Goal: Task Accomplishment & Management: Use online tool/utility

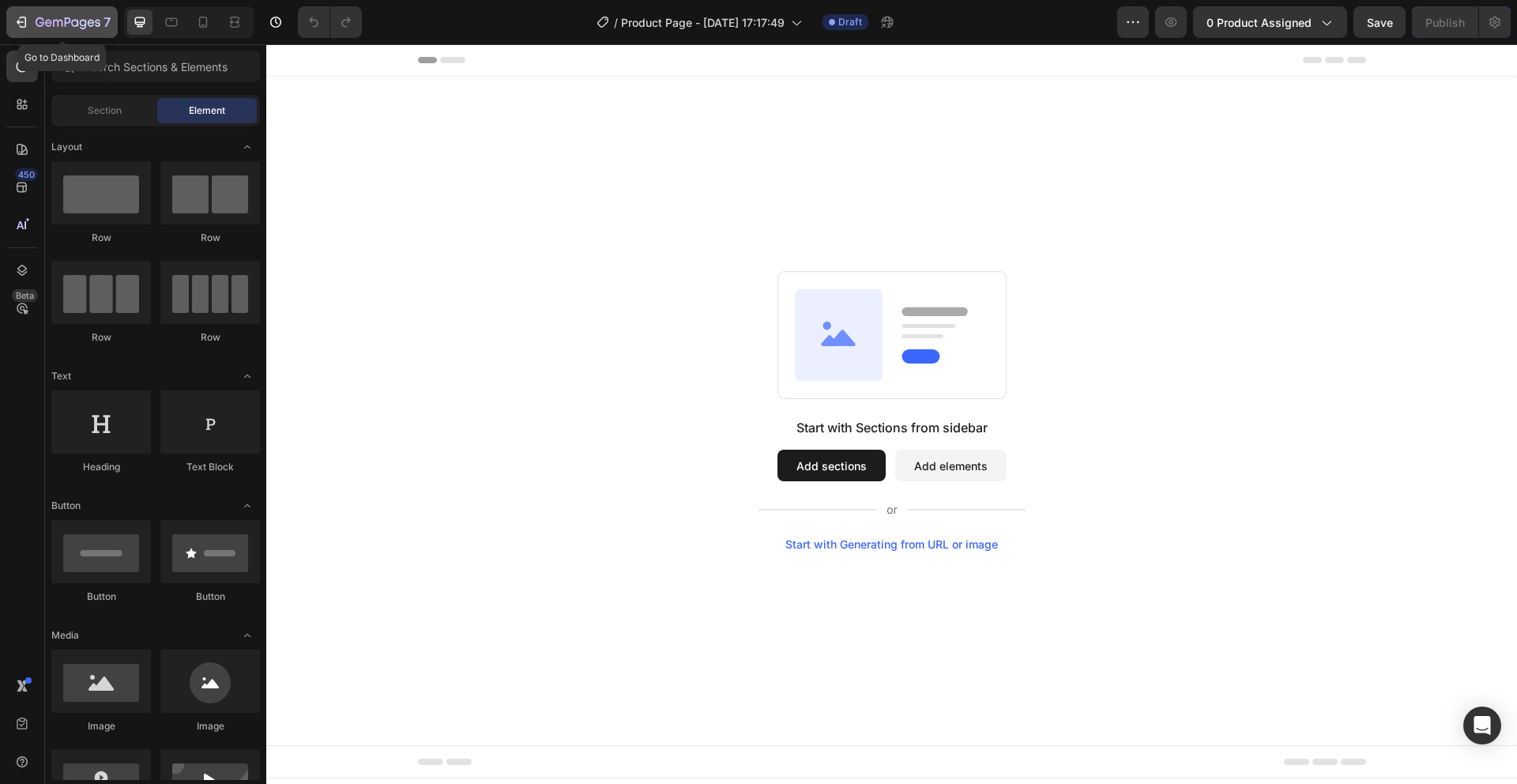
click at [9, 24] on button "7" at bounding box center [61, 22] width 111 height 31
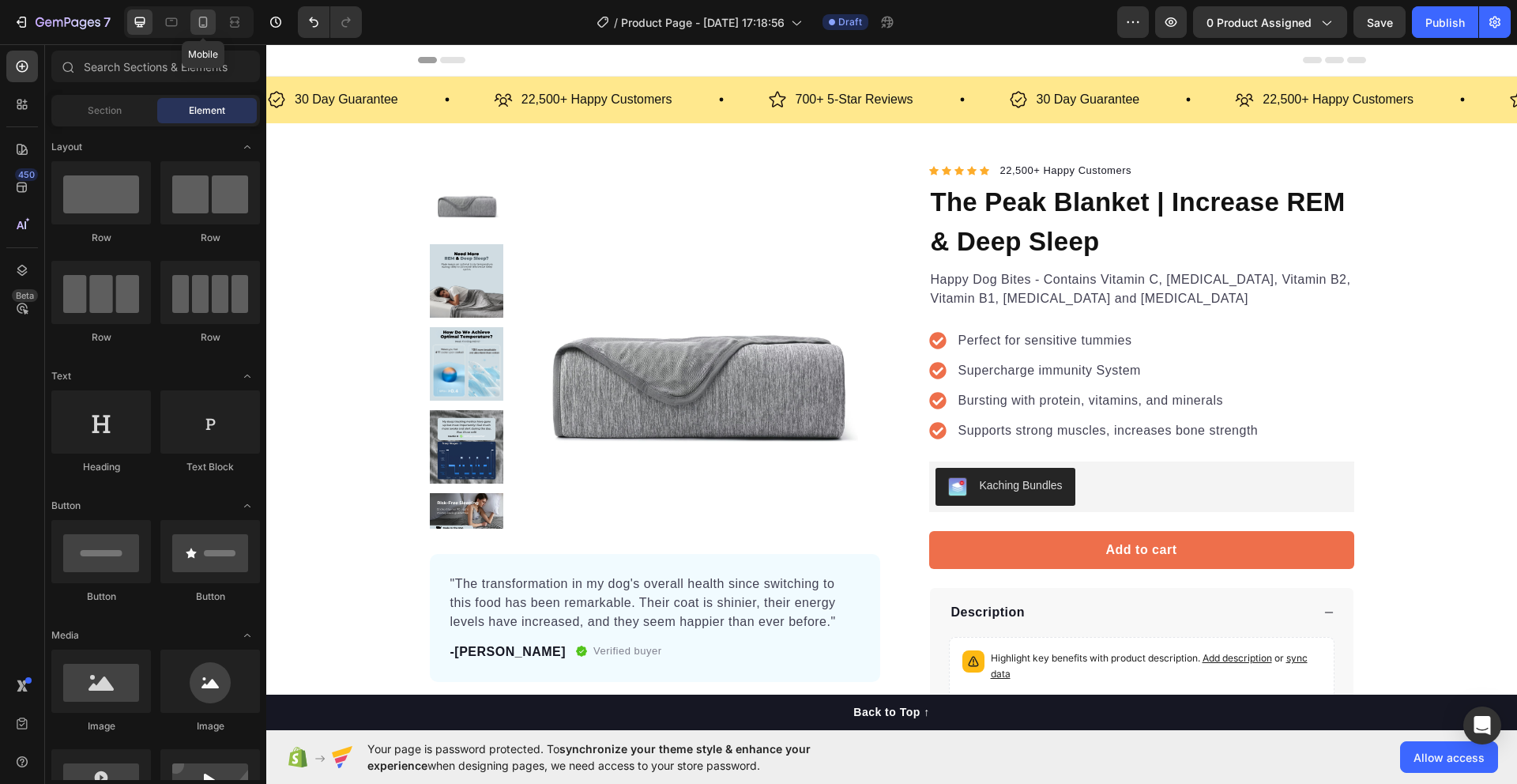
click at [209, 28] on icon at bounding box center [203, 22] width 16 height 16
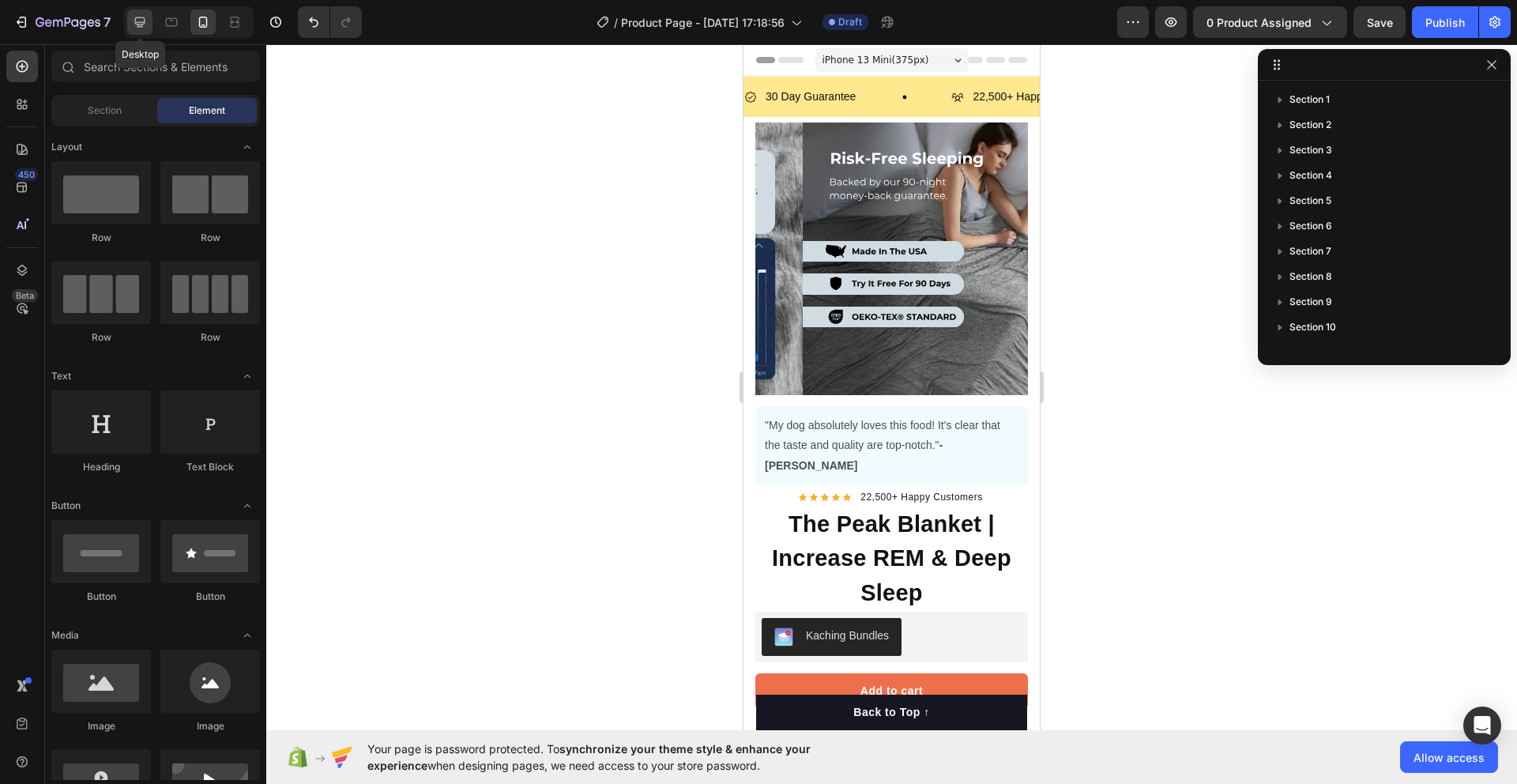
click at [138, 29] on icon at bounding box center [140, 22] width 16 height 16
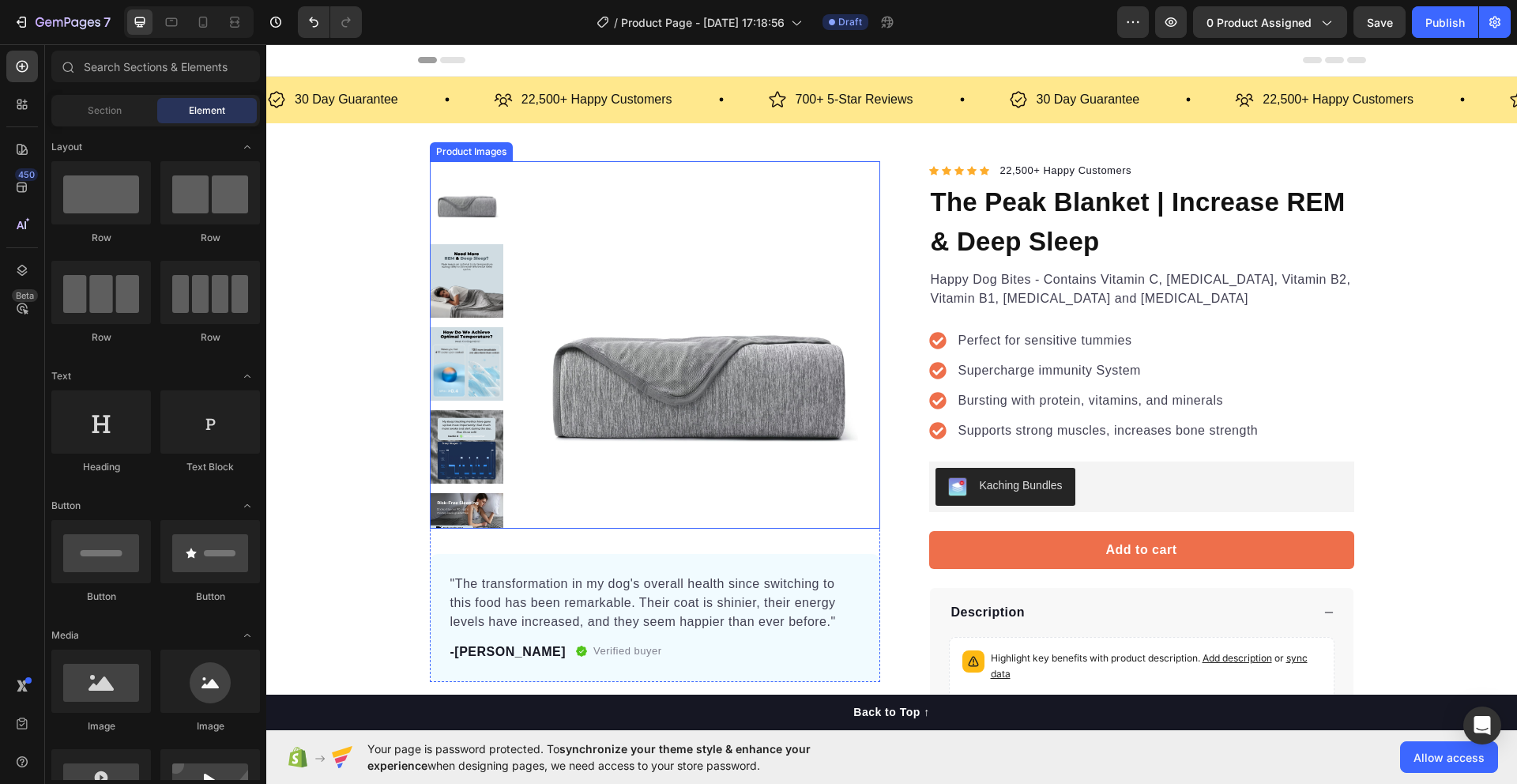
click at [668, 371] on img at bounding box center [697, 345] width 368 height 368
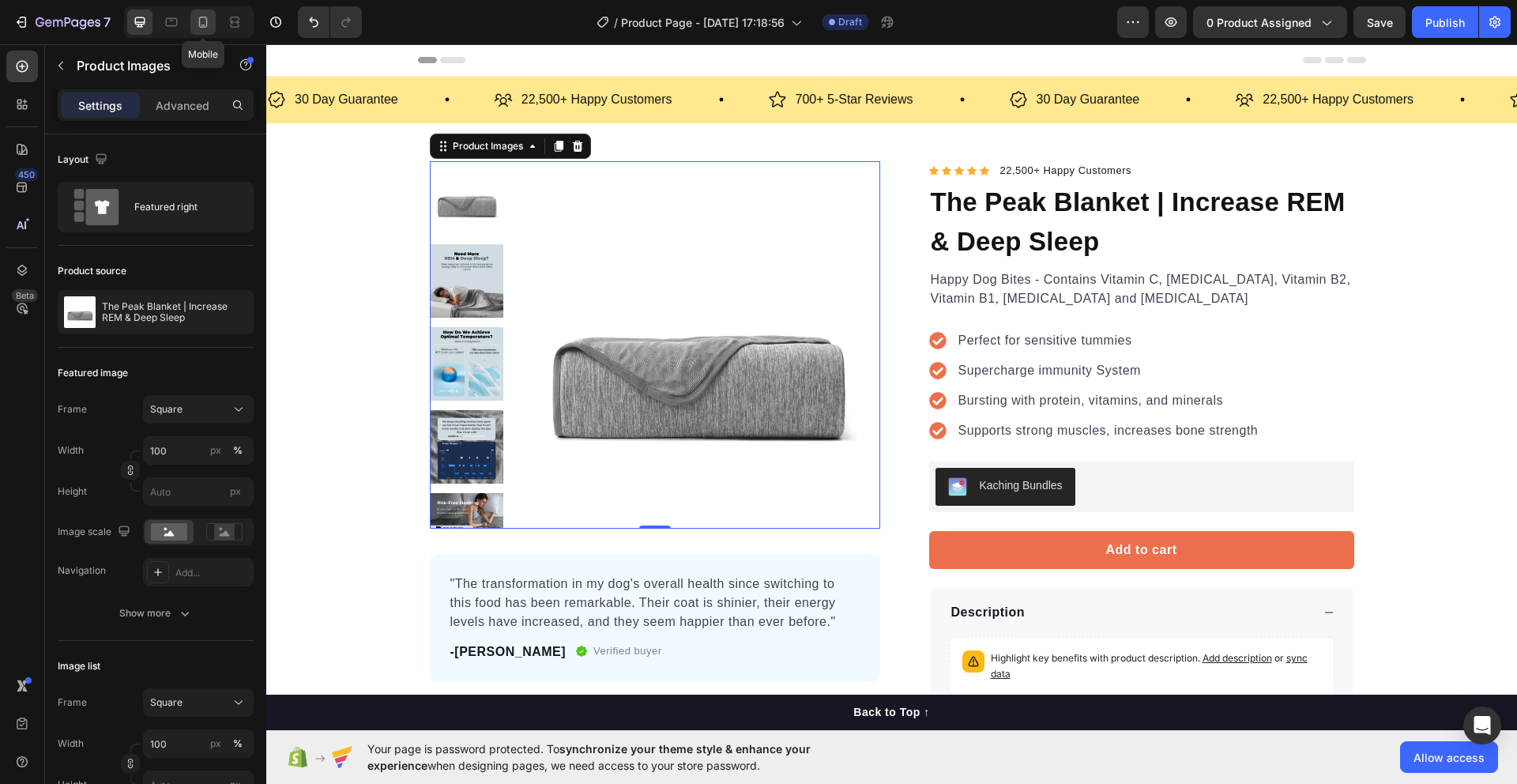
click at [202, 29] on icon at bounding box center [203, 22] width 16 height 16
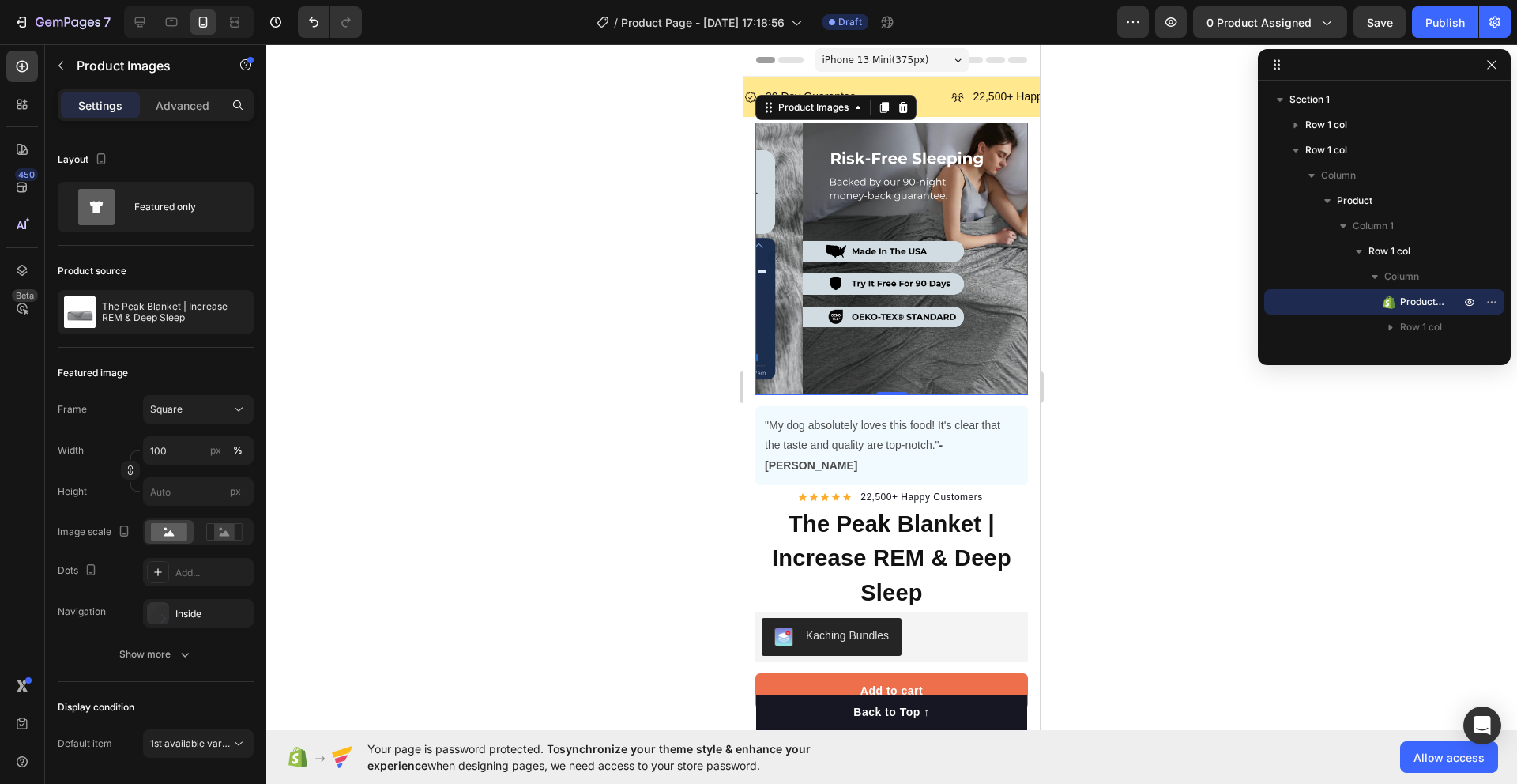
click at [927, 259] on img at bounding box center [939, 259] width 273 height 272
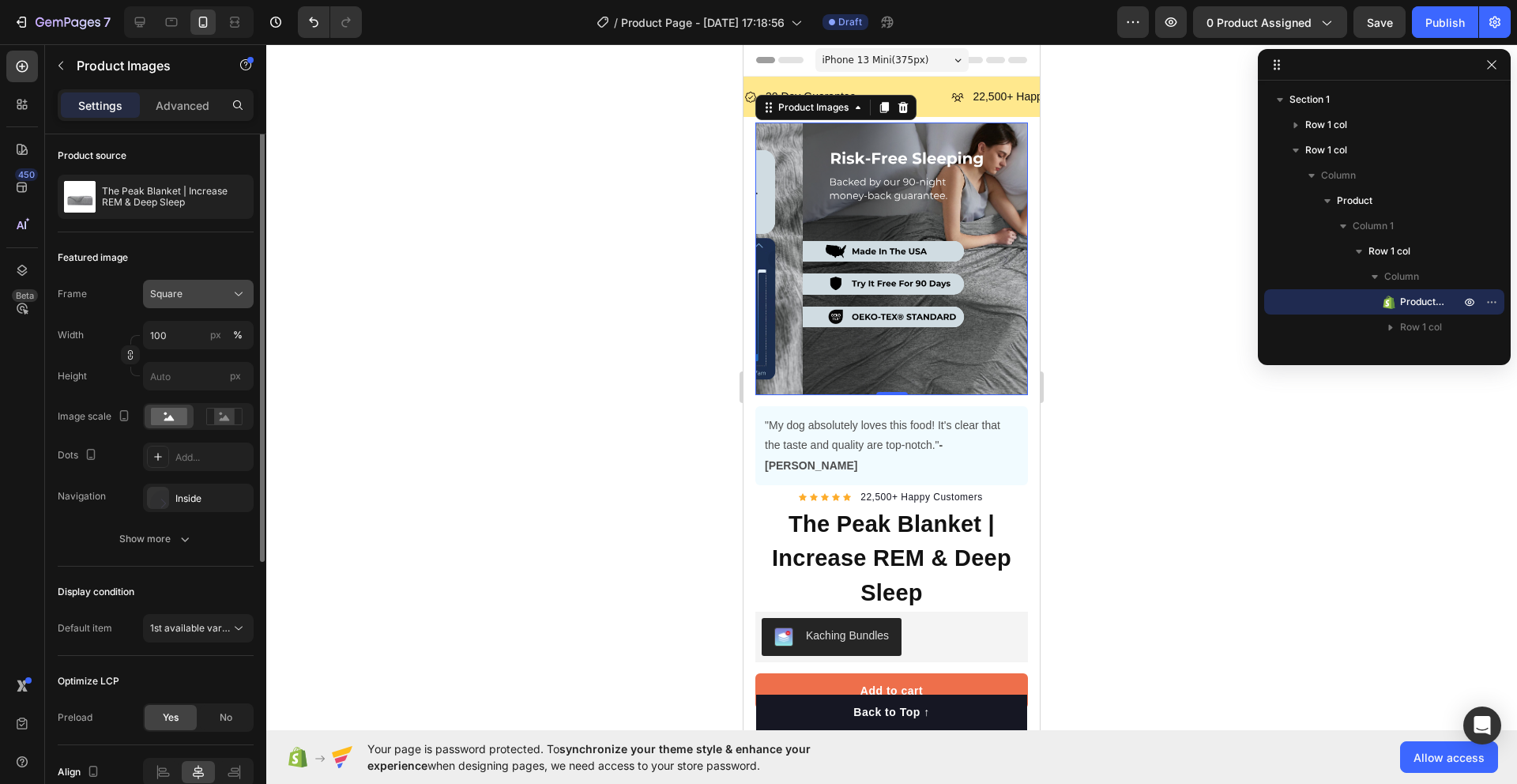
scroll to position [194, 0]
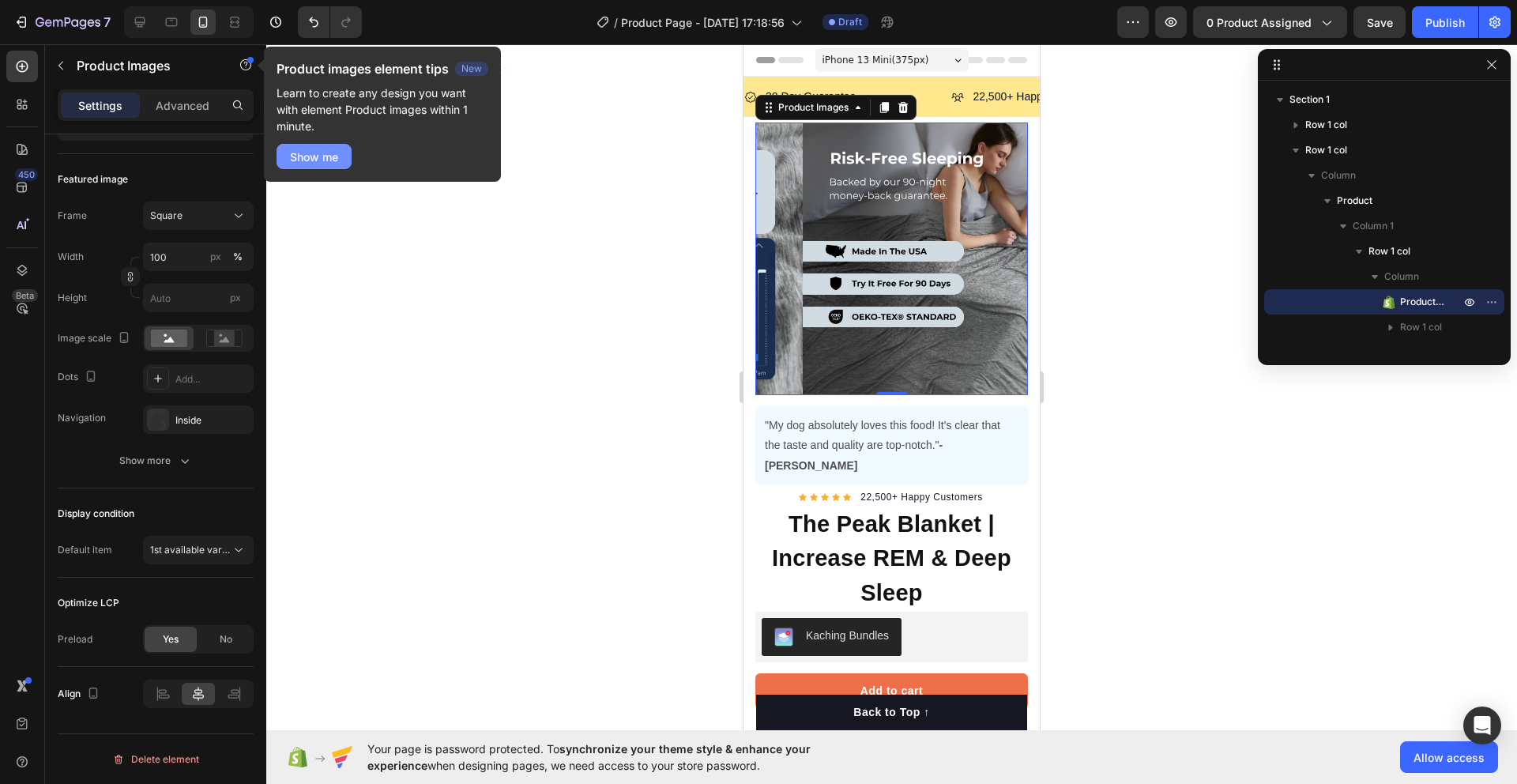
click at [331, 165] on button "Show me" at bounding box center [314, 156] width 75 height 26
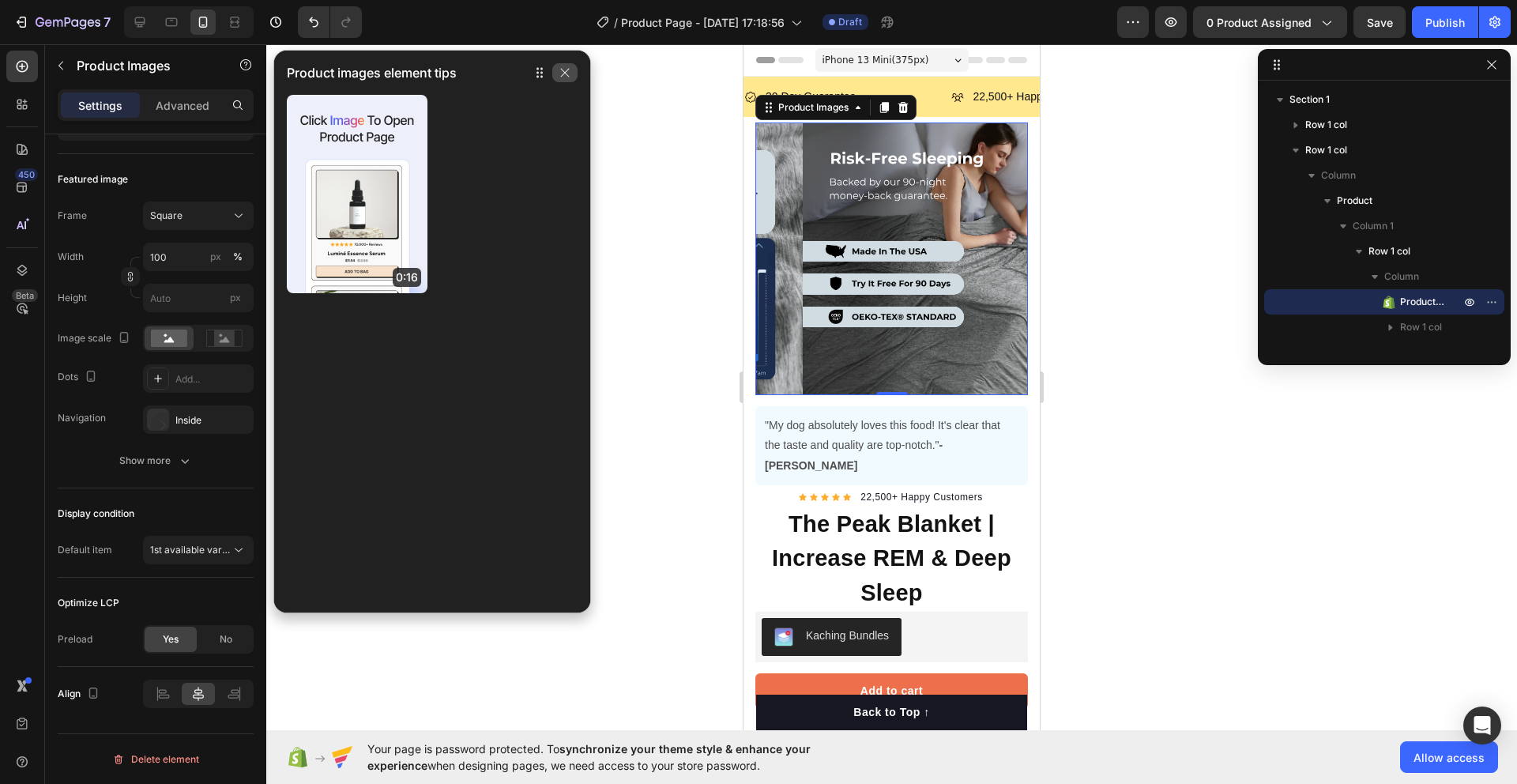
click at [574, 78] on button "button" at bounding box center [566, 72] width 26 height 19
click at [570, 72] on icon "button" at bounding box center [565, 72] width 13 height 13
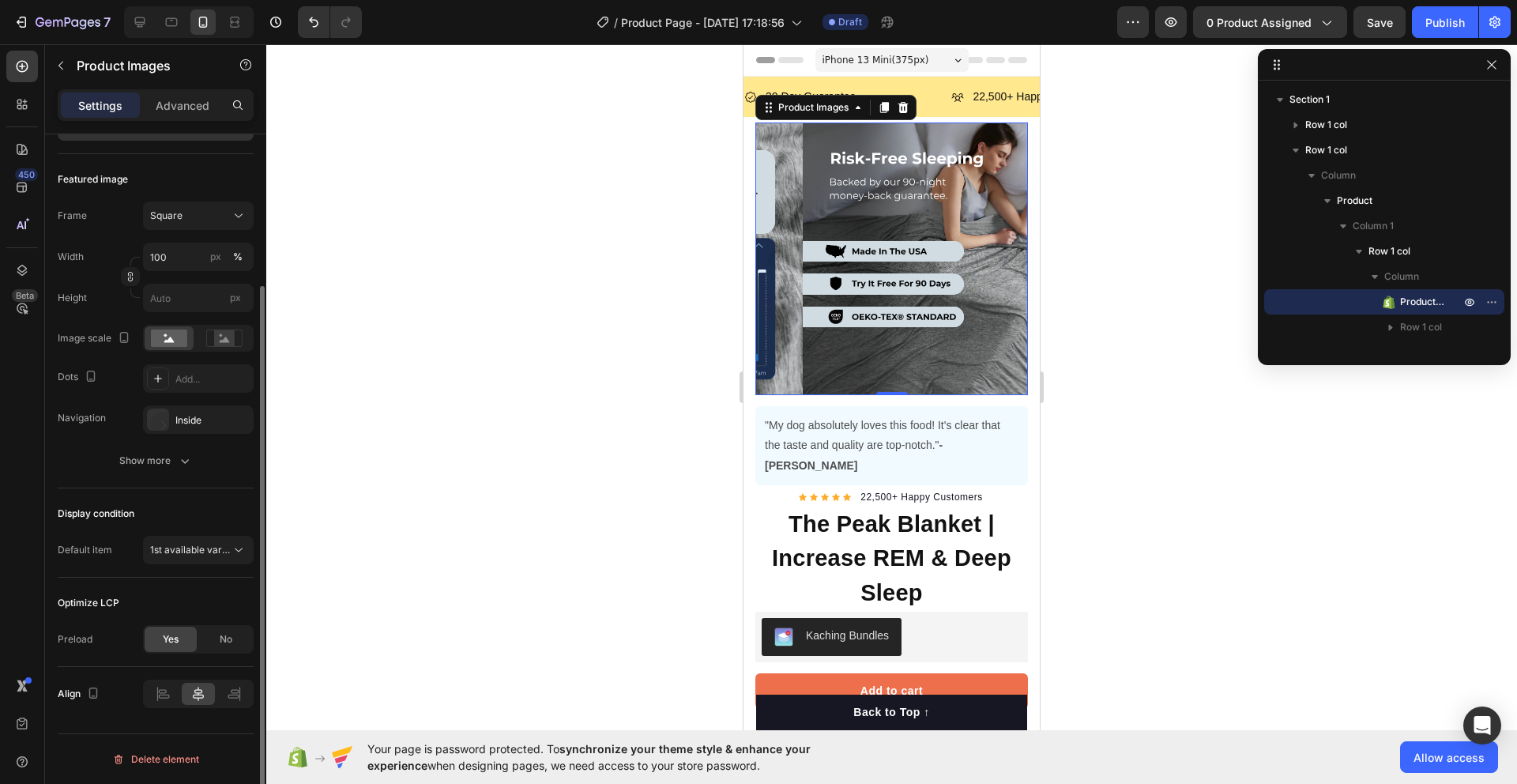
scroll to position [0, 0]
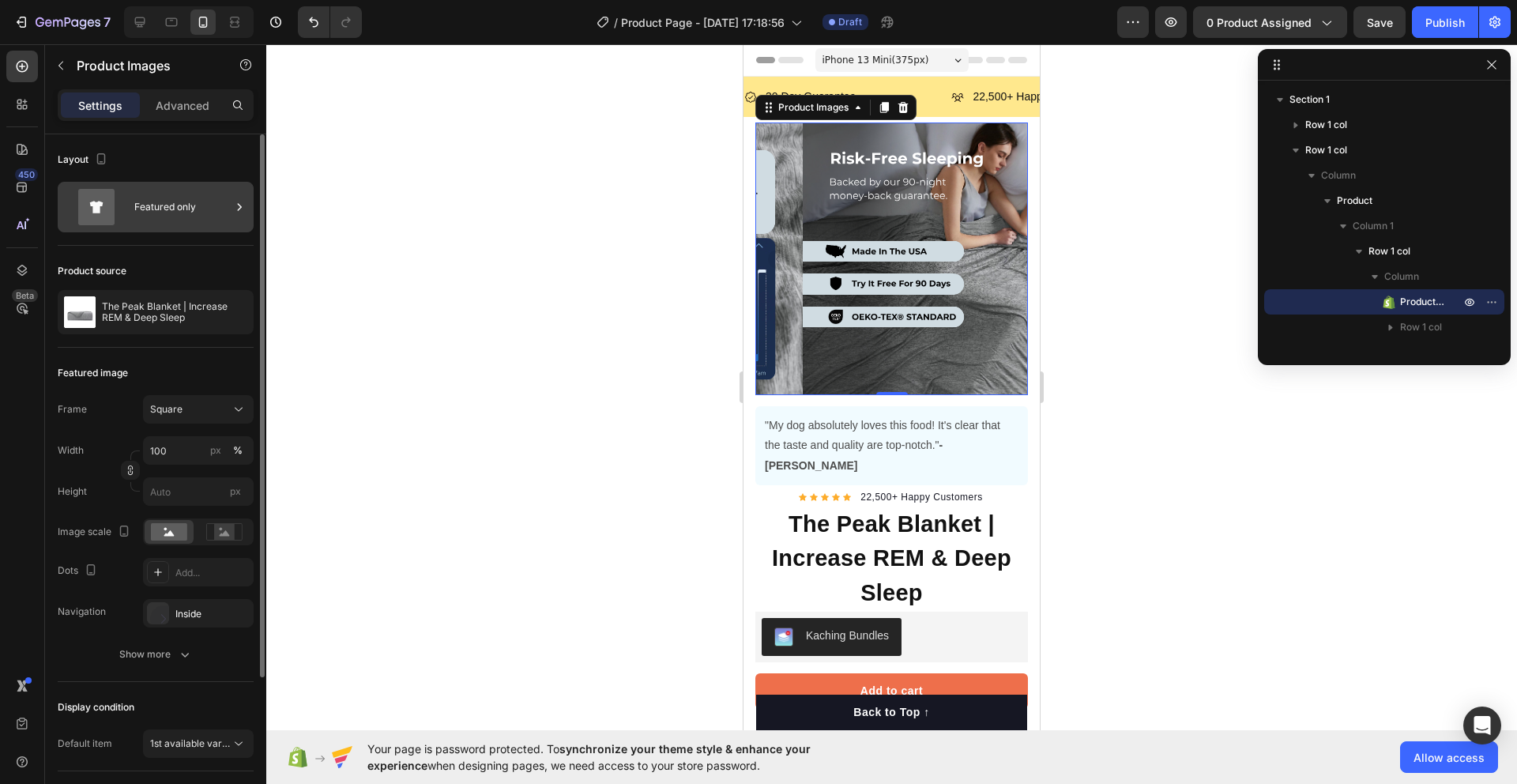
click at [187, 211] on div "Featured only" at bounding box center [183, 207] width 96 height 36
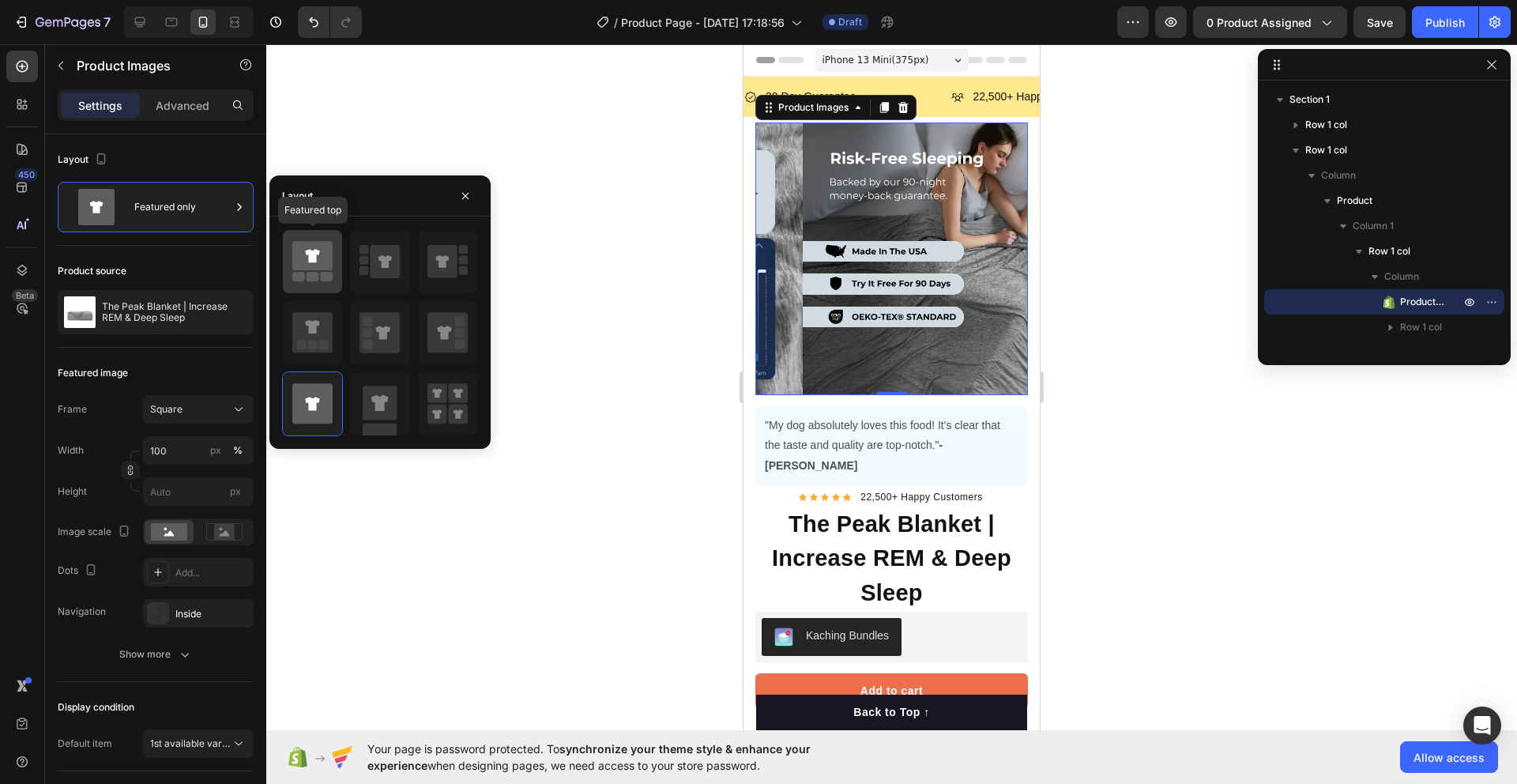
click at [324, 256] on icon at bounding box center [312, 256] width 40 height 30
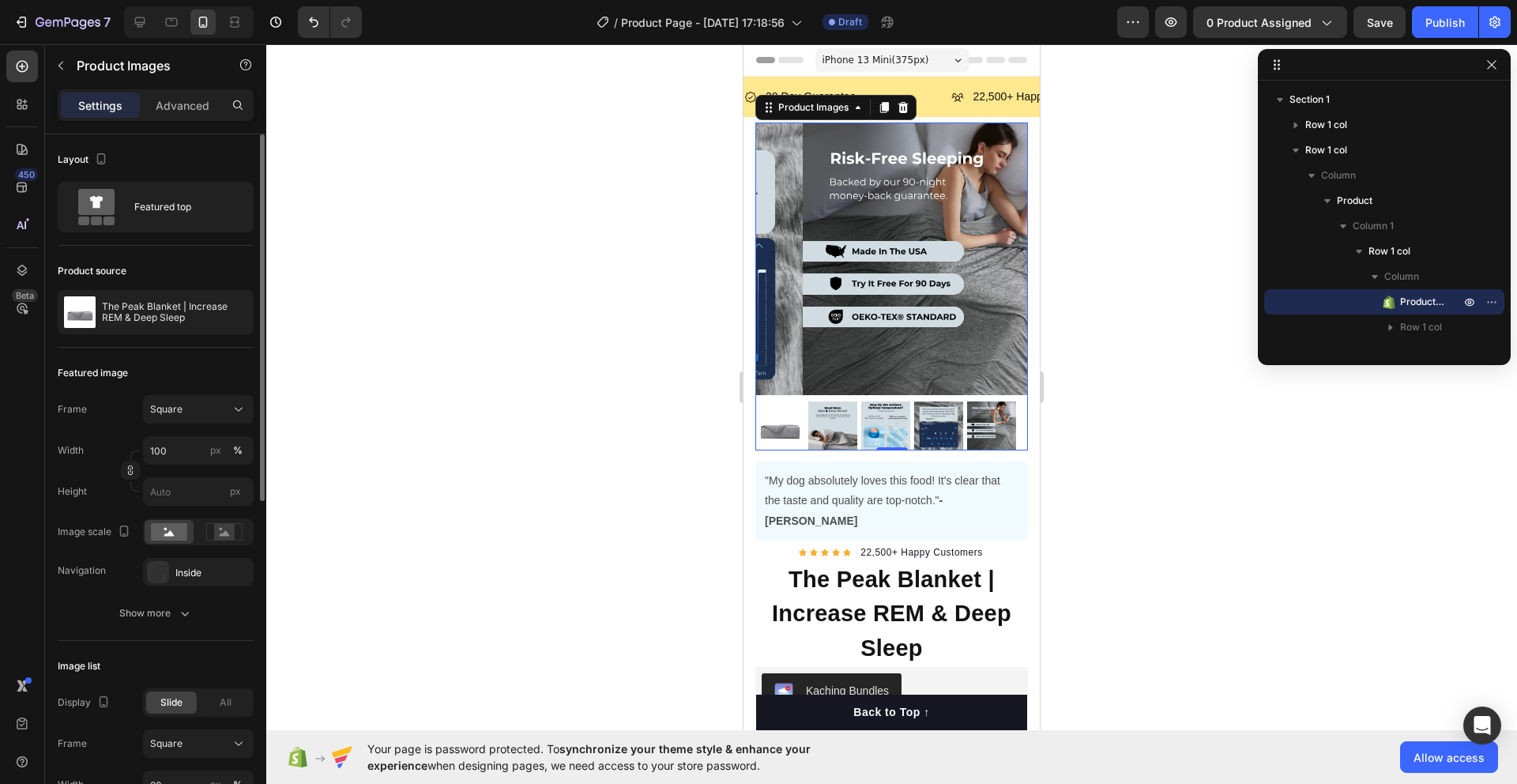
click at [157, 260] on div "Product source" at bounding box center [155, 271] width 196 height 26
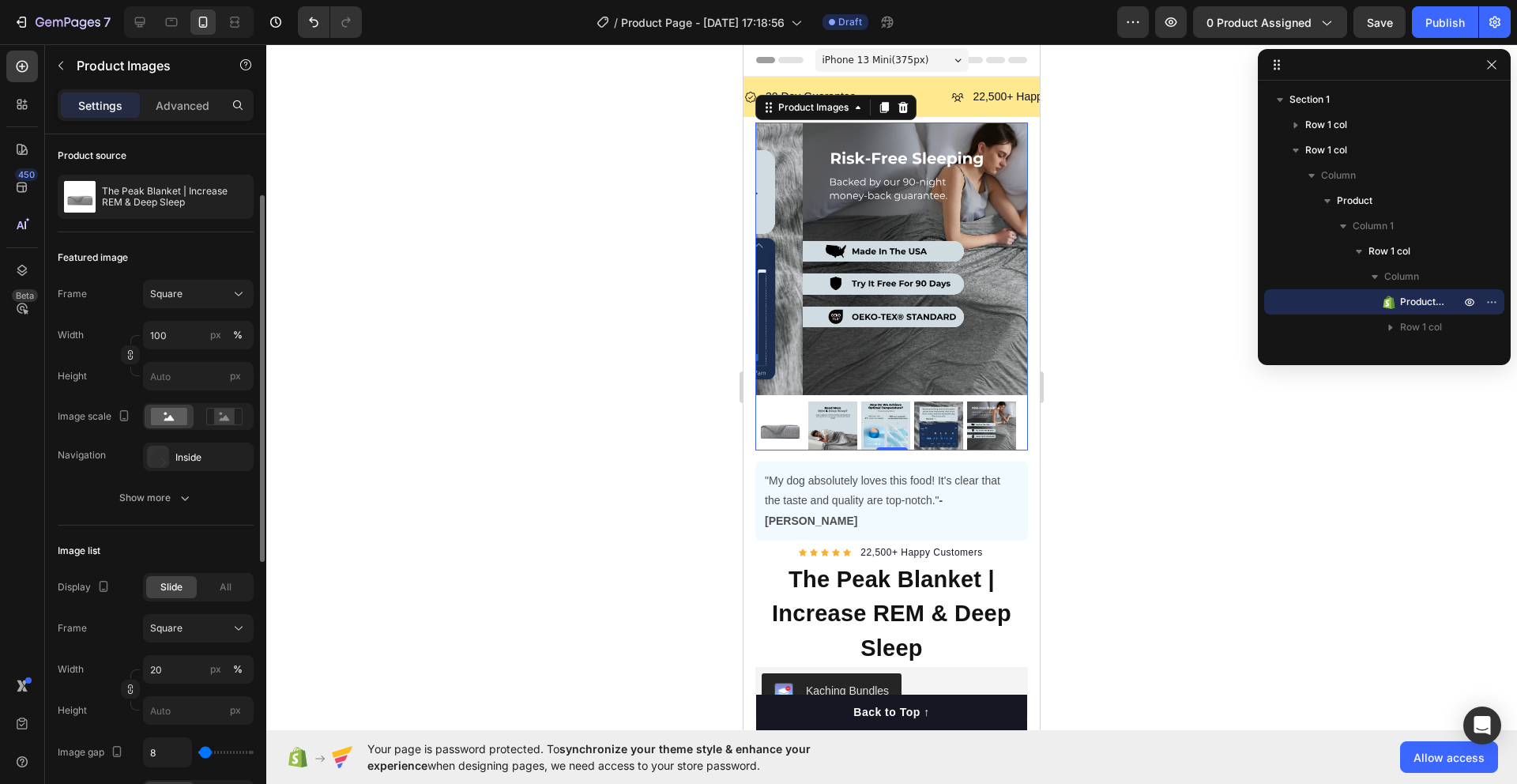
scroll to position [215, 0]
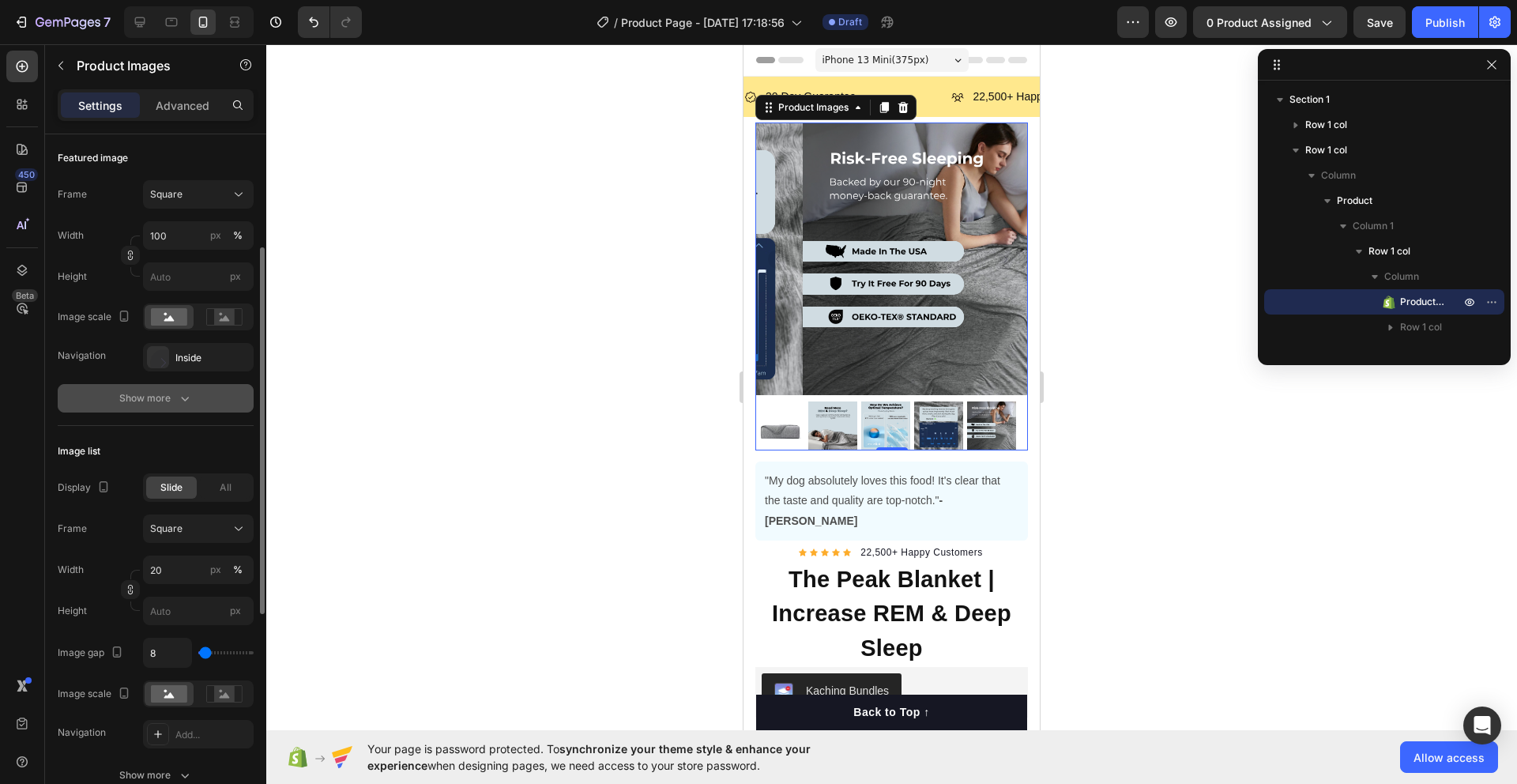
click at [190, 405] on icon "button" at bounding box center [185, 398] width 16 height 16
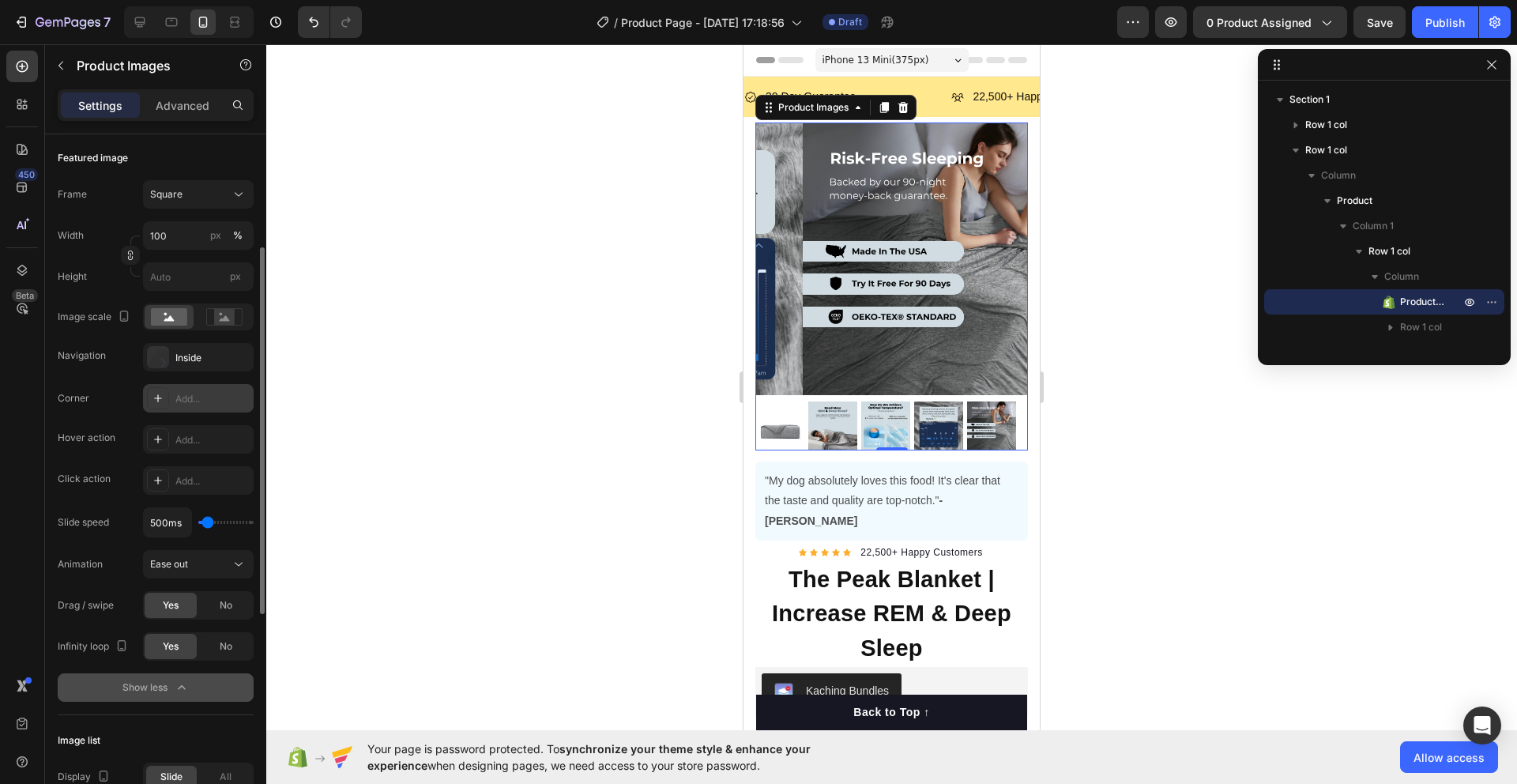
click at [159, 401] on icon at bounding box center [157, 397] width 13 height 13
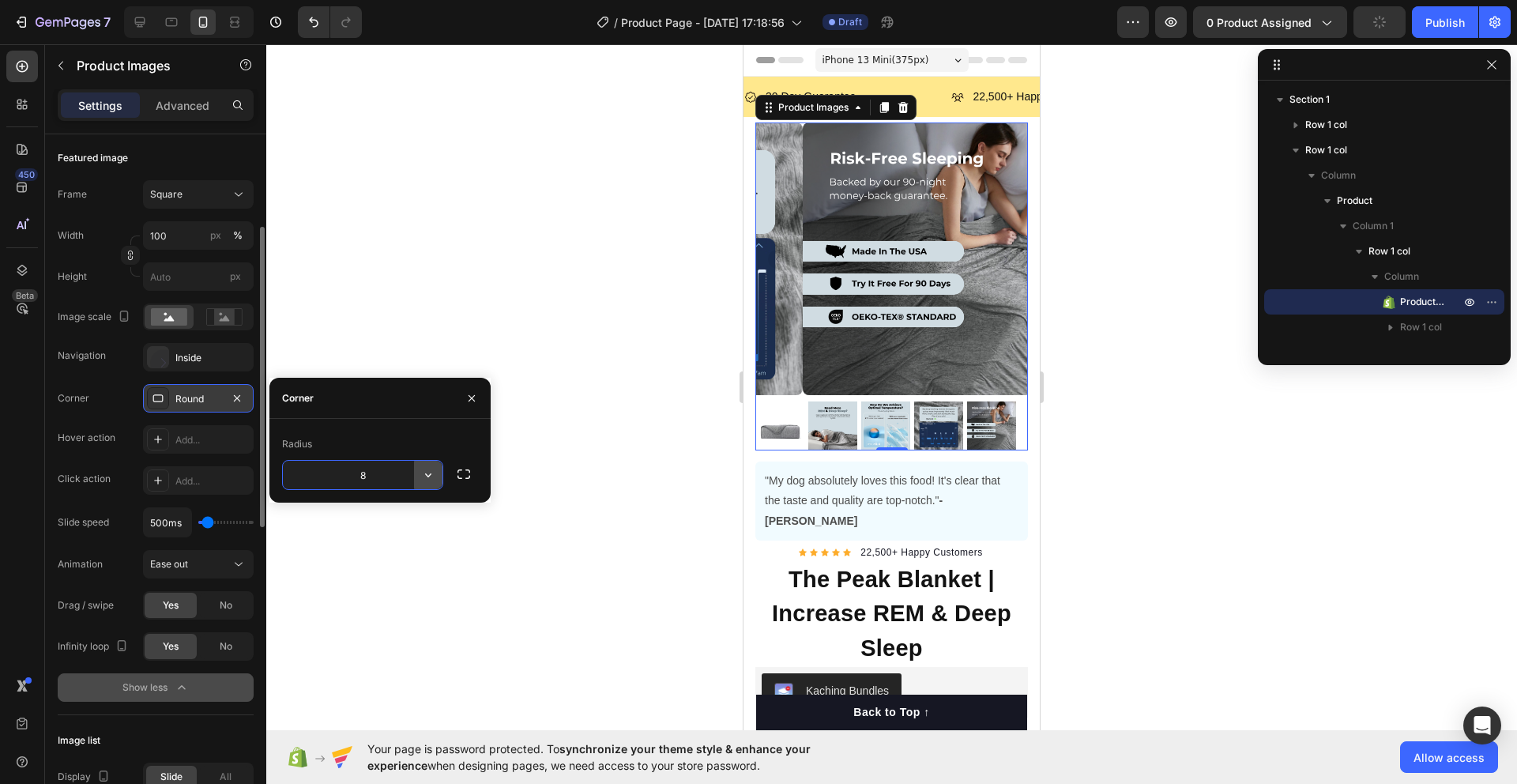
click at [424, 476] on icon "button" at bounding box center [428, 475] width 16 height 16
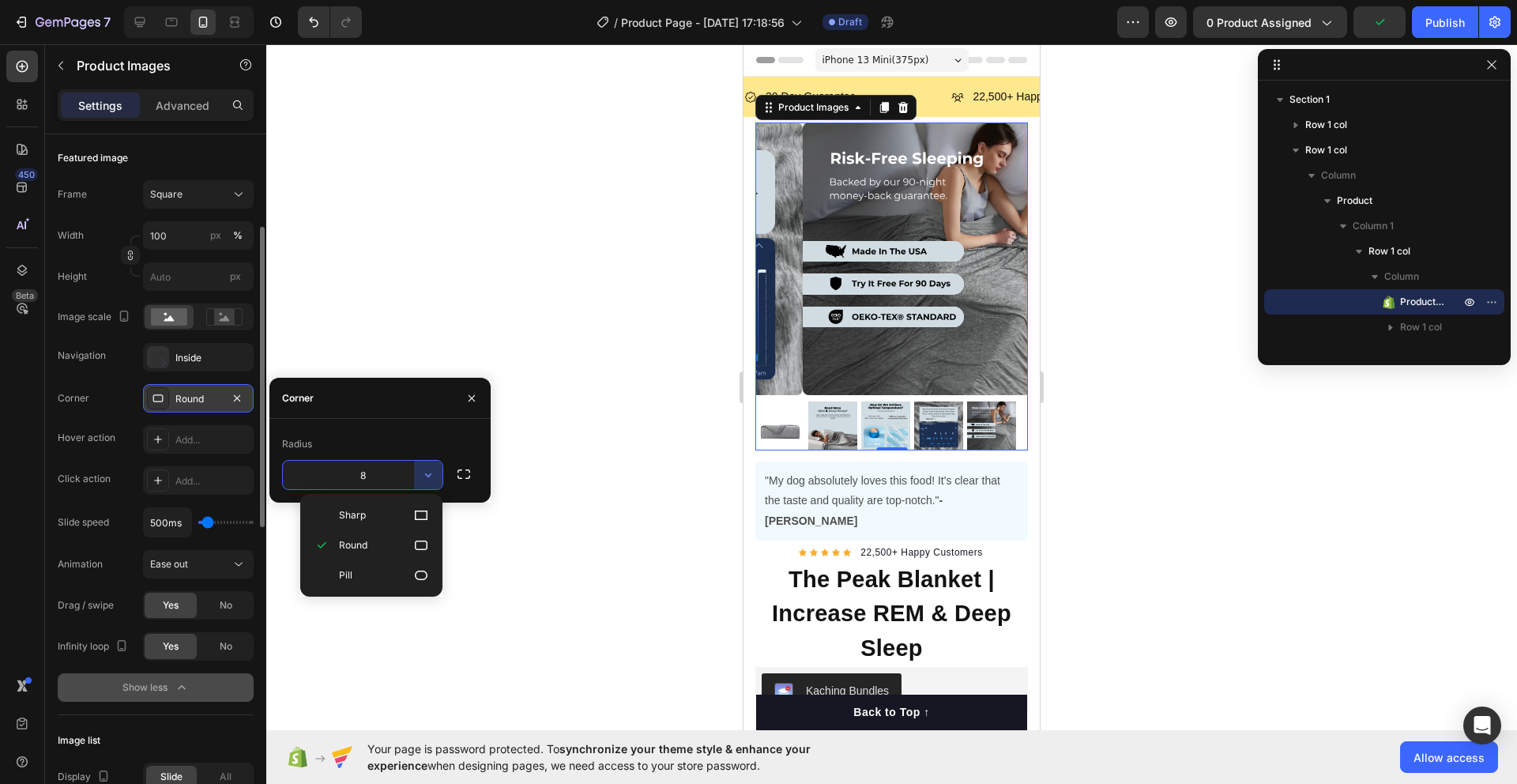
click at [388, 476] on input "8" at bounding box center [363, 474] width 159 height 29
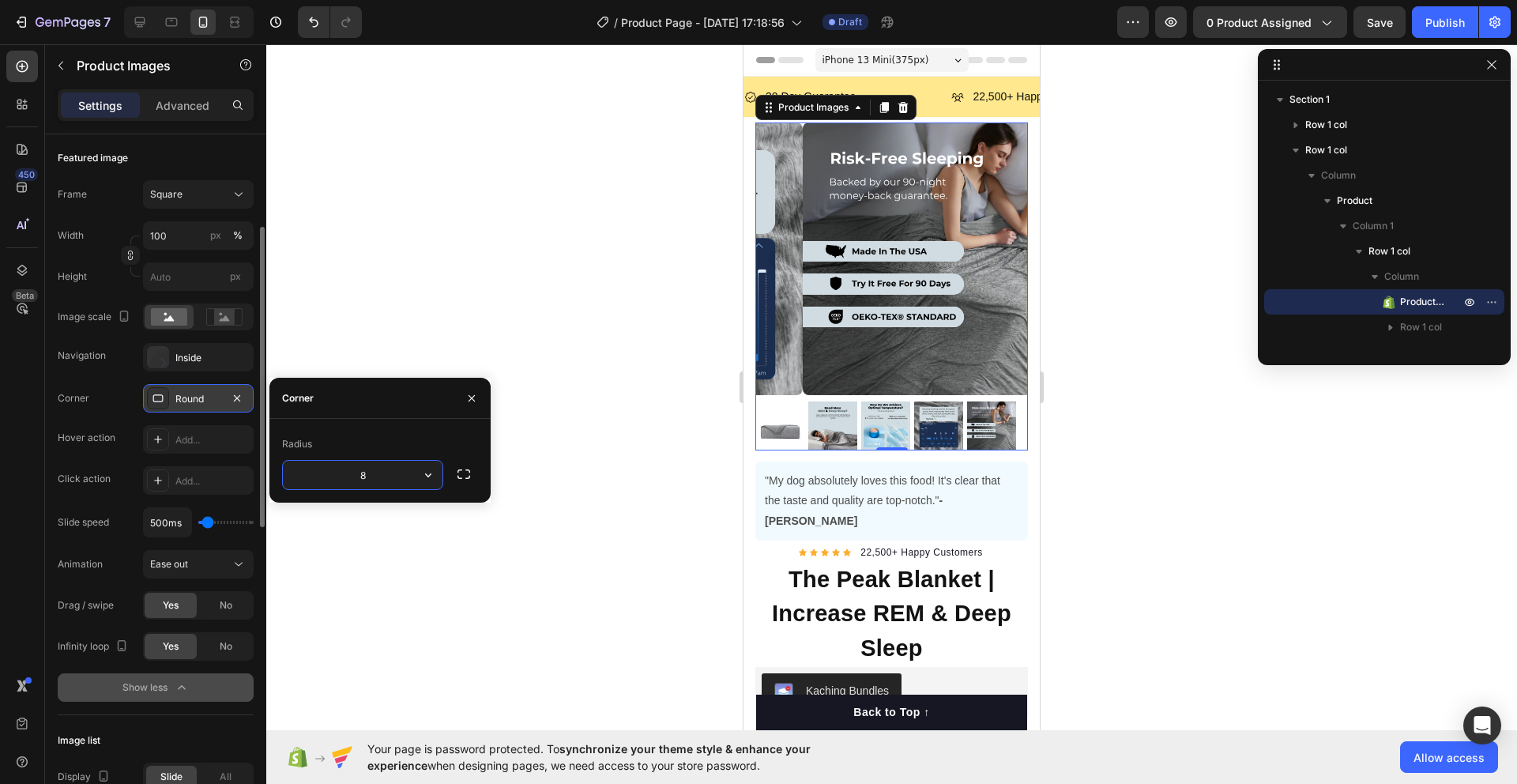
drag, startPoint x: 386, startPoint y: 476, endPoint x: 336, endPoint y: 477, distance: 50.0
click at [336, 477] on input "8" at bounding box center [363, 474] width 159 height 29
type input "16"
click at [407, 393] on div "Corner" at bounding box center [380, 398] width 221 height 41
click at [466, 398] on icon "button" at bounding box center [471, 397] width 13 height 13
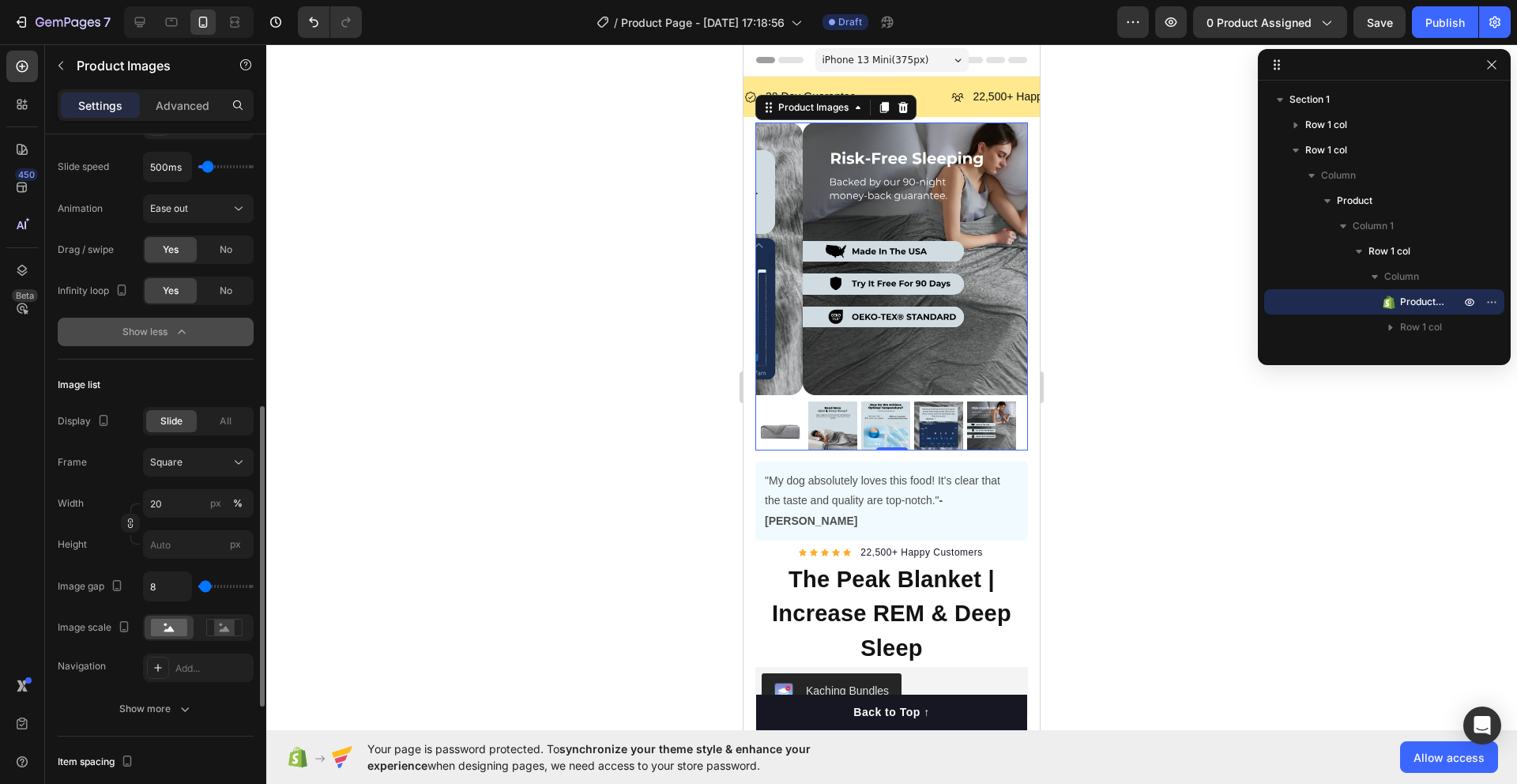
scroll to position [617, 0]
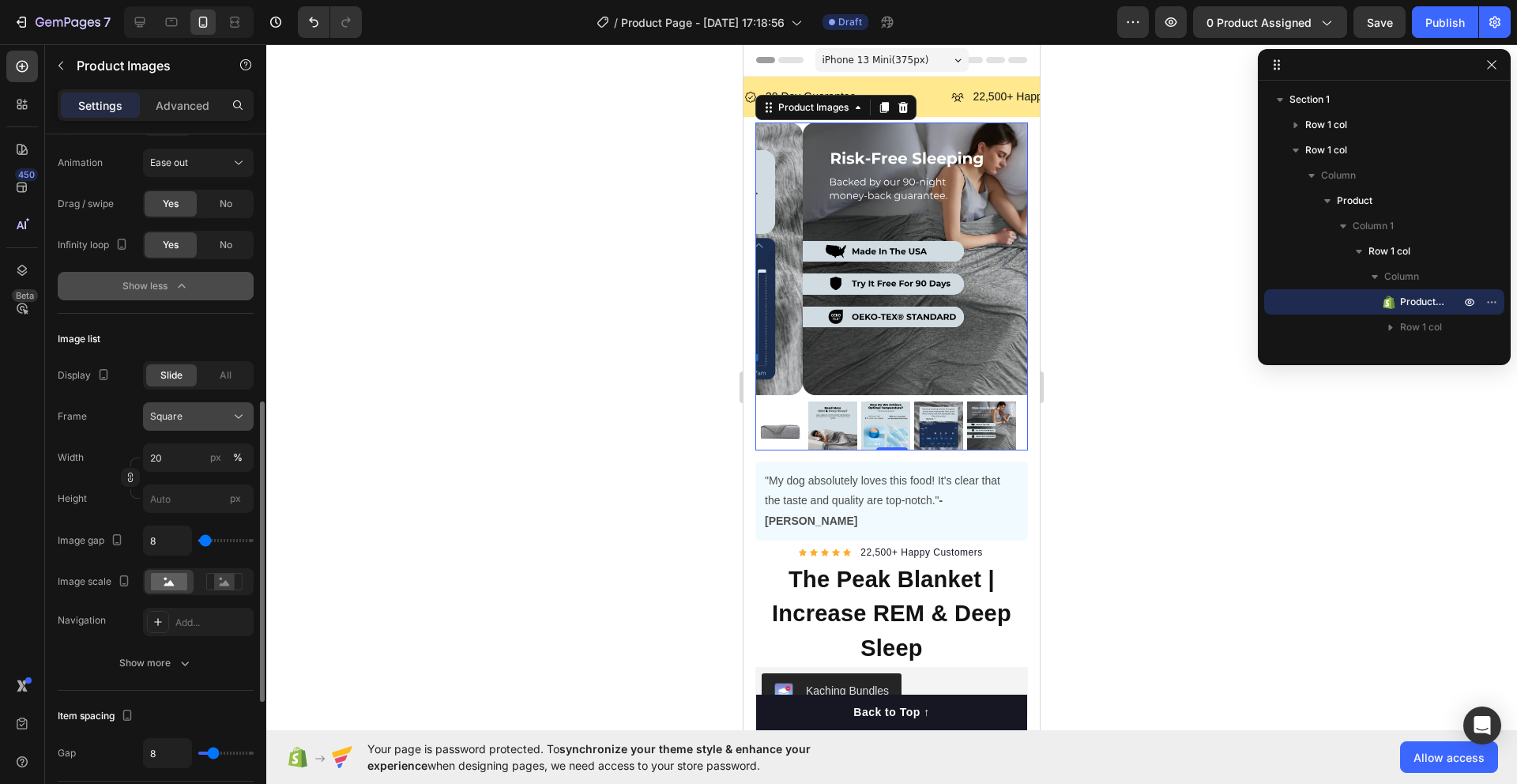
click at [171, 422] on span "Square" at bounding box center [166, 416] width 32 height 14
click at [106, 408] on div "Frame Square Square Vertical Horizontal Original Custom" at bounding box center [155, 416] width 196 height 29
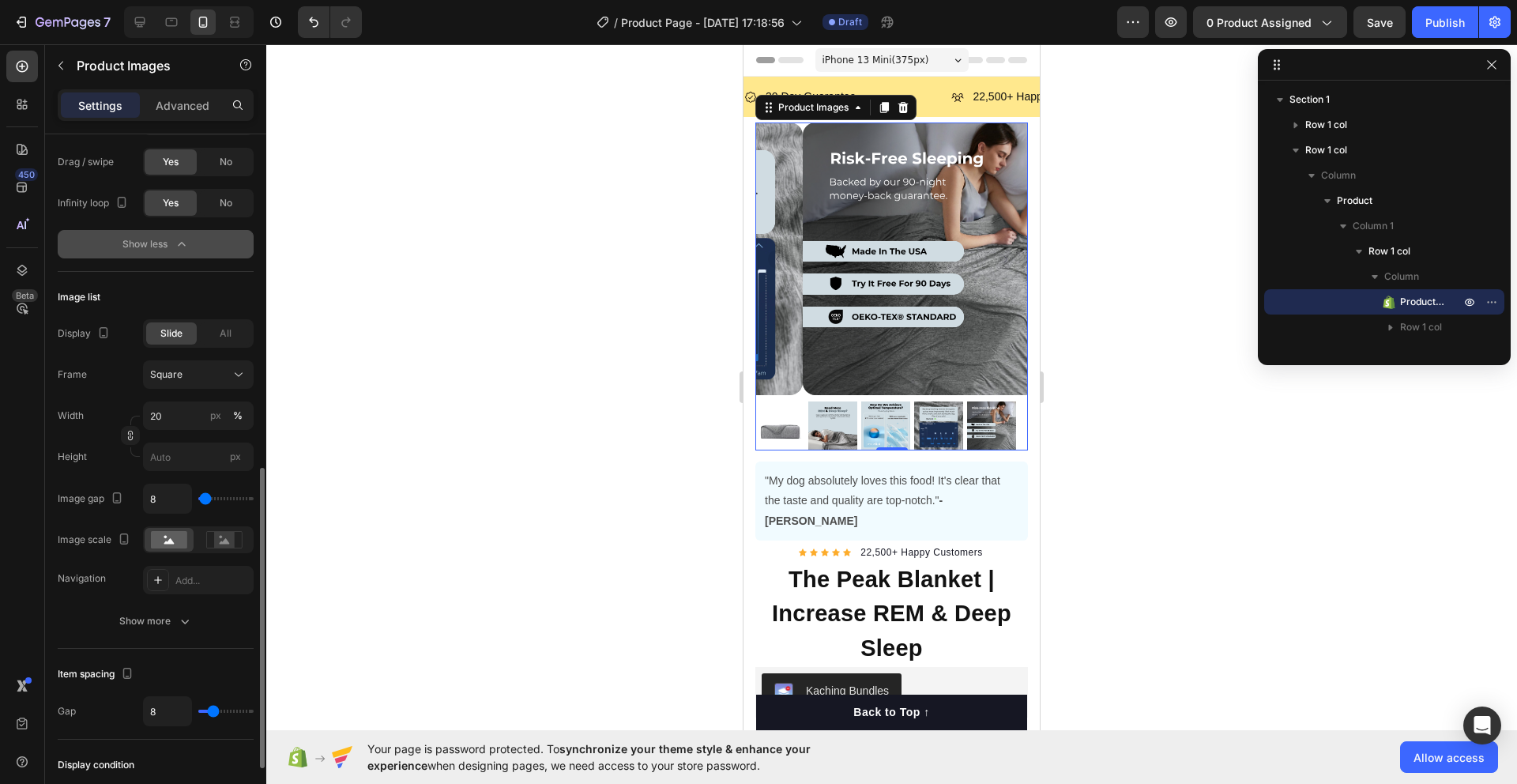
scroll to position [693, 0]
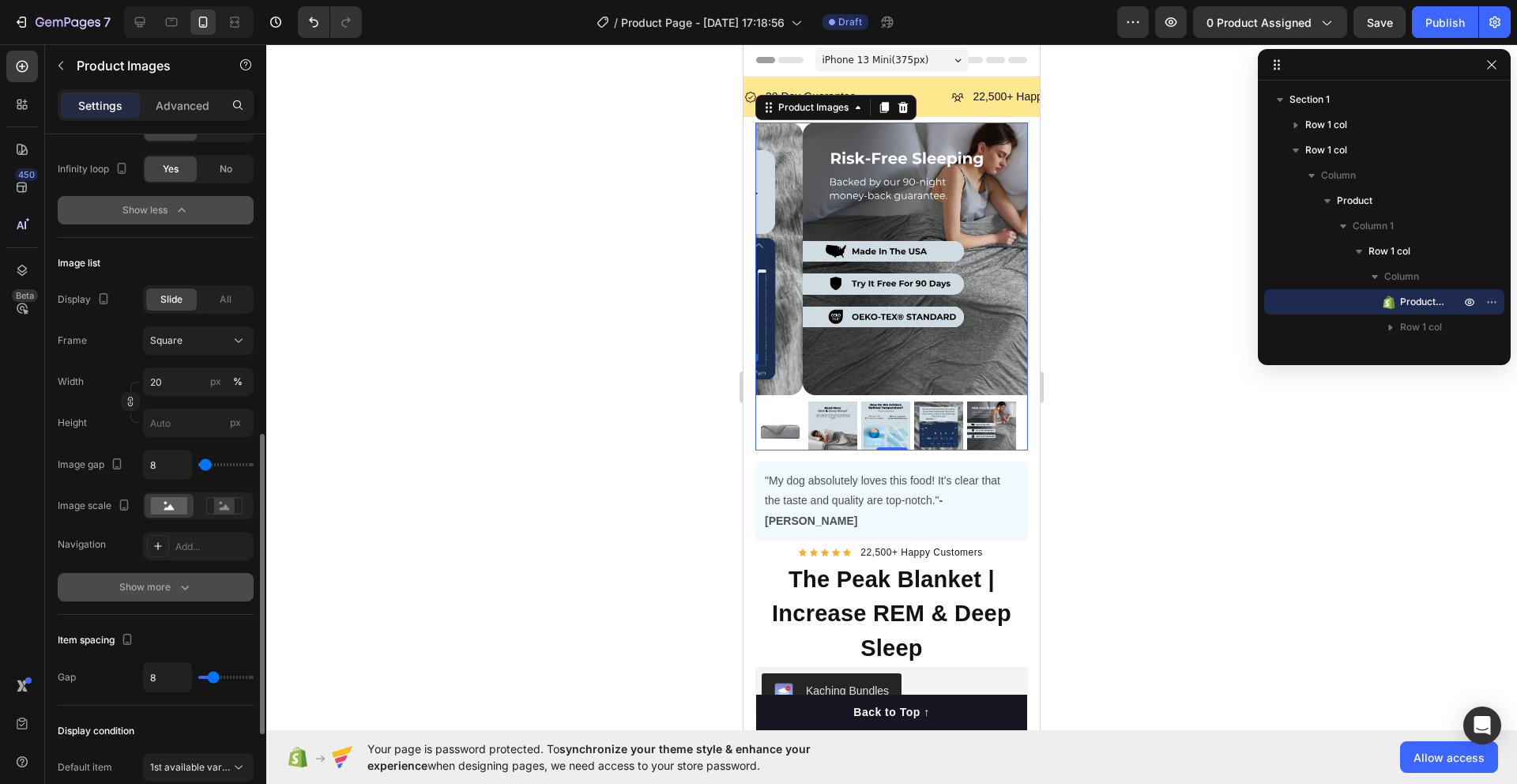
click at [152, 589] on div "Show more" at bounding box center [155, 587] width 74 height 16
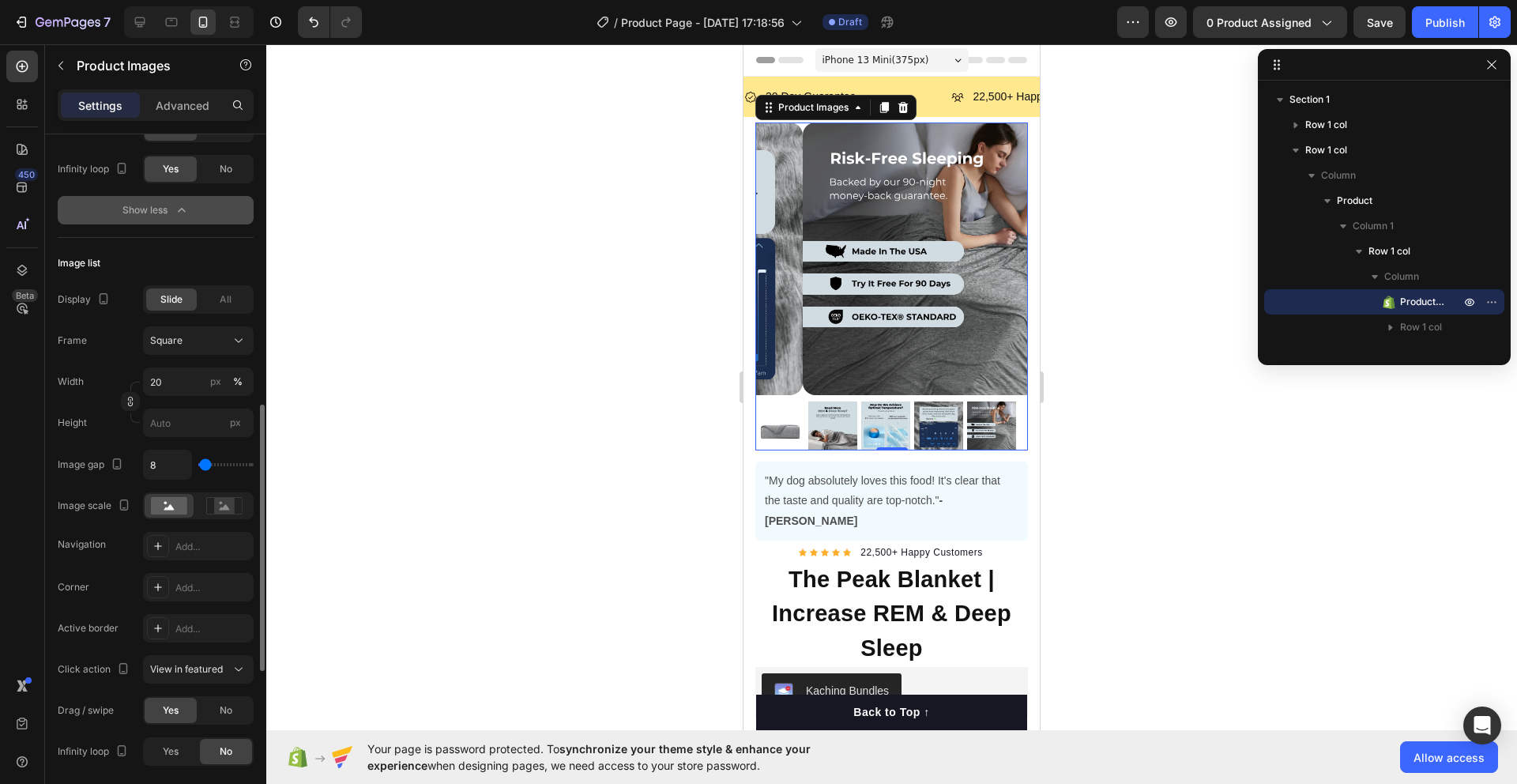
scroll to position [770, 0]
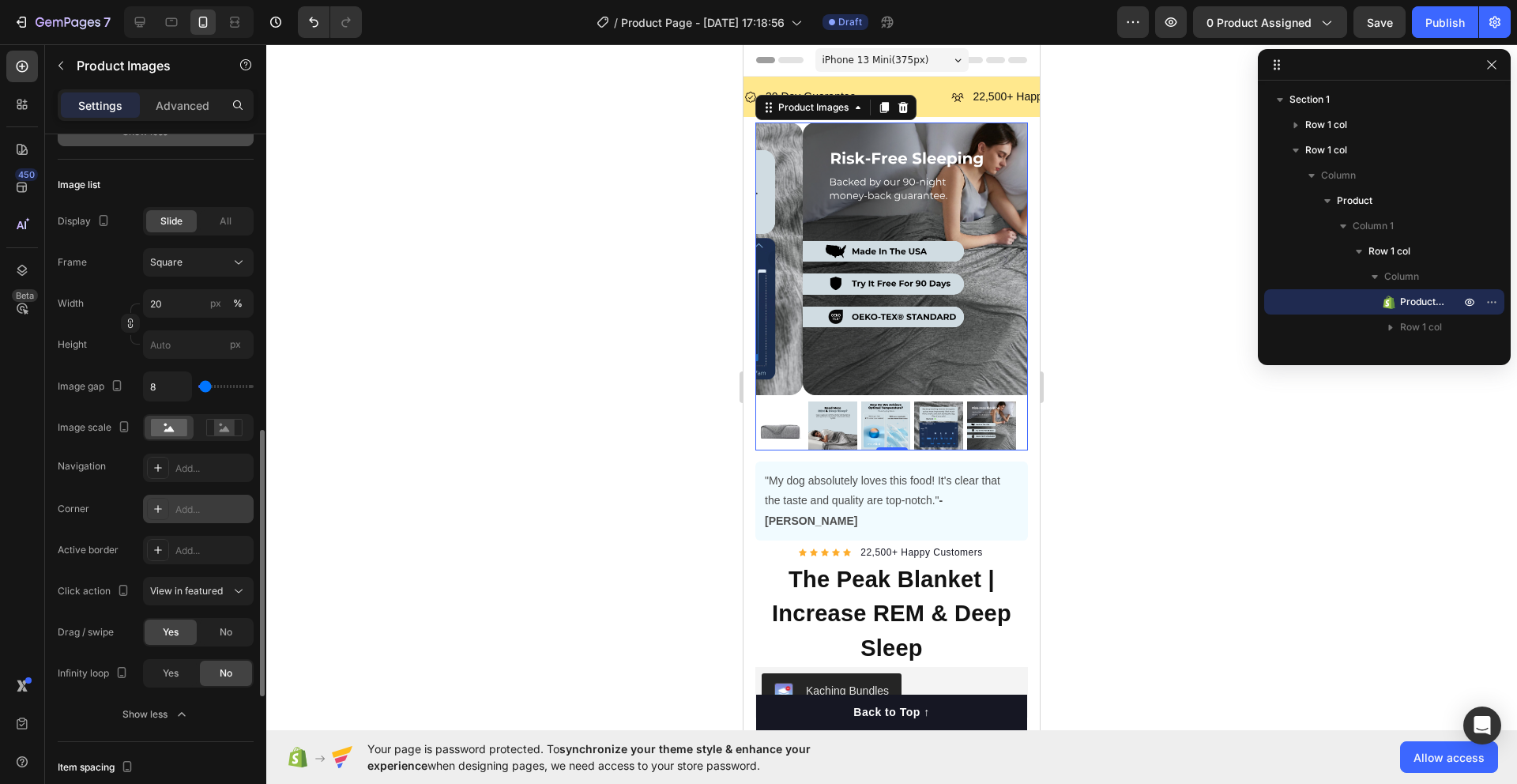
click at [155, 513] on icon at bounding box center [157, 509] width 13 height 13
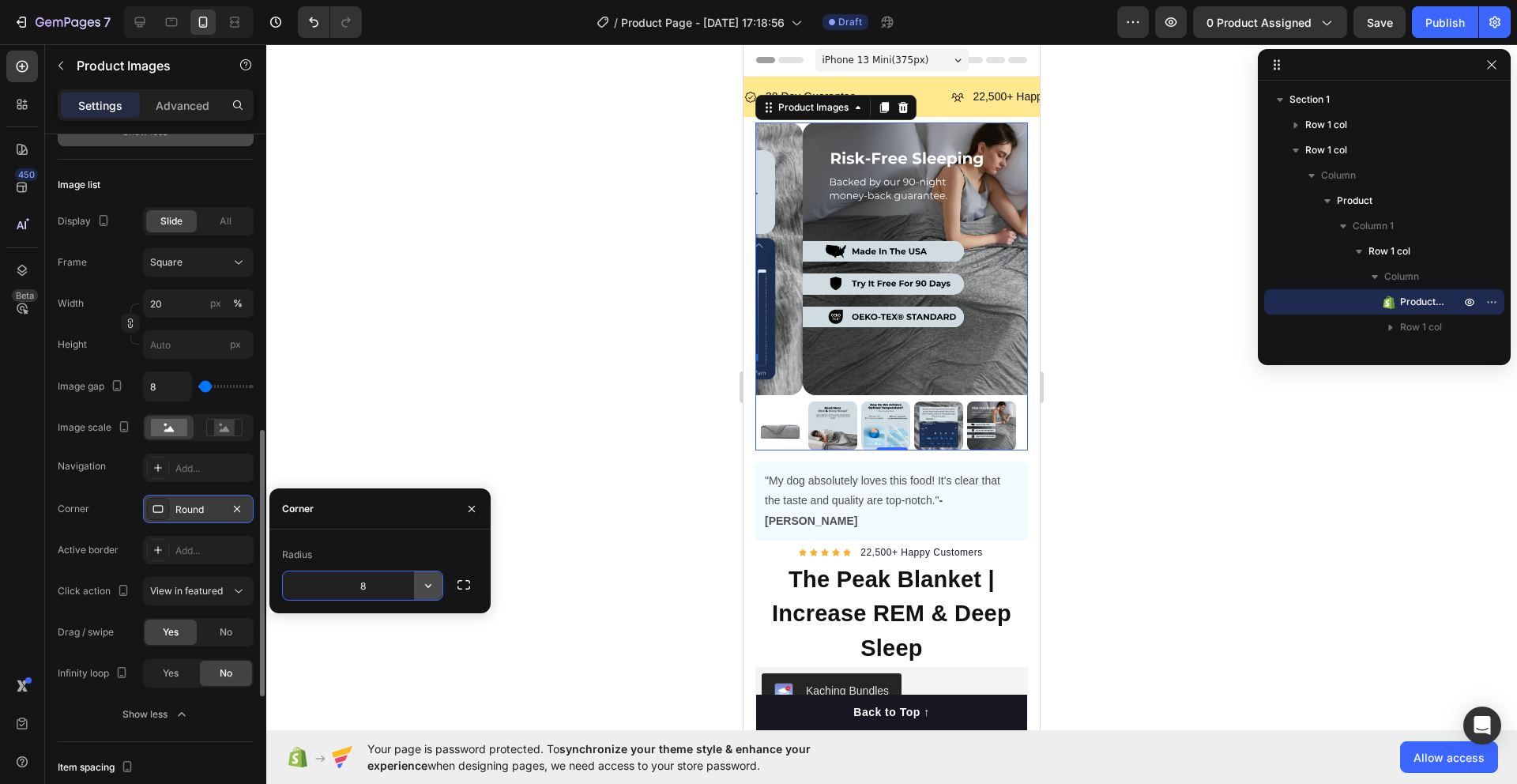
click at [422, 585] on icon "button" at bounding box center [428, 585] width 16 height 16
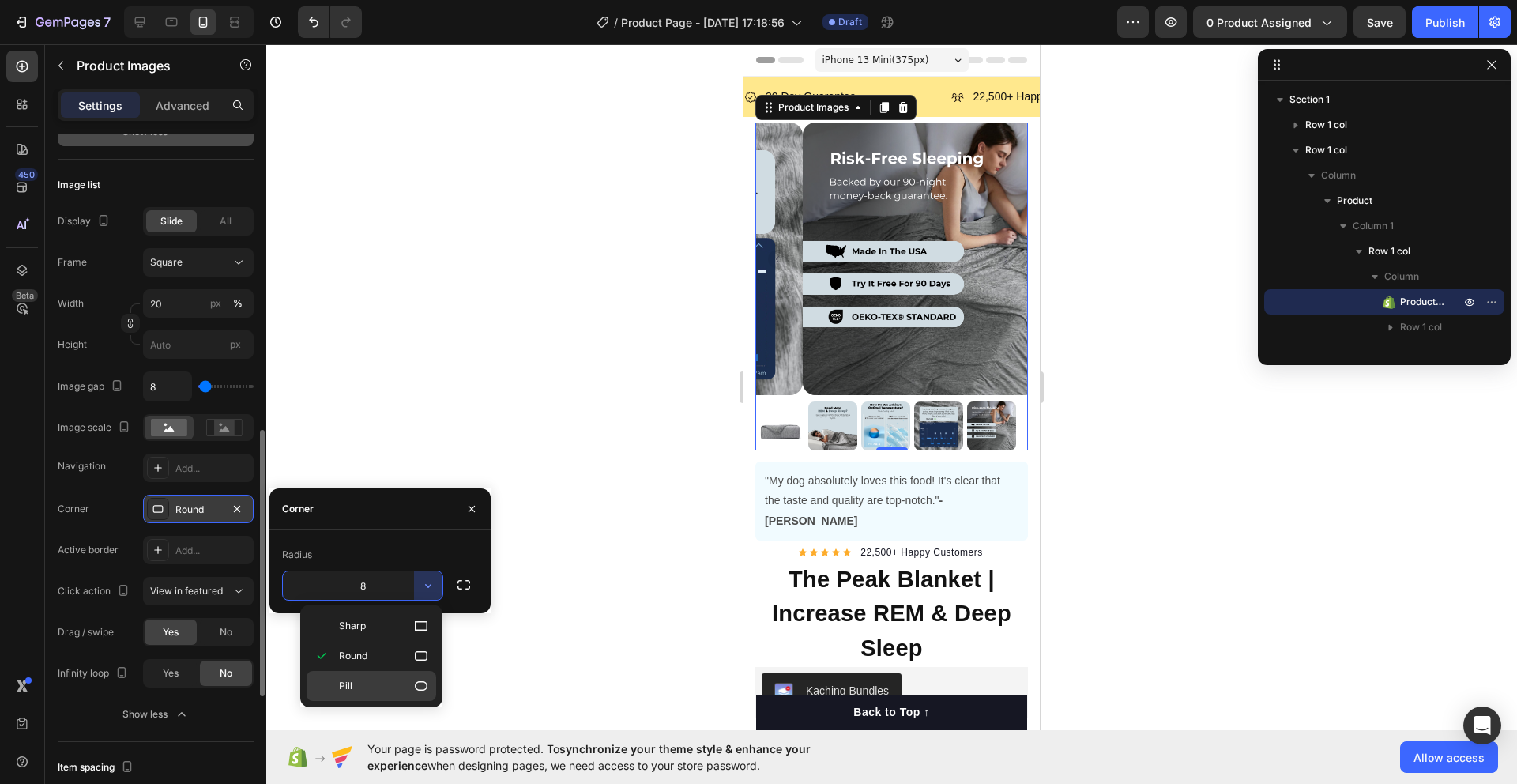
click at [380, 673] on div "Pill" at bounding box center [372, 686] width 130 height 30
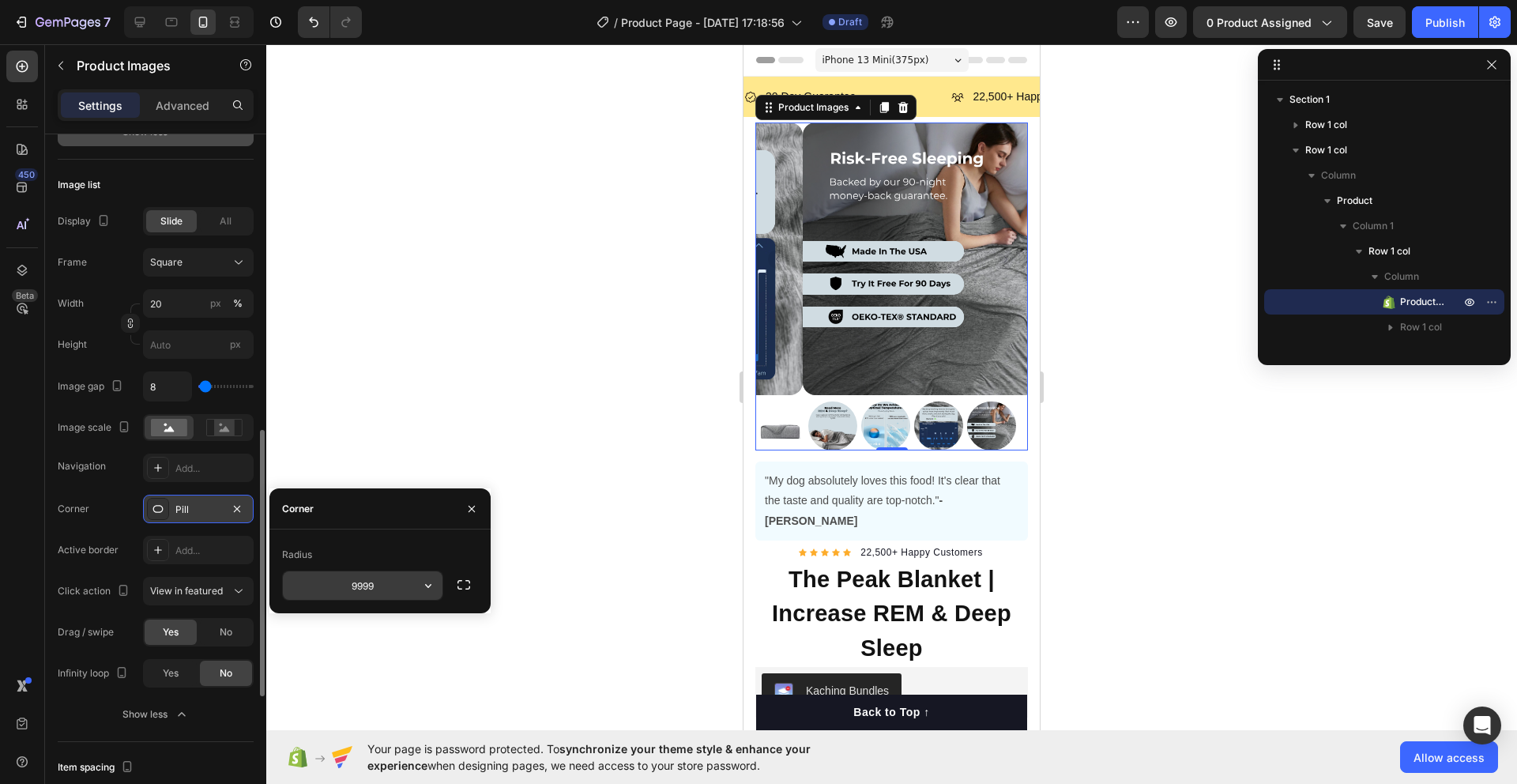
click at [0, 0] on input "9999" at bounding box center [0, 0] width 0 height 0
click at [425, 589] on icon "button" at bounding box center [428, 585] width 16 height 16
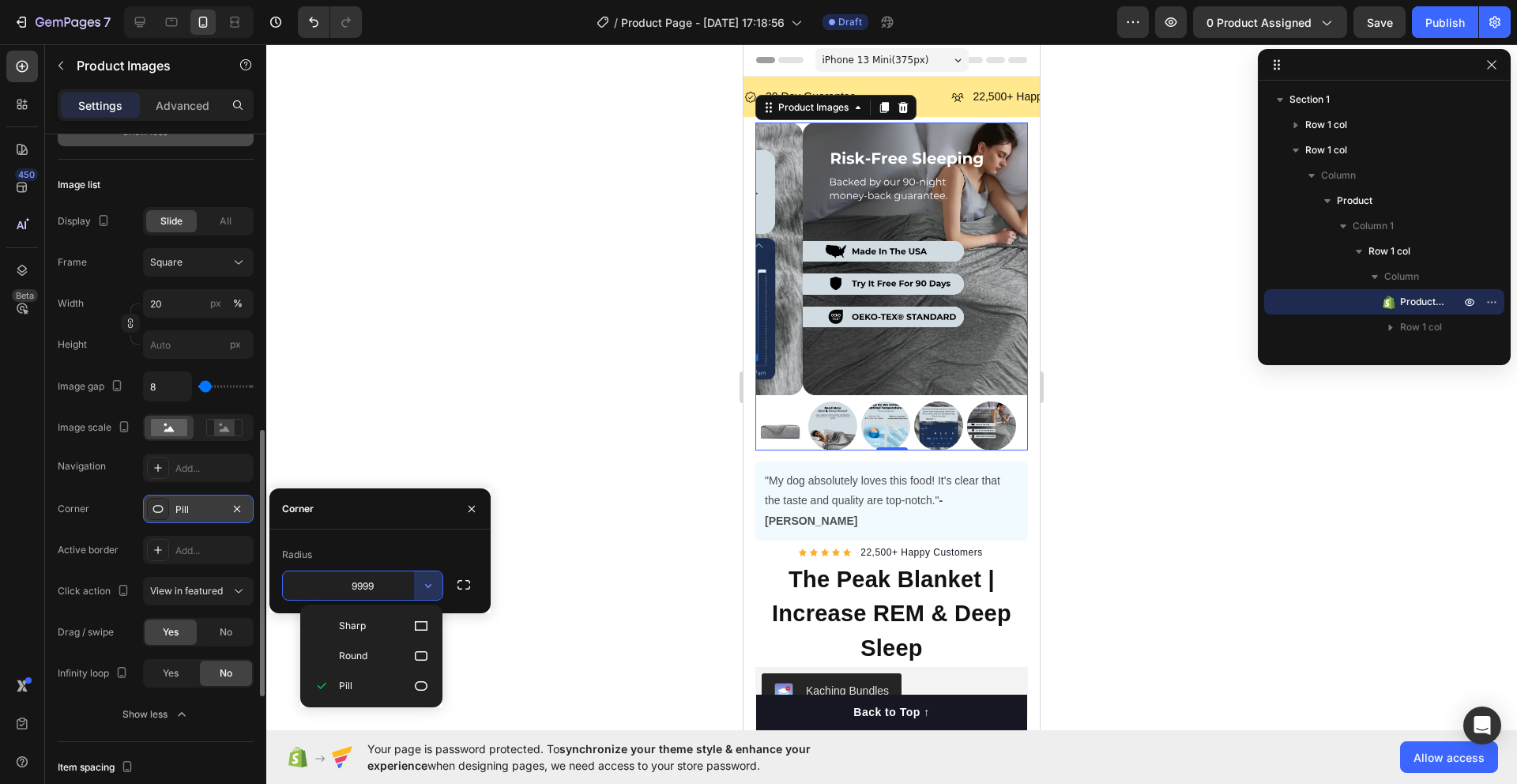
click at [379, 649] on p "Round" at bounding box center [385, 656] width 91 height 16
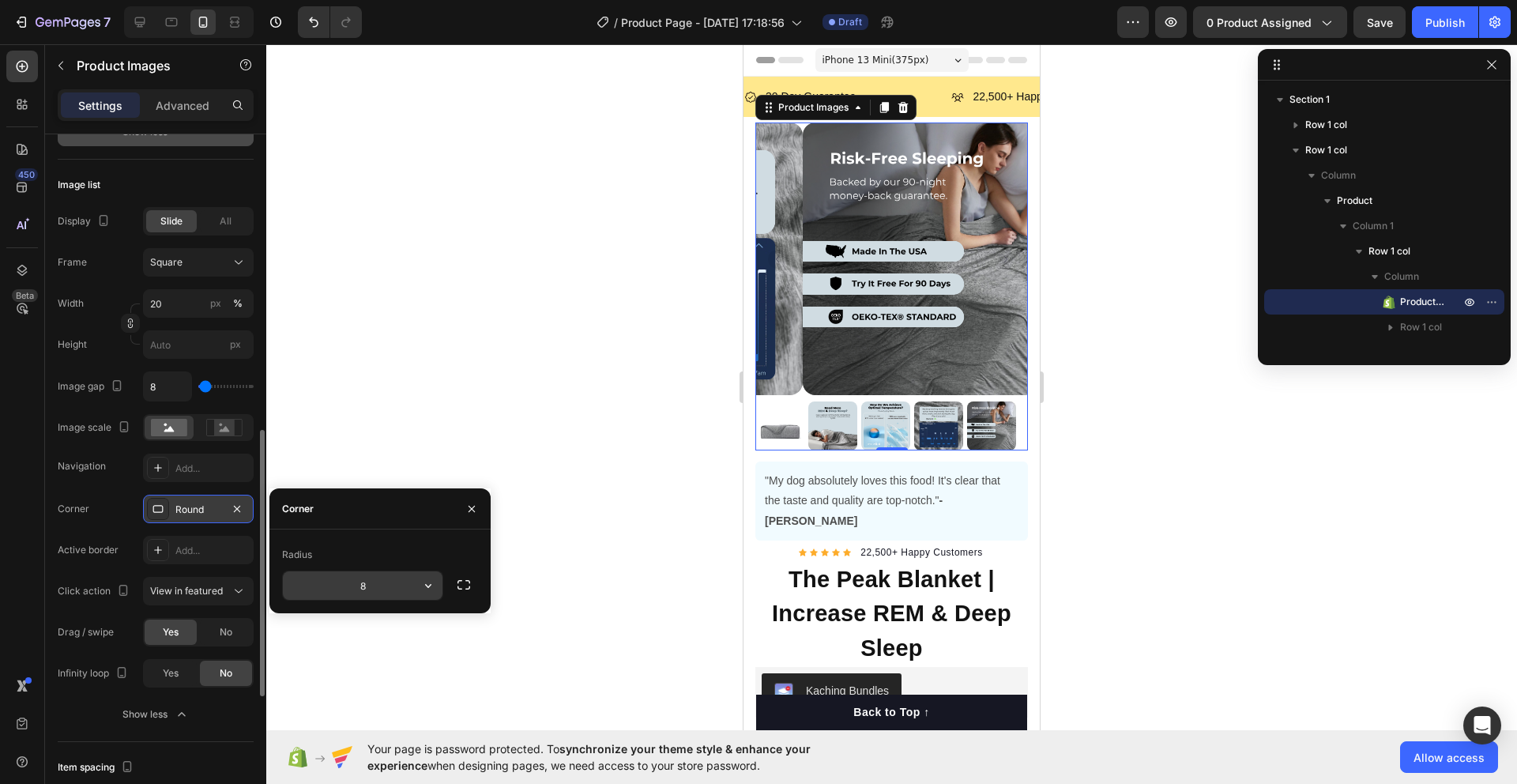
click at [0, 0] on input "8" at bounding box center [0, 0] width 0 height 0
type input "16"
click at [386, 502] on div "Corner" at bounding box center [380, 509] width 221 height 41
click at [470, 505] on icon "button" at bounding box center [471, 509] width 13 height 13
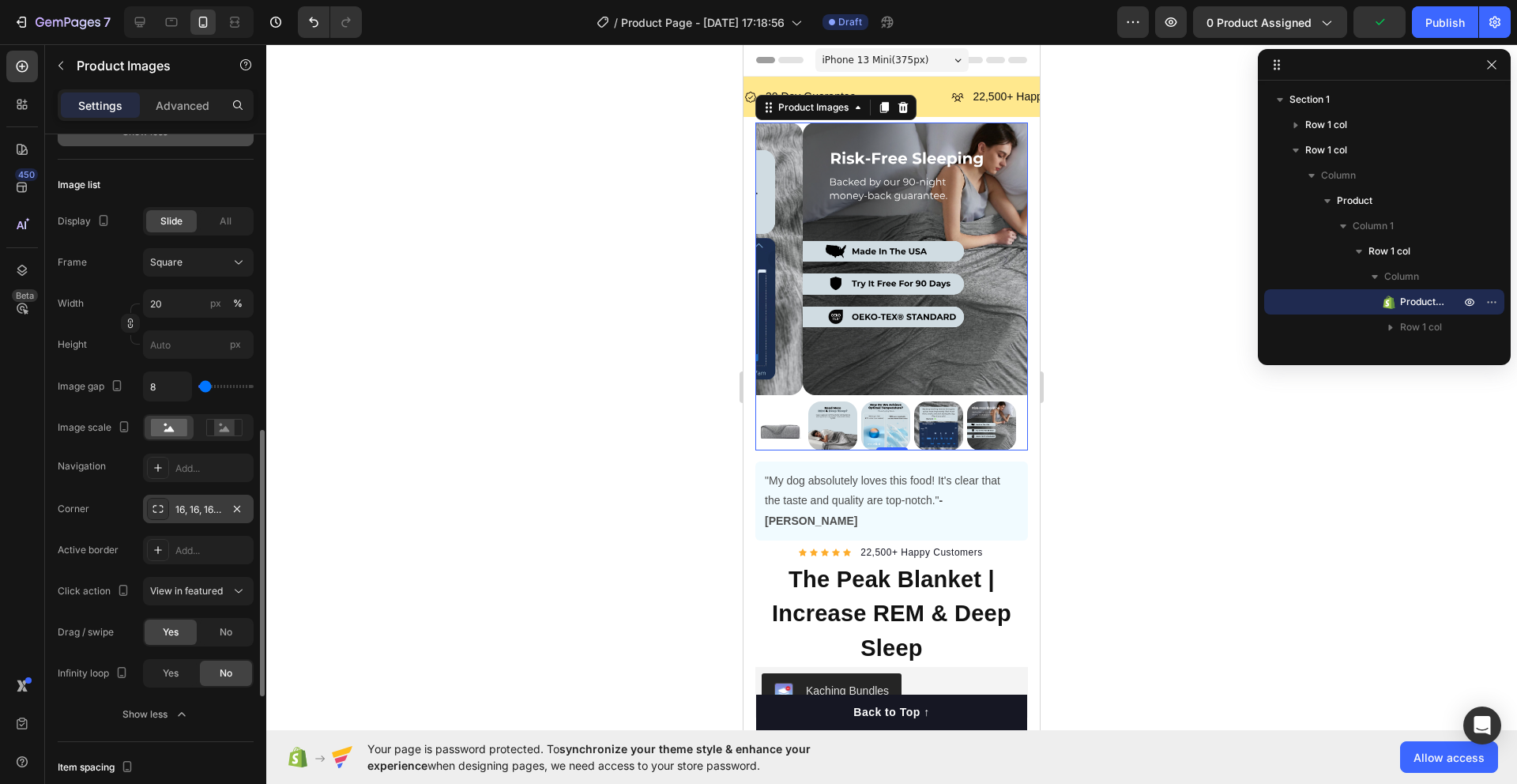
click at [106, 507] on div "Corner 16, 16, 16, 16" at bounding box center [155, 509] width 196 height 29
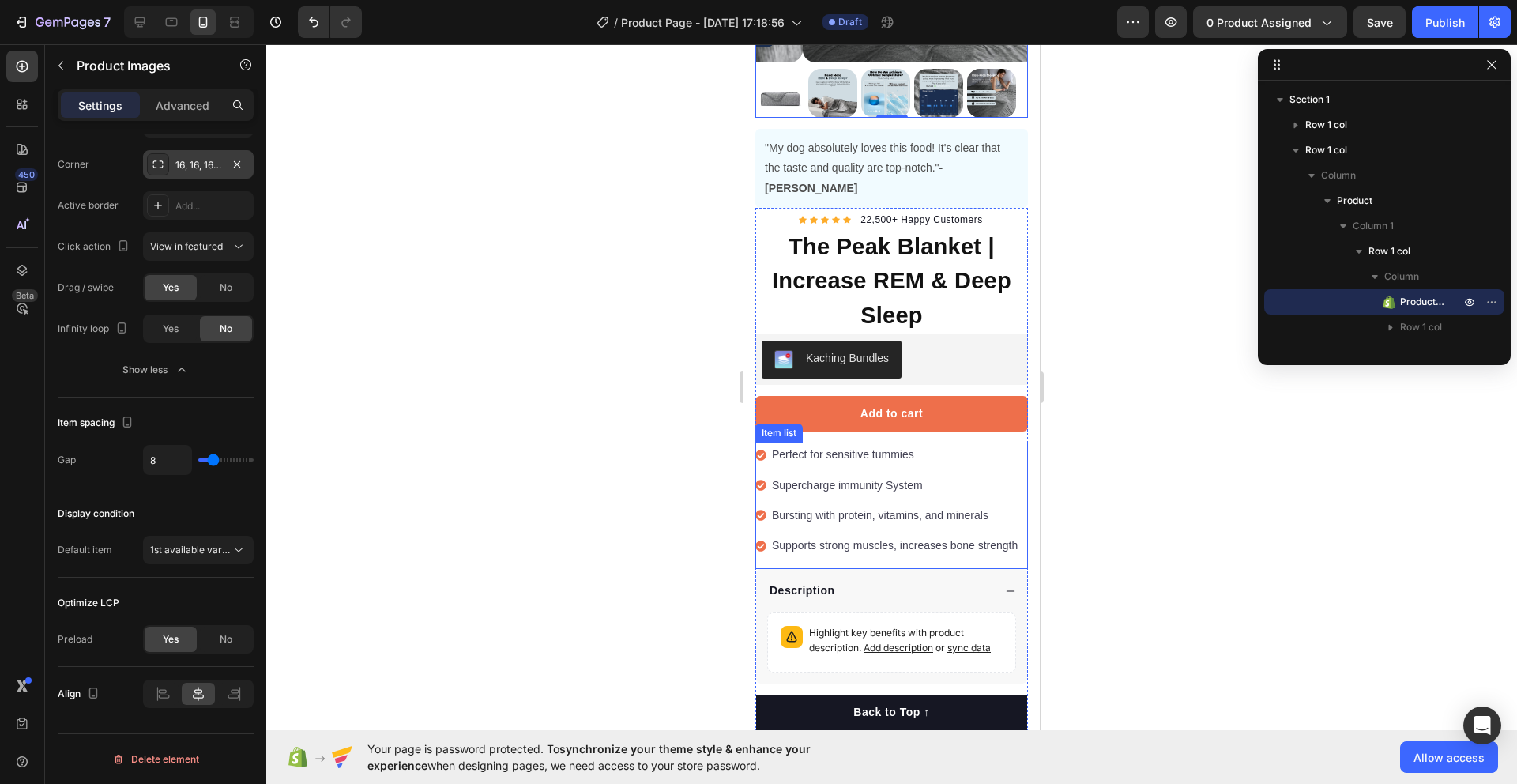
scroll to position [332, 0]
click at [957, 341] on div "Kaching Bundles" at bounding box center [891, 360] width 260 height 38
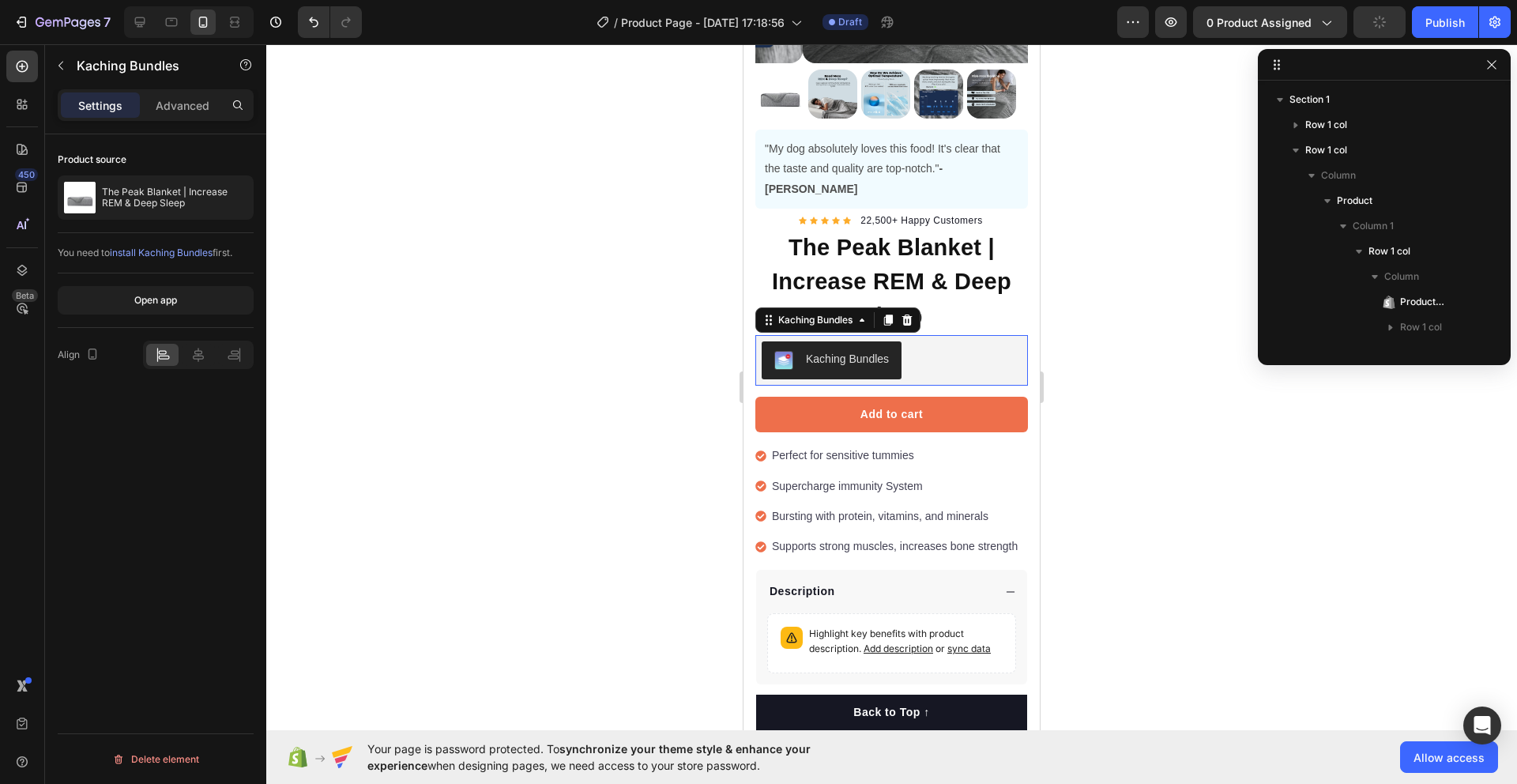
scroll to position [0, 0]
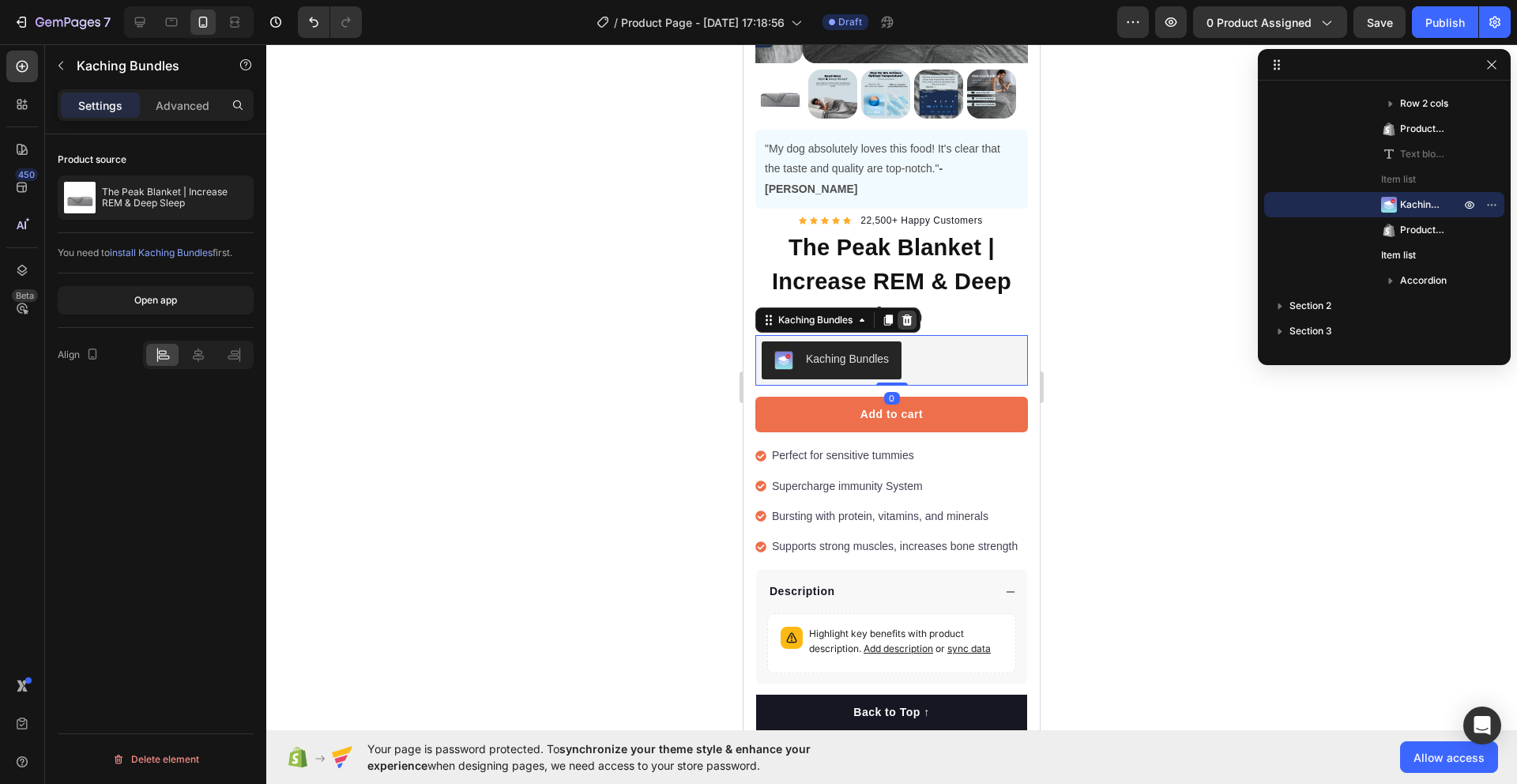
click at [912, 315] on icon at bounding box center [907, 320] width 10 height 11
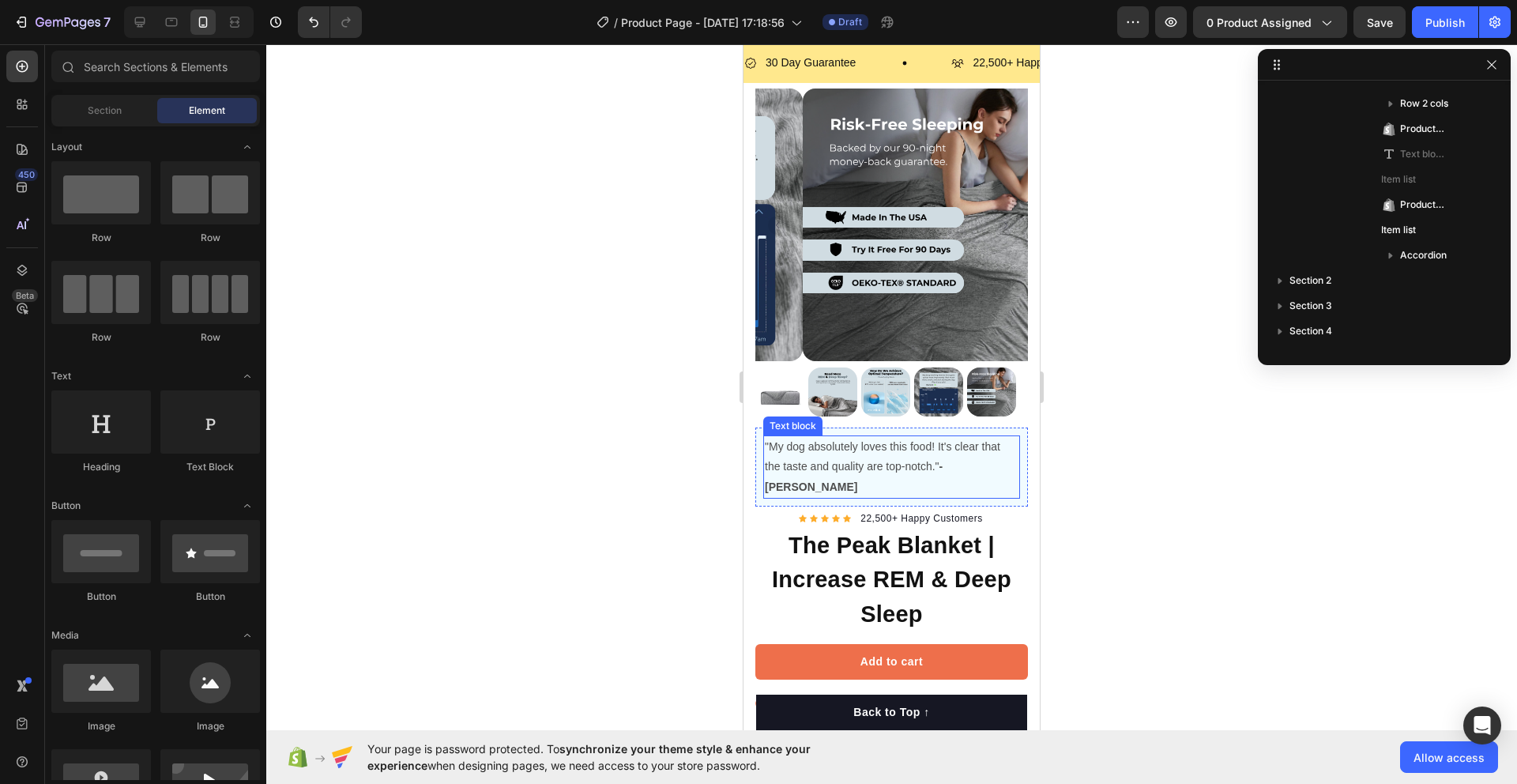
scroll to position [33, 0]
click at [804, 580] on h1 "The Peak Blanket | Increase REM & Deep Sleep" at bounding box center [891, 581] width 273 height 106
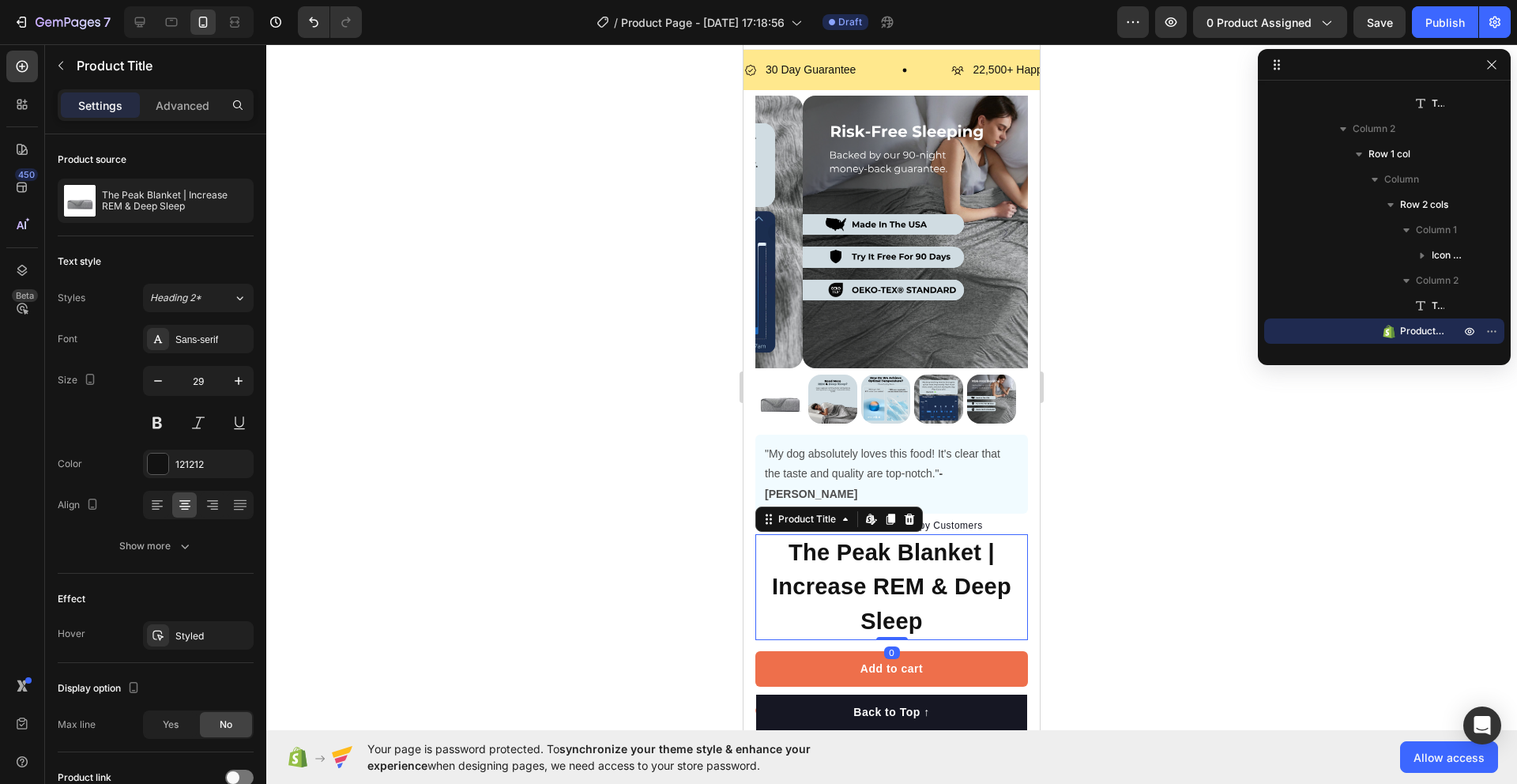
scroll to position [0, 0]
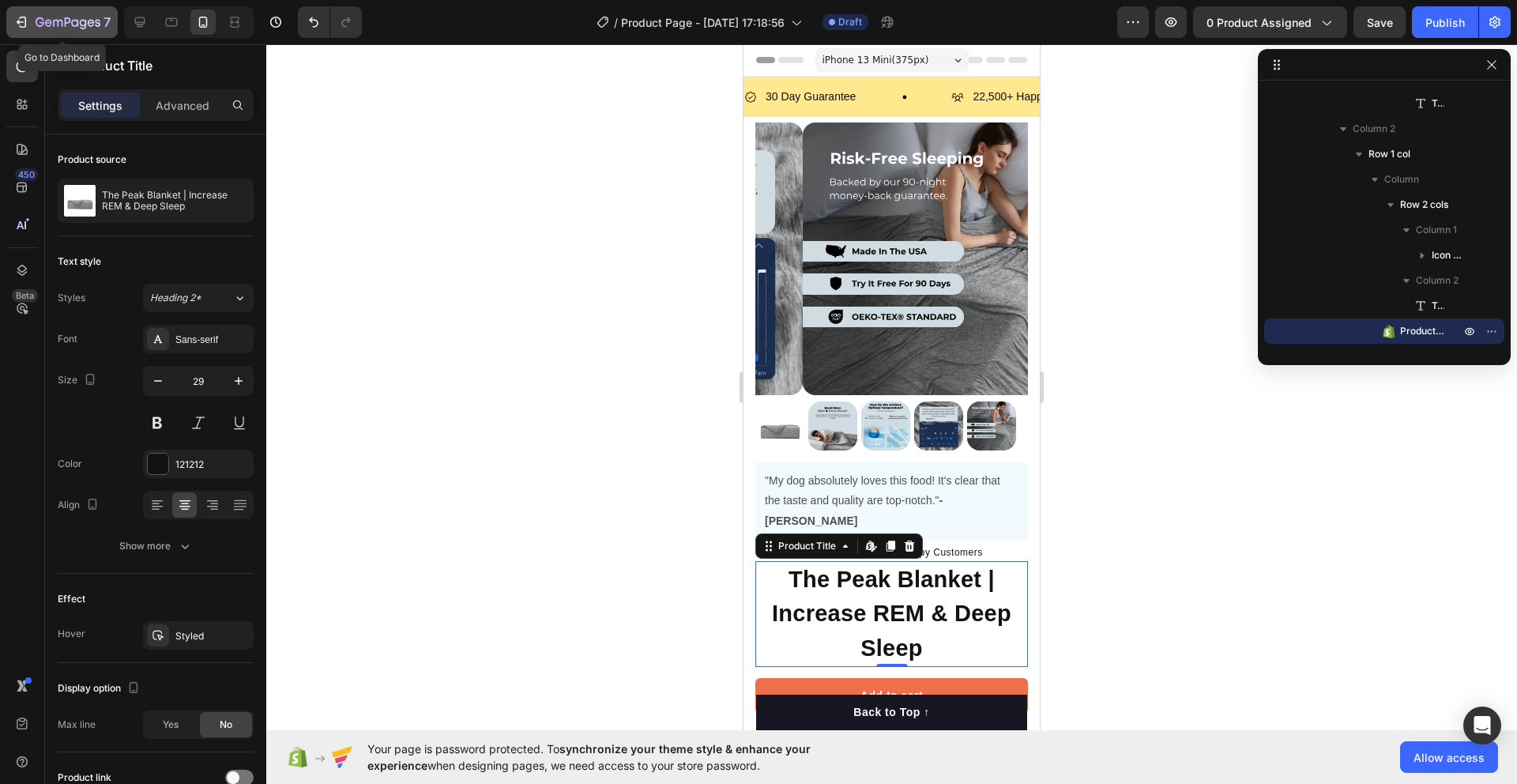
click at [23, 18] on icon "button" at bounding box center [23, 22] width 7 height 11
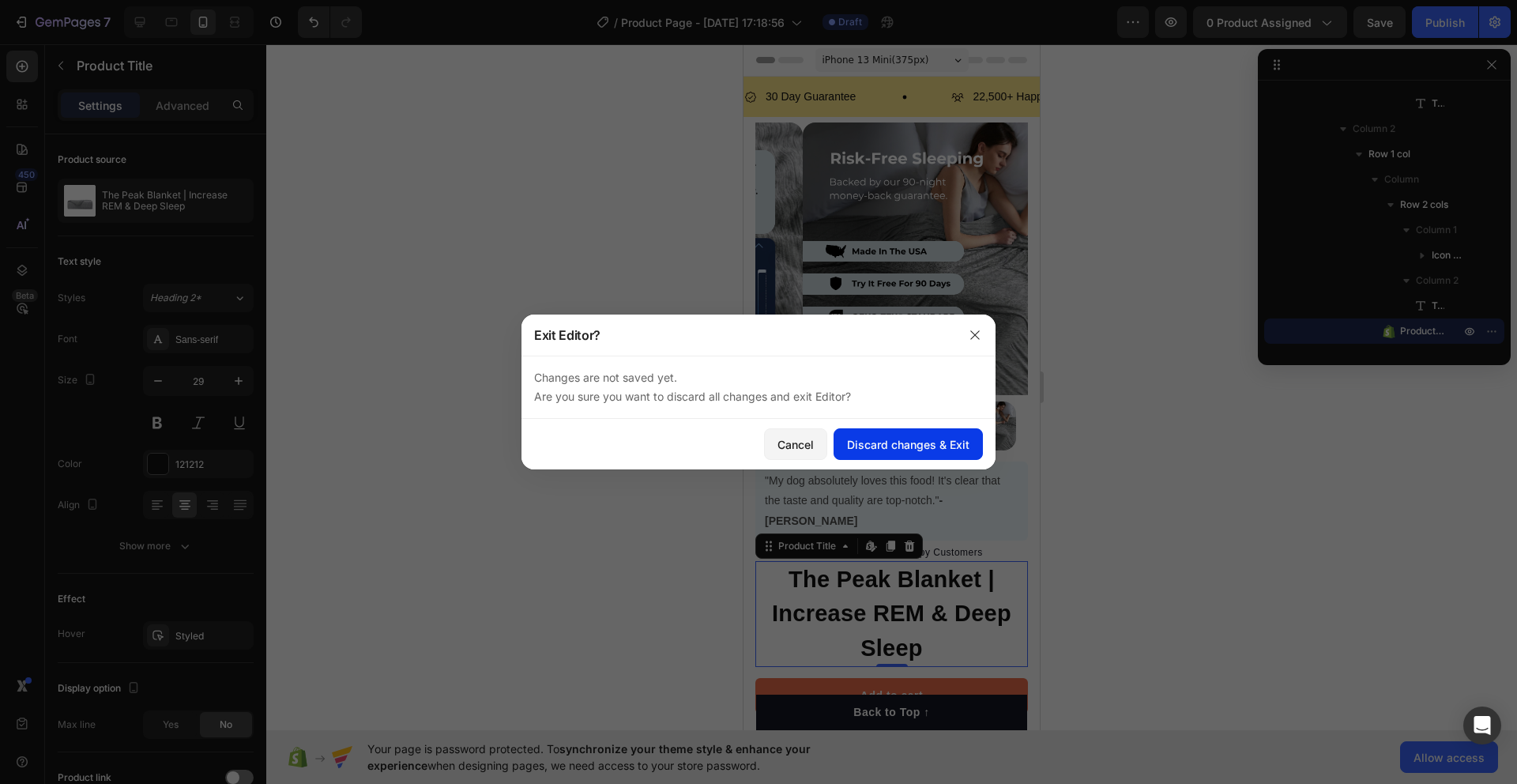
click at [890, 449] on div "Discard changes & Exit" at bounding box center [908, 444] width 123 height 17
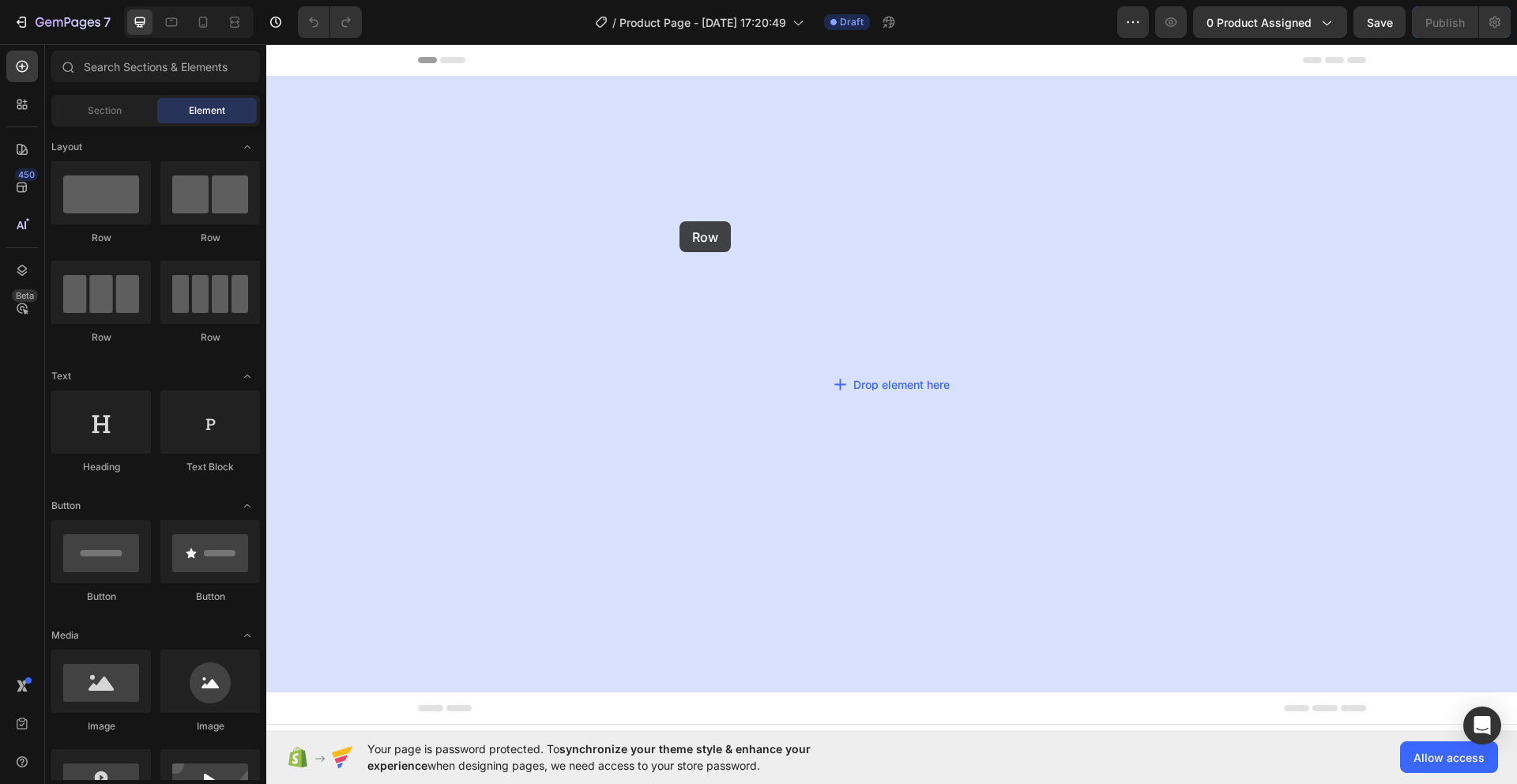
drag, startPoint x: 361, startPoint y: 239, endPoint x: 755, endPoint y: 209, distance: 395.1
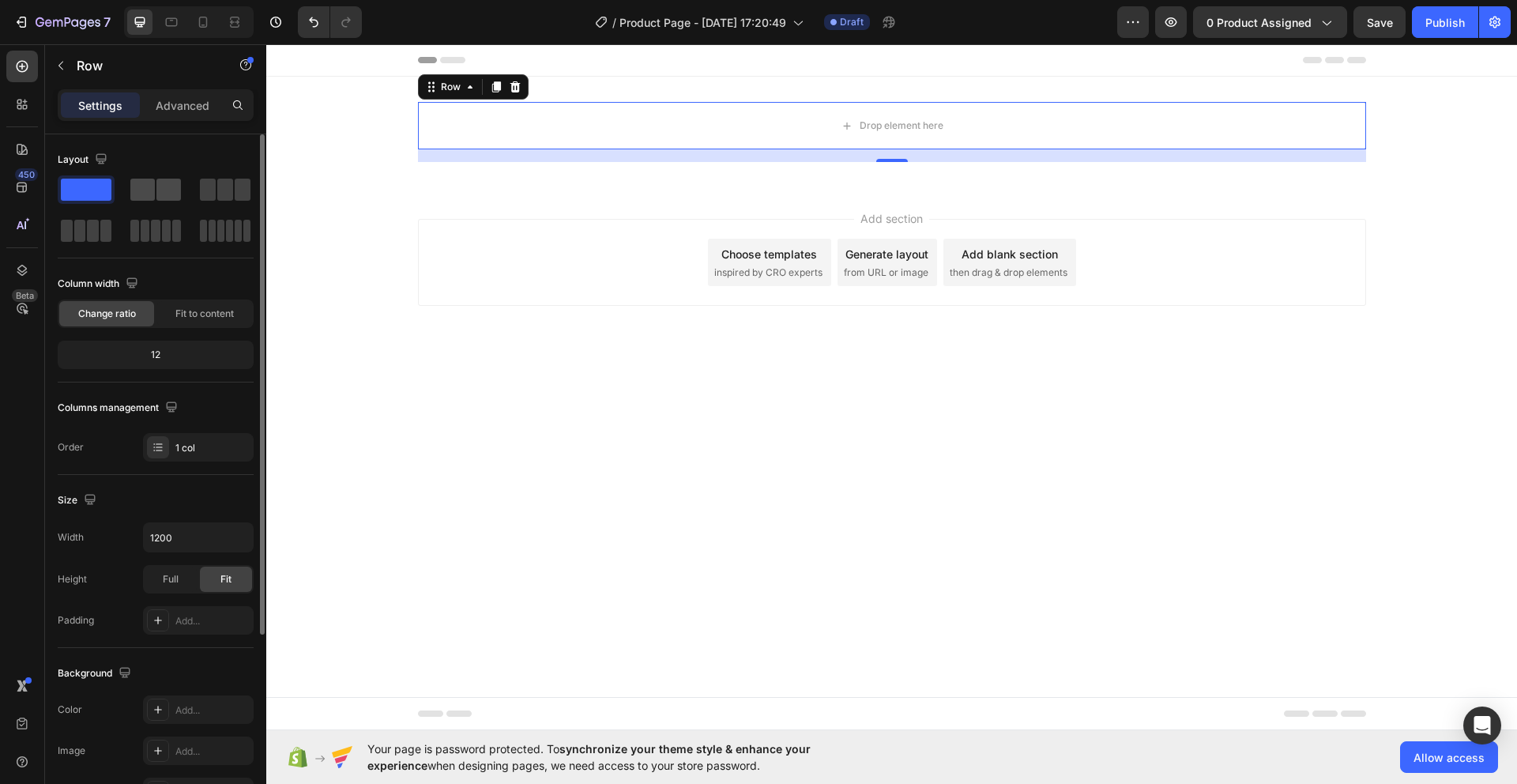
click at [160, 195] on span at bounding box center [168, 190] width 25 height 22
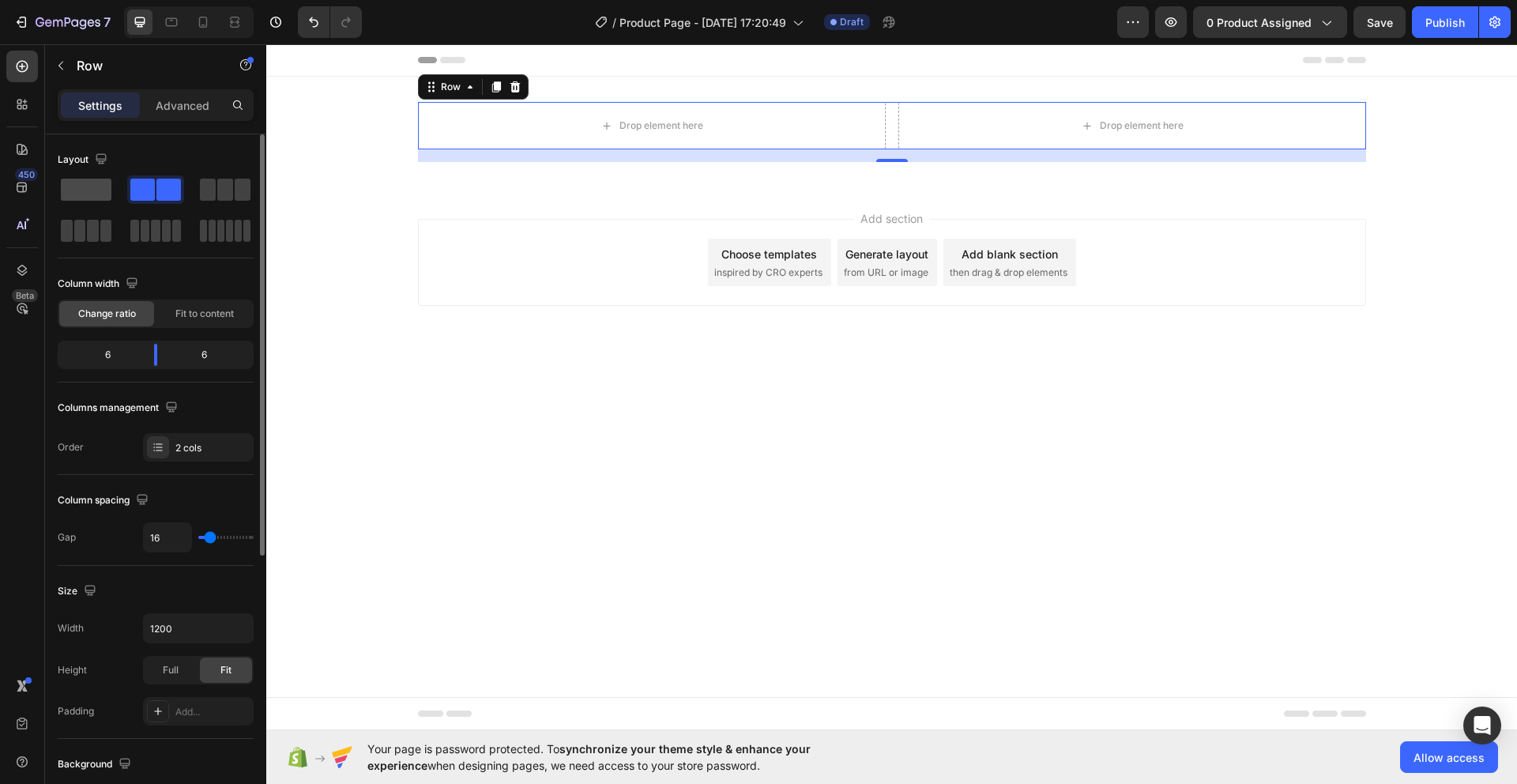
click at [89, 184] on span at bounding box center [86, 190] width 50 height 22
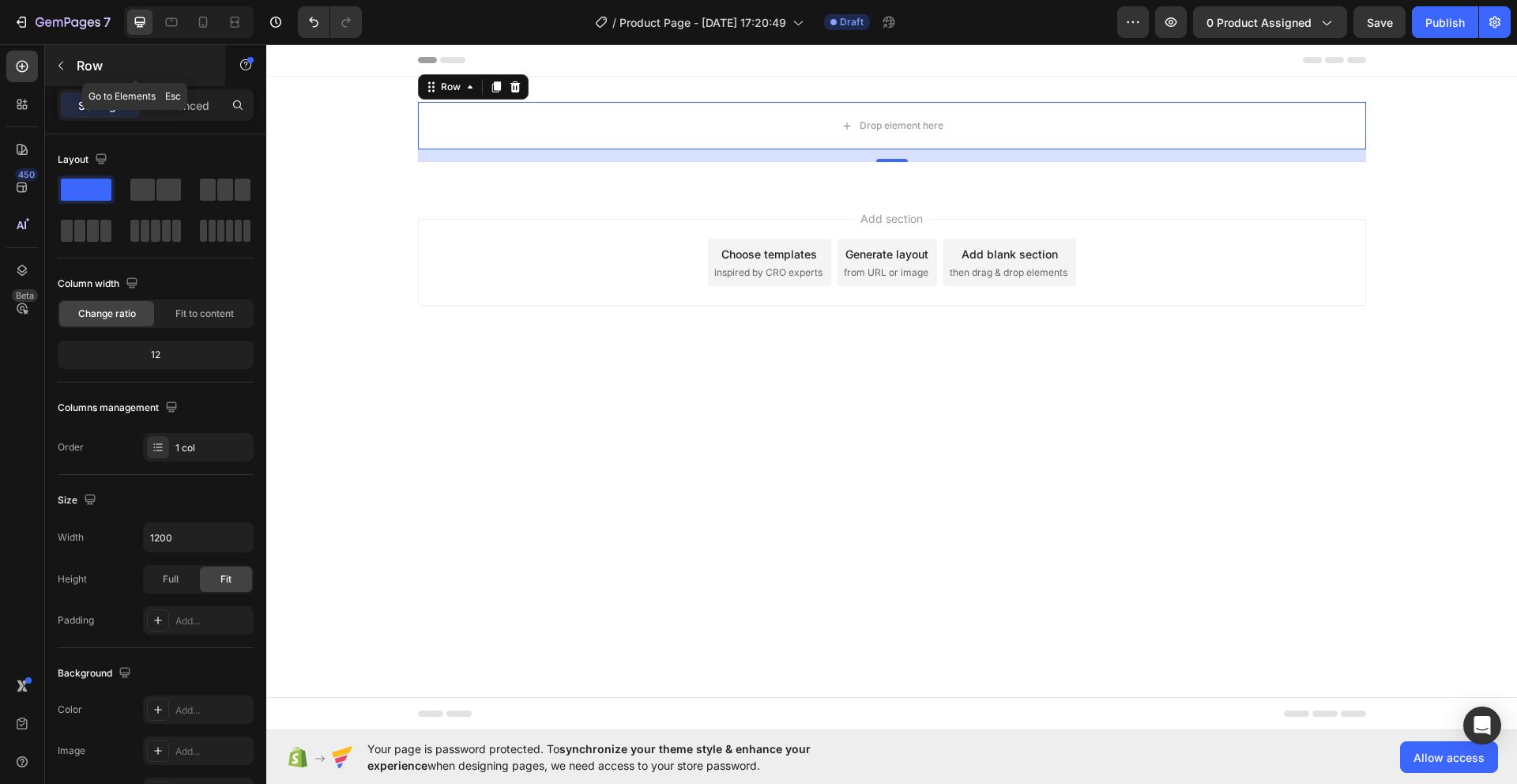
click at [61, 58] on button "button" at bounding box center [61, 66] width 26 height 26
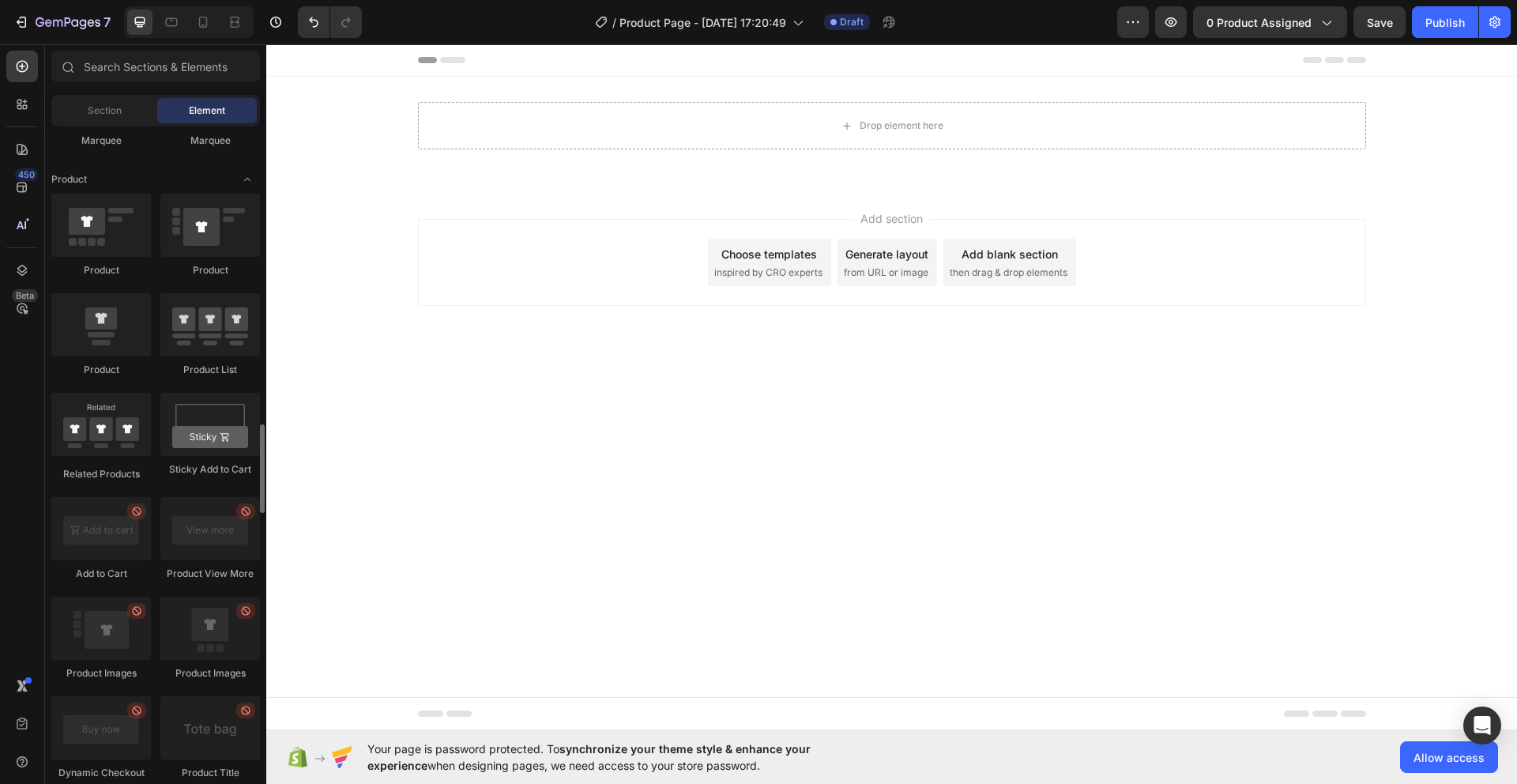
scroll to position [1935, 0]
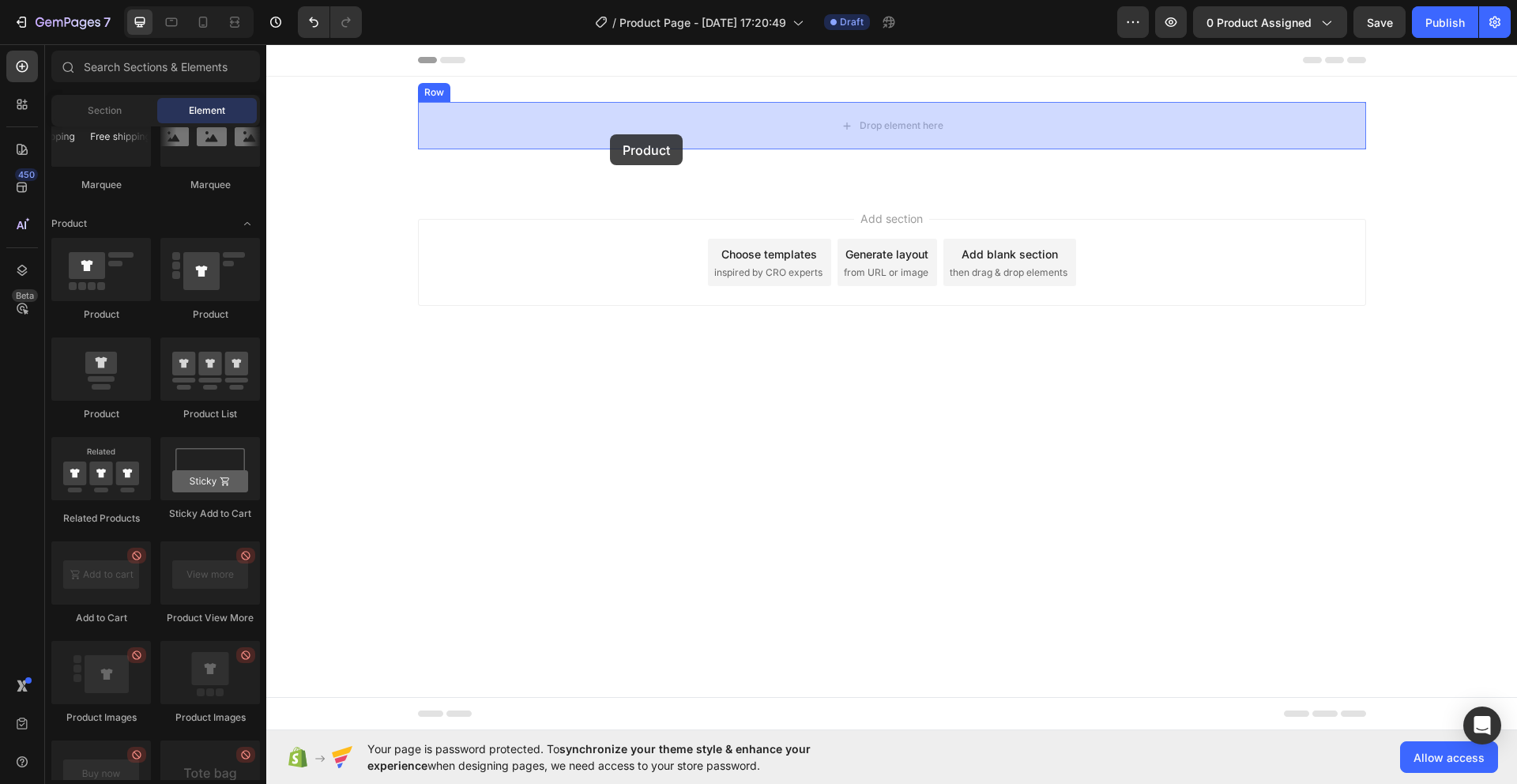
drag, startPoint x: 380, startPoint y: 318, endPoint x: 616, endPoint y: 132, distance: 300.5
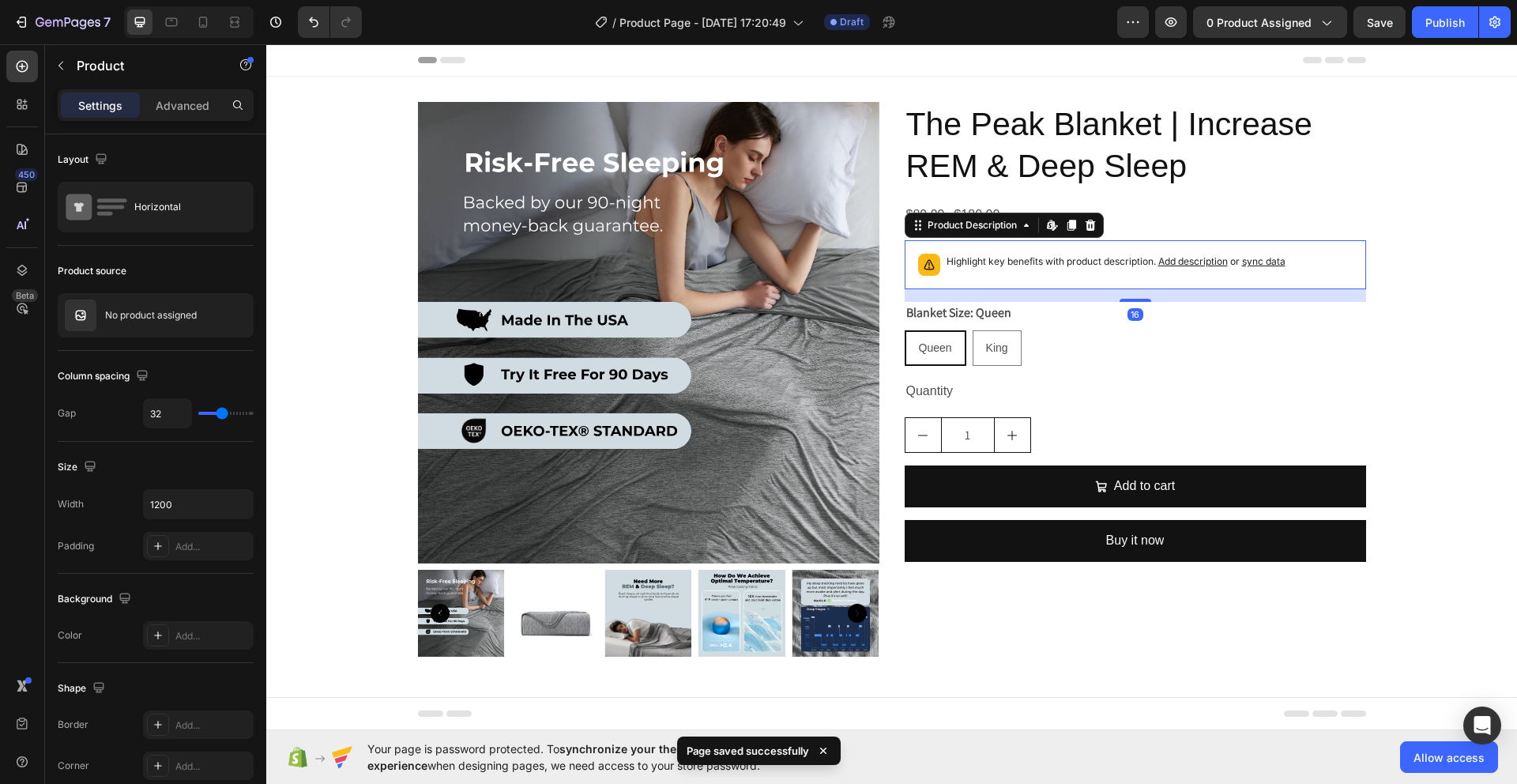
click at [1134, 280] on div "Highlight key benefits with product description. Add description or sync data" at bounding box center [1135, 264] width 448 height 34
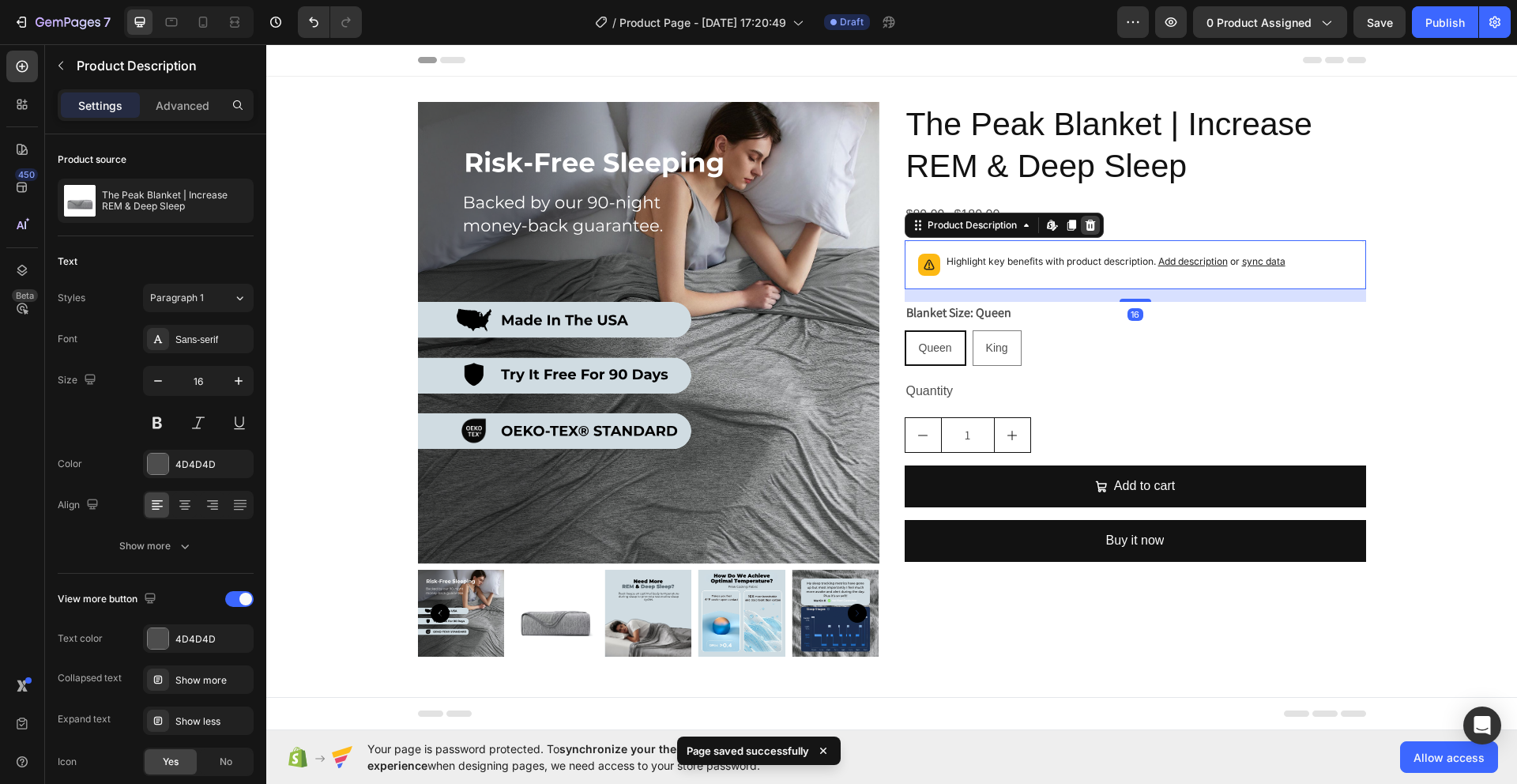
click at [1091, 226] on div at bounding box center [1090, 224] width 19 height 19
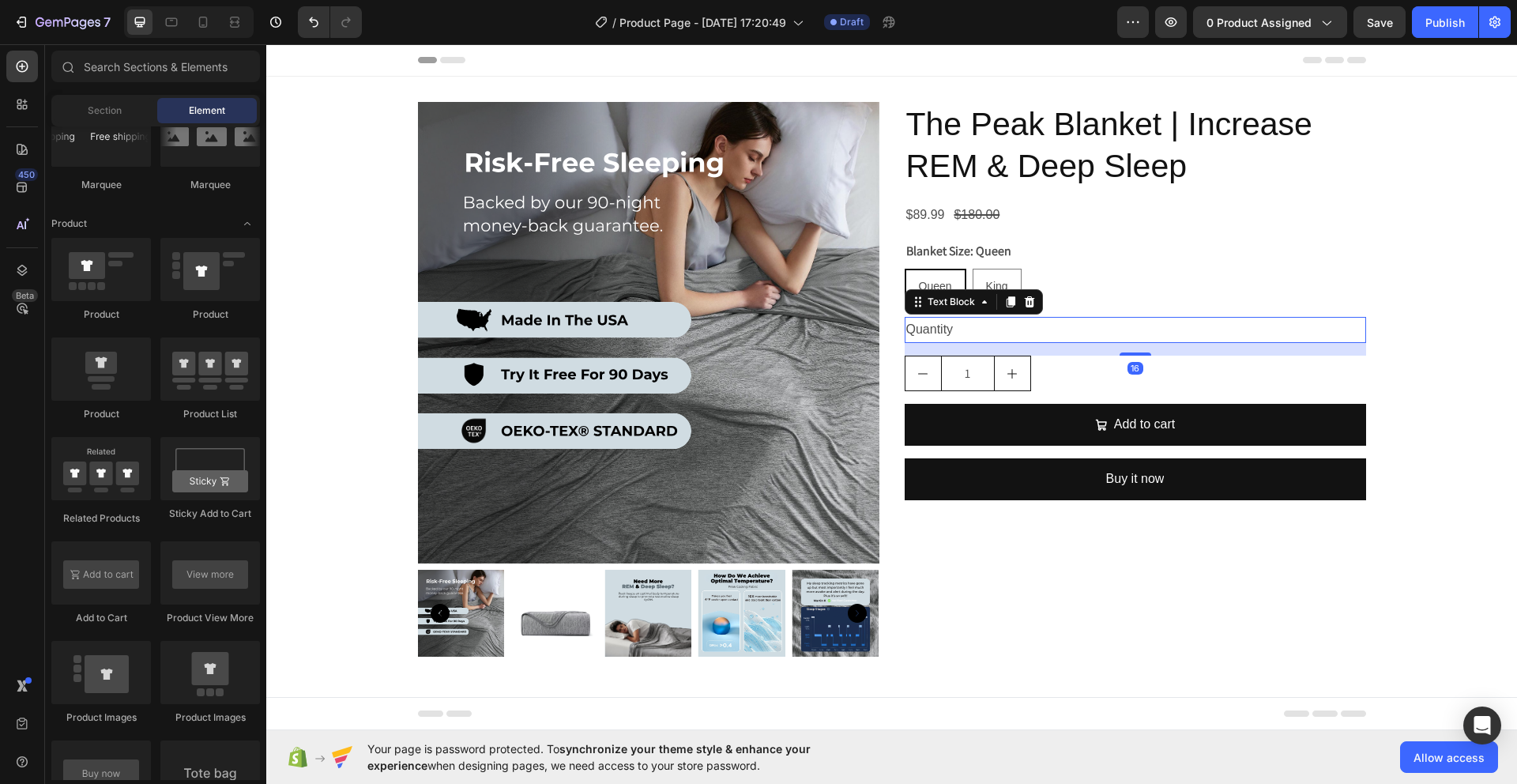
click at [1135, 332] on div "Quantity" at bounding box center [1135, 330] width 461 height 27
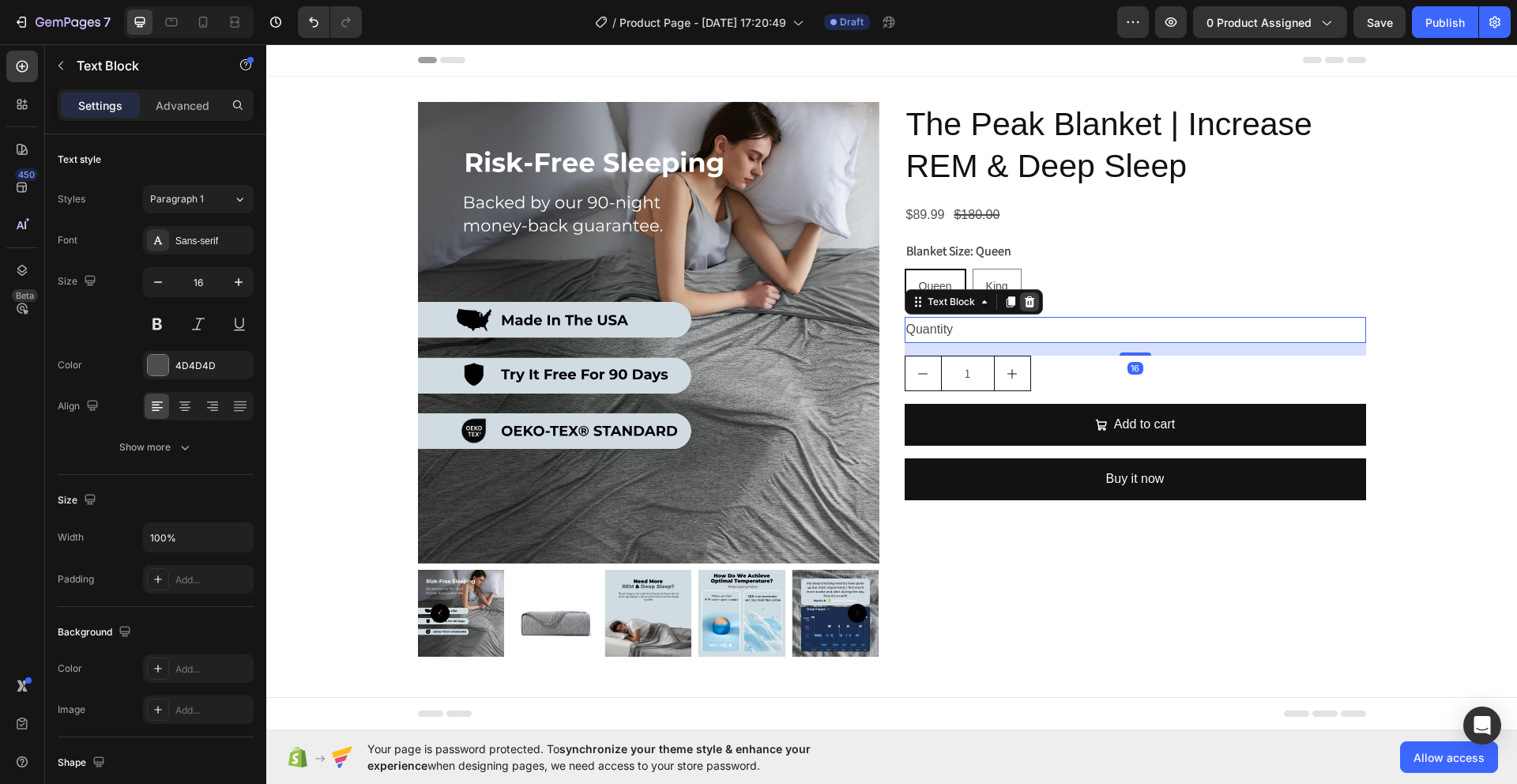
click at [1028, 299] on icon at bounding box center [1029, 301] width 13 height 13
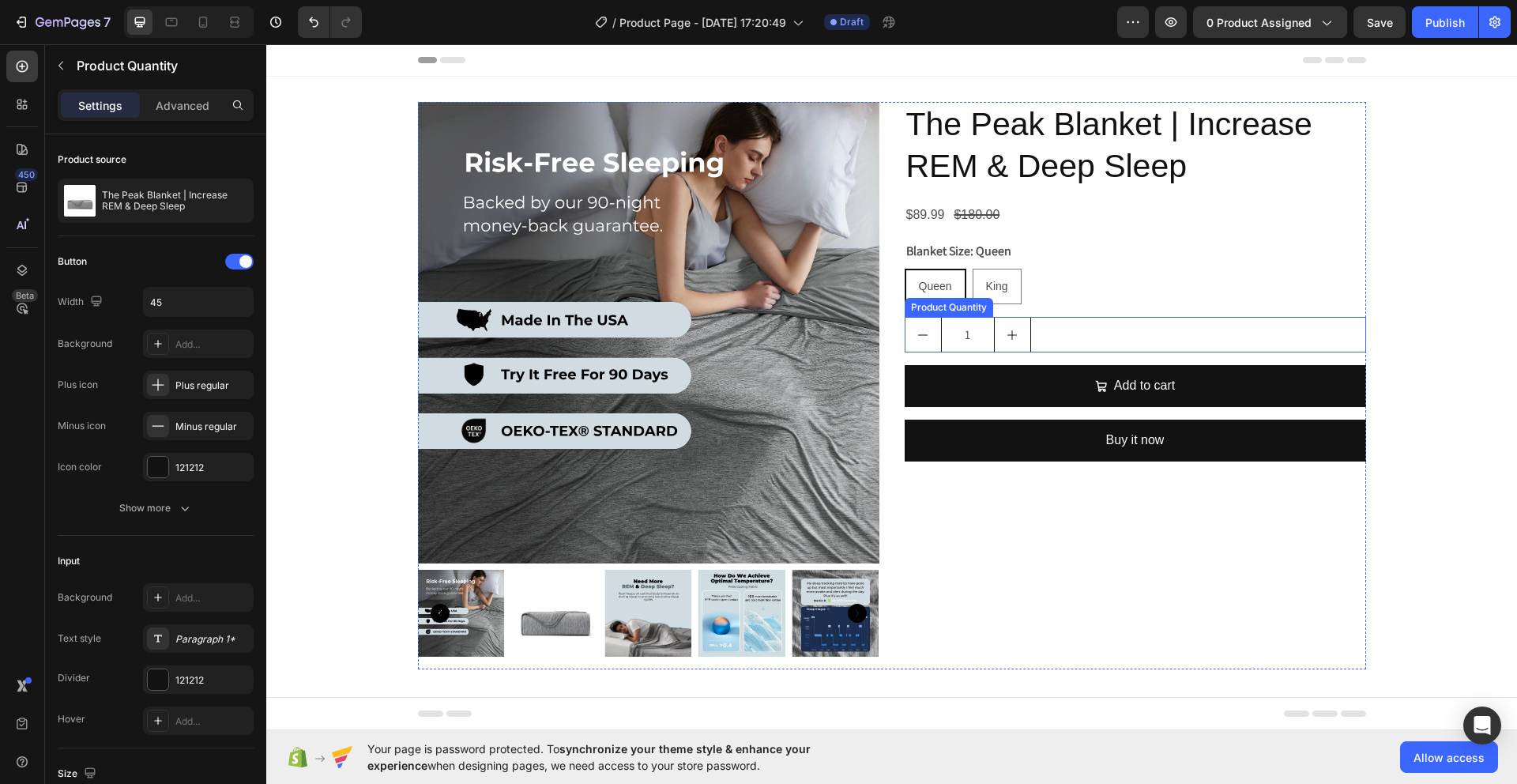
click at [1049, 327] on div "1" at bounding box center [1135, 334] width 461 height 35
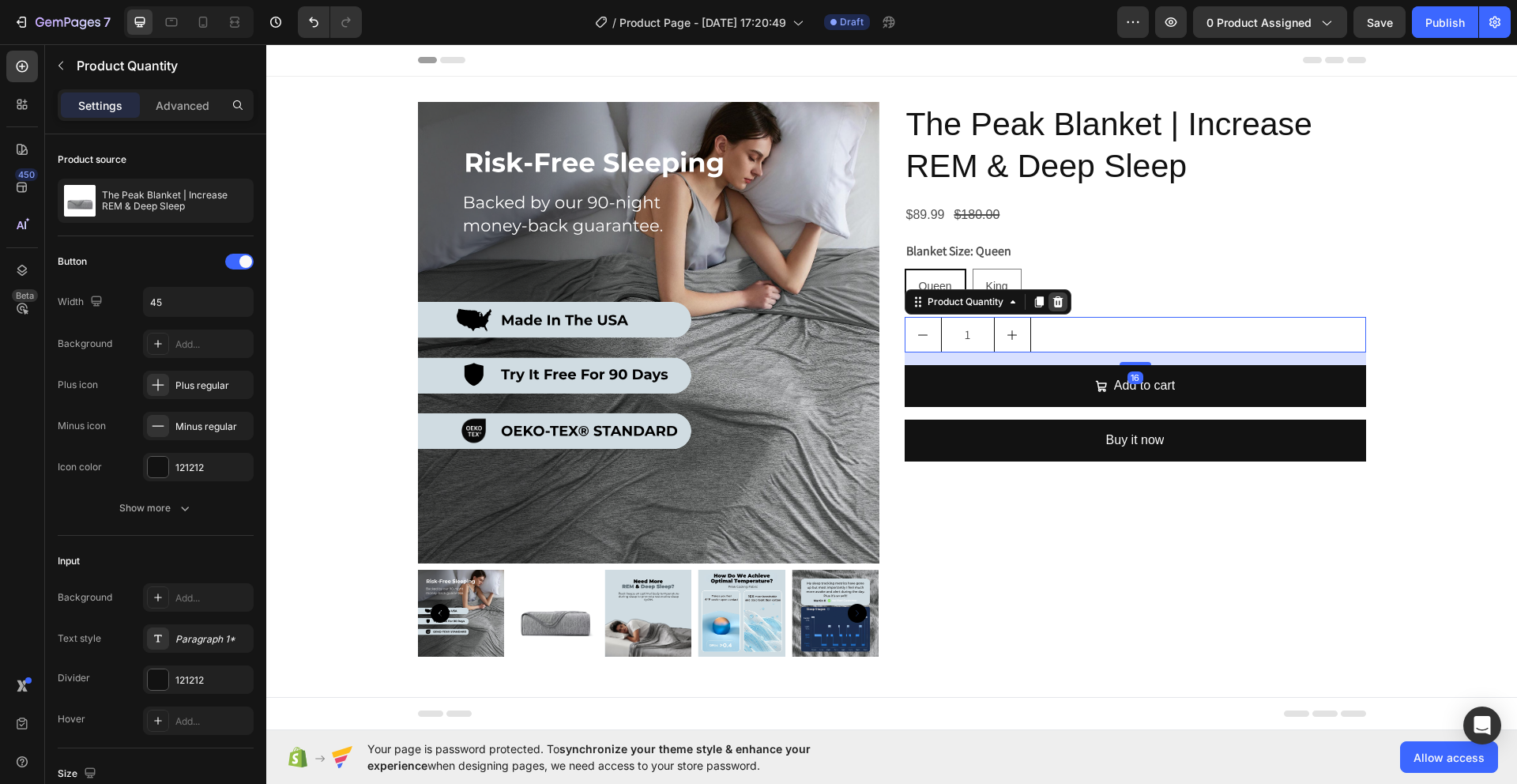
click at [1056, 303] on icon at bounding box center [1058, 301] width 10 height 11
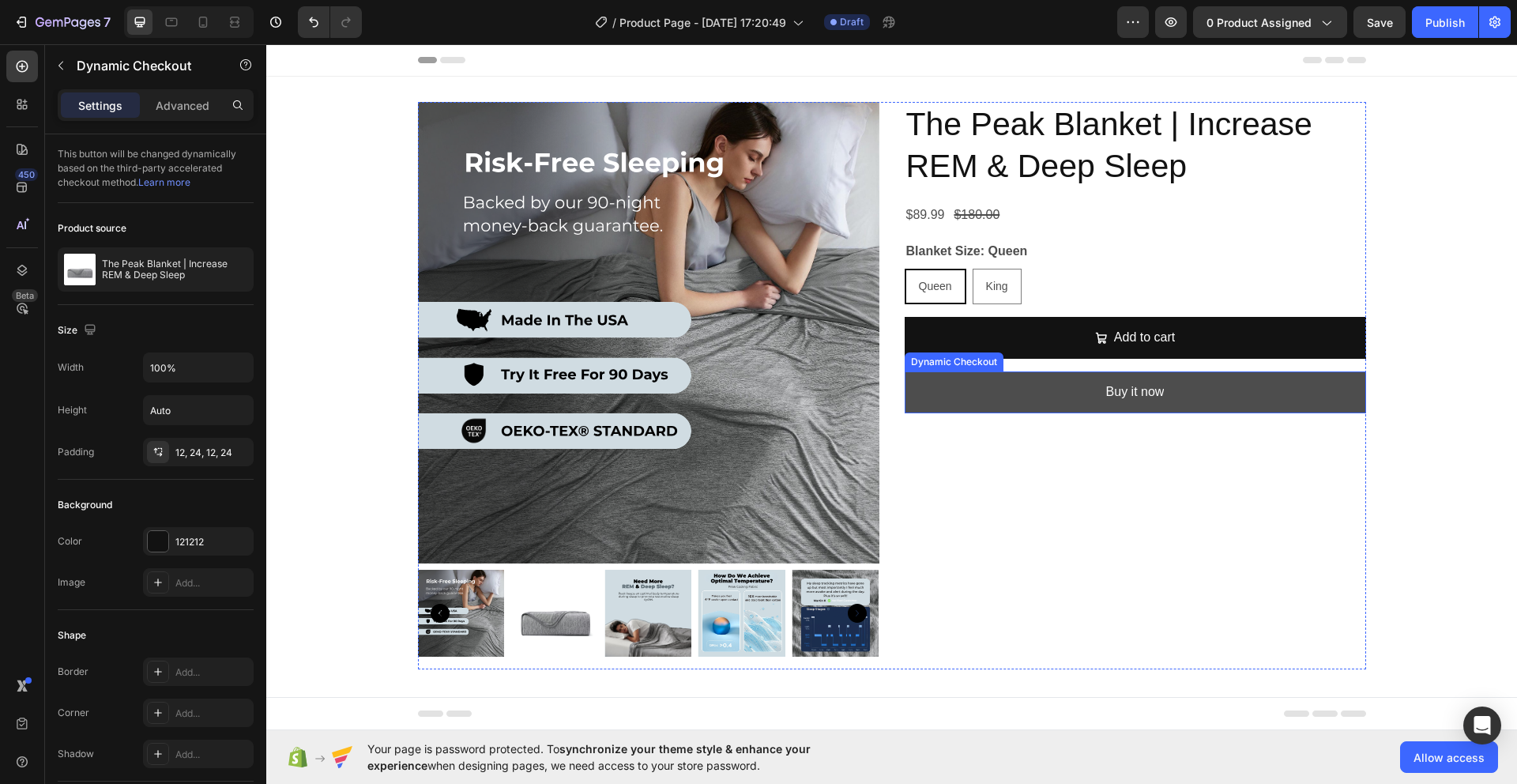
click at [1049, 402] on button "Buy it now" at bounding box center [1135, 392] width 461 height 42
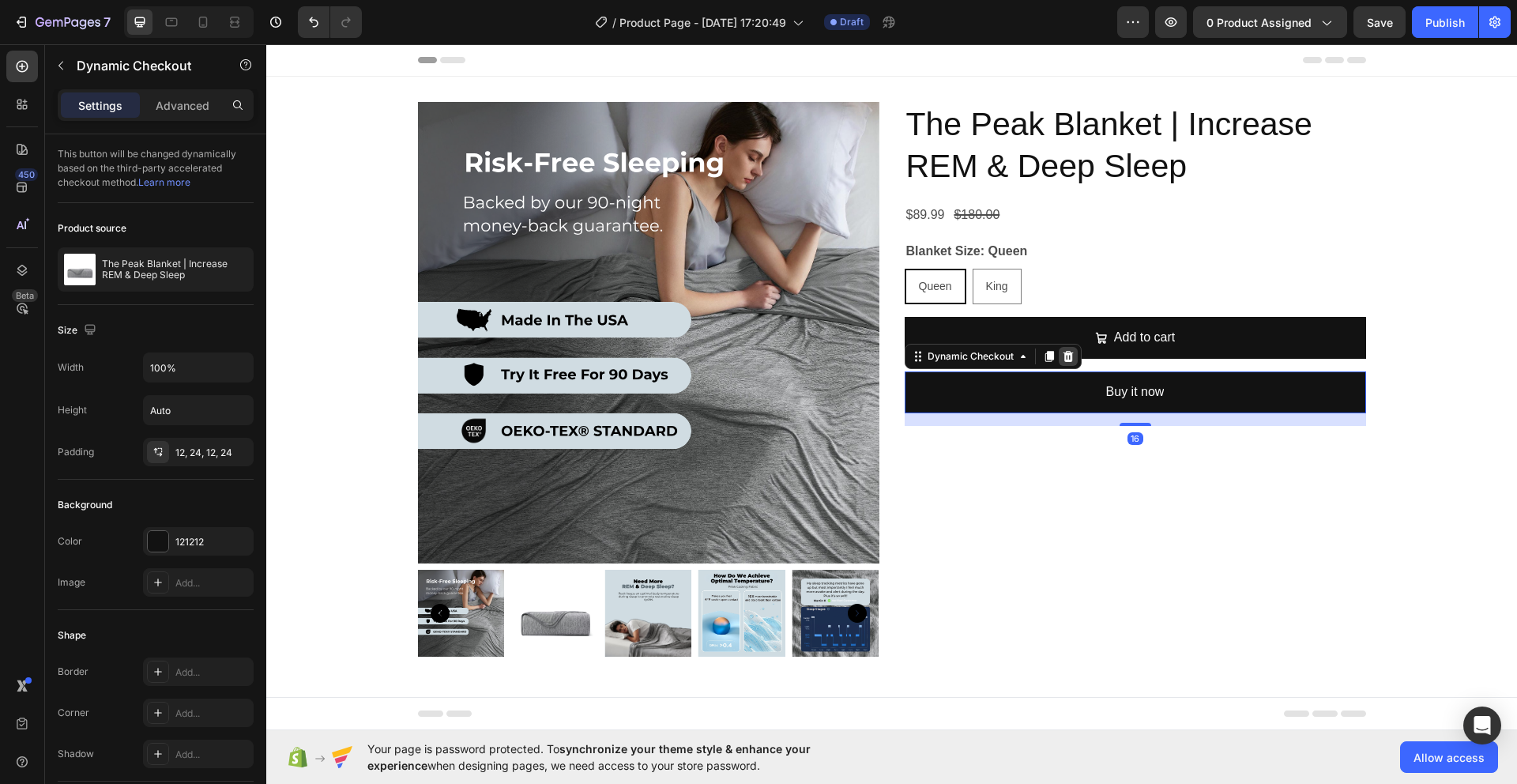
click at [1063, 356] on icon at bounding box center [1068, 356] width 10 height 11
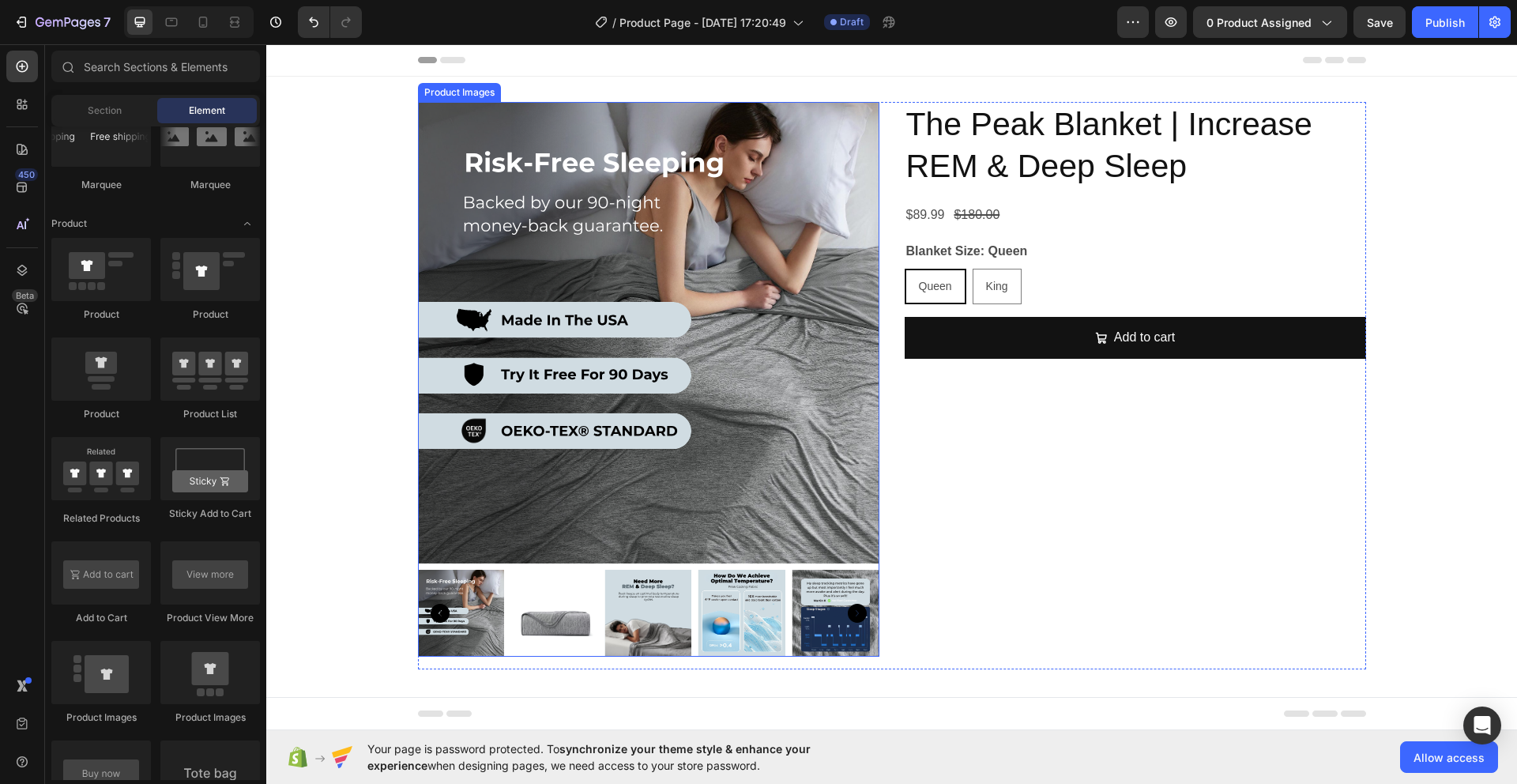
click at [674, 384] on img at bounding box center [648, 332] width 461 height 461
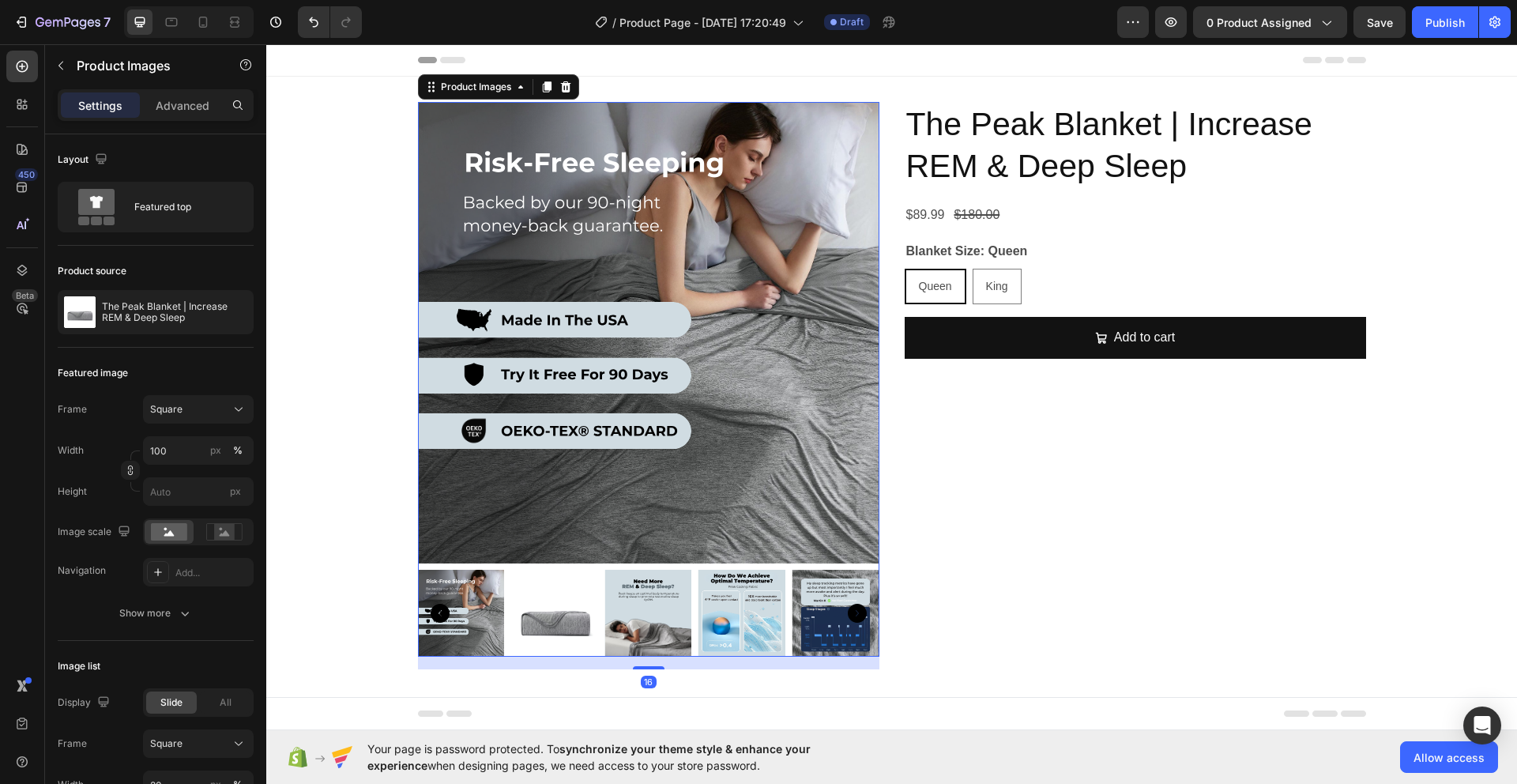
click at [565, 617] on img at bounding box center [555, 613] width 87 height 87
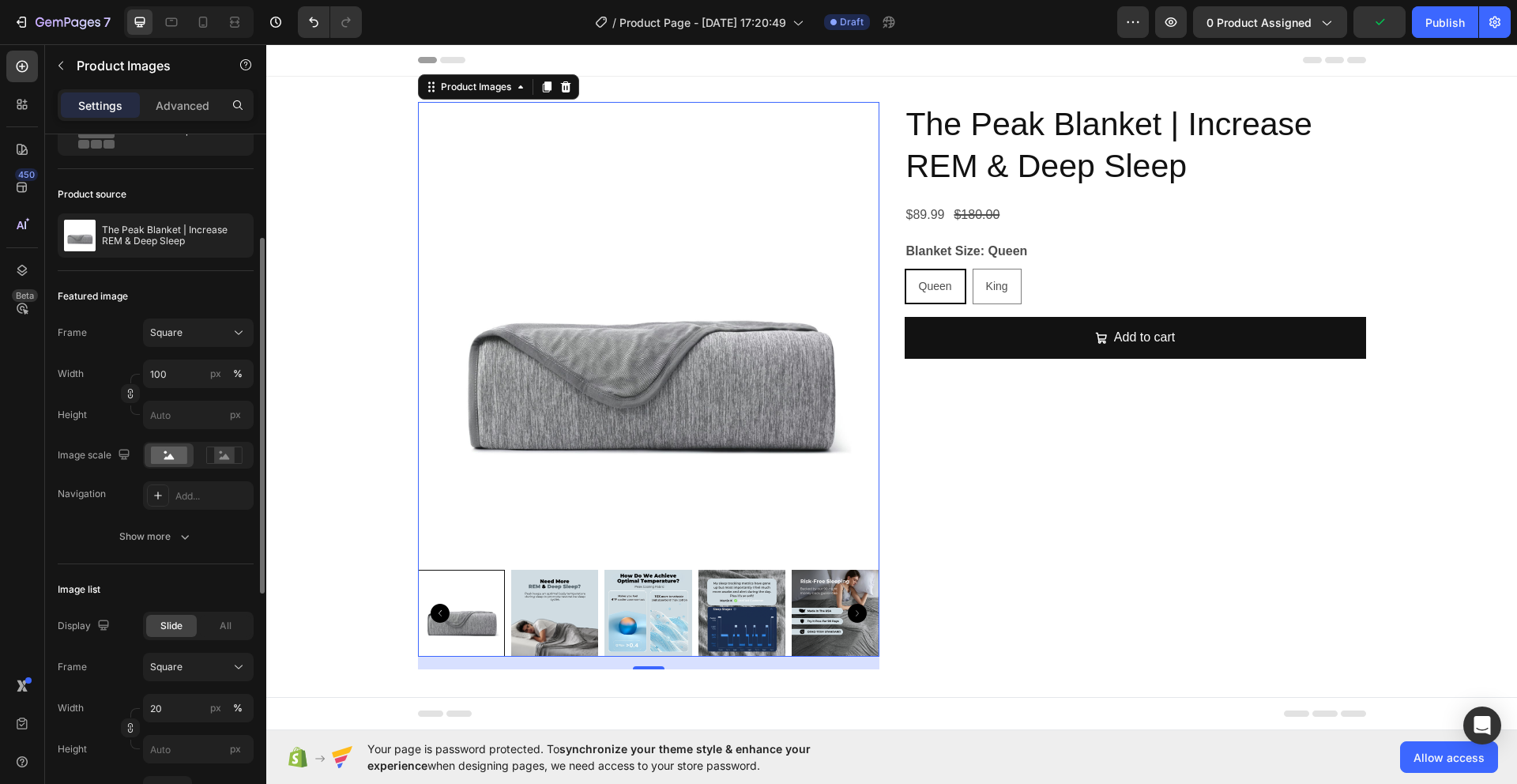
scroll to position [119, 0]
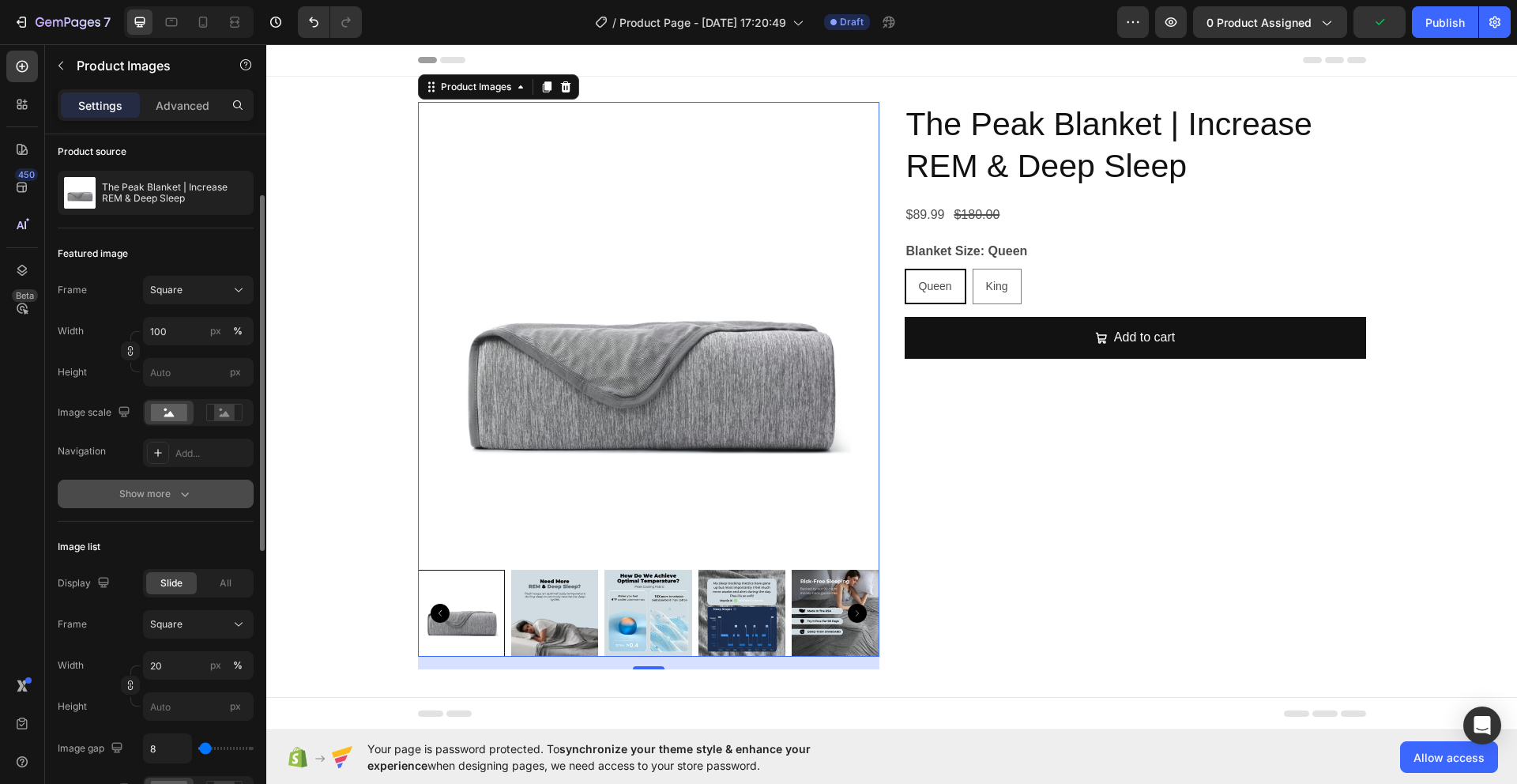
click at [174, 490] on div "Show more" at bounding box center [155, 494] width 74 height 16
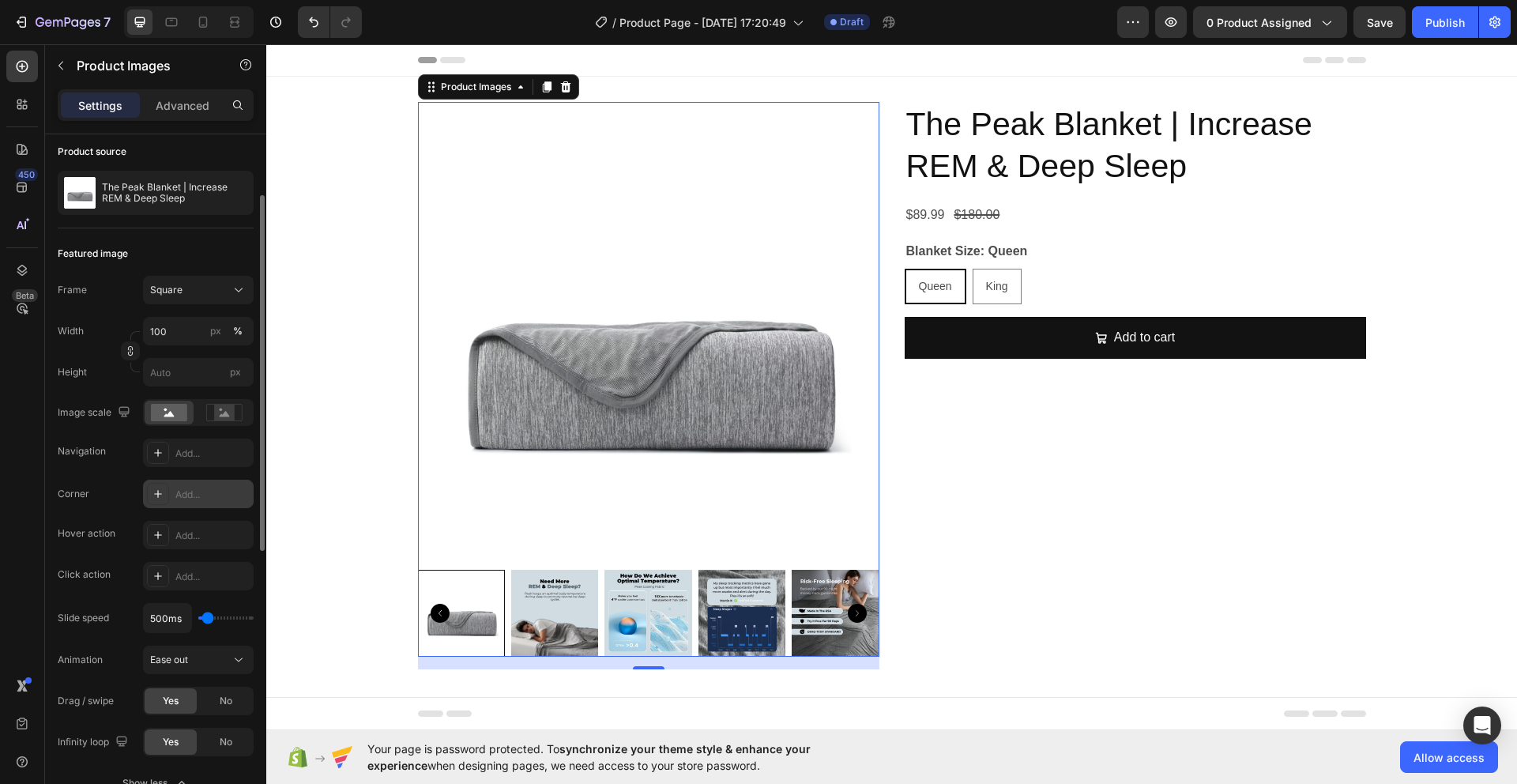
click at [158, 494] on icon at bounding box center [158, 494] width 8 height 8
click at [158, 496] on icon at bounding box center [157, 494] width 13 height 13
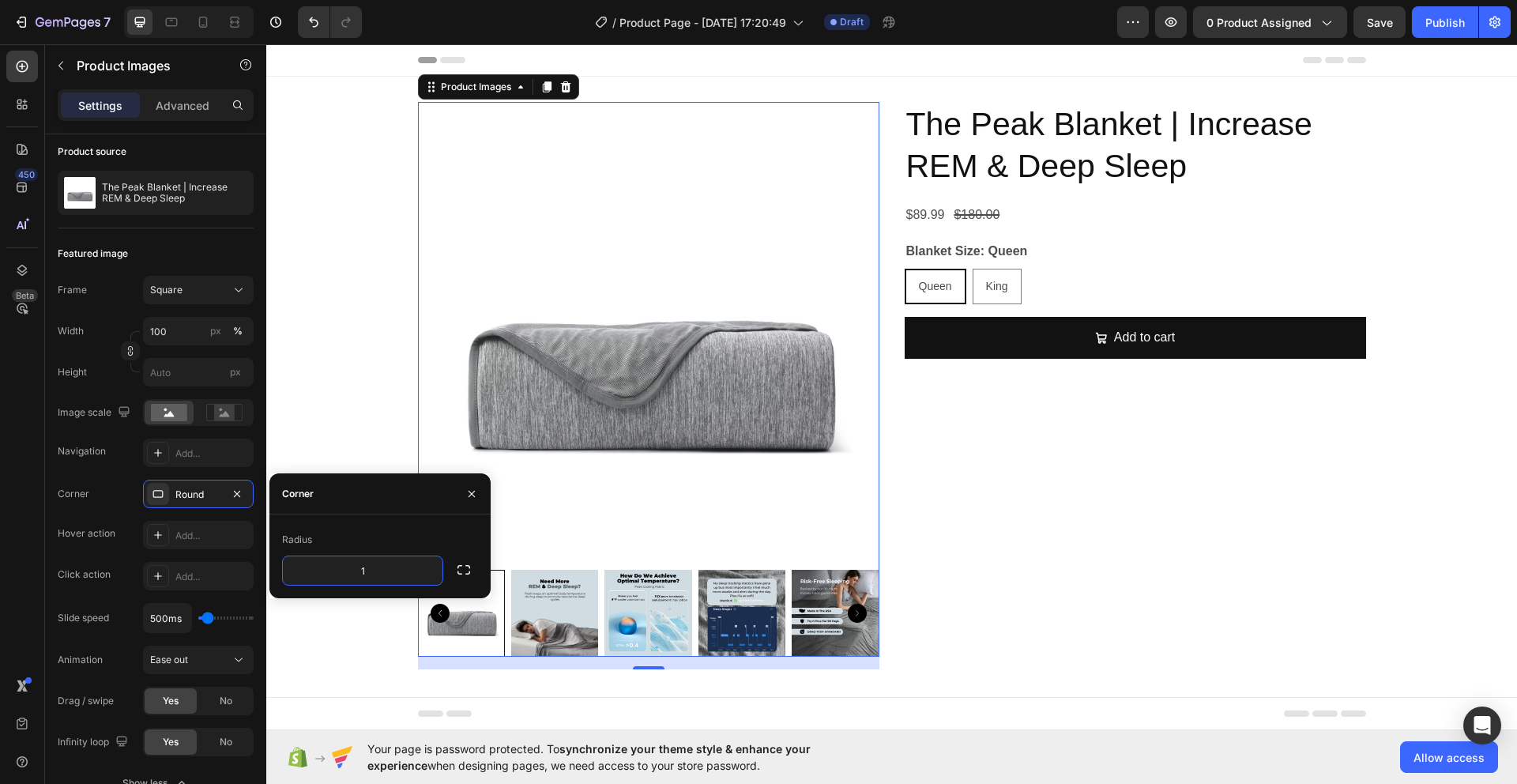
type input "16"
click at [119, 484] on div "Corner Round" at bounding box center [155, 494] width 196 height 29
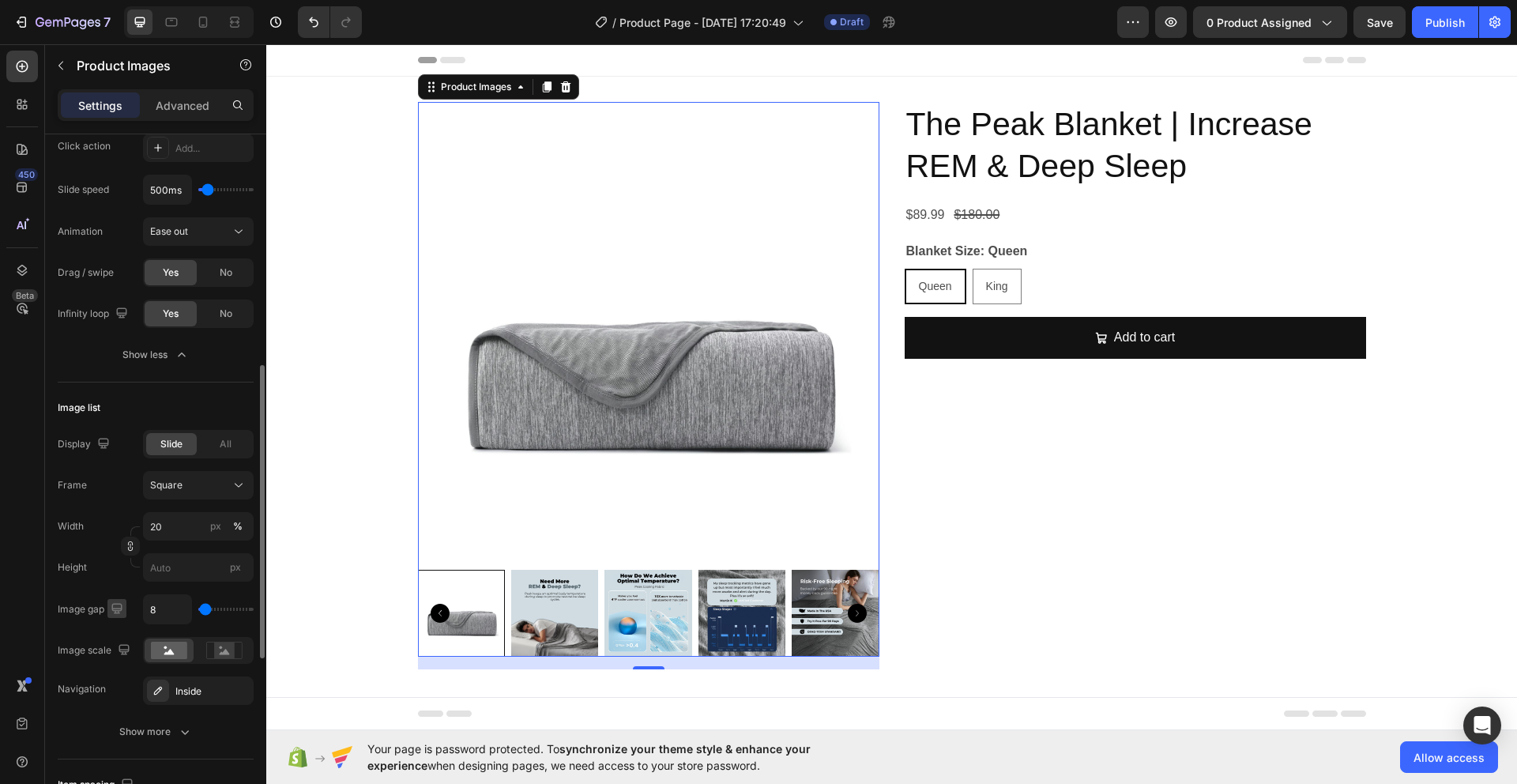
scroll to position [608, 0]
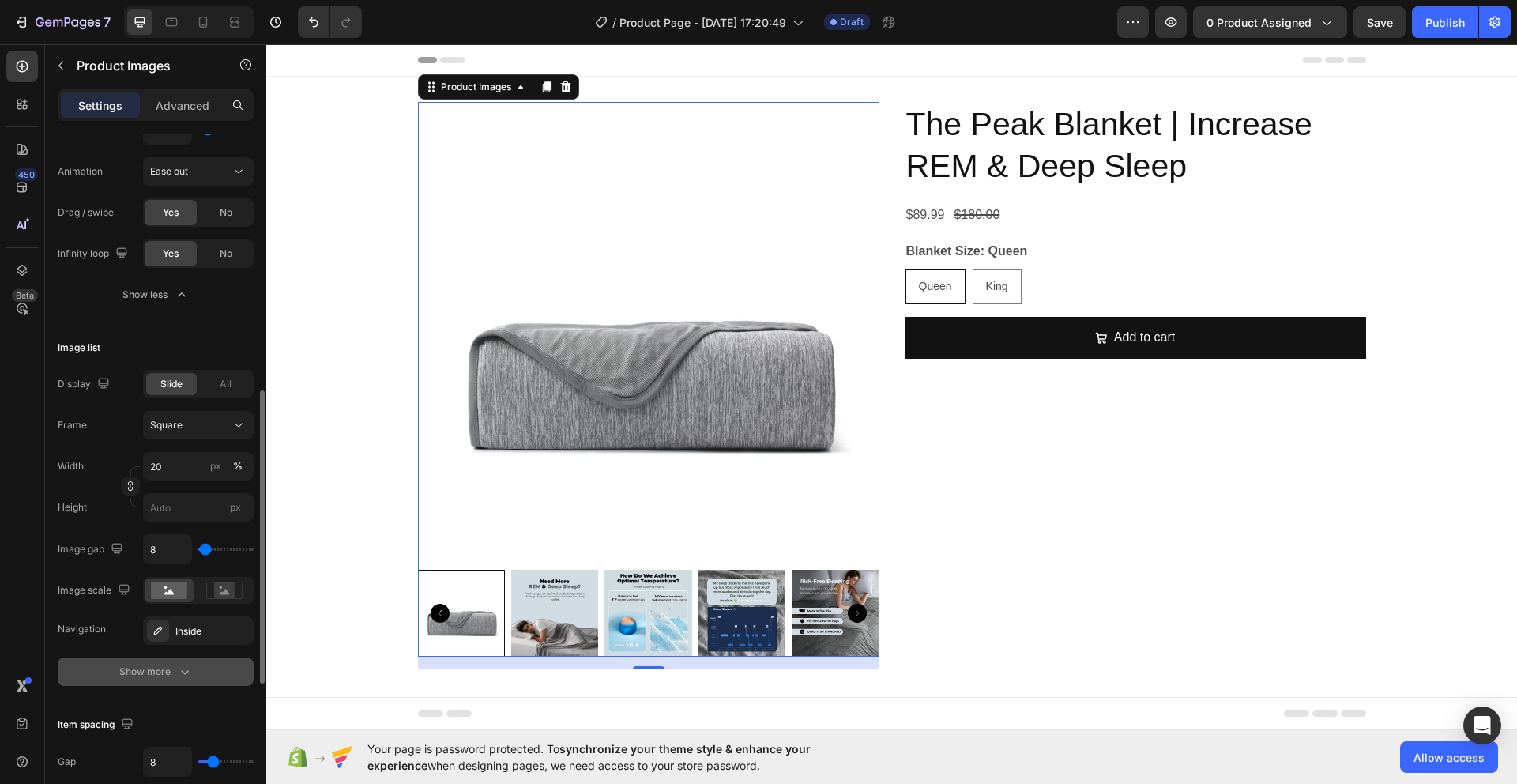
click at [177, 673] on icon "button" at bounding box center [185, 672] width 16 height 16
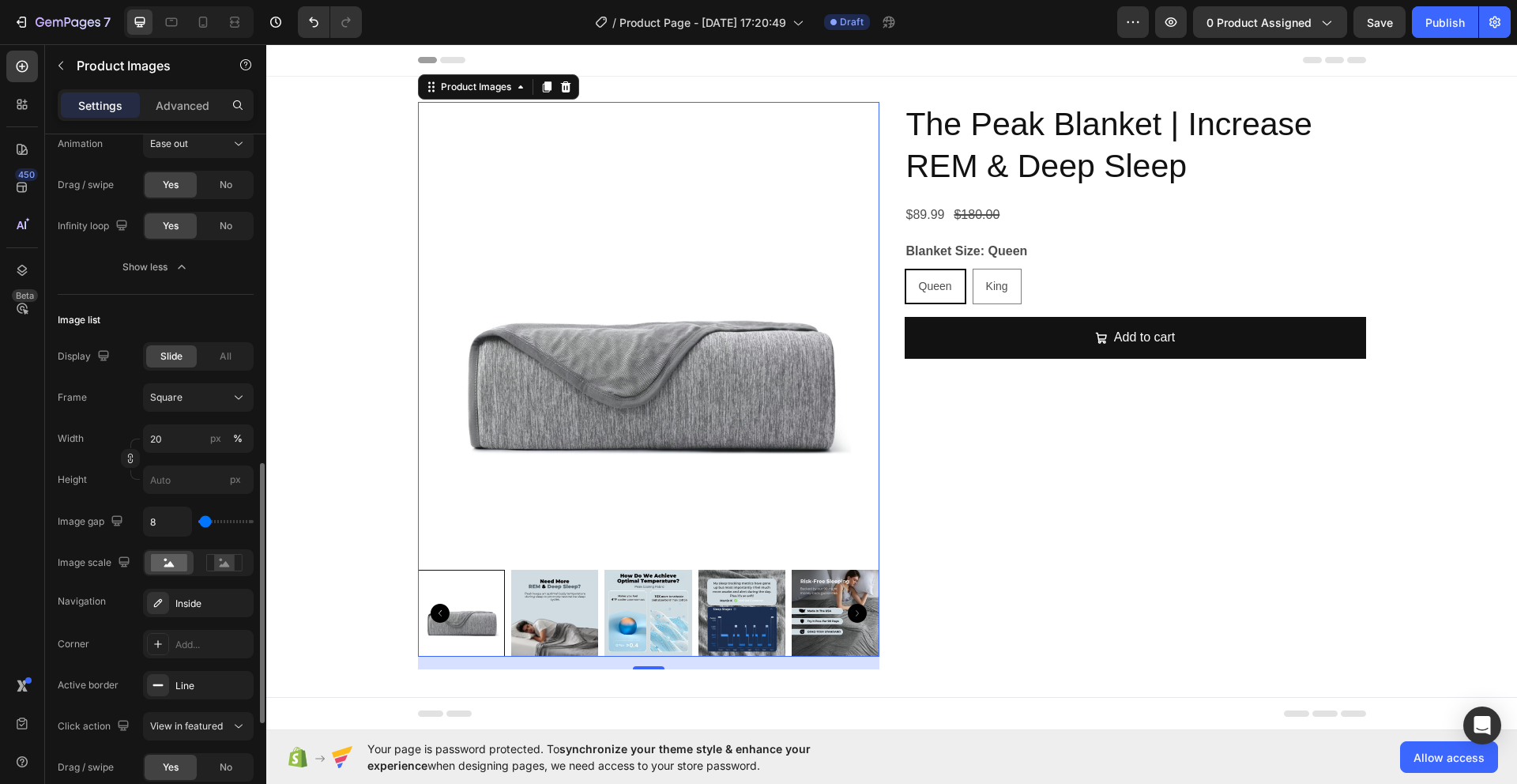
scroll to position [701, 0]
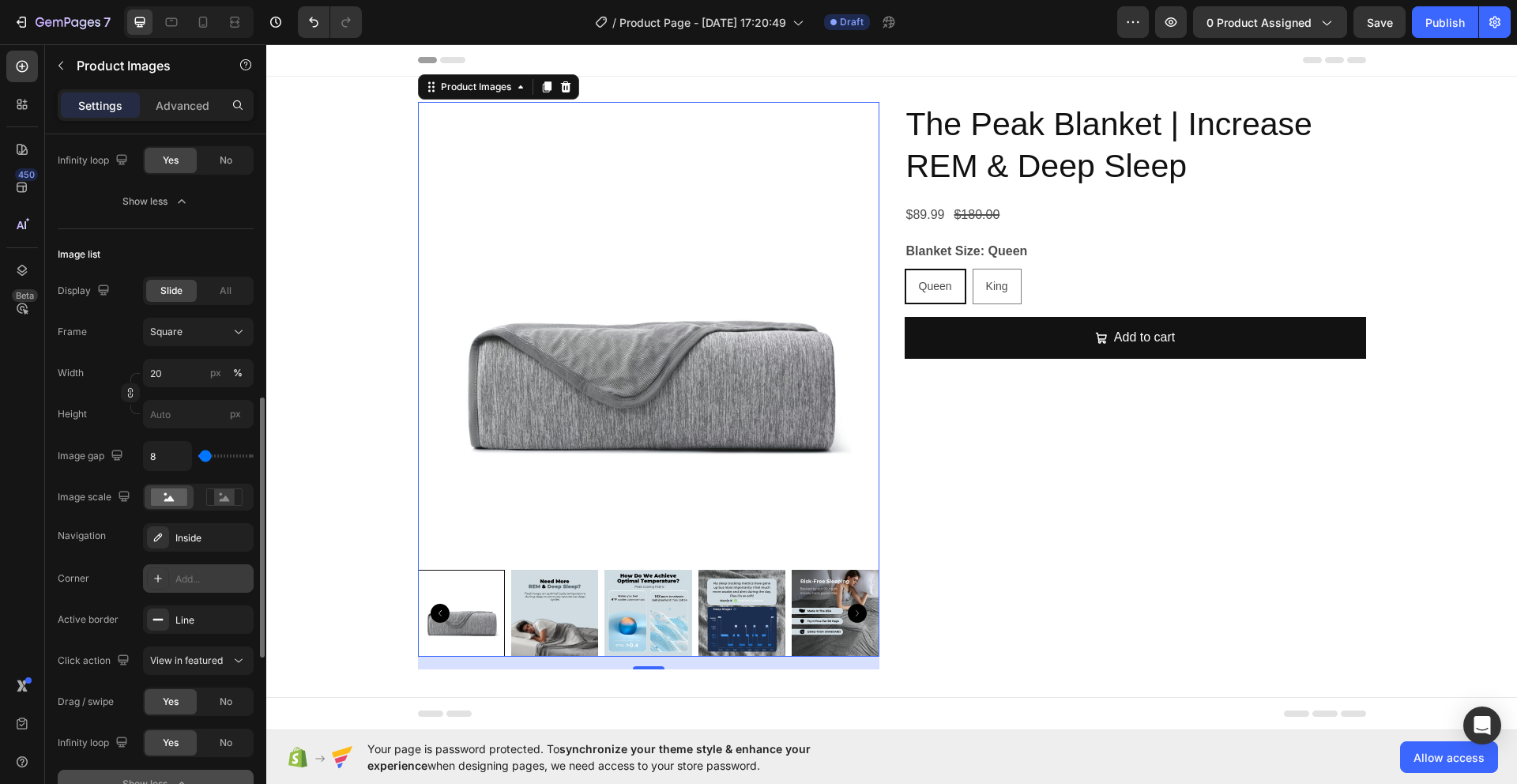
click at [166, 575] on div at bounding box center [157, 578] width 22 height 22
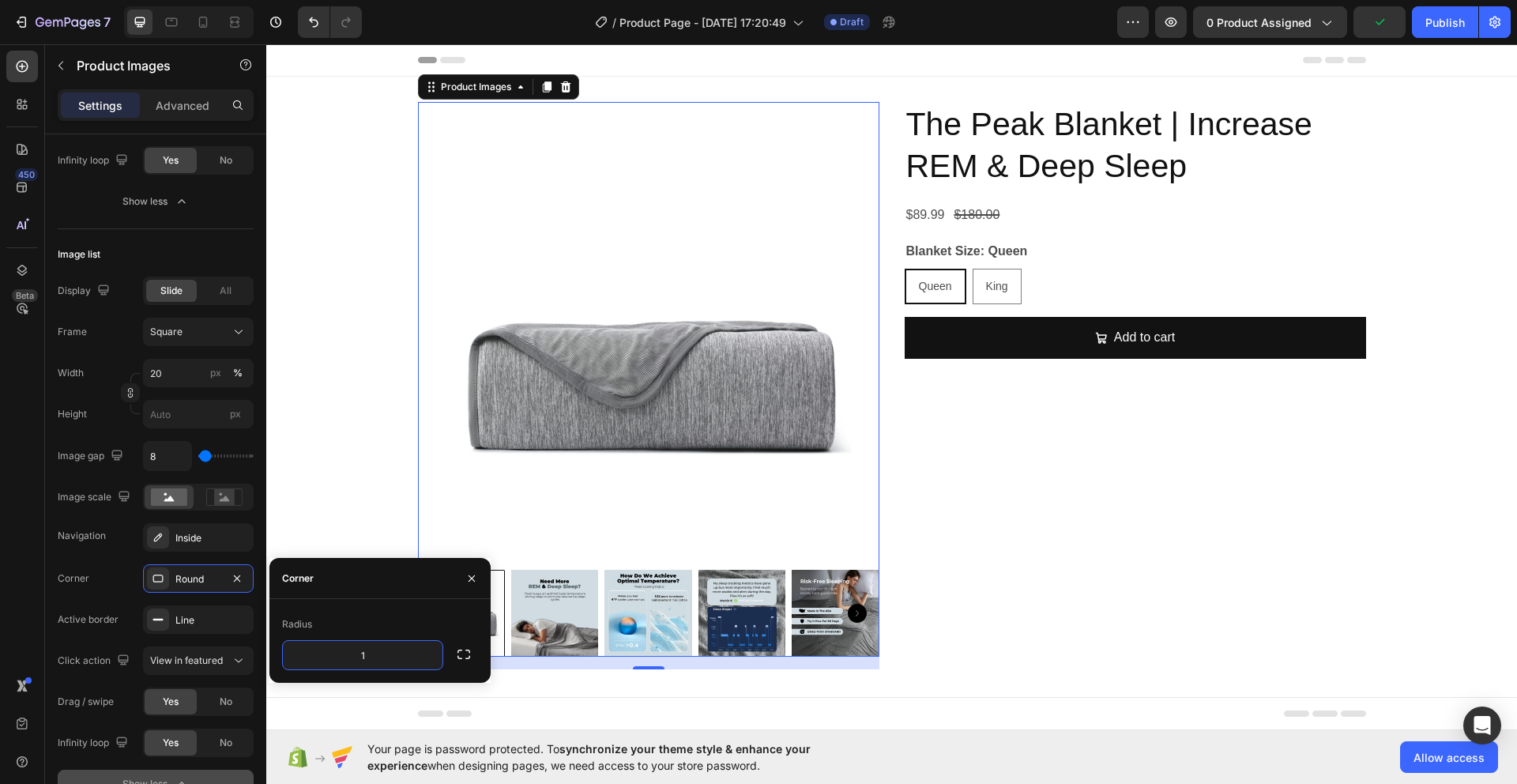
type input "16"
click at [98, 549] on div "Navigation Inside" at bounding box center [155, 537] width 196 height 29
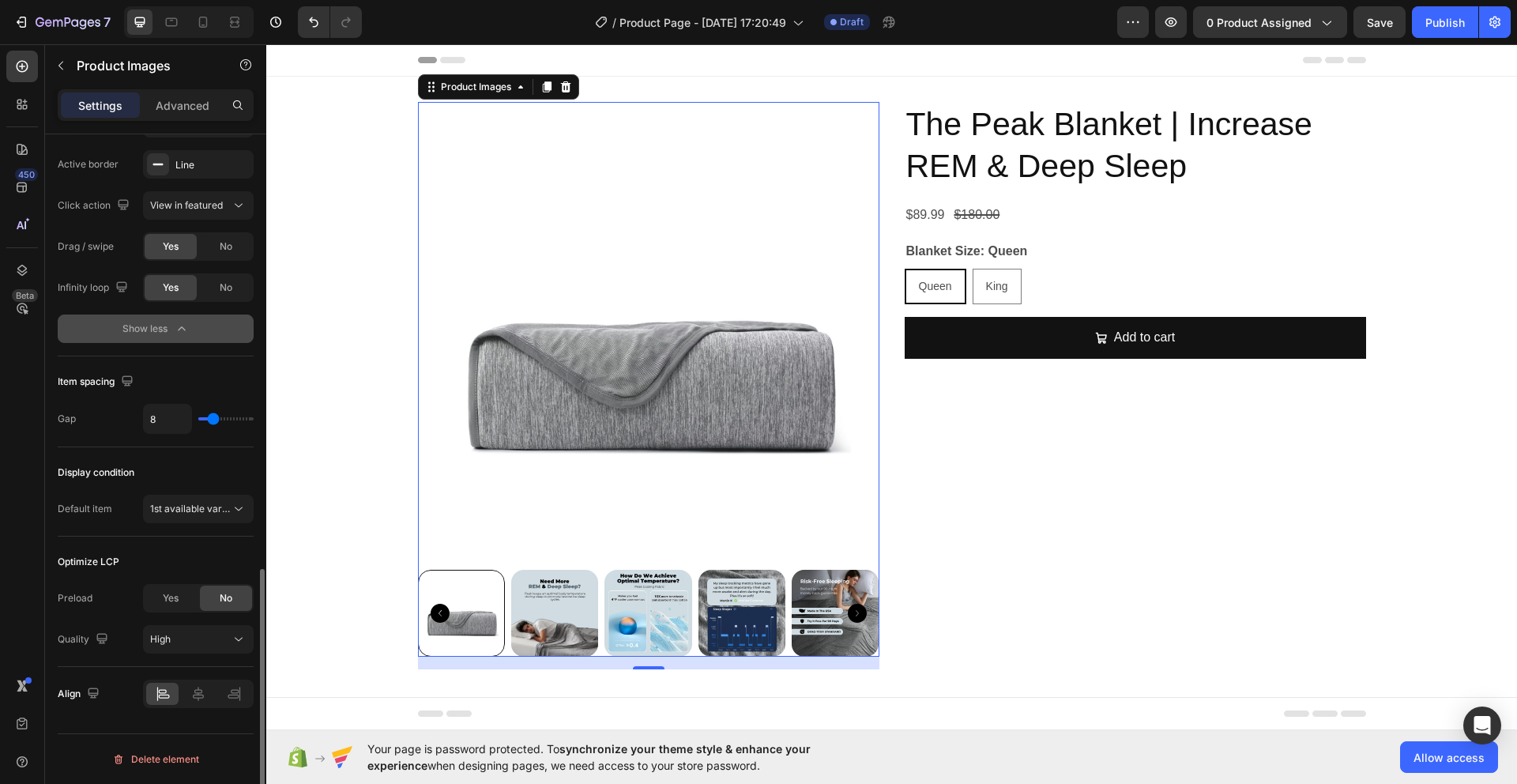
scroll to position [493, 0]
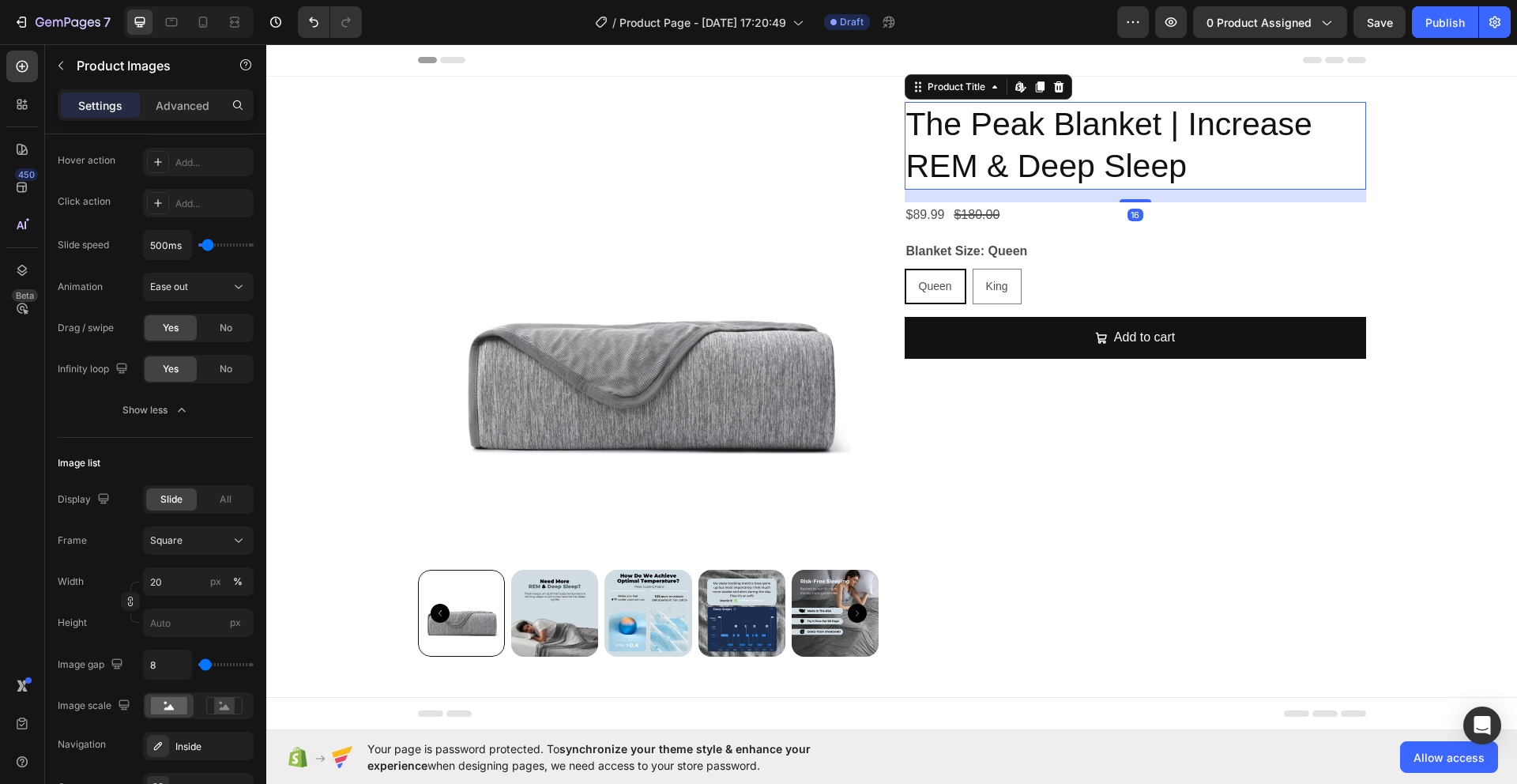
click at [1116, 169] on h2 "The Peak Blanket | Increase REM & Deep Sleep" at bounding box center [1135, 146] width 461 height 88
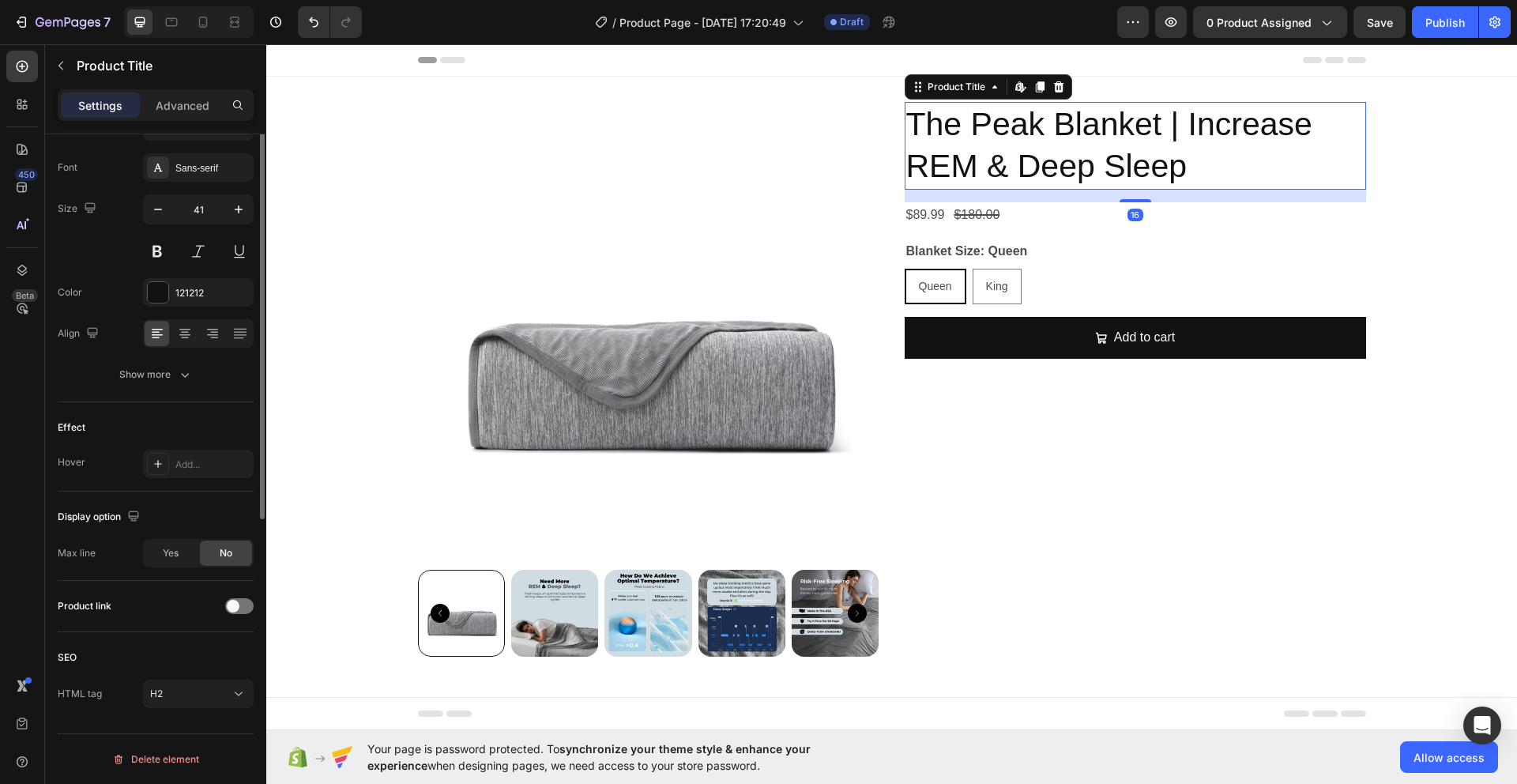
scroll to position [0, 0]
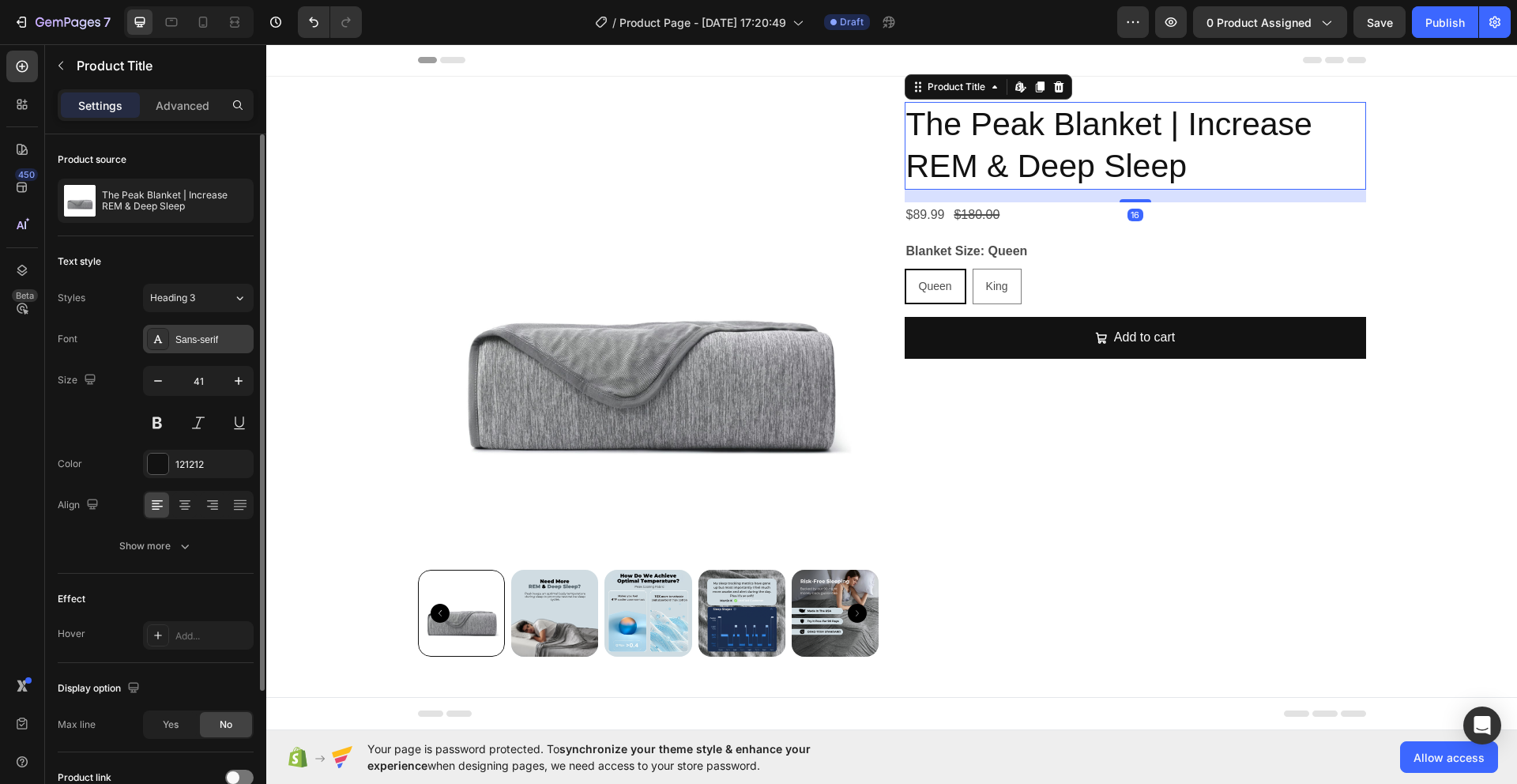
click at [196, 334] on div "Sans-serif" at bounding box center [212, 339] width 75 height 14
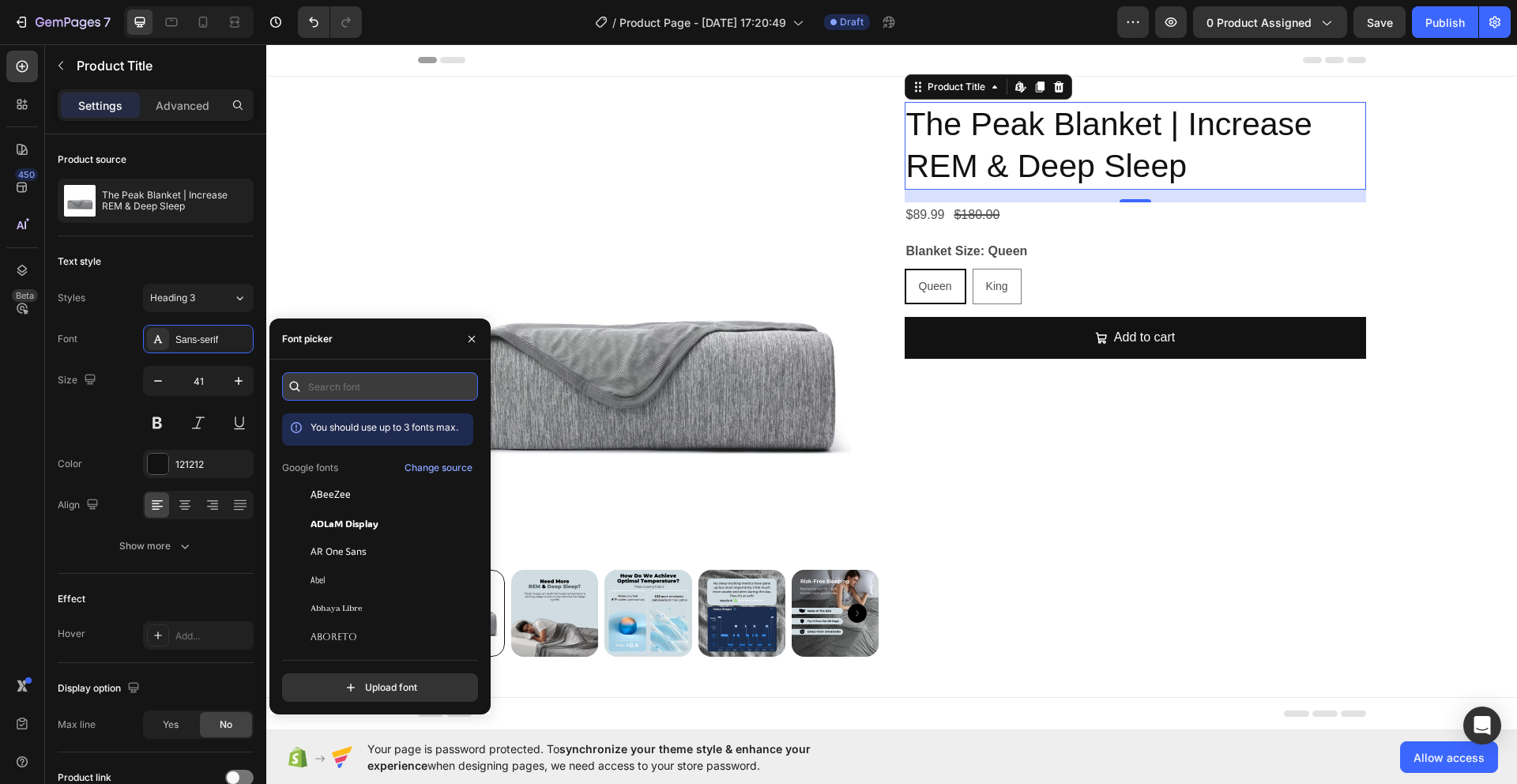
click at [352, 378] on input "text" at bounding box center [380, 386] width 196 height 29
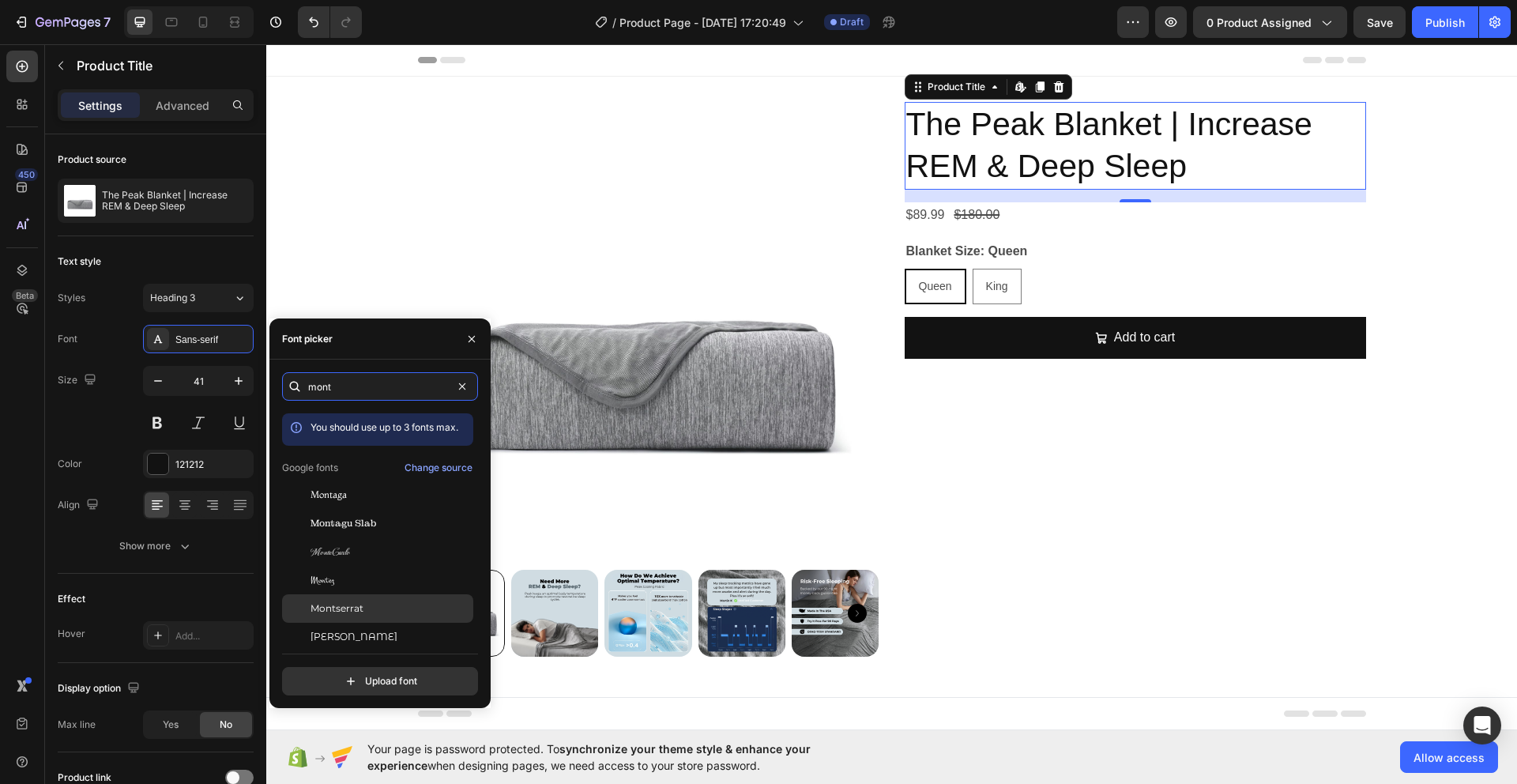
type input "mont"
click at [348, 606] on span "Montserrat" at bounding box center [337, 608] width 53 height 14
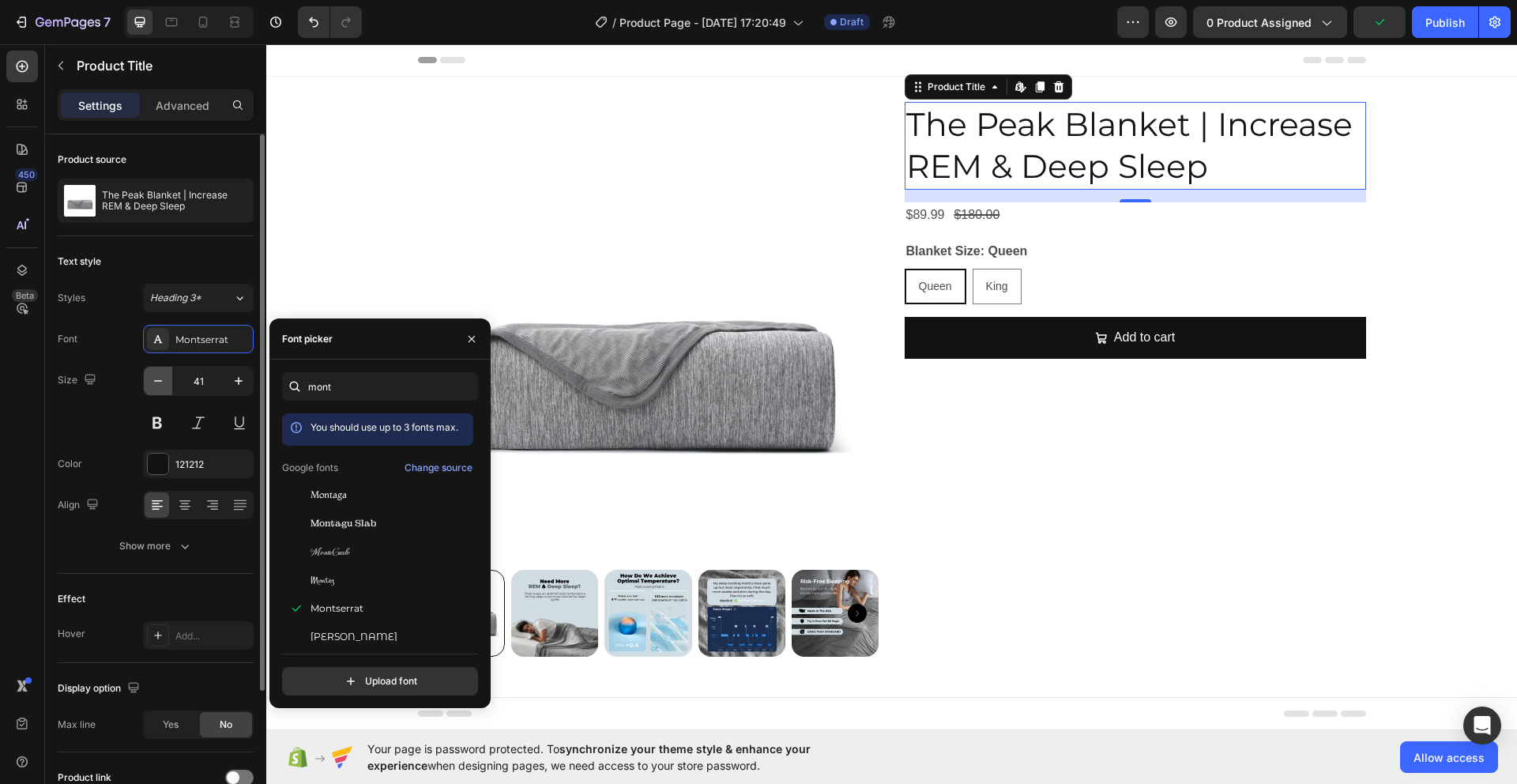
click at [161, 384] on icon "button" at bounding box center [158, 381] width 16 height 16
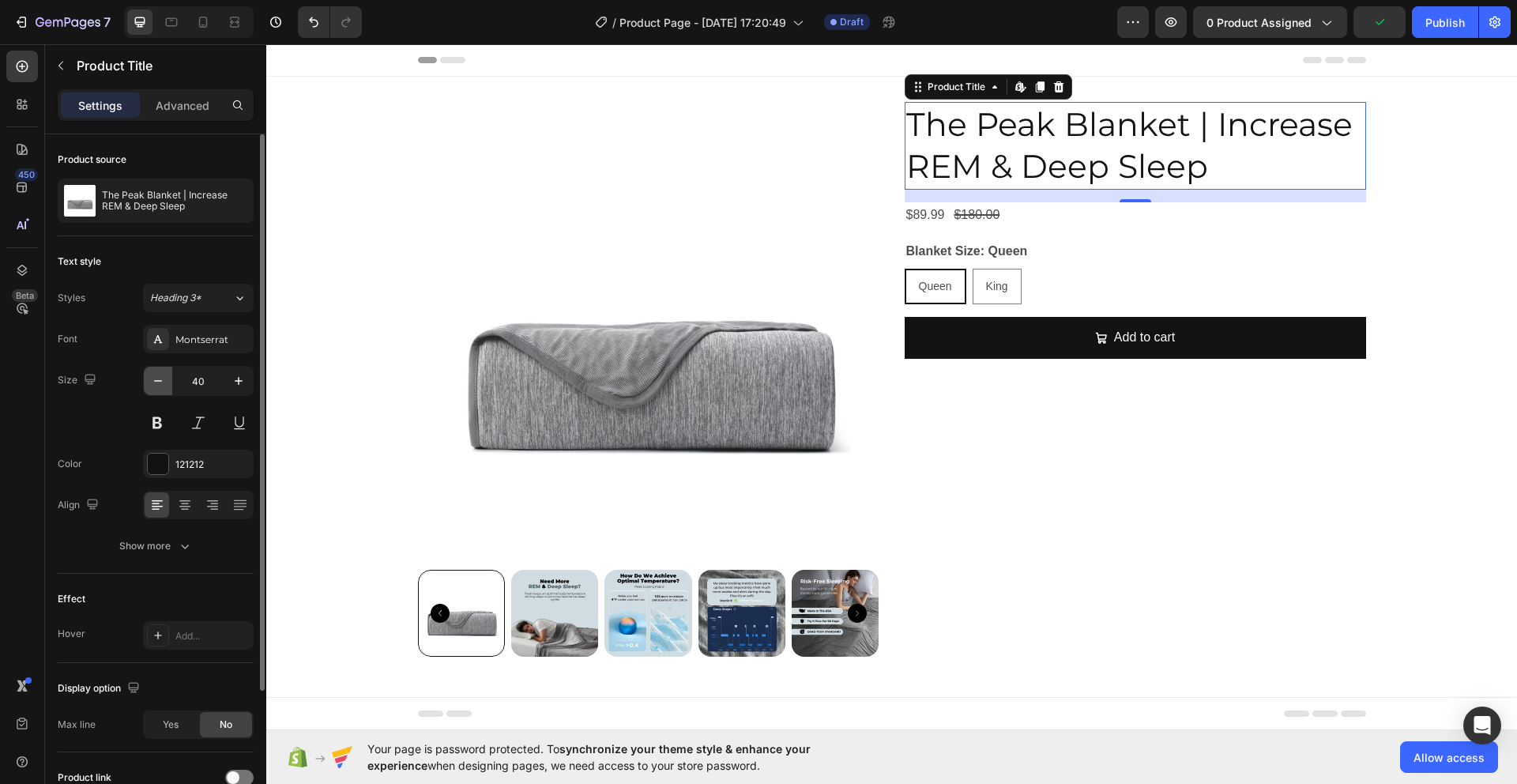
click at [161, 384] on icon "button" at bounding box center [158, 381] width 16 height 16
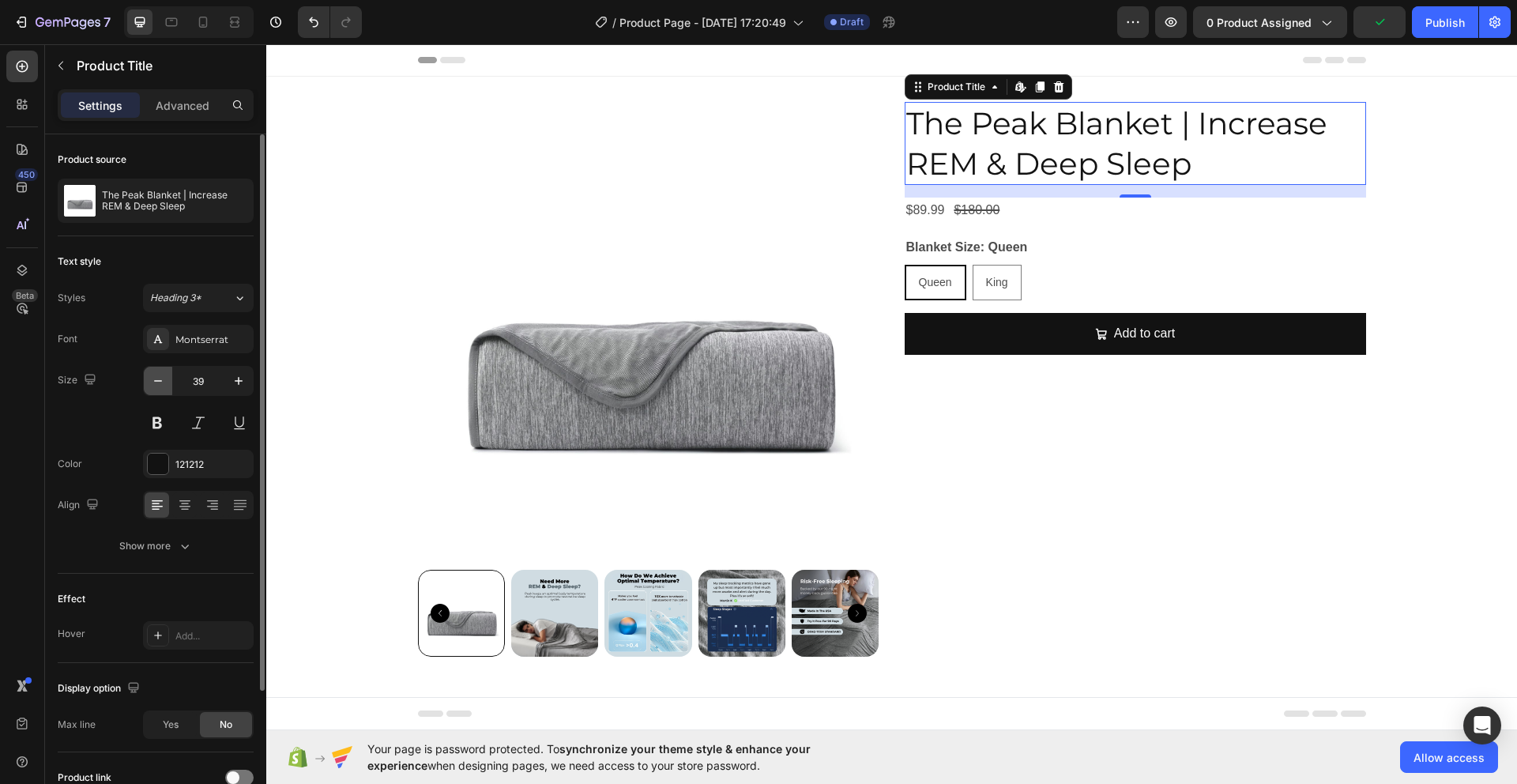
click at [160, 384] on icon "button" at bounding box center [158, 381] width 16 height 16
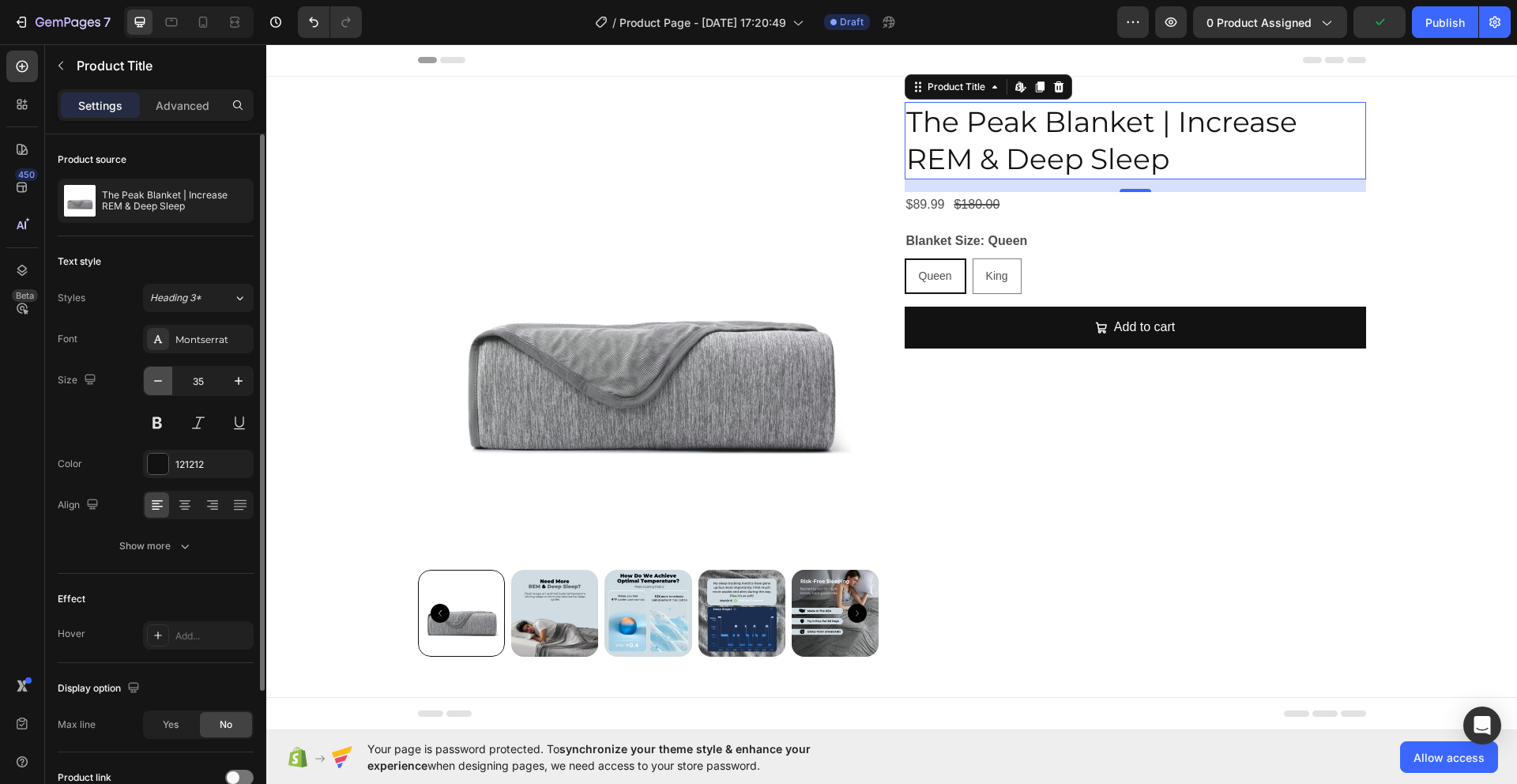
click at [160, 384] on icon "button" at bounding box center [158, 381] width 16 height 16
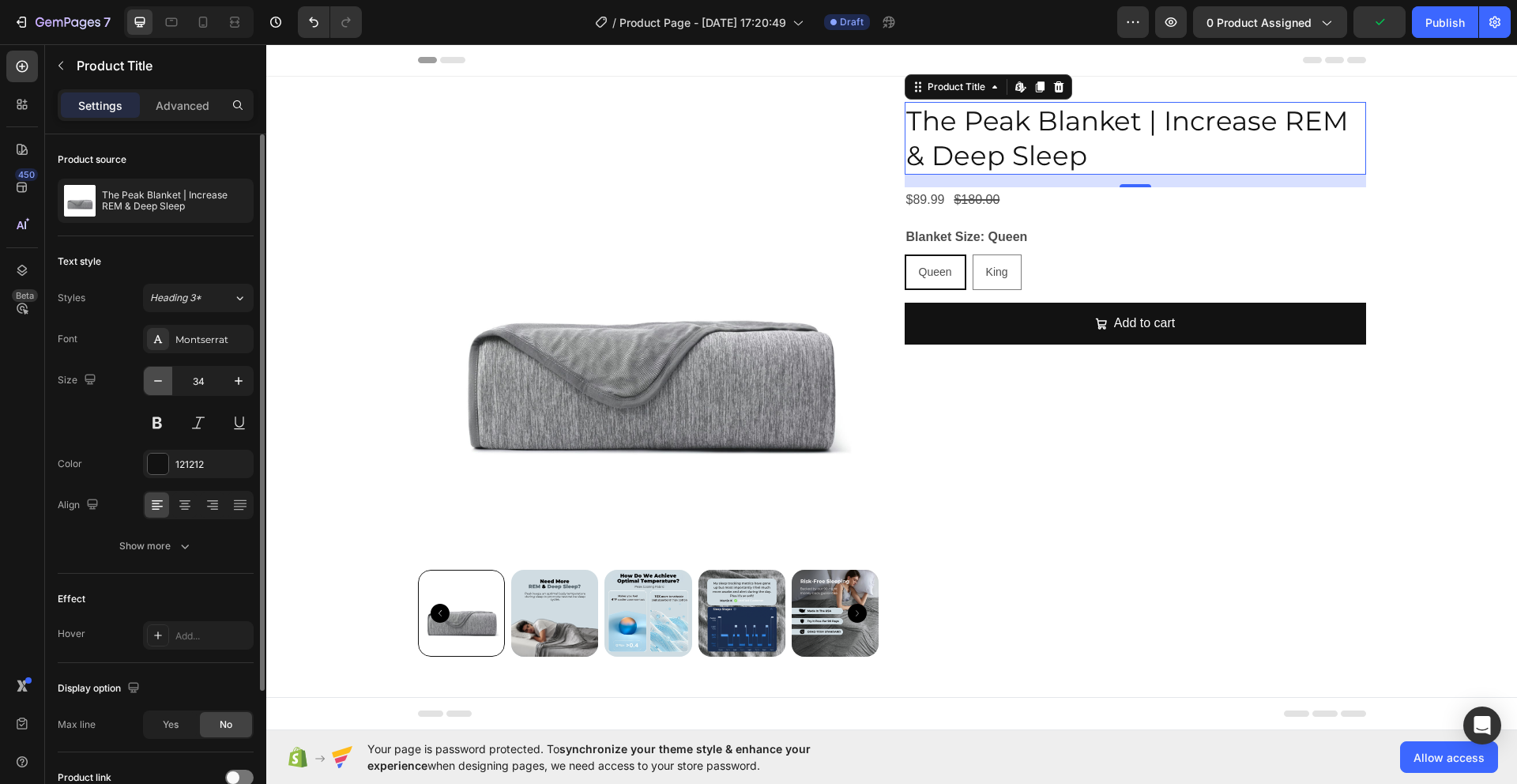
click at [160, 384] on icon "button" at bounding box center [158, 381] width 16 height 16
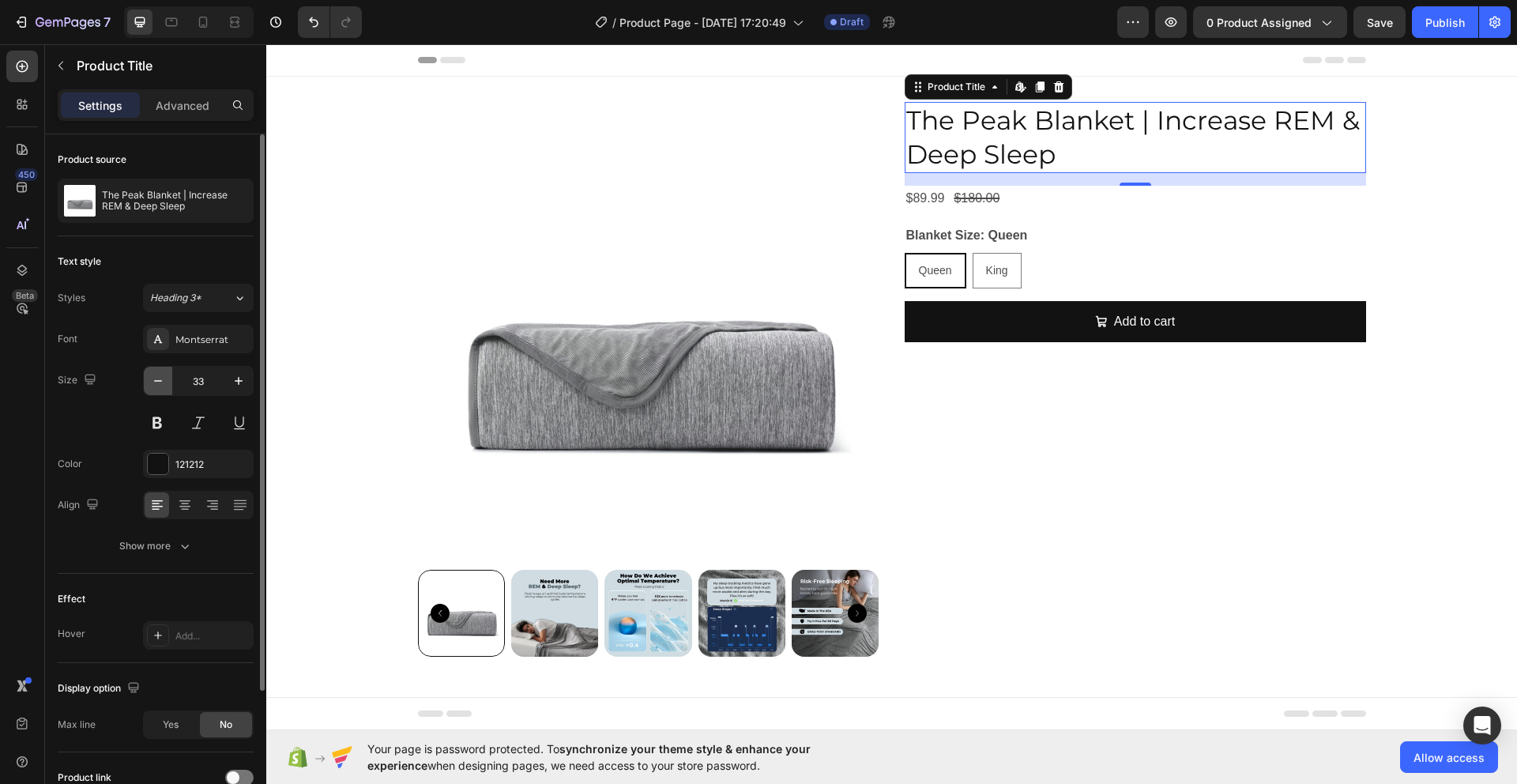
click at [160, 384] on icon "button" at bounding box center [158, 381] width 16 height 16
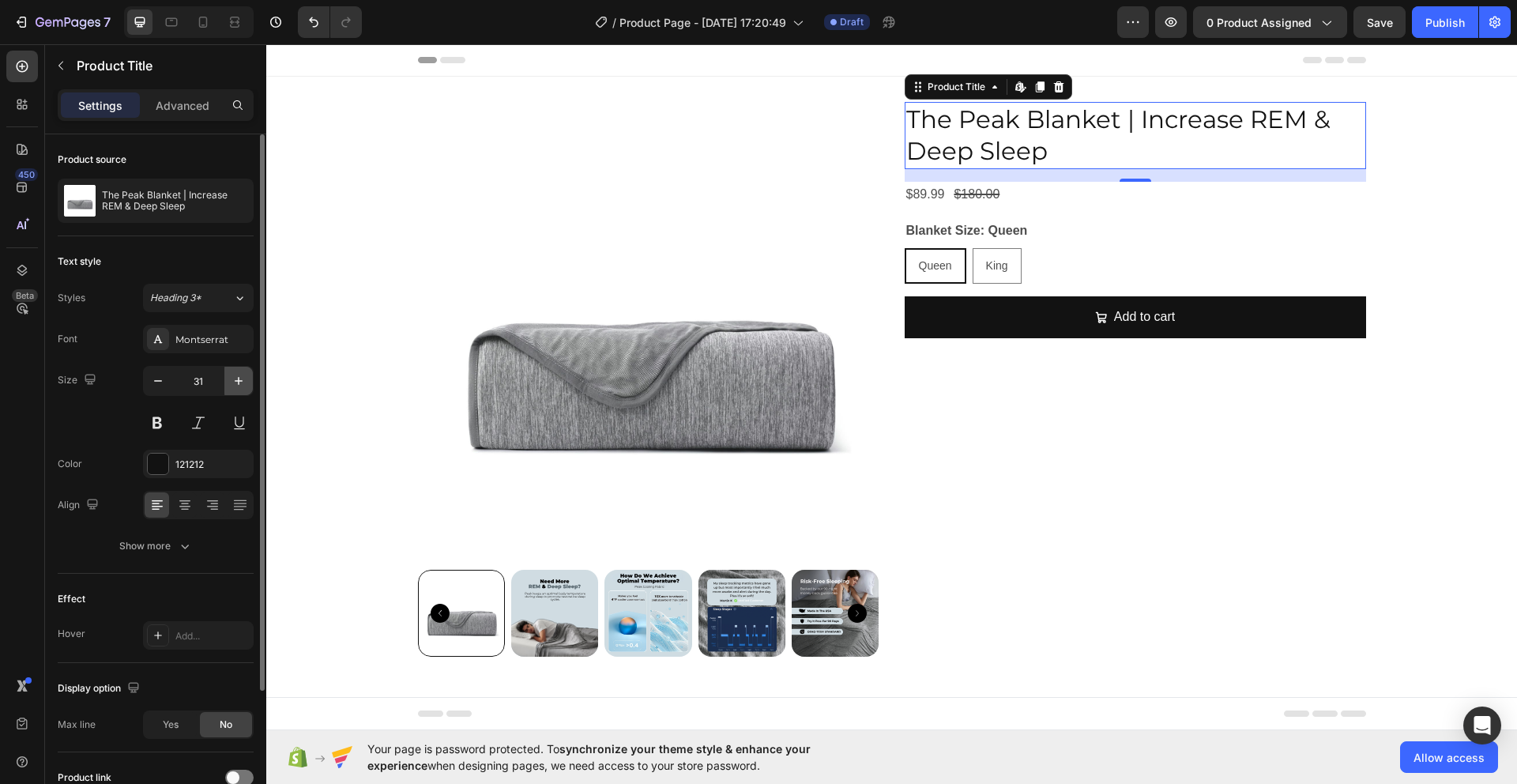
click at [234, 385] on icon "button" at bounding box center [239, 381] width 16 height 16
type input "32"
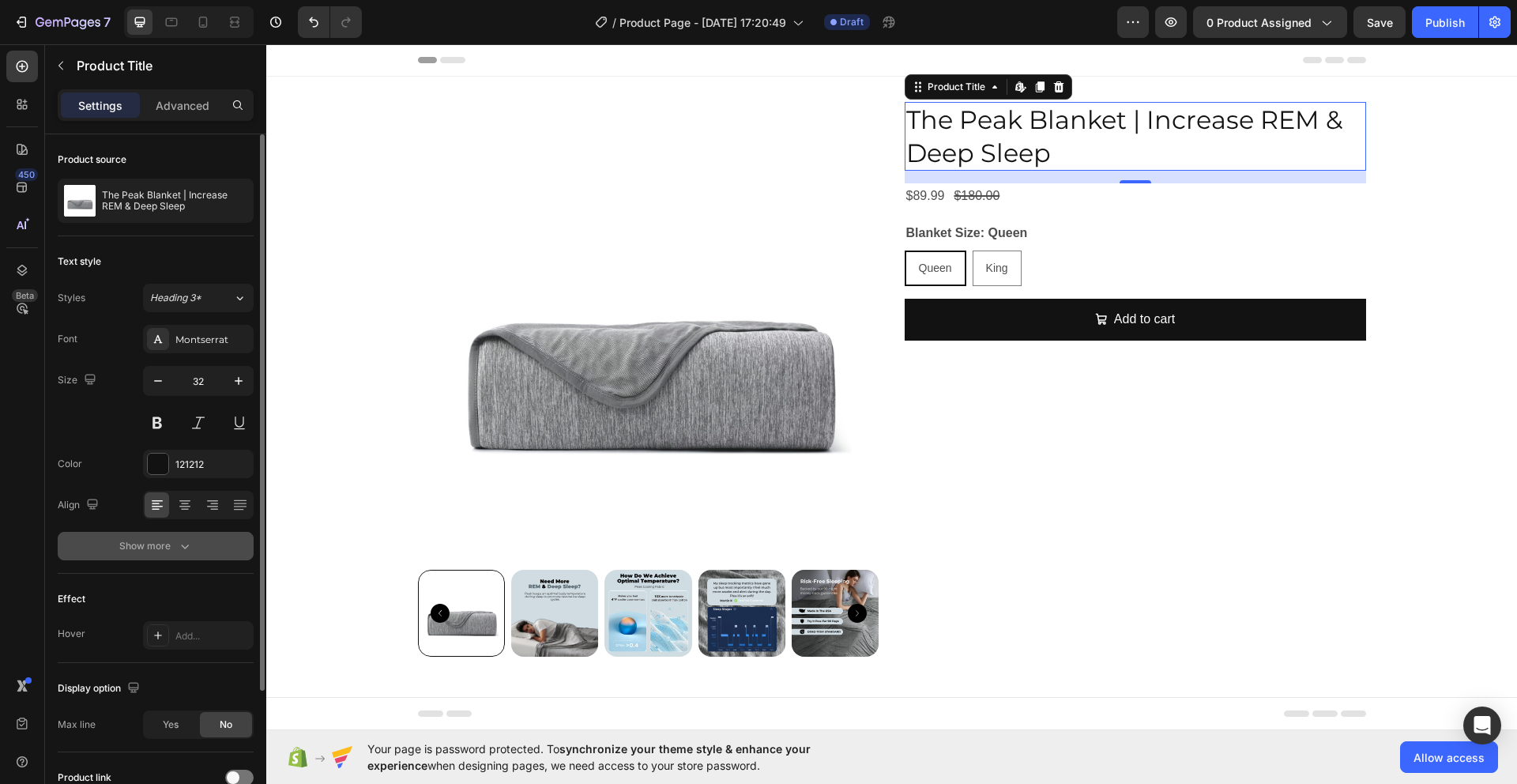
click at [172, 555] on button "Show more" at bounding box center [155, 546] width 196 height 29
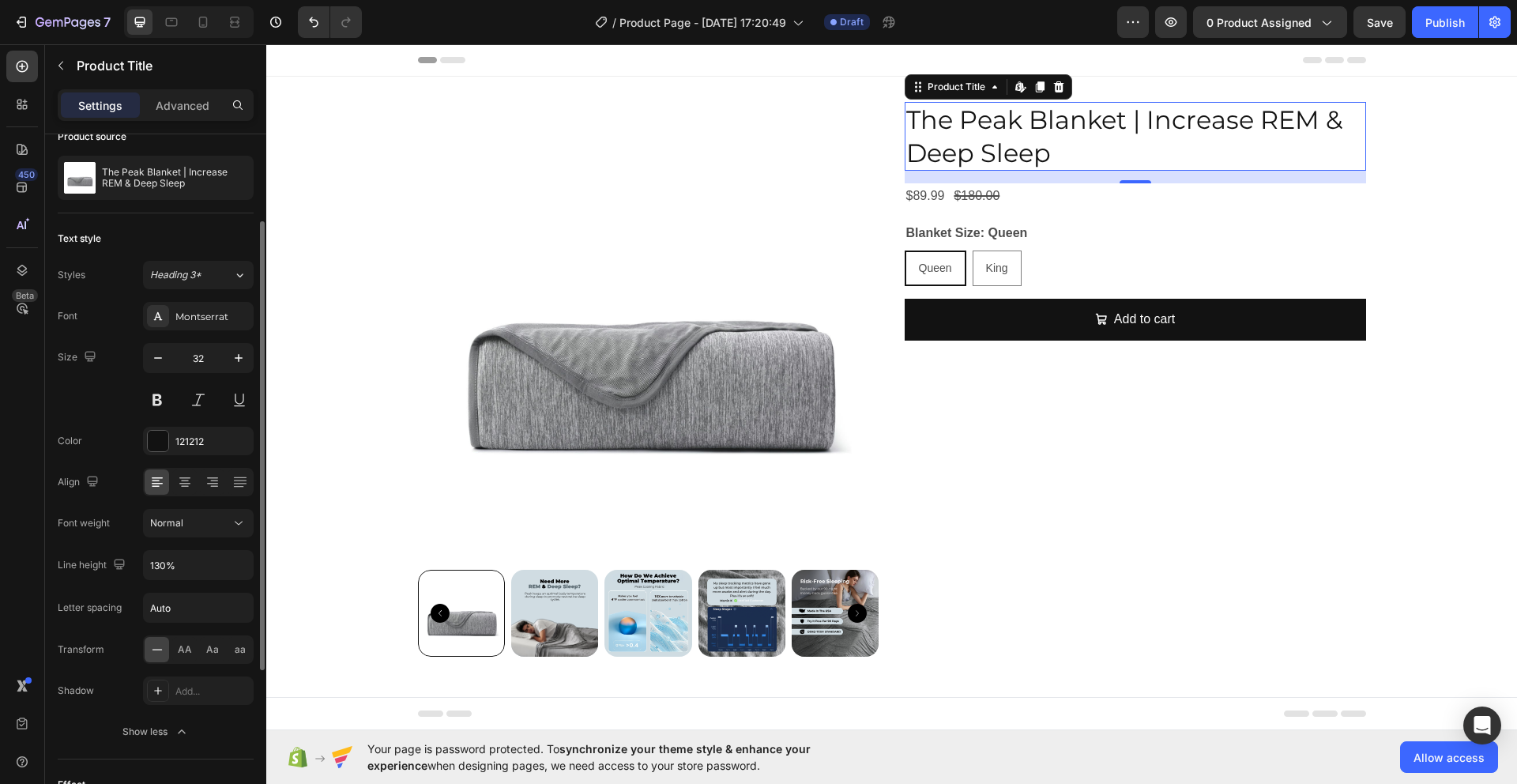
scroll to position [67, 0]
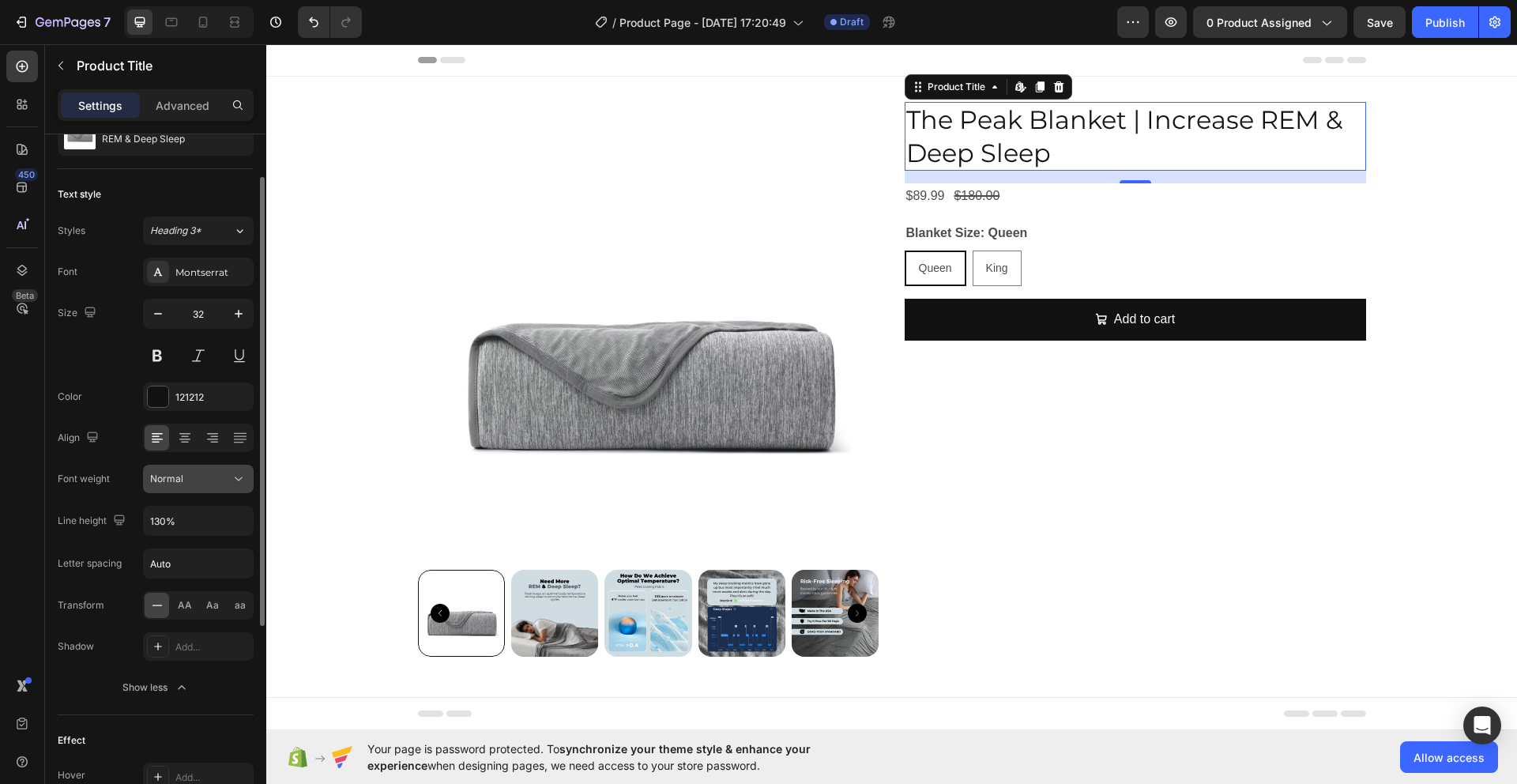
click at [195, 473] on div "Normal" at bounding box center [191, 479] width 81 height 14
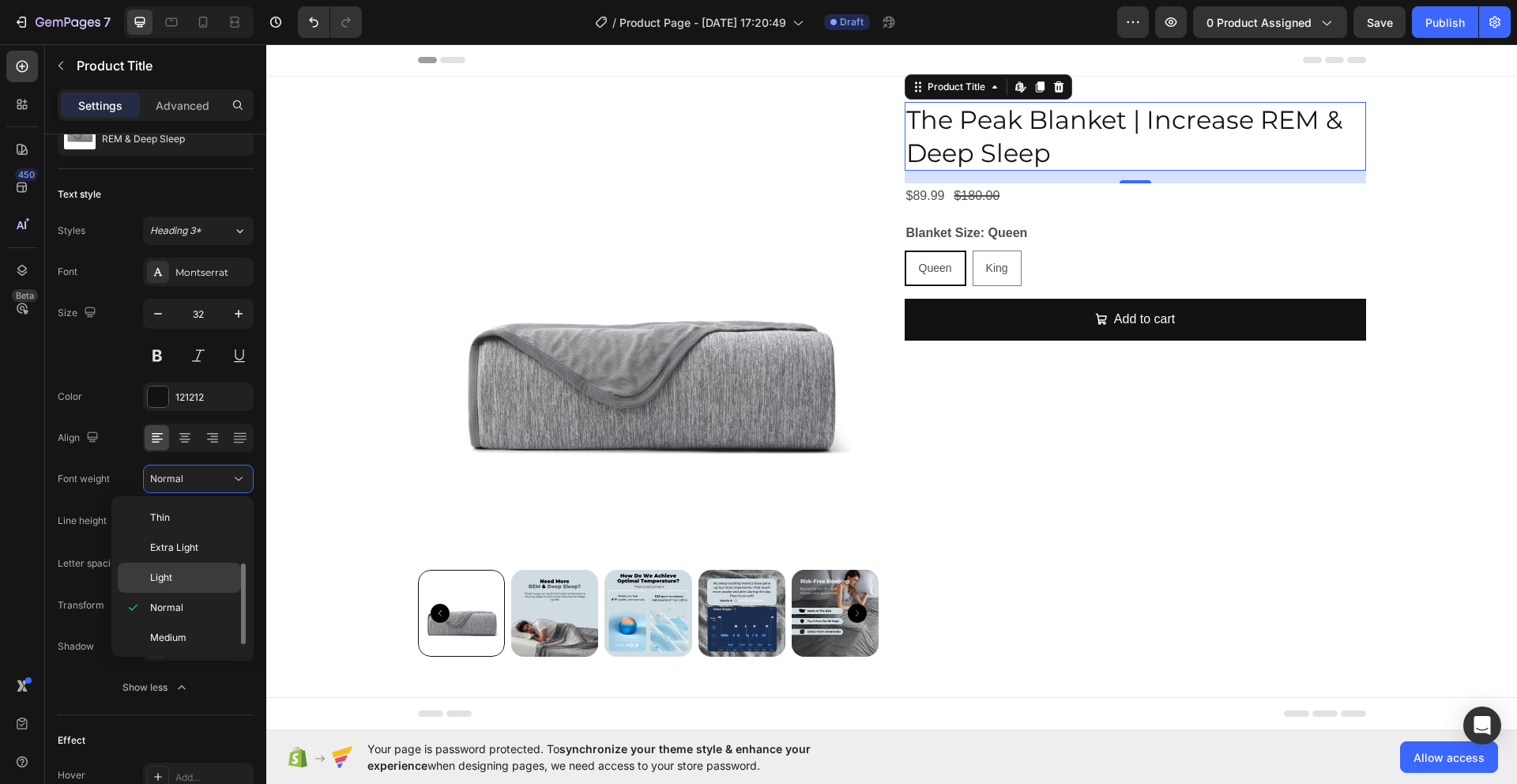
scroll to position [123, 0]
click at [183, 580] on p "Bold" at bounding box center [192, 575] width 84 height 14
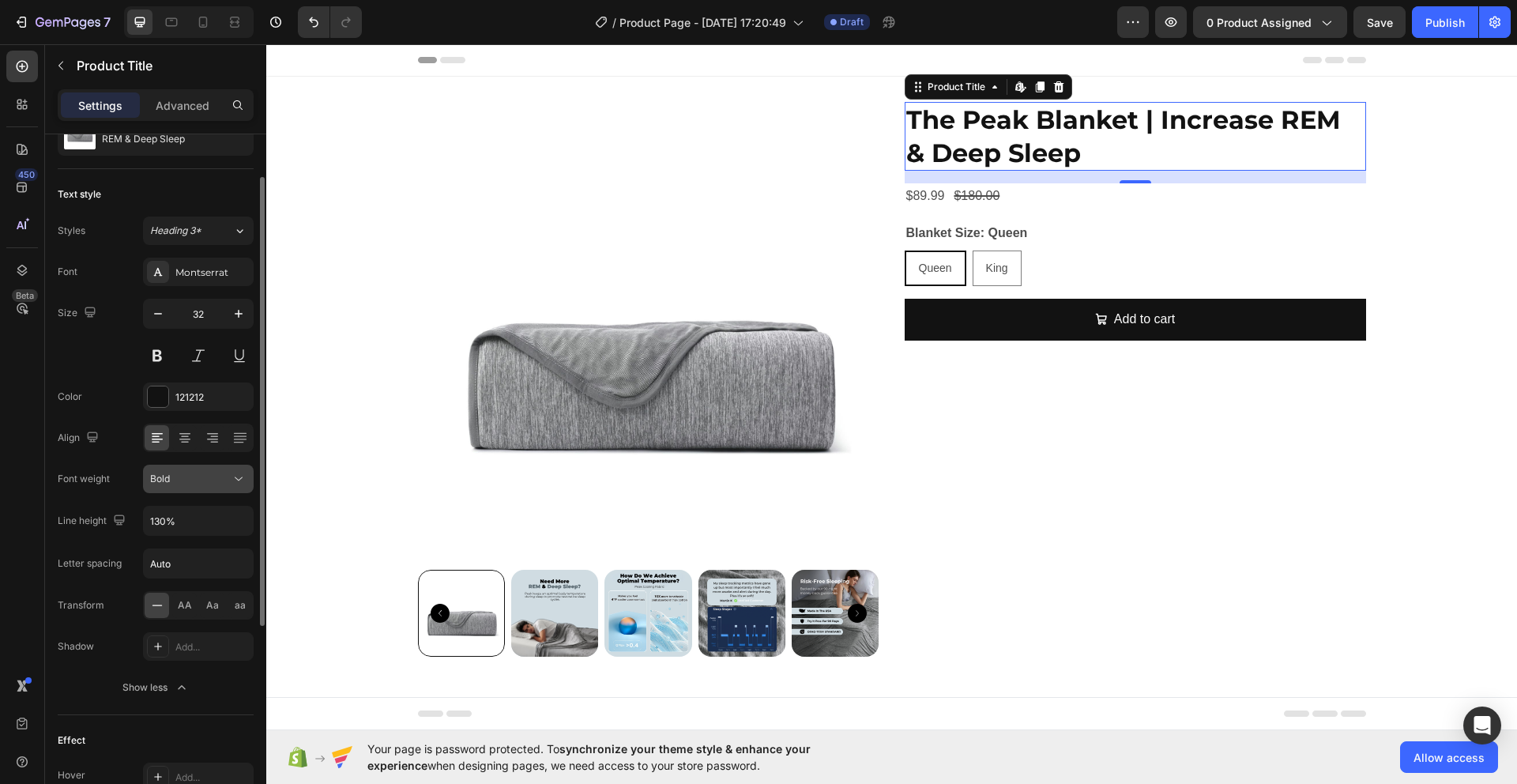
click at [194, 487] on button "Bold" at bounding box center [198, 478] width 110 height 29
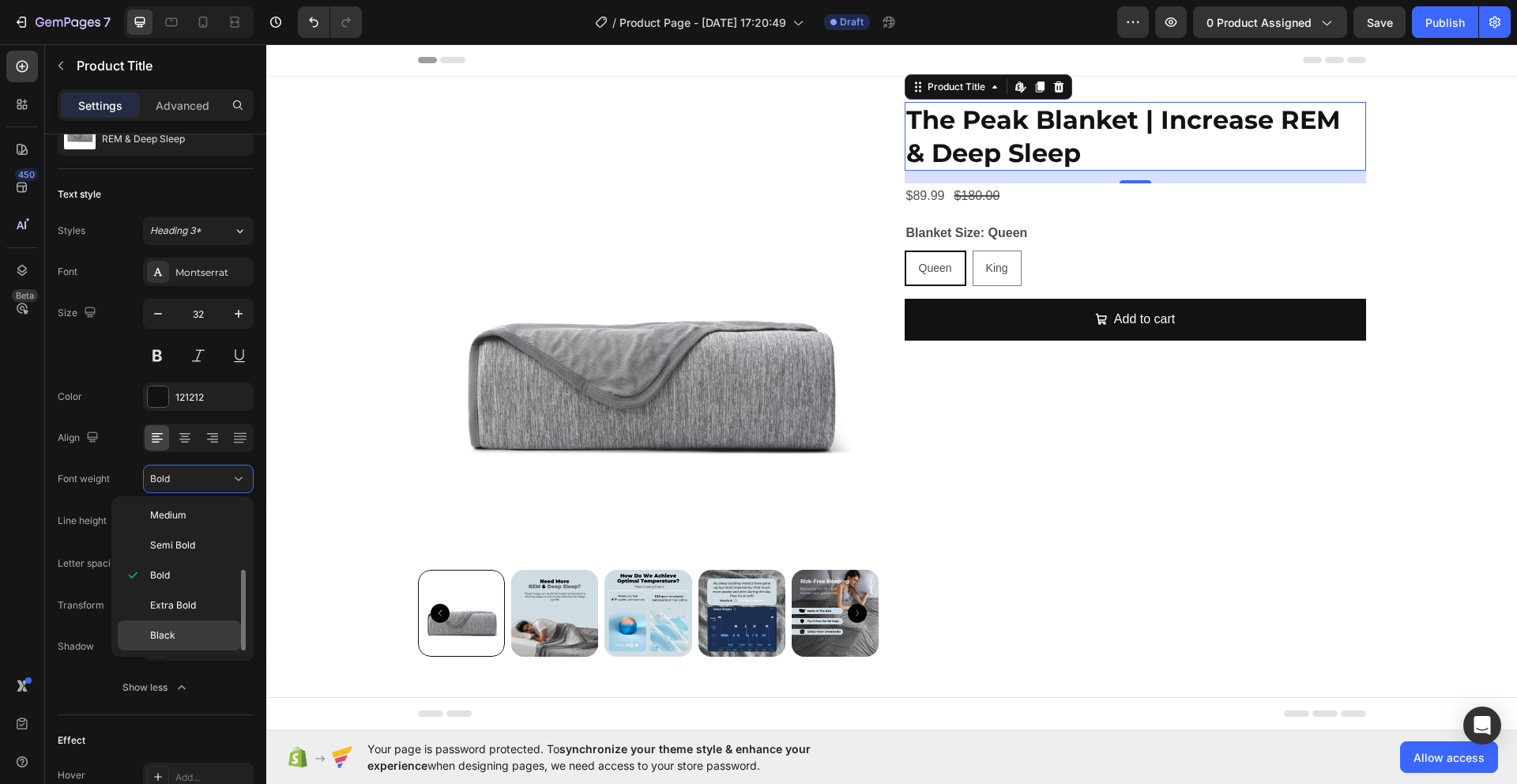
click at [200, 625] on div "Black" at bounding box center [179, 635] width 123 height 30
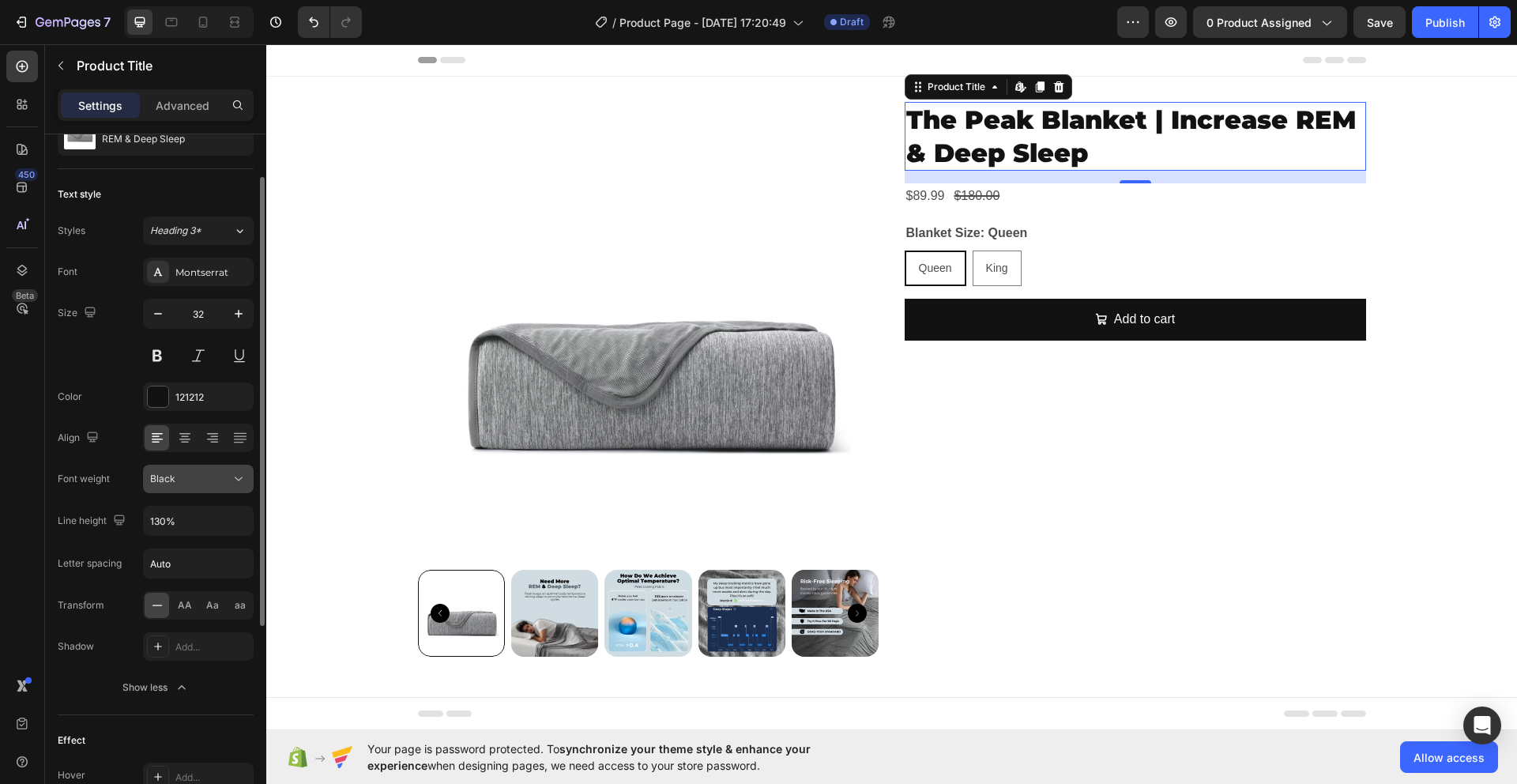
click at [212, 488] on button "Black" at bounding box center [198, 478] width 110 height 29
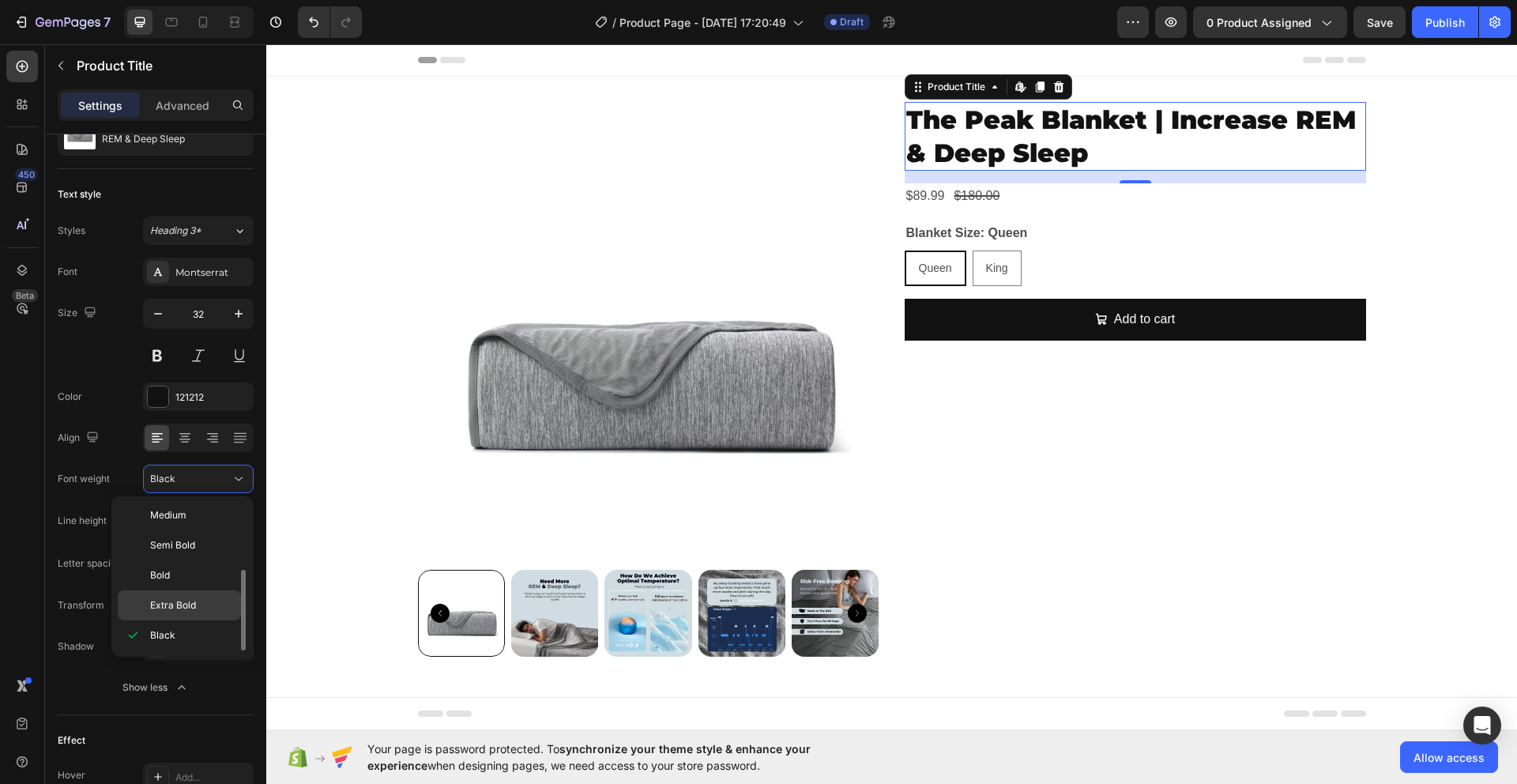
click at [195, 595] on div "Extra Bold" at bounding box center [179, 605] width 123 height 30
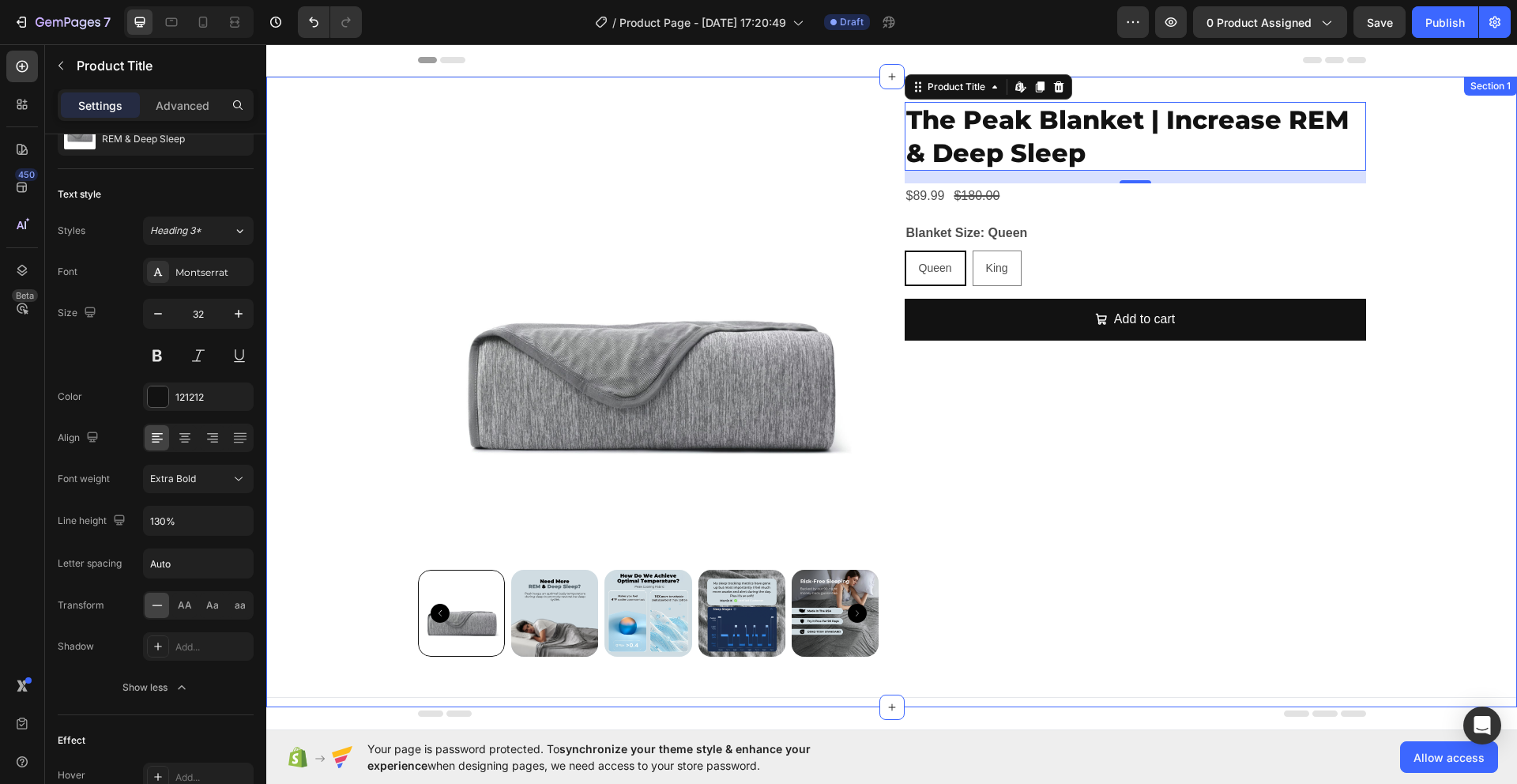
click at [545, 589] on img at bounding box center [555, 613] width 87 height 87
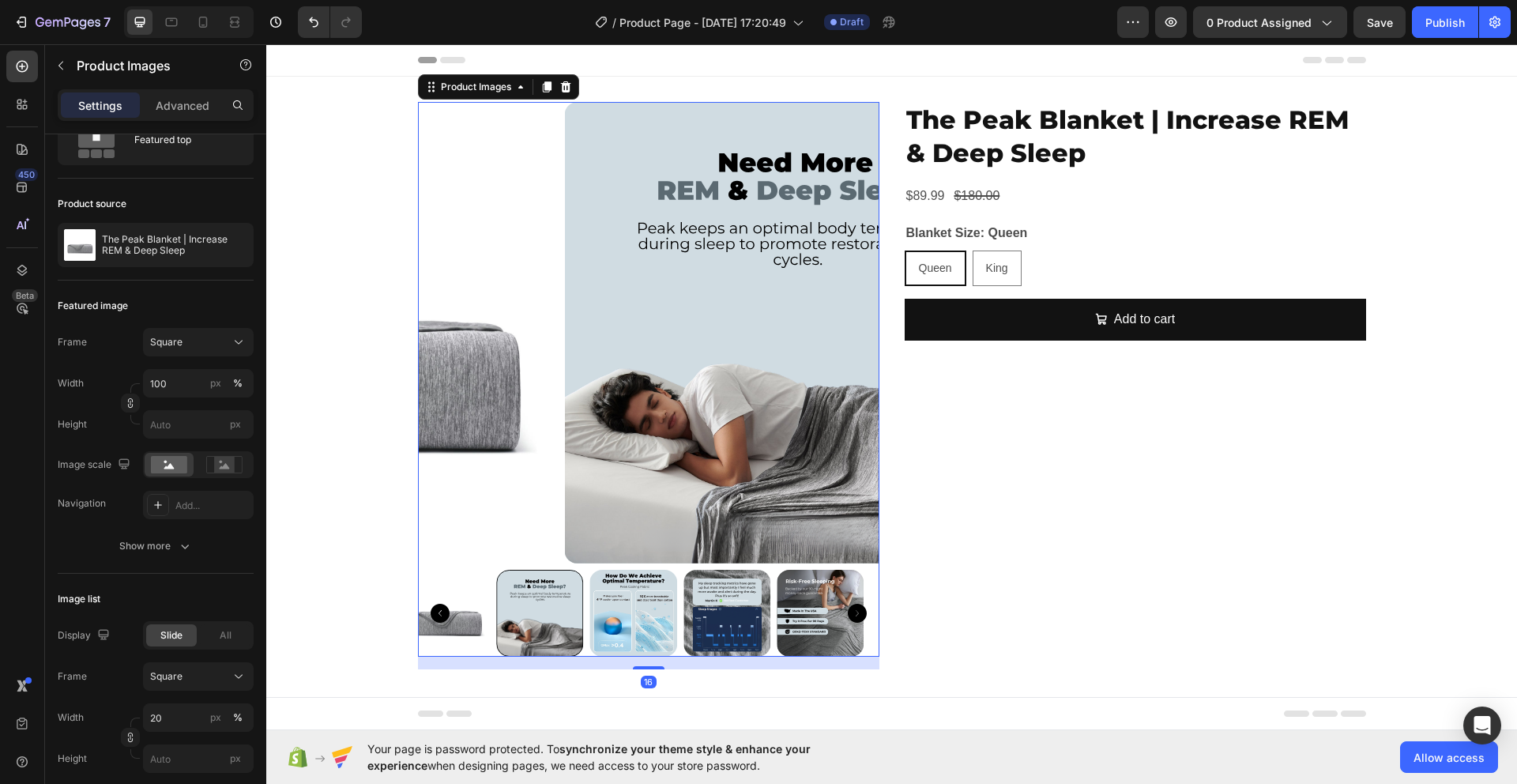
scroll to position [0, 0]
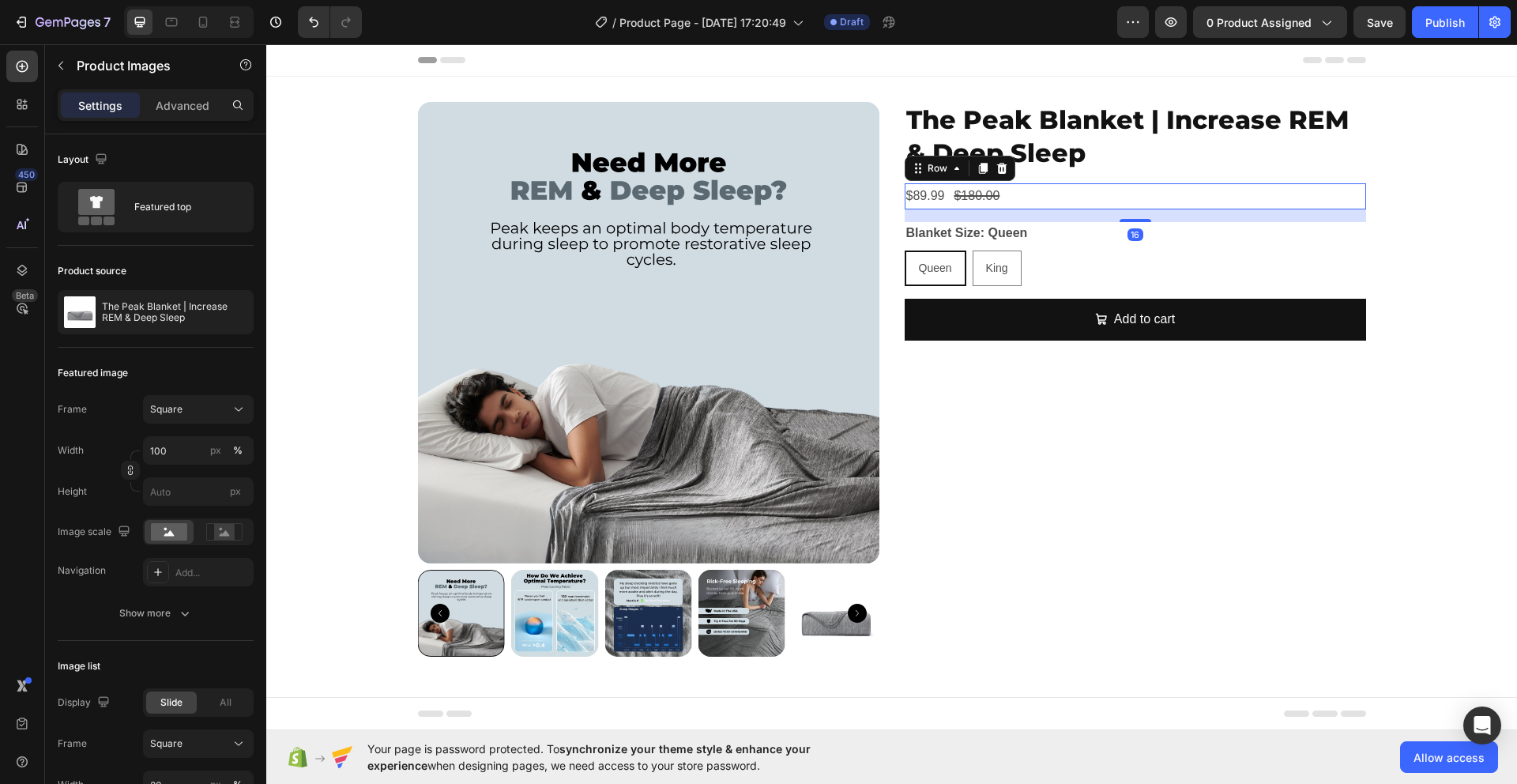
click at [1028, 199] on div "$89.99 Product Price Product Price $180.00 Product Price Product Price Row 16" at bounding box center [1135, 196] width 461 height 27
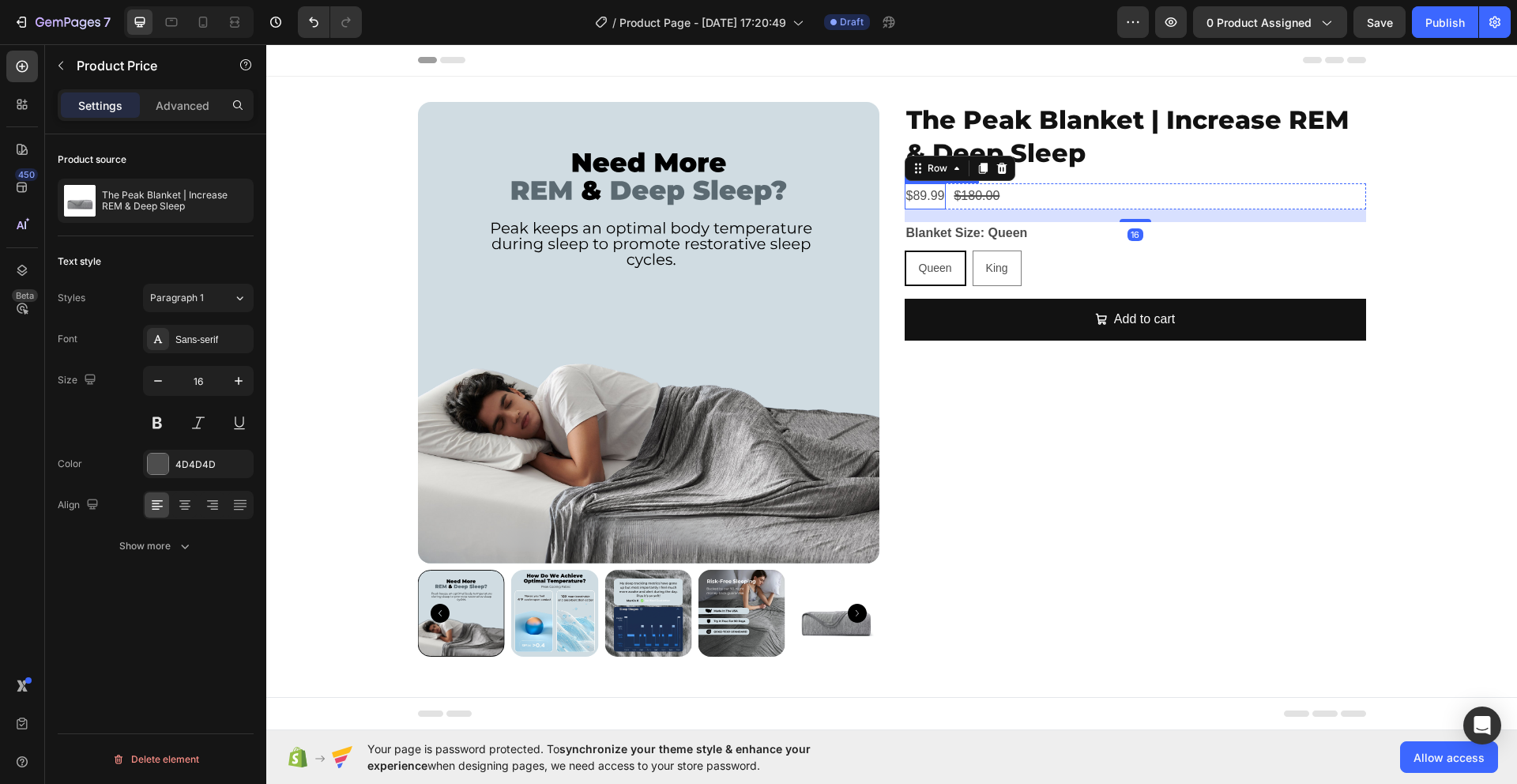
click at [919, 199] on div "$89.99" at bounding box center [926, 196] width 42 height 27
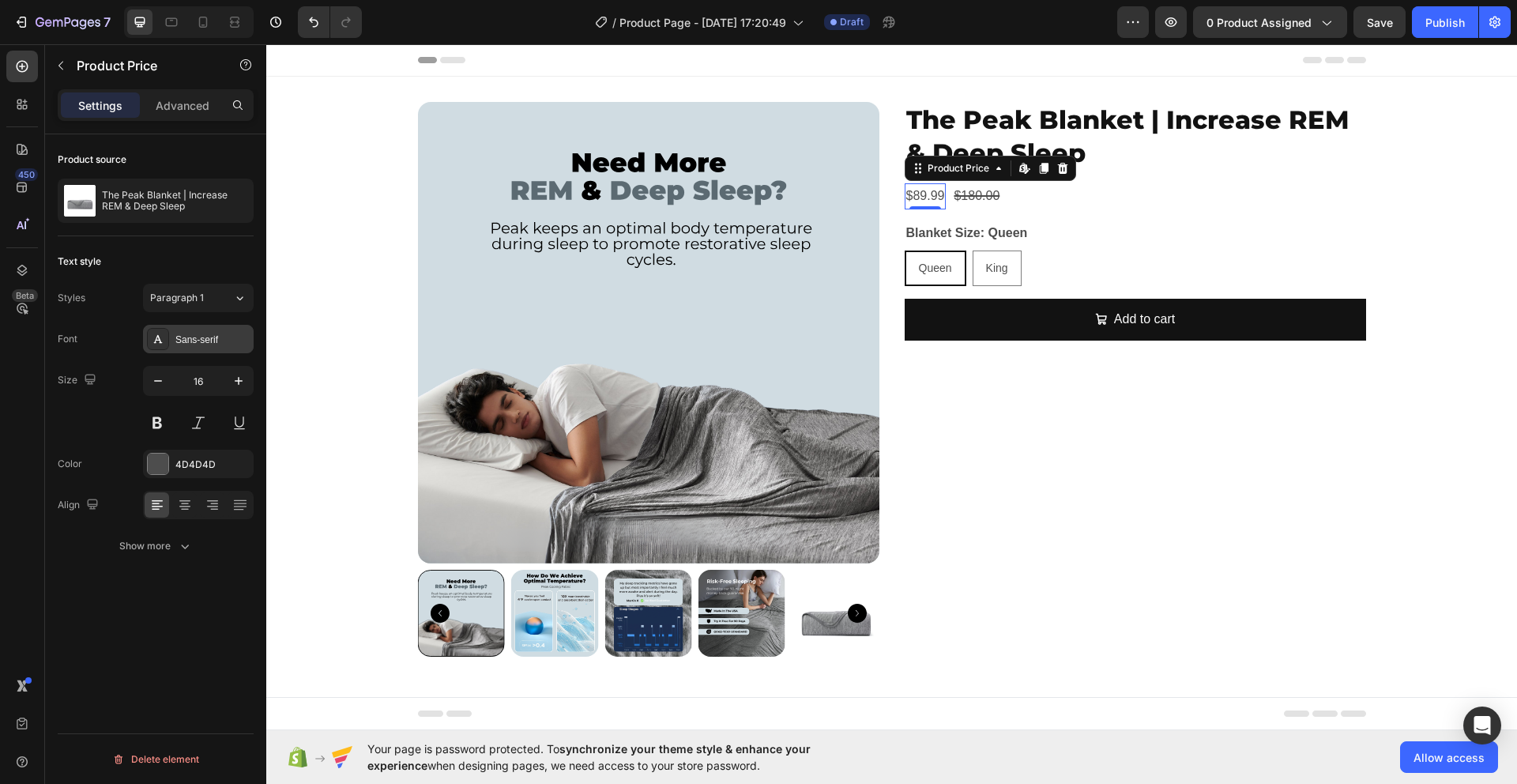
click at [195, 341] on div "Sans-serif" at bounding box center [212, 339] width 75 height 14
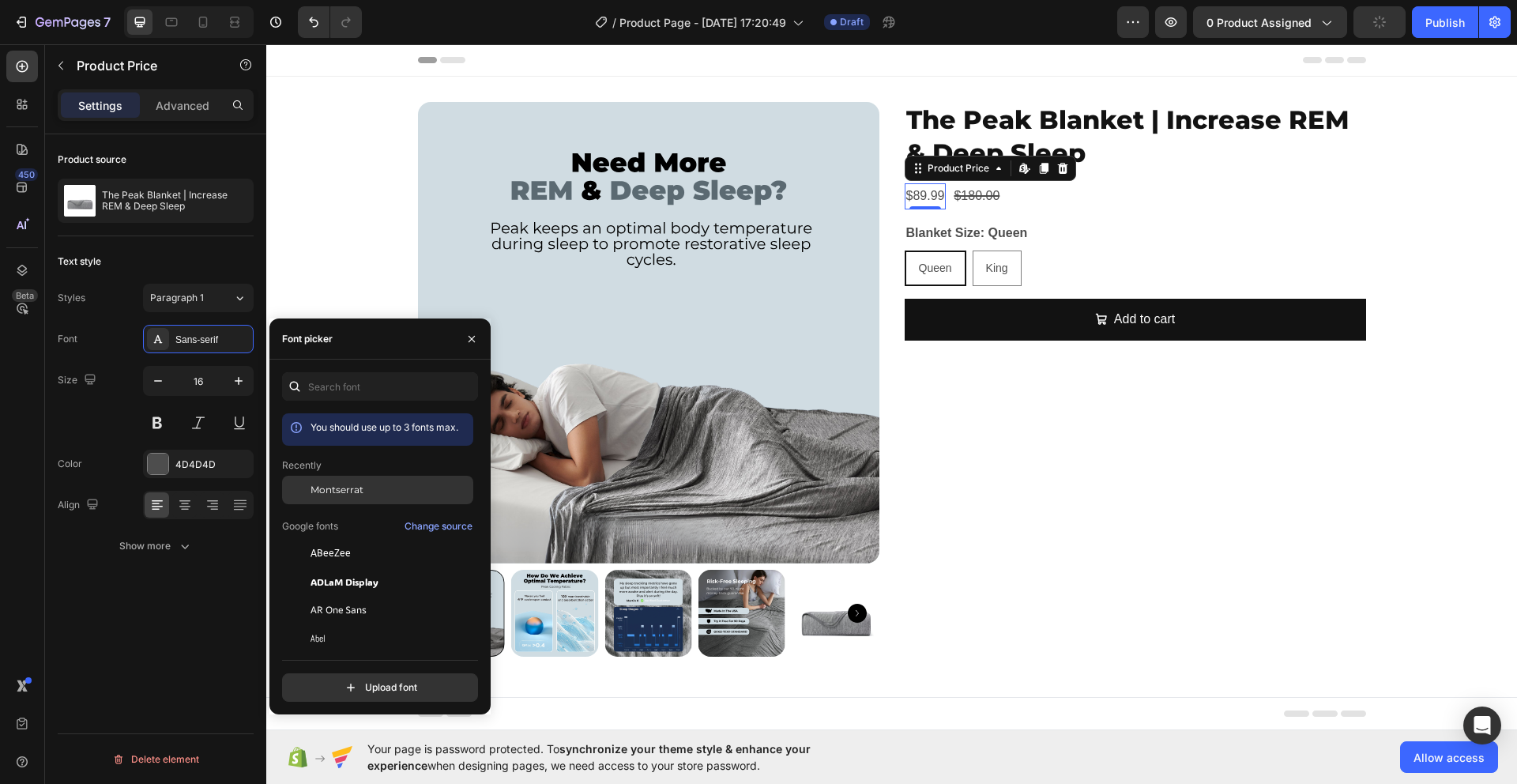
click at [364, 493] on div "Montserrat" at bounding box center [391, 490] width 159 height 14
click at [191, 546] on icon "button" at bounding box center [185, 546] width 16 height 16
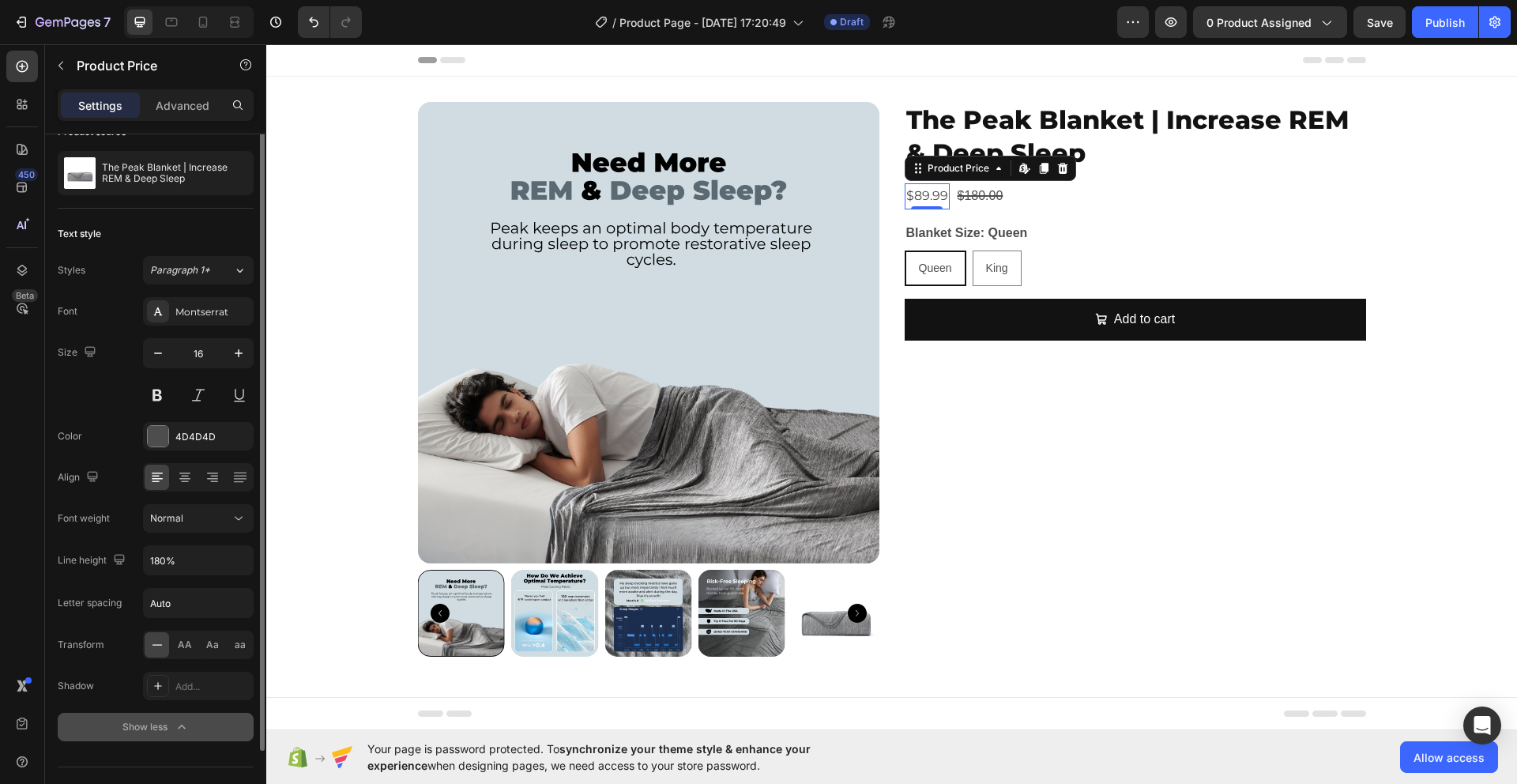
scroll to position [61, 0]
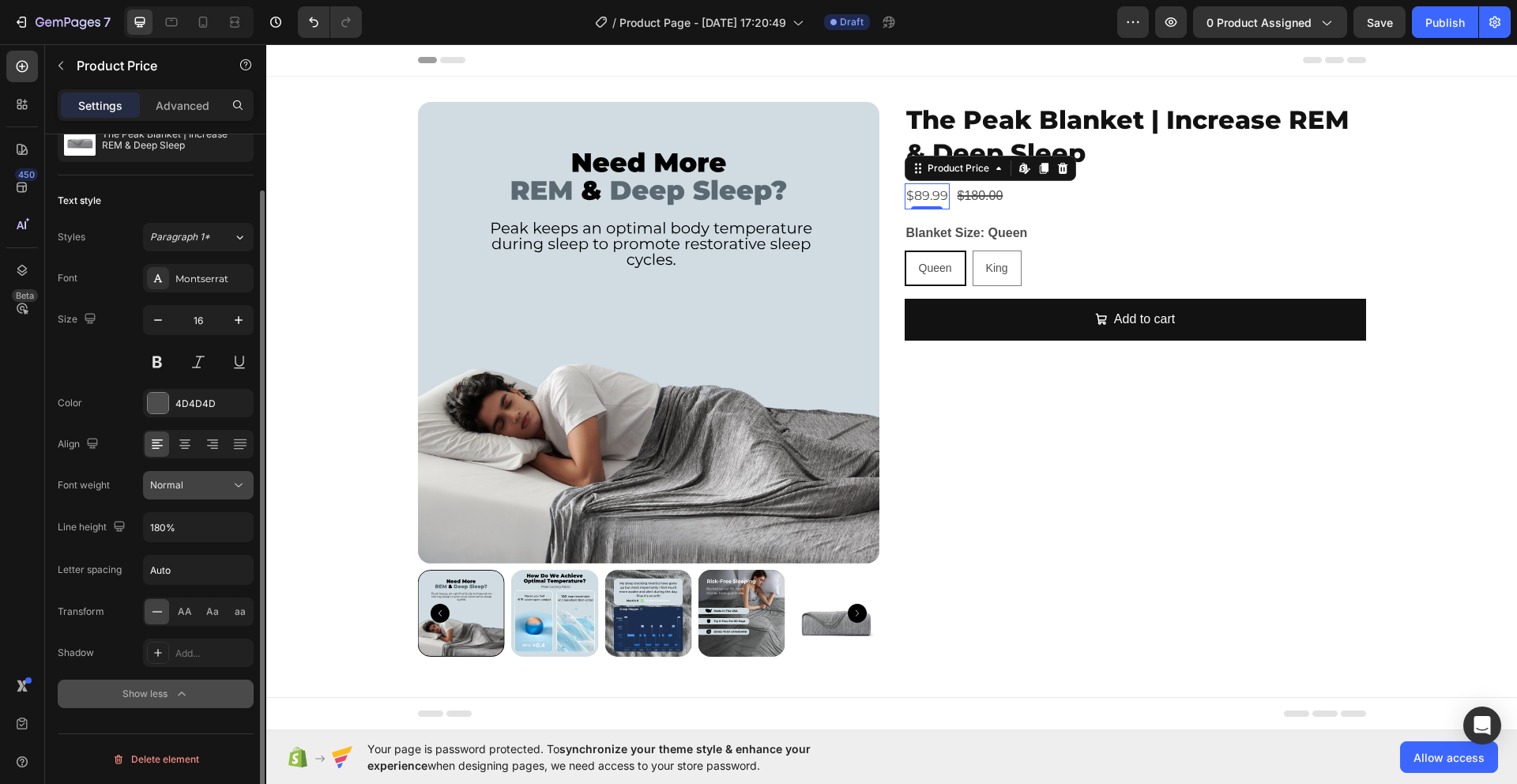
click at [225, 486] on div "Normal" at bounding box center [191, 485] width 81 height 14
click at [102, 464] on div "Font Montserrat Size 16 Color 4D4D4D Align Font weight Normal Line height 180% …" at bounding box center [155, 486] width 196 height 445
click at [223, 493] on button "Normal" at bounding box center [198, 485] width 110 height 29
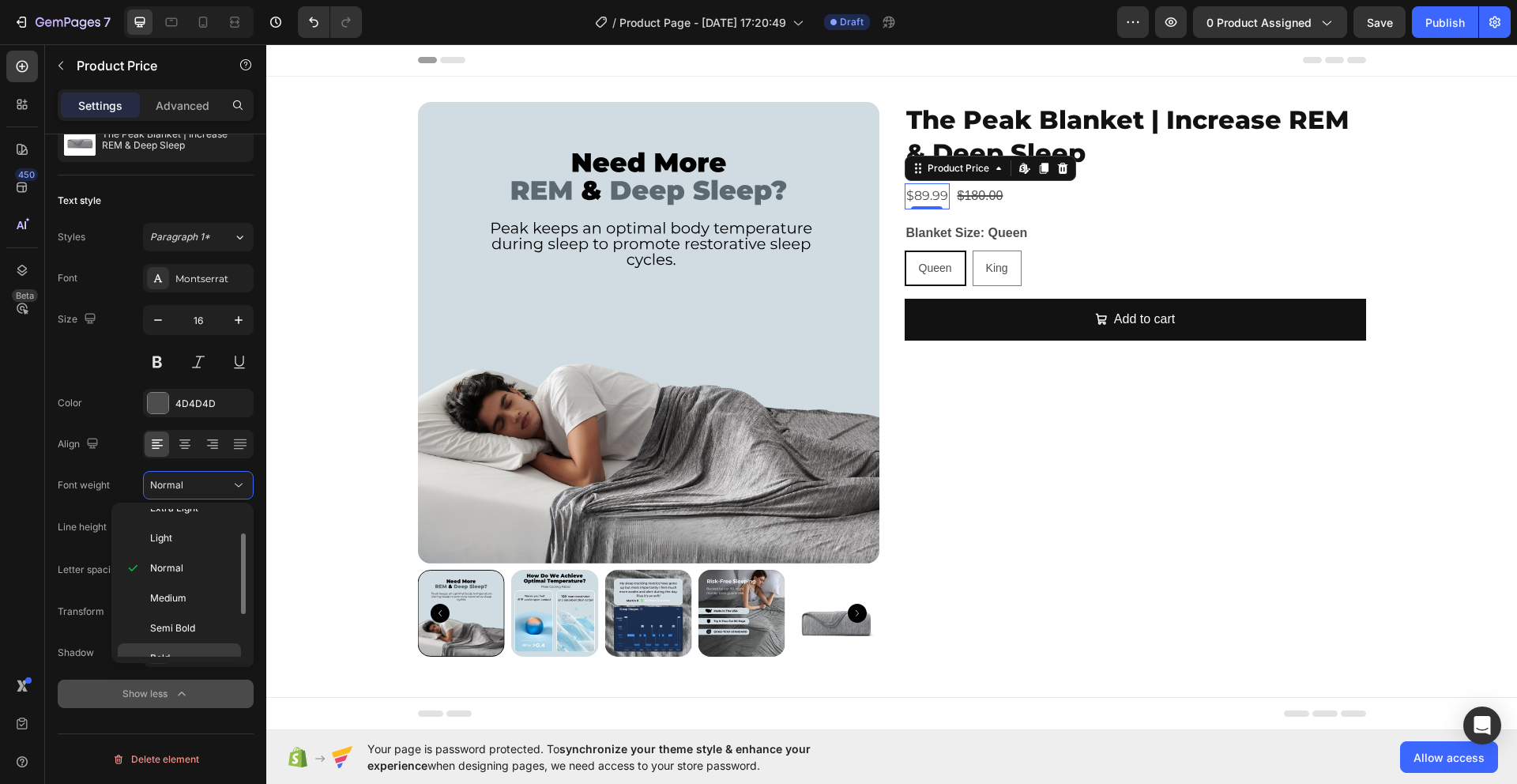
scroll to position [123, 0]
click at [188, 583] on p "Bold" at bounding box center [192, 581] width 84 height 14
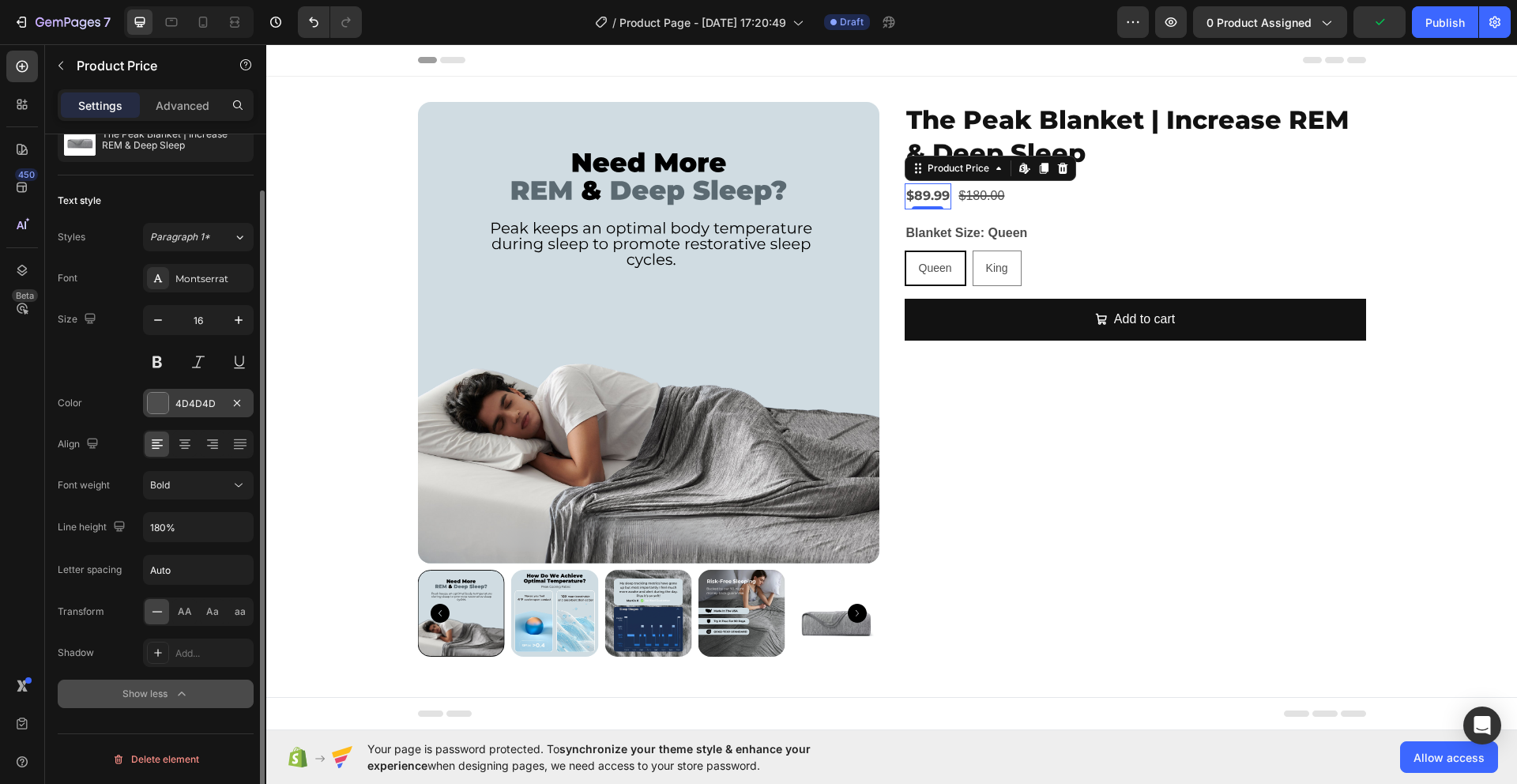
click at [158, 406] on div at bounding box center [157, 402] width 21 height 21
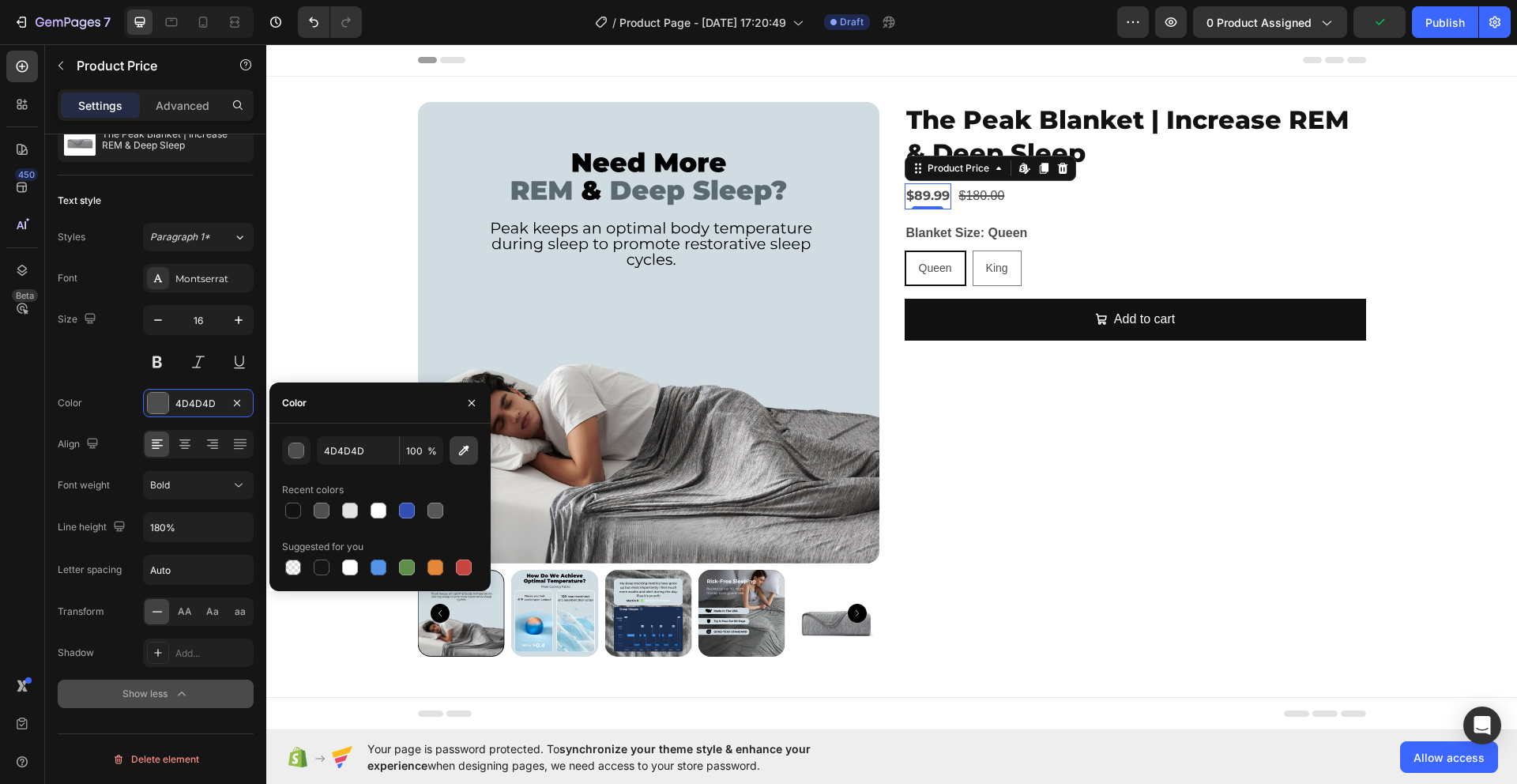
click at [462, 454] on icon "button" at bounding box center [464, 451] width 16 height 16
click at [465, 457] on icon "button" at bounding box center [464, 451] width 16 height 16
type input "5B6A72"
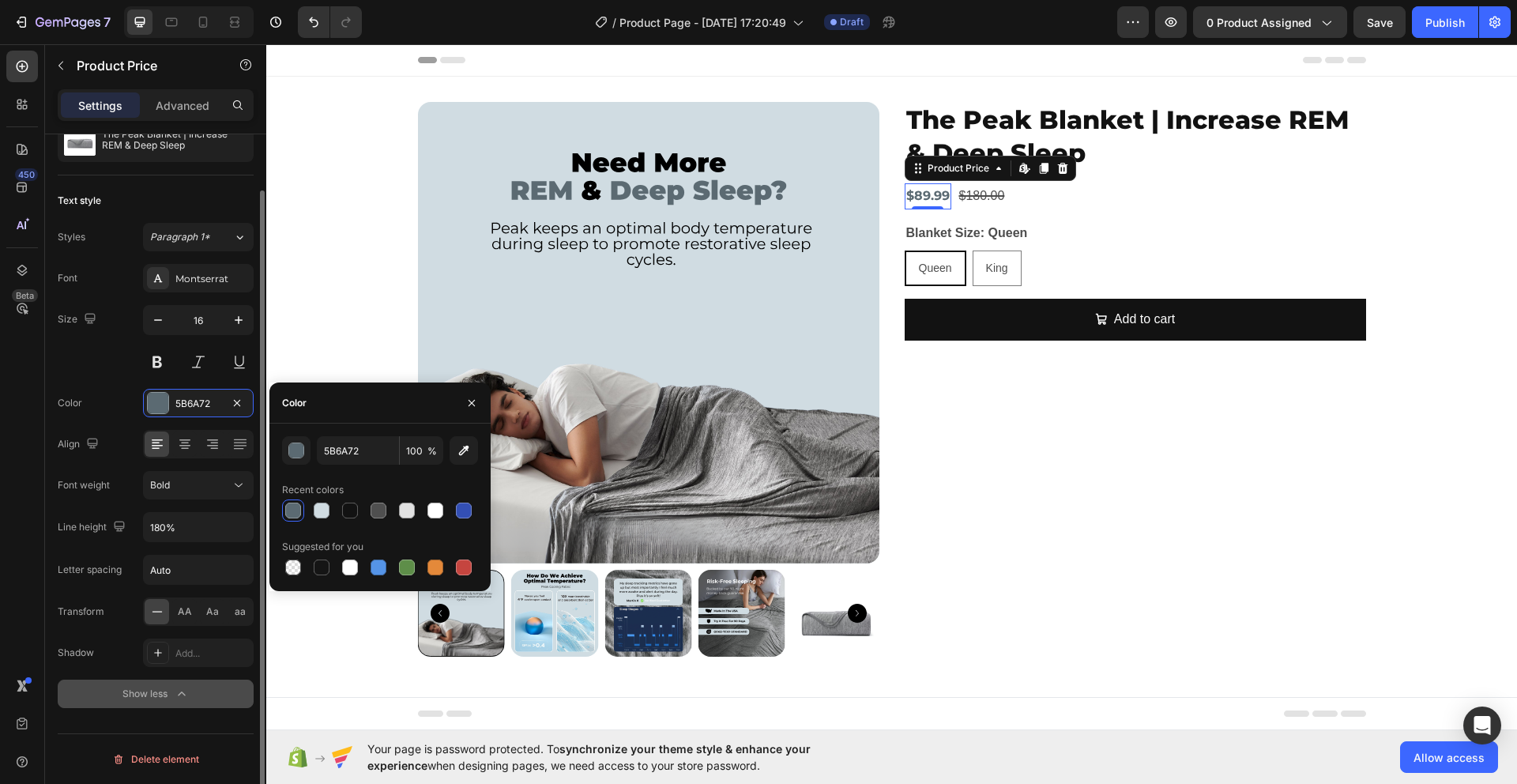
click at [91, 357] on div "Size 16" at bounding box center [155, 340] width 196 height 71
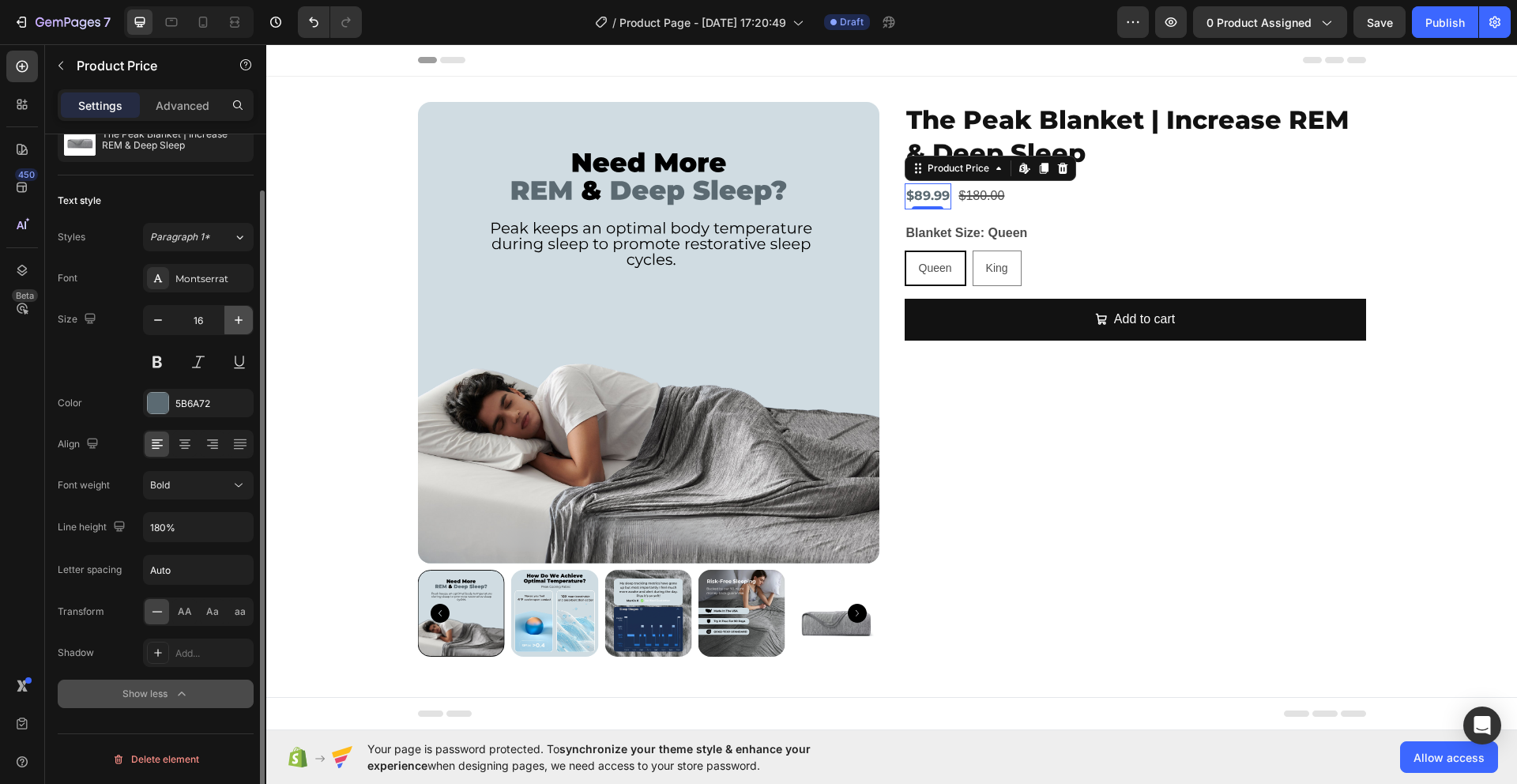
click at [243, 319] on icon "button" at bounding box center [239, 320] width 16 height 16
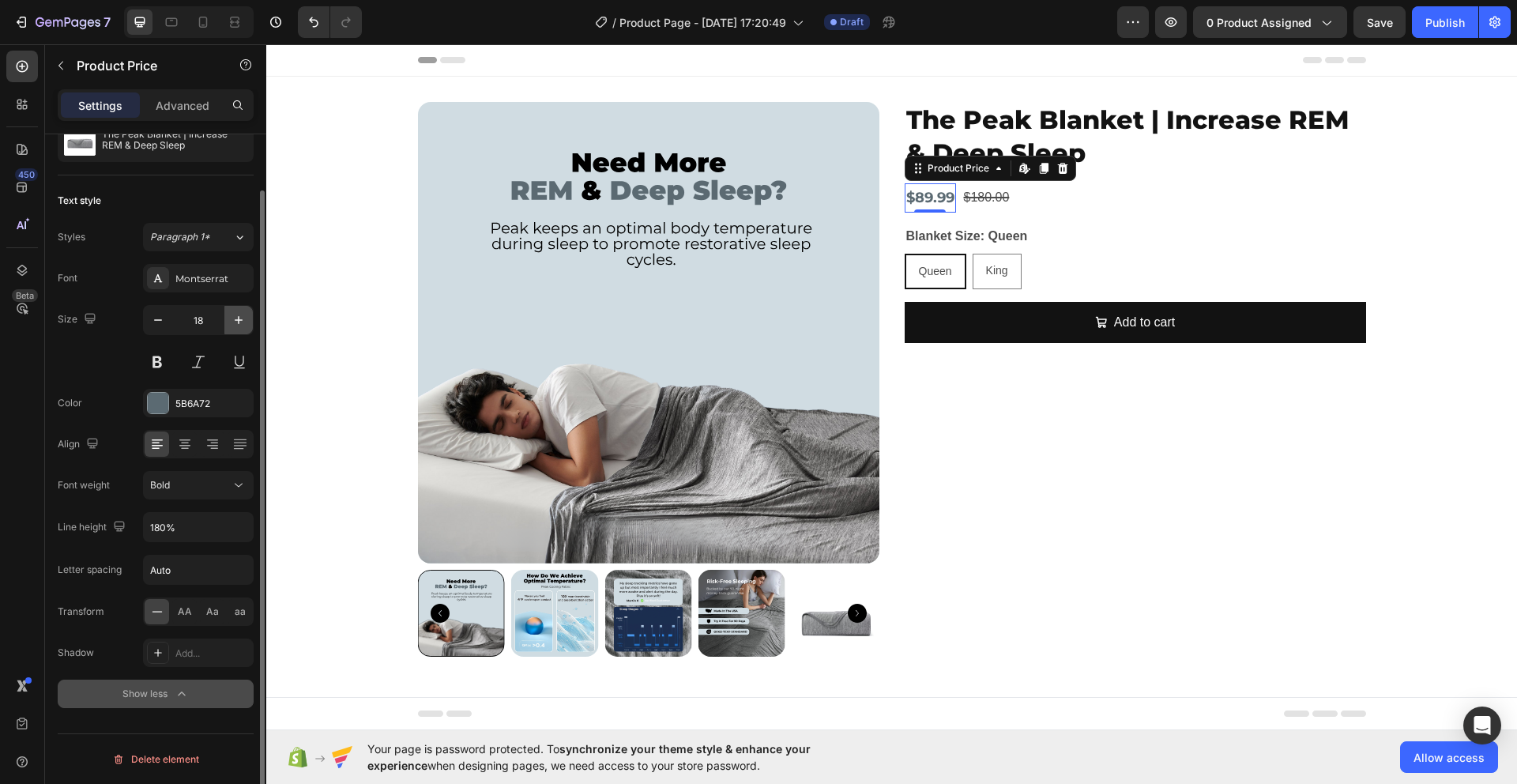
click at [243, 319] on icon "button" at bounding box center [239, 320] width 16 height 16
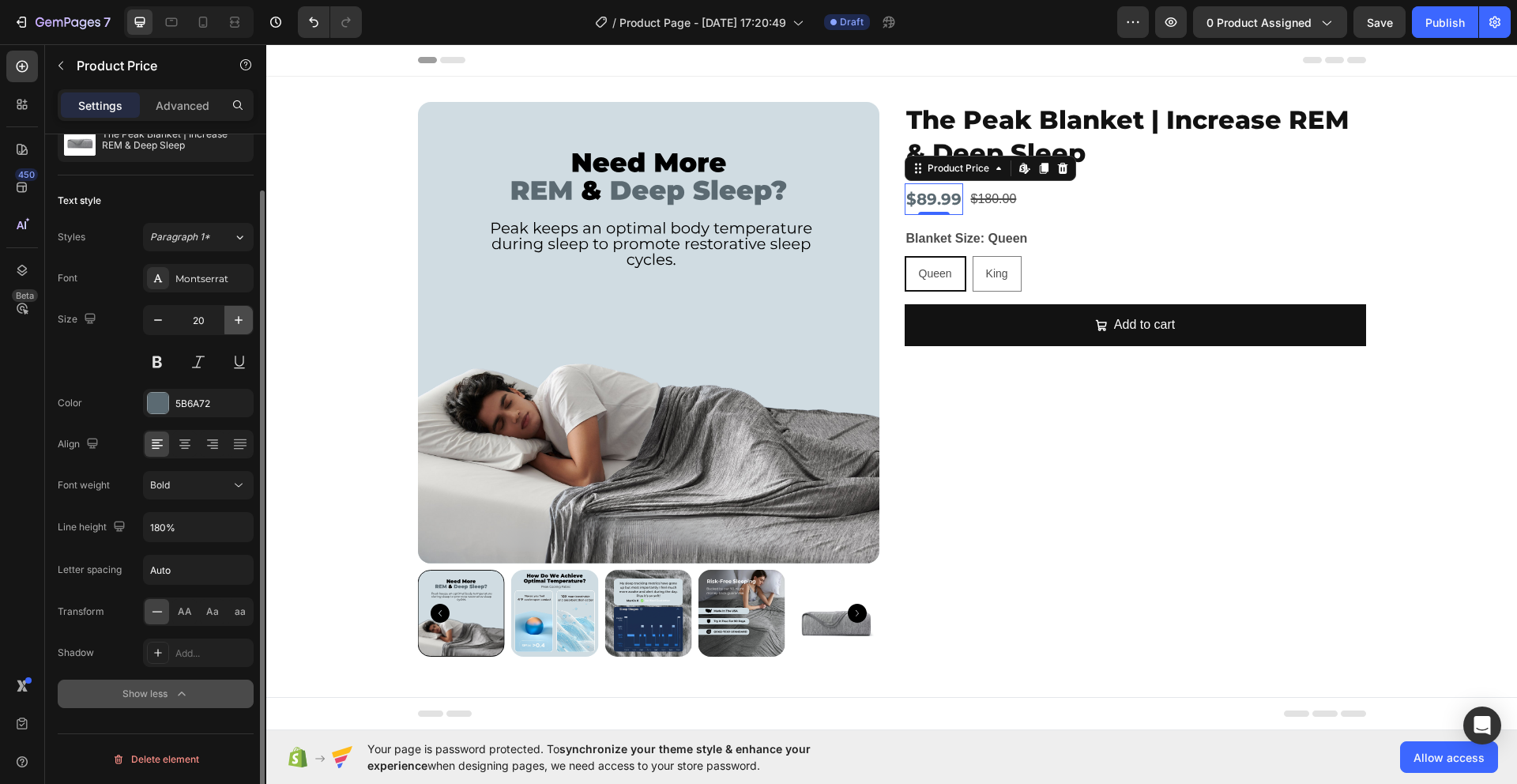
click at [243, 319] on icon "button" at bounding box center [239, 320] width 16 height 16
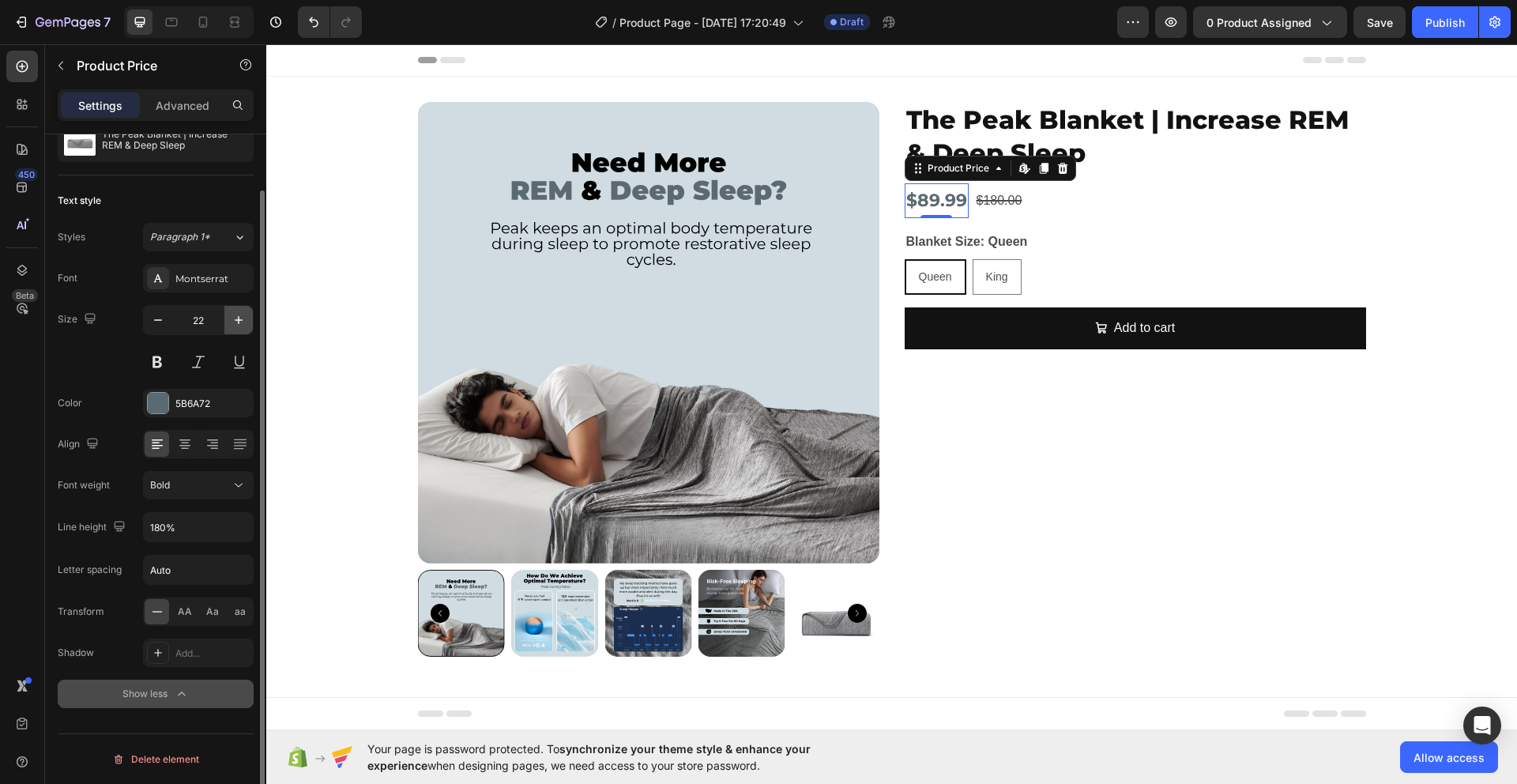
click at [243, 319] on icon "button" at bounding box center [239, 320] width 16 height 16
click at [243, 321] on icon "button" at bounding box center [239, 320] width 16 height 16
click at [233, 326] on icon "button" at bounding box center [239, 320] width 16 height 16
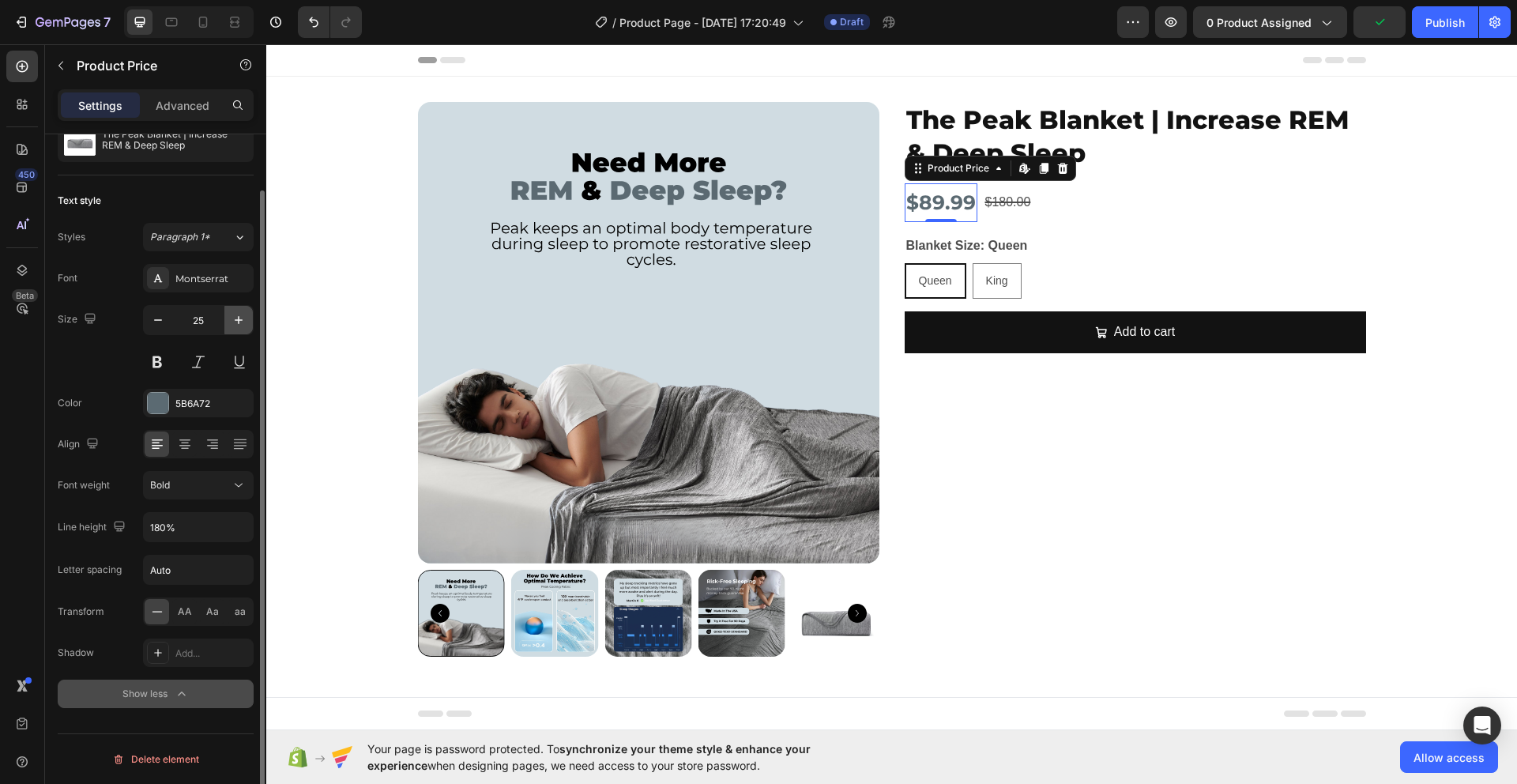
click at [235, 326] on icon "button" at bounding box center [239, 320] width 16 height 16
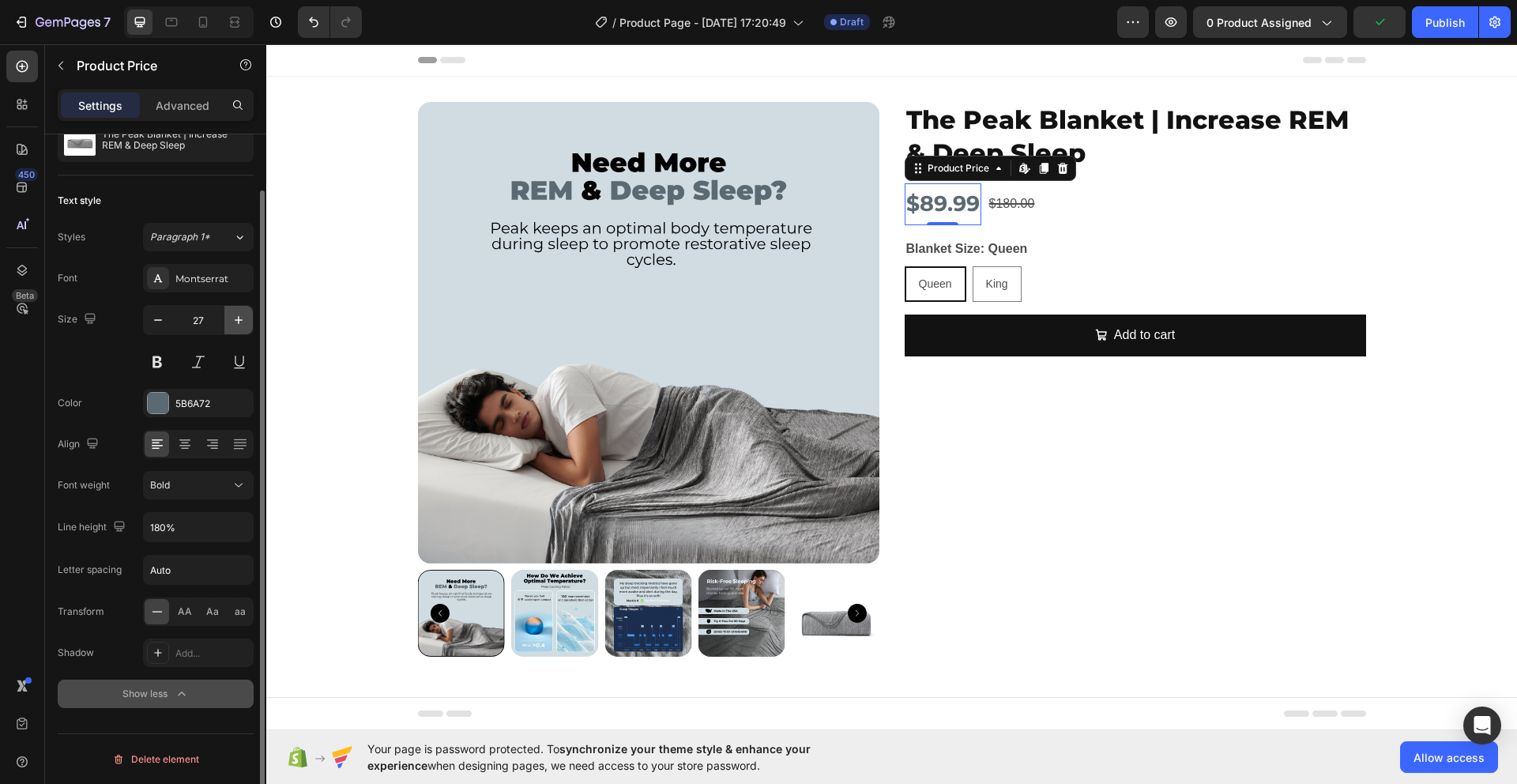
click at [235, 326] on icon "button" at bounding box center [239, 320] width 16 height 16
type input "28"
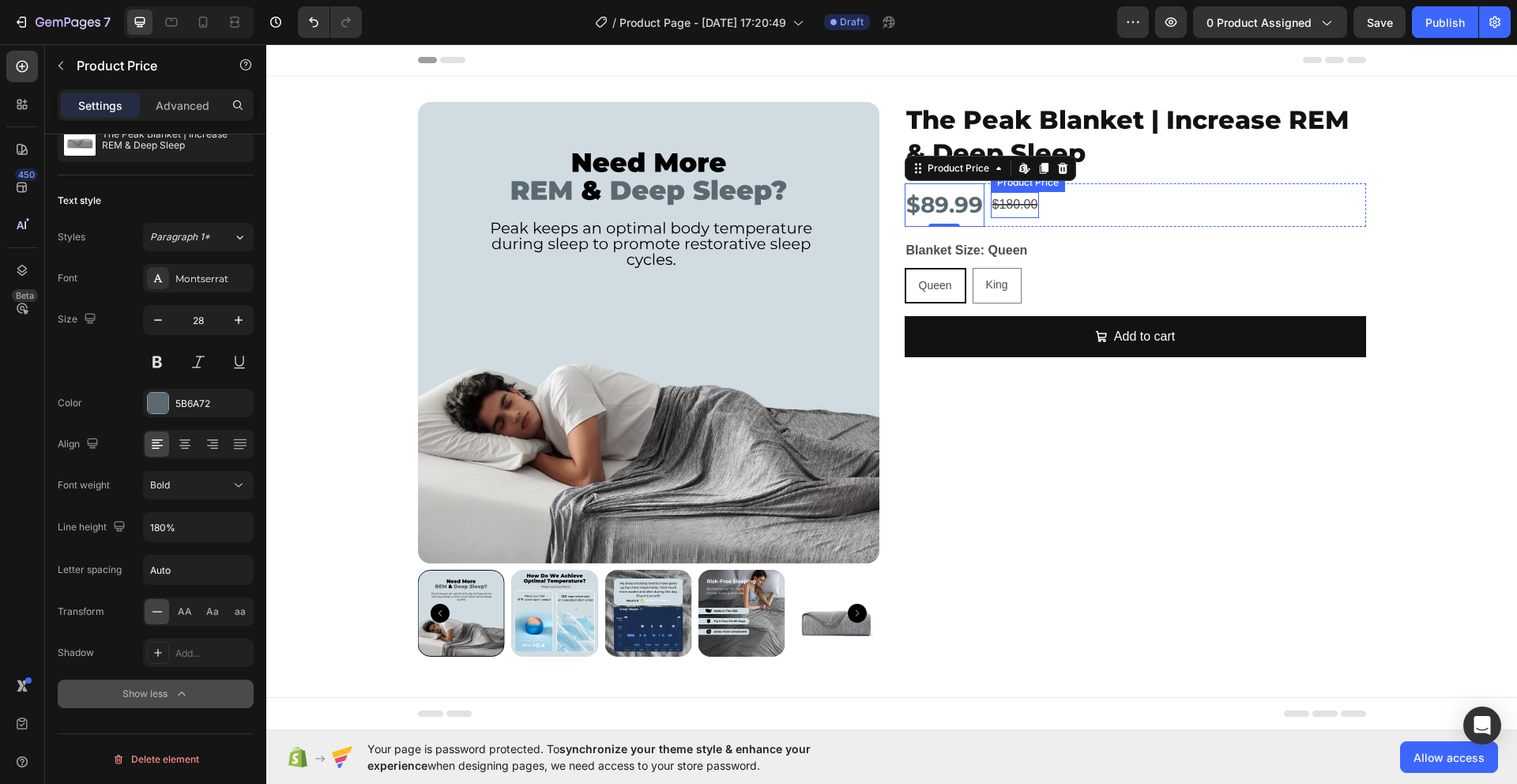
click at [1013, 206] on div "$180.00" at bounding box center [1015, 205] width 49 height 27
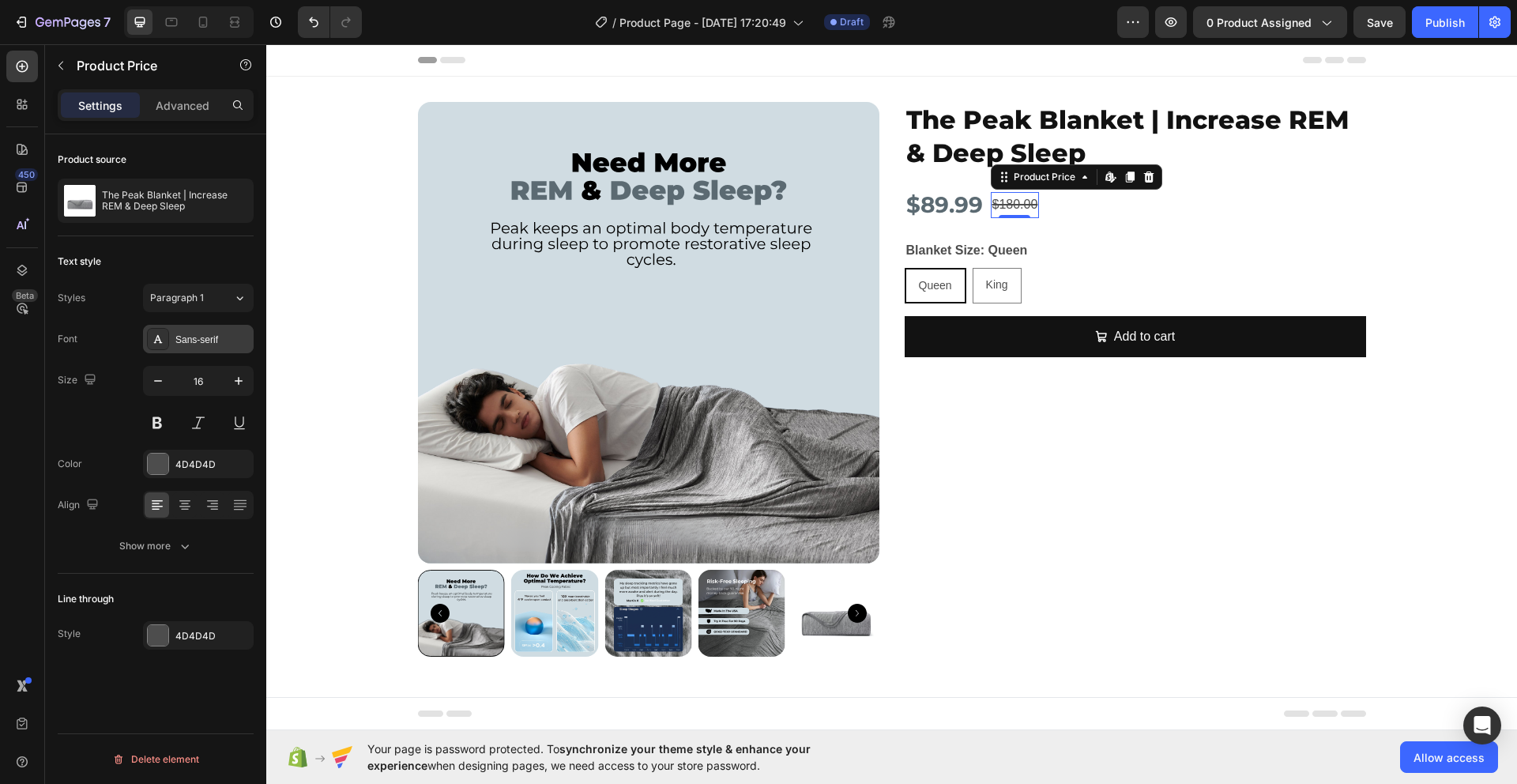
click at [165, 340] on div at bounding box center [157, 338] width 22 height 22
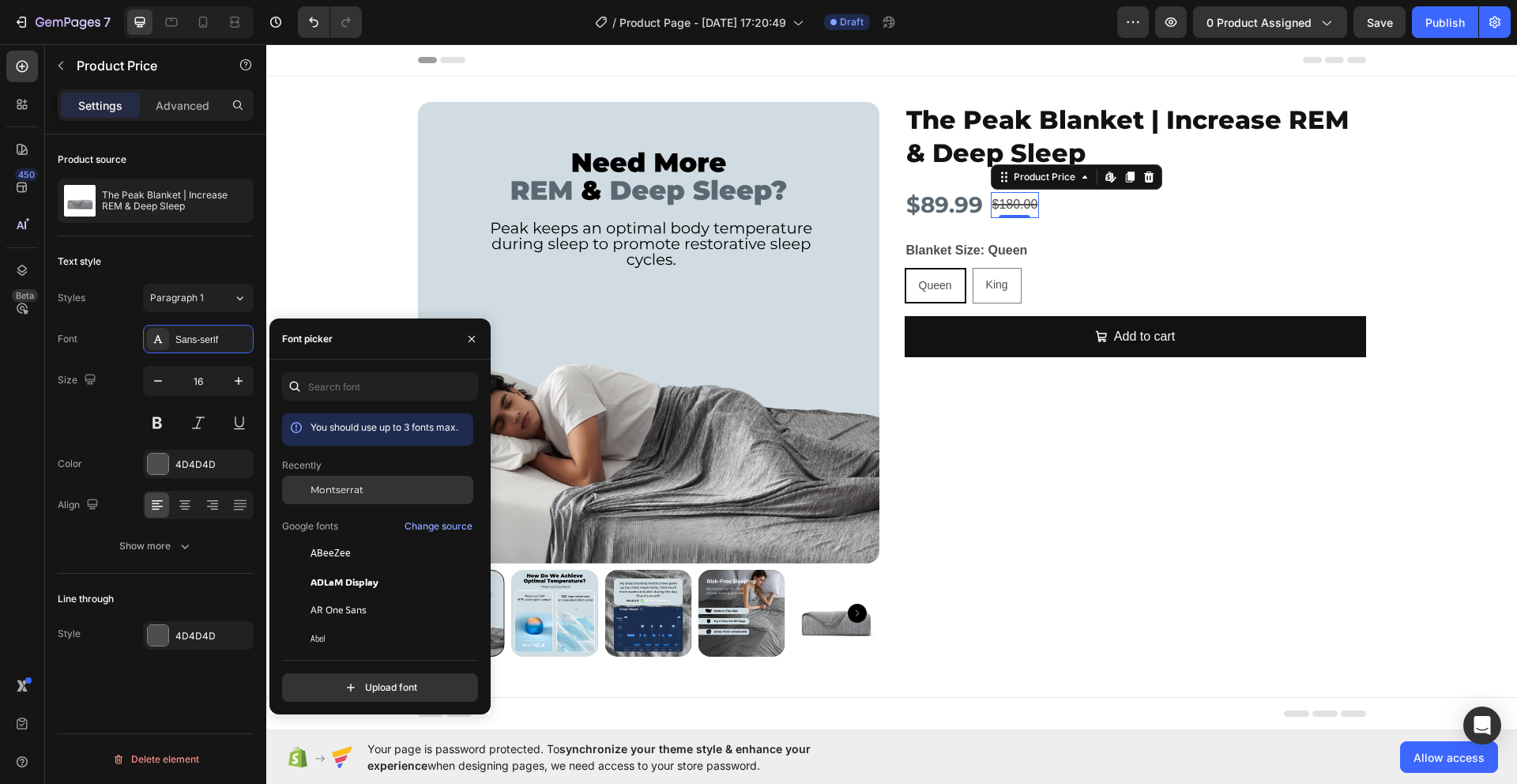
click at [364, 596] on div "Montserrat" at bounding box center [378, 610] width 191 height 29
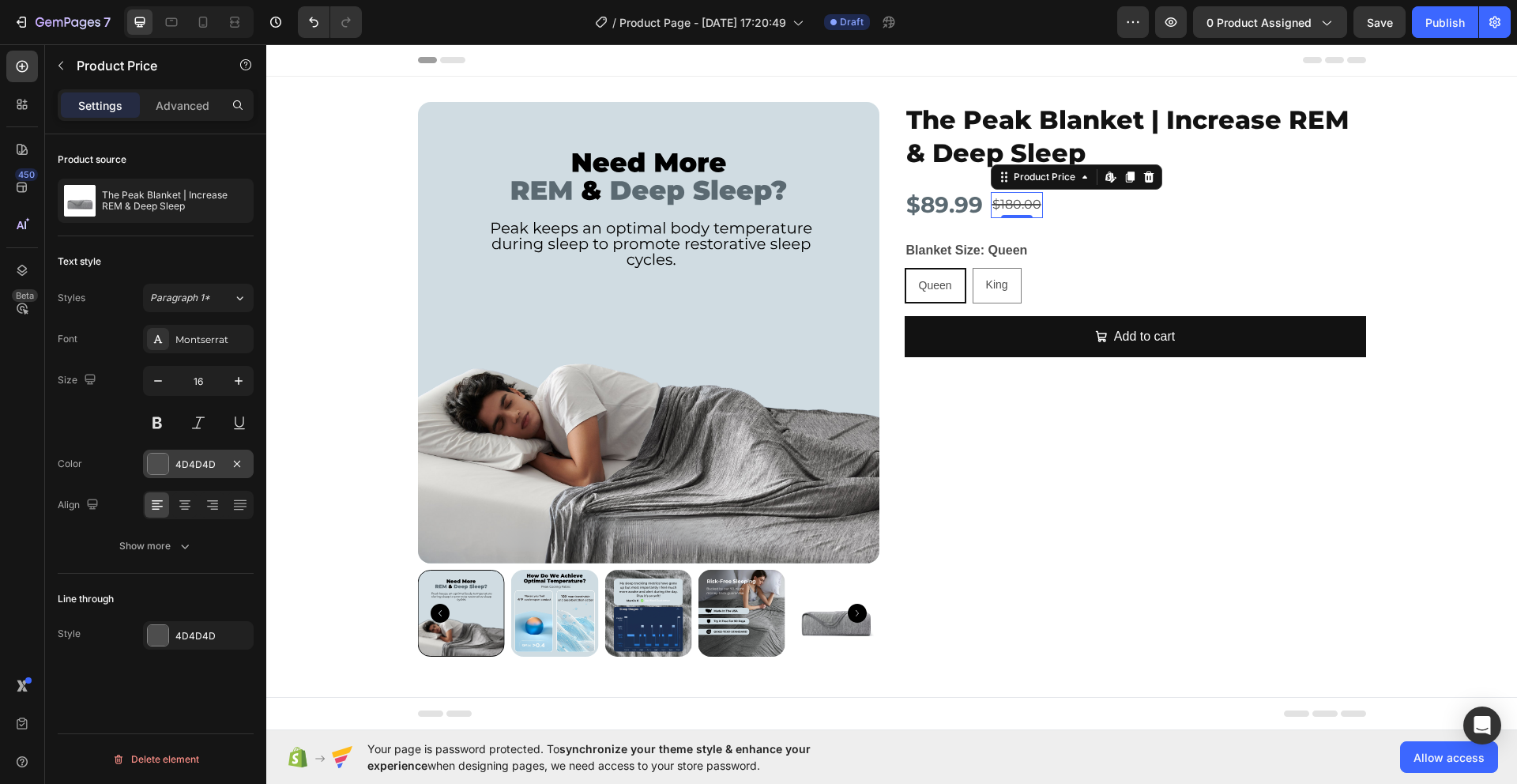
click at [162, 464] on div at bounding box center [157, 463] width 21 height 21
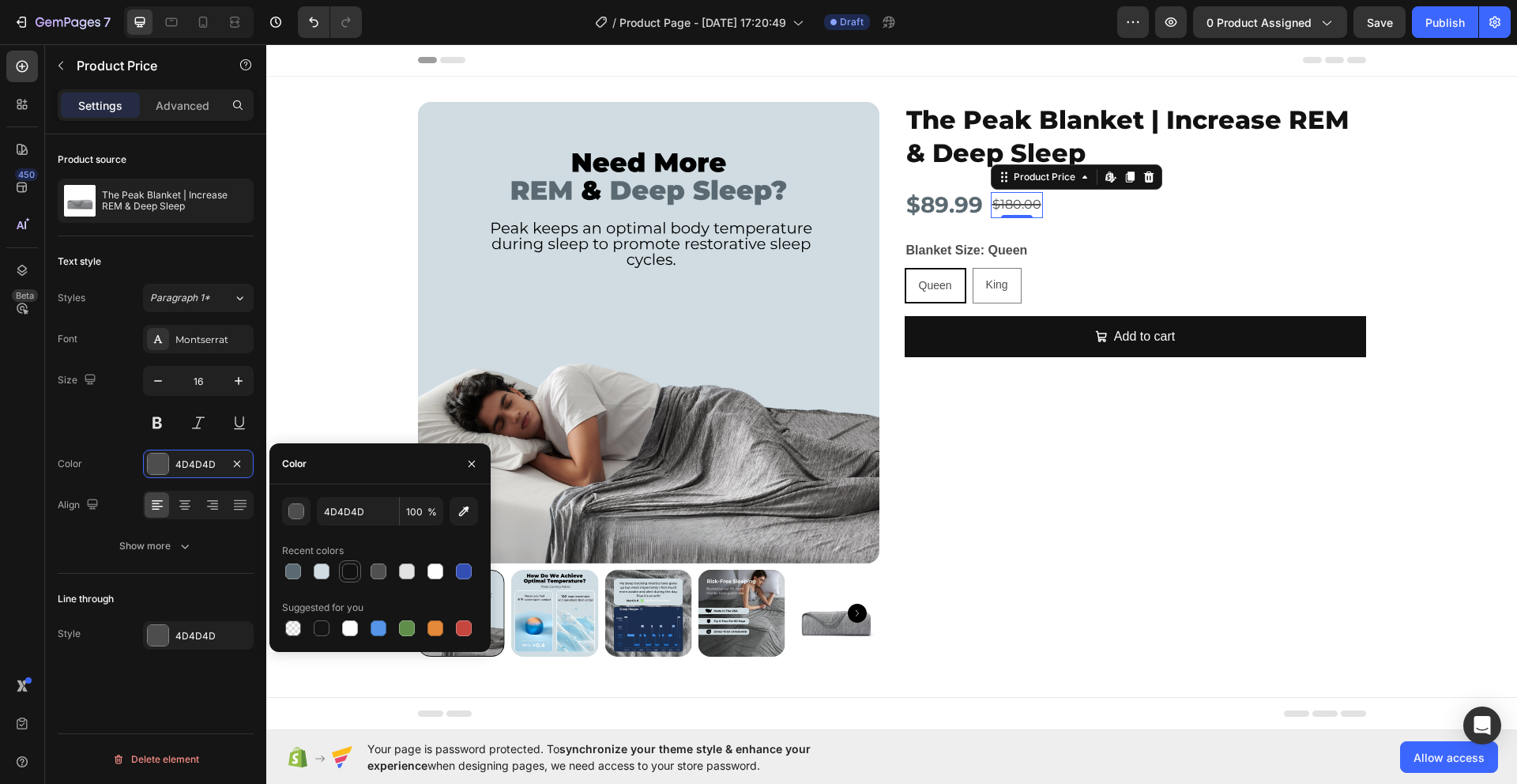
click at [354, 573] on div at bounding box center [350, 572] width 16 height 16
click at [324, 628] on div at bounding box center [322, 629] width 16 height 16
click at [296, 516] on div "button" at bounding box center [297, 513] width 16 height 16
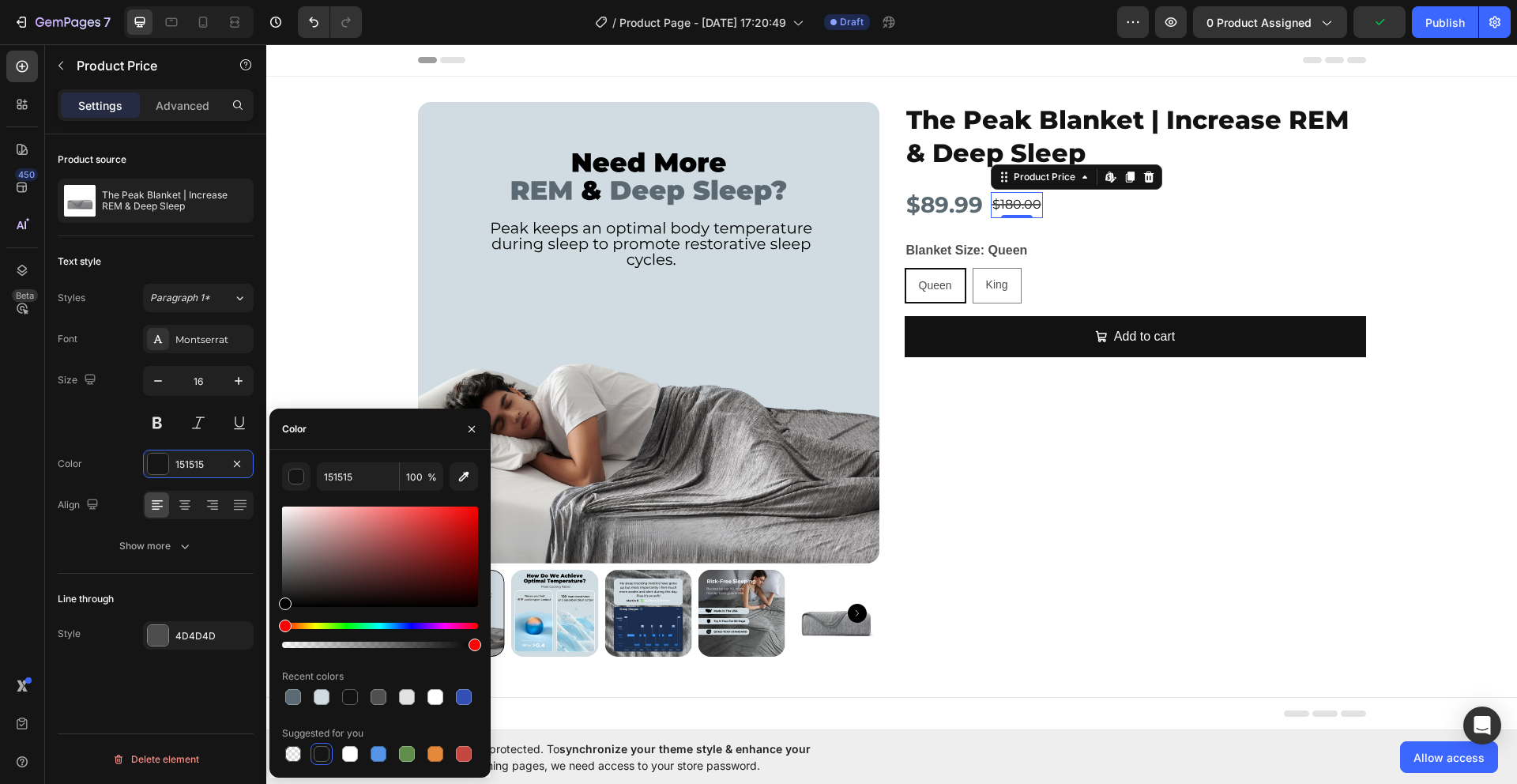
drag, startPoint x: 263, startPoint y: 579, endPoint x: 242, endPoint y: 657, distance: 80.8
click at [242, 657] on div "450 Beta Sections(18) Elements(84) Section Element Hero Section Product Detail …" at bounding box center [133, 414] width 267 height 740
type input "000000"
click at [465, 427] on icon "button" at bounding box center [471, 429] width 13 height 13
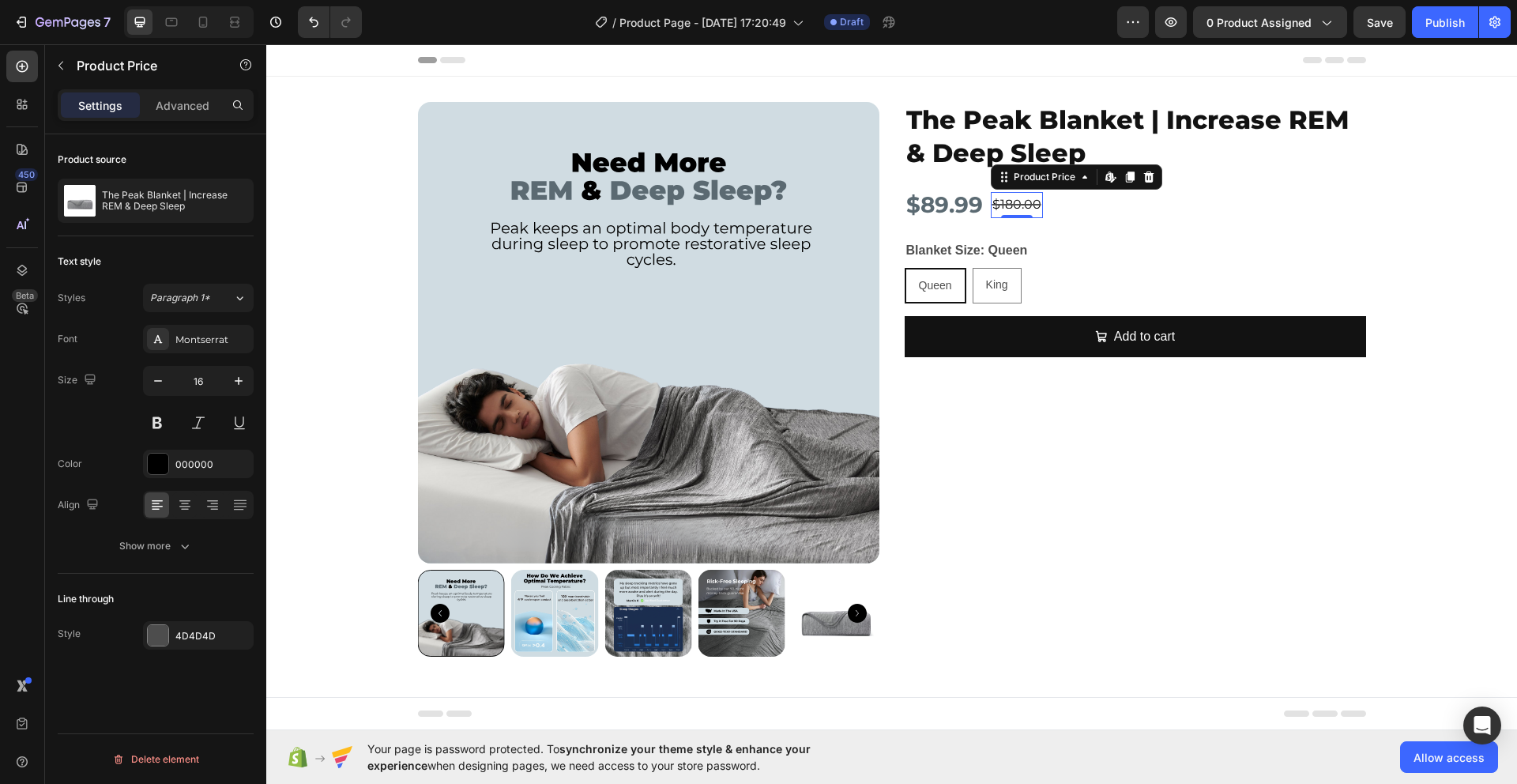
click at [97, 414] on div "Size 16" at bounding box center [155, 401] width 196 height 71
click at [102, 424] on div "Size 16" at bounding box center [155, 401] width 196 height 71
click at [1161, 271] on div "Queen Queen Queen King King [PERSON_NAME]" at bounding box center [1135, 285] width 461 height 35
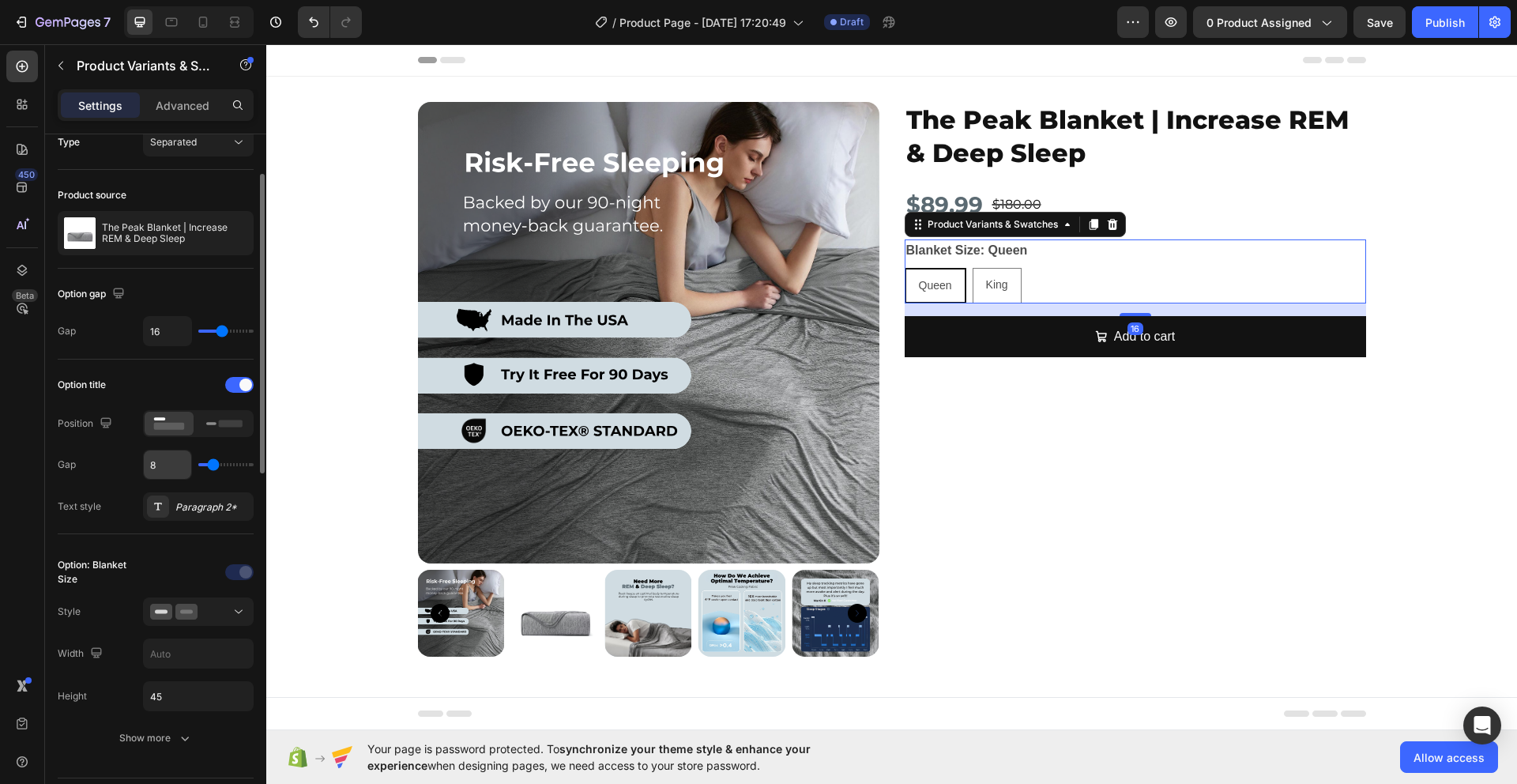
scroll to position [41, 0]
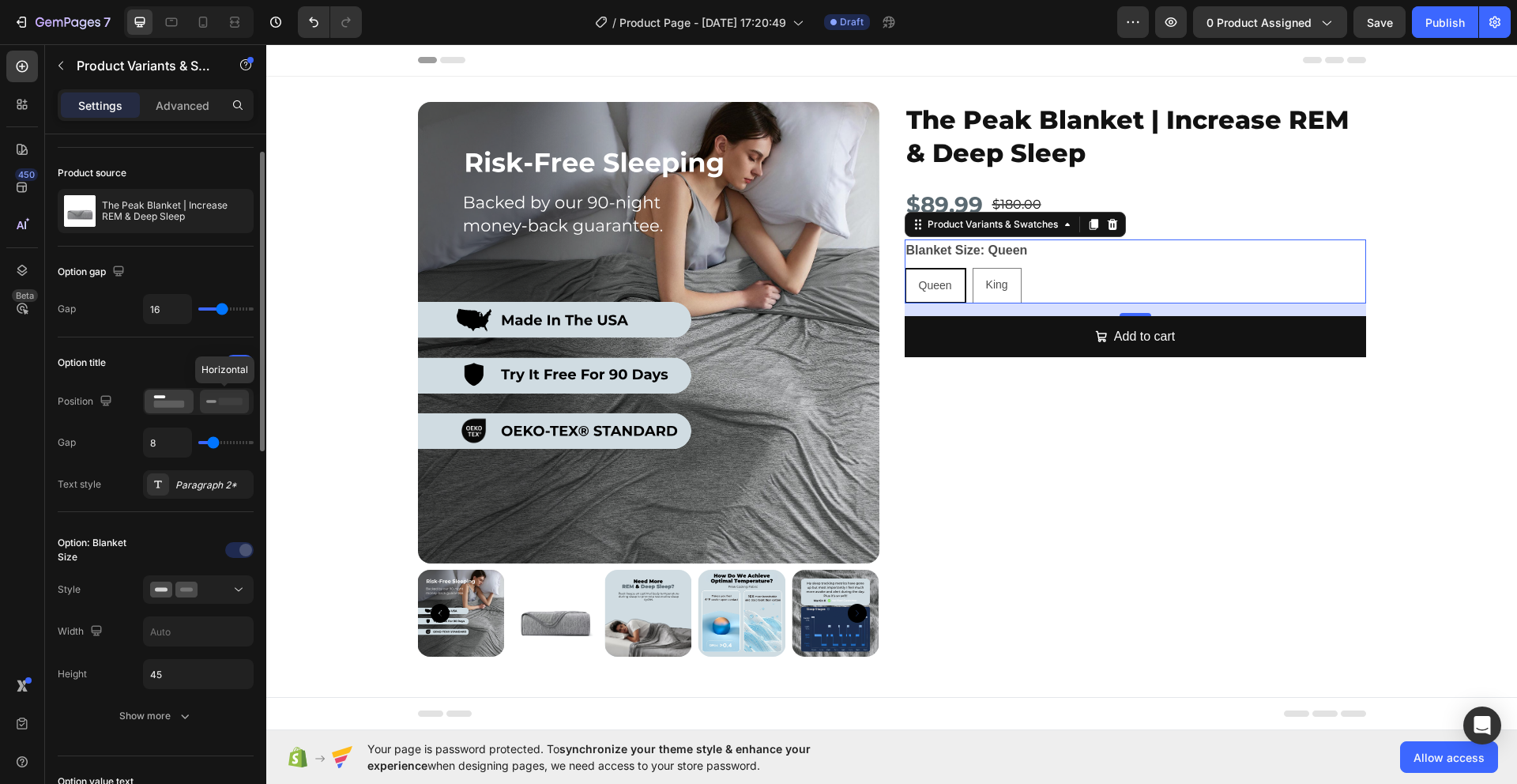
click at [222, 406] on icon at bounding box center [224, 401] width 36 height 18
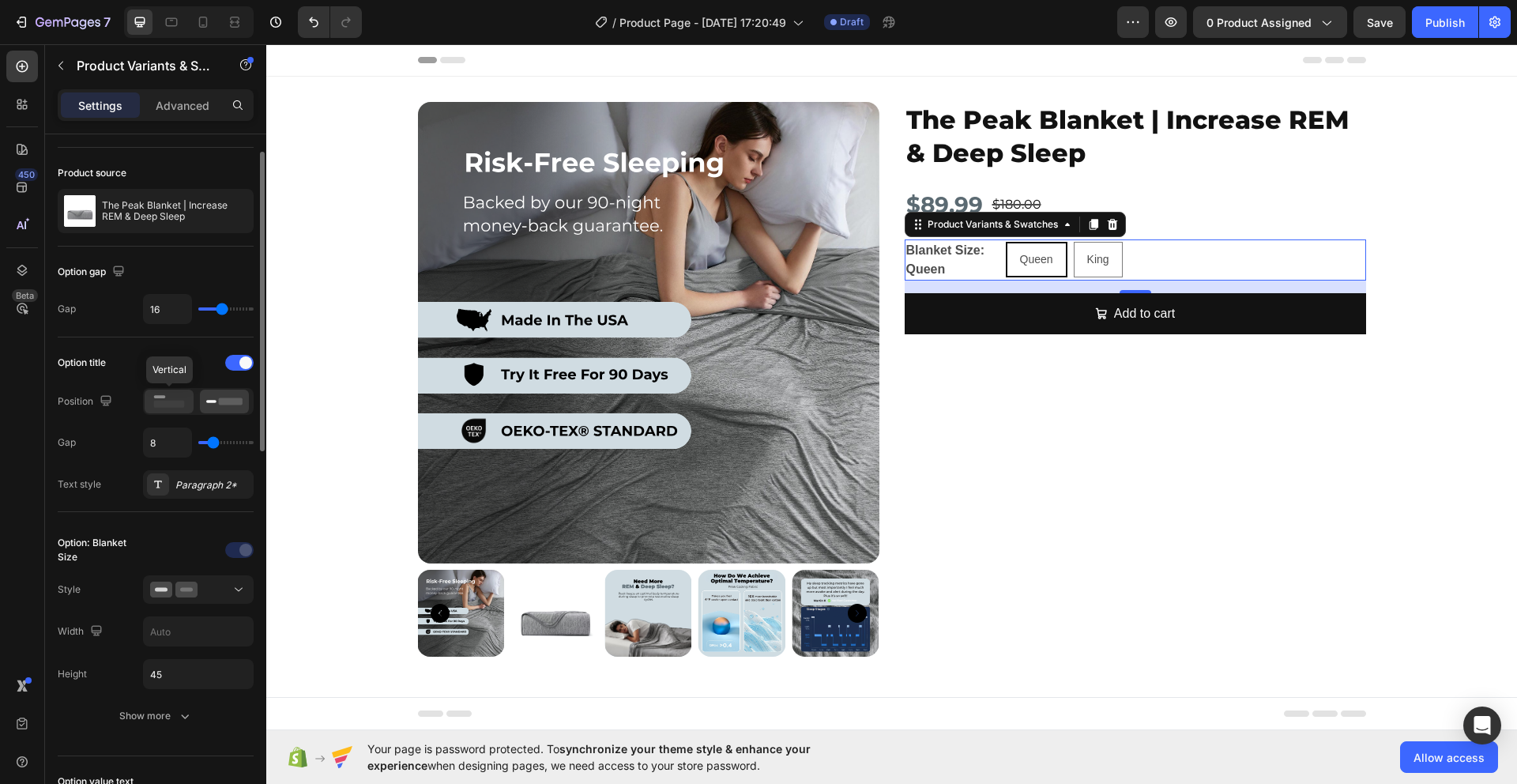
click at [169, 402] on rect at bounding box center [169, 403] width 30 height 7
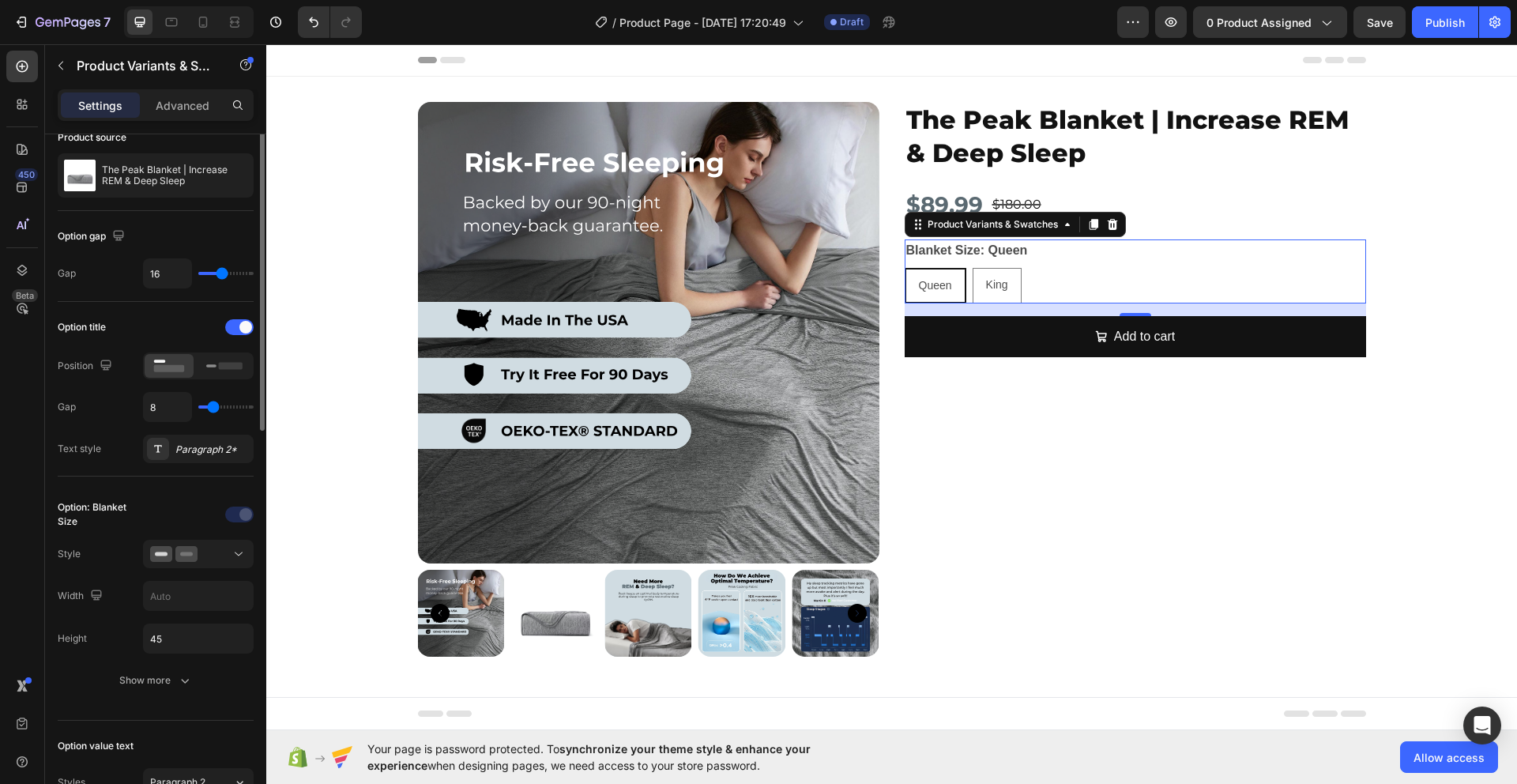
scroll to position [112, 0]
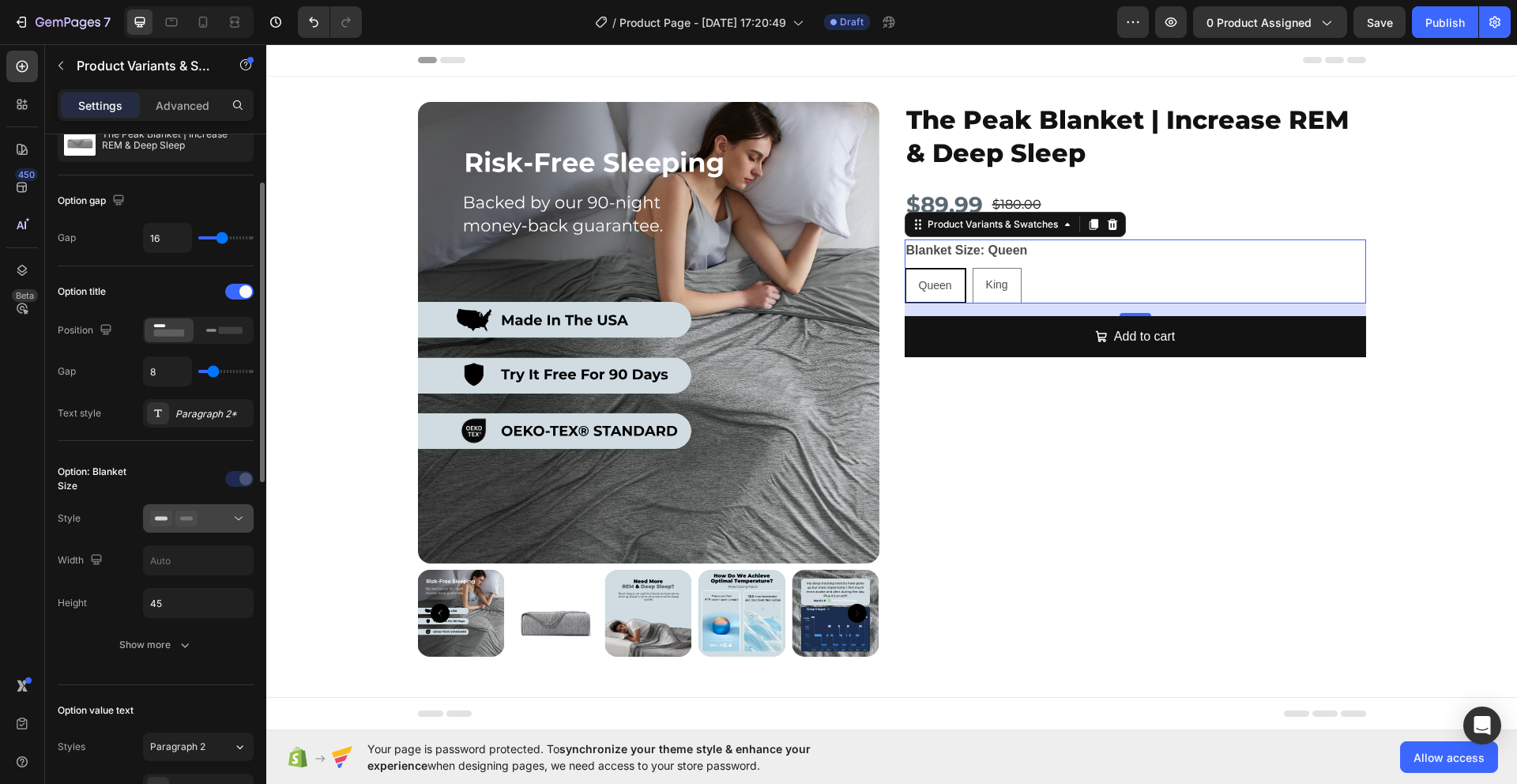
click at [211, 517] on div at bounding box center [199, 518] width 96 height 16
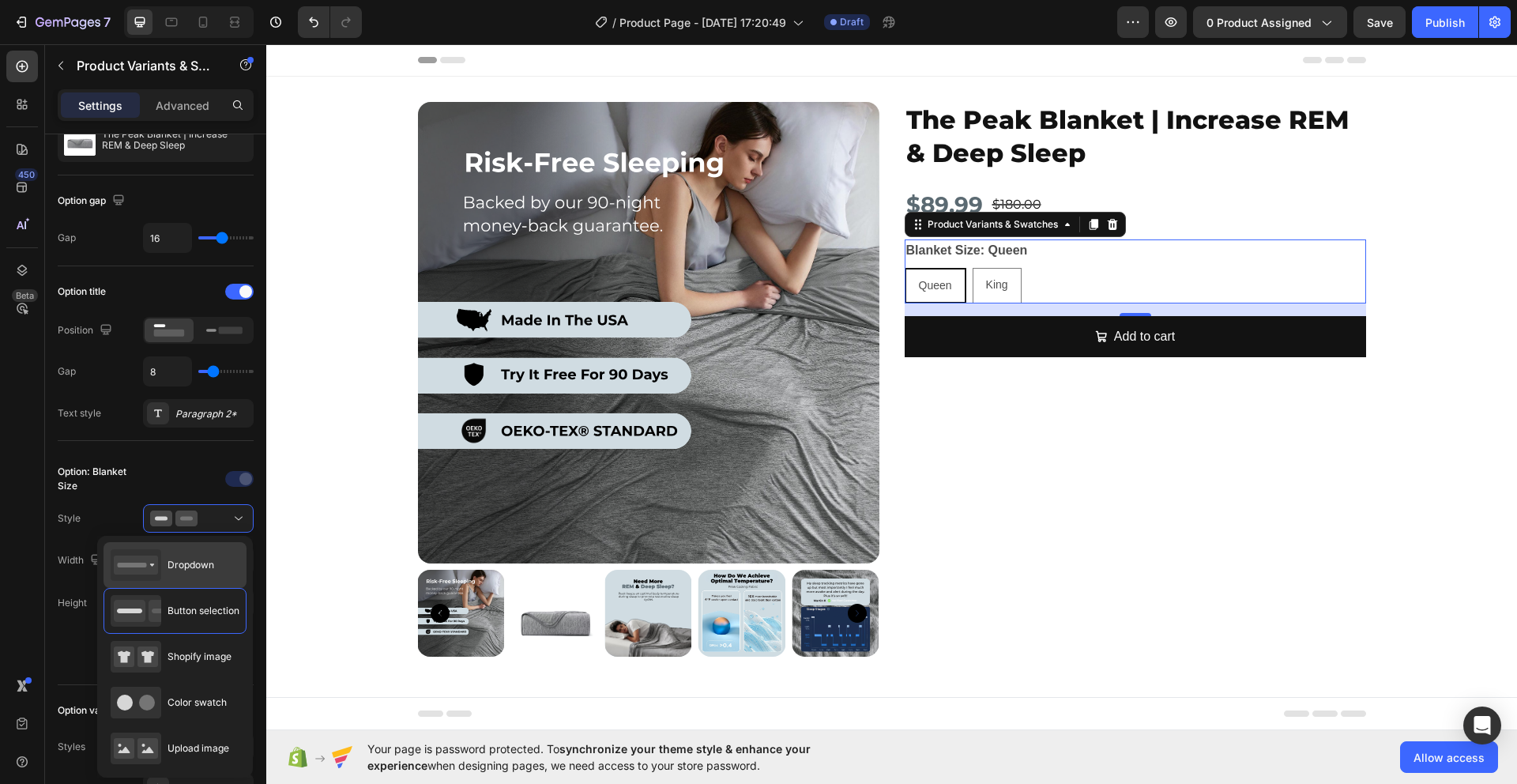
click at [207, 561] on span "Dropdown" at bounding box center [190, 565] width 46 height 14
type input "100%"
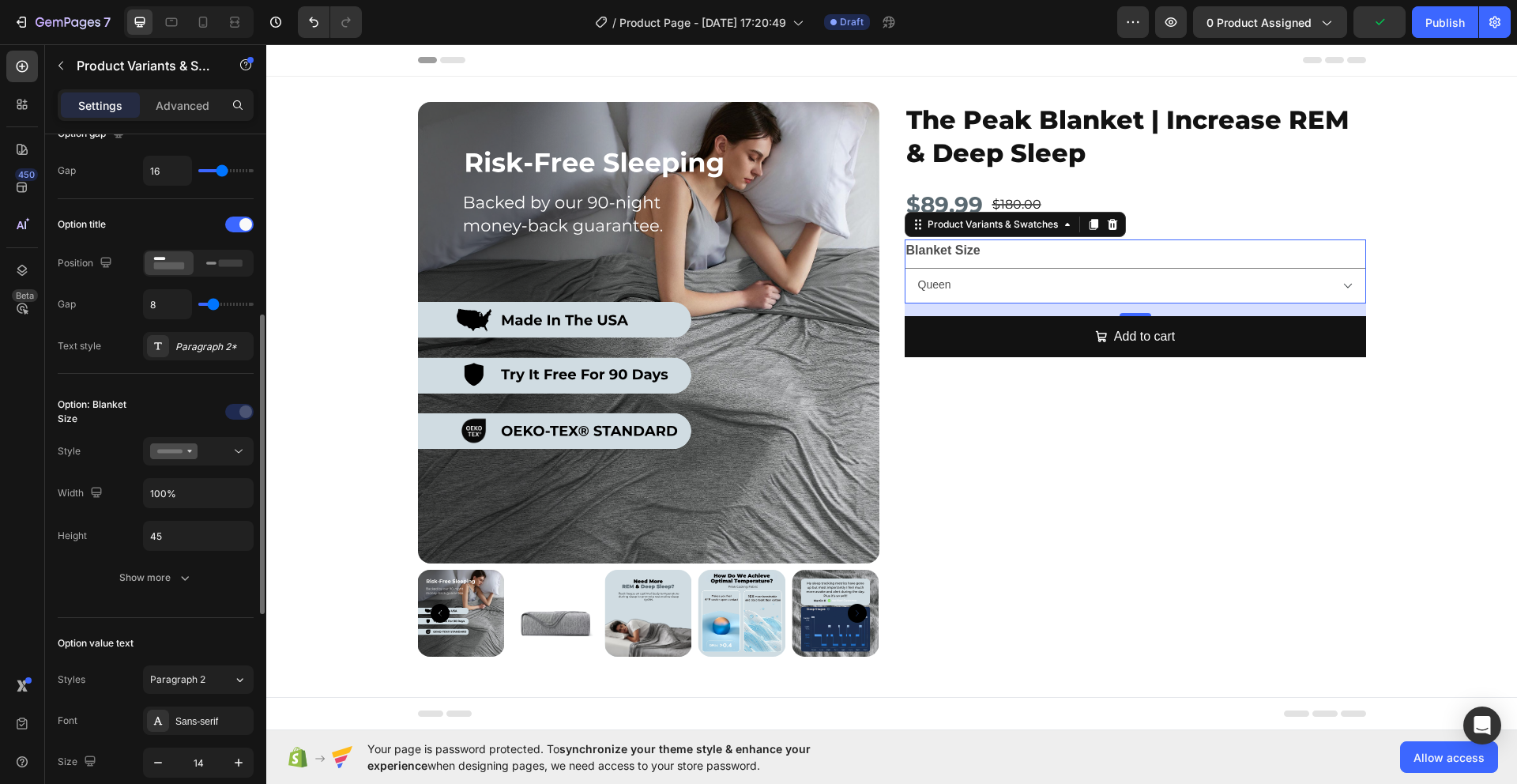
scroll to position [251, 0]
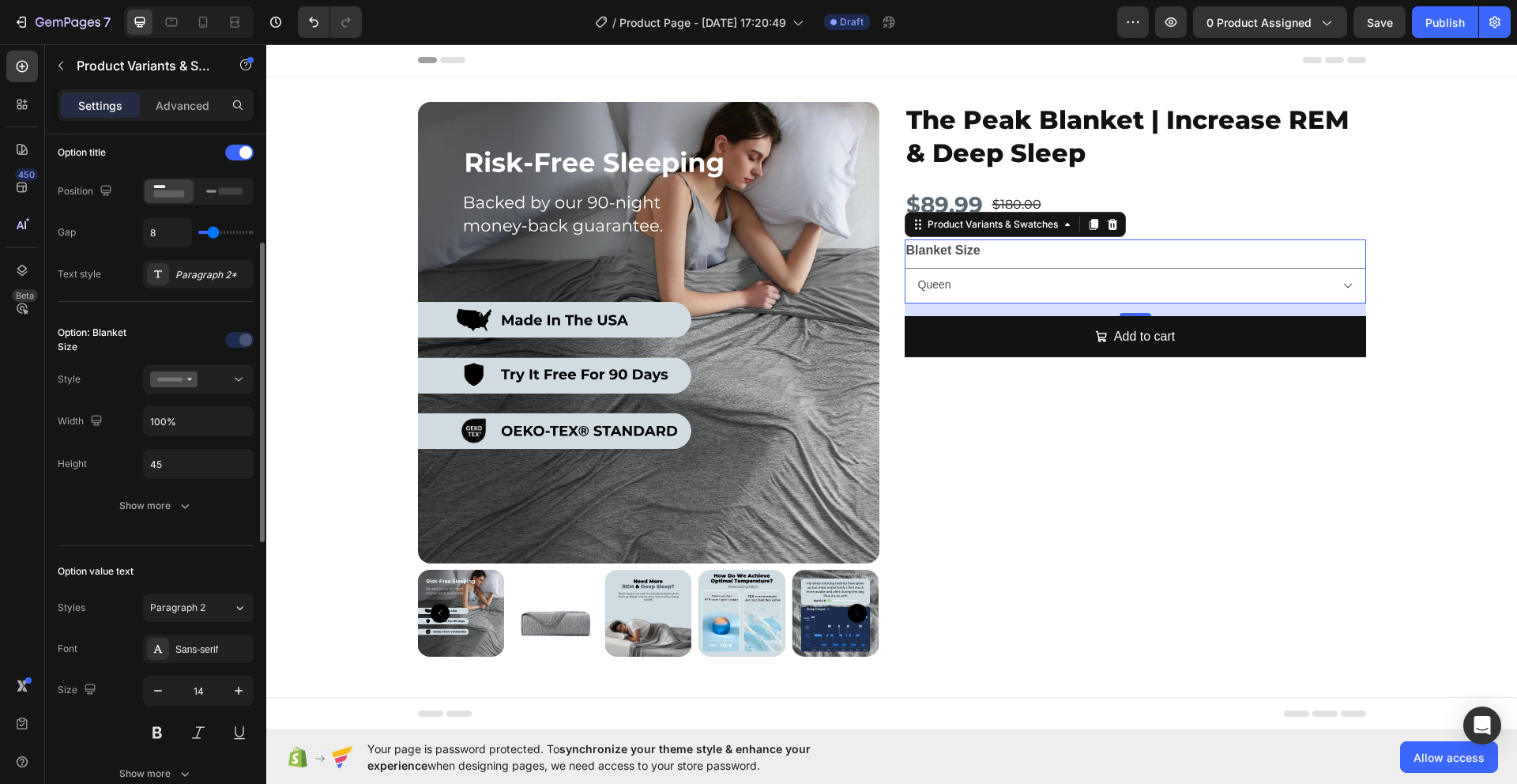
click at [160, 520] on div "Option: Blanket Size Style Width 100% Height 45 Show more" at bounding box center [155, 424] width 196 height 218
click at [162, 516] on button "Show more" at bounding box center [155, 506] width 196 height 29
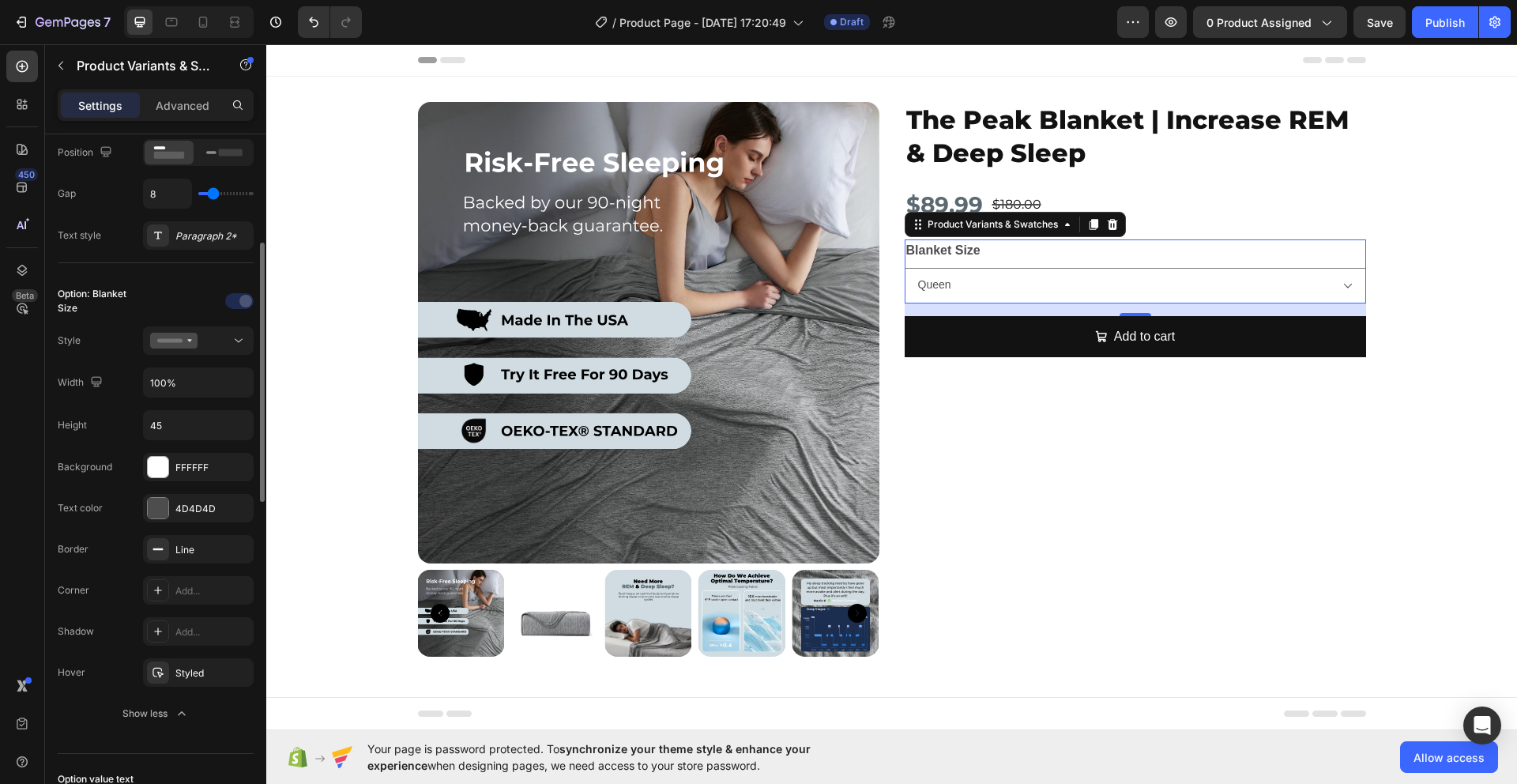
scroll to position [308, 0]
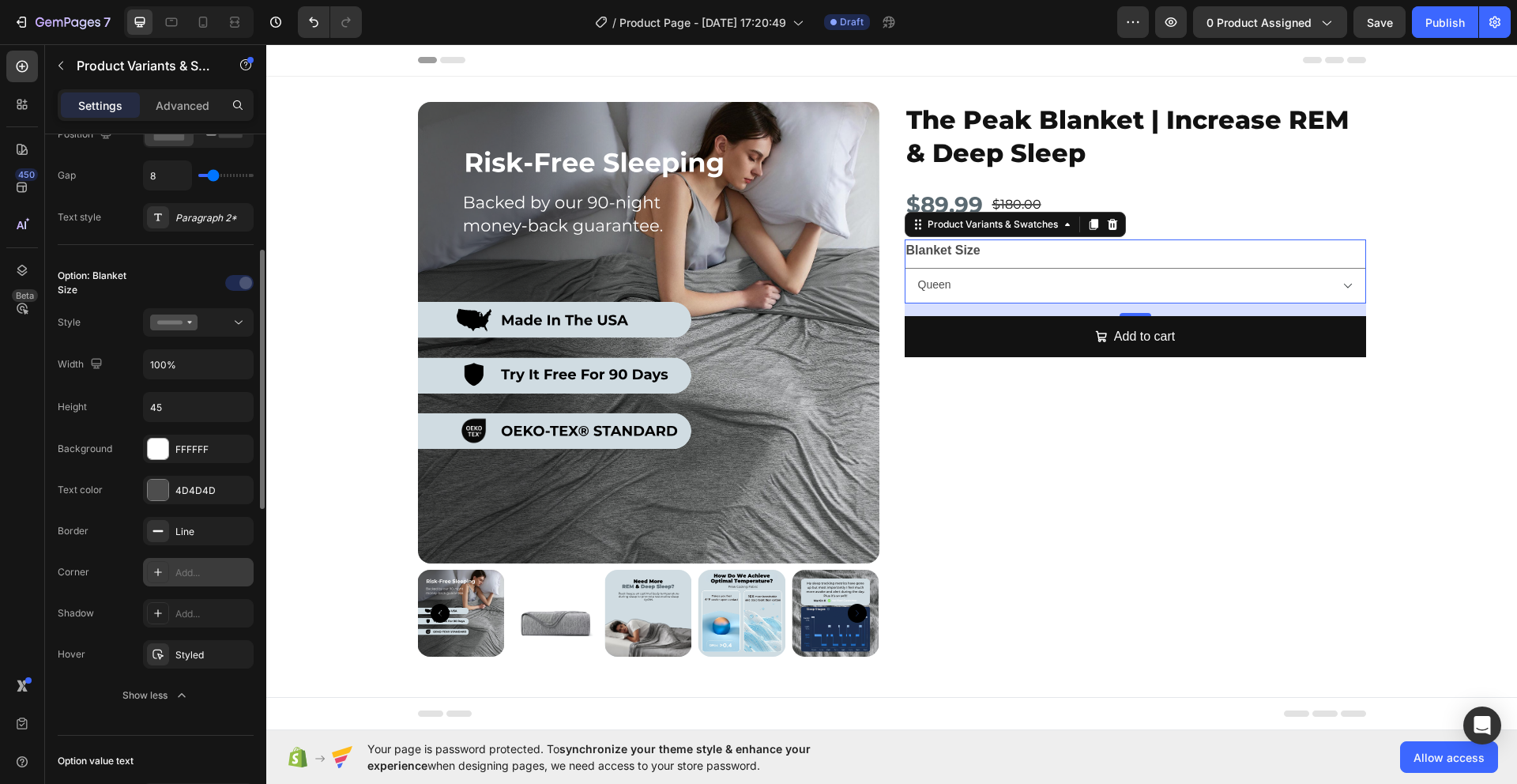
click at [149, 573] on div at bounding box center [157, 572] width 22 height 22
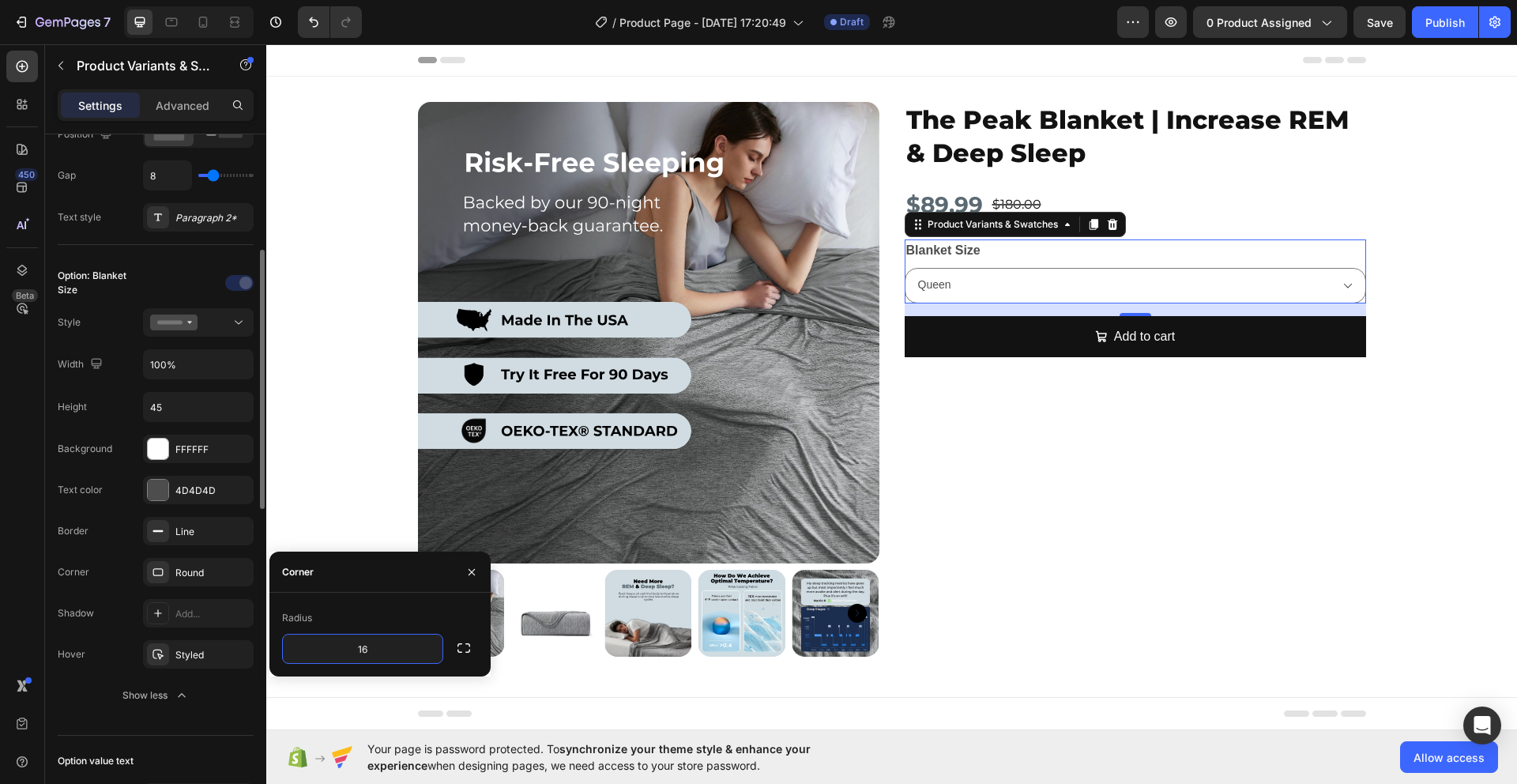
type input "16"
click at [108, 549] on div "Background FFFFFF Text color 4D4D4D Border Line Corner Round Shadow Add... Hove…" at bounding box center [155, 573] width 196 height 275
click at [152, 534] on div at bounding box center [157, 527] width 22 height 22
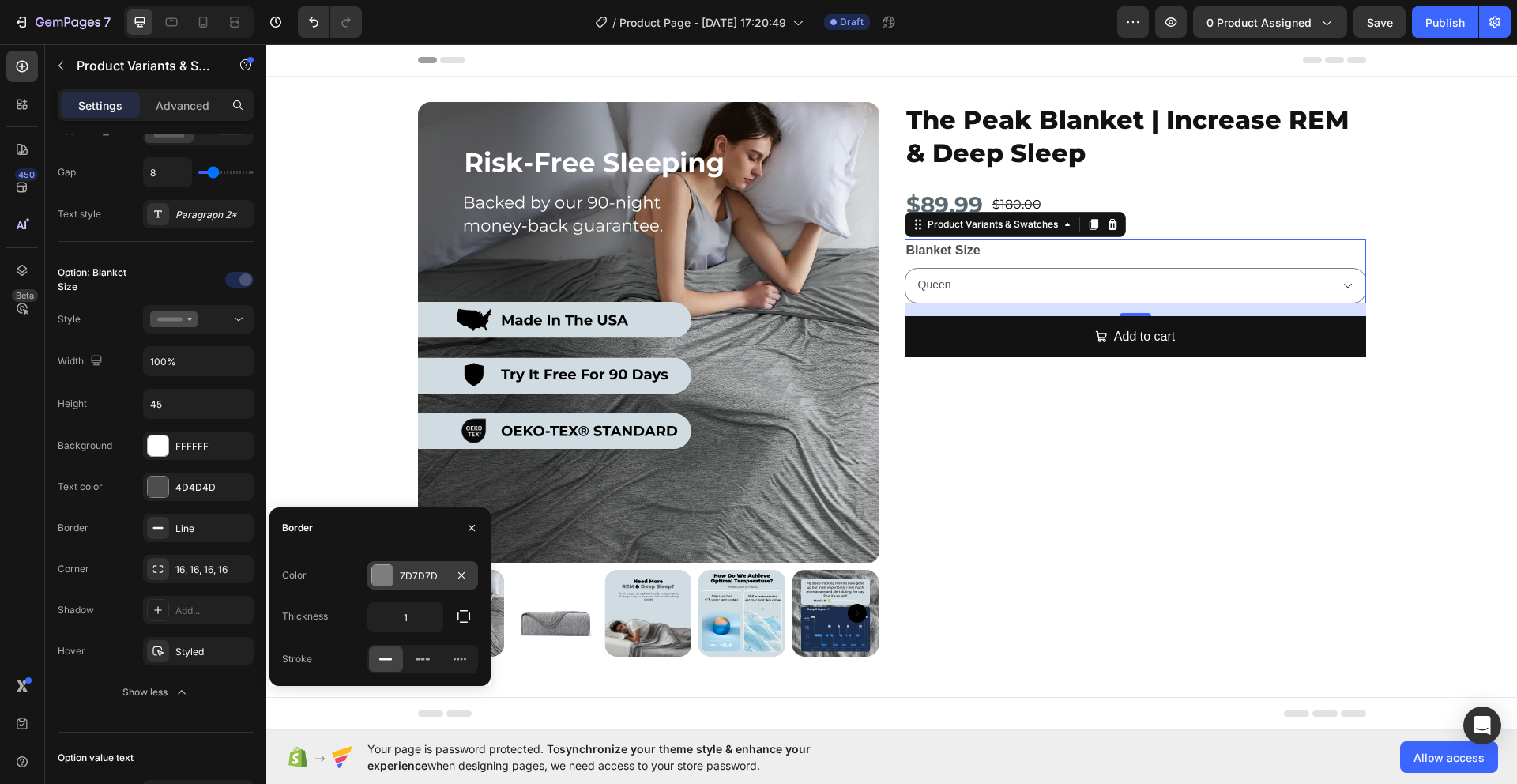
click at [377, 571] on div at bounding box center [382, 574] width 21 height 21
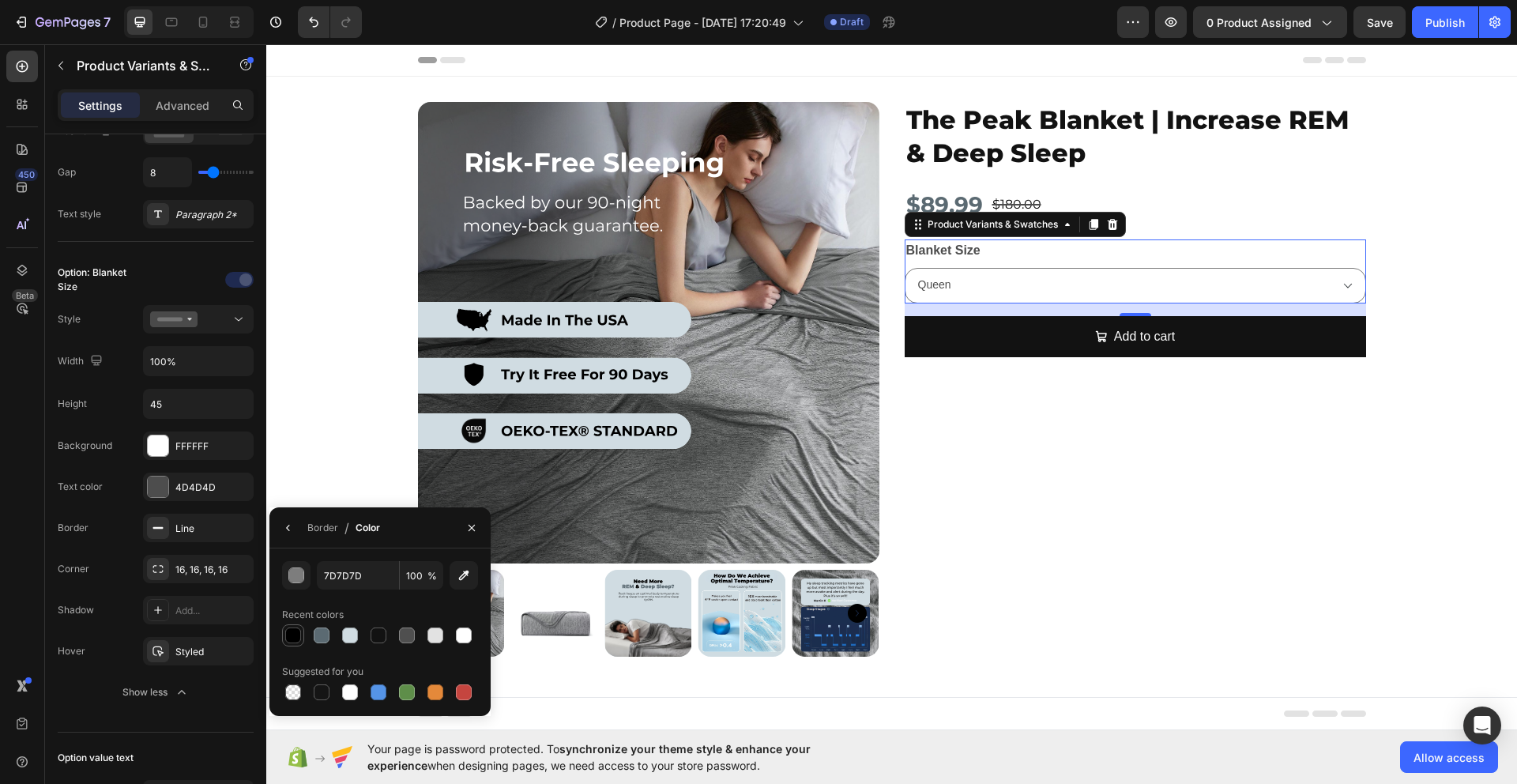
click at [297, 631] on div at bounding box center [293, 635] width 16 height 16
type input "000000"
click at [468, 536] on button "button" at bounding box center [472, 528] width 26 height 26
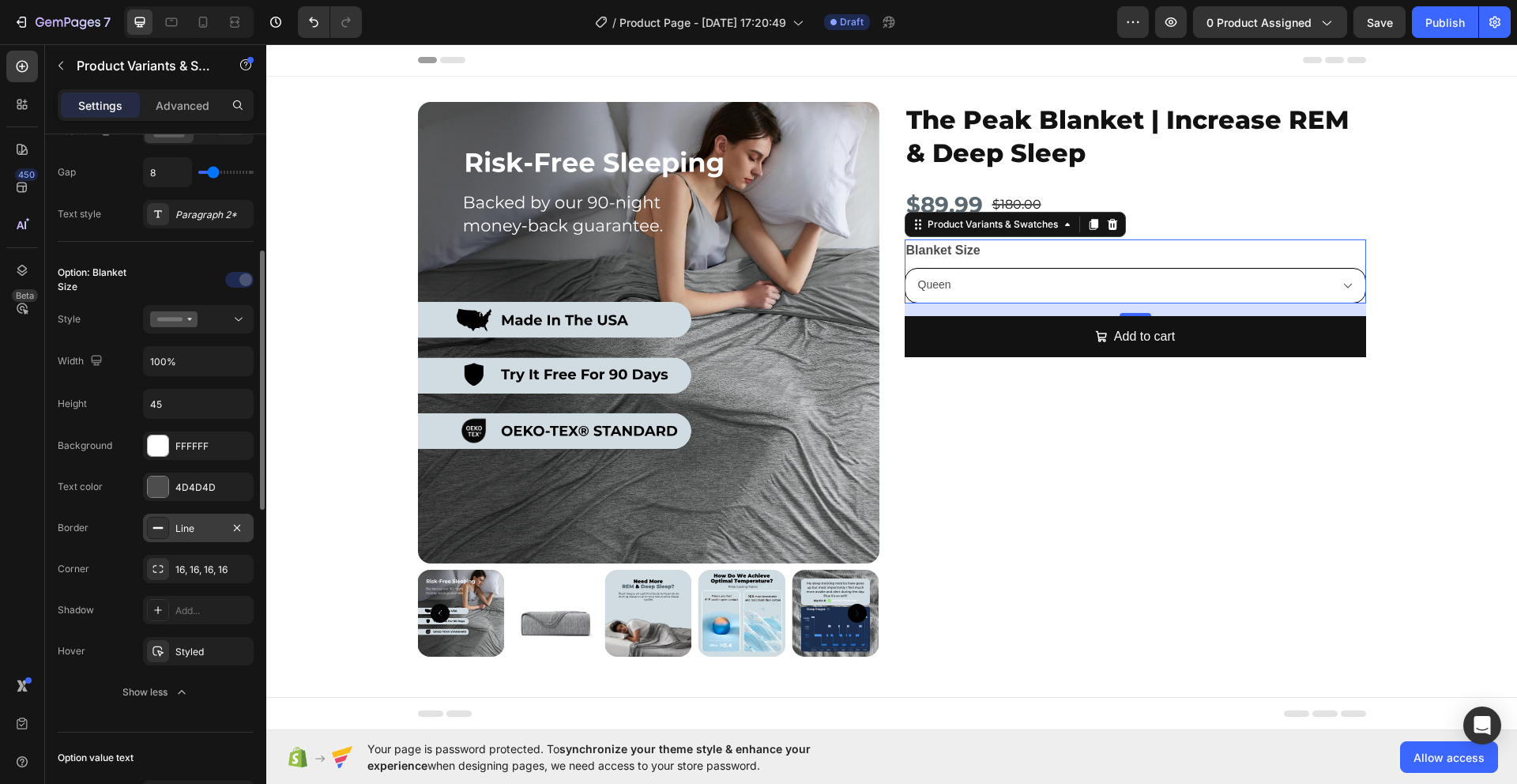
click at [149, 531] on div at bounding box center [157, 527] width 22 height 22
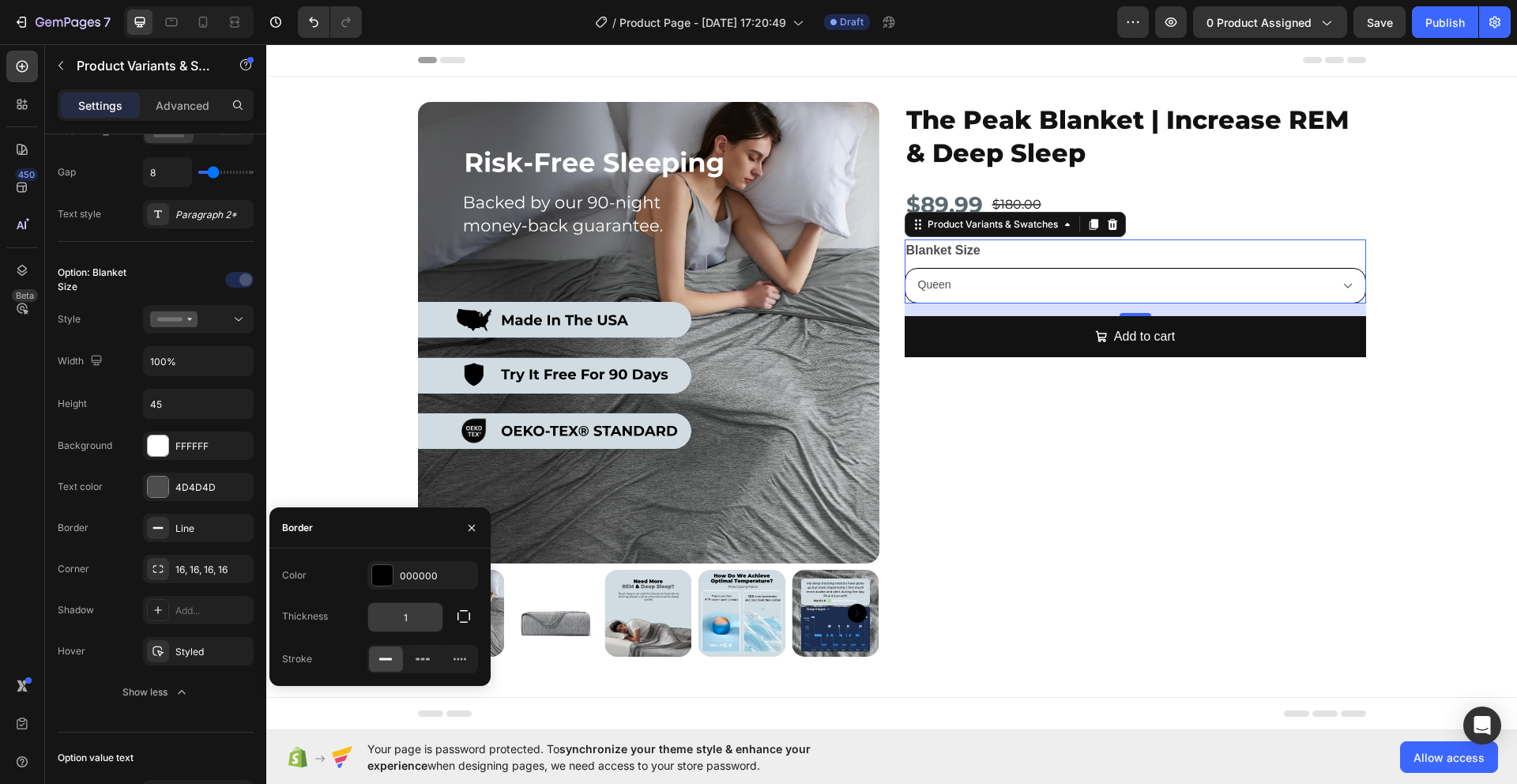
click at [404, 619] on input "1" at bounding box center [405, 617] width 75 height 29
type input "2"
click at [390, 532] on div "Border" at bounding box center [380, 528] width 221 height 41
click at [466, 529] on icon "button" at bounding box center [471, 527] width 13 height 13
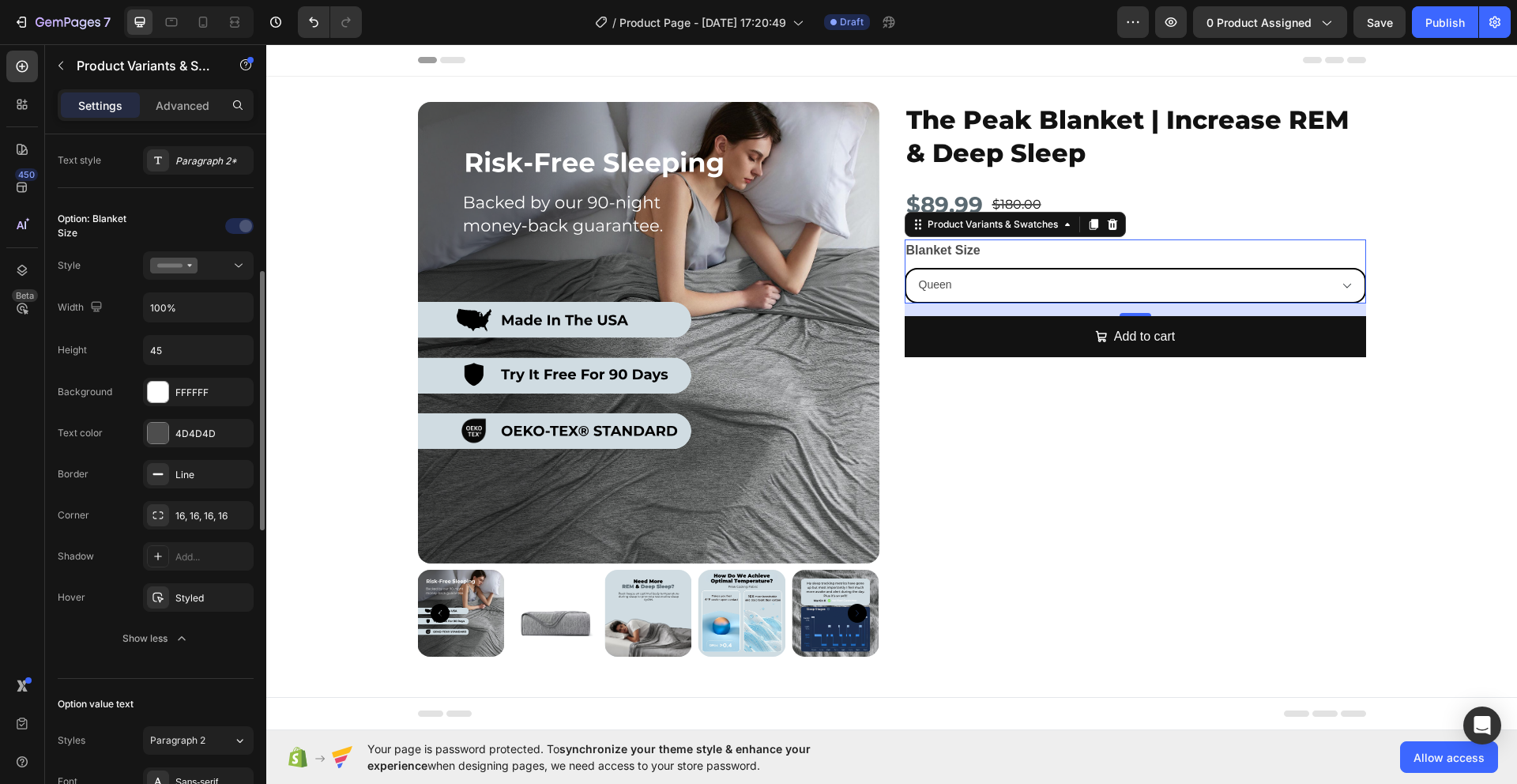
scroll to position [464, 0]
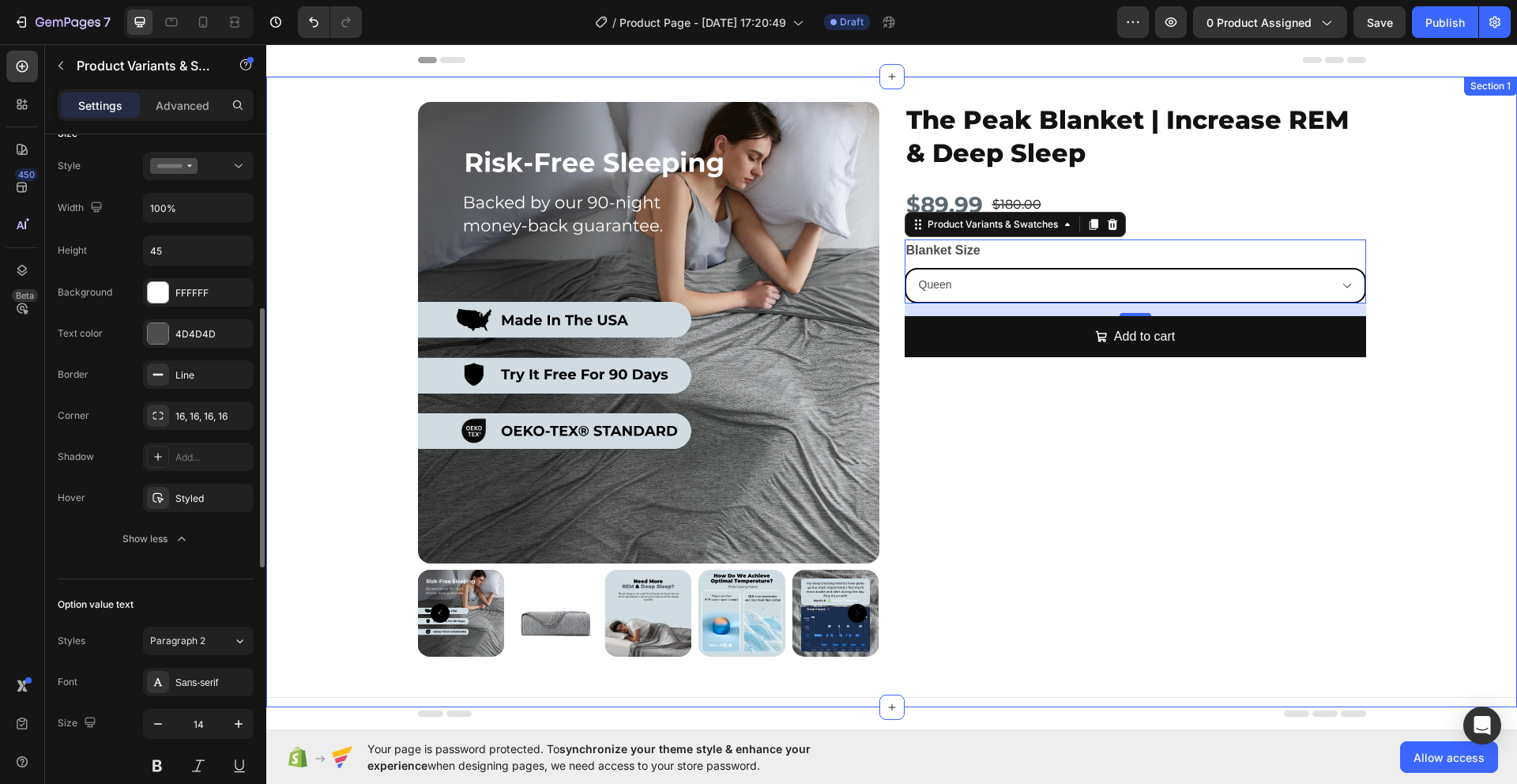
click at [336, 497] on div "Product Images The Peak Blanket | Increase REM & Deep Sleep Product Title $89.9…" at bounding box center [892, 392] width 1251 height 580
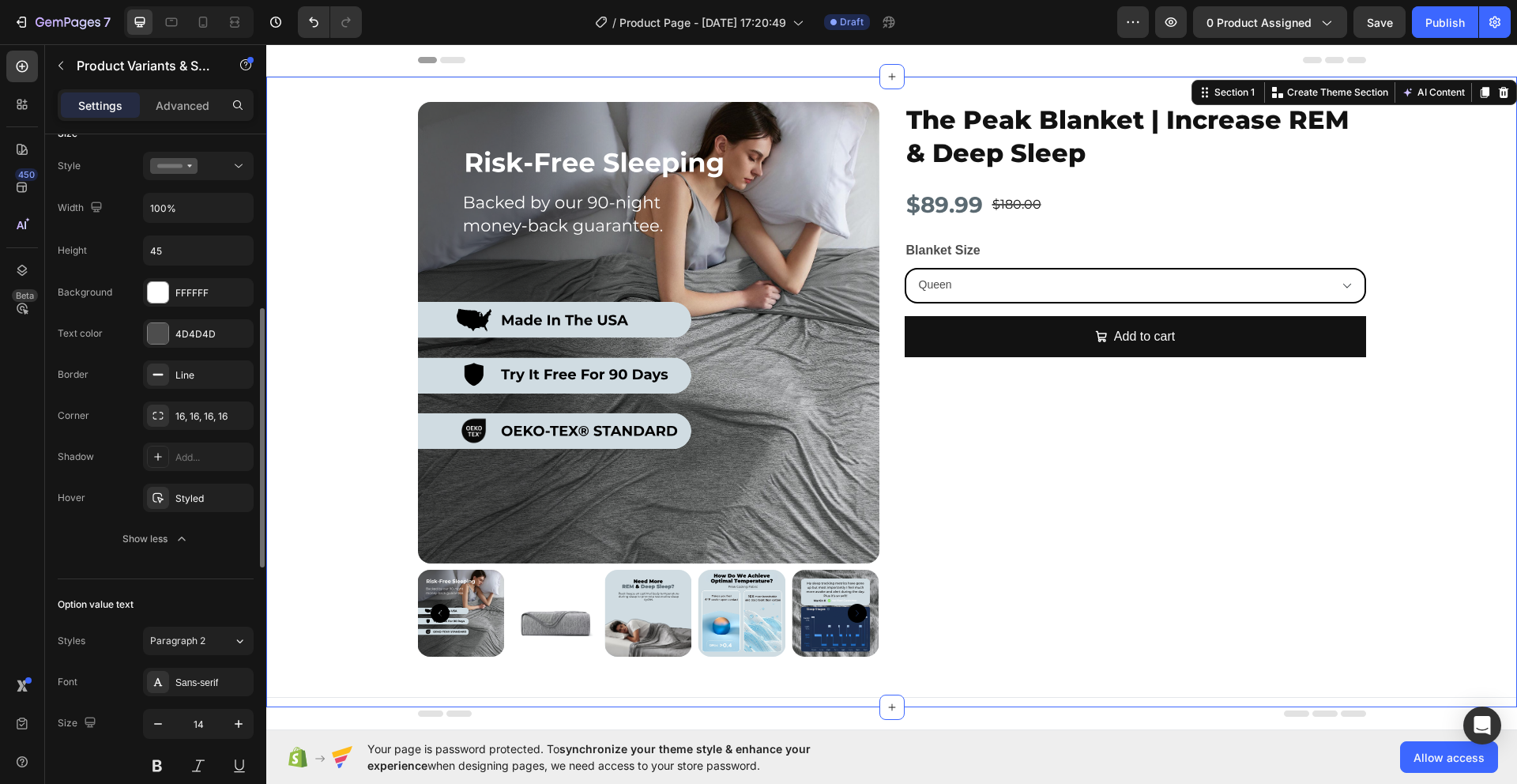
scroll to position [0, 0]
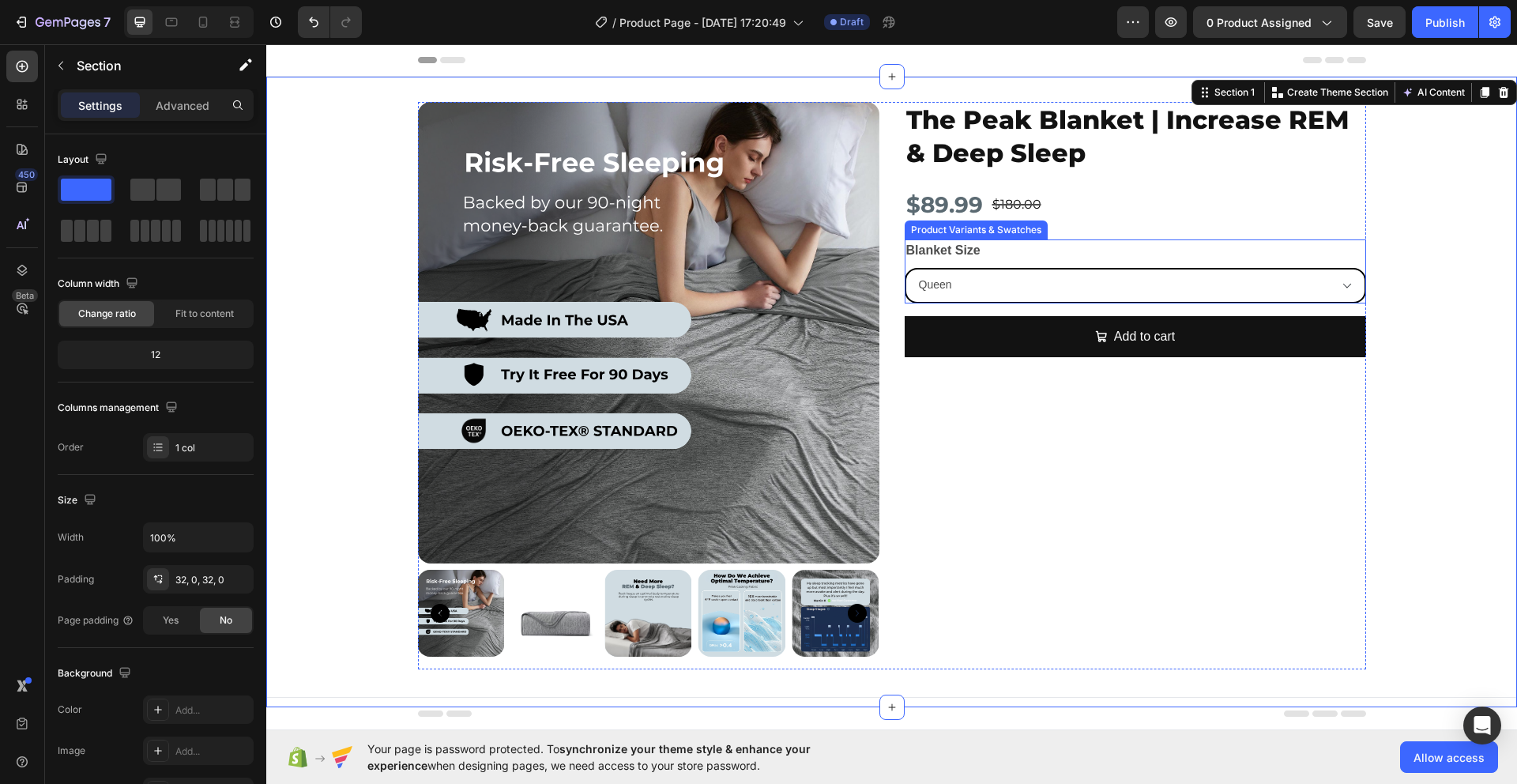
click at [1105, 255] on div "Blanket Size Queen King" at bounding box center [1135, 271] width 461 height 64
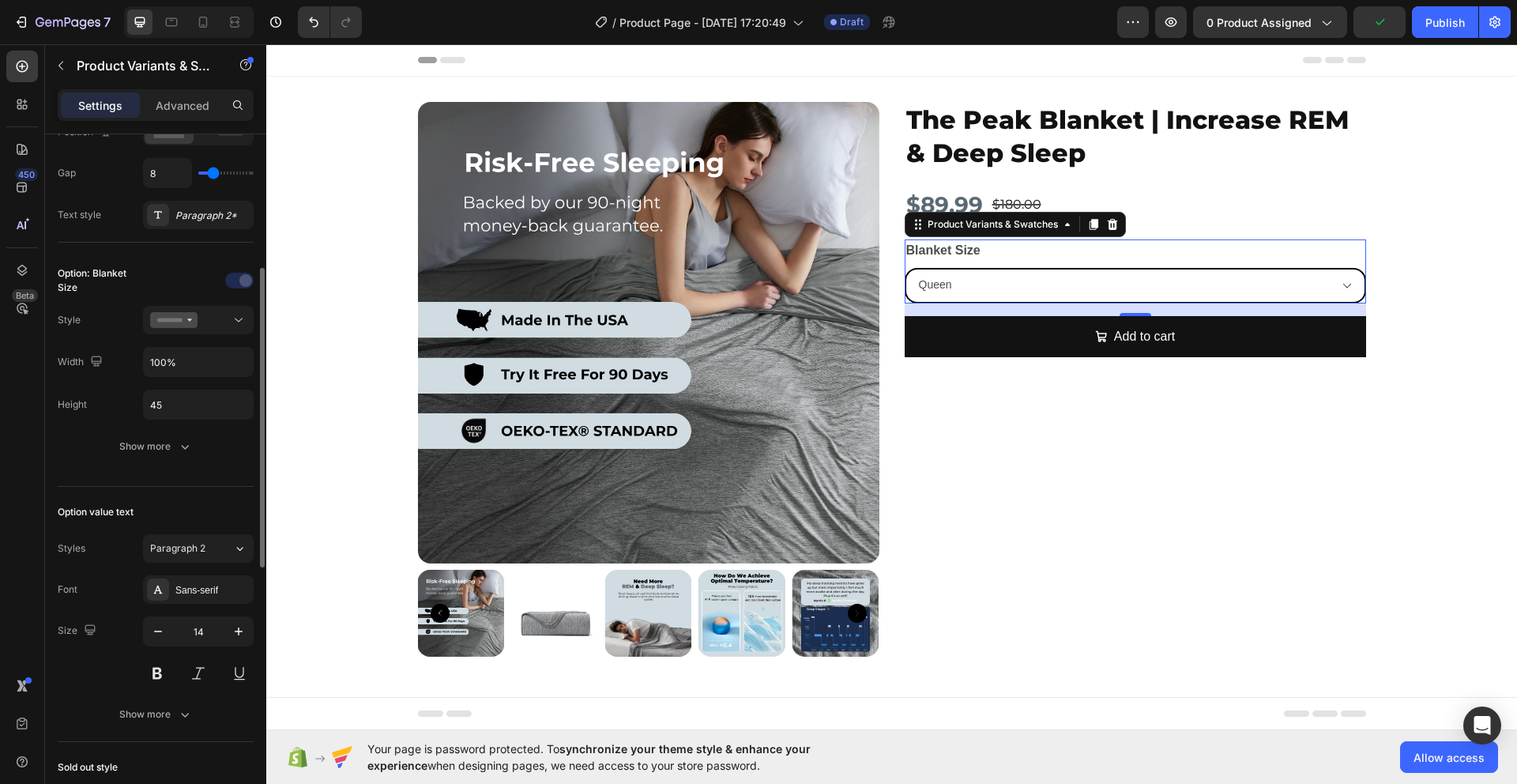
scroll to position [347, 0]
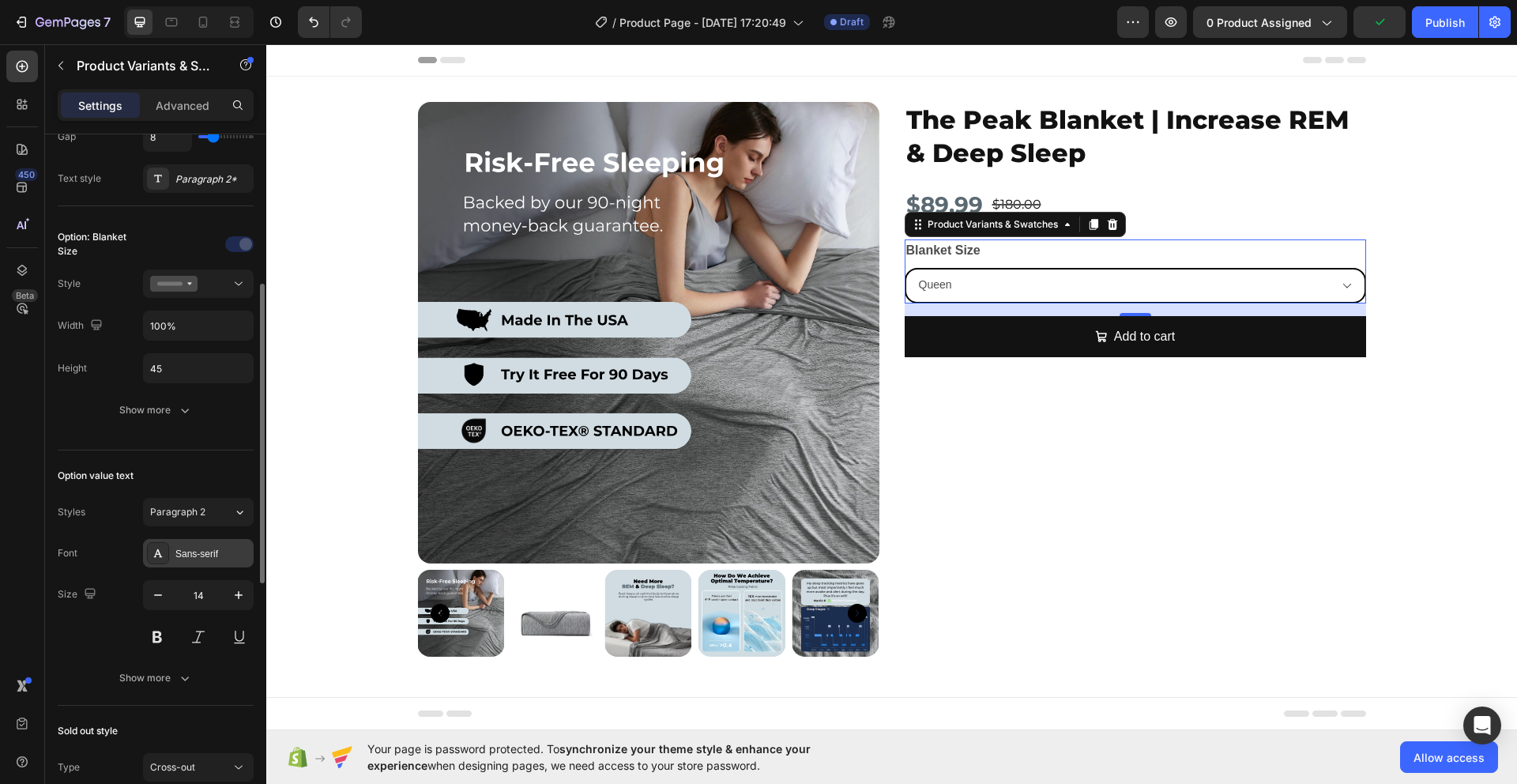
click at [152, 553] on icon at bounding box center [157, 553] width 13 height 13
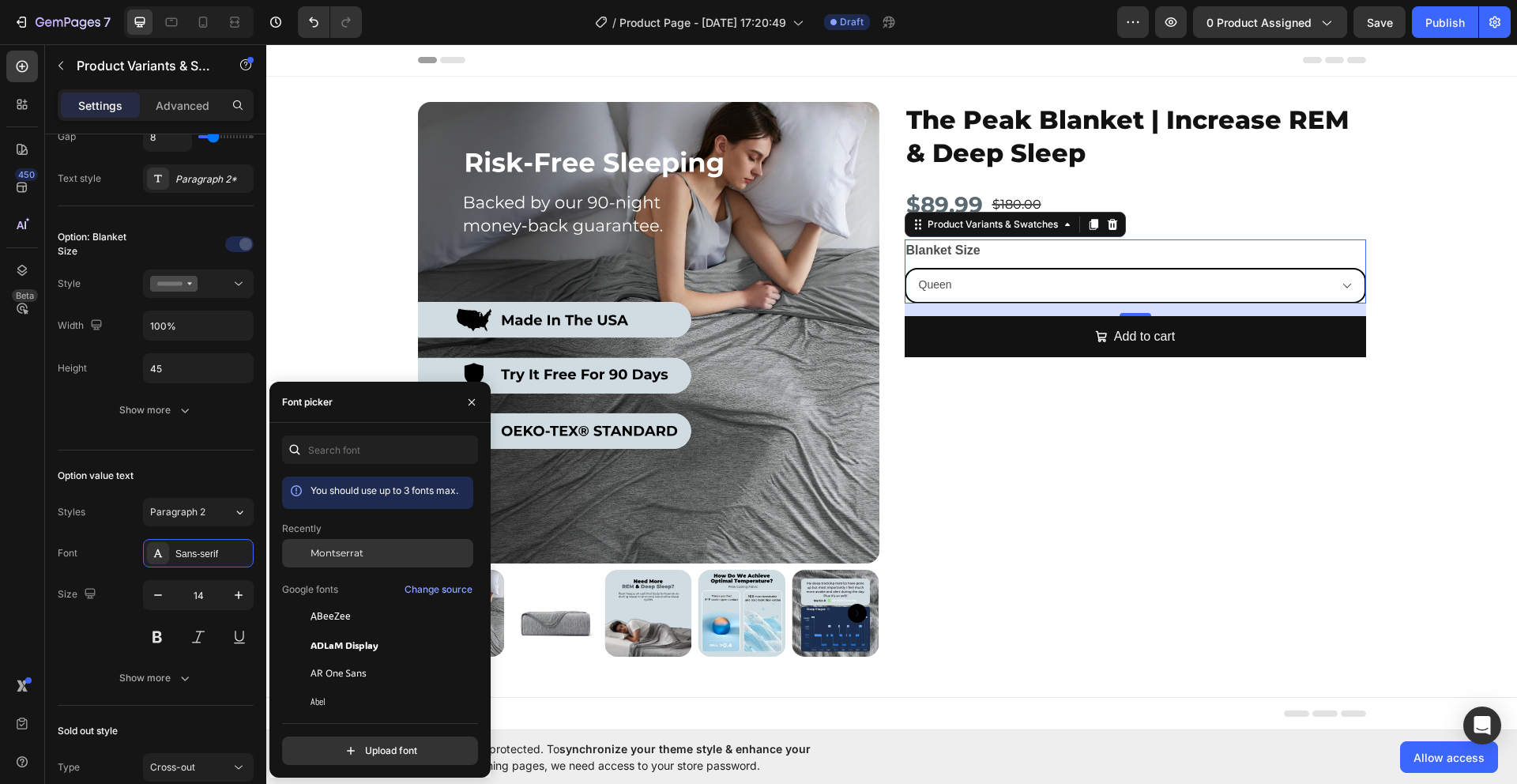
click at [337, 558] on span "Montserrat" at bounding box center [337, 553] width 53 height 14
click at [114, 537] on div "Styles Paragraph 2* Font Montserrat Size 14 Show more" at bounding box center [155, 595] width 196 height 195
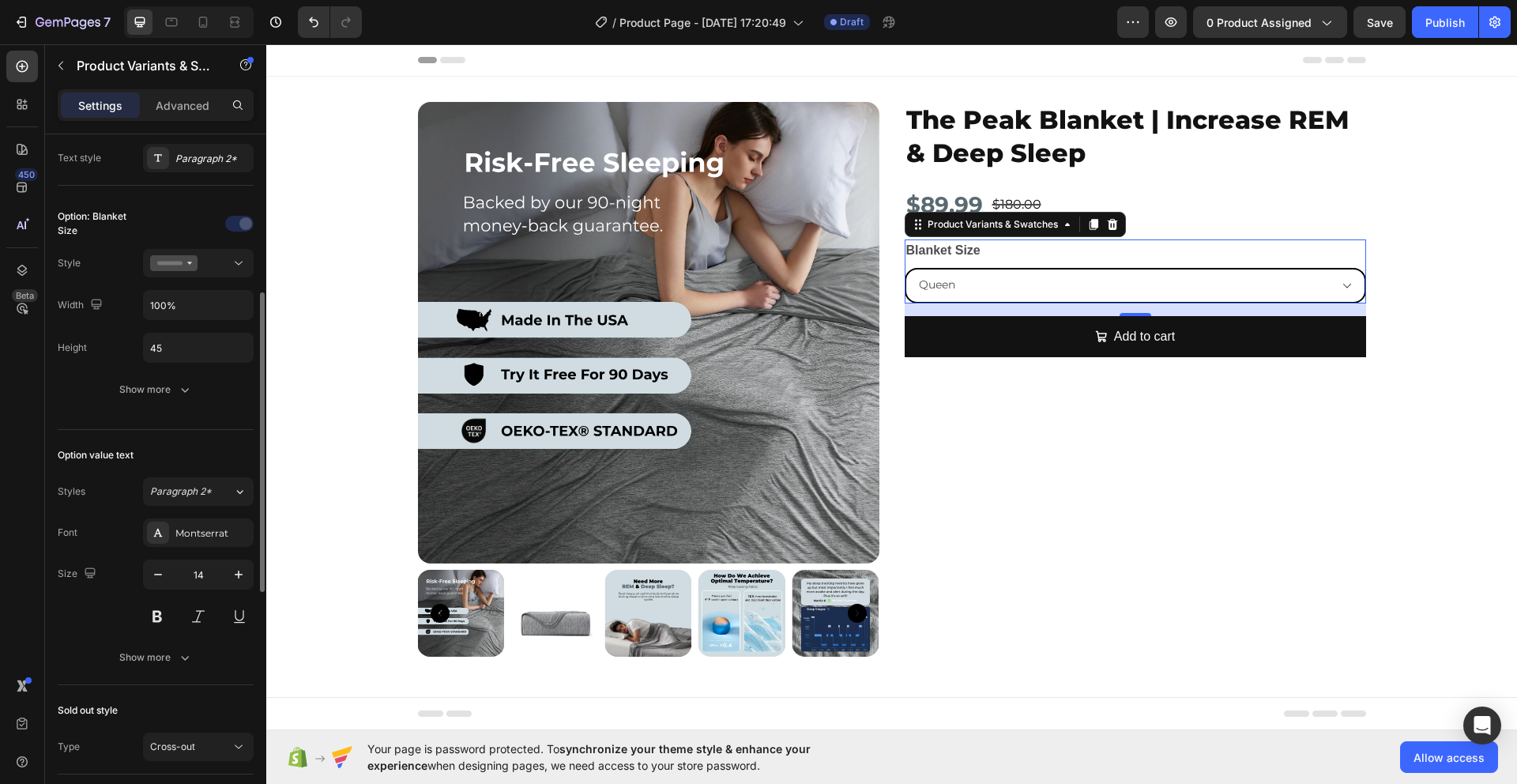
scroll to position [473, 0]
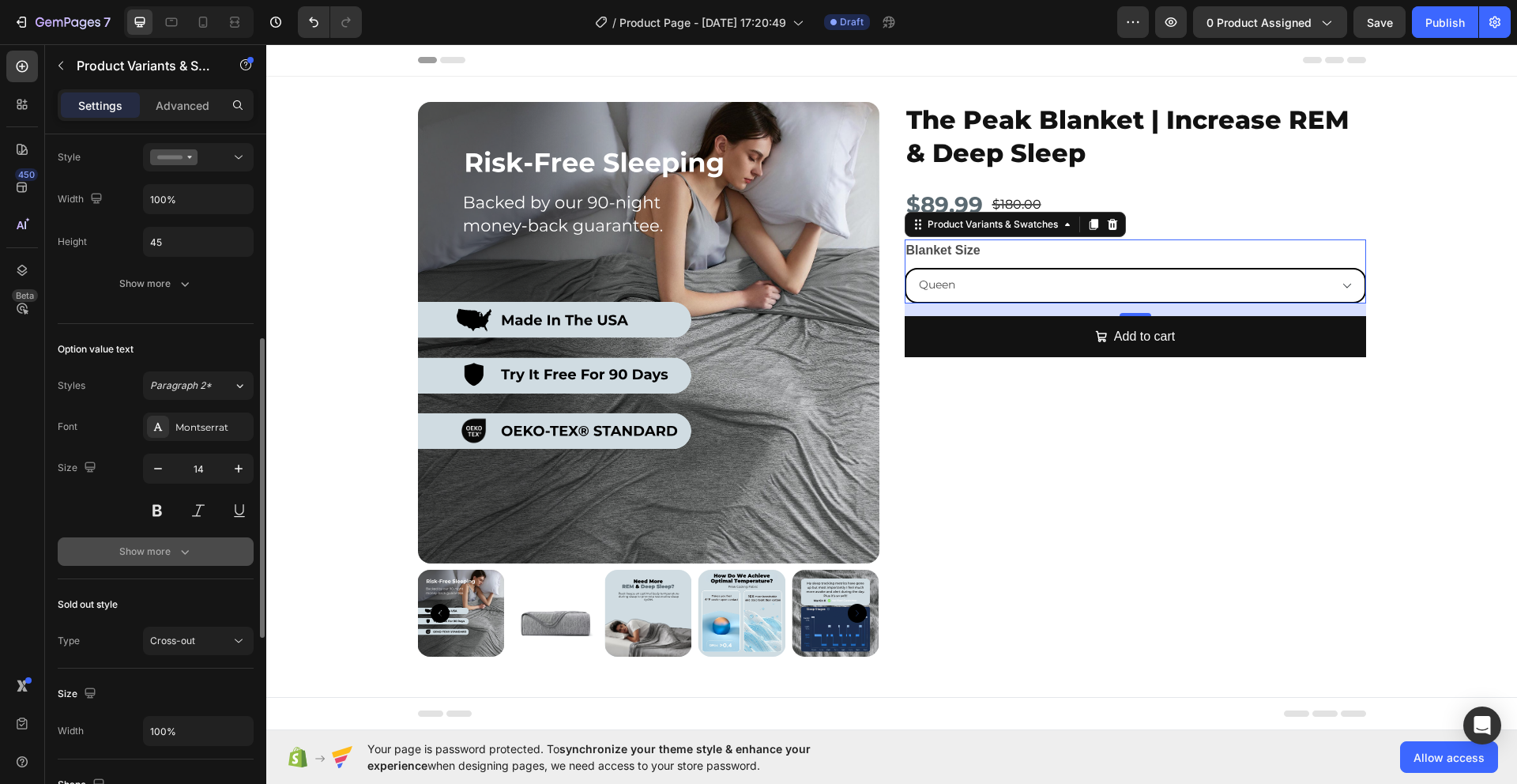
click at [157, 558] on div "Show more" at bounding box center [155, 552] width 74 height 16
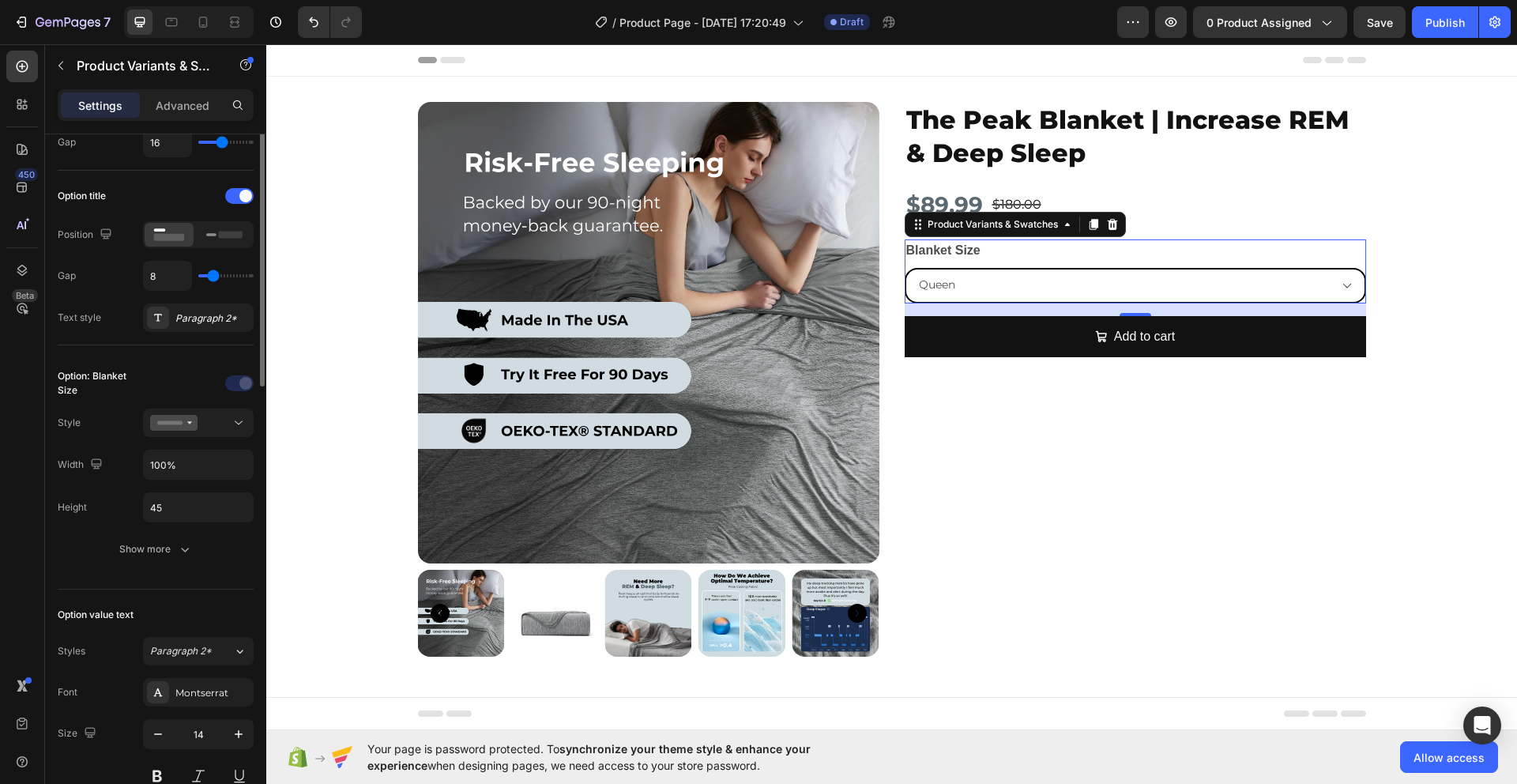
scroll to position [136, 0]
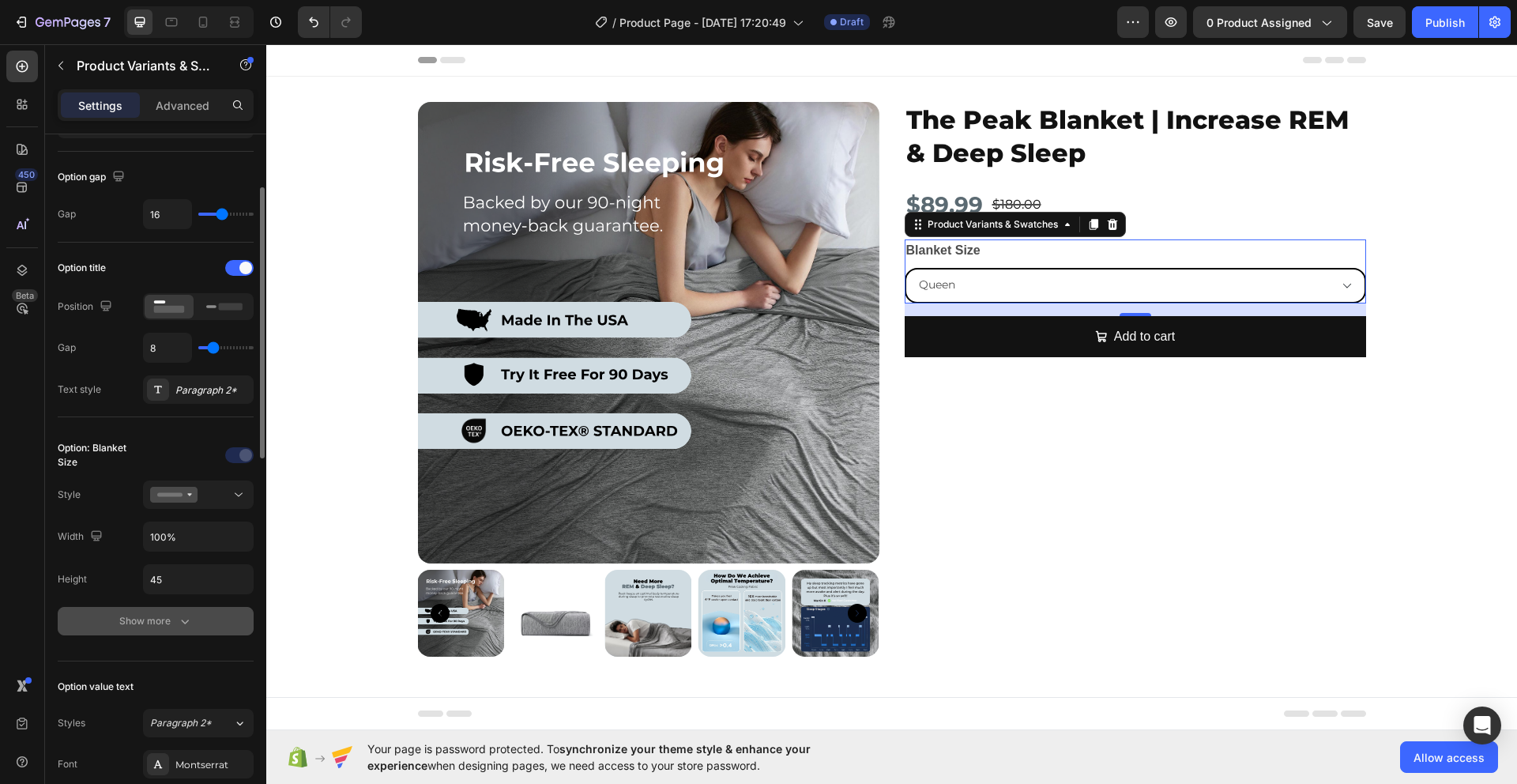
click at [183, 633] on button "Show more" at bounding box center [155, 621] width 196 height 29
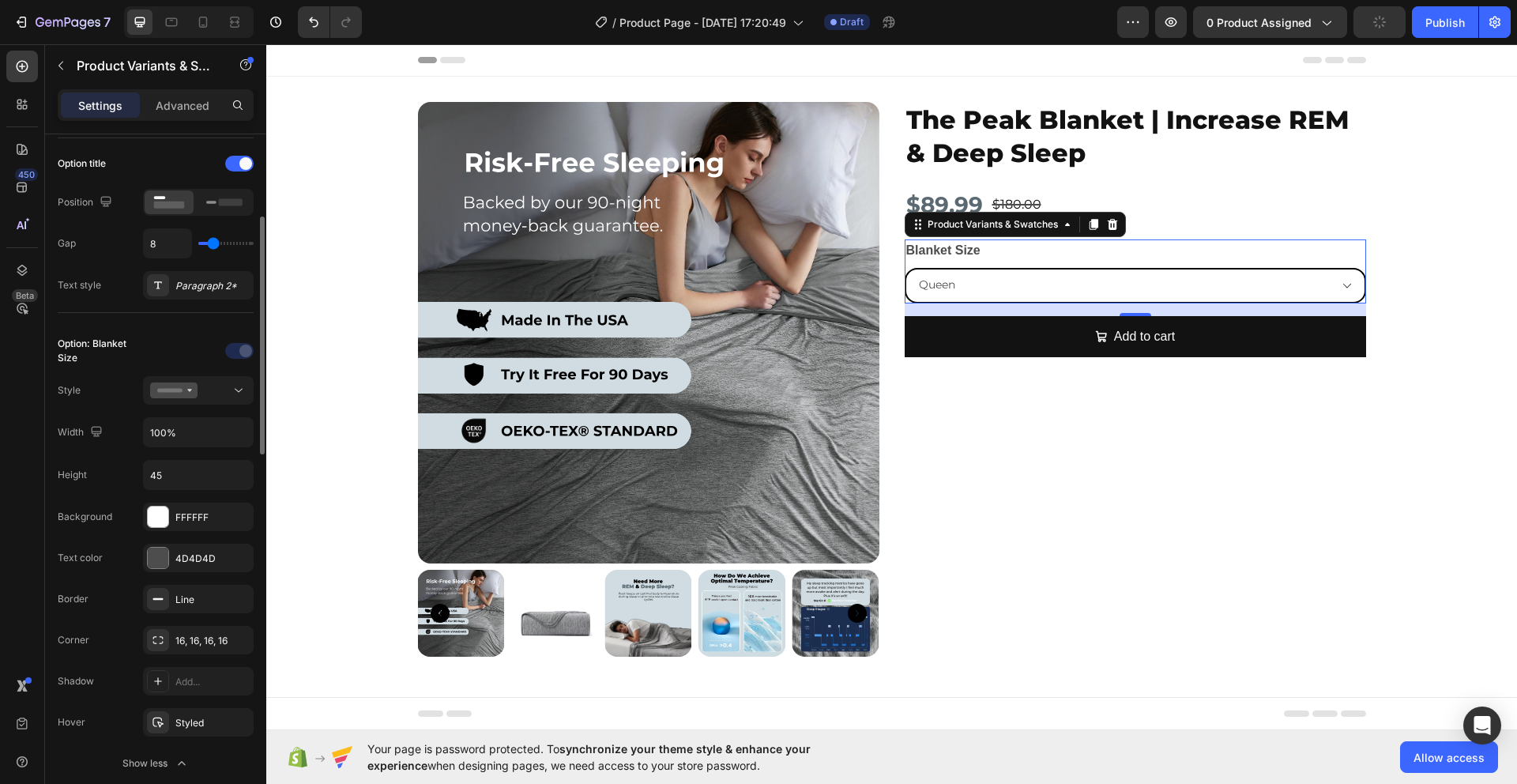
scroll to position [359, 0]
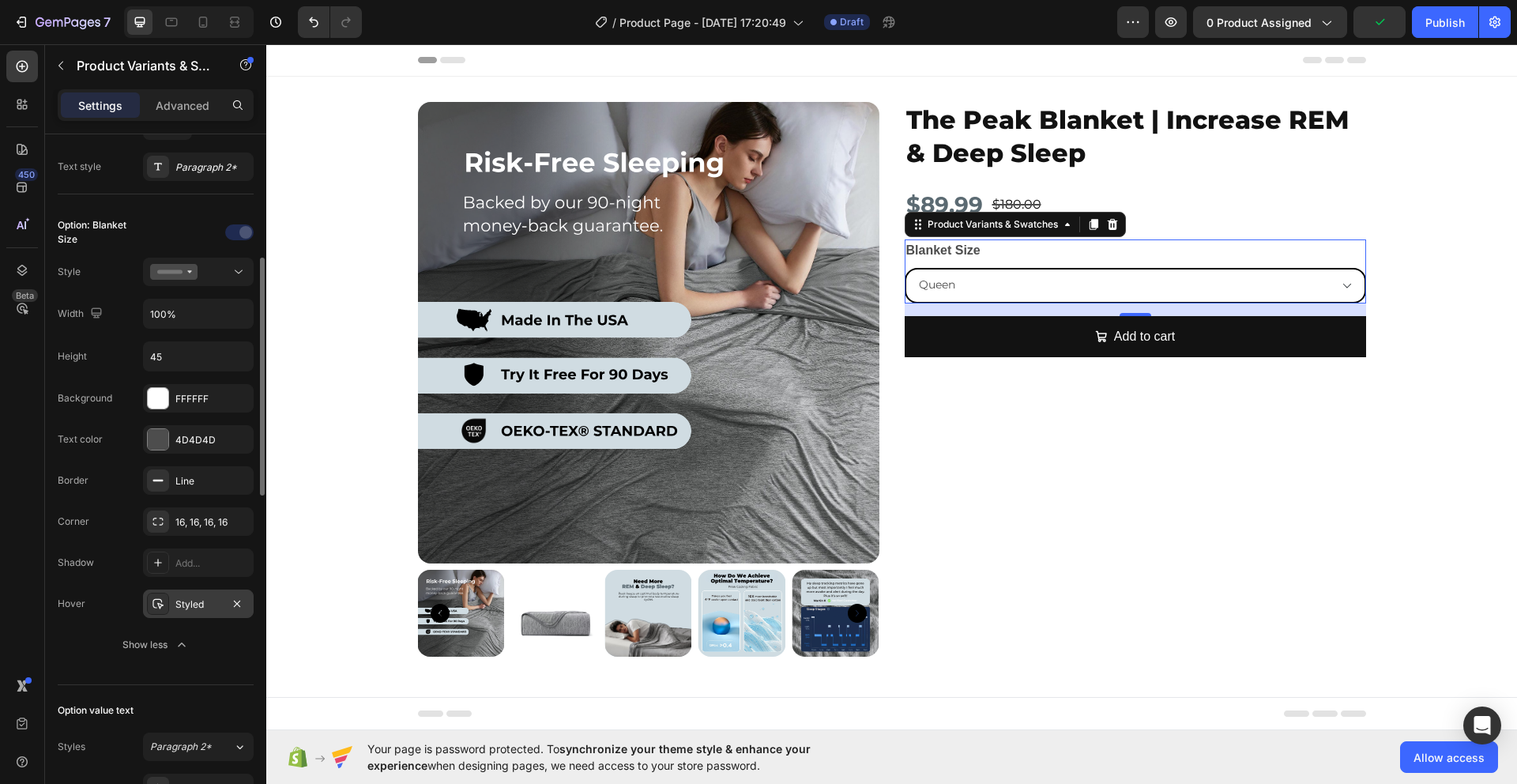
click at [156, 612] on div at bounding box center [157, 604] width 22 height 22
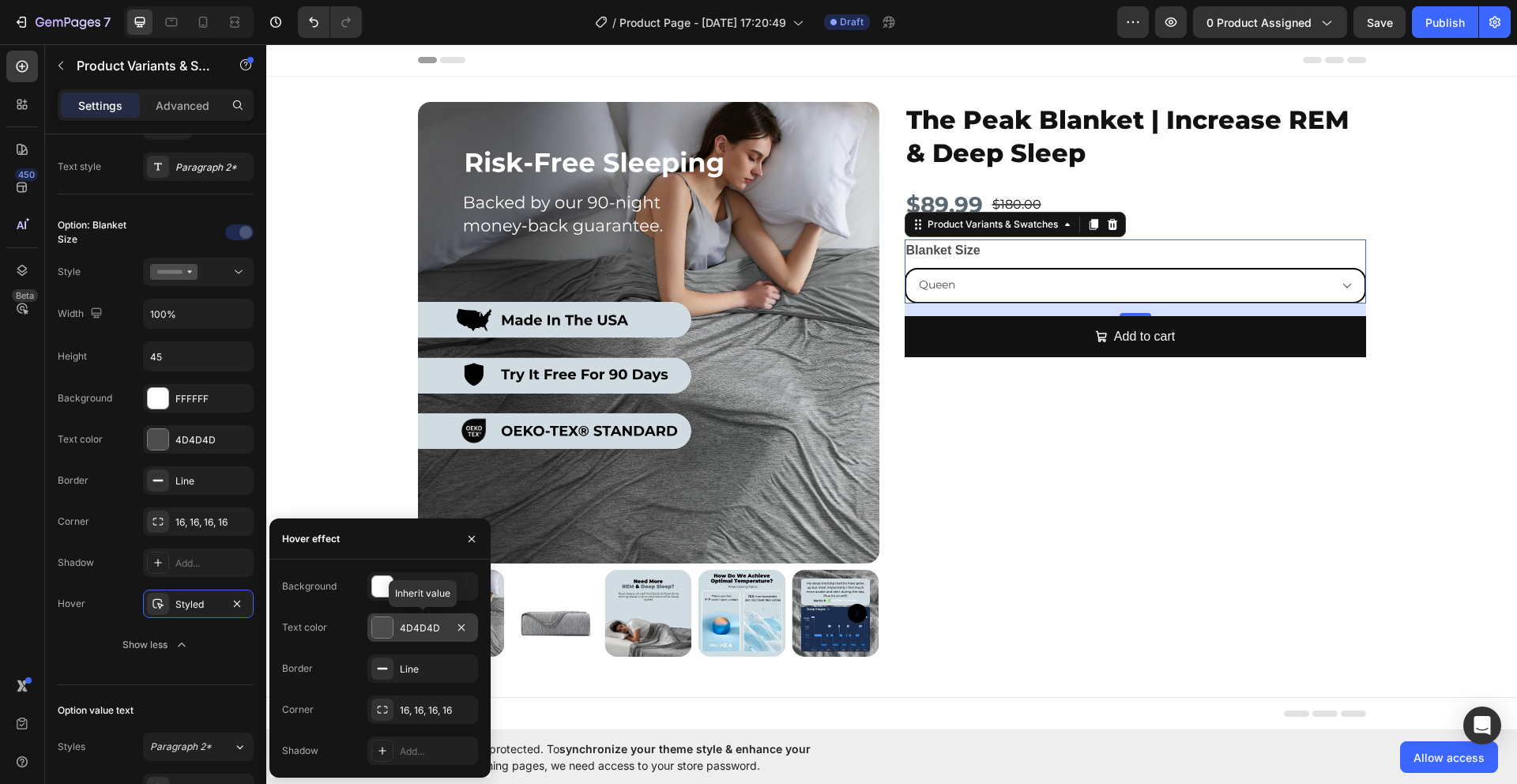
click at [384, 628] on div at bounding box center [382, 627] width 21 height 21
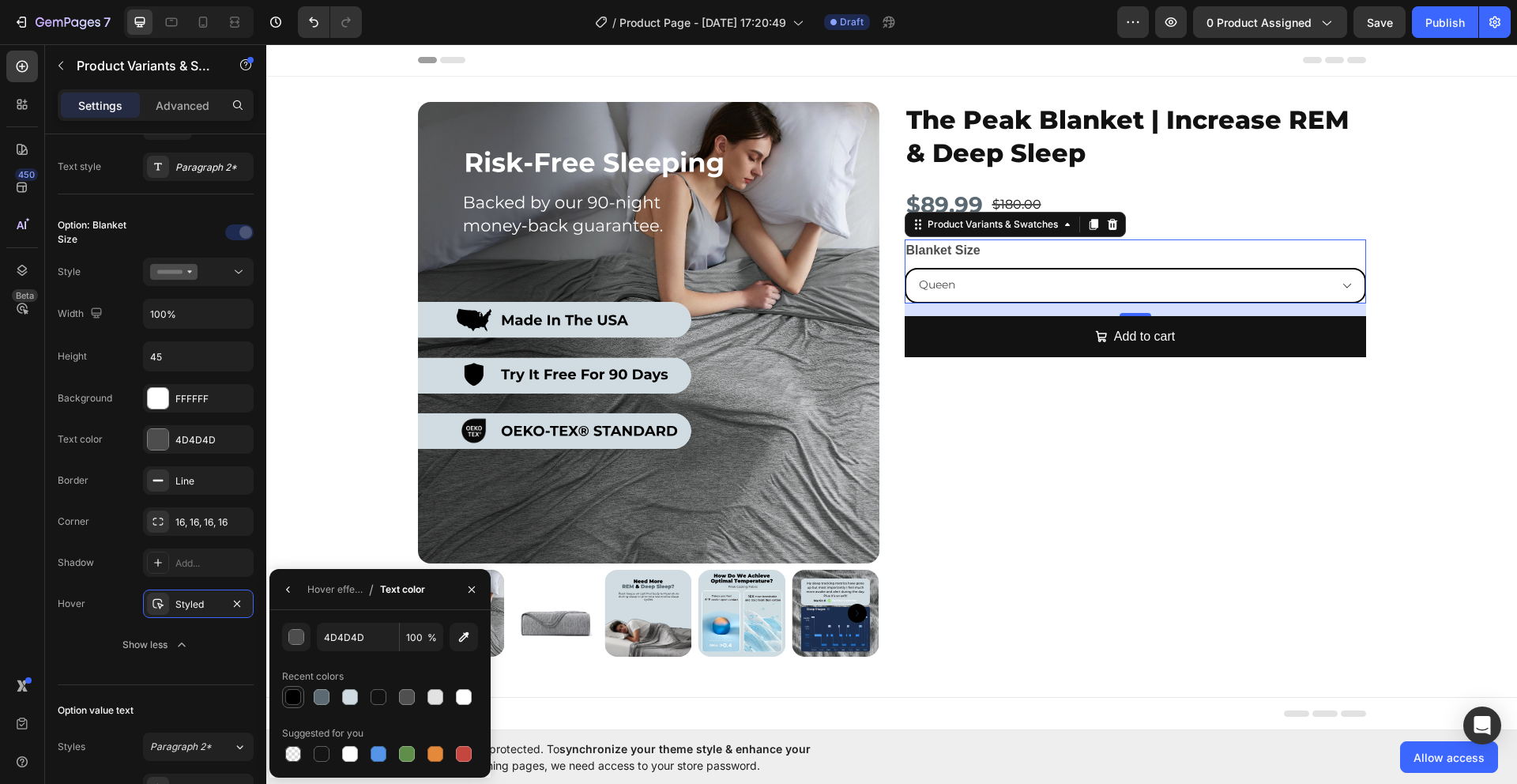
click at [299, 695] on div at bounding box center [293, 697] width 16 height 16
click at [282, 593] on icon "button" at bounding box center [288, 589] width 13 height 13
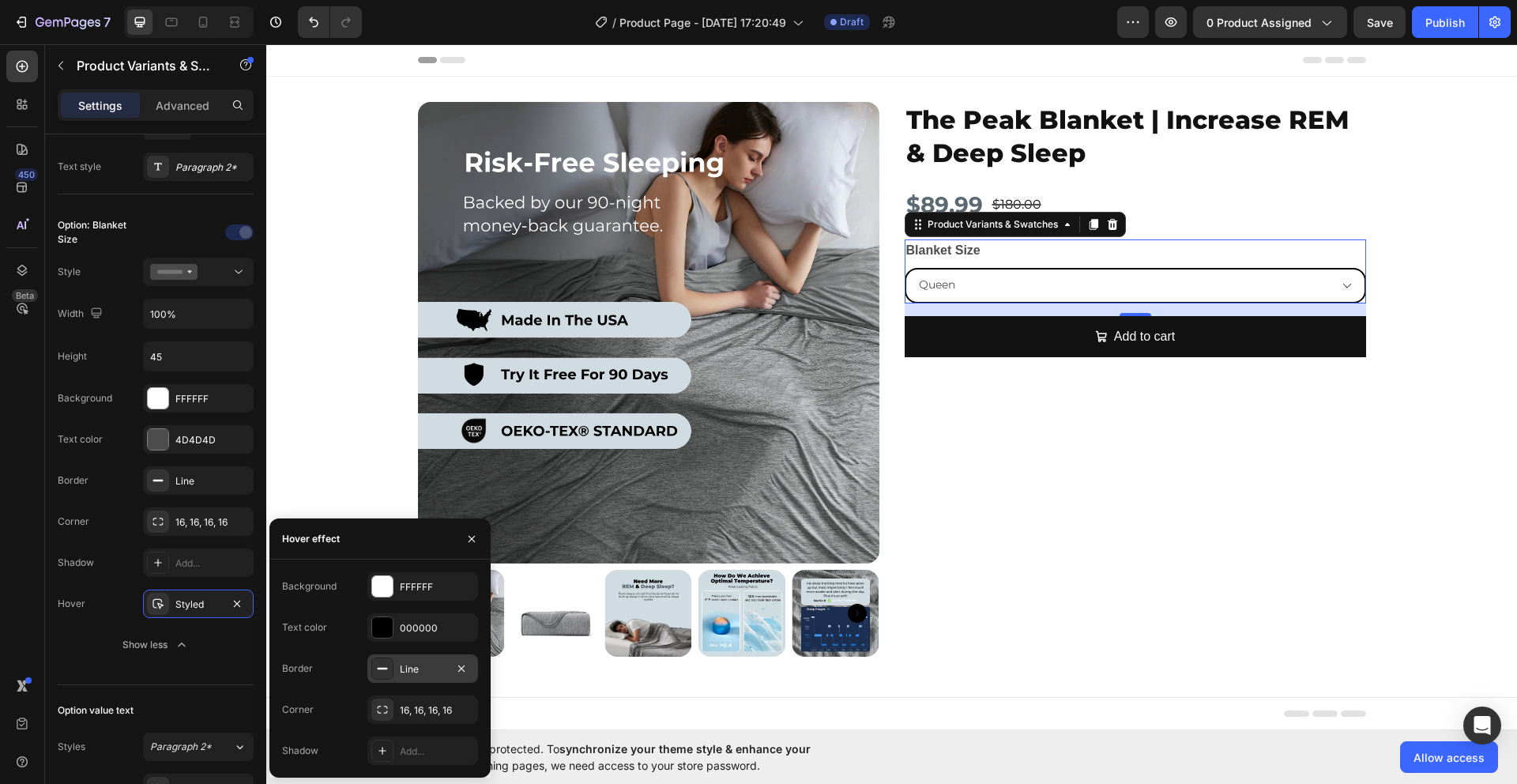
click at [382, 672] on icon at bounding box center [382, 668] width 13 height 13
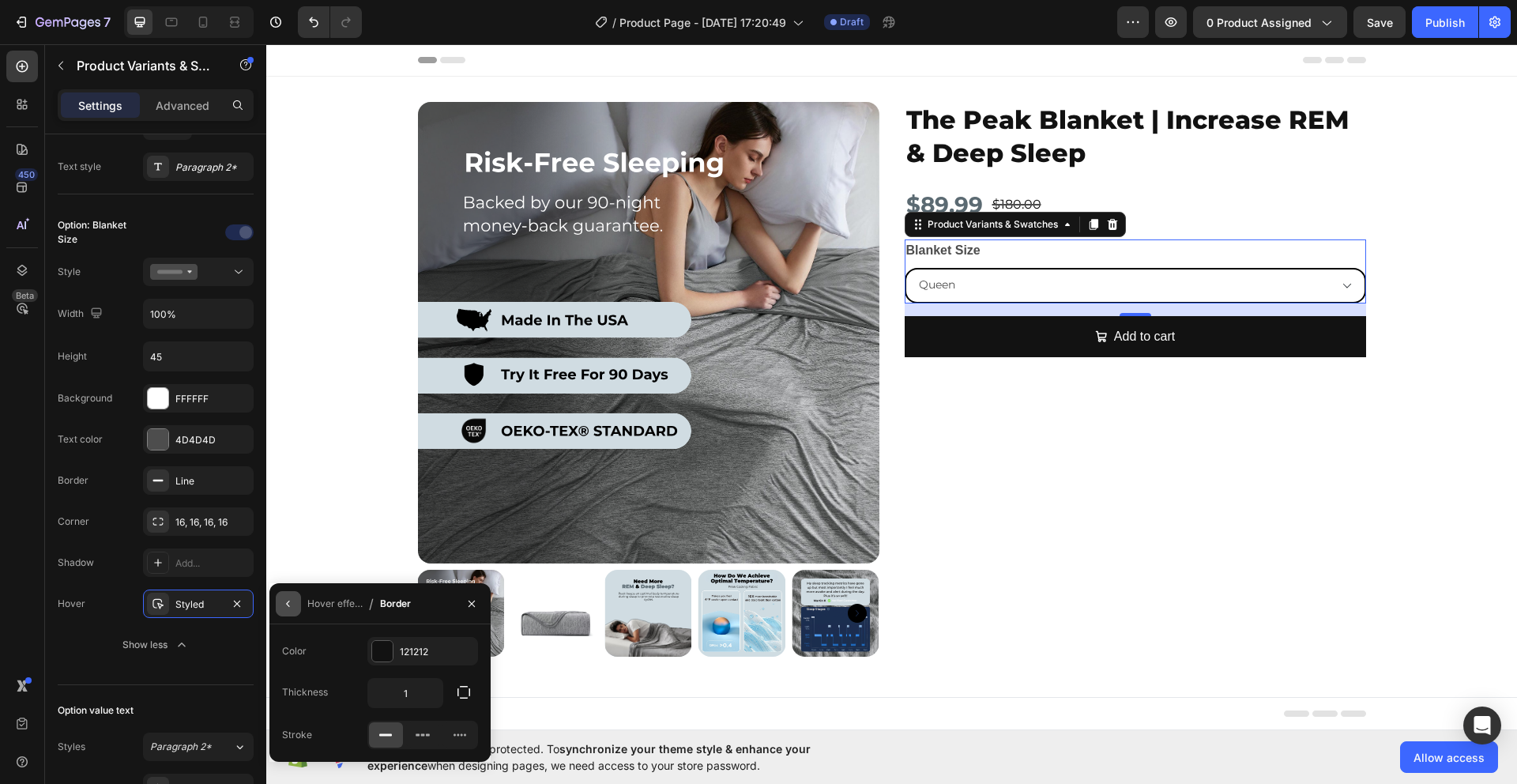
click at [294, 604] on icon "button" at bounding box center [288, 603] width 13 height 13
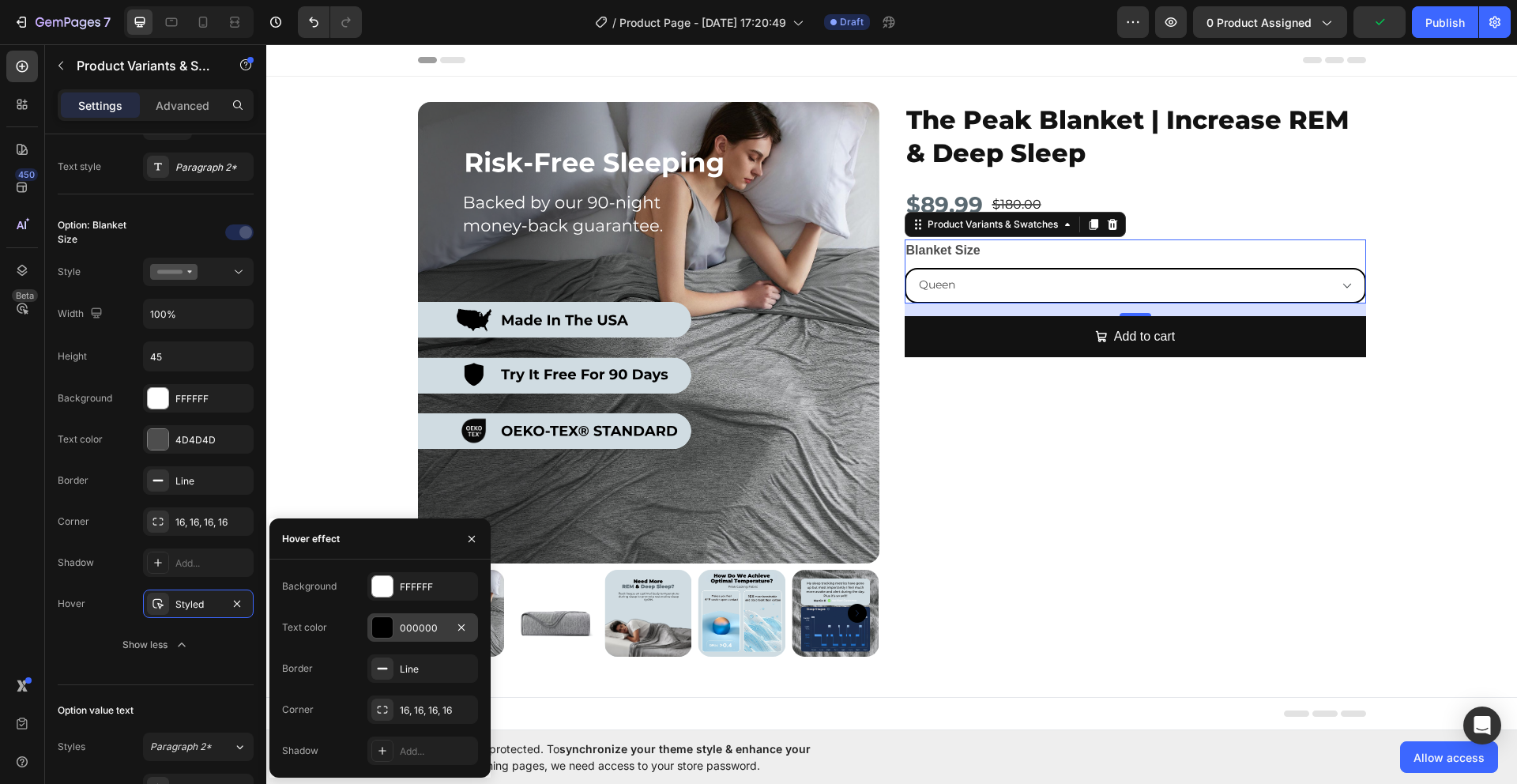
click at [385, 622] on div at bounding box center [382, 627] width 21 height 21
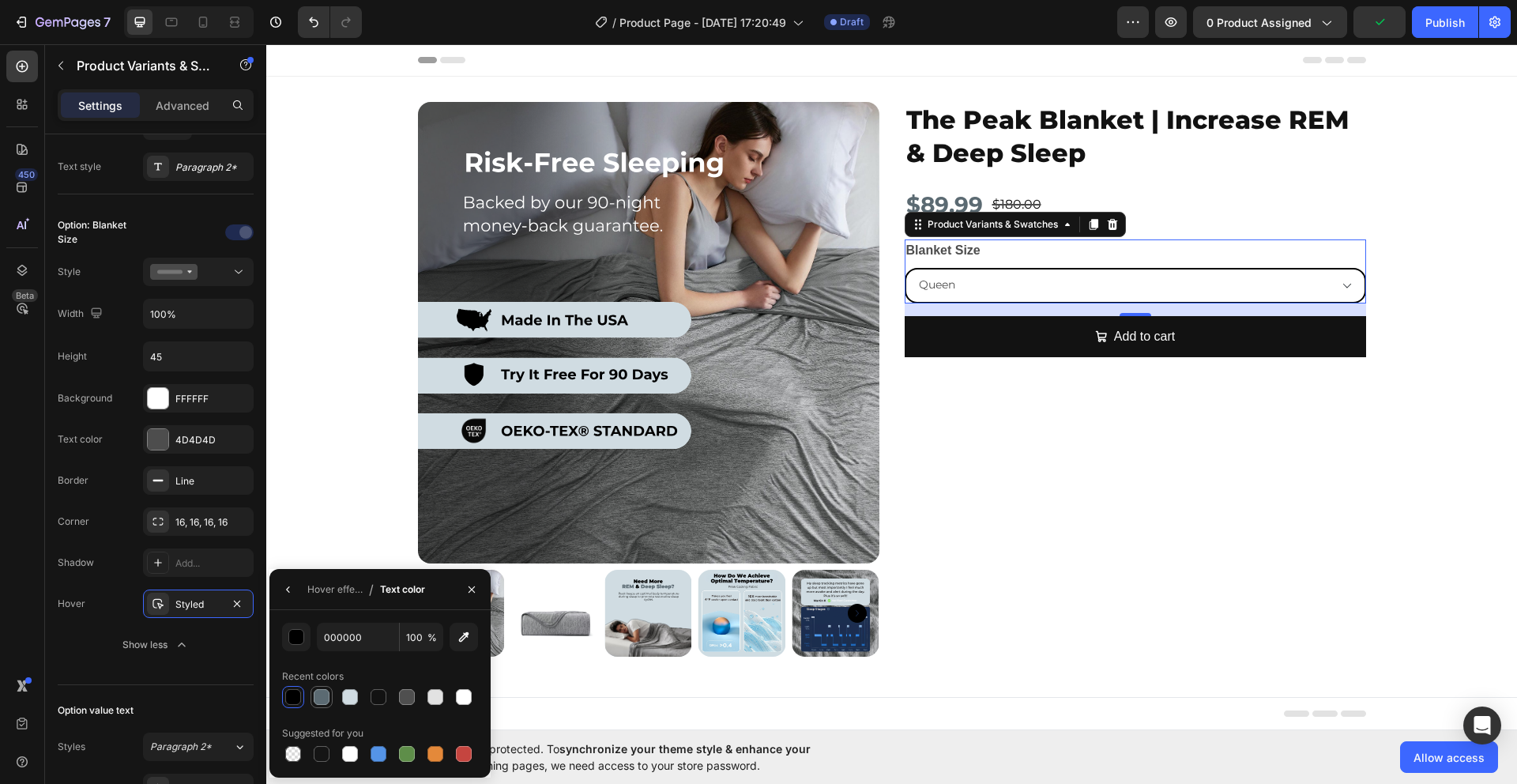
click at [328, 699] on div at bounding box center [322, 697] width 16 height 16
click at [295, 694] on div at bounding box center [293, 697] width 16 height 16
type input "000000"
click at [472, 591] on icon "button" at bounding box center [471, 588] width 6 height 6
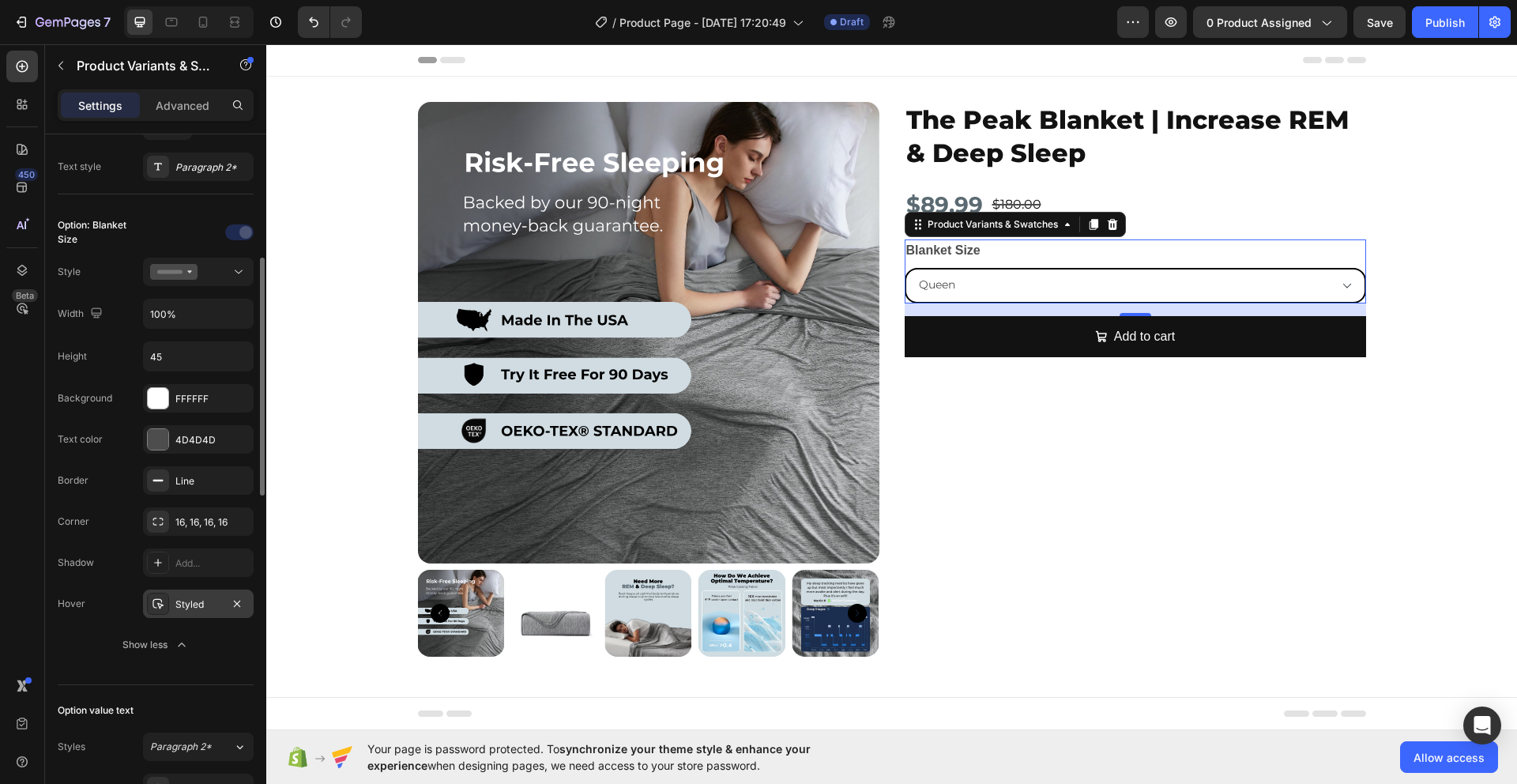
click at [182, 606] on div "Styled" at bounding box center [198, 604] width 46 height 14
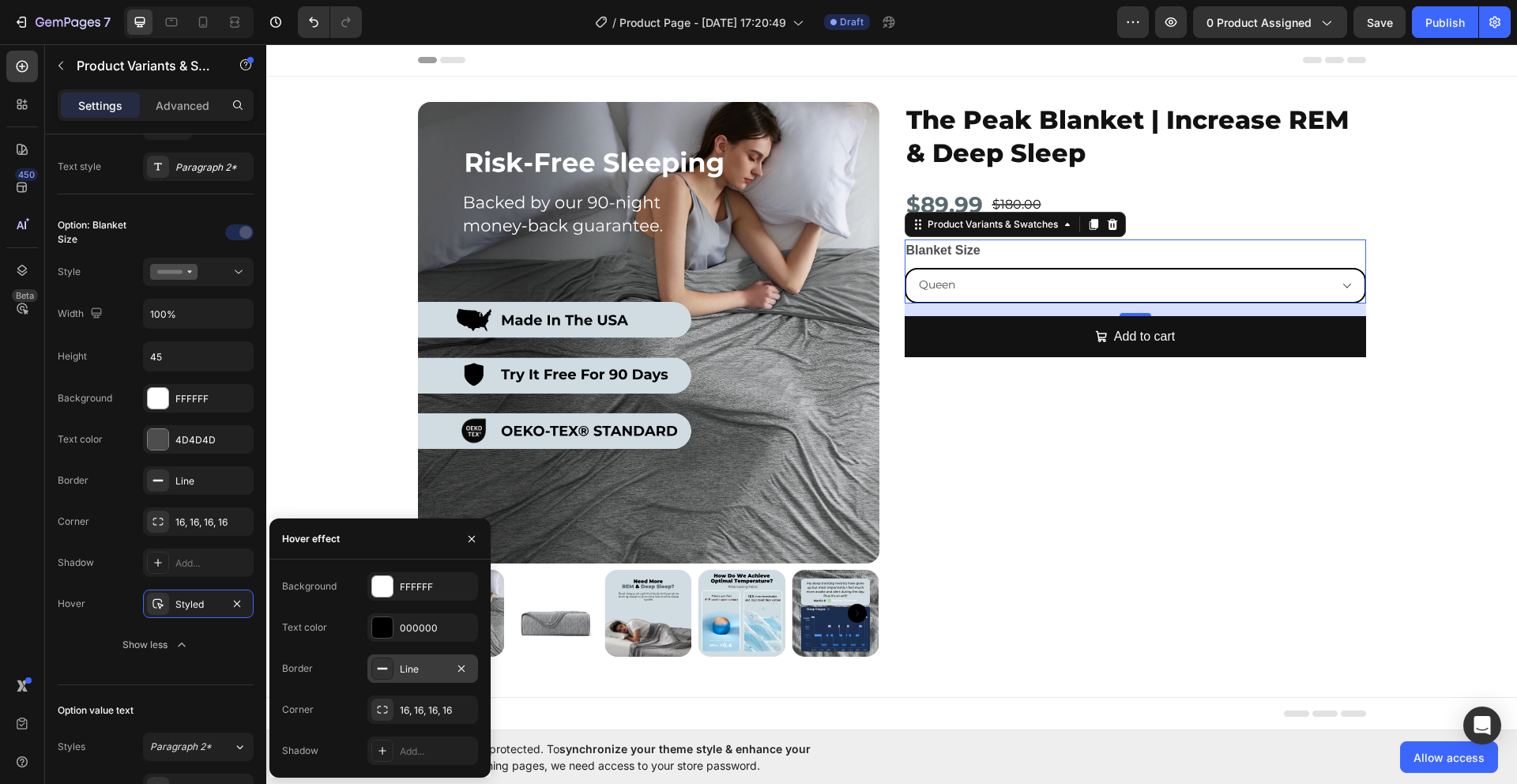
click at [372, 663] on div at bounding box center [383, 668] width 22 height 22
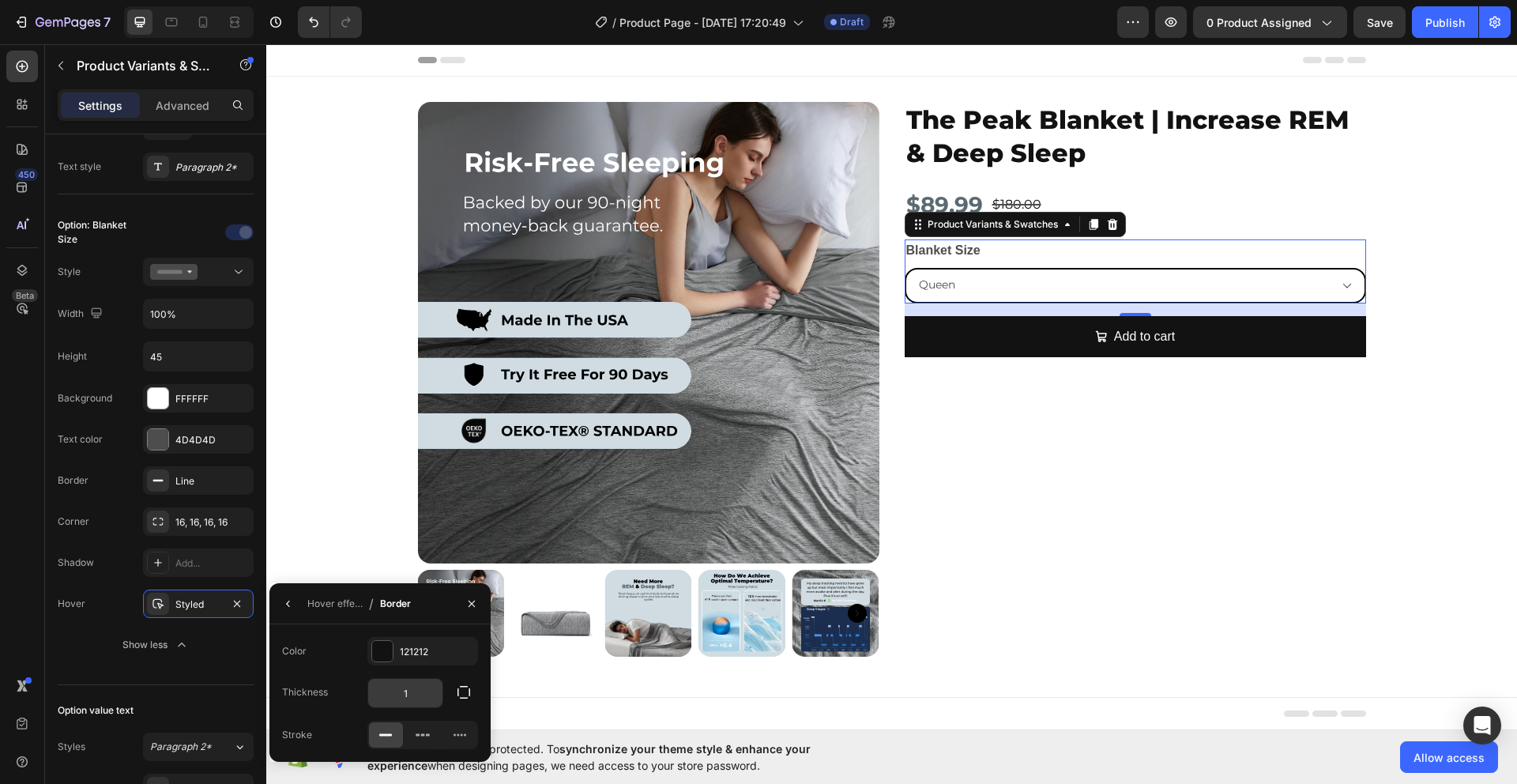
click at [412, 684] on input "1" at bounding box center [405, 693] width 75 height 29
type input "2"
click at [291, 607] on icon "button" at bounding box center [288, 603] width 13 height 13
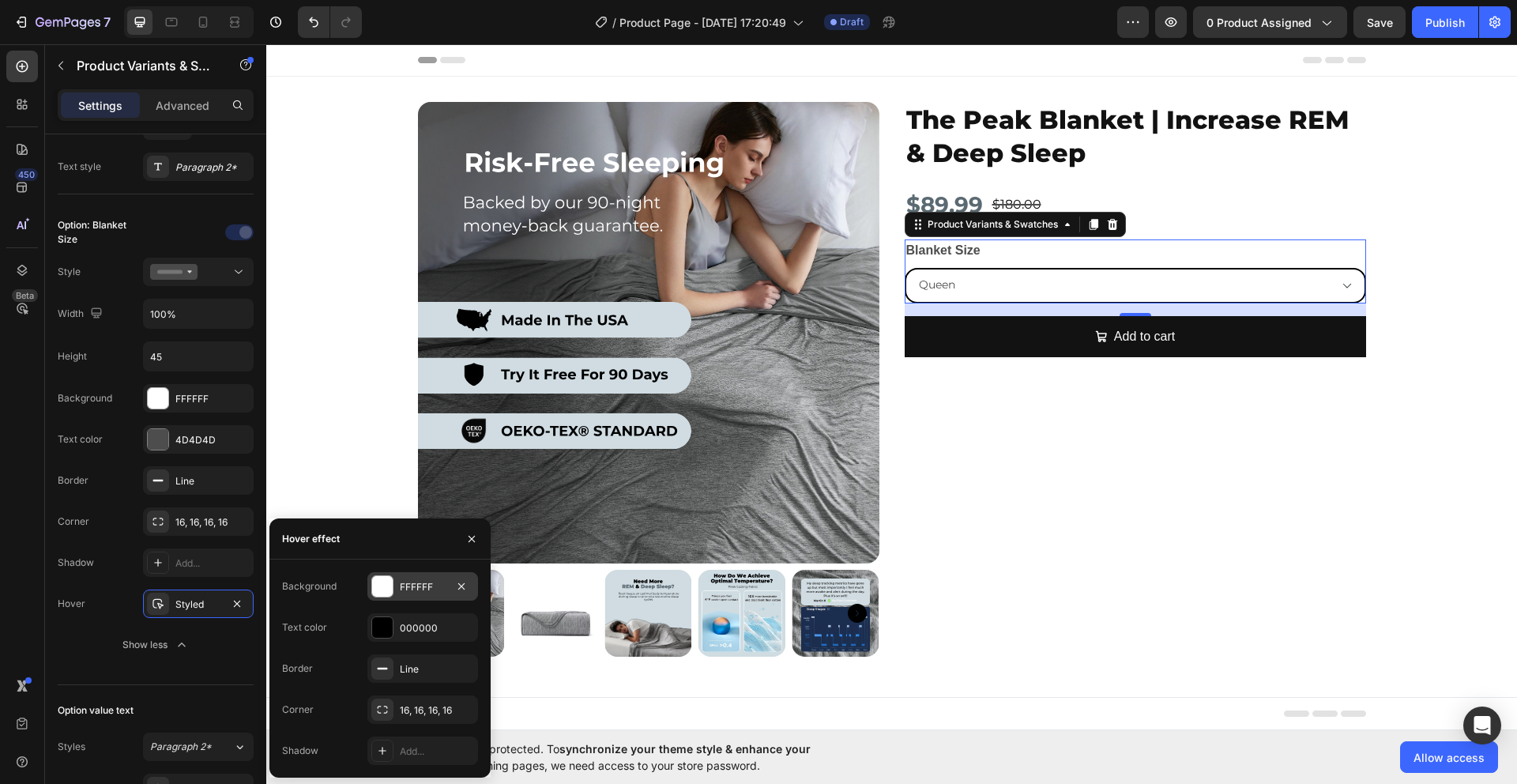
click at [389, 585] on div at bounding box center [382, 586] width 21 height 21
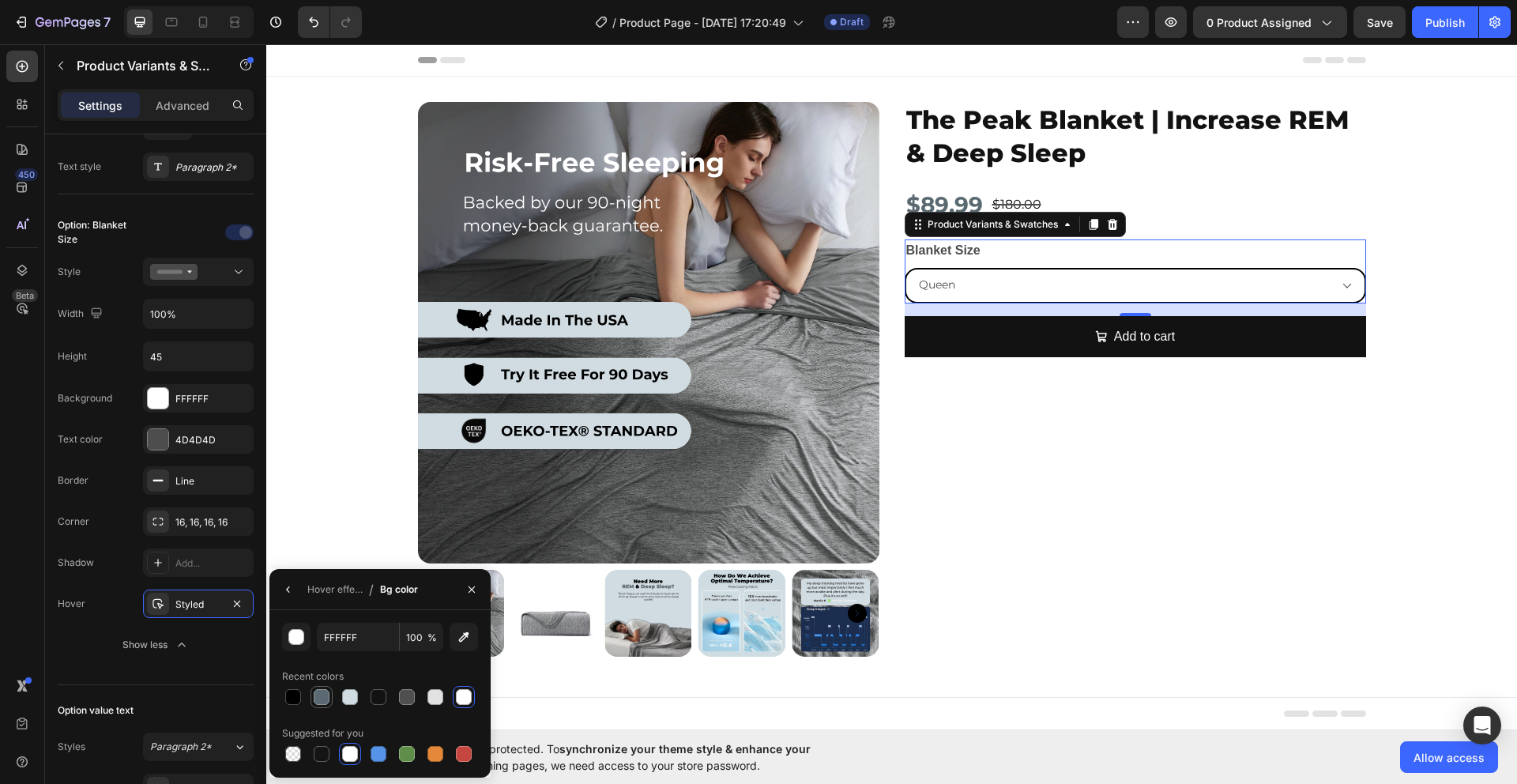
click at [321, 700] on div at bounding box center [322, 697] width 16 height 16
type input "5B6A72"
click at [409, 637] on input "100" at bounding box center [422, 636] width 43 height 29
click at [412, 637] on input "100" at bounding box center [422, 636] width 43 height 29
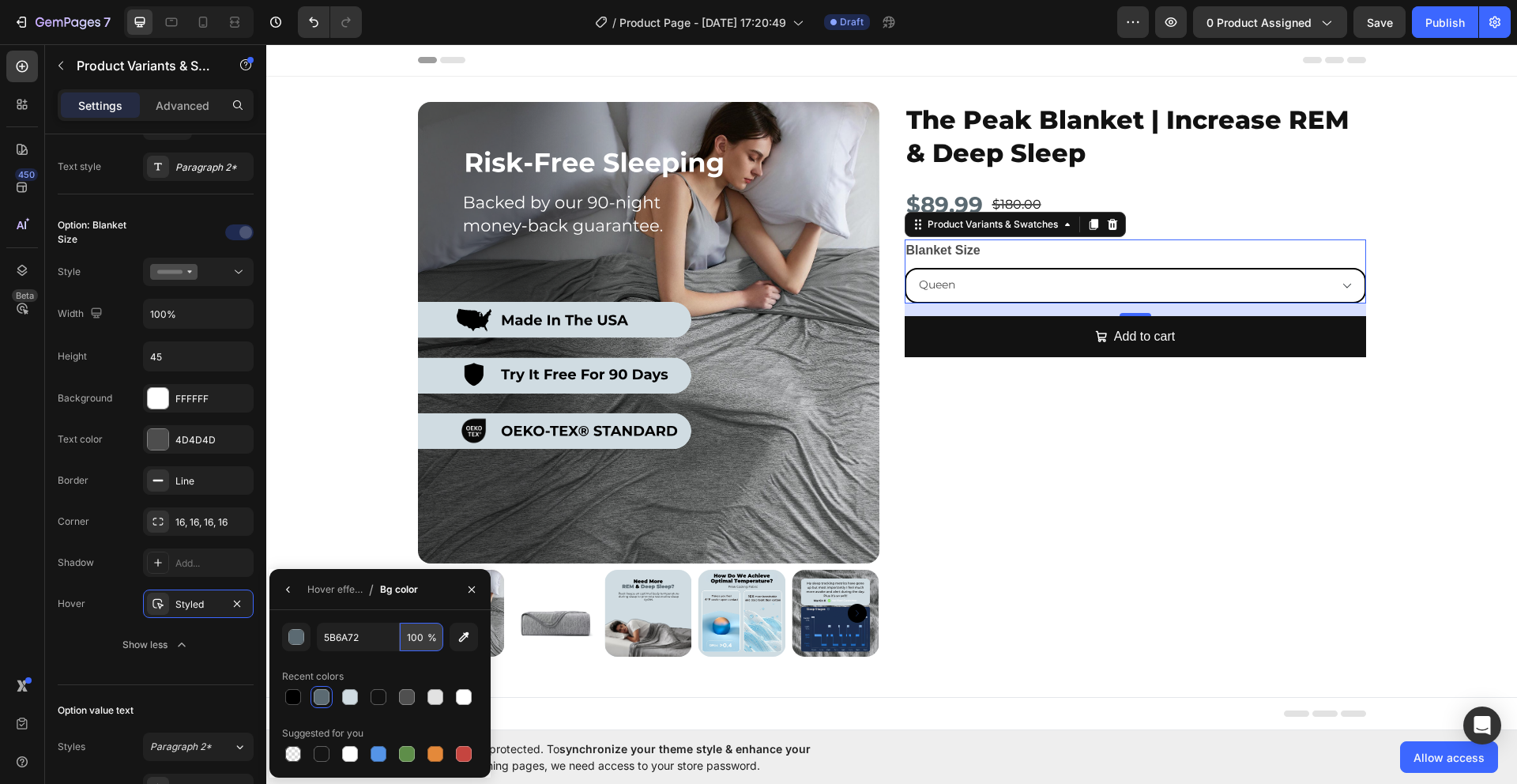
click at [412, 637] on input "100" at bounding box center [422, 636] width 43 height 29
type input "25"
click at [438, 598] on div "Hover effect / Bg color" at bounding box center [380, 589] width 221 height 41
click at [484, 585] on button "button" at bounding box center [472, 589] width 26 height 26
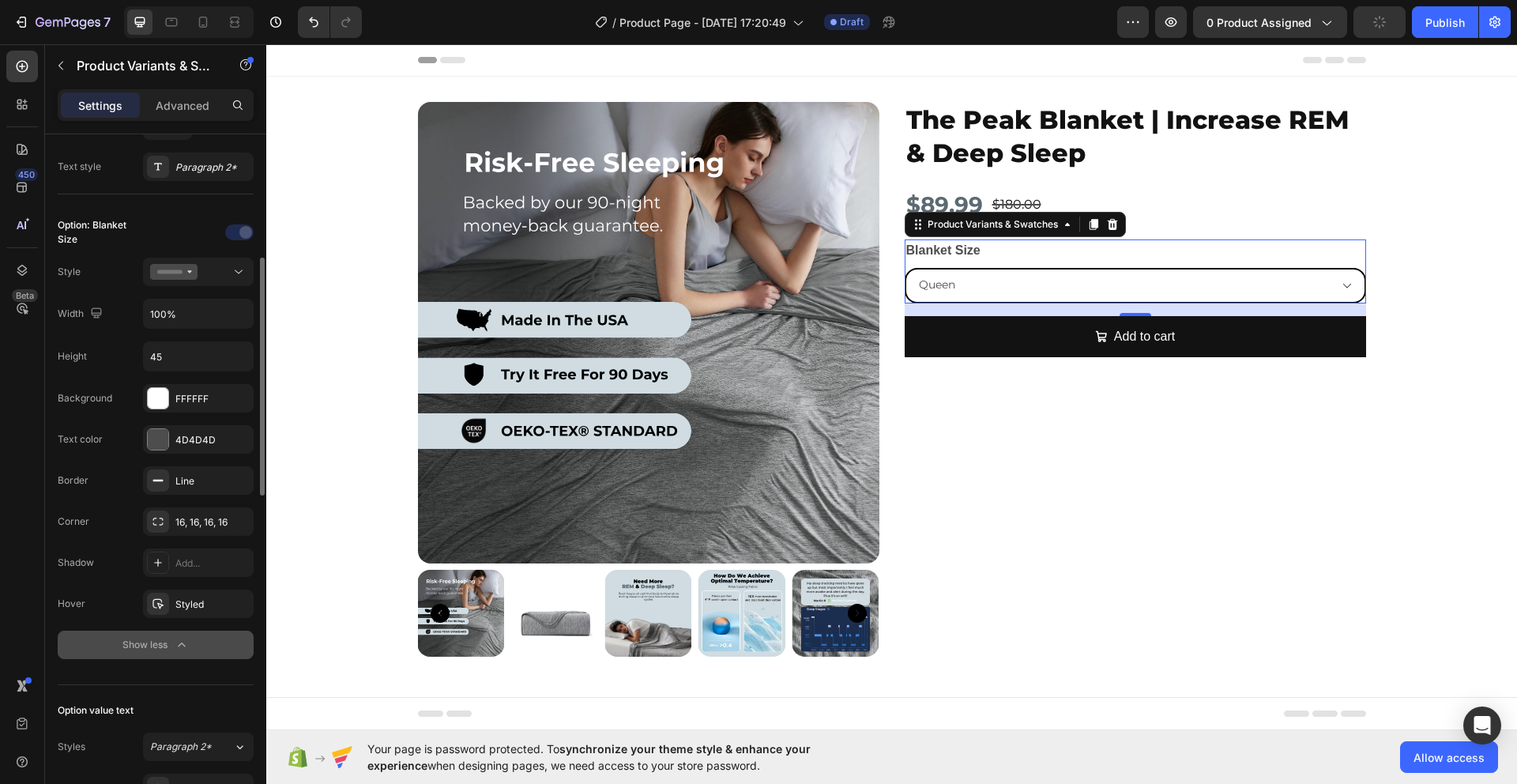
click at [126, 642] on div "Show less" at bounding box center [156, 645] width 67 height 16
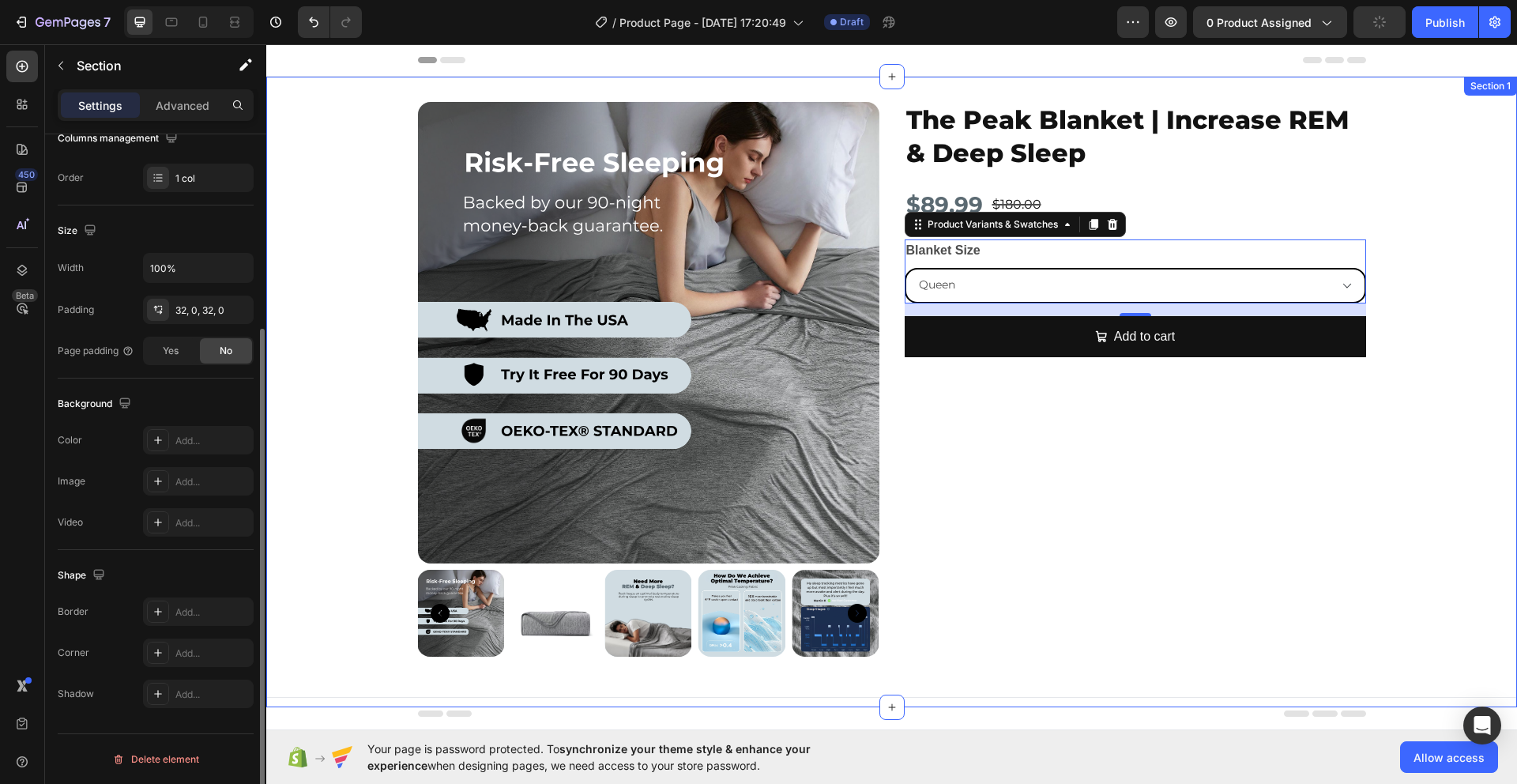
click at [327, 494] on div "Product Images The Peak Blanket | Increase REM & Deep Sleep Product Title $89.9…" at bounding box center [892, 392] width 1251 height 580
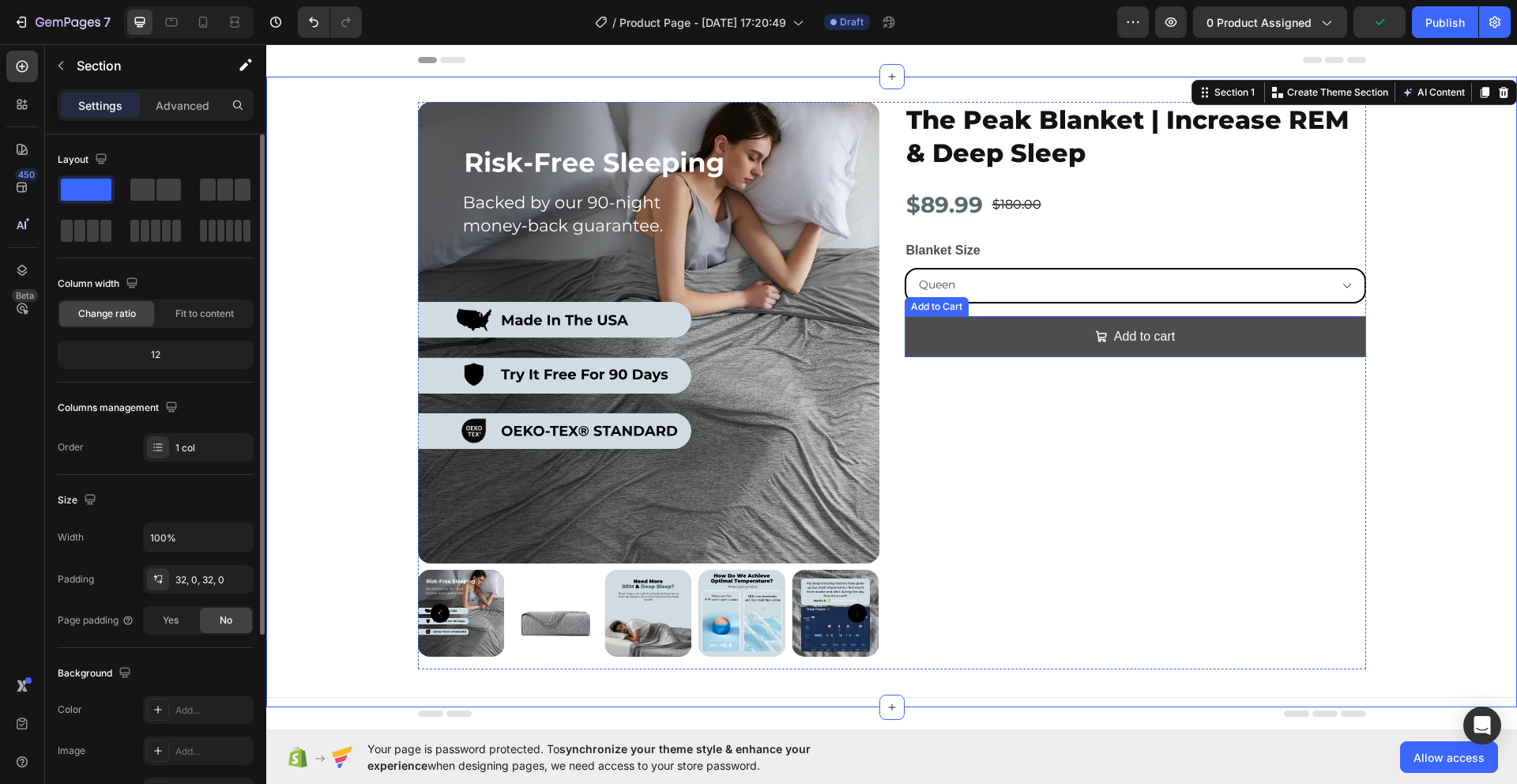
click at [945, 335] on button "Add to cart" at bounding box center [1135, 336] width 461 height 42
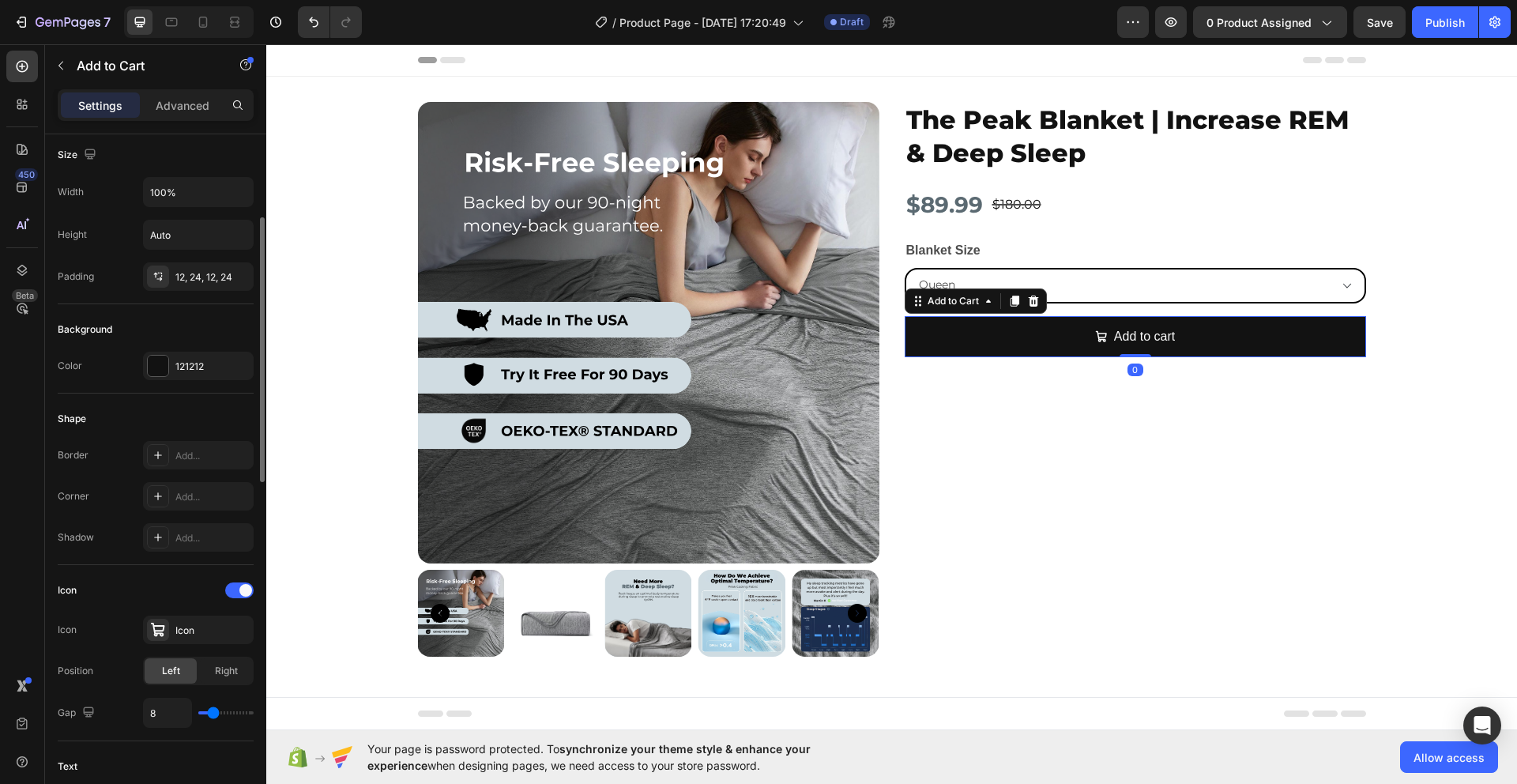
scroll to position [239, 0]
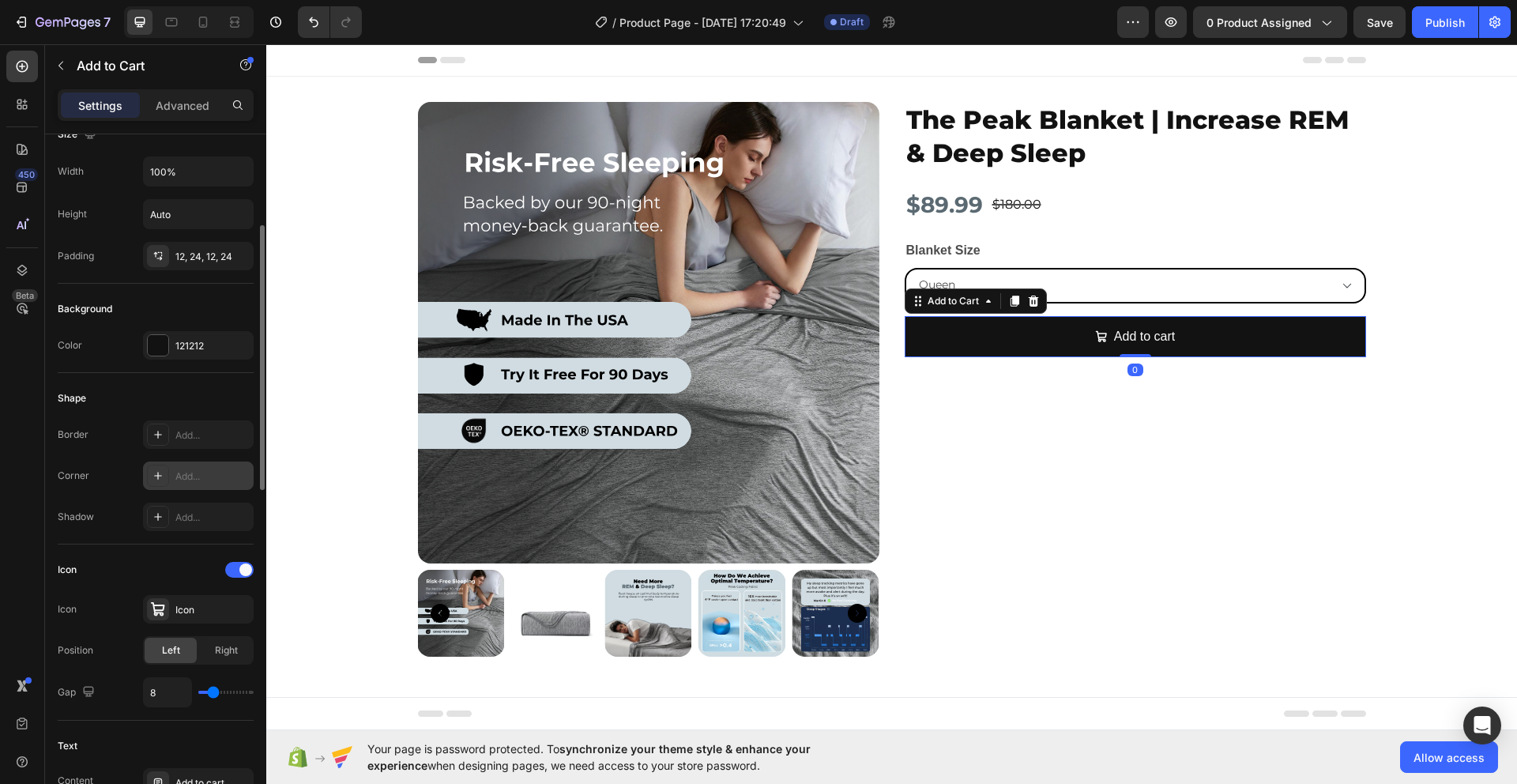
click at [156, 480] on icon at bounding box center [157, 475] width 13 height 13
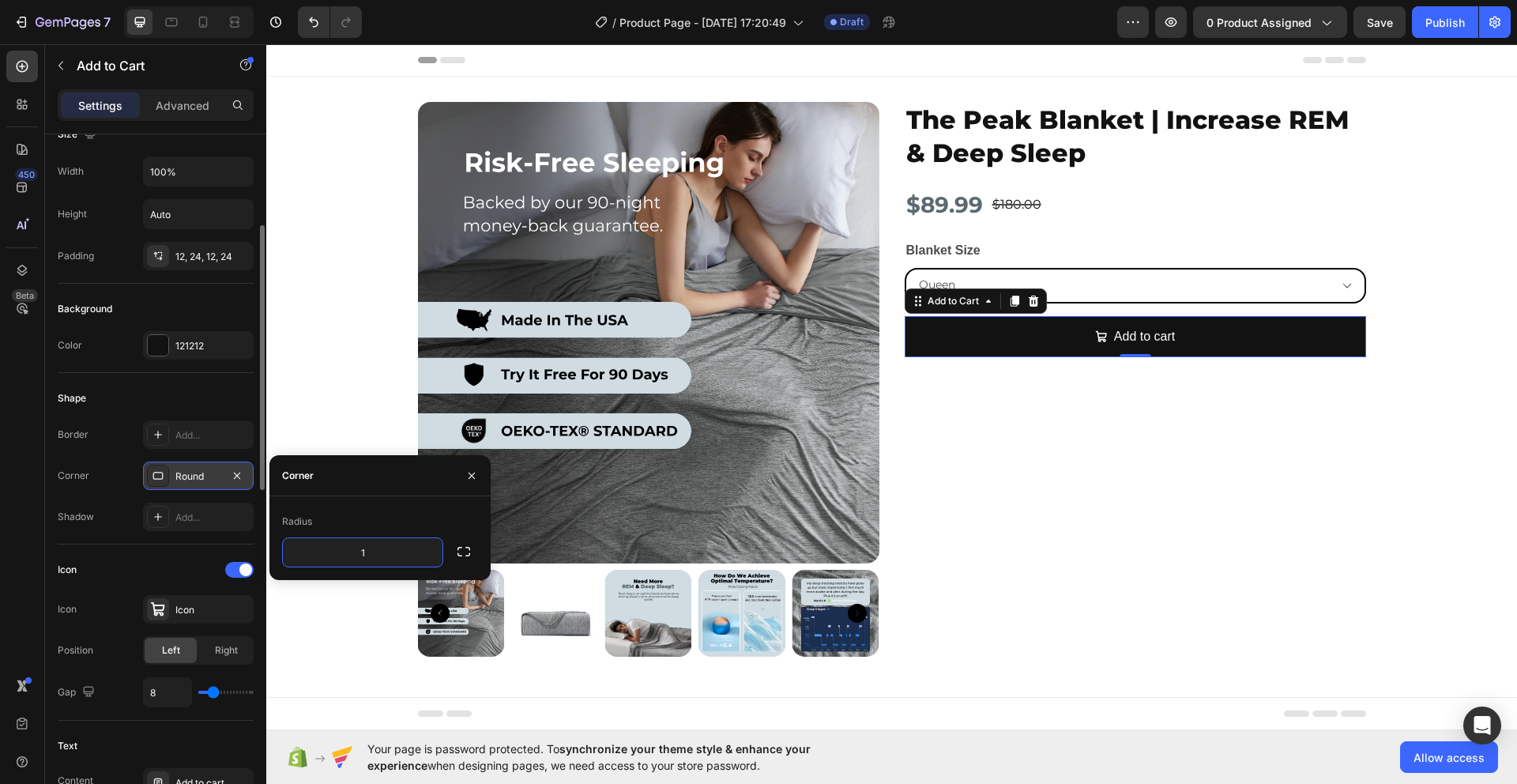
type input "16"
click at [119, 471] on div "Corner Round" at bounding box center [155, 475] width 196 height 29
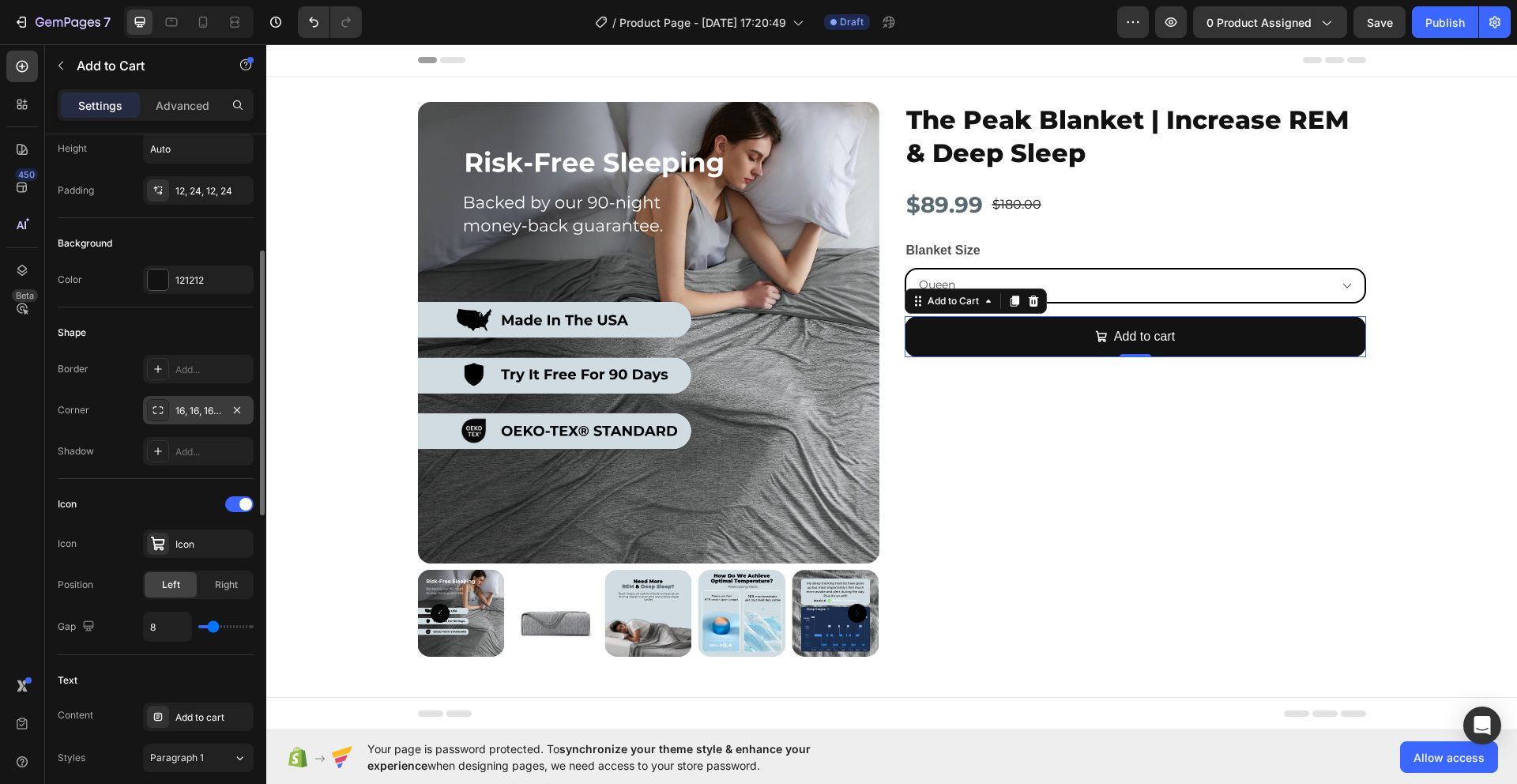
scroll to position [308, 0]
click at [237, 503] on div at bounding box center [239, 501] width 29 height 16
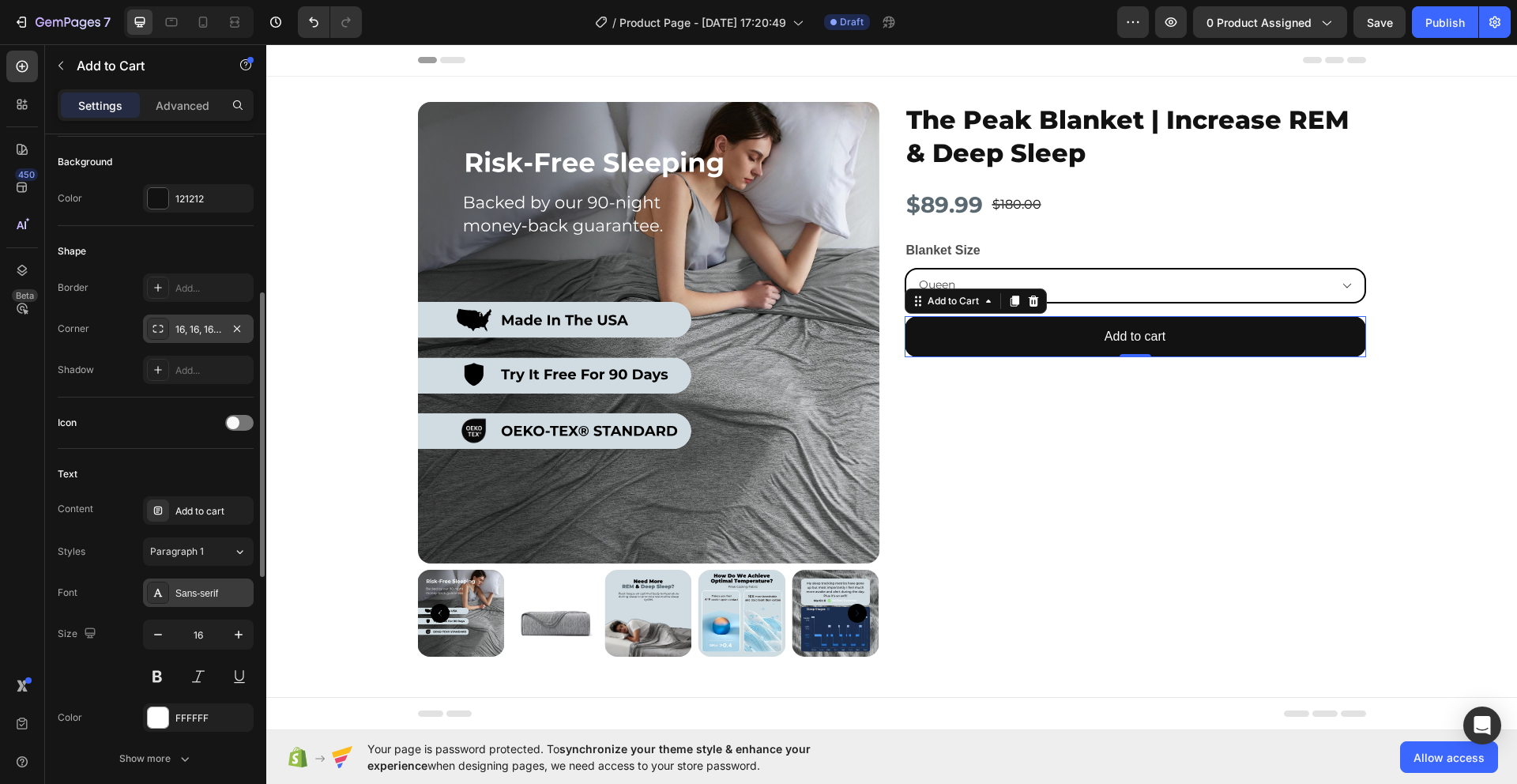
click at [155, 589] on icon at bounding box center [157, 592] width 13 height 13
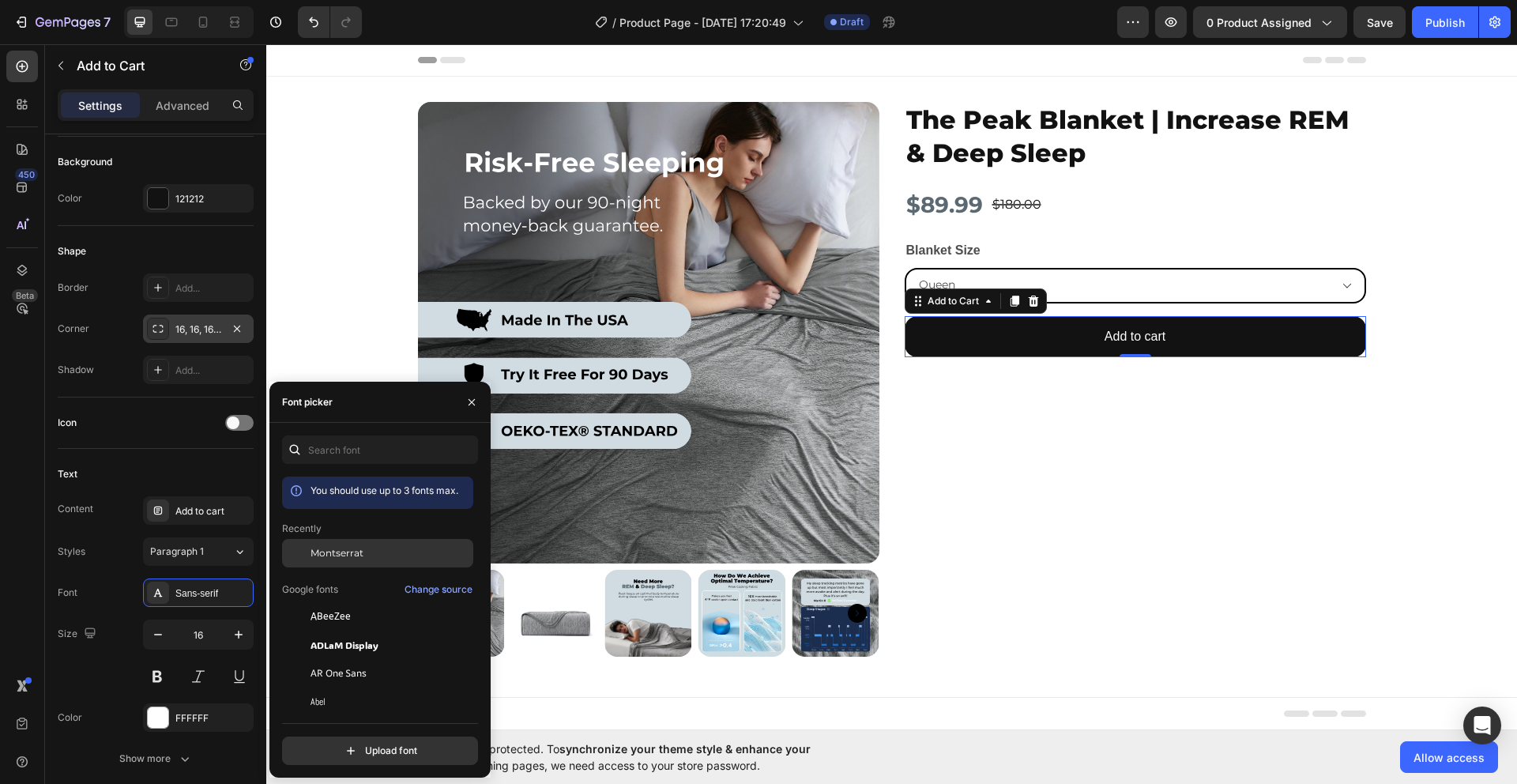
click at [359, 549] on span "Montserrat" at bounding box center [337, 553] width 53 height 14
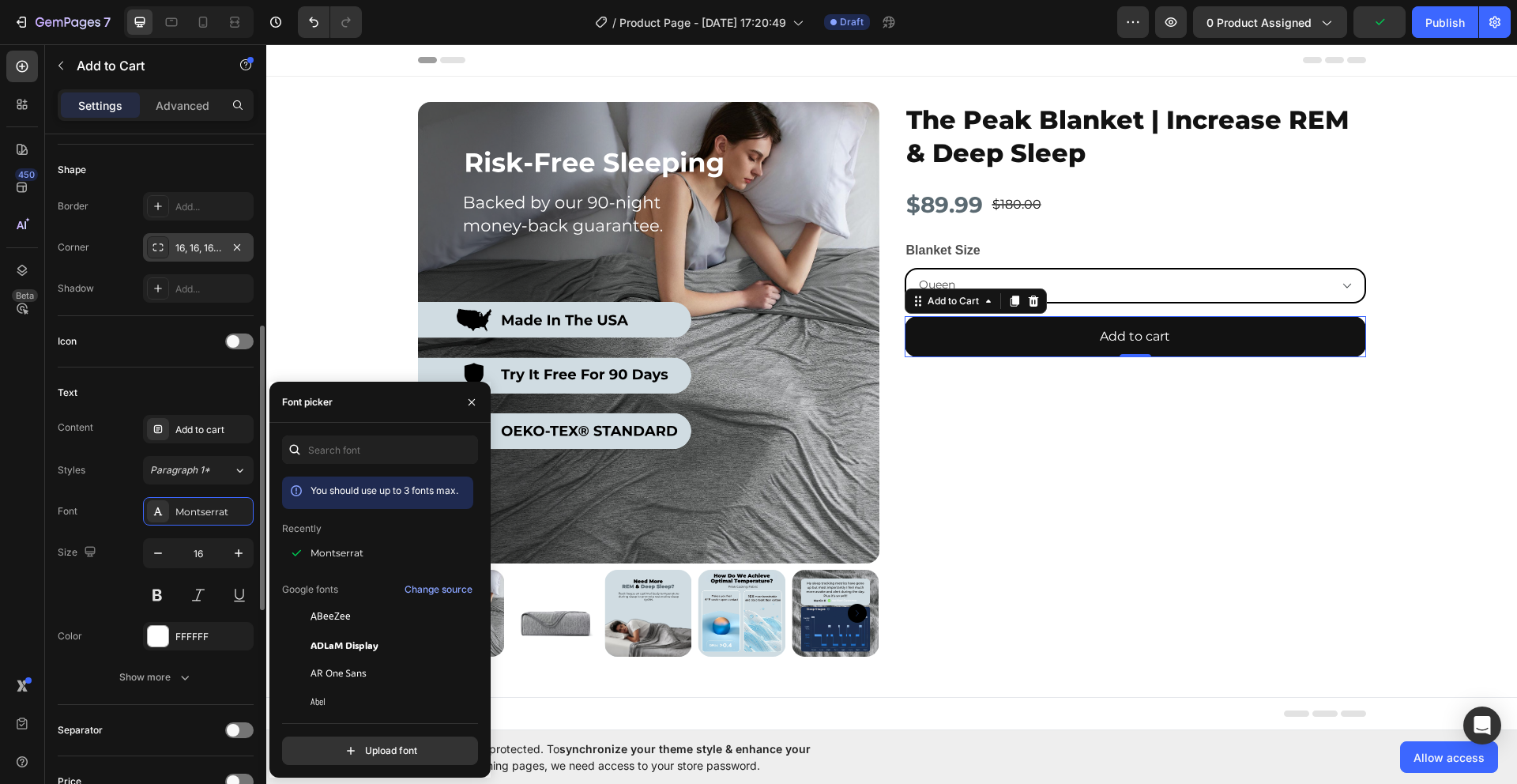
scroll to position [543, 0]
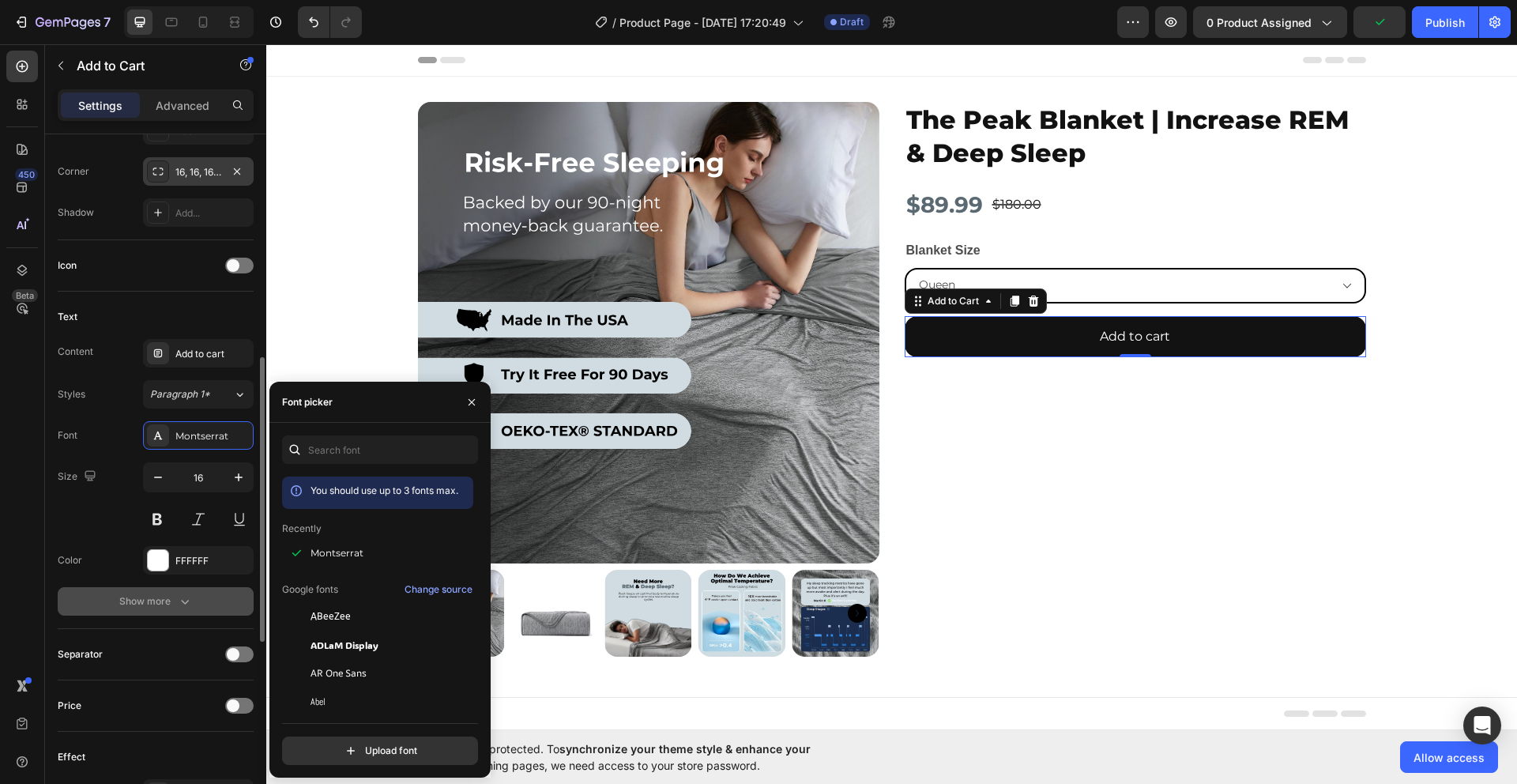
click at [161, 606] on div "Show more" at bounding box center [155, 601] width 74 height 16
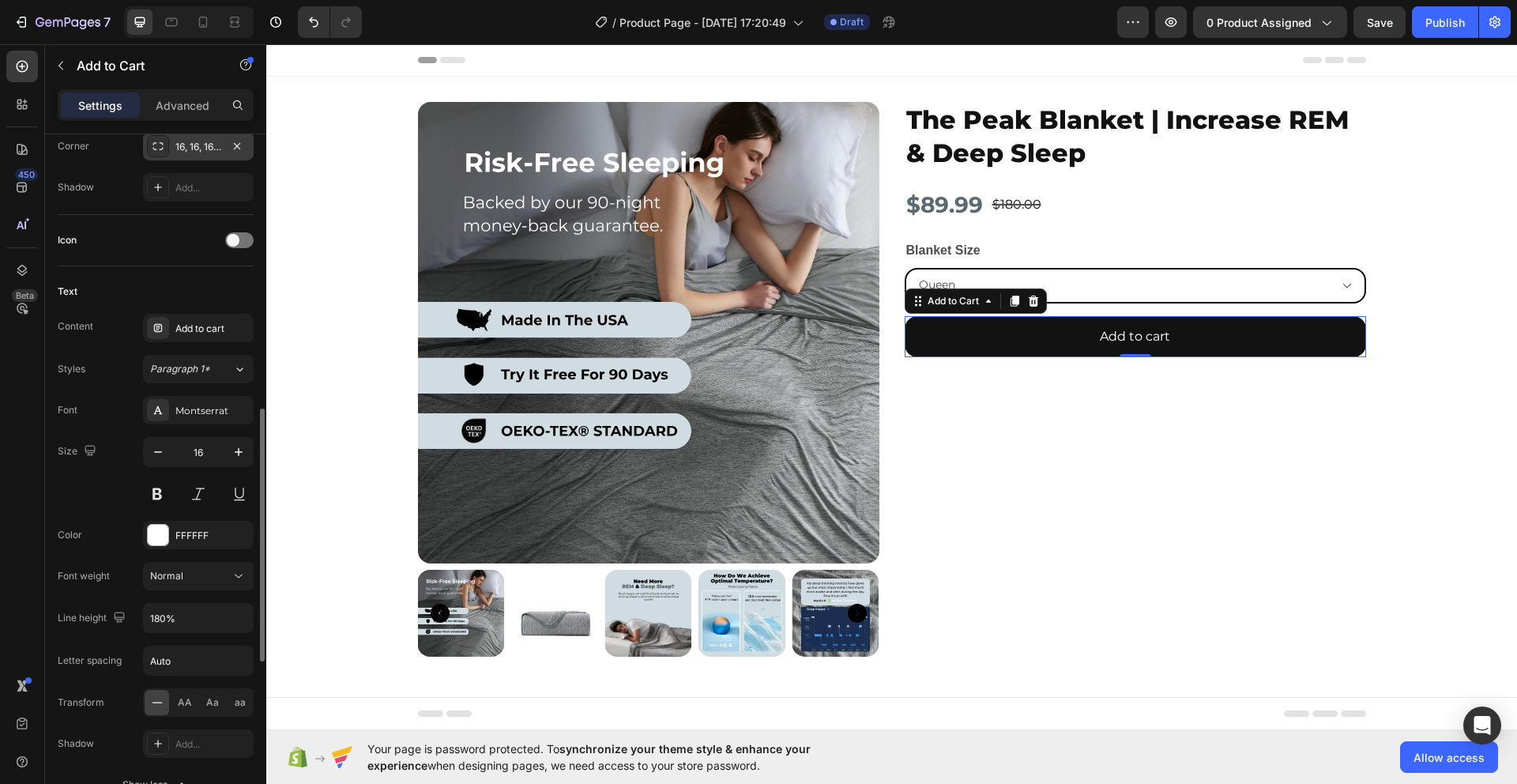
scroll to position [617, 0]
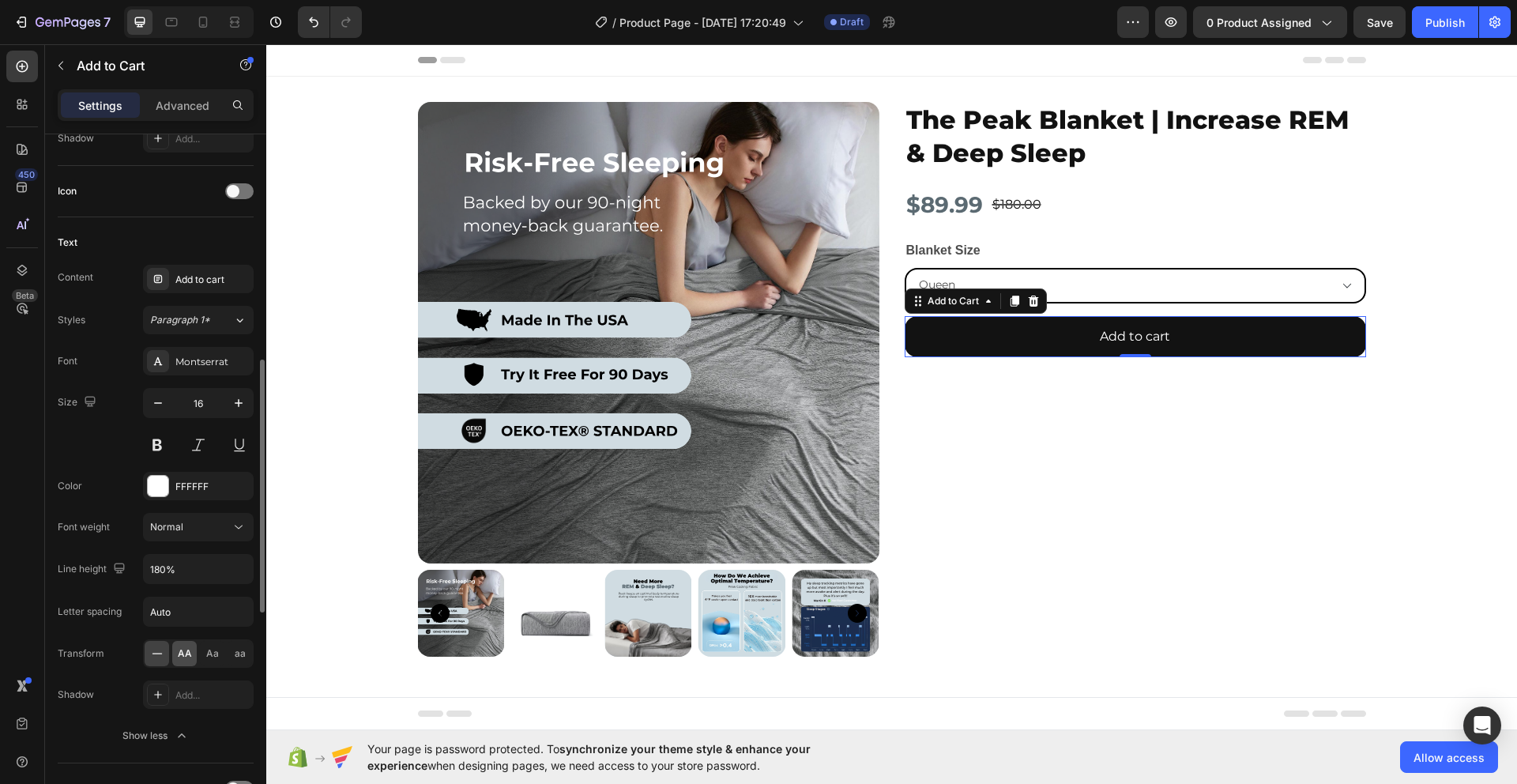
click at [183, 657] on span "AA" at bounding box center [185, 653] width 14 height 14
click at [219, 531] on div "Normal" at bounding box center [191, 527] width 81 height 14
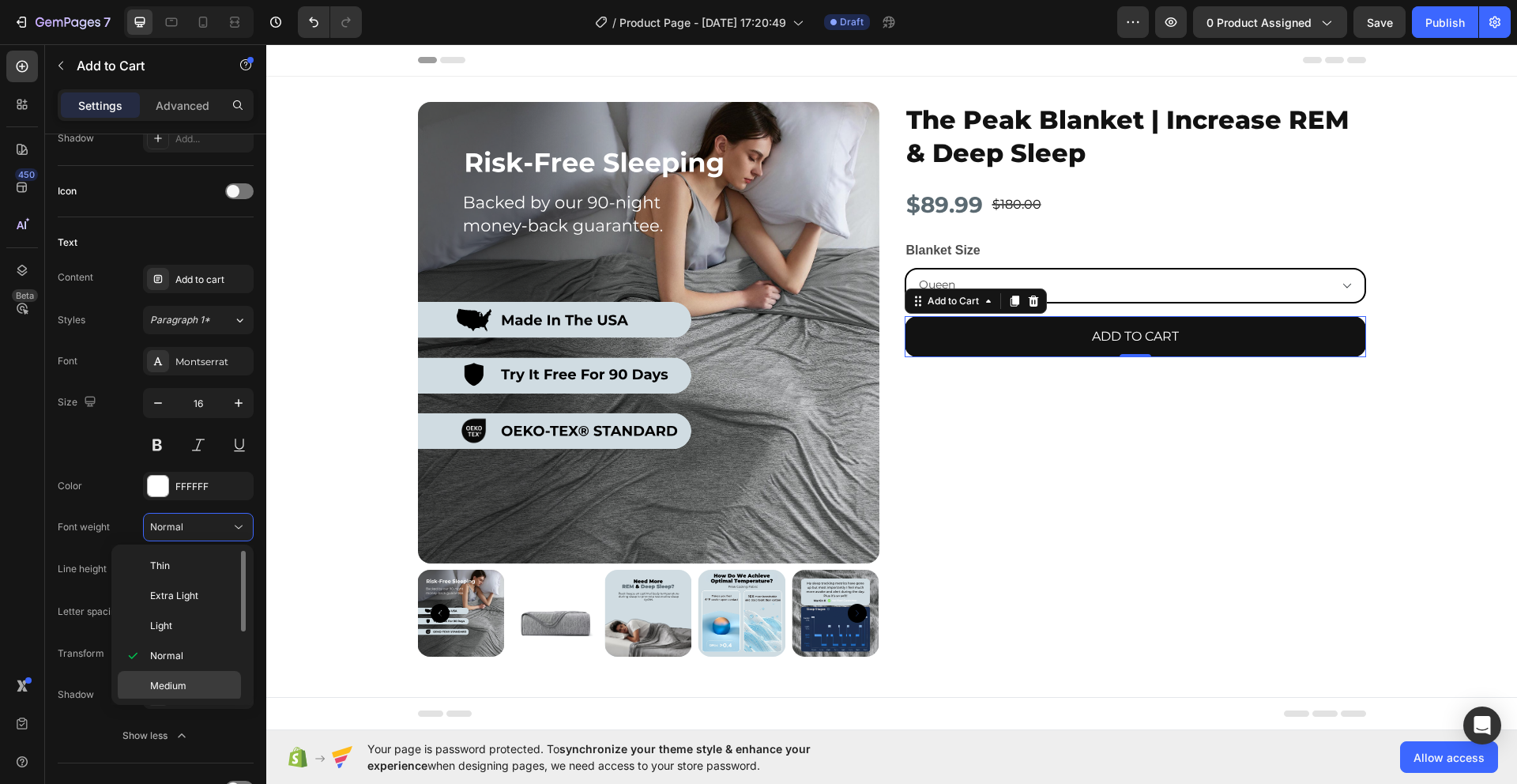
click at [187, 683] on p "Medium" at bounding box center [192, 686] width 84 height 14
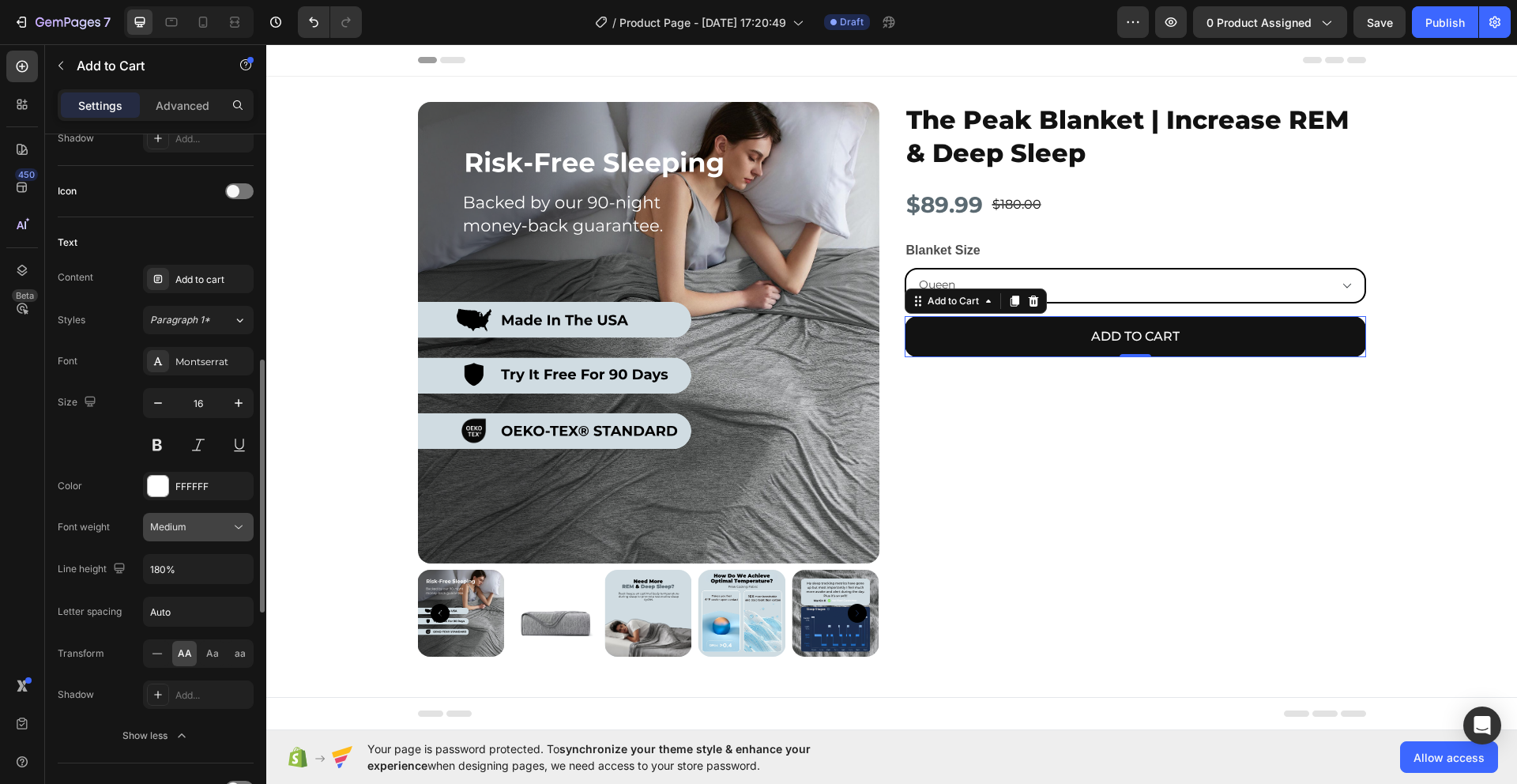
click at [191, 533] on div "Medium" at bounding box center [191, 527] width 81 height 14
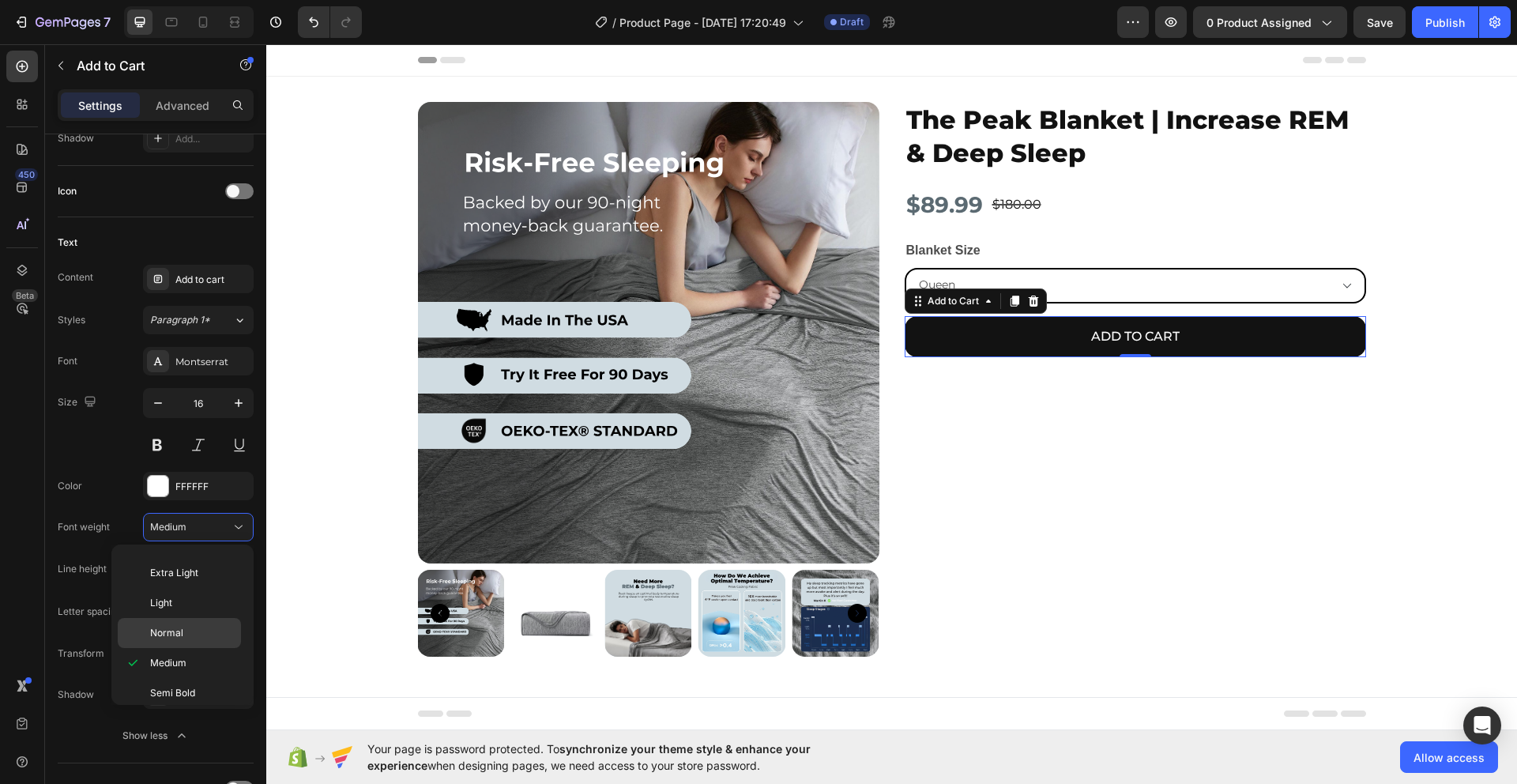
scroll to position [123, 0]
click at [195, 624] on p "Bold" at bounding box center [192, 624] width 84 height 14
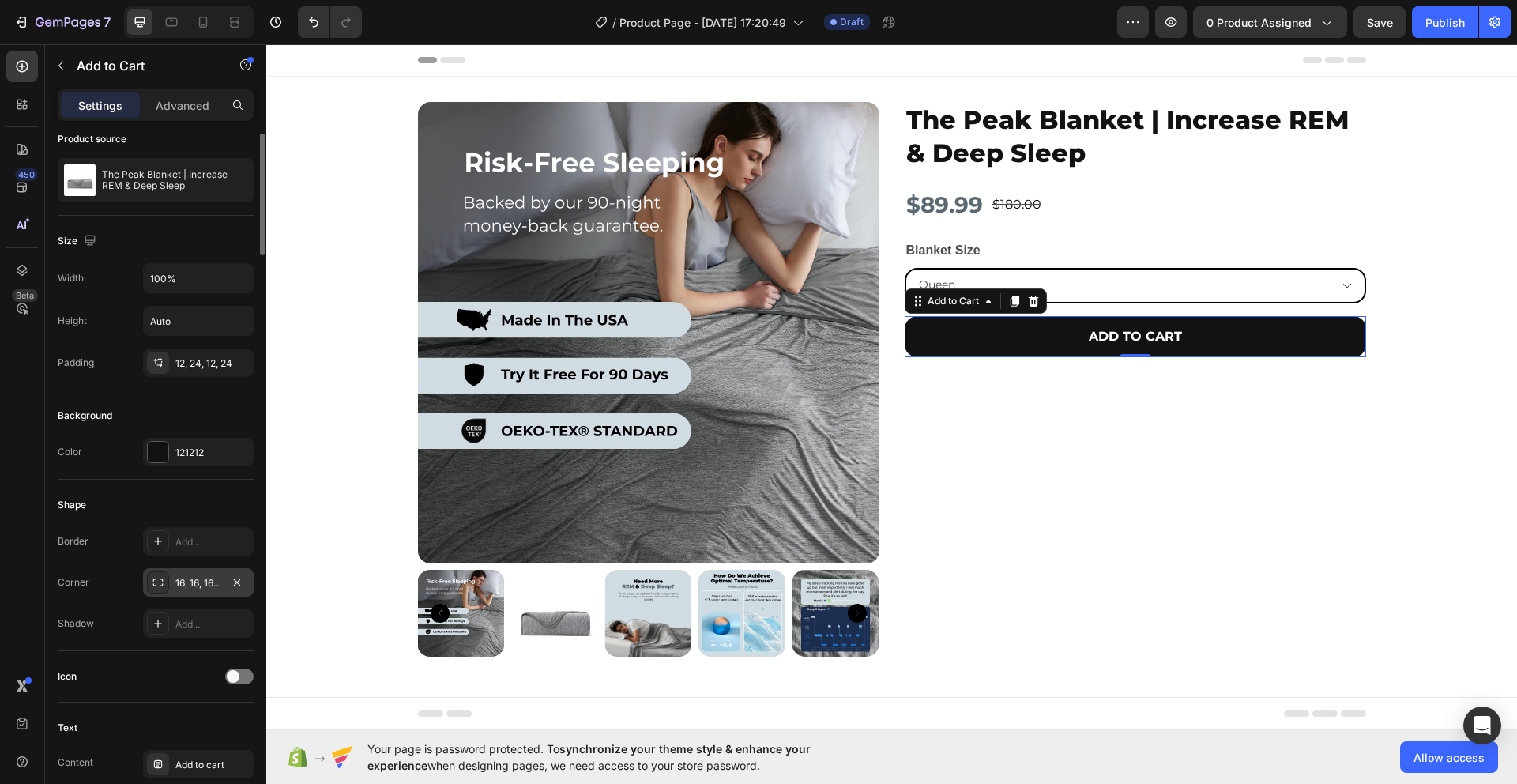
scroll to position [0, 0]
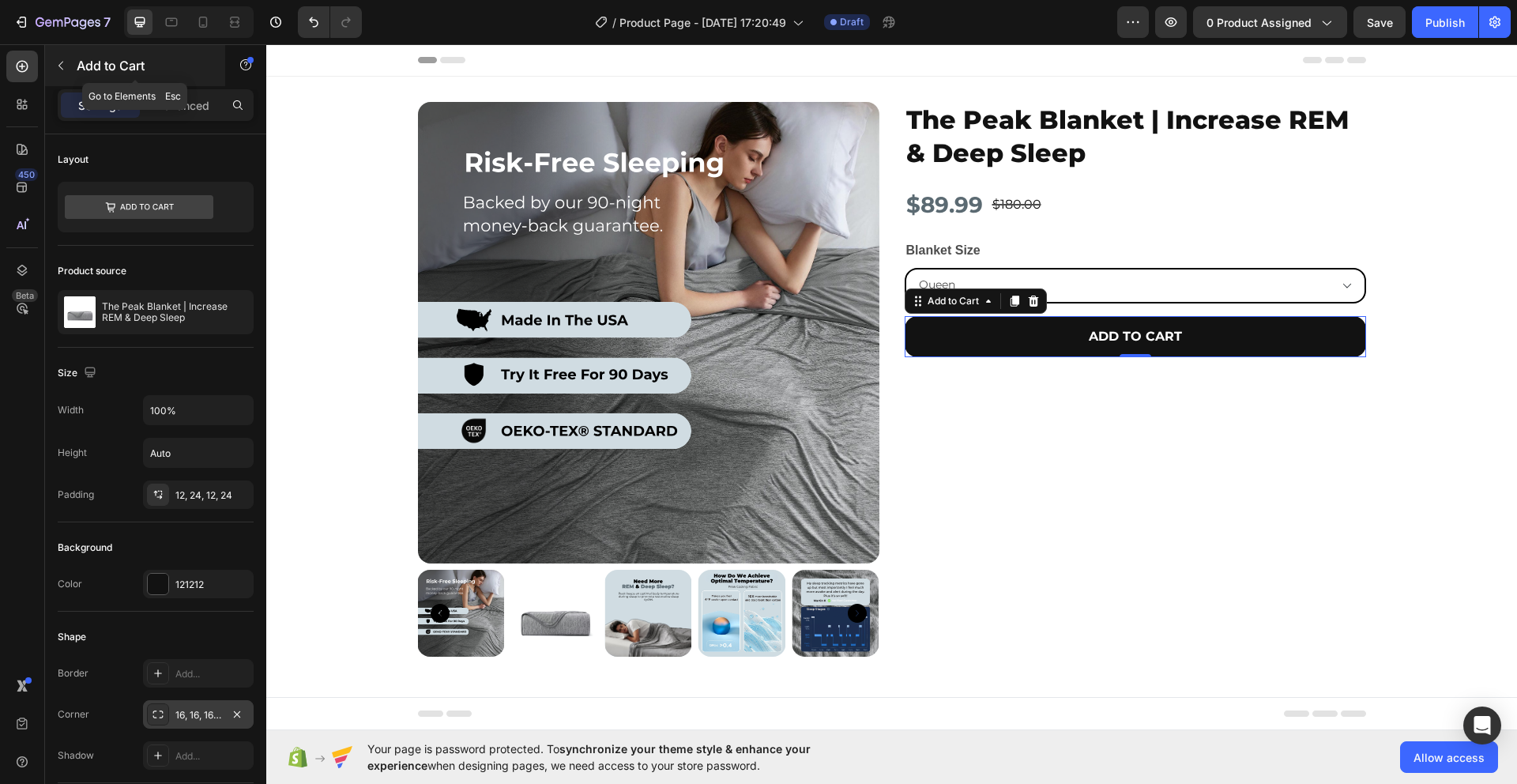
click at [57, 62] on icon "button" at bounding box center [60, 65] width 13 height 13
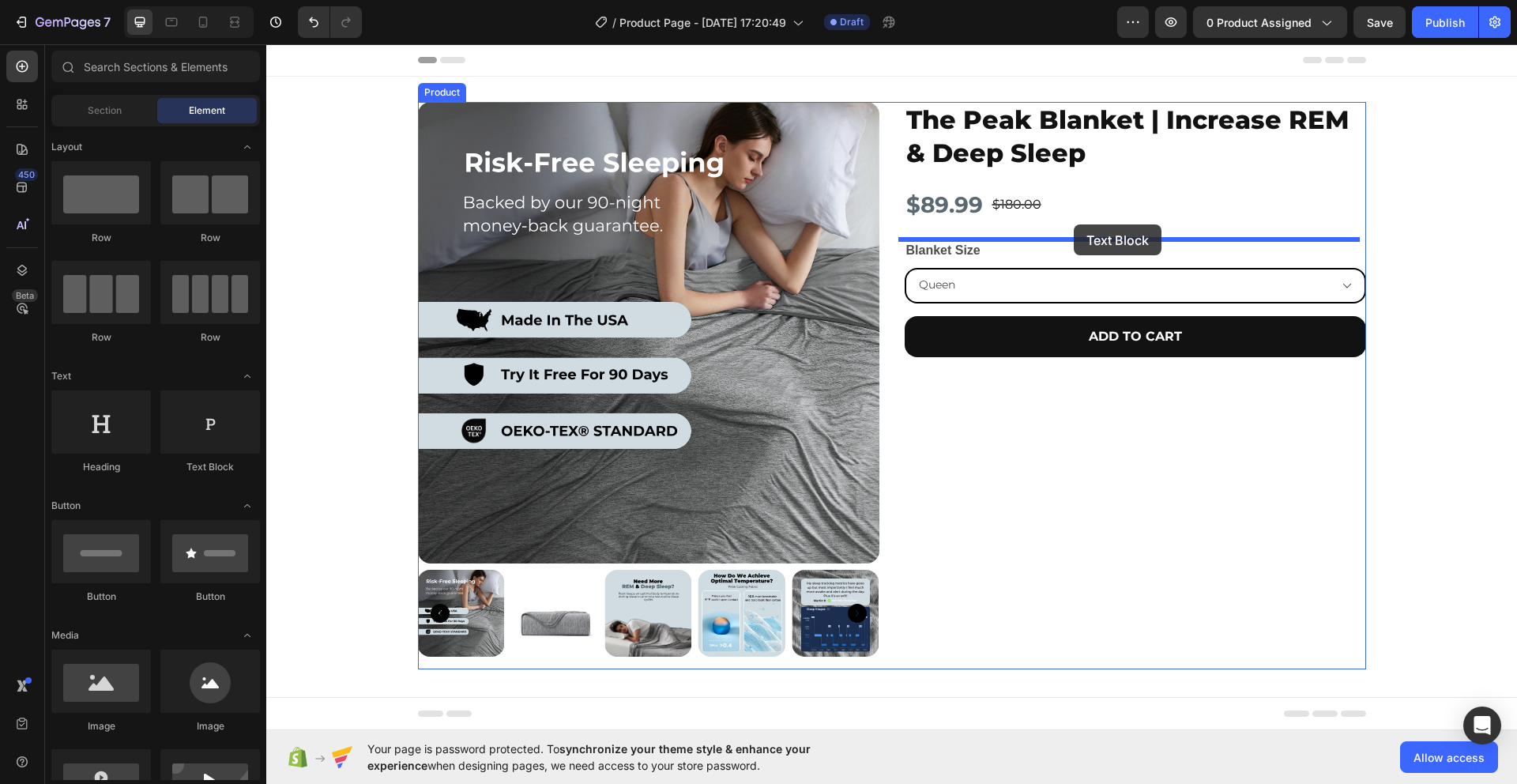
drag, startPoint x: 510, startPoint y: 465, endPoint x: 1074, endPoint y: 224, distance: 613.3
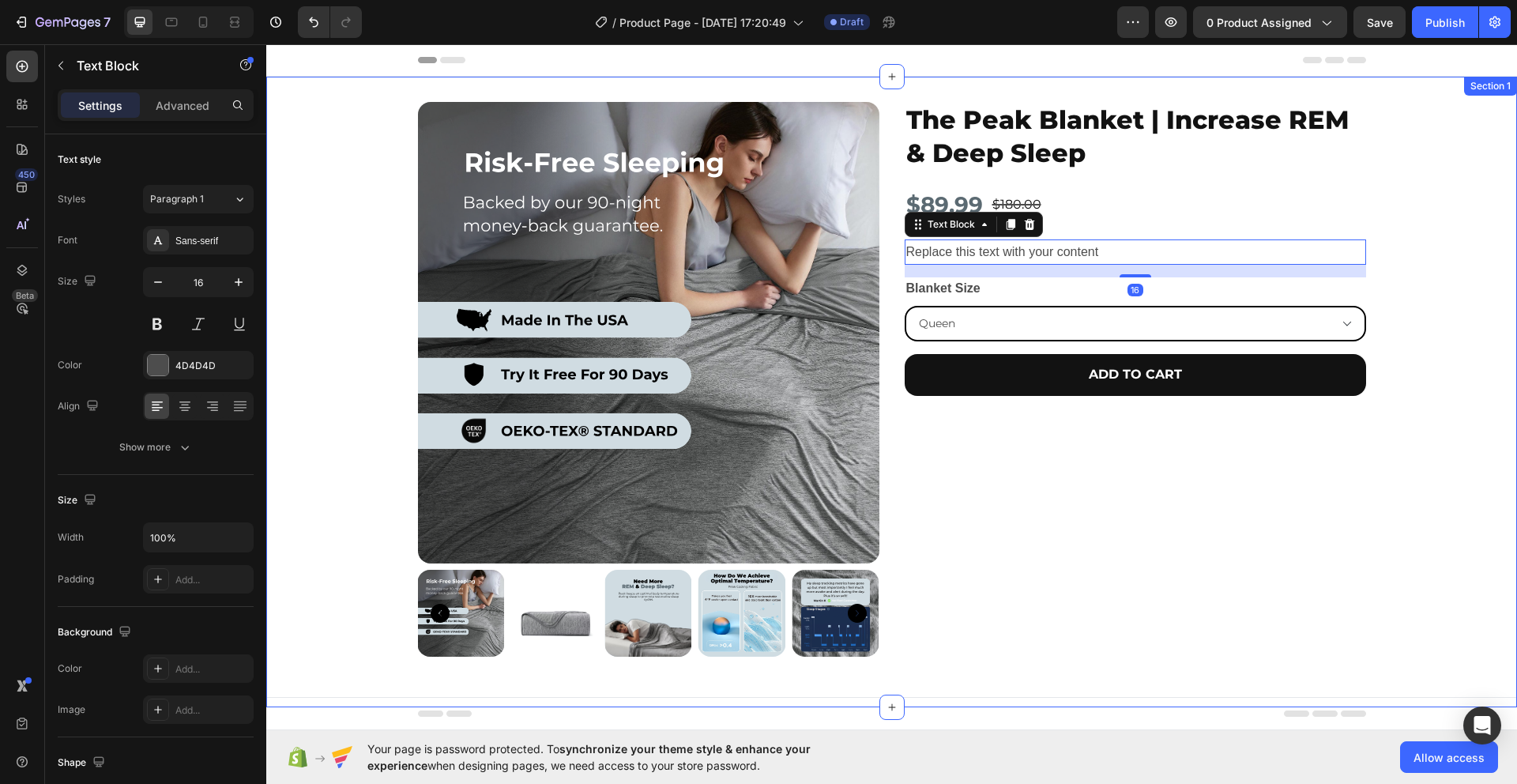
click at [1449, 262] on div "Product Images The Peak Blanket | Increase REM & Deep Sleep Product Title $89.9…" at bounding box center [892, 392] width 1251 height 580
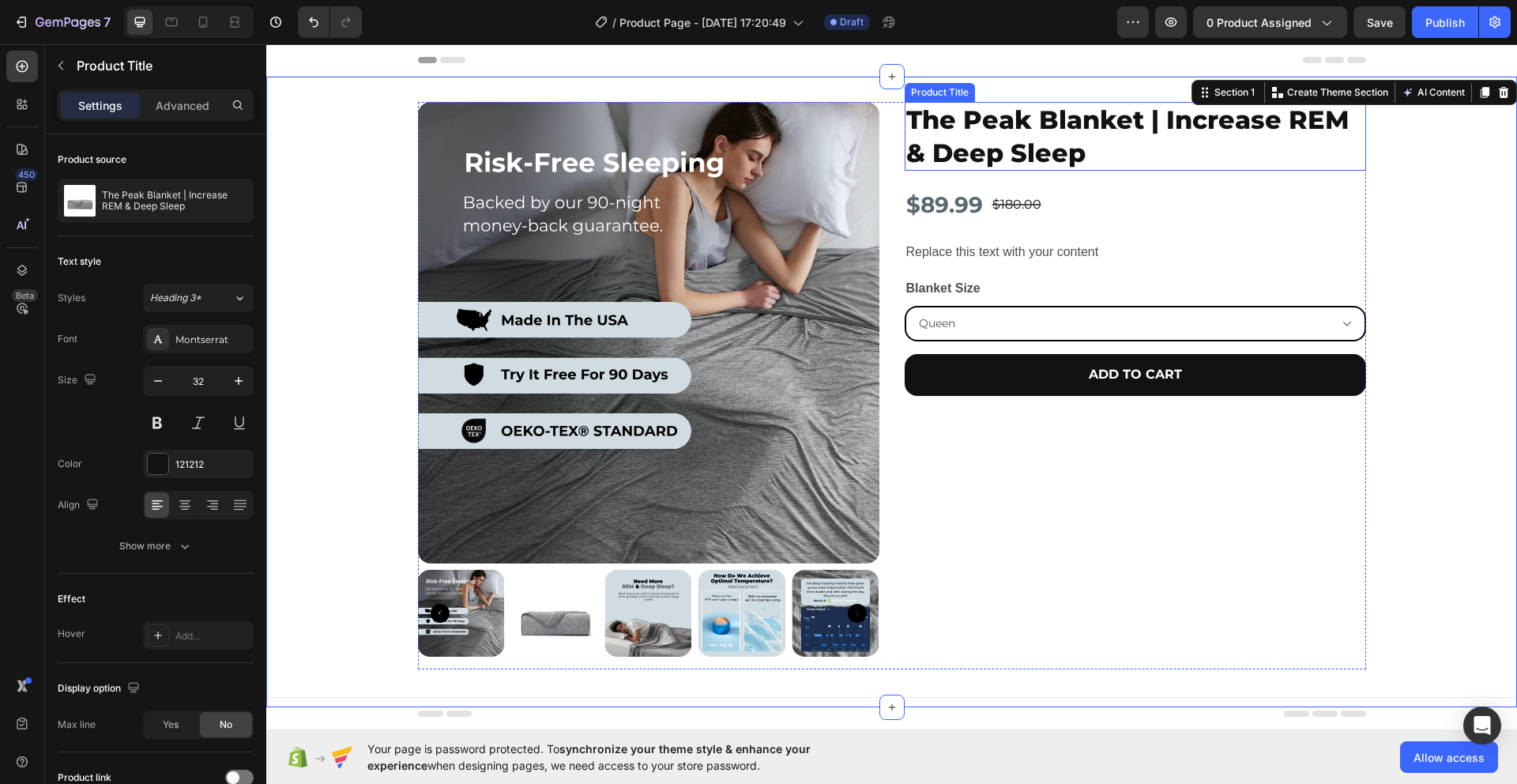
click at [1160, 151] on h2 "The Peak Blanket | Increase REM & Deep Sleep" at bounding box center [1135, 137] width 461 height 69
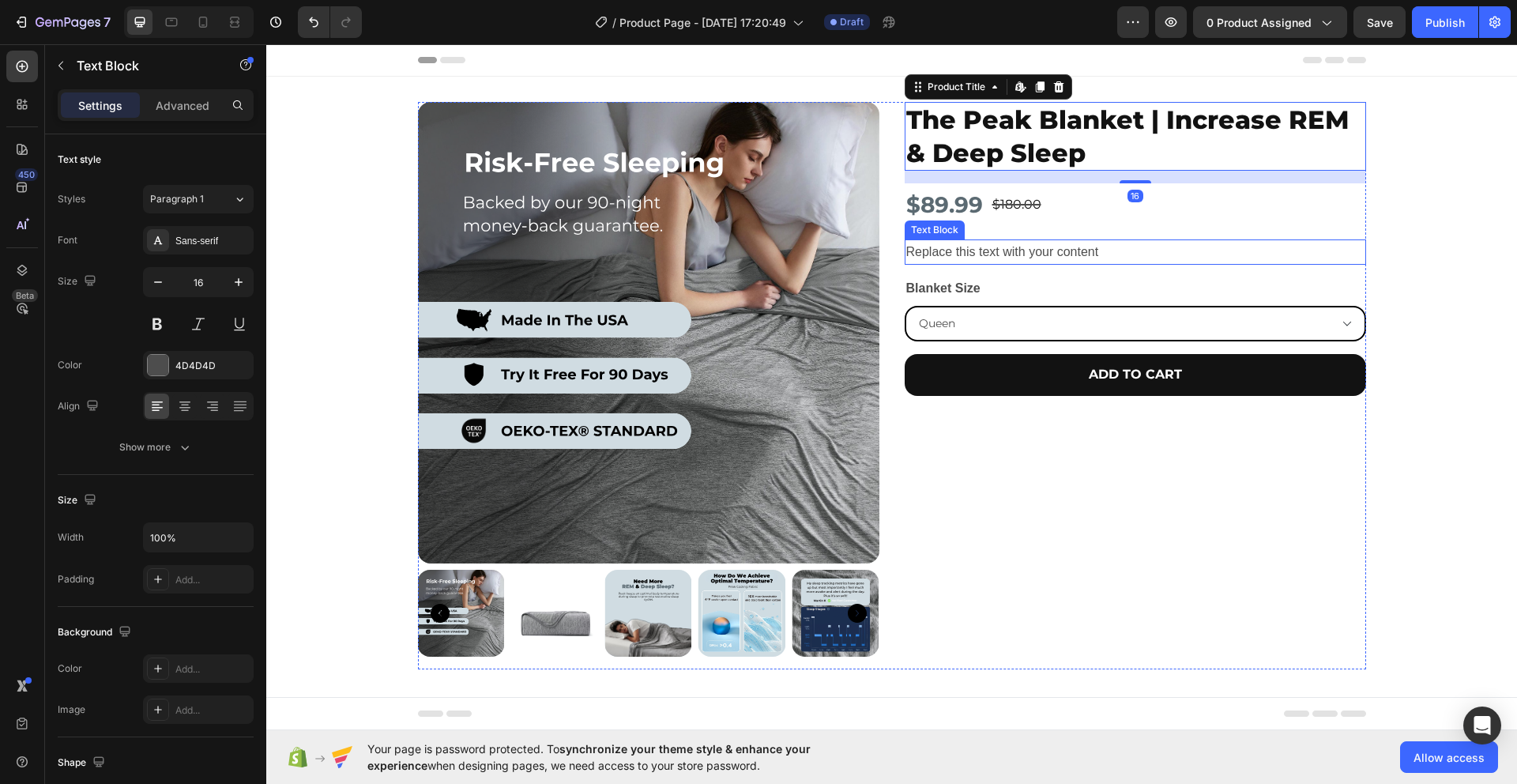
click at [1187, 247] on div "Replace this text with your content" at bounding box center [1135, 252] width 461 height 27
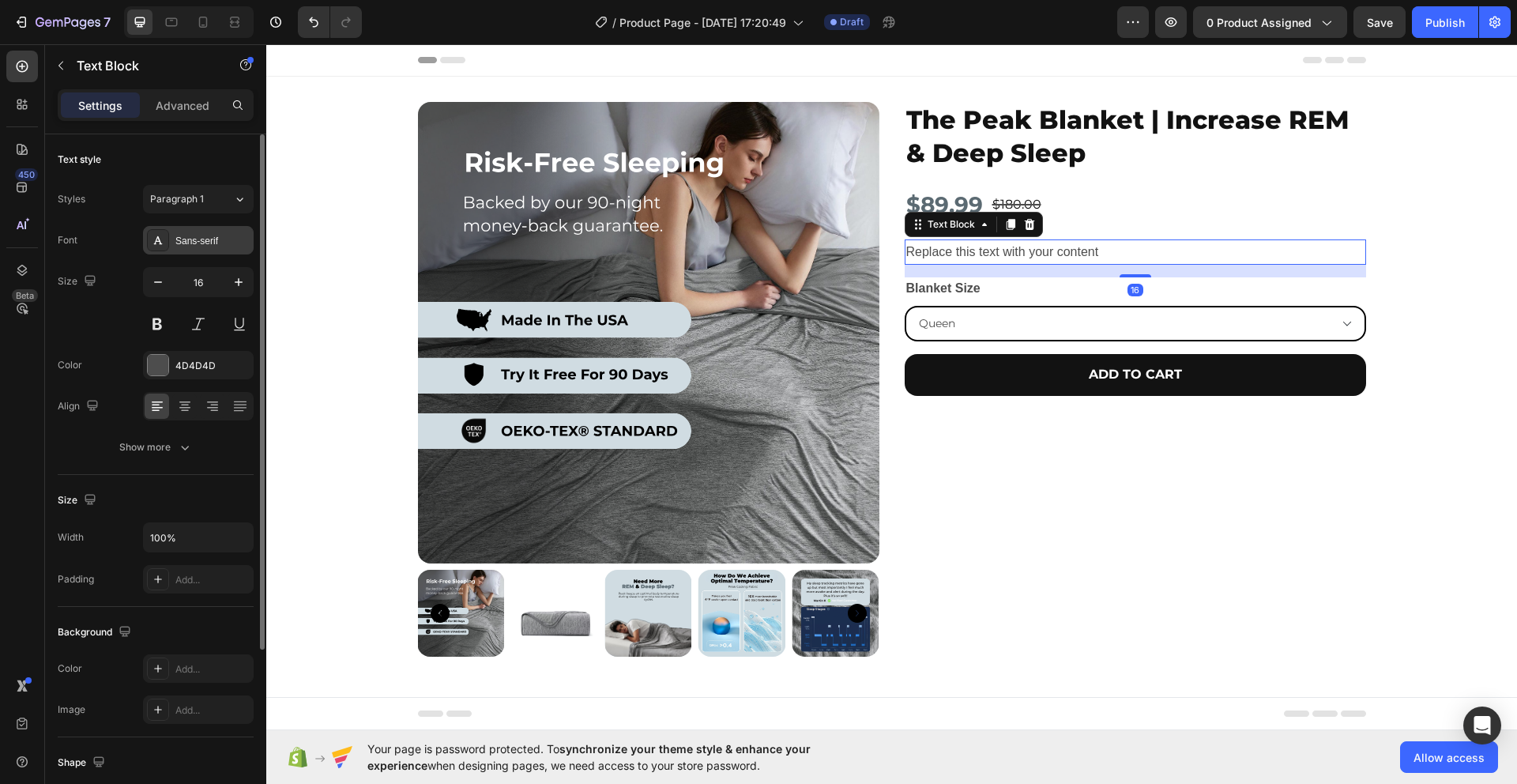
click at [201, 245] on div "Sans-serif" at bounding box center [212, 241] width 75 height 14
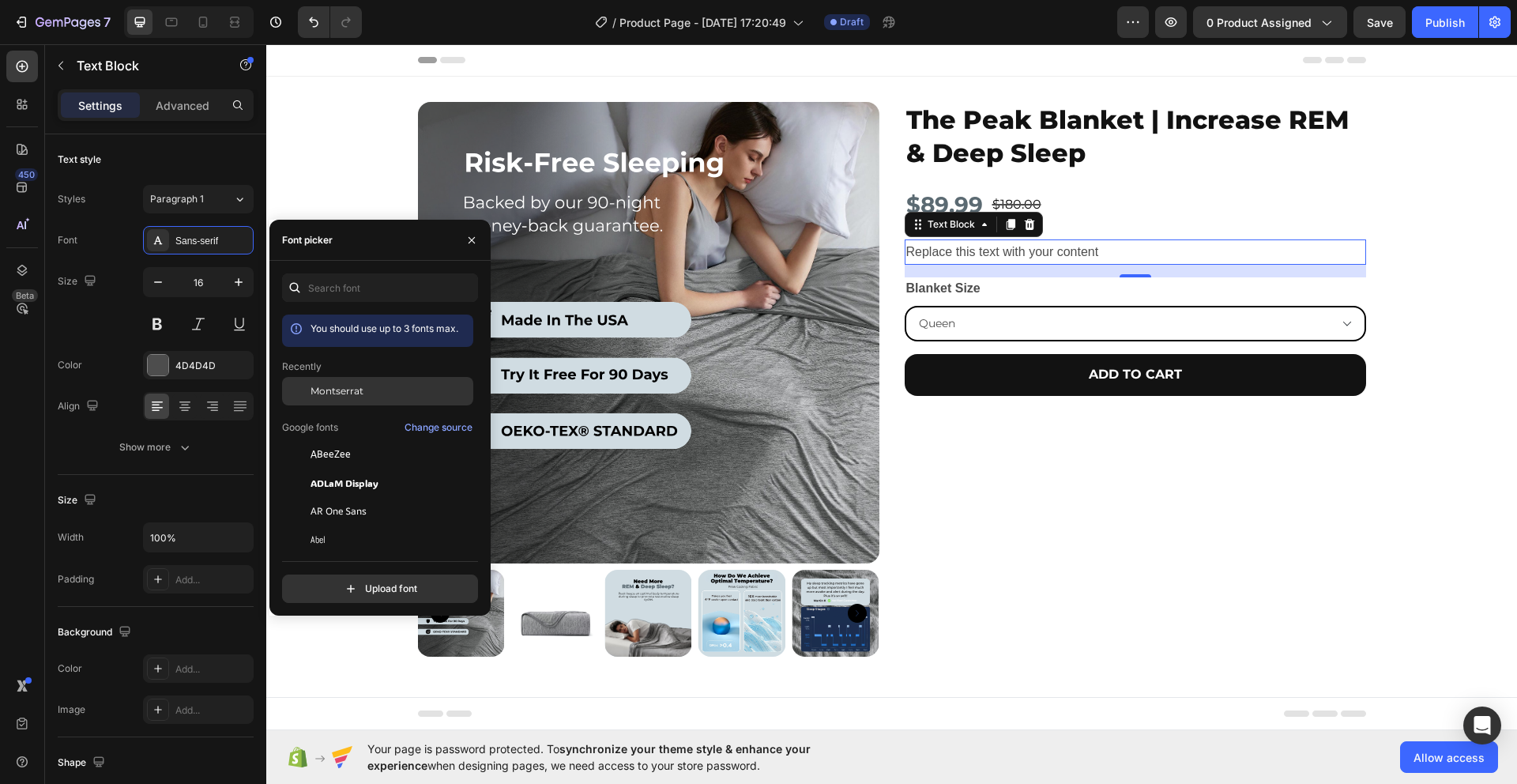
click at [334, 388] on span "Montserrat" at bounding box center [337, 391] width 53 height 14
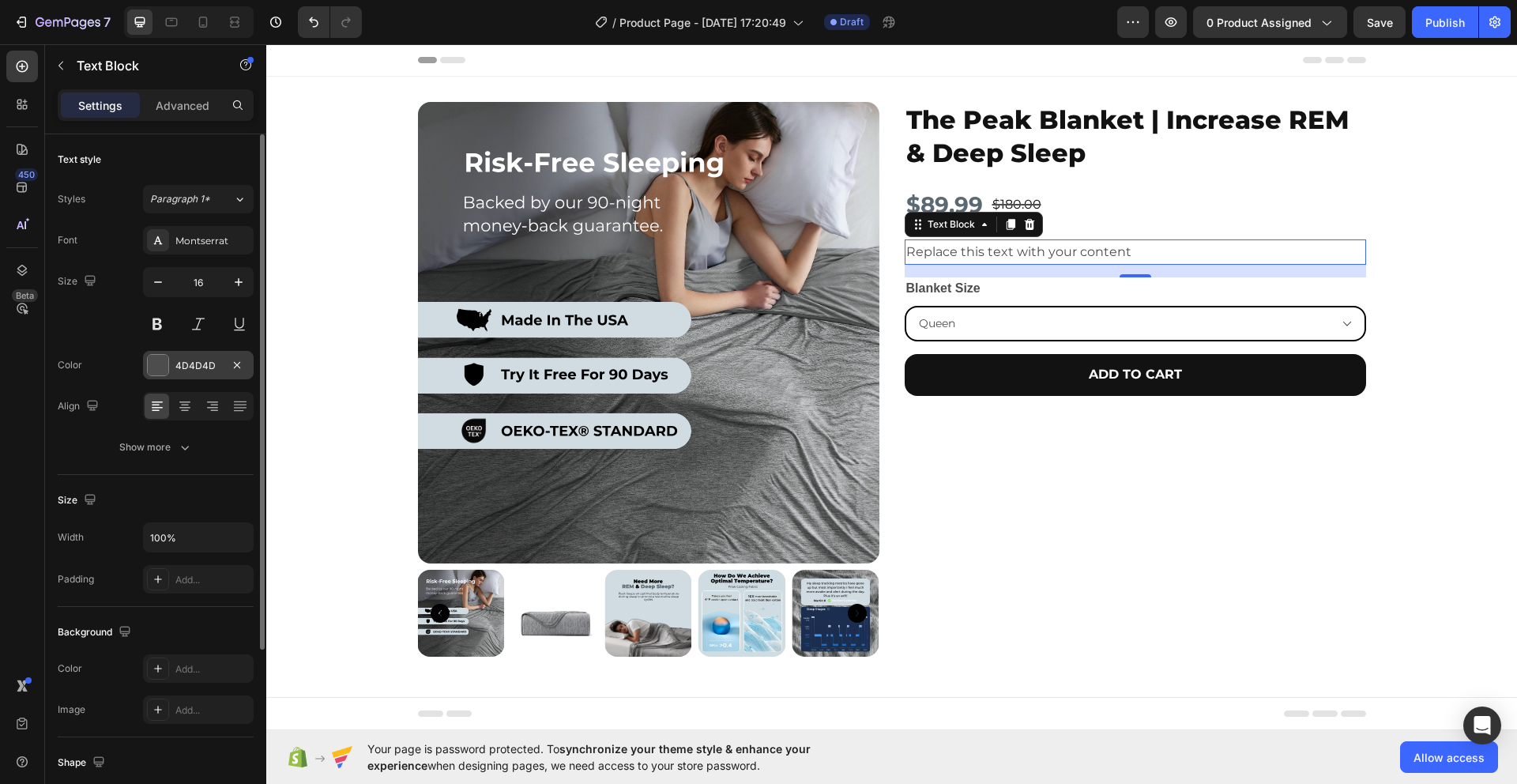
click at [157, 365] on div at bounding box center [157, 365] width 21 height 21
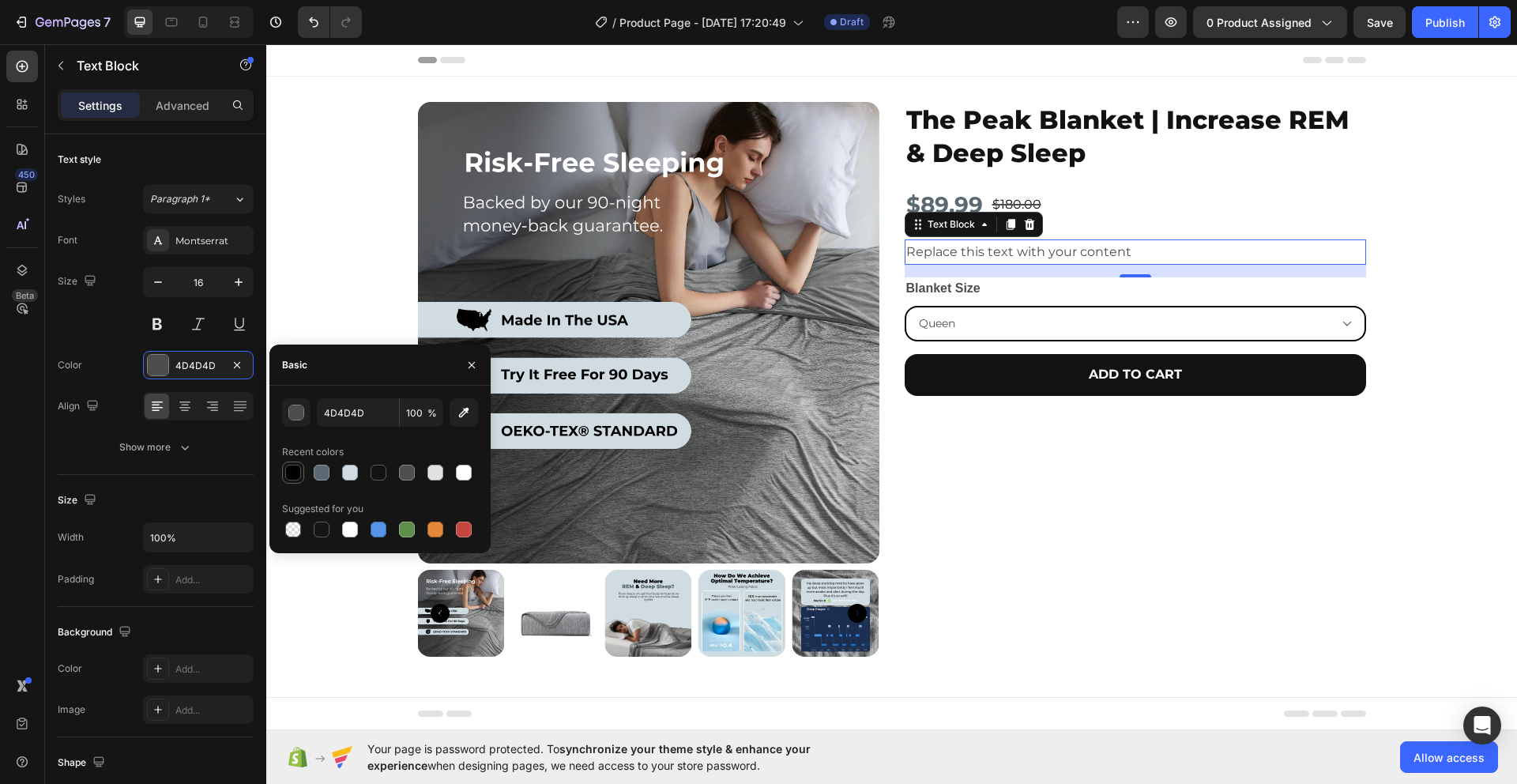
click at [283, 467] on div at bounding box center [292, 472] width 19 height 19
type input "000000"
click at [1104, 251] on div "Replace this text with your content" at bounding box center [1135, 252] width 461 height 27
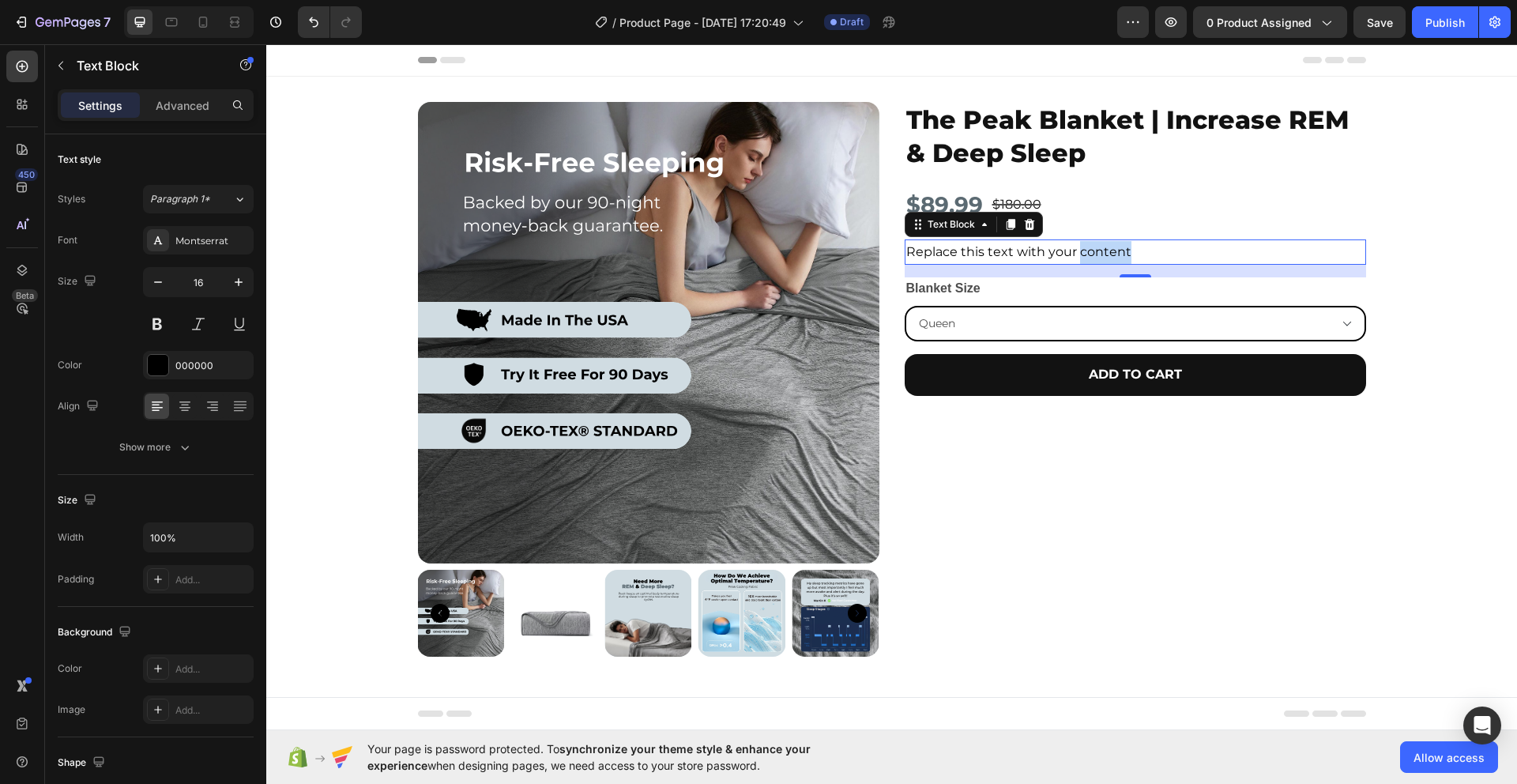
click at [1104, 251] on p "Replace this text with your content" at bounding box center [1135, 252] width 458 height 23
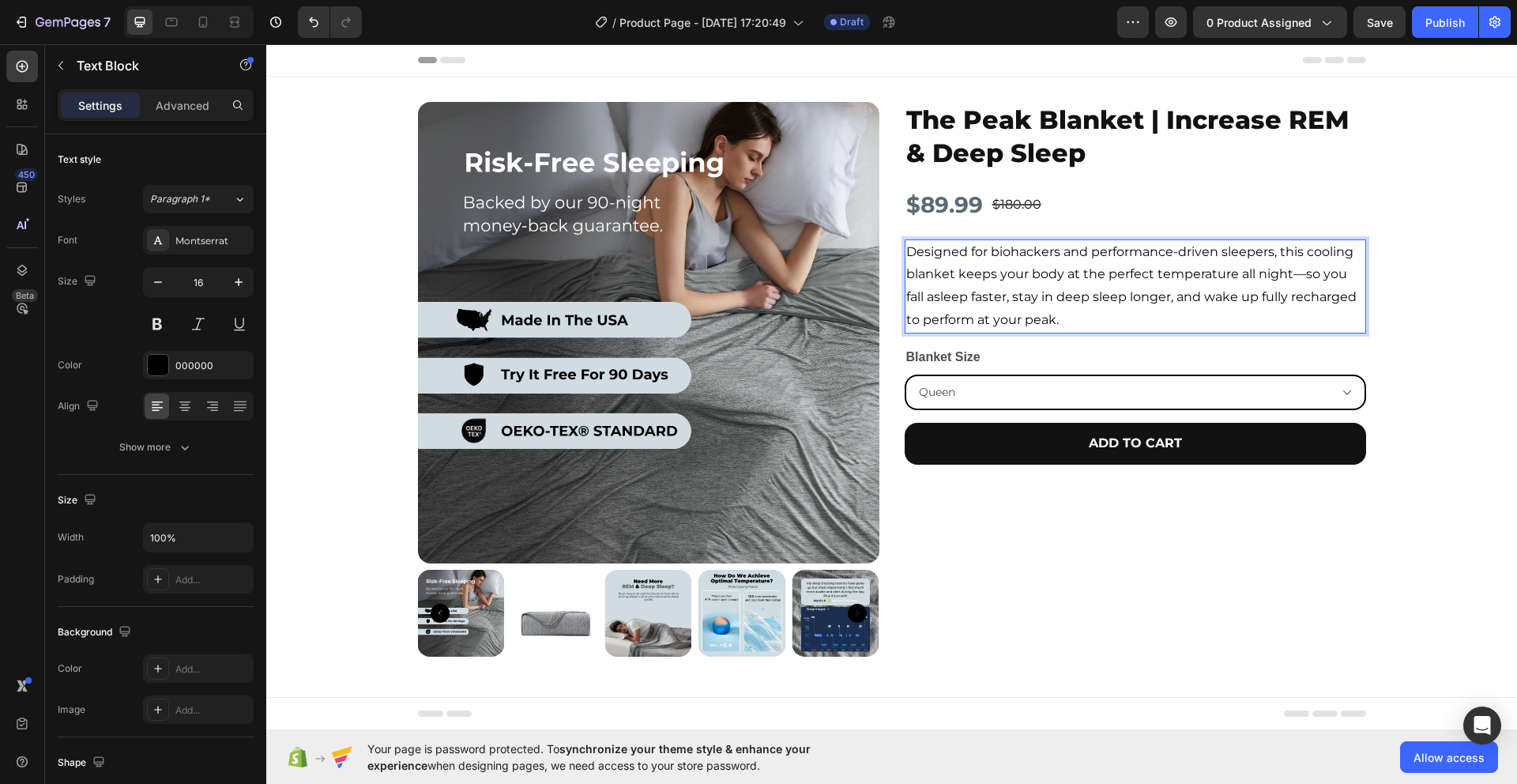
click at [1276, 251] on p "Designed for biohackers and performance-driven sleepers, this cooling blanket k…" at bounding box center [1135, 286] width 458 height 90
click at [1277, 251] on p "Designed for biohackers and performance-driven sleepers, this cooling blanket k…" at bounding box center [1135, 286] width 458 height 90
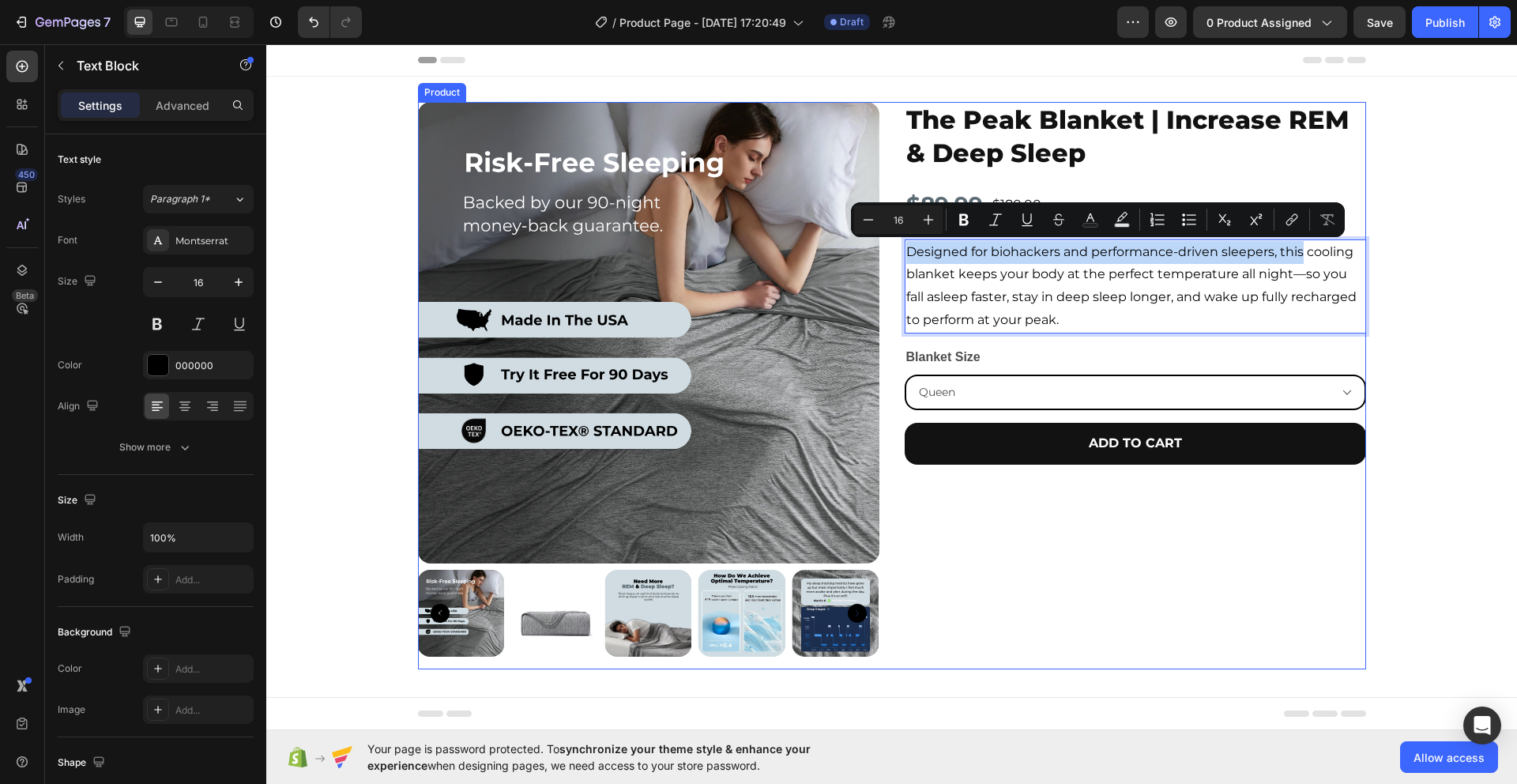
drag, startPoint x: 1236, startPoint y: 252, endPoint x: 878, endPoint y: 258, distance: 358.1
click at [878, 258] on div "Product Images The Peak Blanket | Increase REM & Deep Sleep Product Title $89.9…" at bounding box center [892, 386] width 948 height 568
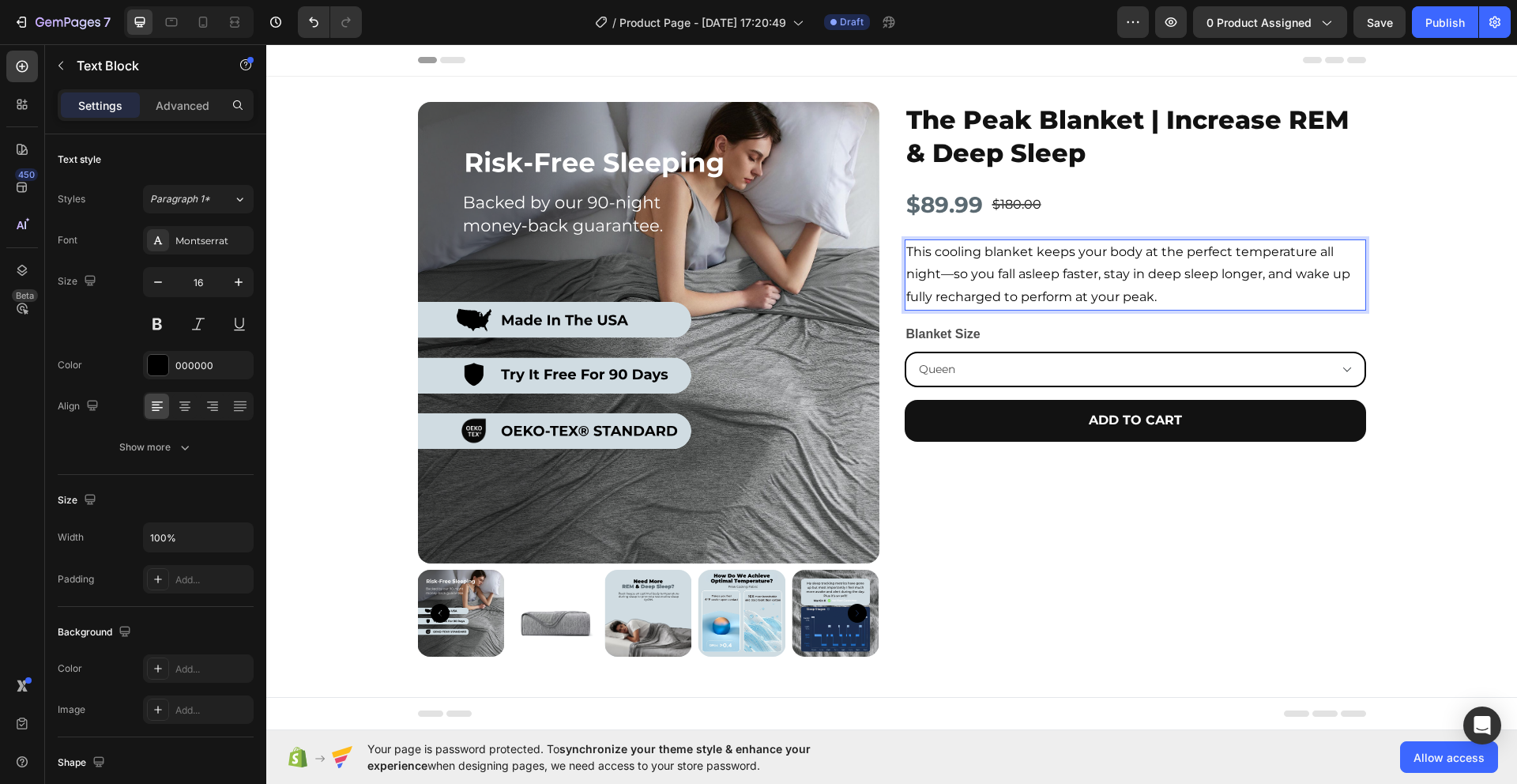
click at [949, 277] on p "This cooling blanket keeps your body at the perfect temperature all night—so yo…" at bounding box center [1135, 274] width 458 height 68
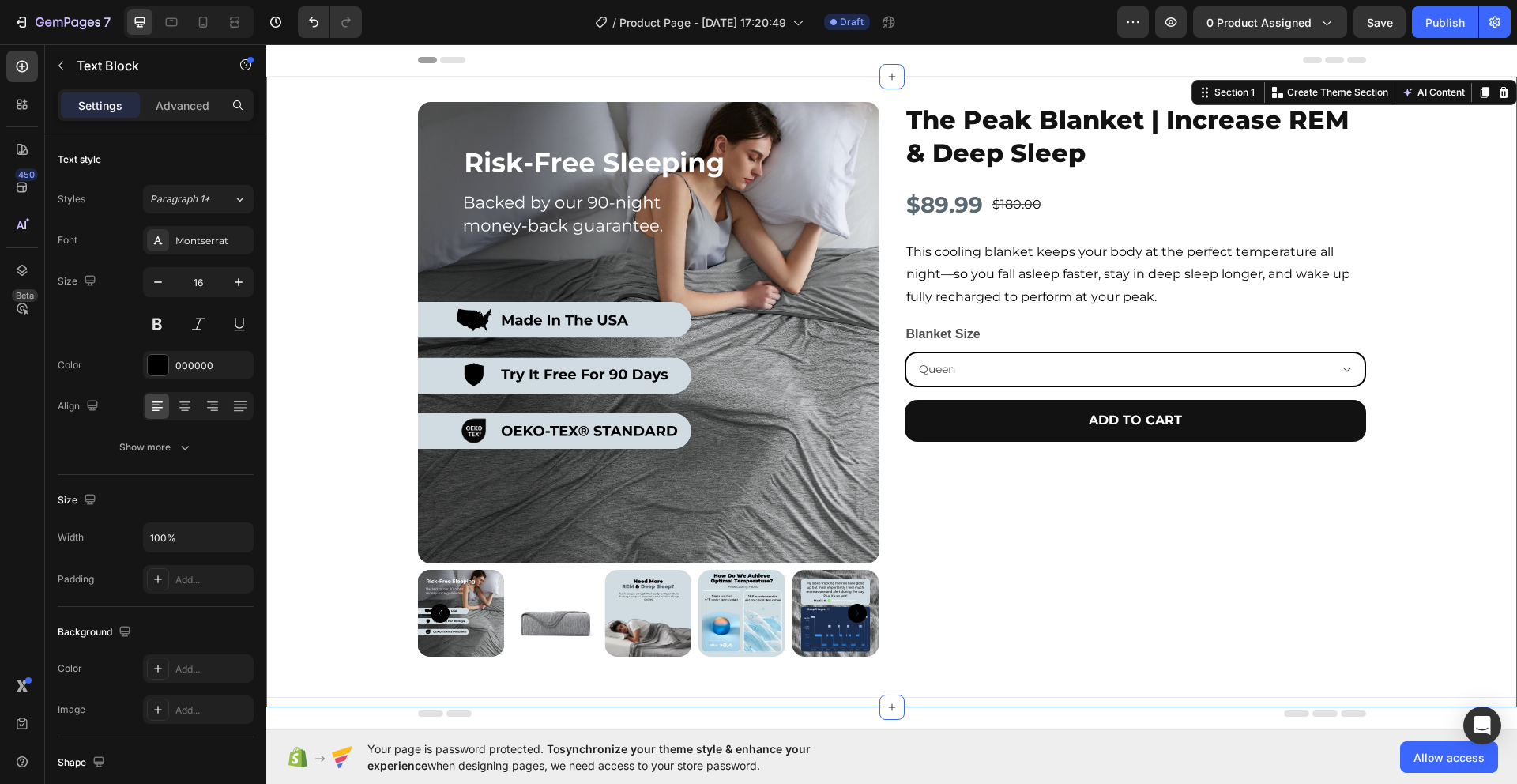
click at [1468, 310] on div "Product Images The Peak Blanket | Increase REM & Deep Sleep Product Title $89.9…" at bounding box center [892, 392] width 1251 height 580
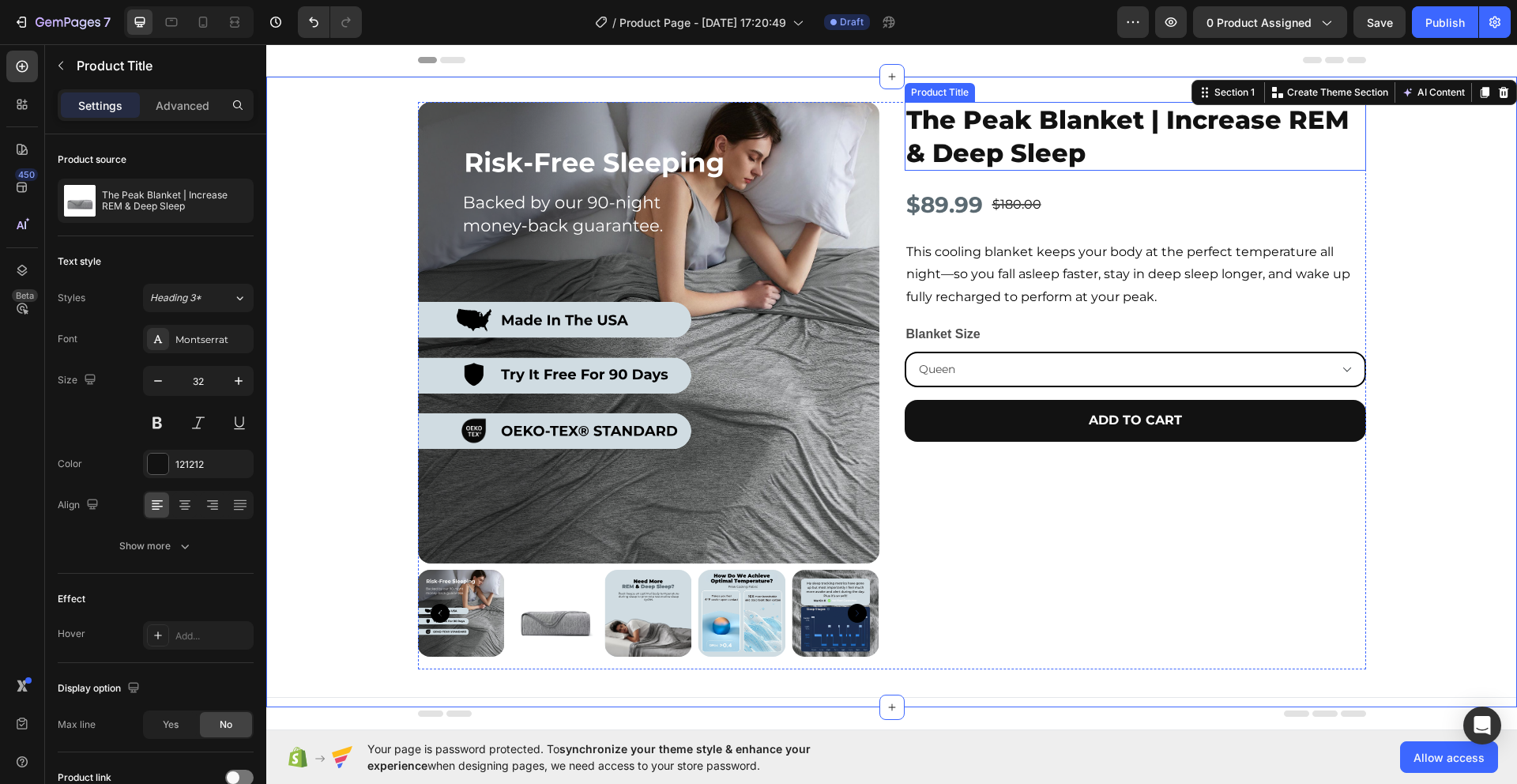
click at [1152, 148] on h2 "The Peak Blanket | Increase REM & Deep Sleep" at bounding box center [1135, 137] width 461 height 69
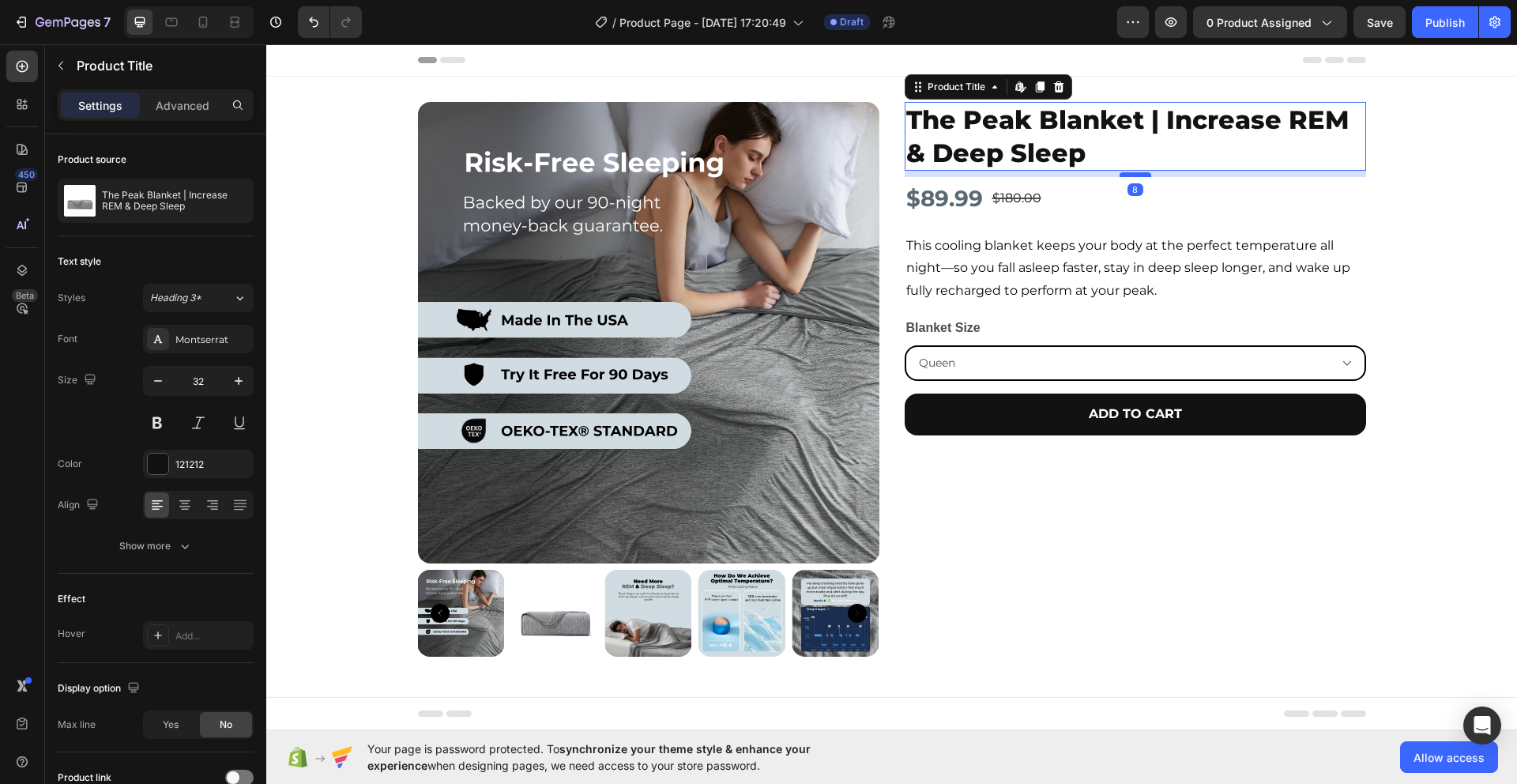
click at [1138, 173] on div at bounding box center [1135, 174] width 31 height 5
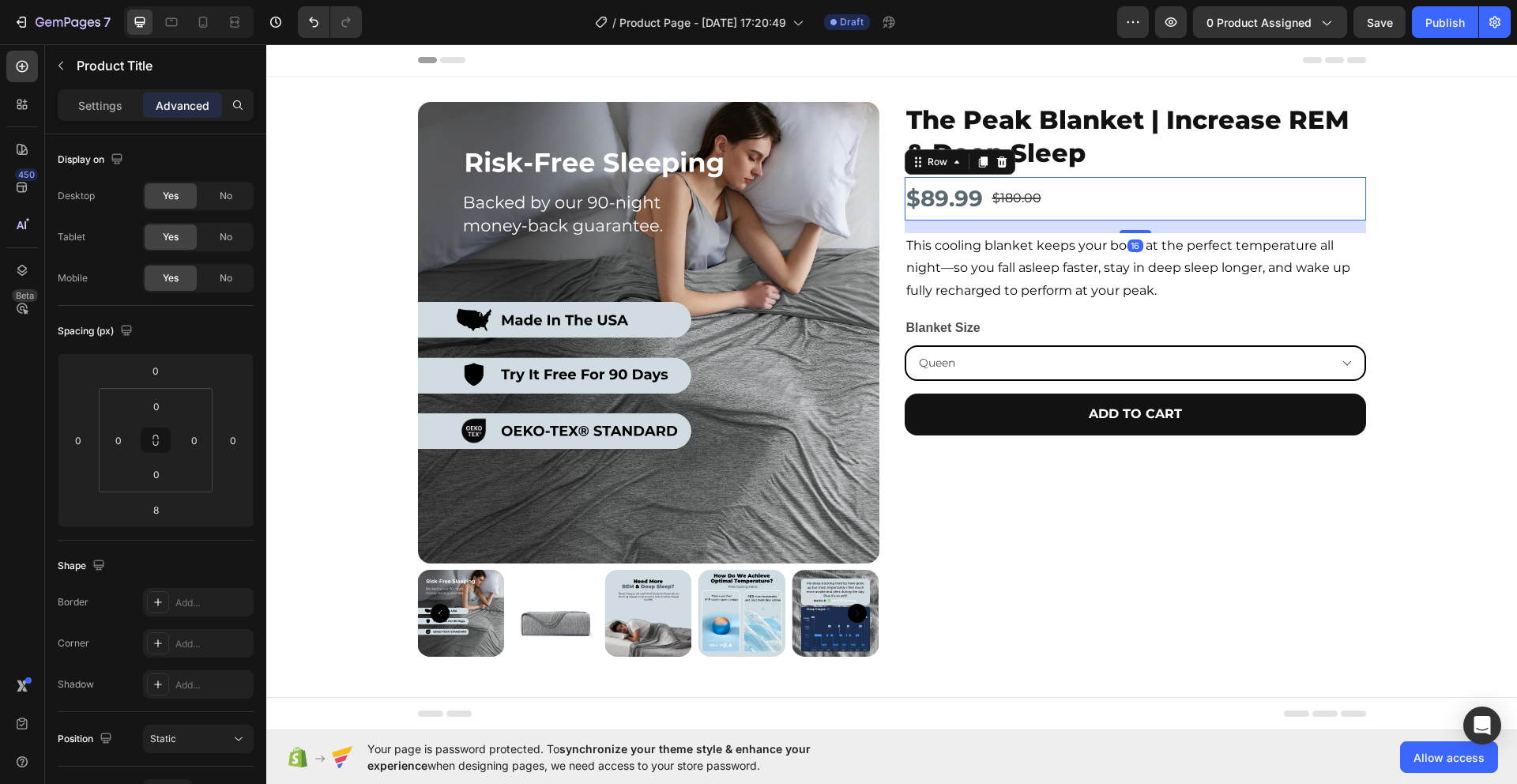
click at [1171, 199] on div "$89.99 Product Price Product Price $180.00 Product Price Product Price Row 16" at bounding box center [1135, 198] width 461 height 42
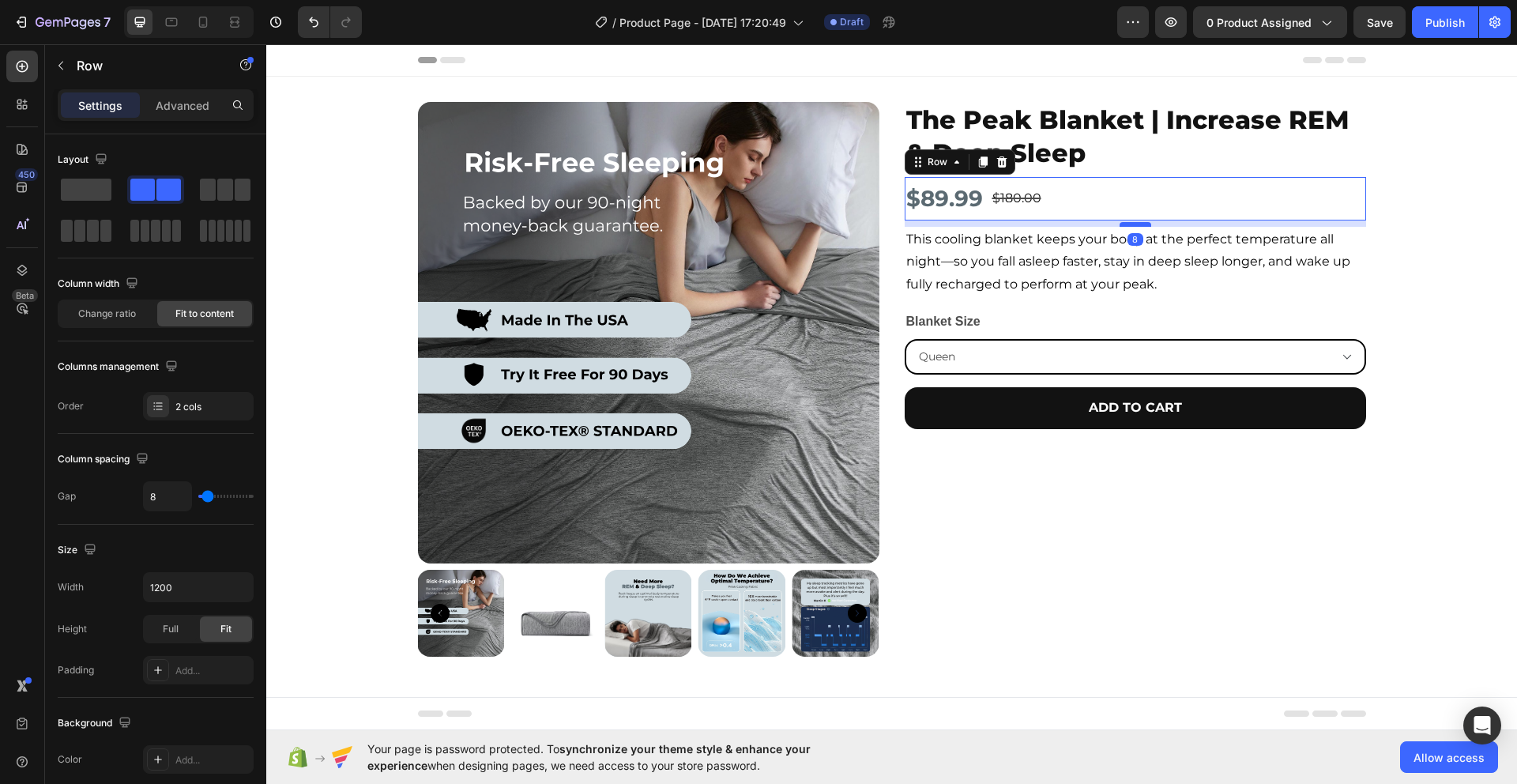
click at [1136, 223] on div at bounding box center [1135, 224] width 31 height 5
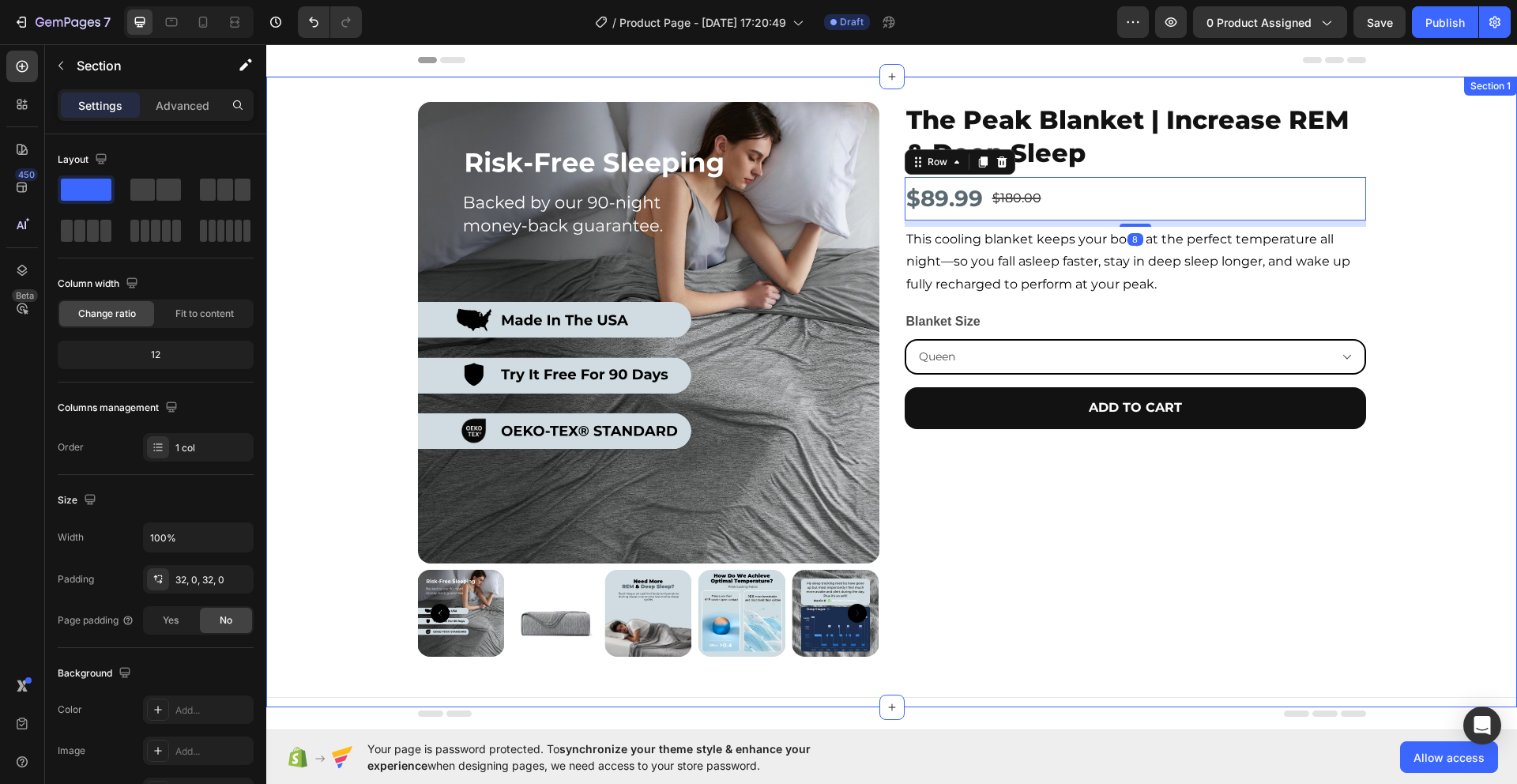
click at [1437, 291] on div "Product Images The Peak Blanket | Increase REM & Deep Sleep Product Title $89.9…" at bounding box center [892, 392] width 1251 height 580
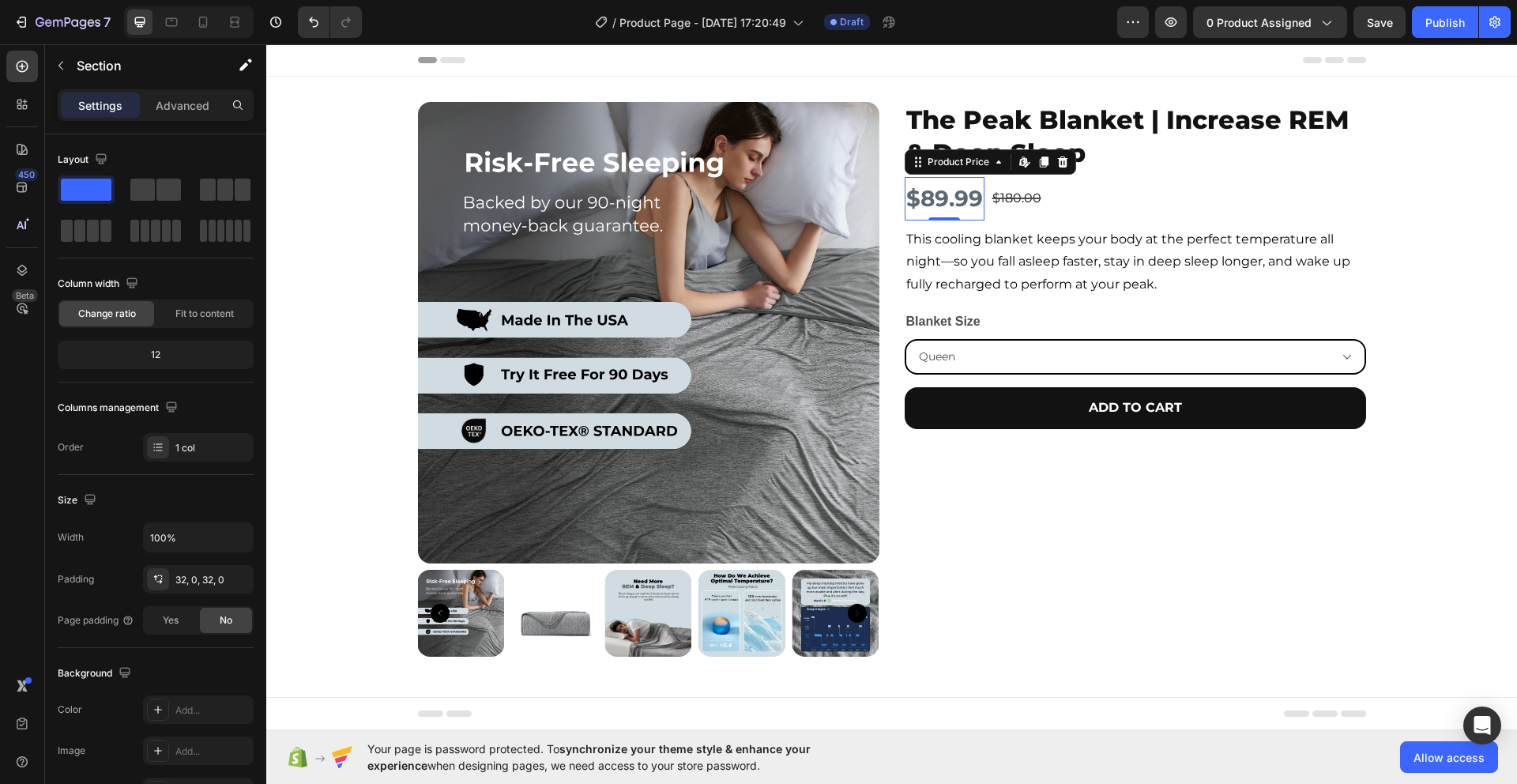
click at [946, 195] on div "$89.99" at bounding box center [944, 198] width 80 height 42
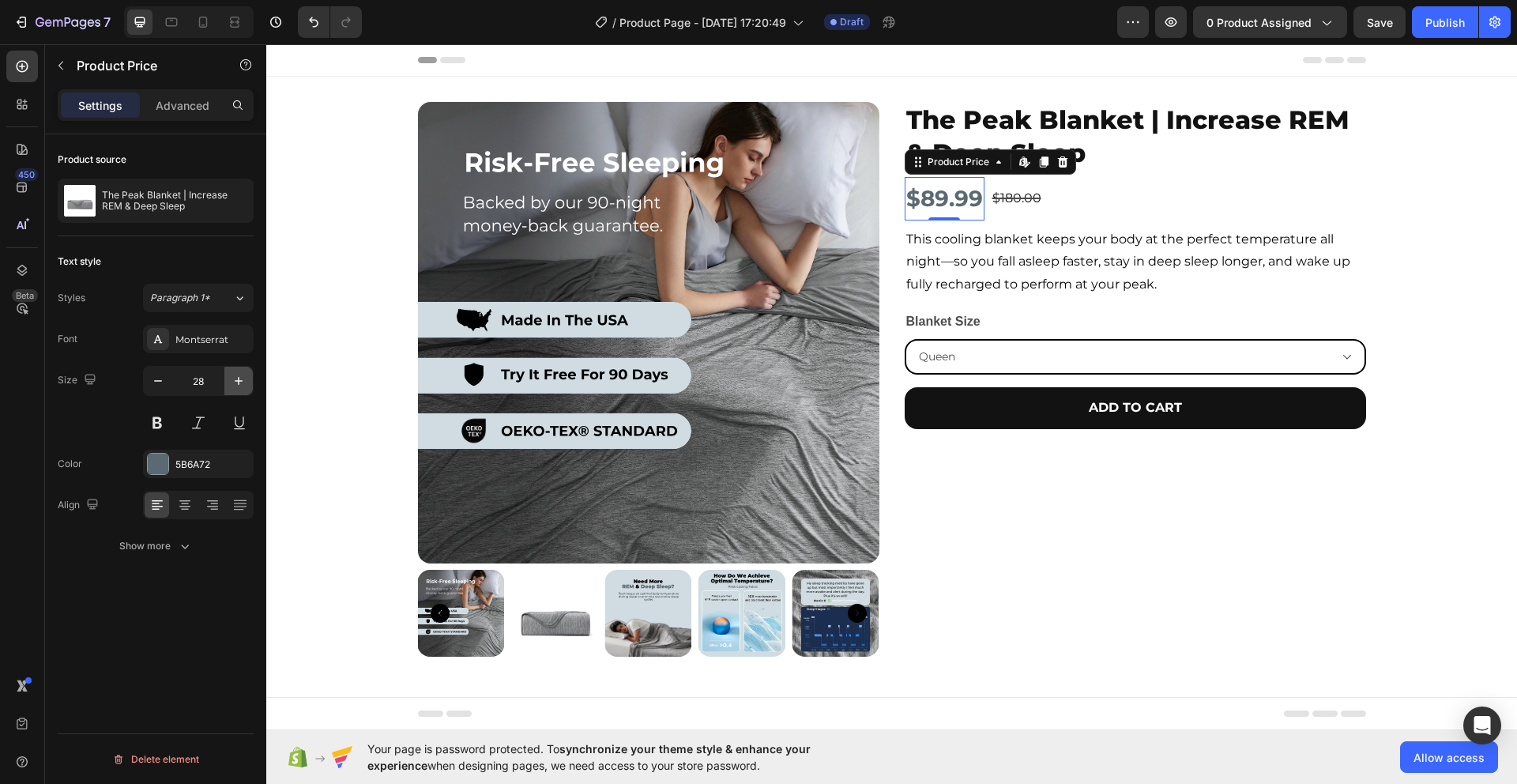
click at [241, 379] on icon "button" at bounding box center [239, 381] width 16 height 16
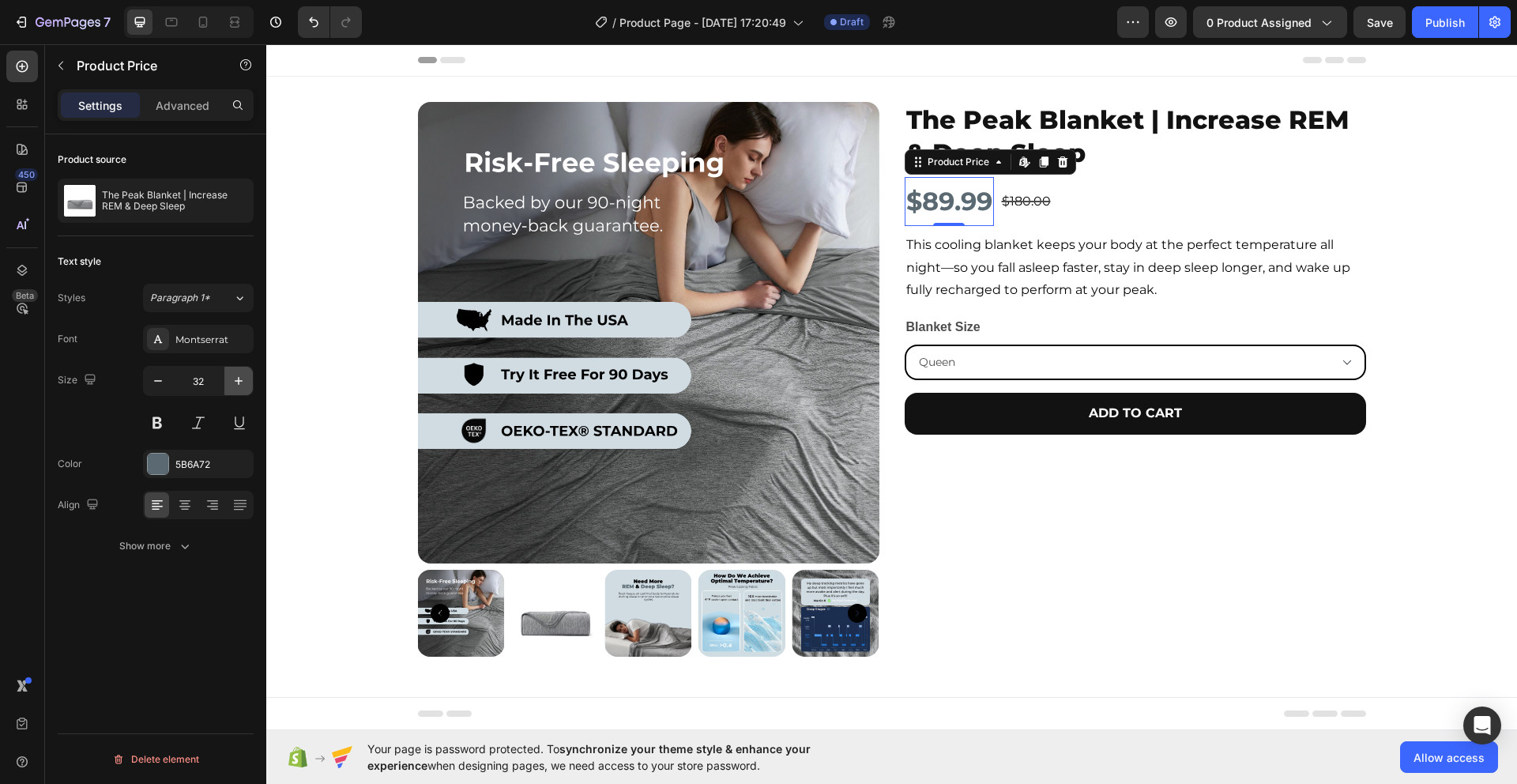
click at [241, 379] on icon "button" at bounding box center [239, 381] width 16 height 16
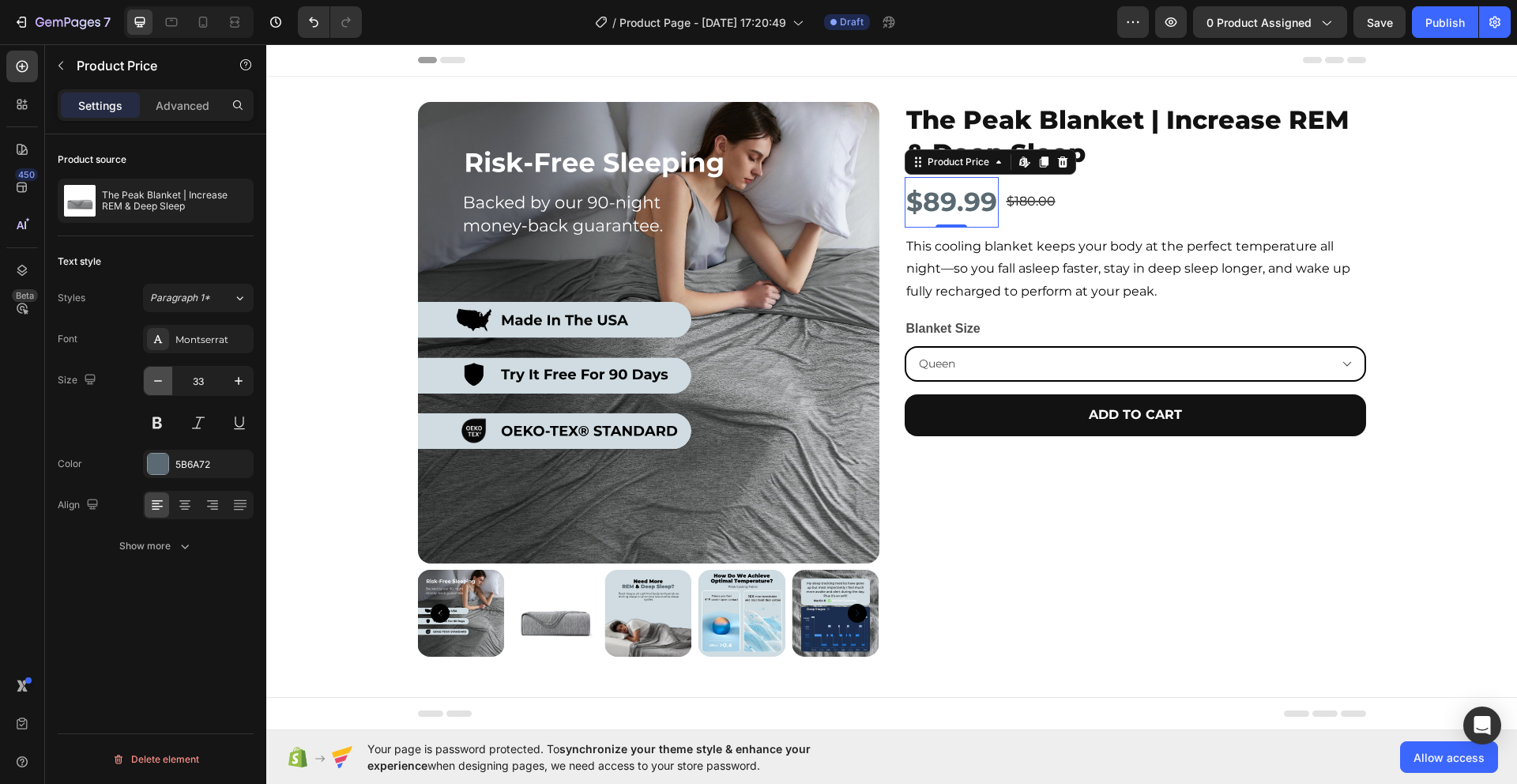
click at [161, 386] on icon "button" at bounding box center [158, 381] width 16 height 16
type input "32"
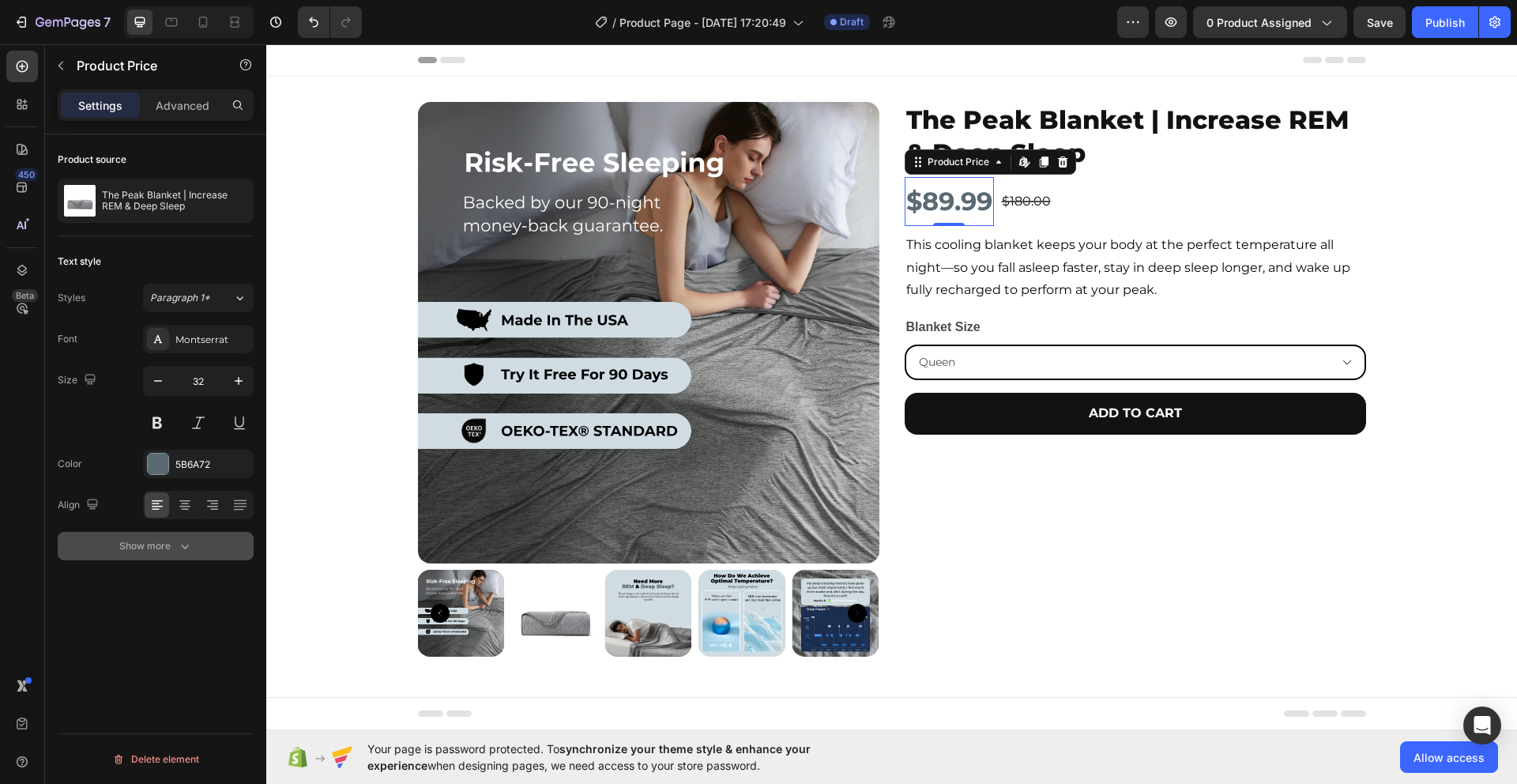
click at [179, 550] on icon "button" at bounding box center [185, 546] width 16 height 16
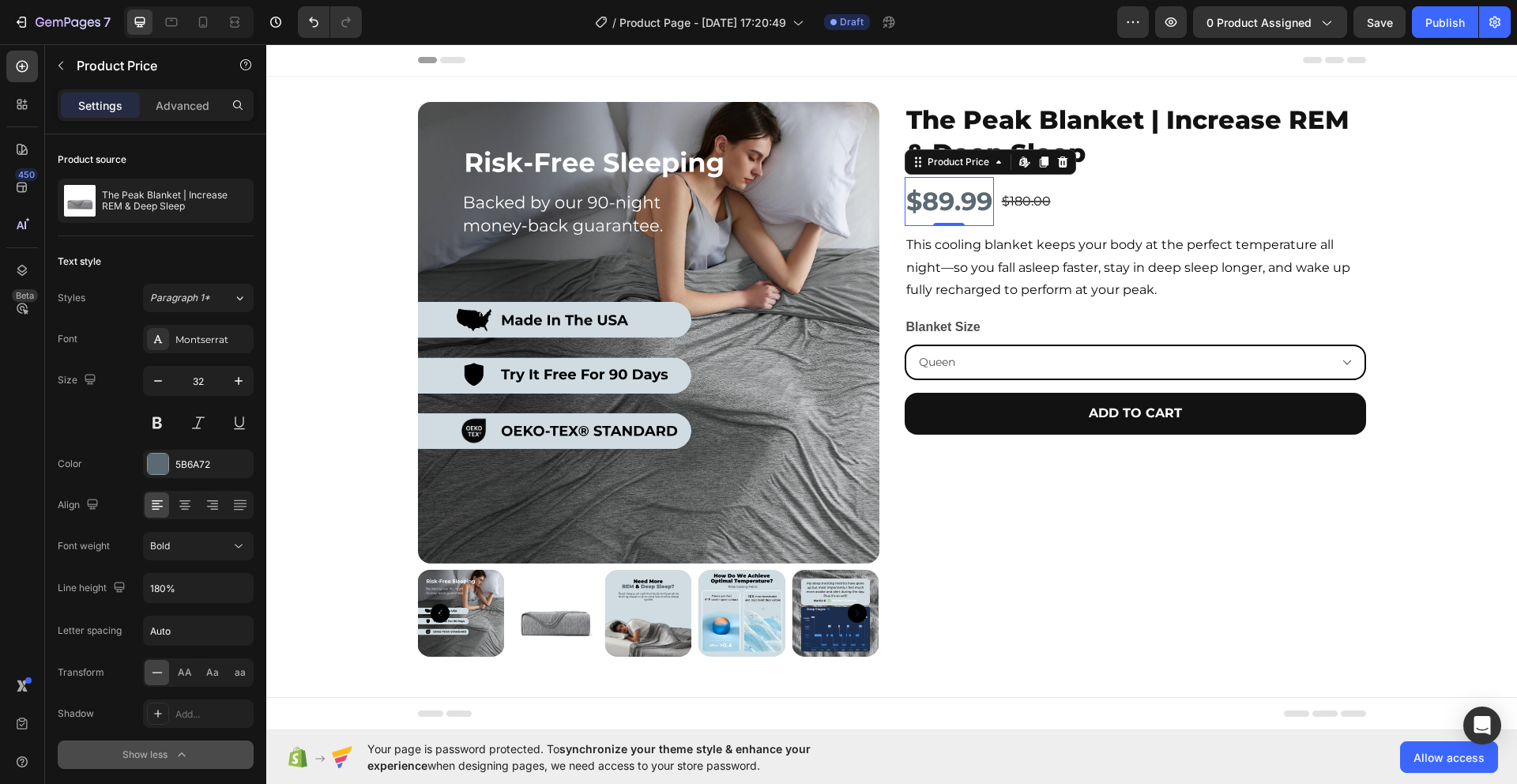
click at [219, 528] on div "Font Montserrat Size 32 Color 5B6A72 Align Font weight Bold Line height 180% Le…" at bounding box center [155, 547] width 196 height 445
click at [229, 542] on div "Bold" at bounding box center [191, 546] width 81 height 14
click at [189, 703] on span "Extra Bold" at bounding box center [173, 706] width 46 height 14
click at [329, 346] on div "Product Images The Peak Blanket | Increase REM & Deep Sleep Product Title $89.9…" at bounding box center [892, 392] width 1251 height 580
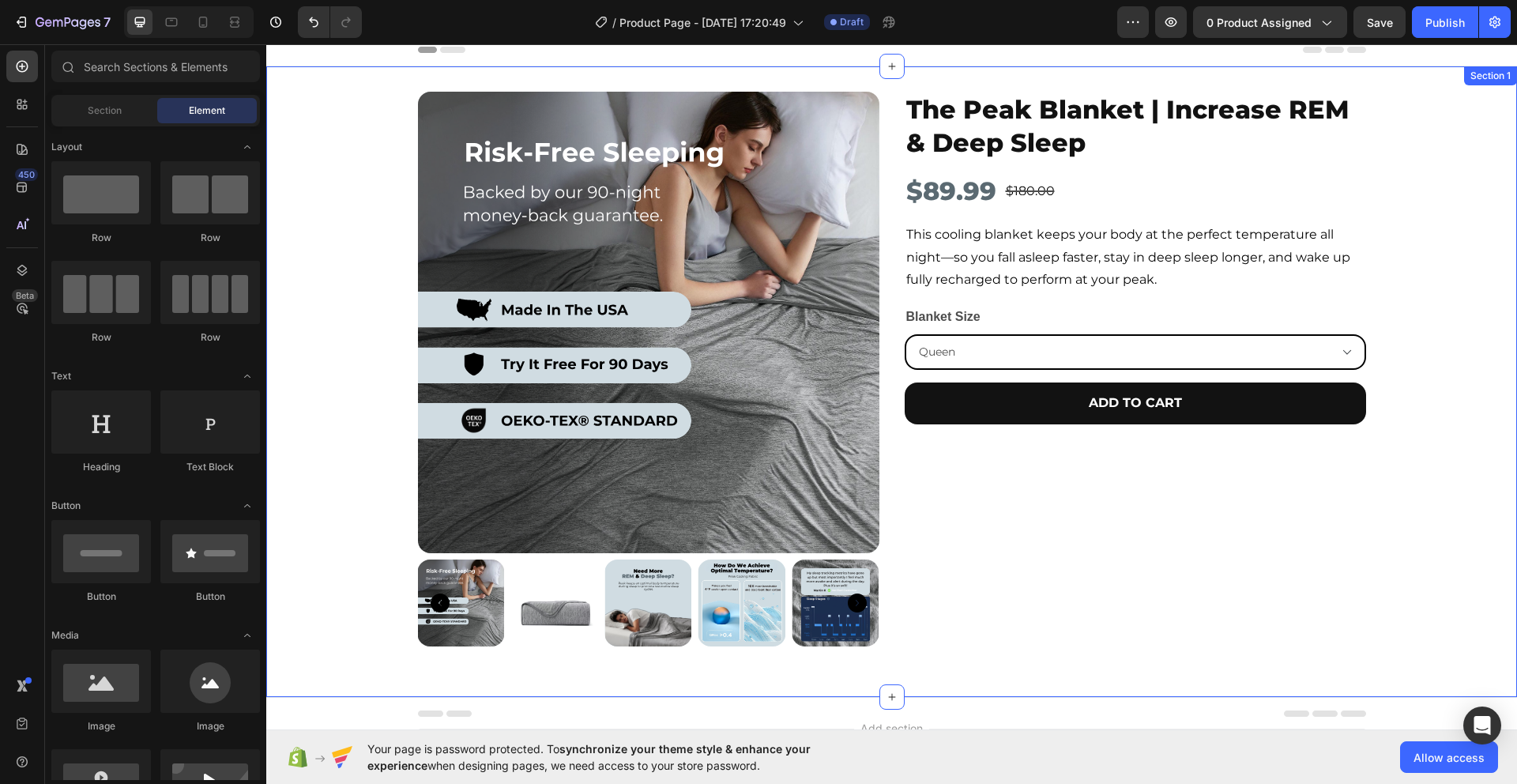
scroll to position [0, 0]
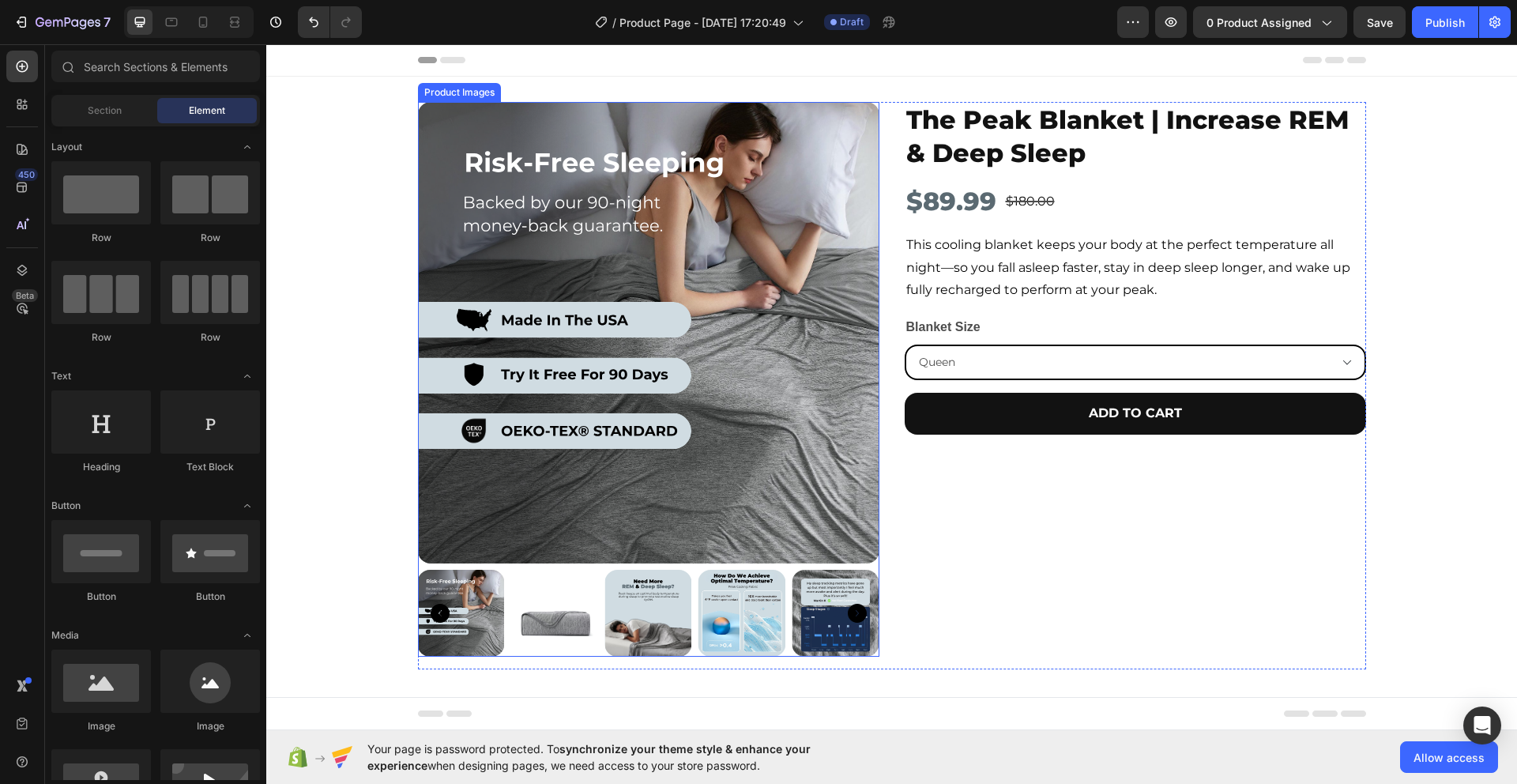
click at [559, 609] on img at bounding box center [555, 613] width 87 height 87
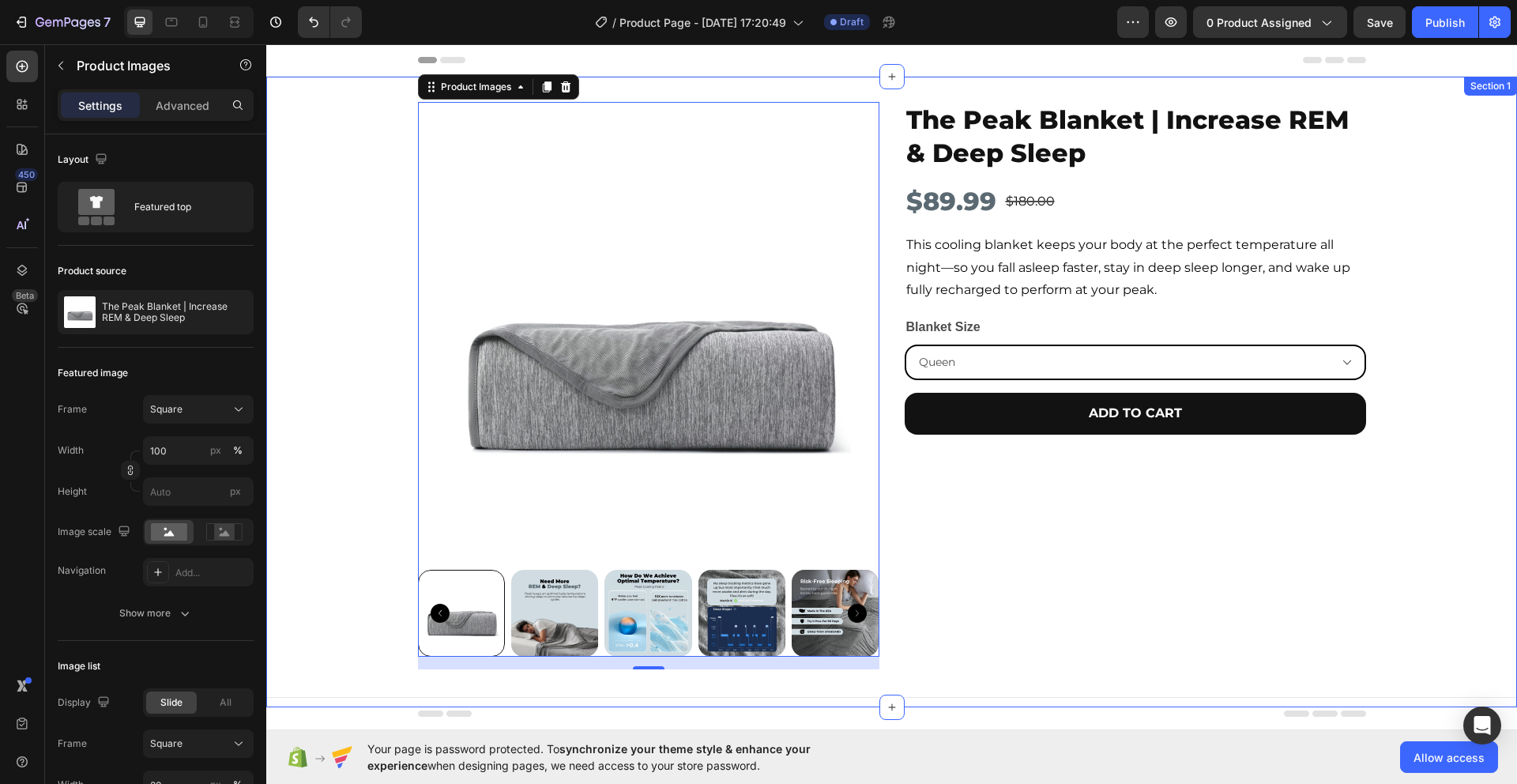
click at [1460, 401] on div "Product Images 16 The Peak Blanket | Increase REM & Deep Sleep Product Title $8…" at bounding box center [892, 392] width 1251 height 580
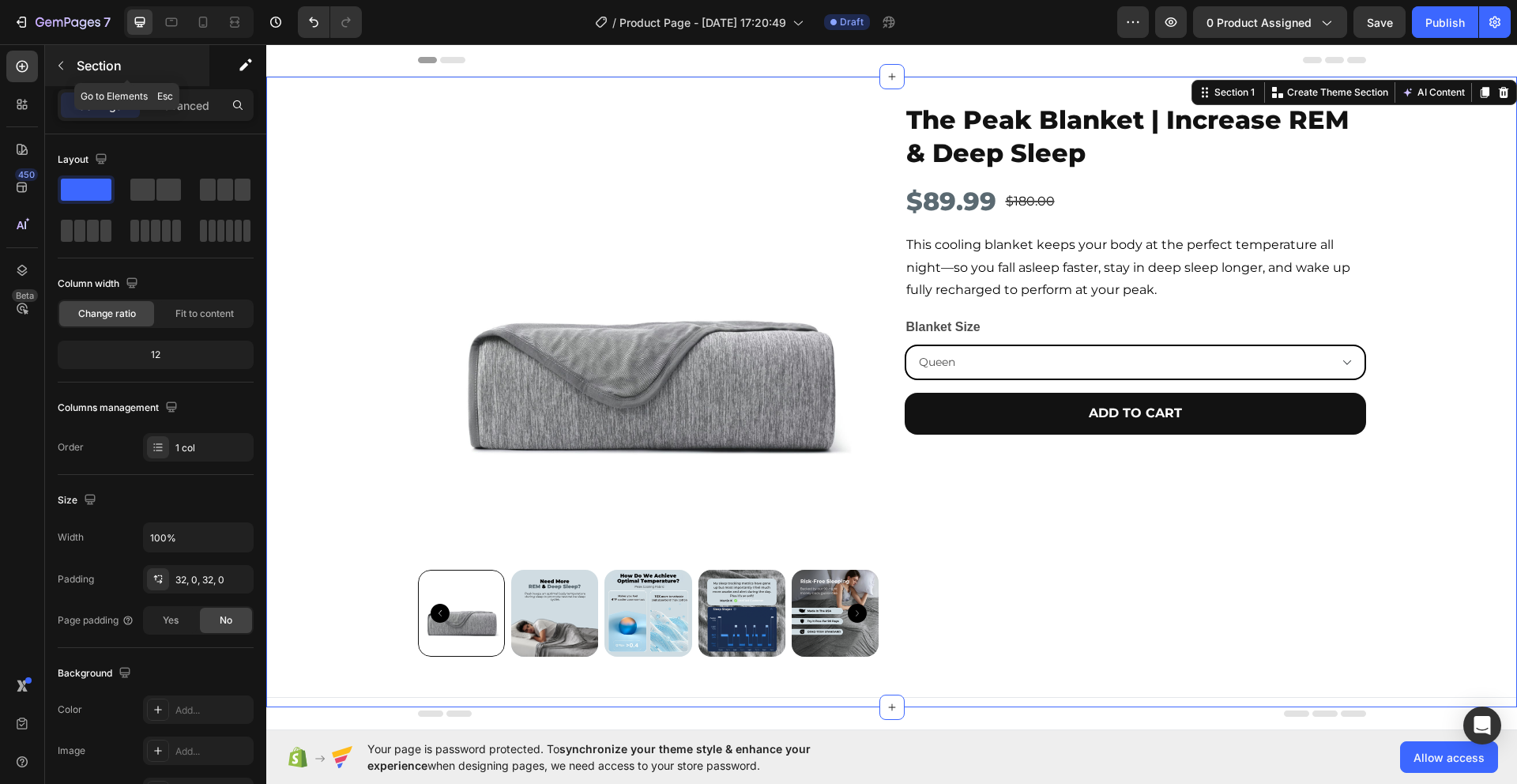
click at [62, 69] on icon "button" at bounding box center [60, 65] width 13 height 13
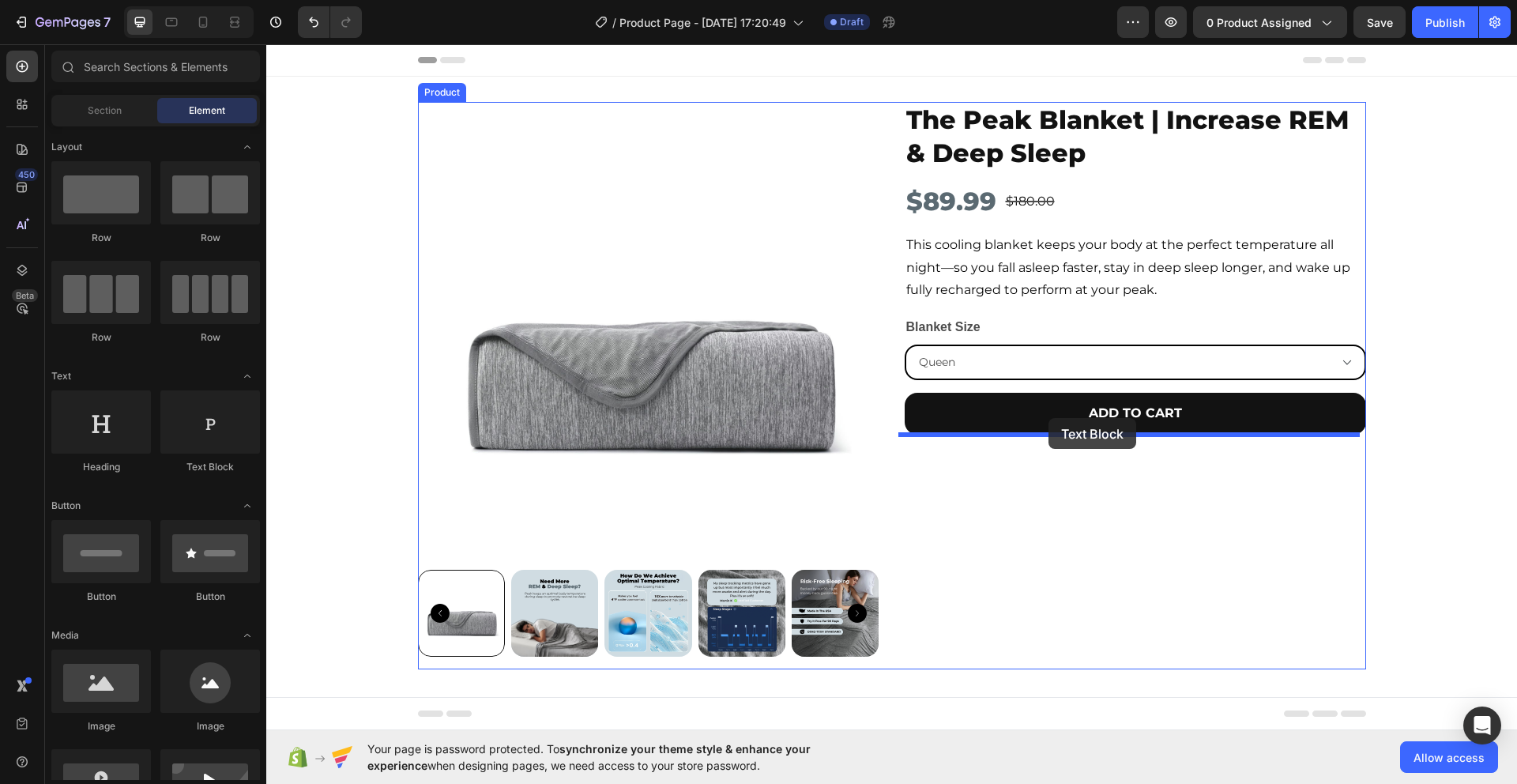
drag, startPoint x: 449, startPoint y: 468, endPoint x: 1049, endPoint y: 418, distance: 602.1
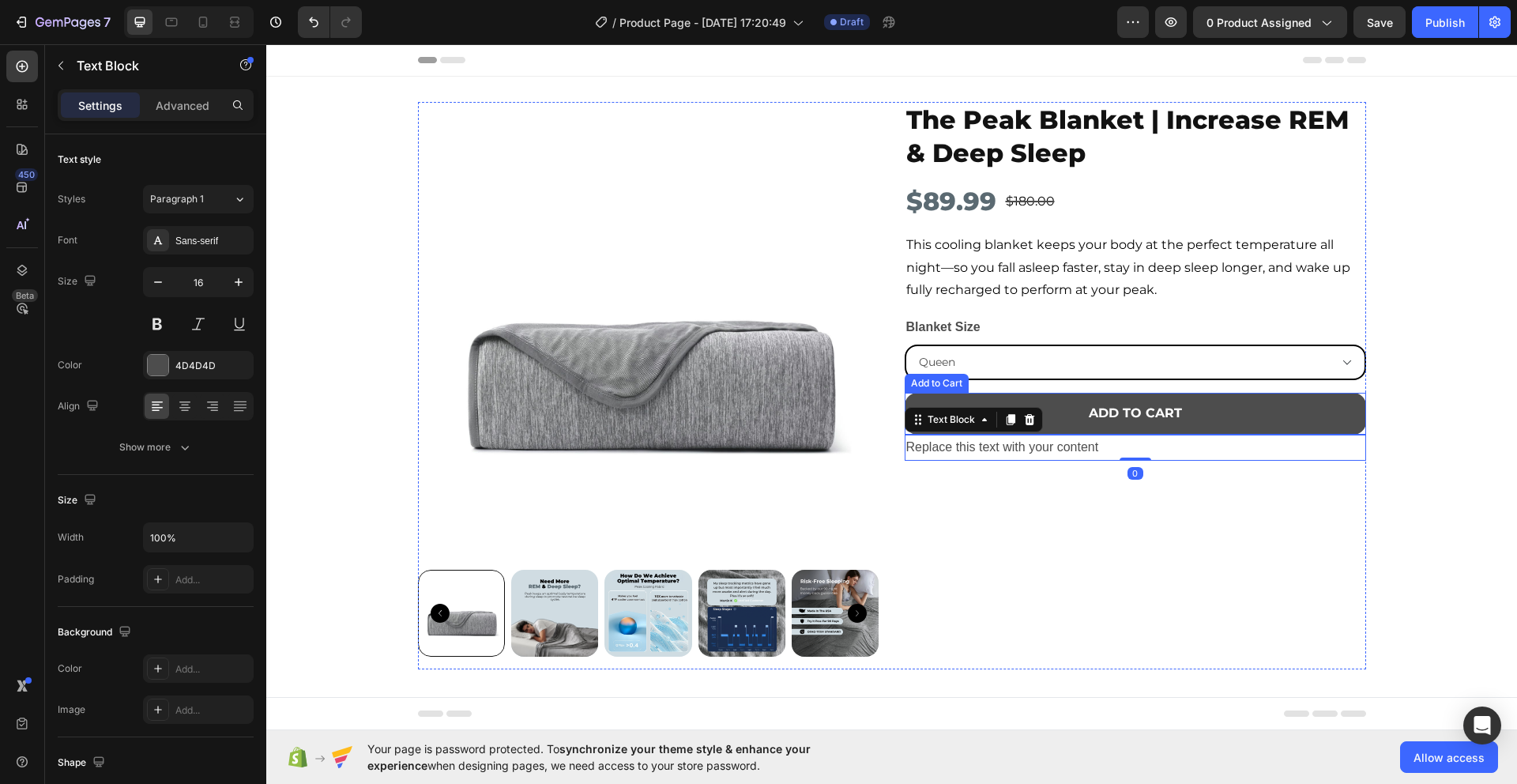
click at [1301, 416] on button "Add to cart" at bounding box center [1135, 413] width 461 height 42
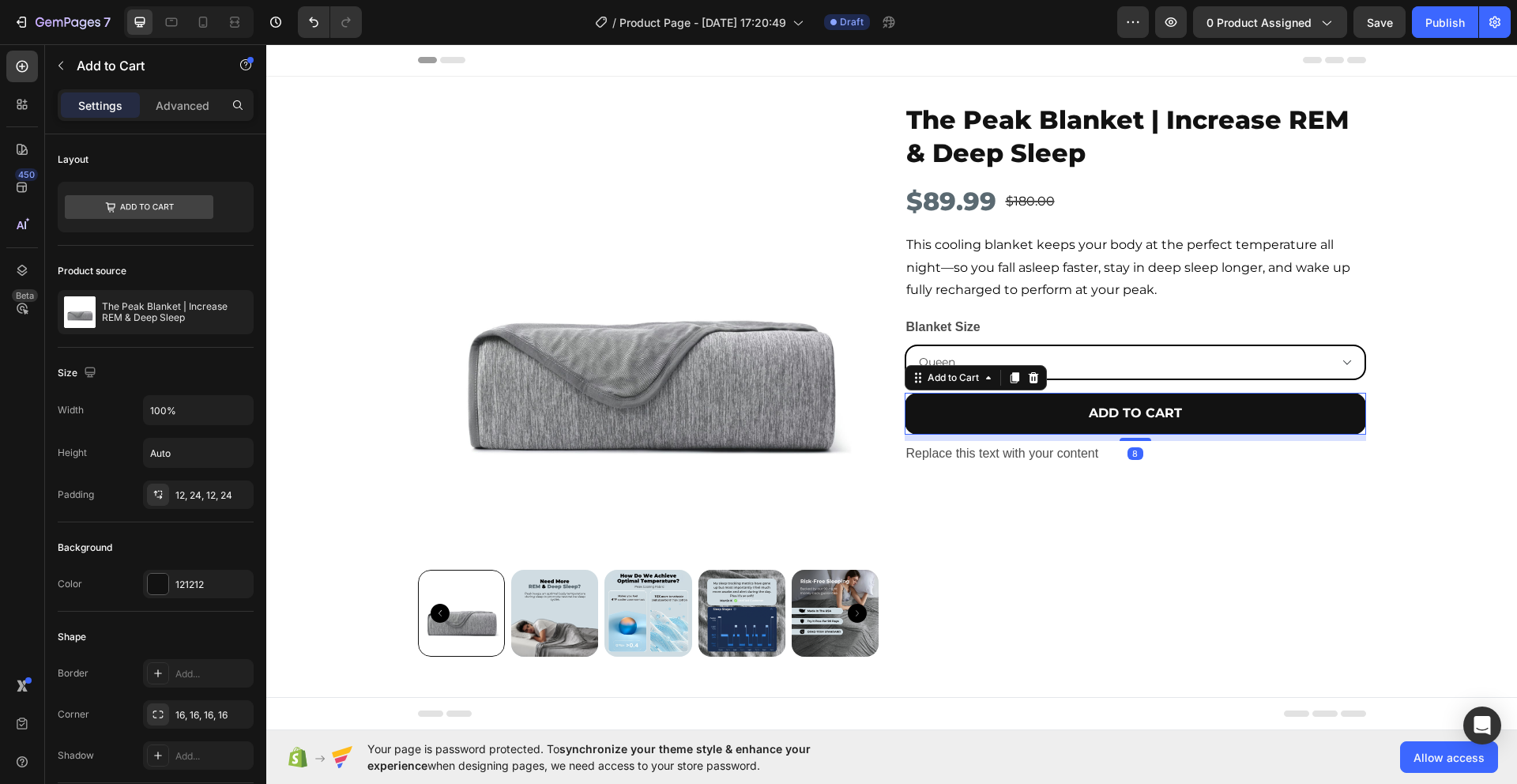
drag, startPoint x: 1134, startPoint y: 432, endPoint x: 1150, endPoint y: 438, distance: 17.1
click at [1150, 435] on div "8" at bounding box center [1135, 435] width 461 height 0
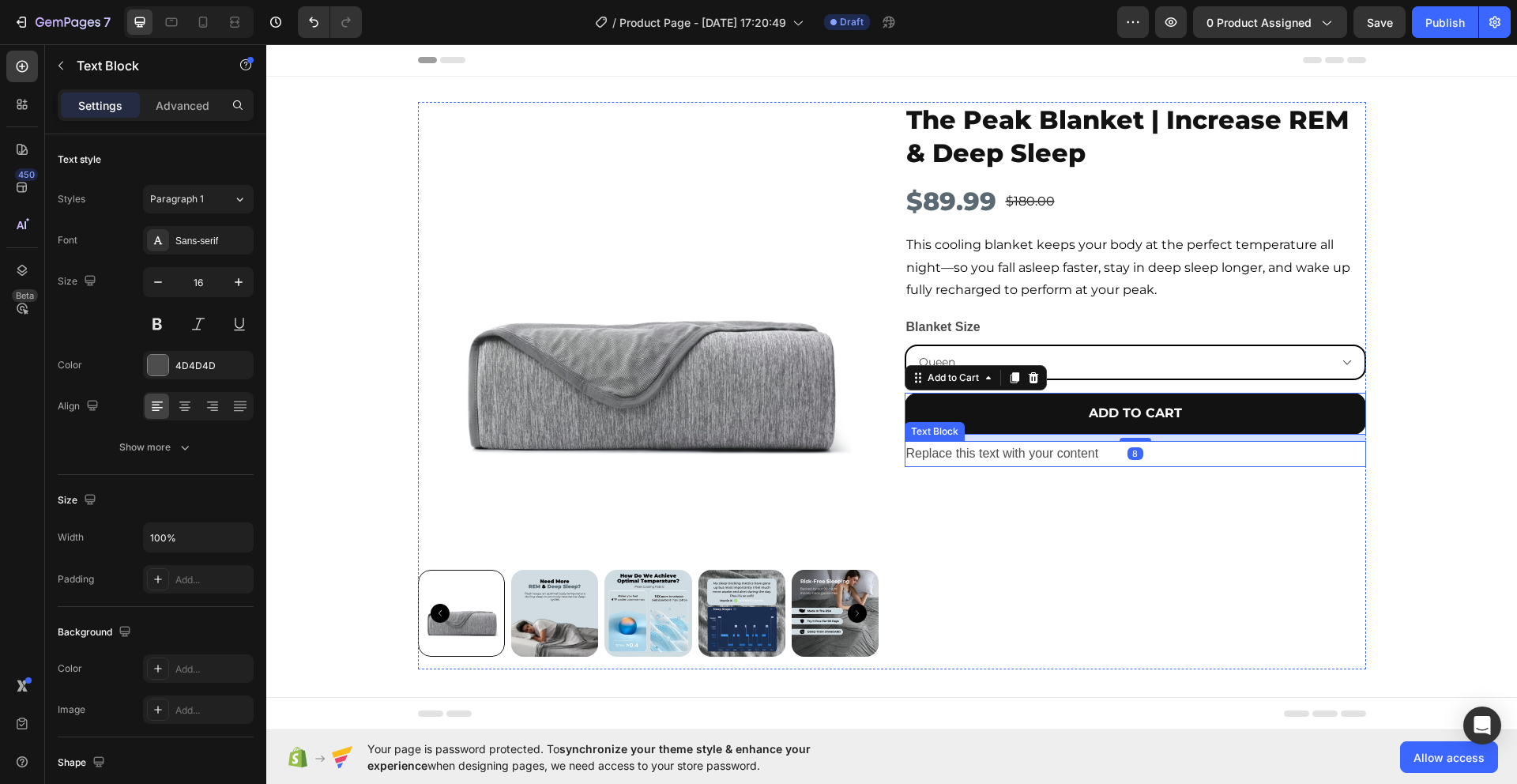
click at [1198, 459] on div "Replace this text with your content" at bounding box center [1135, 453] width 461 height 27
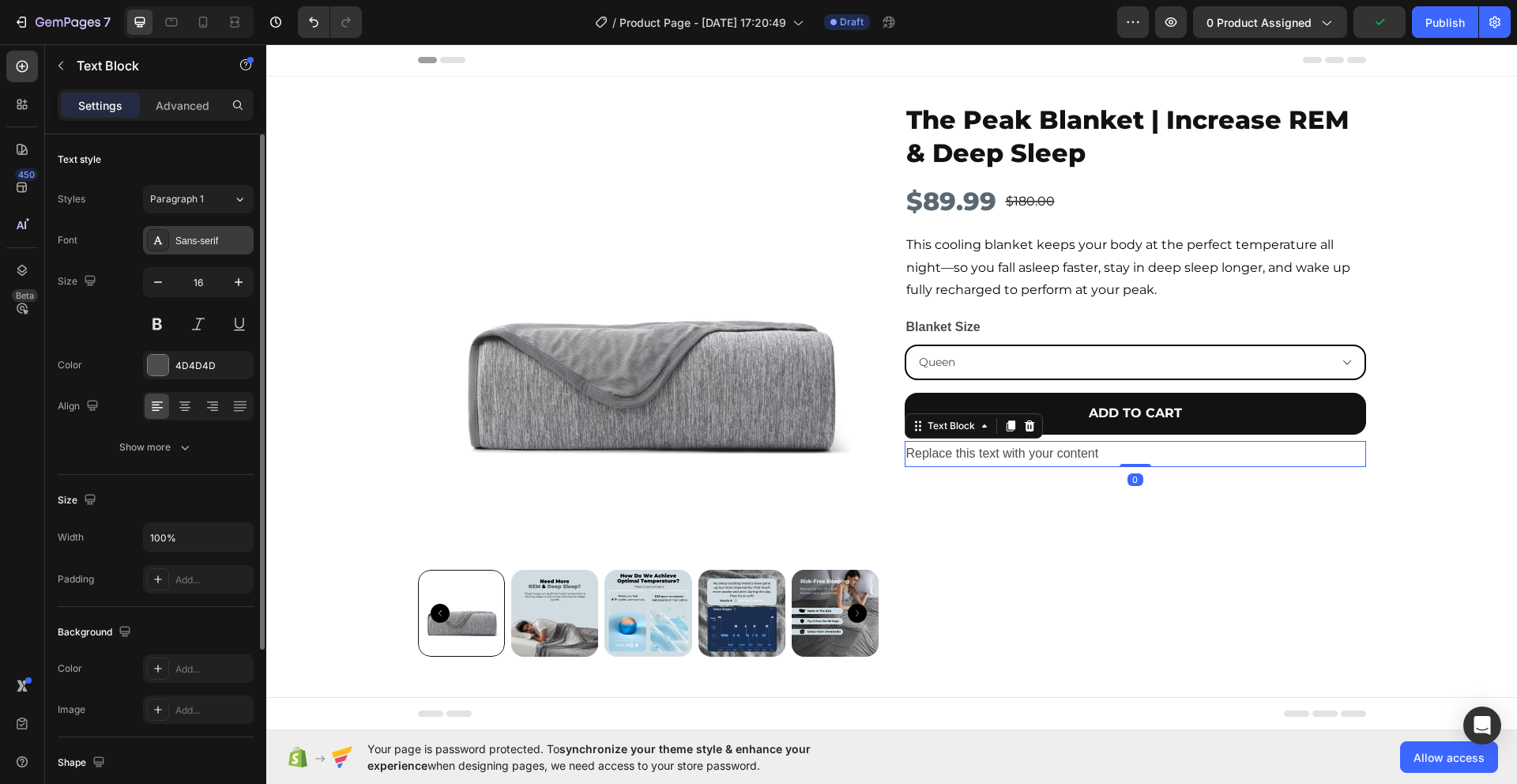
click at [147, 239] on div at bounding box center [157, 240] width 22 height 22
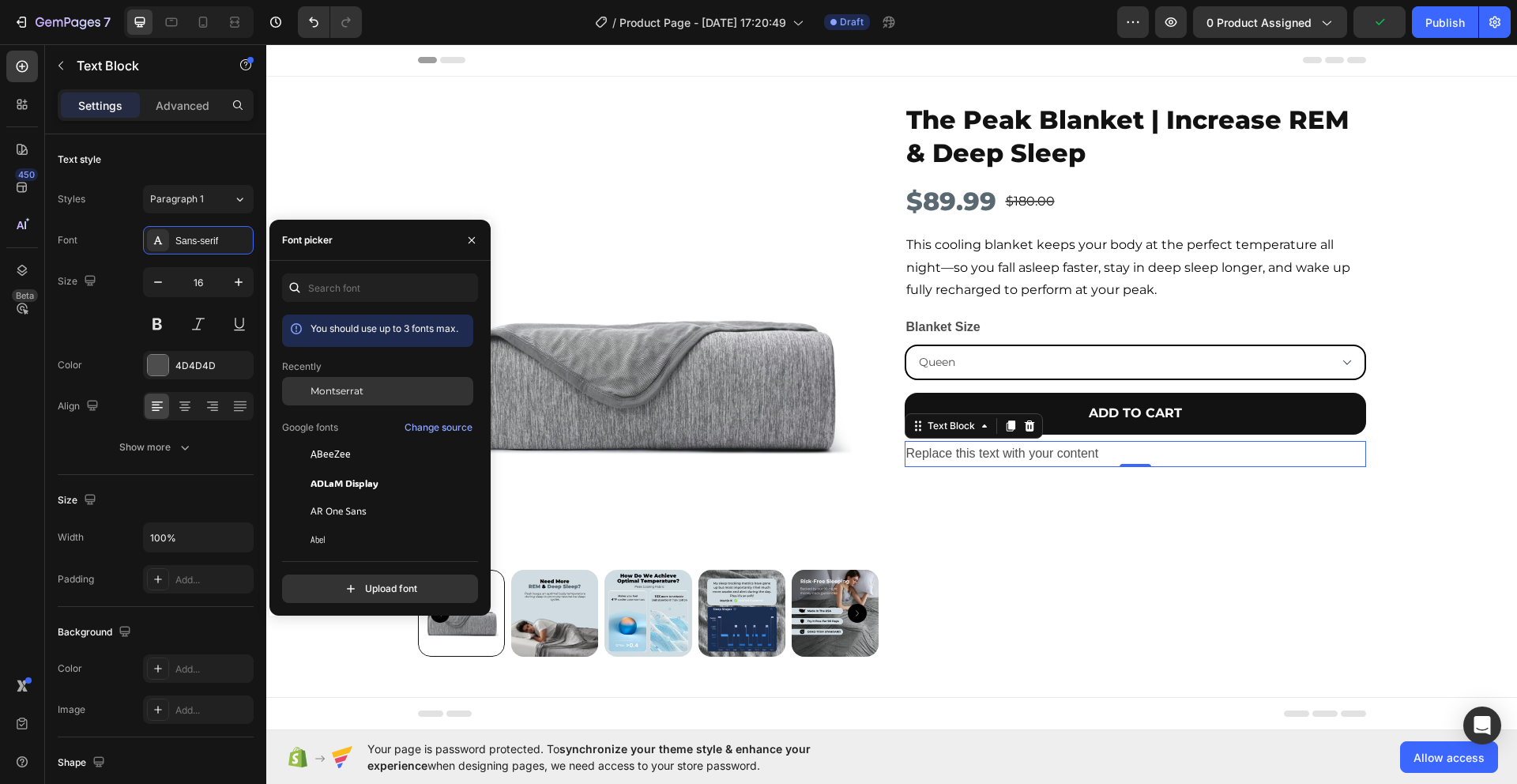
click at [329, 397] on span "Montserrat" at bounding box center [337, 391] width 53 height 14
click at [162, 364] on div at bounding box center [157, 365] width 21 height 21
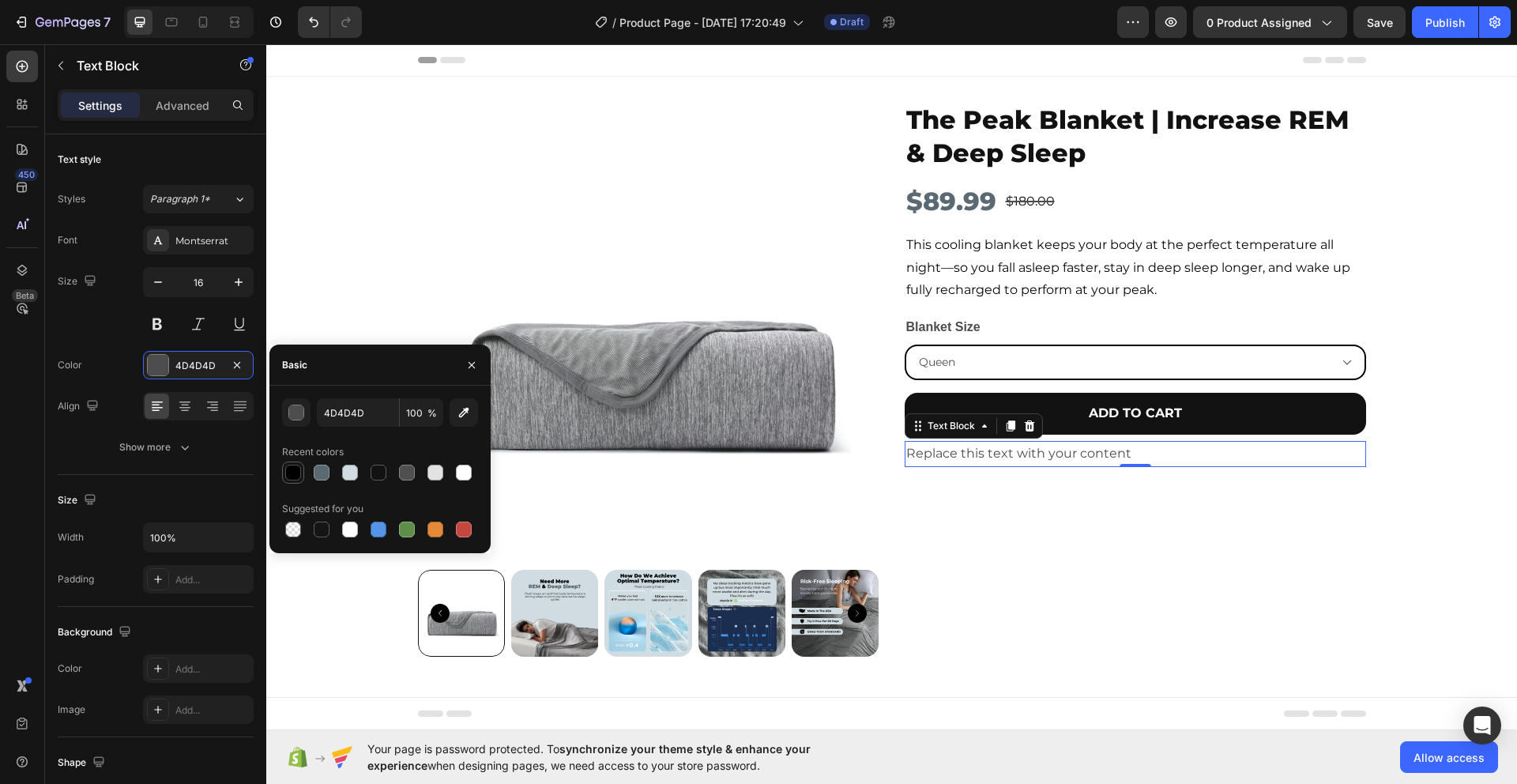
click at [299, 470] on div at bounding box center [293, 472] width 16 height 16
type input "000000"
click at [467, 364] on icon "button" at bounding box center [471, 365] width 13 height 13
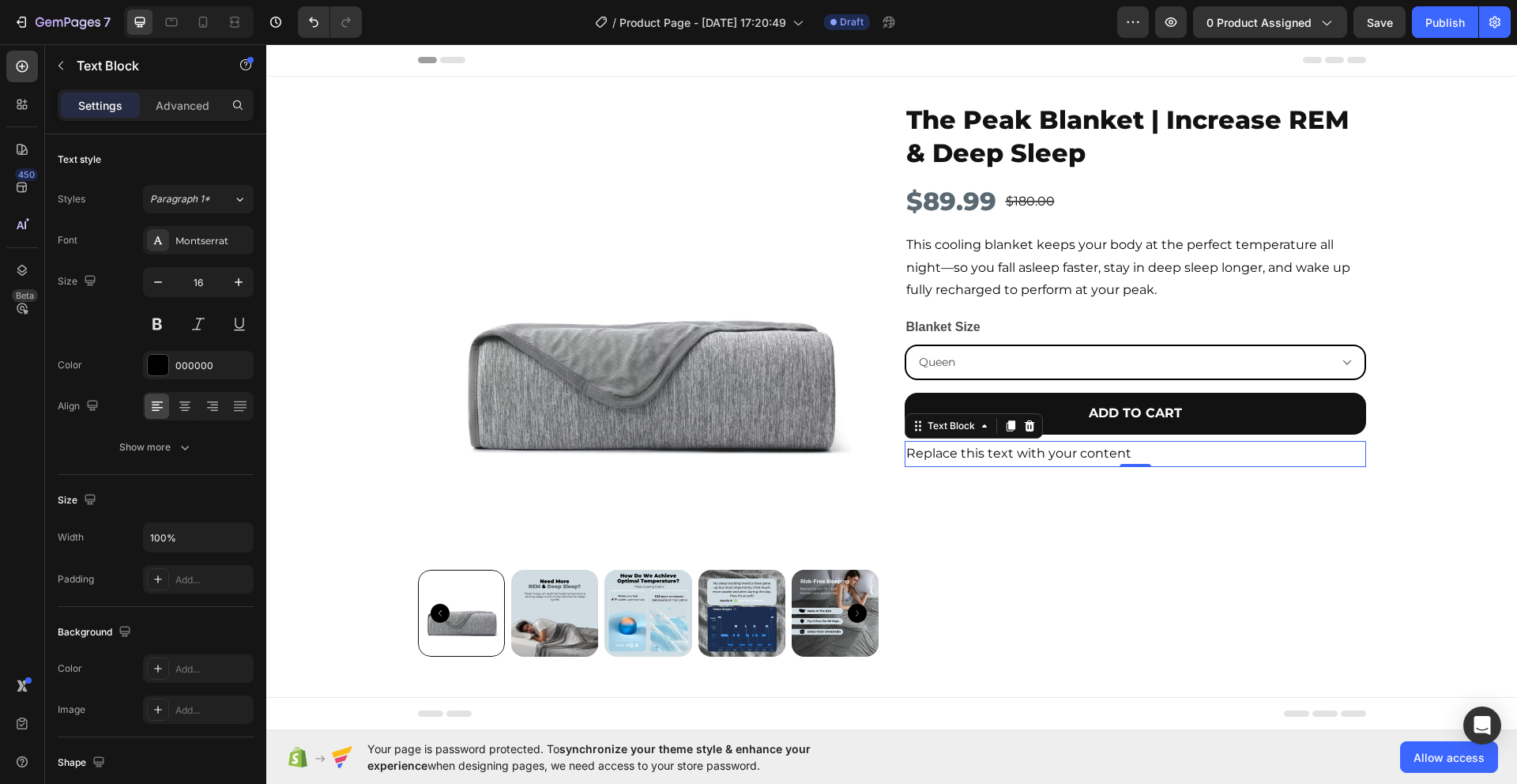
click at [1031, 455] on div "Replace this text with your content" at bounding box center [1135, 453] width 461 height 27
click at [1031, 455] on p "Replace this text with your content" at bounding box center [1135, 453] width 458 height 23
click at [1030, 455] on p "Replace this text with your content" at bounding box center [1135, 453] width 458 height 23
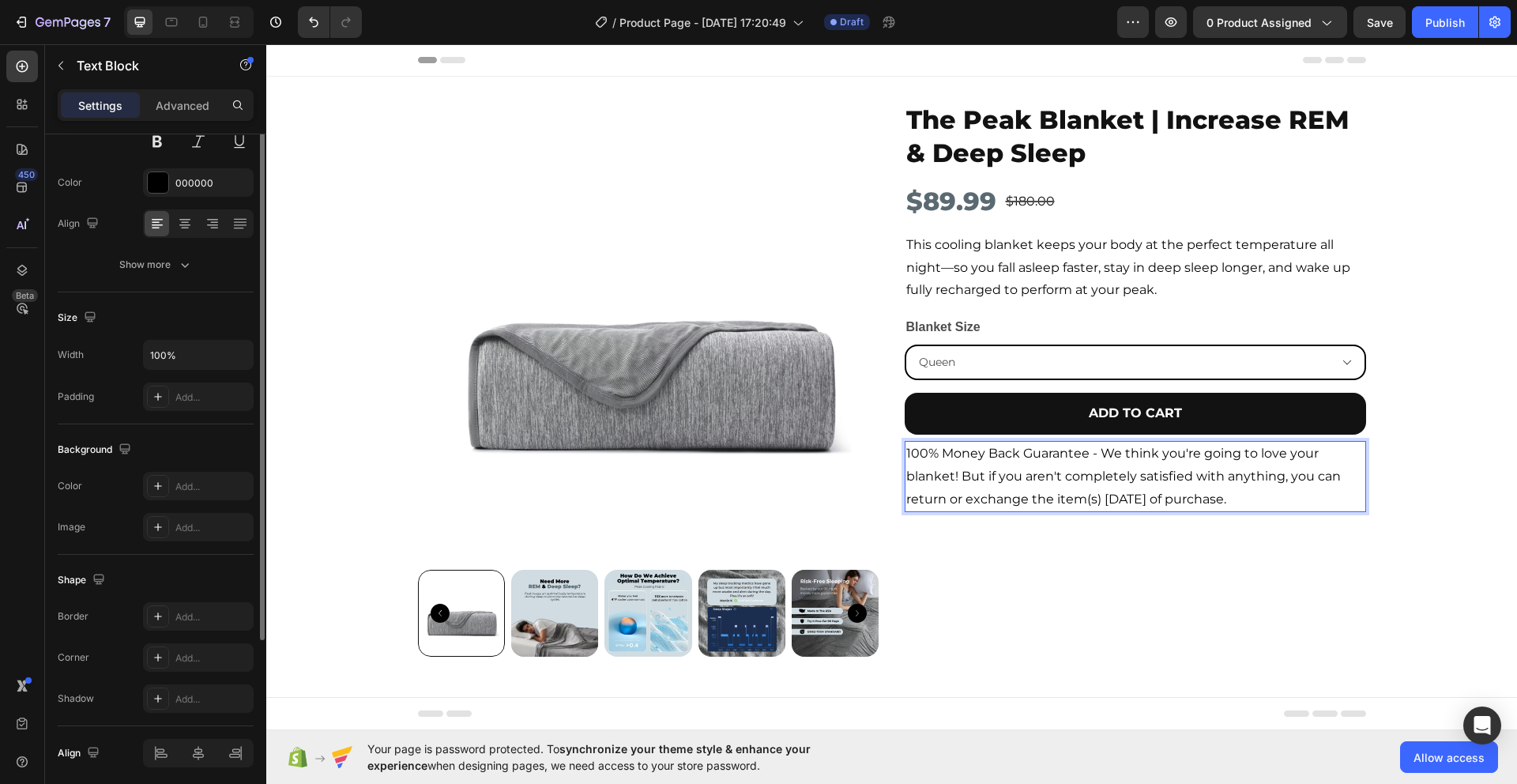
scroll to position [242, 0]
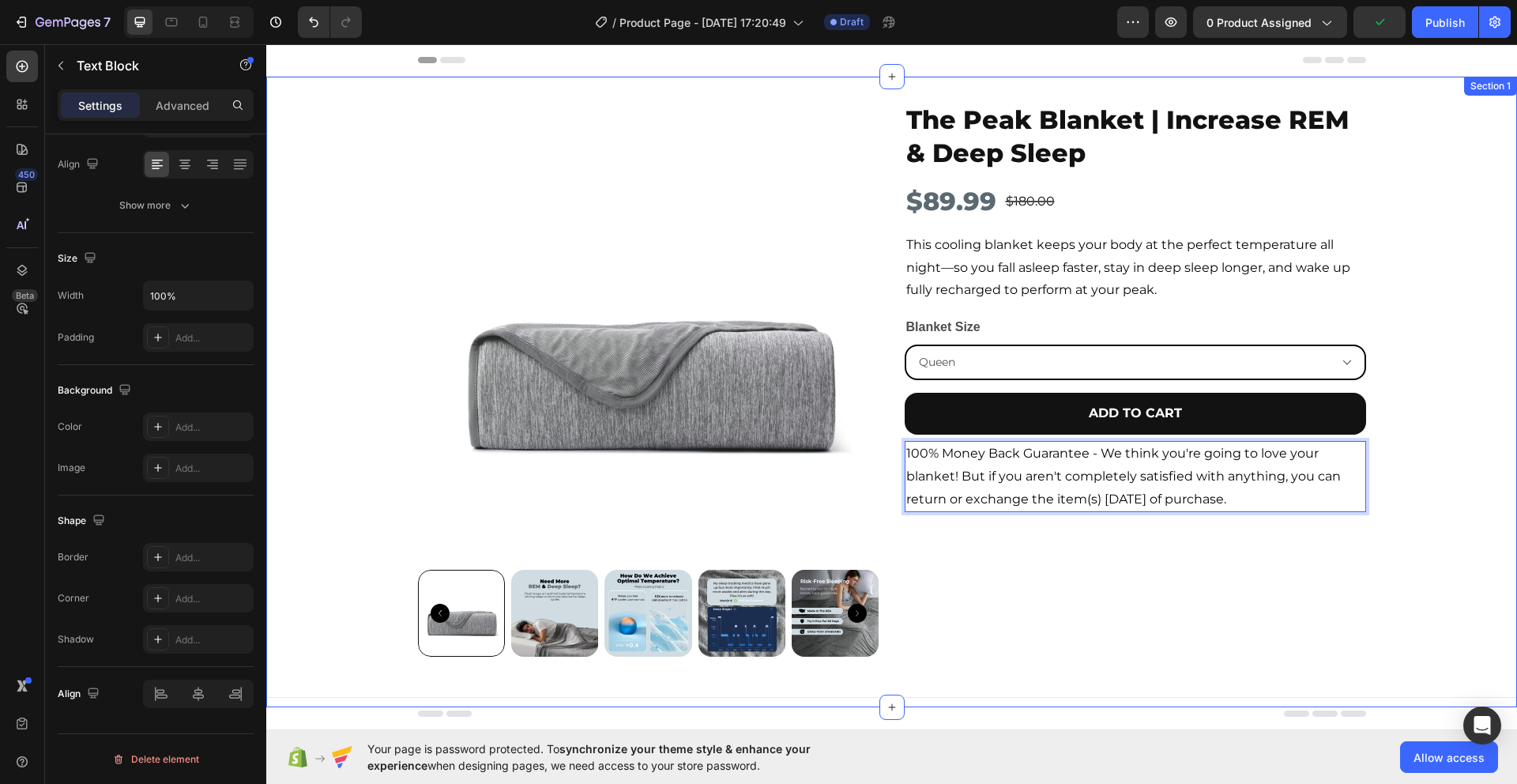
click at [1459, 488] on div "Product Images The Peak Blanket | Increase REM & Deep Sleep Product Title $89.9…" at bounding box center [892, 392] width 1251 height 580
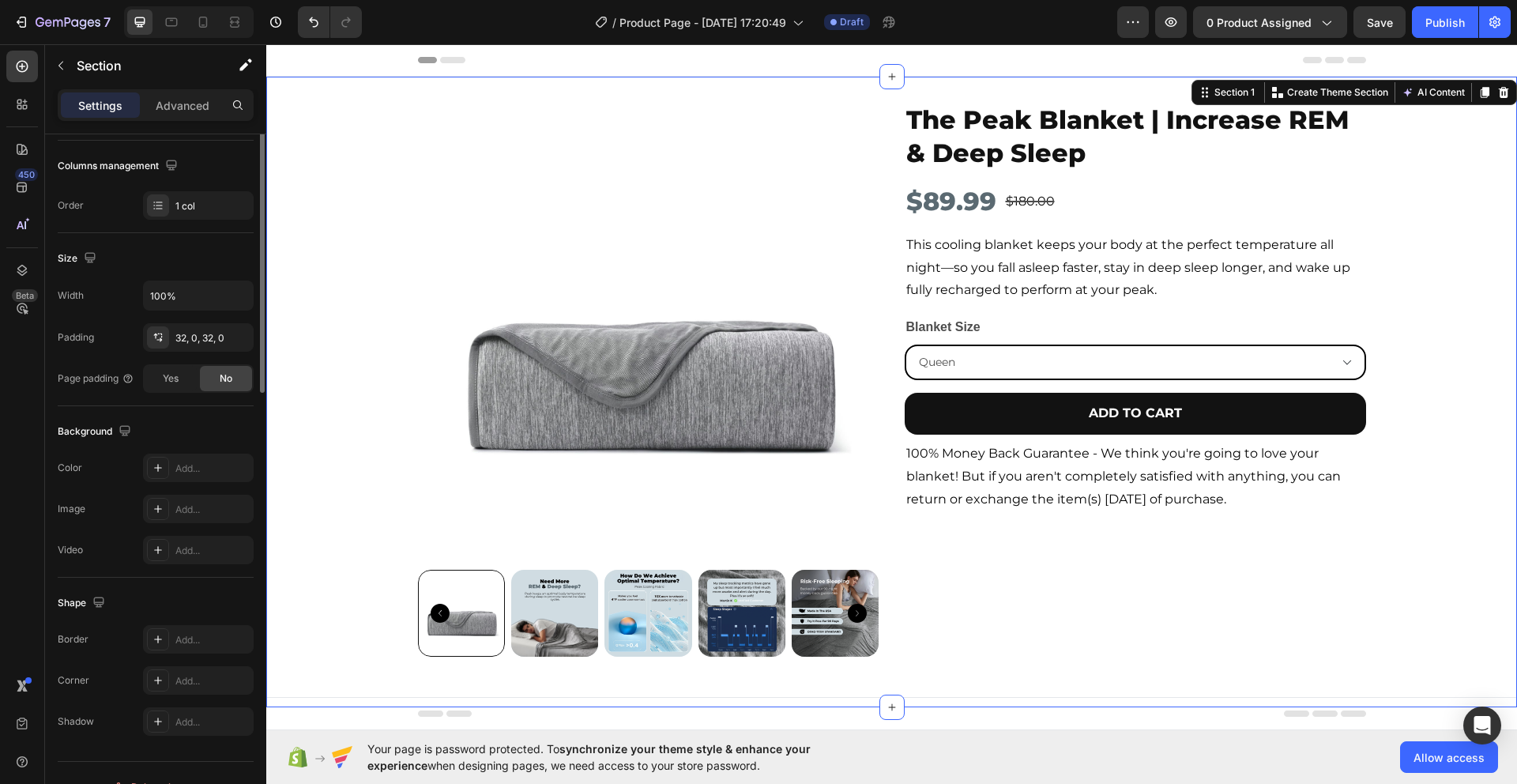
scroll to position [0, 0]
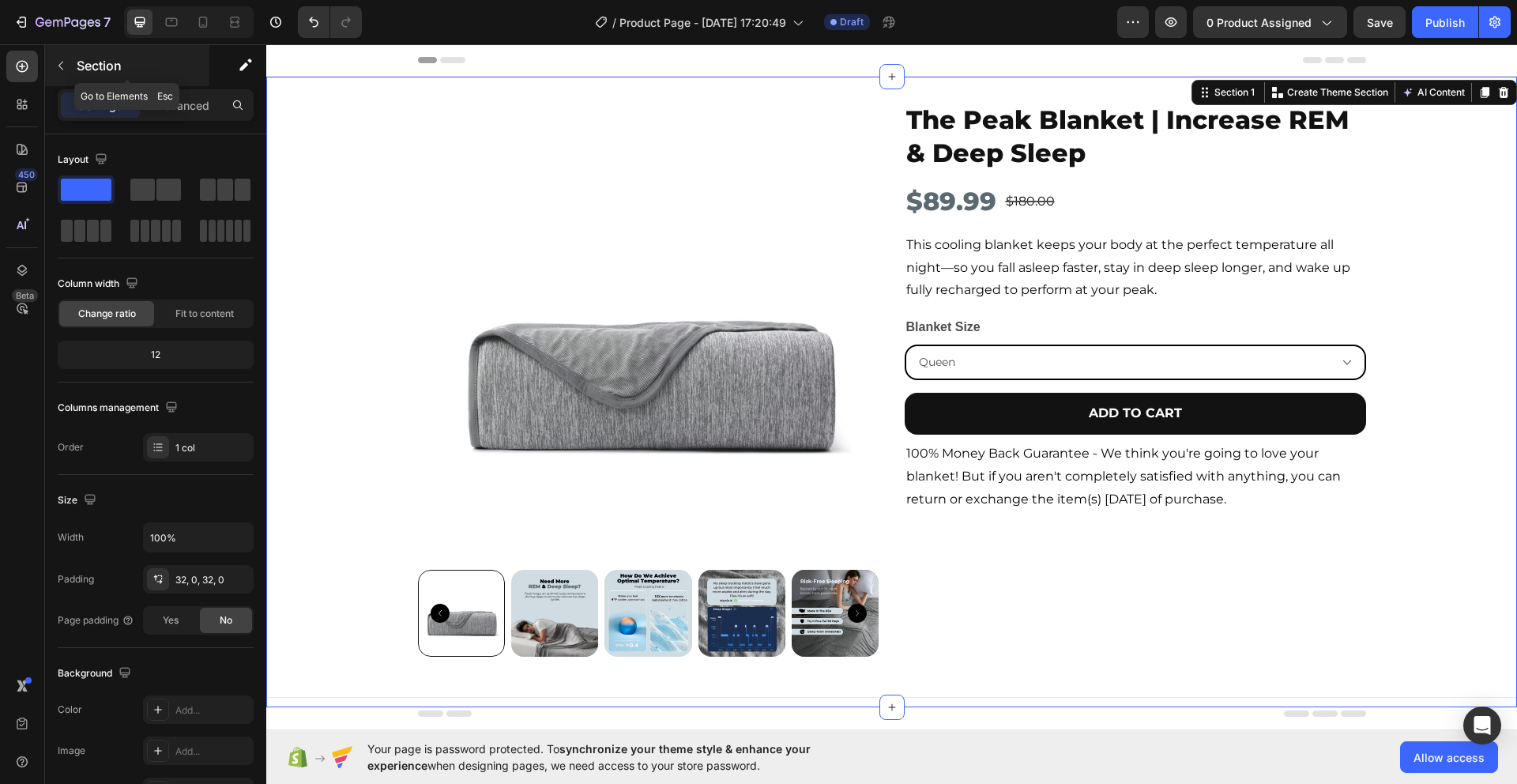
click at [58, 66] on icon "button" at bounding box center [60, 65] width 13 height 13
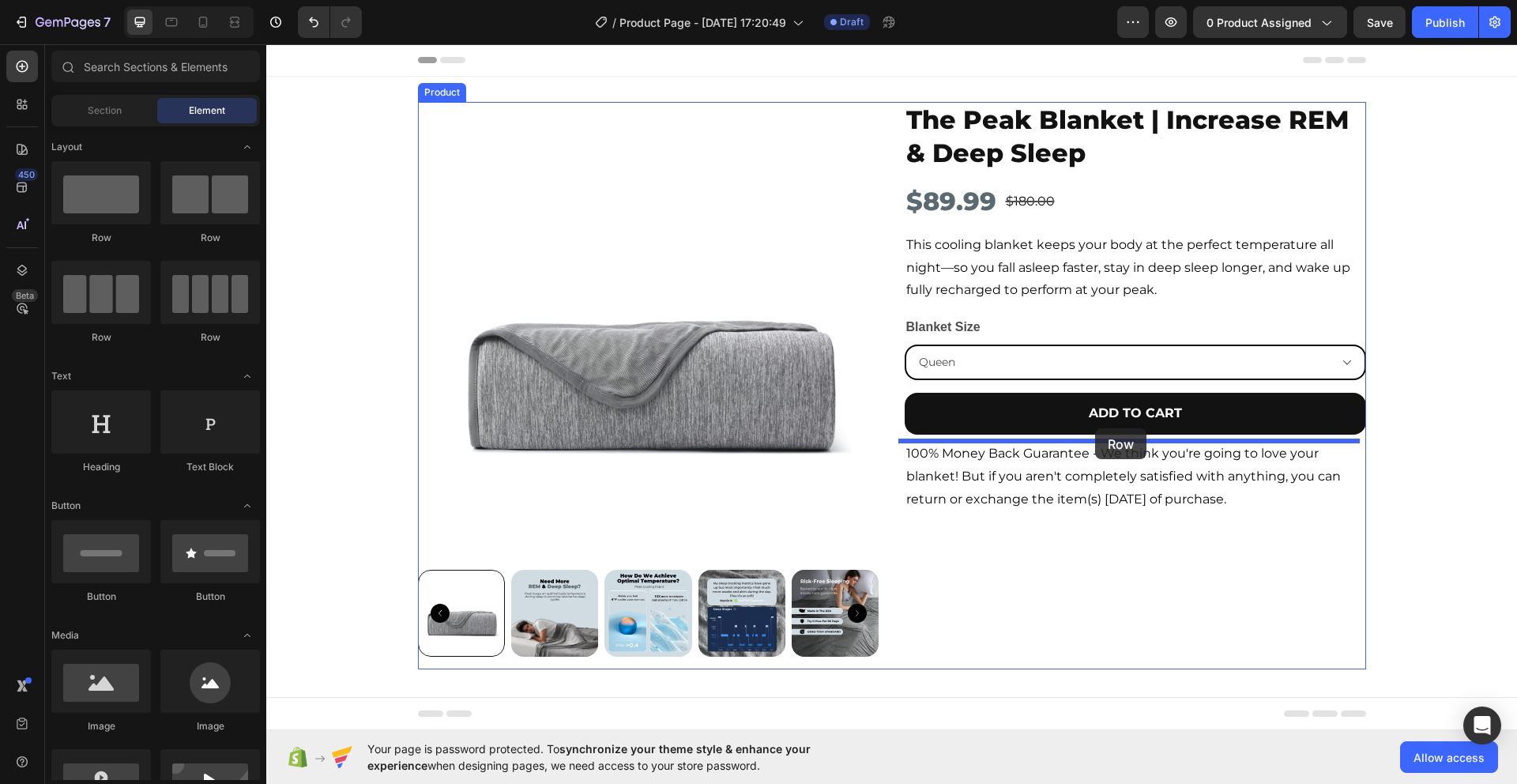
drag, startPoint x: 392, startPoint y: 270, endPoint x: 1095, endPoint y: 428, distance: 720.5
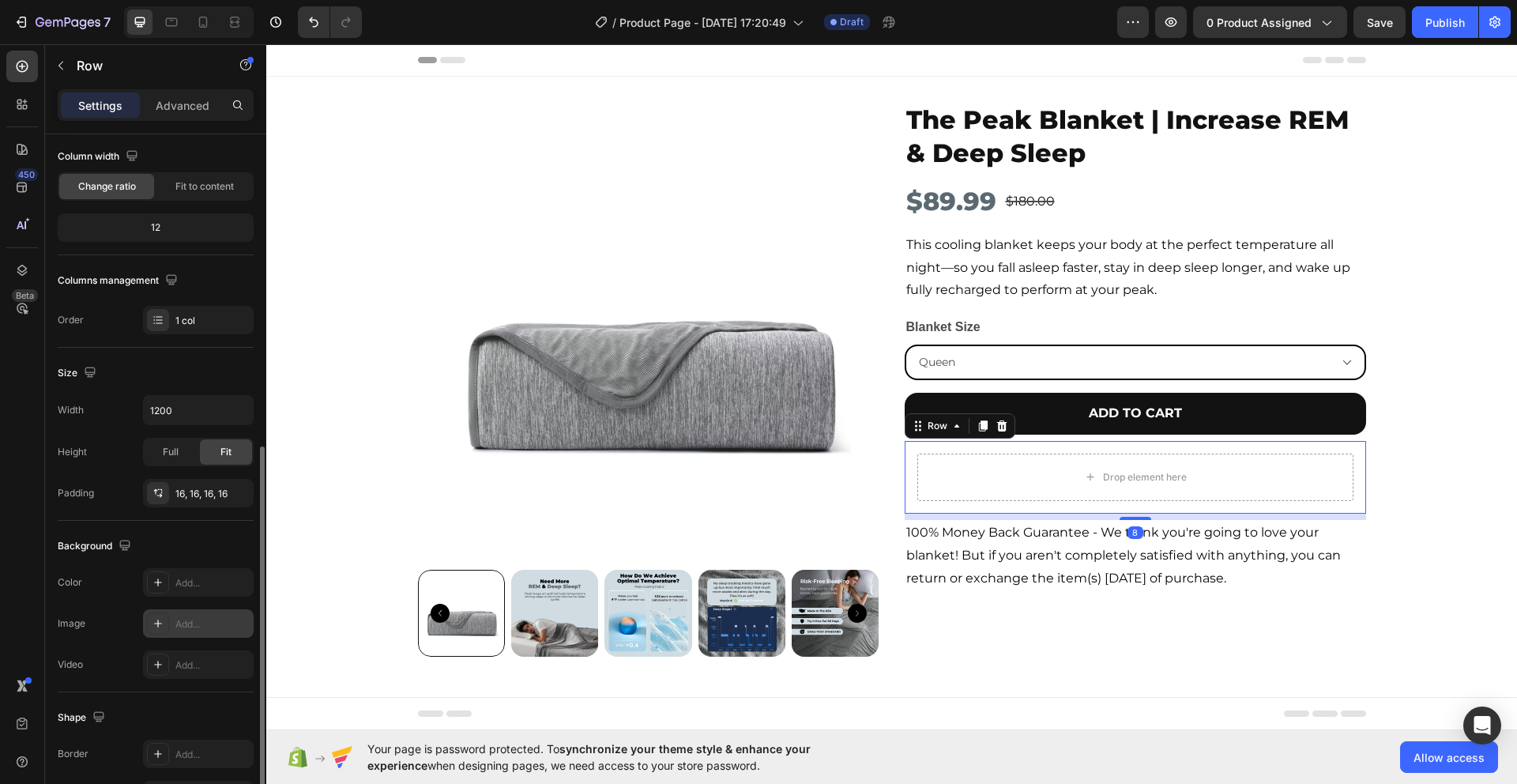
scroll to position [270, 0]
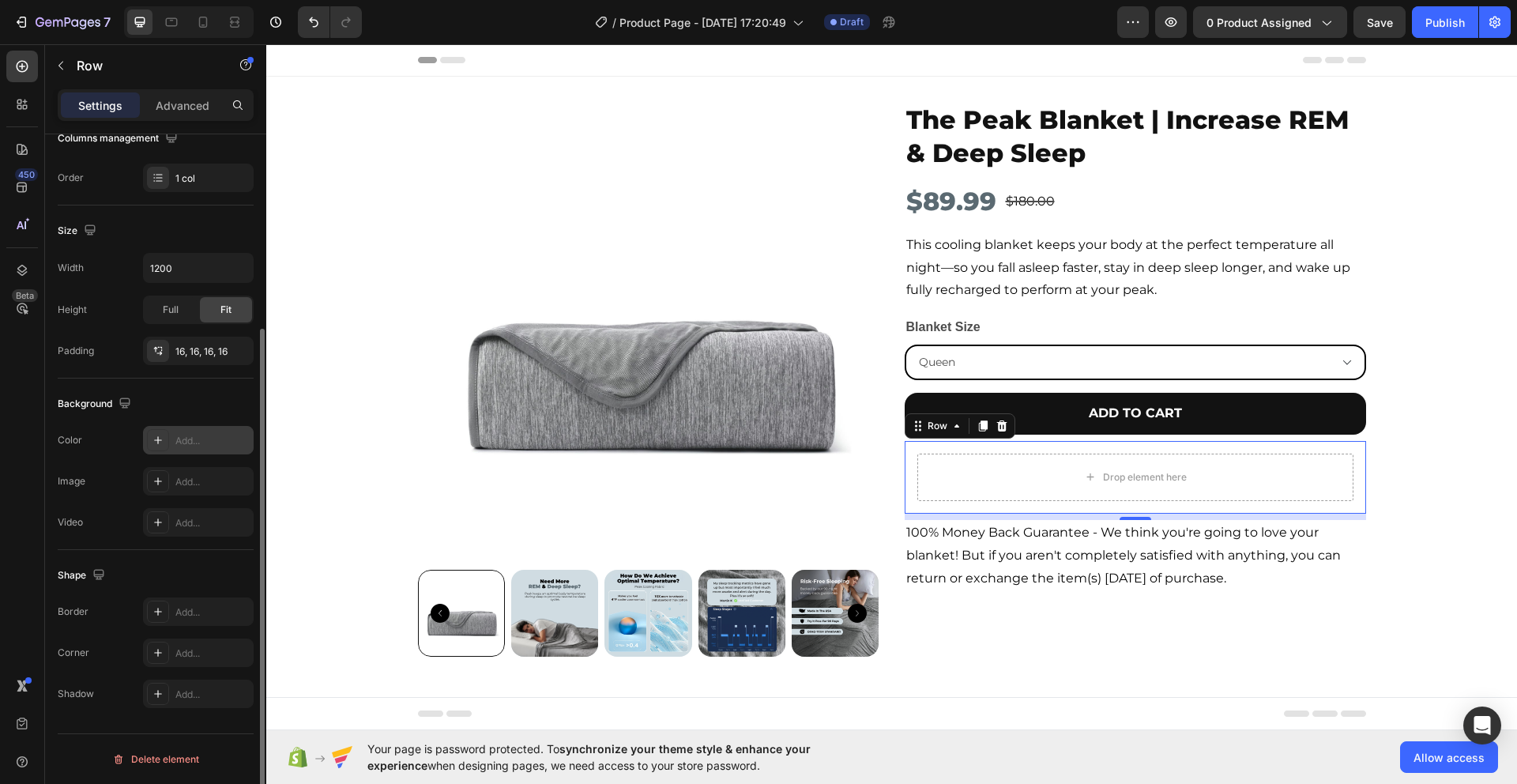
click at [154, 445] on icon at bounding box center [157, 440] width 13 height 13
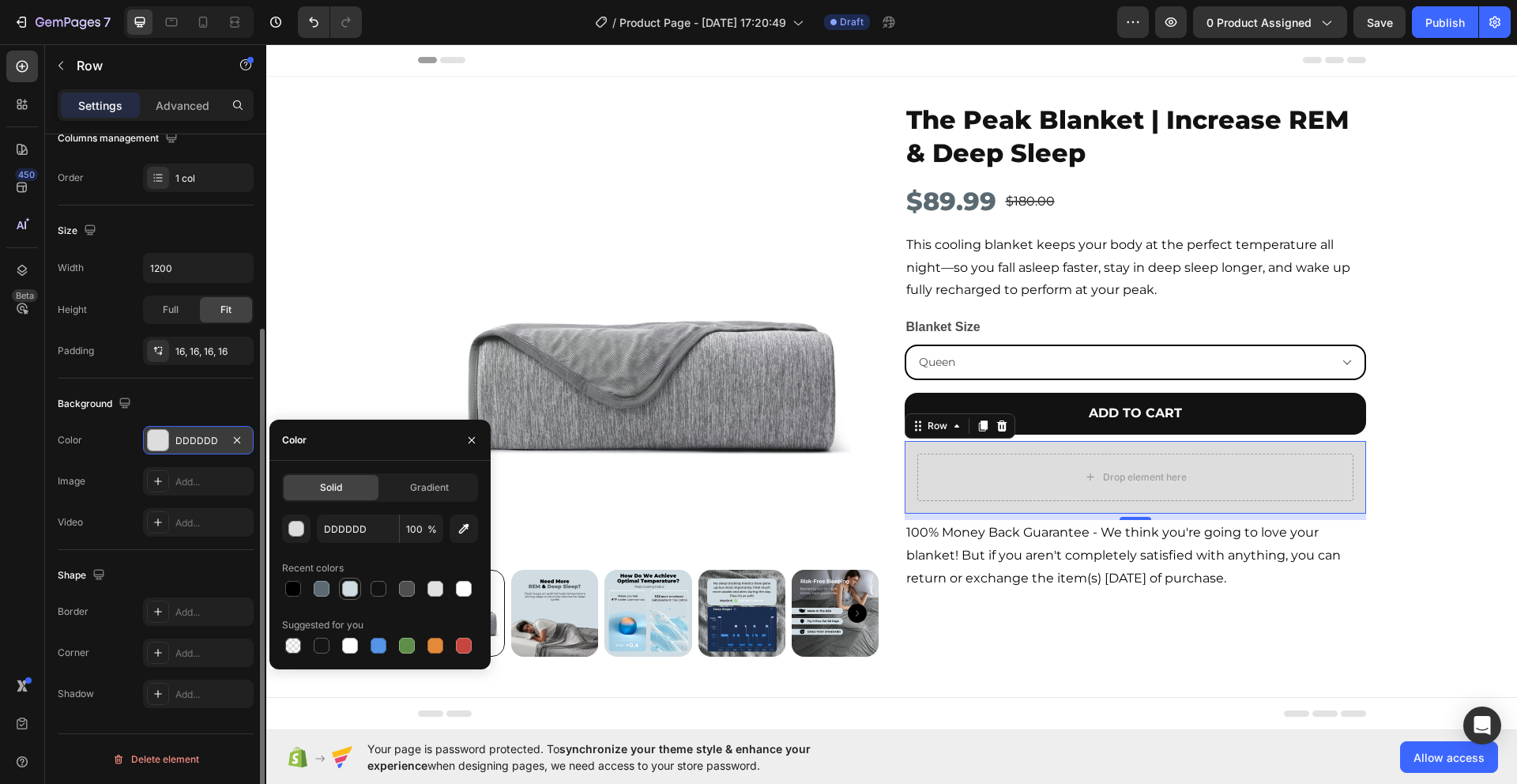
click at [347, 597] on div at bounding box center [349, 588] width 19 height 19
type input "D0DCE2"
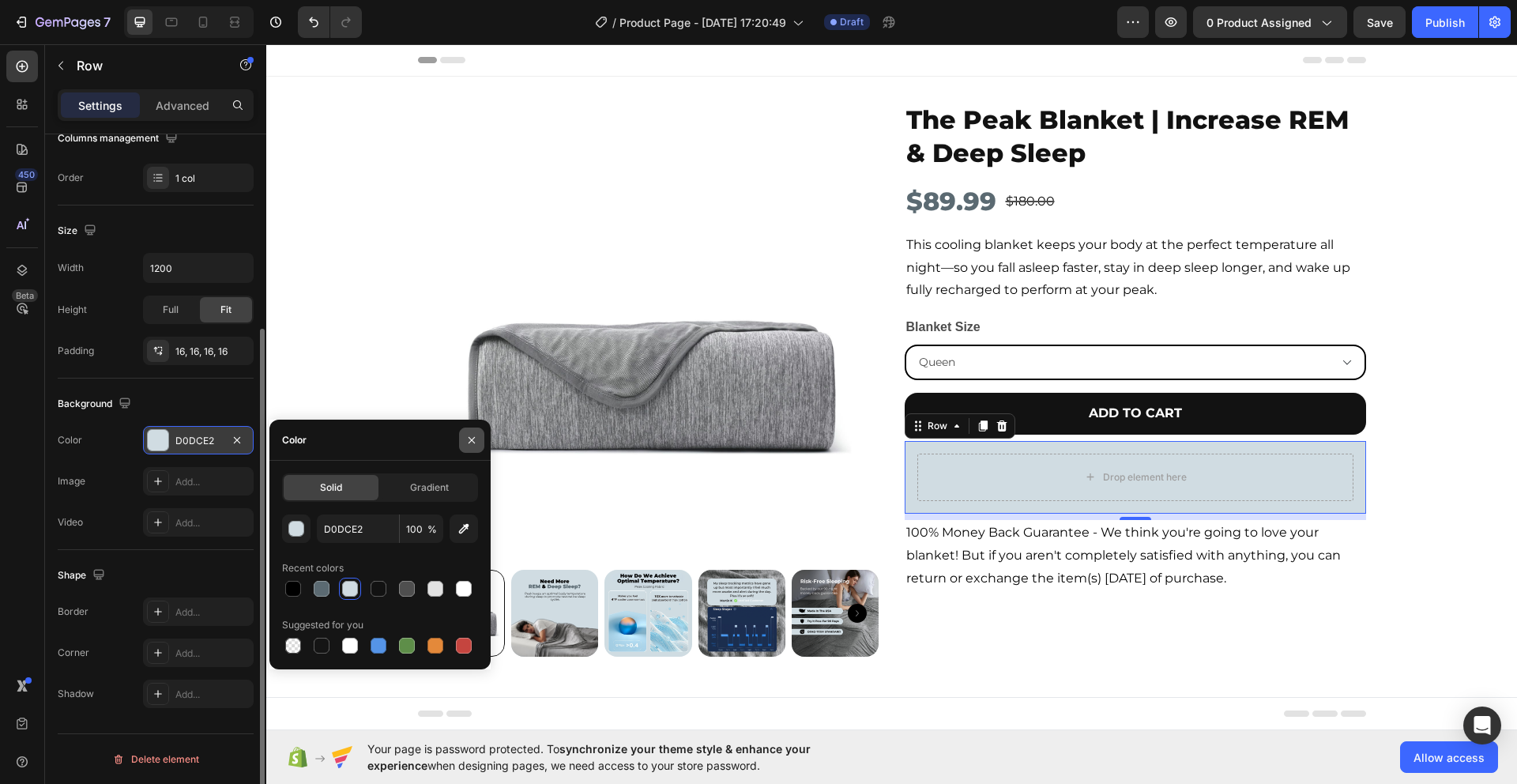
click at [470, 442] on icon "button" at bounding box center [471, 440] width 13 height 13
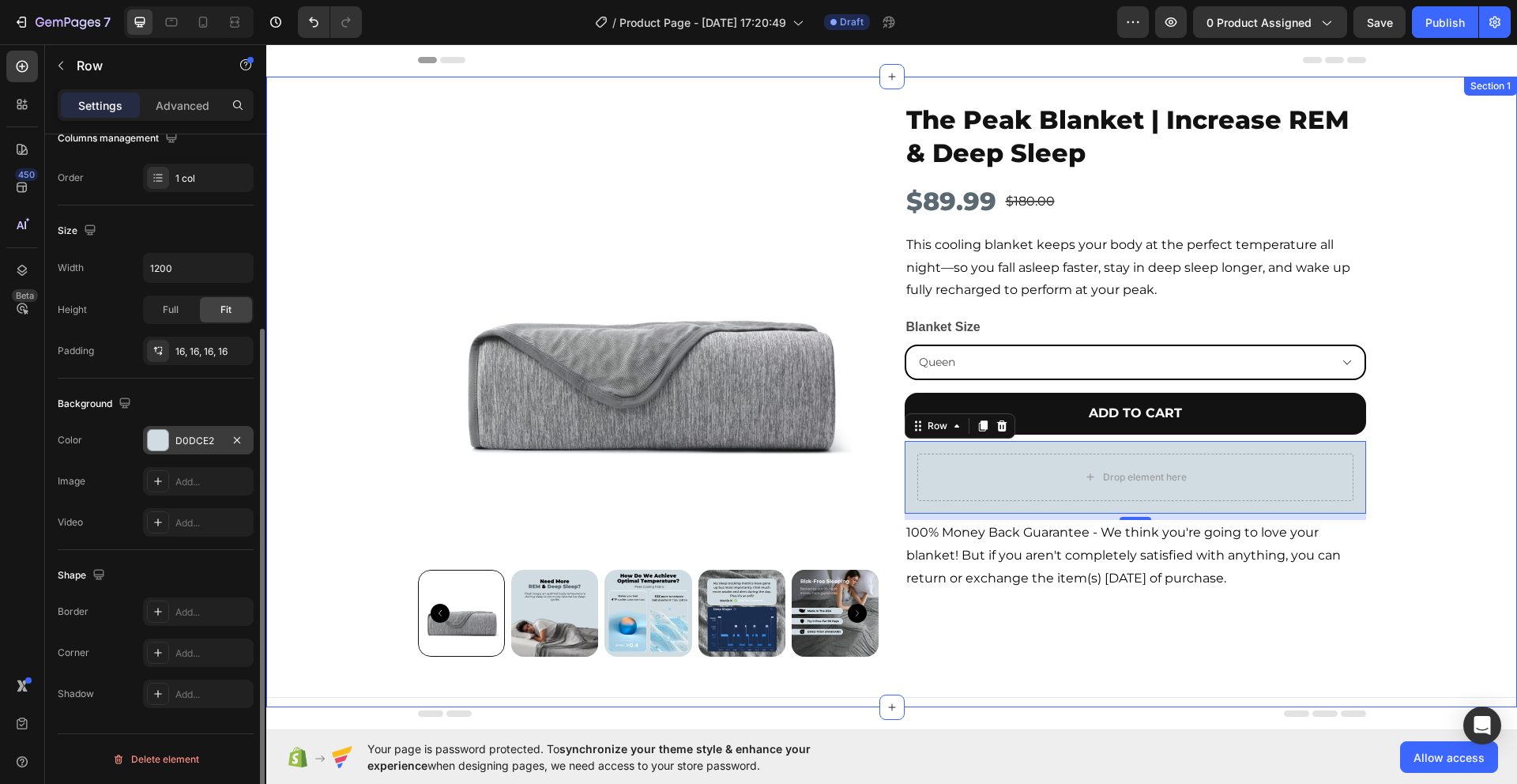
click at [1441, 517] on div "Product Images The Peak Blanket | Increase REM & Deep Sleep Product Title $89.9…" at bounding box center [892, 392] width 1251 height 580
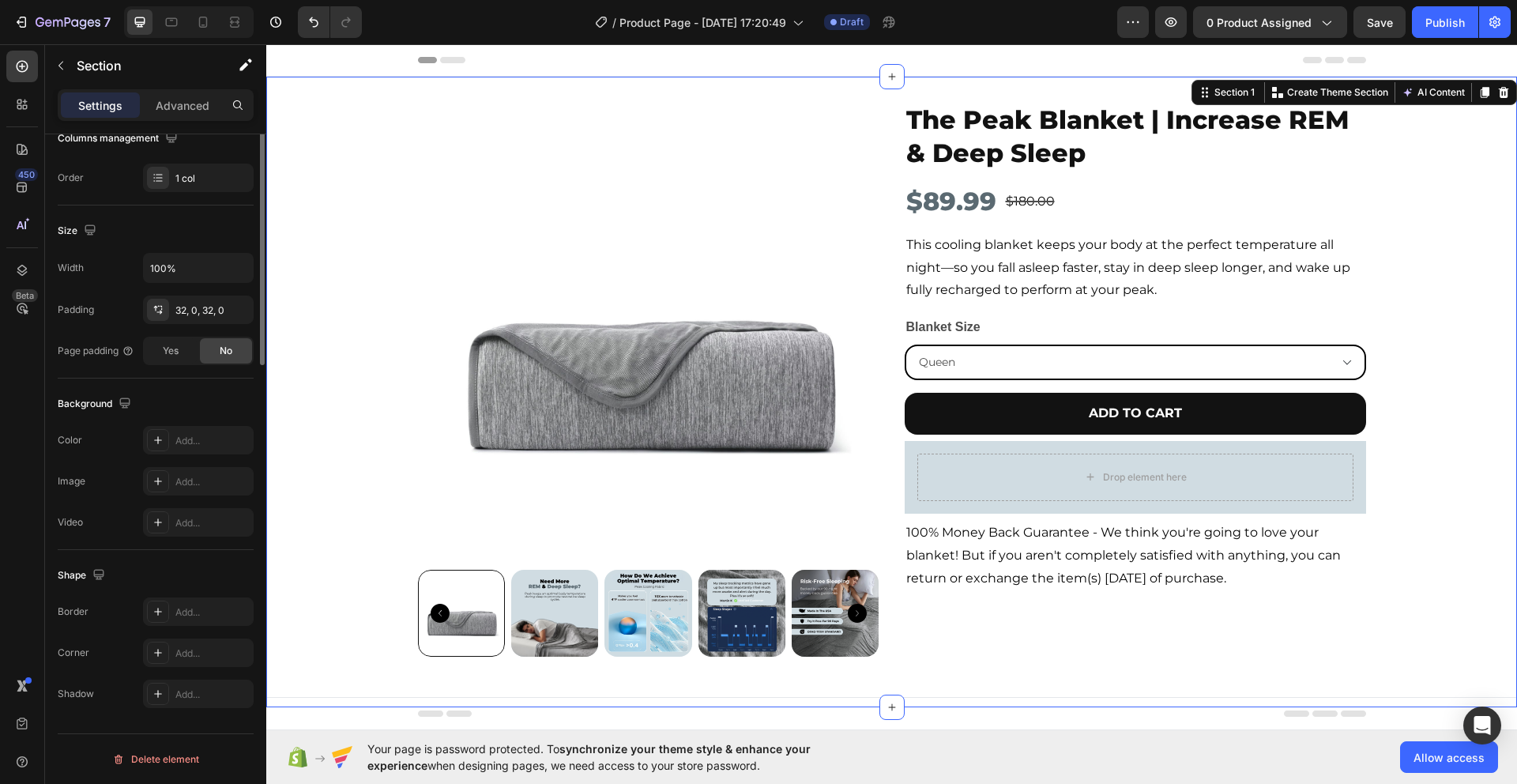
scroll to position [0, 0]
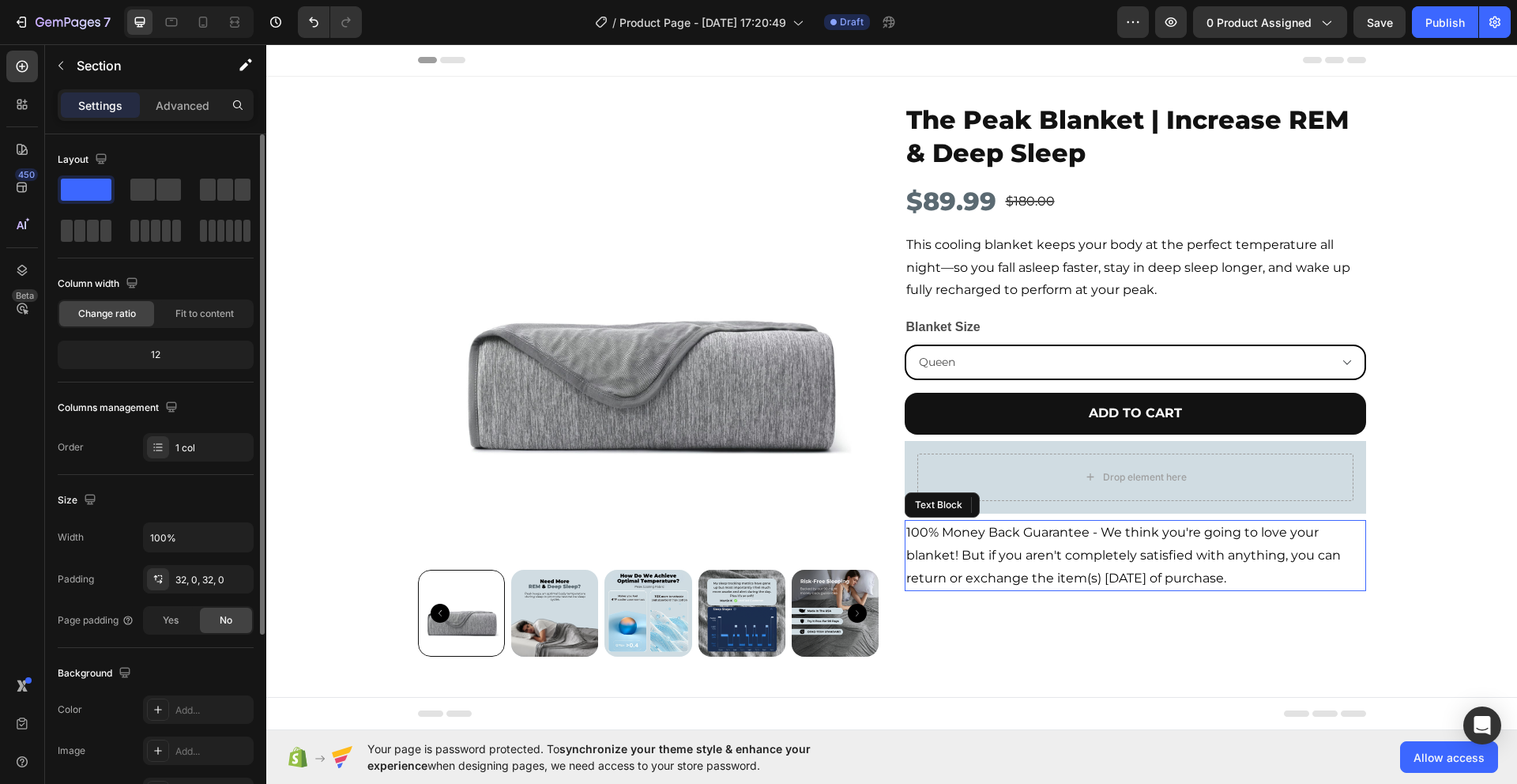
click at [1285, 581] on p "100% Money Back Guarantee - We think you're going to love your blanket! But if …" at bounding box center [1135, 555] width 458 height 68
click at [1291, 449] on div "Drop element here Row" at bounding box center [1135, 477] width 461 height 73
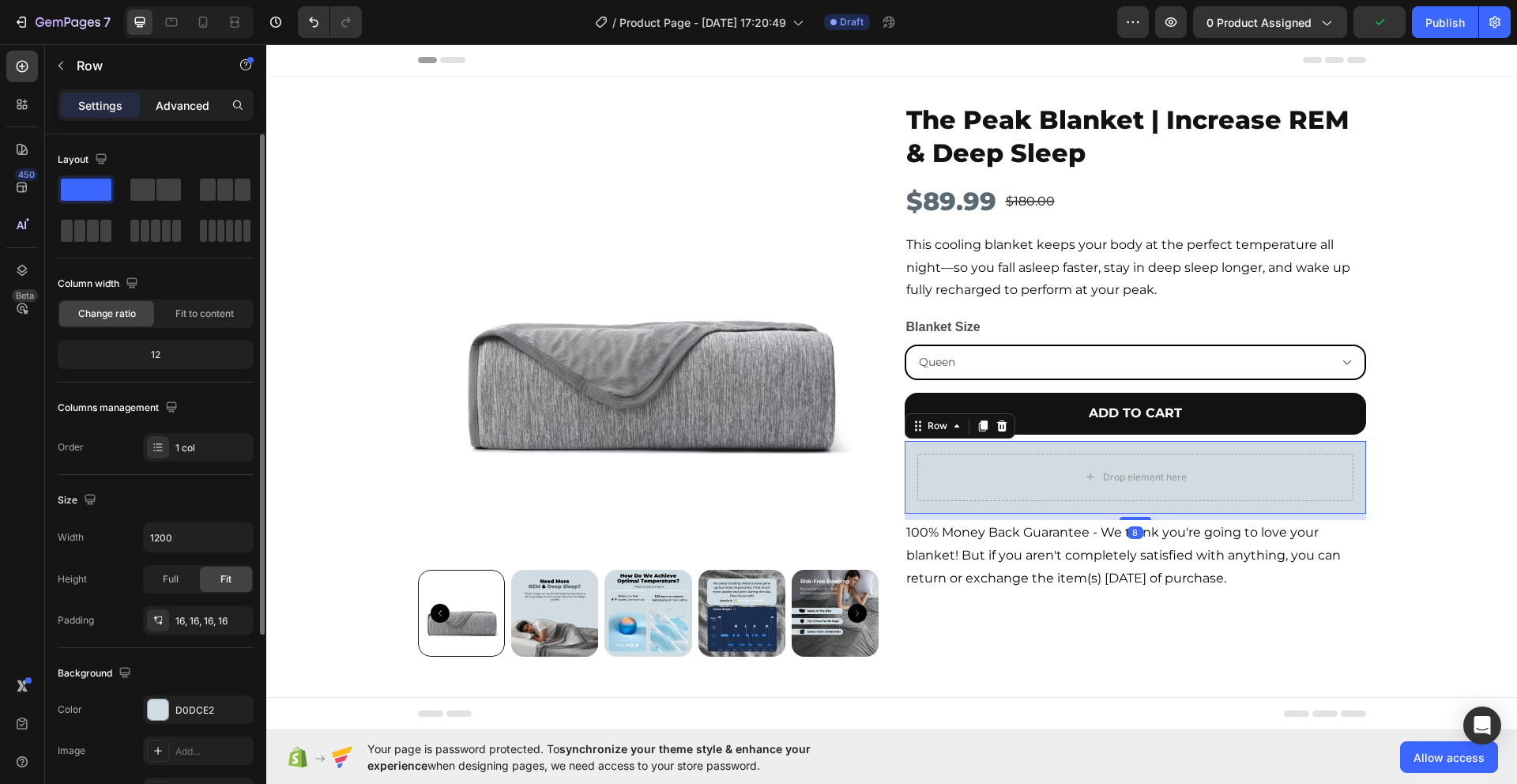
click at [171, 107] on p "Advanced" at bounding box center [182, 105] width 54 height 17
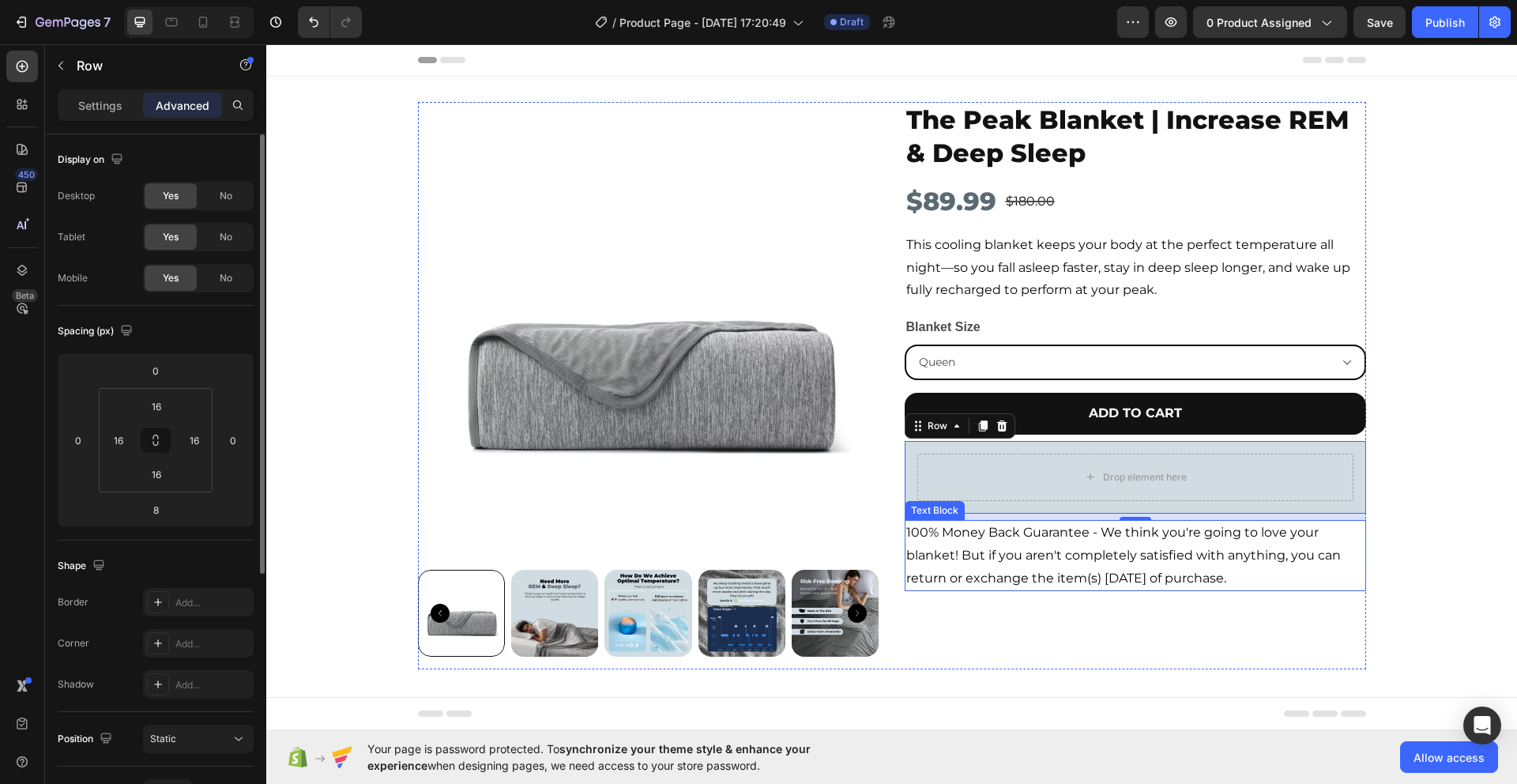
click at [1000, 564] on p "100% Money Back Guarantee - We think you're going to love your blanket! But if …" at bounding box center [1135, 555] width 458 height 68
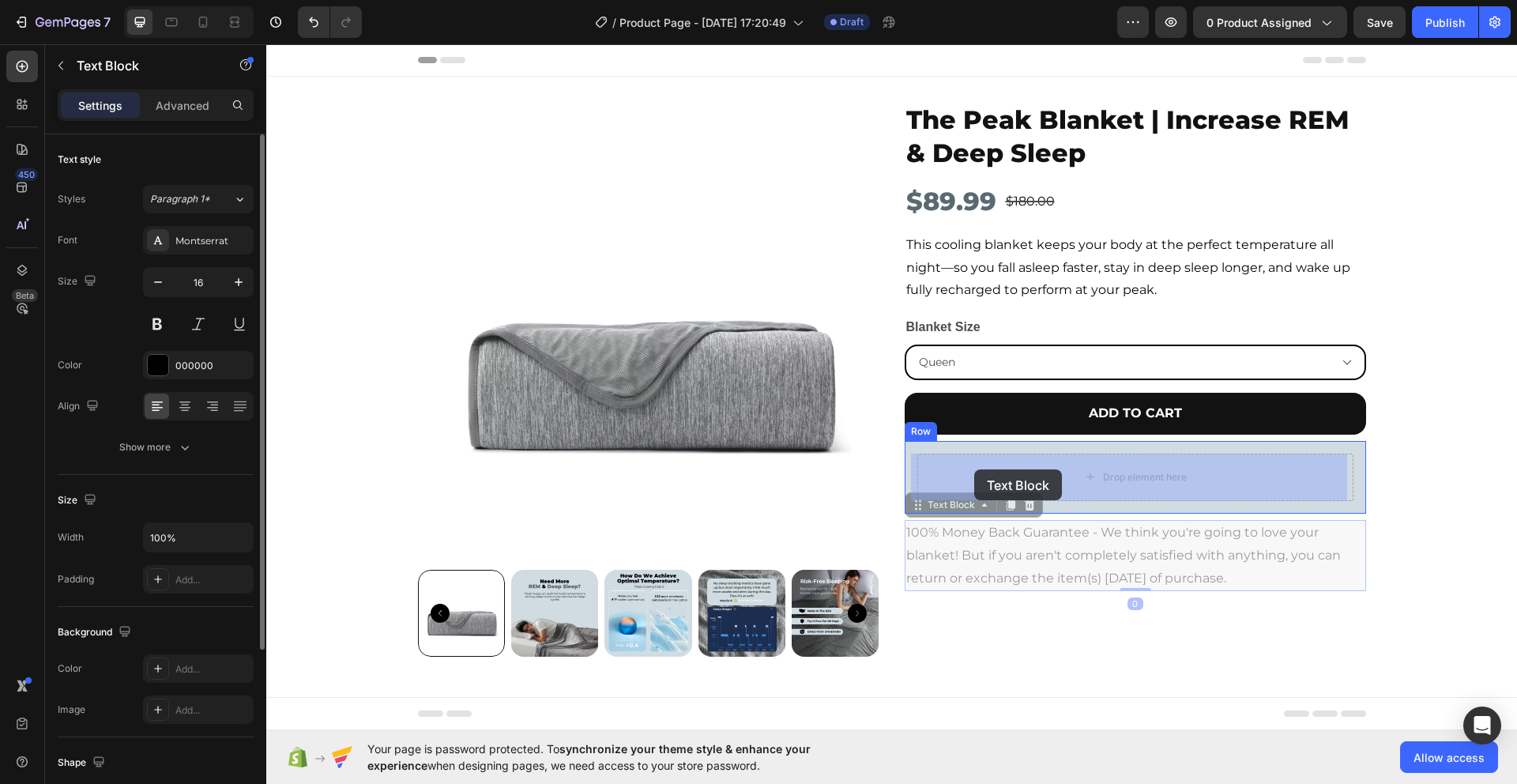
drag, startPoint x: 908, startPoint y: 509, endPoint x: 975, endPoint y: 468, distance: 78.5
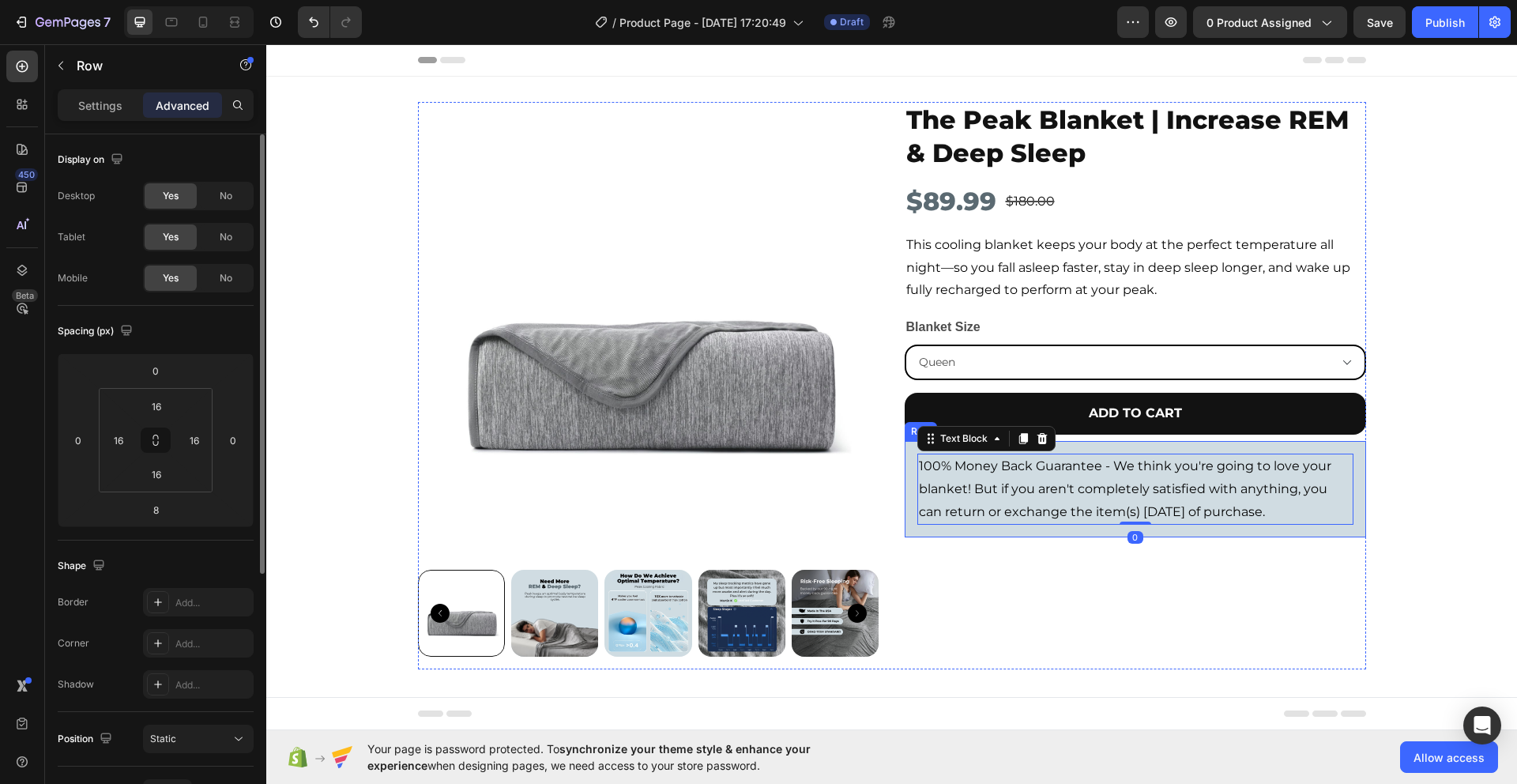
click at [1252, 448] on div "100% Money Back Guarantee - We think you're going to love your blanket! But if …" at bounding box center [1135, 489] width 461 height 96
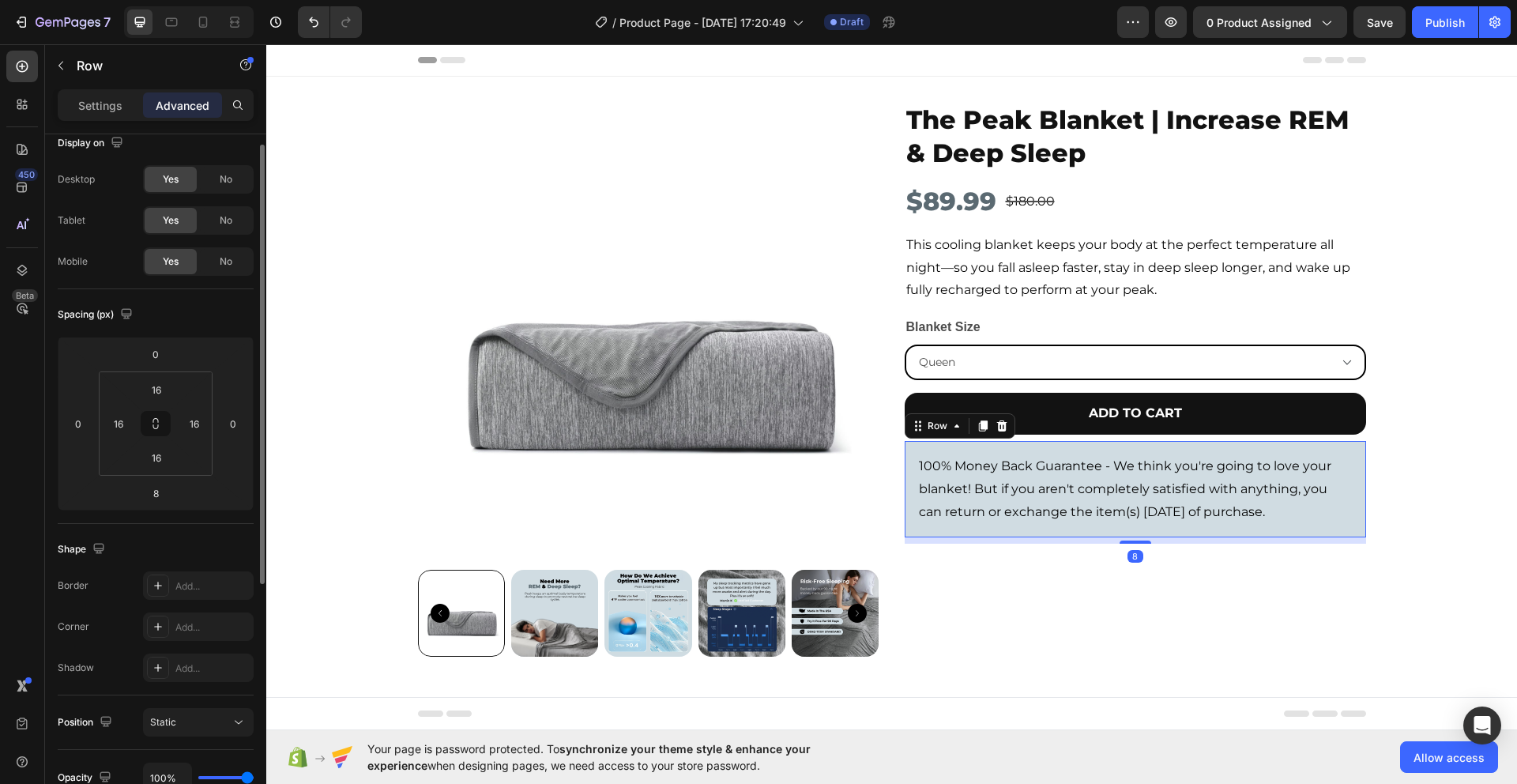
scroll to position [155, 0]
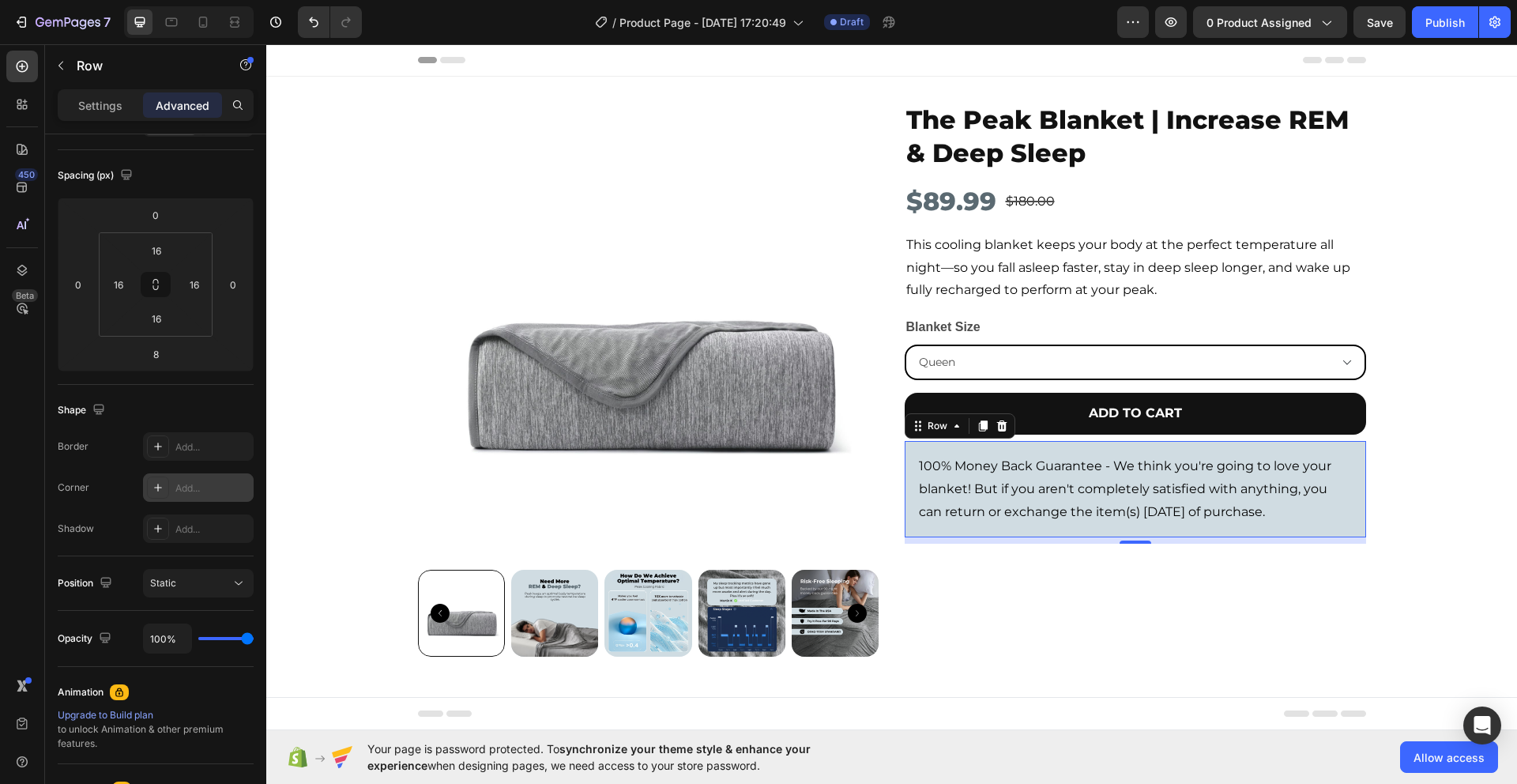
click at [162, 488] on icon at bounding box center [157, 487] width 13 height 13
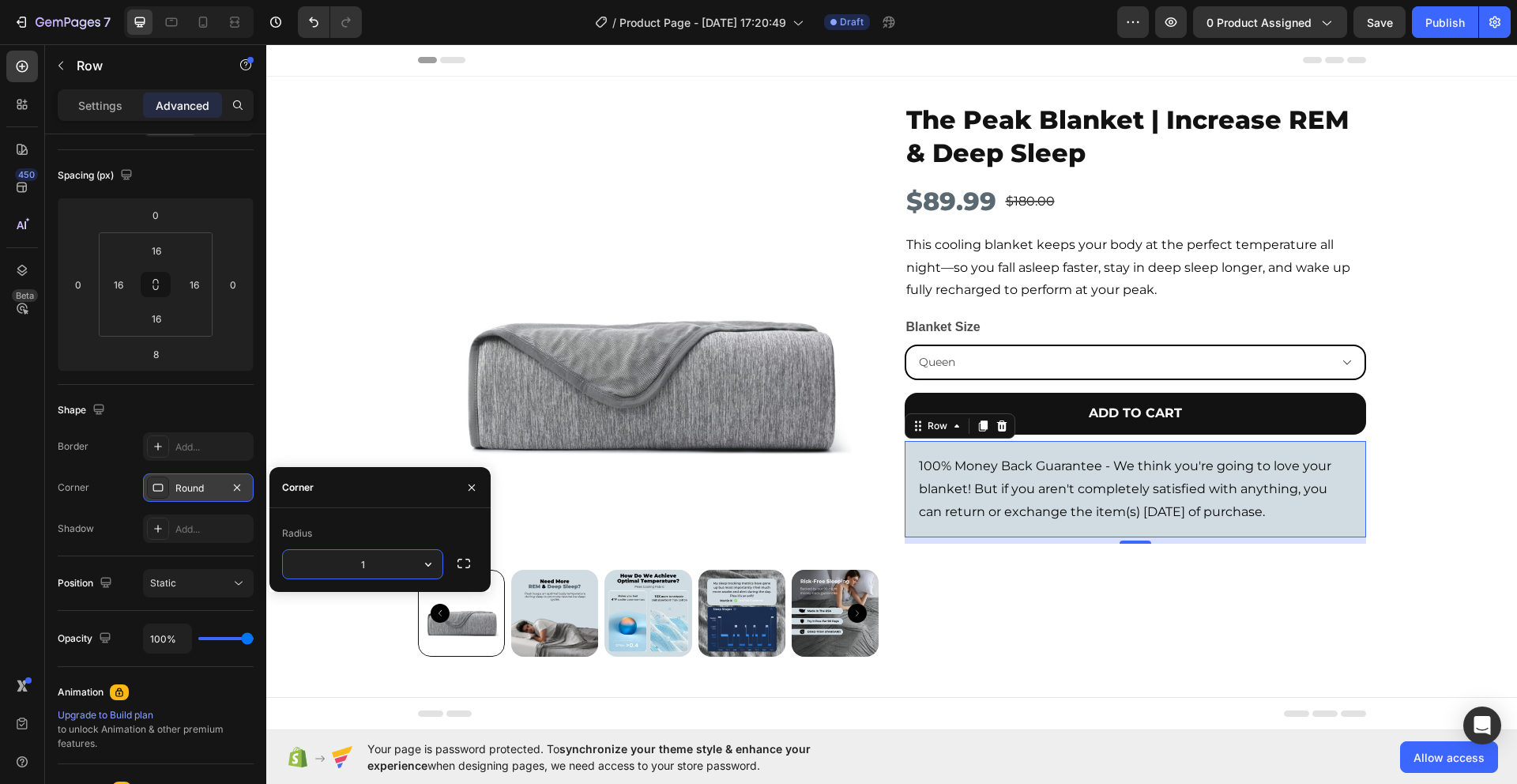
type input "16"
click at [1421, 464] on div "Product Images The Peak Blanket | Increase REM & Deep Sleep Product Title $89.9…" at bounding box center [892, 392] width 1251 height 580
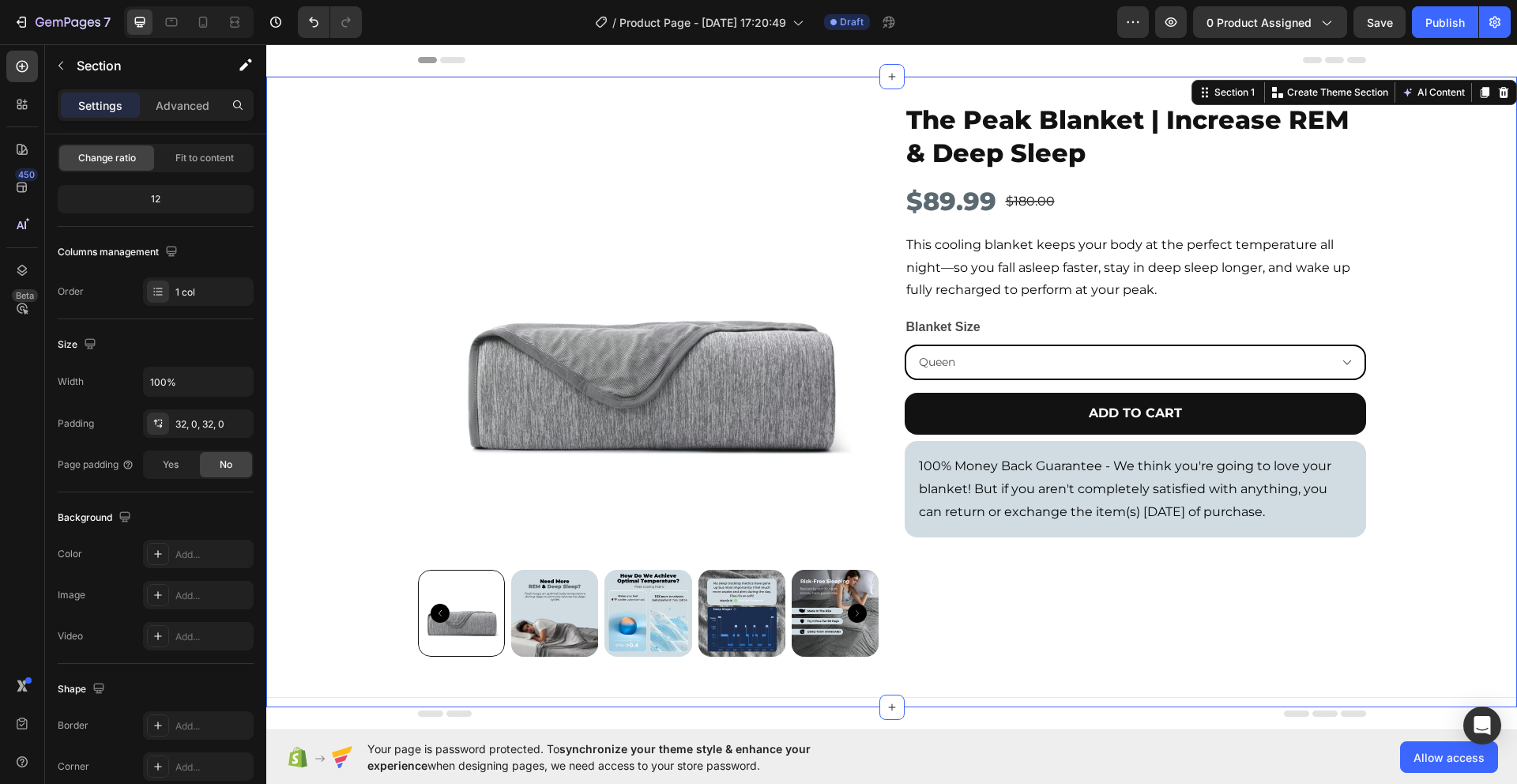
scroll to position [0, 0]
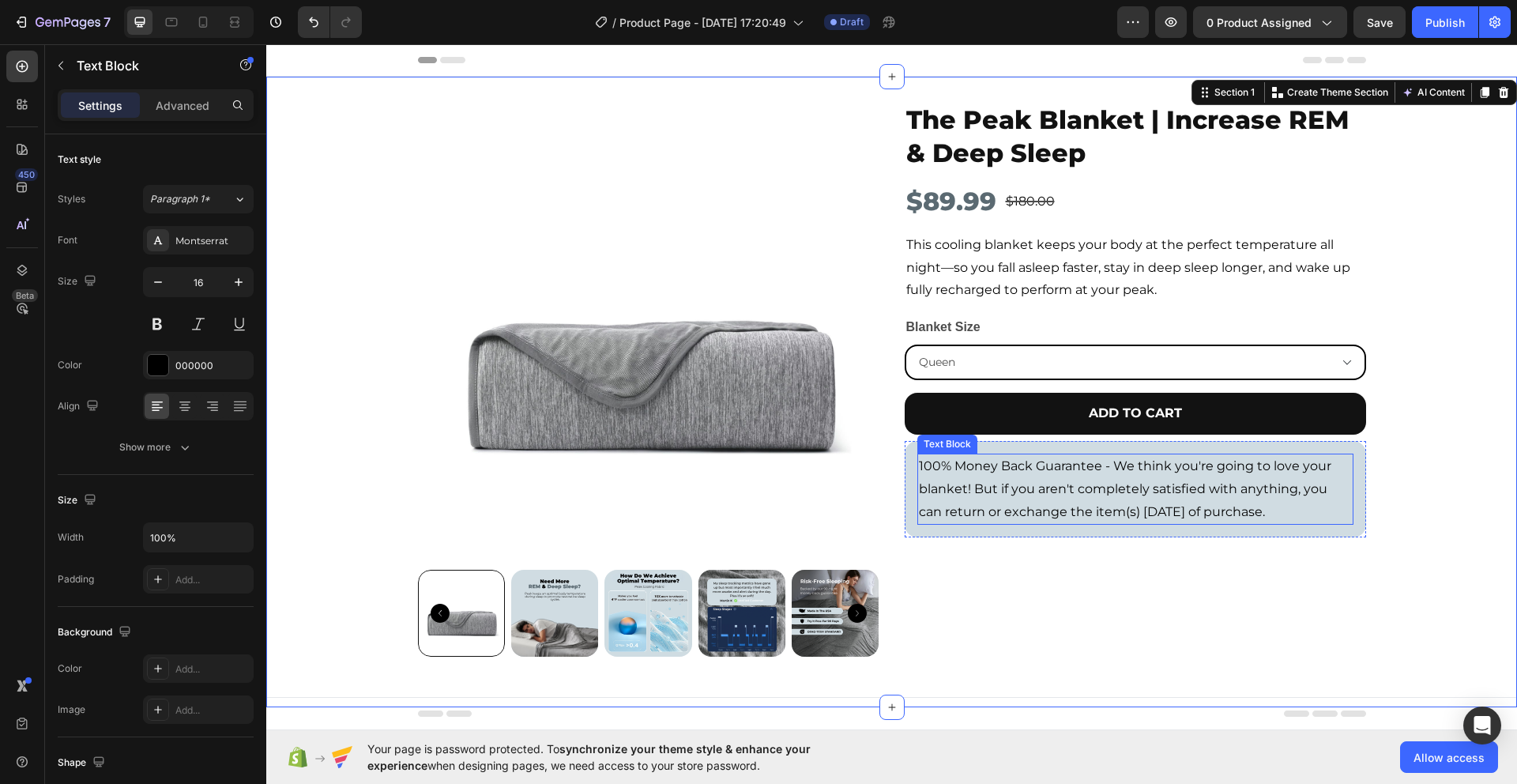
click at [1081, 467] on p "100% Money Back Guarantee - We think you're going to love your blanket! But if …" at bounding box center [1135, 489] width 433 height 68
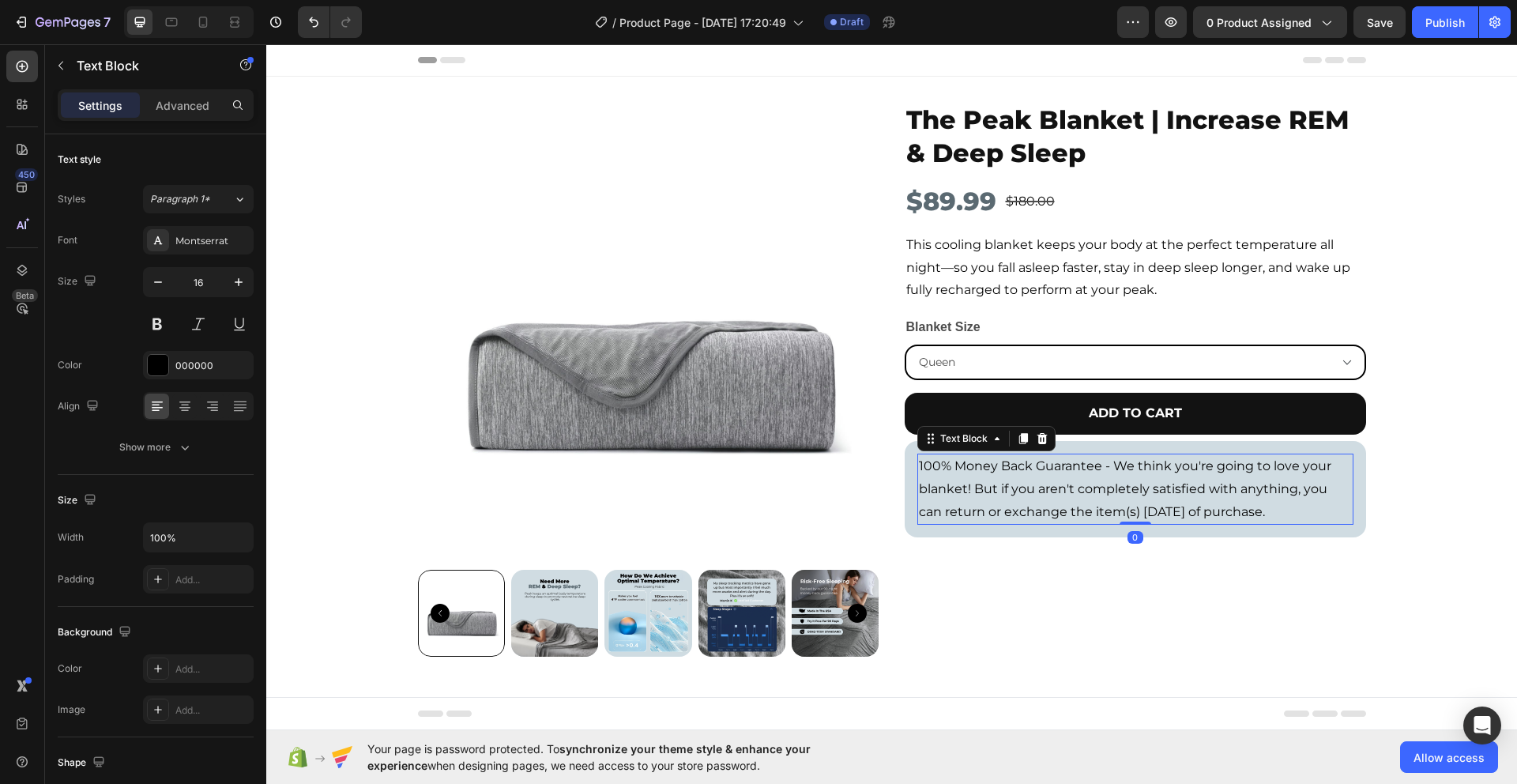
click at [1091, 468] on p "100% Money Back Guarantee - We think you're going to love your blanket! But if …" at bounding box center [1135, 489] width 433 height 68
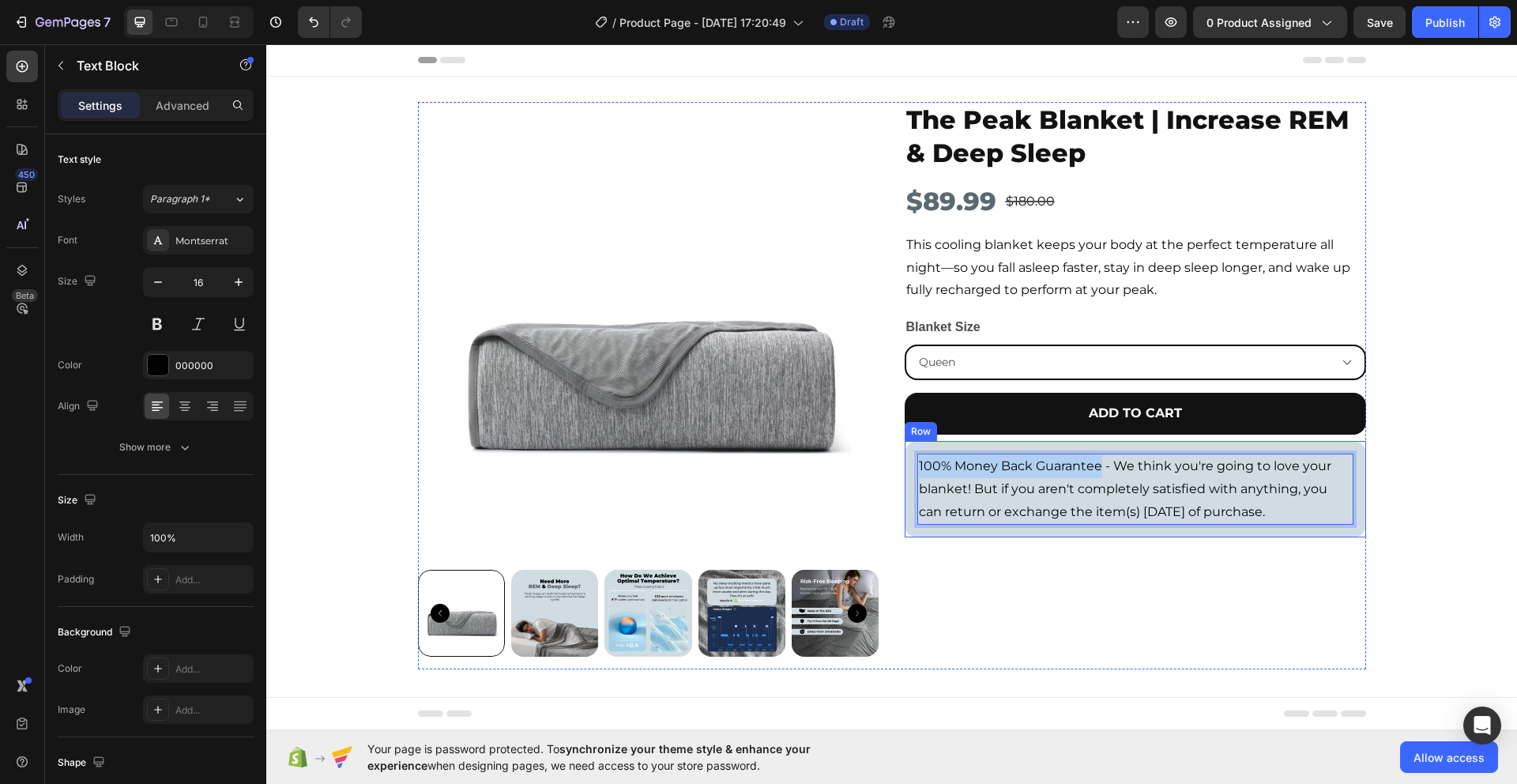
drag, startPoint x: 1094, startPoint y: 469, endPoint x: 909, endPoint y: 464, distance: 185.1
click at [909, 464] on div "100% Money Back Guarantee - We think you're going to love your blanket! But if …" at bounding box center [1135, 489] width 461 height 96
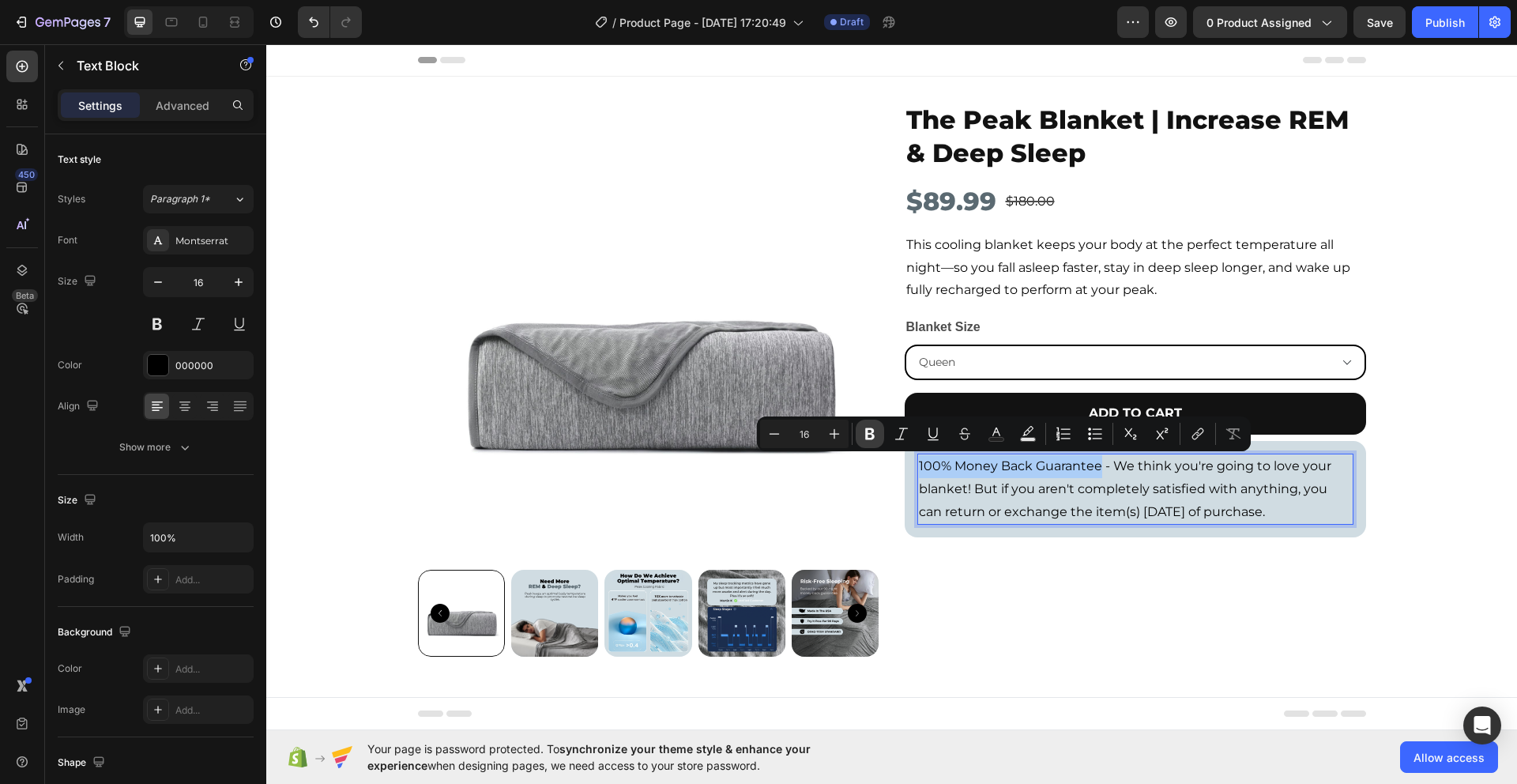
click at [866, 438] on icon "Editor contextual toolbar" at bounding box center [871, 434] width 10 height 12
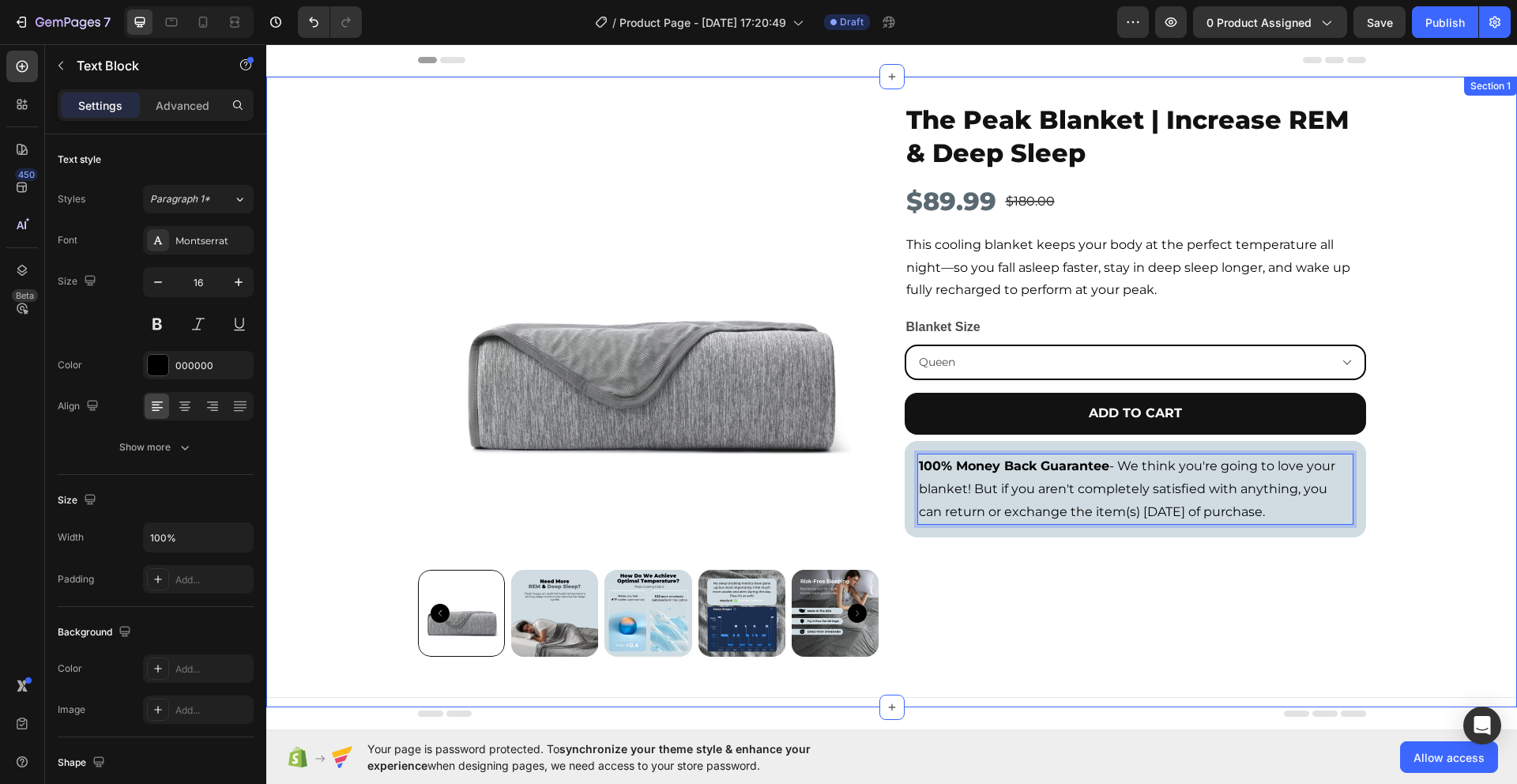
click at [1486, 483] on div "Product Images The Peak Blanket | Increase REM & Deep Sleep Product Title $89.9…" at bounding box center [892, 392] width 1251 height 580
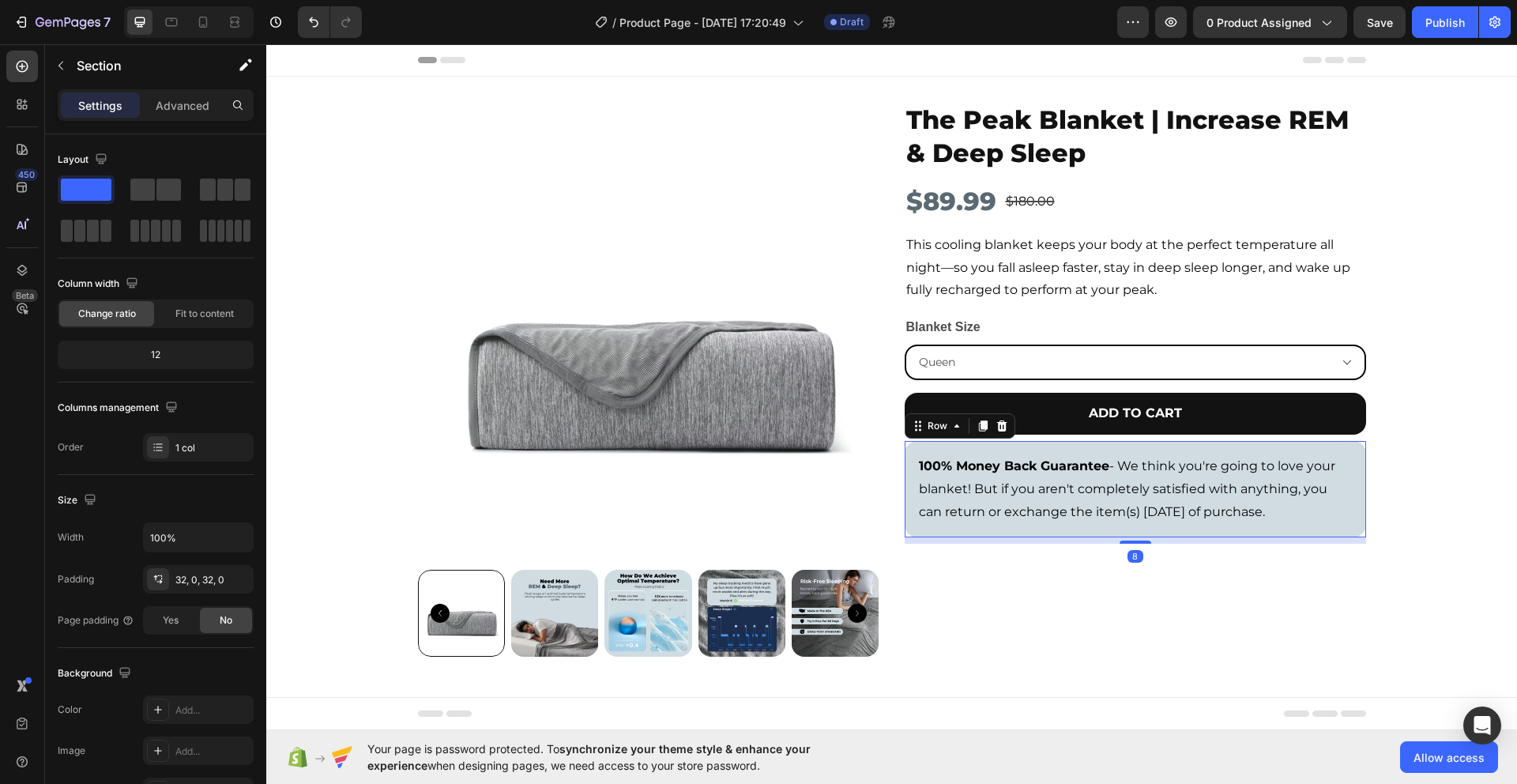
click at [1354, 528] on div "100% Money Back Guarantee - We think you're going to love your blanket! But if …" at bounding box center [1135, 489] width 461 height 96
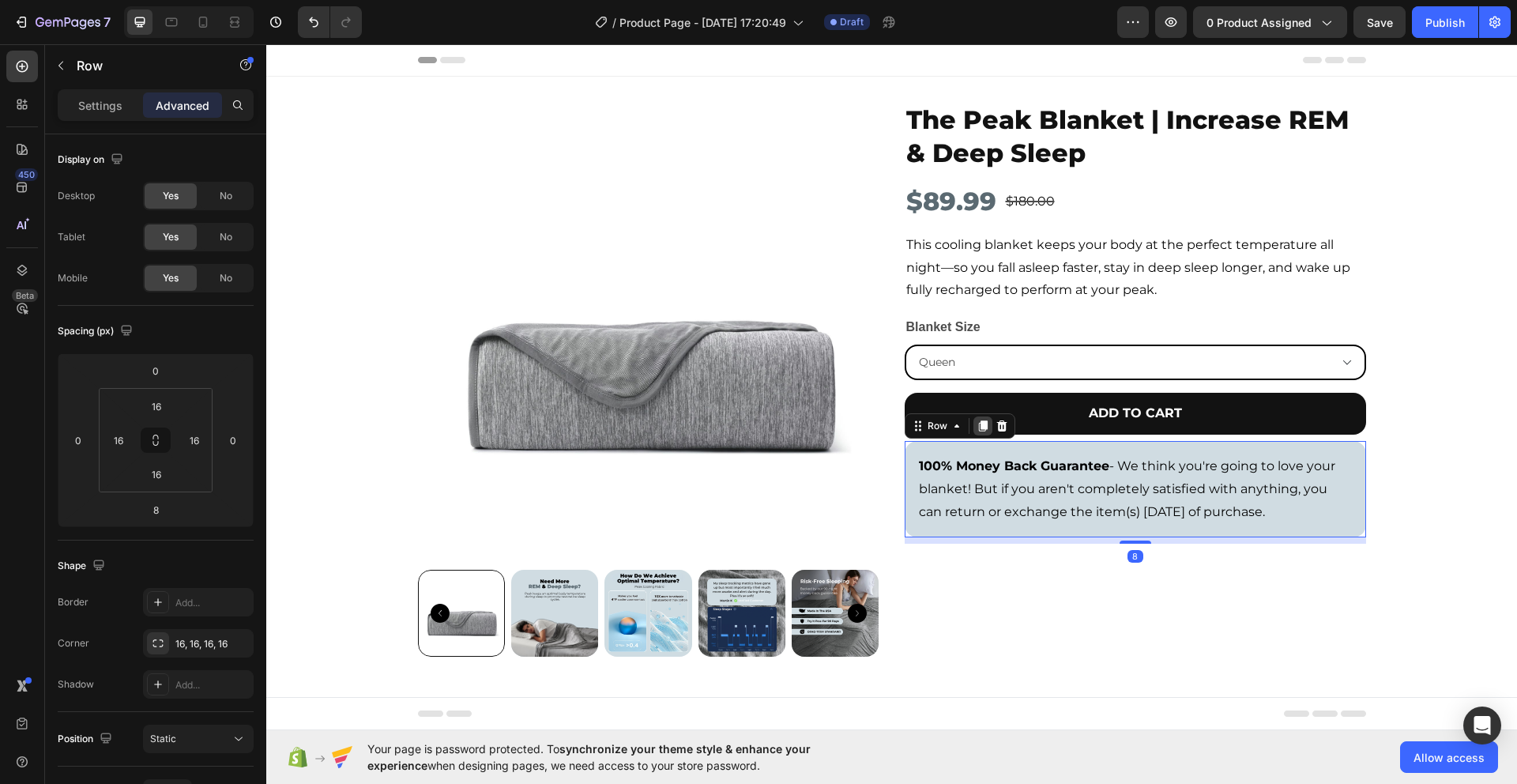
click at [979, 432] on icon at bounding box center [983, 426] width 13 height 13
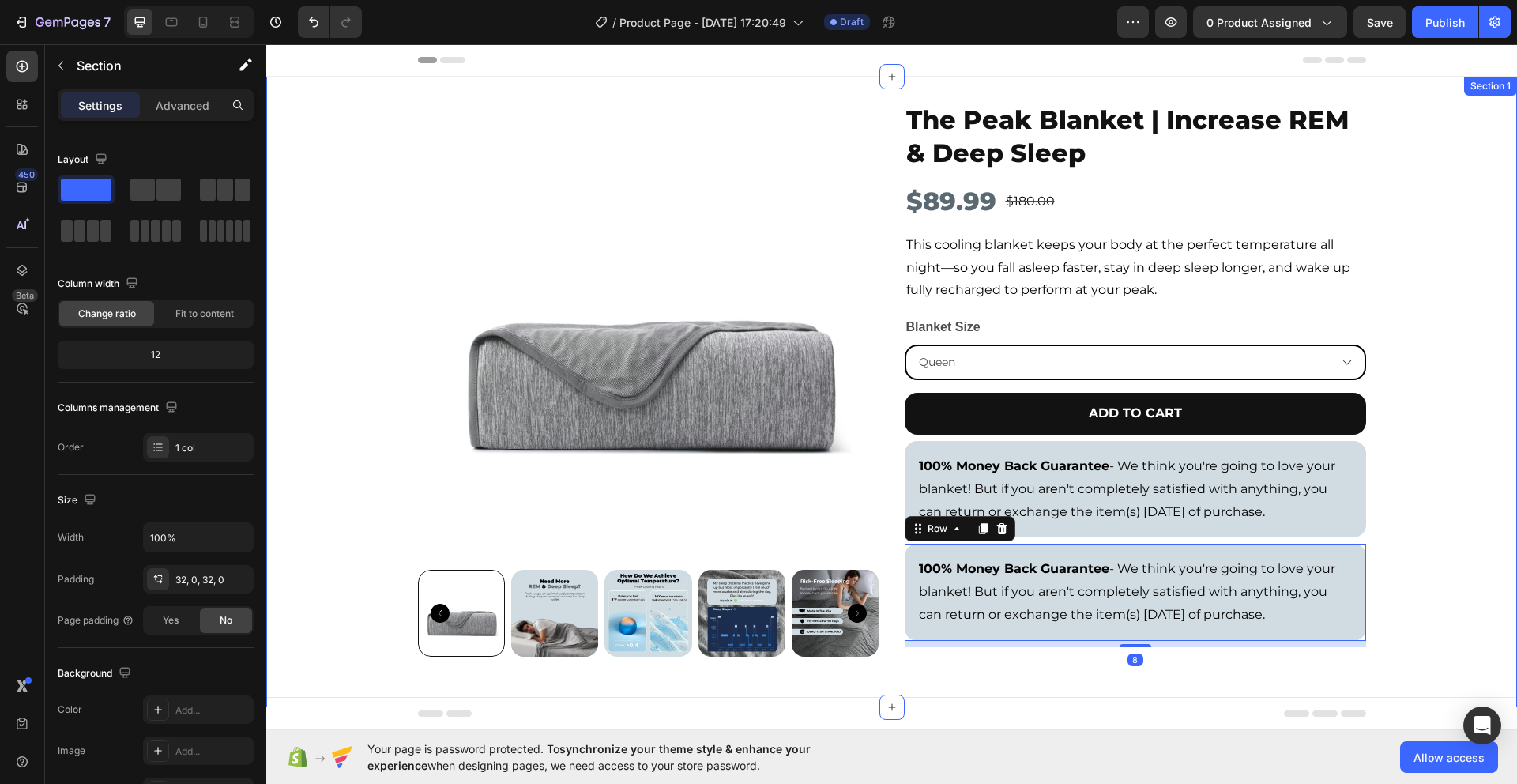
click at [1445, 520] on div "Product Images The Peak Blanket | Increase REM & Deep Sleep Product Title $89.9…" at bounding box center [892, 392] width 1251 height 580
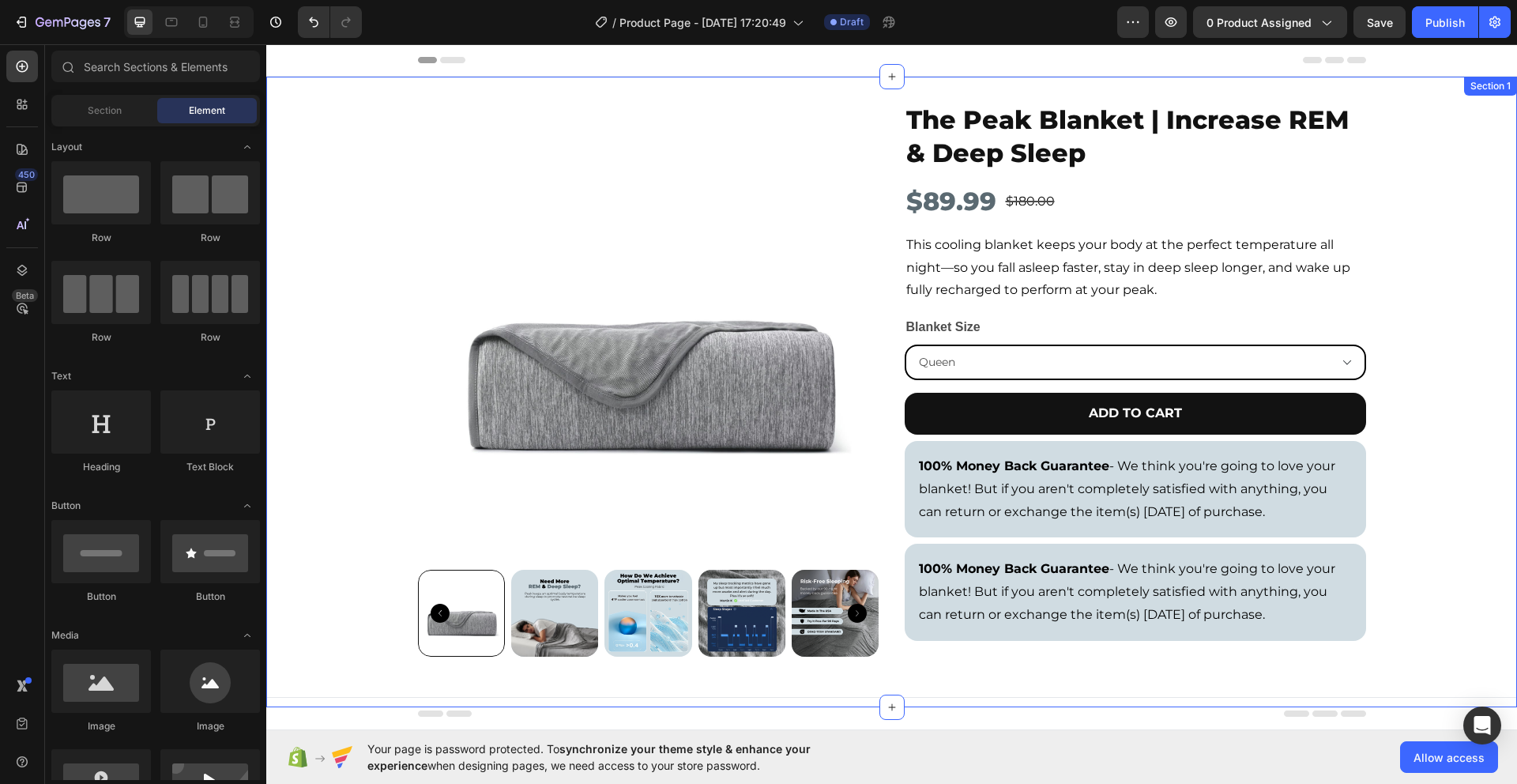
click at [537, 625] on img at bounding box center [555, 613] width 87 height 87
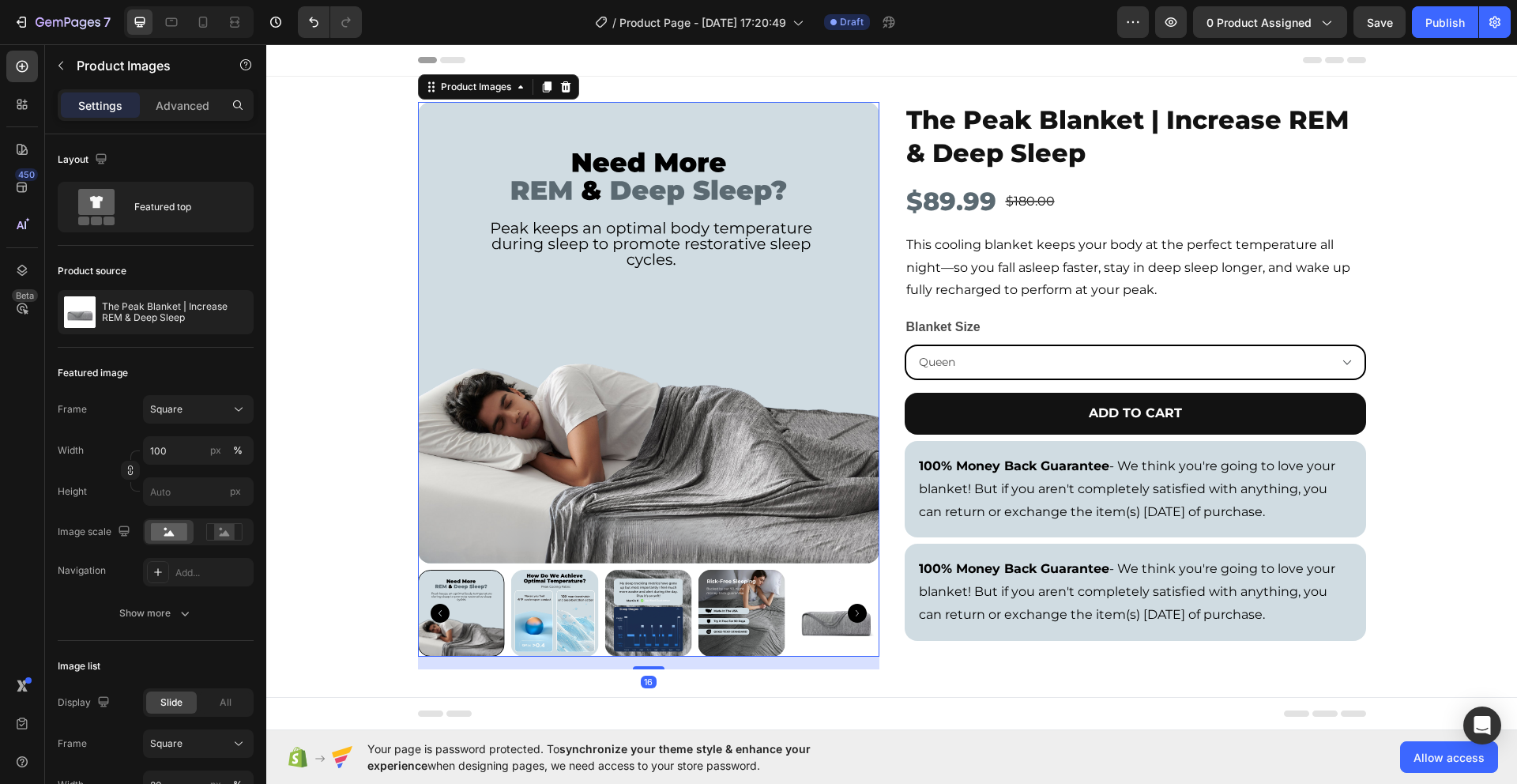
click at [552, 611] on img at bounding box center [555, 613] width 87 height 87
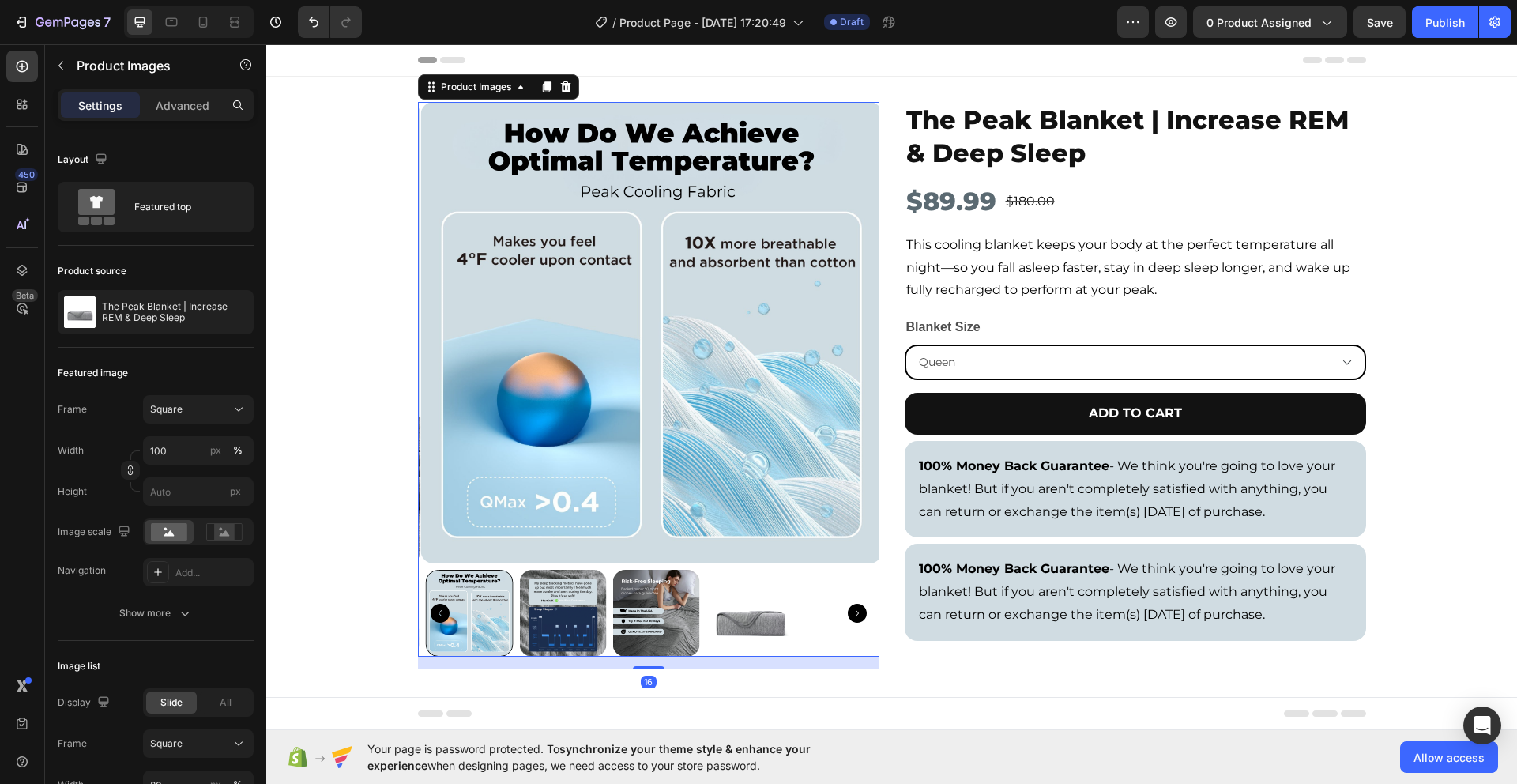
click at [553, 611] on img at bounding box center [563, 613] width 87 height 87
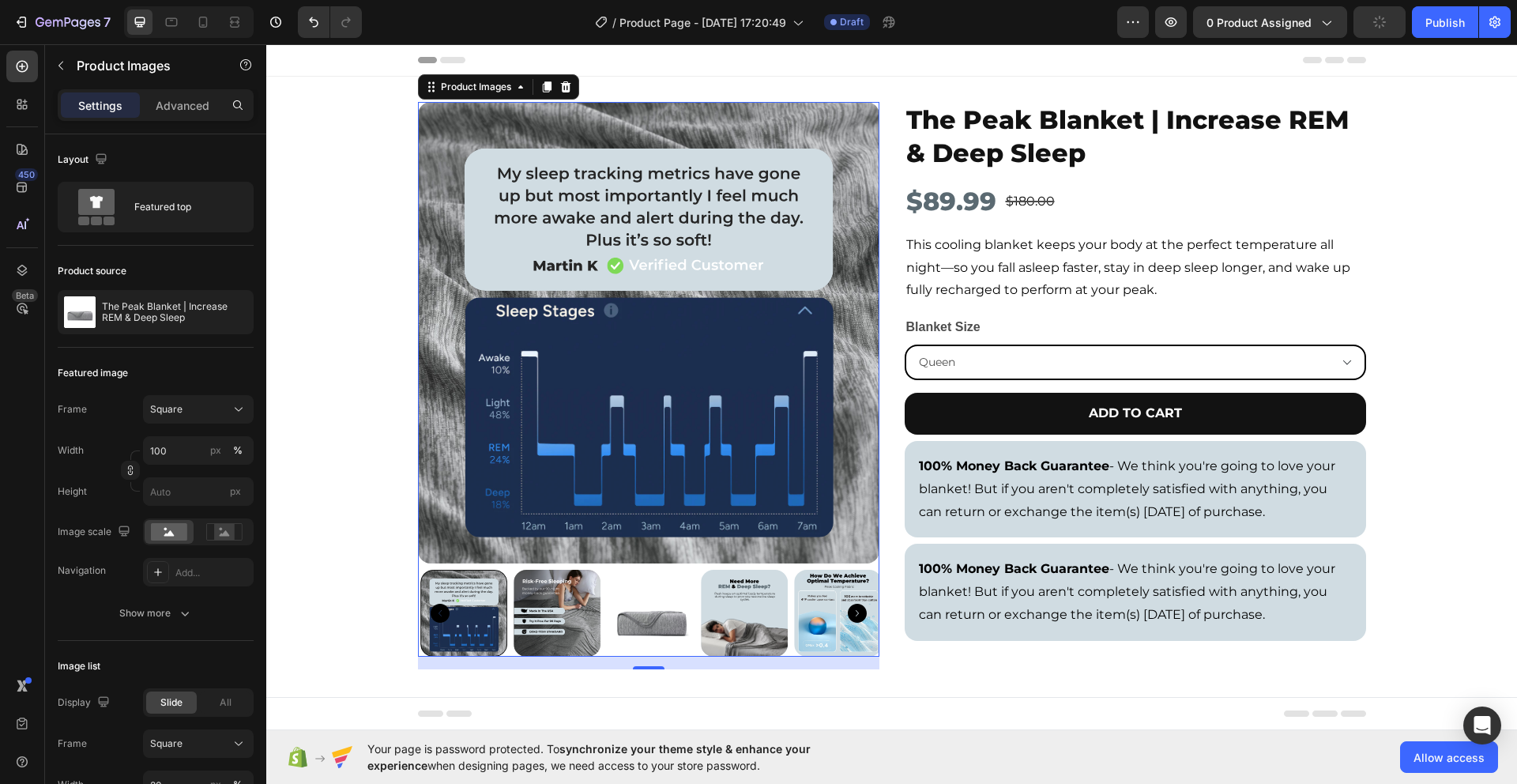
click at [554, 610] on img at bounding box center [557, 613] width 87 height 87
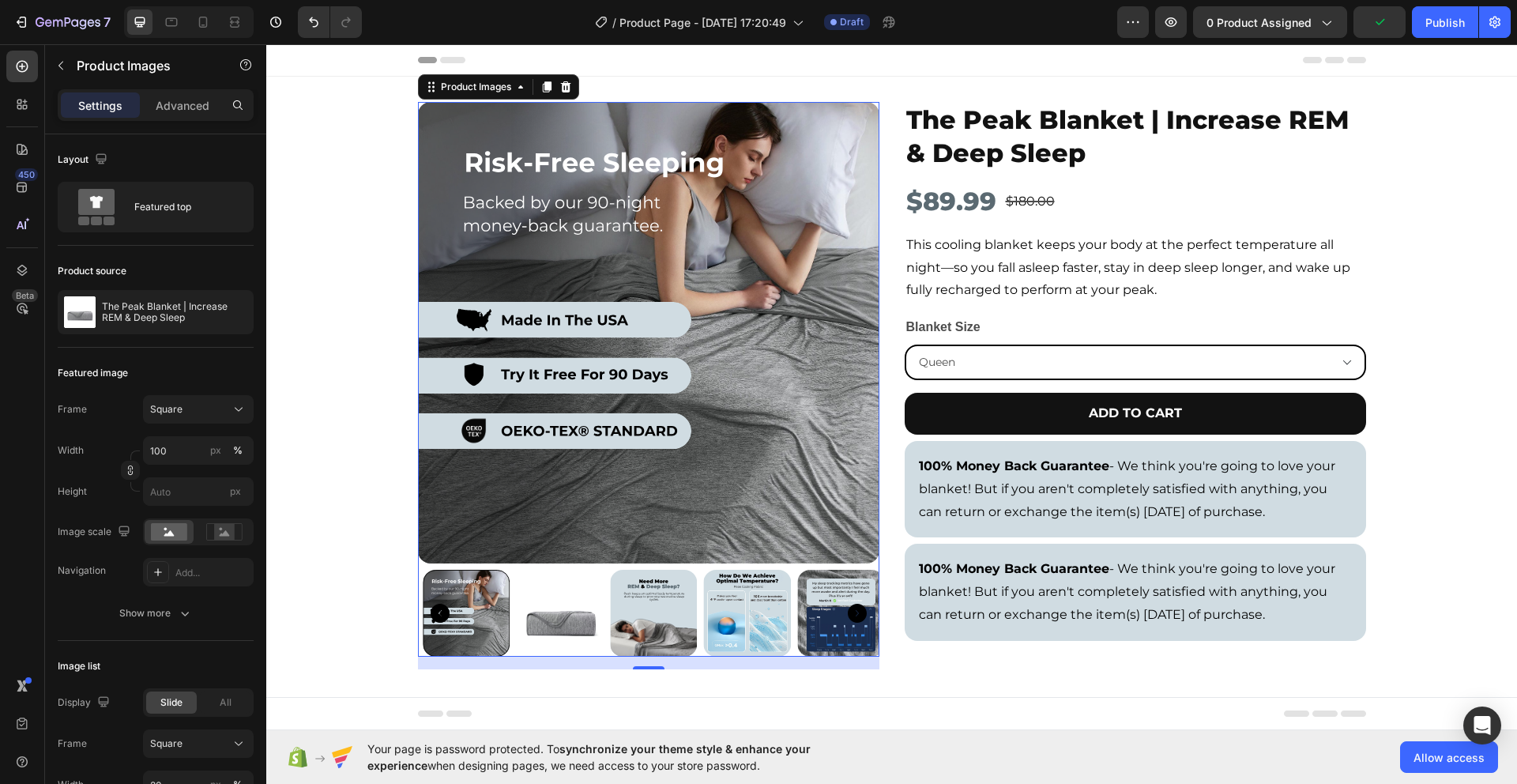
click at [554, 610] on div at bounding box center [648, 613] width 461 height 87
click at [554, 618] on img at bounding box center [555, 613] width 87 height 87
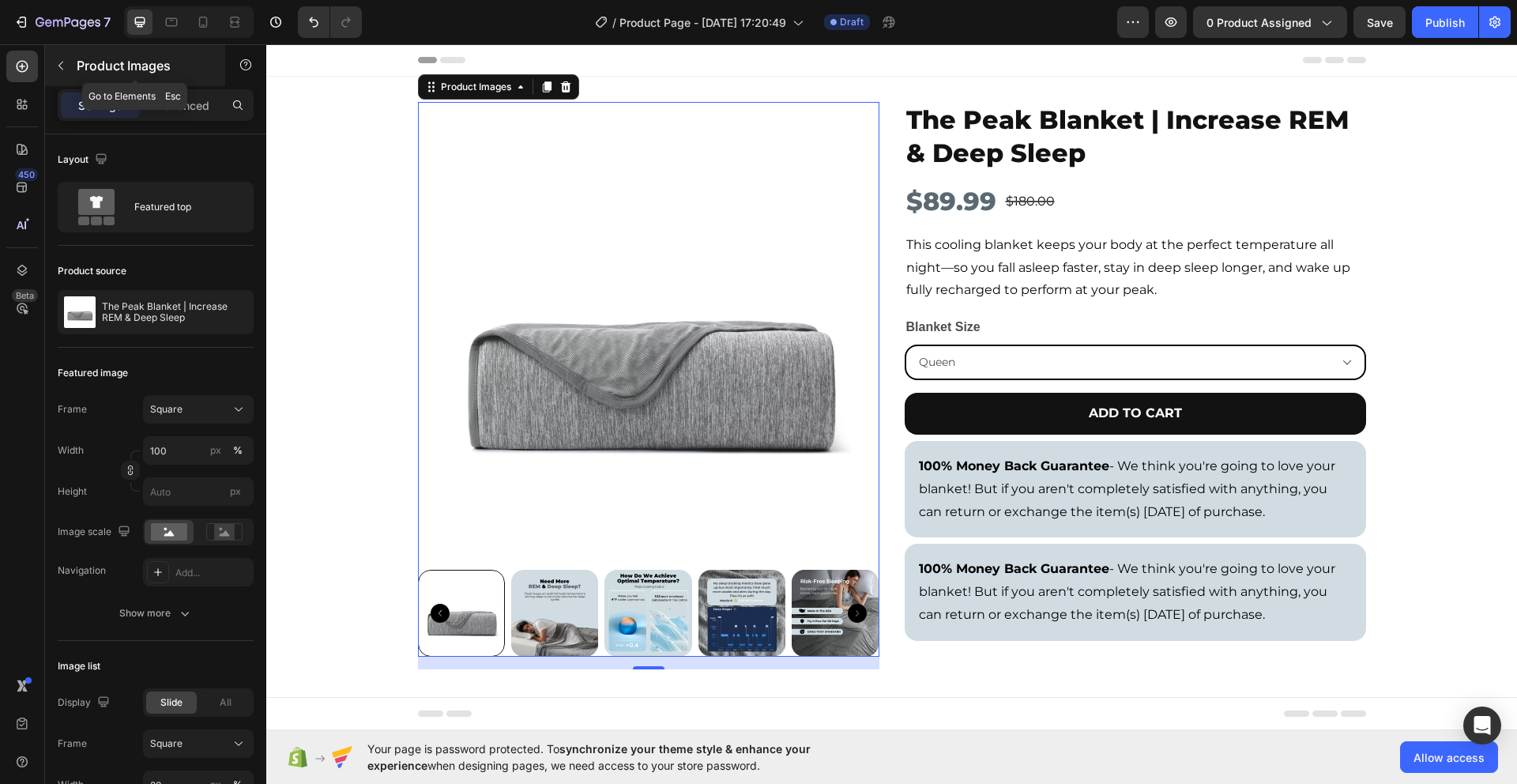
click at [62, 71] on icon "button" at bounding box center [60, 65] width 13 height 13
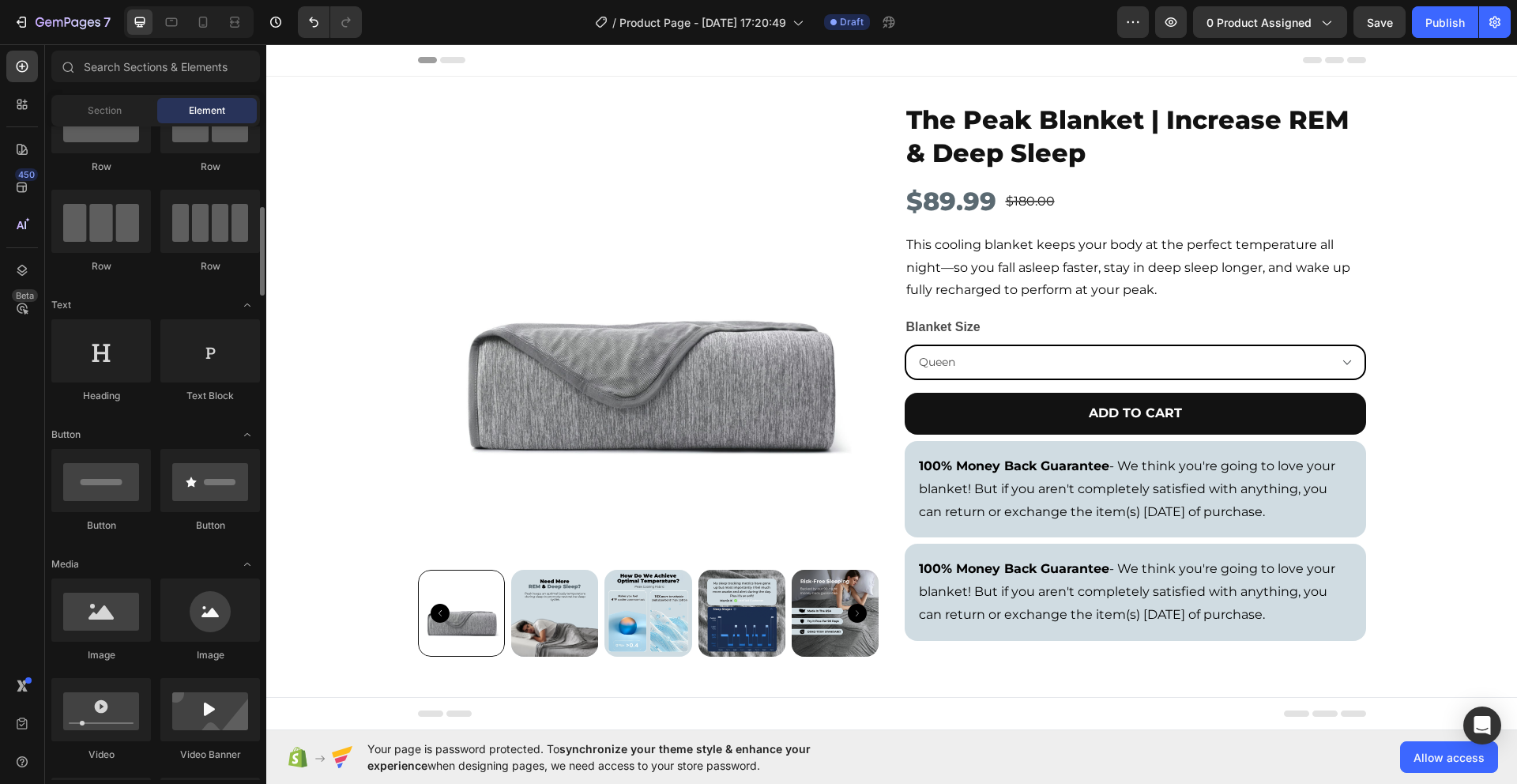
scroll to position [211, 0]
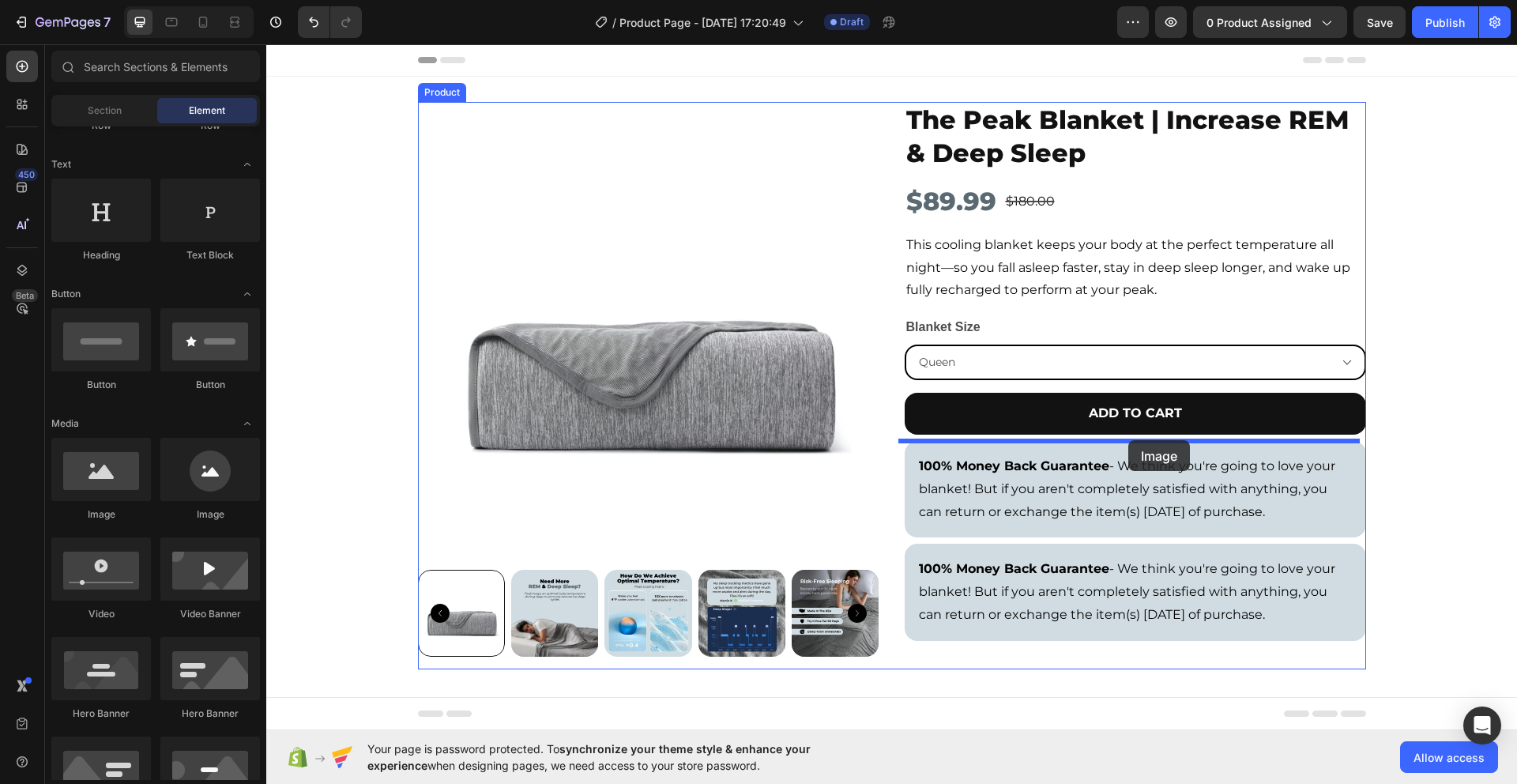
drag, startPoint x: 292, startPoint y: 488, endPoint x: 1128, endPoint y: 440, distance: 837.4
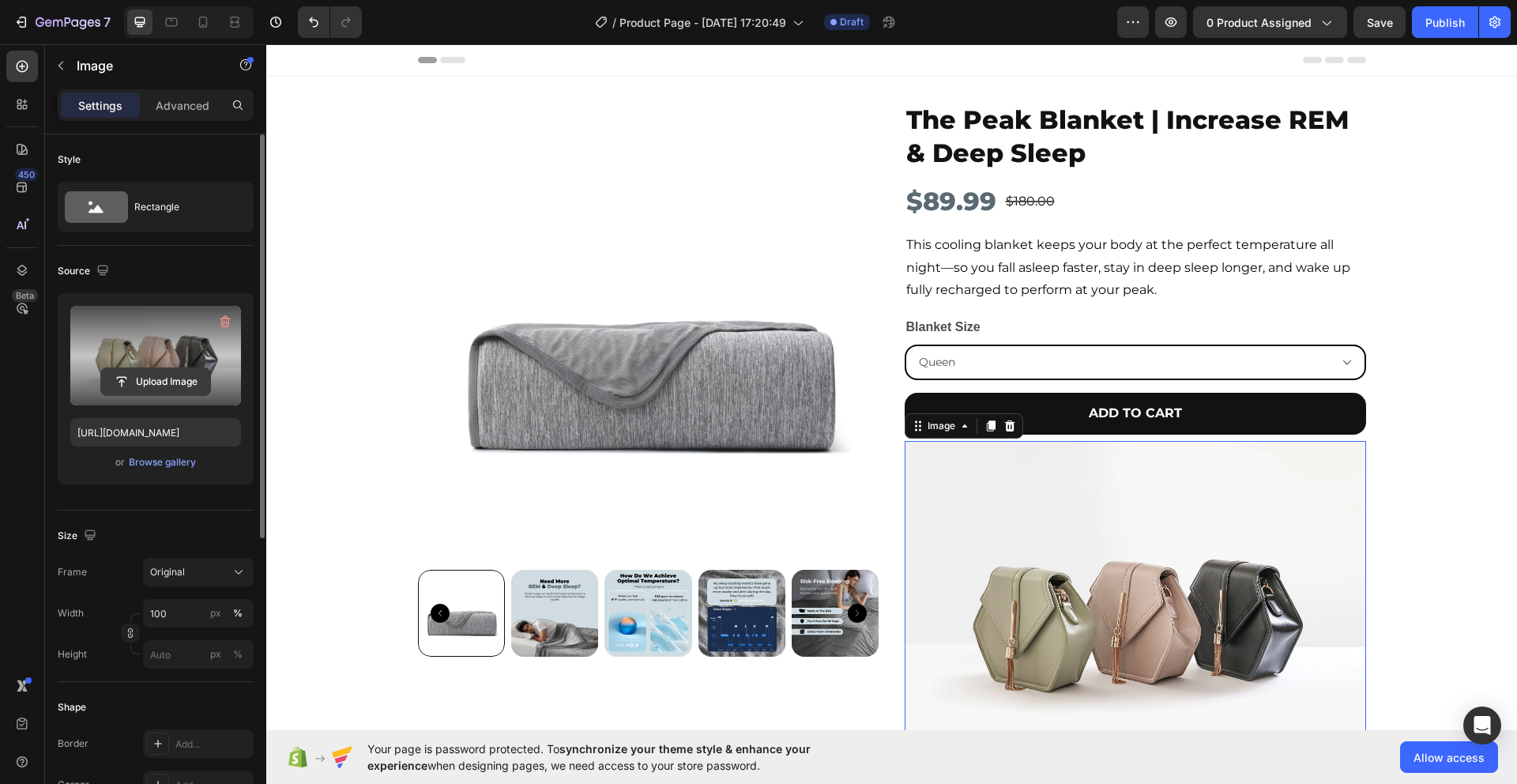
click at [146, 382] on input "file" at bounding box center [155, 381] width 109 height 27
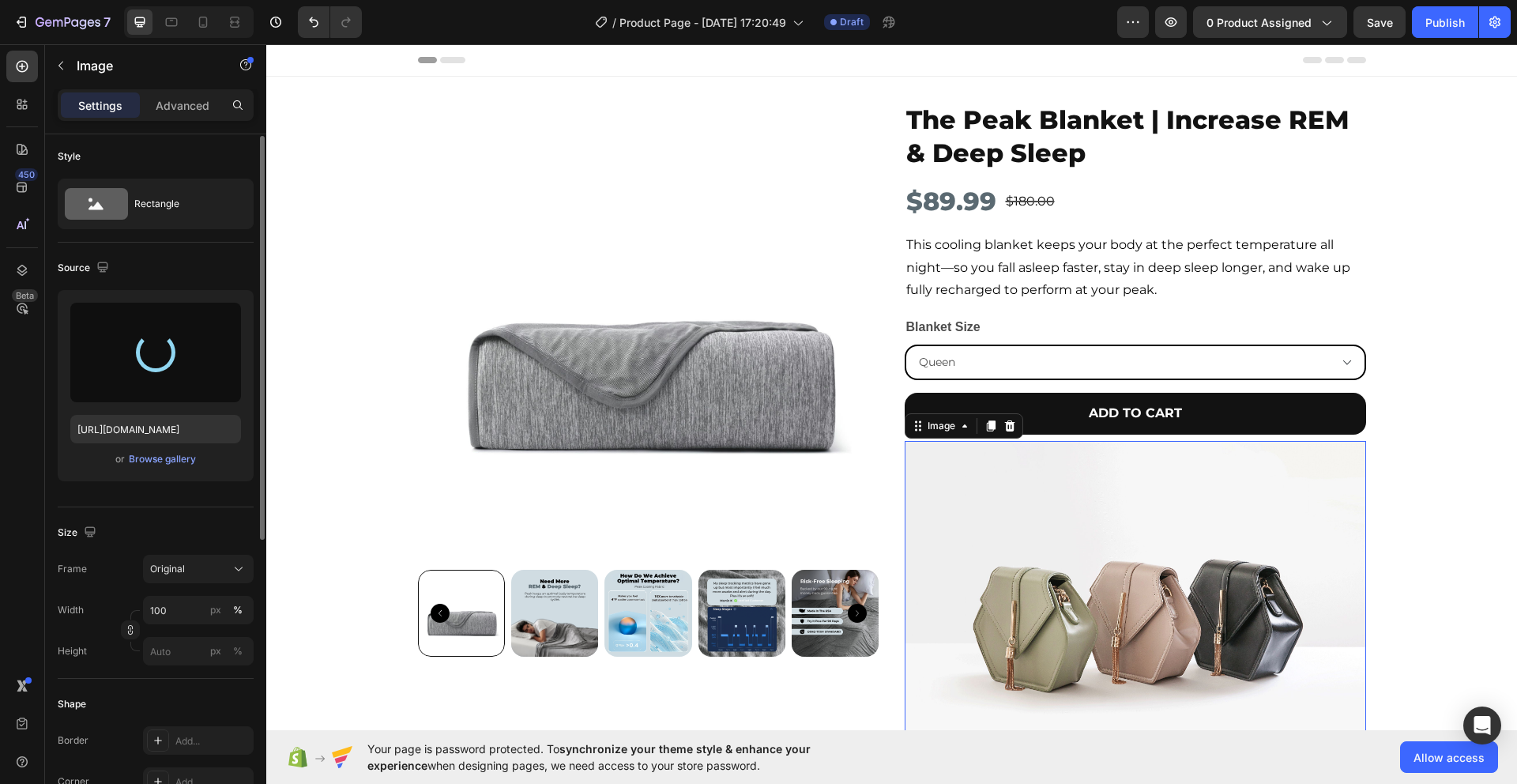
scroll to position [30, 0]
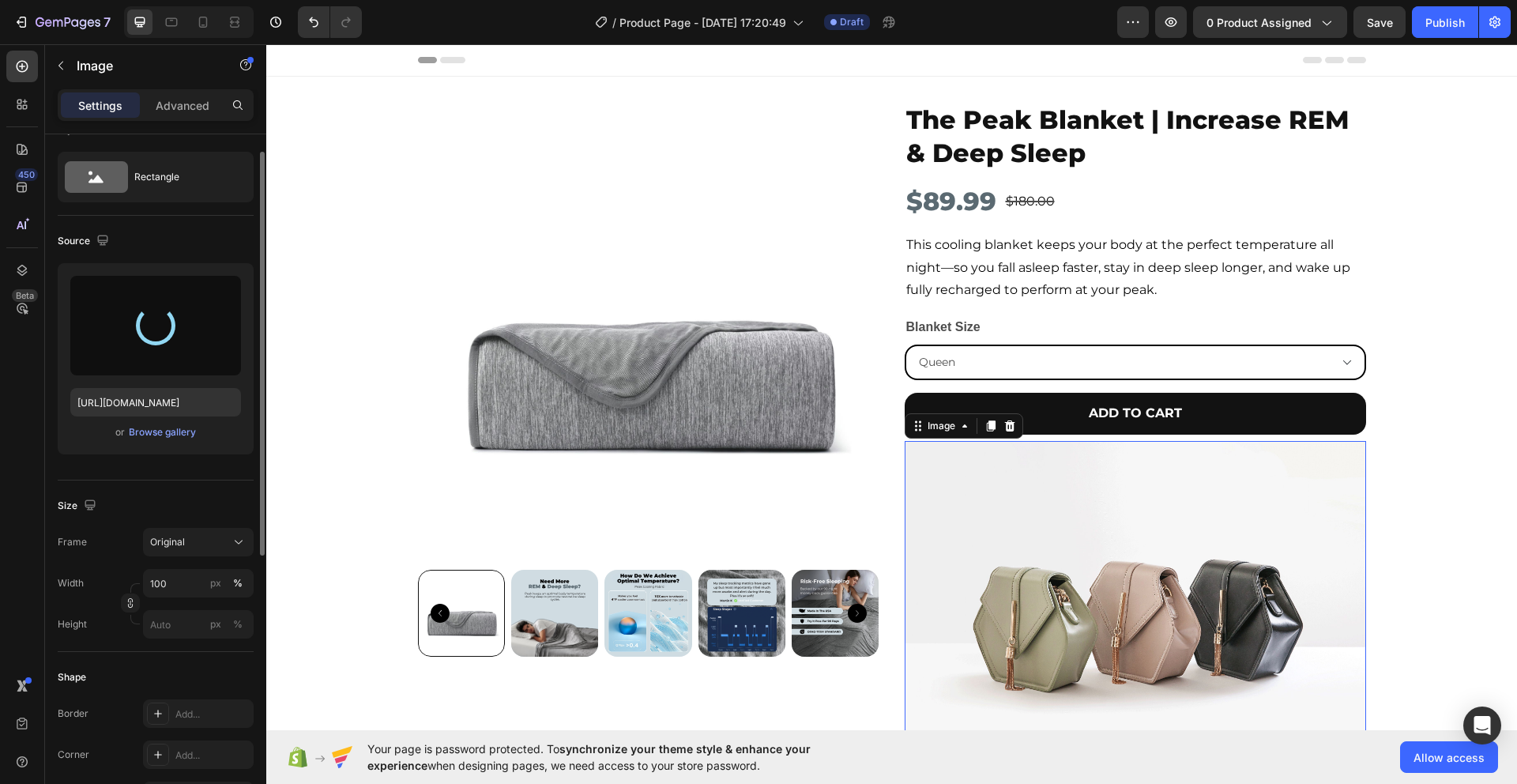
type input "[URL][DOMAIN_NAME]"
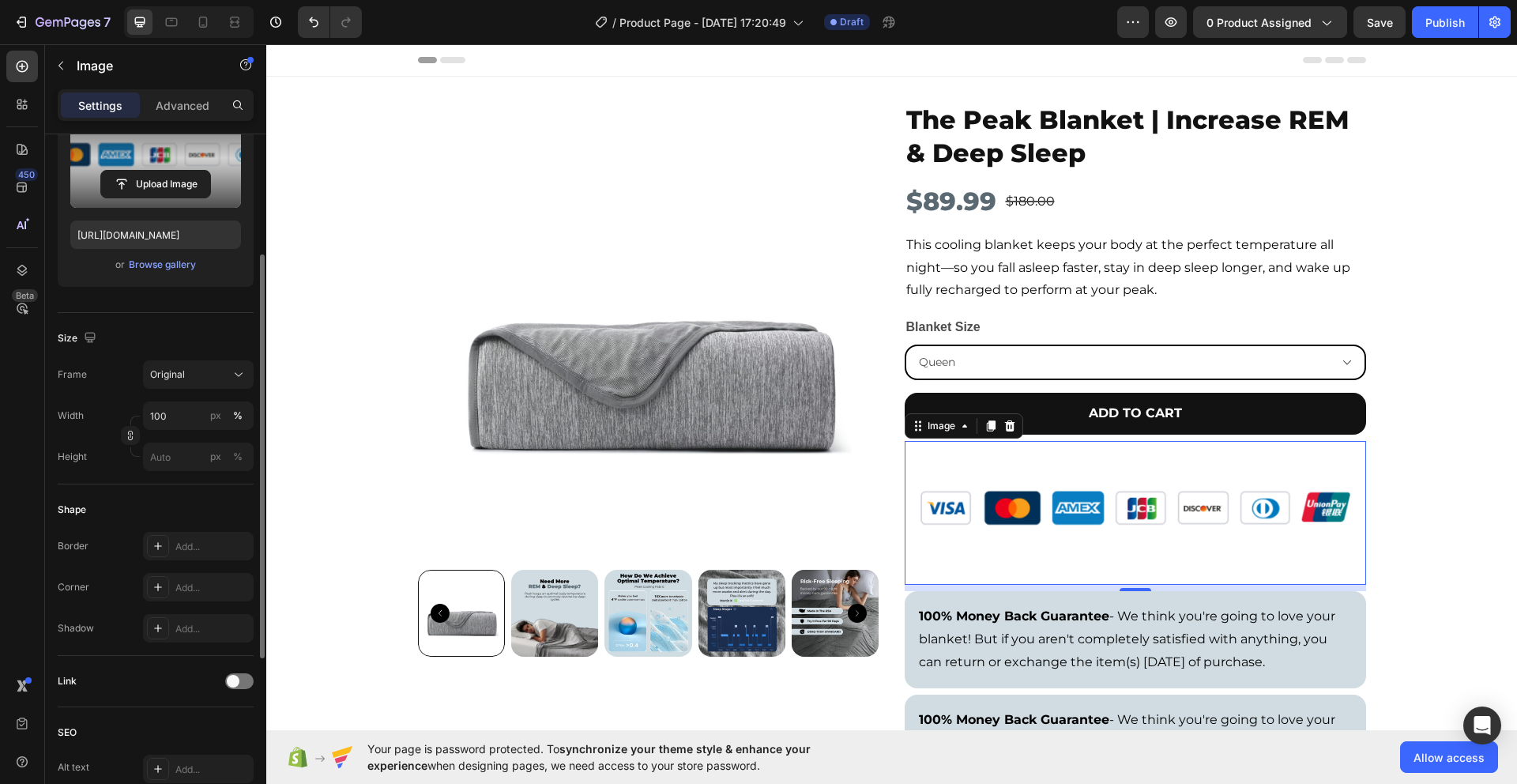
scroll to position [201, 0]
click at [165, 420] on input "100" at bounding box center [198, 412] width 110 height 29
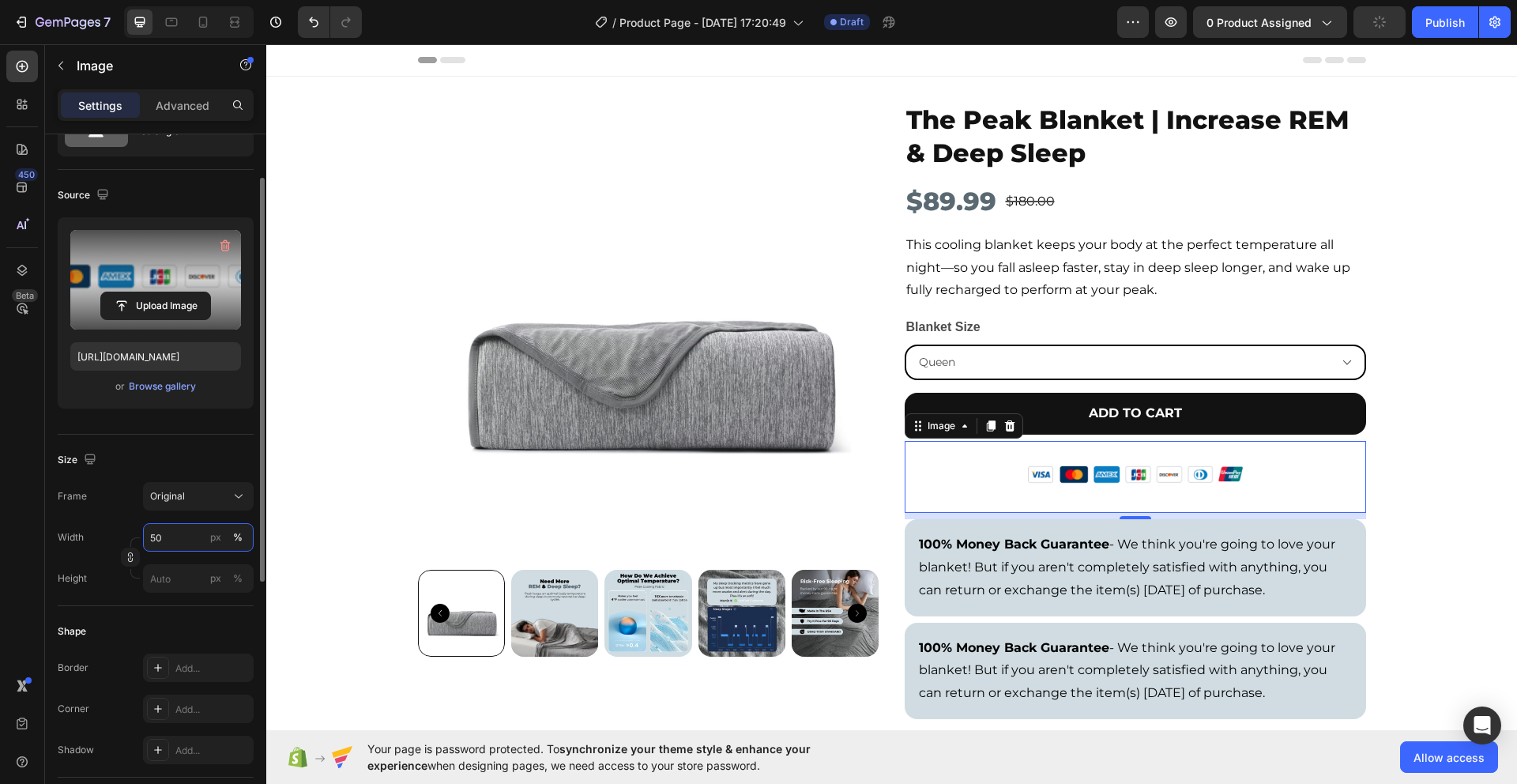
scroll to position [129, 0]
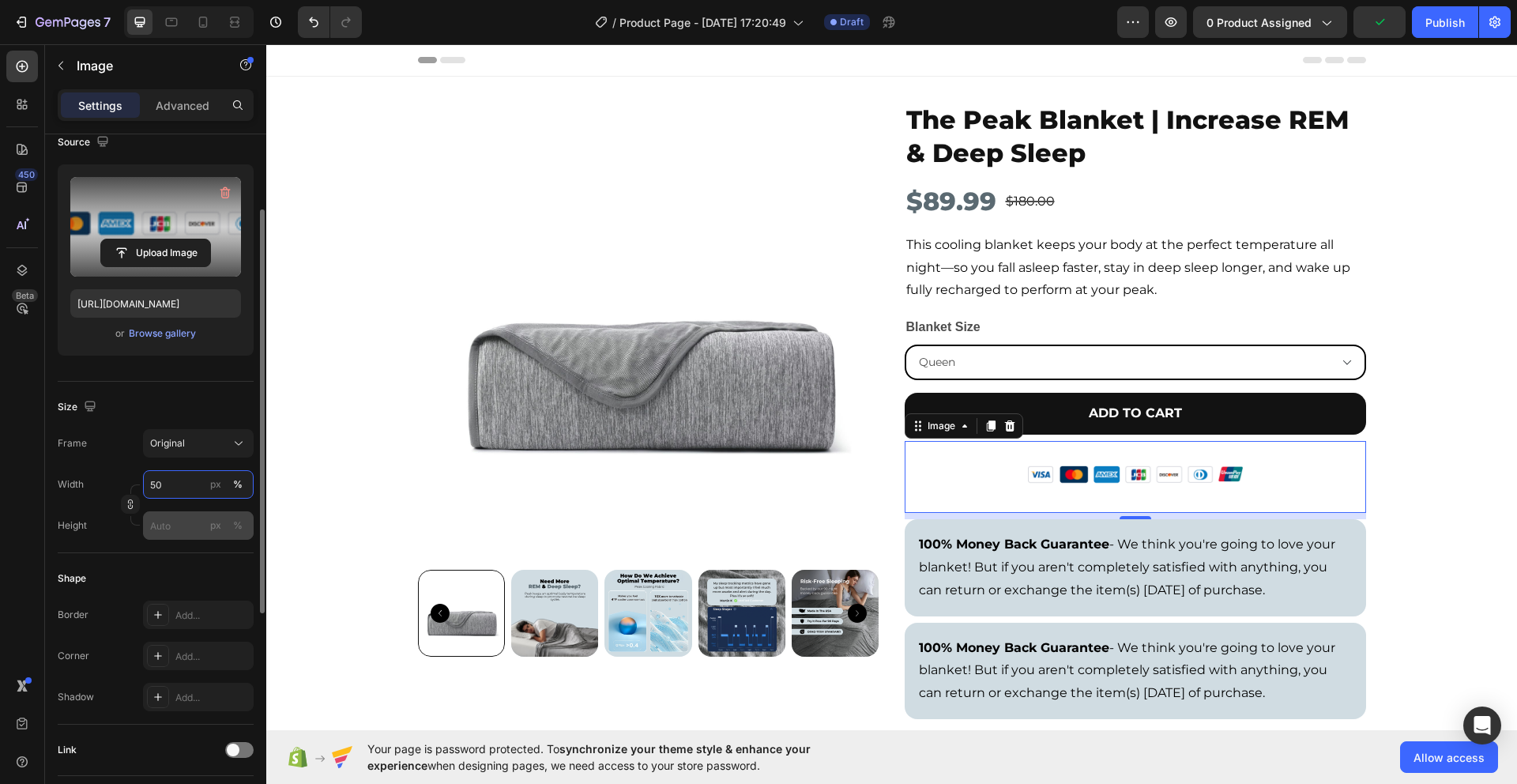
type input "50"
click at [164, 530] on input "px %" at bounding box center [198, 525] width 110 height 29
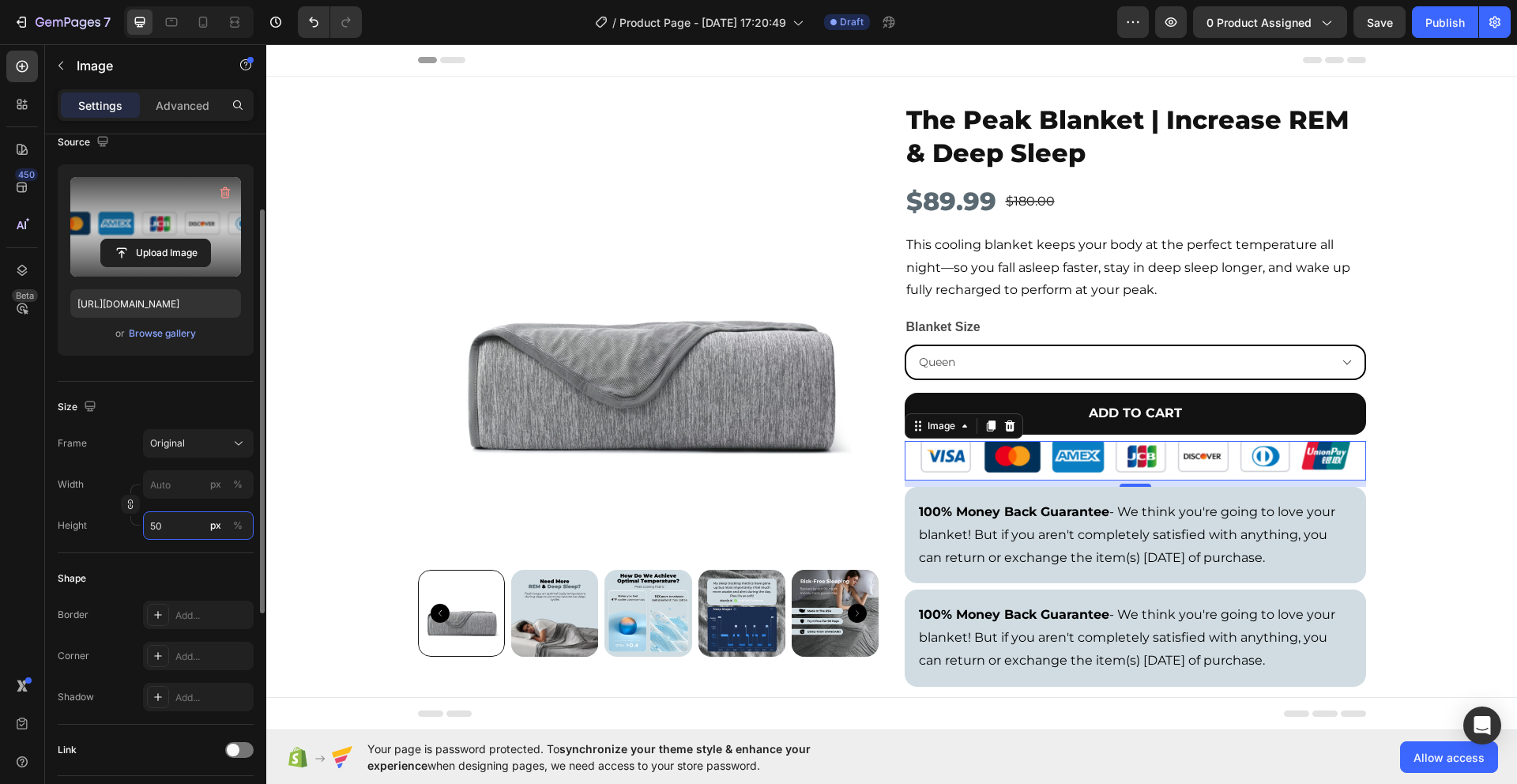
type input "50"
click at [119, 524] on div "Height 50 px %" at bounding box center [155, 525] width 196 height 29
click at [243, 528] on button "%" at bounding box center [237, 525] width 19 height 19
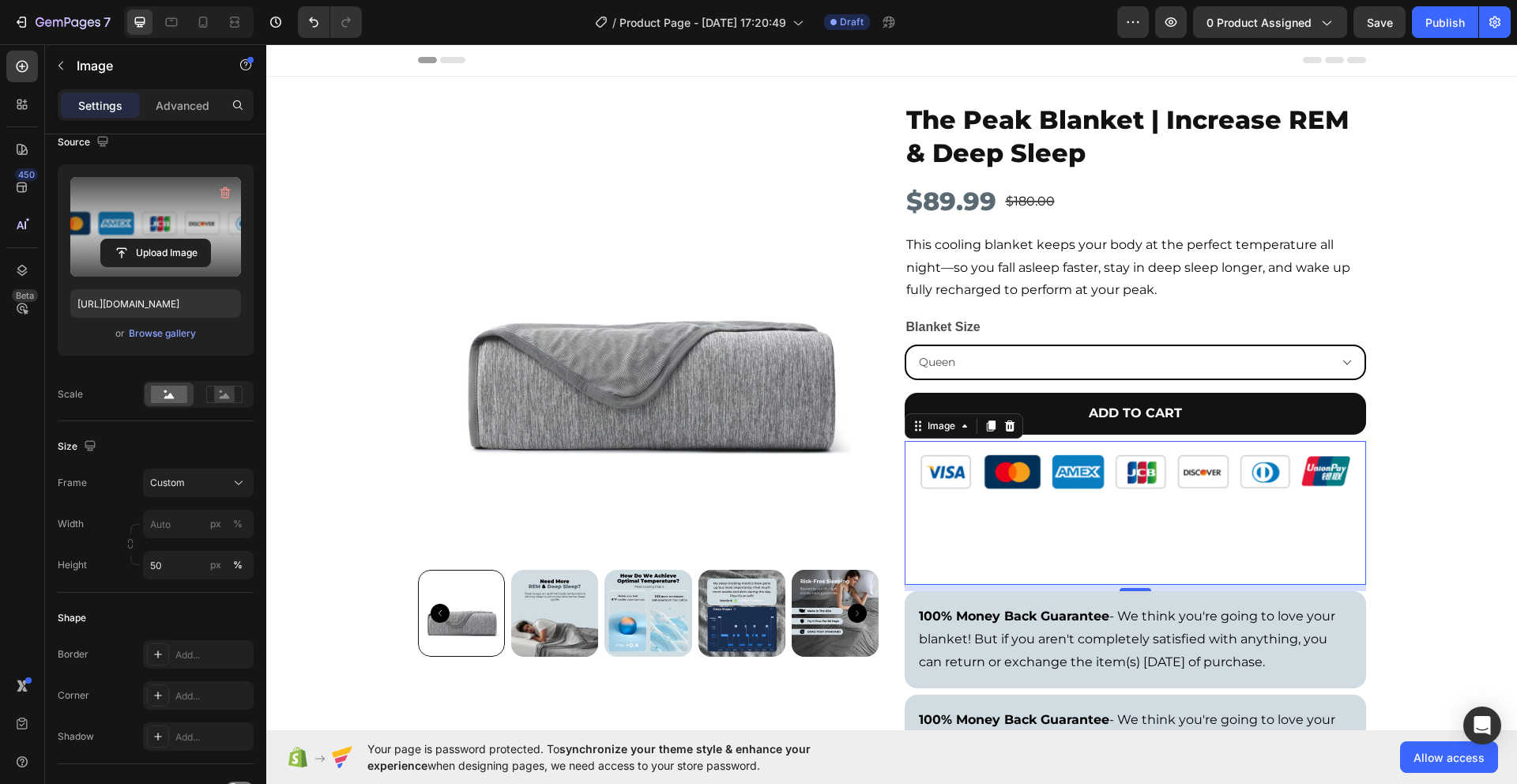
click at [1043, 529] on div at bounding box center [1135, 513] width 461 height 145
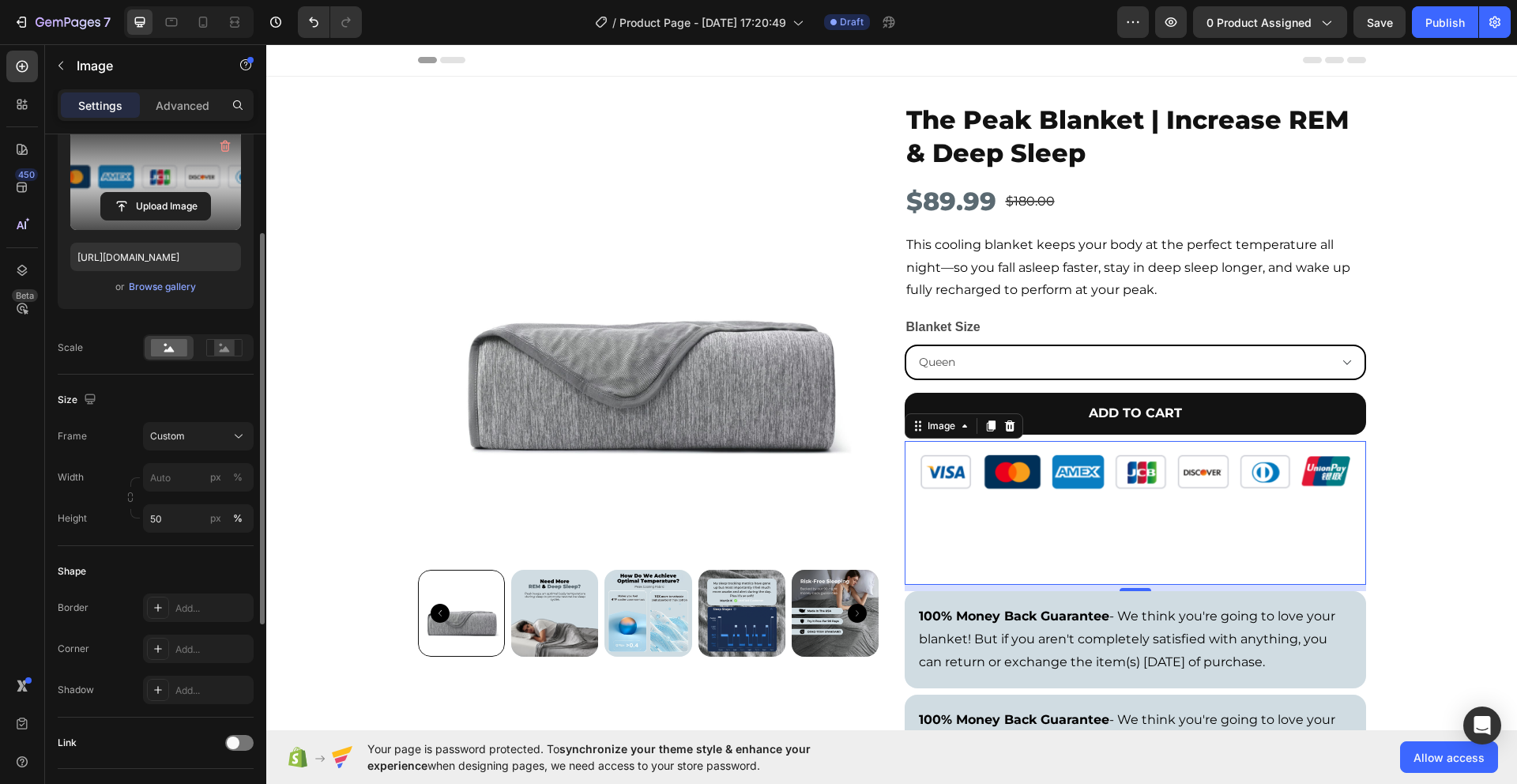
scroll to position [229, 0]
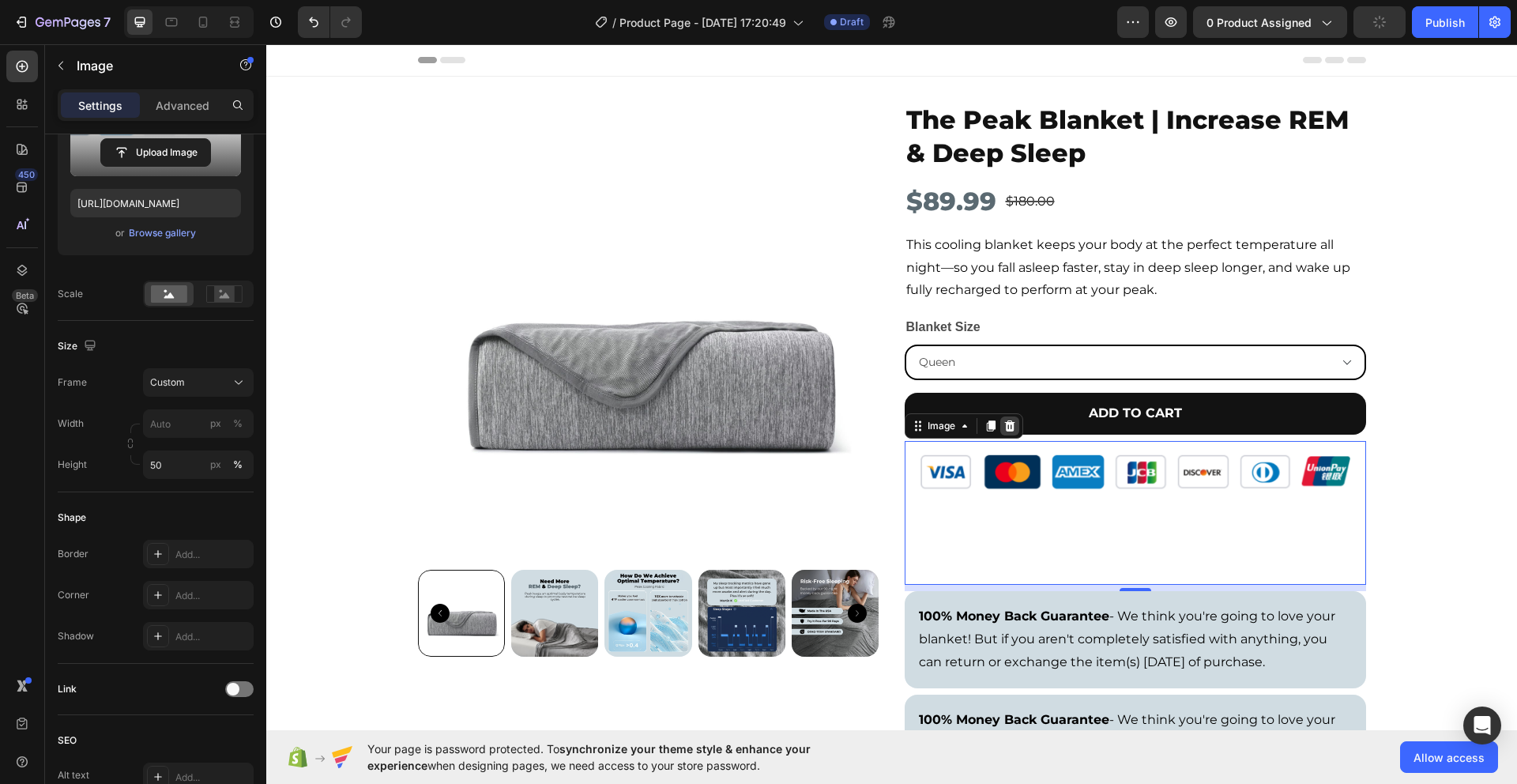
click at [1007, 424] on icon at bounding box center [1009, 425] width 10 height 11
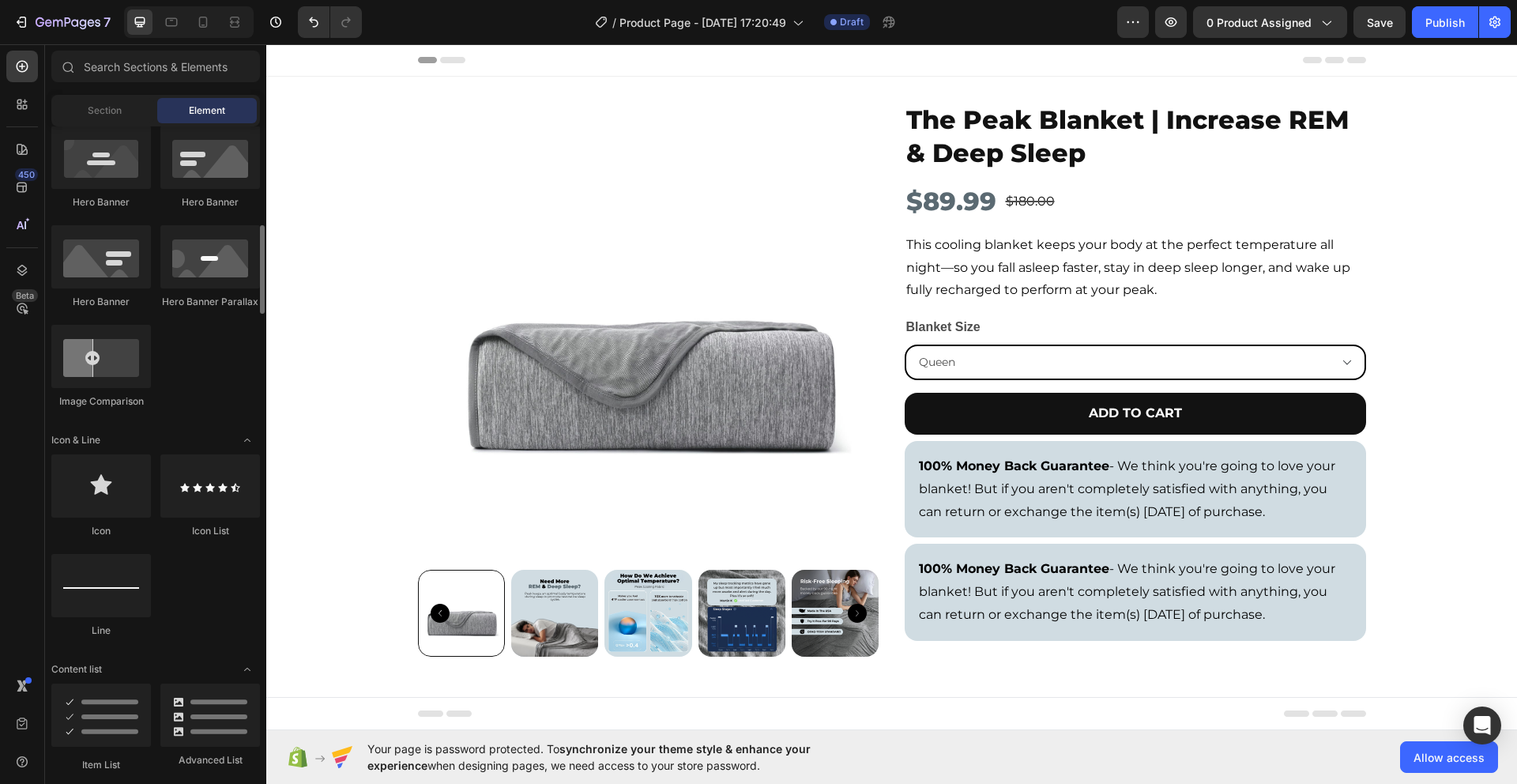
scroll to position [189, 0]
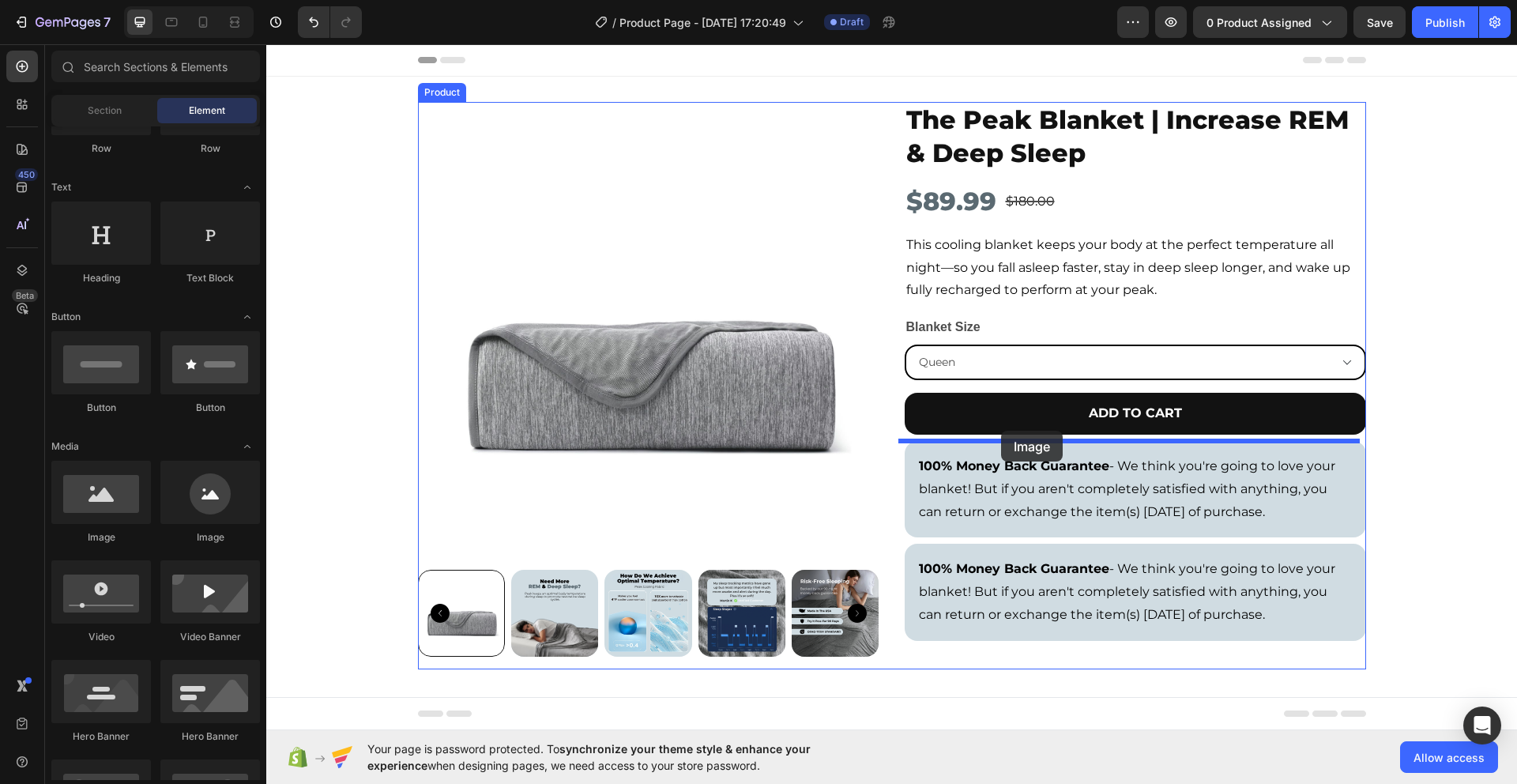
drag, startPoint x: 371, startPoint y: 541, endPoint x: 1001, endPoint y: 431, distance: 639.5
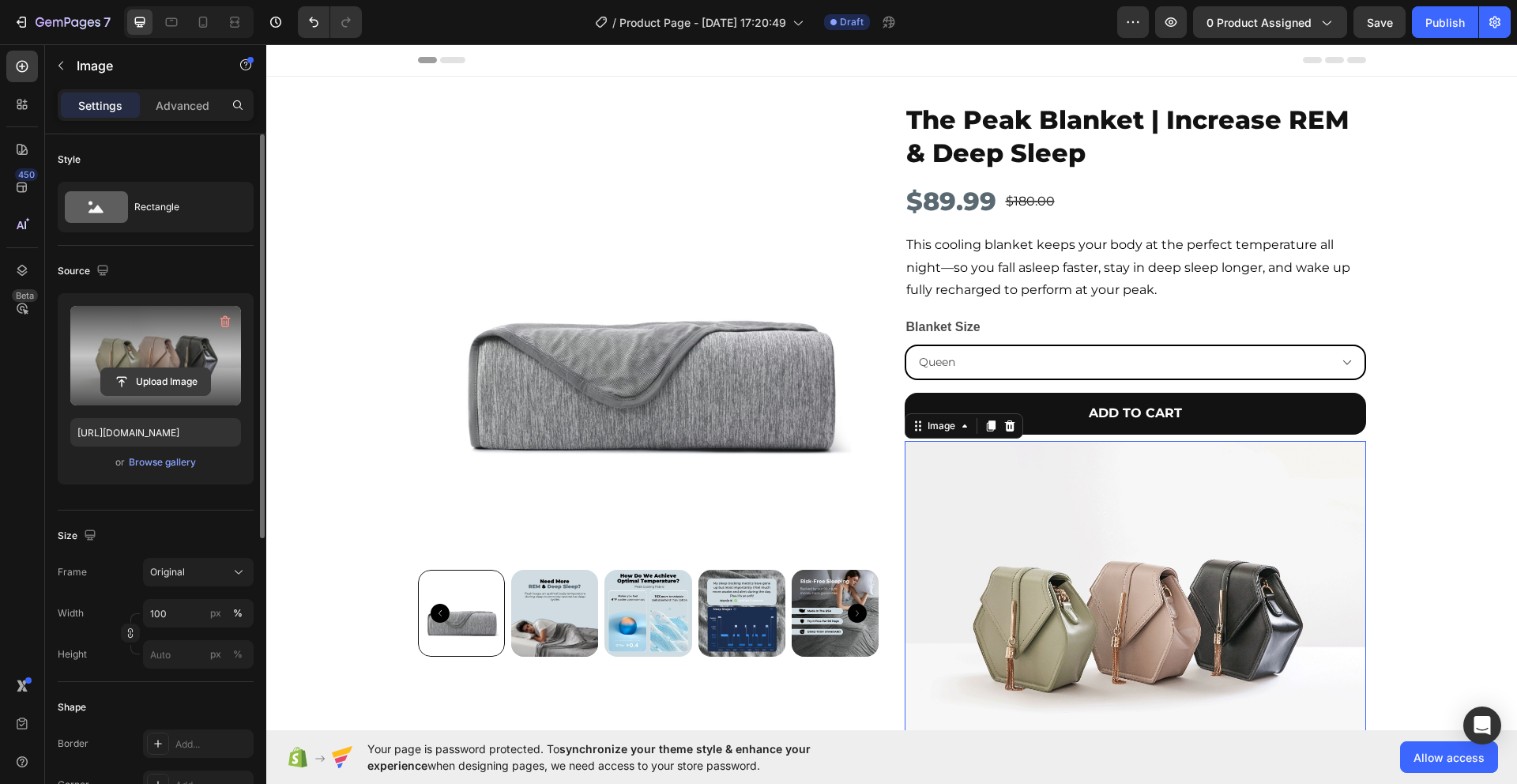
click at [156, 388] on input "file" at bounding box center [155, 381] width 109 height 27
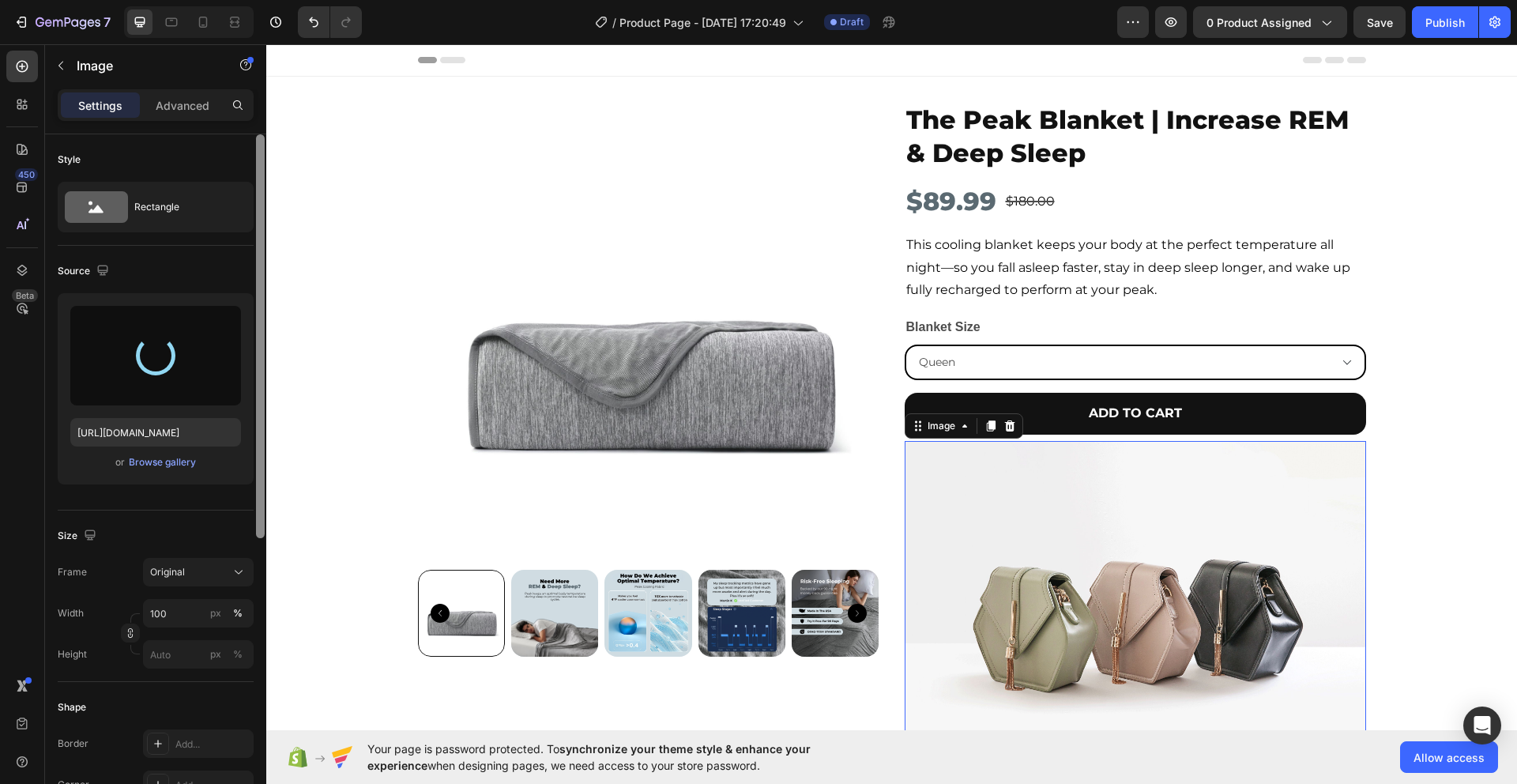
type input "[URL][DOMAIN_NAME]"
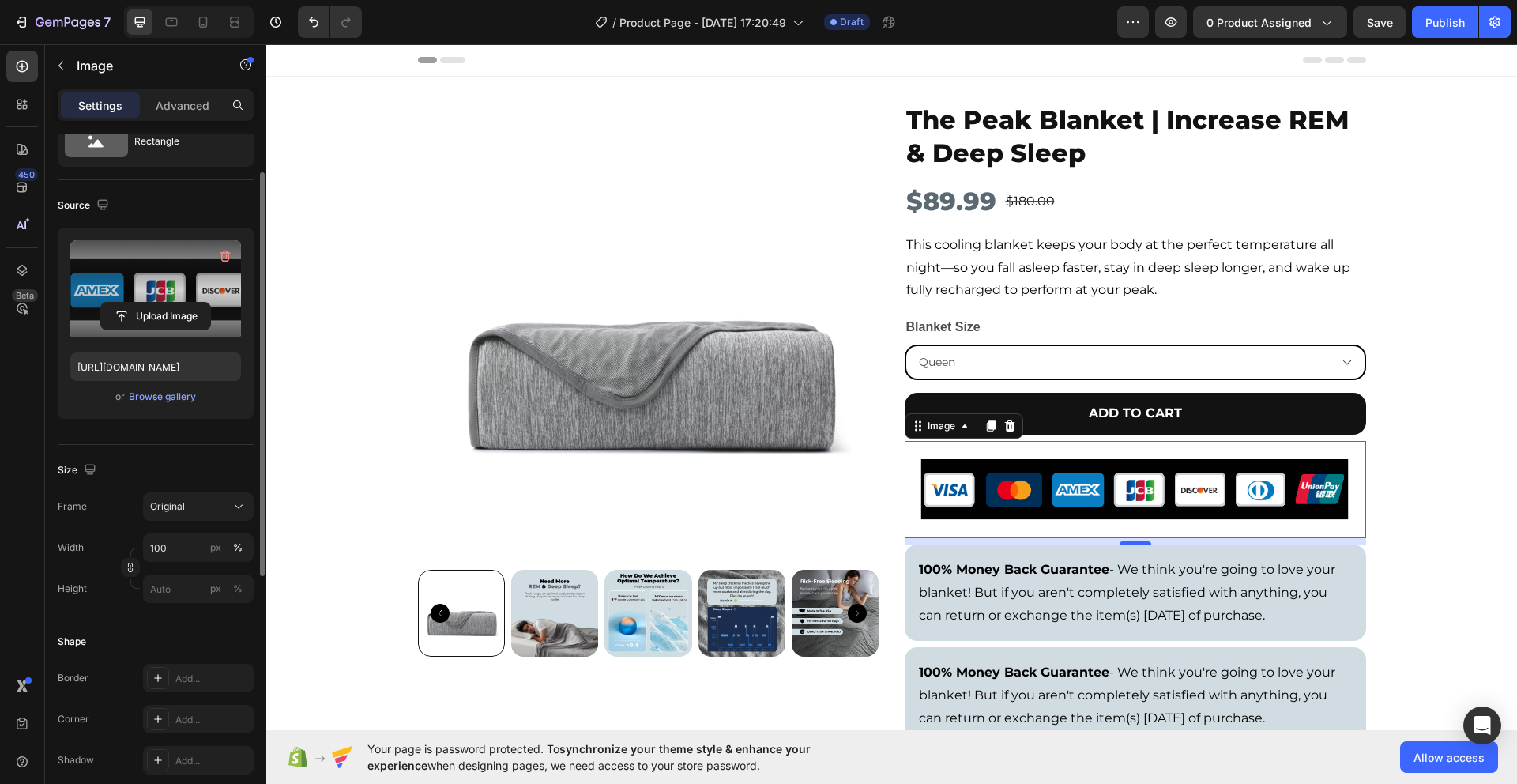
scroll to position [142, 0]
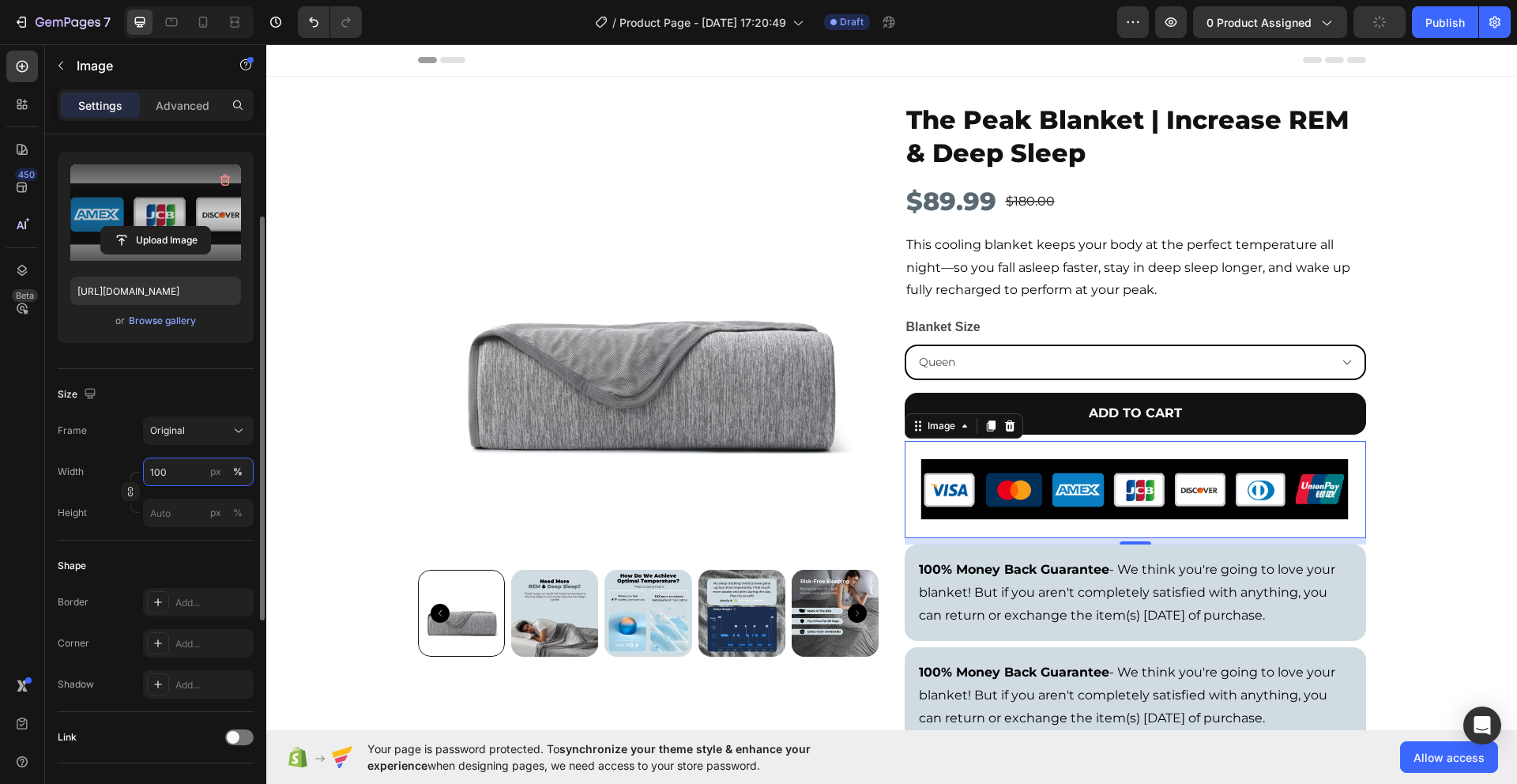
click at [170, 472] on input "100" at bounding box center [198, 471] width 110 height 29
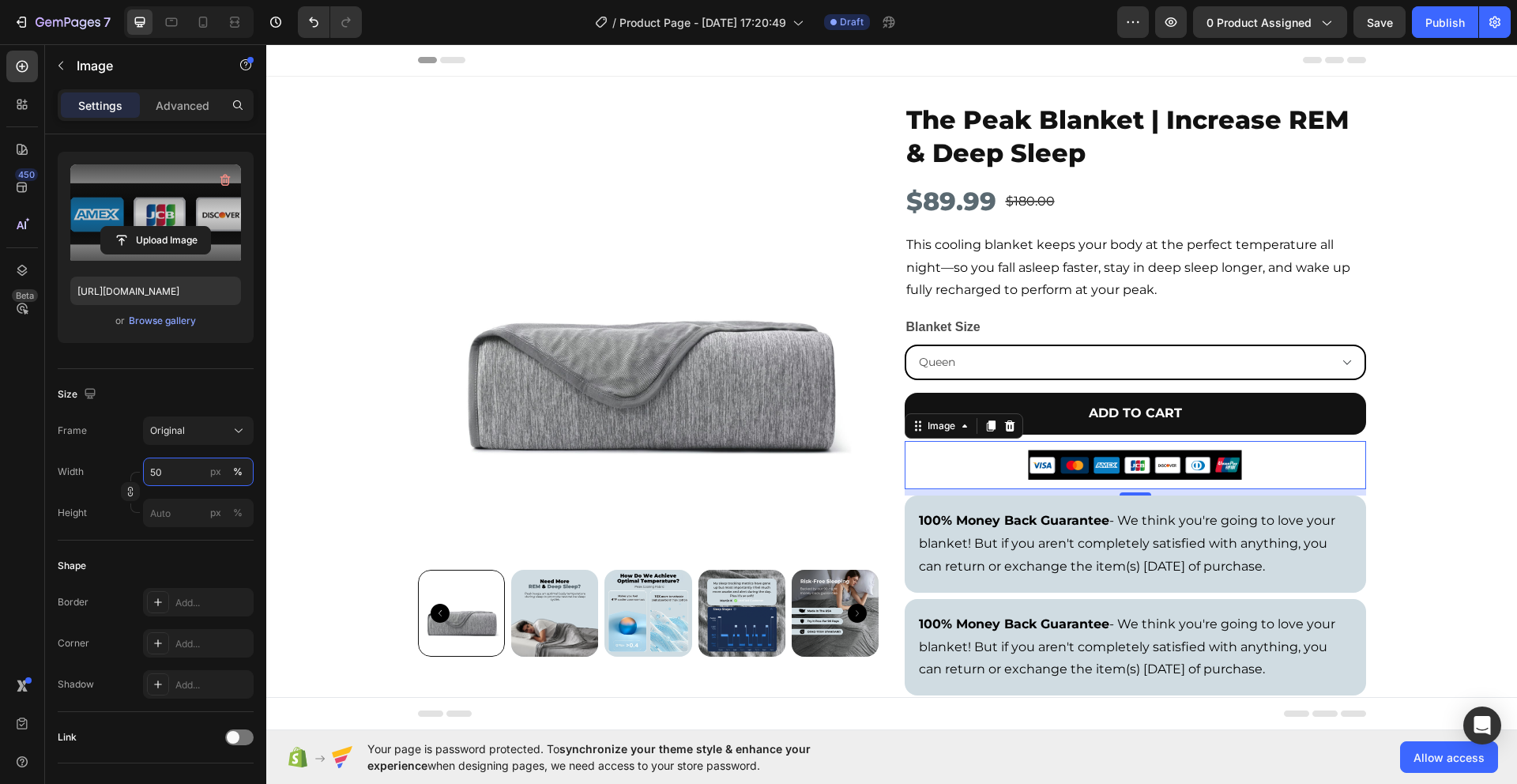
type input "5"
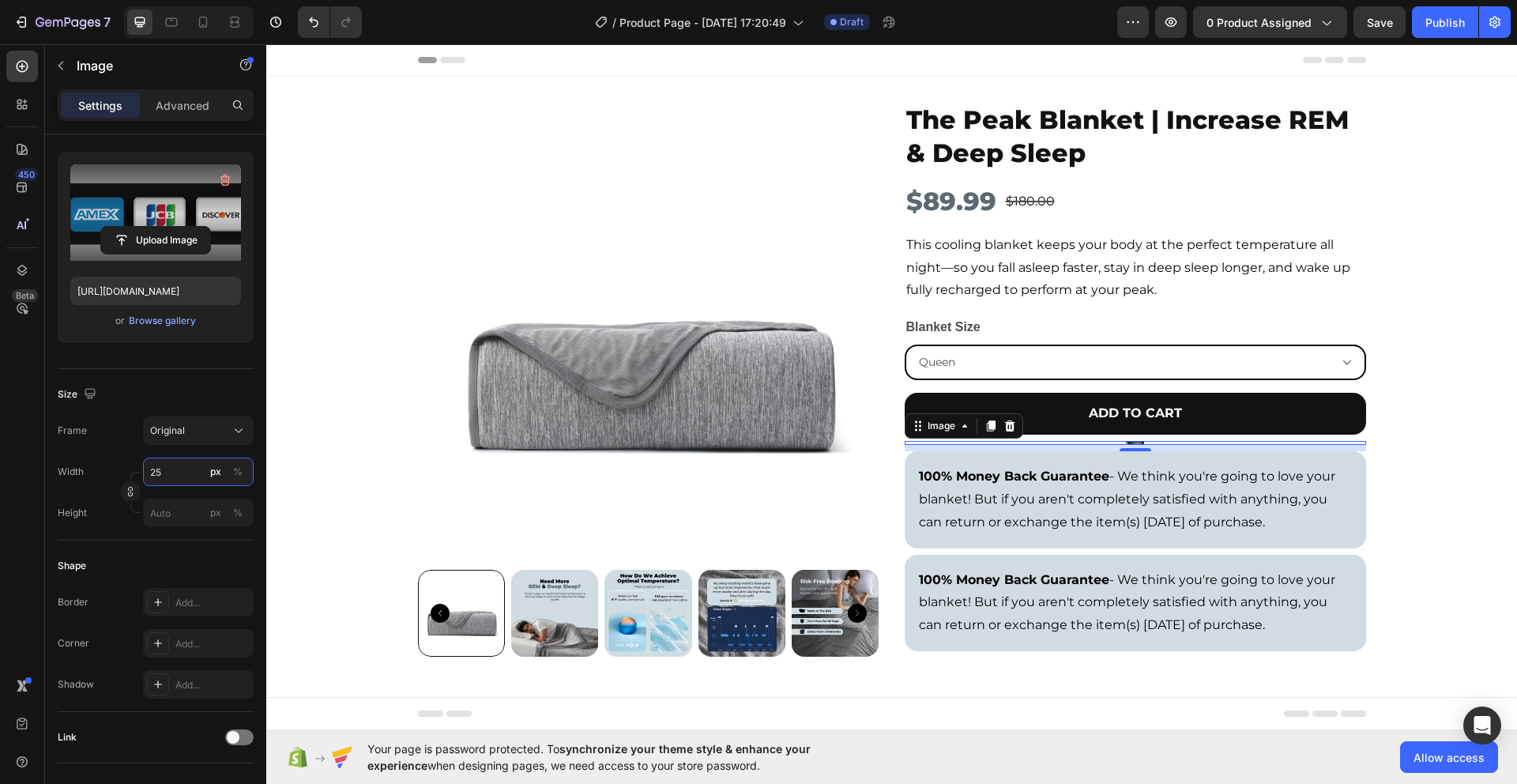
type input "2"
click at [235, 472] on div "%" at bounding box center [238, 471] width 10 height 14
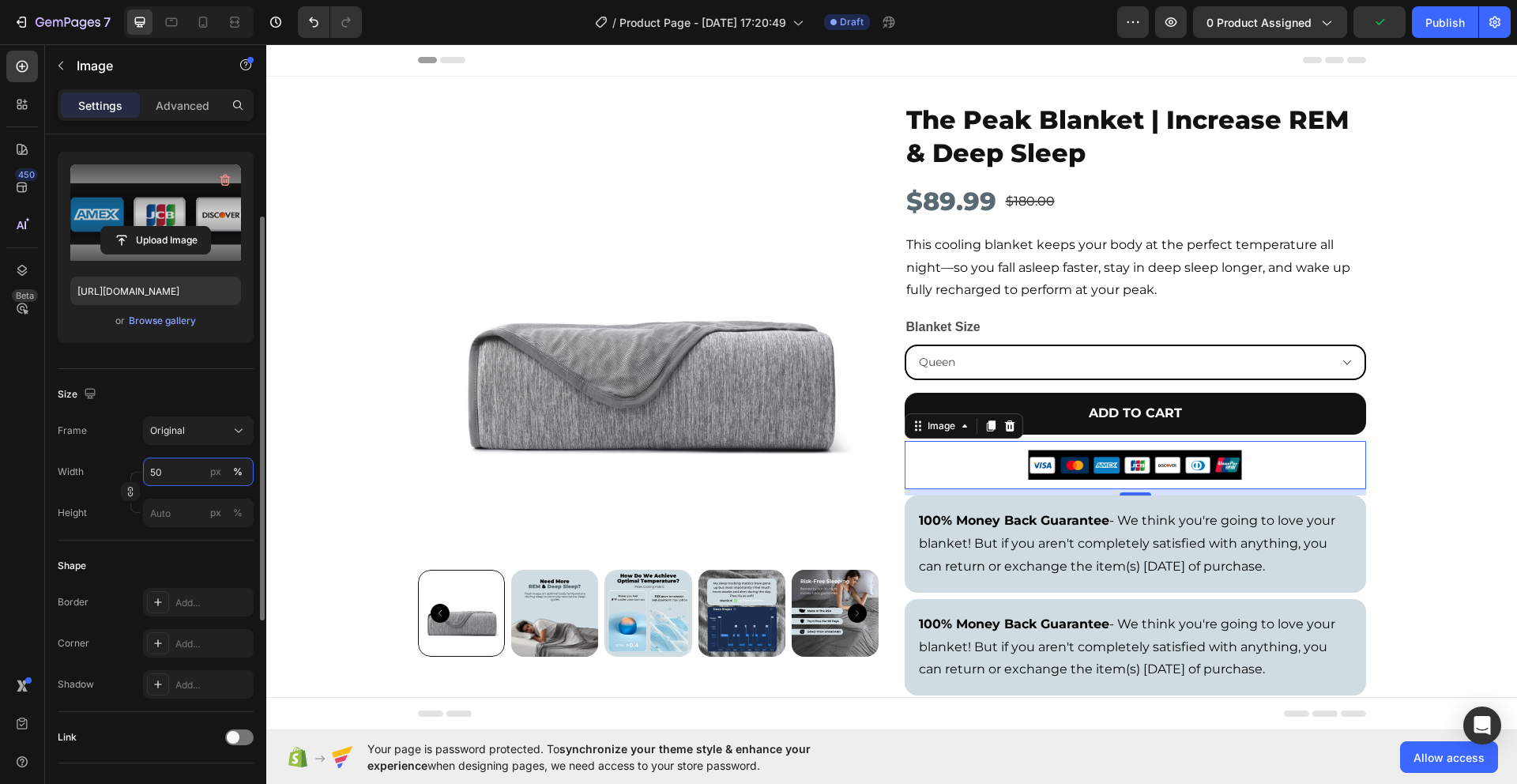
type input "5"
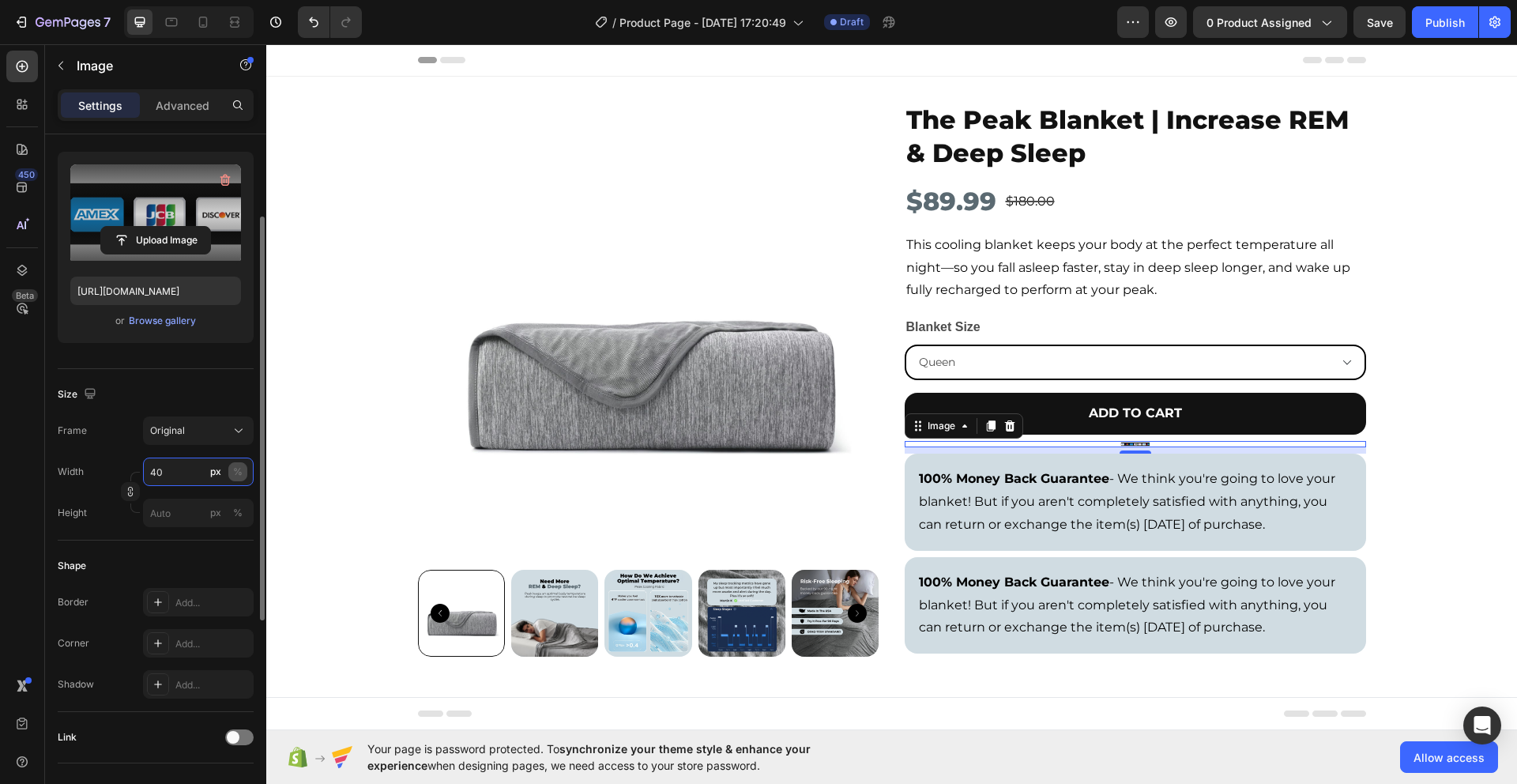
type input "40"
click at [239, 475] on div "%" at bounding box center [238, 471] width 10 height 14
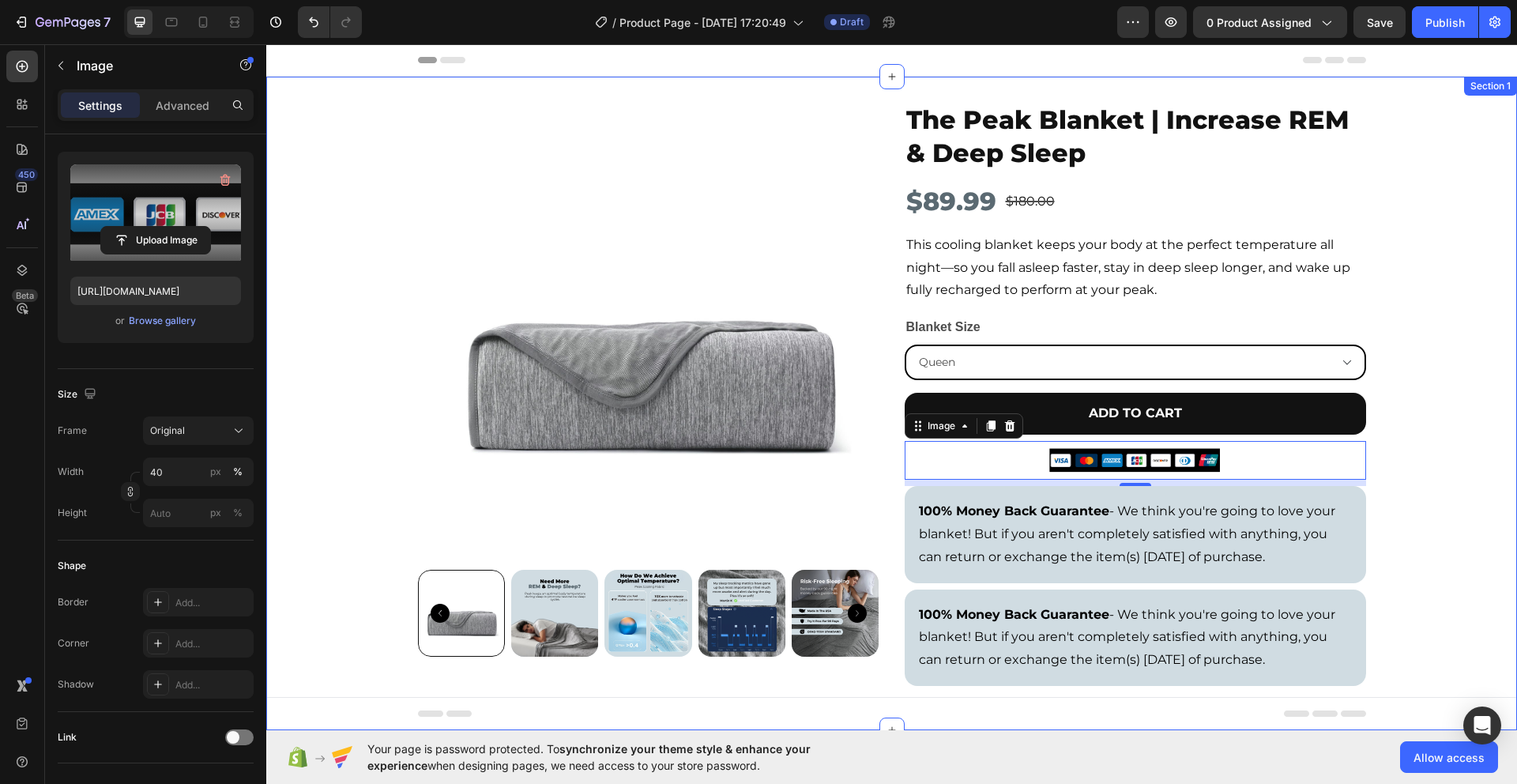
click at [359, 423] on div "Product Images The Peak Blanket | Increase REM & Deep Sleep Product Title $89.9…" at bounding box center [892, 403] width 1251 height 603
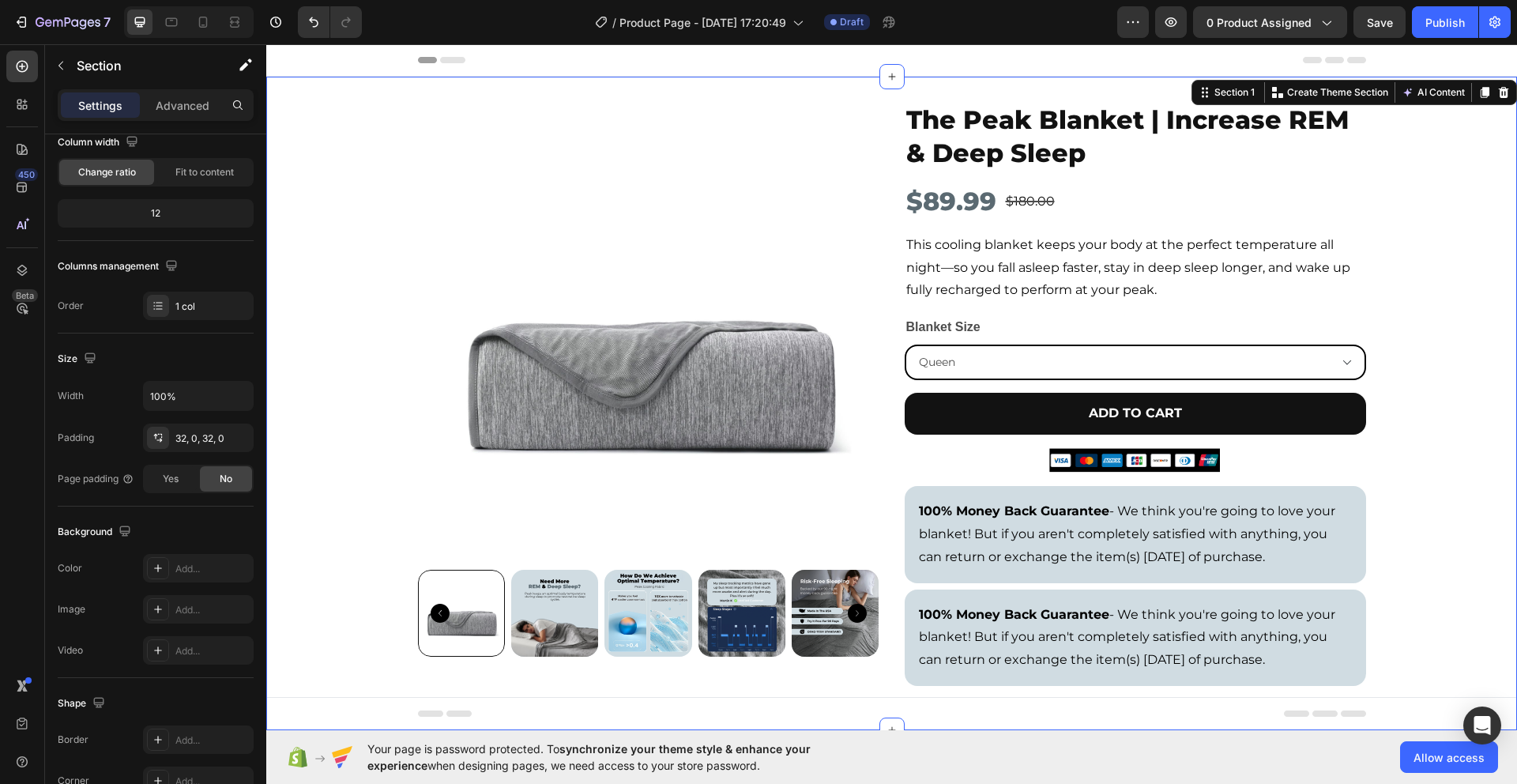
scroll to position [0, 0]
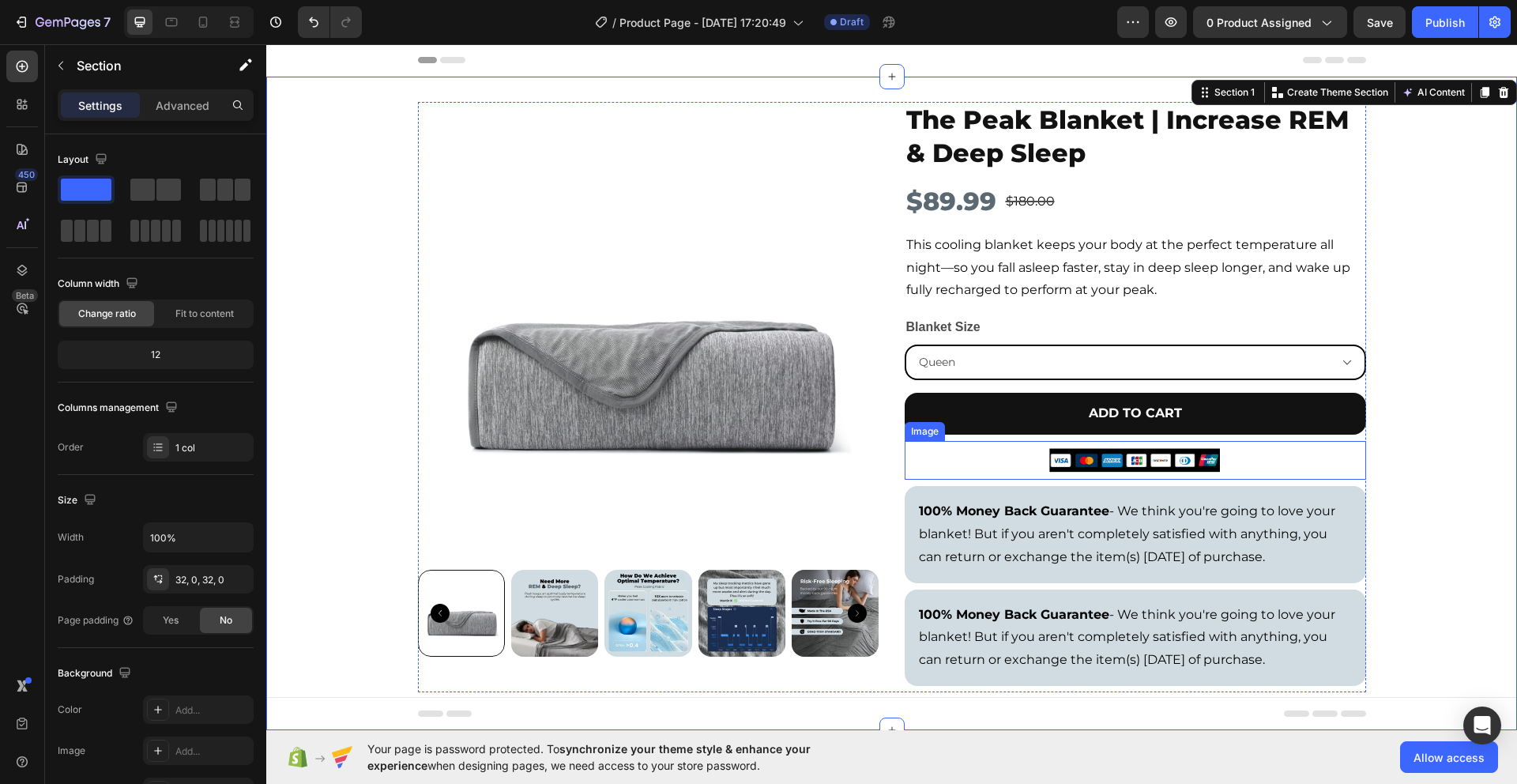
click at [1131, 470] on img at bounding box center [1135, 459] width 185 height 38
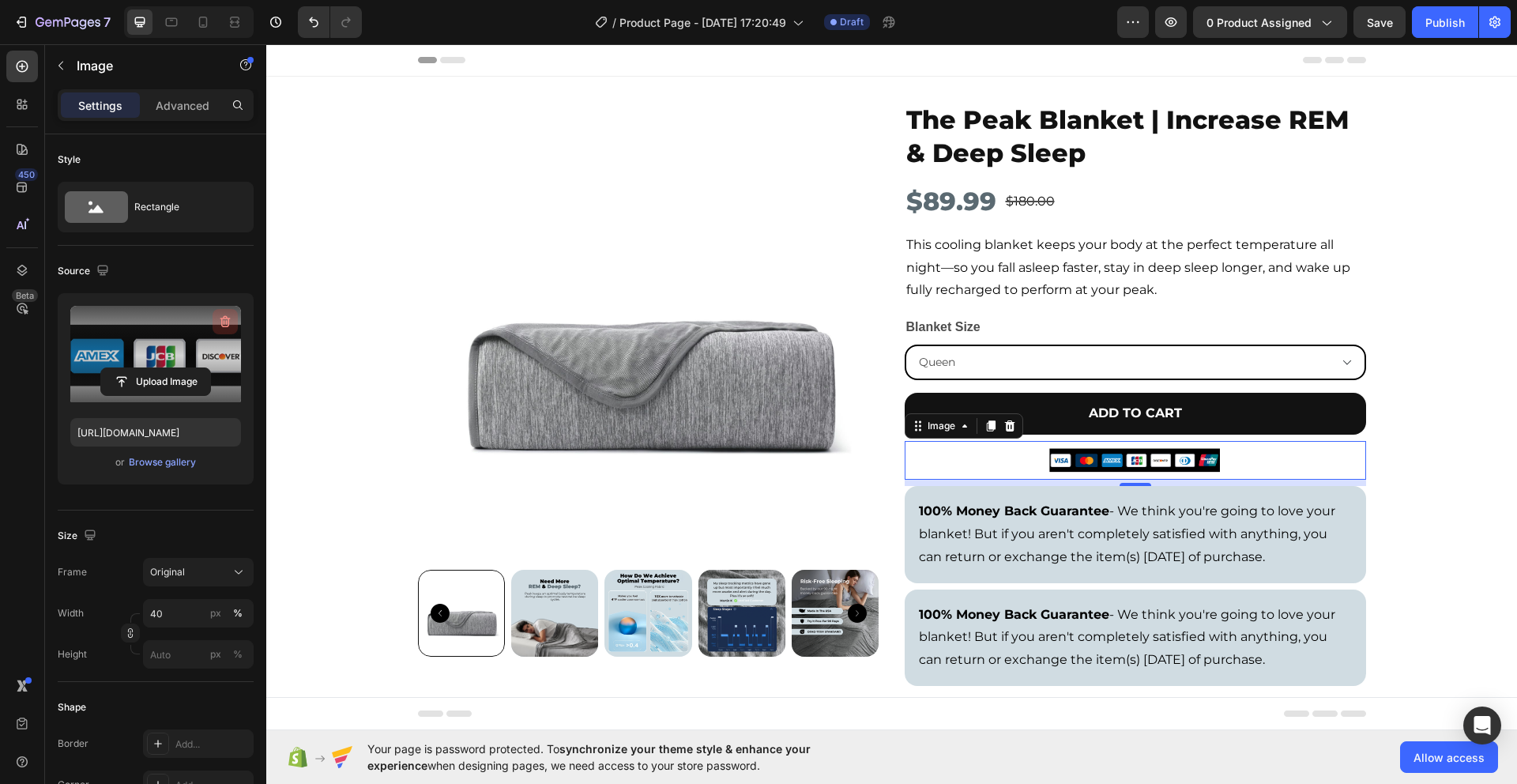
click at [227, 312] on button "button" at bounding box center [225, 322] width 26 height 26
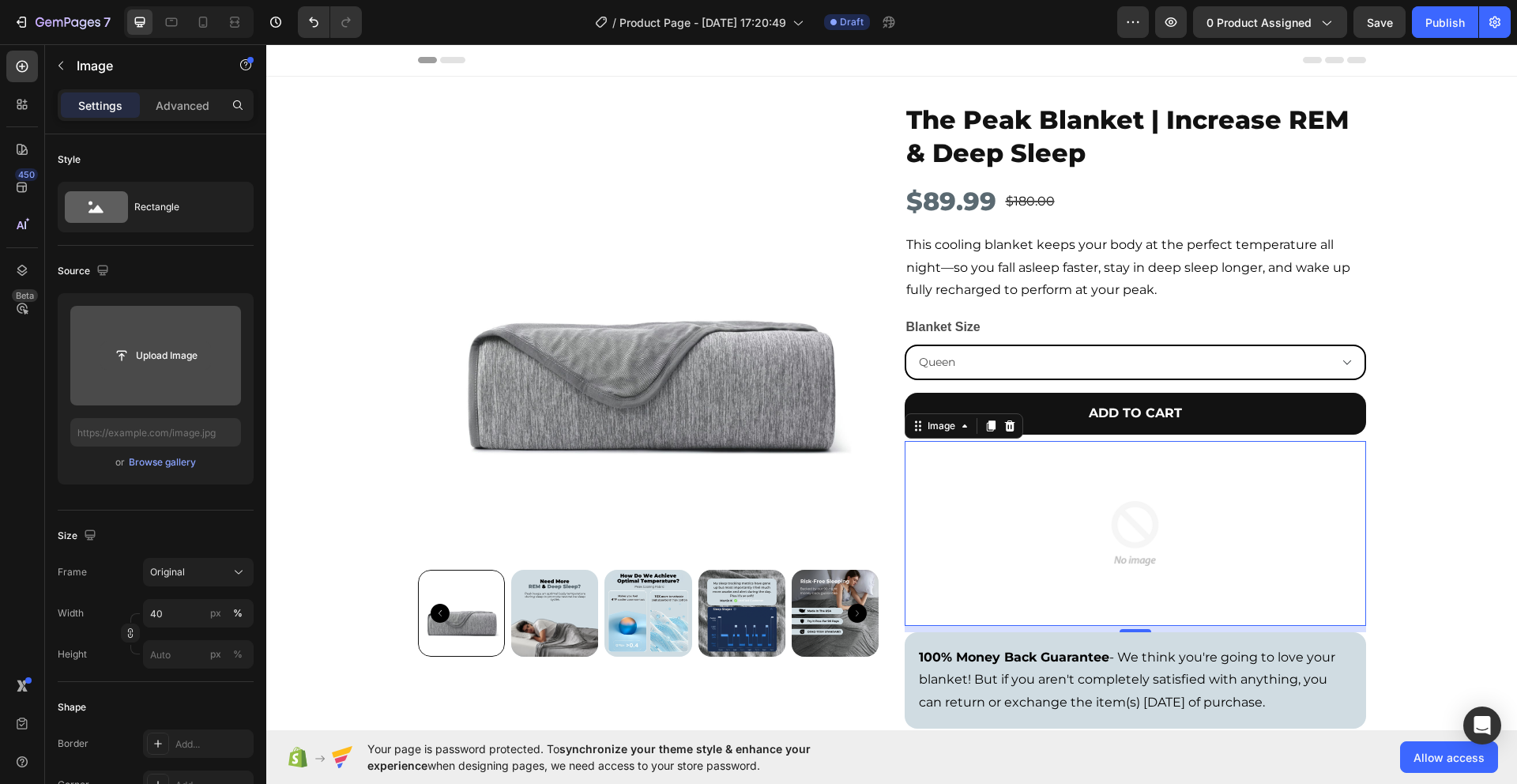
click at [162, 355] on input "file" at bounding box center [155, 355] width 109 height 27
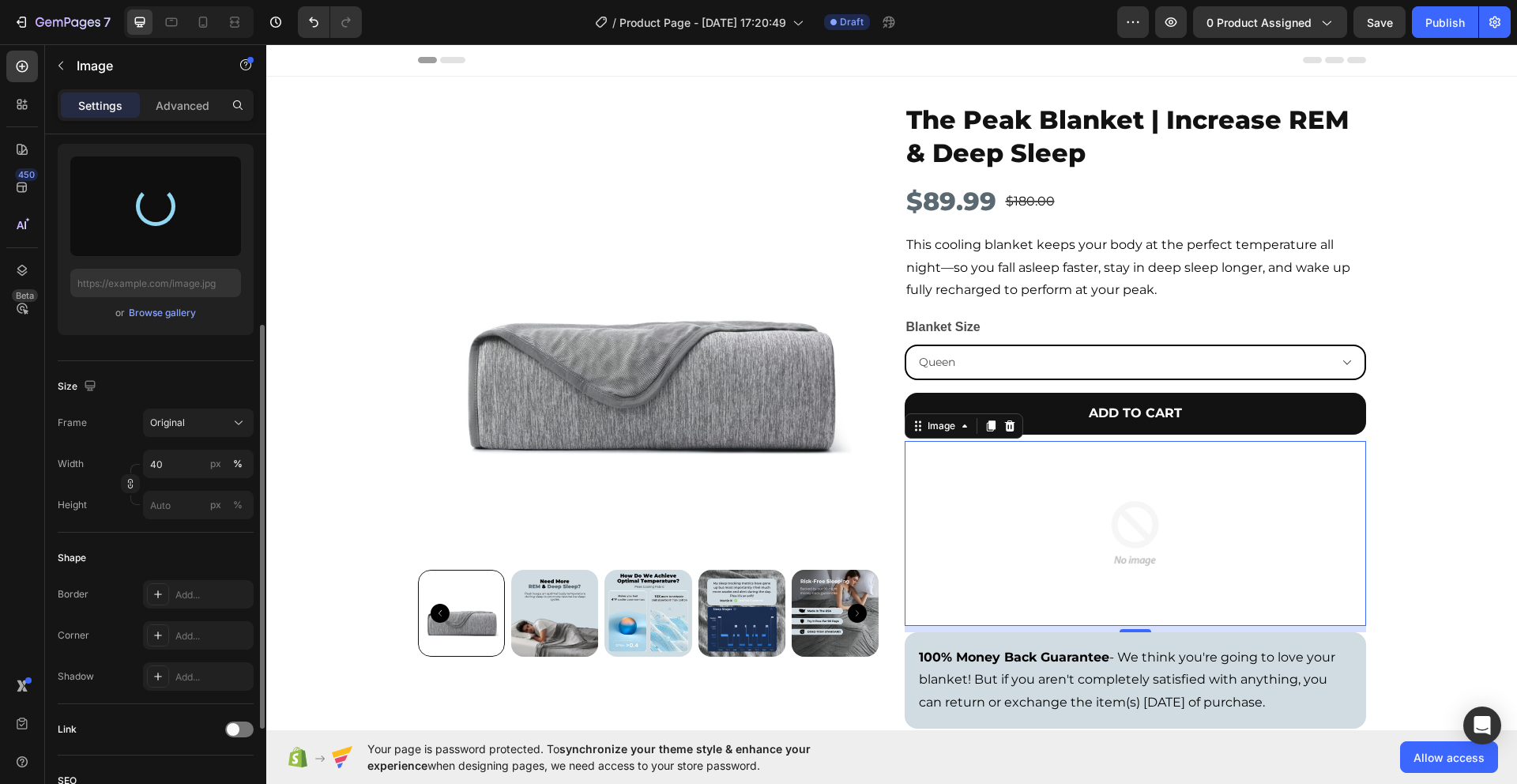
scroll to position [215, 0]
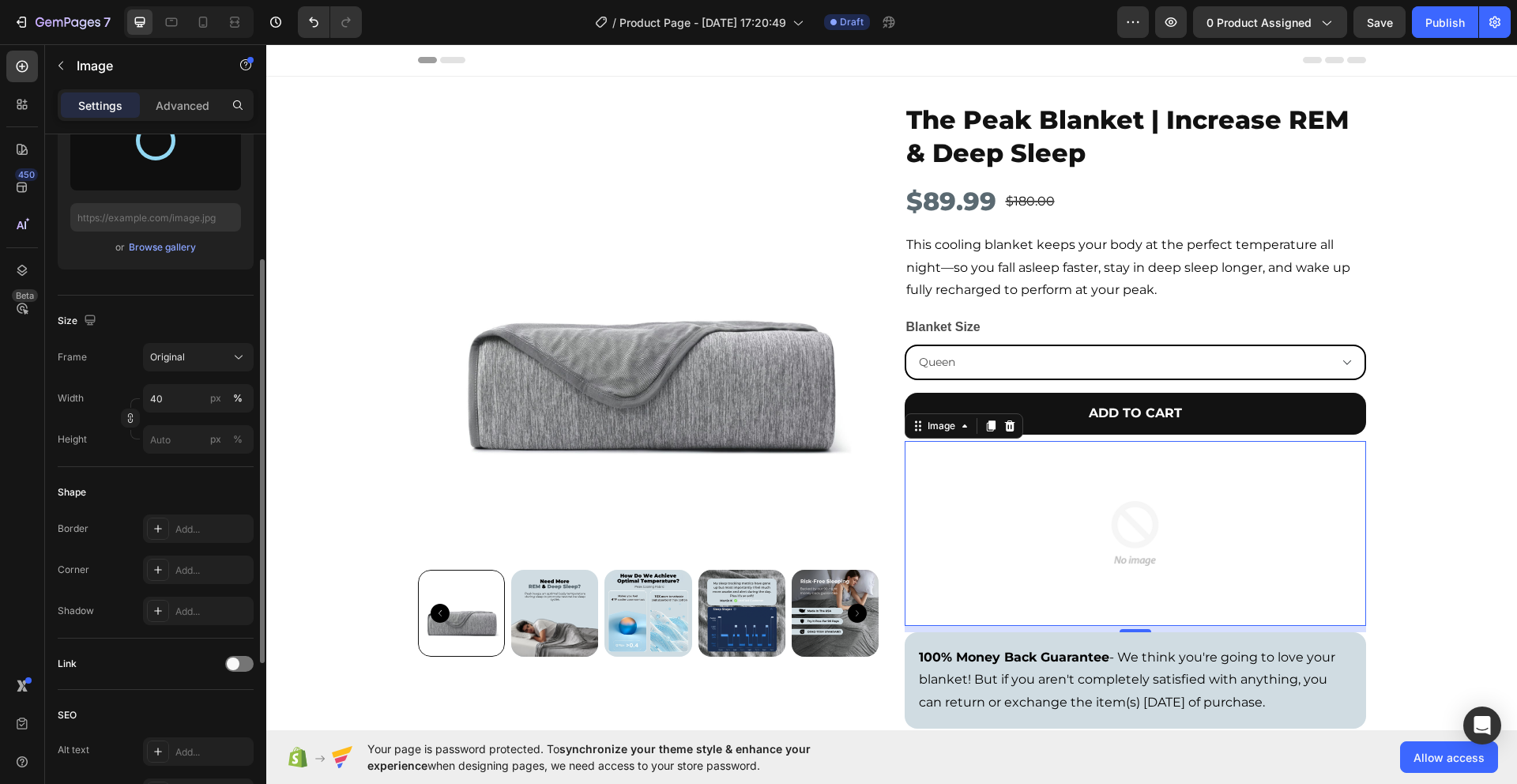
type input "[URL][DOMAIN_NAME]"
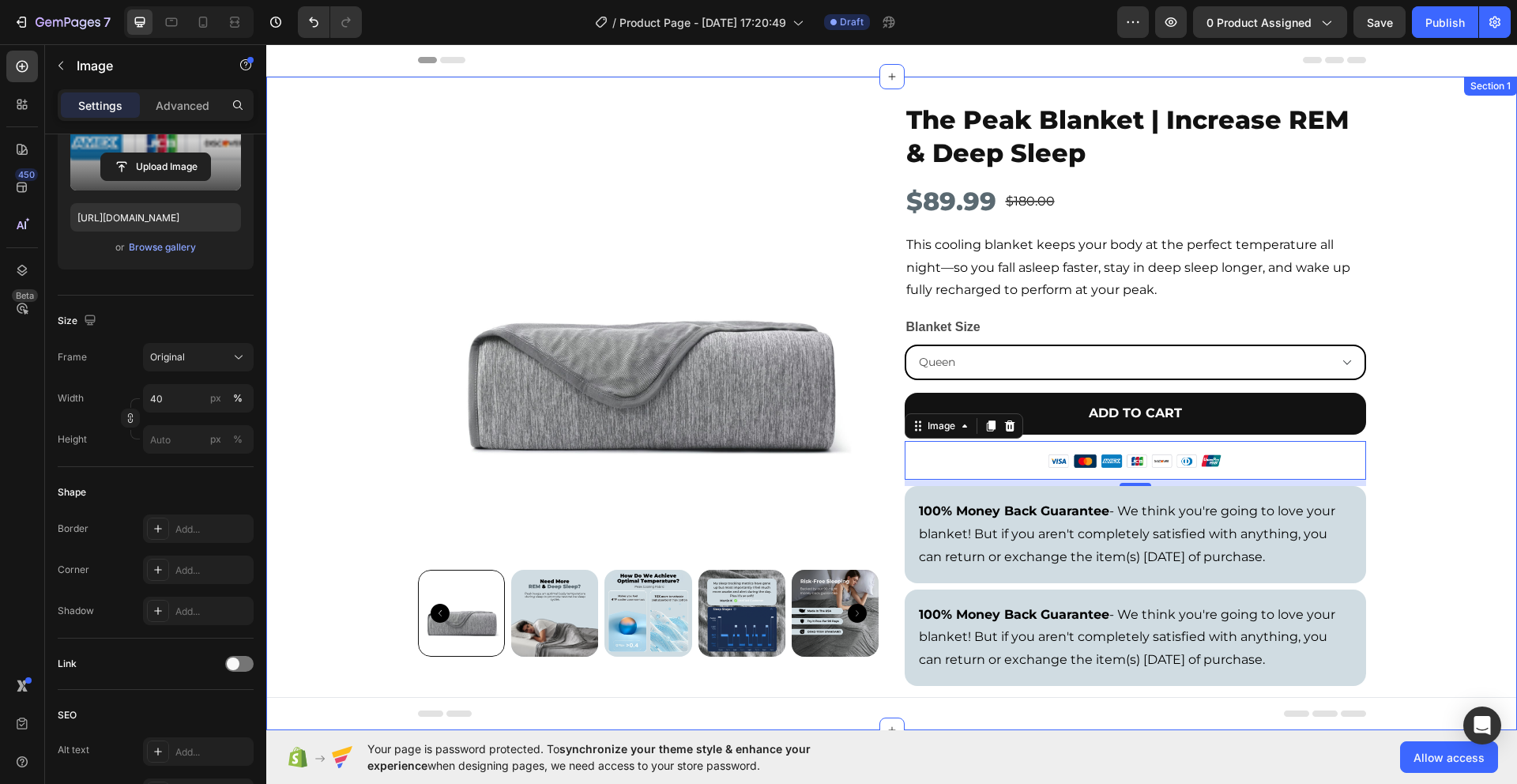
click at [327, 372] on div "Product Images The Peak Blanket | Increase REM & Deep Sleep Product Title $89.9…" at bounding box center [892, 403] width 1251 height 603
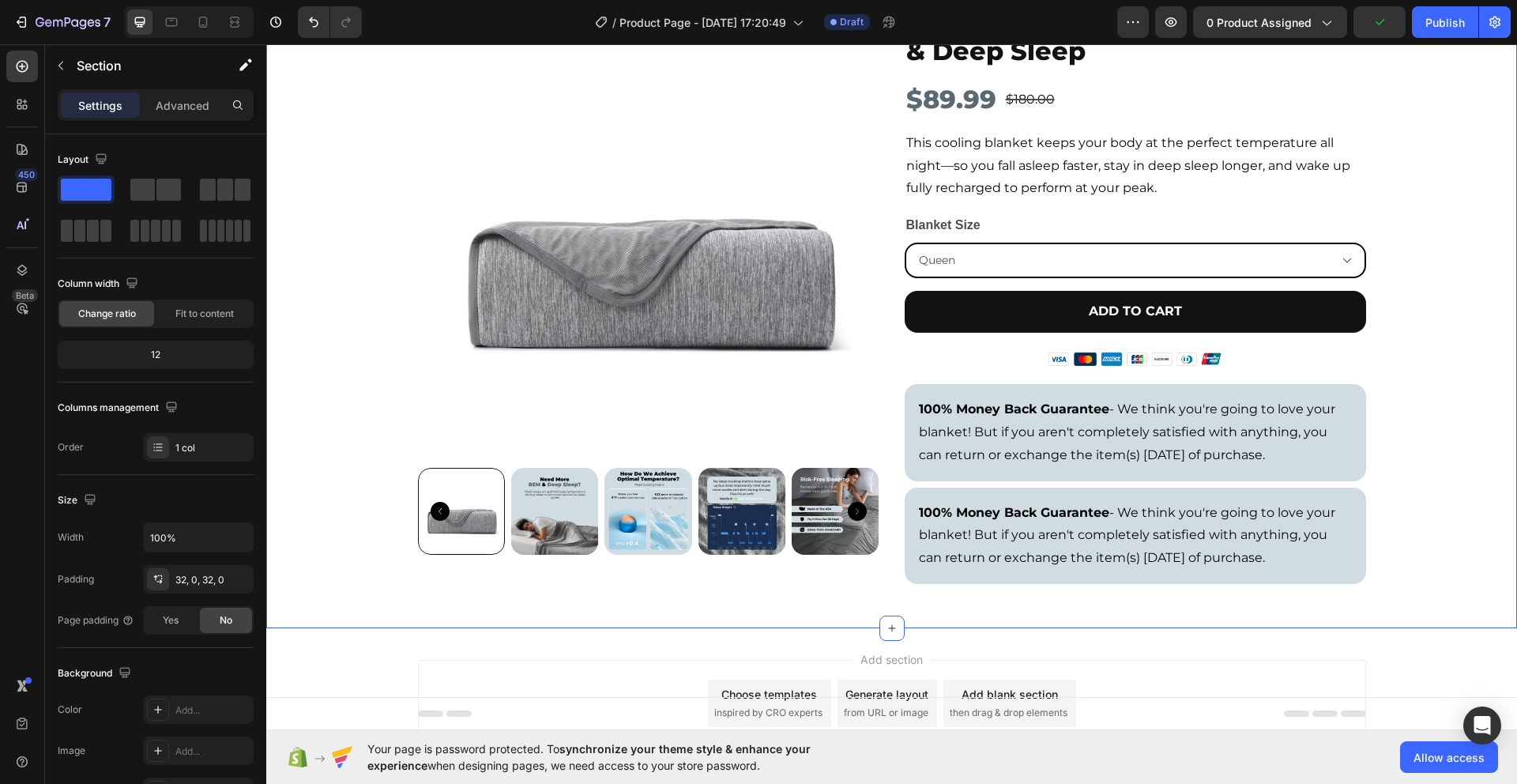
scroll to position [0, 0]
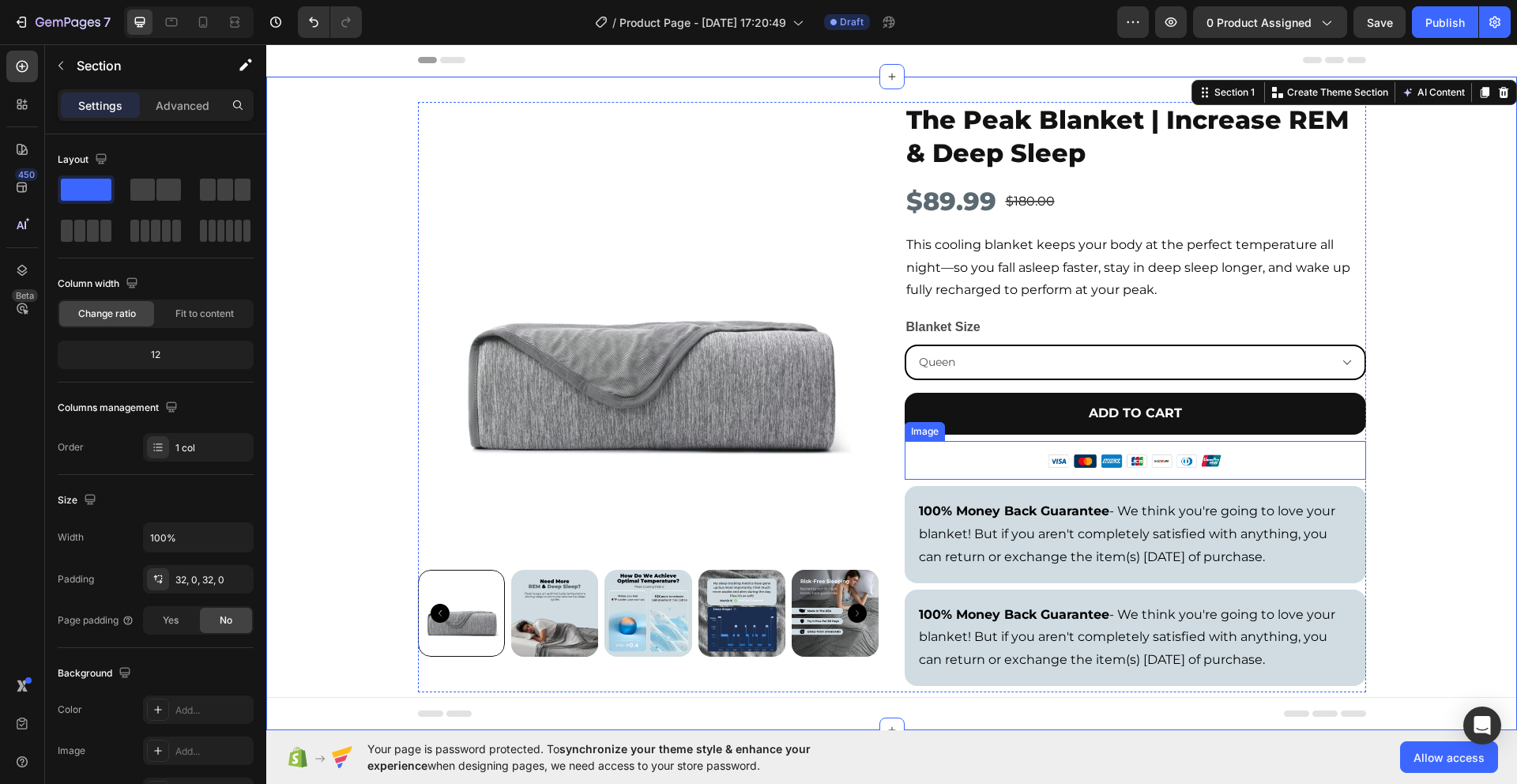
click at [1223, 464] on div at bounding box center [1135, 459] width 461 height 38
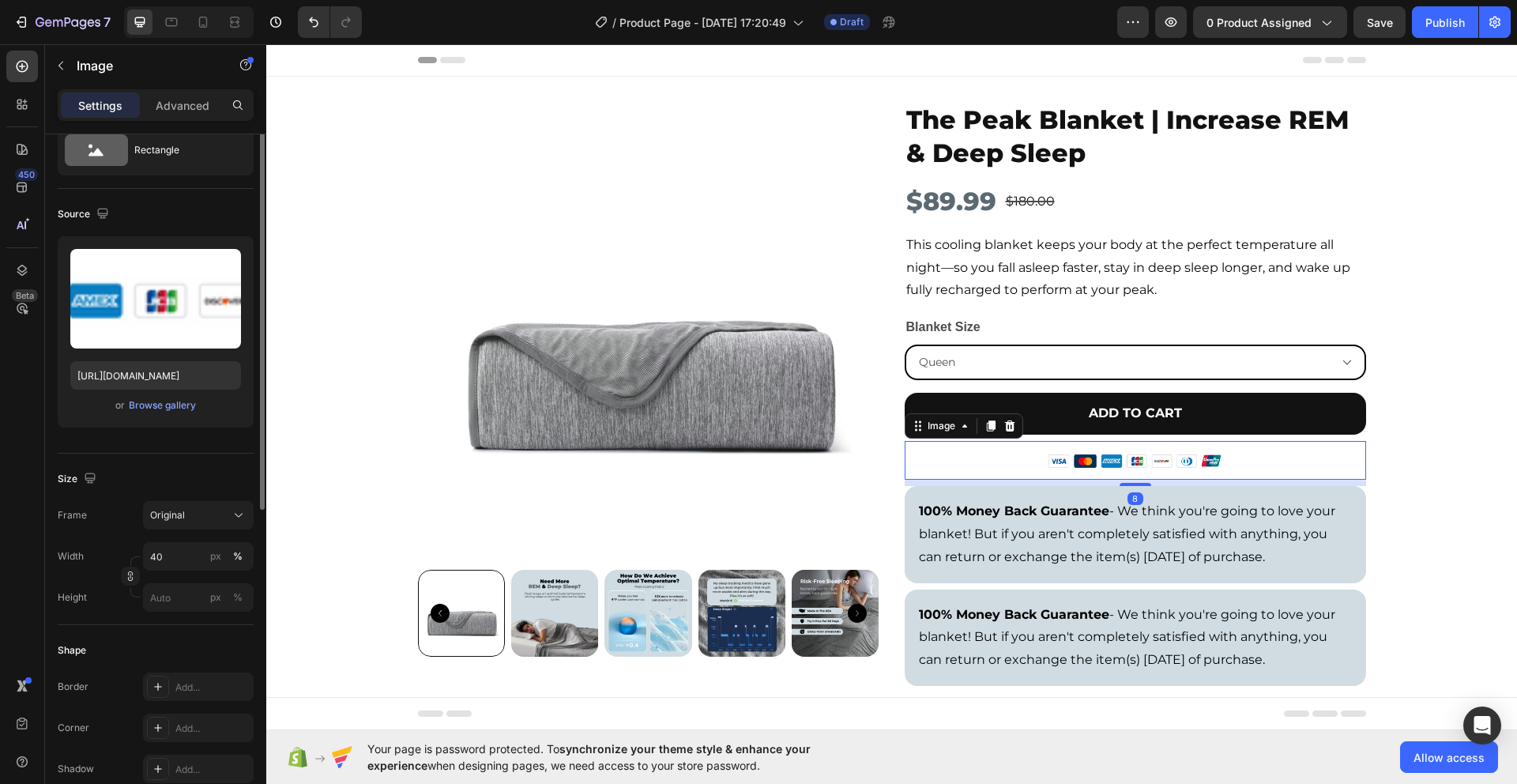
scroll to position [114, 0]
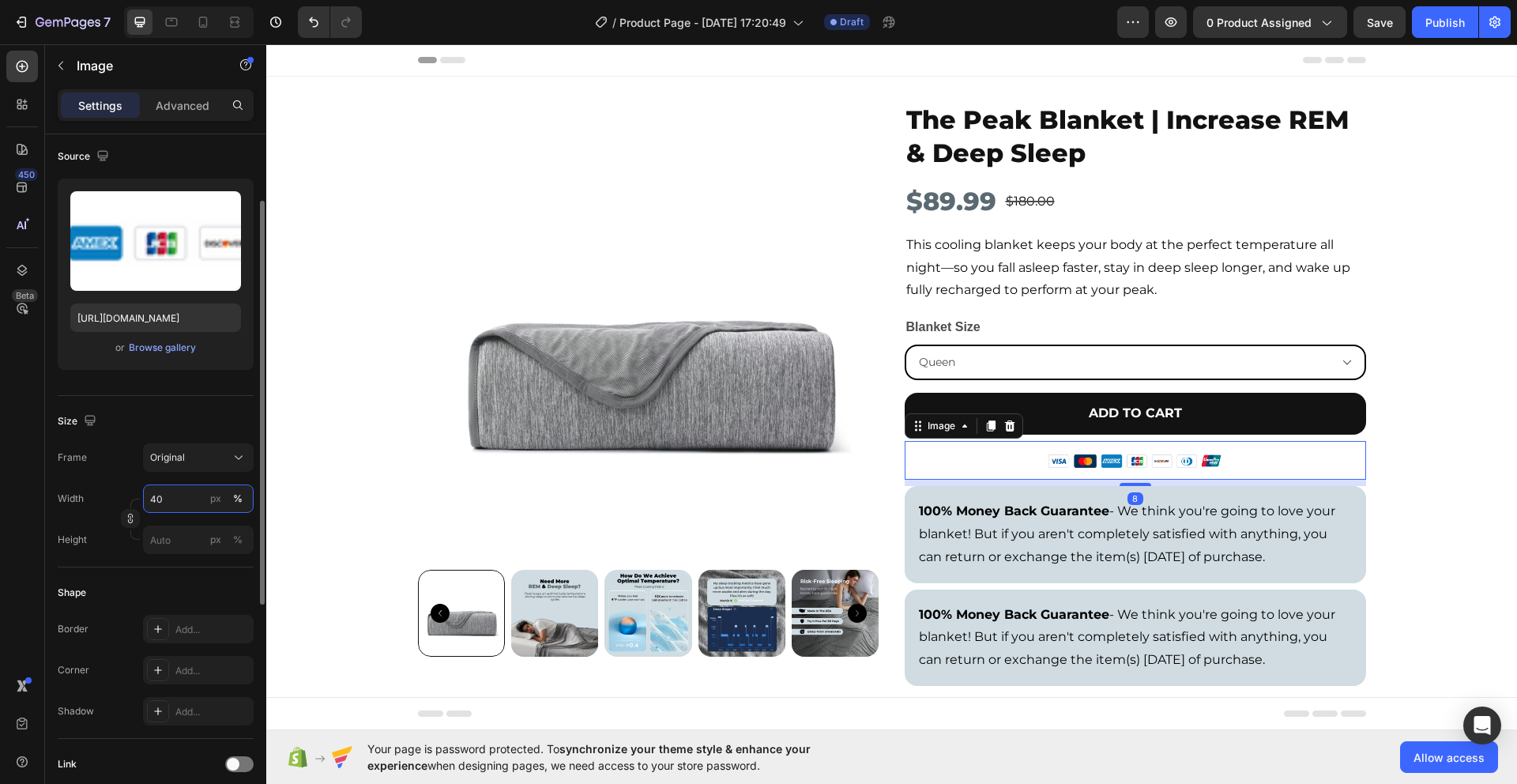
click at [169, 505] on input "40" at bounding box center [198, 498] width 110 height 29
type input "50"
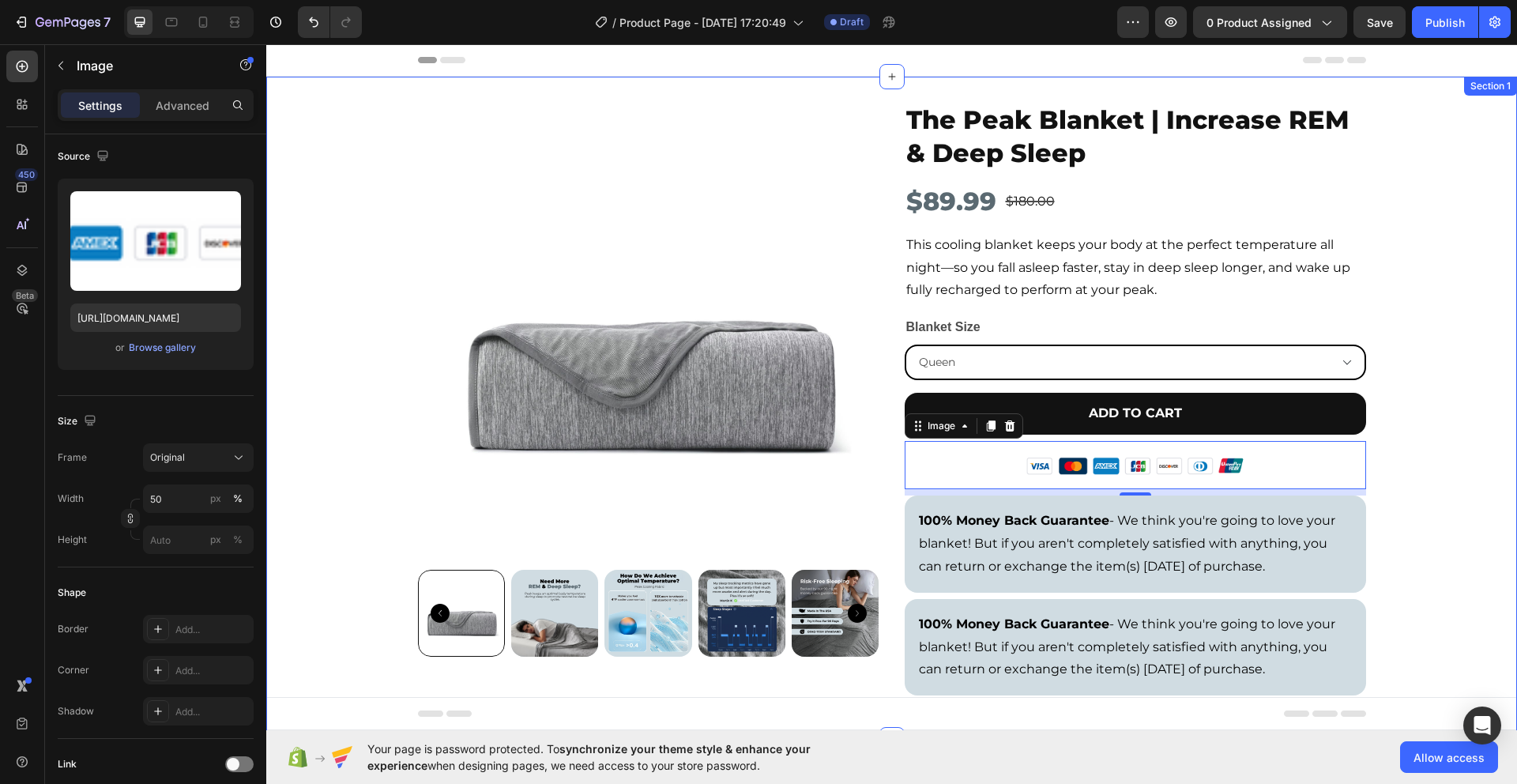
click at [304, 476] on div "Product Images The Peak Blanket | Increase REM & Deep Sleep Product Title $89.9…" at bounding box center [892, 408] width 1251 height 613
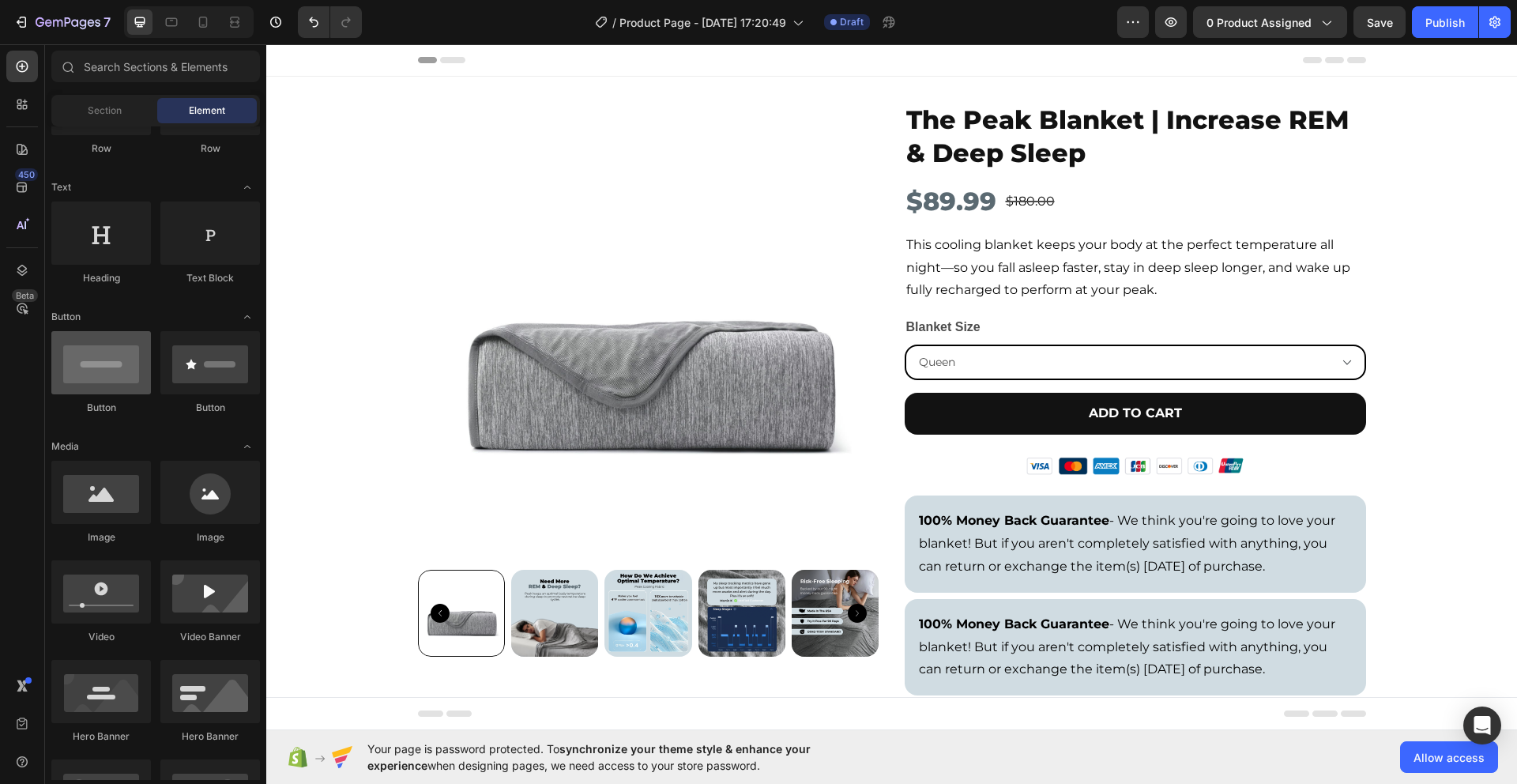
scroll to position [0, 0]
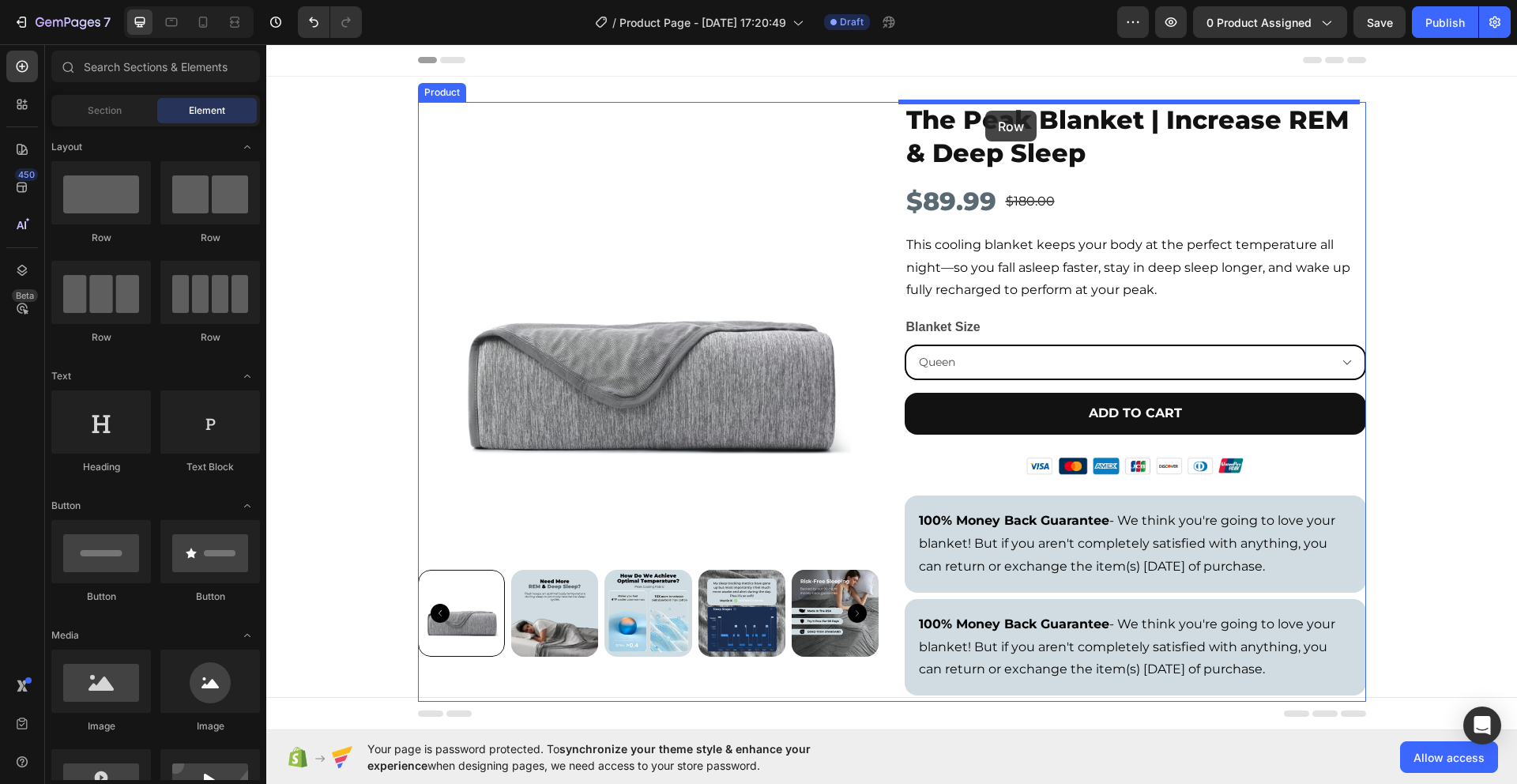
drag, startPoint x: 472, startPoint y: 254, endPoint x: 986, endPoint y: 110, distance: 533.8
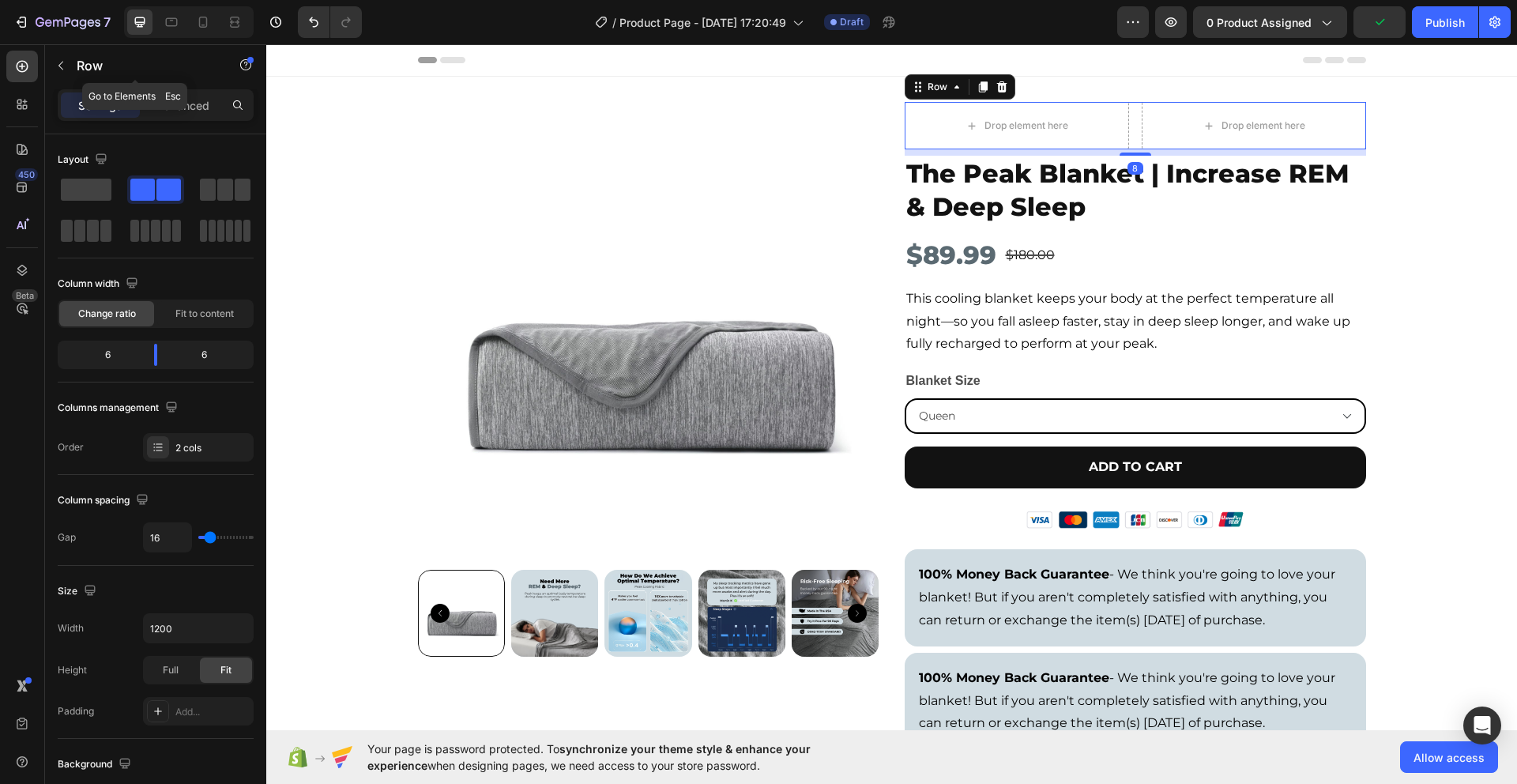
click at [67, 66] on button "button" at bounding box center [61, 66] width 26 height 26
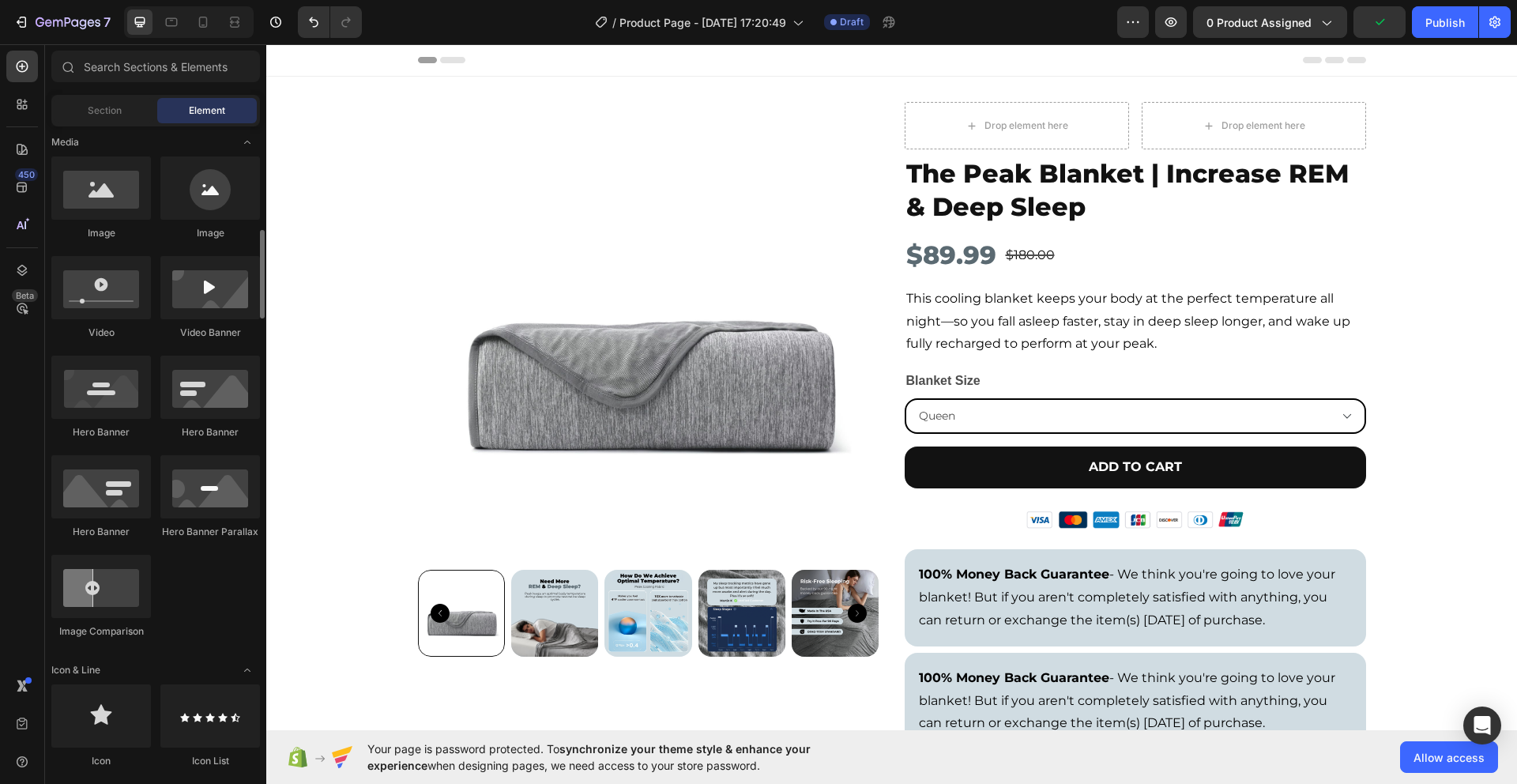
scroll to position [929, 0]
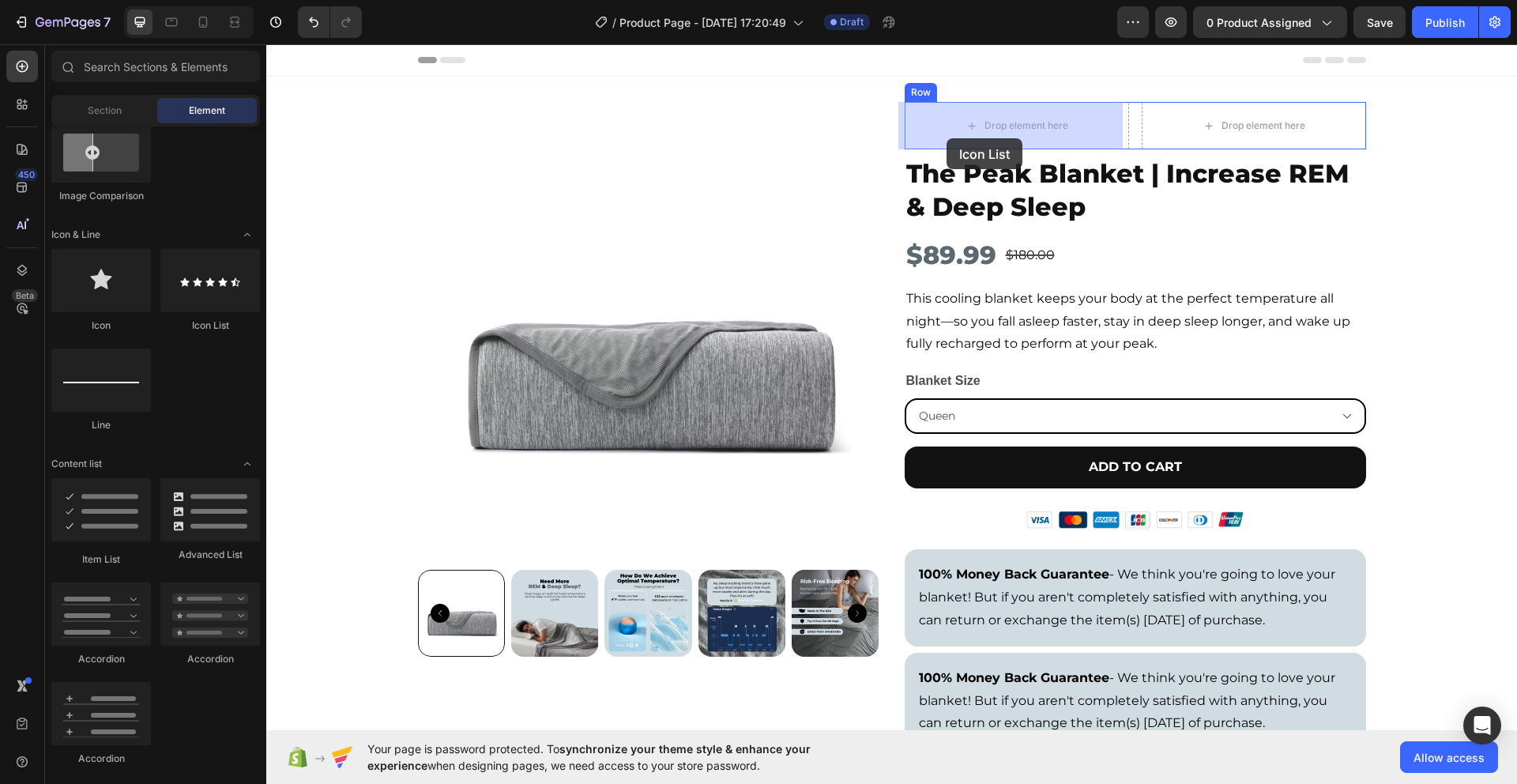
drag, startPoint x: 493, startPoint y: 348, endPoint x: 949, endPoint y: 128, distance: 506.3
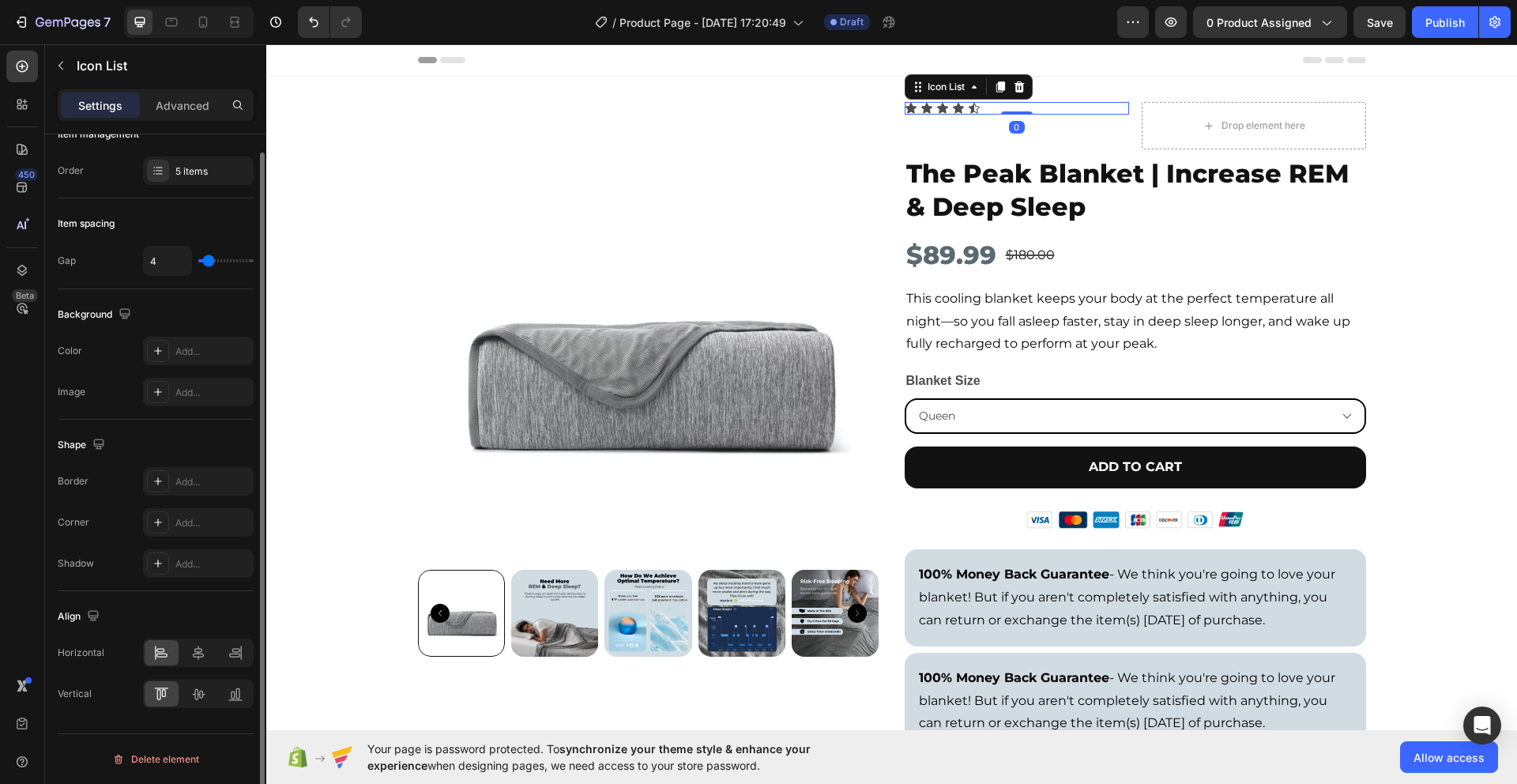
scroll to position [0, 0]
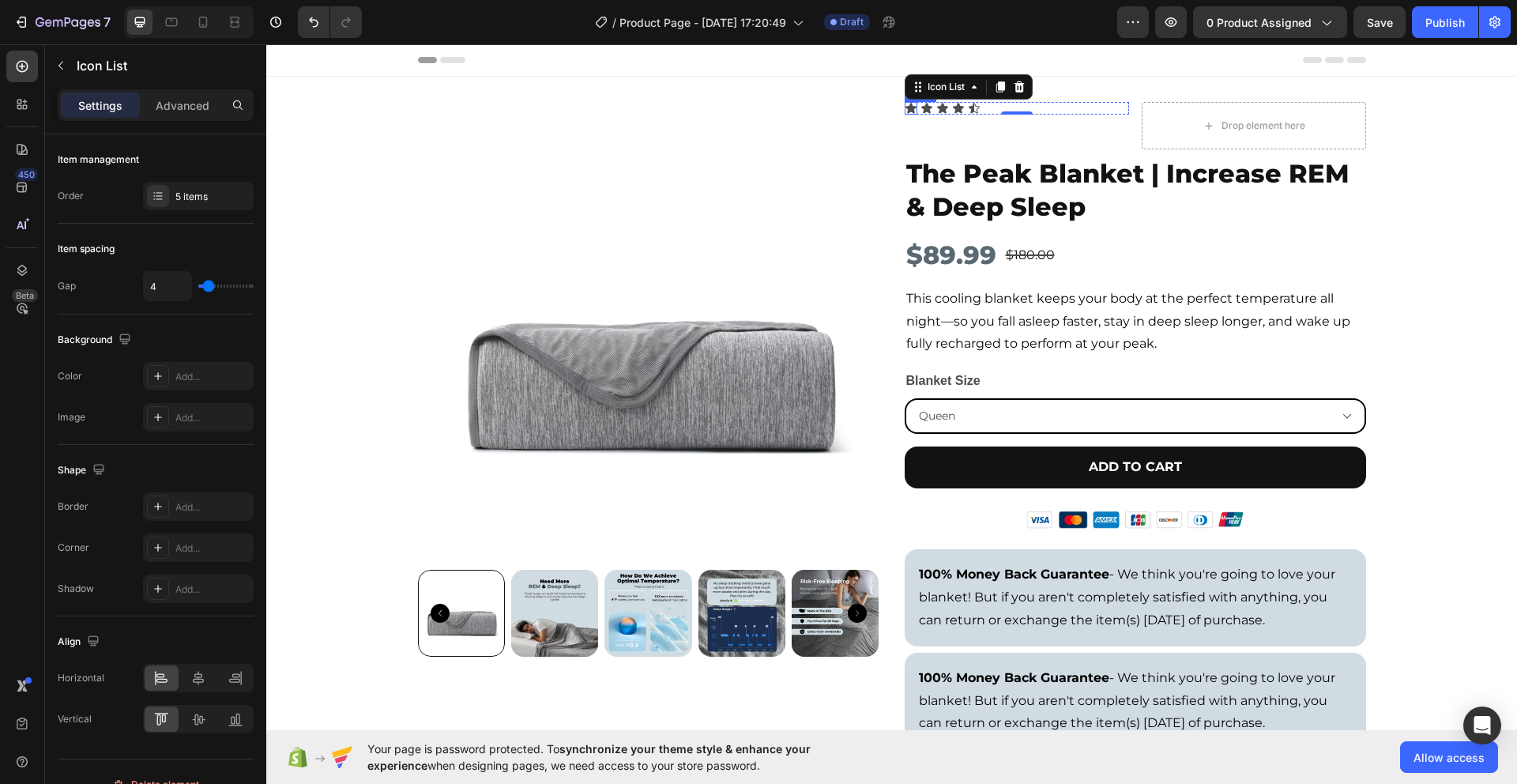
click at [905, 107] on div "Icon" at bounding box center [911, 108] width 13 height 13
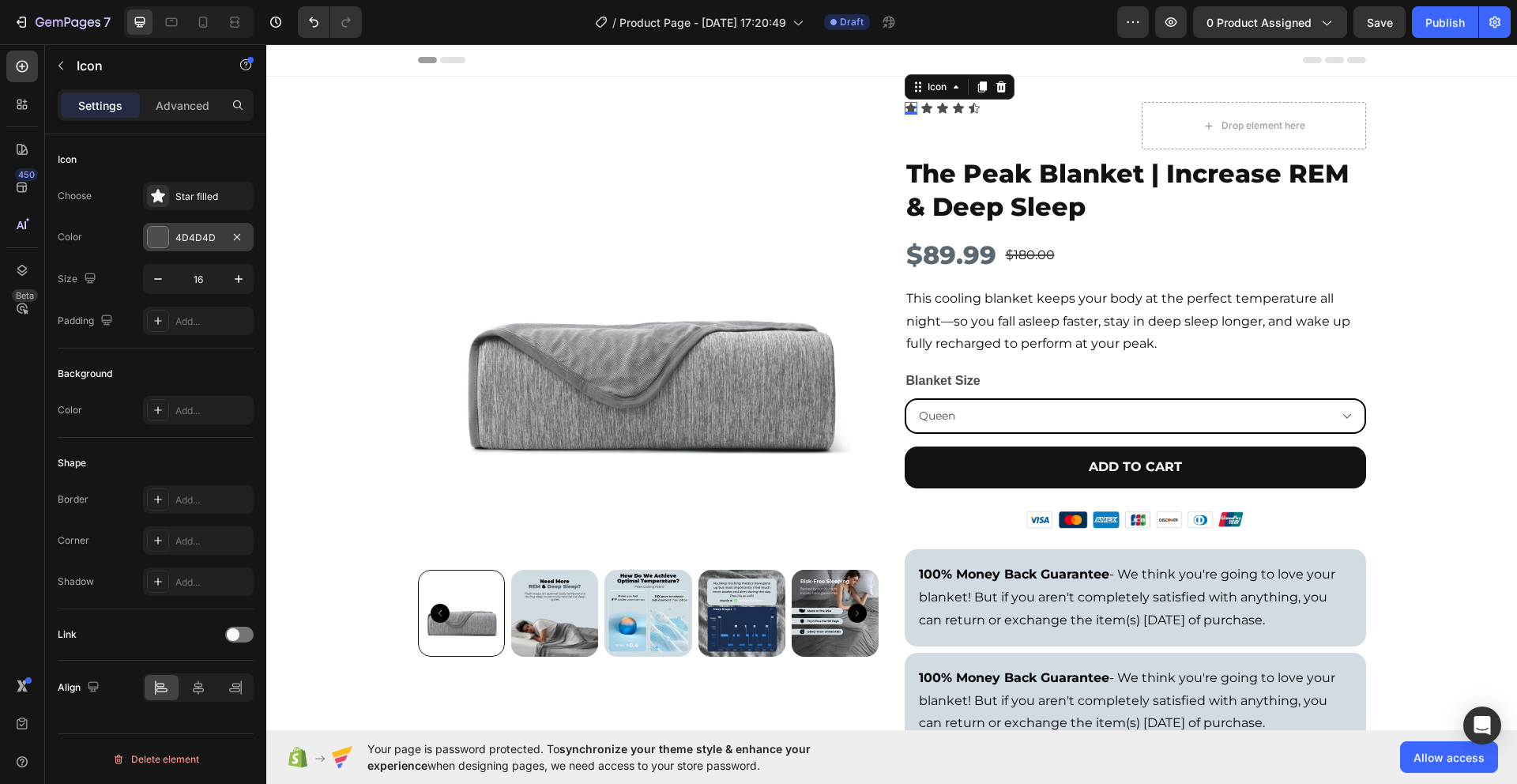
click at [167, 240] on div at bounding box center [157, 237] width 21 height 21
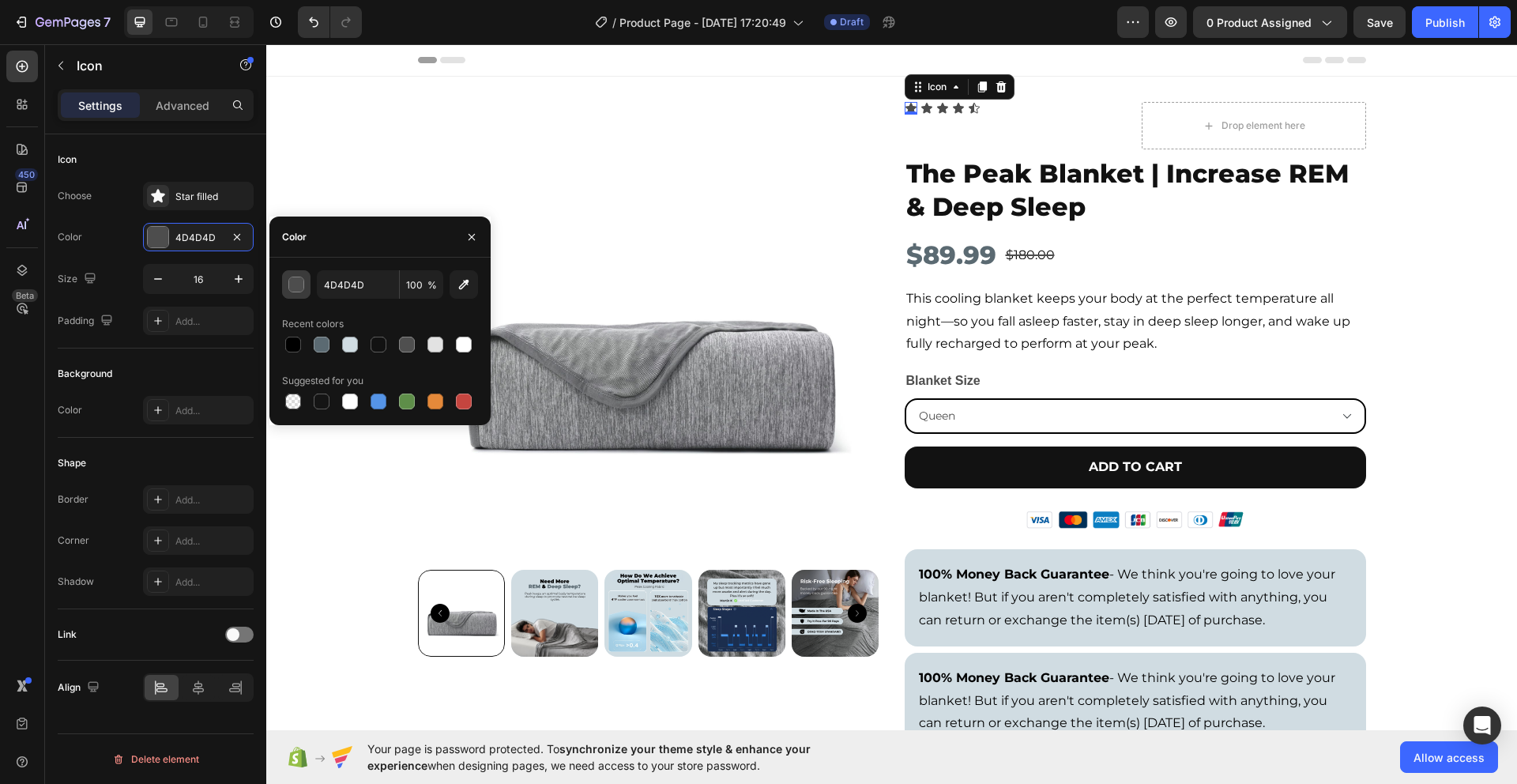
click at [300, 288] on div "button" at bounding box center [297, 285] width 16 height 16
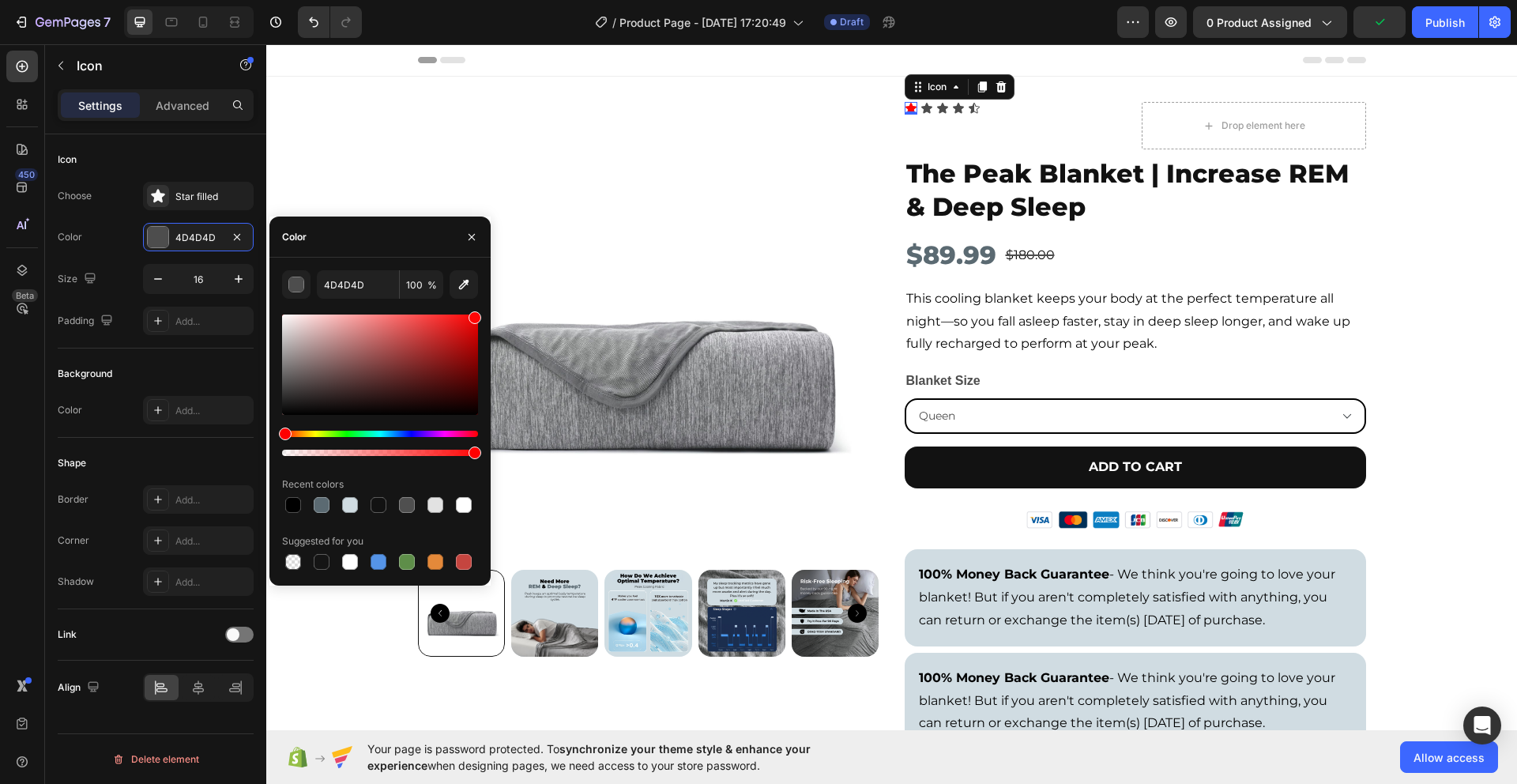
drag, startPoint x: 317, startPoint y: 356, endPoint x: 475, endPoint y: 305, distance: 166.0
click at [475, 305] on div "4D4D4D 100 % Recent colors Suggested for you" at bounding box center [380, 422] width 196 height 303
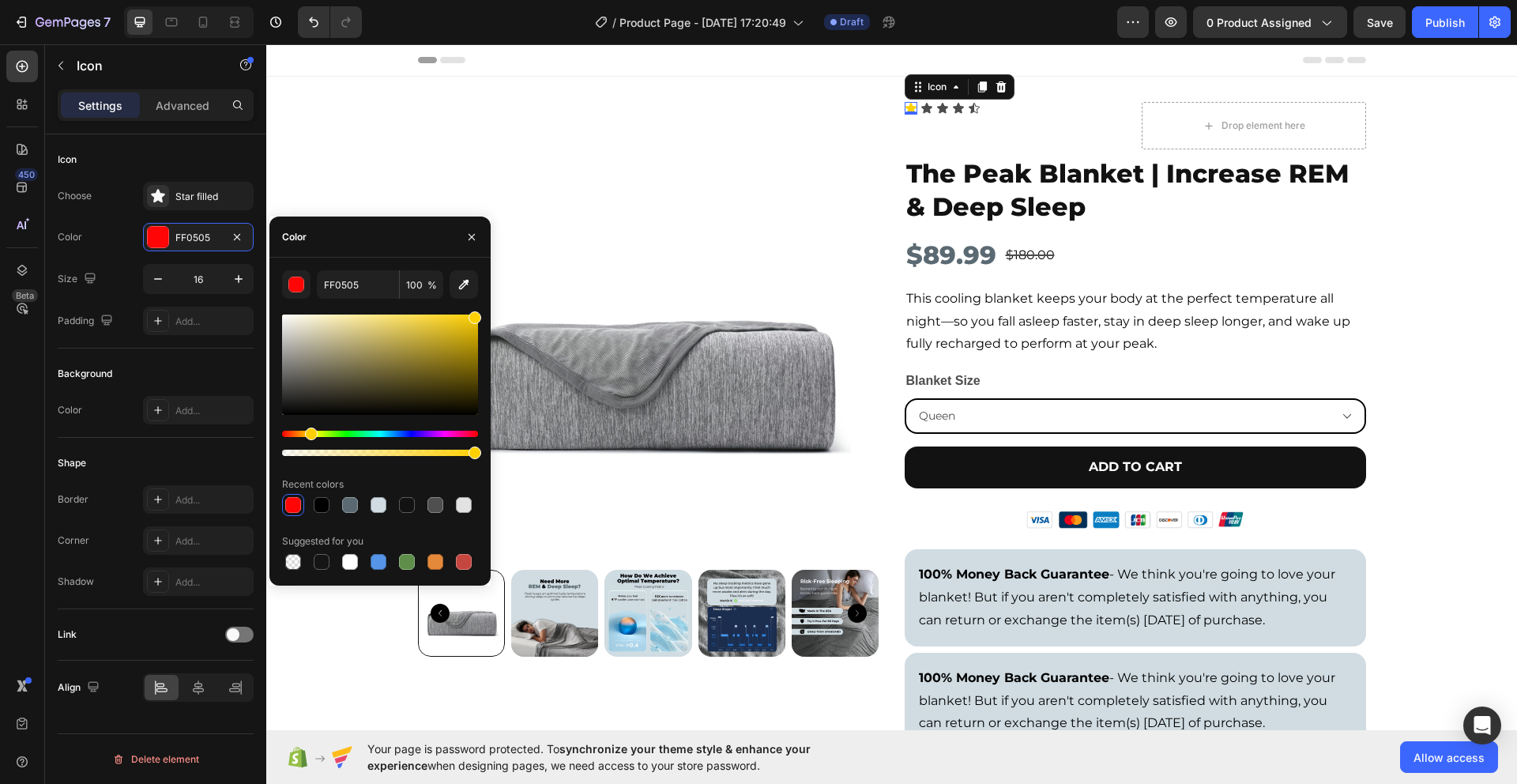
type input "FFD105"
drag, startPoint x: 286, startPoint y: 433, endPoint x: 309, endPoint y: 412, distance: 31.1
click at [309, 412] on div at bounding box center [380, 386] width 196 height 148
click at [922, 110] on icon at bounding box center [927, 107] width 11 height 10
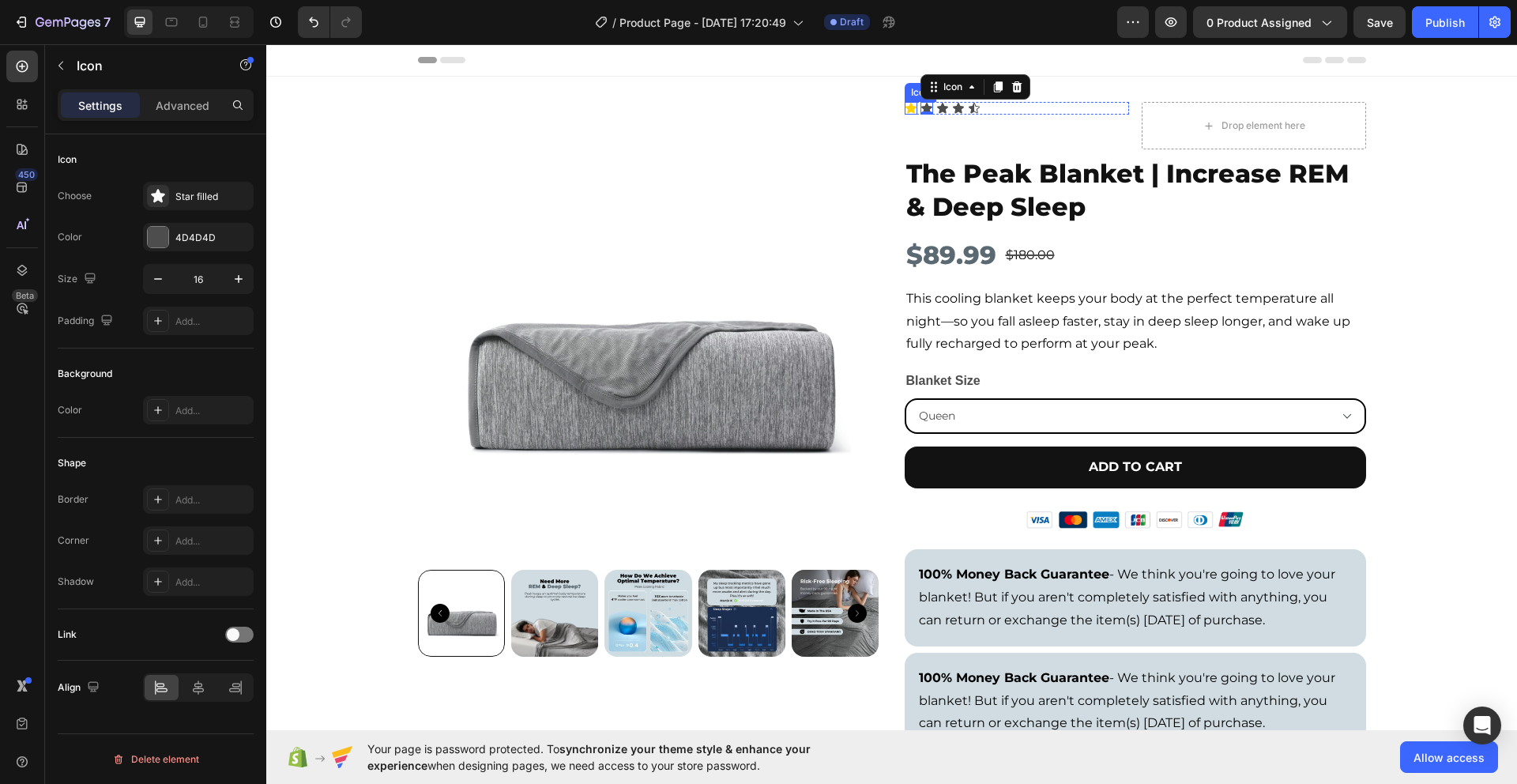
click at [907, 106] on icon at bounding box center [911, 107] width 11 height 10
click at [235, 278] on icon "button" at bounding box center [239, 279] width 8 height 8
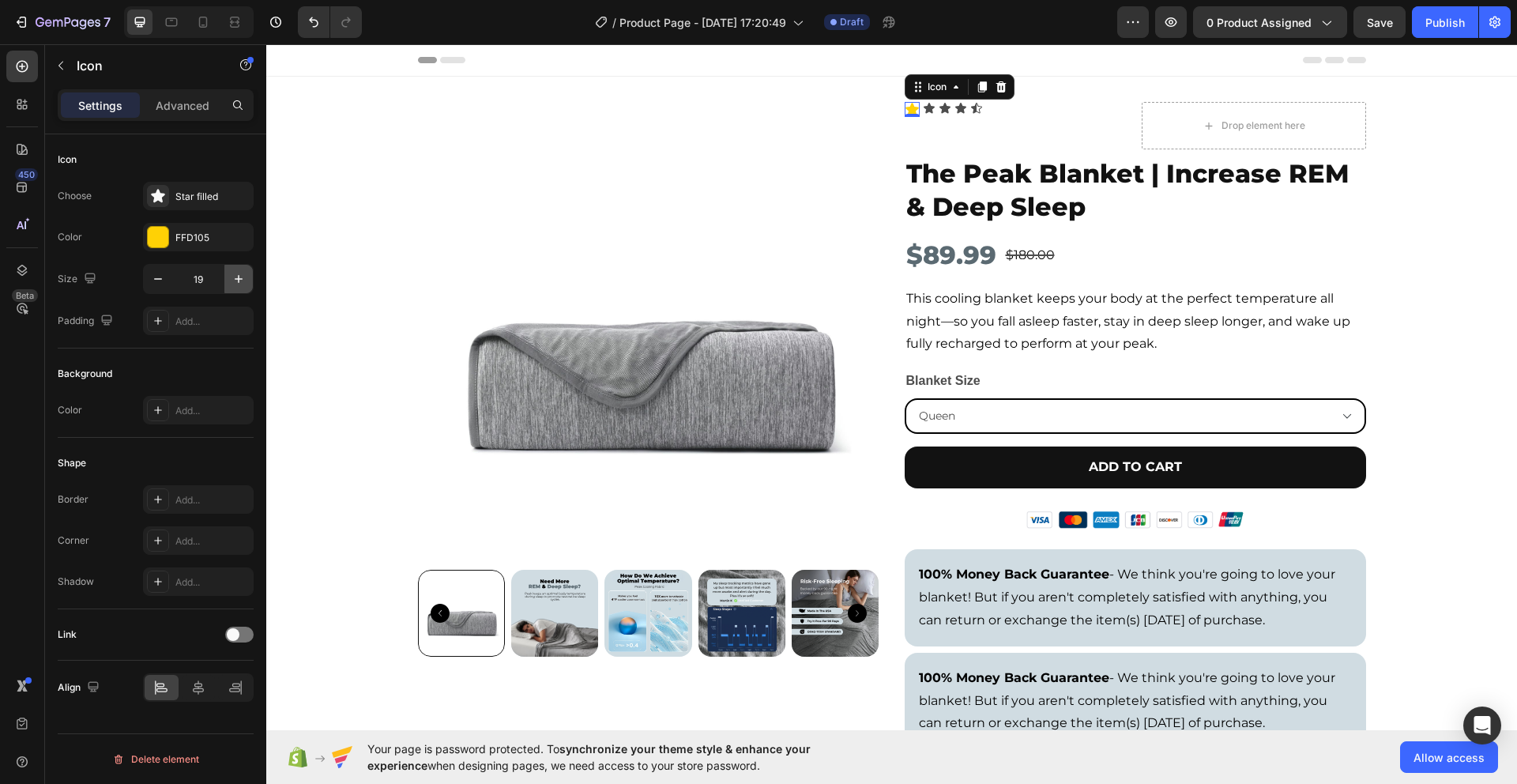
type input "20"
click at [926, 109] on div "Icon" at bounding box center [930, 108] width 13 height 13
click at [246, 282] on icon "button" at bounding box center [239, 279] width 16 height 16
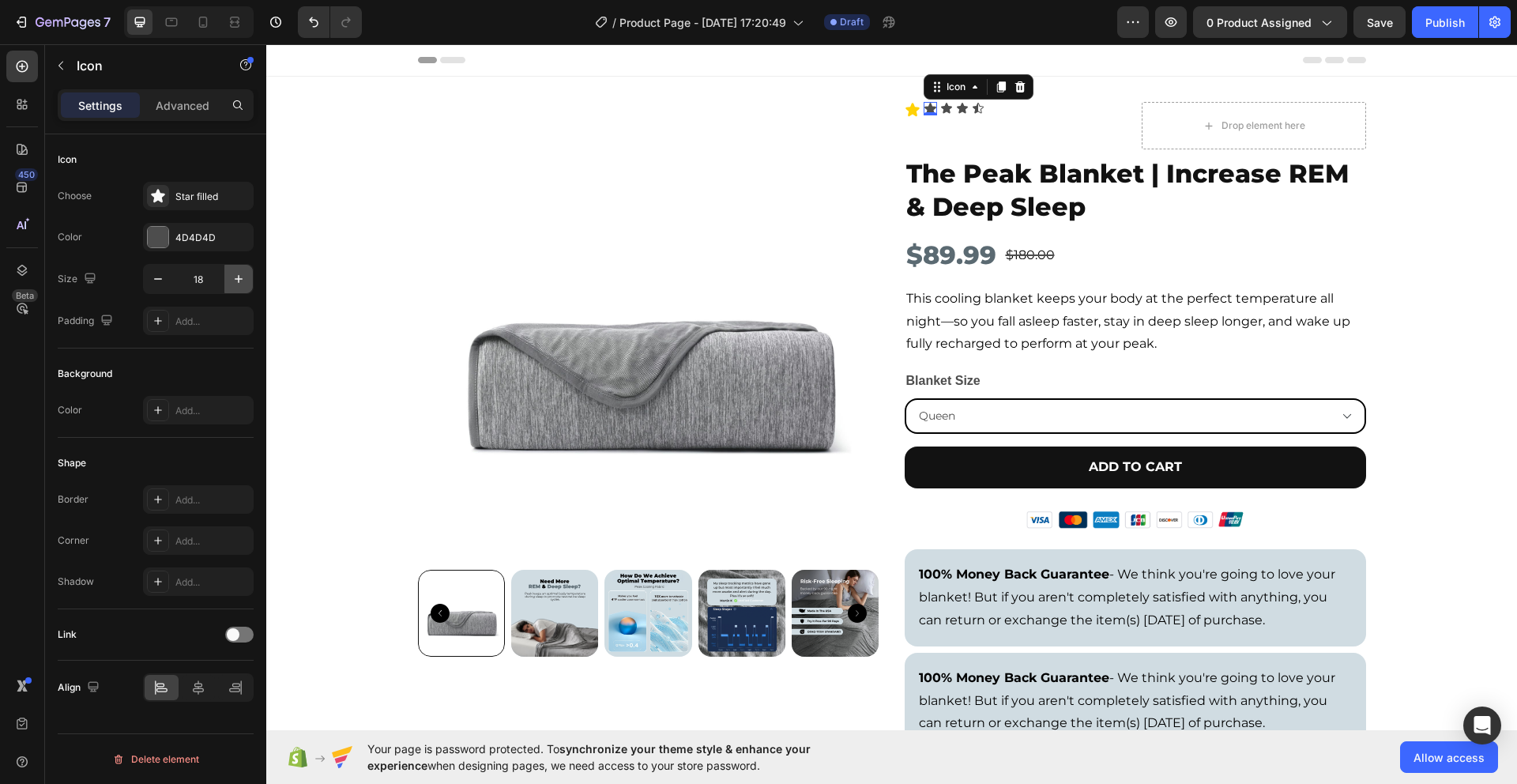
click at [246, 282] on icon "button" at bounding box center [239, 279] width 16 height 16
type input "20"
click at [158, 247] on div at bounding box center [157, 237] width 21 height 21
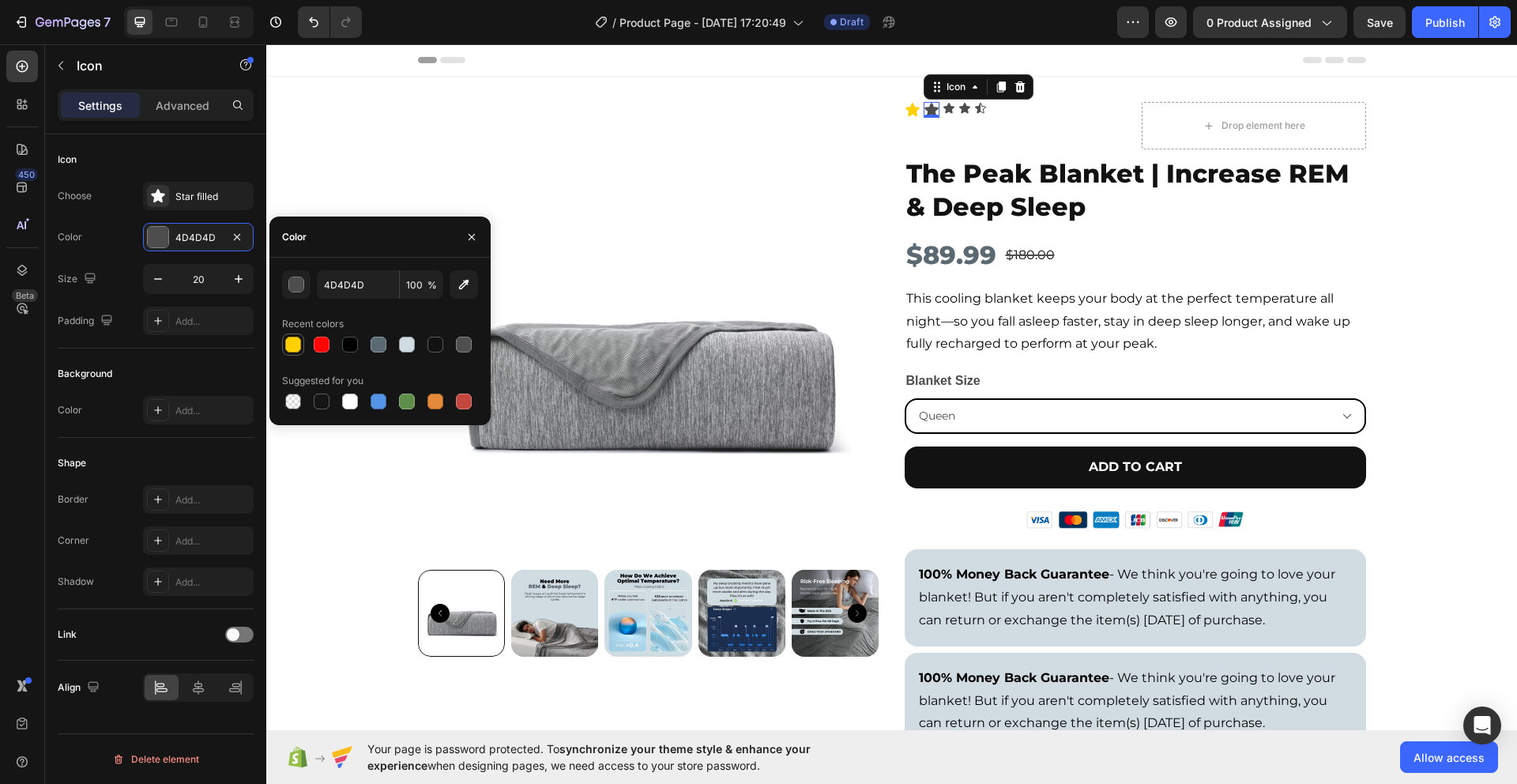
click at [297, 337] on div at bounding box center [293, 344] width 16 height 16
type input "FFD105"
click at [943, 110] on icon at bounding box center [948, 107] width 11 height 10
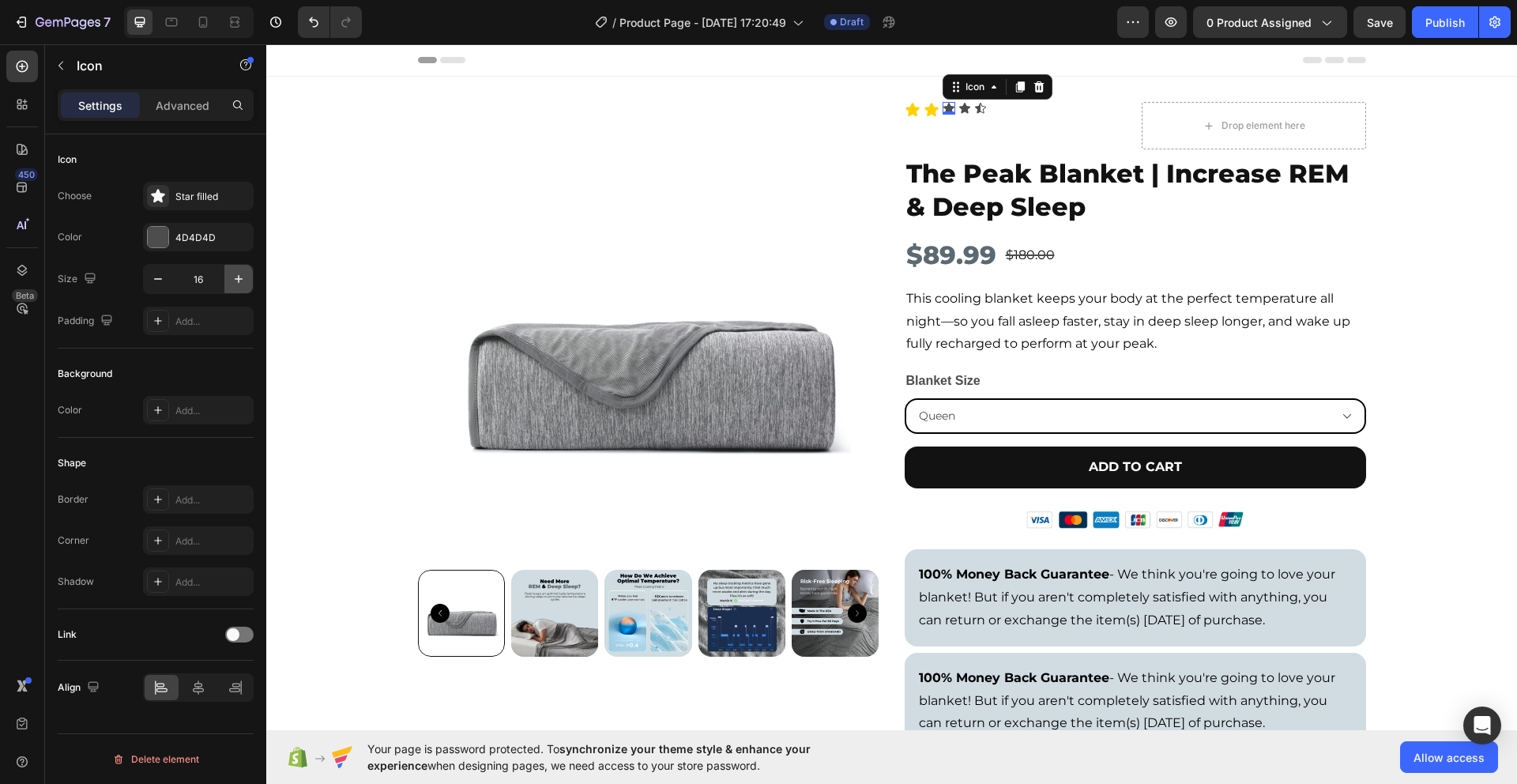
click at [247, 283] on button "button" at bounding box center [238, 278] width 29 height 29
type input "20"
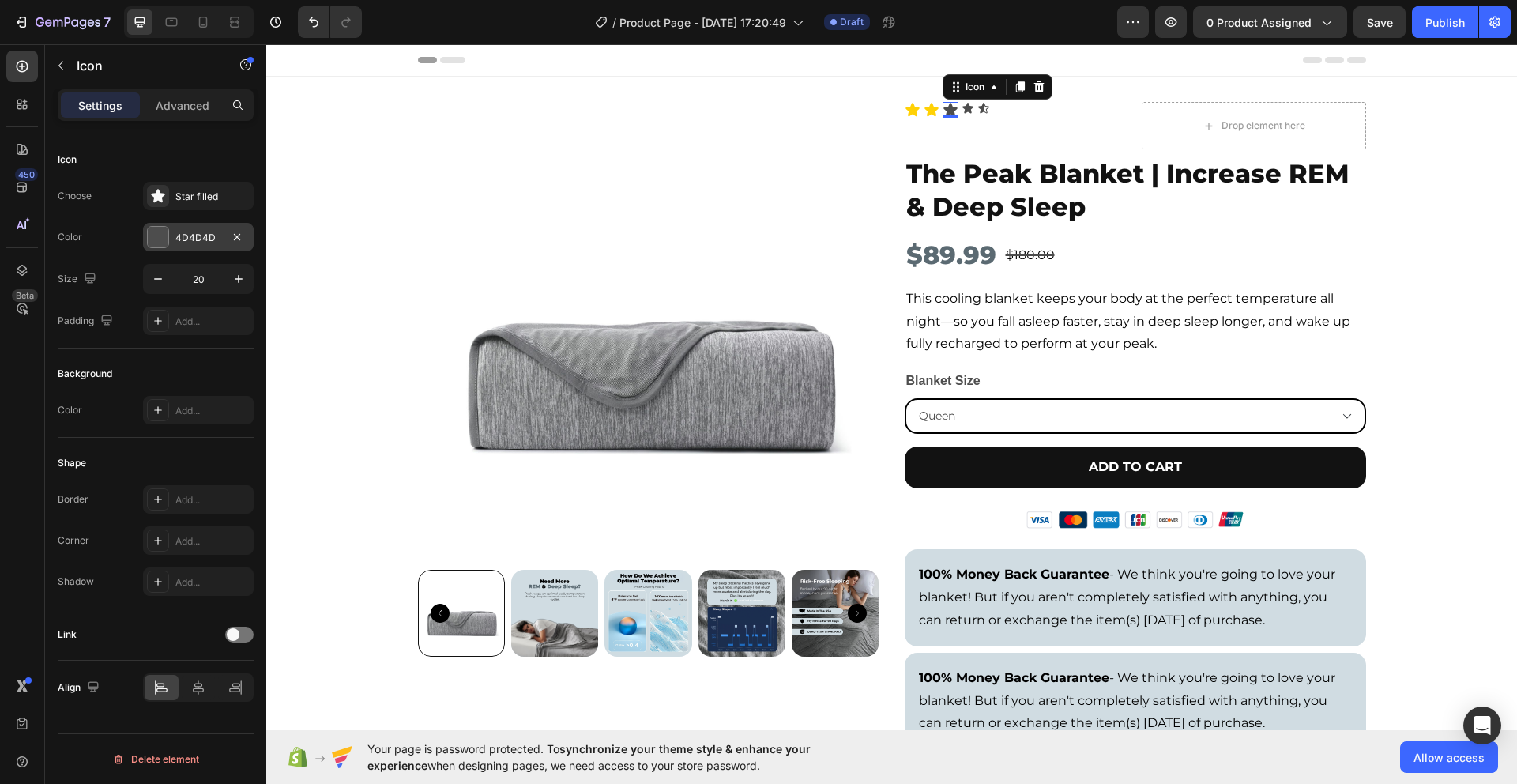
click at [165, 247] on div at bounding box center [157, 237] width 22 height 22
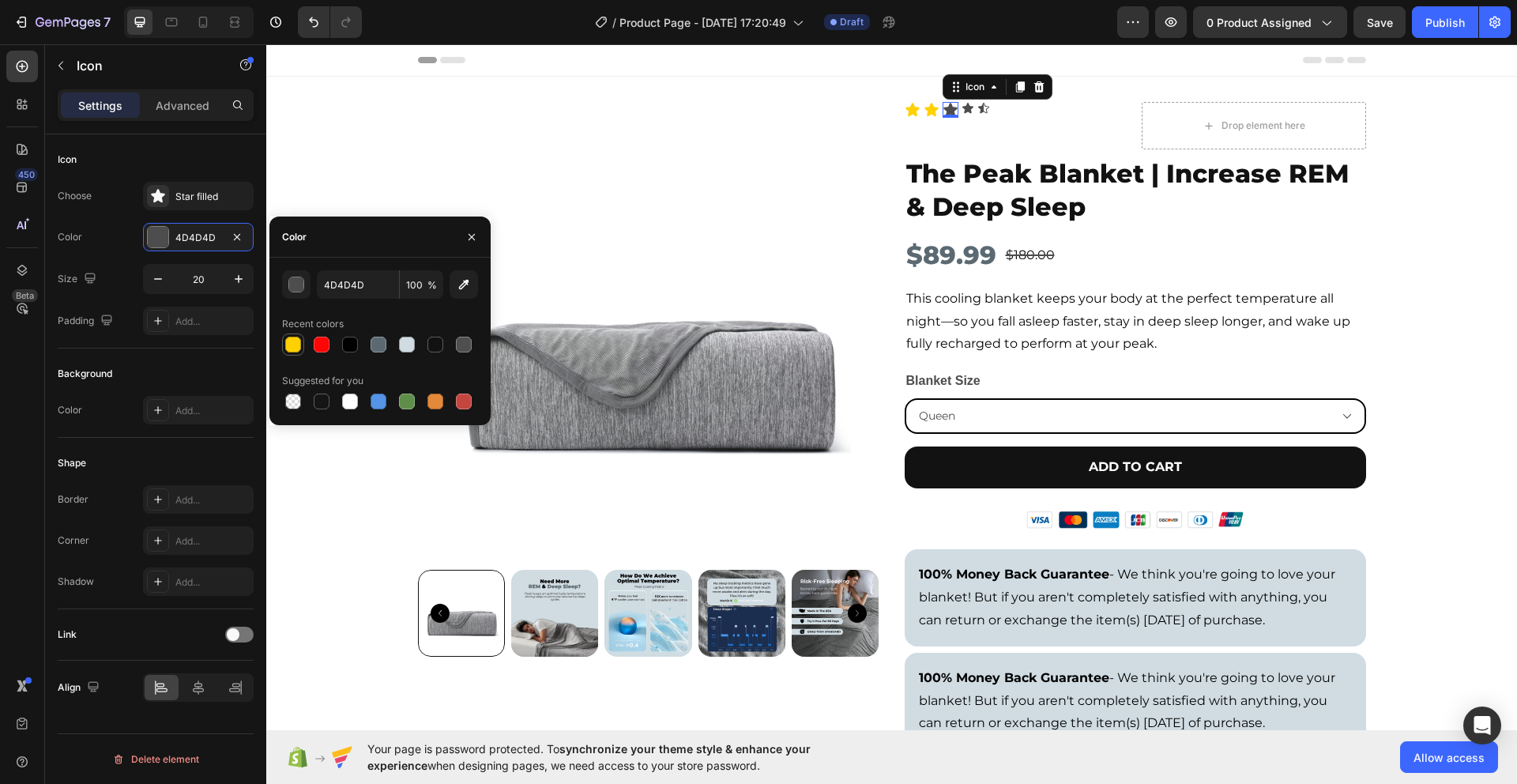
click at [287, 338] on div at bounding box center [293, 344] width 16 height 16
type input "FFD105"
click at [963, 110] on icon at bounding box center [968, 107] width 11 height 10
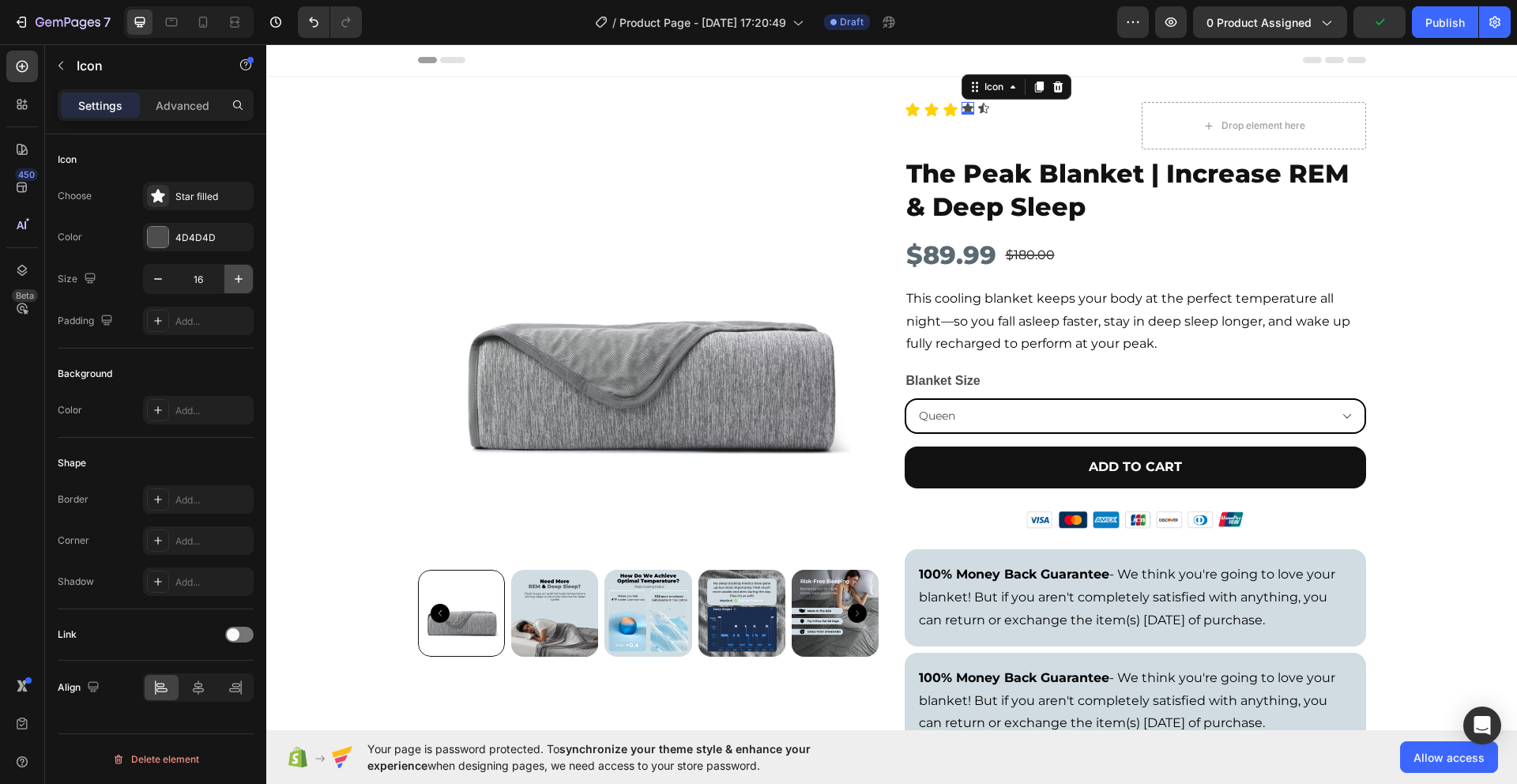
click at [239, 283] on icon "button" at bounding box center [239, 279] width 16 height 16
type input "20"
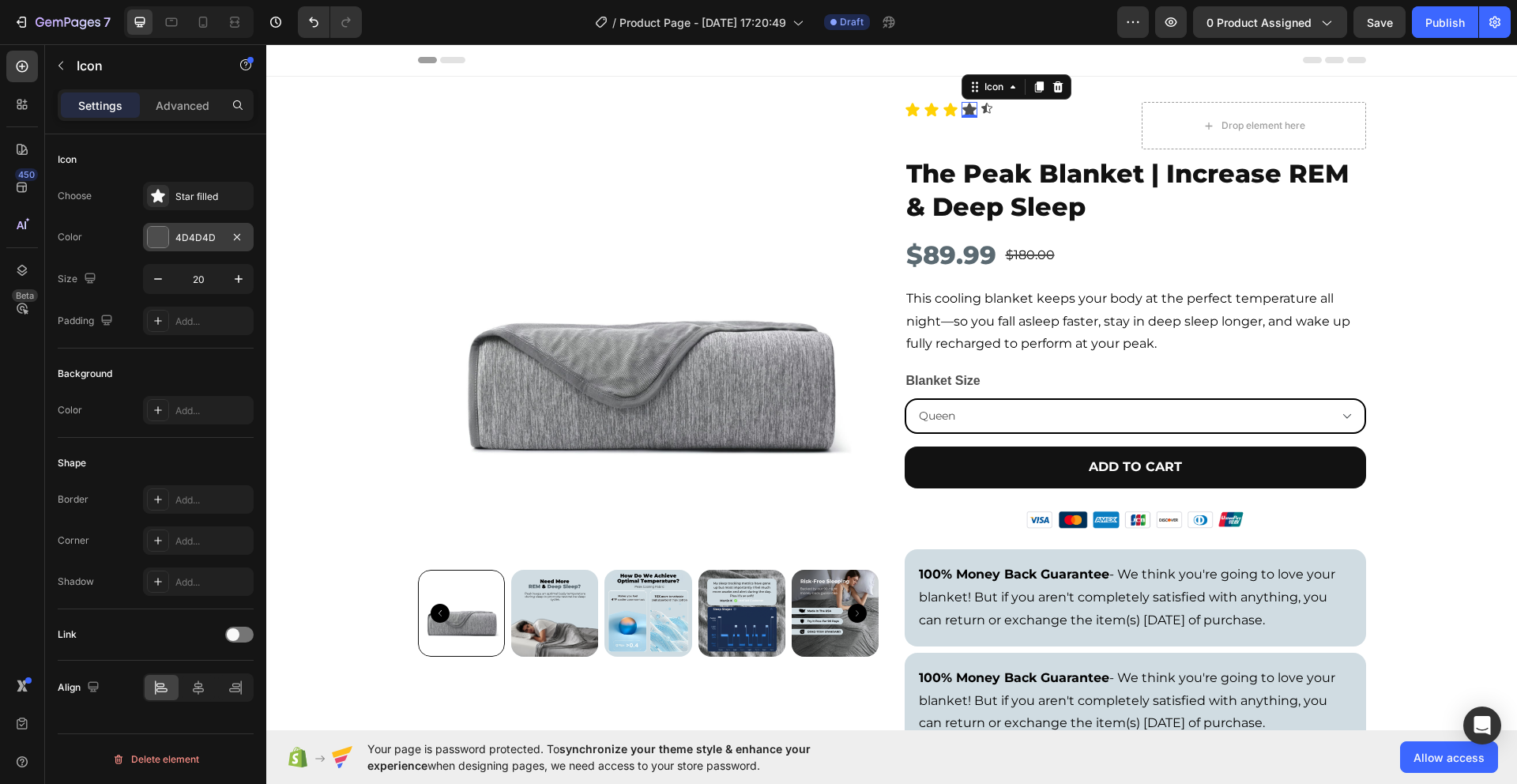
click at [158, 240] on div at bounding box center [157, 237] width 21 height 21
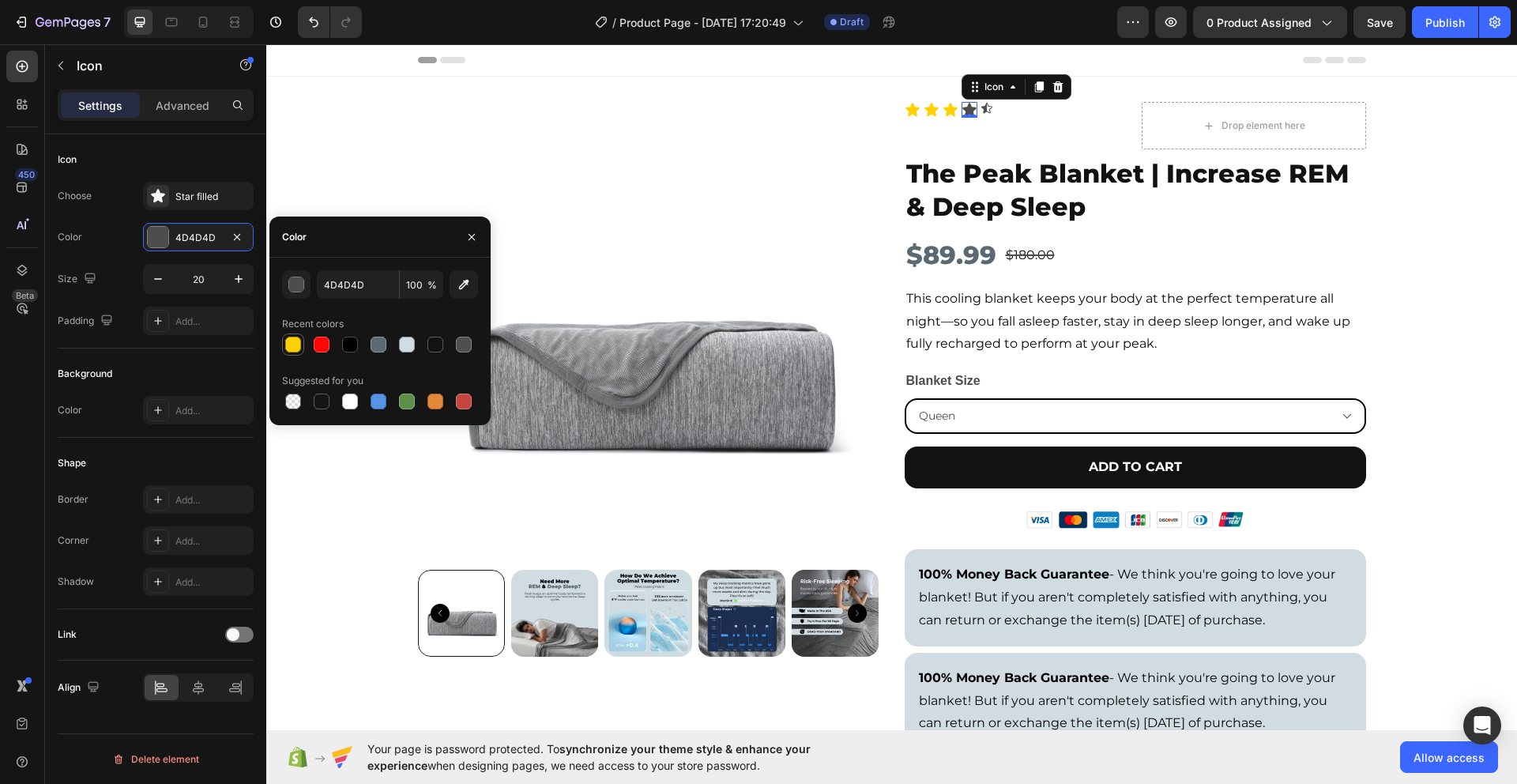
click at [295, 348] on div at bounding box center [293, 344] width 16 height 16
type input "FFD105"
click at [981, 106] on icon at bounding box center [987, 108] width 13 height 13
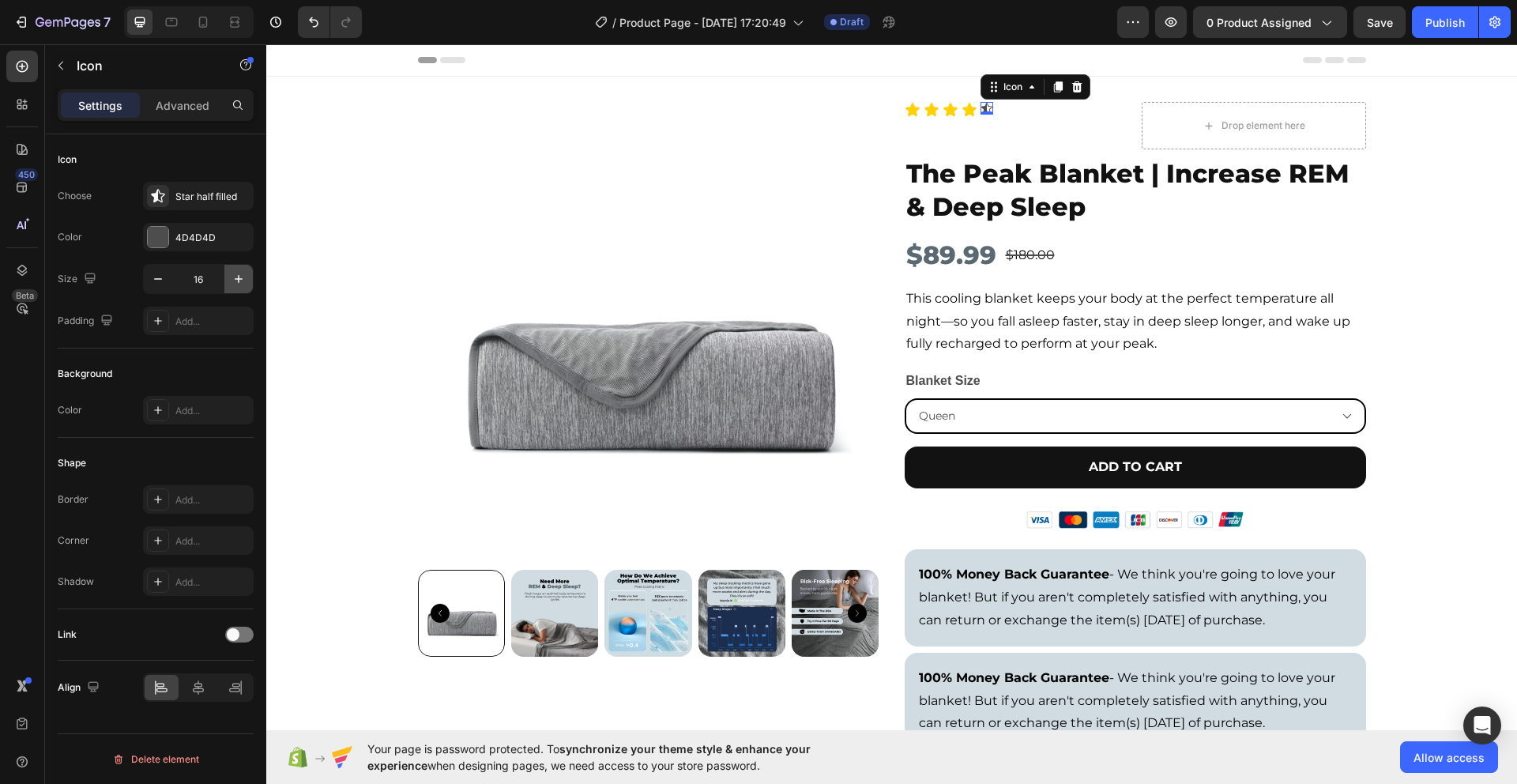
click at [247, 284] on button "button" at bounding box center [238, 278] width 29 height 29
click at [247, 283] on button "button" at bounding box center [238, 278] width 29 height 29
type input "20"
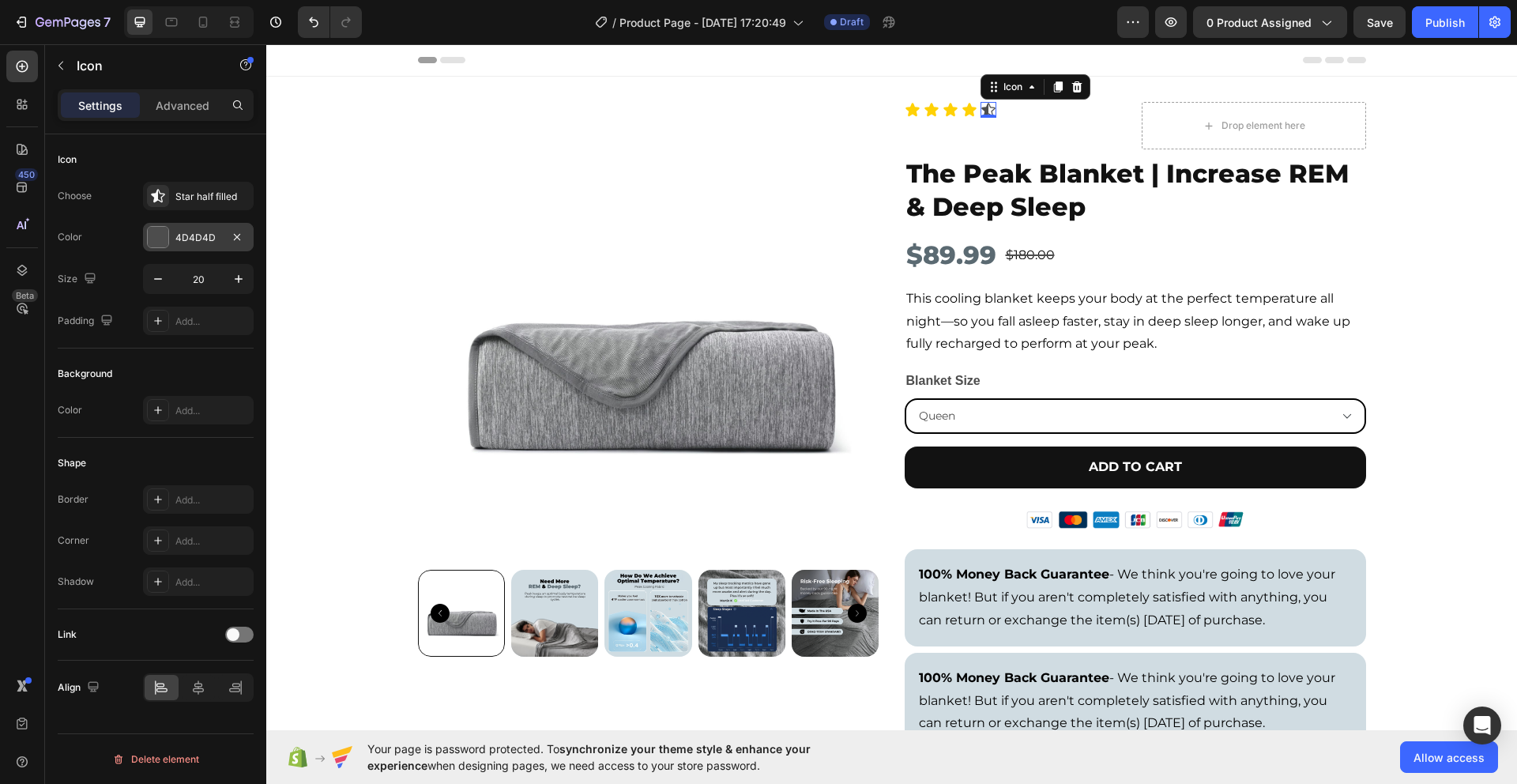
click at [166, 241] on div at bounding box center [157, 237] width 21 height 21
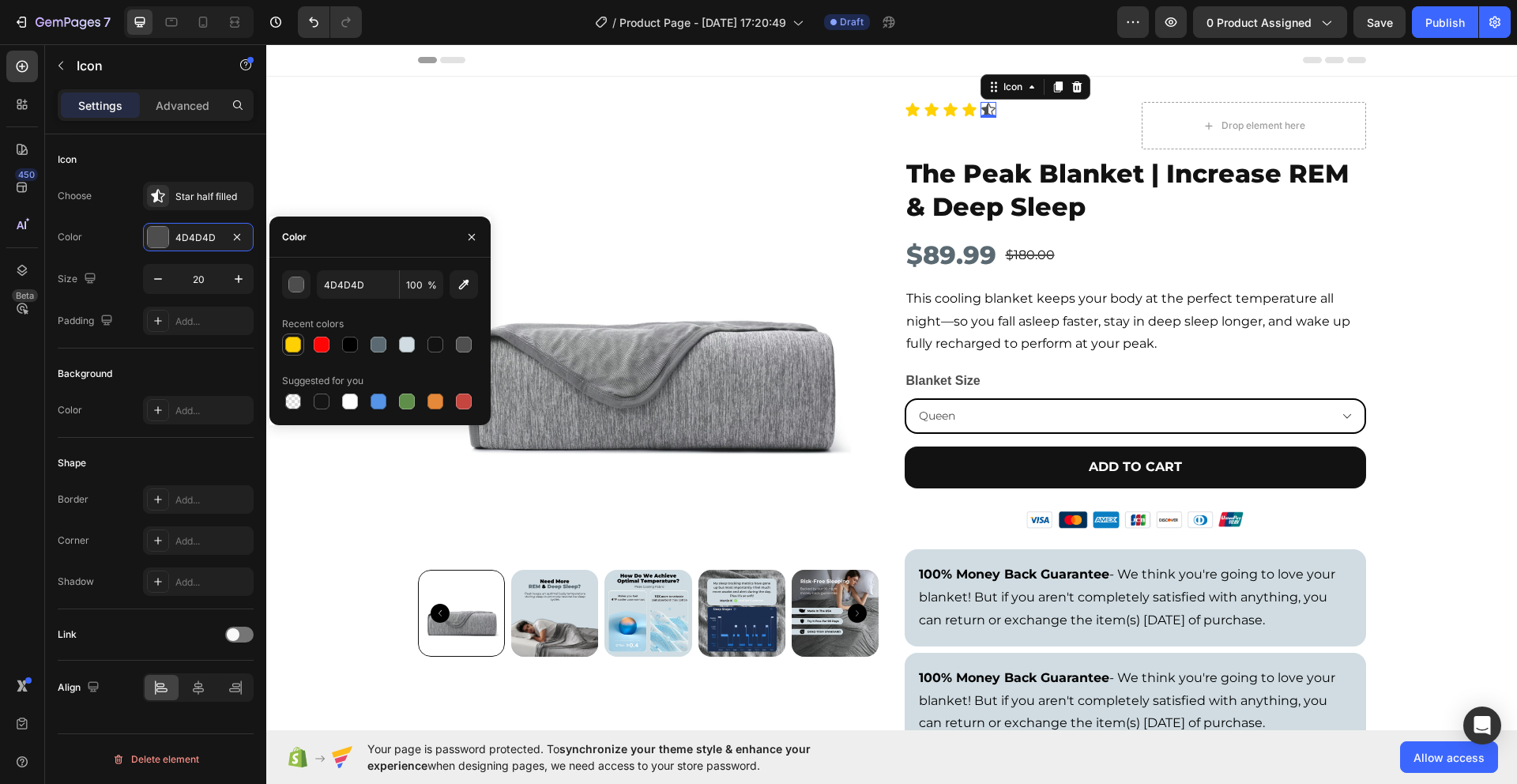
click at [288, 343] on div at bounding box center [293, 344] width 16 height 16
type input "FFD105"
drag, startPoint x: 480, startPoint y: 237, endPoint x: 213, endPoint y: 193, distance: 270.6
click at [480, 237] on button "button" at bounding box center [472, 237] width 26 height 26
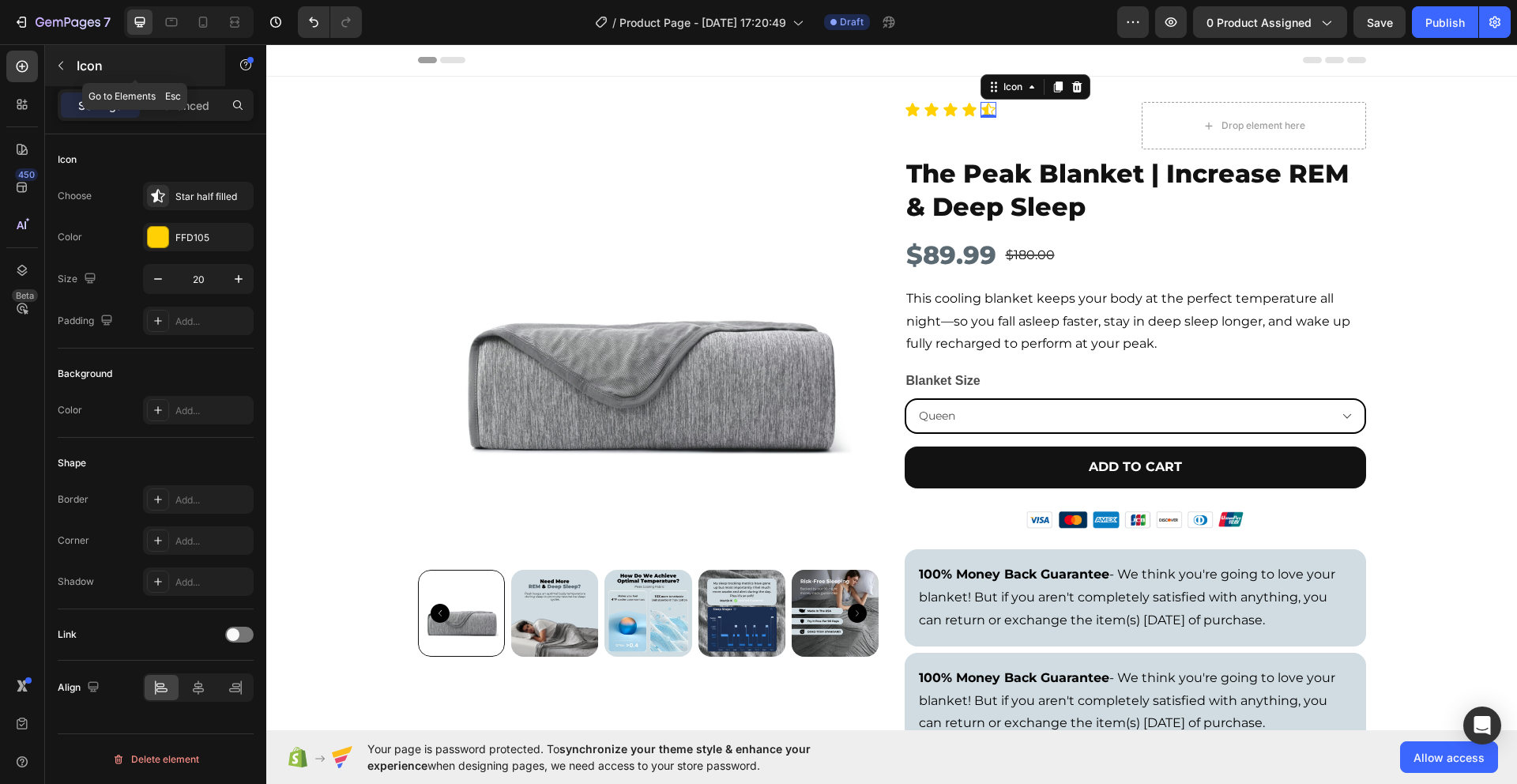
click at [70, 63] on button "button" at bounding box center [61, 66] width 26 height 26
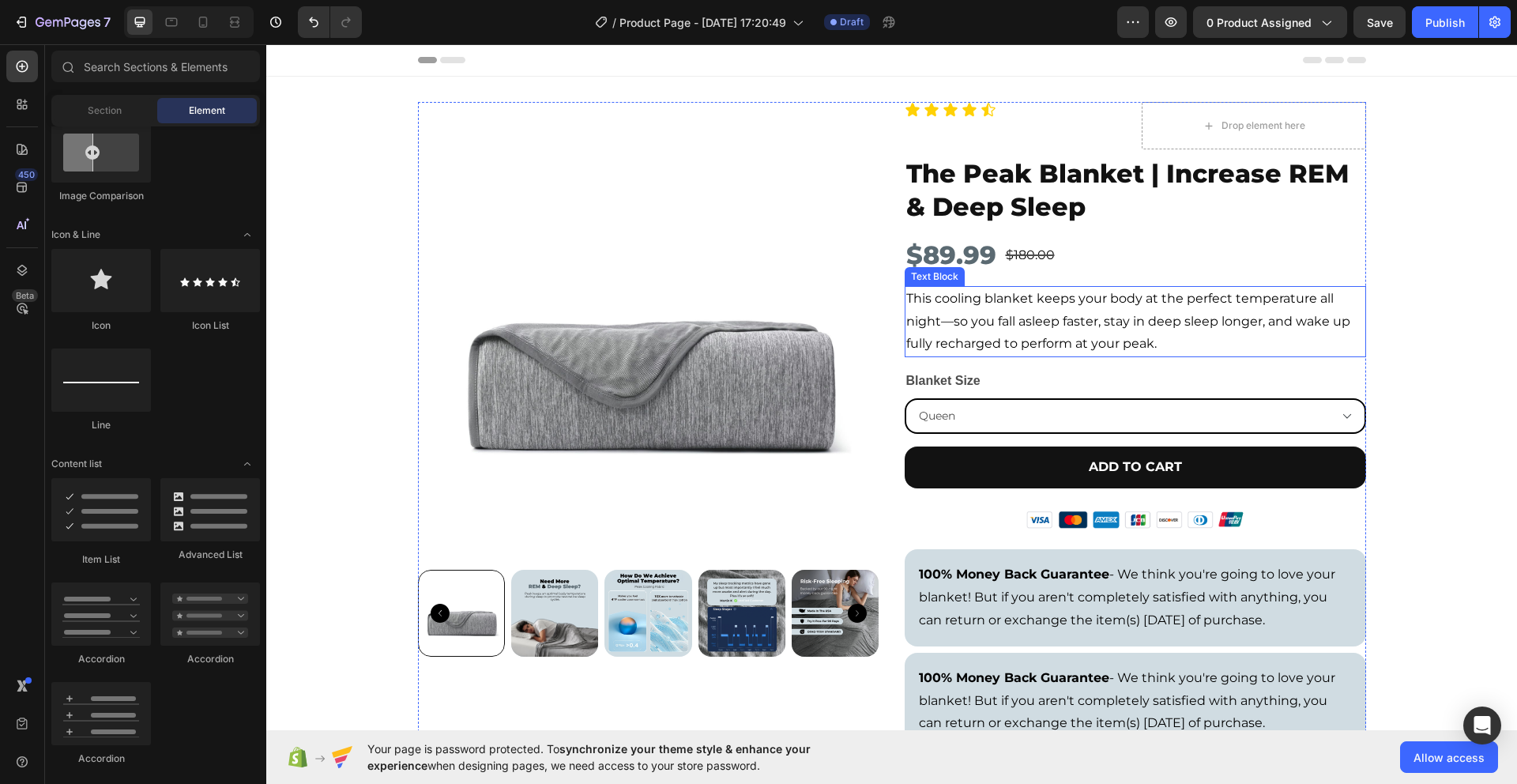
click at [1087, 323] on p "This cooling blanket keeps your body at the perfect temperature all night—so yo…" at bounding box center [1135, 321] width 458 height 68
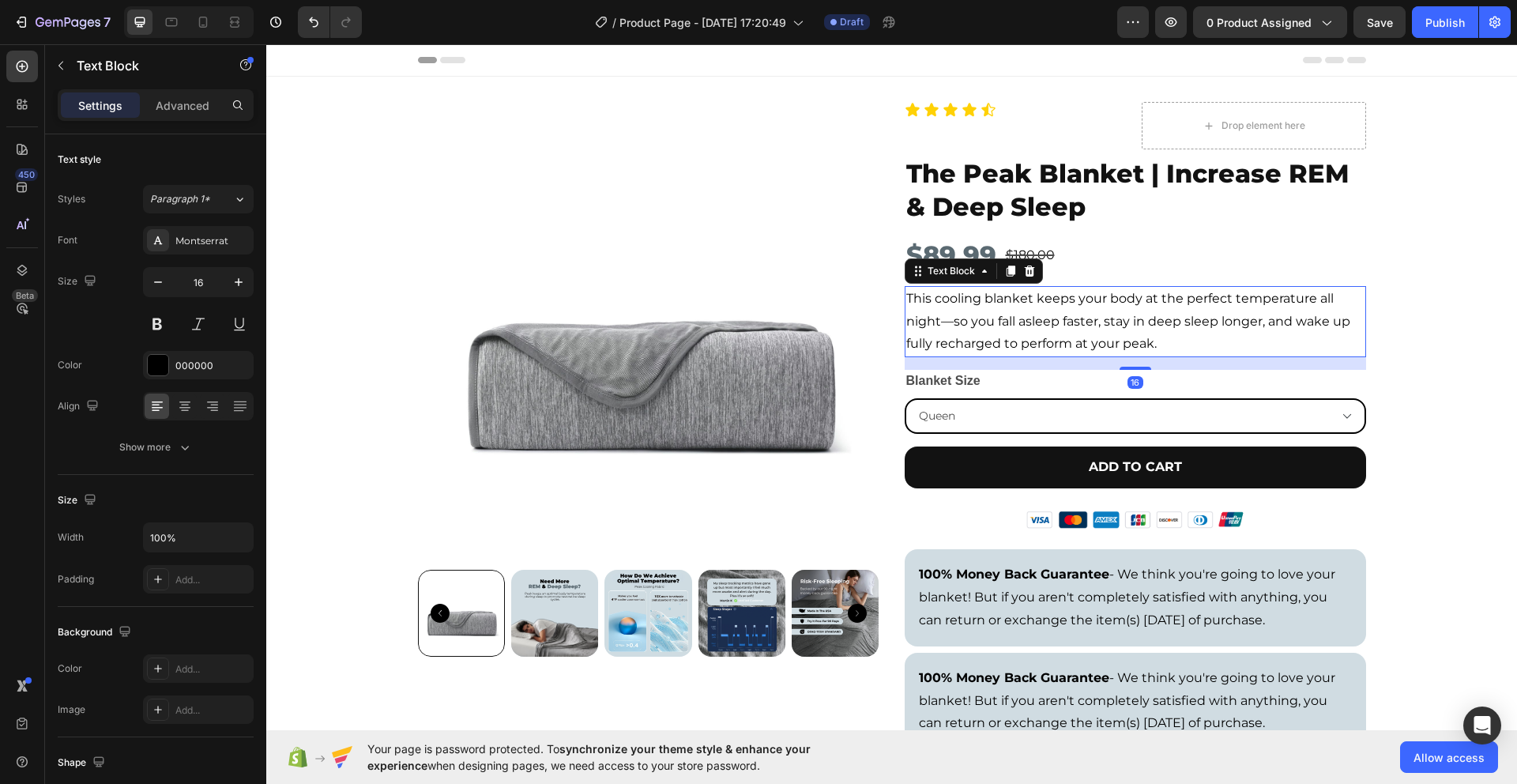
click at [1006, 270] on icon at bounding box center [1010, 271] width 9 height 11
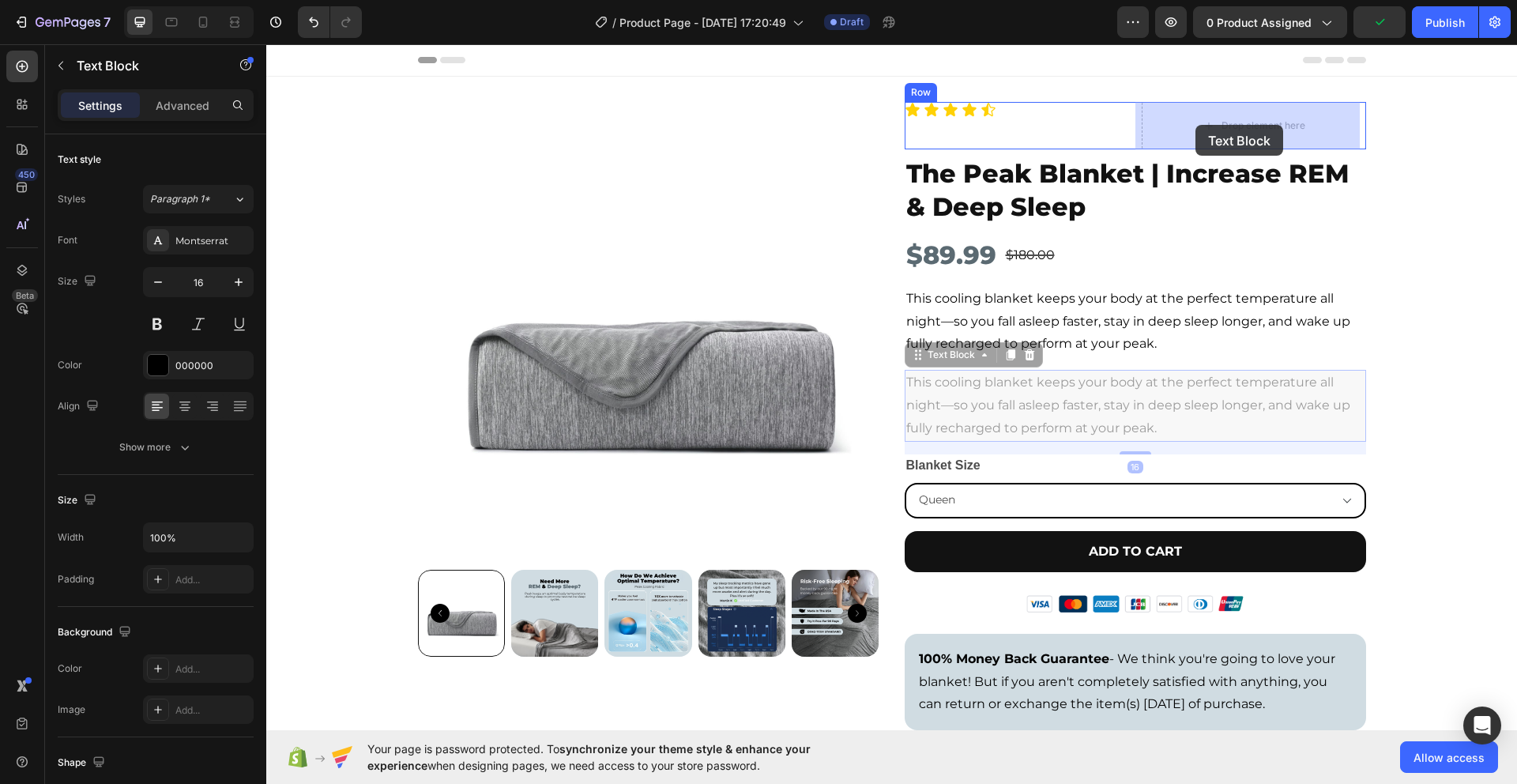
drag, startPoint x: 910, startPoint y: 362, endPoint x: 1196, endPoint y: 125, distance: 371.4
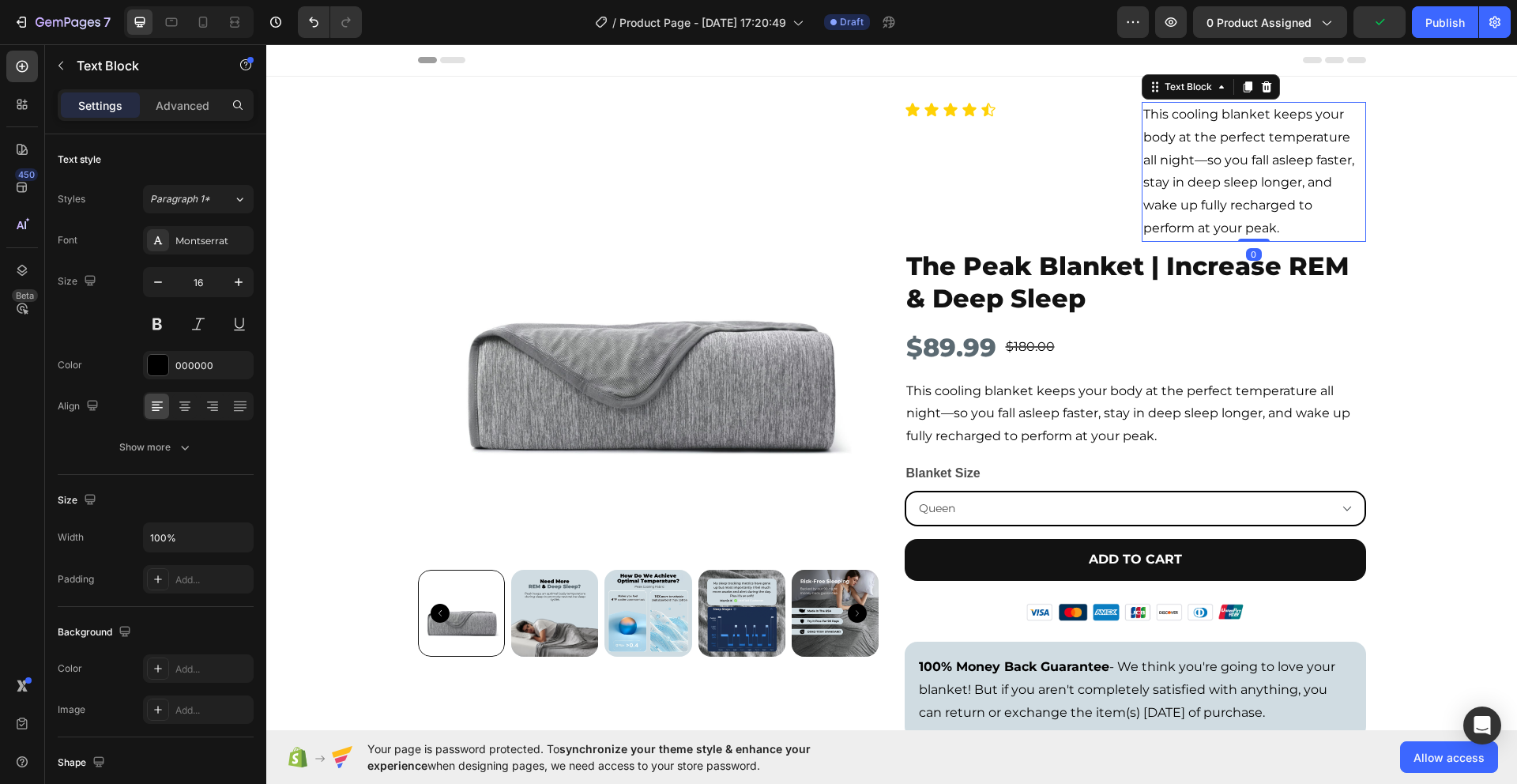
click at [1280, 220] on p "This cooling blanket keeps your body at the perfect temperature all night—so yo…" at bounding box center [1253, 171] width 221 height 137
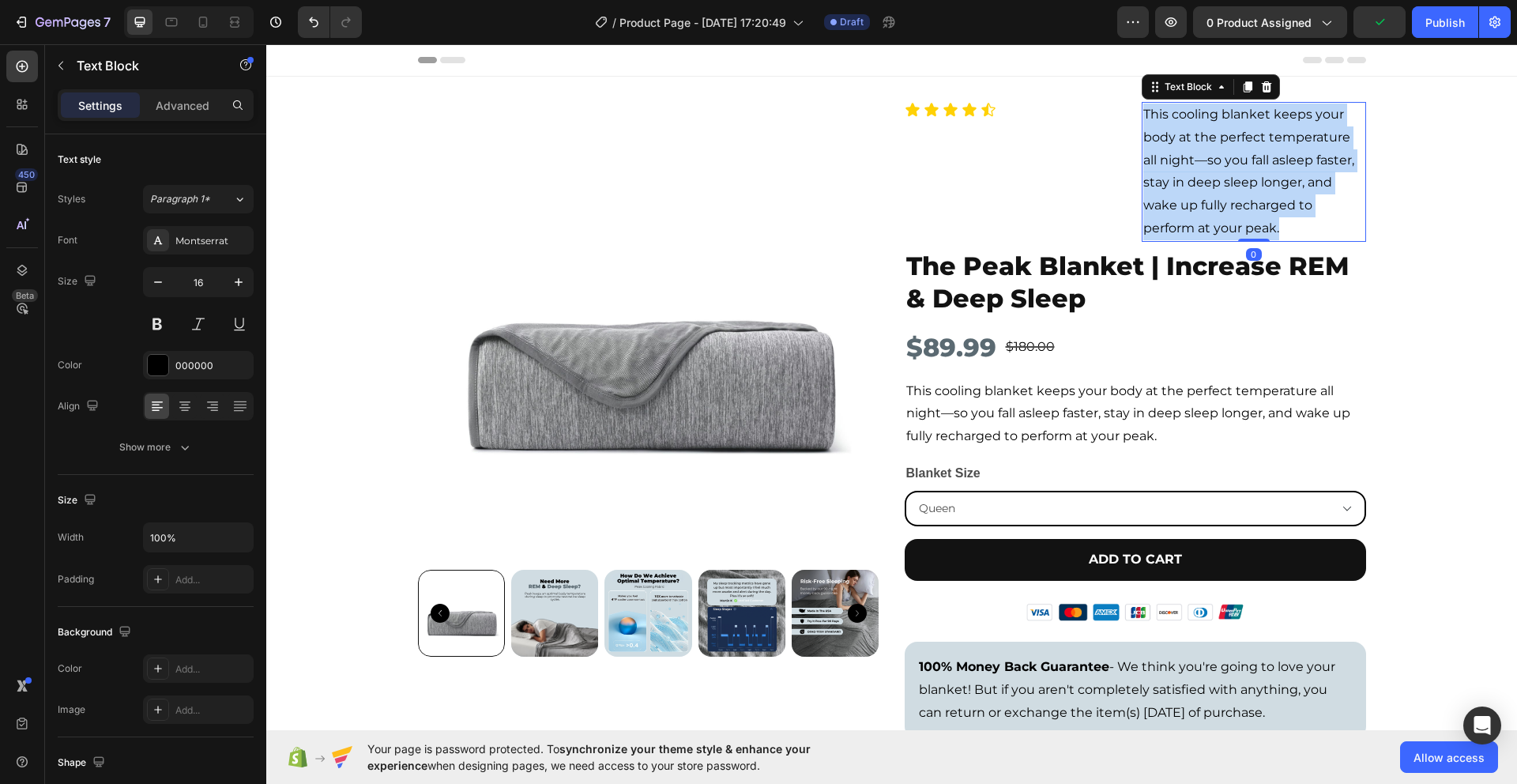
click at [1280, 220] on p "This cooling blanket keeps your body at the perfect temperature all night—so yo…" at bounding box center [1253, 171] width 221 height 137
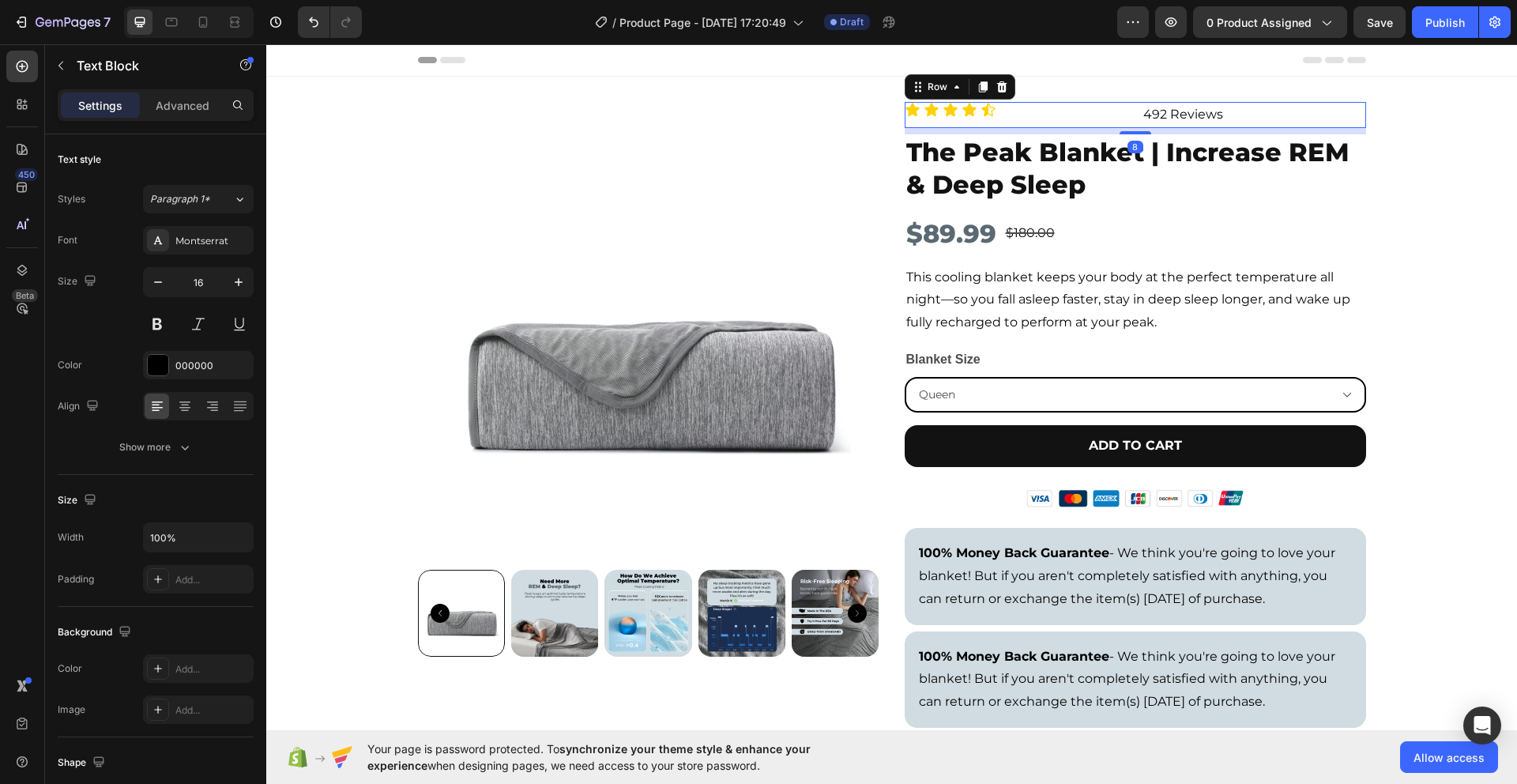
click at [1126, 119] on div "Icon Icon Icon Icon Icon Icon List 492 Reviews Text Block Row 8" at bounding box center [1135, 115] width 461 height 27
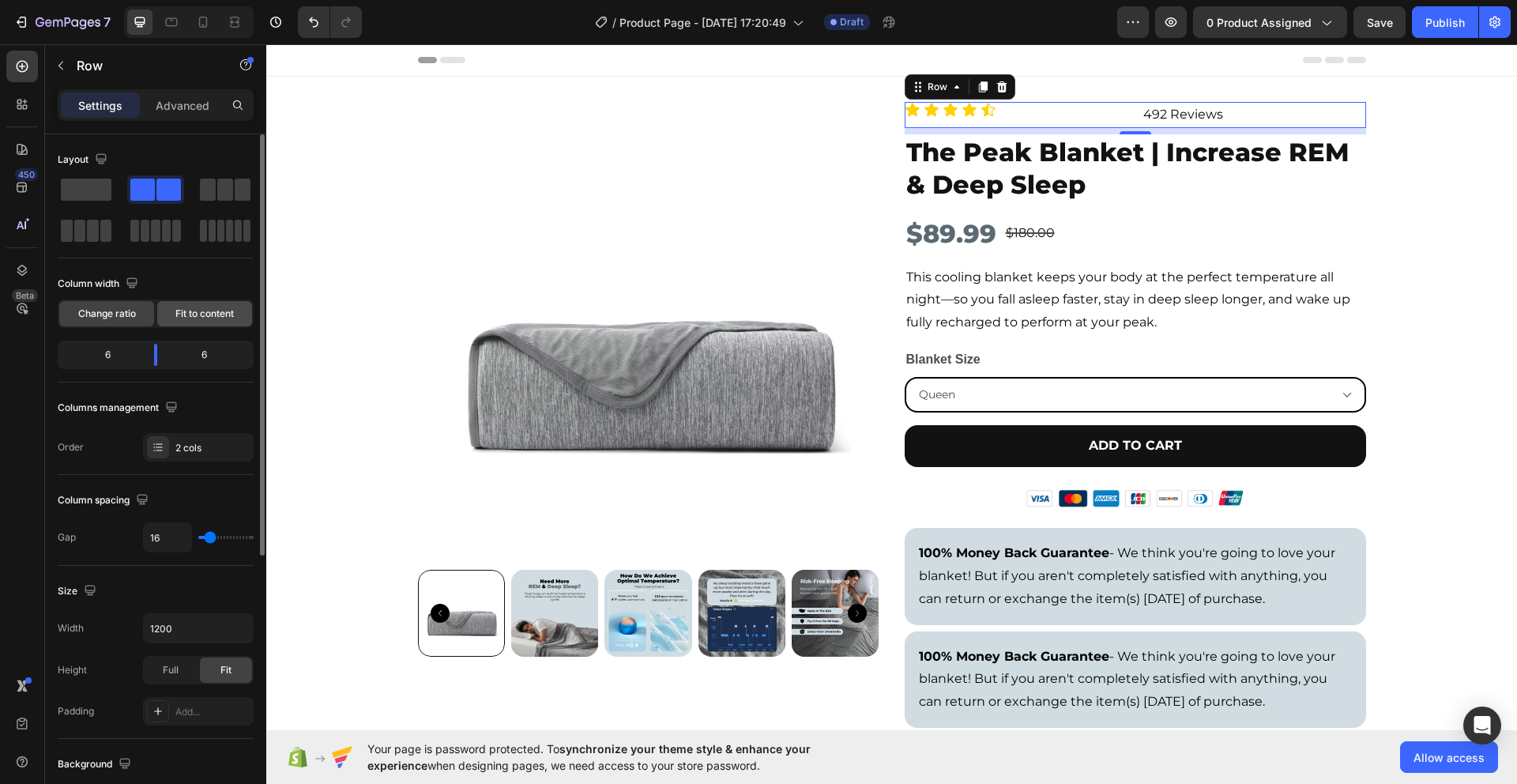
click at [189, 319] on span "Fit to content" at bounding box center [204, 314] width 58 height 14
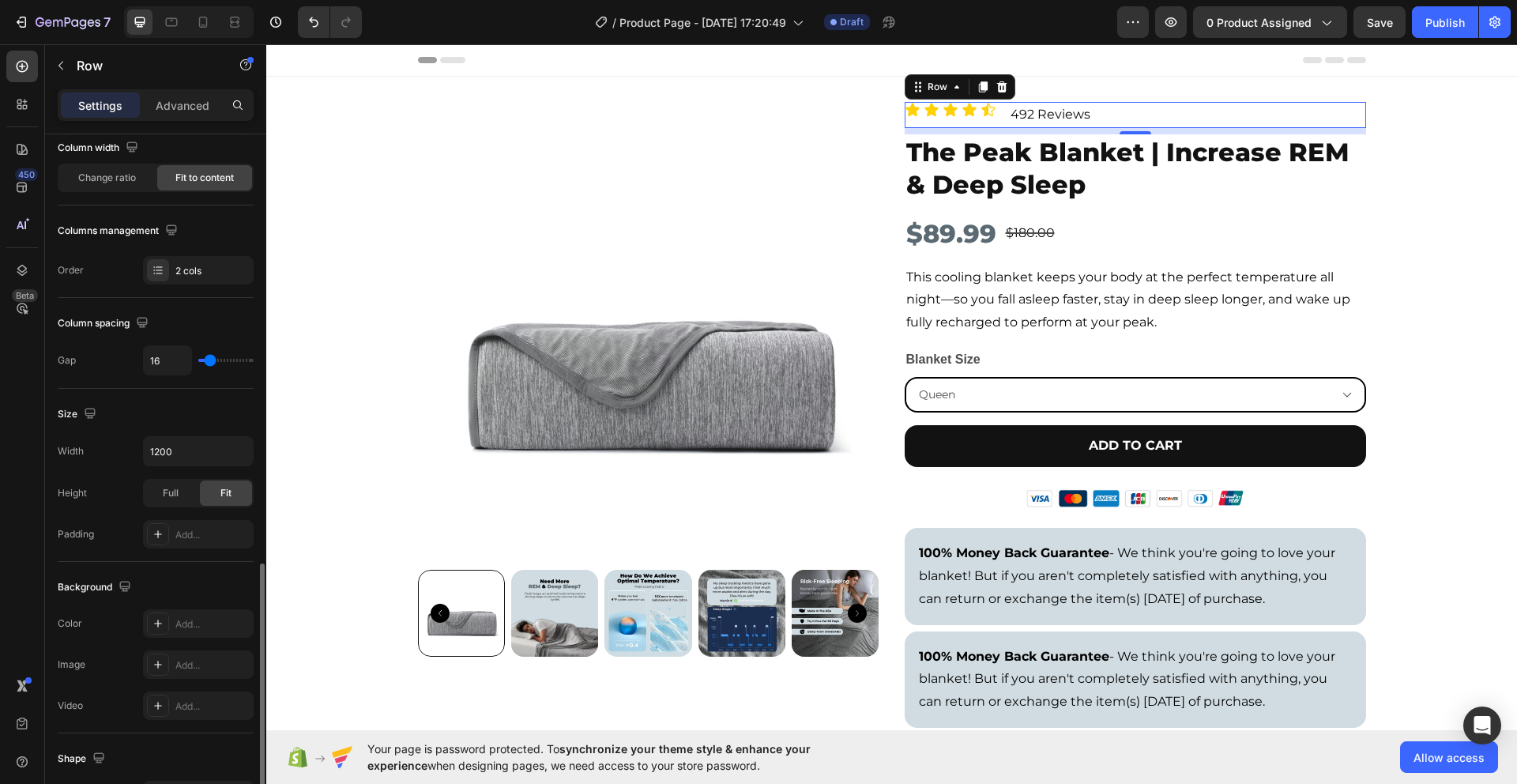
scroll to position [450, 0]
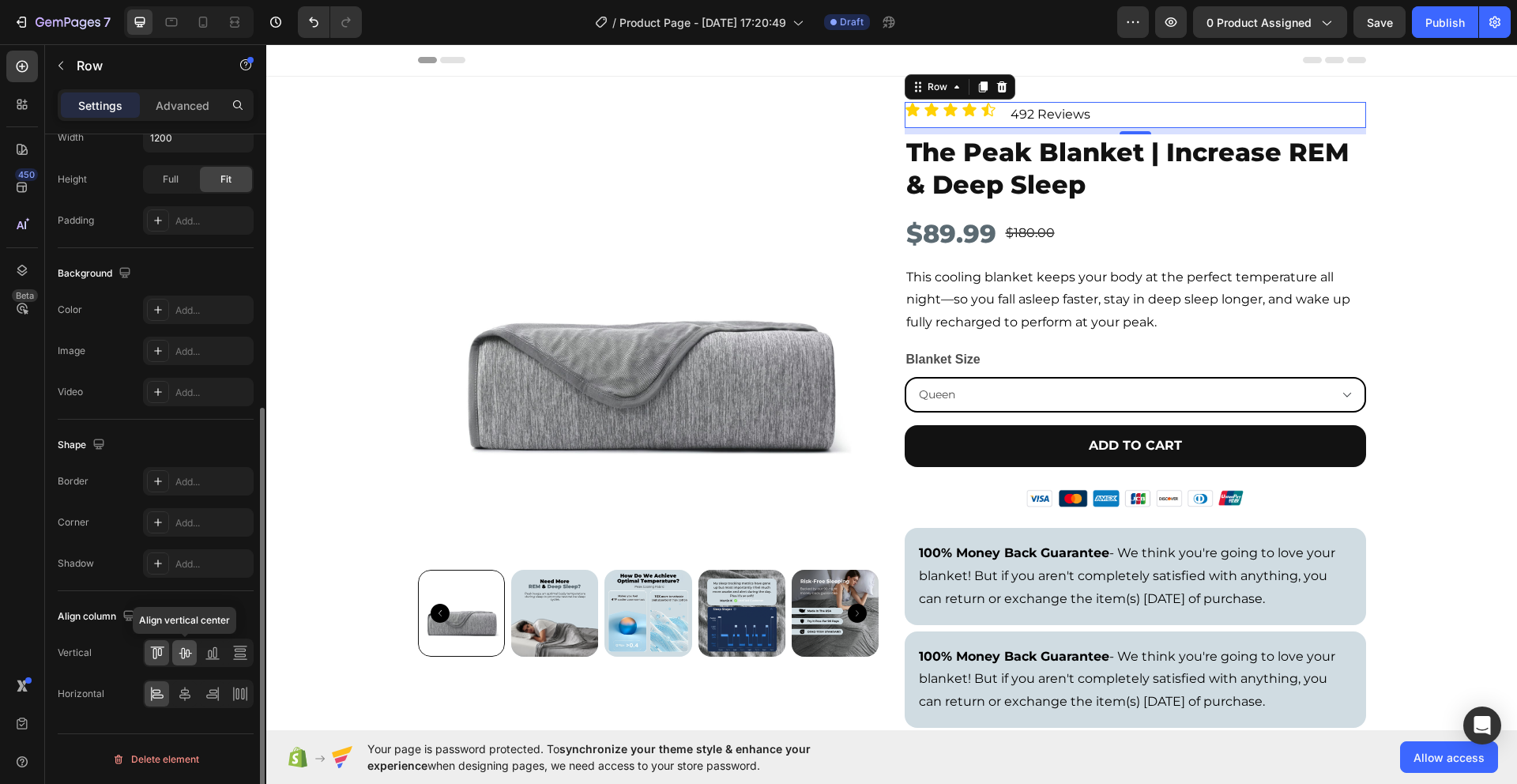
click at [192, 648] on div at bounding box center [184, 653] width 25 height 26
click at [181, 701] on icon at bounding box center [185, 694] width 16 height 16
click at [155, 694] on icon at bounding box center [157, 696] width 11 height 4
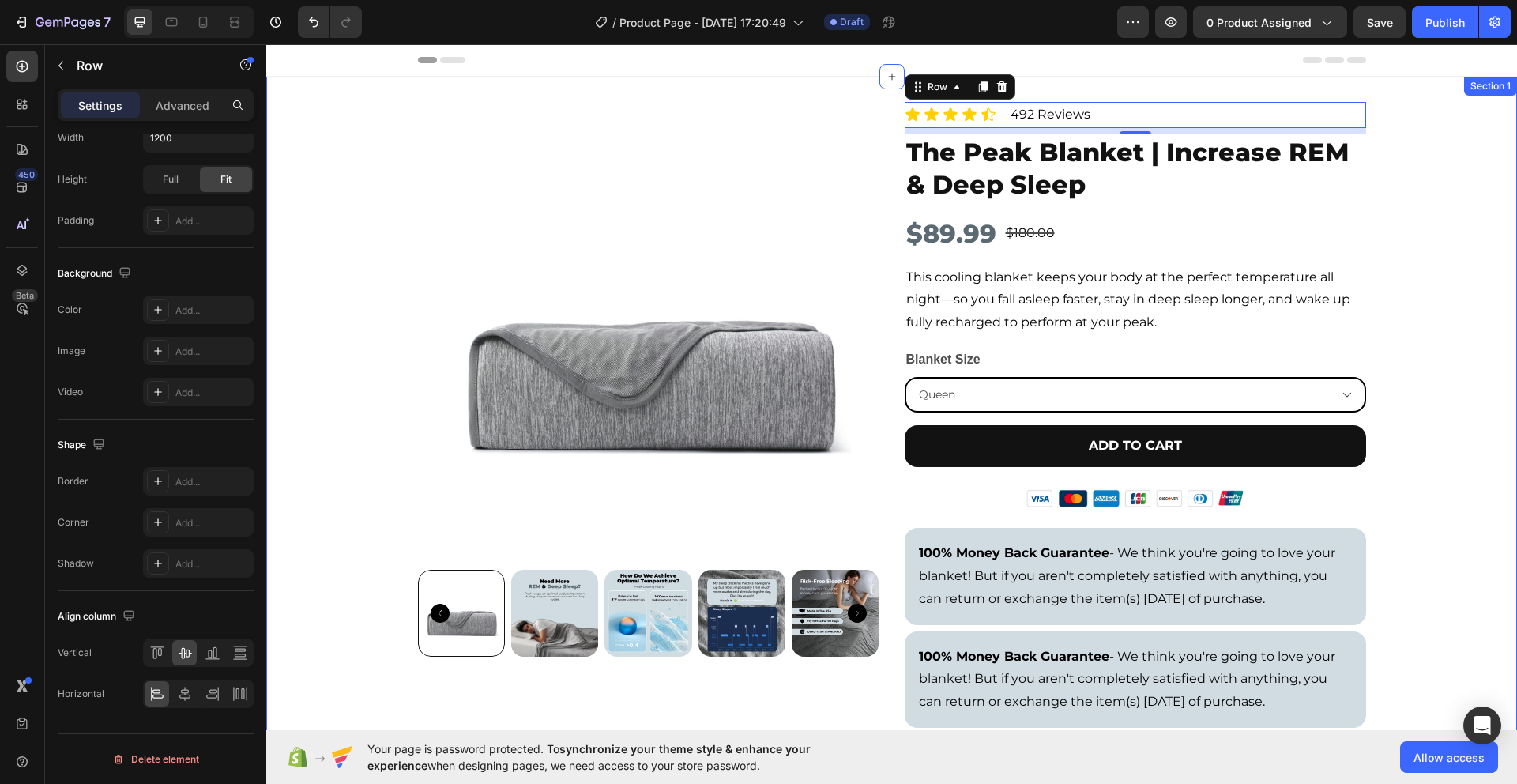
click at [1463, 255] on div "Product Images Icon Icon Icon Icon Icon Icon List 492 Reviews Text Block Row 8 …" at bounding box center [892, 425] width 1251 height 645
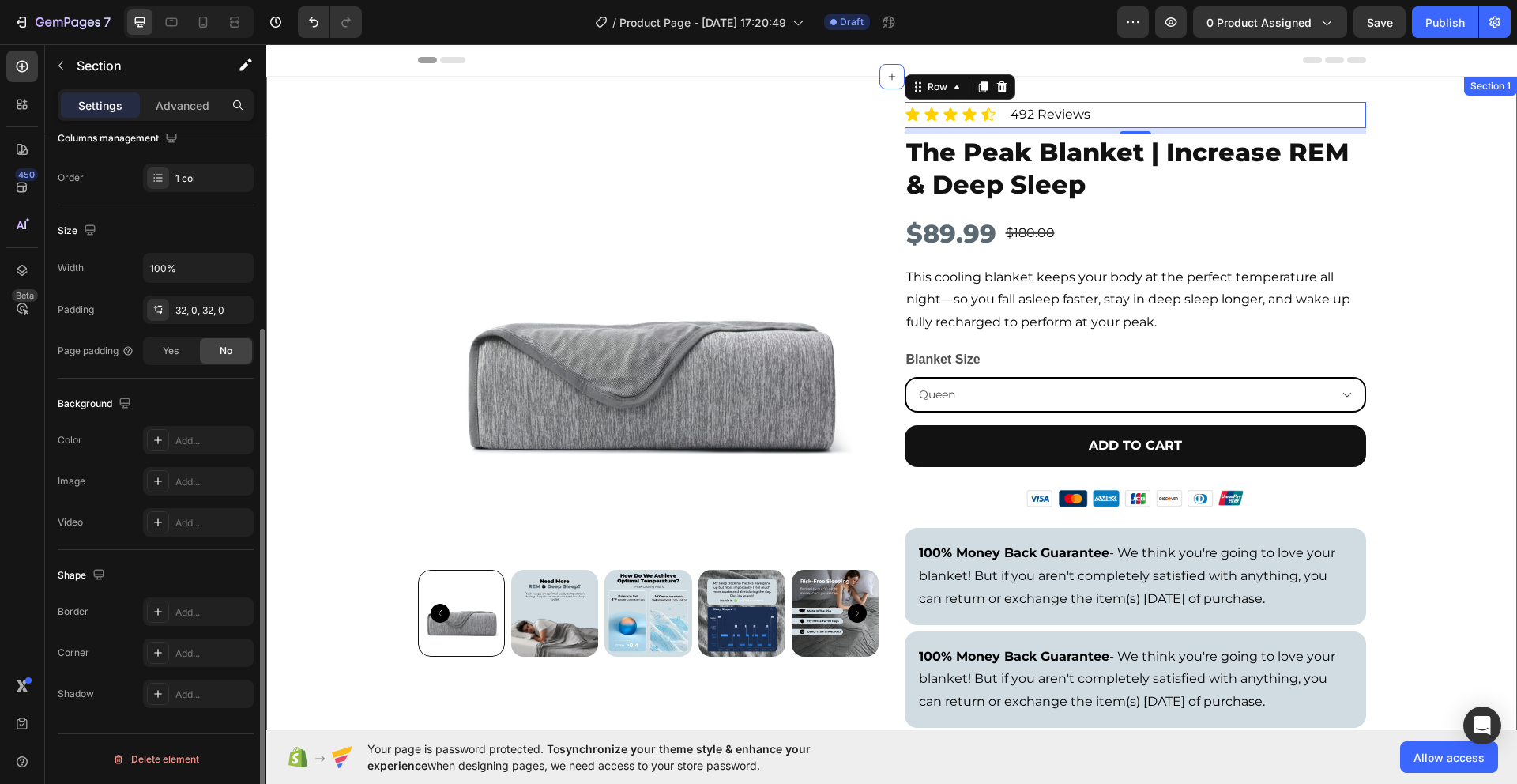
scroll to position [0, 0]
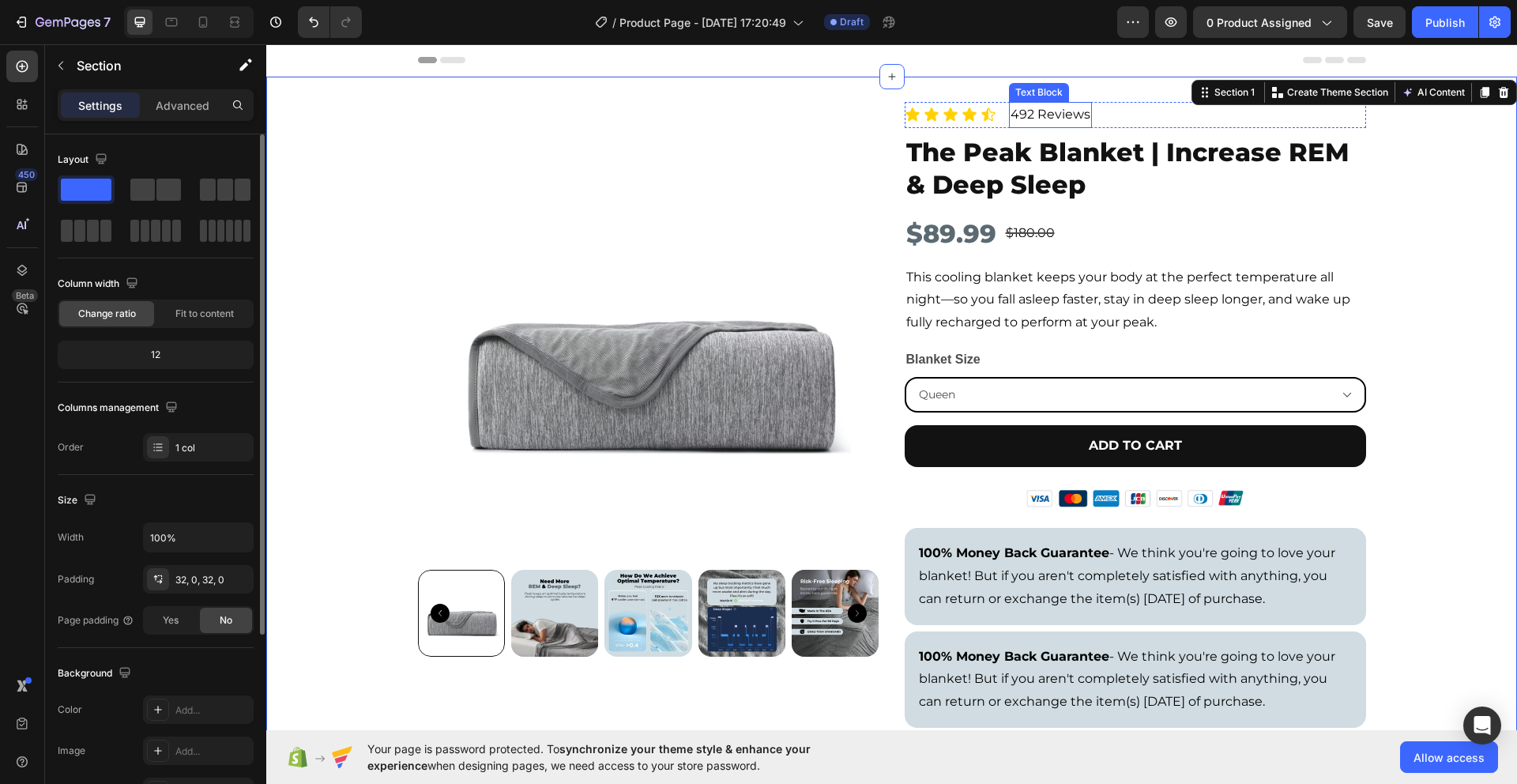
click at [1059, 108] on p "492 Reviews" at bounding box center [1051, 114] width 80 height 23
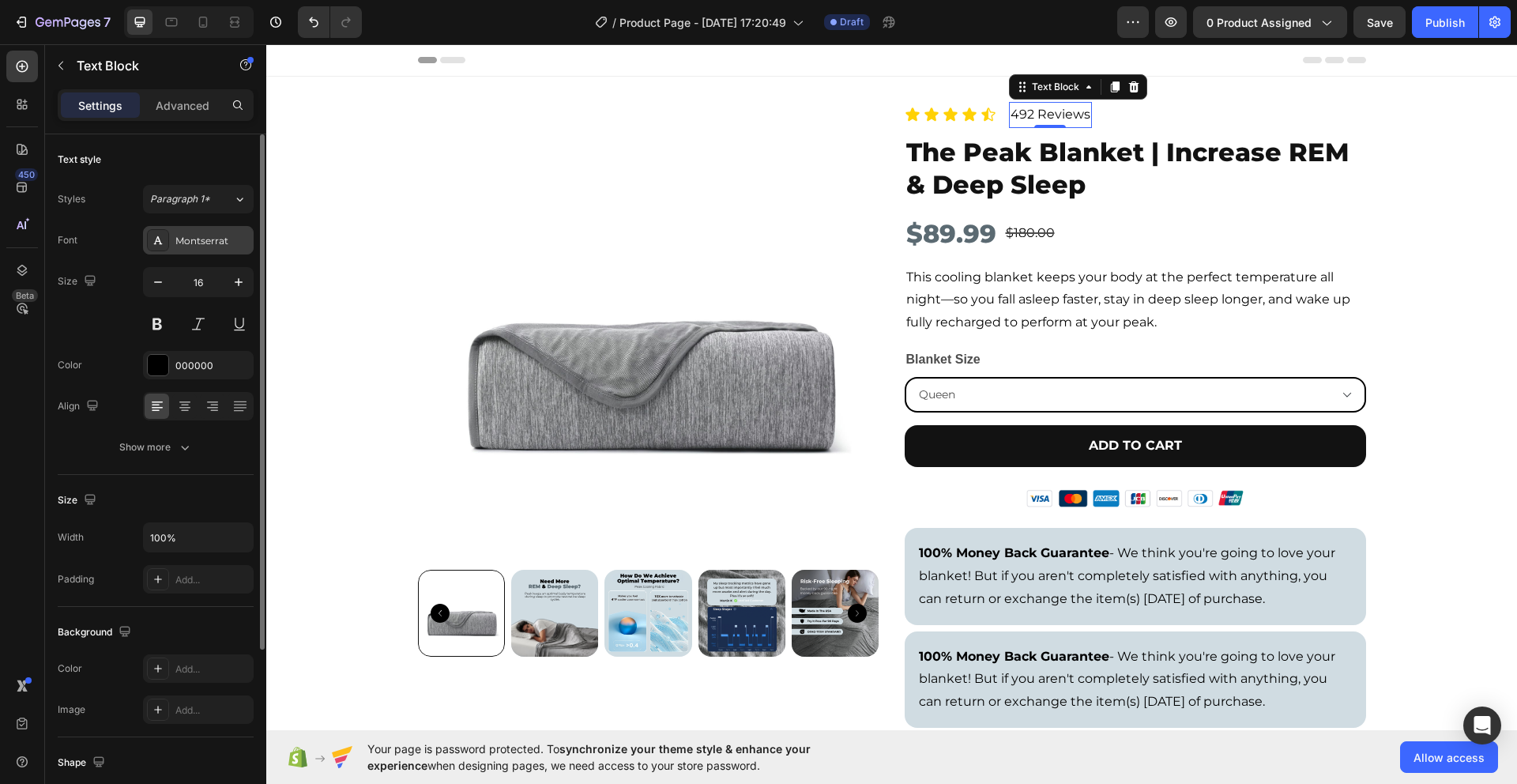
click at [206, 238] on div "Montserrat" at bounding box center [212, 241] width 75 height 14
click at [108, 260] on div "Font Montserrat Size 16 Color 000000 Align Show more" at bounding box center [155, 343] width 196 height 235
click at [171, 453] on div "Show more" at bounding box center [155, 448] width 74 height 16
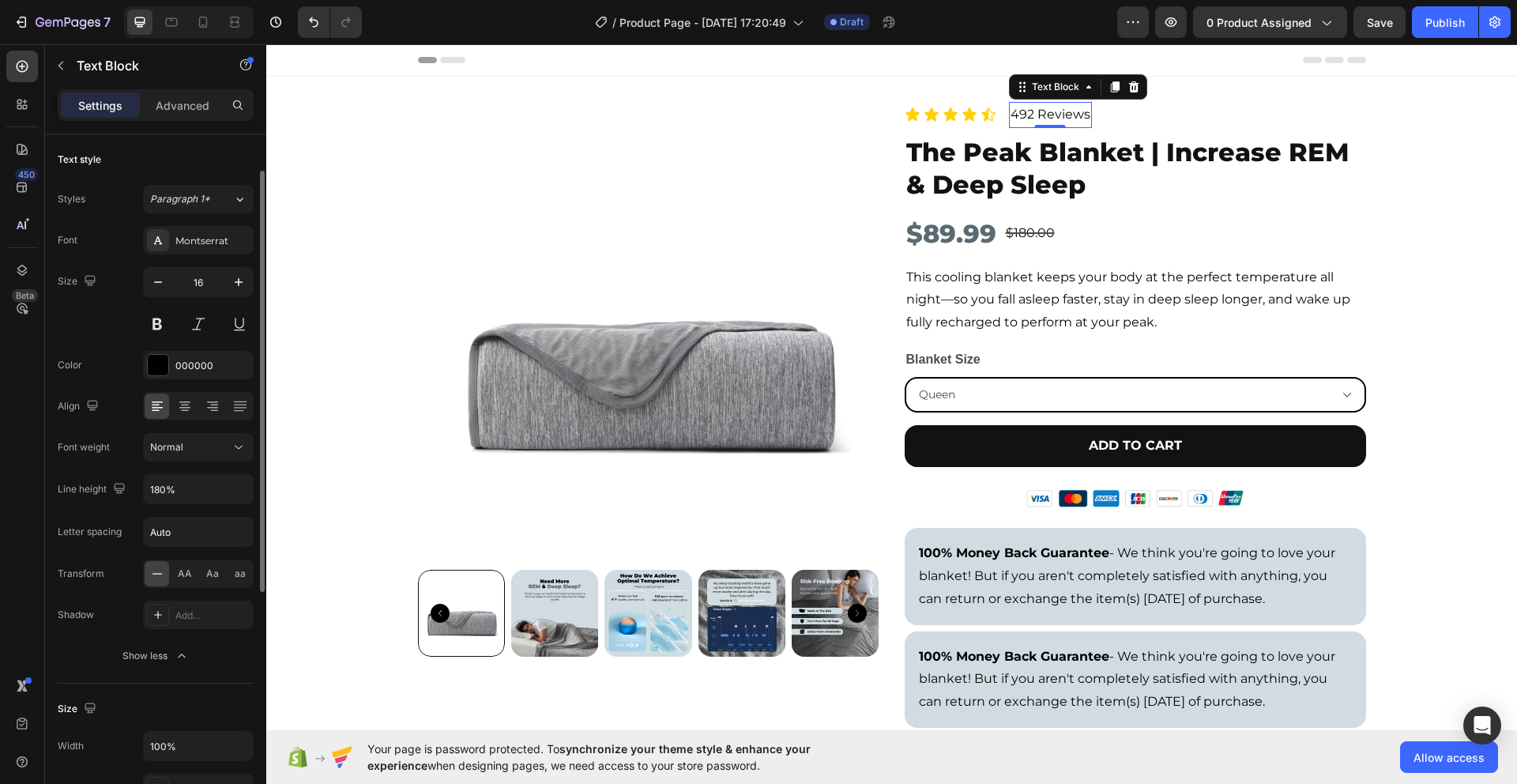
scroll to position [23, 0]
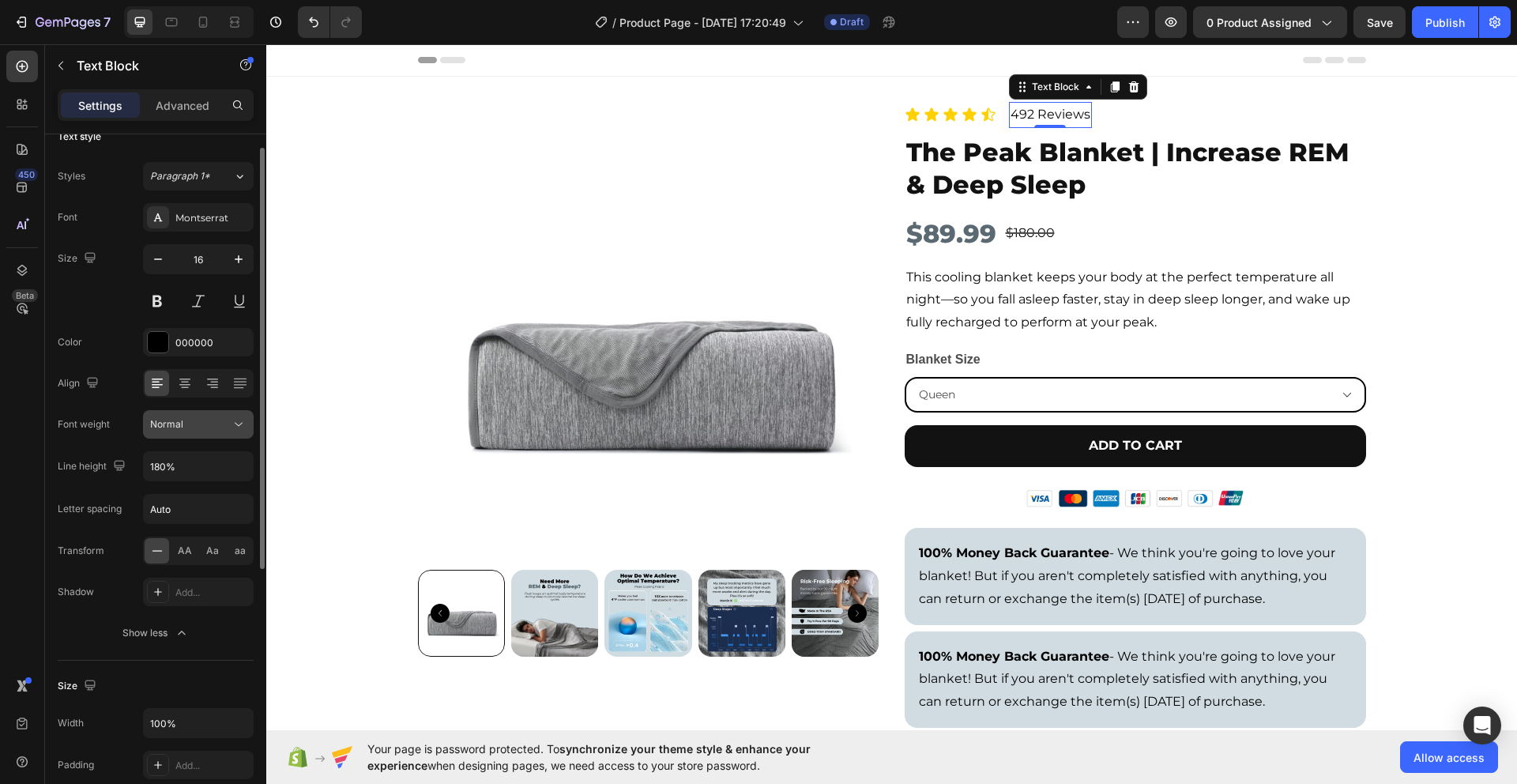
click at [199, 416] on div "Normal" at bounding box center [199, 424] width 96 height 16
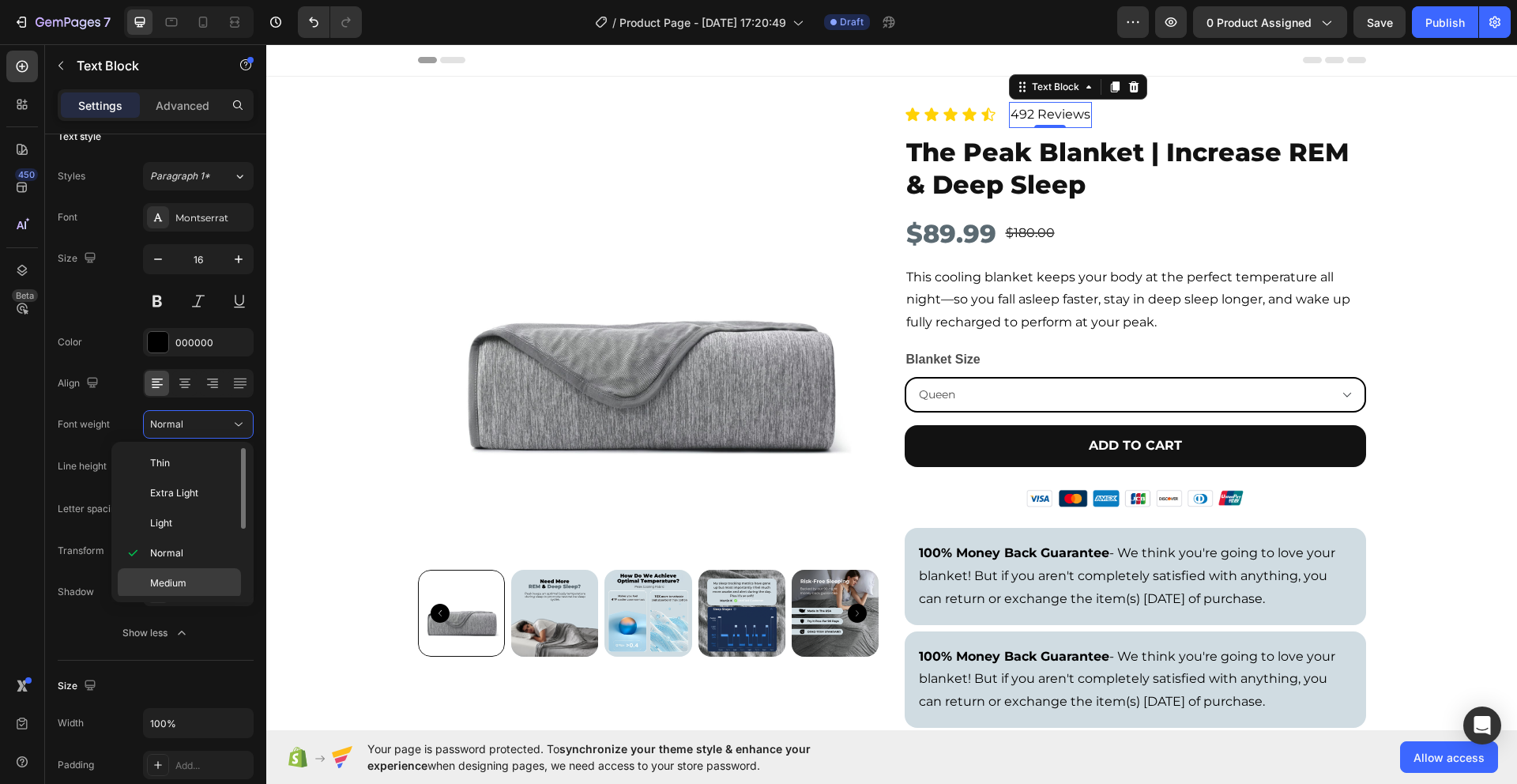
click at [191, 598] on div "Medium" at bounding box center [179, 613] width 123 height 30
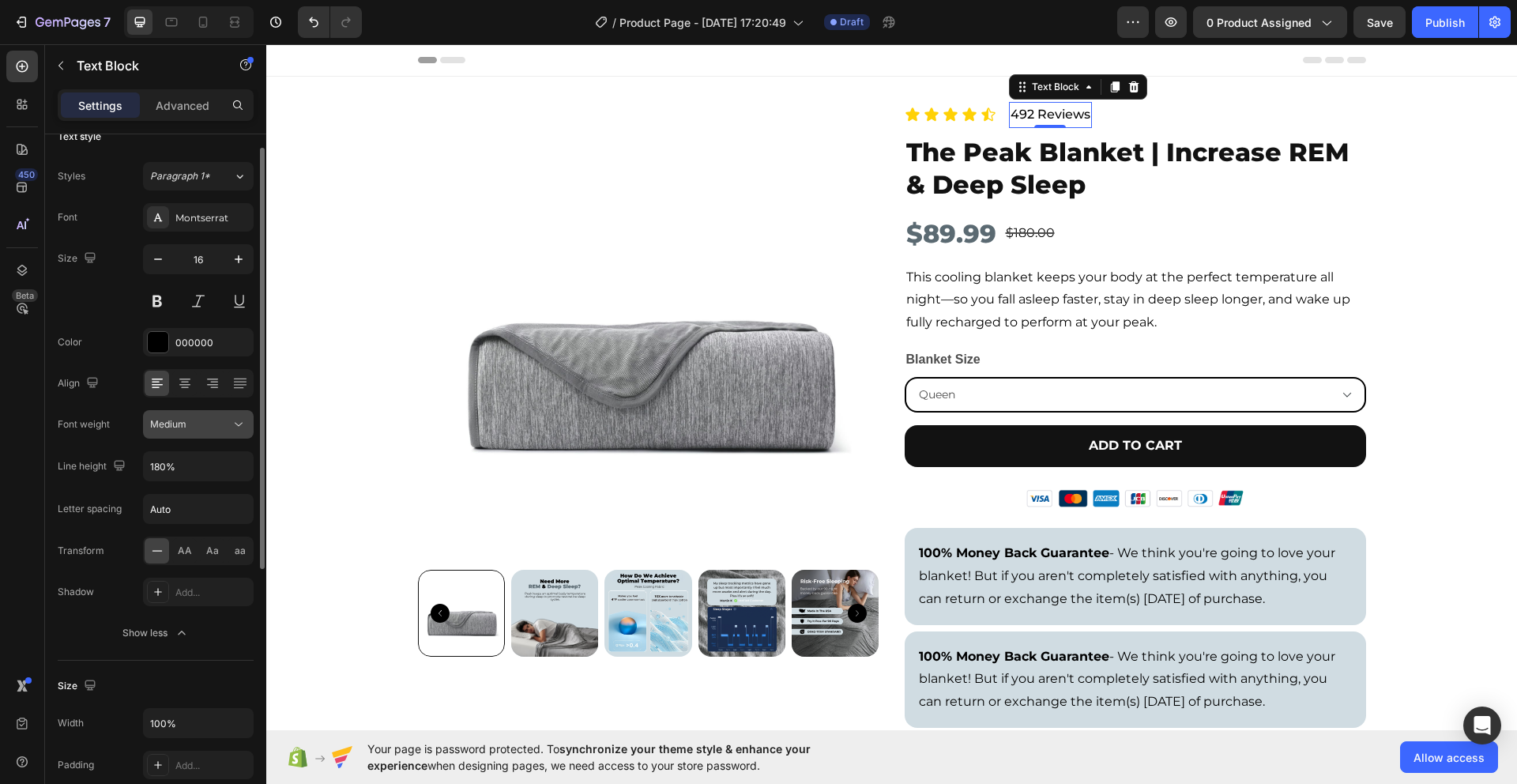
click at [218, 428] on div "Medium" at bounding box center [191, 424] width 81 height 14
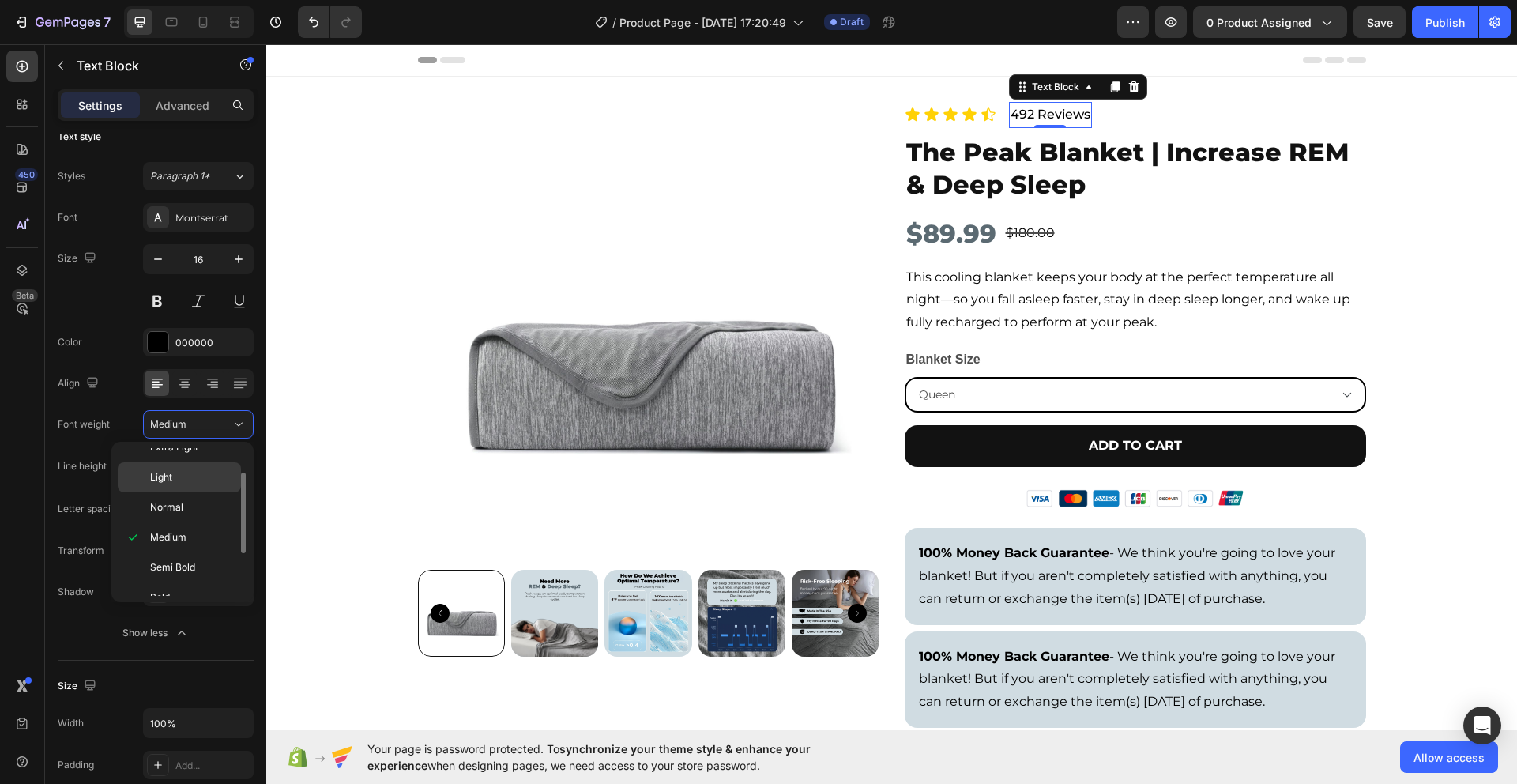
scroll to position [110, 0]
click at [179, 497] on span "Semi Bold" at bounding box center [173, 504] width 45 height 14
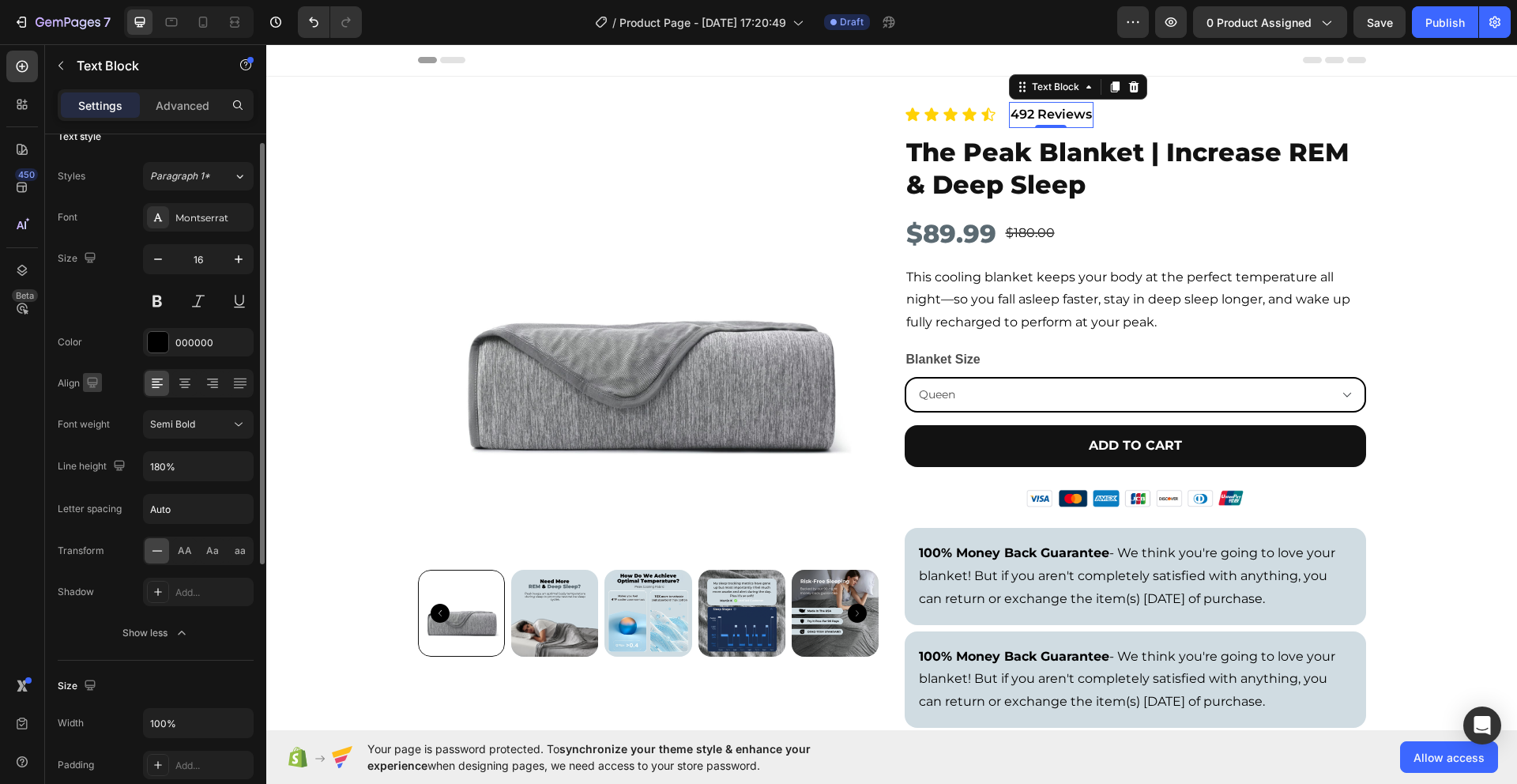
scroll to position [2, 0]
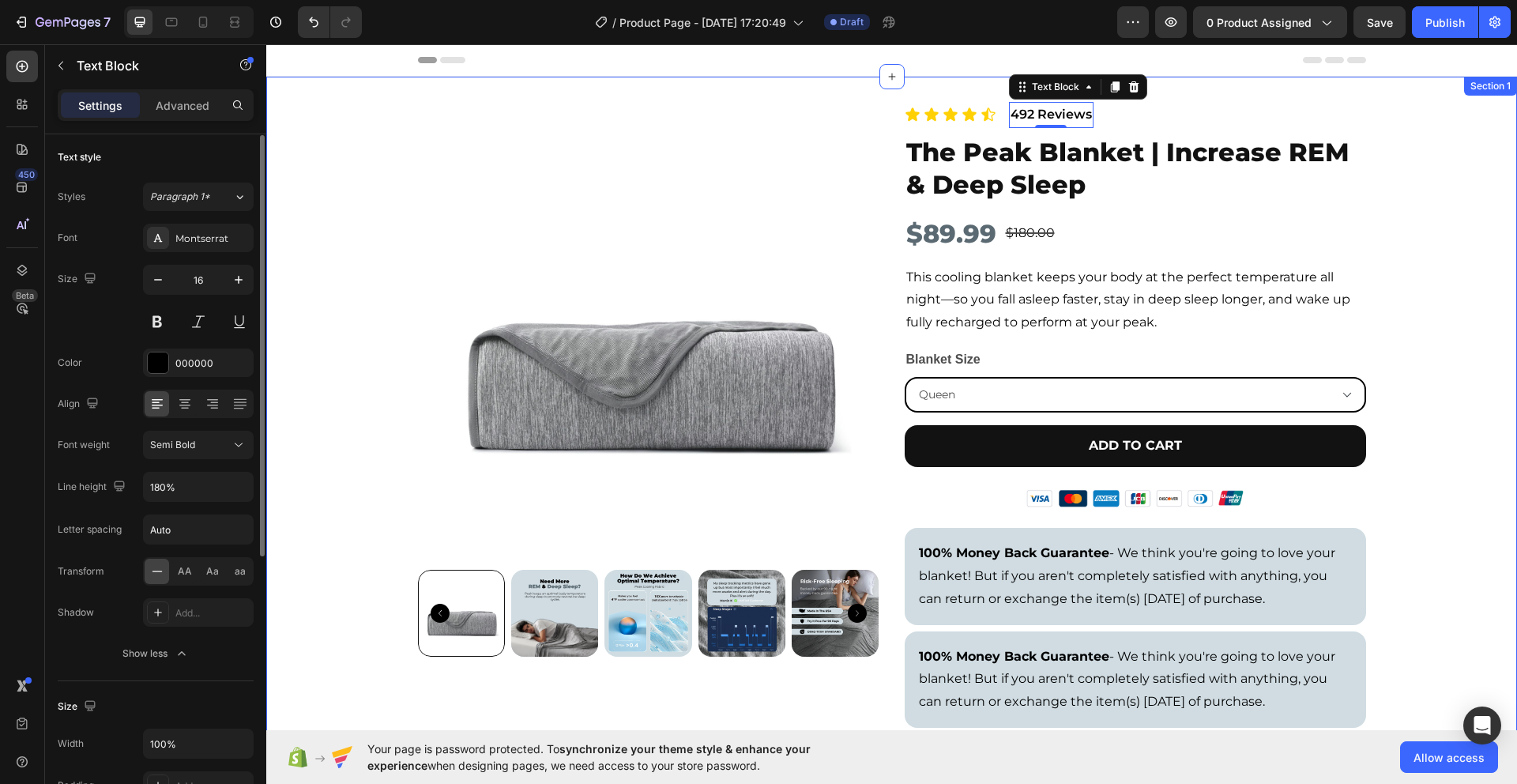
click at [315, 352] on div "Product Images Icon Icon Icon Icon Icon Icon List 492 Reviews Text Block 0 Row …" at bounding box center [892, 425] width 1251 height 645
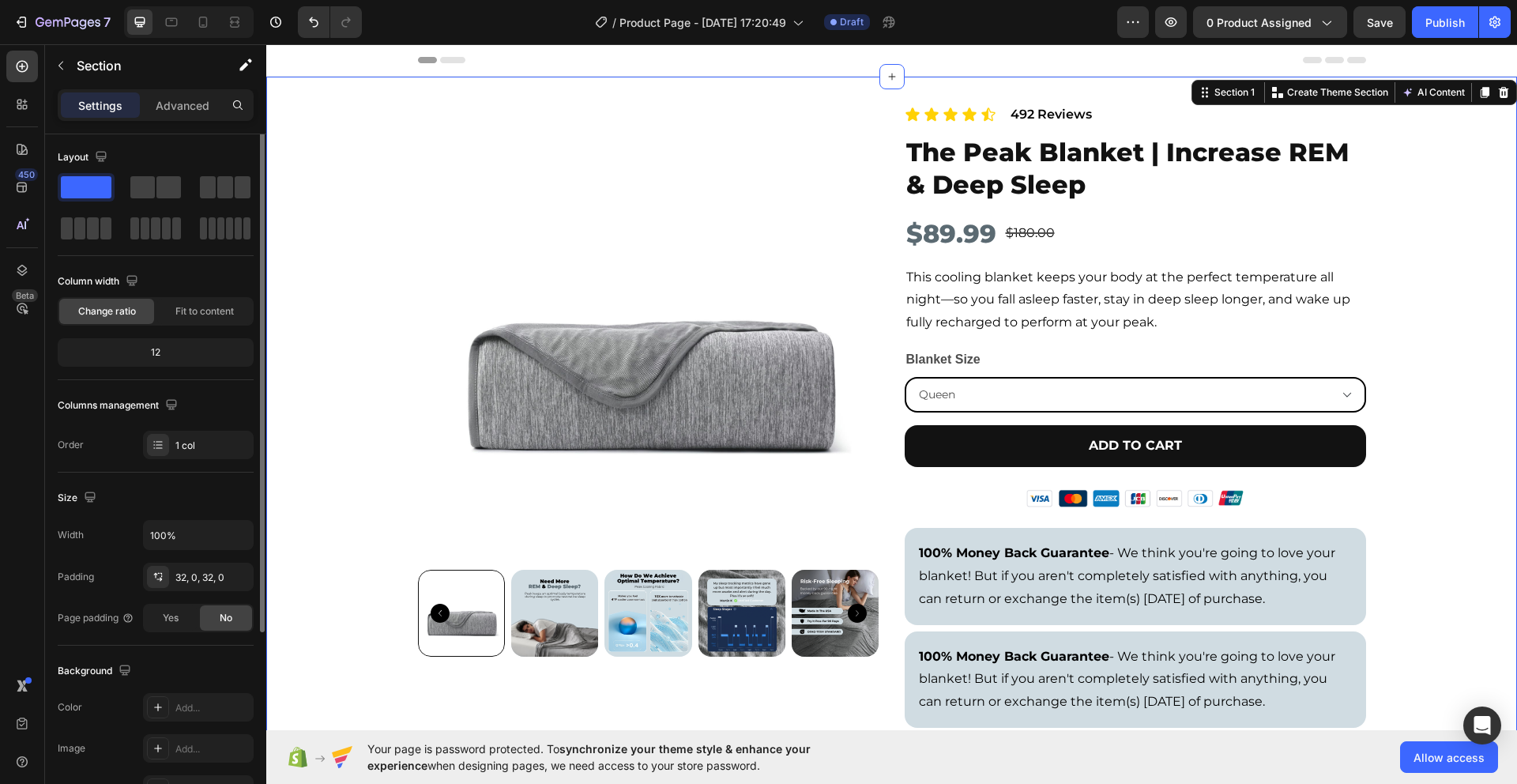
scroll to position [0, 0]
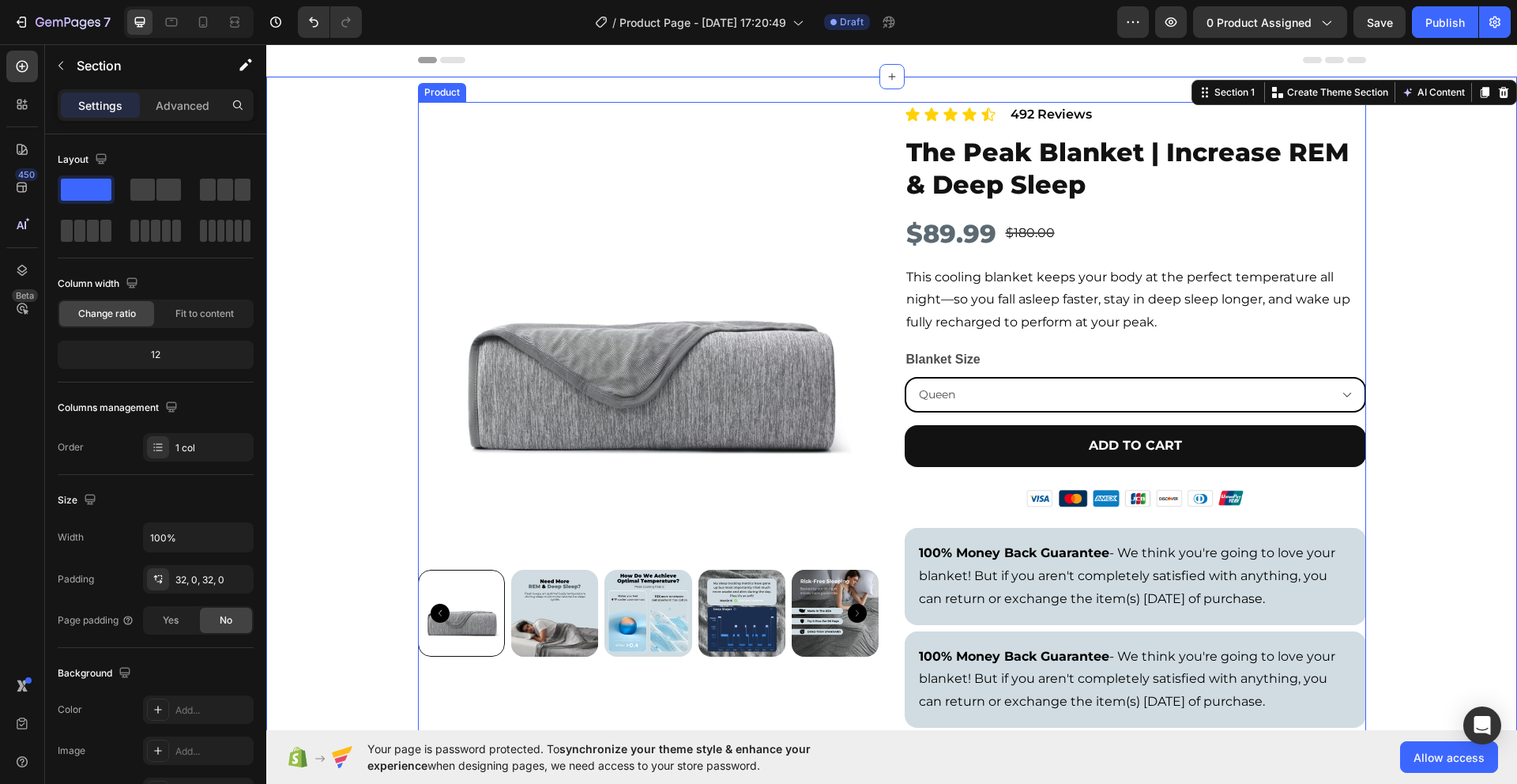
click at [1180, 118] on div "Icon Icon Icon Icon Icon Icon List 492 Reviews Text Block Row" at bounding box center [1135, 115] width 461 height 27
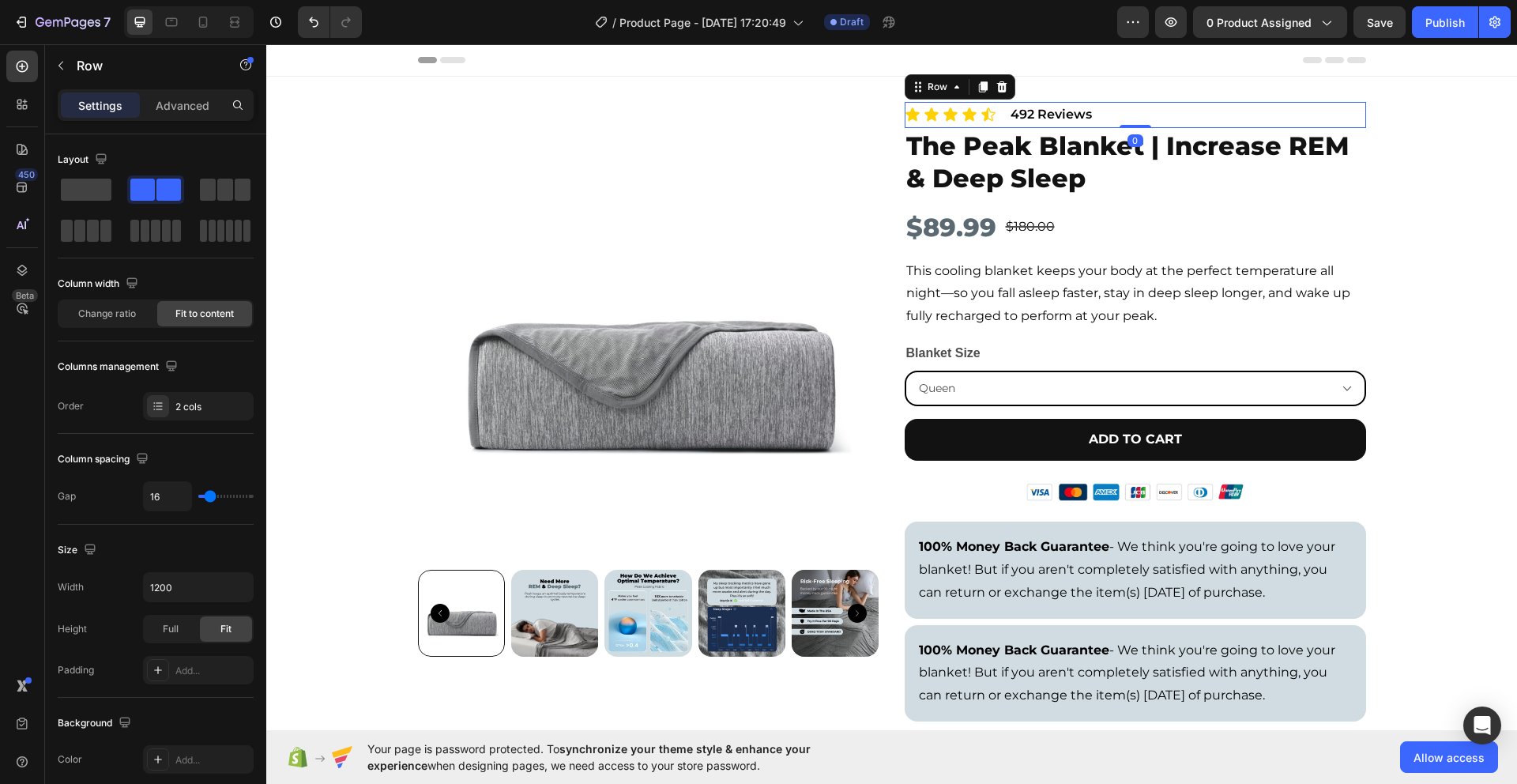
drag, startPoint x: 1142, startPoint y: 131, endPoint x: 1142, endPoint y: 119, distance: 12.0
click at [1142, 119] on div "Icon Icon Icon Icon Icon Icon List 492 Reviews Text Block Row 0" at bounding box center [1135, 115] width 461 height 27
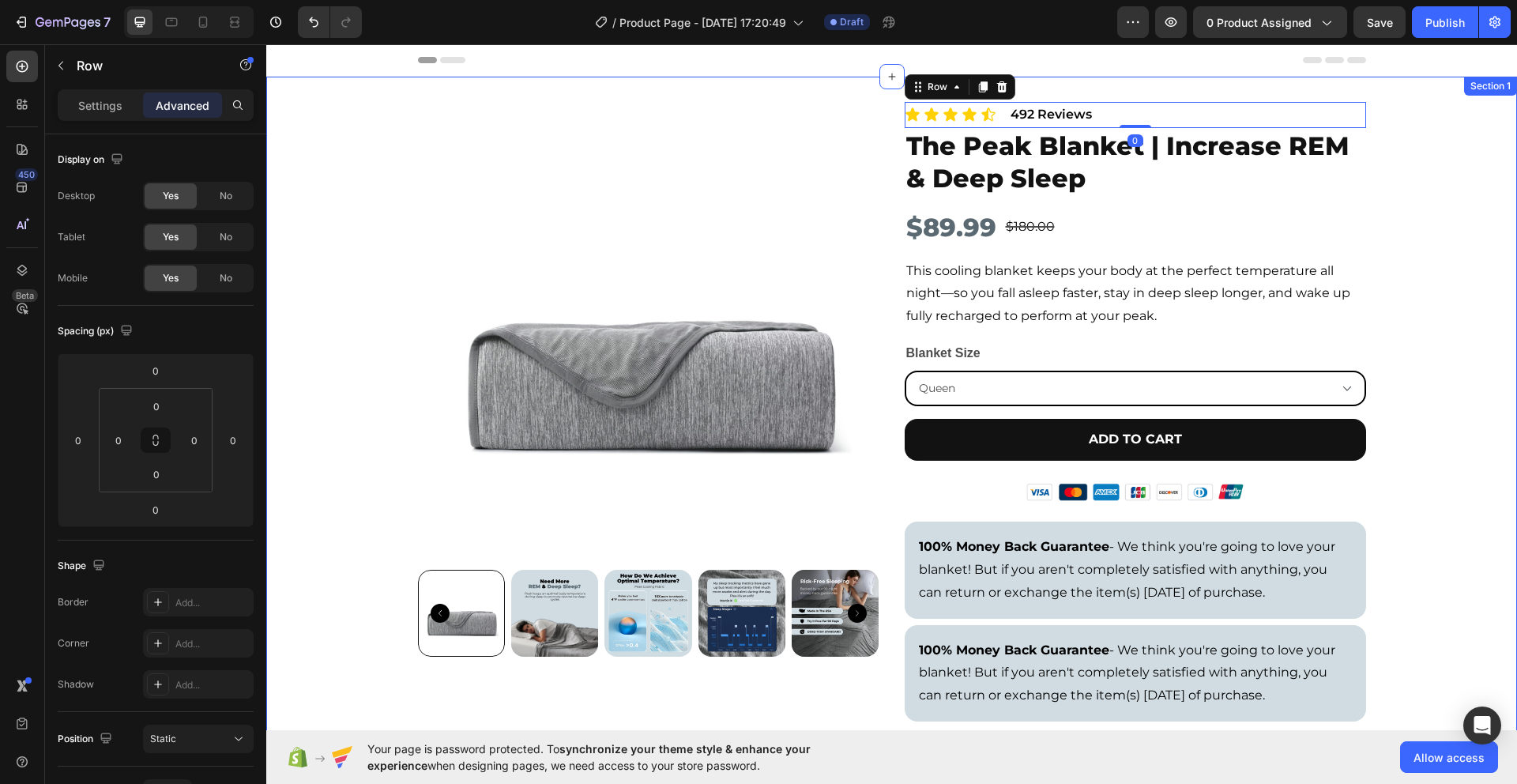
click at [1437, 206] on div "Product Images Icon Icon Icon Icon Icon Icon List 492 Reviews Text Block Row 0 …" at bounding box center [892, 421] width 1251 height 638
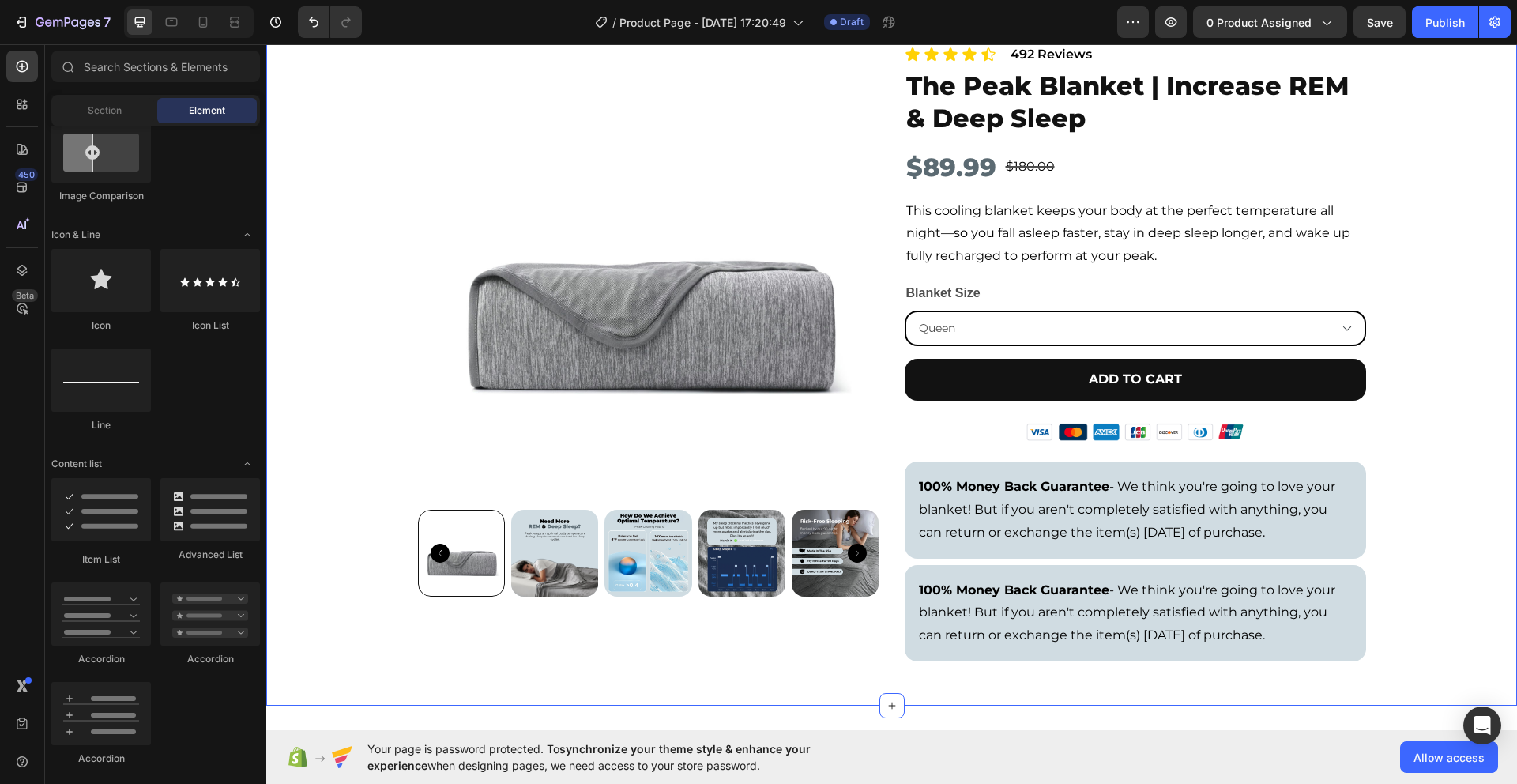
scroll to position [90, 0]
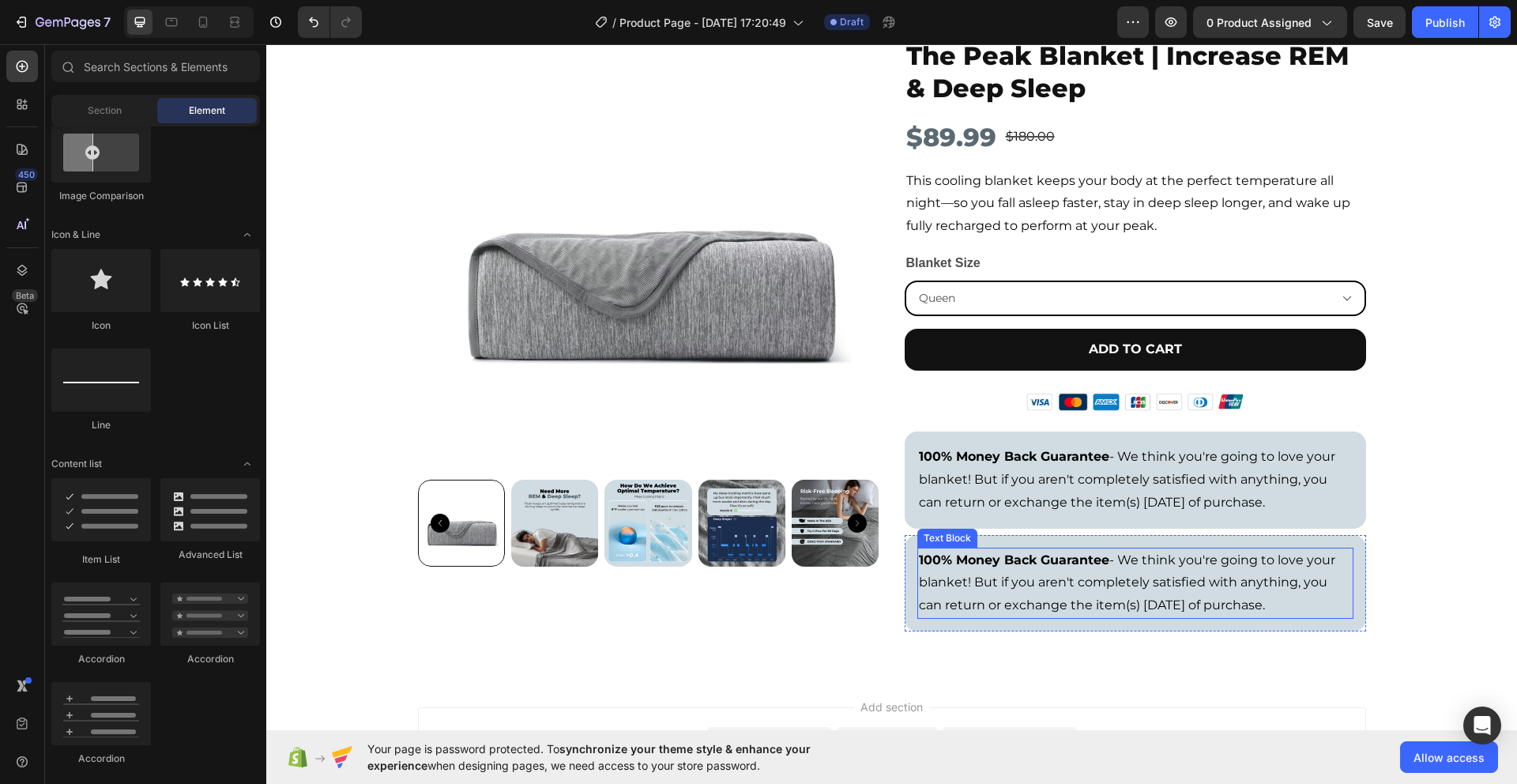
drag, startPoint x: 1019, startPoint y: 560, endPoint x: 1034, endPoint y: 566, distance: 16.2
click at [1021, 561] on strong "100% Money Back Guarantee" at bounding box center [1014, 560] width 191 height 15
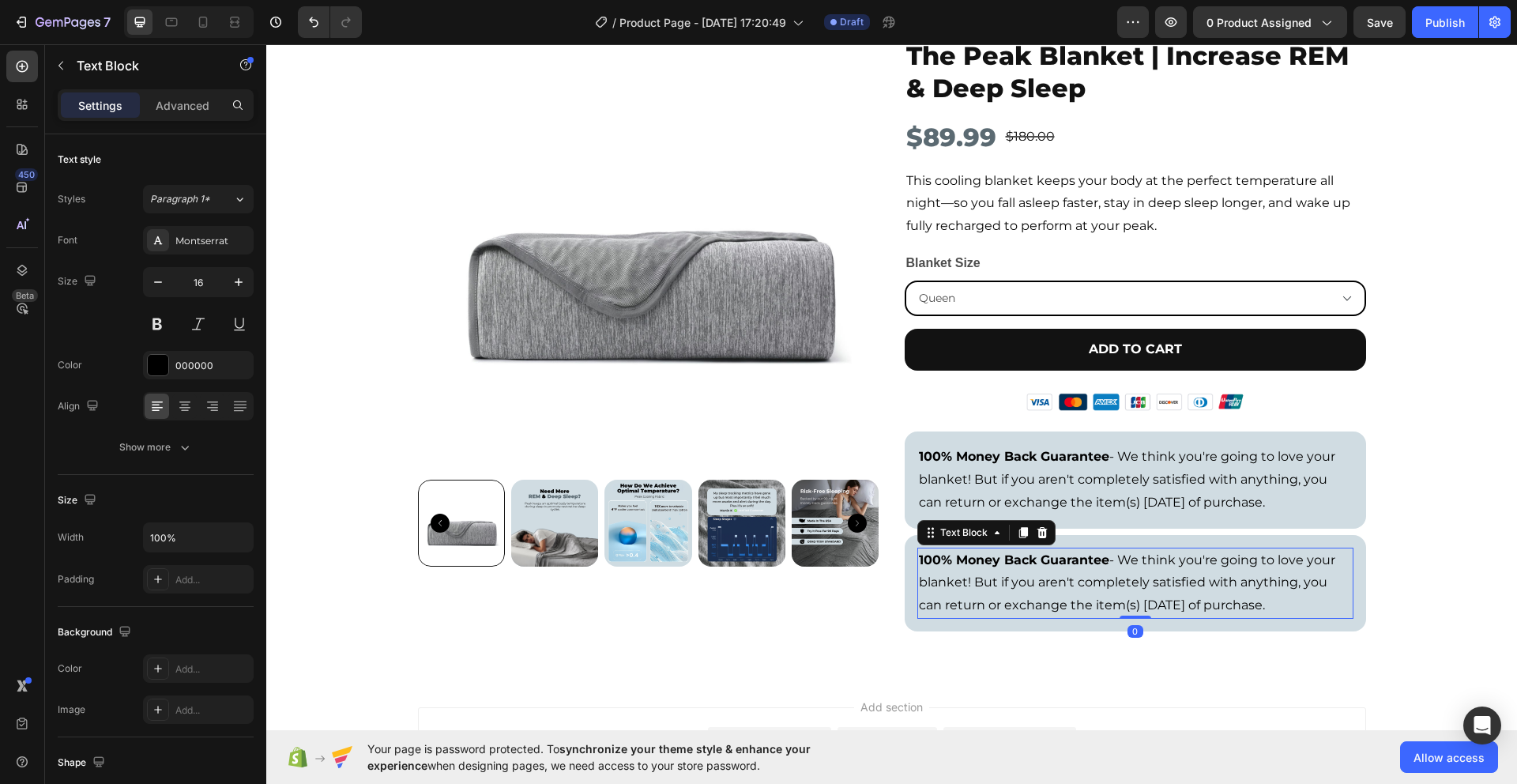
click at [1044, 565] on strong "100% Money Back Guarantee" at bounding box center [1014, 560] width 191 height 15
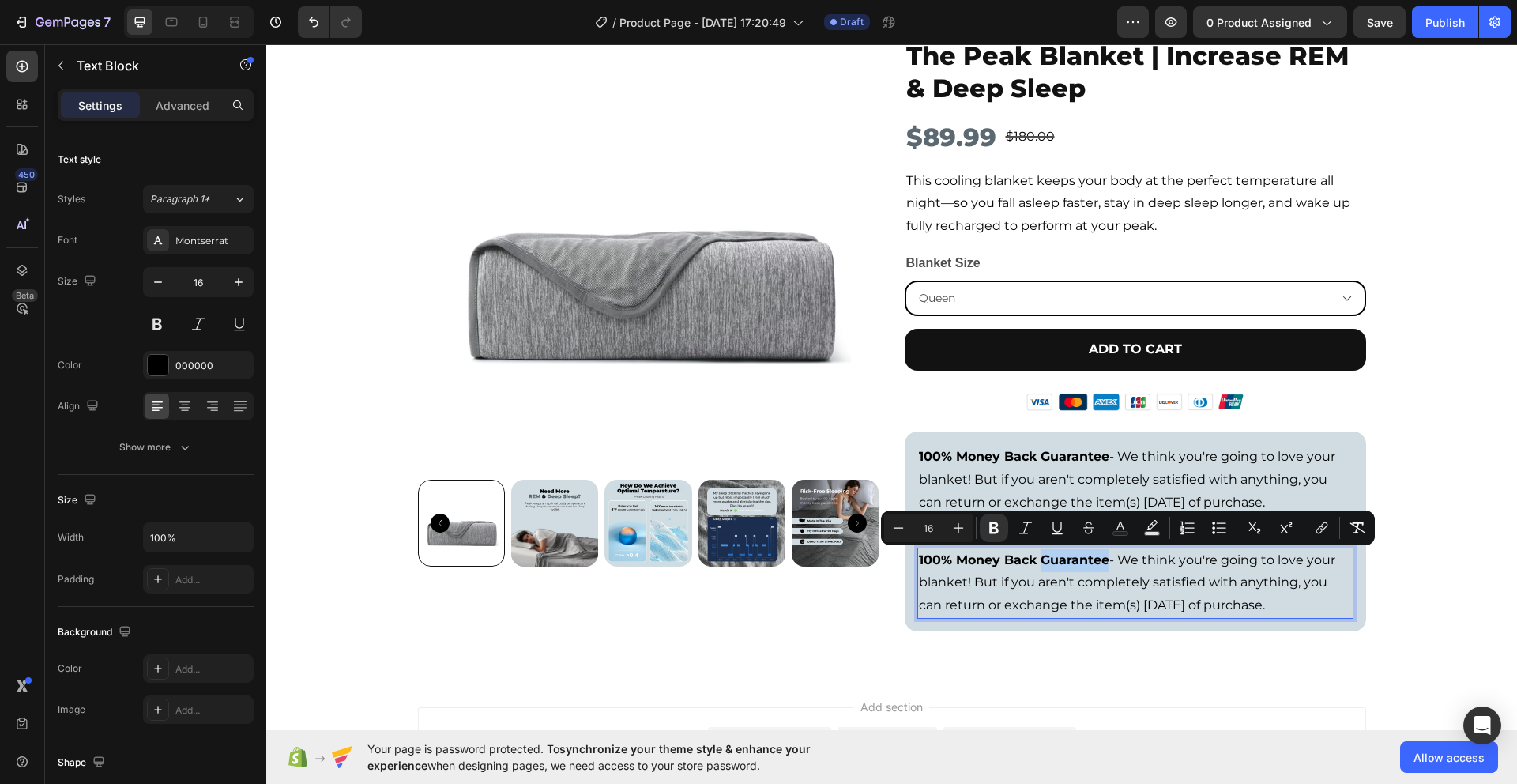
click at [1084, 569] on p "100% Money Back Guarantee - We think you're going to love your blanket! But if …" at bounding box center [1135, 582] width 433 height 68
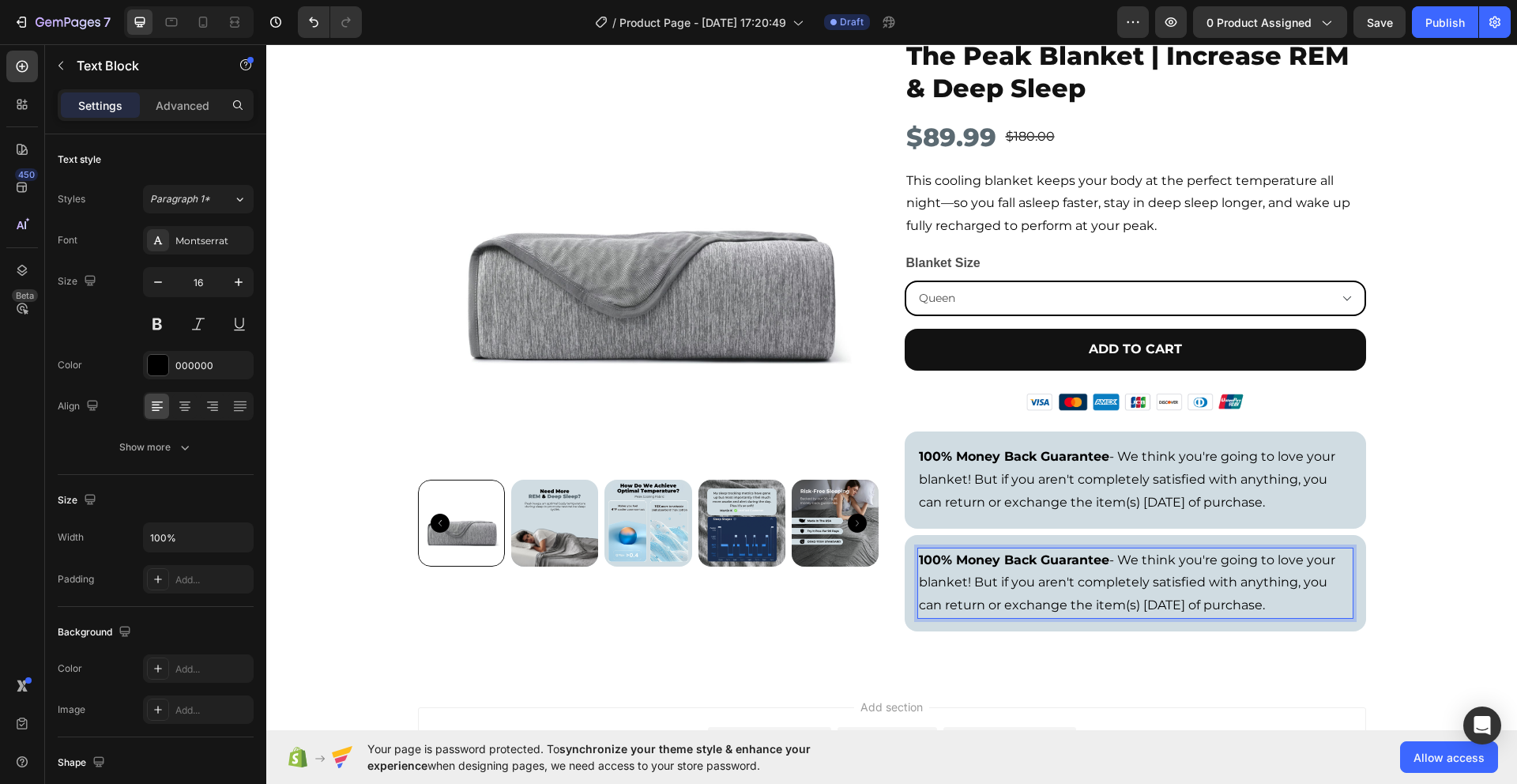
click at [1101, 560] on strong "100% Money Back Guarantee" at bounding box center [1014, 560] width 191 height 15
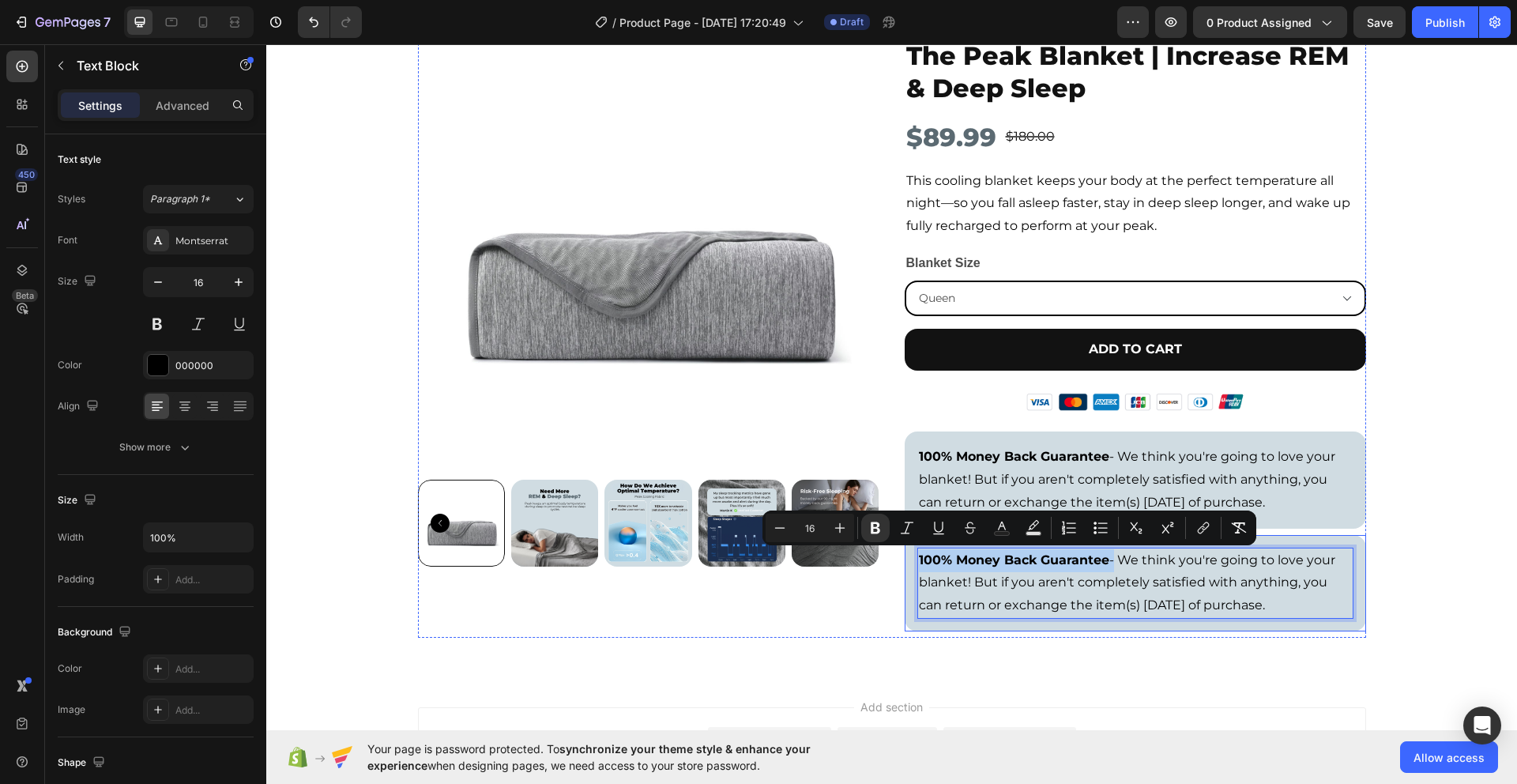
drag, startPoint x: 1020, startPoint y: 557, endPoint x: 902, endPoint y: 551, distance: 118.2
click at [905, 551] on div "100% Money Back Guarantee - We think you're going to love your blanket! But if …" at bounding box center [1135, 583] width 461 height 96
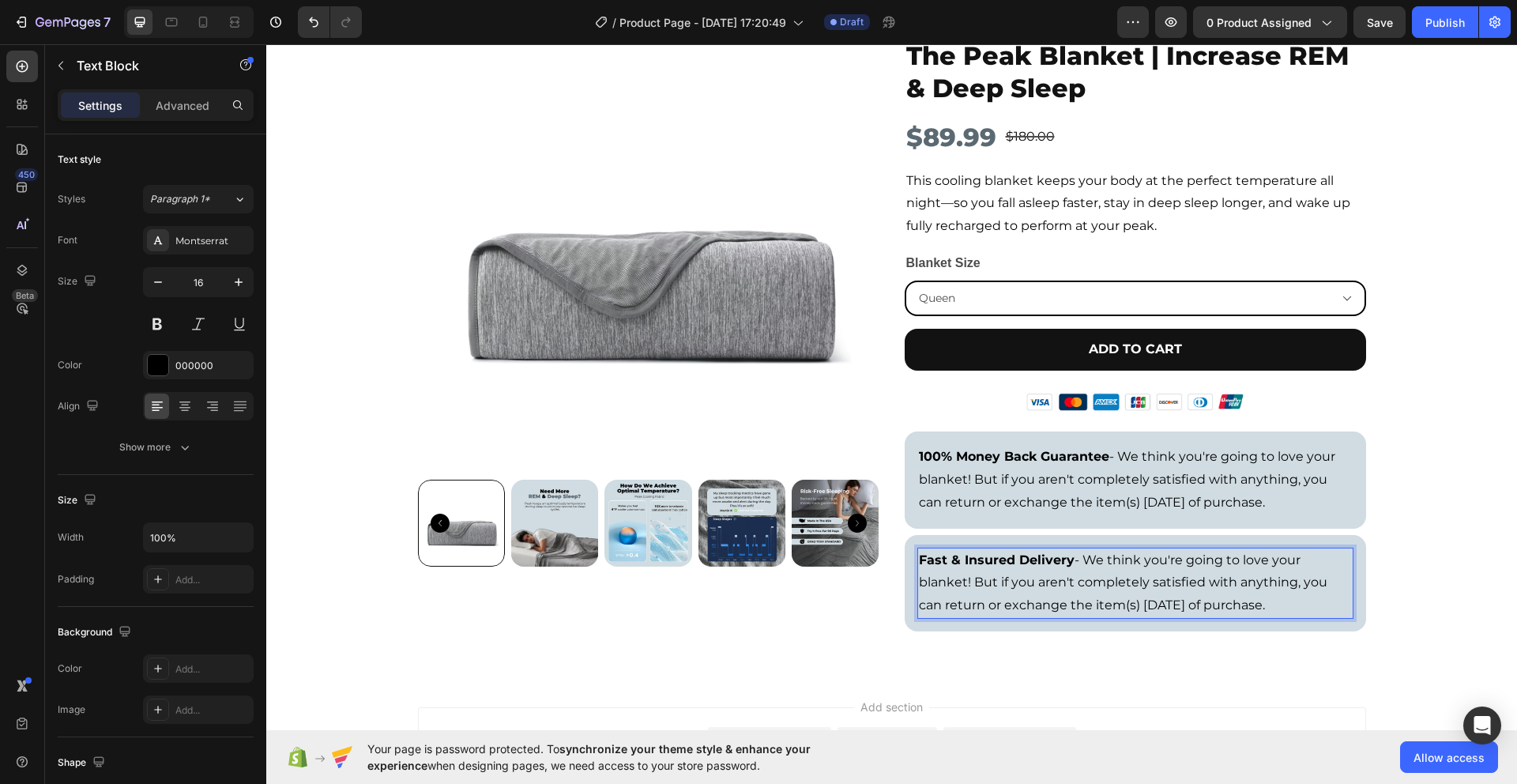
click at [1087, 576] on p "Fast & Insured Delivery - We think you're going to love your blanket! But if yo…" at bounding box center [1135, 582] width 433 height 68
click at [1071, 561] on p "Fast & Insured Delivery - We think you're going to love your blanket! But if yo…" at bounding box center [1135, 582] width 433 height 68
click at [1075, 562] on p "Fast & Insured Delivery - We think you're going to love your blanket! But if yo…" at bounding box center [1135, 582] width 433 height 68
drag, startPoint x: 1075, startPoint y: 561, endPoint x: 1237, endPoint y: 605, distance: 167.9
click at [1237, 605] on p "Fast & Insured Delivery - We think you're going to love your blanket! But if yo…" at bounding box center [1135, 582] width 433 height 68
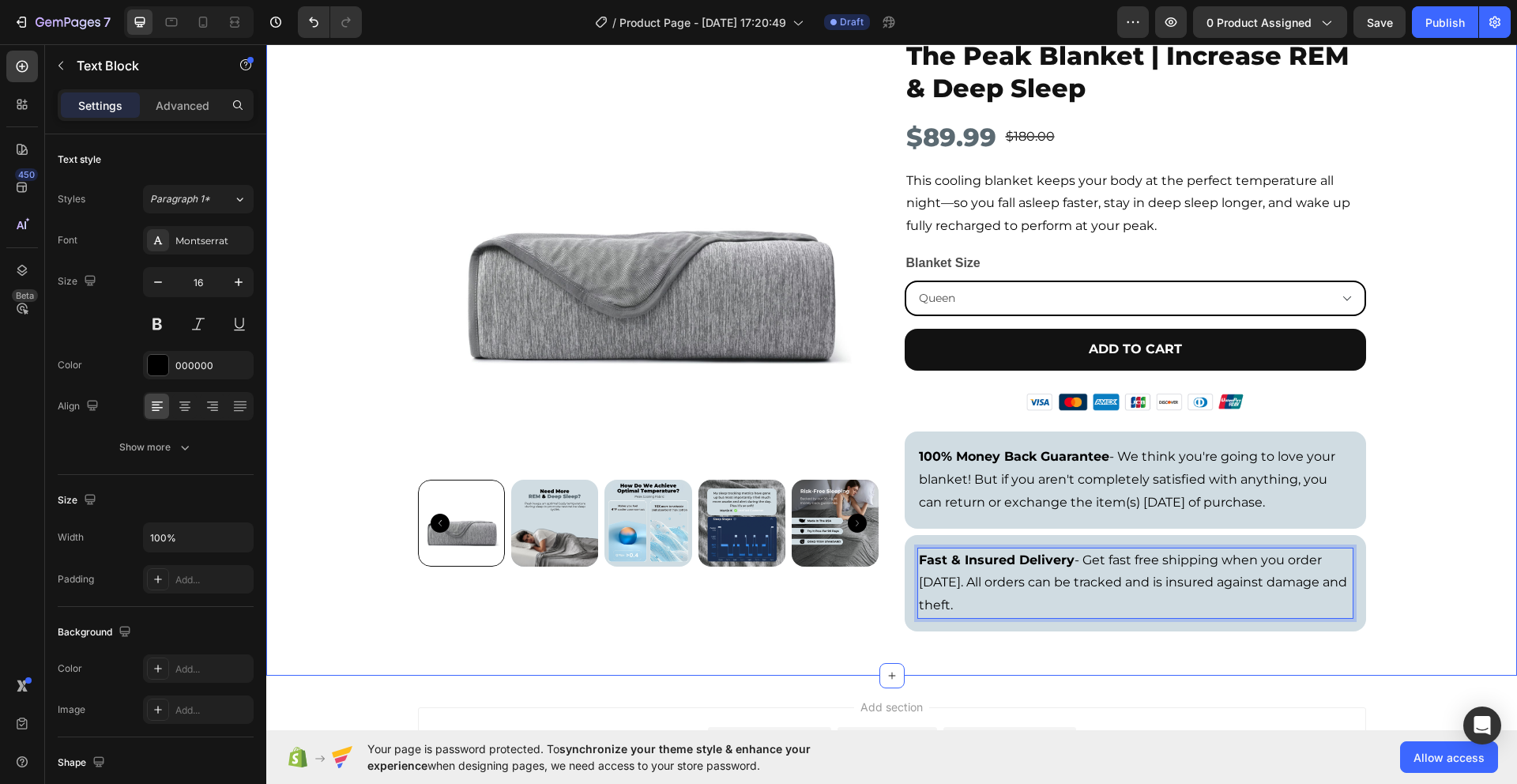
click at [1428, 530] on div "Product Images Icon Icon Icon Icon Icon Icon List 492 Reviews Text Block Row Th…" at bounding box center [892, 331] width 1251 height 638
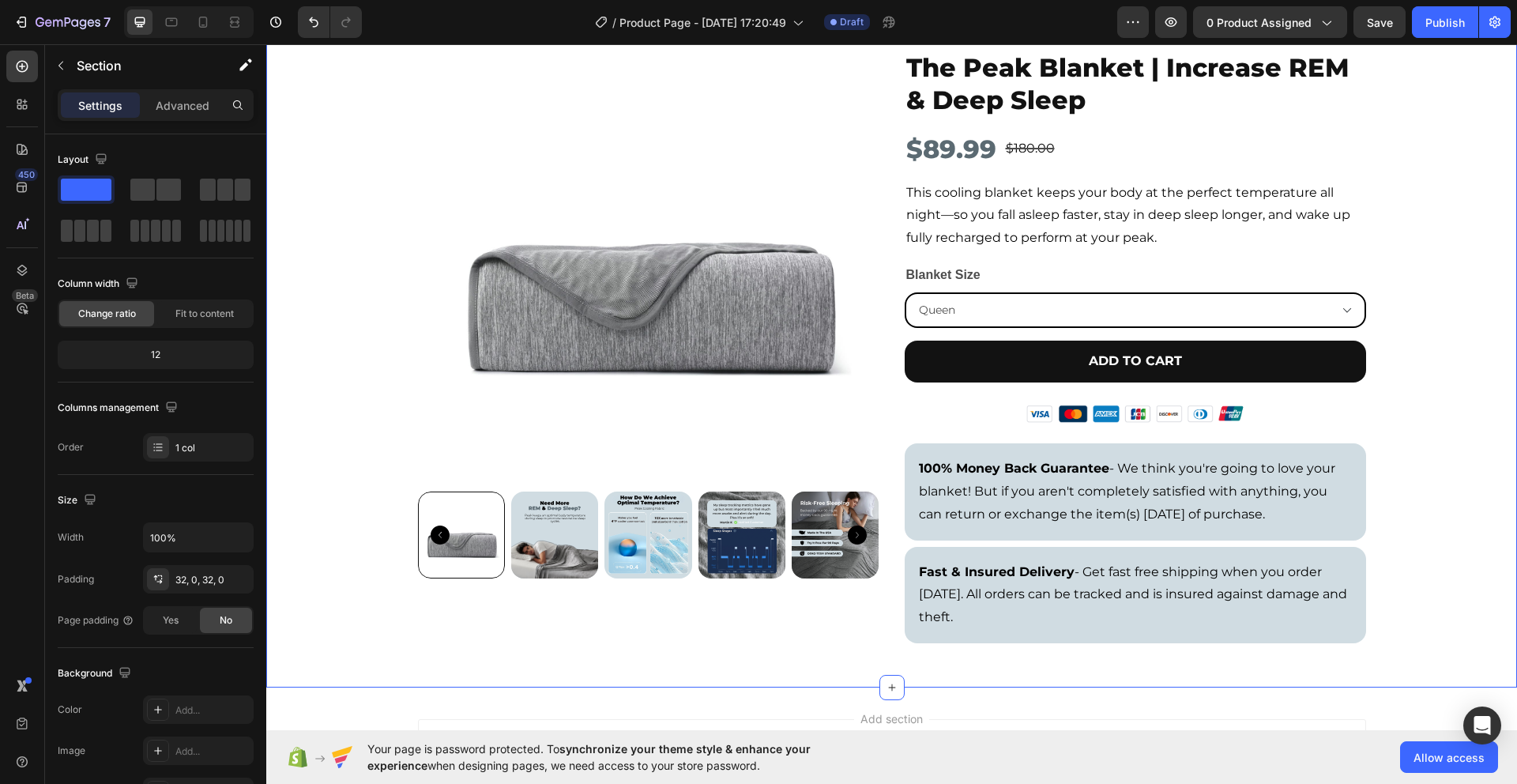
scroll to position [0, 0]
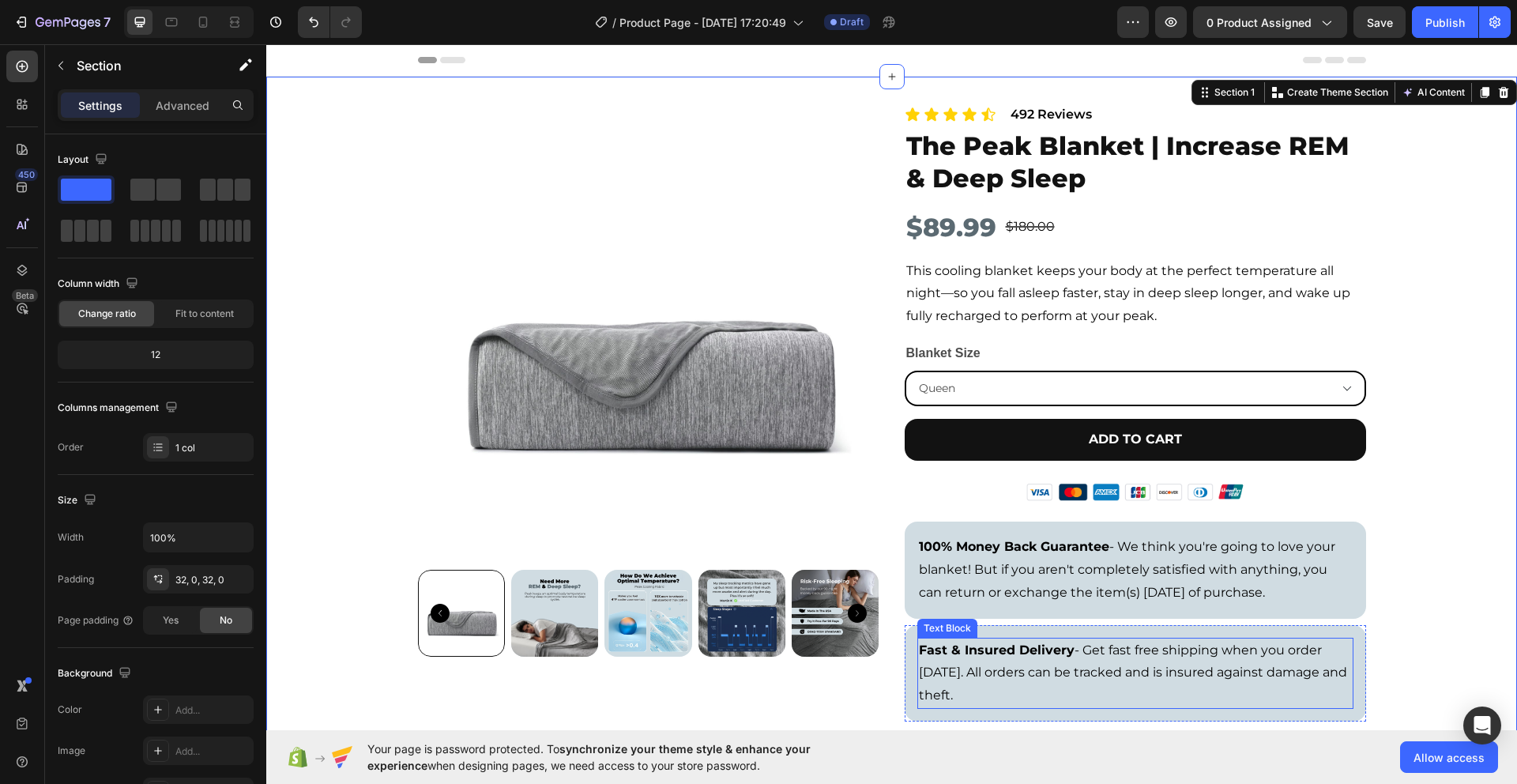
click at [1070, 652] on p "Fast & Insured Delivery - Get fast free shipping when you order [DATE]. All ord…" at bounding box center [1135, 673] width 433 height 68
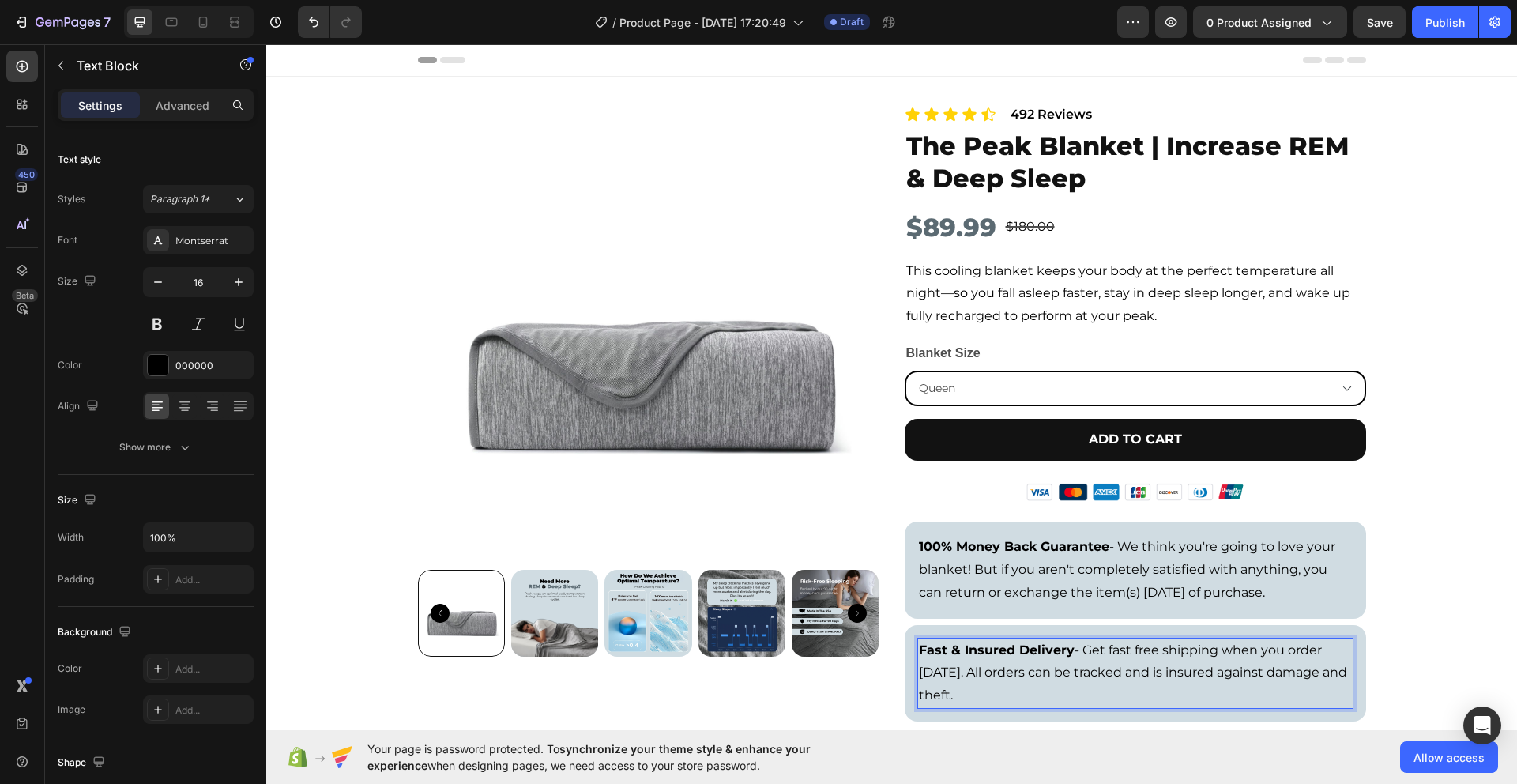
click at [1065, 652] on p "Fast & Insured Delivery - Get fast free shipping when you order [DATE]. All ord…" at bounding box center [1135, 673] width 433 height 68
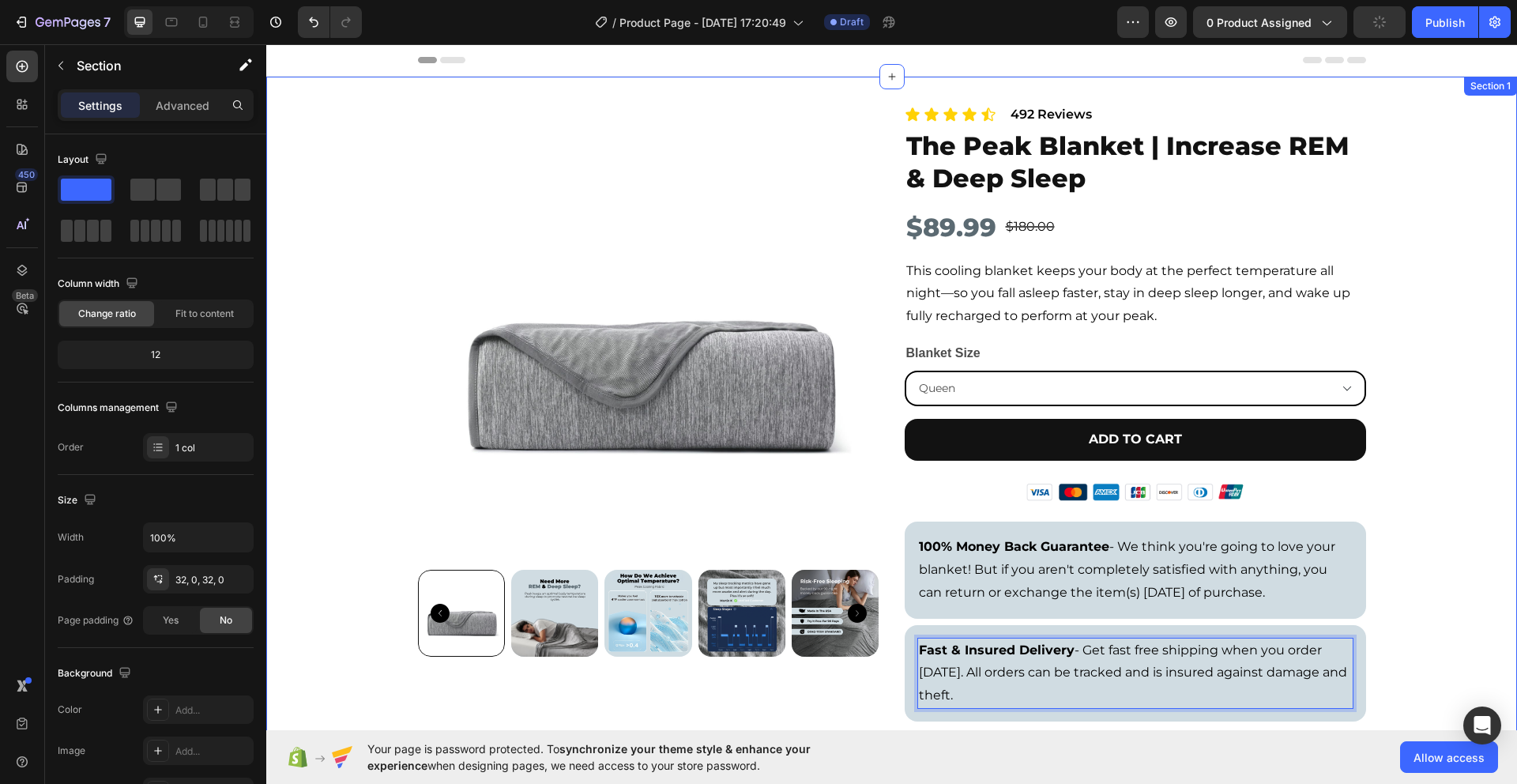
click at [1421, 552] on div "Product Images Icon Icon Icon Icon Icon Icon List 492 Reviews Text Block Row Th…" at bounding box center [892, 421] width 1251 height 638
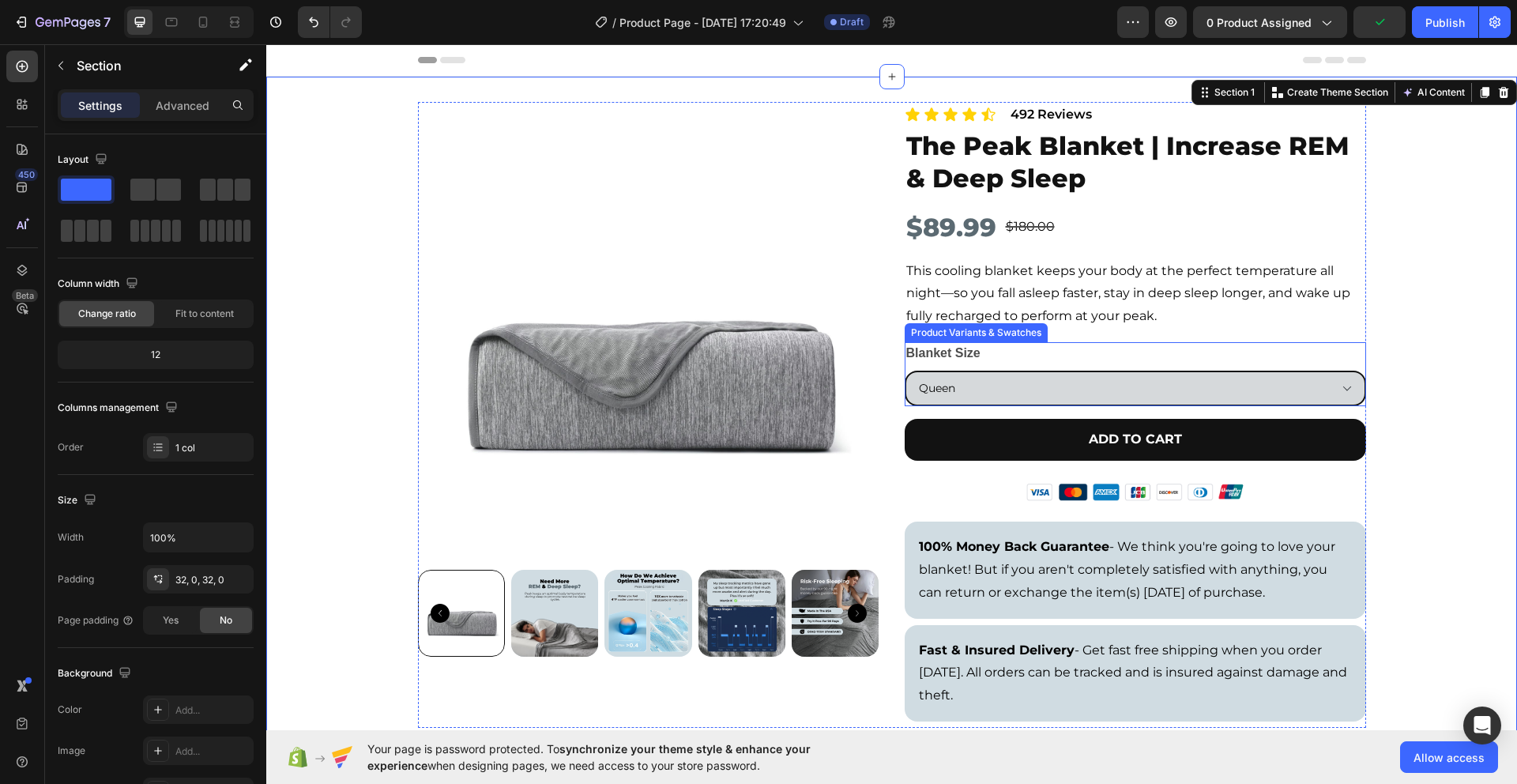
click at [1341, 390] on select "Queen King" at bounding box center [1135, 389] width 461 height 35
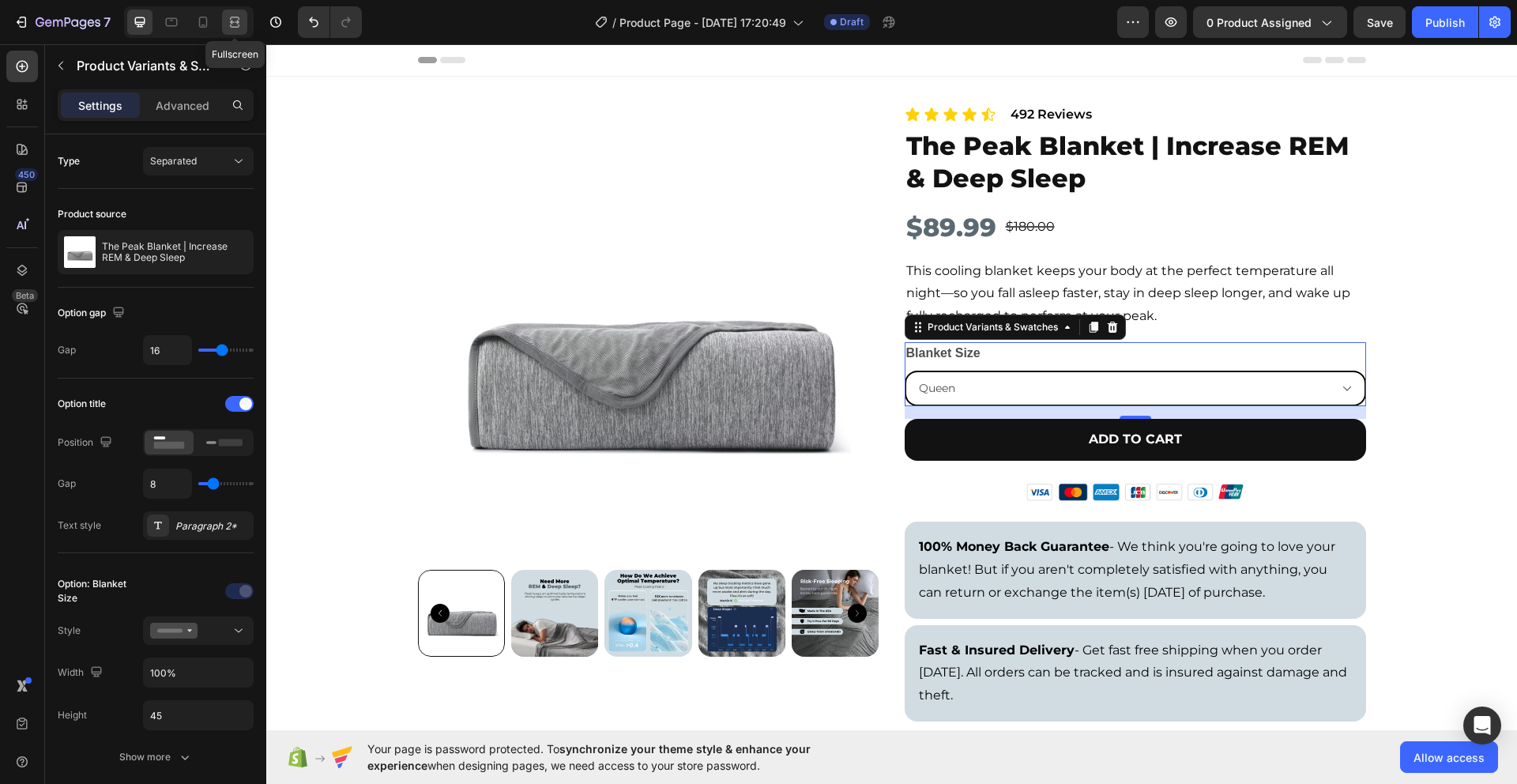
click at [231, 30] on div at bounding box center [235, 23] width 26 height 26
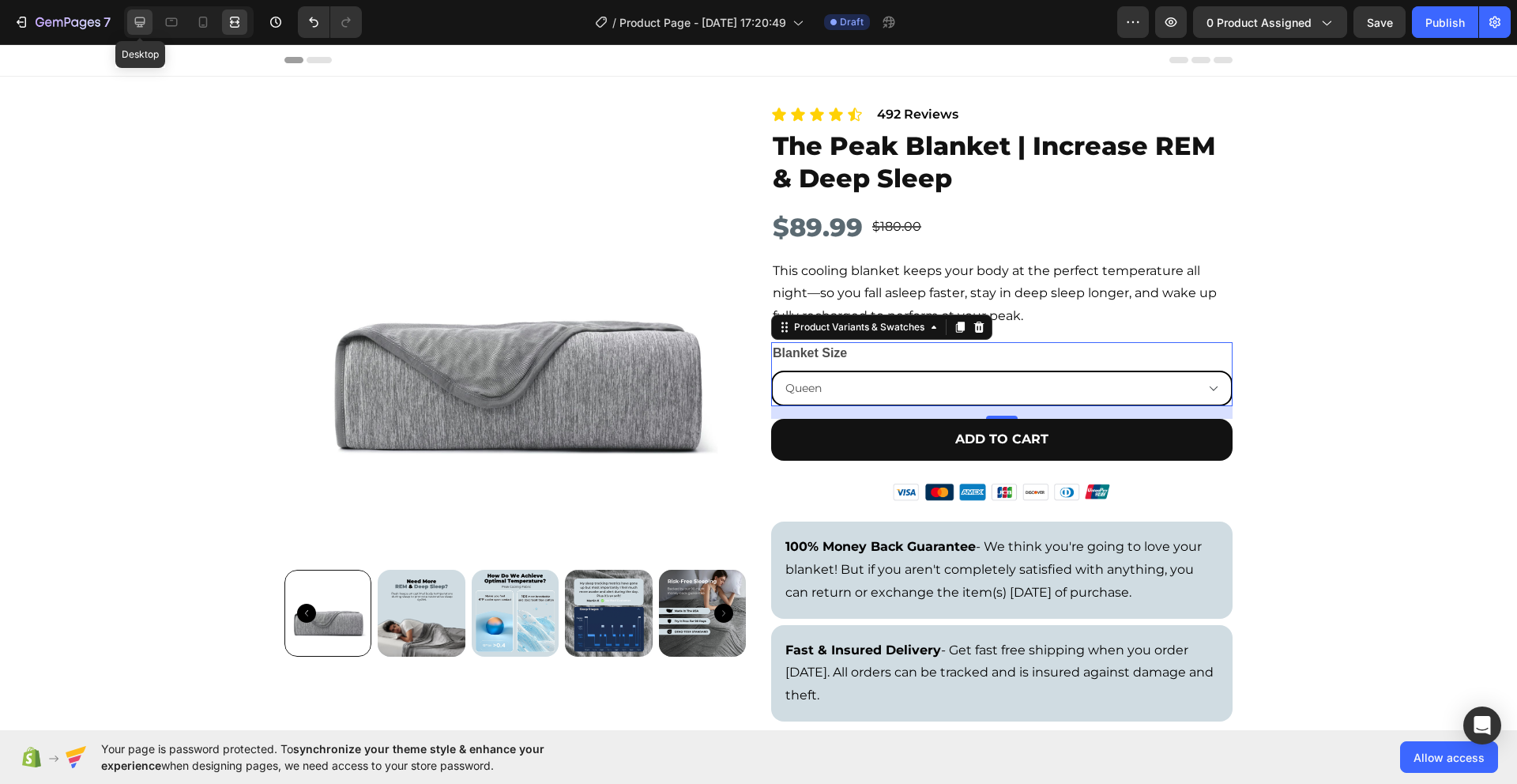
click at [149, 29] on div at bounding box center [140, 23] width 26 height 26
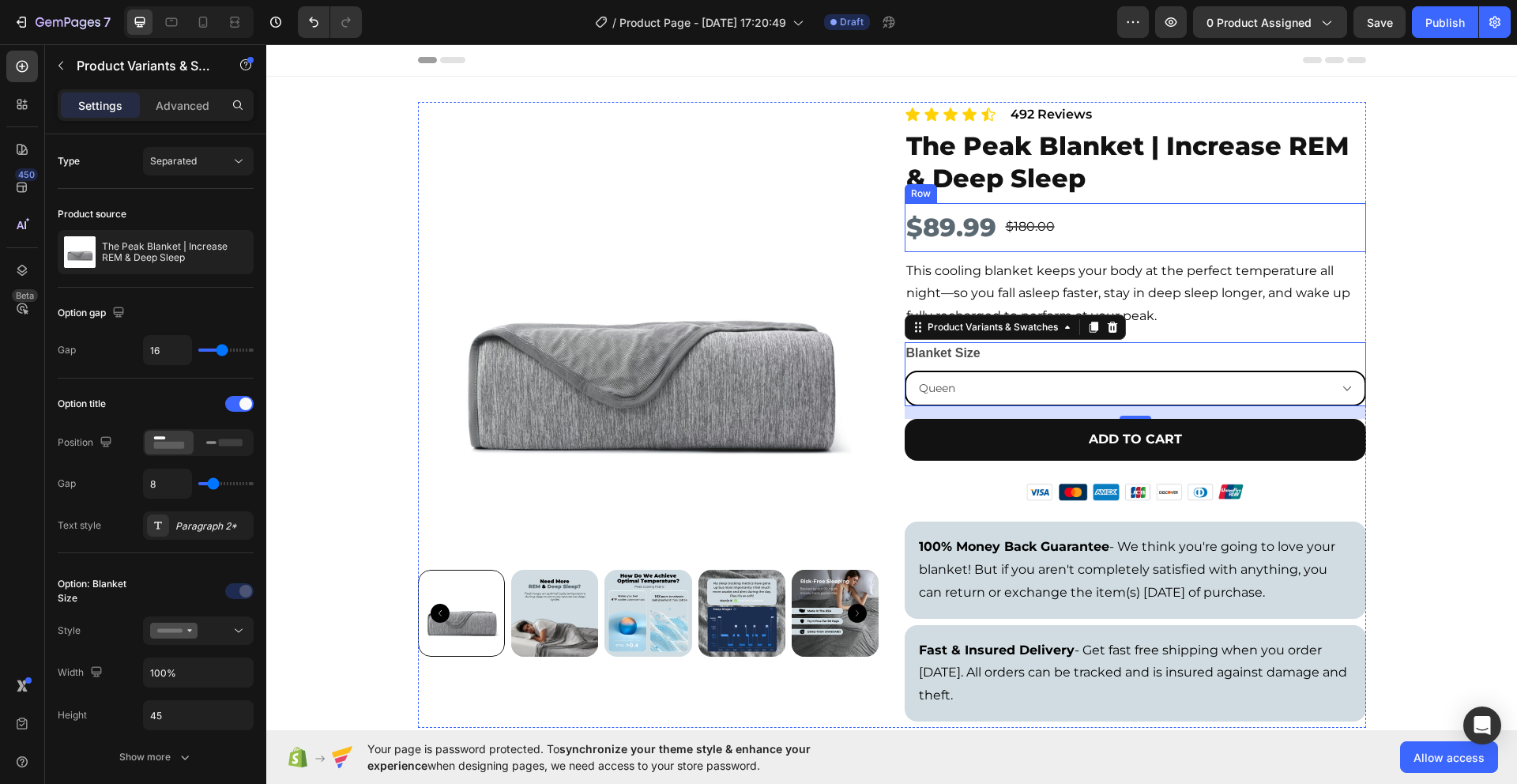
click at [1089, 231] on div "$89.99 Product Price Product Price $180.00 Product Price Product Price Row" at bounding box center [1135, 227] width 461 height 49
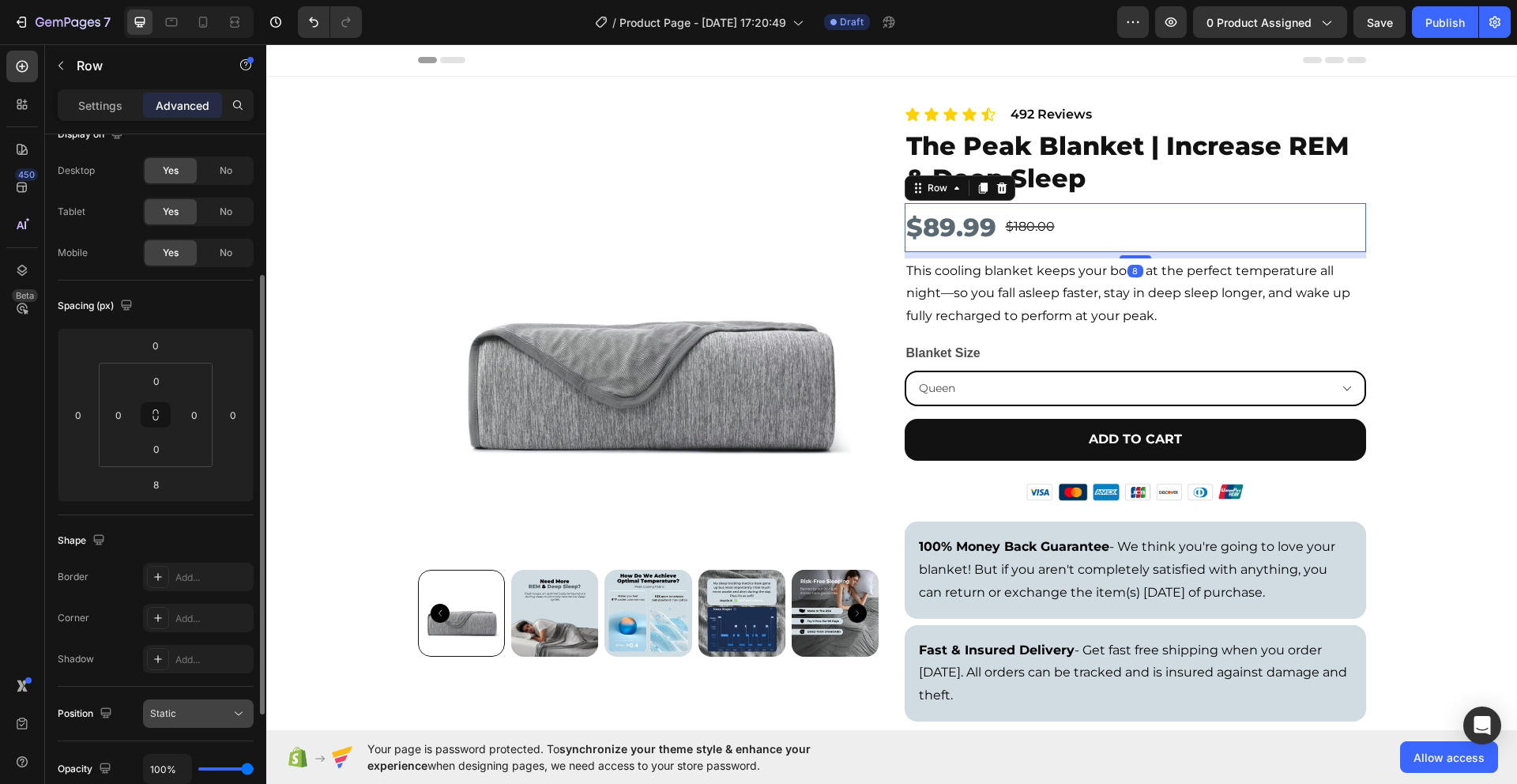
scroll to position [219, 0]
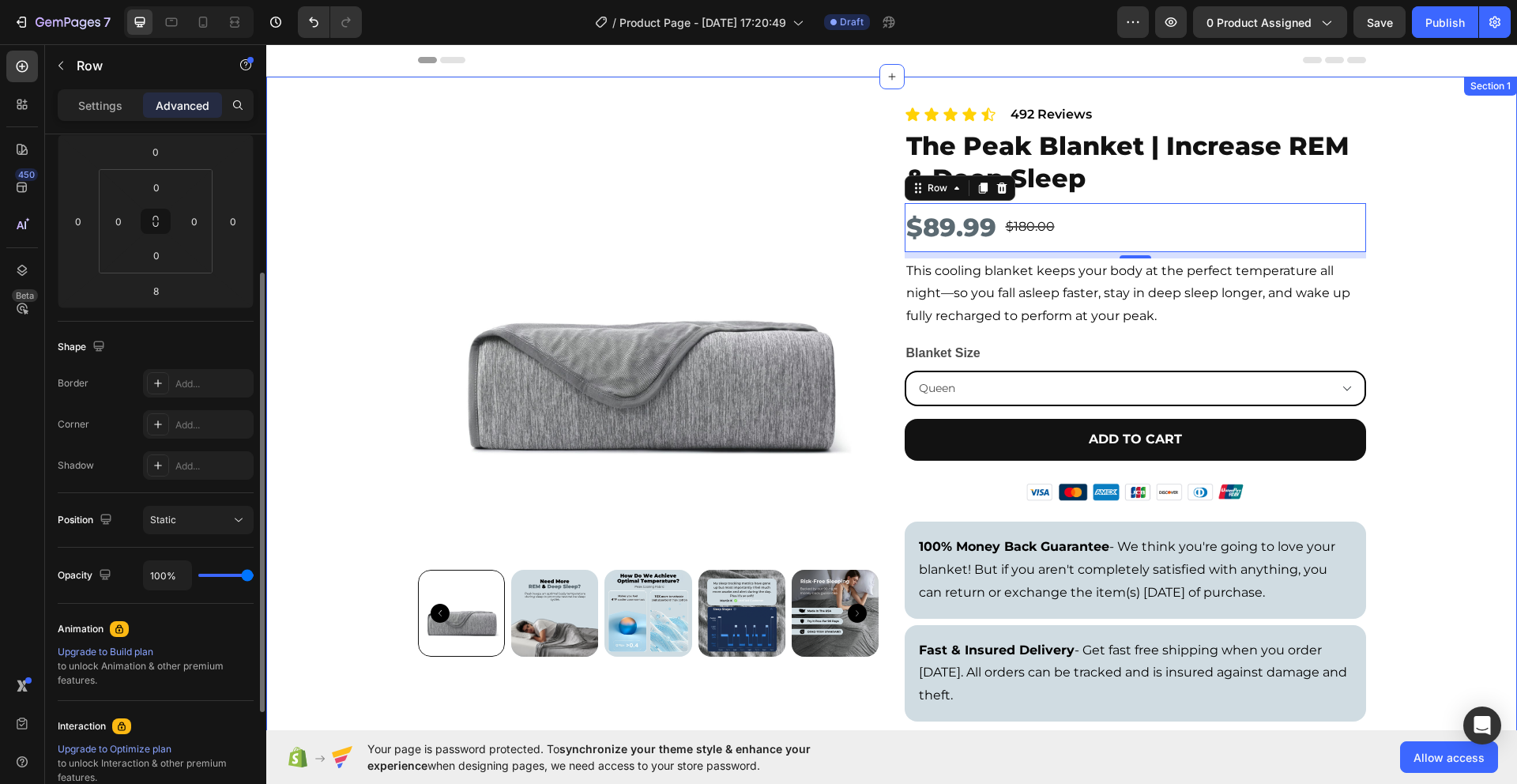
click at [1458, 350] on div "Product Images Icon Icon Icon Icon Icon Icon List 492 Reviews Text Block Row Th…" at bounding box center [892, 421] width 1251 height 638
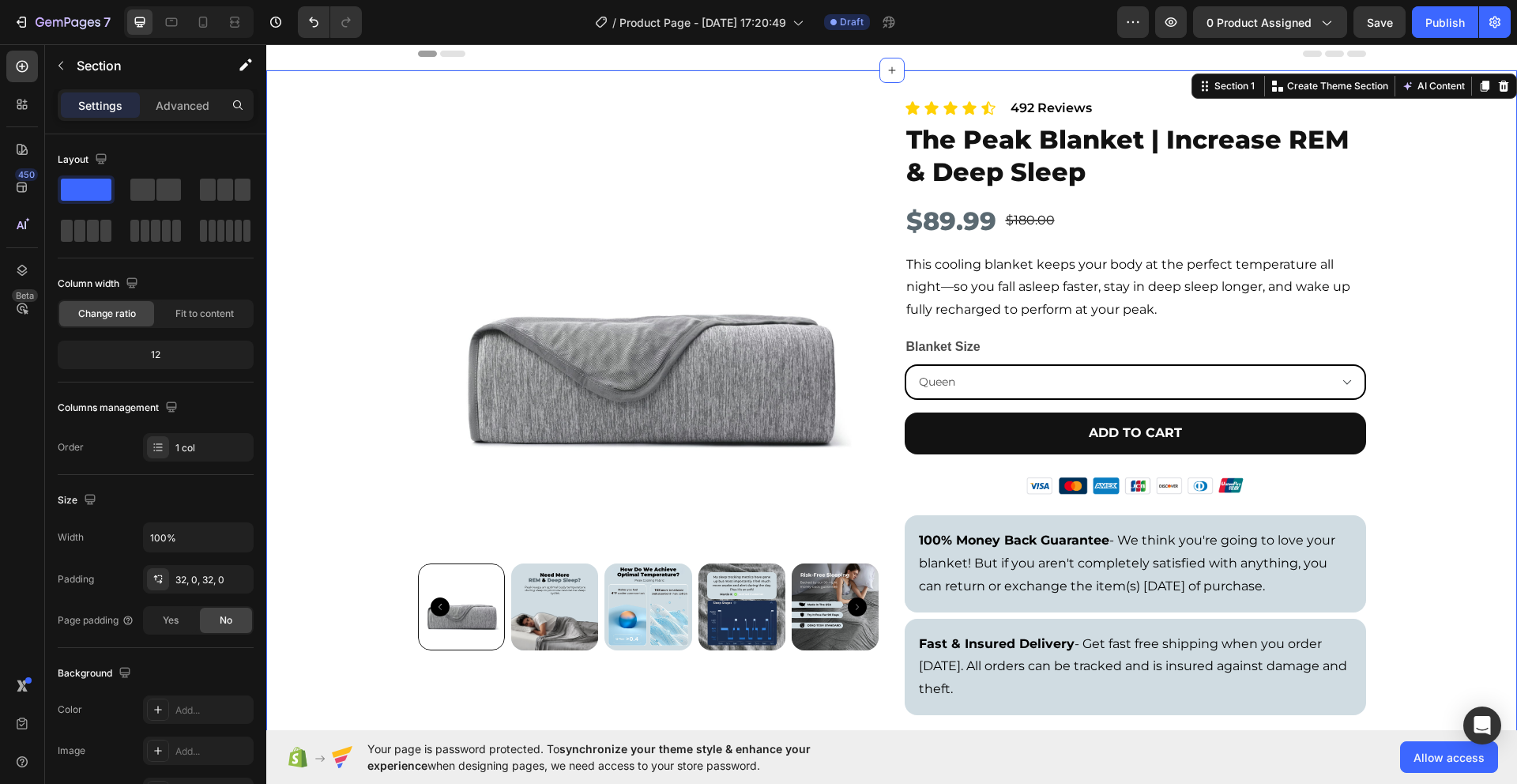
scroll to position [0, 0]
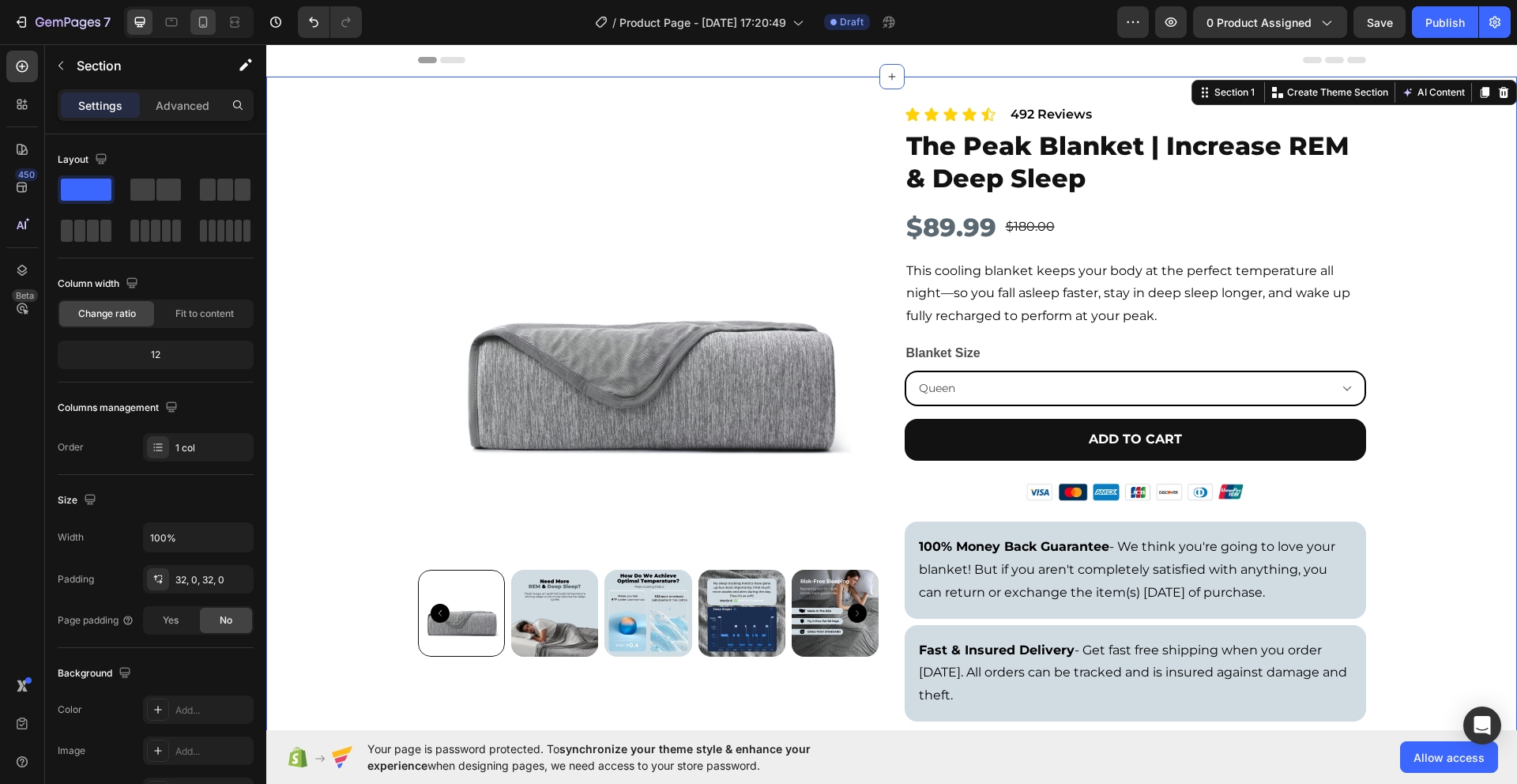
click at [205, 29] on icon at bounding box center [203, 22] width 16 height 16
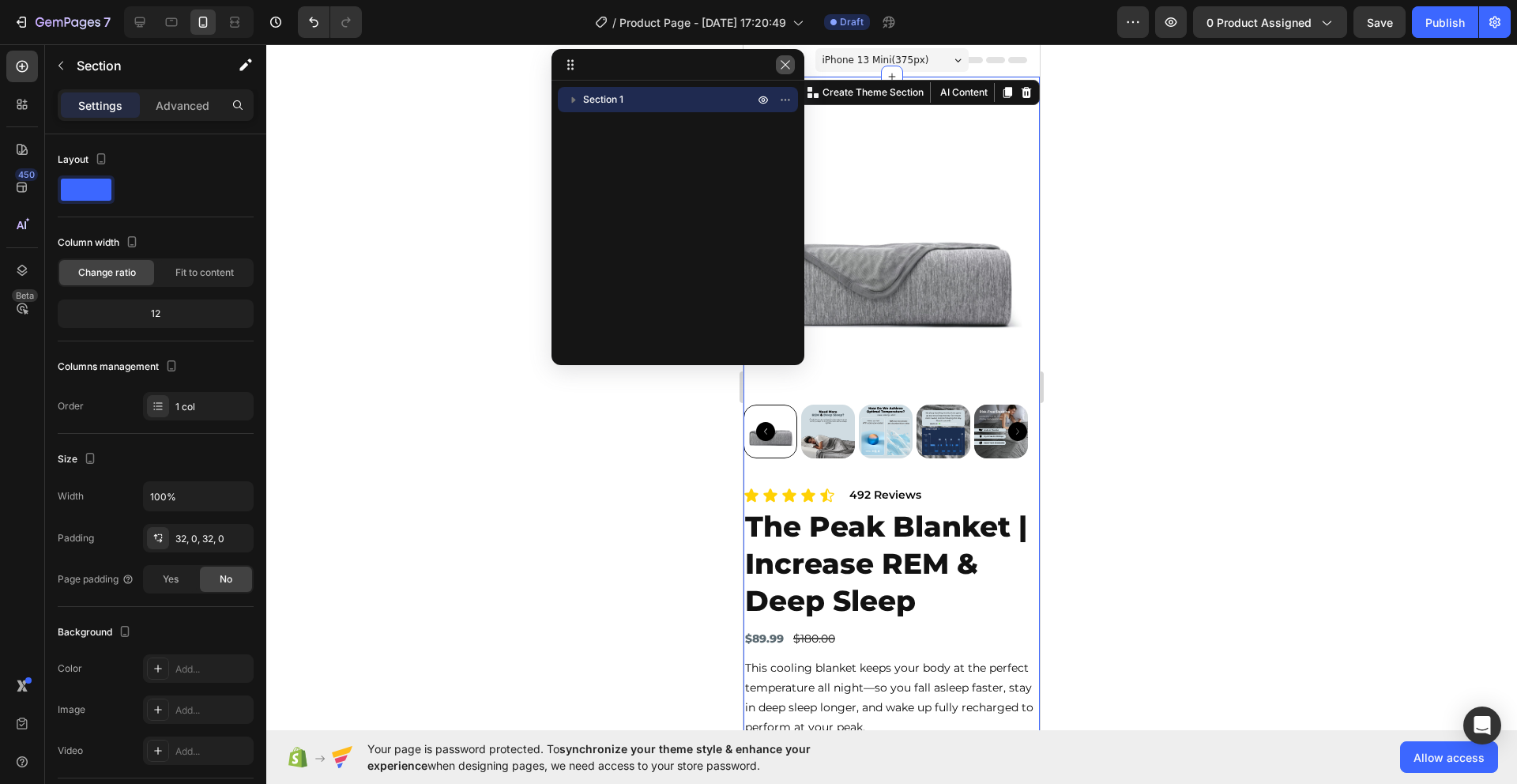
drag, startPoint x: 785, startPoint y: 64, endPoint x: 42, endPoint y: 21, distance: 744.2
click at [785, 64] on icon "button" at bounding box center [785, 64] width 13 height 13
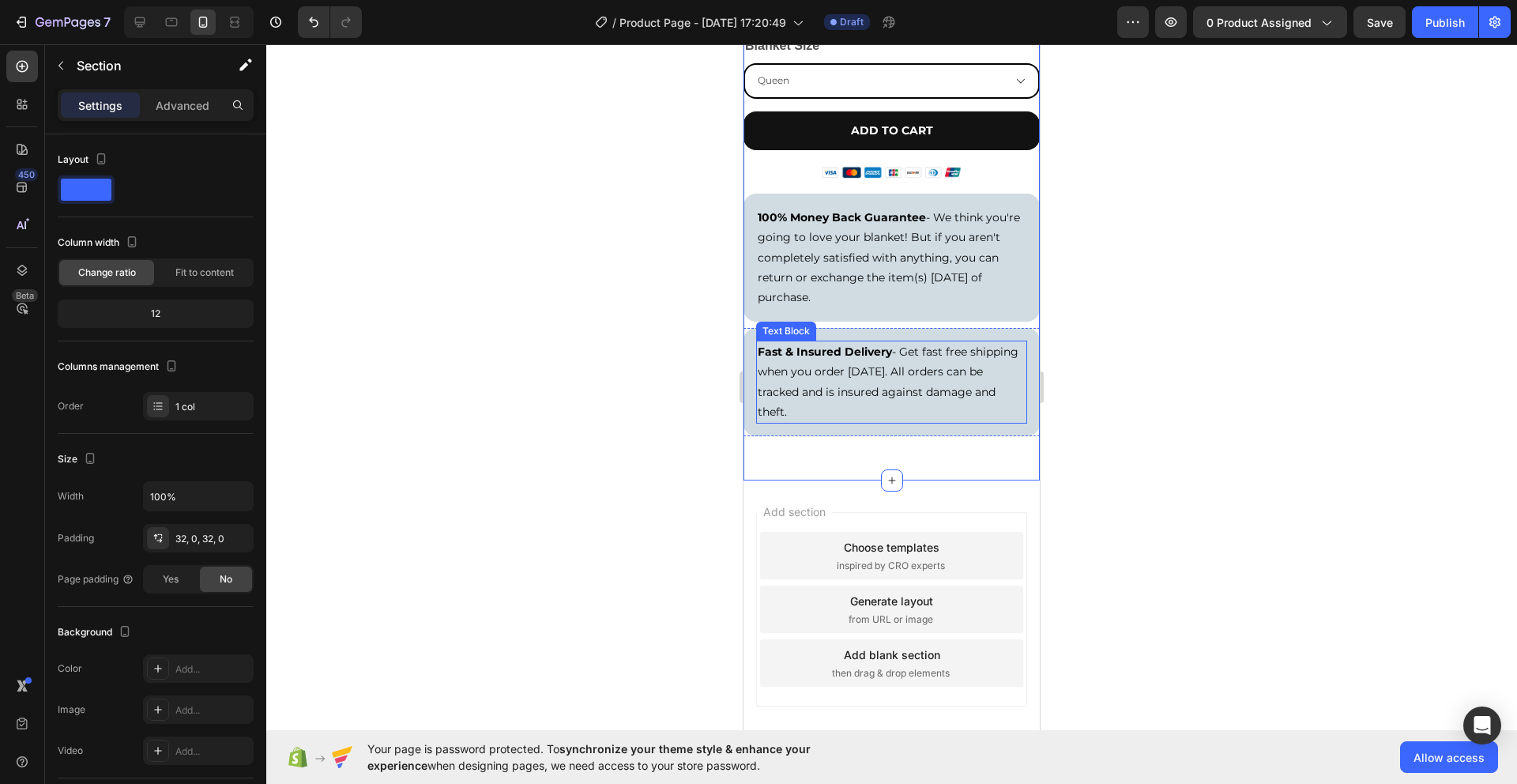
scroll to position [714, 0]
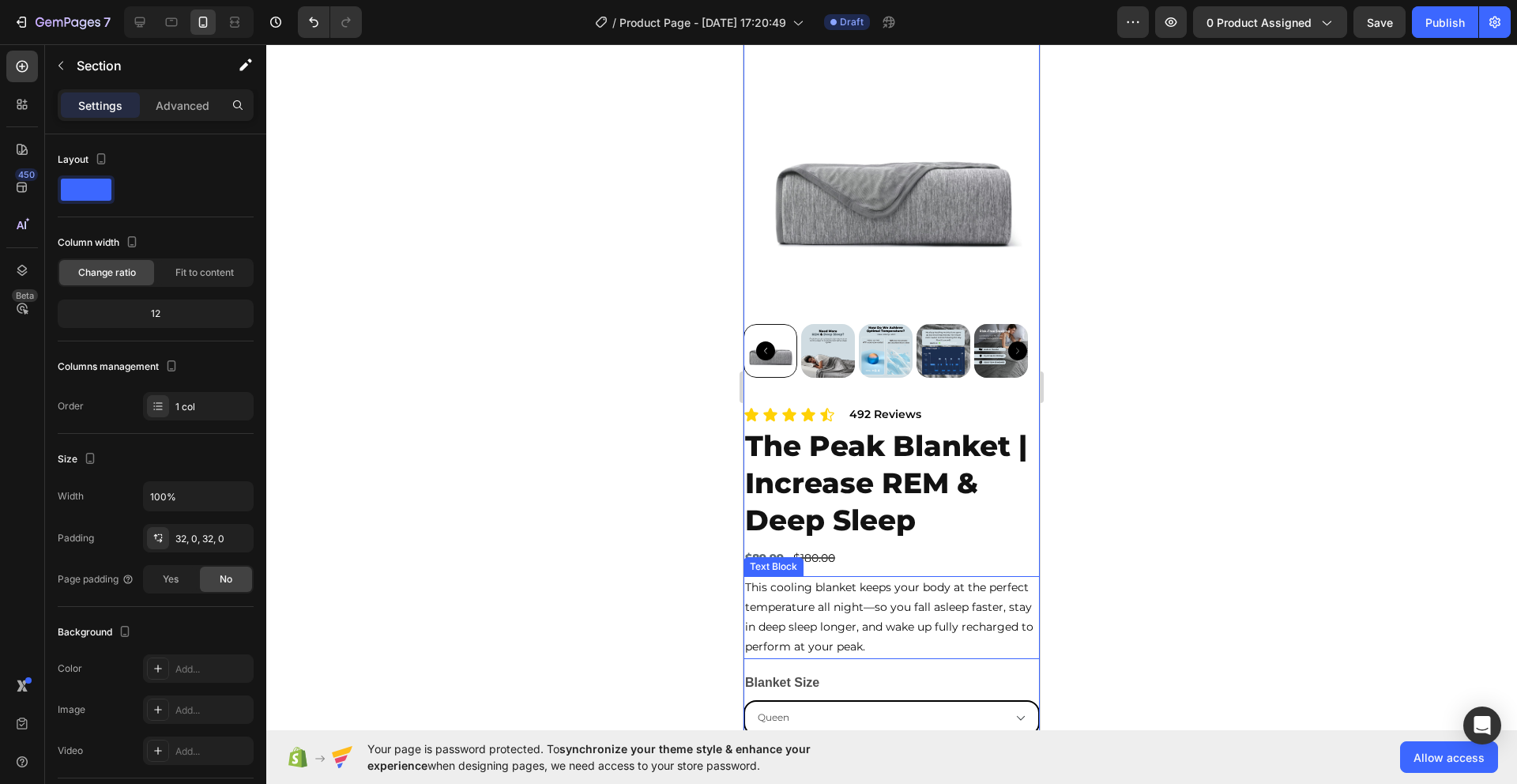
scroll to position [0, 0]
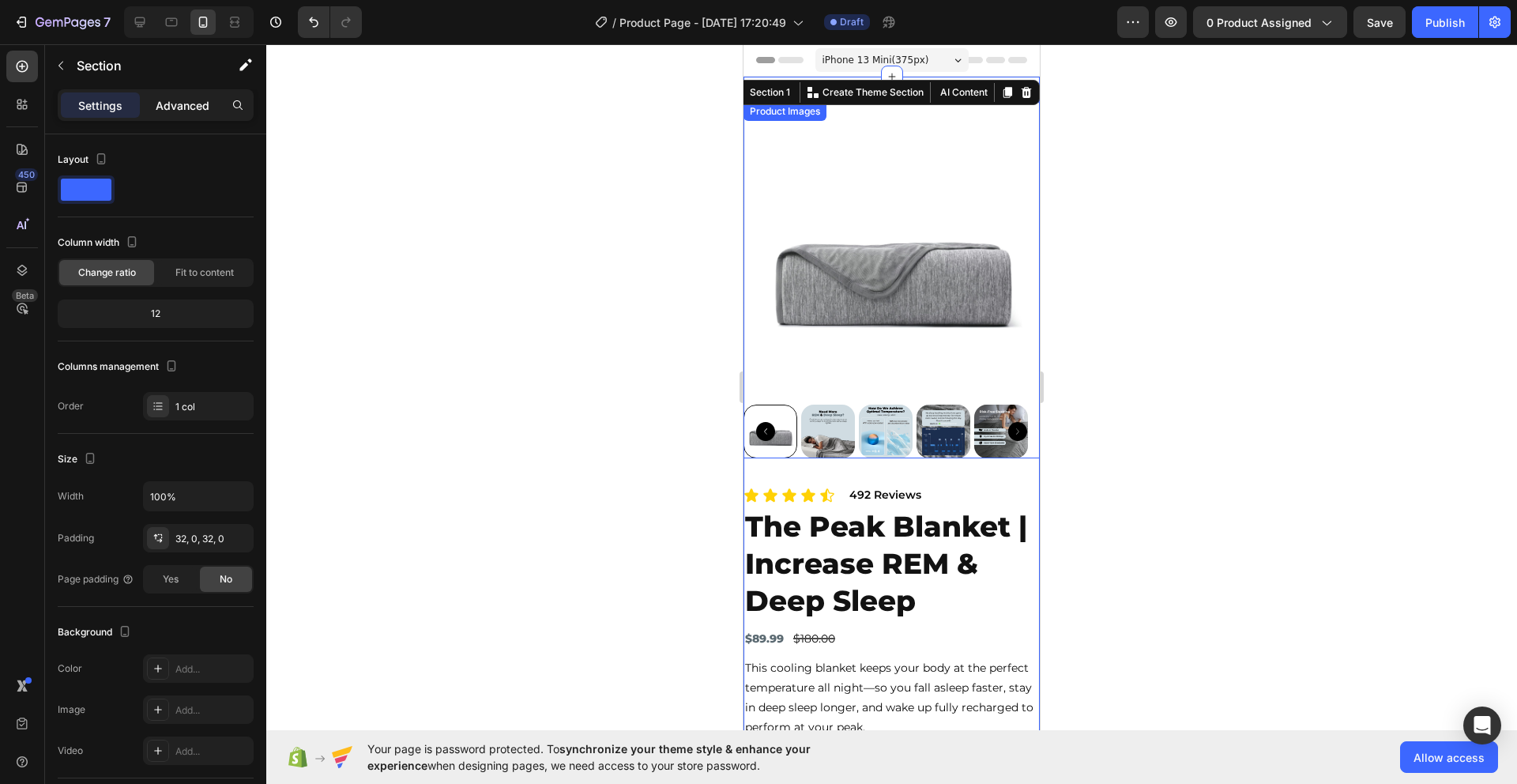
click at [171, 114] on div "Advanced" at bounding box center [182, 105] width 79 height 26
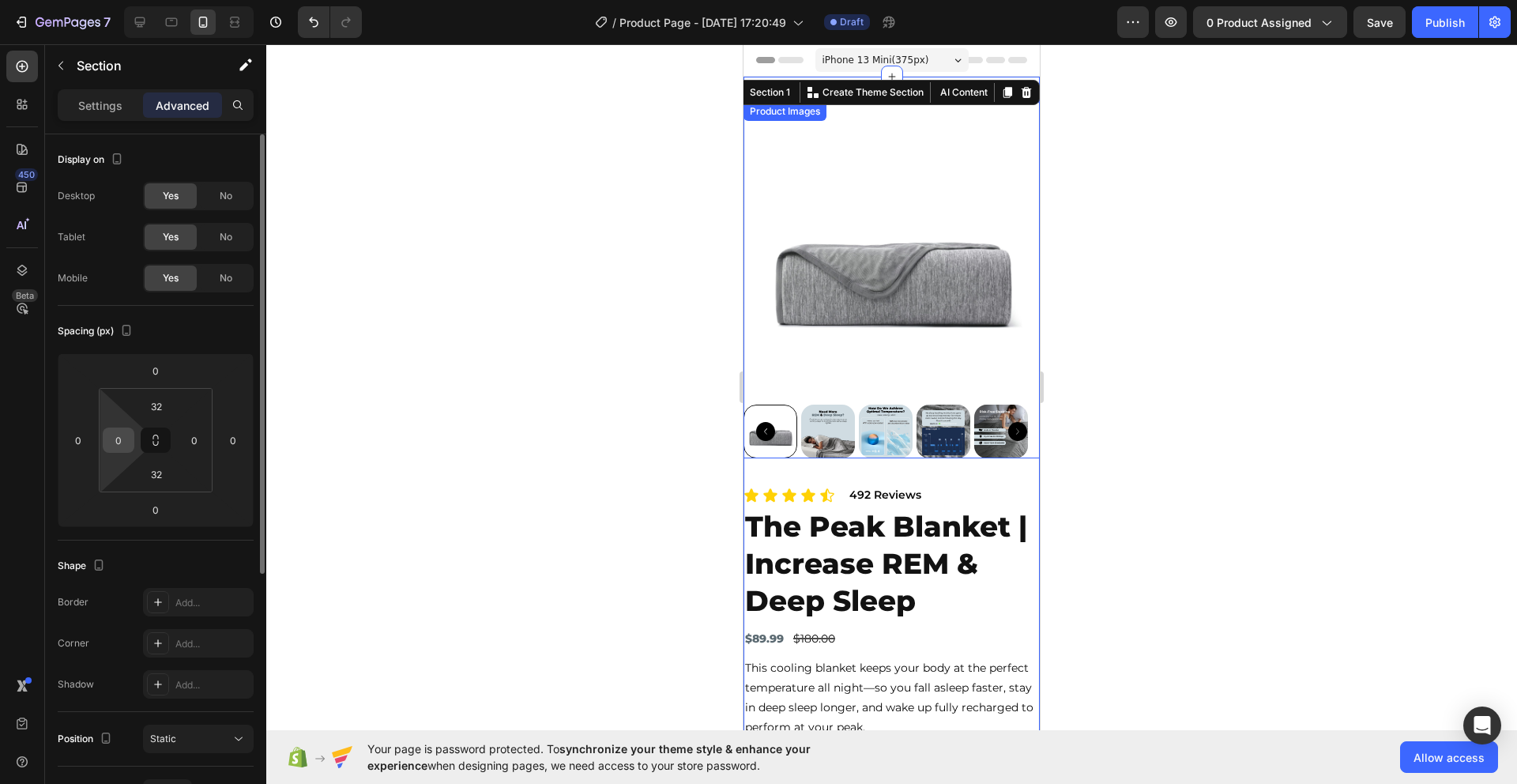
click at [133, 435] on div "0" at bounding box center [118, 441] width 31 height 26
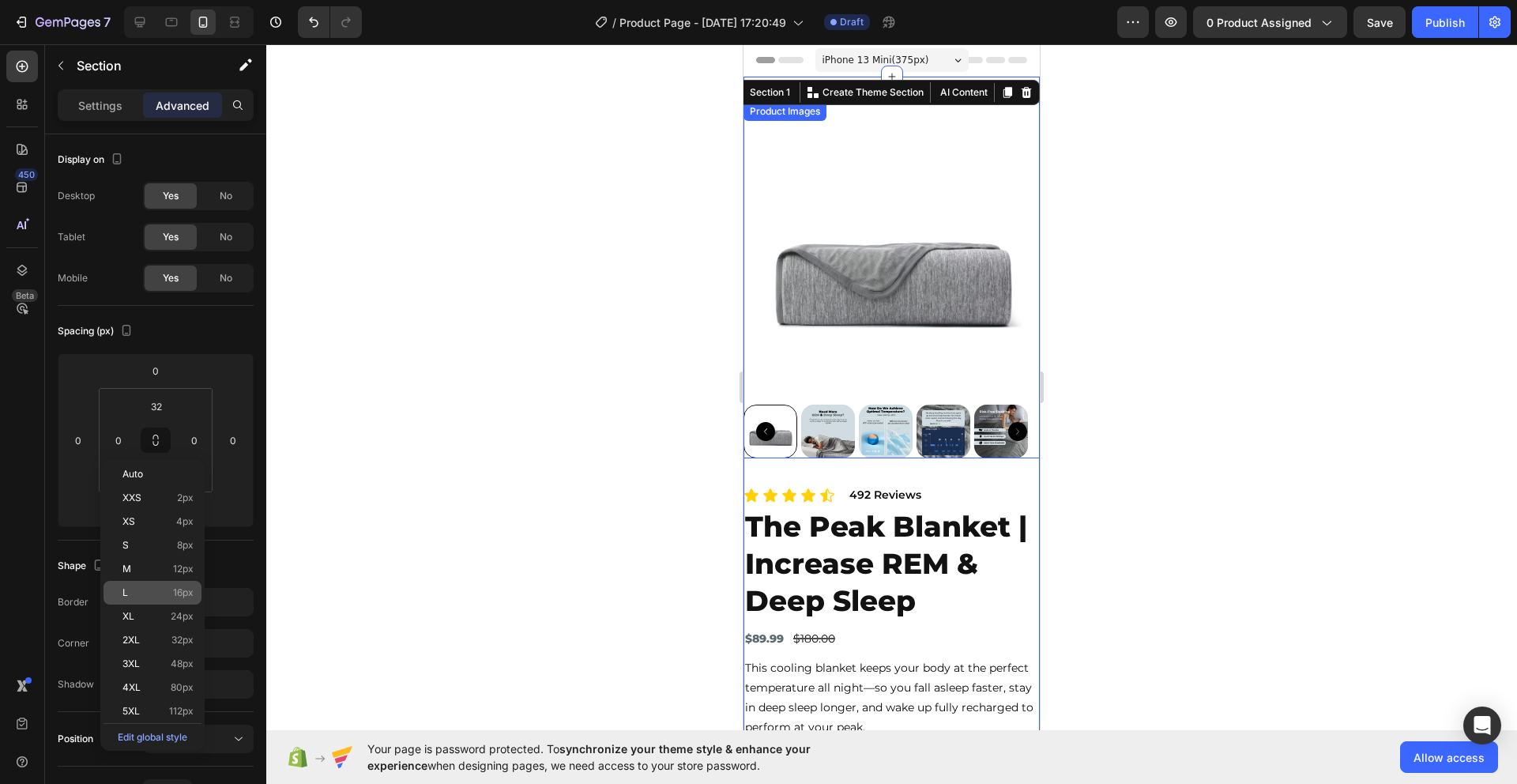
click at [153, 590] on p "L 16px" at bounding box center [158, 592] width 71 height 11
type input "16"
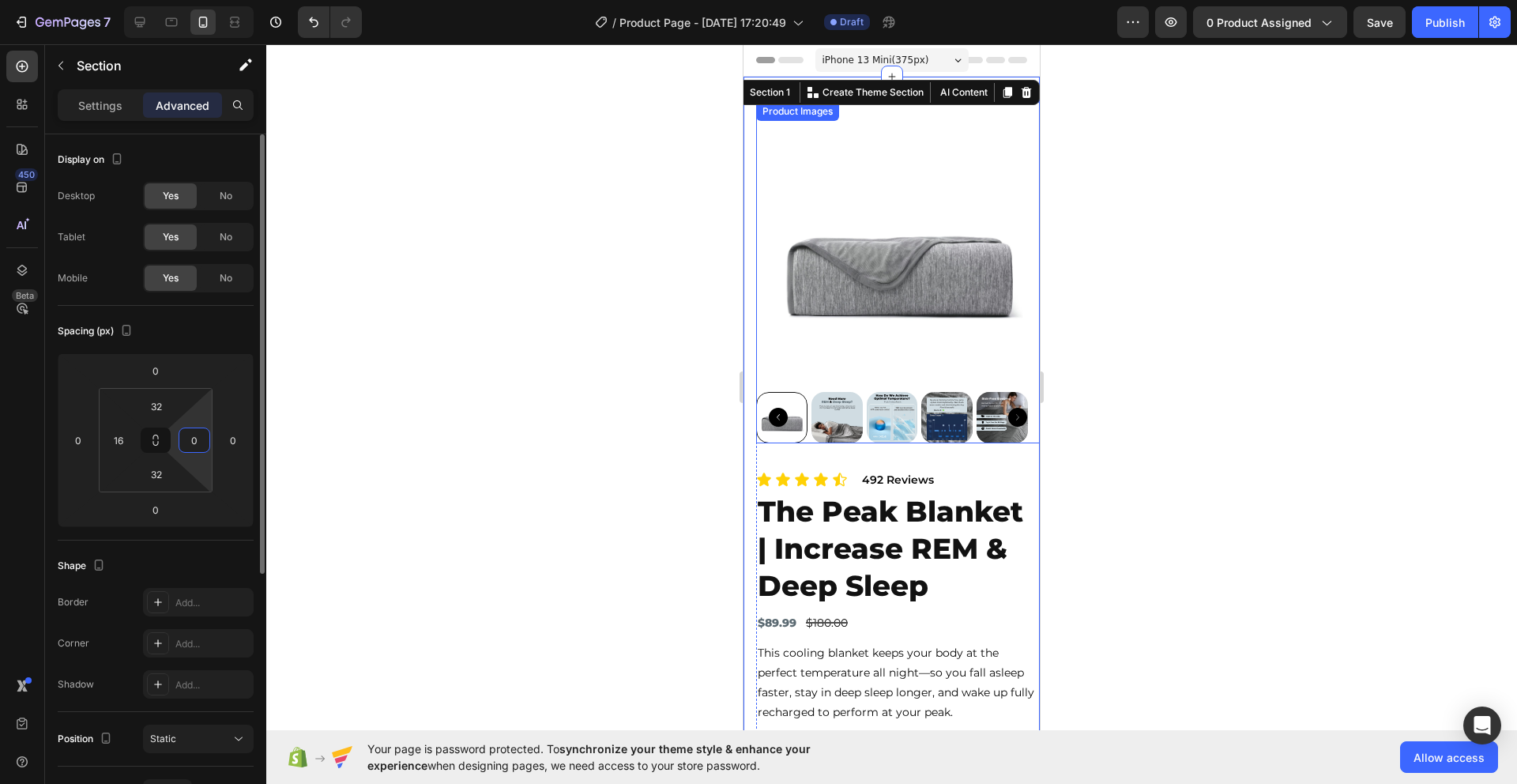
click at [196, 445] on input "0" at bounding box center [195, 440] width 24 height 24
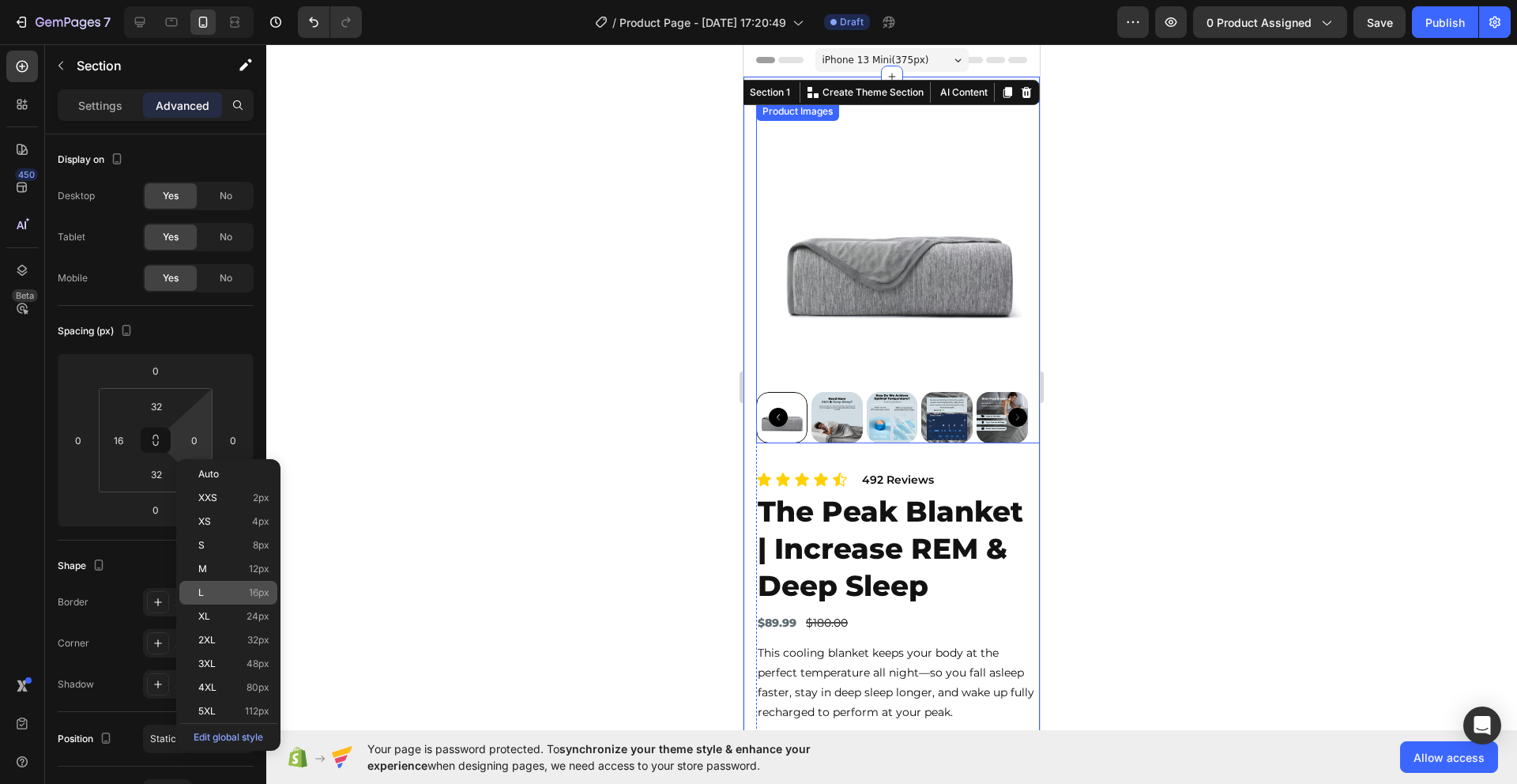
click at [227, 585] on div "L 16px" at bounding box center [228, 592] width 98 height 24
type input "16"
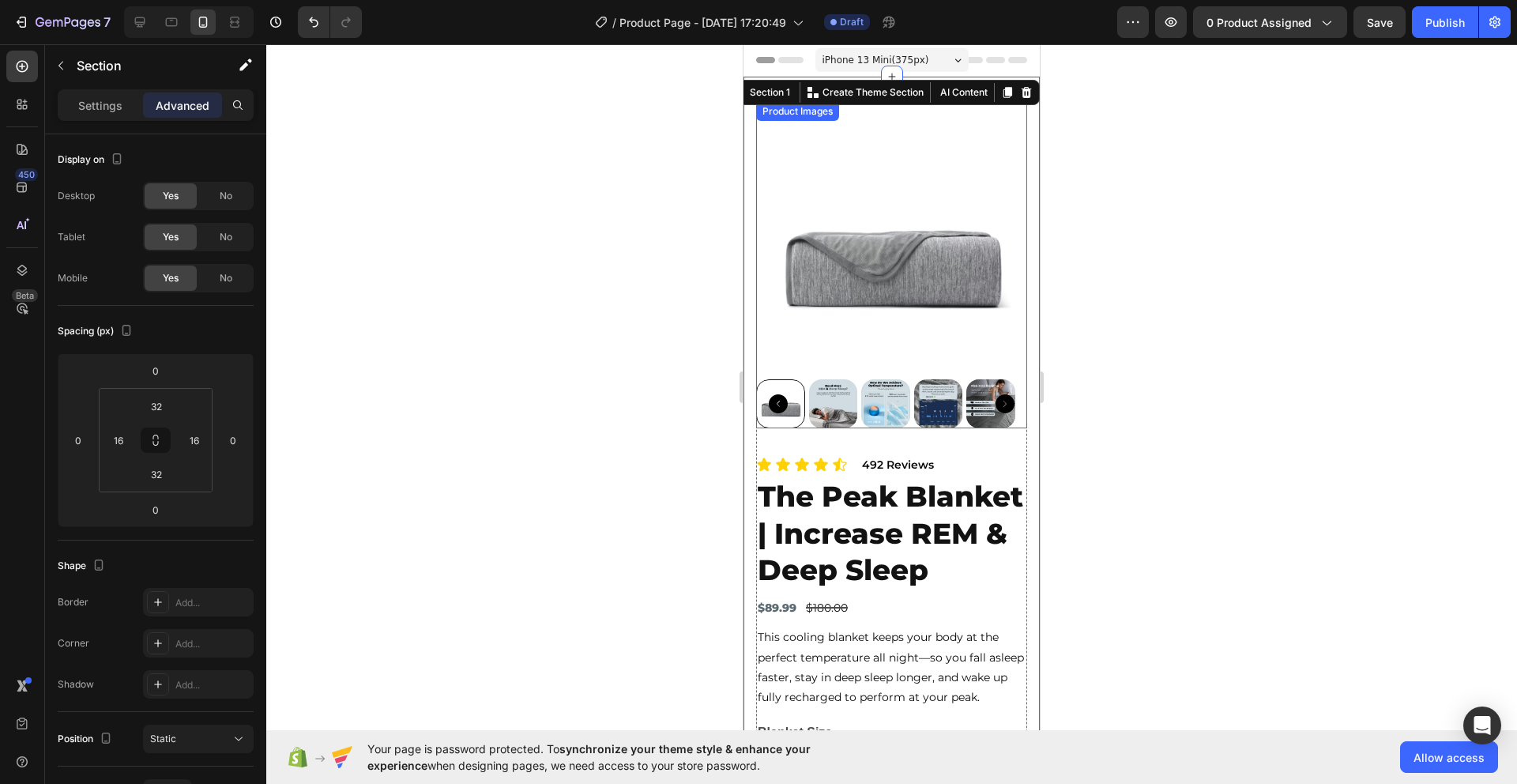
click at [551, 442] on div at bounding box center [892, 414] width 1251 height 740
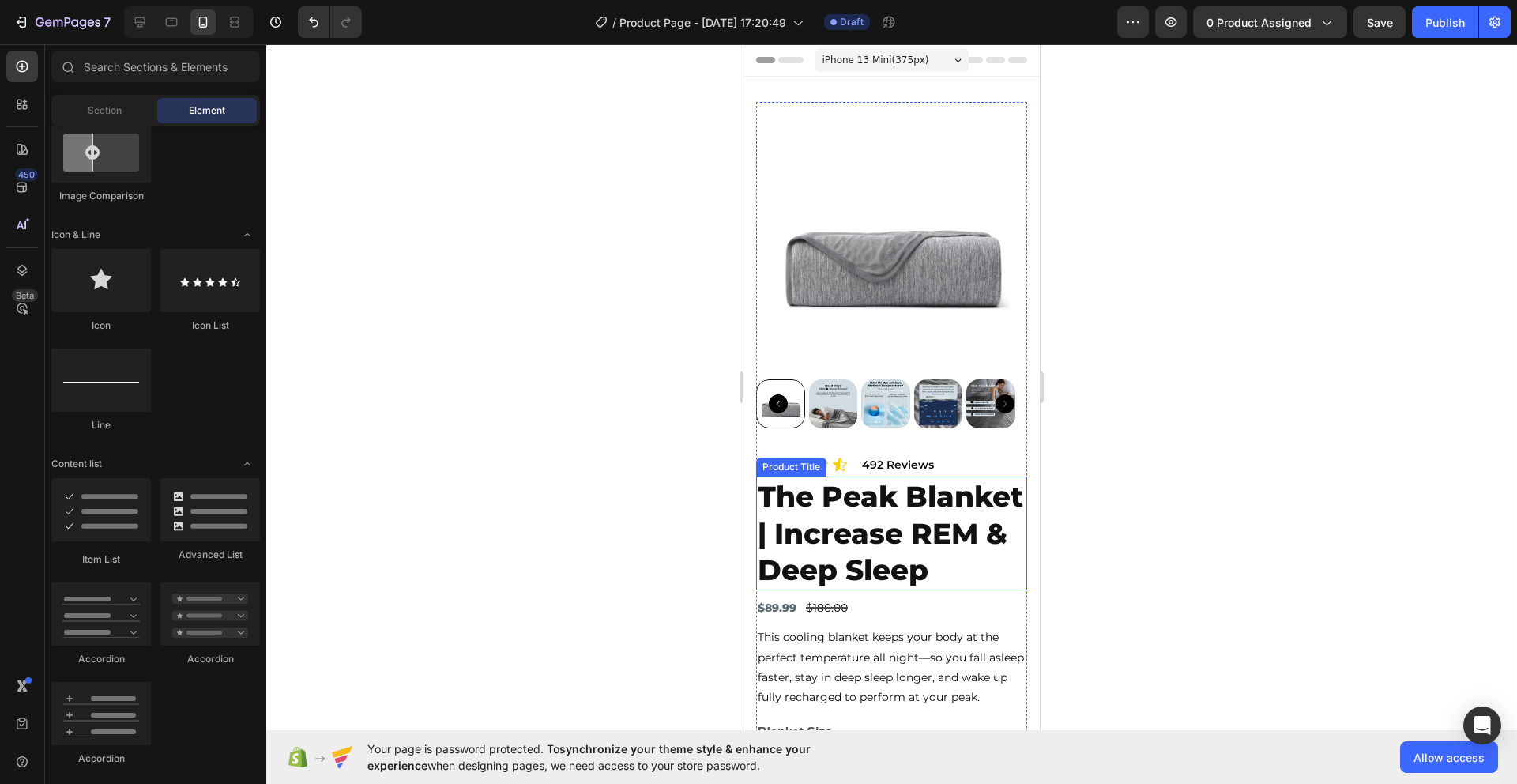
click at [926, 508] on h2 "The Peak Blanket | Increase REM & Deep Sleep" at bounding box center [892, 533] width 272 height 114
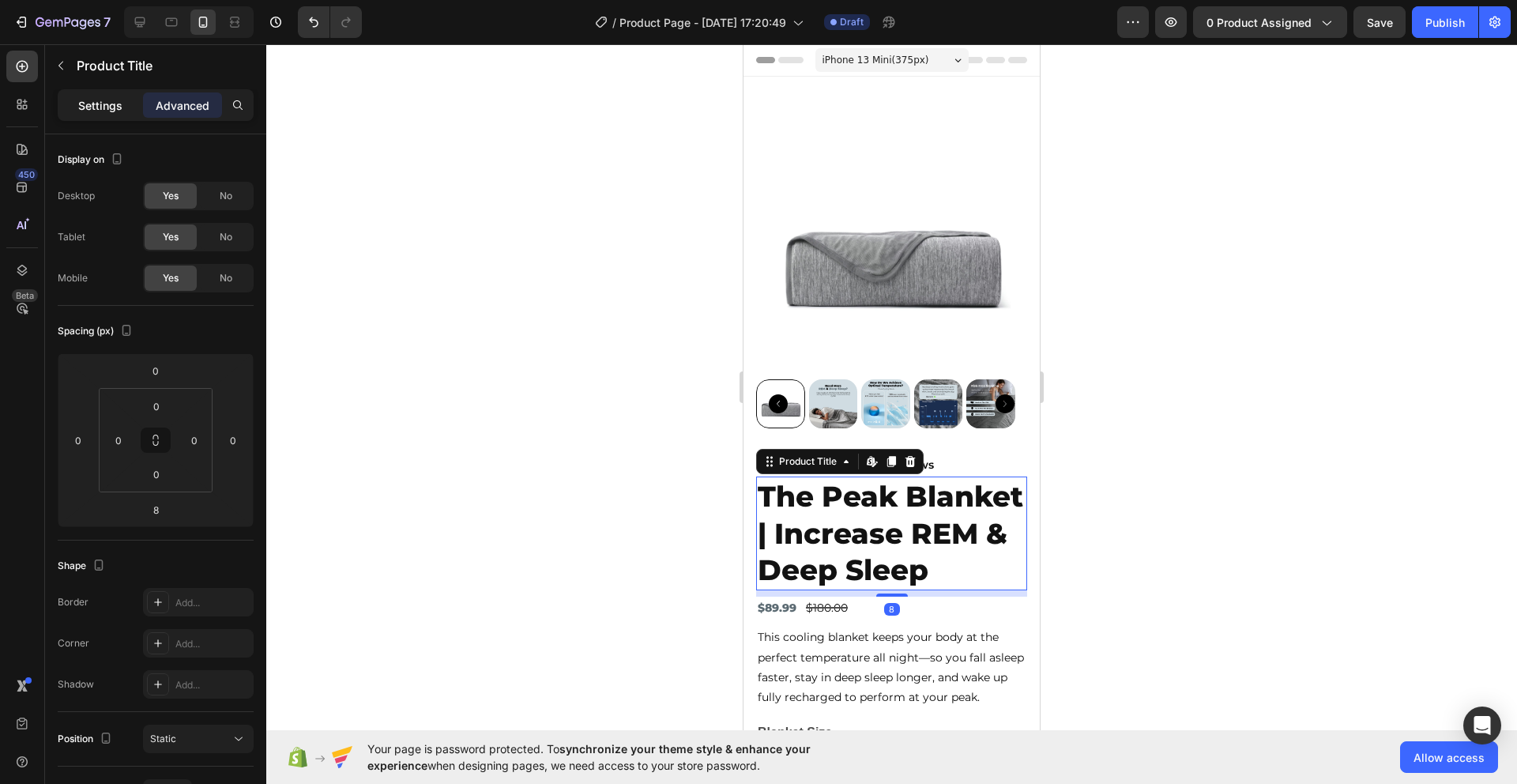
click at [108, 106] on p "Settings" at bounding box center [100, 105] width 44 height 17
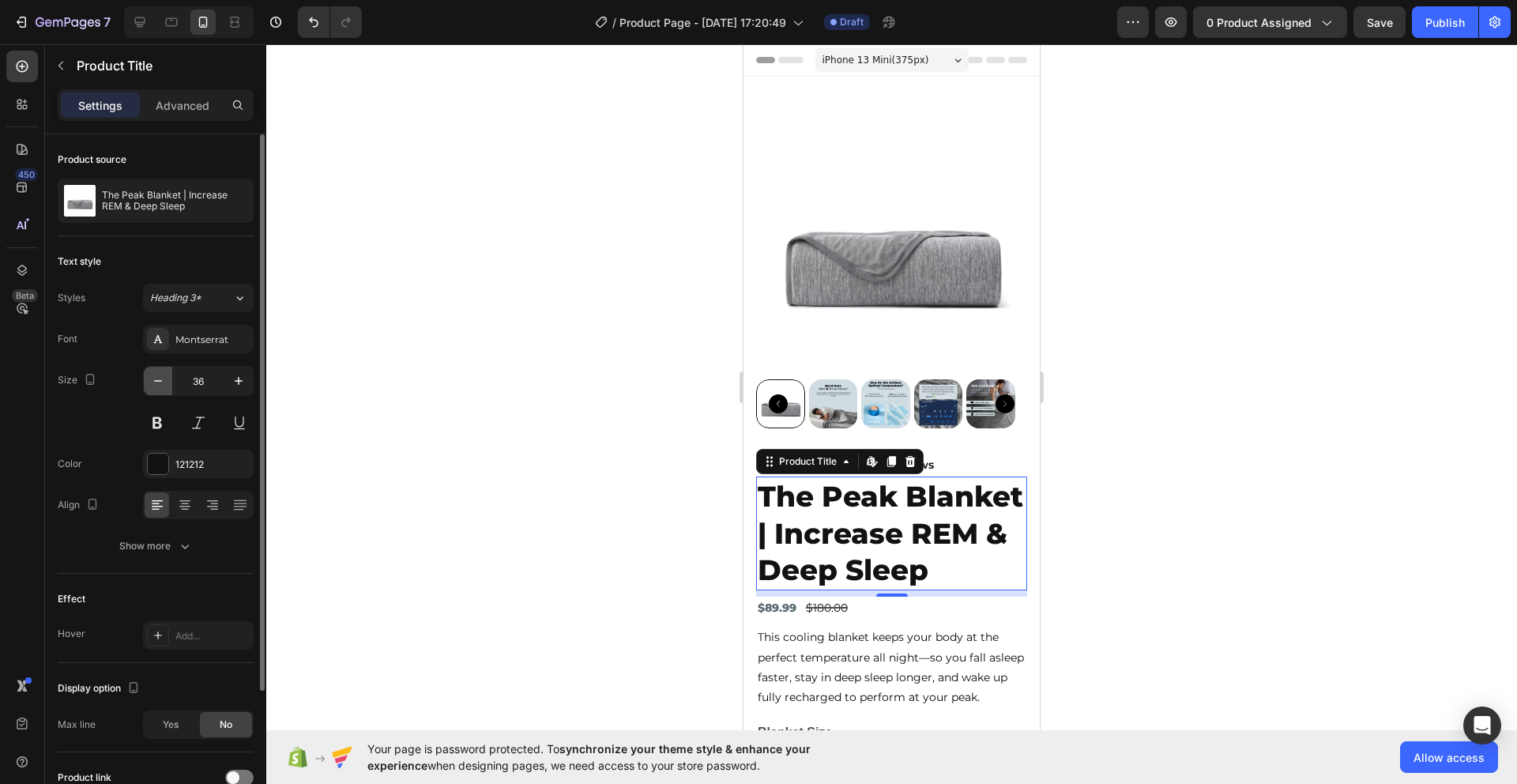
click at [156, 383] on icon "button" at bounding box center [158, 381] width 16 height 16
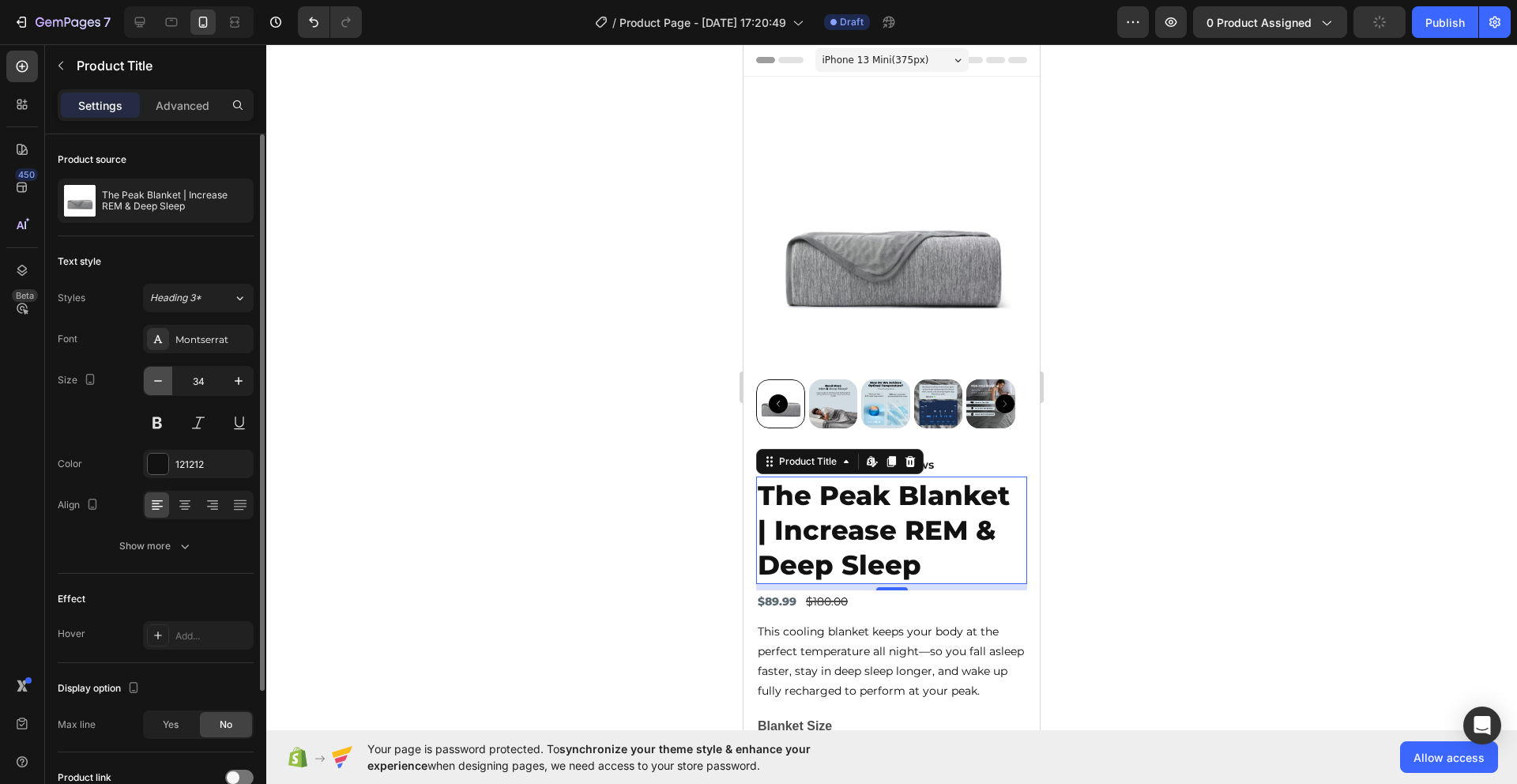
click at [156, 383] on icon "button" at bounding box center [158, 381] width 16 height 16
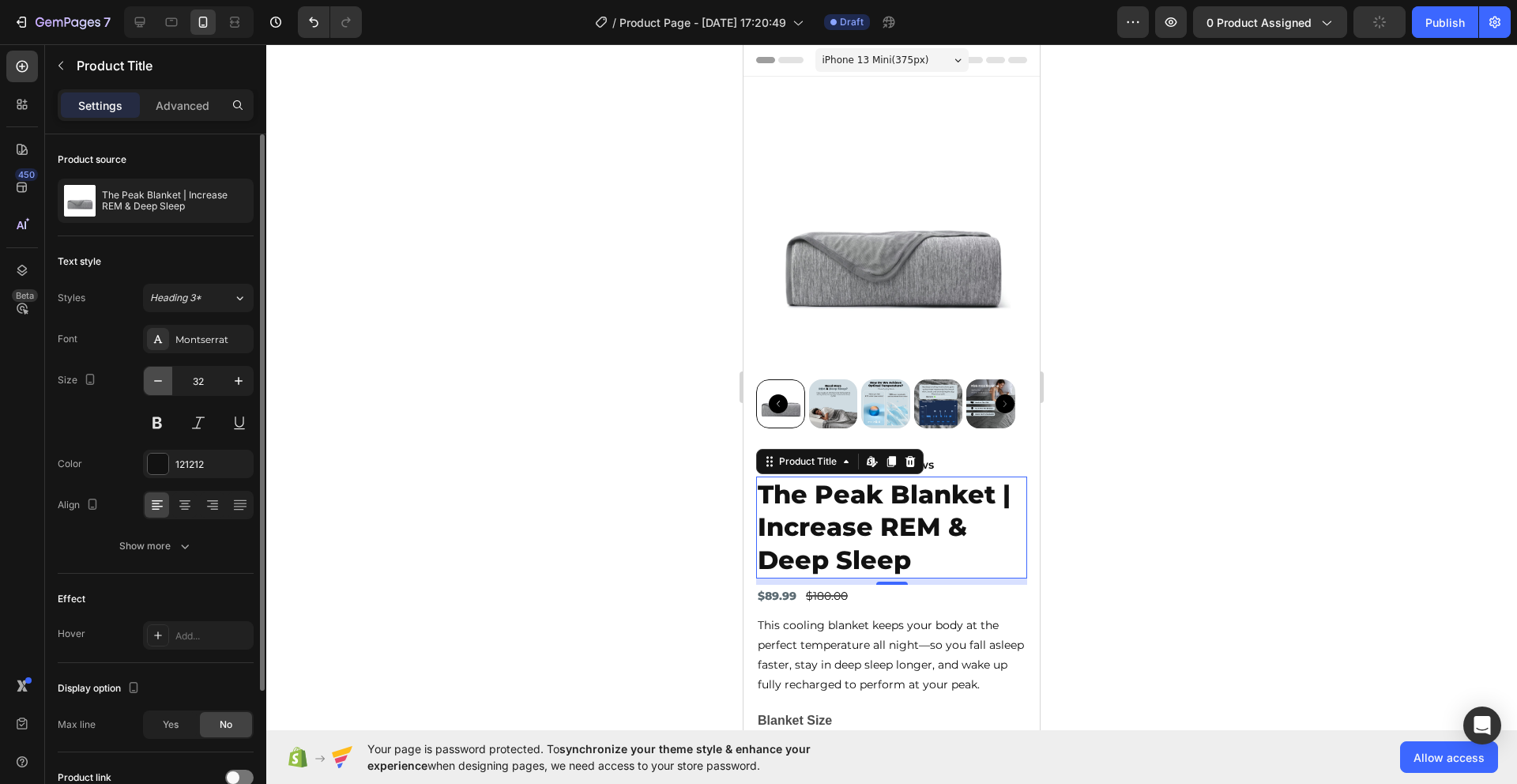
click at [156, 383] on icon "button" at bounding box center [158, 381] width 16 height 16
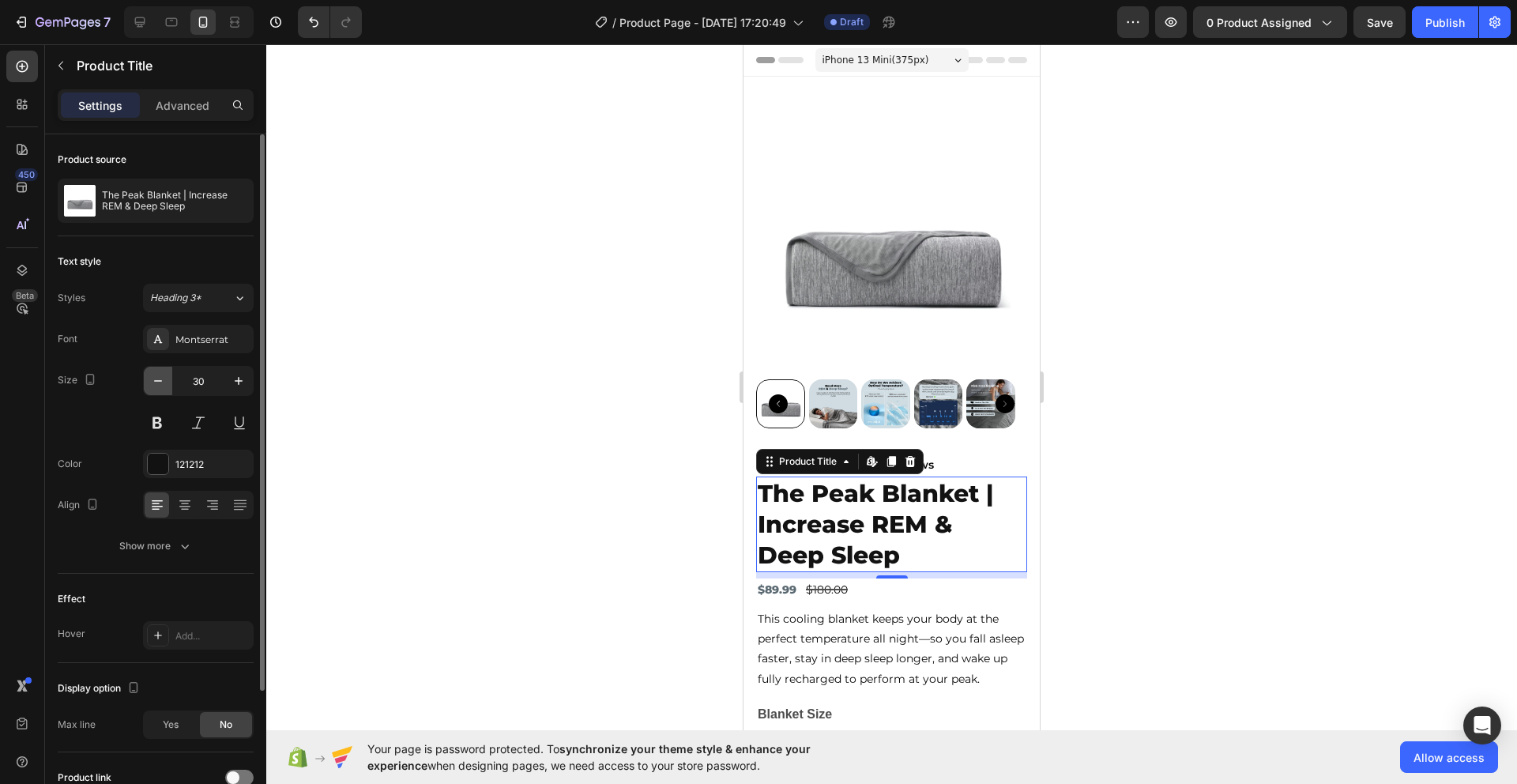
click at [156, 383] on icon "button" at bounding box center [158, 381] width 16 height 16
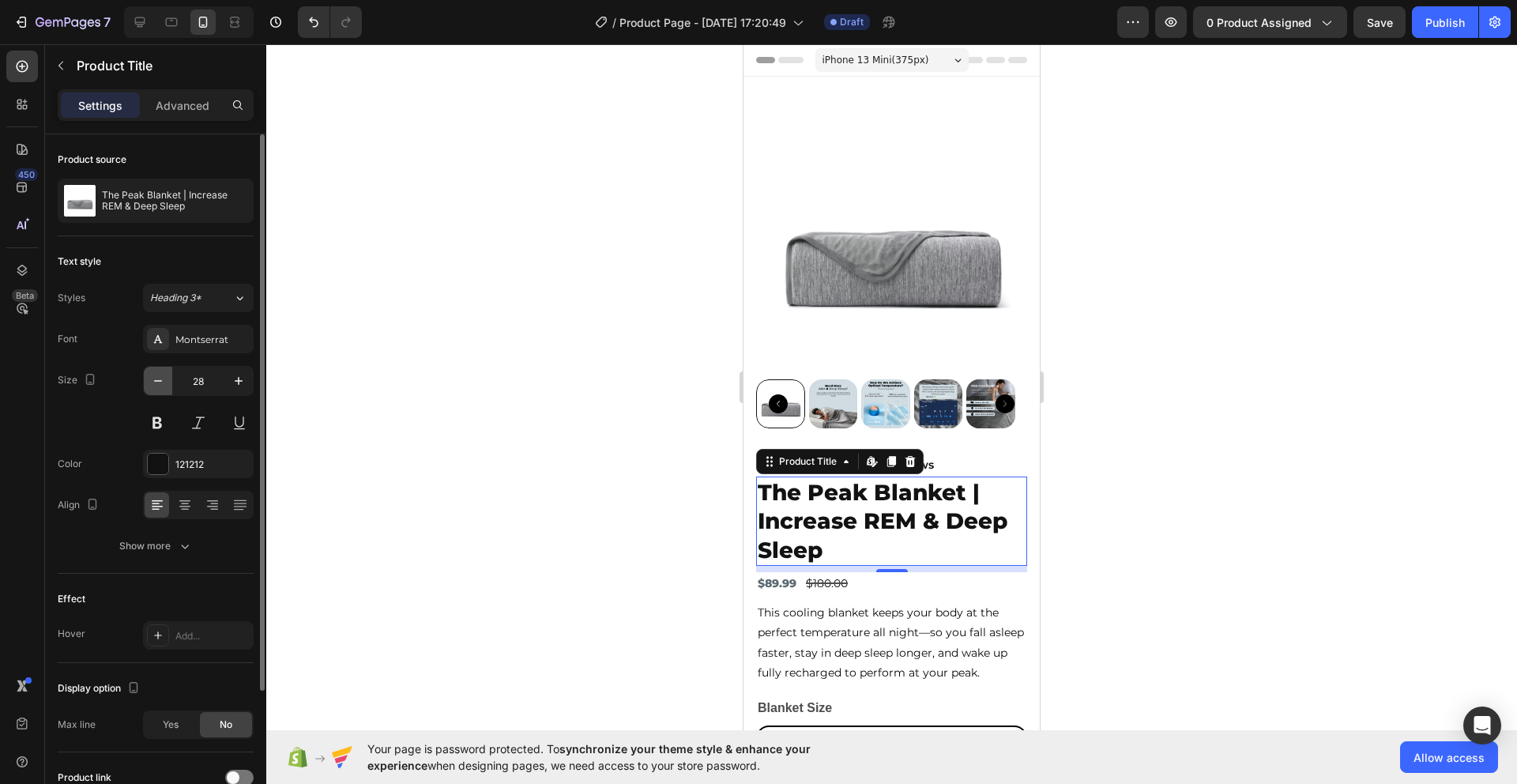
click at [156, 383] on icon "button" at bounding box center [158, 381] width 16 height 16
type input "26"
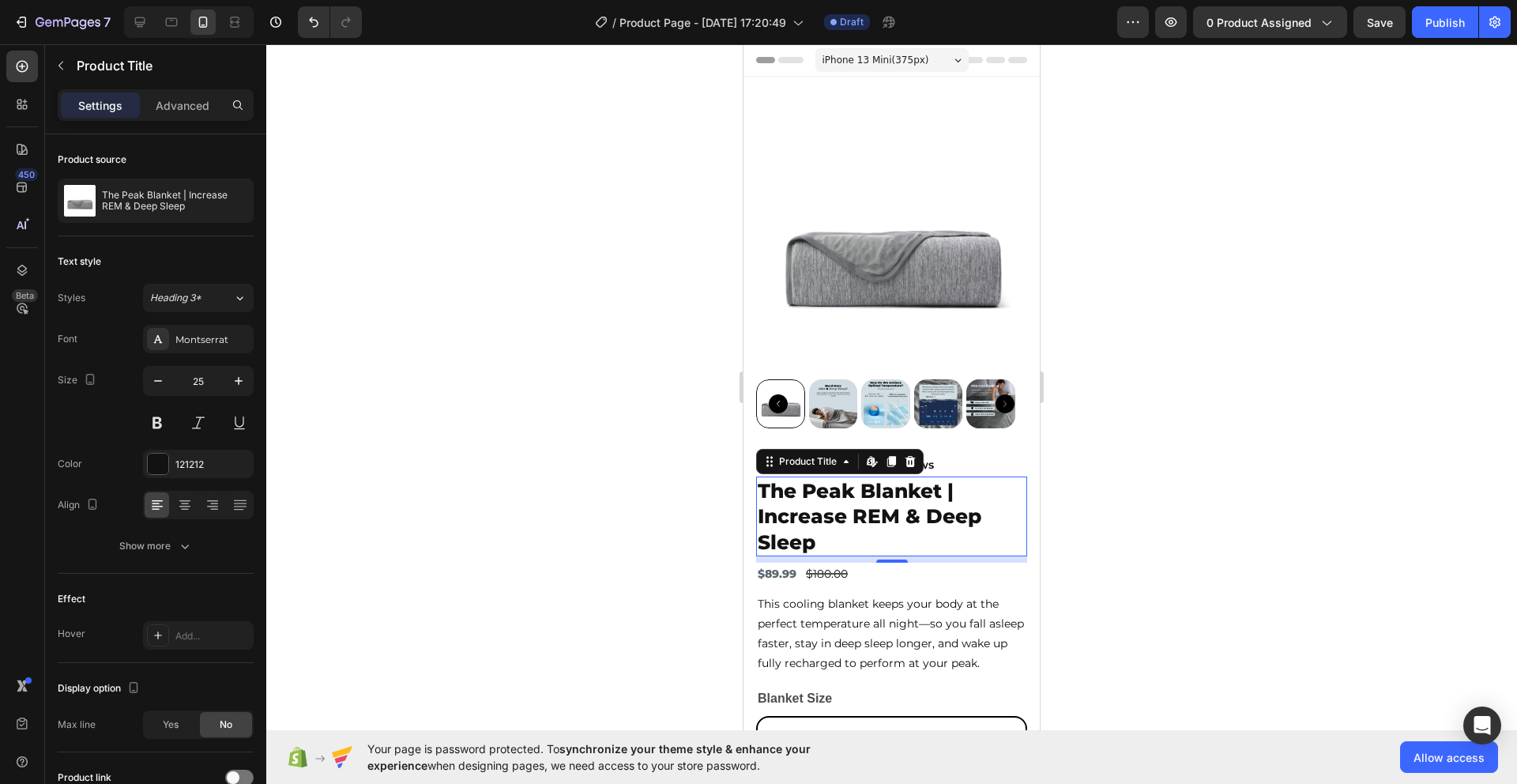
click at [156, 383] on icon "button" at bounding box center [158, 381] width 16 height 16
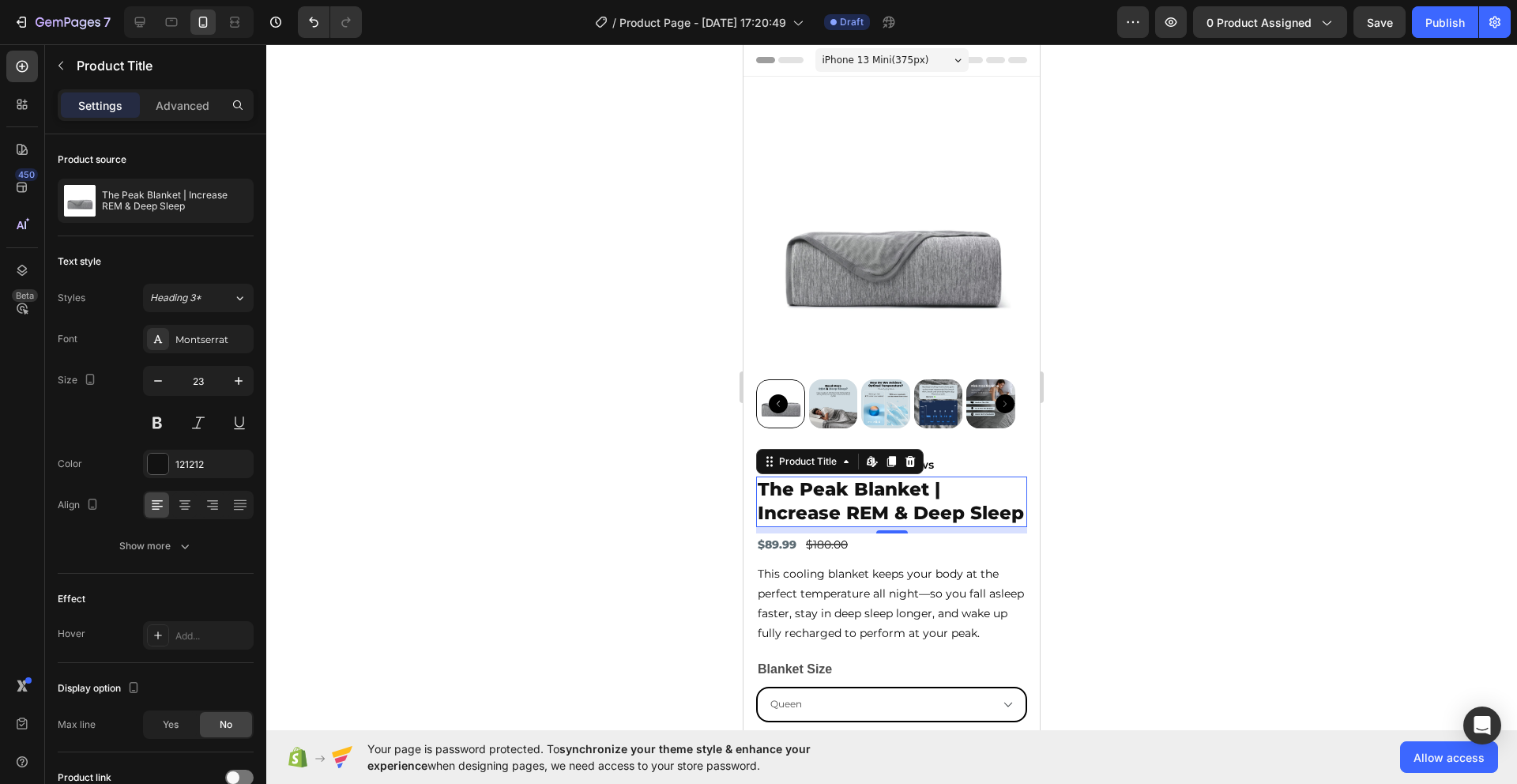
click at [156, 383] on icon "button" at bounding box center [158, 381] width 16 height 16
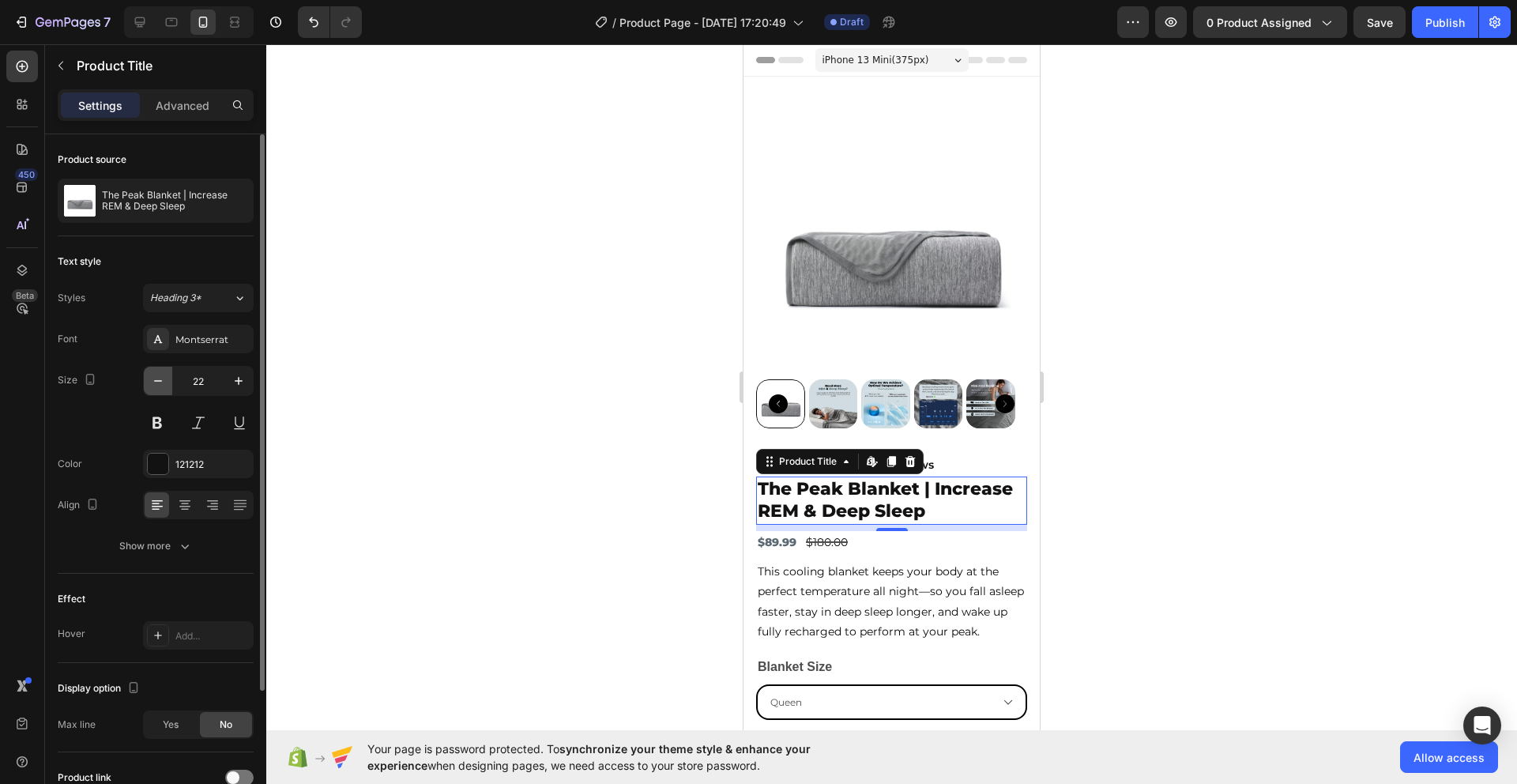
click at [158, 383] on icon "button" at bounding box center [158, 381] width 16 height 16
type input "21"
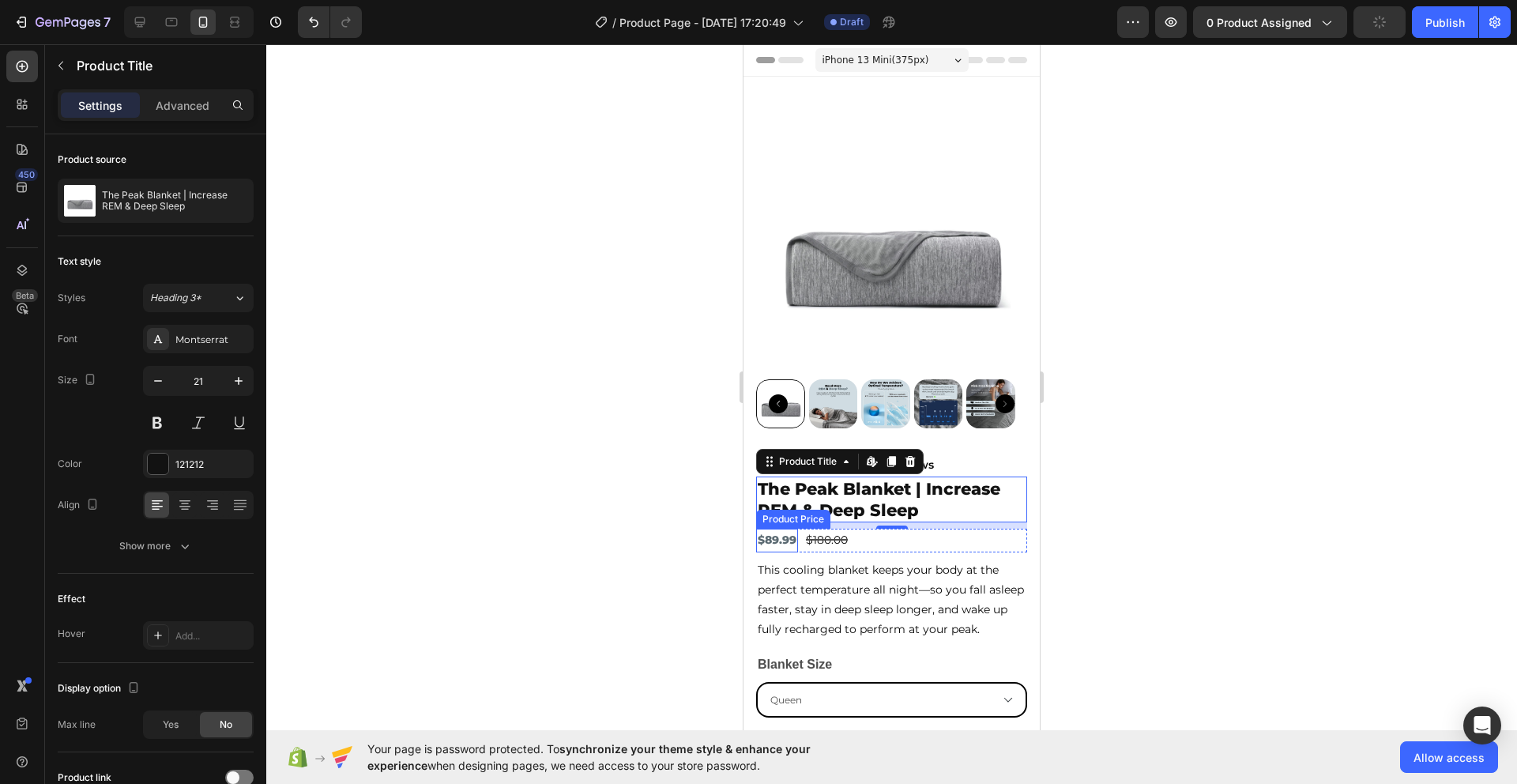
click at [774, 528] on div "$89.99" at bounding box center [777, 539] width 42 height 23
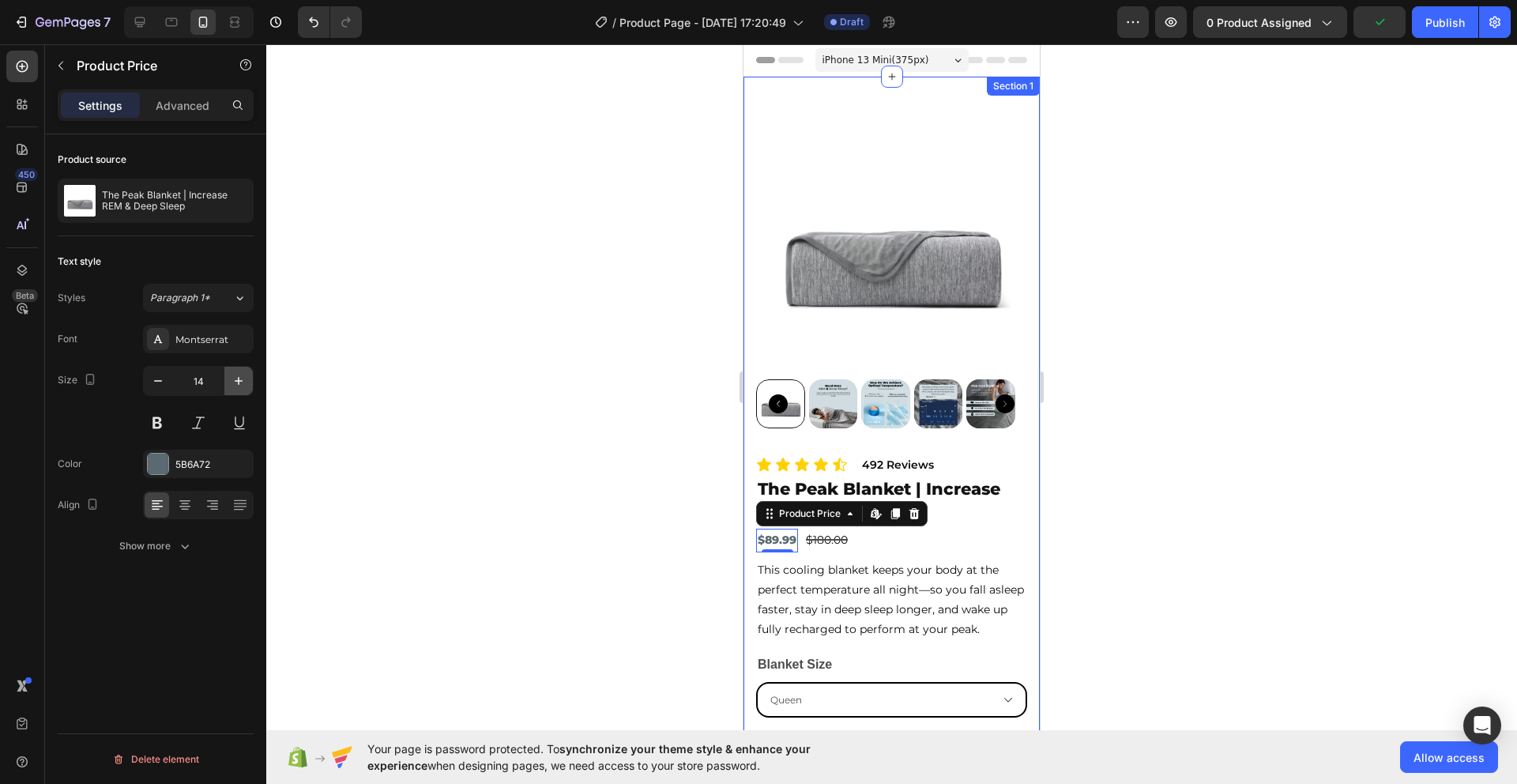
click at [236, 391] on button "button" at bounding box center [238, 381] width 29 height 29
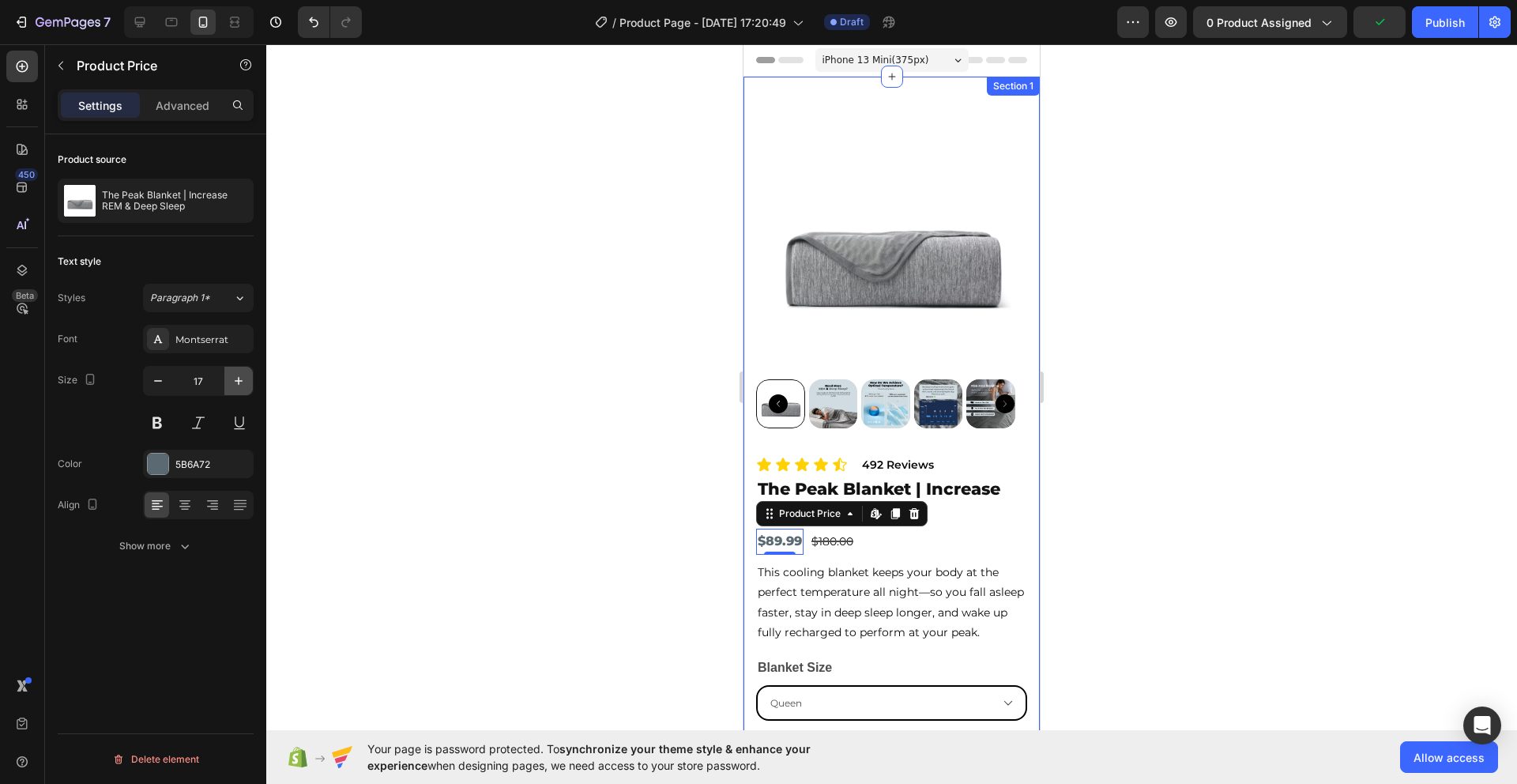
click at [236, 391] on button "button" at bounding box center [238, 381] width 29 height 29
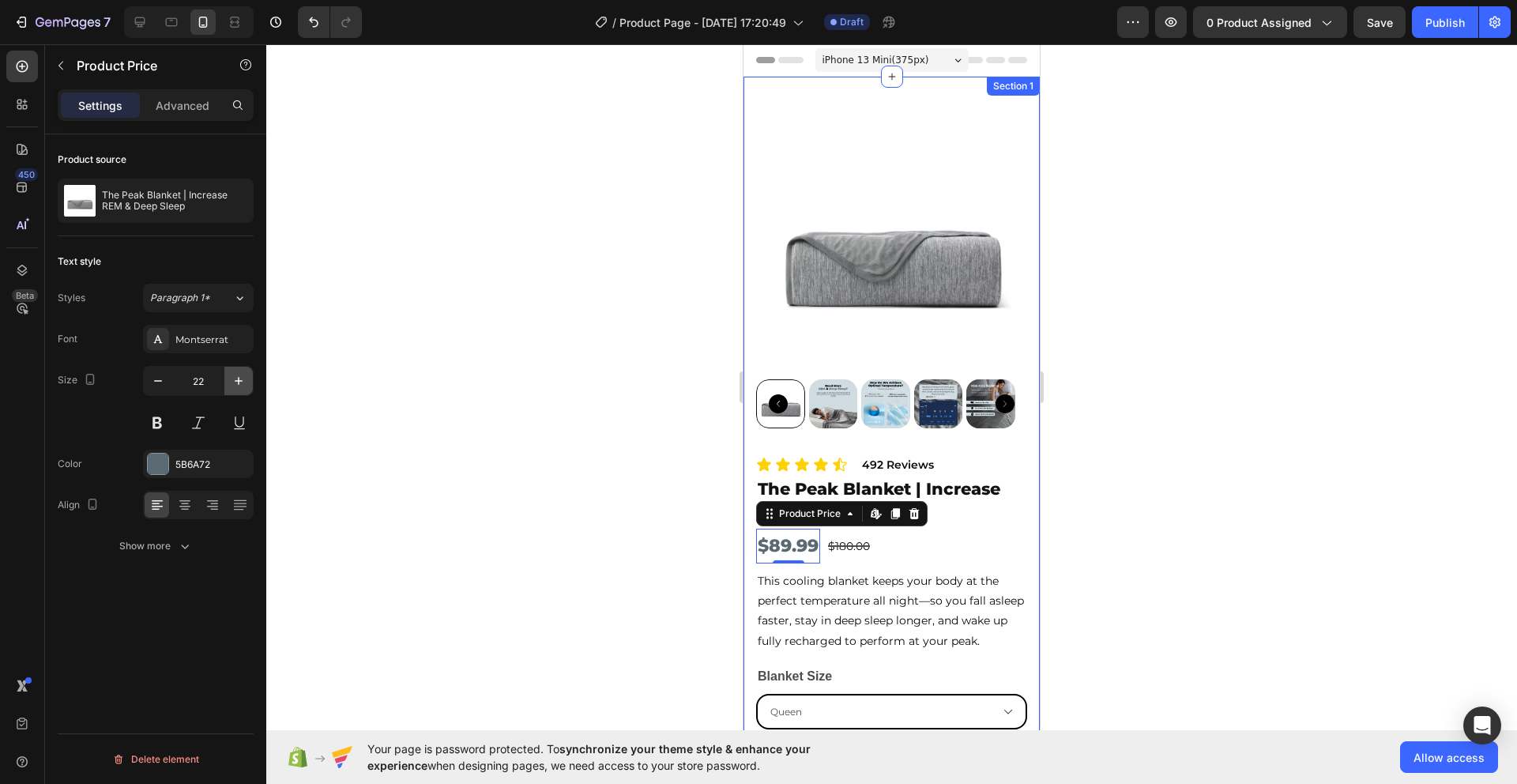
click at [236, 391] on button "button" at bounding box center [238, 381] width 29 height 29
click at [227, 381] on button "button" at bounding box center [238, 381] width 29 height 29
type input "26"
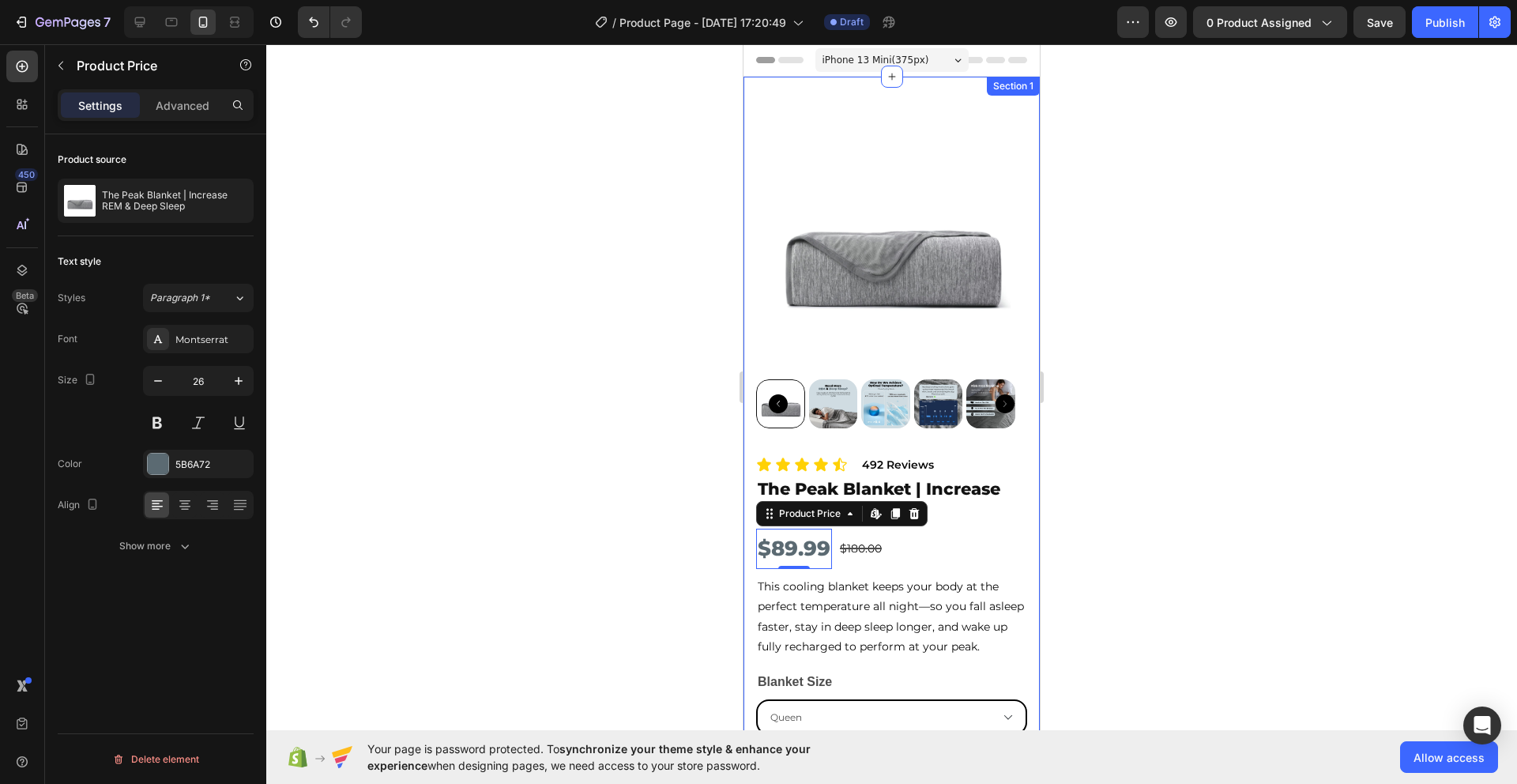
click at [553, 441] on div at bounding box center [892, 414] width 1251 height 740
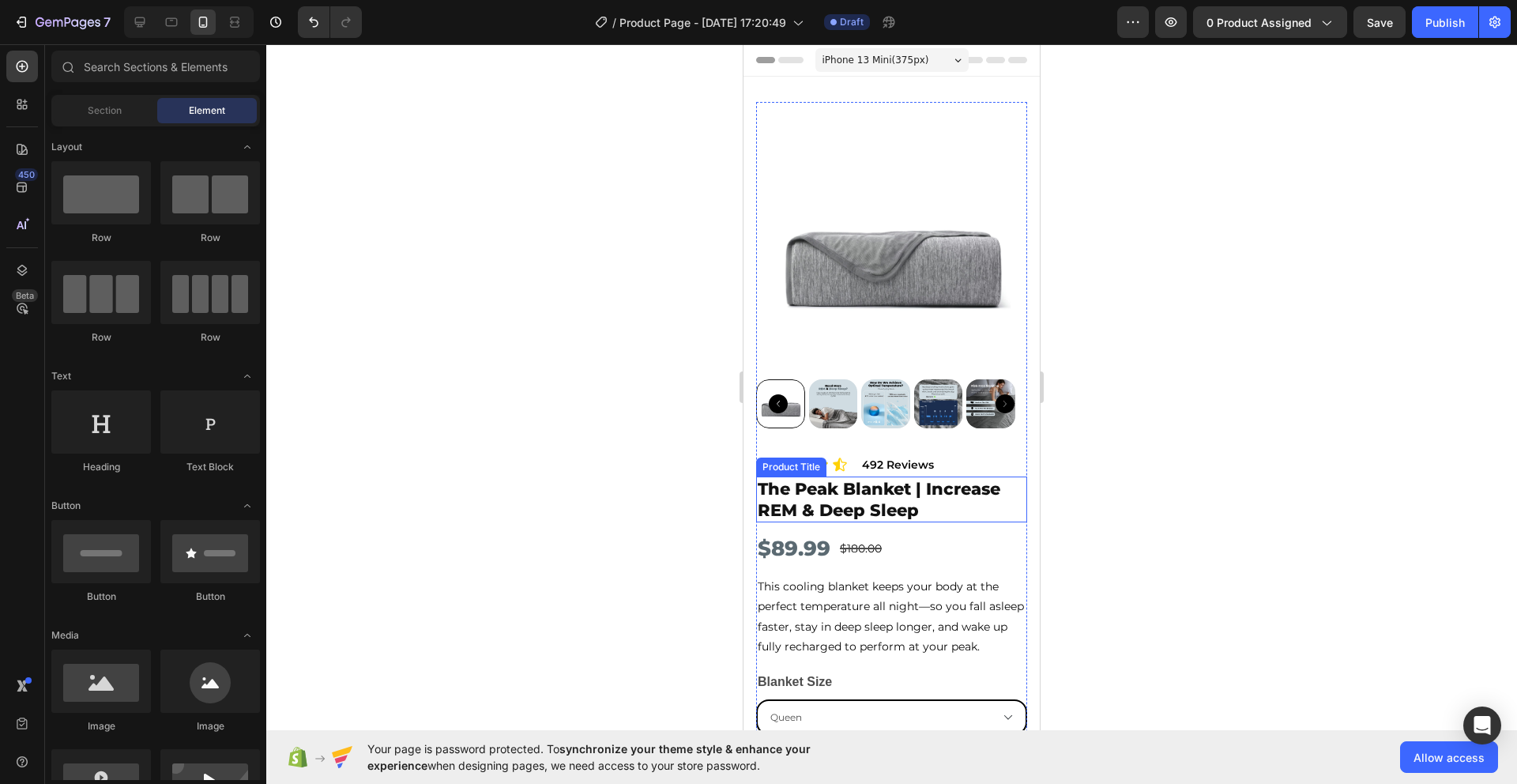
click at [862, 498] on h2 "The Peak Blanket | Increase REM & Deep Sleep" at bounding box center [892, 499] width 272 height 46
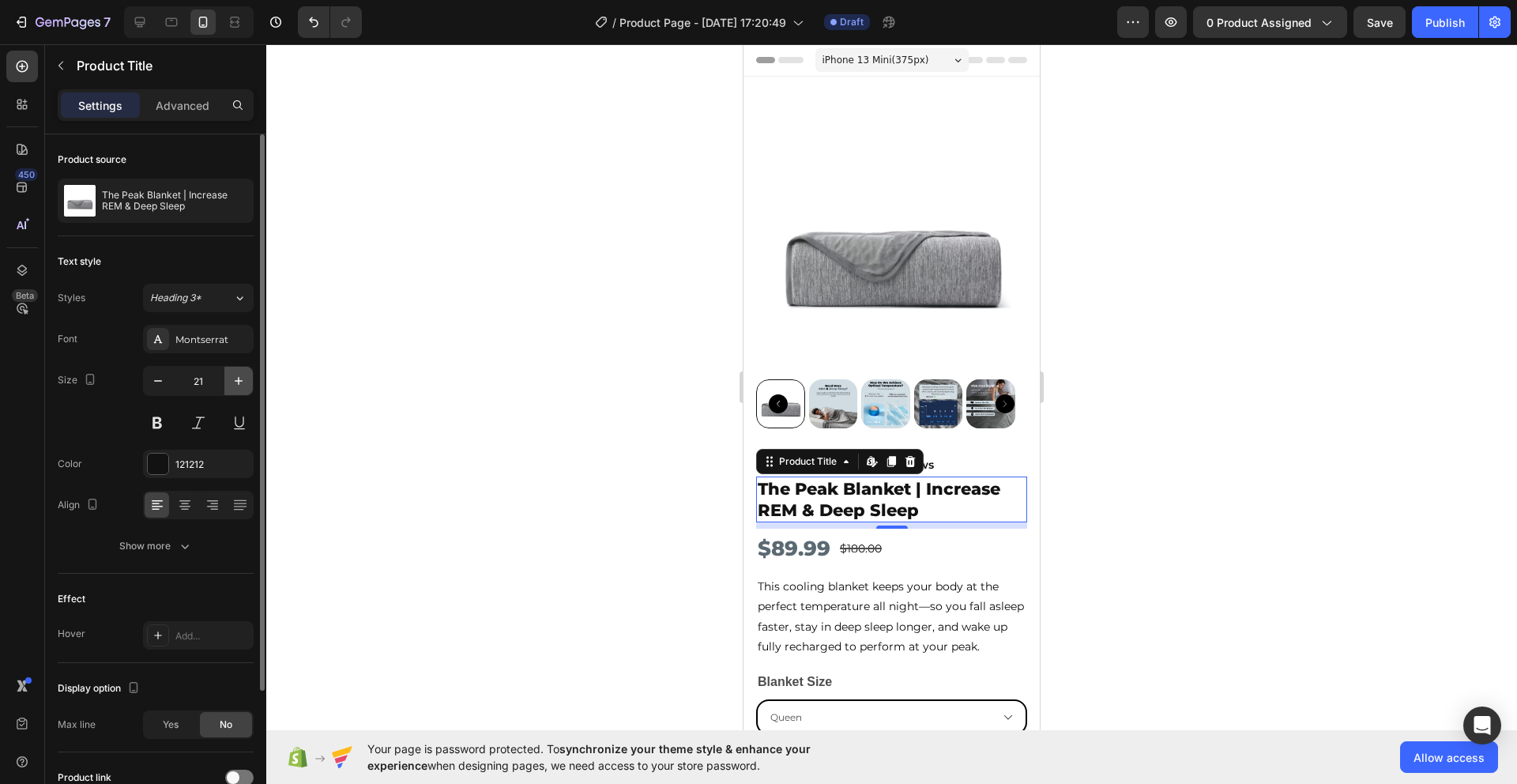
click at [244, 384] on icon "button" at bounding box center [239, 381] width 16 height 16
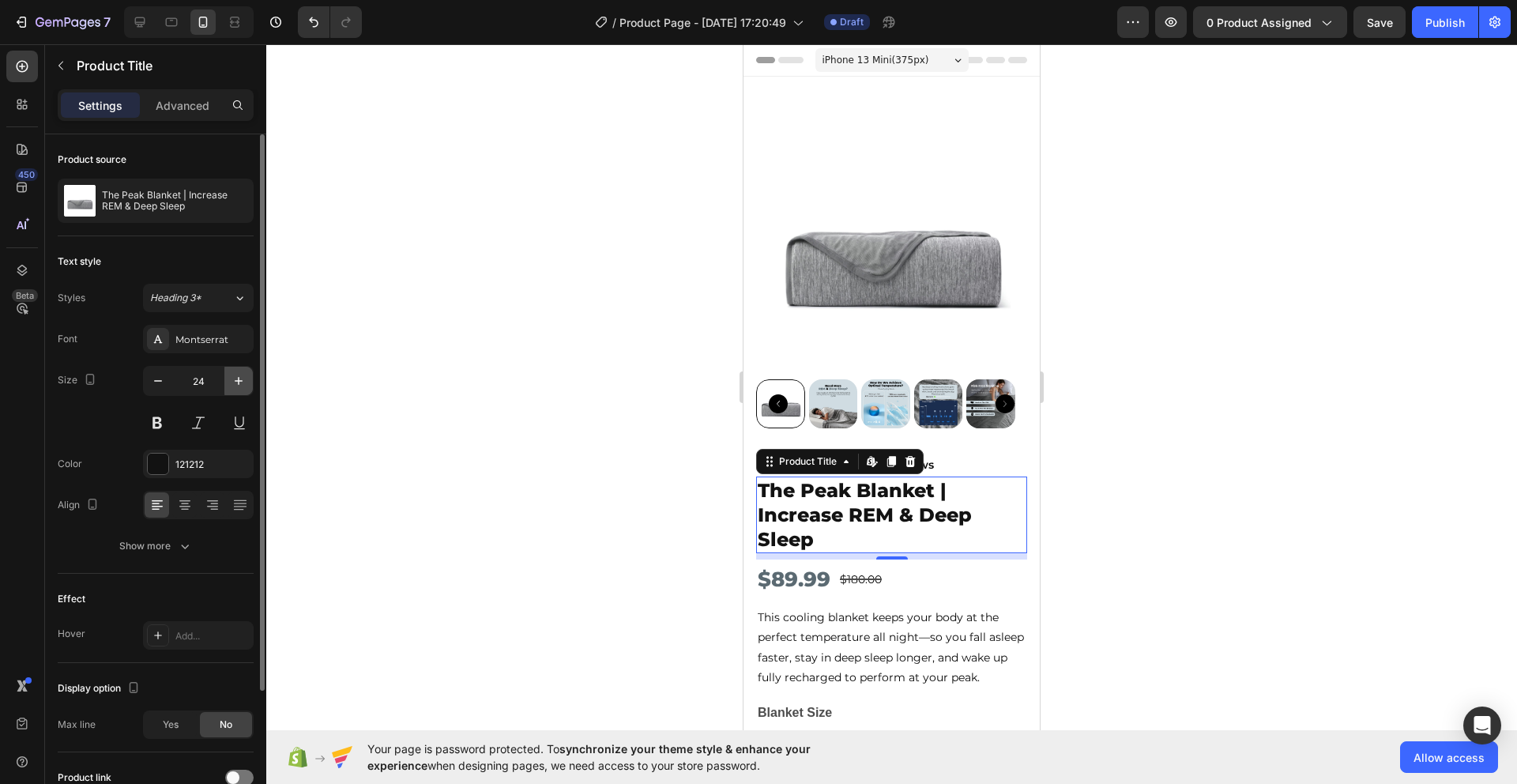
click at [244, 384] on icon "button" at bounding box center [239, 381] width 16 height 16
type input "25"
click at [565, 499] on div at bounding box center [892, 414] width 1251 height 740
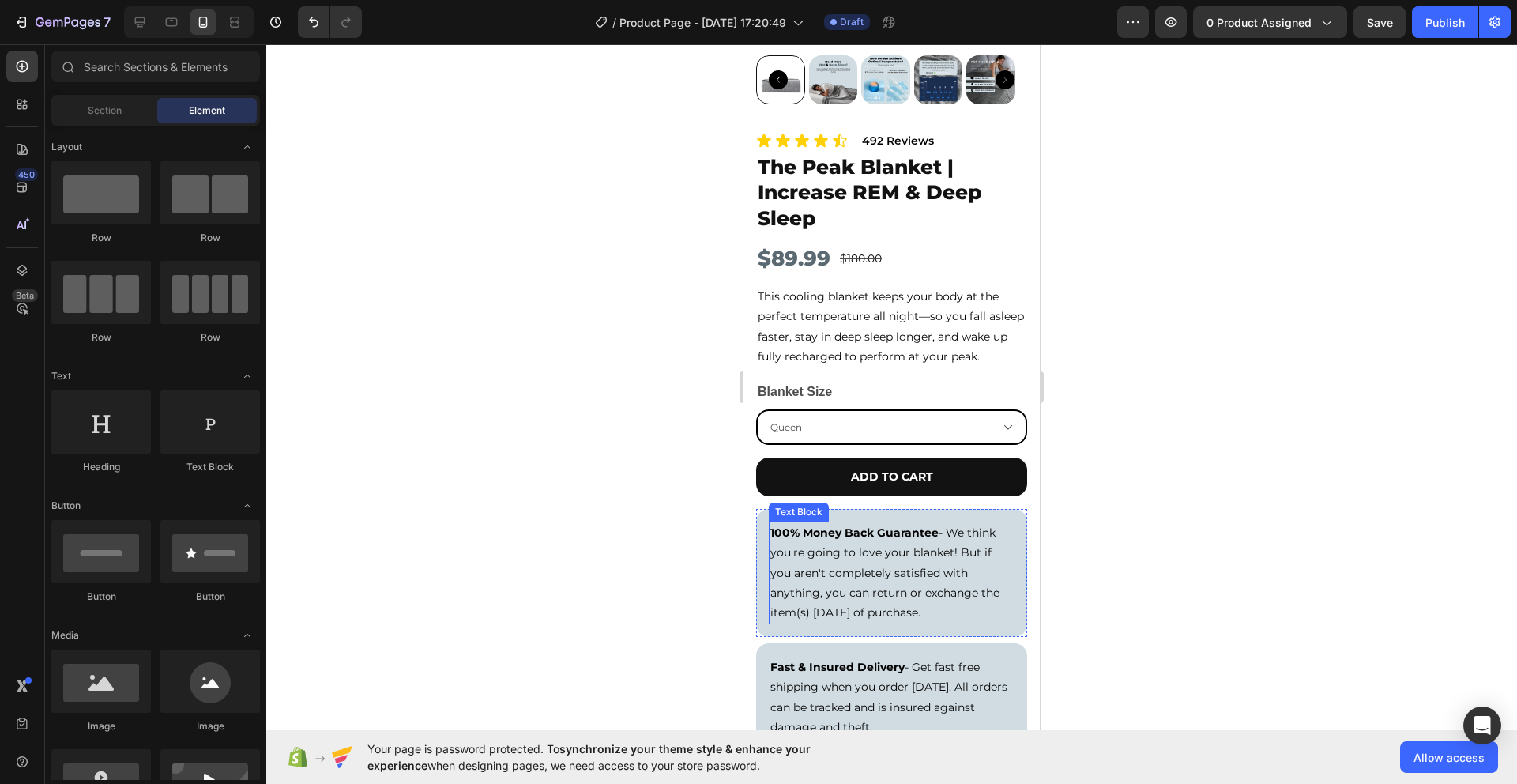
scroll to position [35, 0]
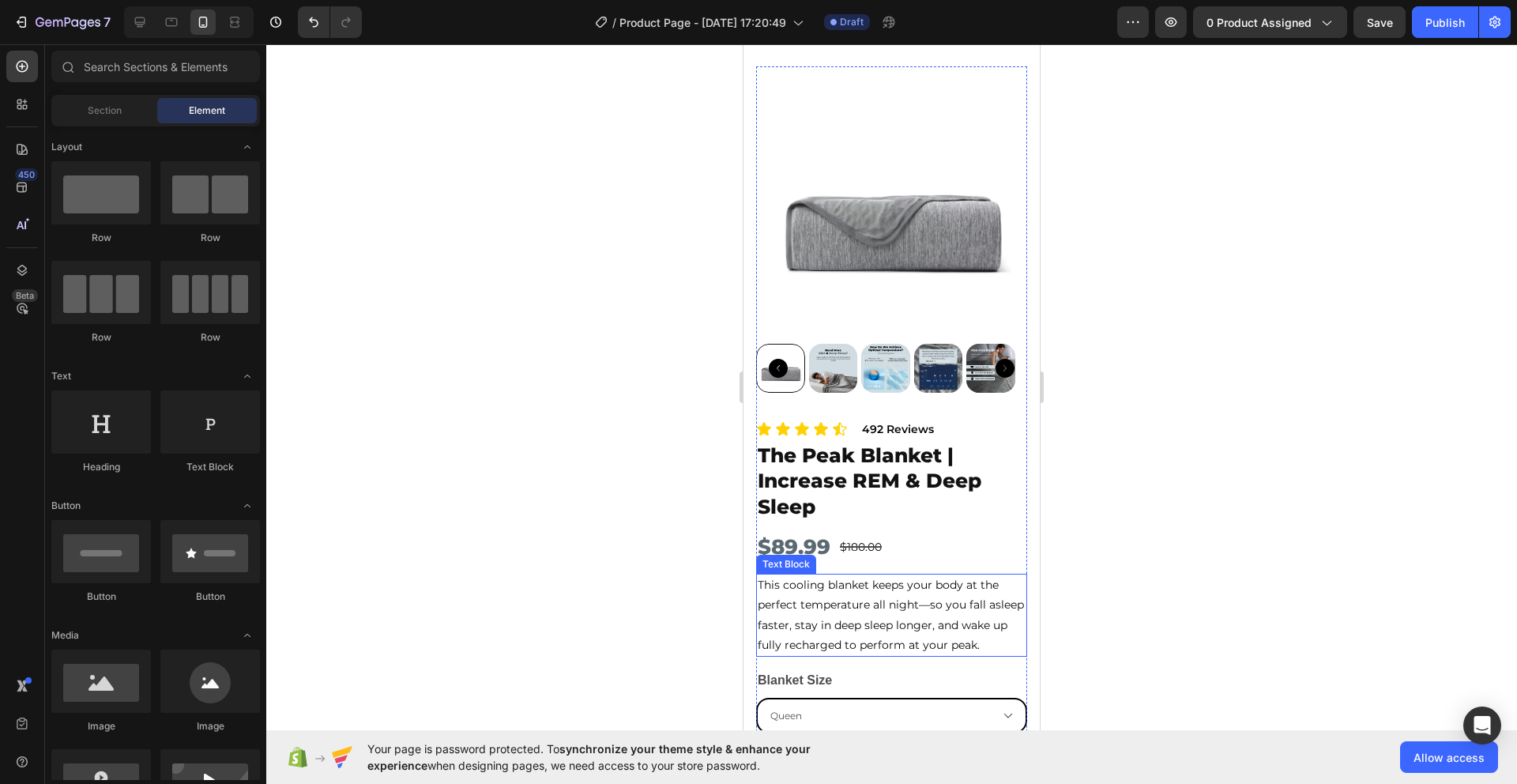
click at [946, 604] on p "This cooling blanket keeps your body at the perfect temperature all night—so yo…" at bounding box center [891, 615] width 268 height 80
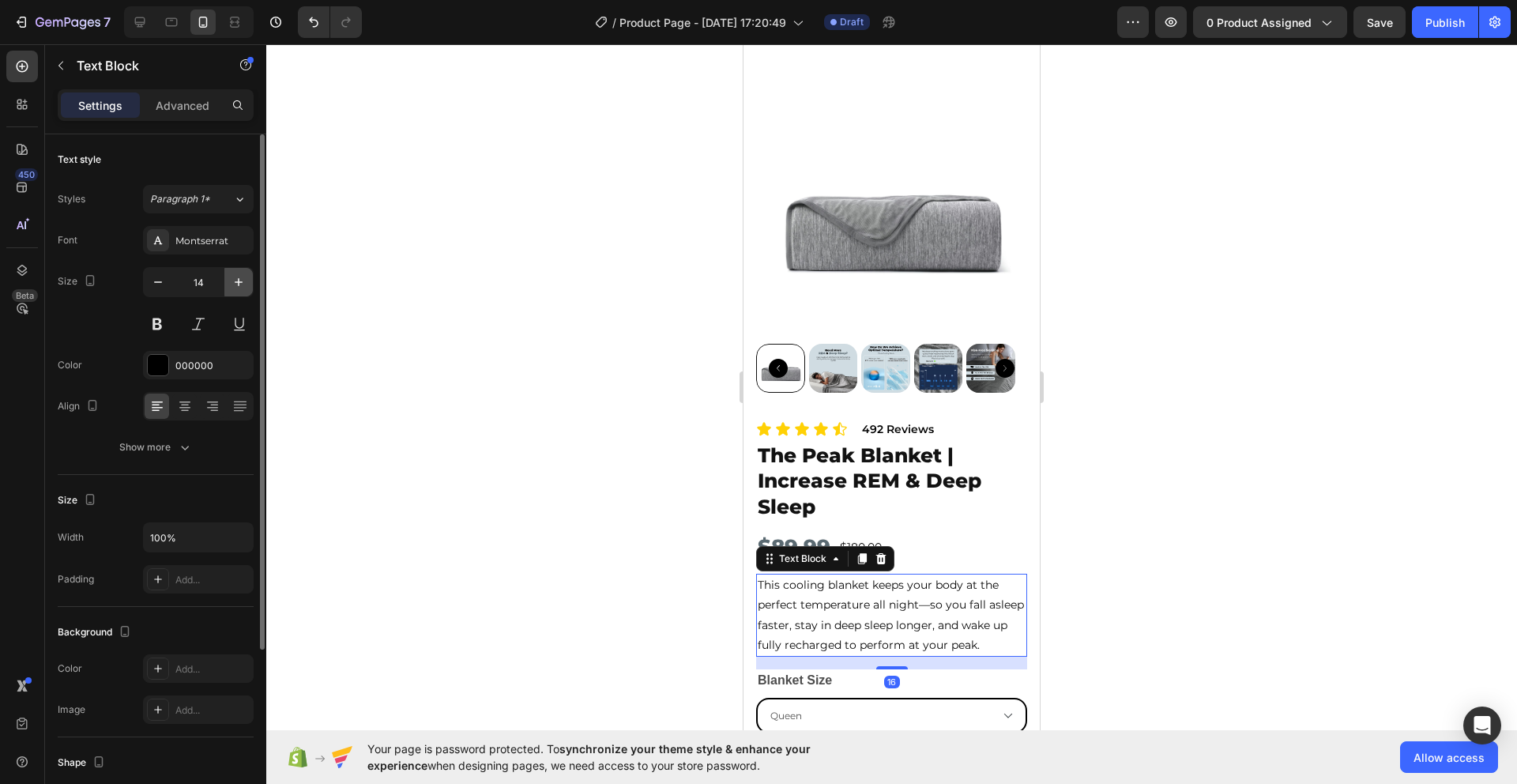
click at [235, 276] on icon "button" at bounding box center [239, 282] width 16 height 16
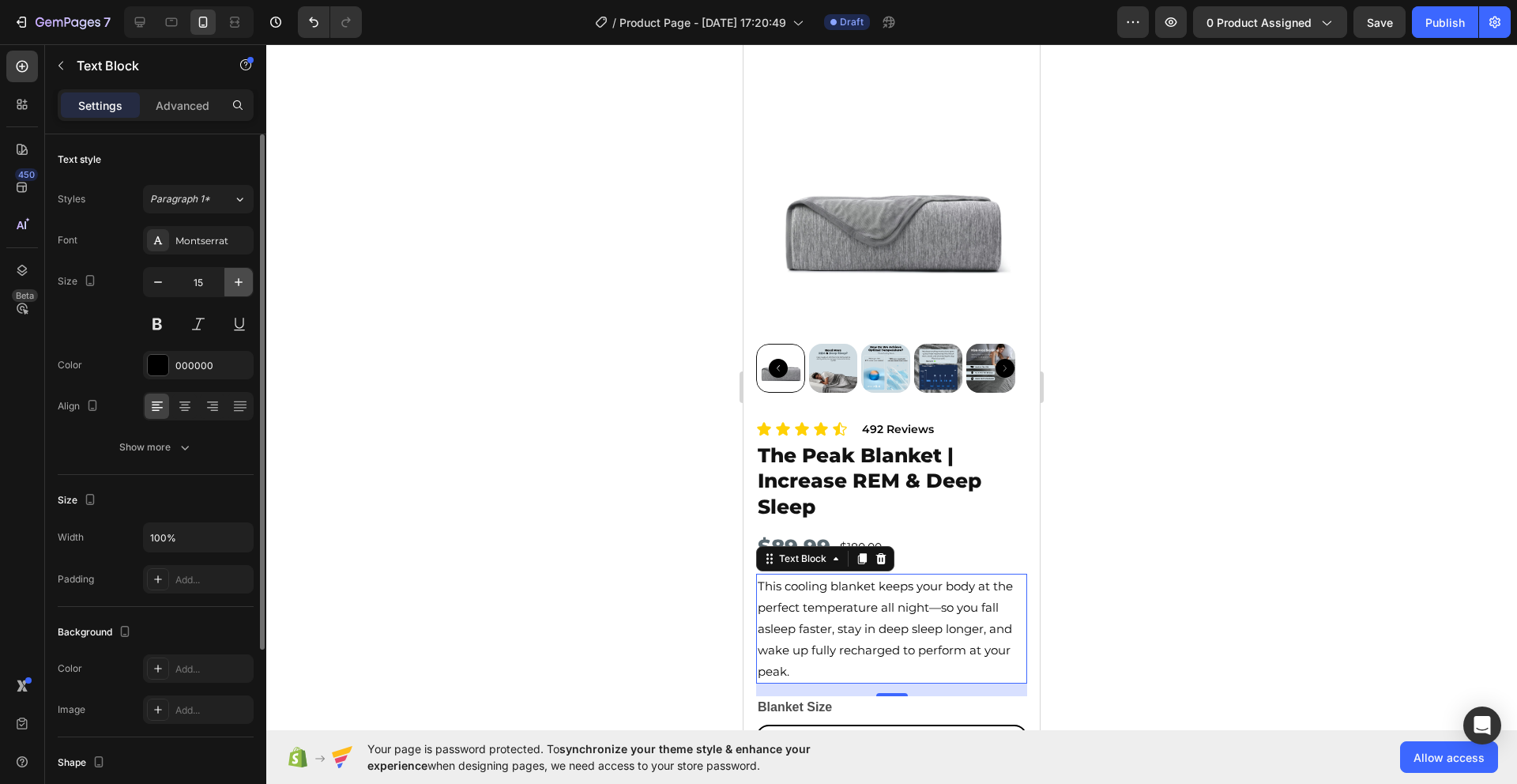
click at [235, 276] on icon "button" at bounding box center [239, 282] width 16 height 16
type input "16"
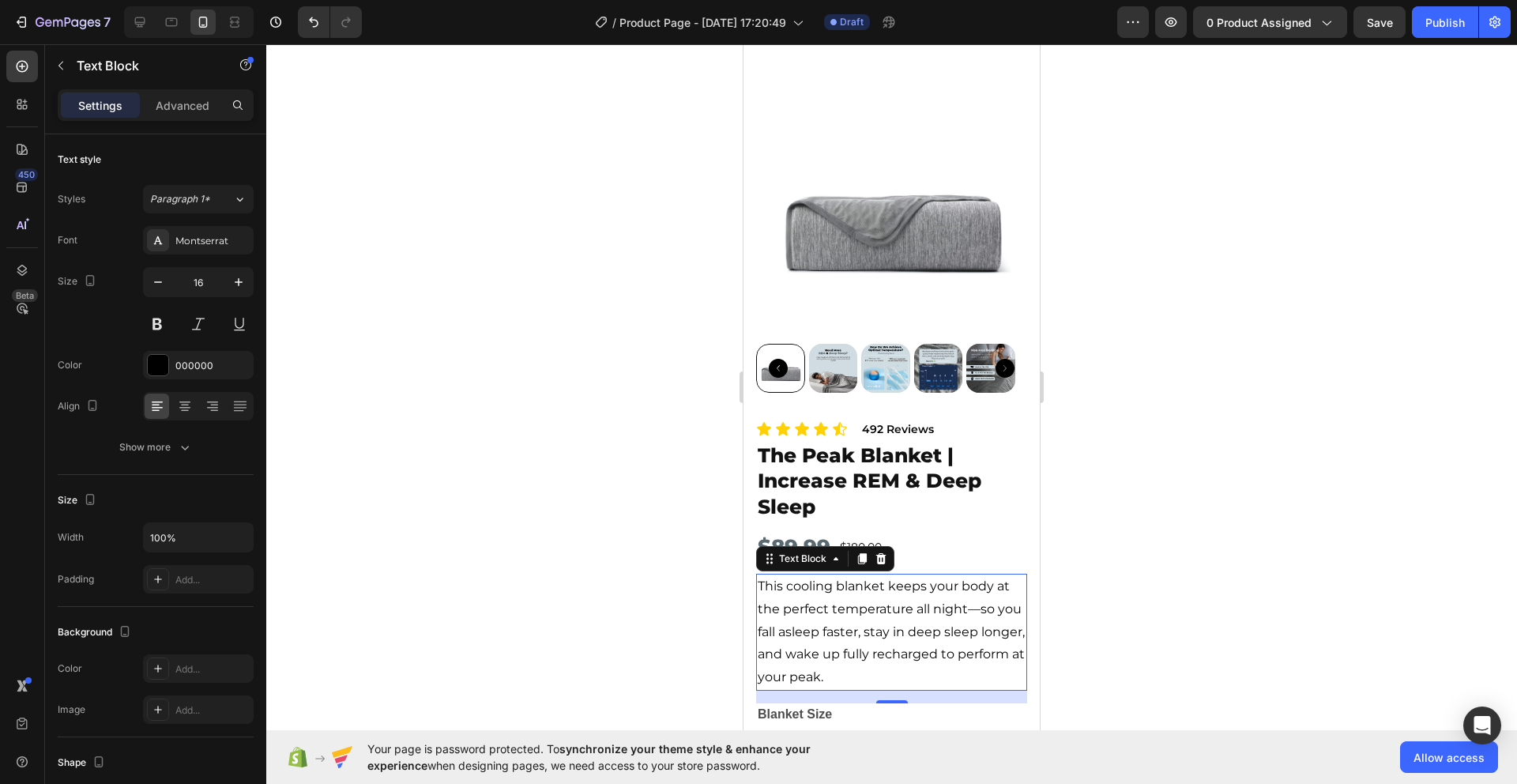
click at [598, 597] on div at bounding box center [892, 414] width 1251 height 740
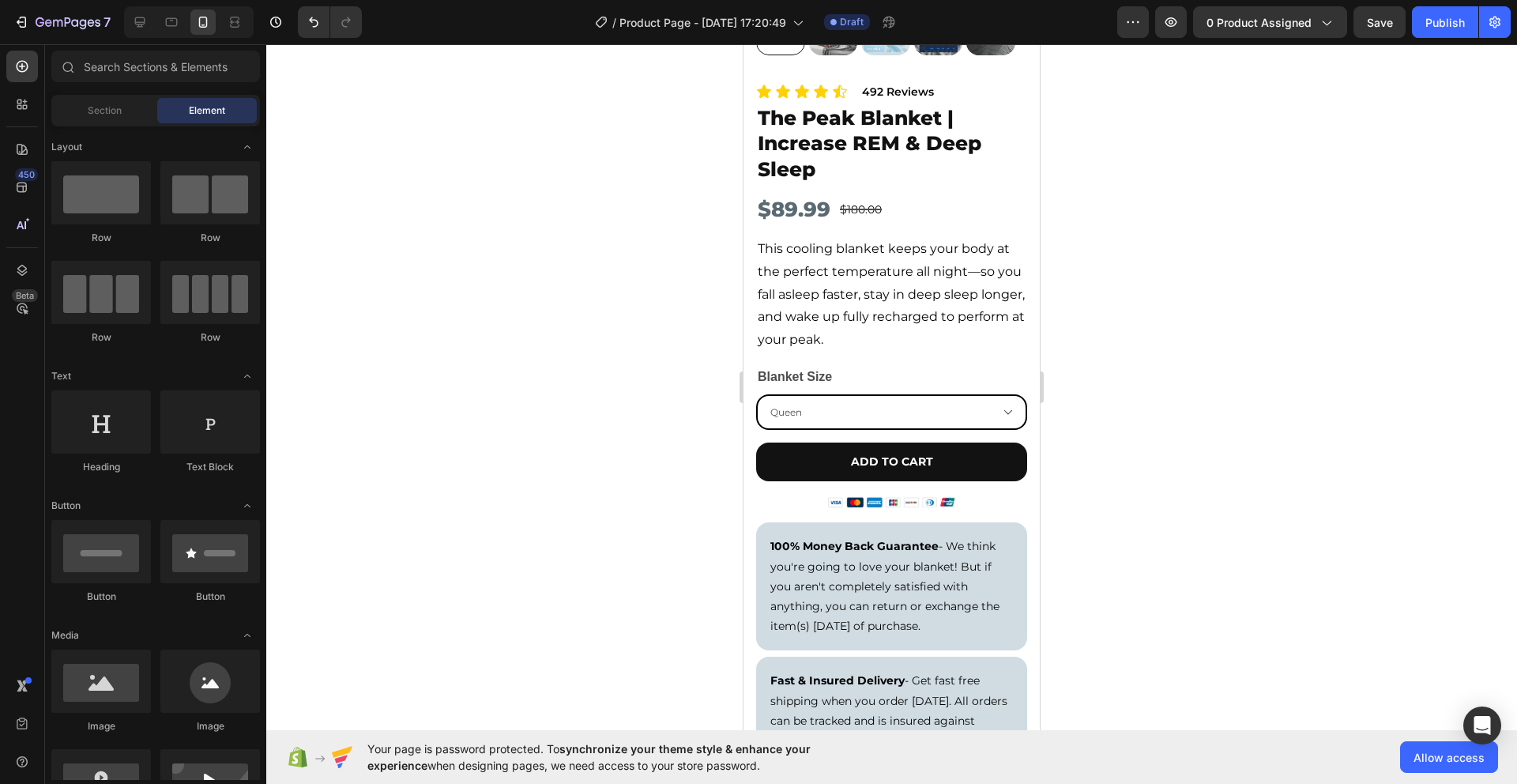
scroll to position [405, 0]
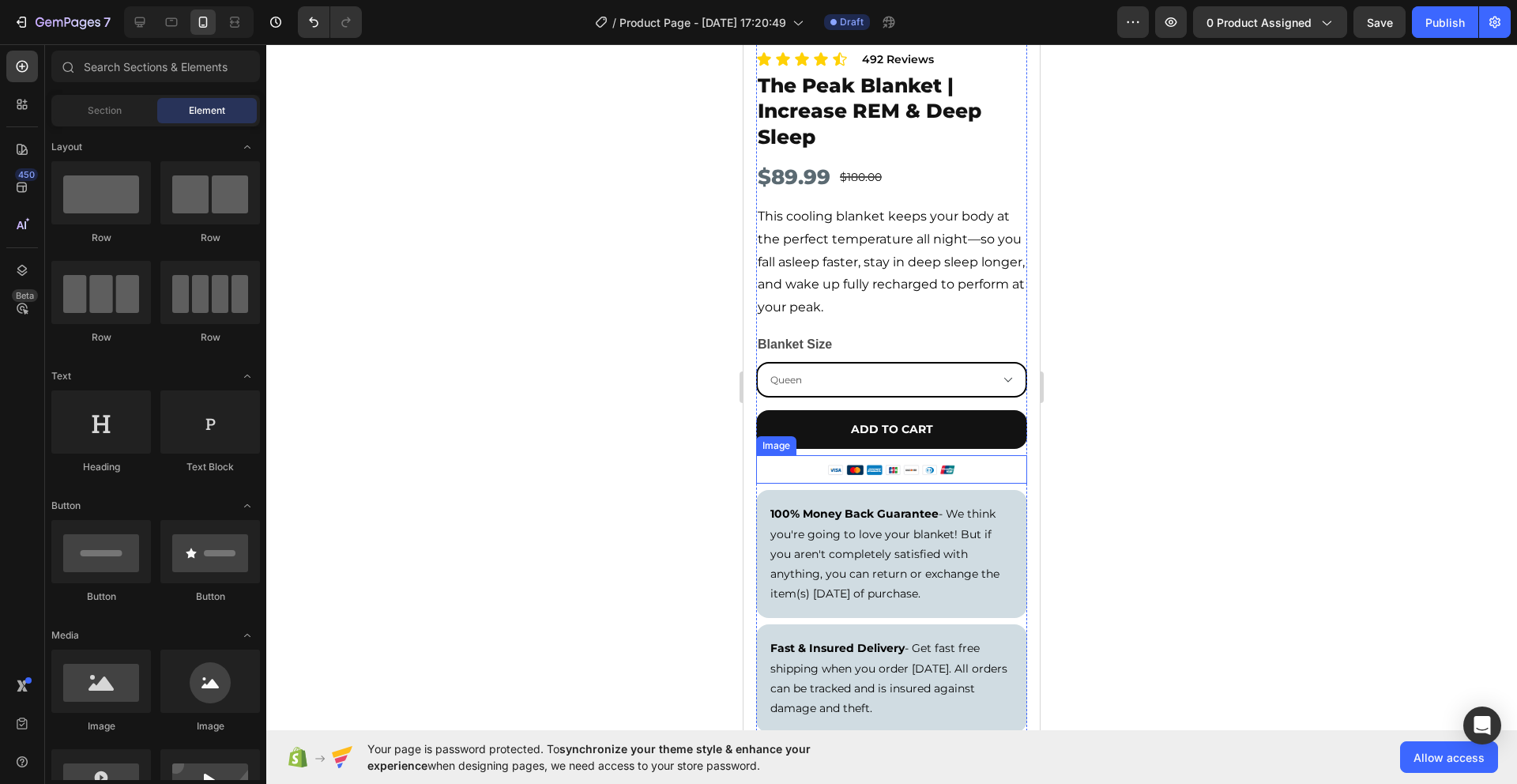
click at [950, 460] on img at bounding box center [892, 469] width 136 height 29
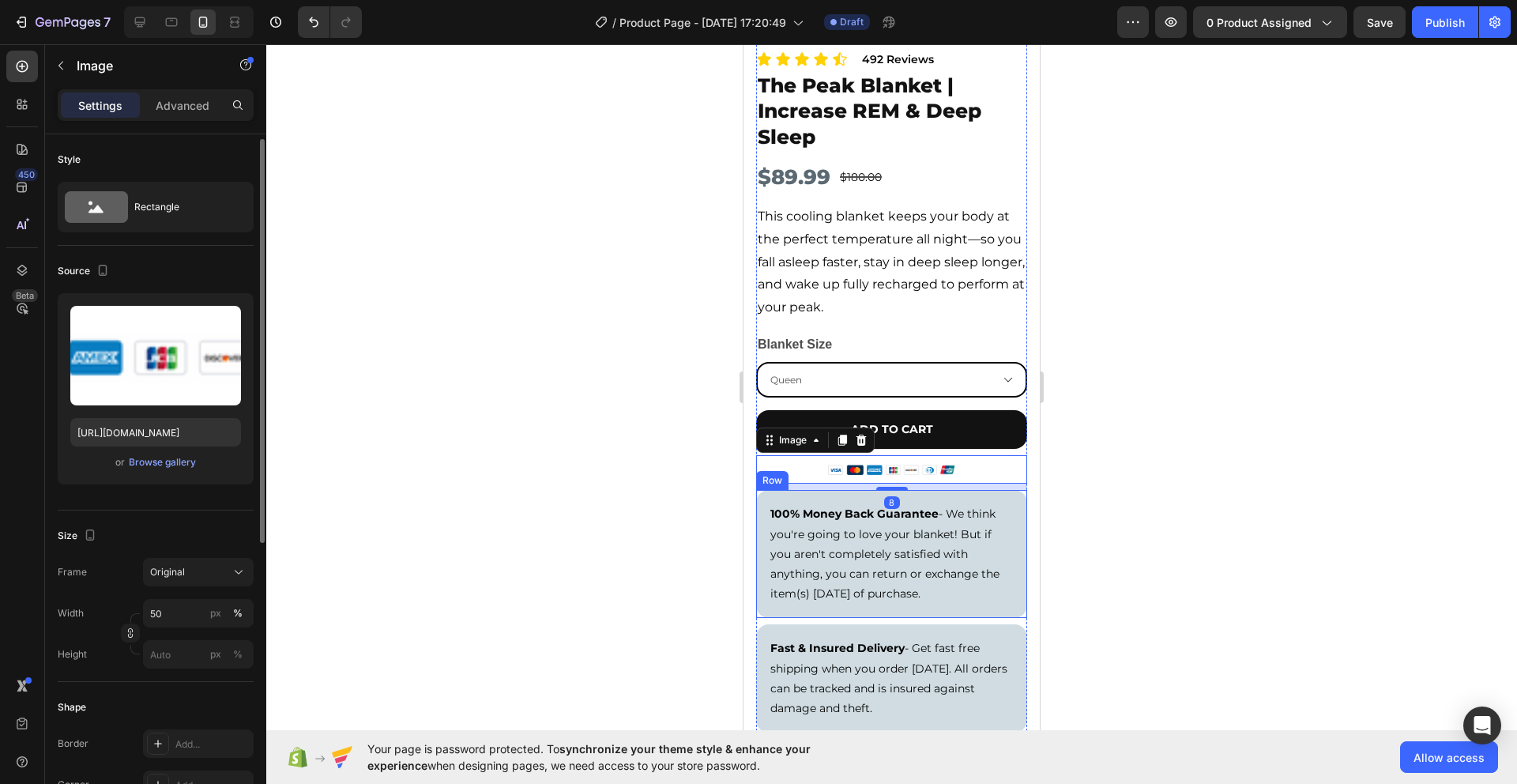
scroll to position [18, 0]
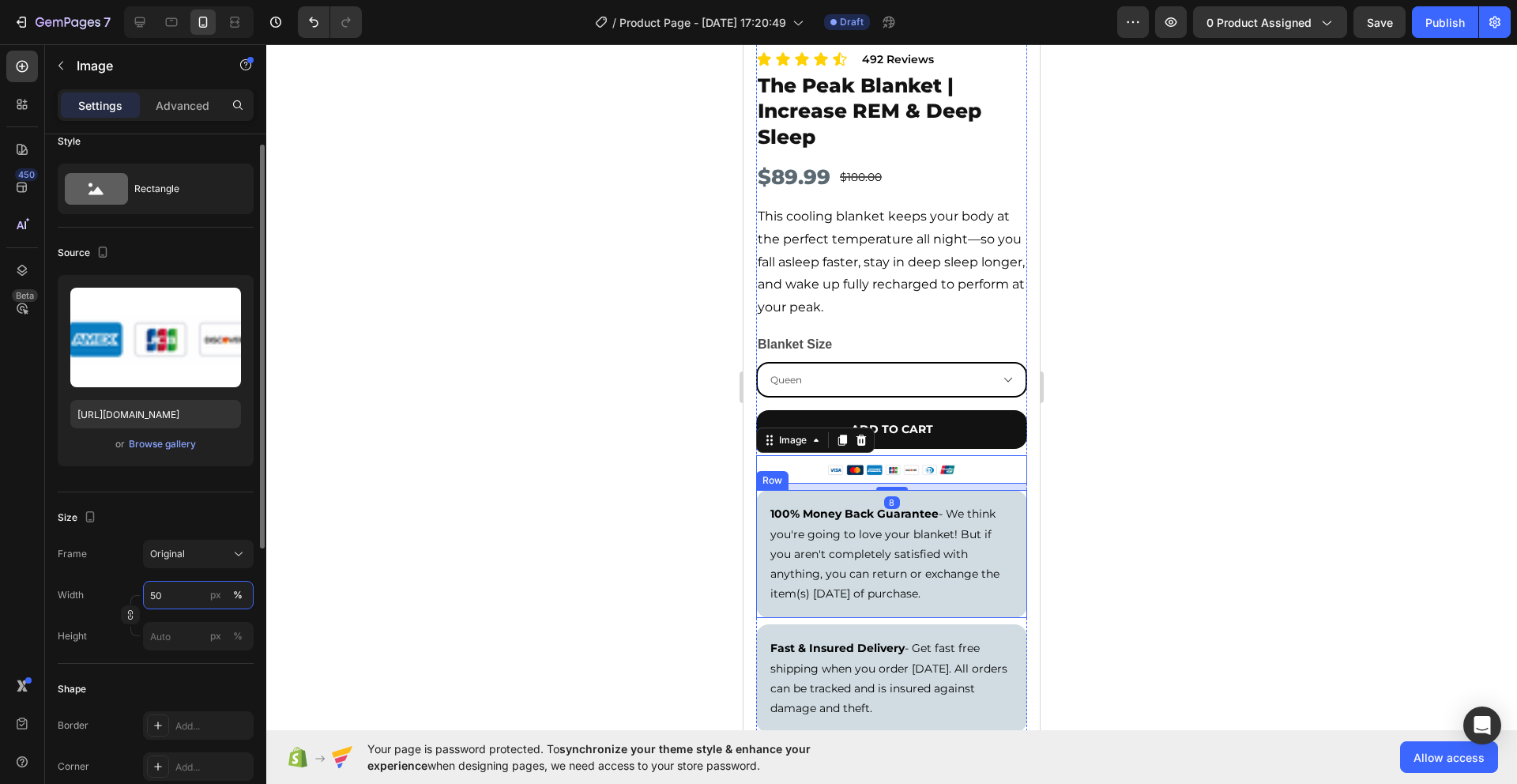
click at [171, 603] on input "50" at bounding box center [198, 594] width 110 height 29
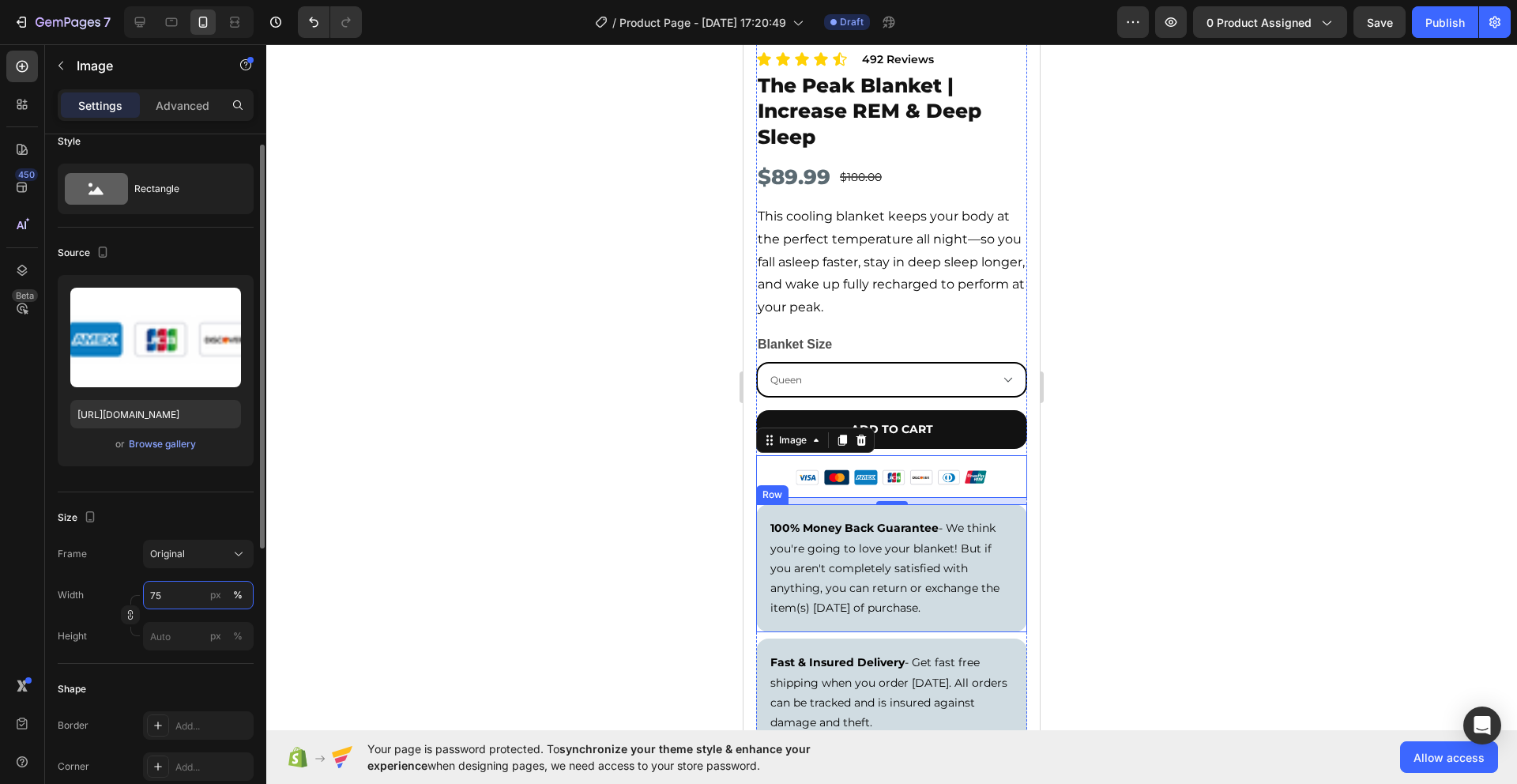
type input "7"
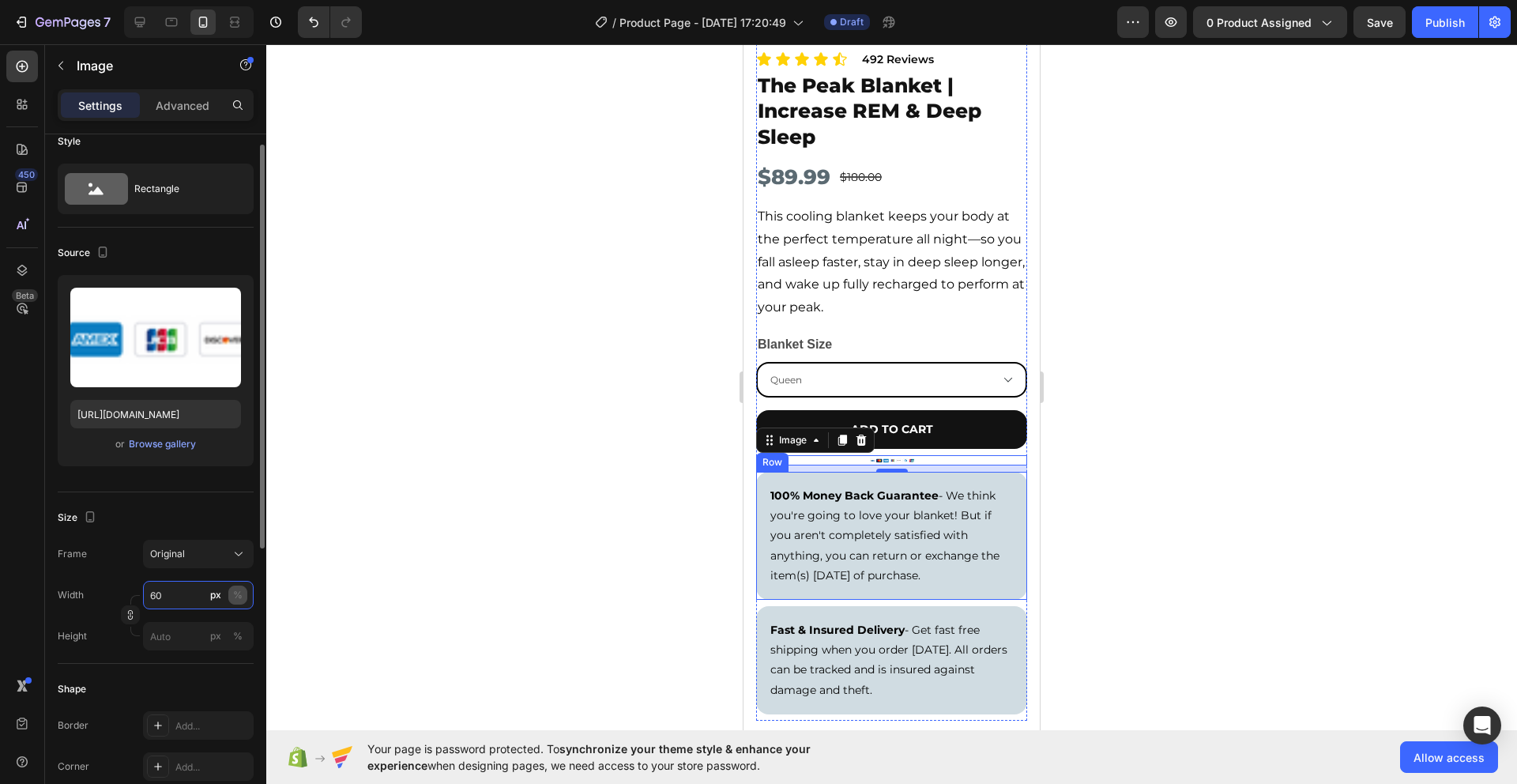
type input "60"
click at [239, 593] on div "%" at bounding box center [238, 595] width 10 height 14
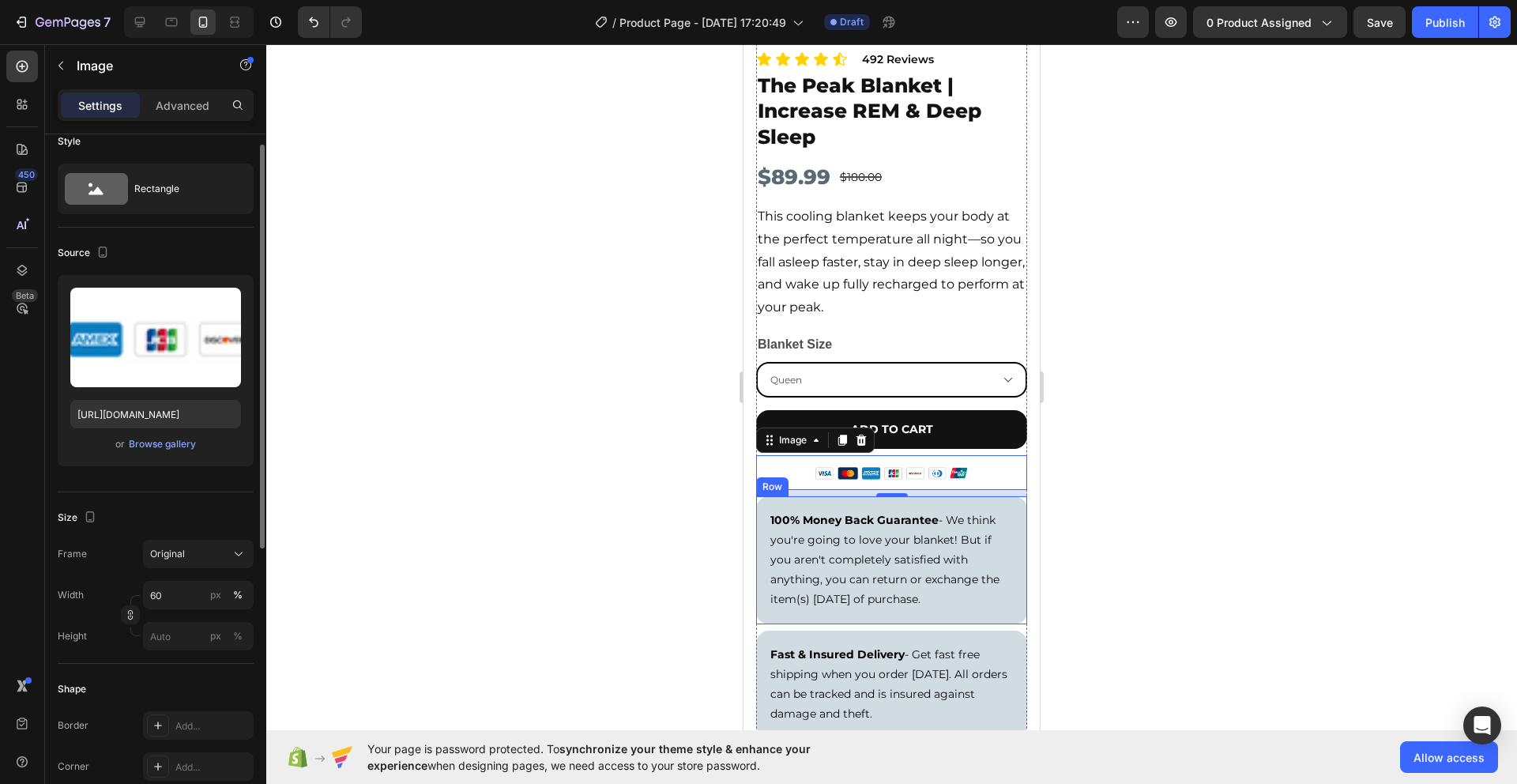
click at [210, 513] on div "Size" at bounding box center [155, 517] width 196 height 26
click at [584, 453] on div at bounding box center [892, 414] width 1251 height 740
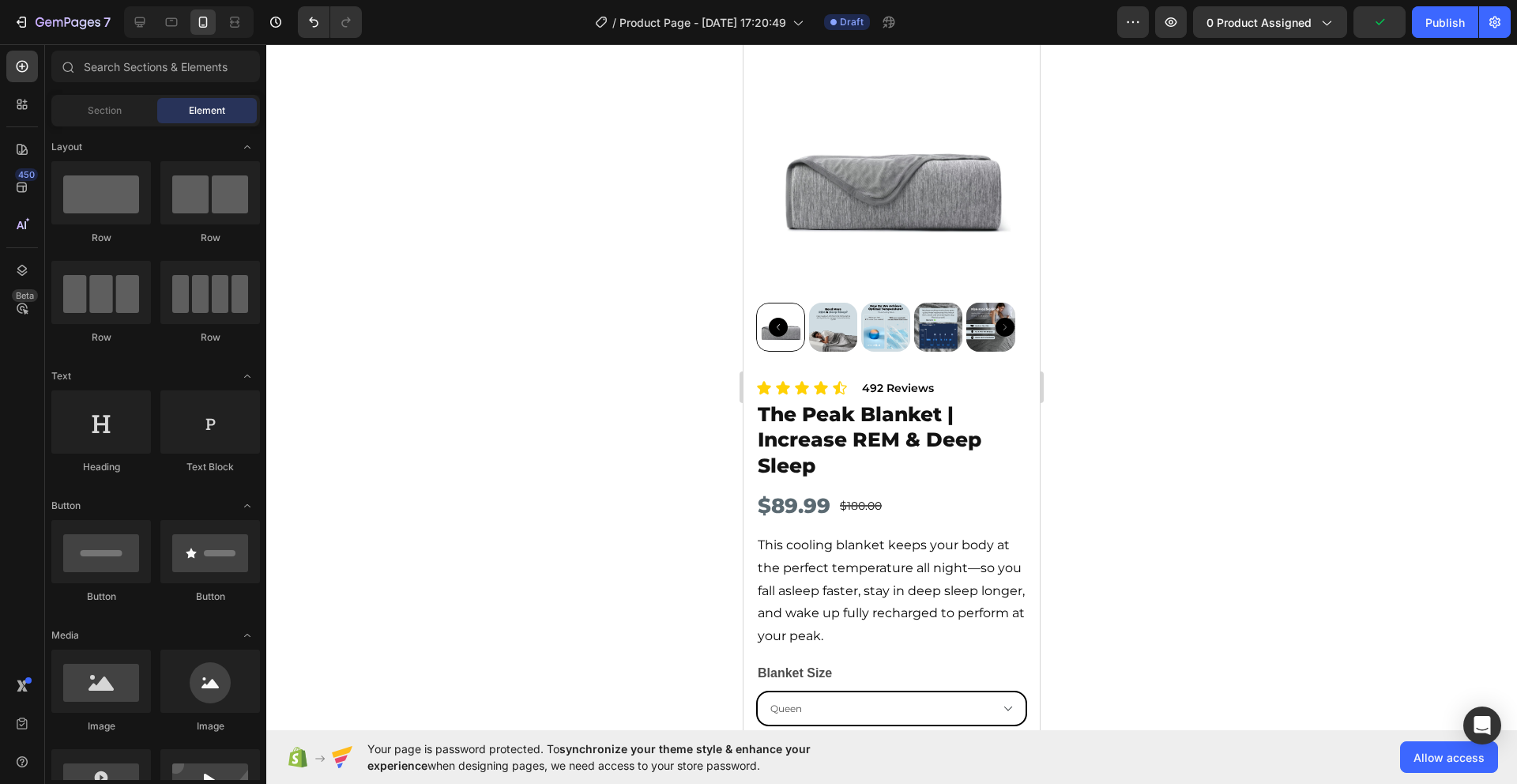
scroll to position [0, 0]
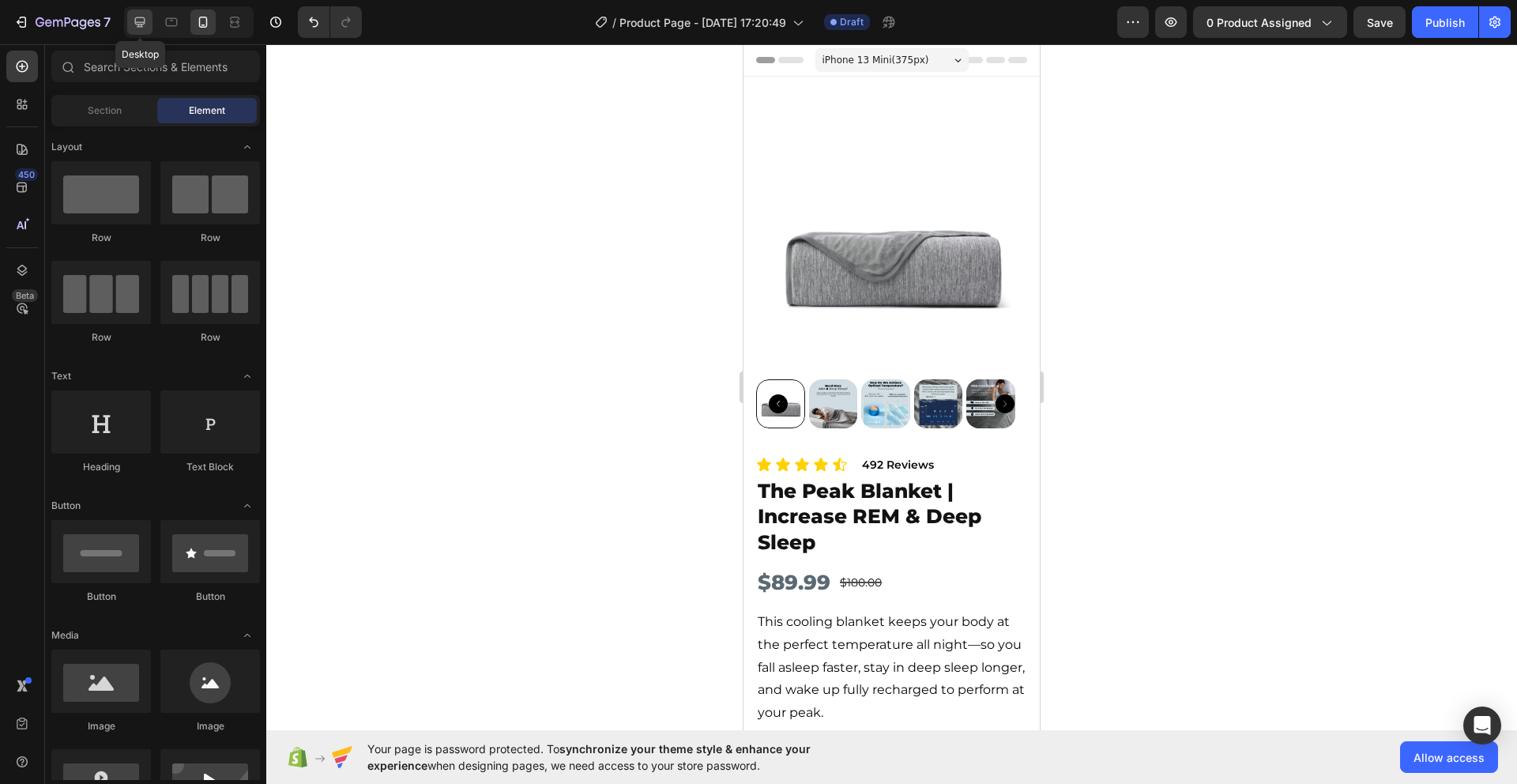
click at [133, 22] on icon at bounding box center [140, 22] width 16 height 16
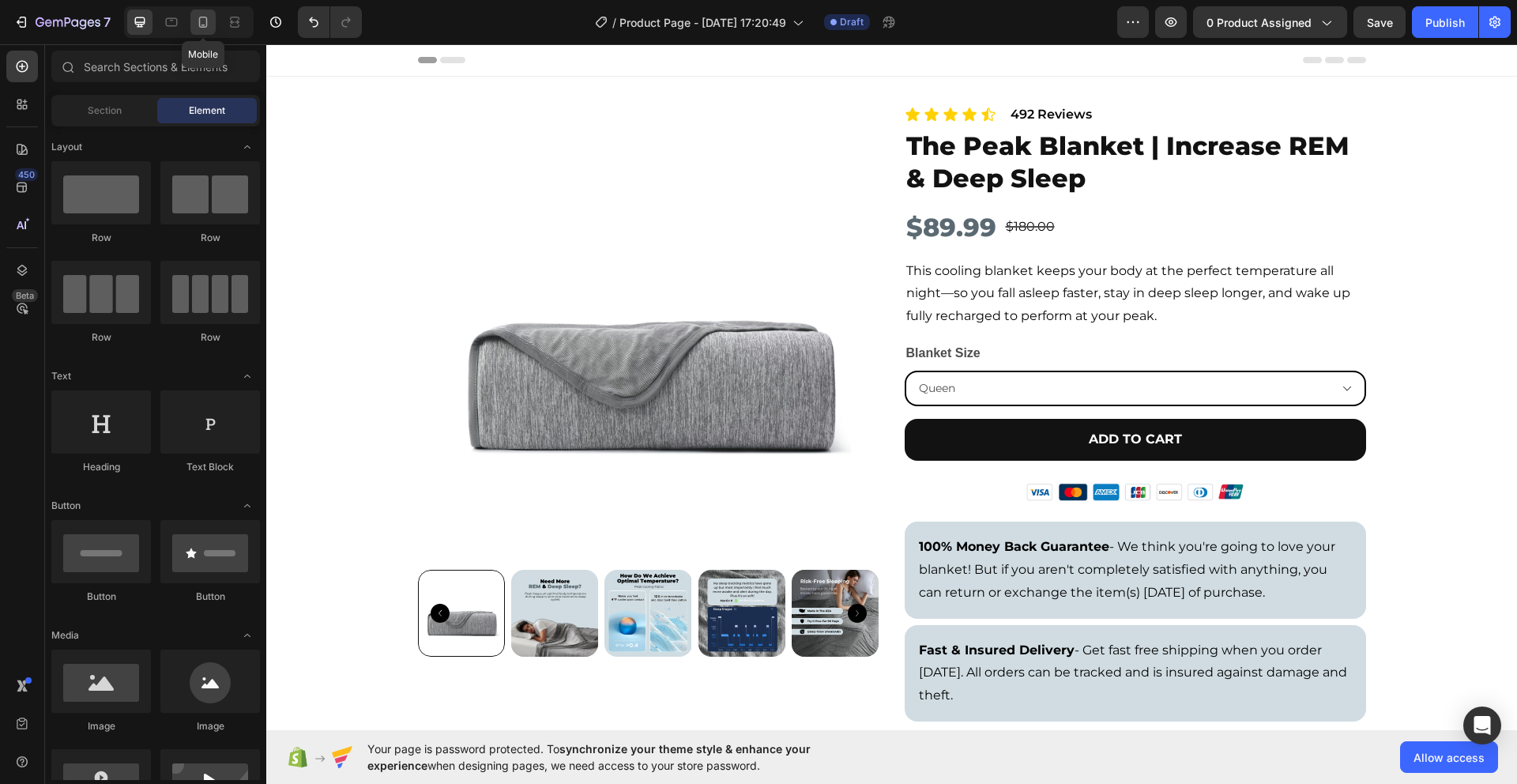
click at [208, 27] on icon at bounding box center [203, 22] width 16 height 16
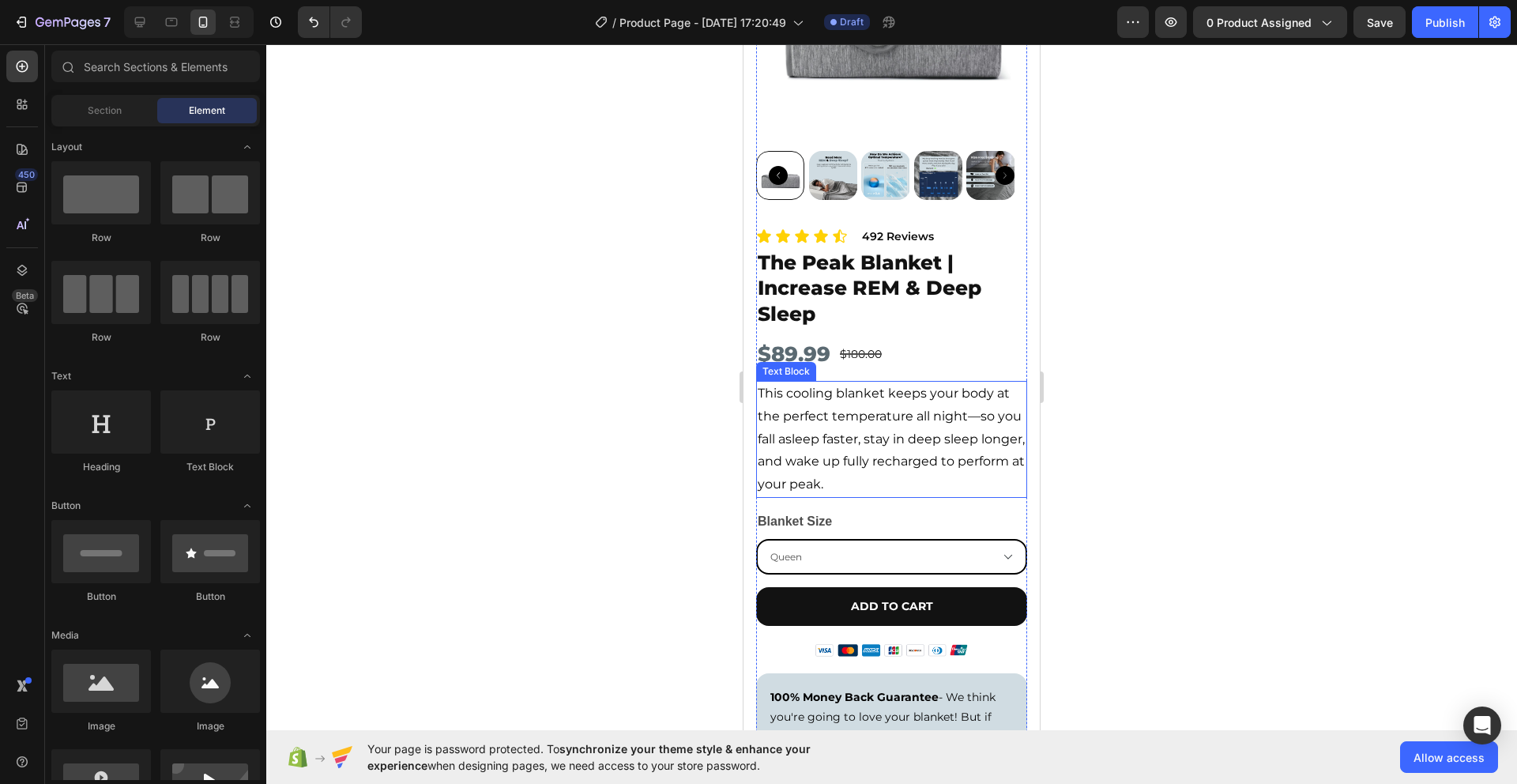
scroll to position [242, 0]
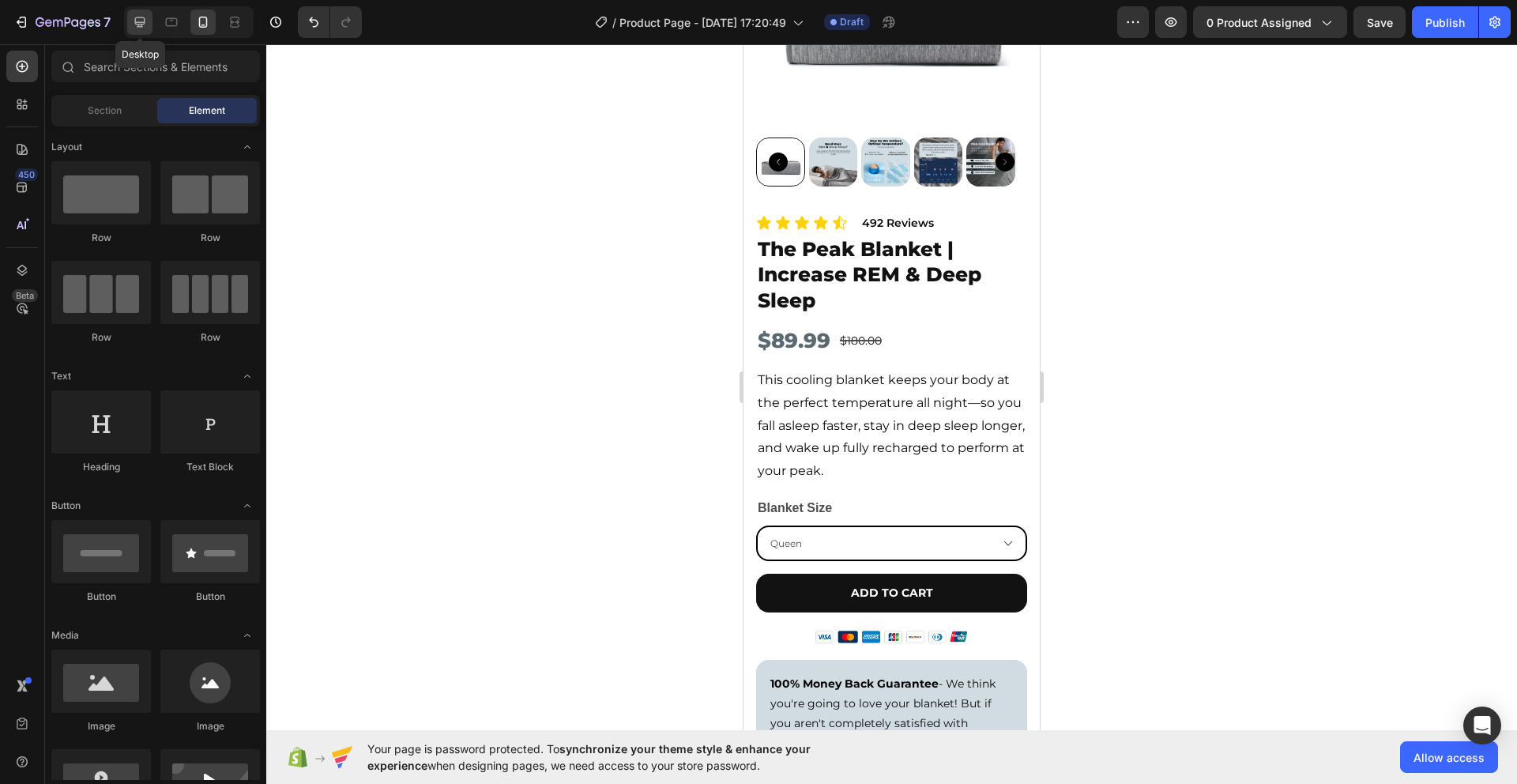
click at [140, 30] on div at bounding box center [140, 23] width 26 height 26
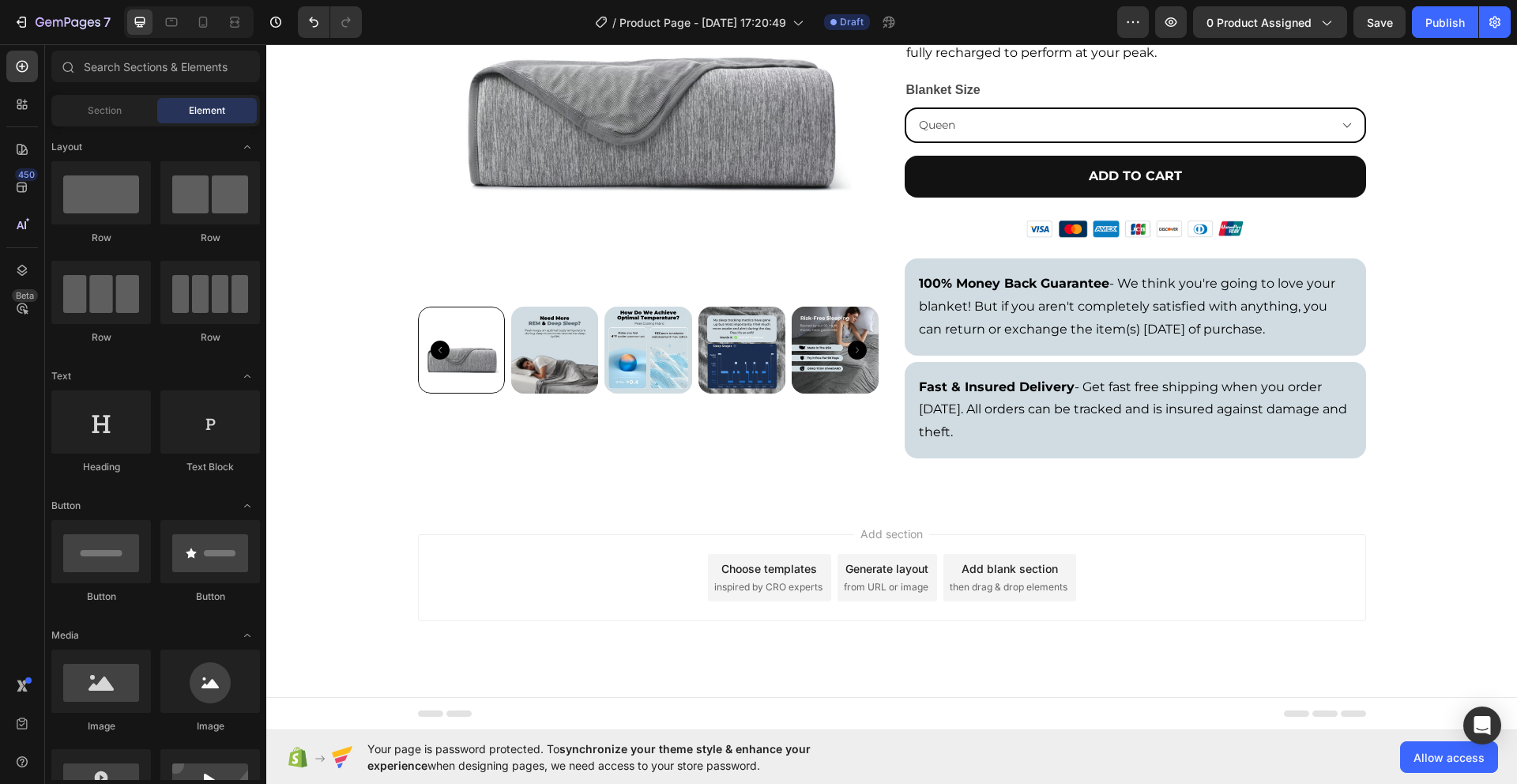
scroll to position [1033, 0]
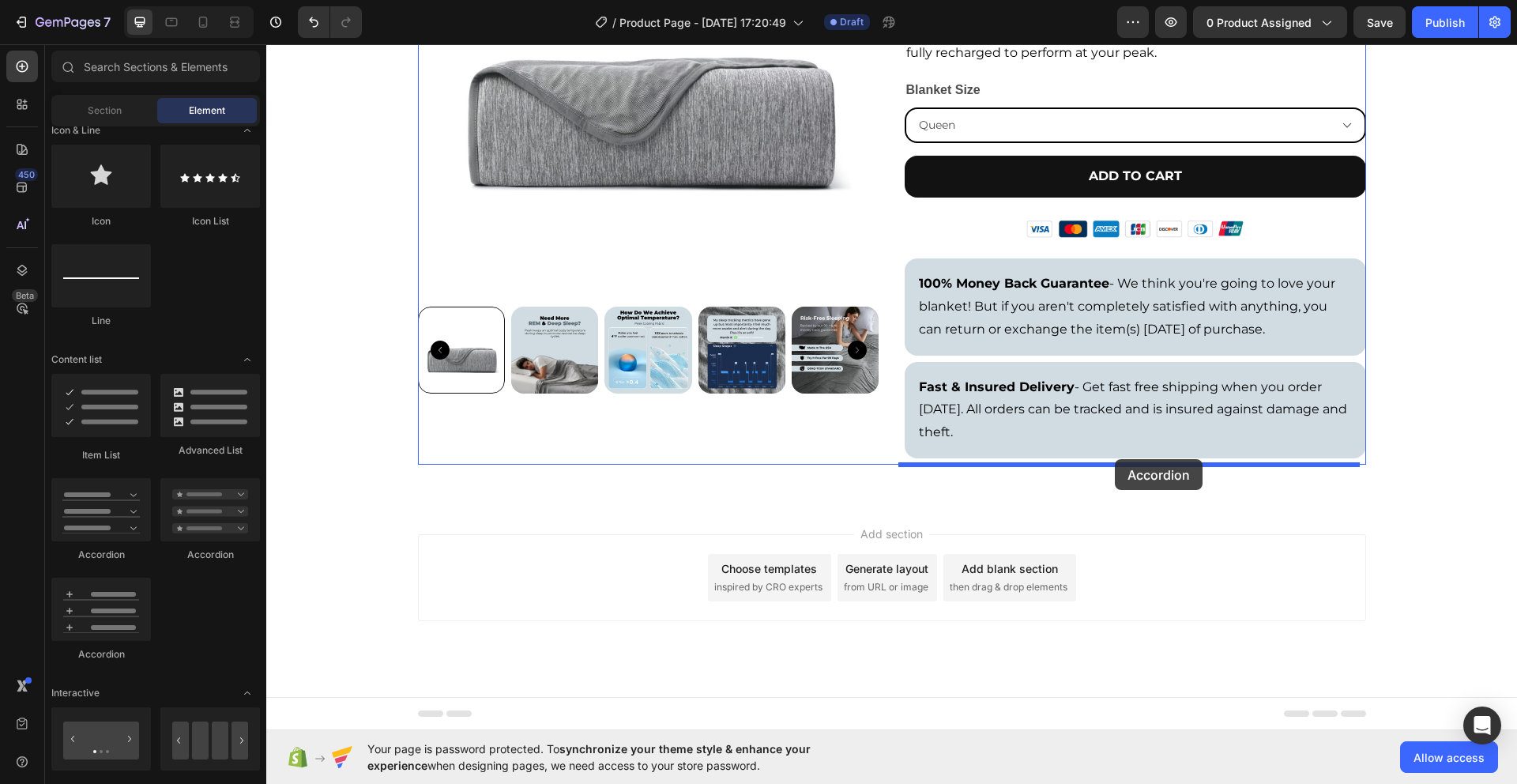
drag, startPoint x: 359, startPoint y: 557, endPoint x: 1116, endPoint y: 459, distance: 763.3
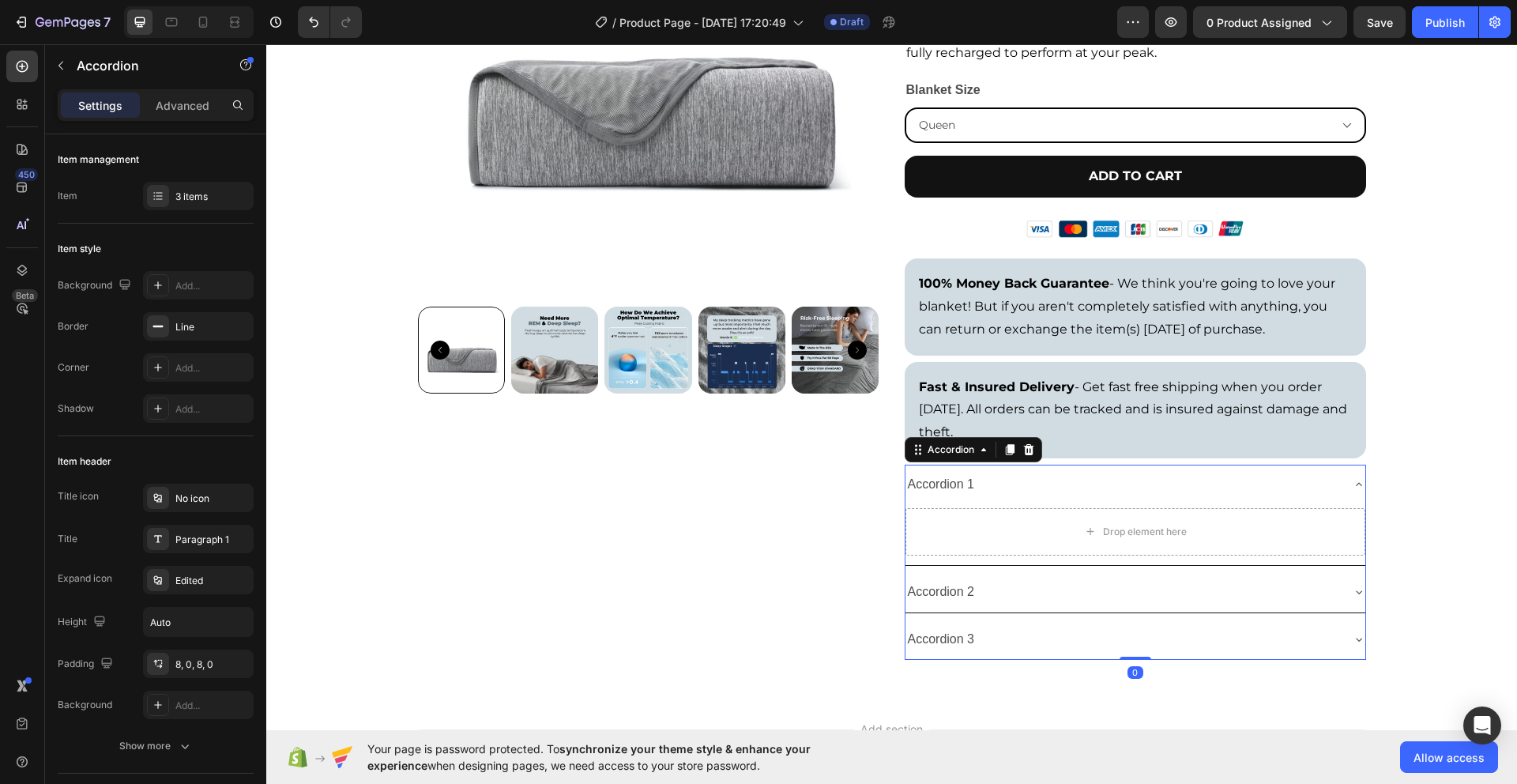
click at [1252, 484] on div "Accordion 1" at bounding box center [1123, 485] width 435 height 28
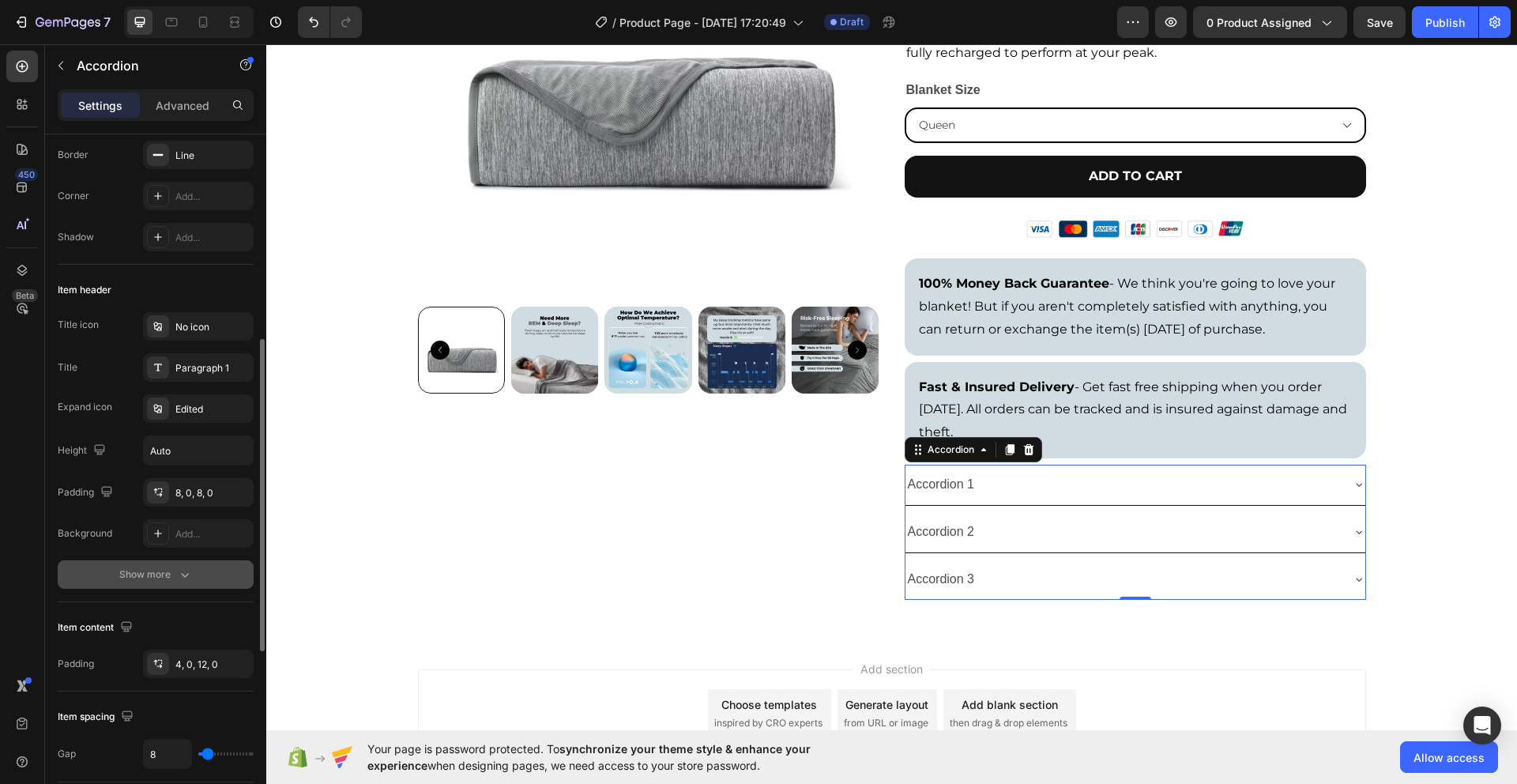
scroll to position [0, 0]
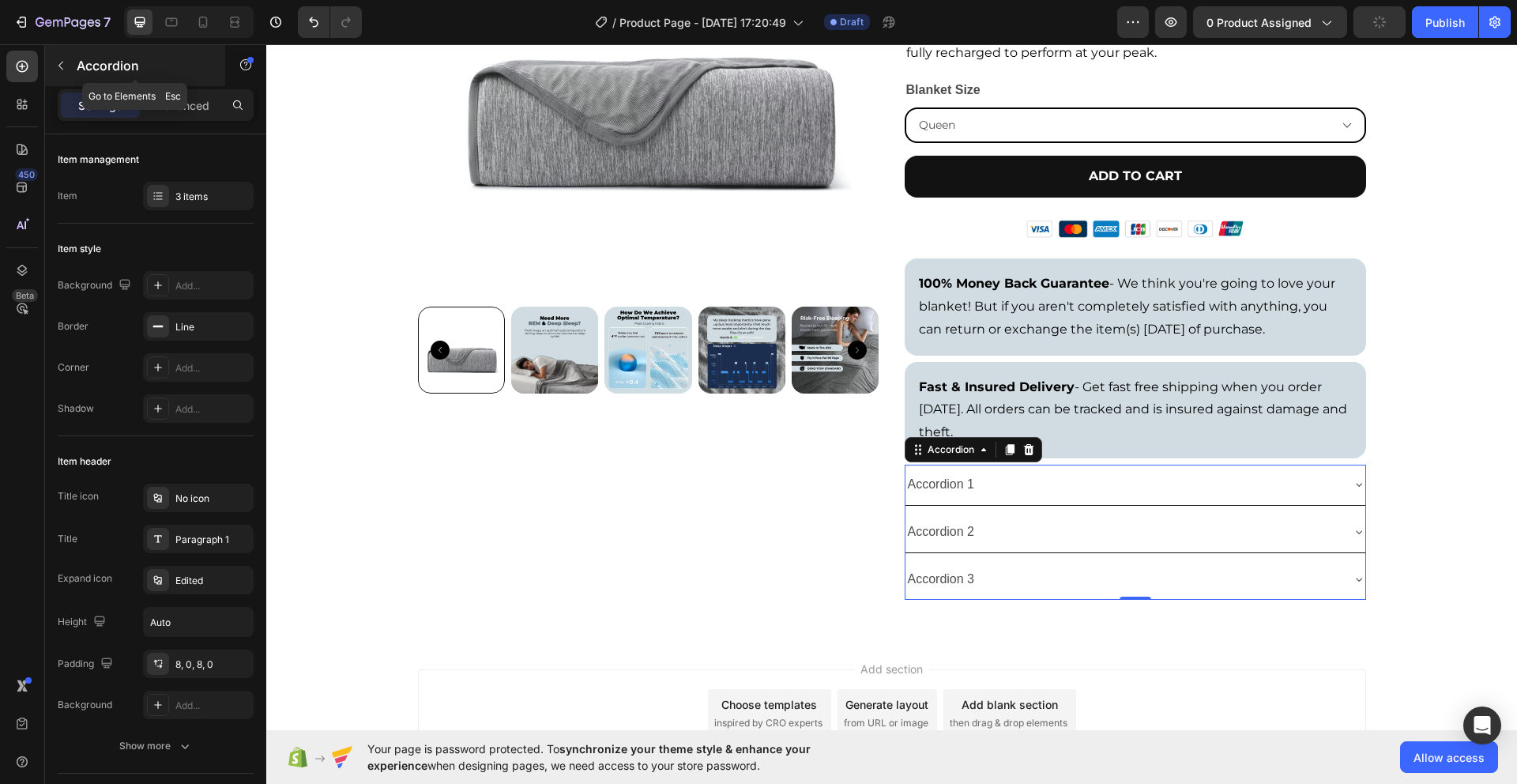
click at [62, 66] on icon "button" at bounding box center [60, 65] width 13 height 13
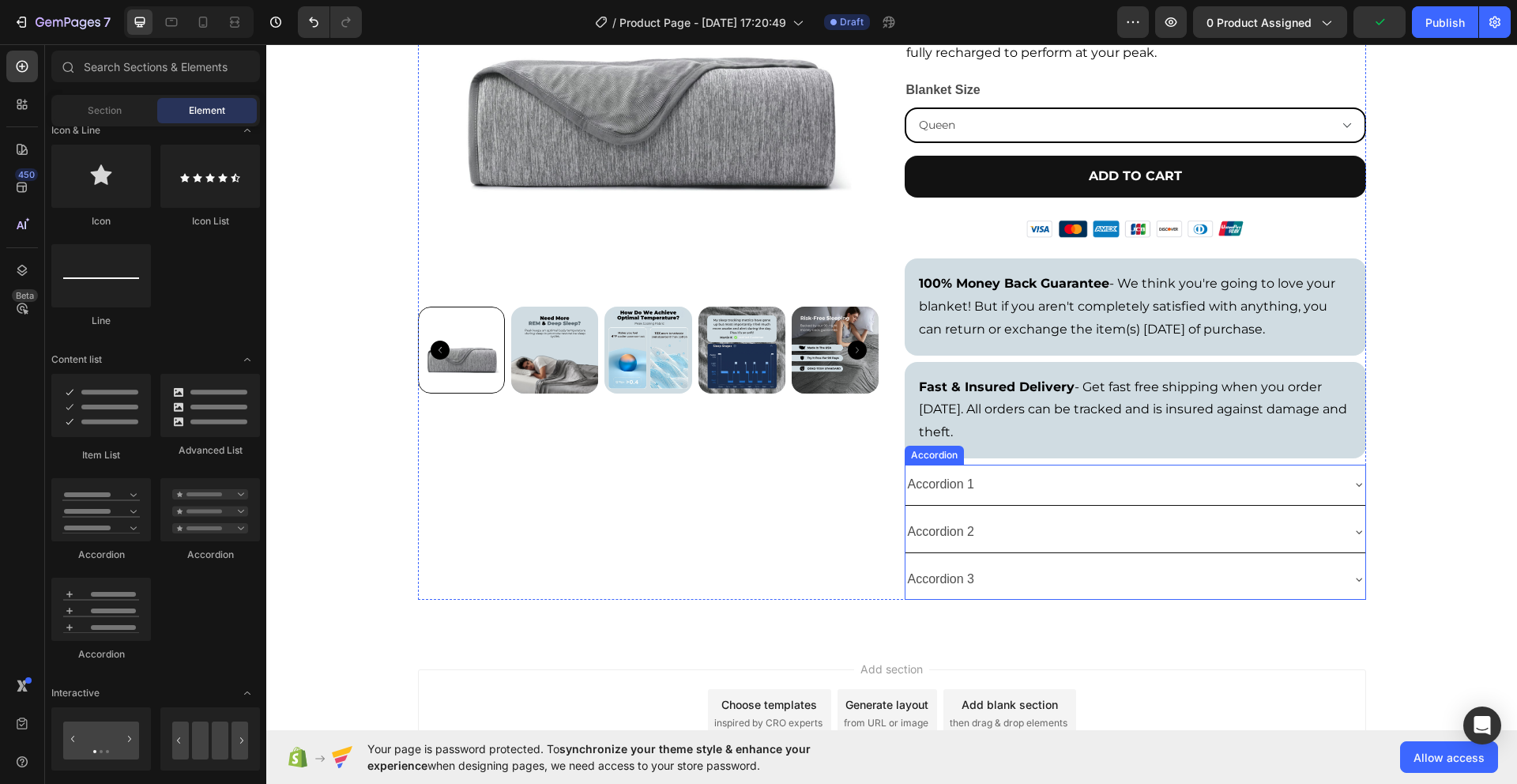
click at [1099, 493] on div "Accordion 1" at bounding box center [1123, 485] width 435 height 28
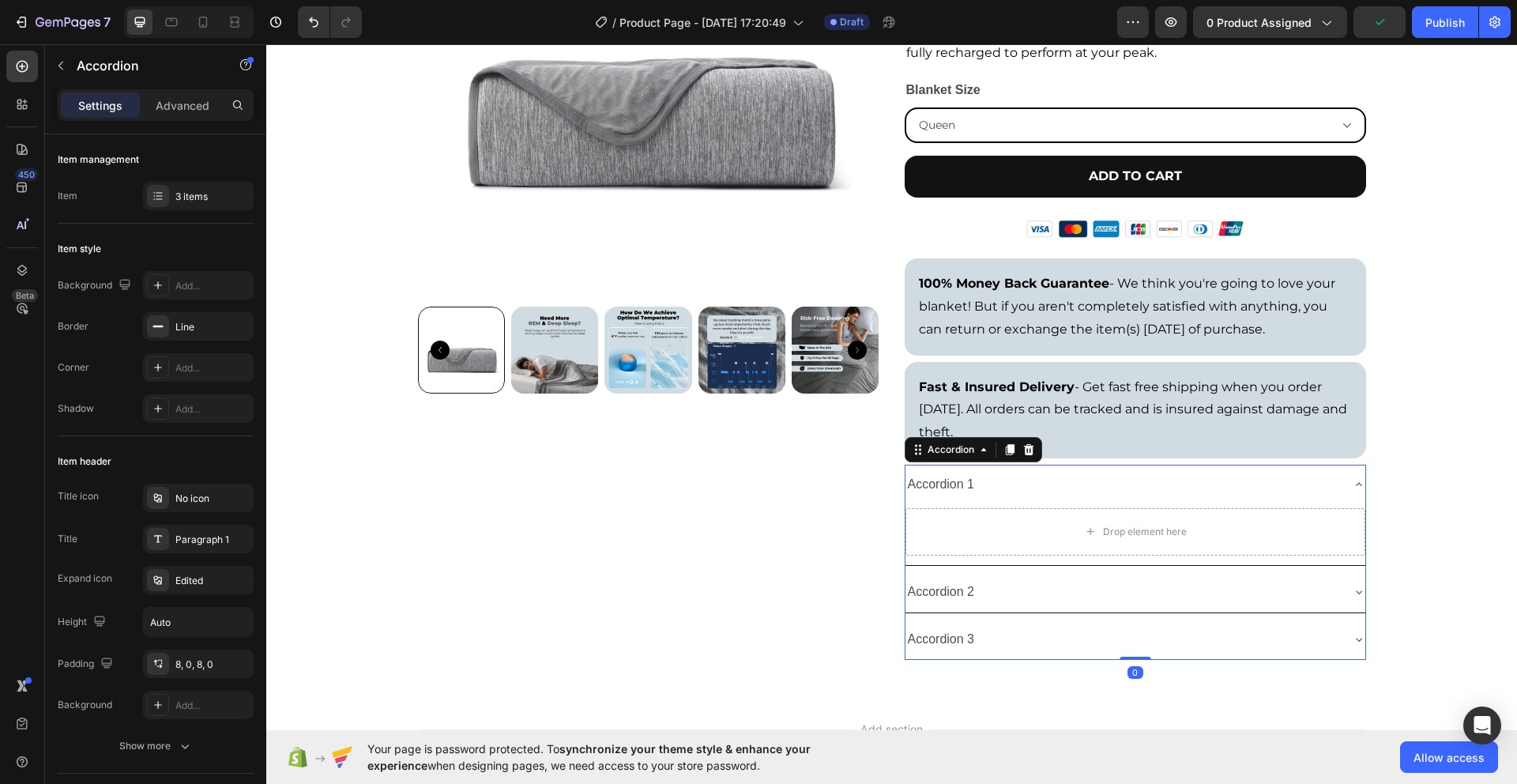
click at [1127, 494] on div "Accordion 1" at bounding box center [1123, 485] width 435 height 28
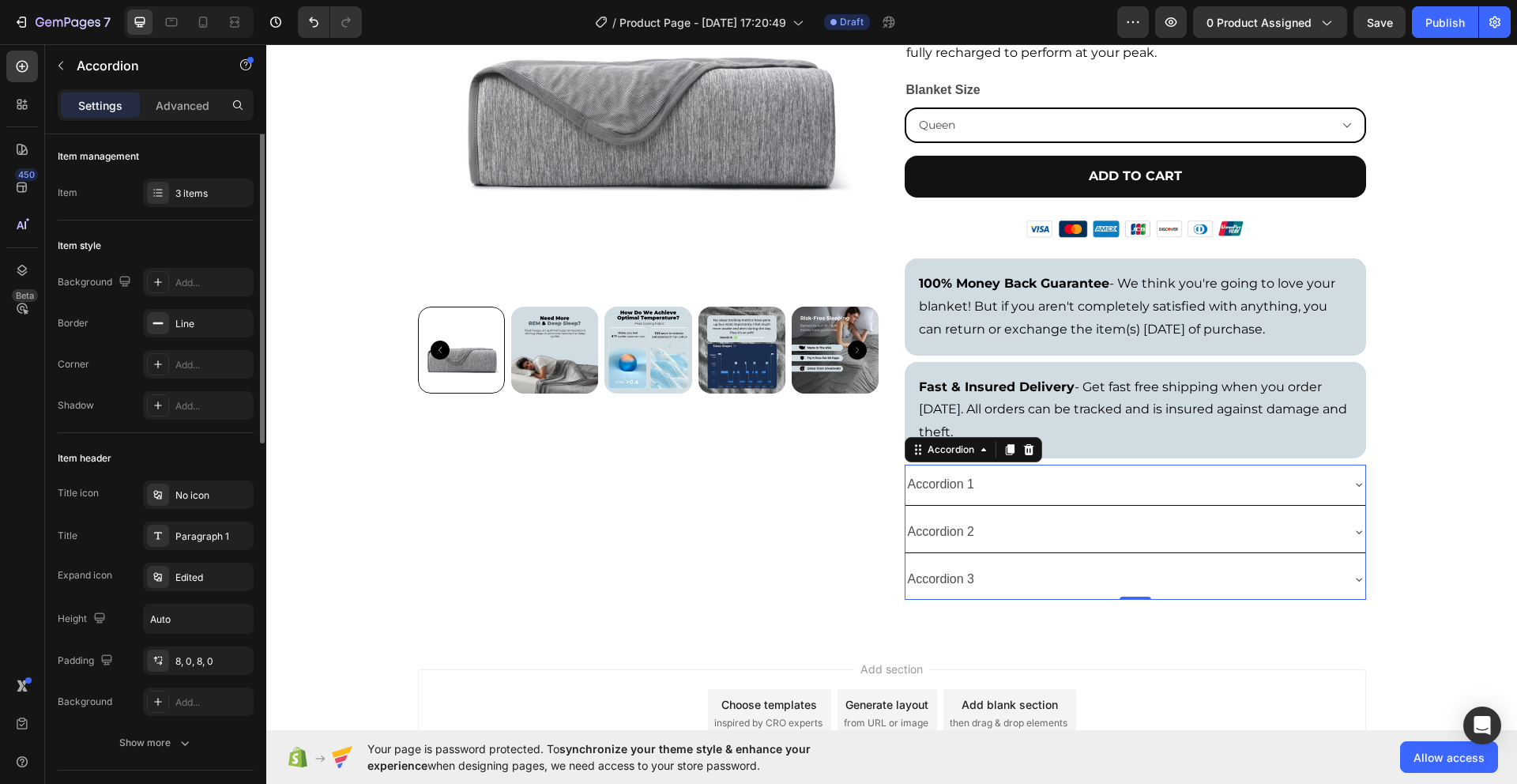
scroll to position [49, 0]
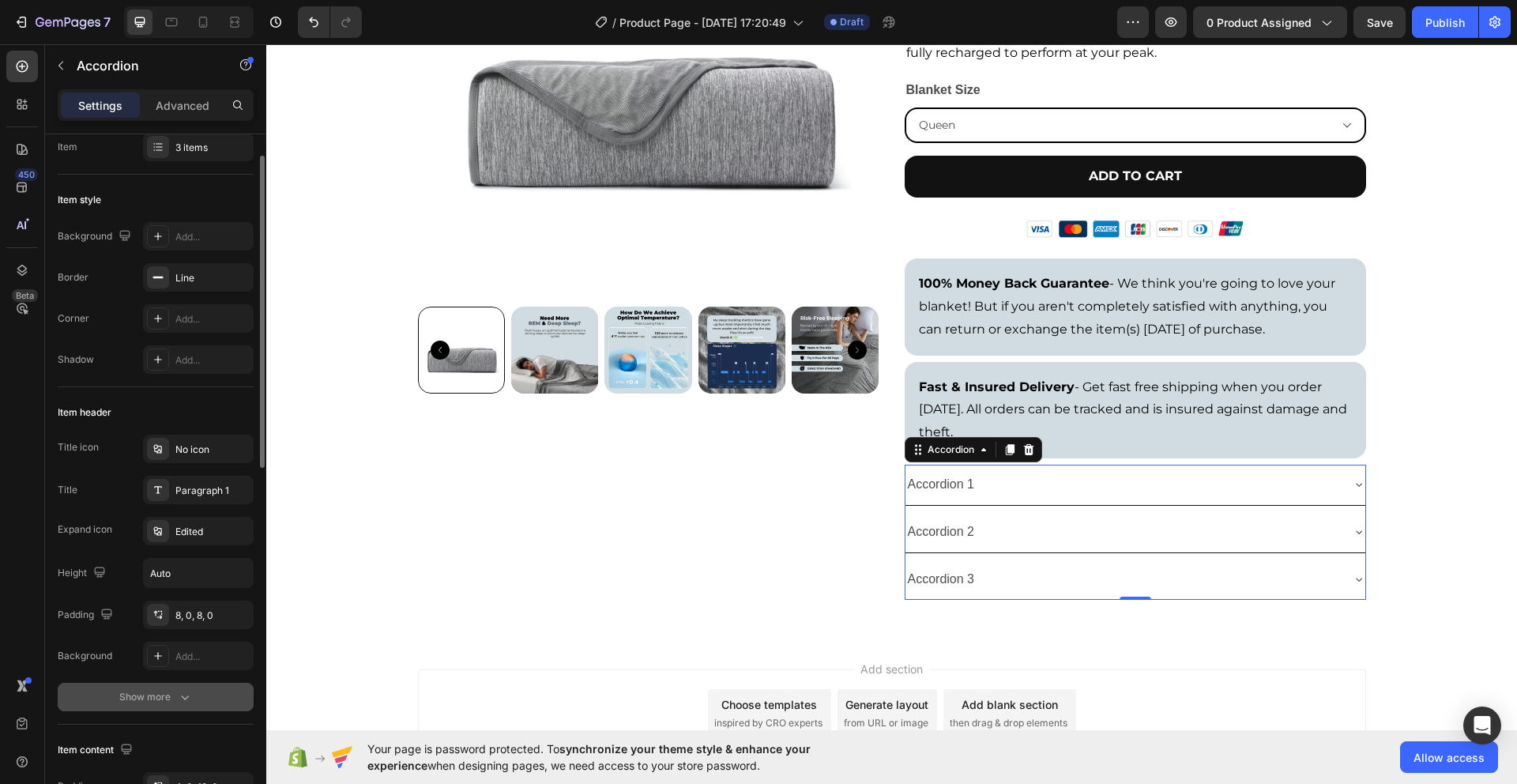
click at [123, 705] on button "Show more" at bounding box center [155, 696] width 196 height 29
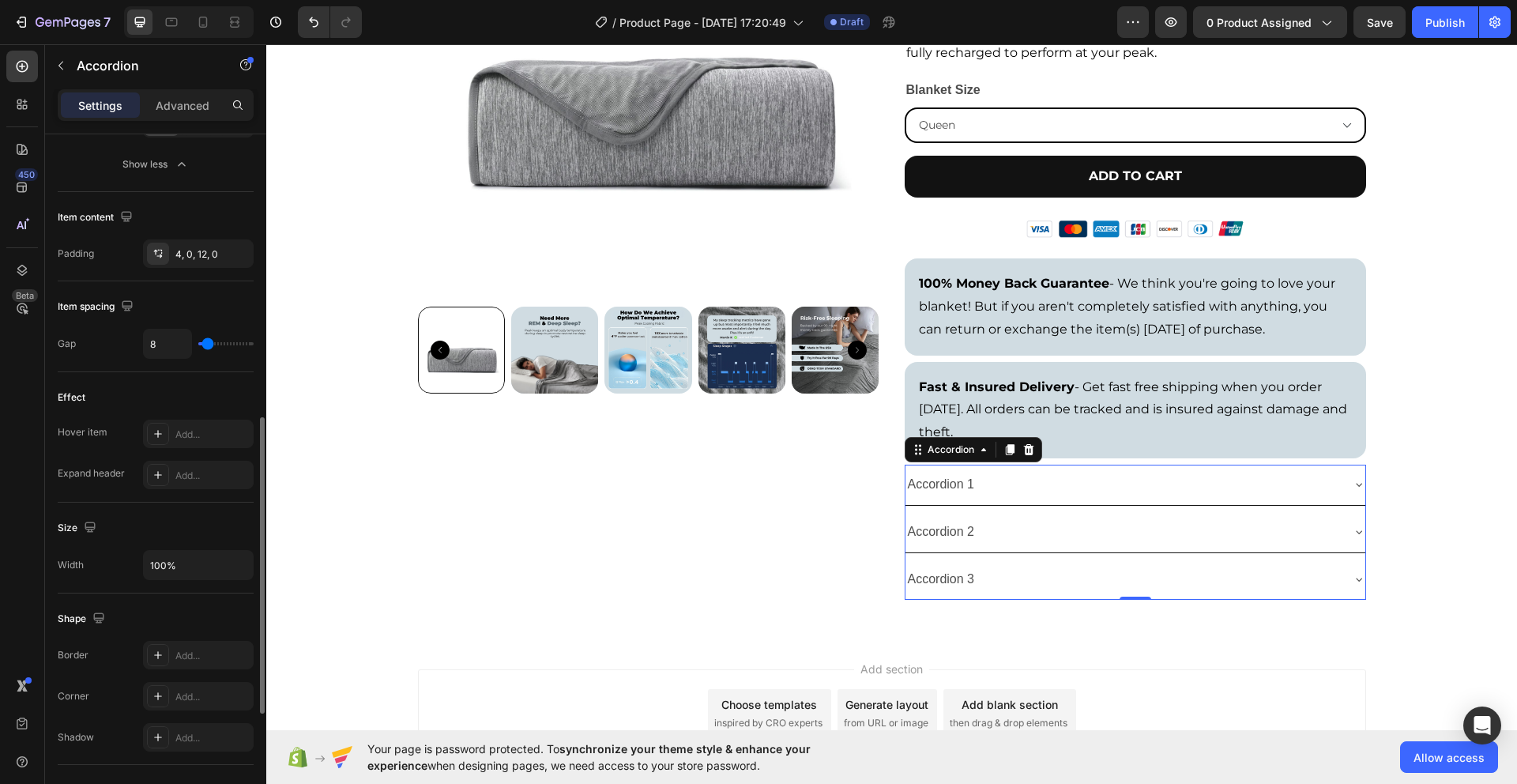
scroll to position [754, 0]
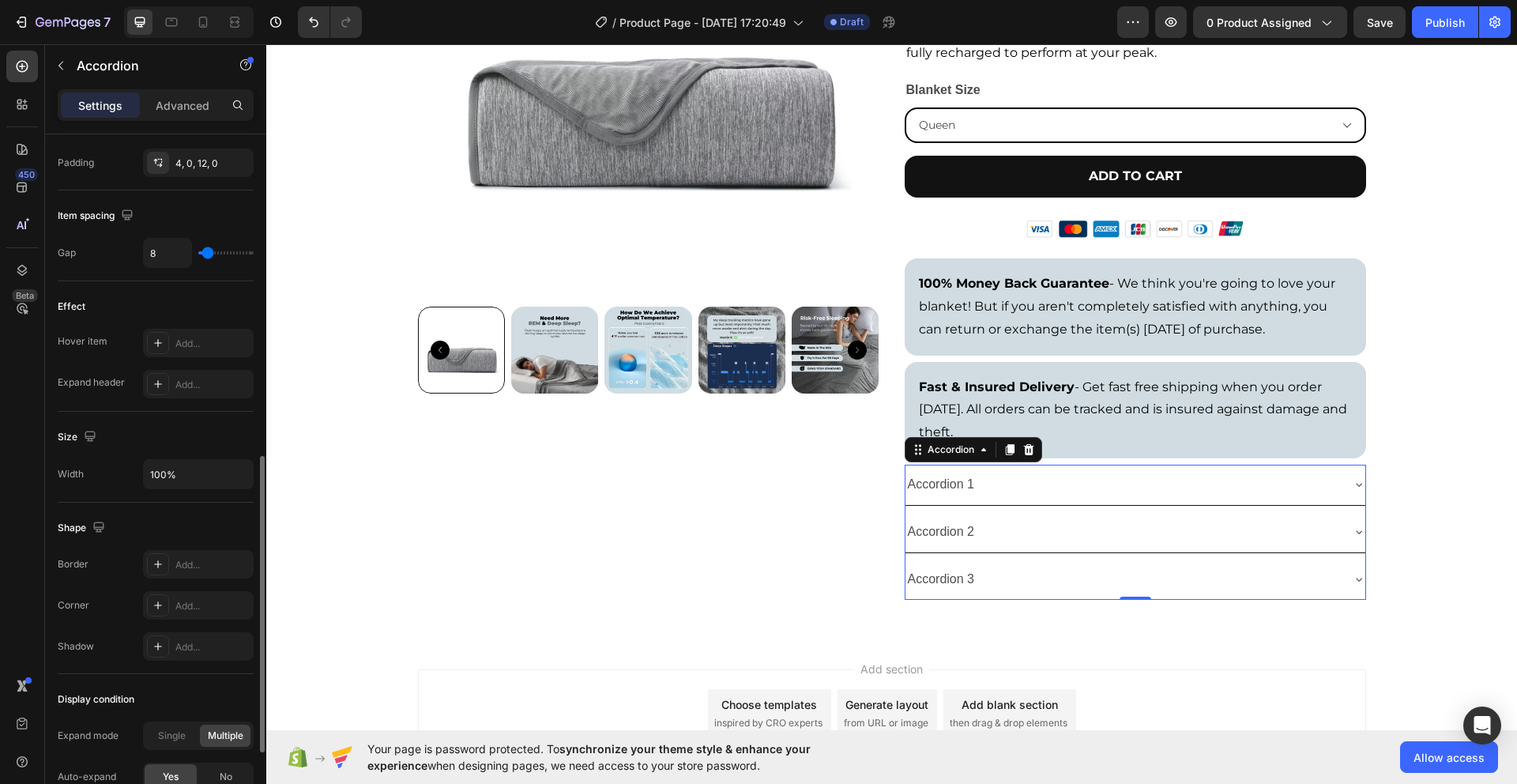
click at [953, 487] on div "Accordion 1" at bounding box center [941, 485] width 72 height 28
click at [95, 612] on div "Corner Add..." at bounding box center [155, 605] width 196 height 29
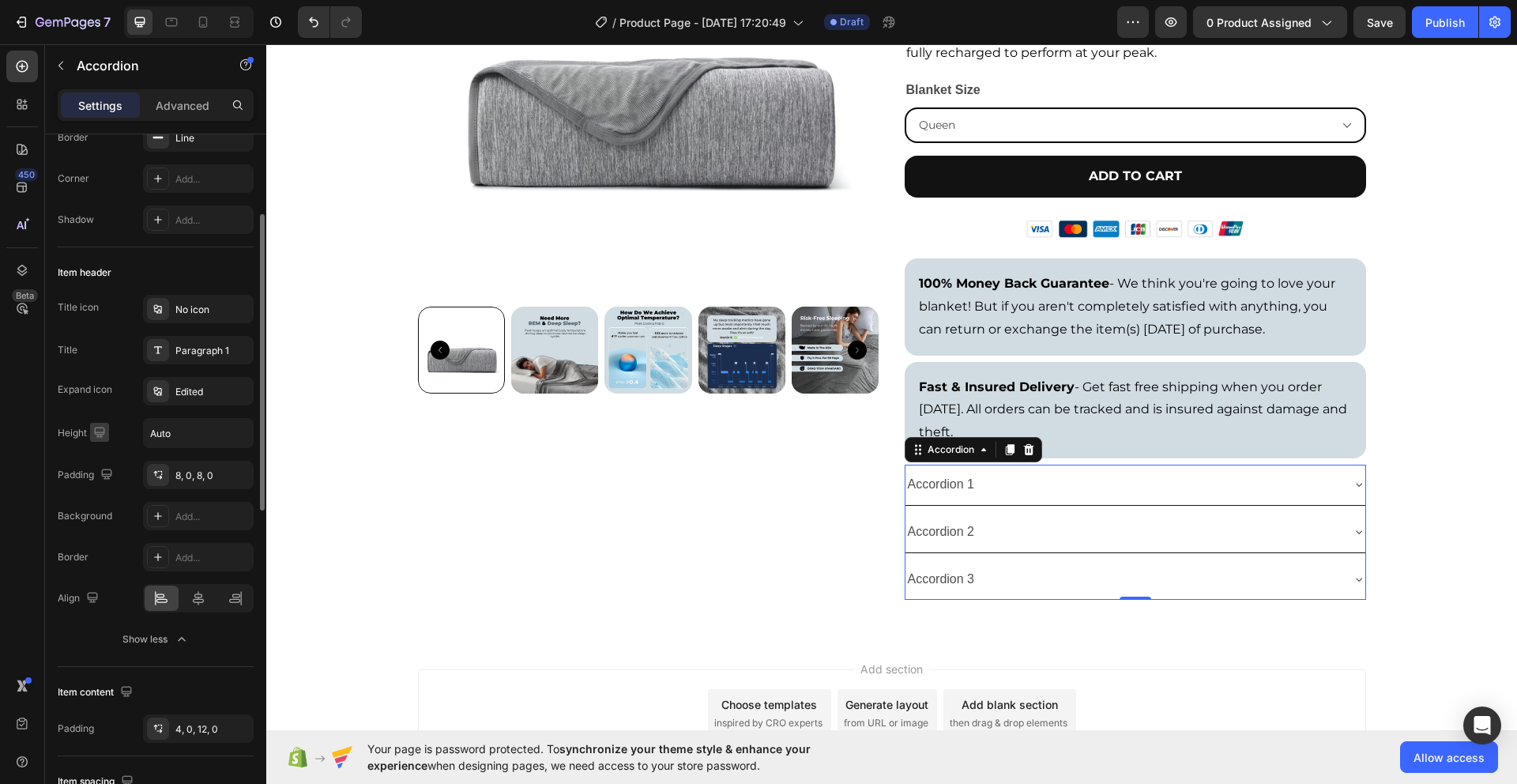
scroll to position [168, 0]
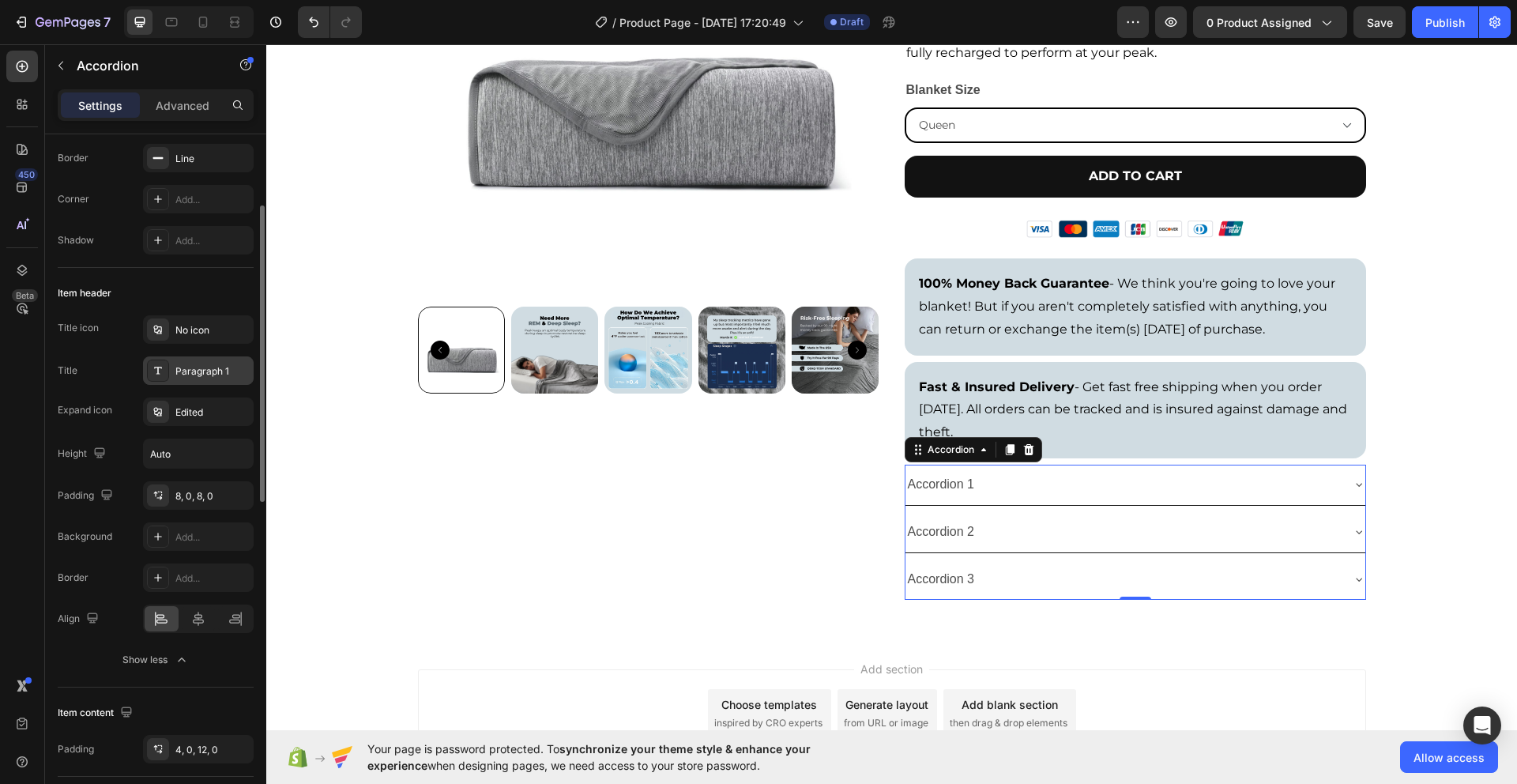
click at [192, 378] on div "Paragraph 1" at bounding box center [212, 371] width 75 height 14
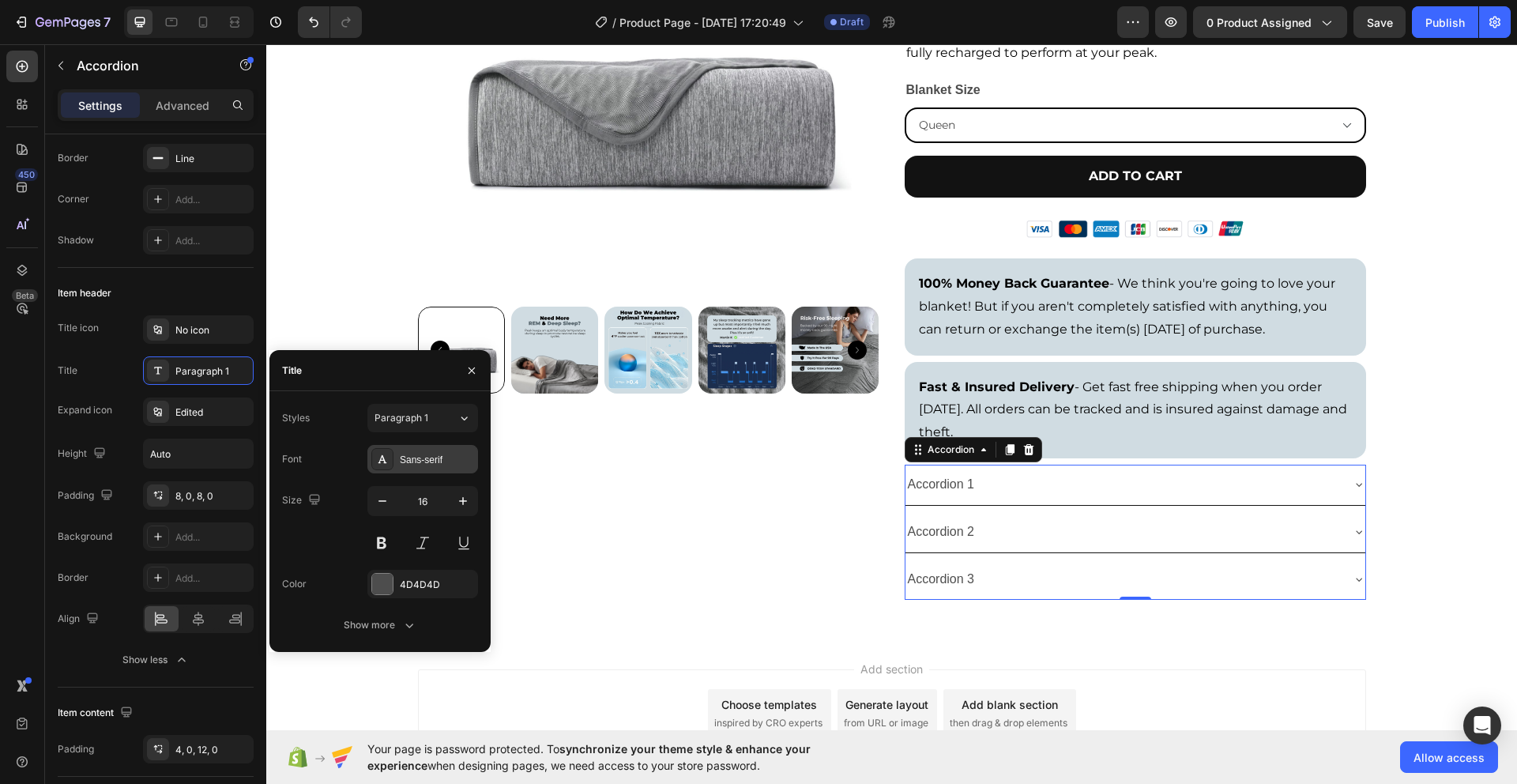
click at [400, 454] on div "Sans-serif" at bounding box center [438, 459] width 75 height 14
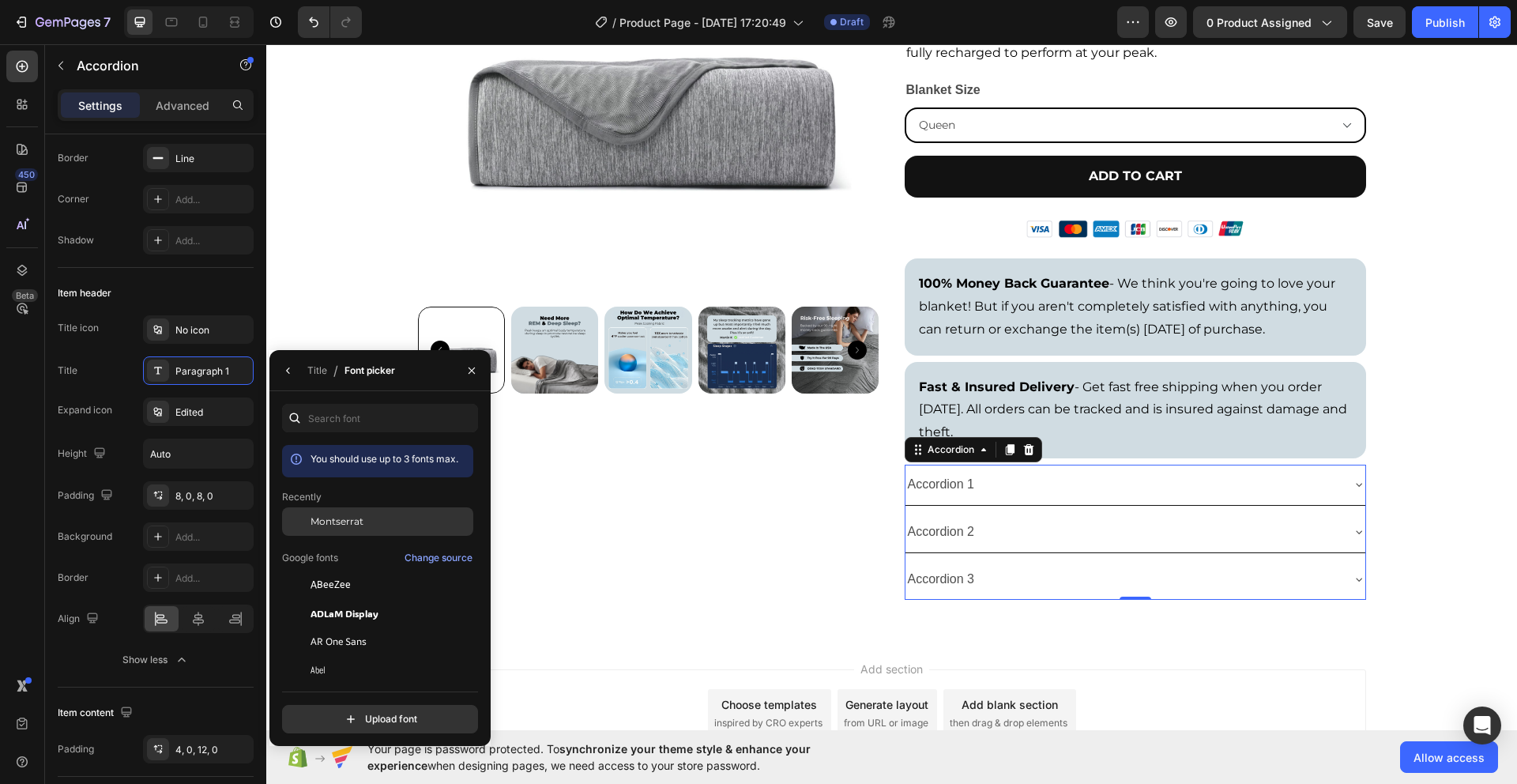
click at [352, 518] on span "Montserrat" at bounding box center [337, 521] width 53 height 14
click at [90, 384] on div "Title Paragraph 1*" at bounding box center [155, 370] width 196 height 29
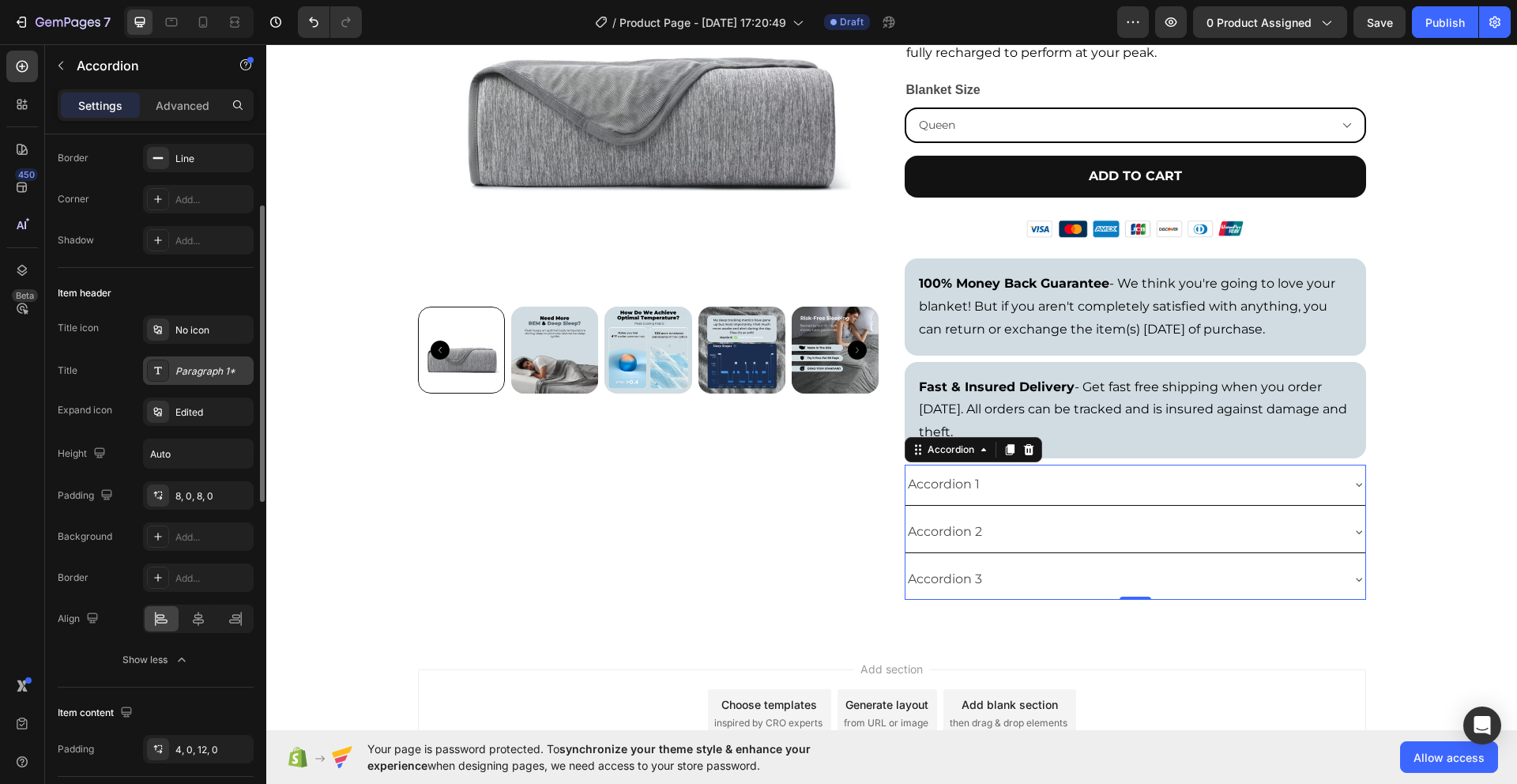
click at [155, 373] on icon at bounding box center [157, 370] width 13 height 13
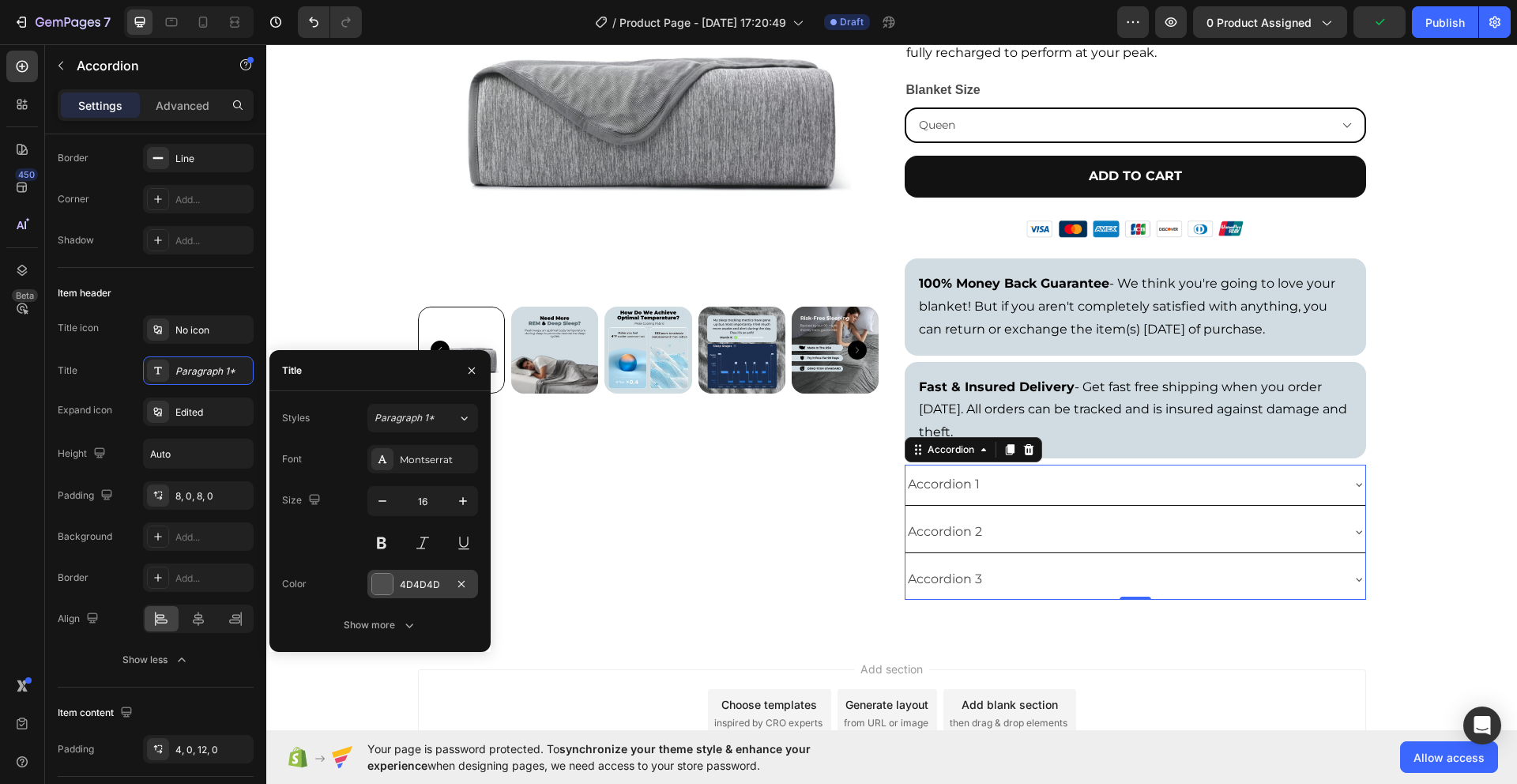
click at [382, 589] on div at bounding box center [382, 583] width 21 height 21
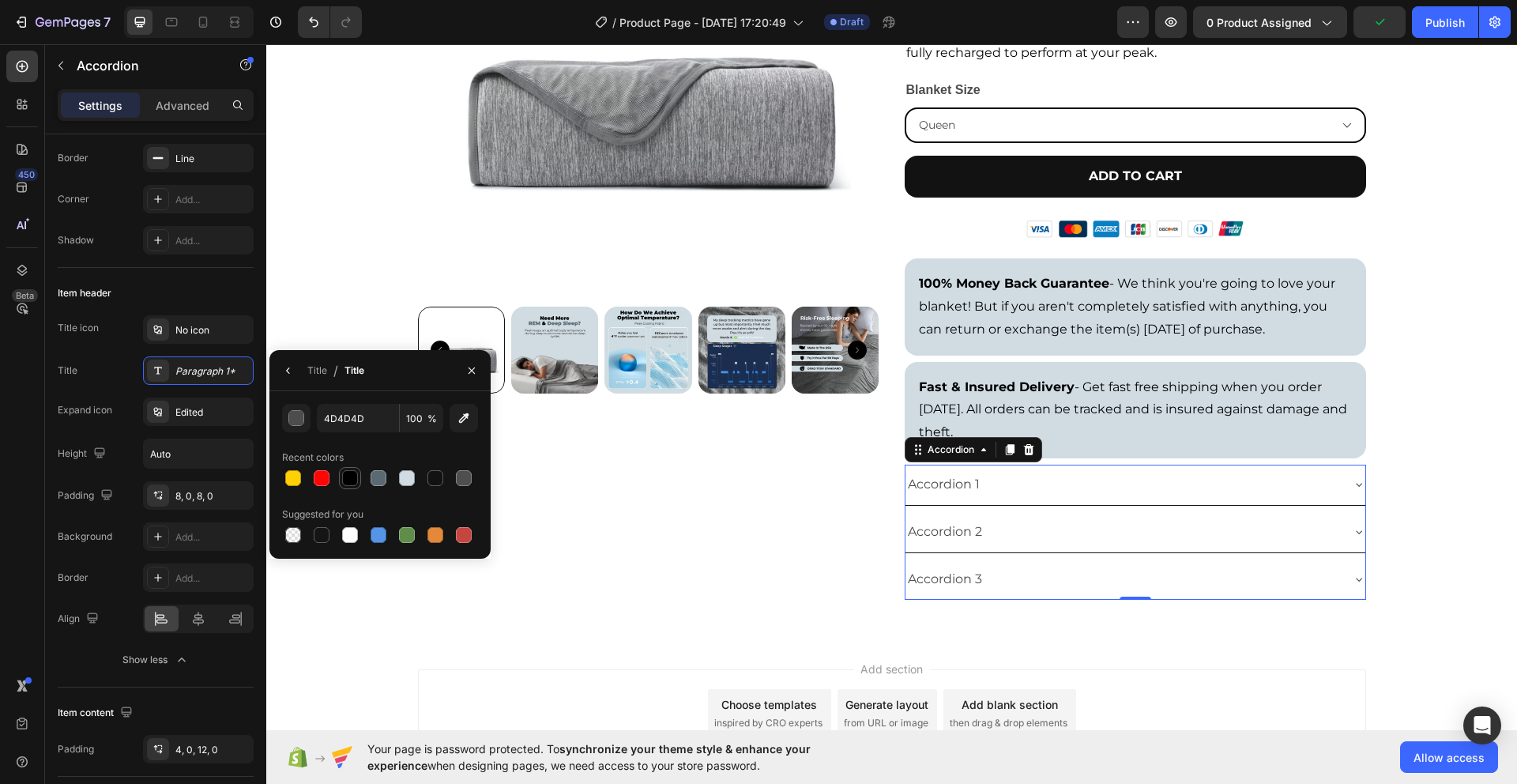
click at [340, 476] on div at bounding box center [349, 477] width 19 height 19
type input "000000"
click at [291, 368] on icon "button" at bounding box center [288, 370] width 13 height 13
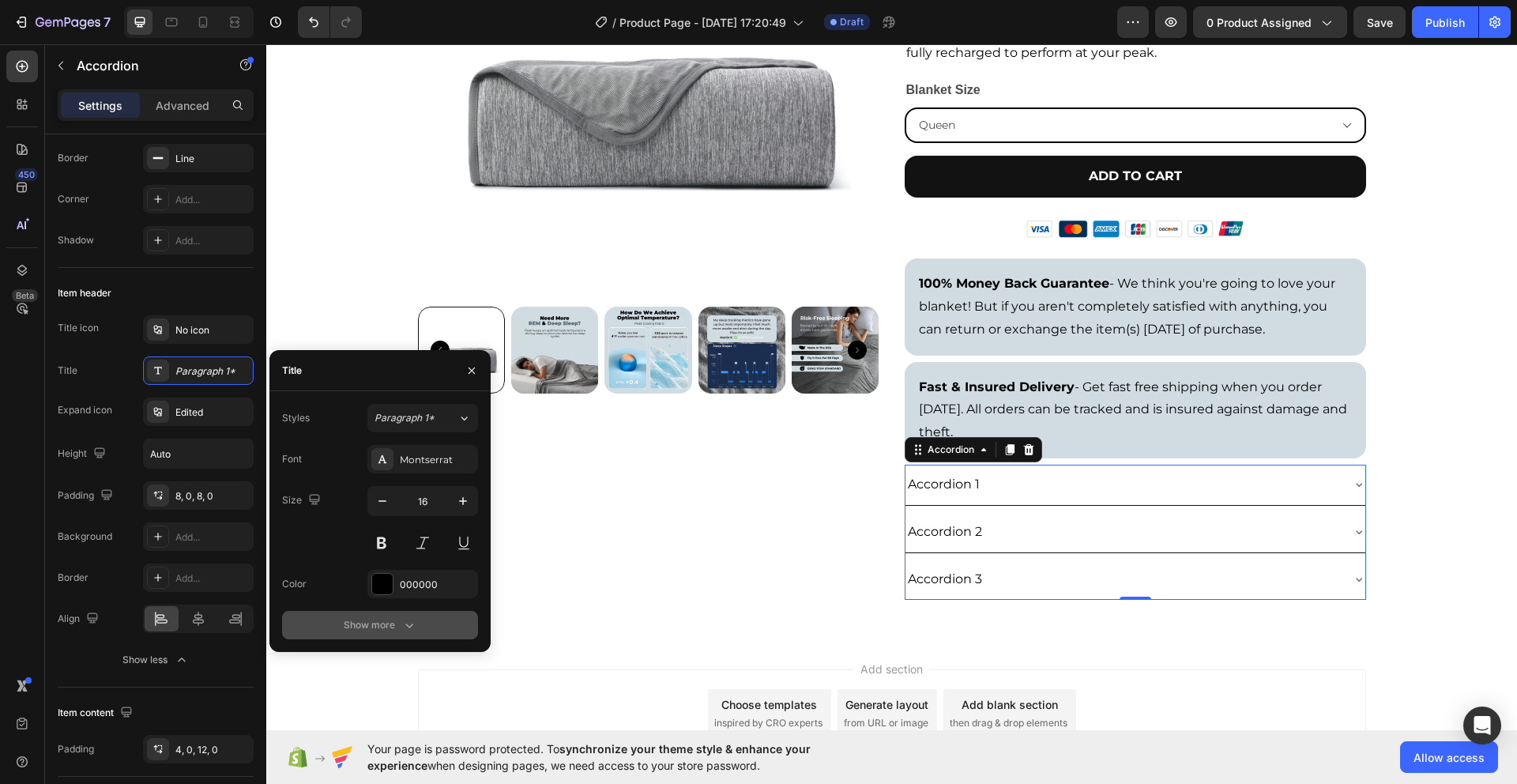
click at [380, 632] on div "Show more" at bounding box center [380, 625] width 74 height 16
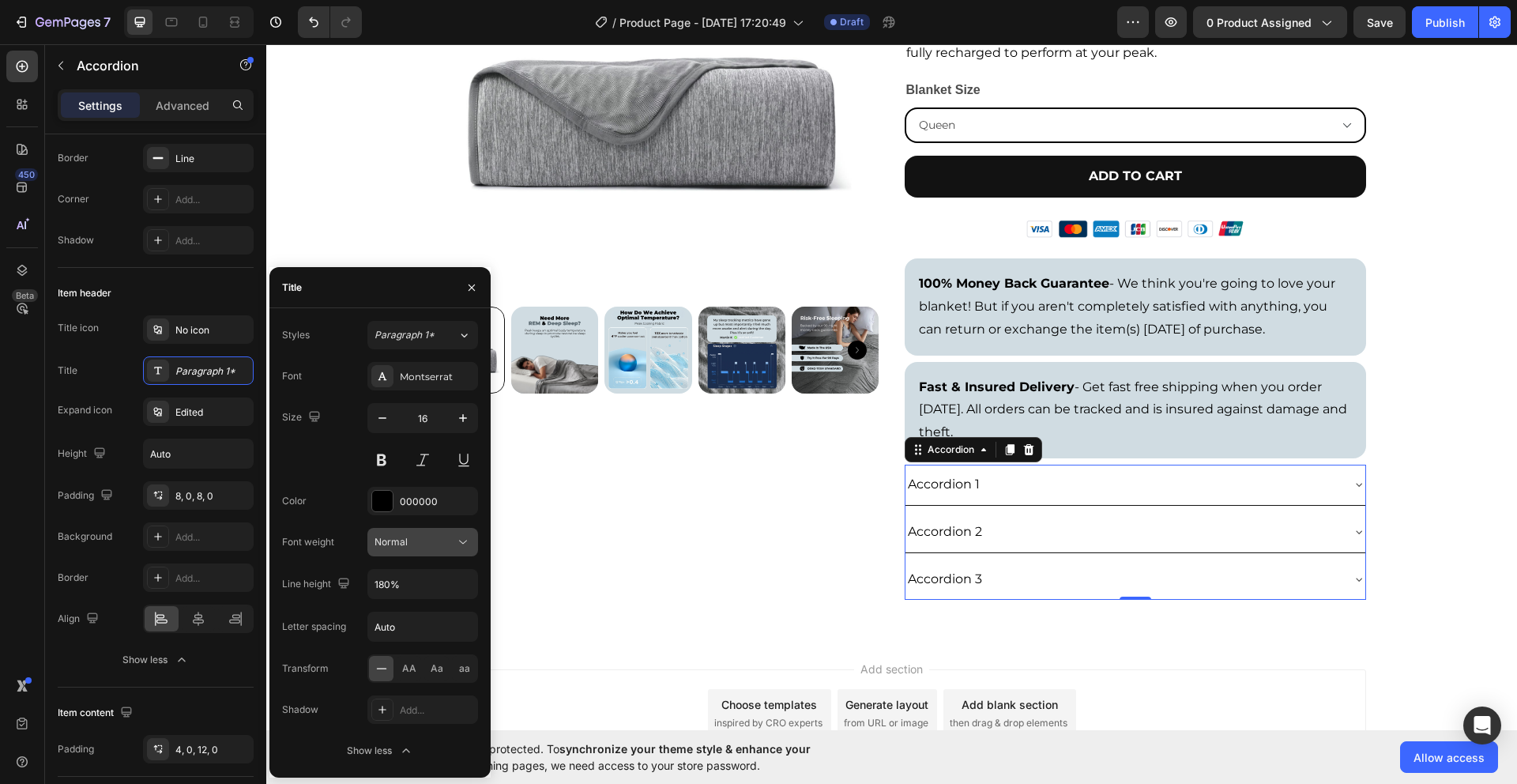
click at [407, 544] on div "Normal" at bounding box center [415, 542] width 81 height 14
click at [401, 694] on span "Medium" at bounding box center [393, 700] width 36 height 14
click at [421, 545] on div "Medium" at bounding box center [415, 542] width 81 height 14
click at [404, 672] on span "Normal" at bounding box center [392, 671] width 33 height 14
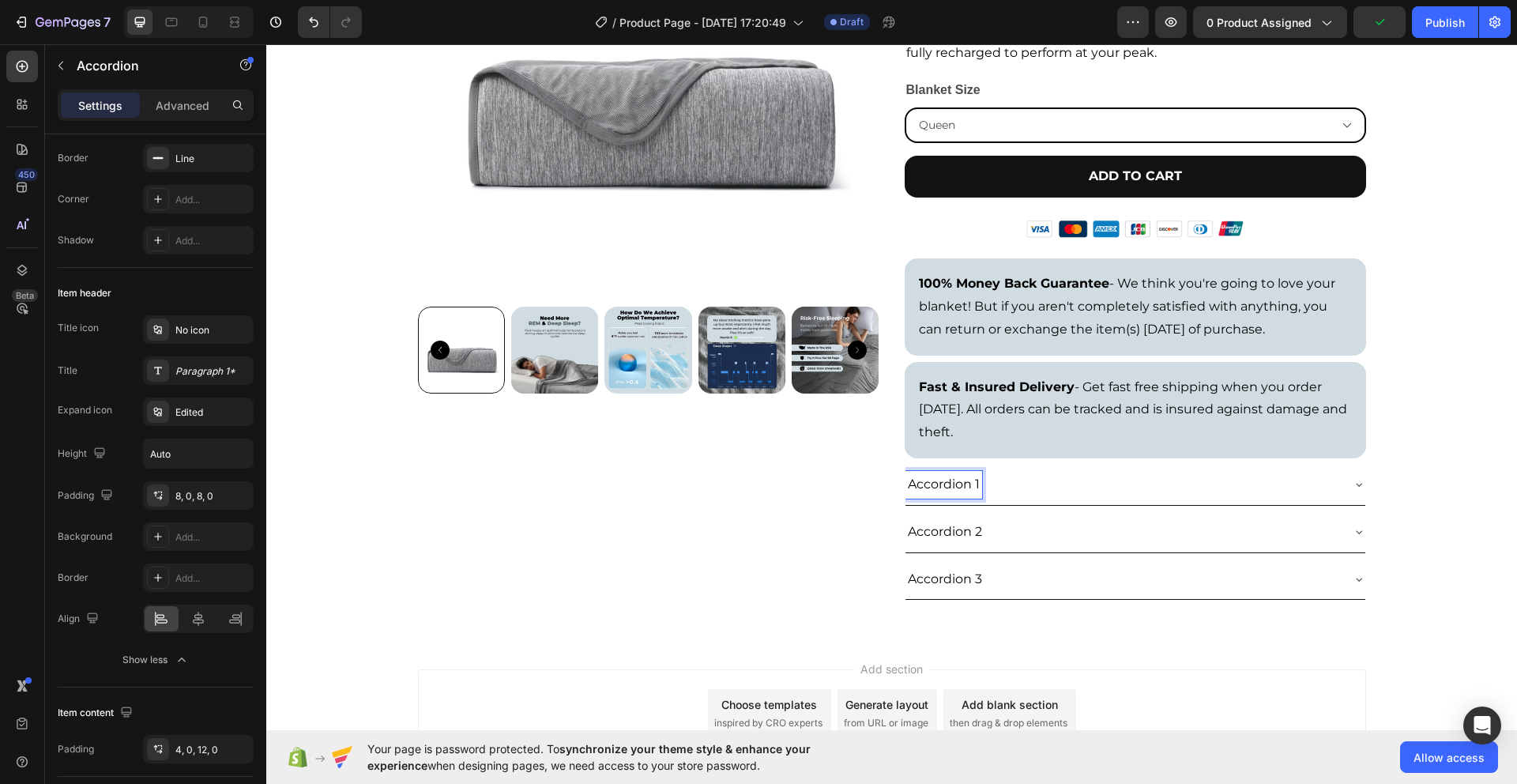
click at [944, 489] on p "Accordion 1" at bounding box center [943, 484] width 72 height 23
click at [963, 534] on p "Accordion 2" at bounding box center [945, 531] width 75 height 23
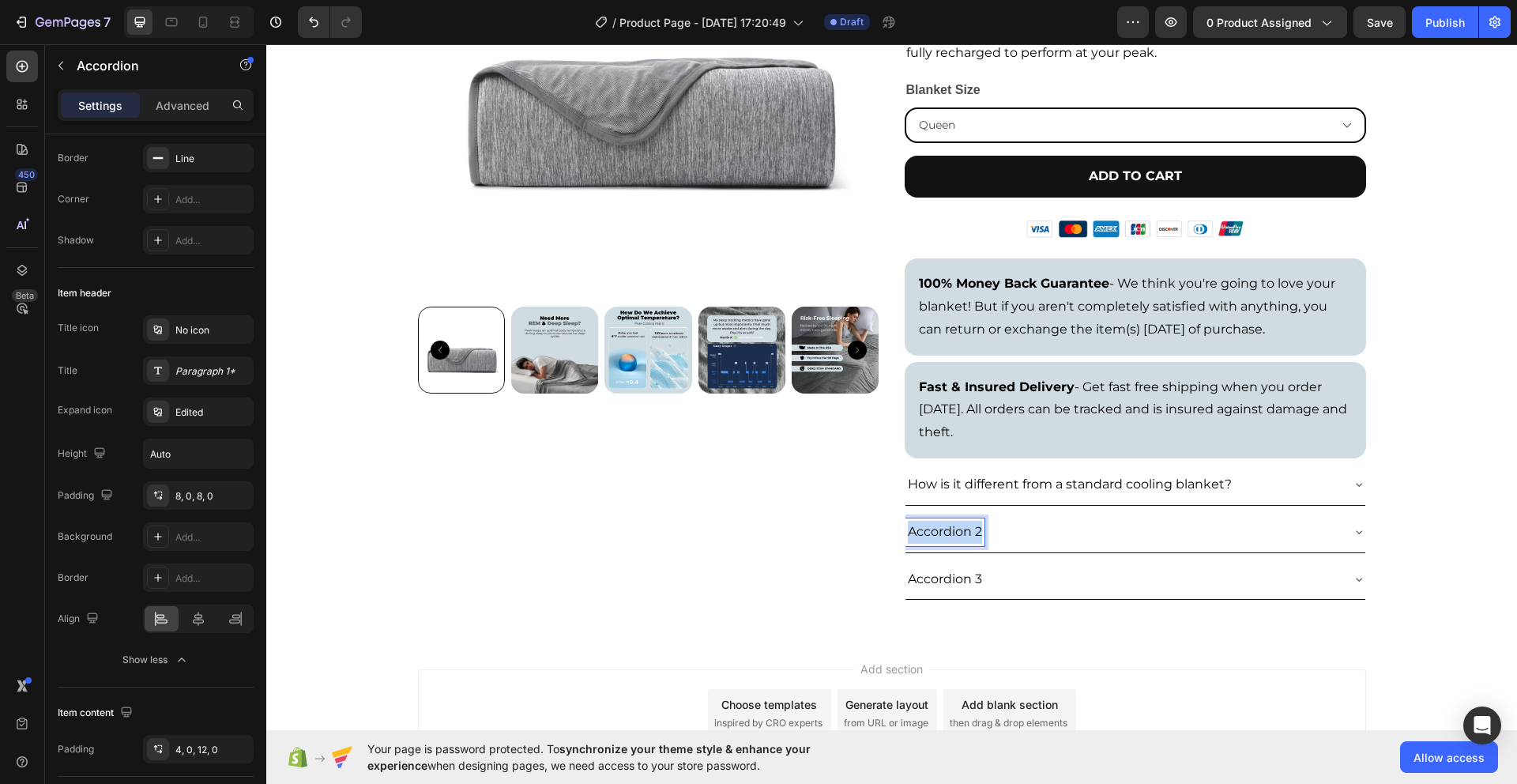
click at [963, 534] on p "Accordion 2" at bounding box center [945, 531] width 75 height 23
click at [1079, 528] on p "Is it easy to track the differerence?" at bounding box center [1016, 531] width 216 height 23
click at [1303, 485] on div "How is it different from a standard cooling blanket?" at bounding box center [1123, 485] width 435 height 28
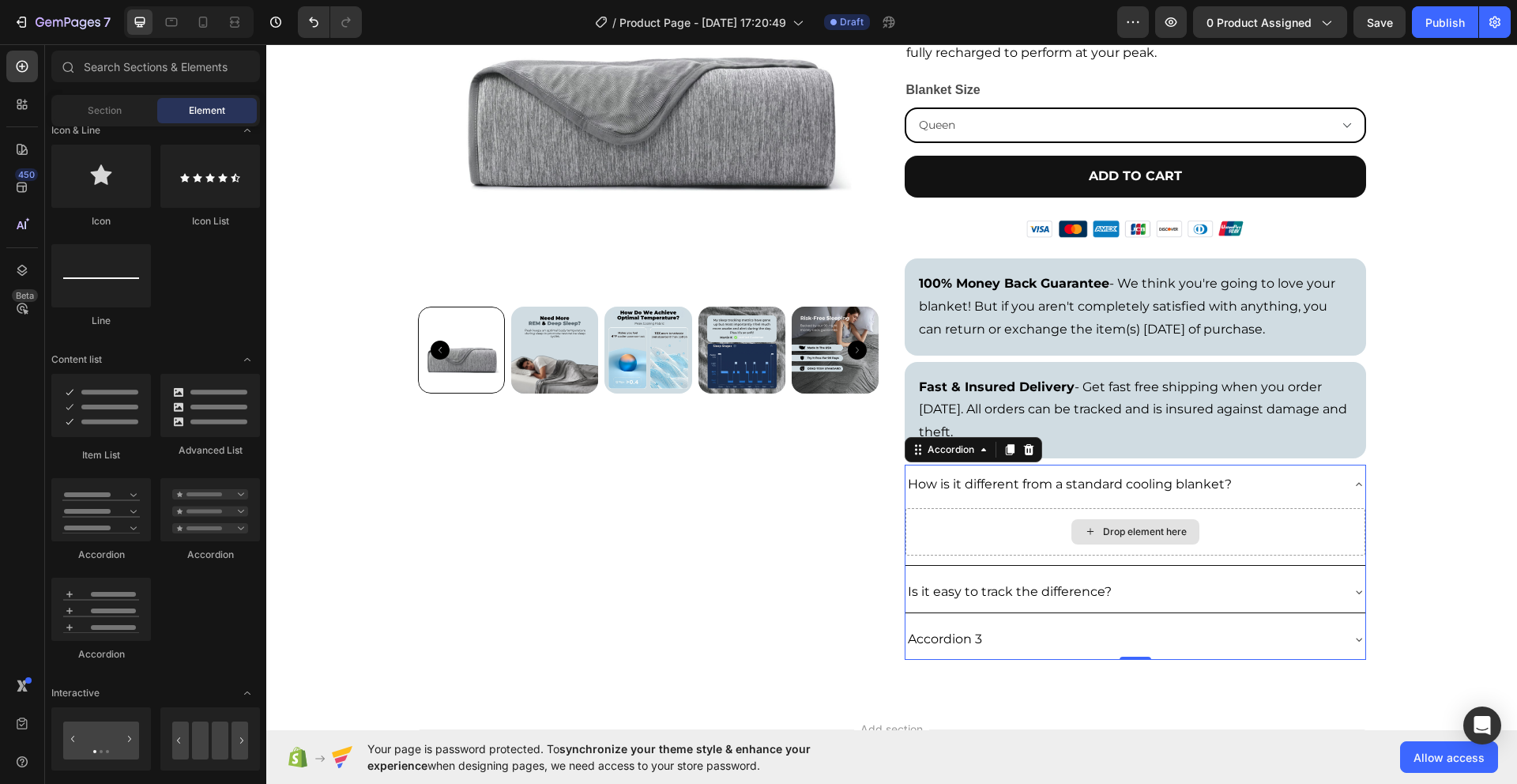
click at [1089, 528] on icon at bounding box center [1090, 531] width 13 height 14
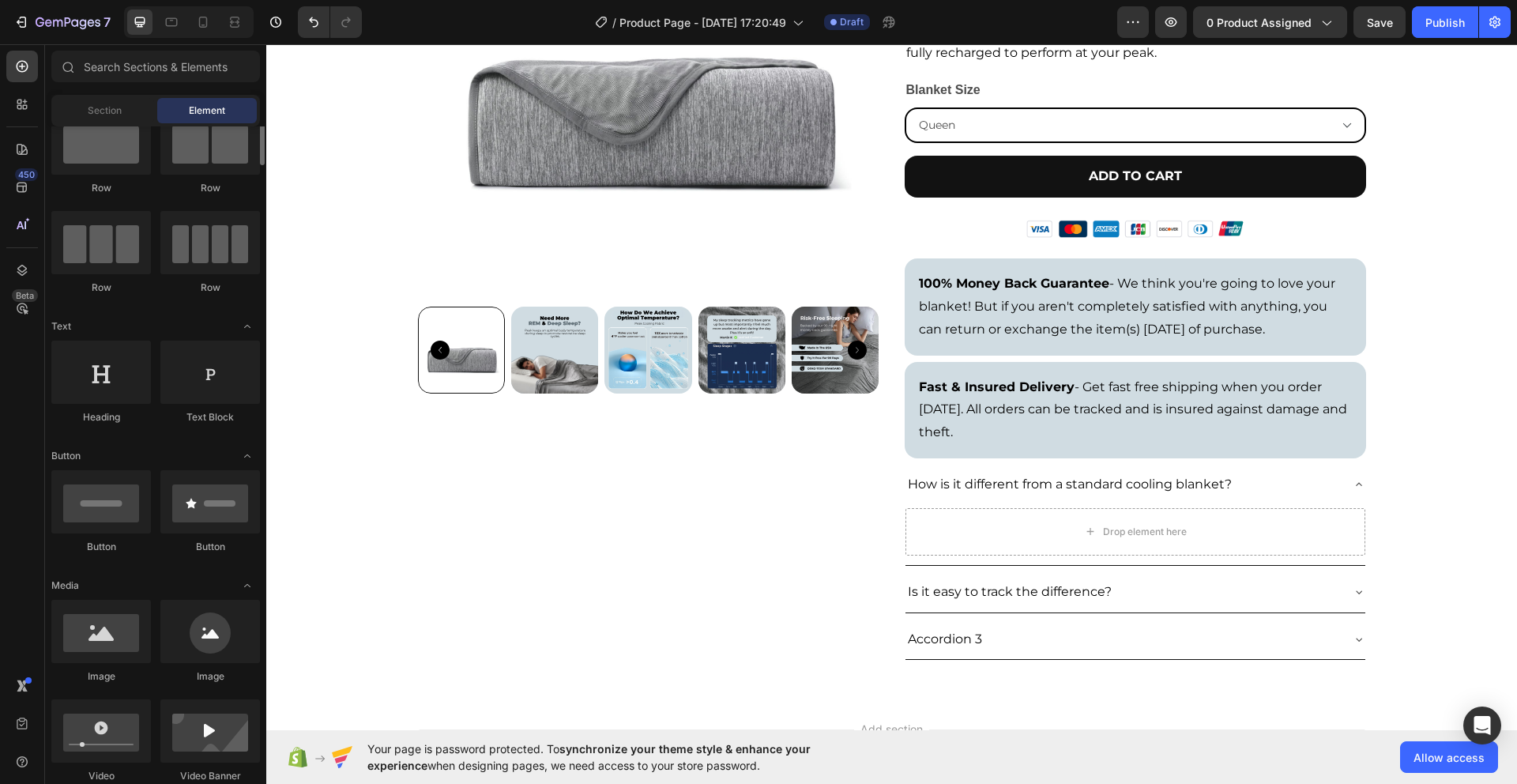
scroll to position [0, 0]
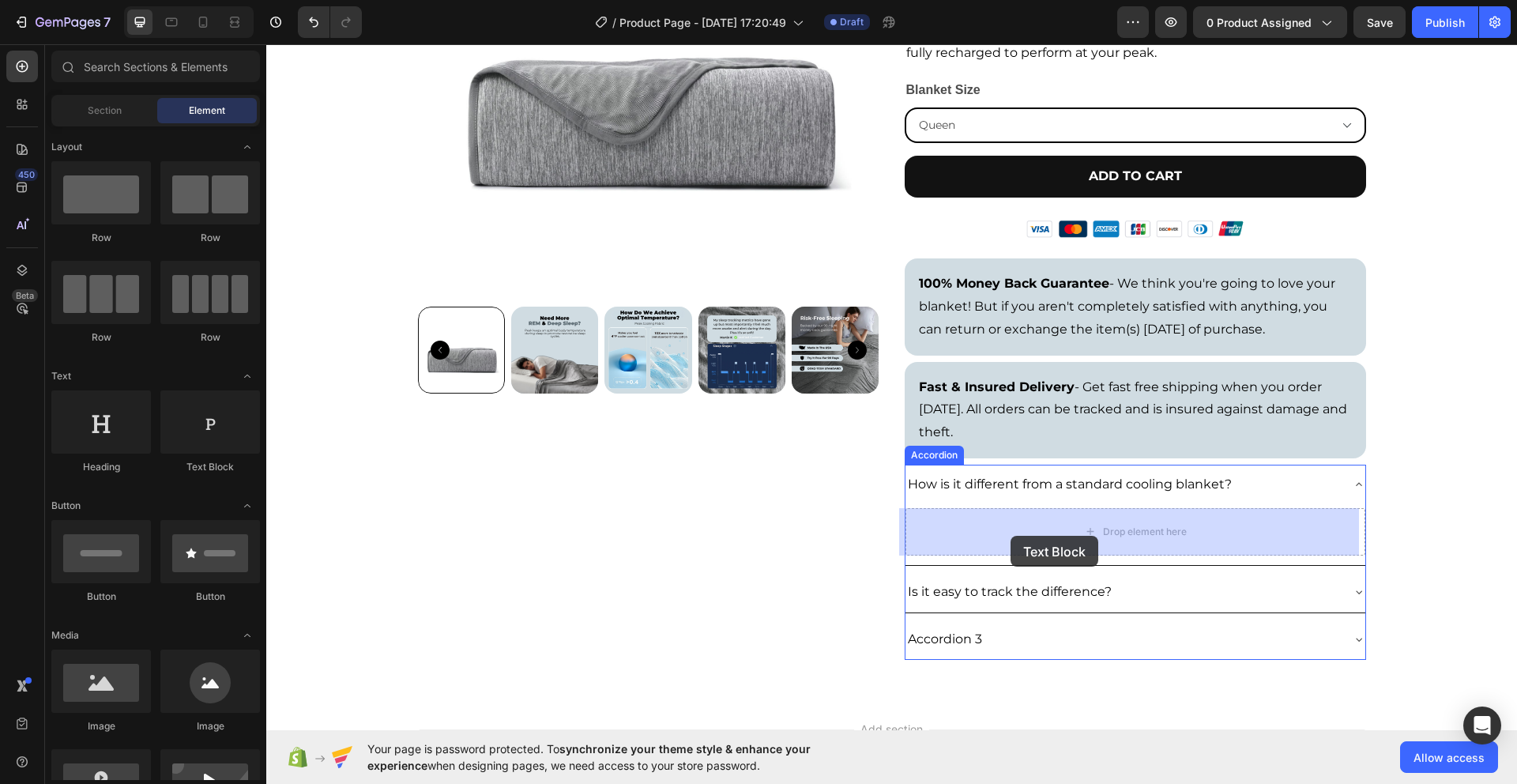
drag, startPoint x: 514, startPoint y: 474, endPoint x: 1011, endPoint y: 536, distance: 500.9
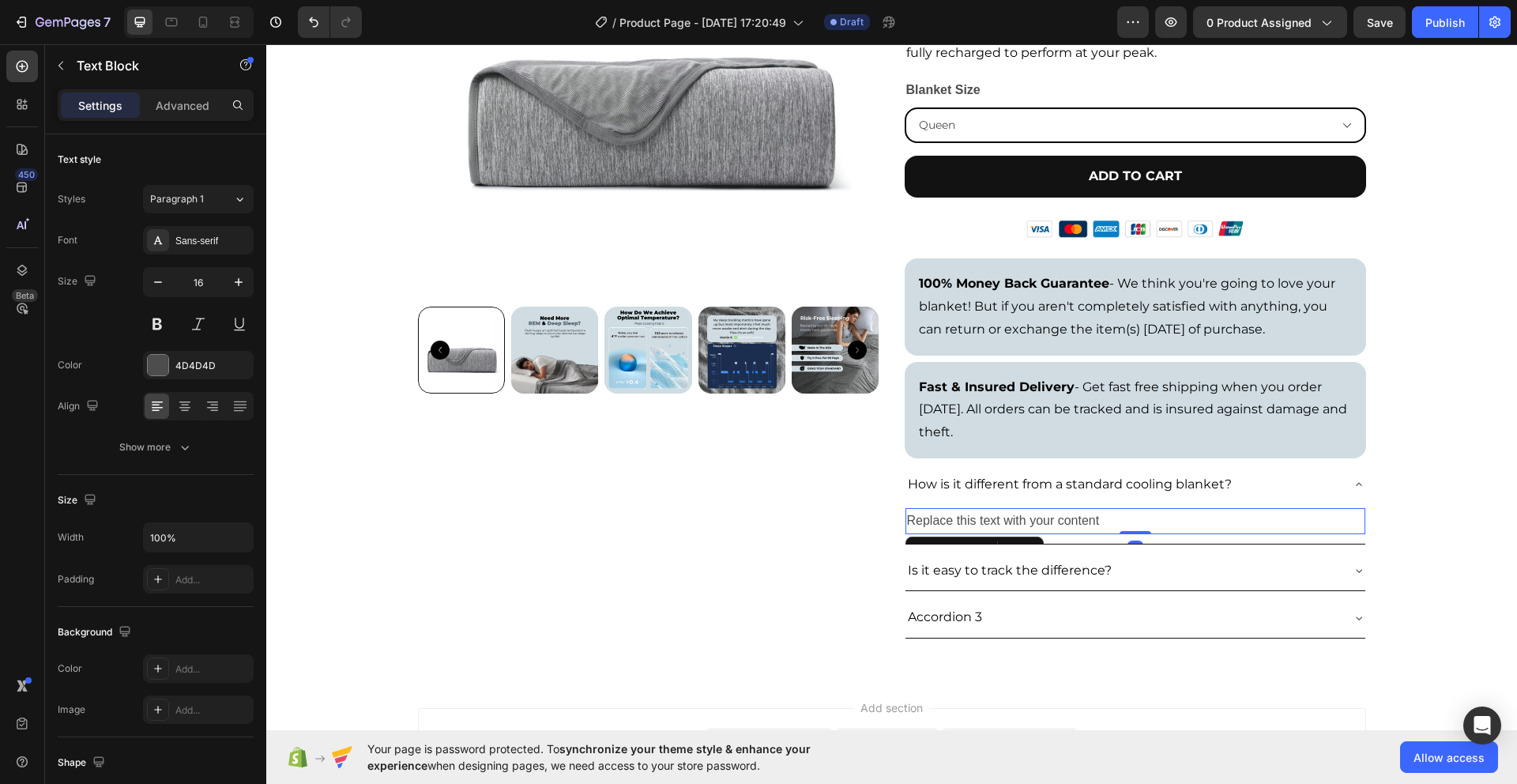
click at [1063, 521] on div "Replace this text with your content" at bounding box center [1136, 521] width 460 height 27
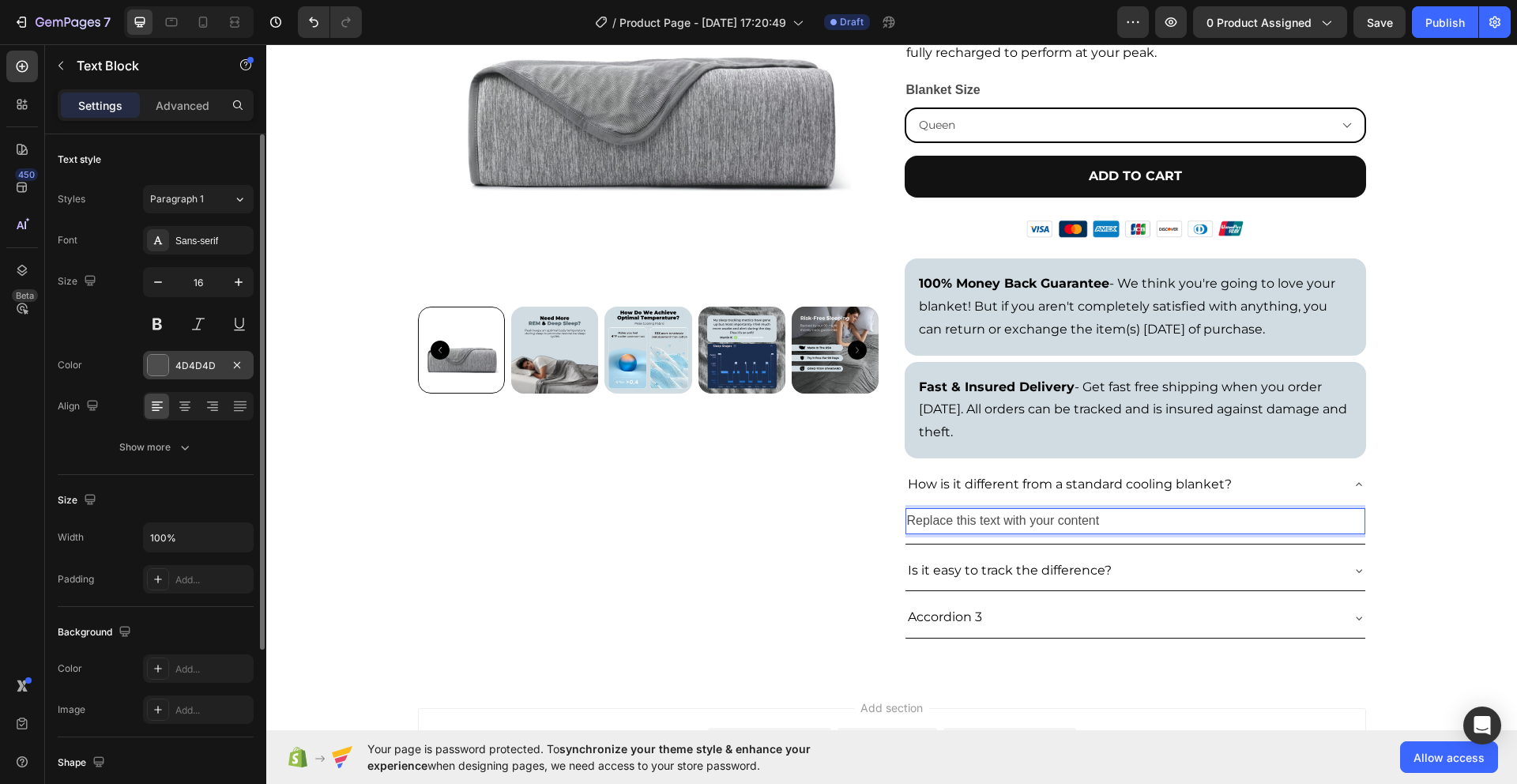
click at [162, 359] on div at bounding box center [157, 365] width 21 height 21
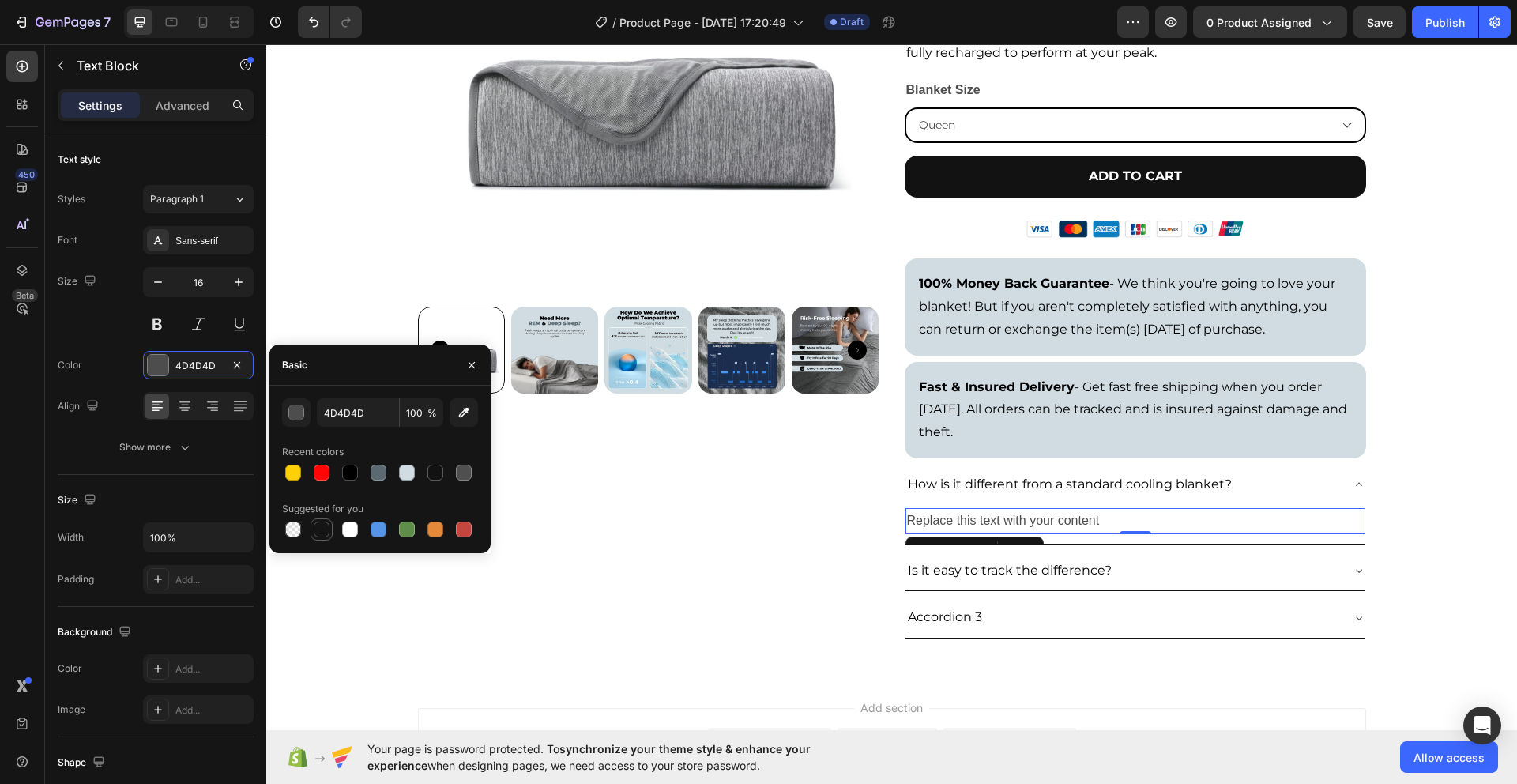
click at [325, 523] on div at bounding box center [322, 529] width 16 height 16
click at [344, 480] on div at bounding box center [349, 472] width 19 height 19
type input "000000"
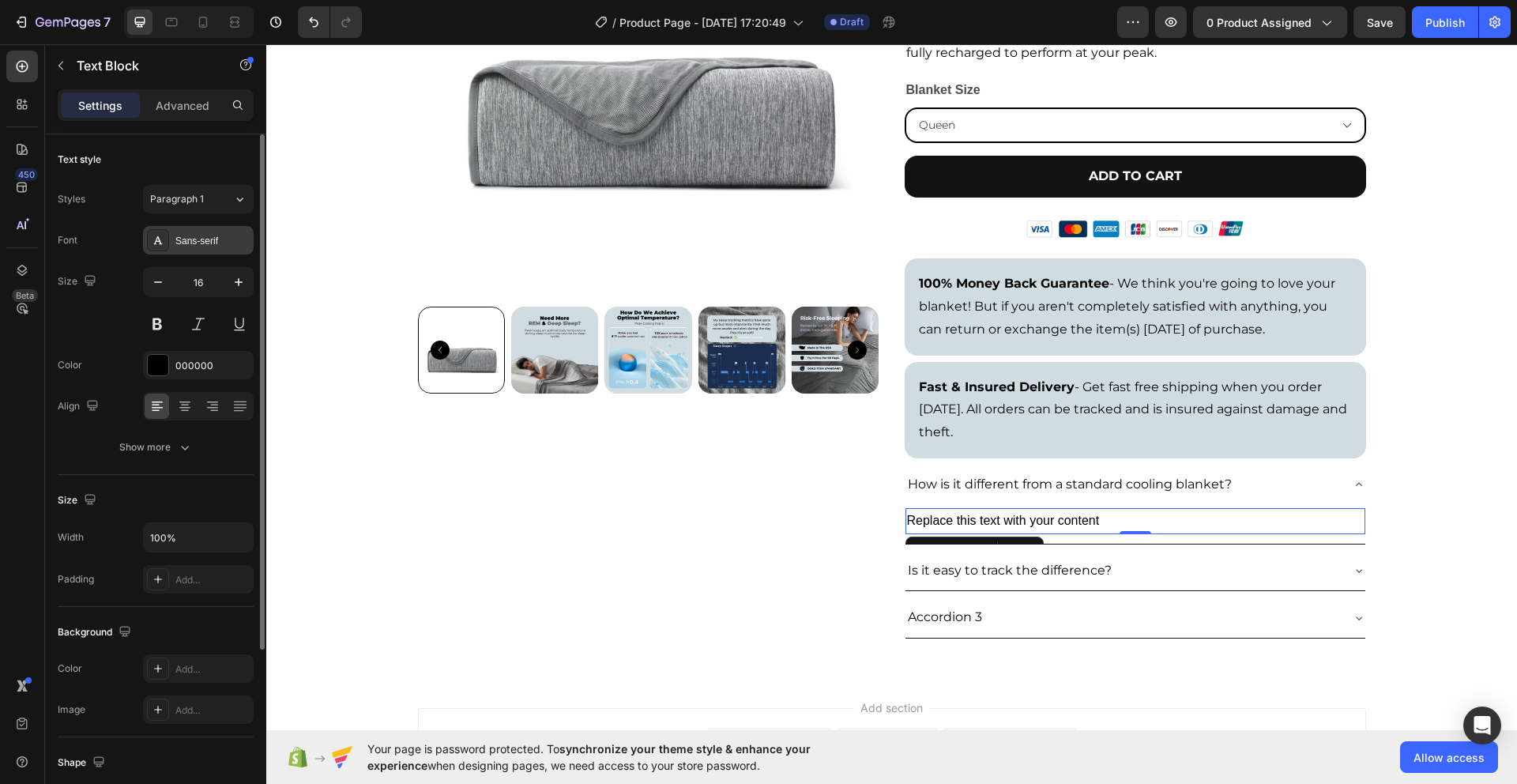
click at [212, 239] on div "Sans-serif" at bounding box center [212, 241] width 75 height 14
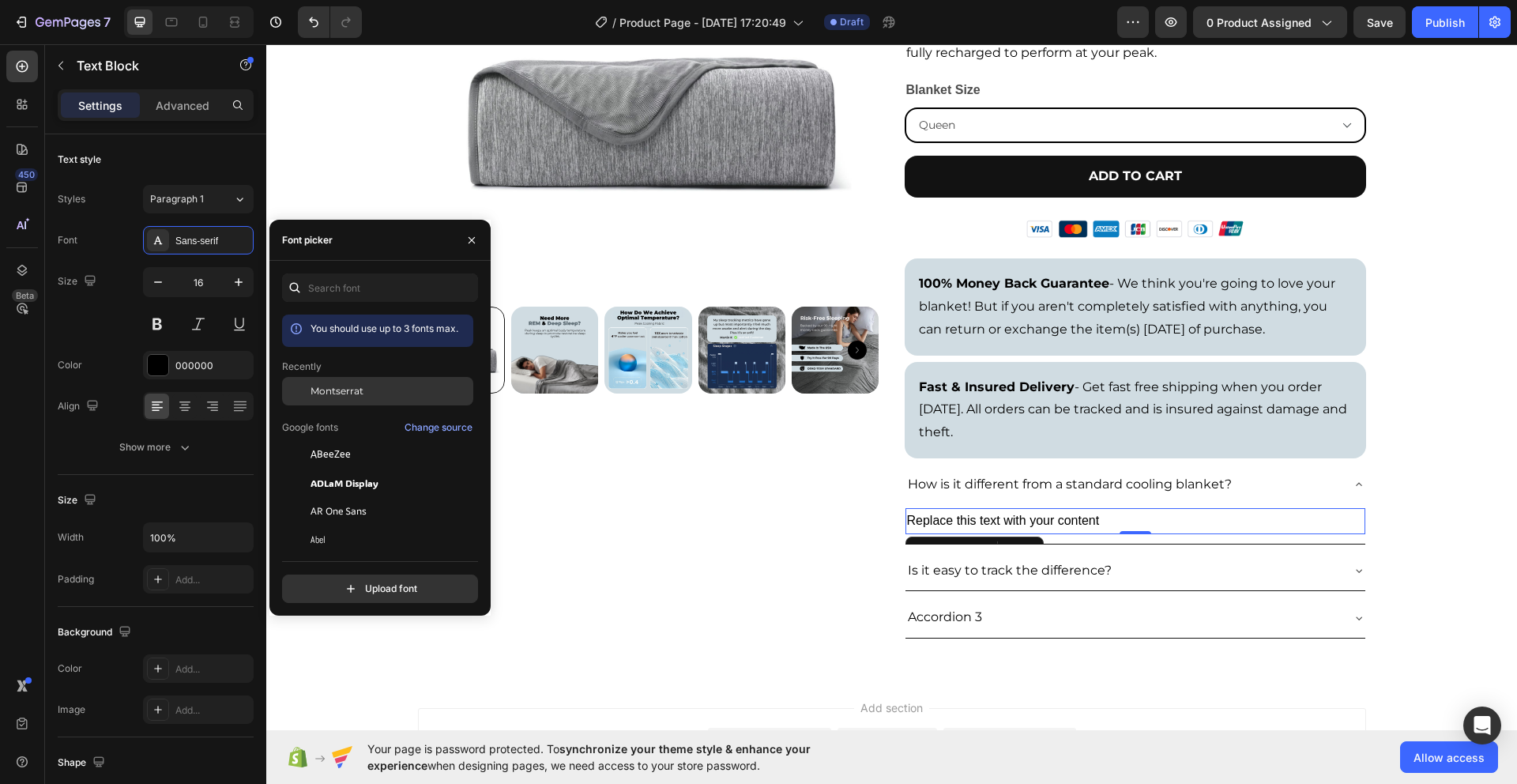
click at [360, 391] on span "Montserrat" at bounding box center [337, 391] width 53 height 14
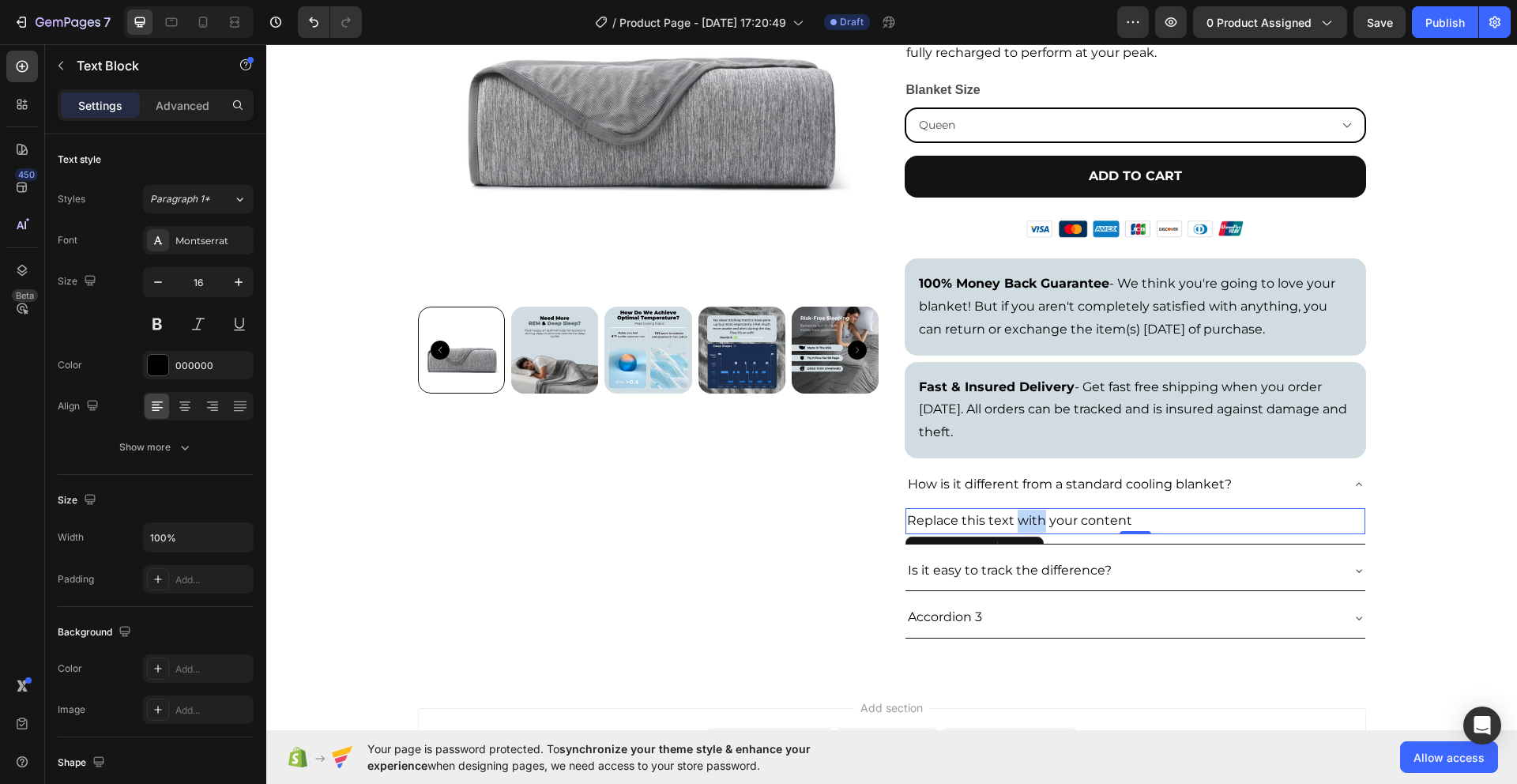
click at [1027, 518] on p "Replace this text with your content" at bounding box center [1135, 520] width 456 height 23
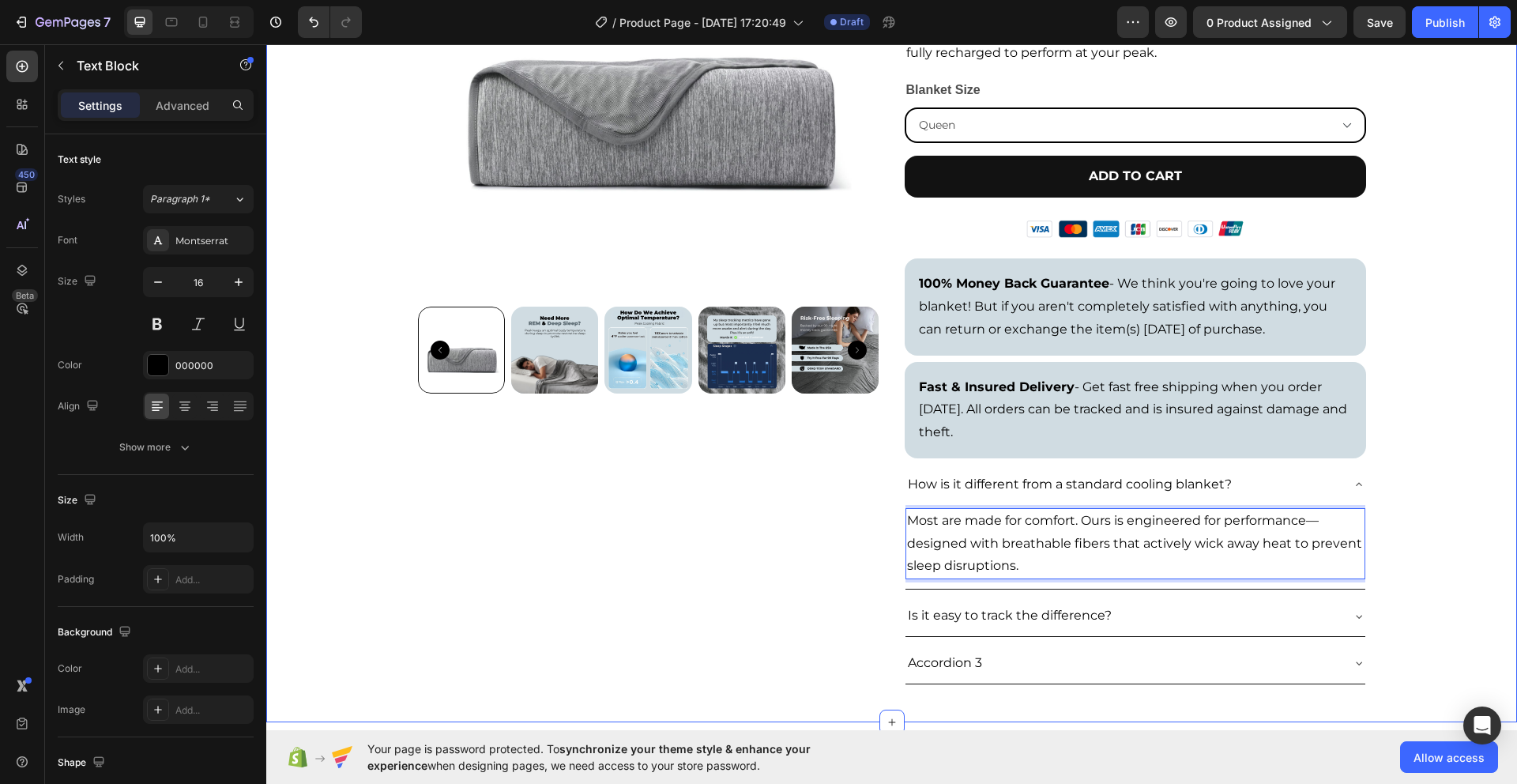
click at [1459, 512] on div "Product Images Icon Icon Icon Icon Icon Icon List 492 Reviews Text Block Row Th…" at bounding box center [892, 268] width 1251 height 858
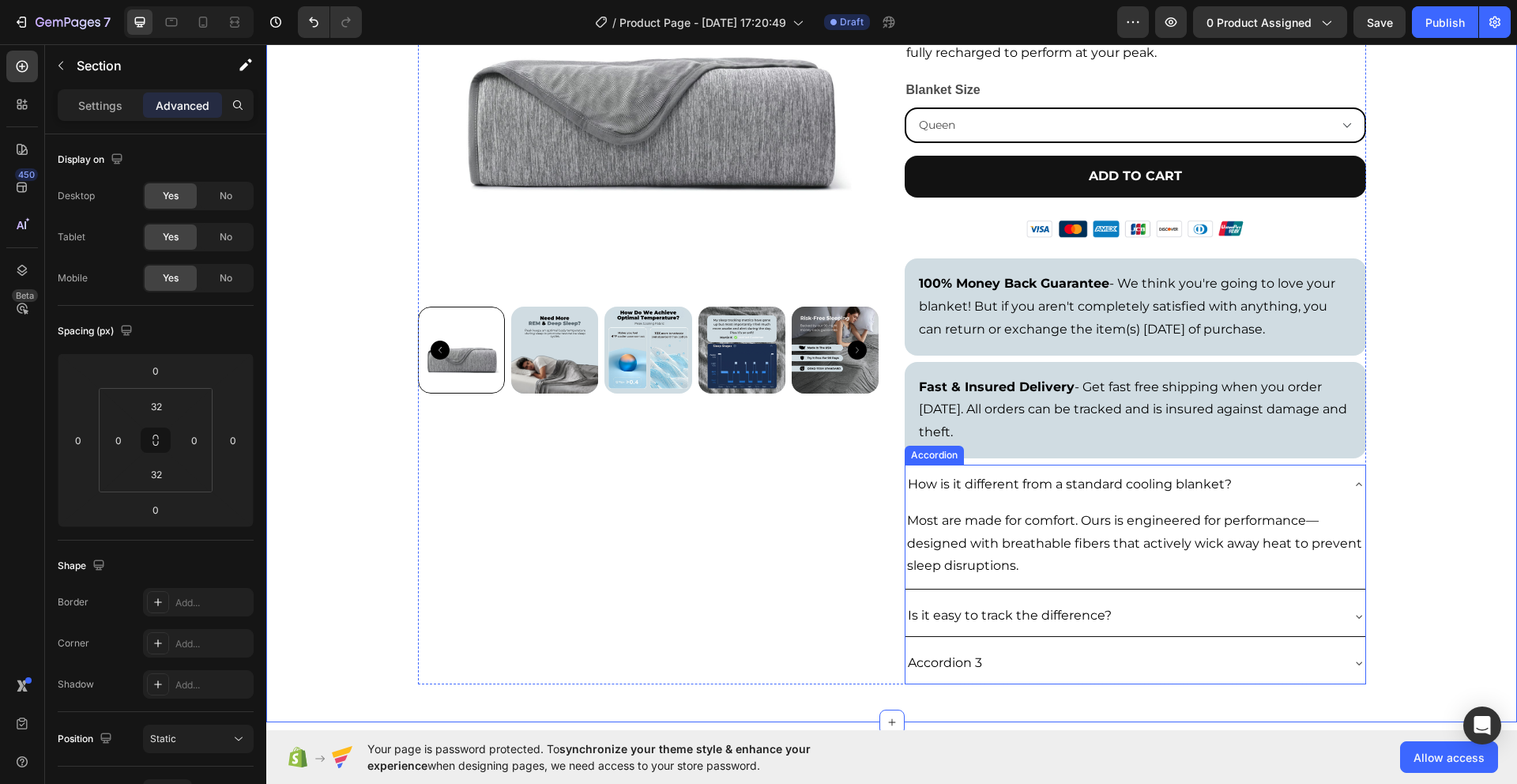
click at [1328, 615] on div "Is it easy to track the difference?" at bounding box center [1123, 616] width 435 height 28
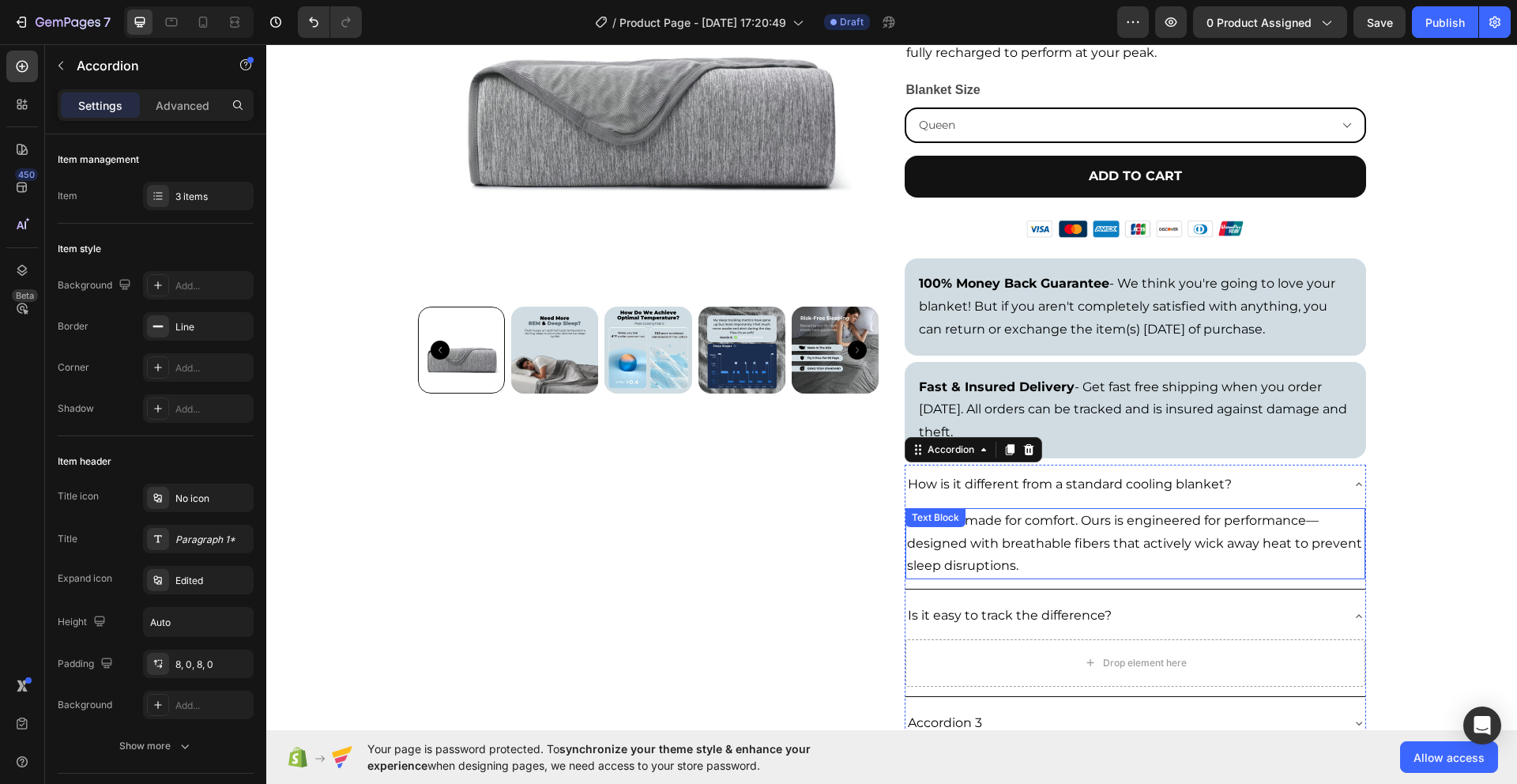
click at [1192, 539] on p "Most are made for comfort. Ours is engineered for performance—designed with bre…" at bounding box center [1135, 543] width 456 height 68
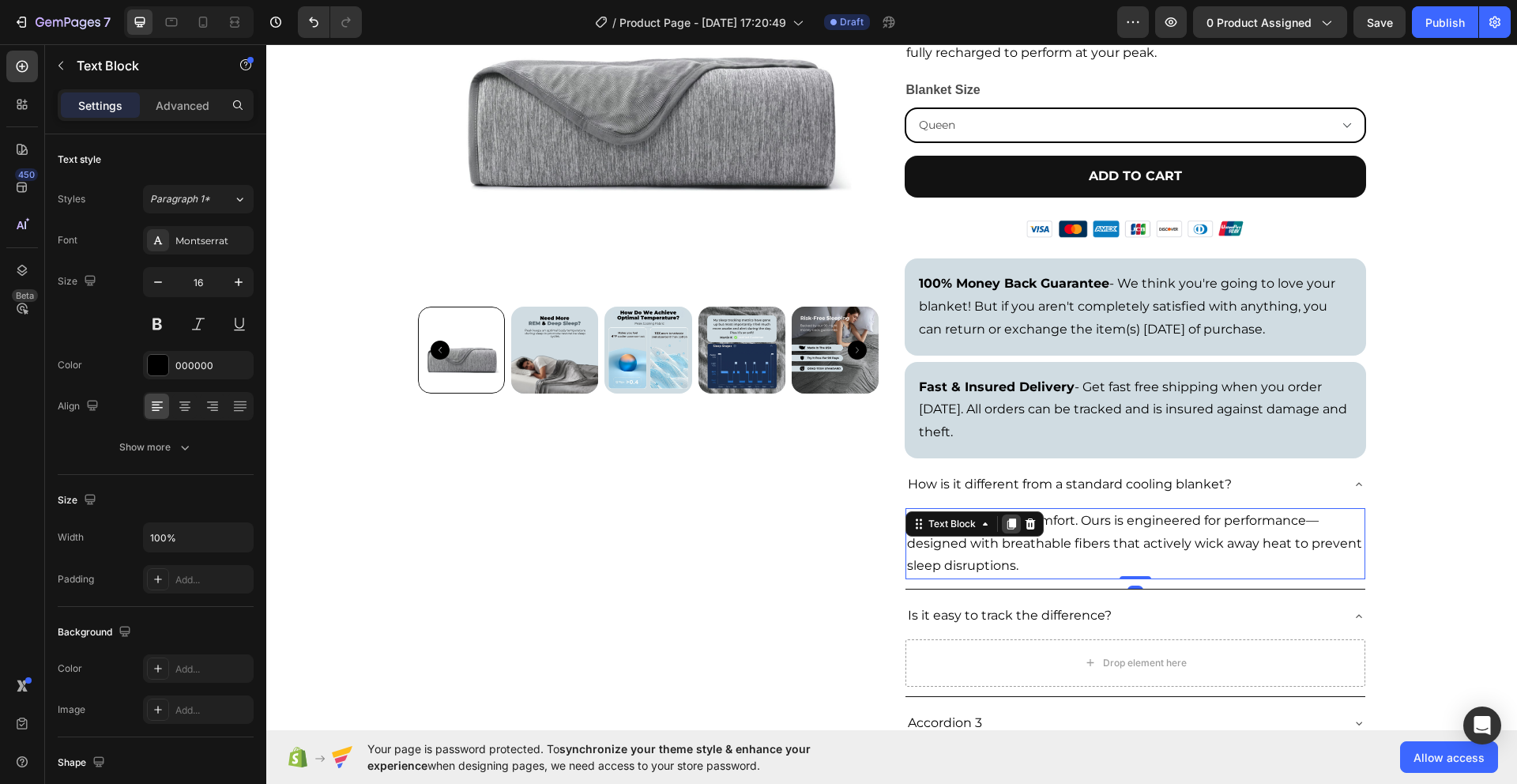
click at [1011, 526] on icon at bounding box center [1011, 523] width 13 height 13
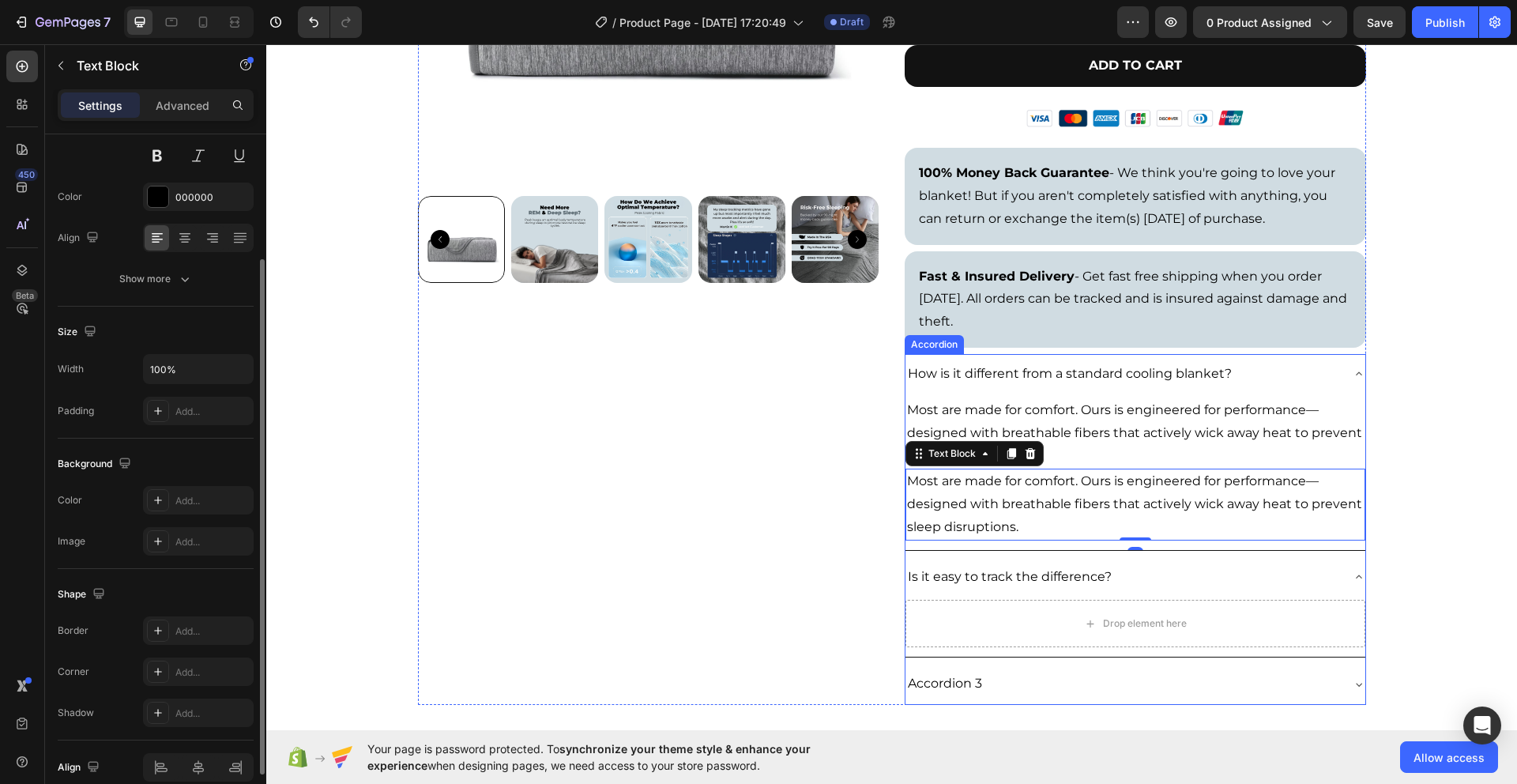
scroll to position [382, 0]
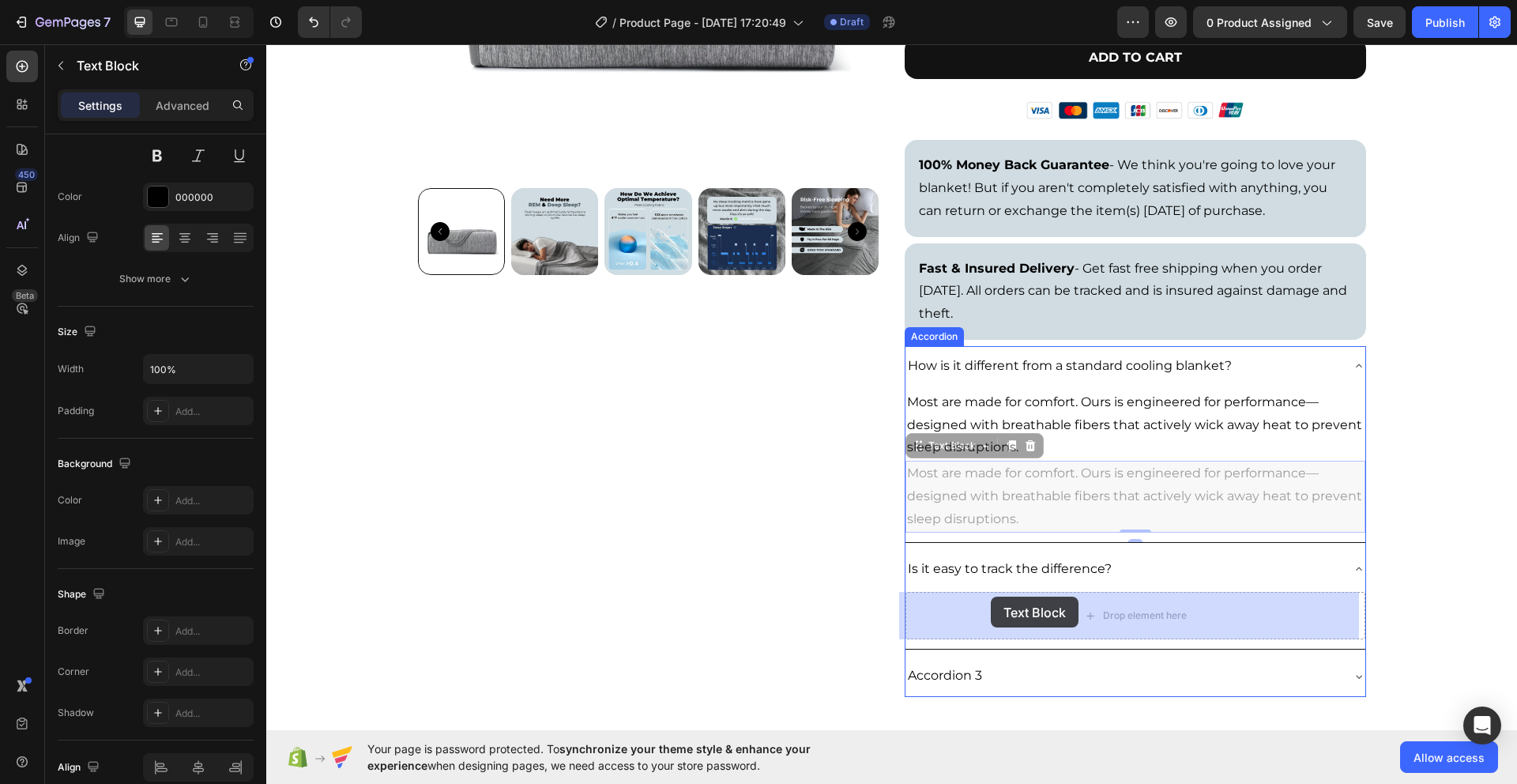
drag, startPoint x: 918, startPoint y: 450, endPoint x: 991, endPoint y: 597, distance: 164.1
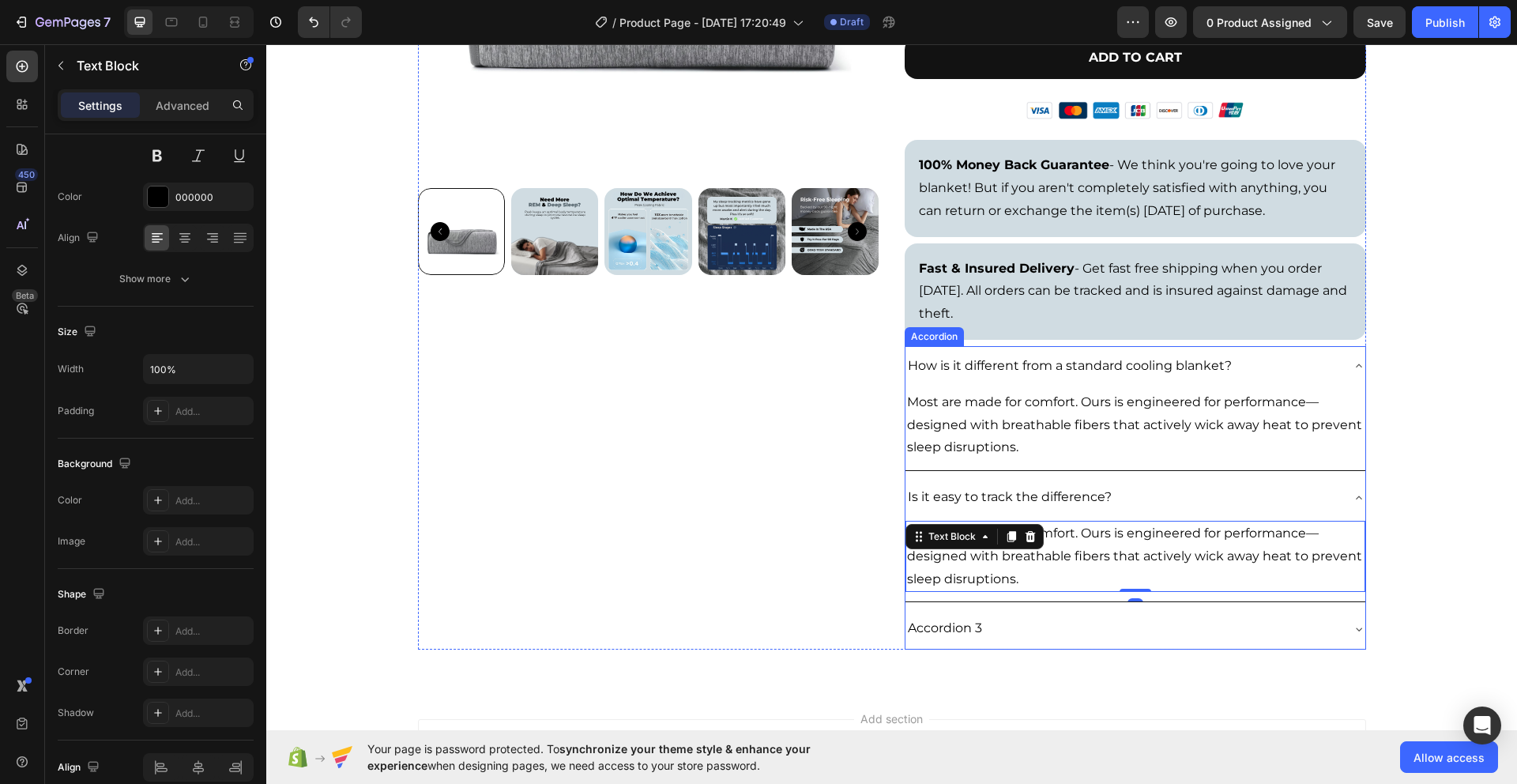
click at [1297, 376] on div "How is it different from a standard cooling blanket?" at bounding box center [1123, 366] width 435 height 28
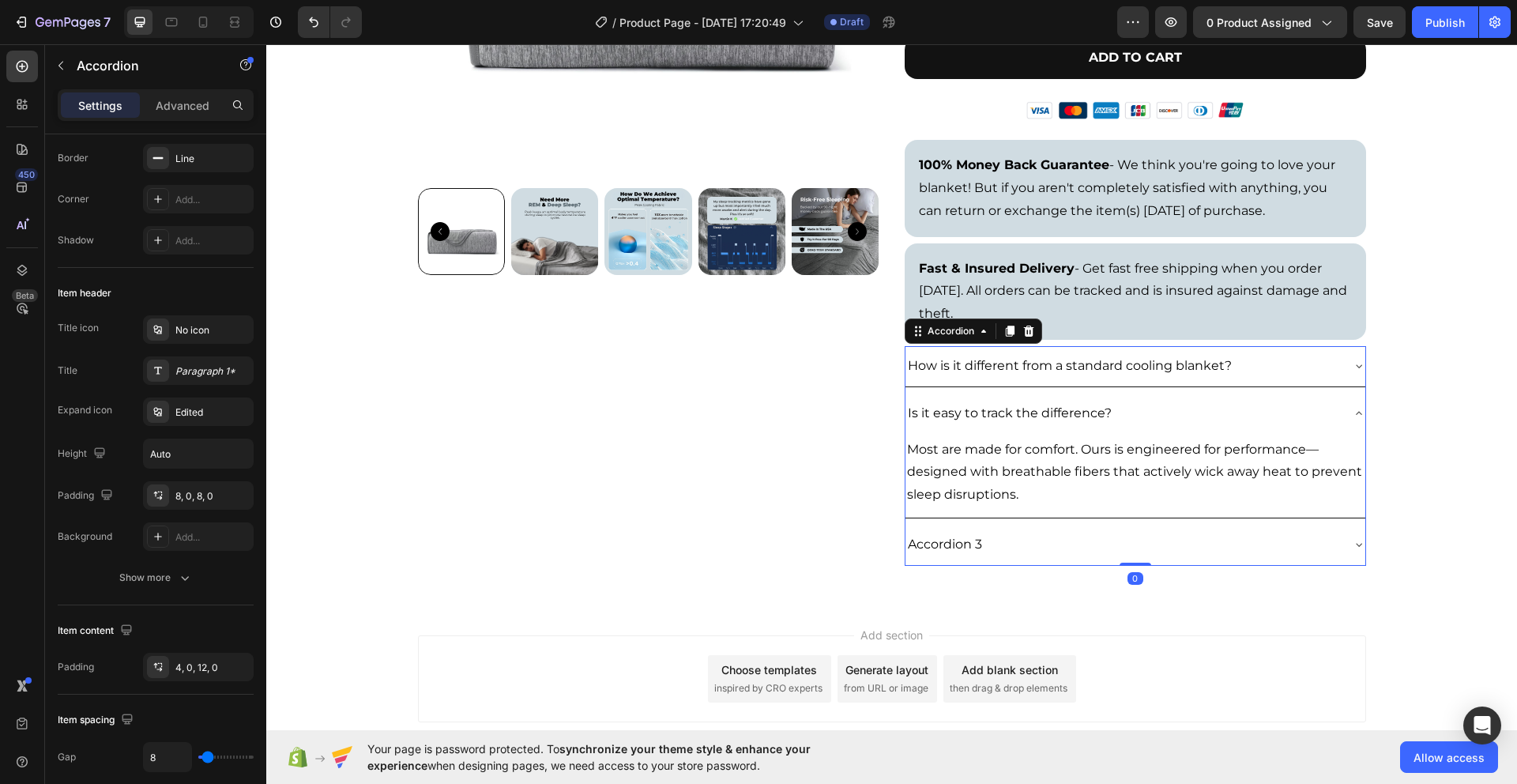
scroll to position [0, 0]
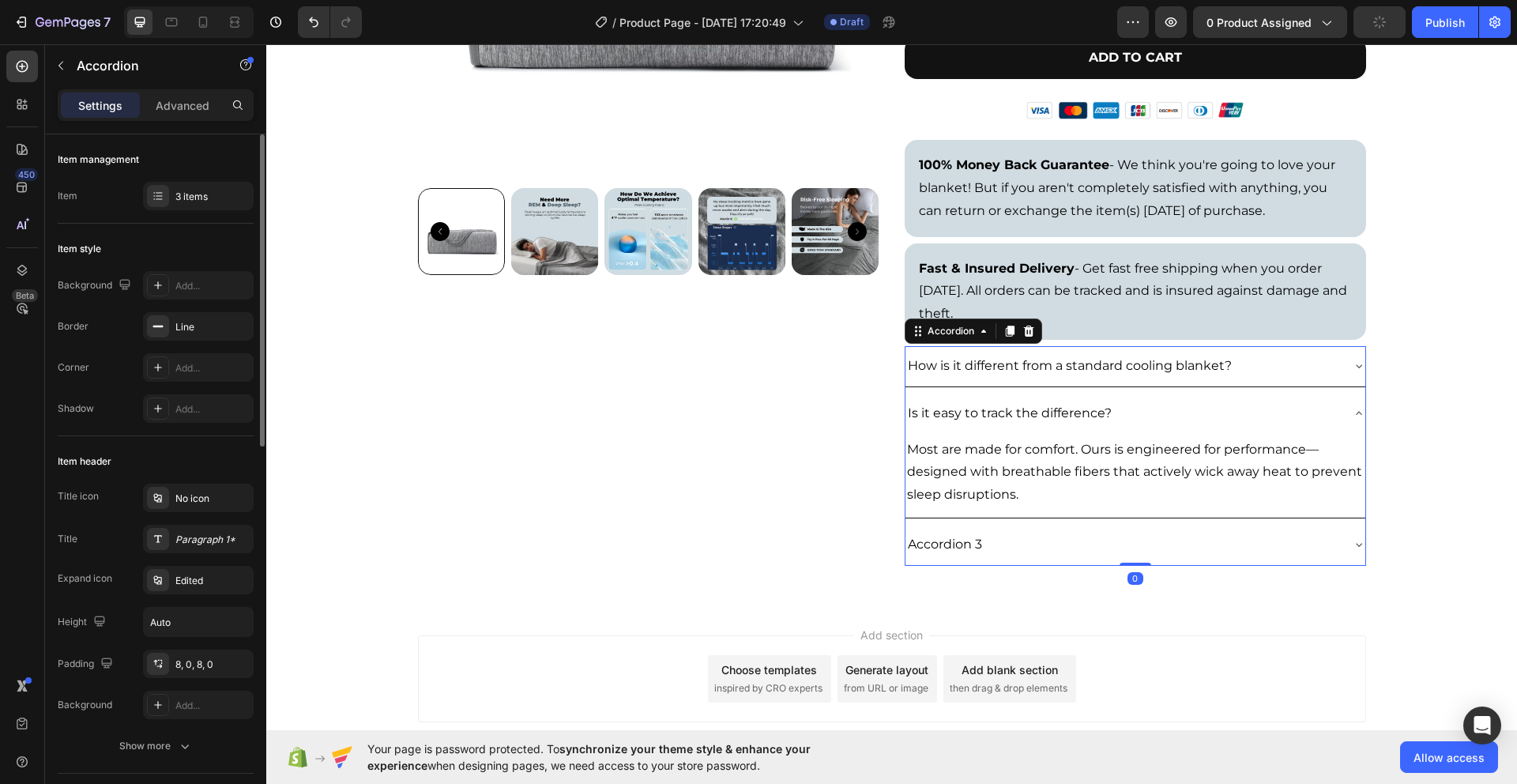
click at [1297, 414] on div "Is it easy to track the difference?" at bounding box center [1123, 414] width 435 height 28
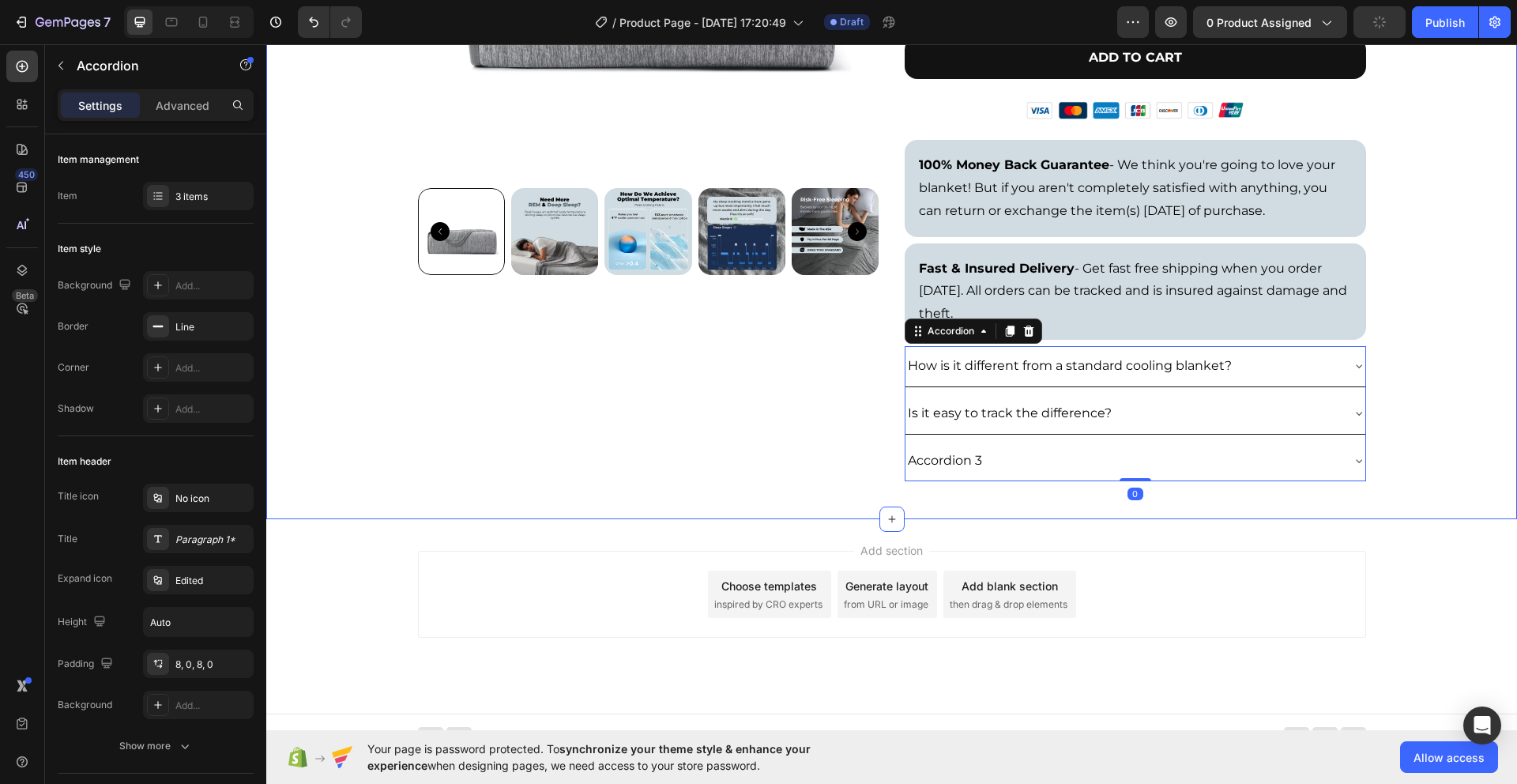
click at [1456, 427] on div "Product Images Icon Icon Icon Icon Icon Icon List 492 Reviews Text Block Row Th…" at bounding box center [892, 107] width 1251 height 774
click at [1303, 368] on div "How is it different from a standard cooling blanket?" at bounding box center [1123, 366] width 435 height 28
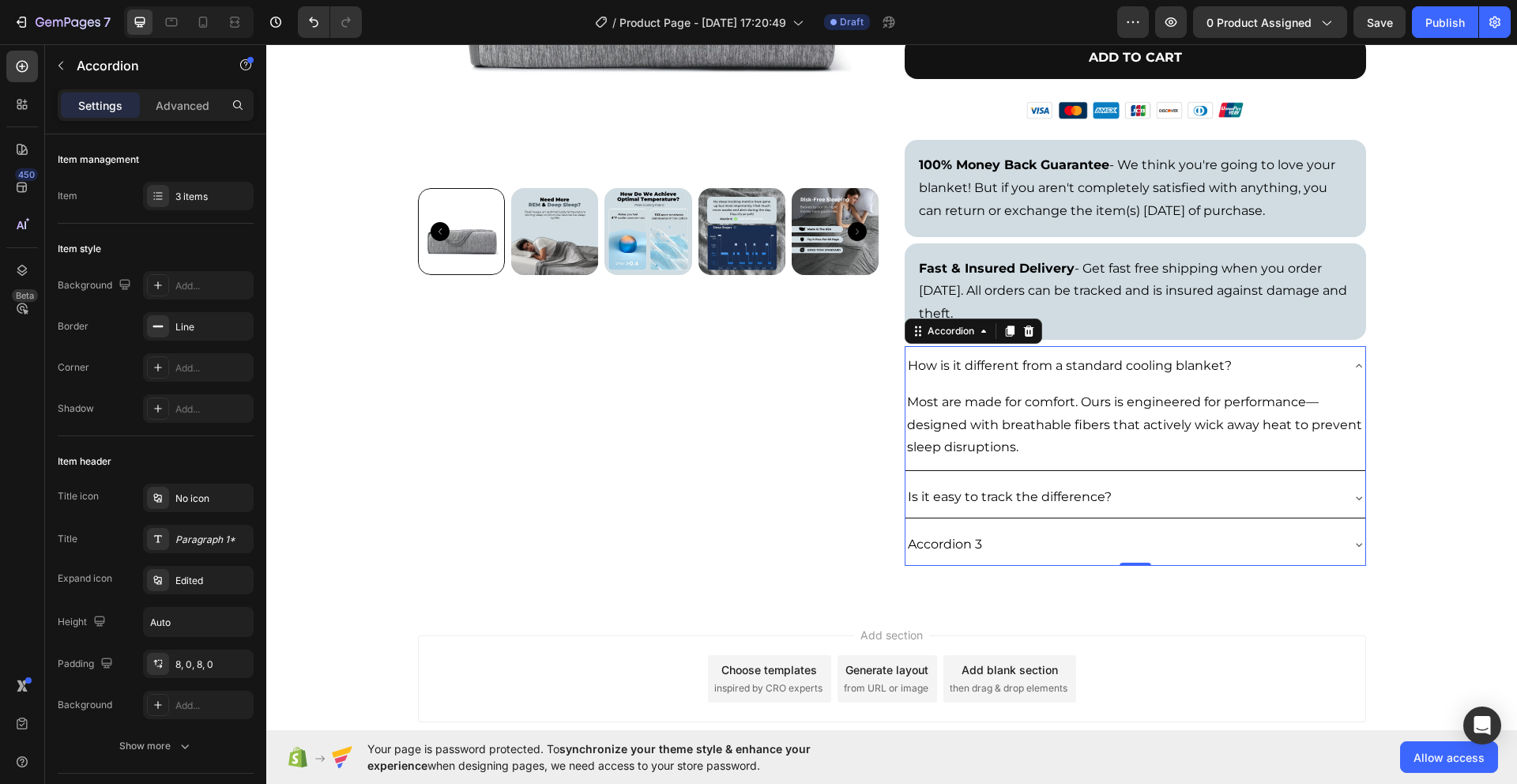
click at [1303, 369] on div "How is it different from a standard cooling blanket?" at bounding box center [1123, 366] width 435 height 28
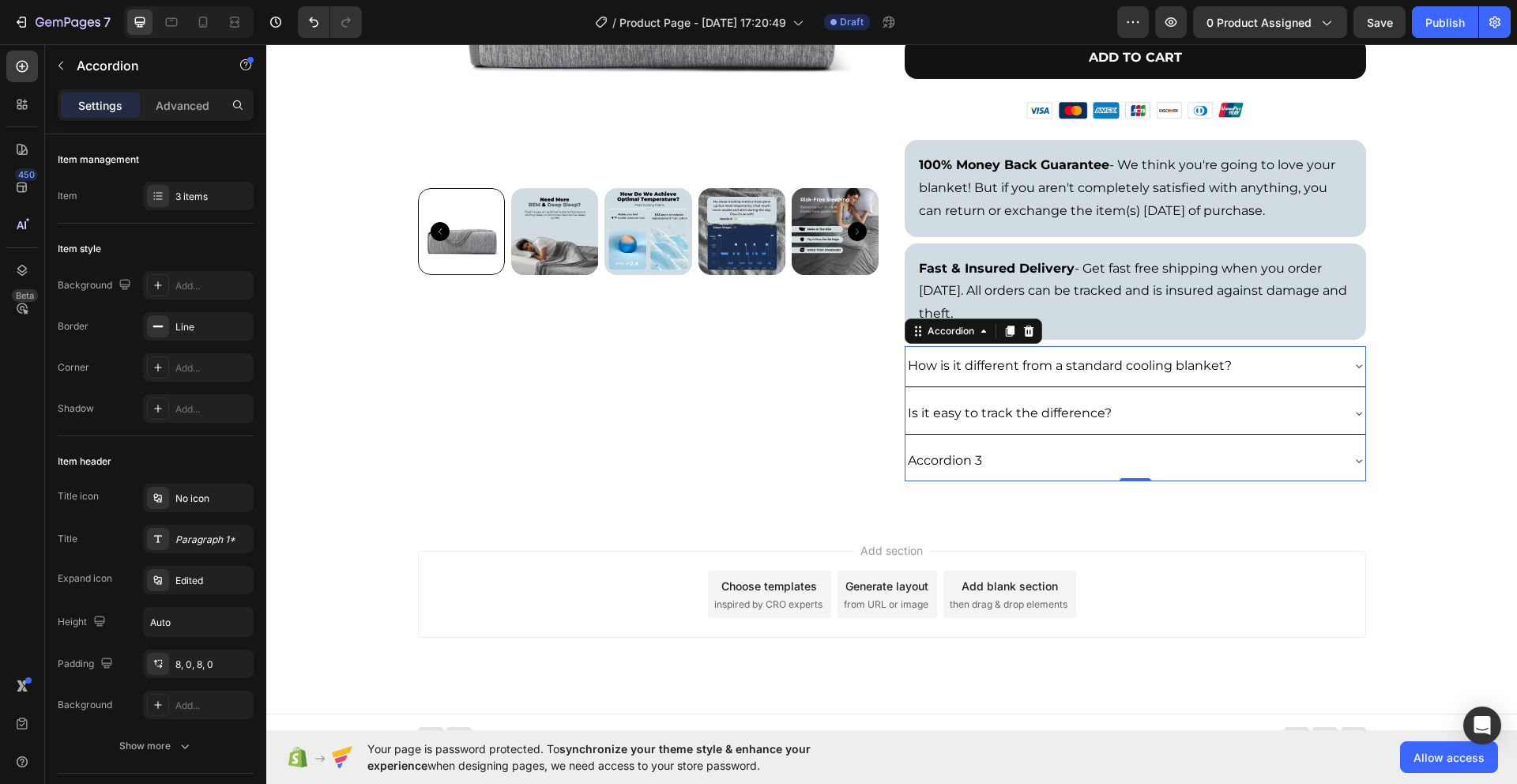
click at [1285, 408] on div "Is it easy to track the difference?" at bounding box center [1123, 414] width 435 height 28
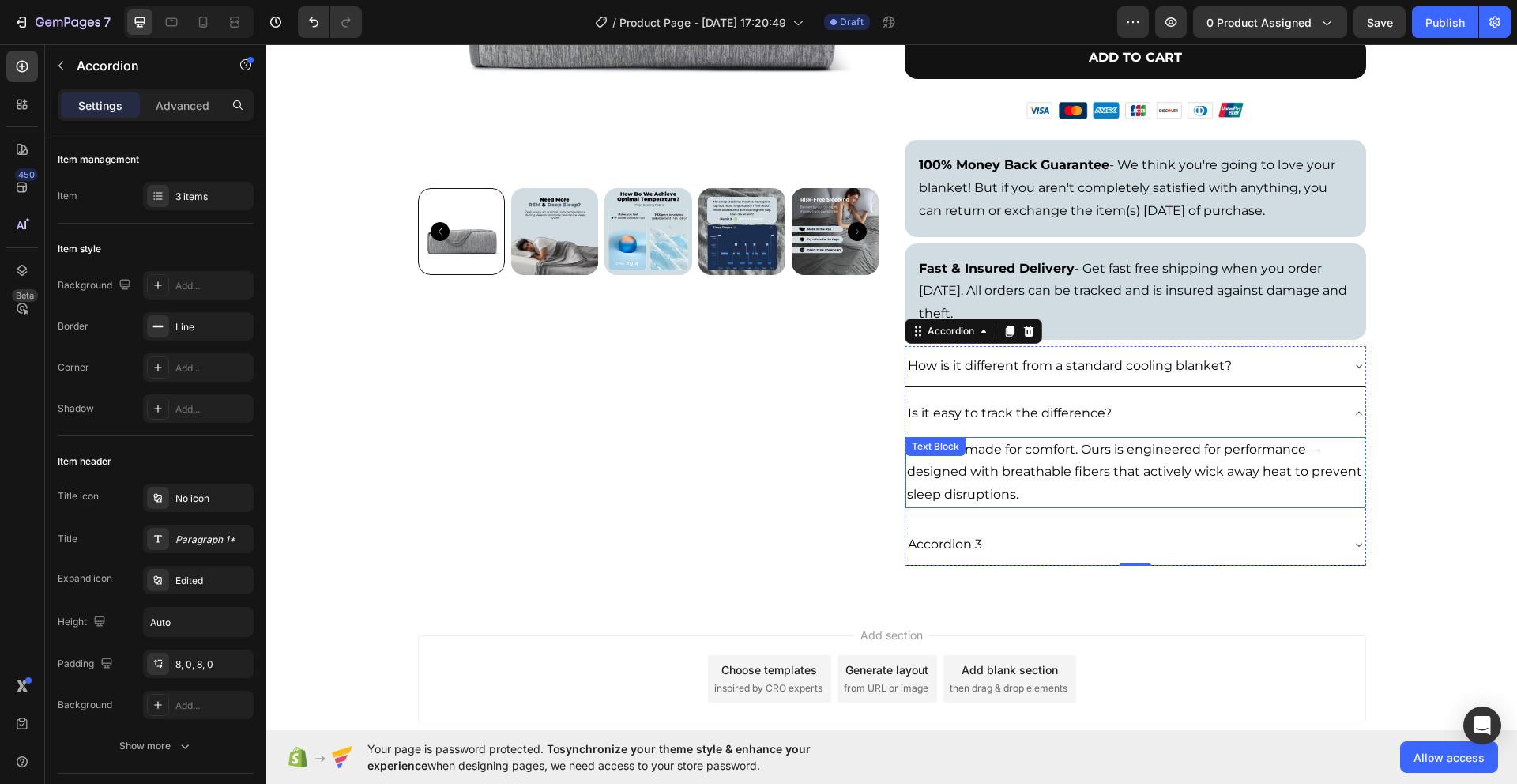
click at [1068, 473] on p "Most are made for comfort. Ours is engineered for performance—designed with bre…" at bounding box center [1135, 472] width 456 height 68
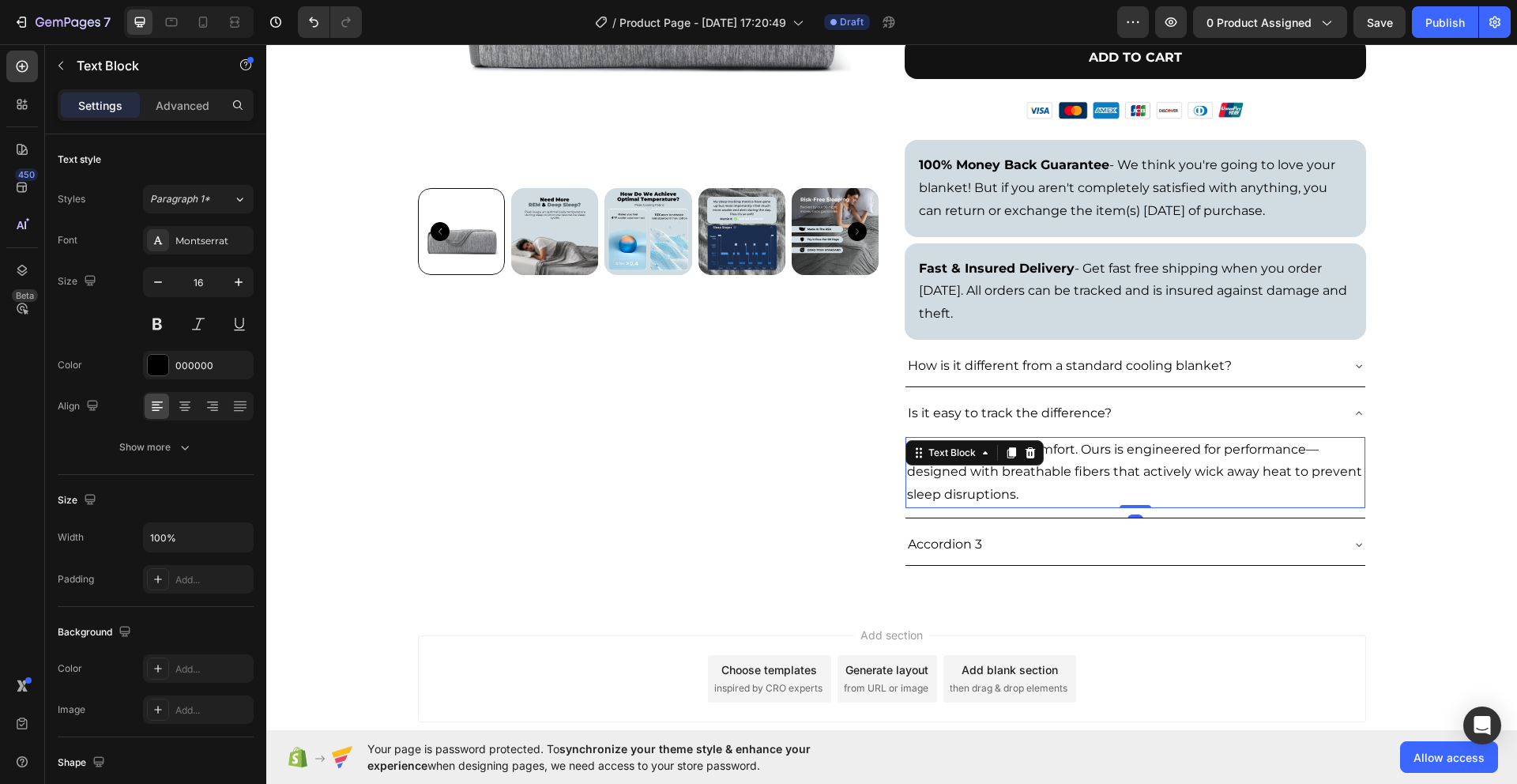
click at [1068, 473] on p "Most are made for comfort. Ours is engineered for performance—designed with bre…" at bounding box center [1135, 472] width 456 height 68
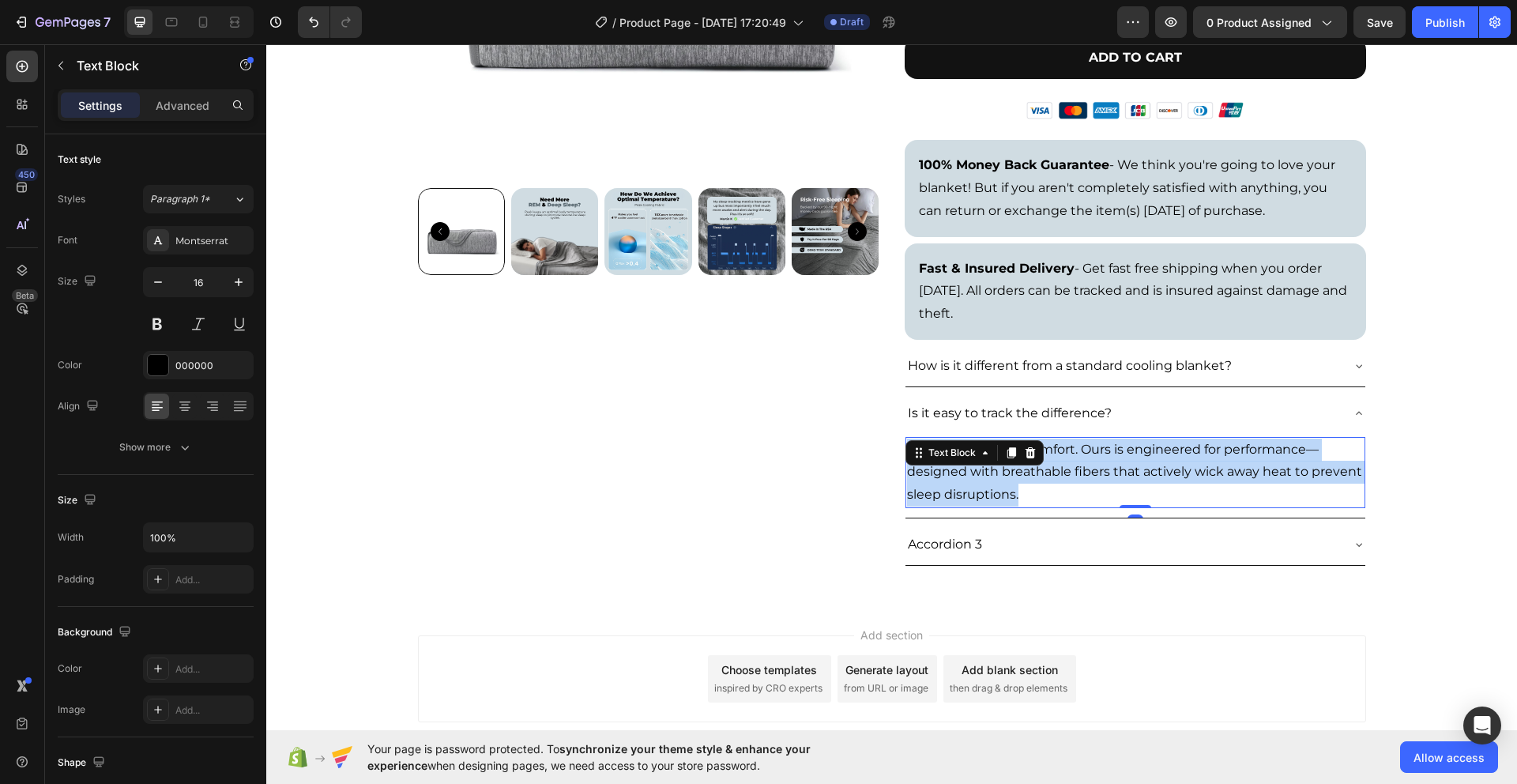
click at [1068, 473] on p "Most are made for comfort. Ours is engineered for performance—designed with bre…" at bounding box center [1135, 472] width 456 height 68
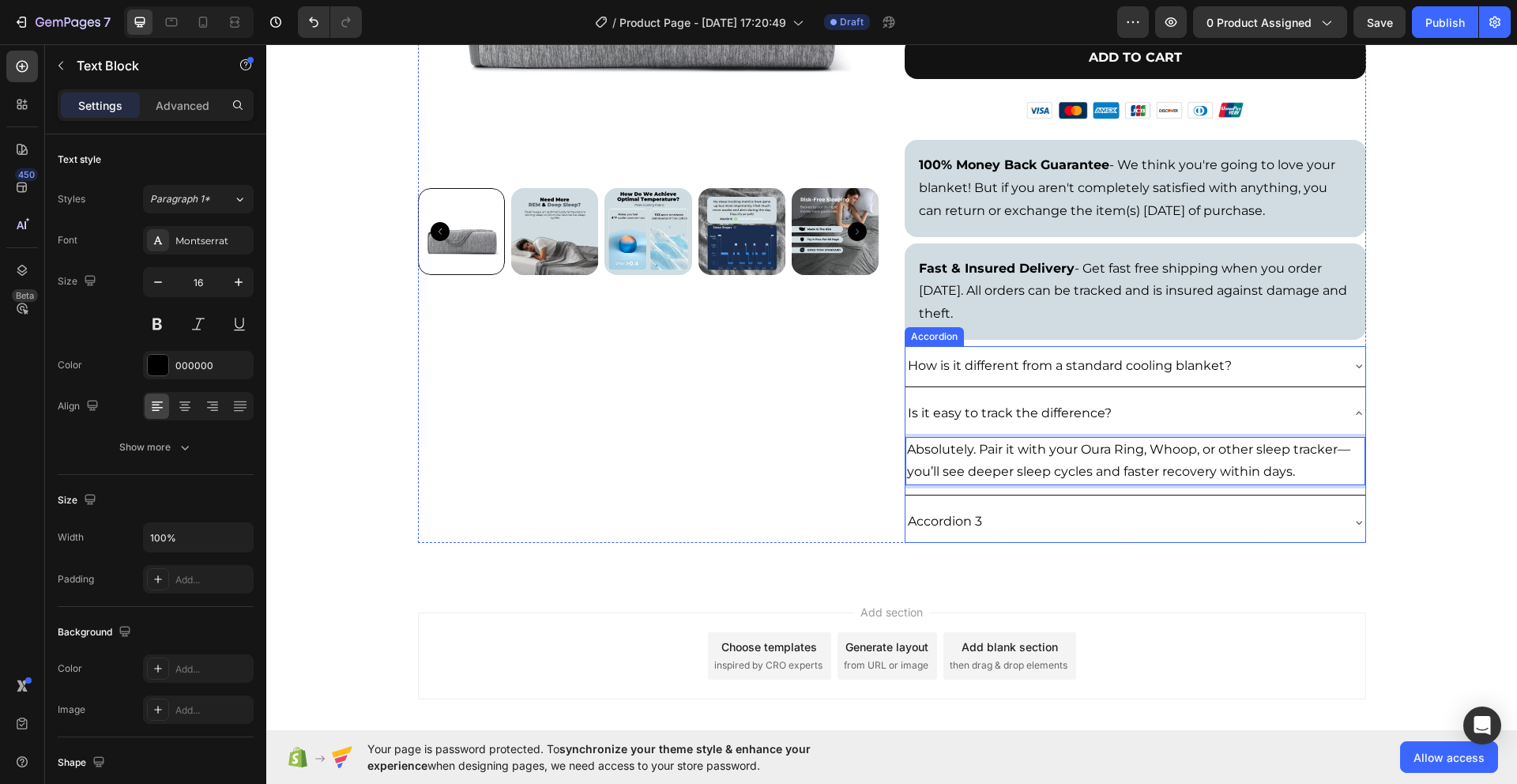
click at [1274, 412] on div "Is it easy to track the difference?" at bounding box center [1123, 414] width 435 height 28
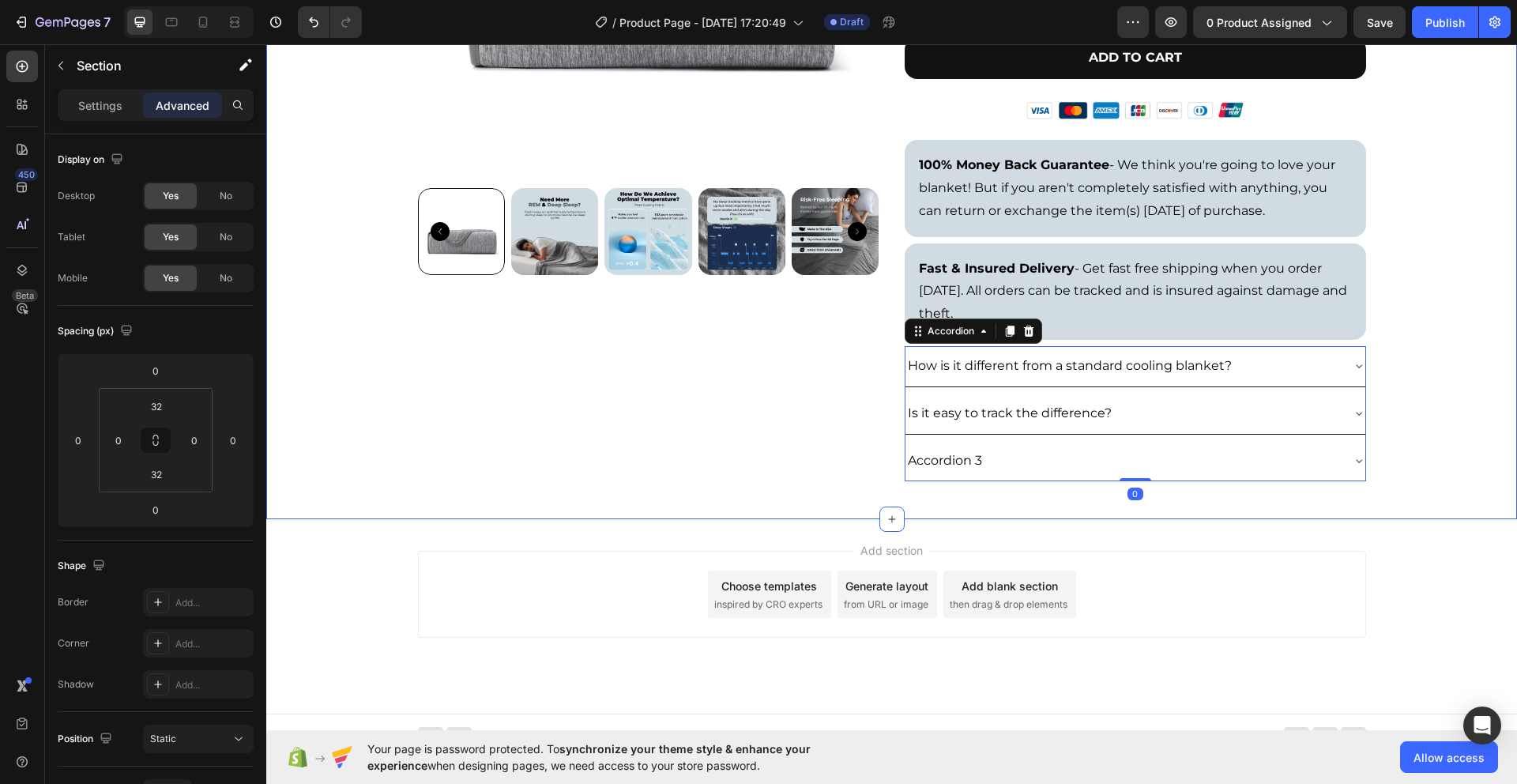
click at [1439, 422] on div "Product Images Icon Icon Icon Icon Icon Icon List 492 Reviews Text Block Row Th…" at bounding box center [892, 107] width 1251 height 774
click at [1155, 452] on div "Accordion 3" at bounding box center [1123, 461] width 435 height 28
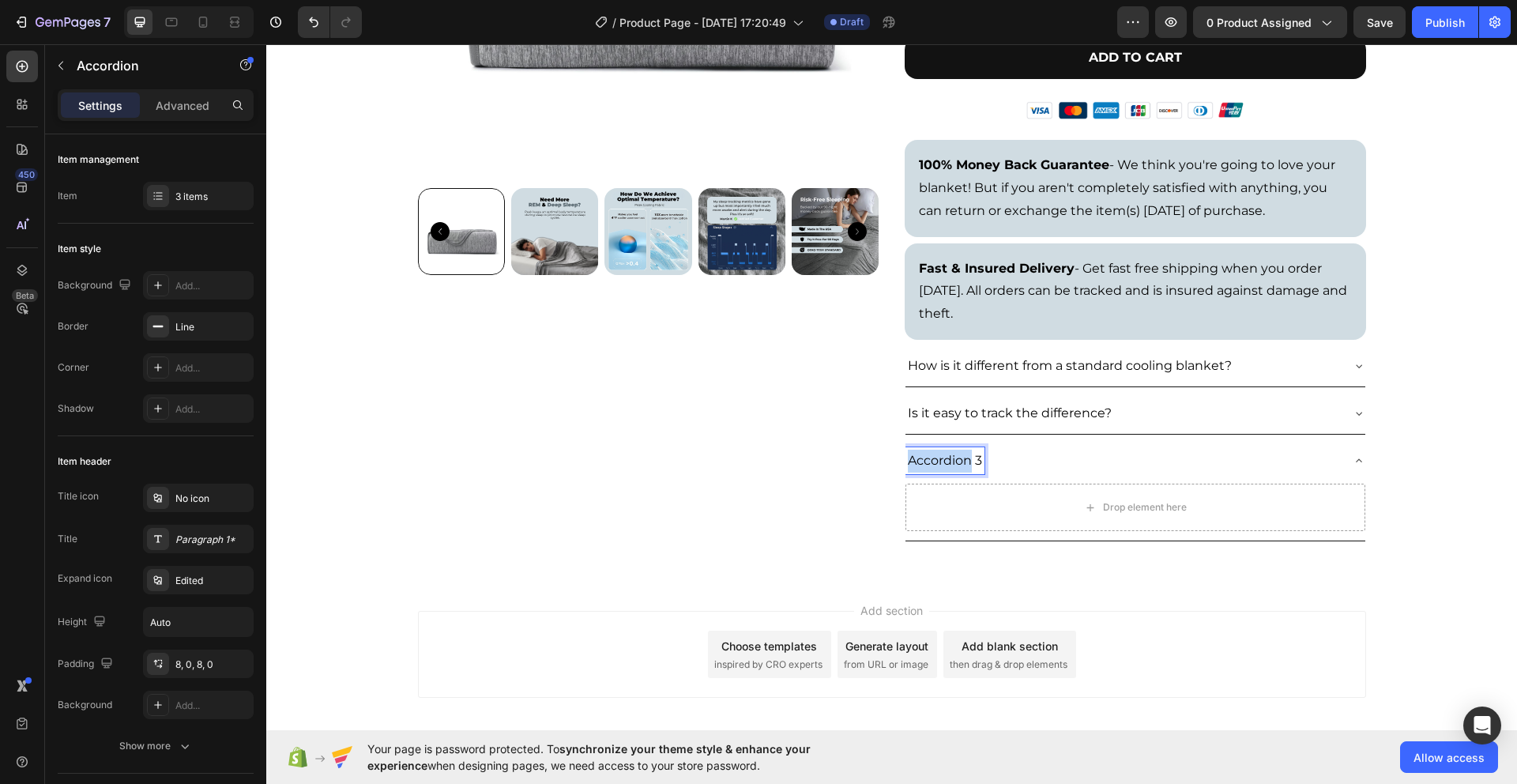
click at [947, 460] on p "Accordion 3" at bounding box center [945, 460] width 75 height 23
click at [1252, 413] on div "Is it easy to track the difference?" at bounding box center [1123, 414] width 435 height 28
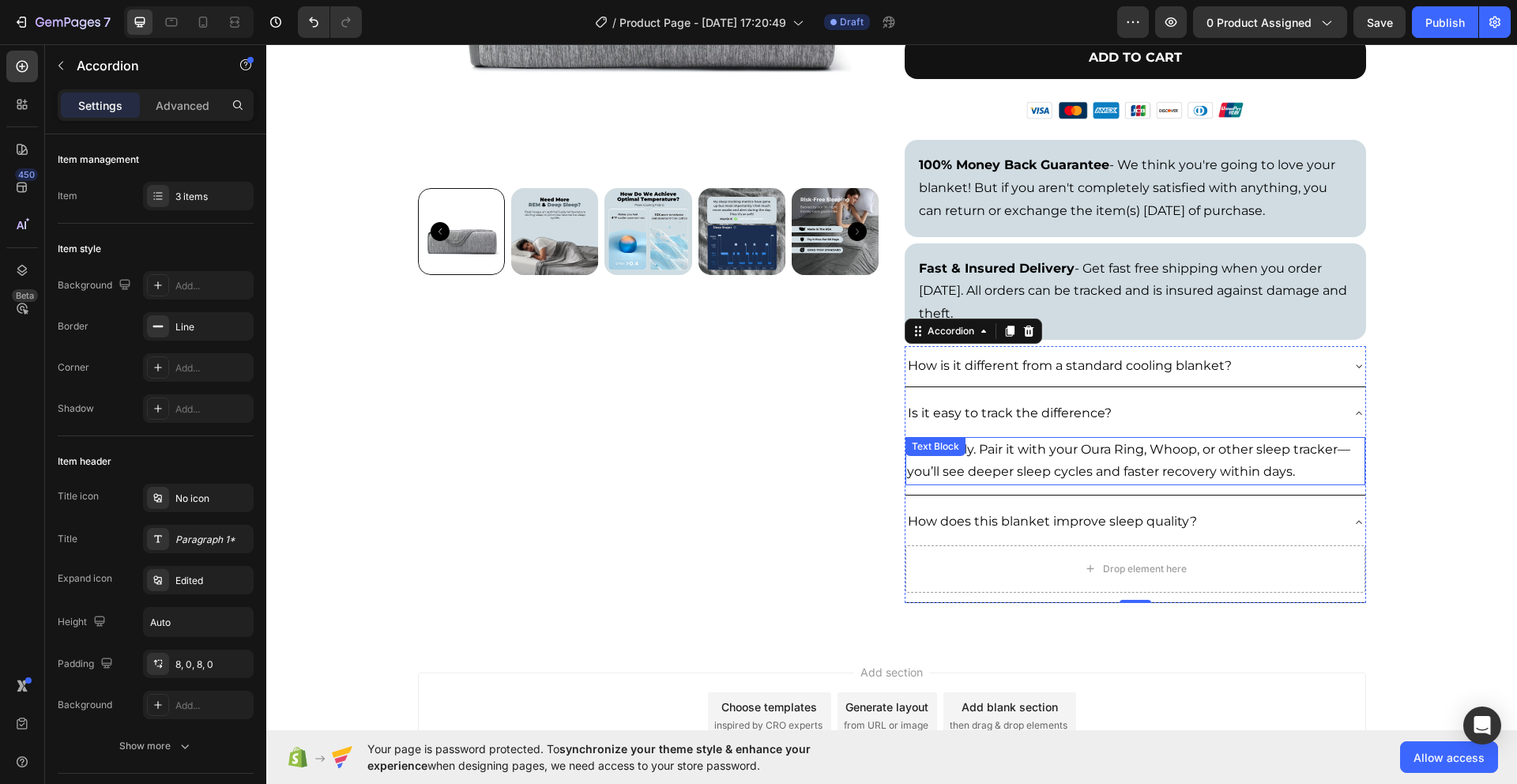
click at [1133, 460] on p "Absolutely. Pair it with your Oura Ring, Whoop, or other sleep tracker—you’ll s…" at bounding box center [1135, 461] width 456 height 46
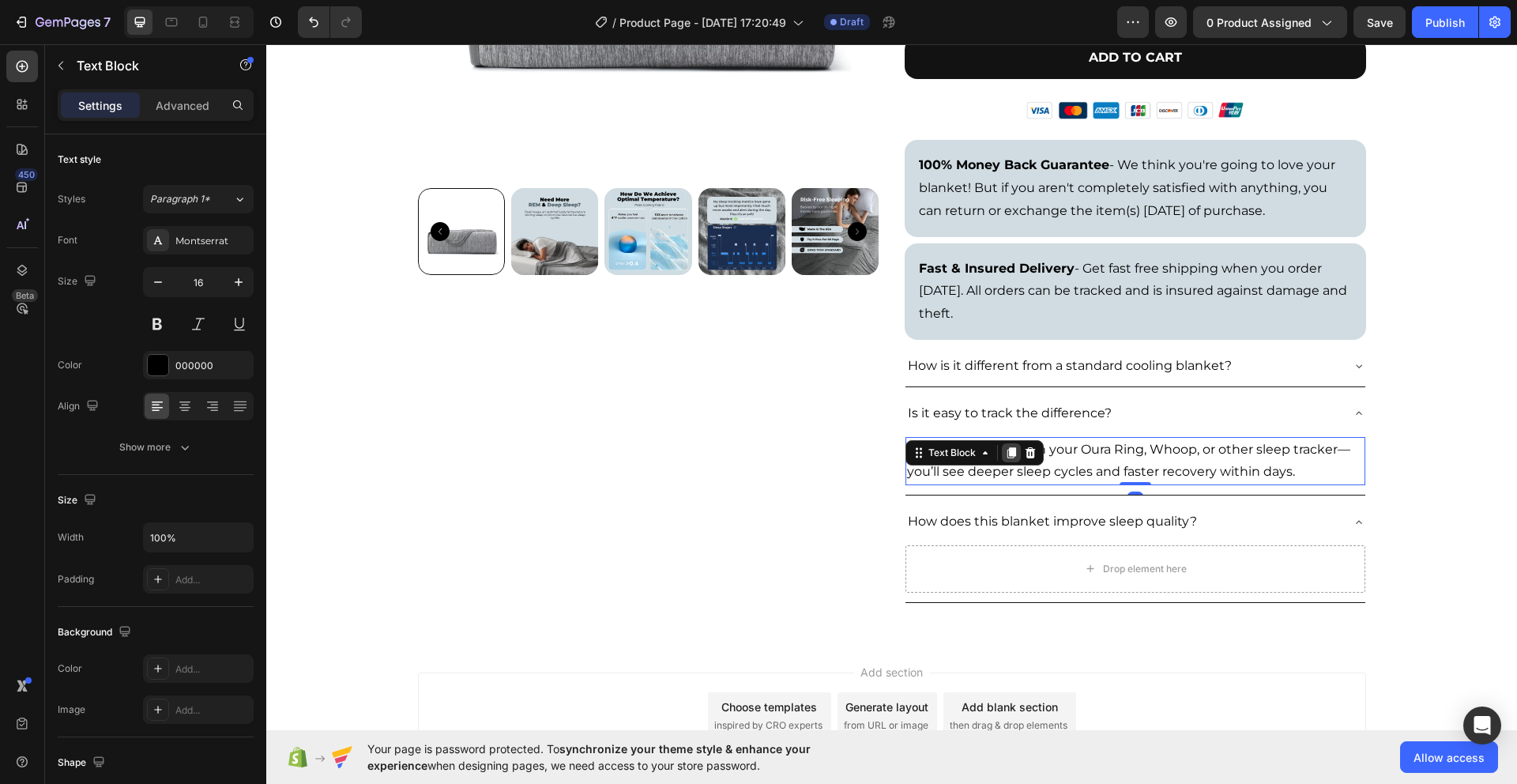
click at [1011, 455] on div at bounding box center [1011, 452] width 19 height 19
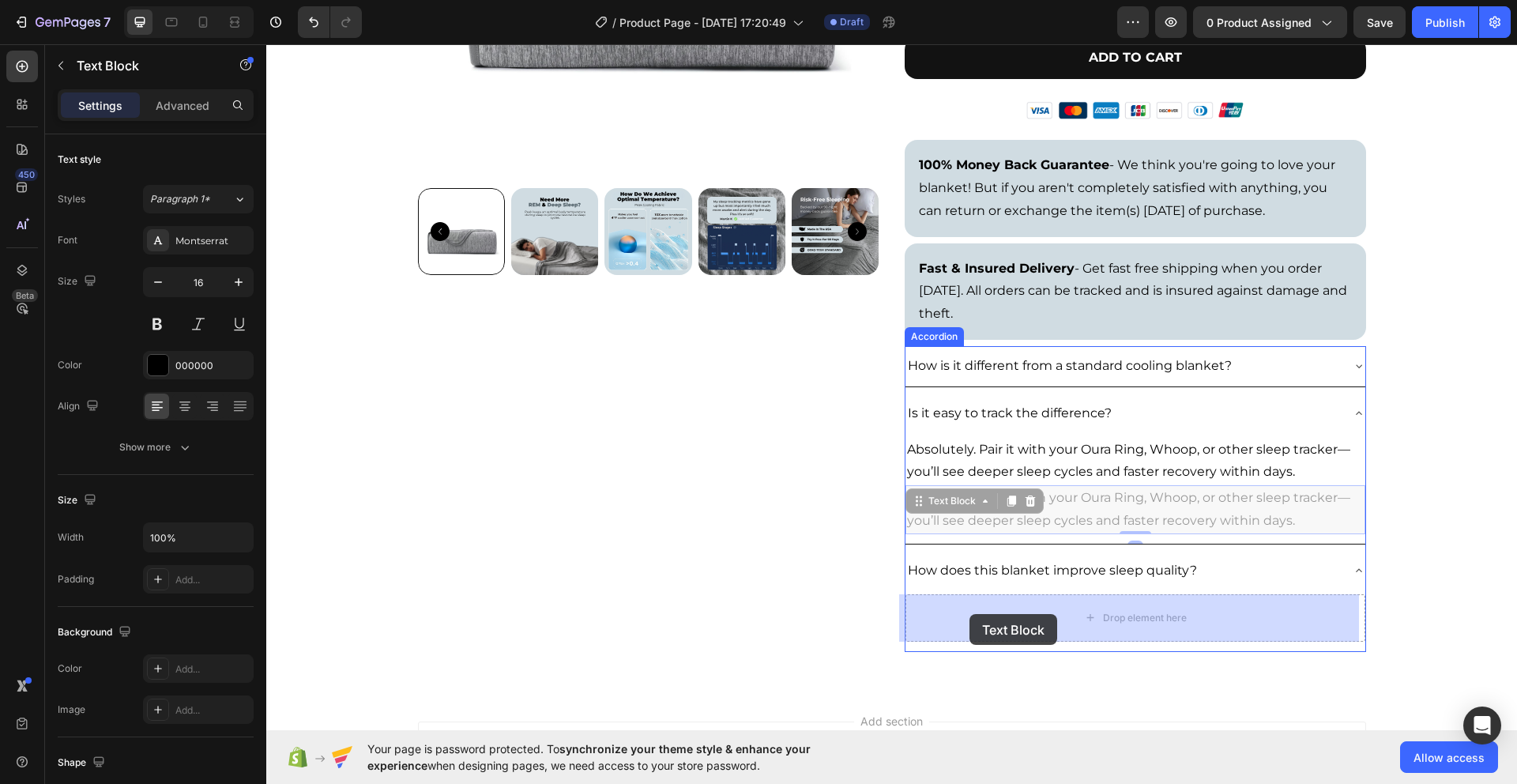
drag, startPoint x: 910, startPoint y: 507, endPoint x: 970, endPoint y: 614, distance: 122.7
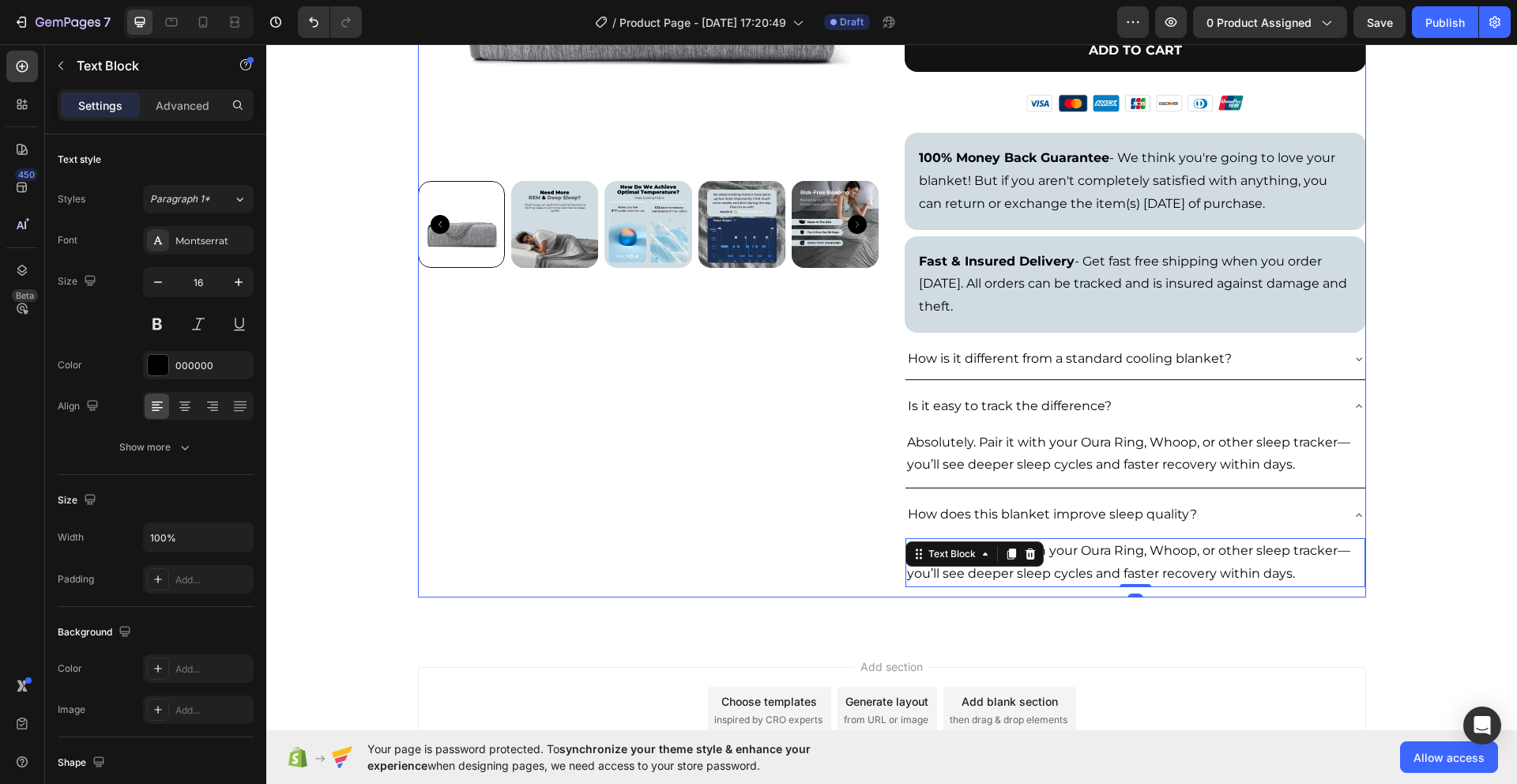
scroll to position [470, 0]
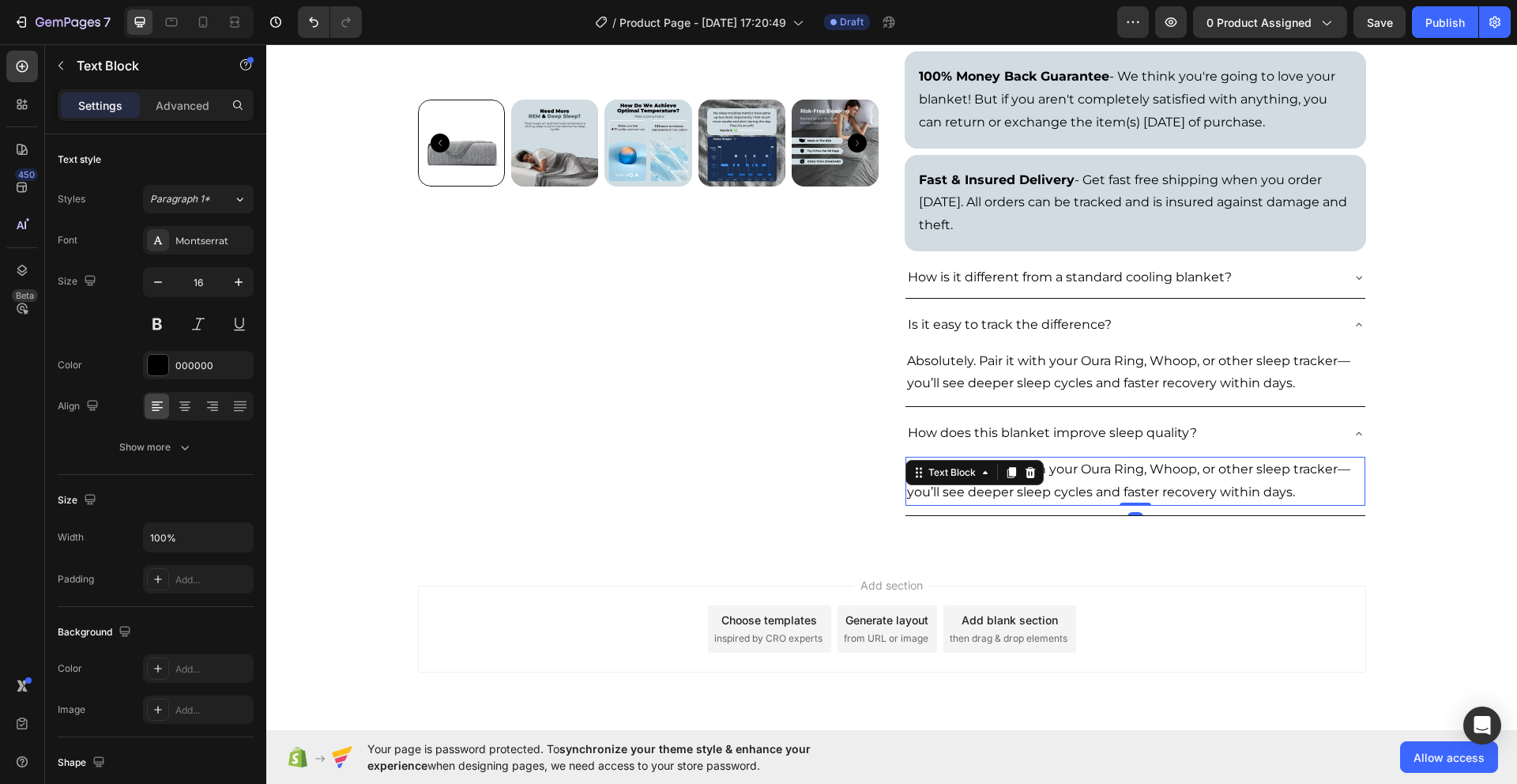
click at [1174, 494] on p "Absolutely. Pair it with your Oura Ring, Whoop, or other sleep tracker—you’ll s…" at bounding box center [1135, 481] width 456 height 46
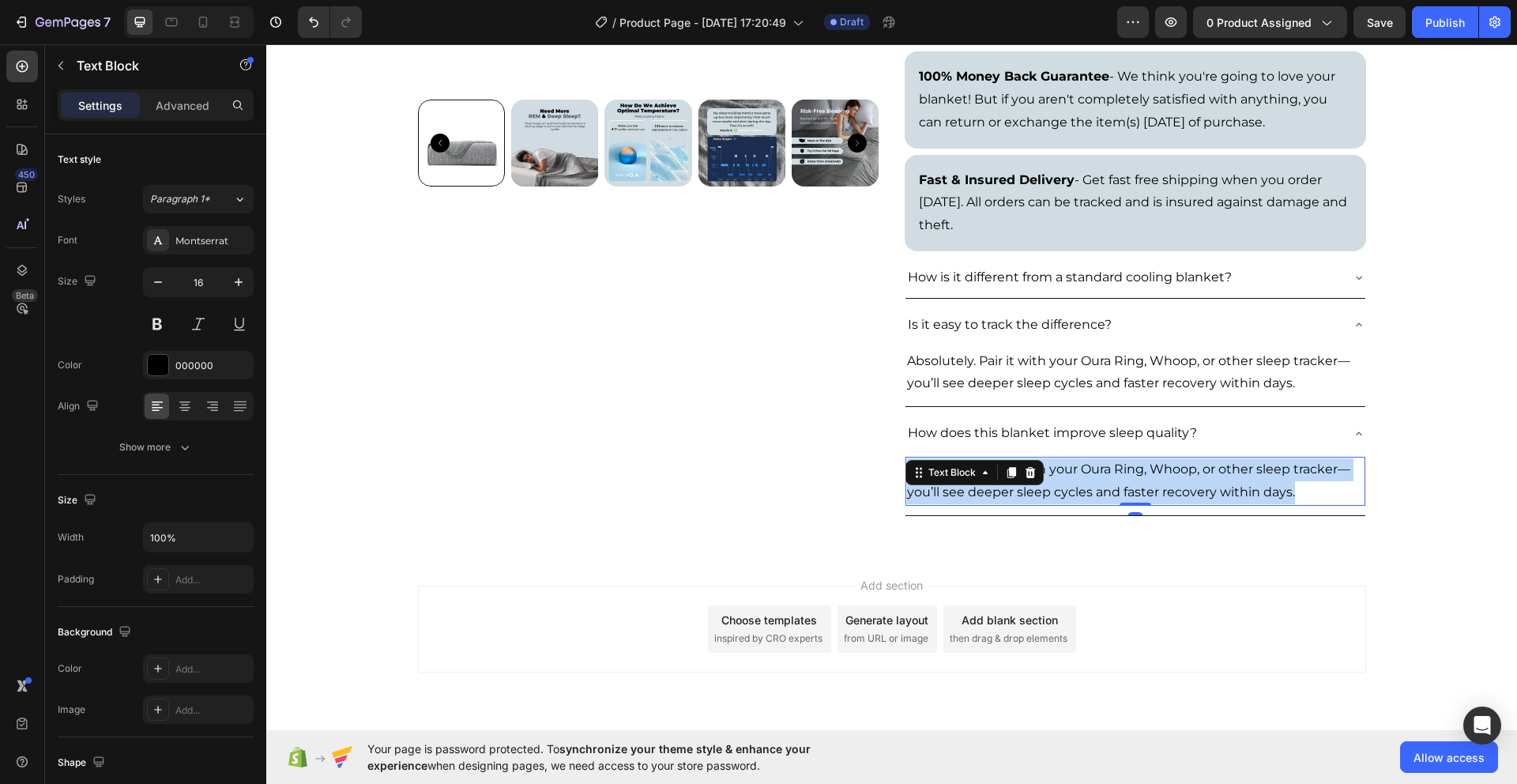
click at [1174, 494] on p "Absolutely. Pair it with your Oura Ring, Whoop, or other sleep tracker—you’ll s…" at bounding box center [1135, 481] width 456 height 46
click at [1174, 493] on p "Absolutely. Pair it with your Oura Ring, Whoop, or other sleep tracker—you’ll s…" at bounding box center [1135, 481] width 456 height 46
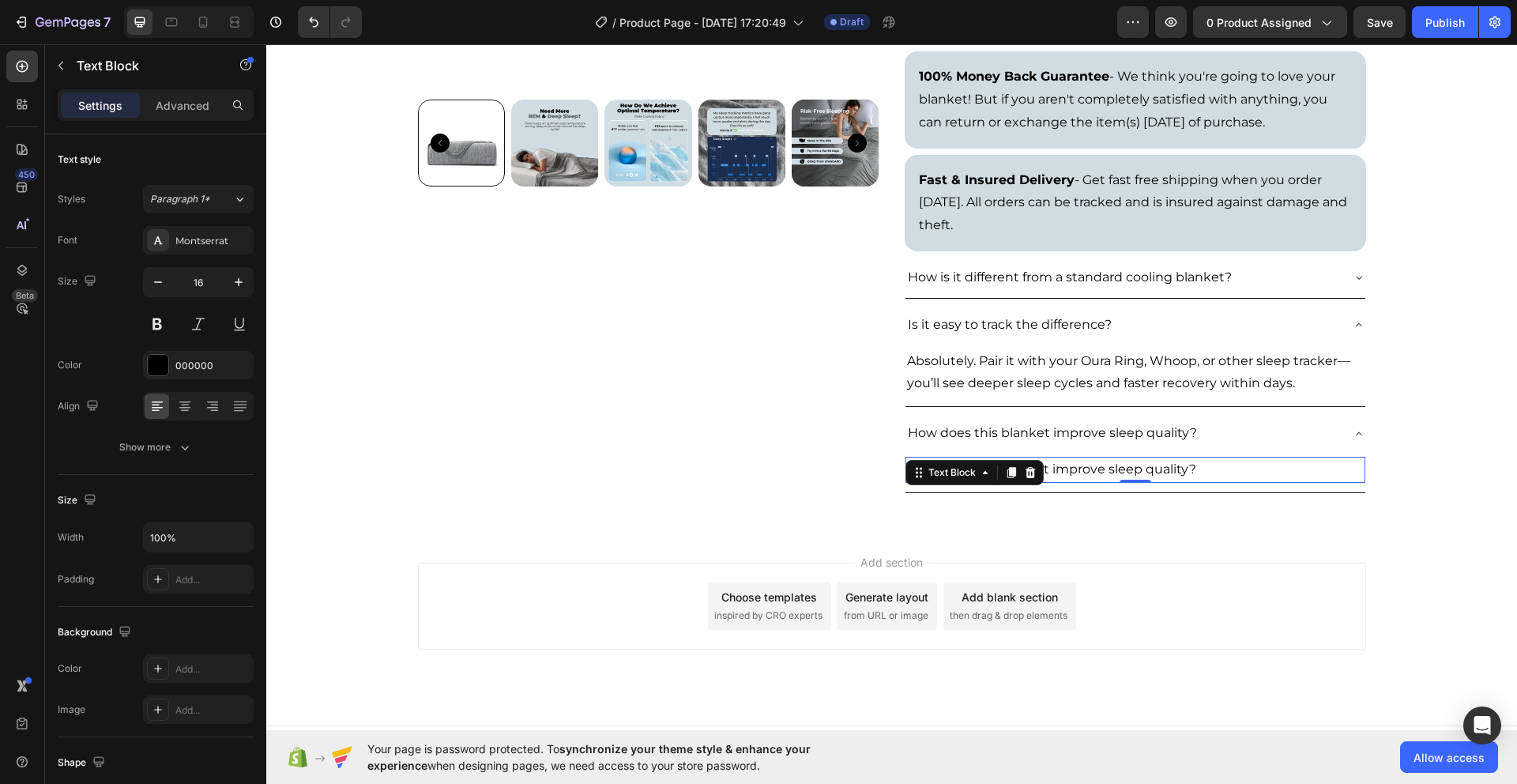
click at [1166, 472] on p "How does this blanket improve sleep quality?" at bounding box center [1135, 469] width 456 height 23
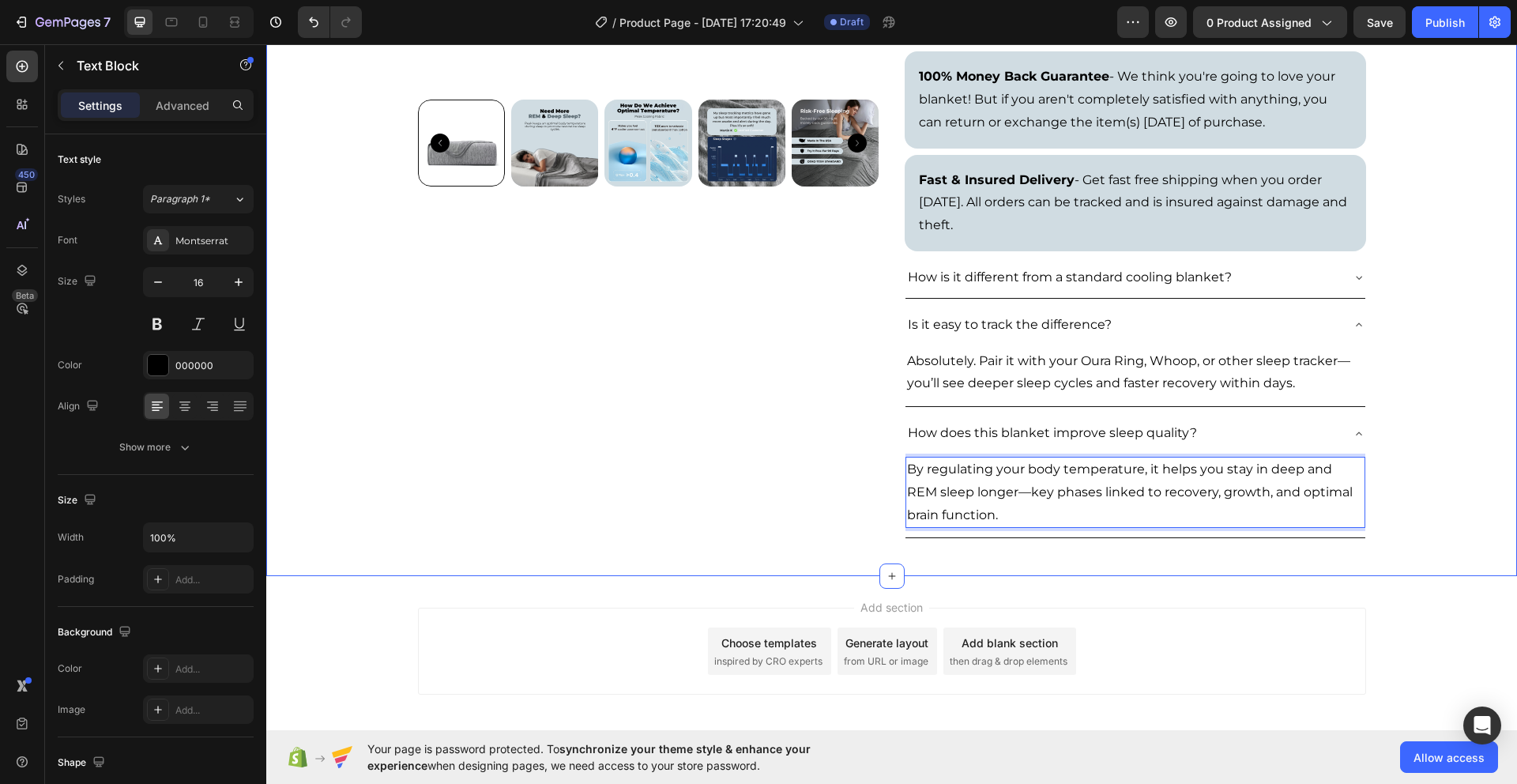
click at [1464, 488] on div "Product Images Icon Icon Icon Icon Icon Icon List 492 Reviews Text Block Row Th…" at bounding box center [892, 91] width 1251 height 919
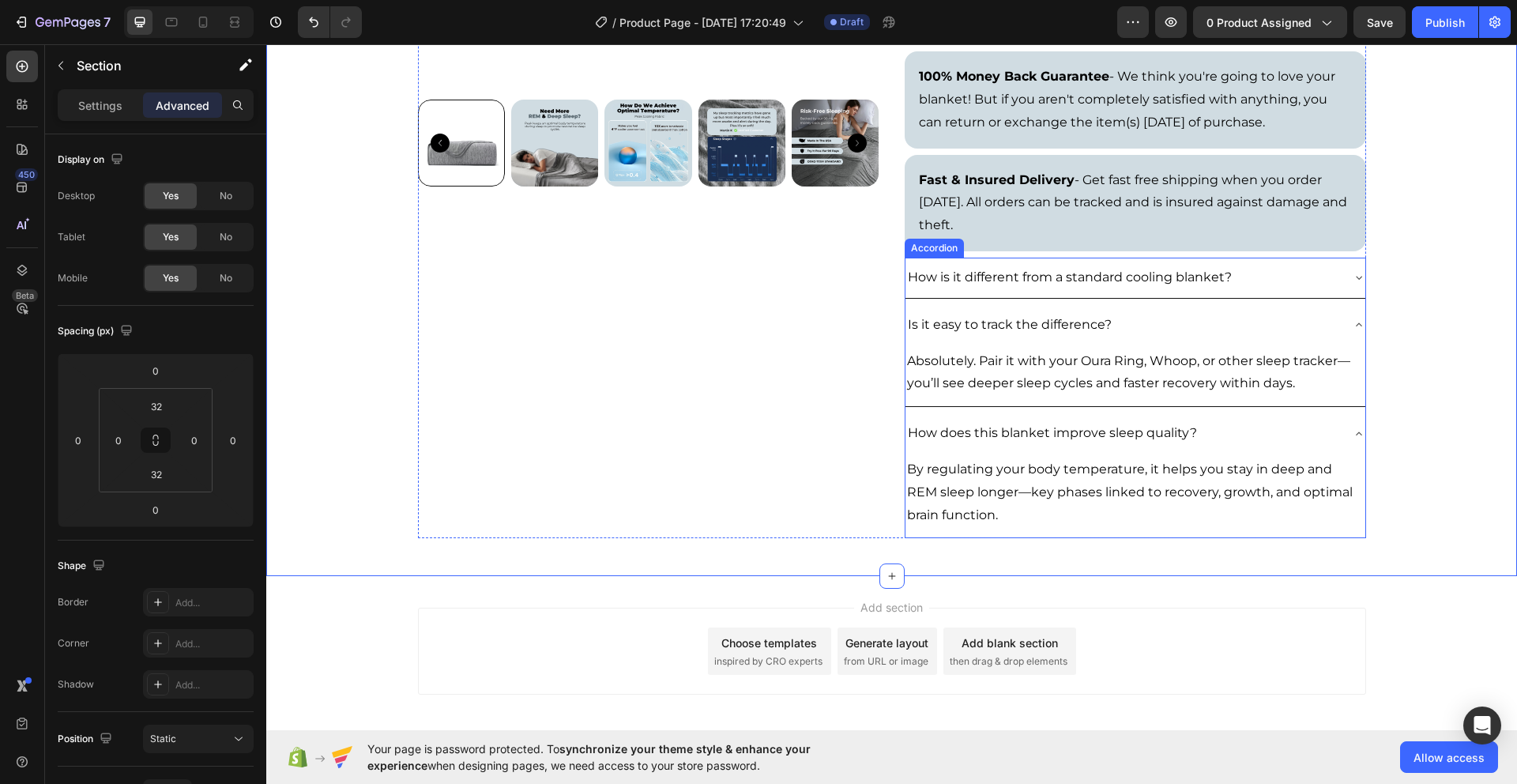
click at [1301, 432] on div "How does this blanket improve sleep quality?" at bounding box center [1123, 434] width 435 height 28
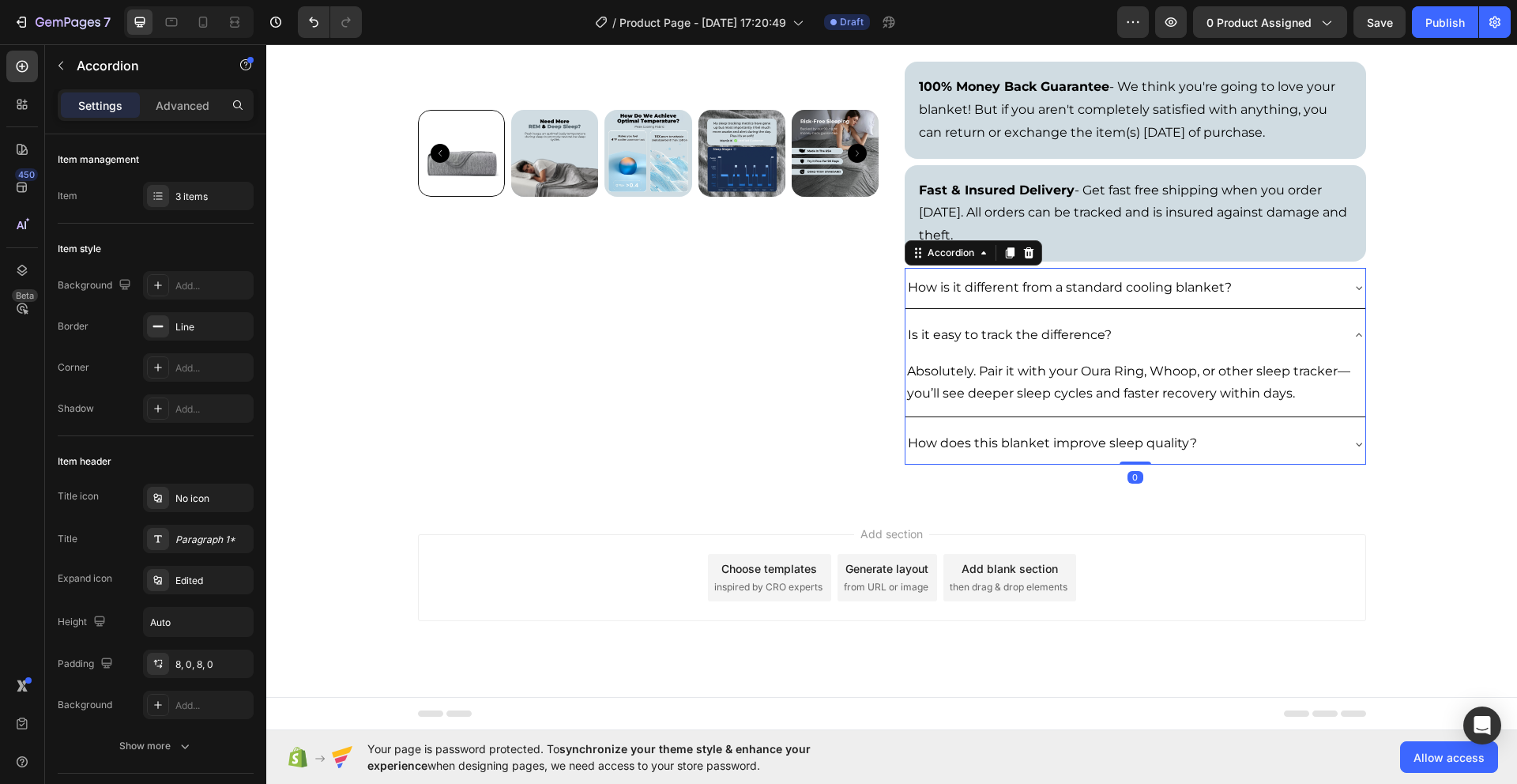
scroll to position [460, 0]
click at [1303, 312] on div "How is it different from a standard cooling blanket? Is it easy to track the di…" at bounding box center [1135, 366] width 461 height 197
click at [1305, 328] on div "Is it easy to track the difference?" at bounding box center [1123, 335] width 435 height 28
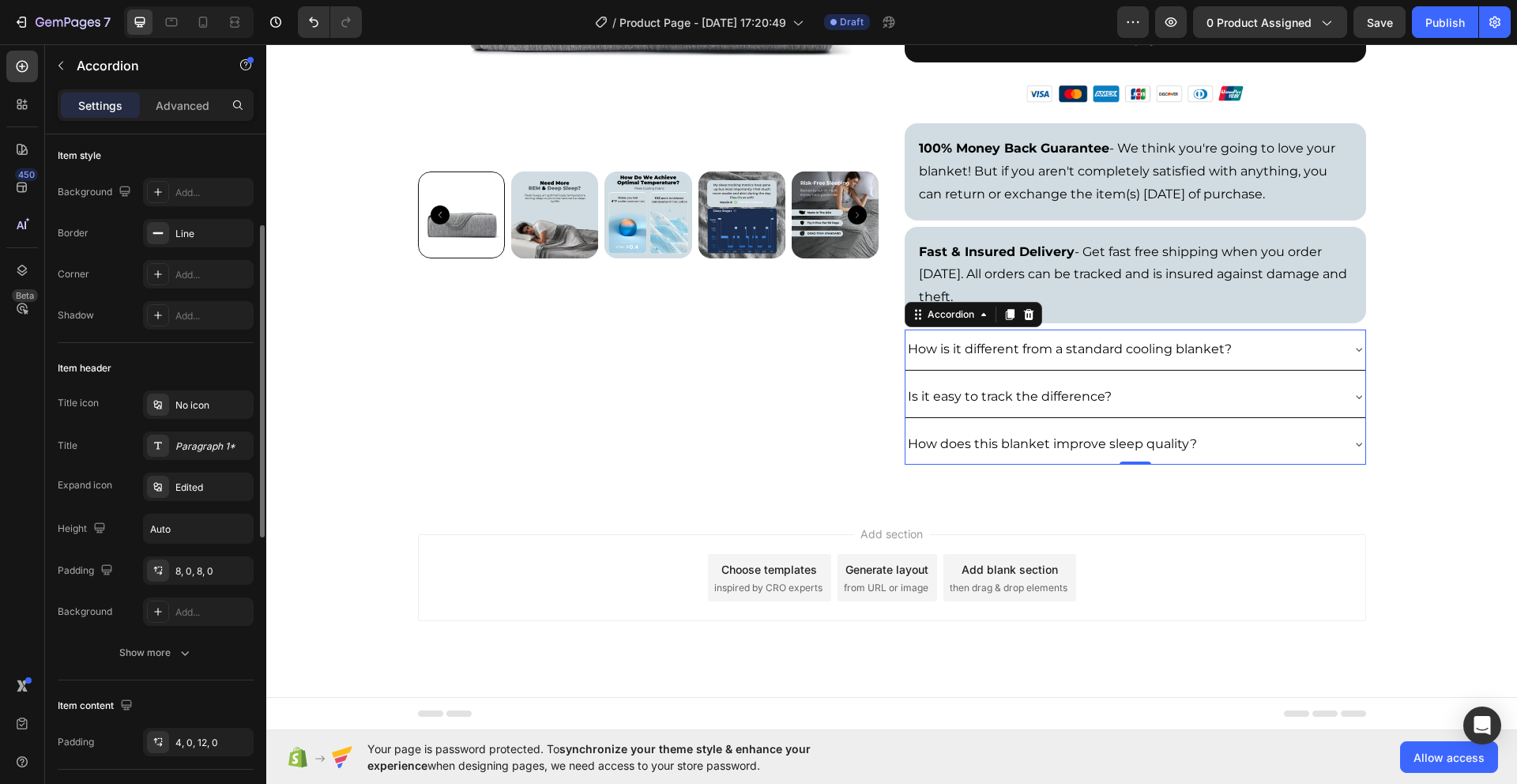
scroll to position [127, 0]
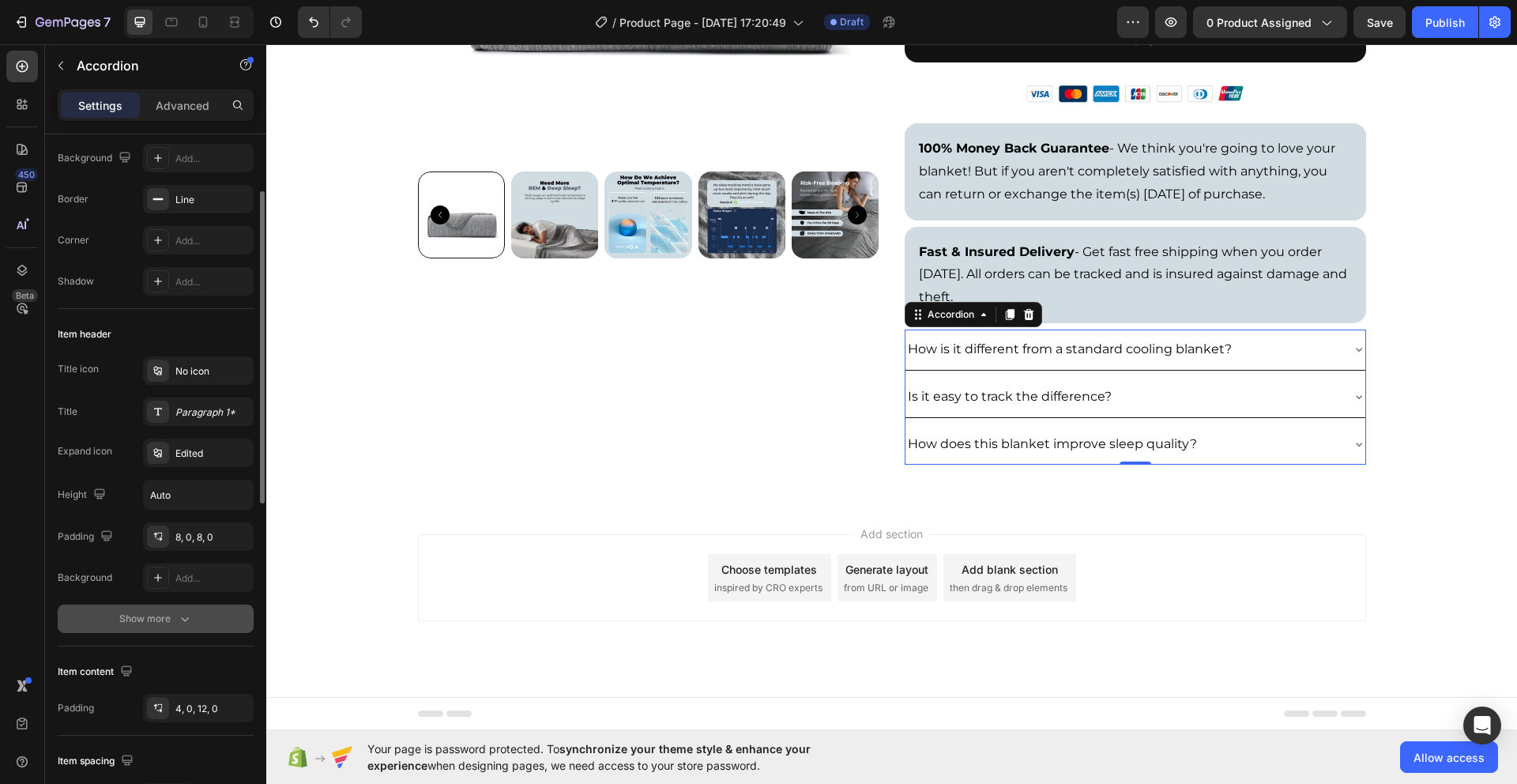
click at [178, 622] on icon "button" at bounding box center [185, 619] width 16 height 16
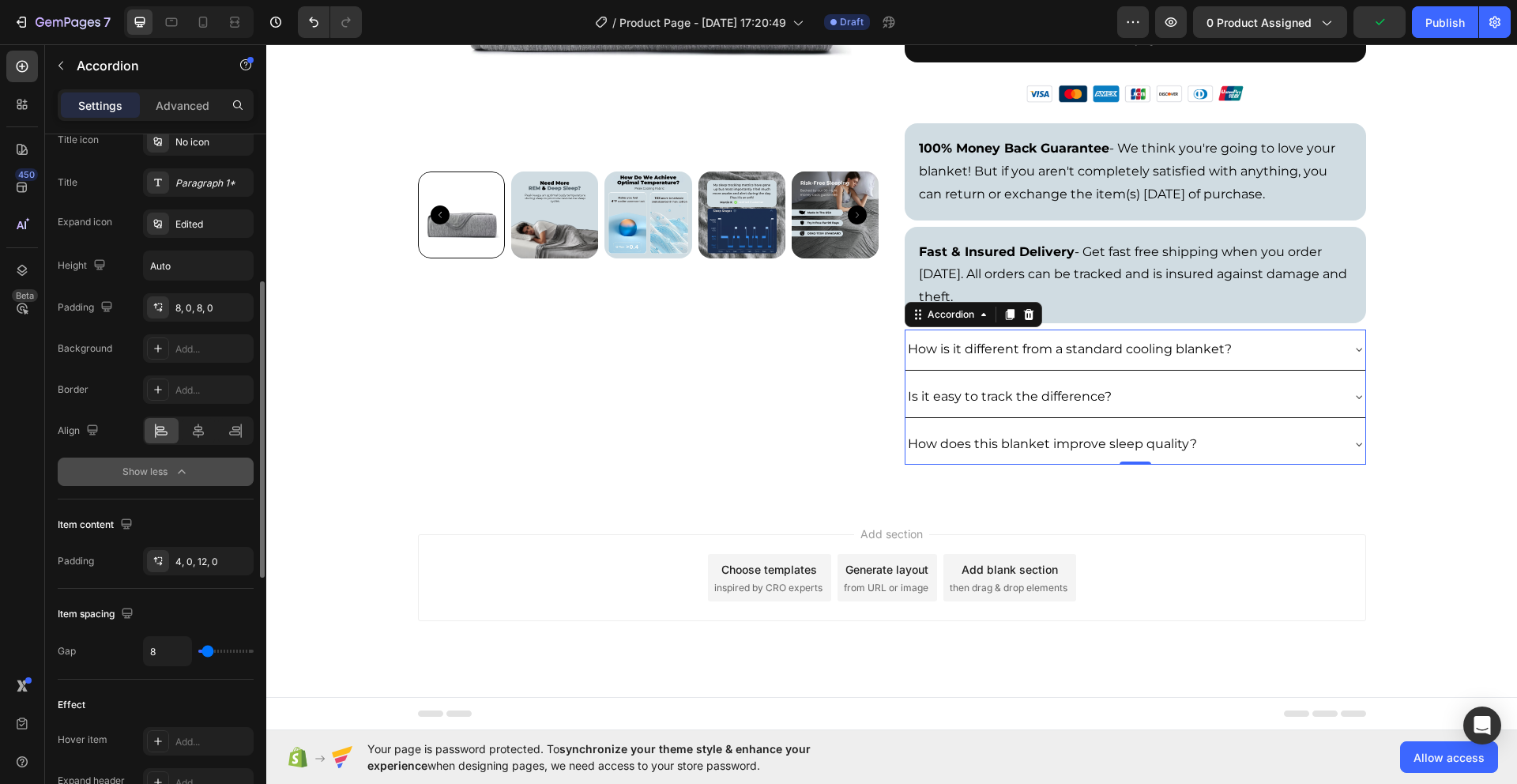
scroll to position [252, 0]
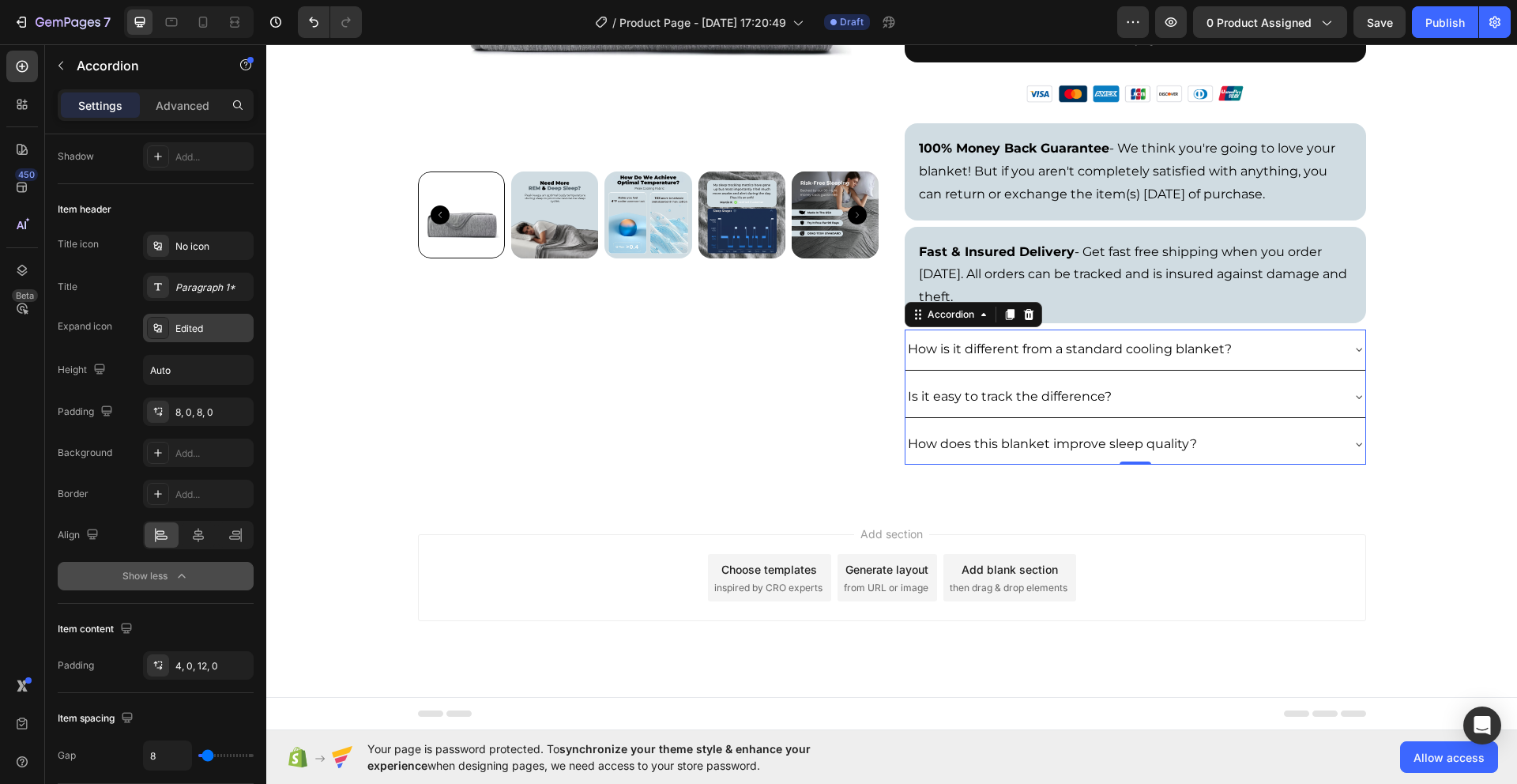
click at [171, 332] on div "Edited" at bounding box center [198, 328] width 110 height 29
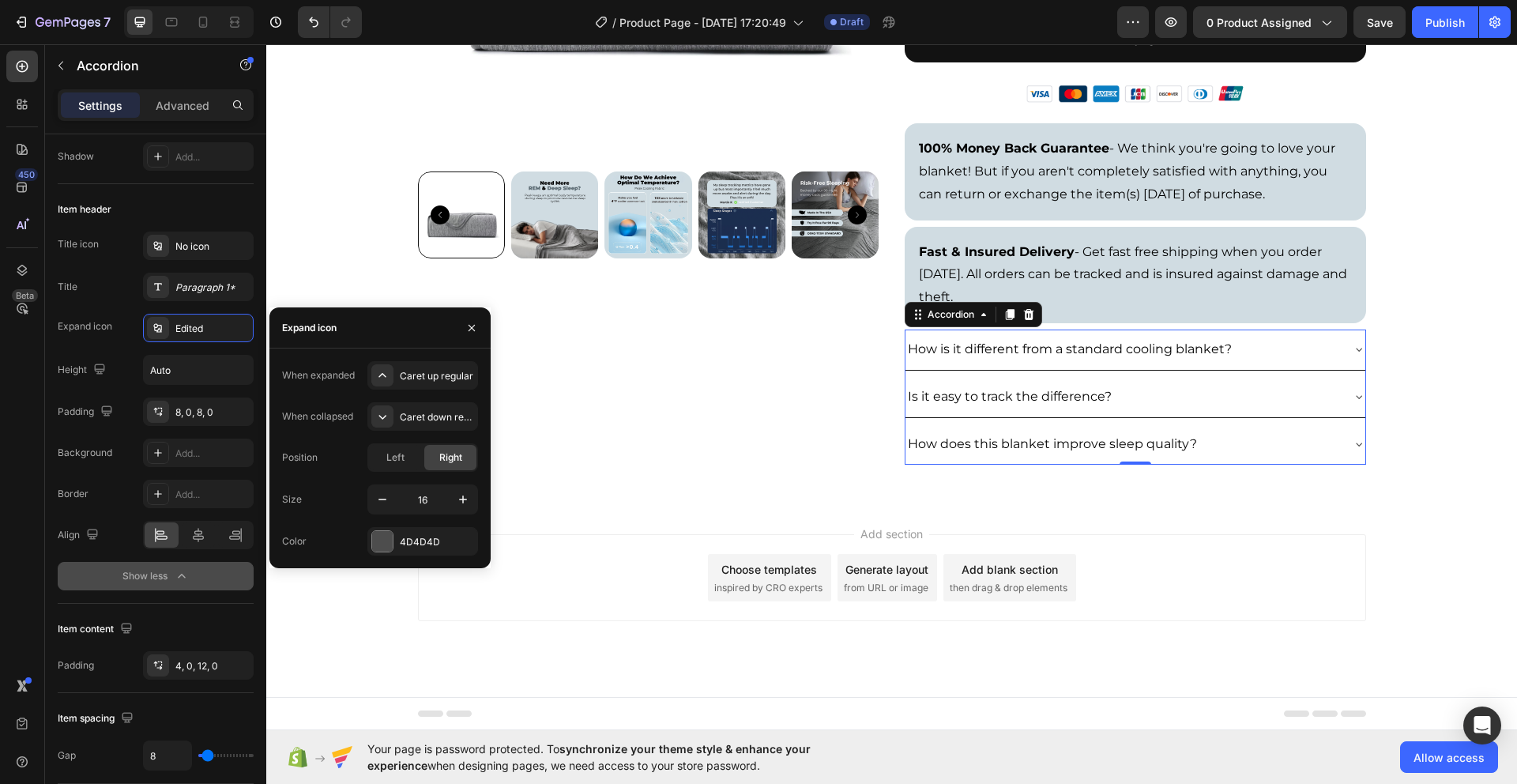
click at [97, 332] on div "Expand icon" at bounding box center [85, 327] width 54 height 14
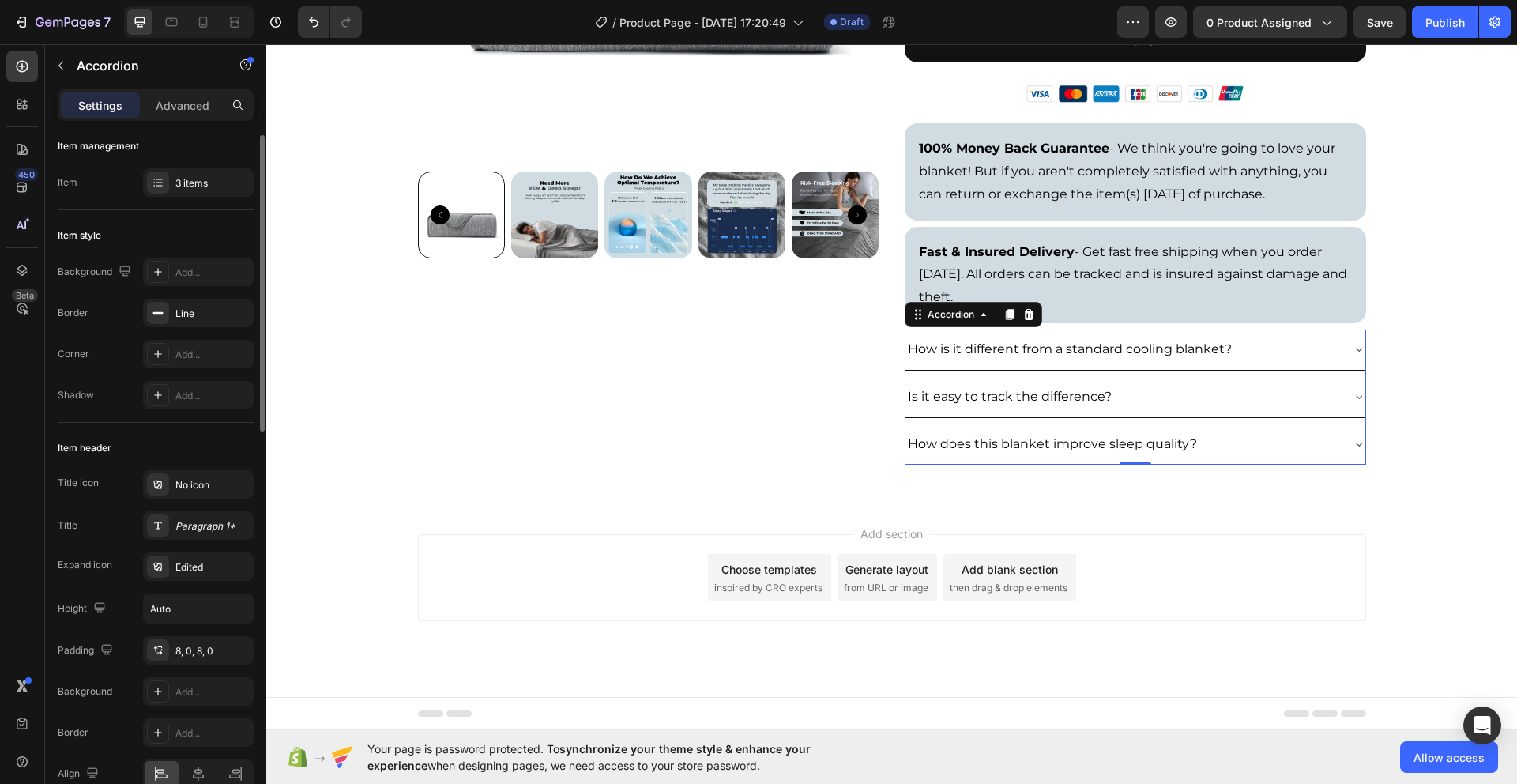
scroll to position [0, 0]
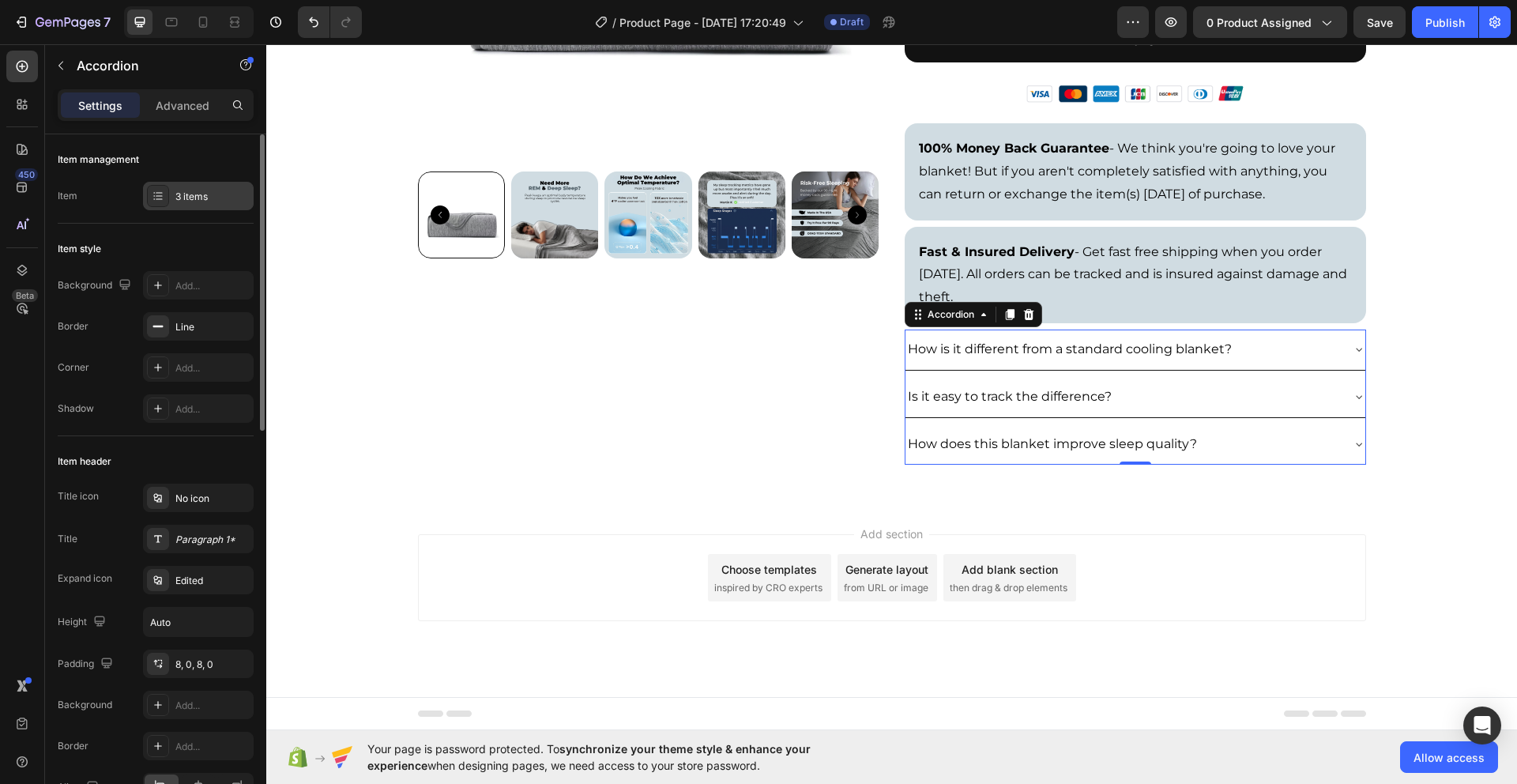
click at [208, 191] on div "3 items" at bounding box center [212, 197] width 75 height 14
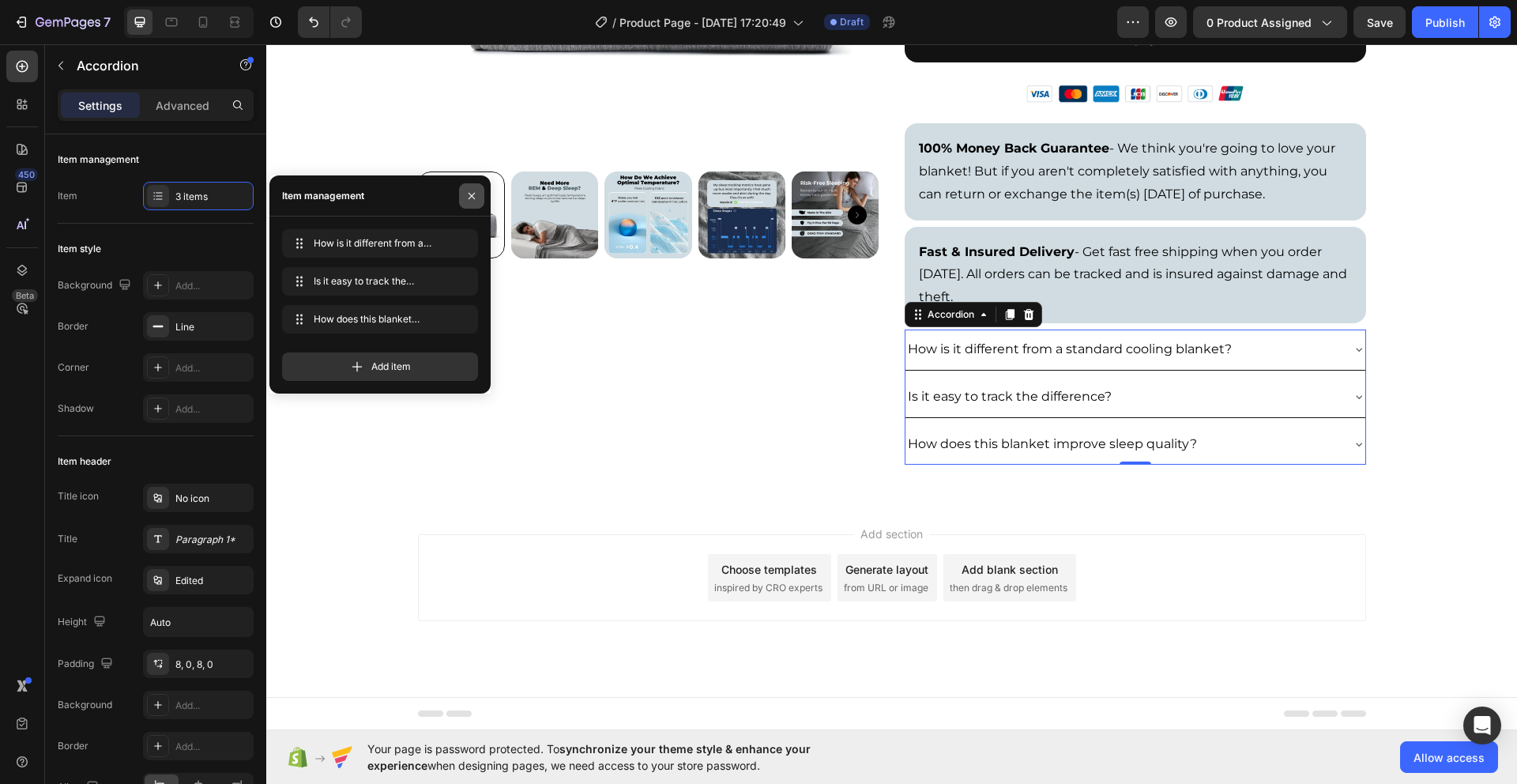
click at [476, 199] on icon "button" at bounding box center [471, 196] width 13 height 13
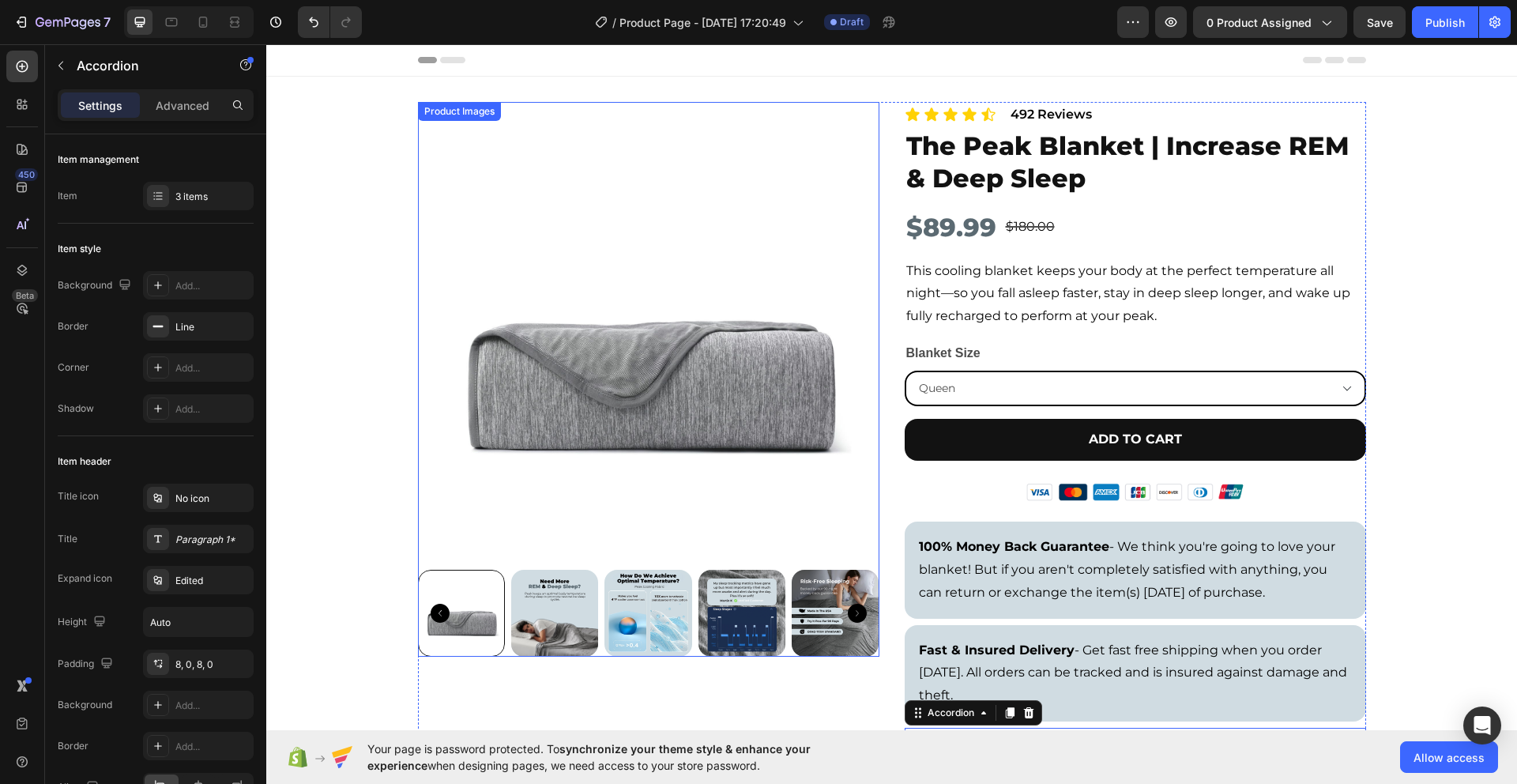
click at [628, 513] on img at bounding box center [648, 332] width 461 height 461
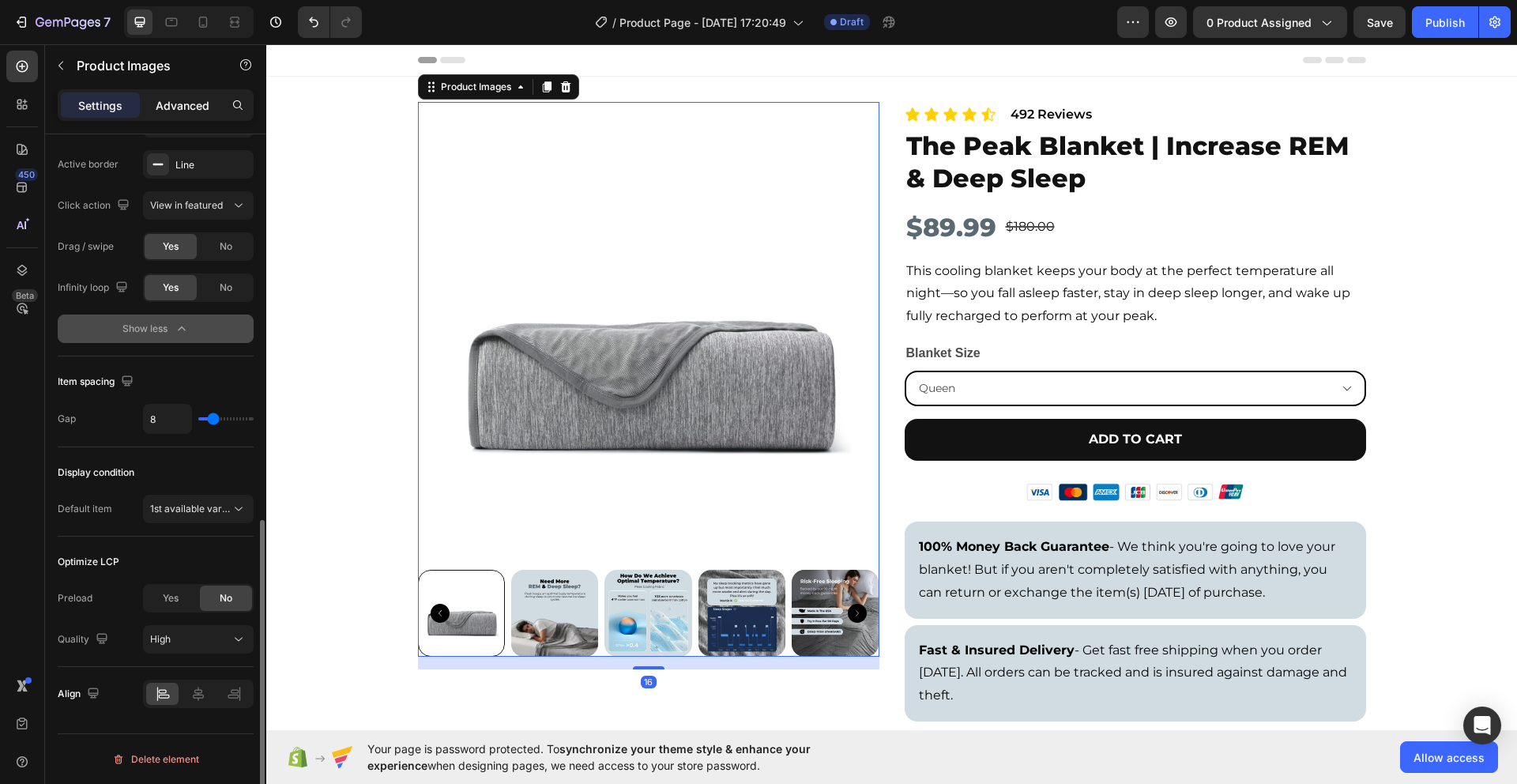
click at [183, 110] on p "Advanced" at bounding box center [182, 105] width 54 height 17
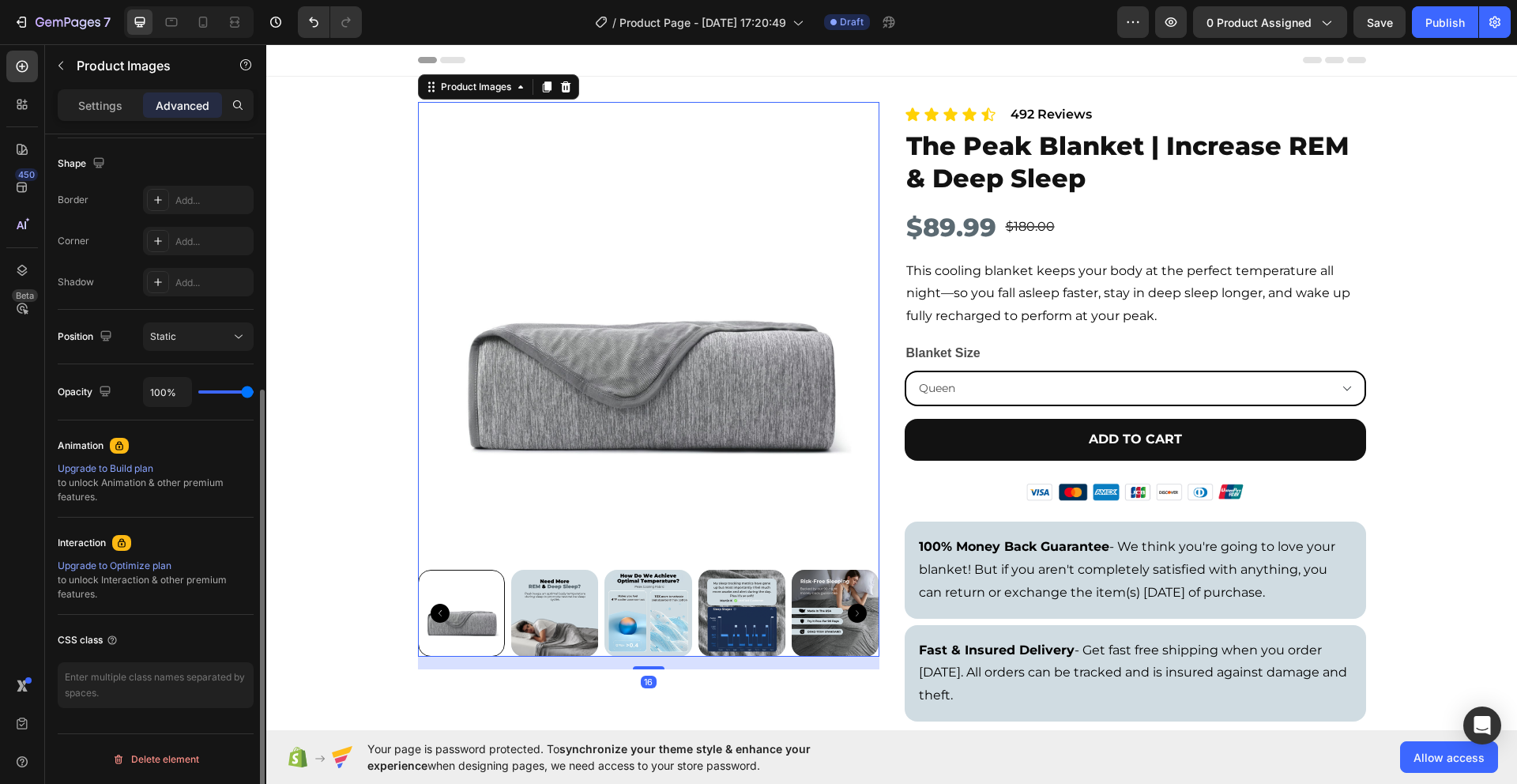
scroll to position [402, 0]
click at [205, 347] on button "Static" at bounding box center [198, 336] width 110 height 29
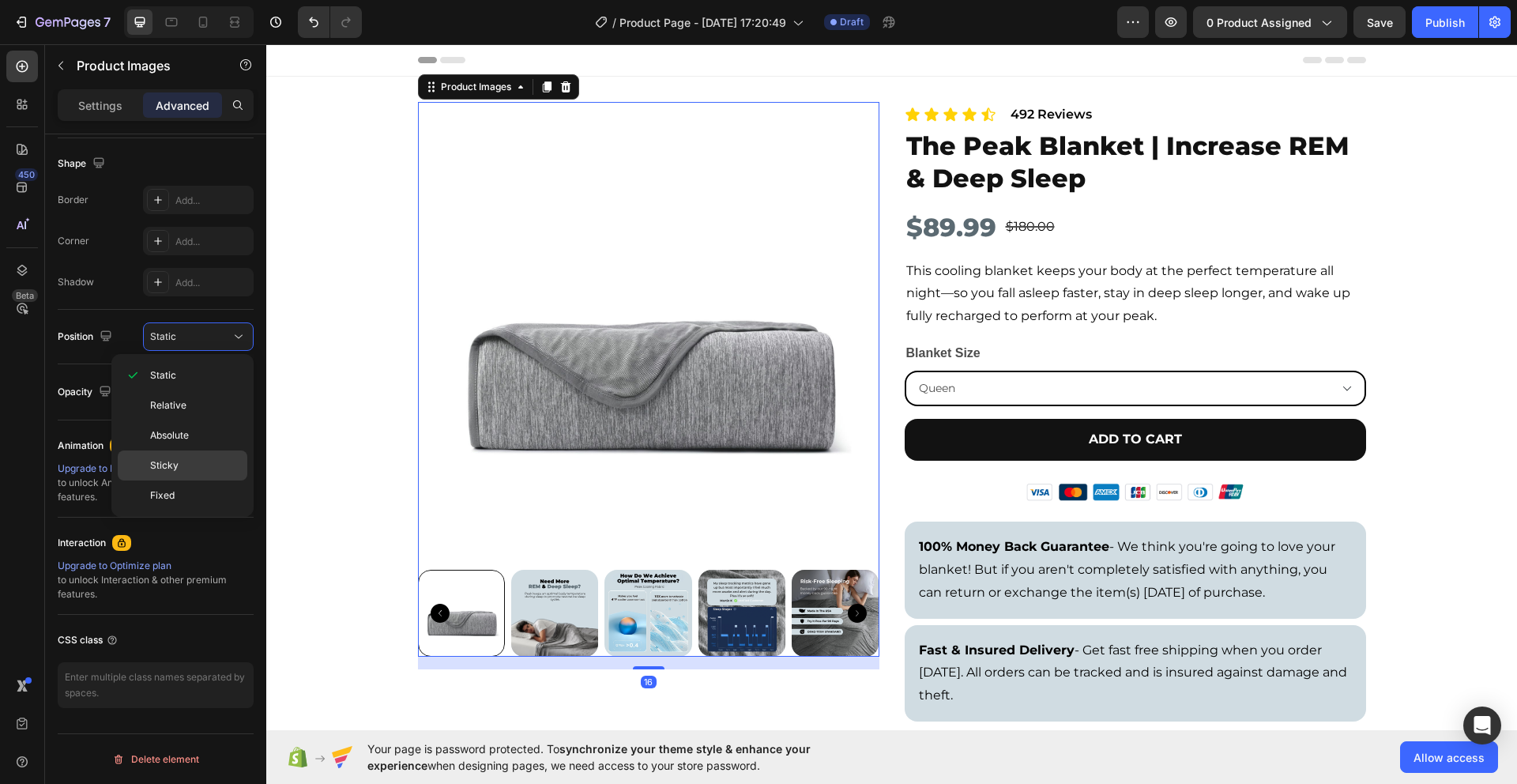
click at [194, 462] on p "Sticky" at bounding box center [196, 465] width 91 height 14
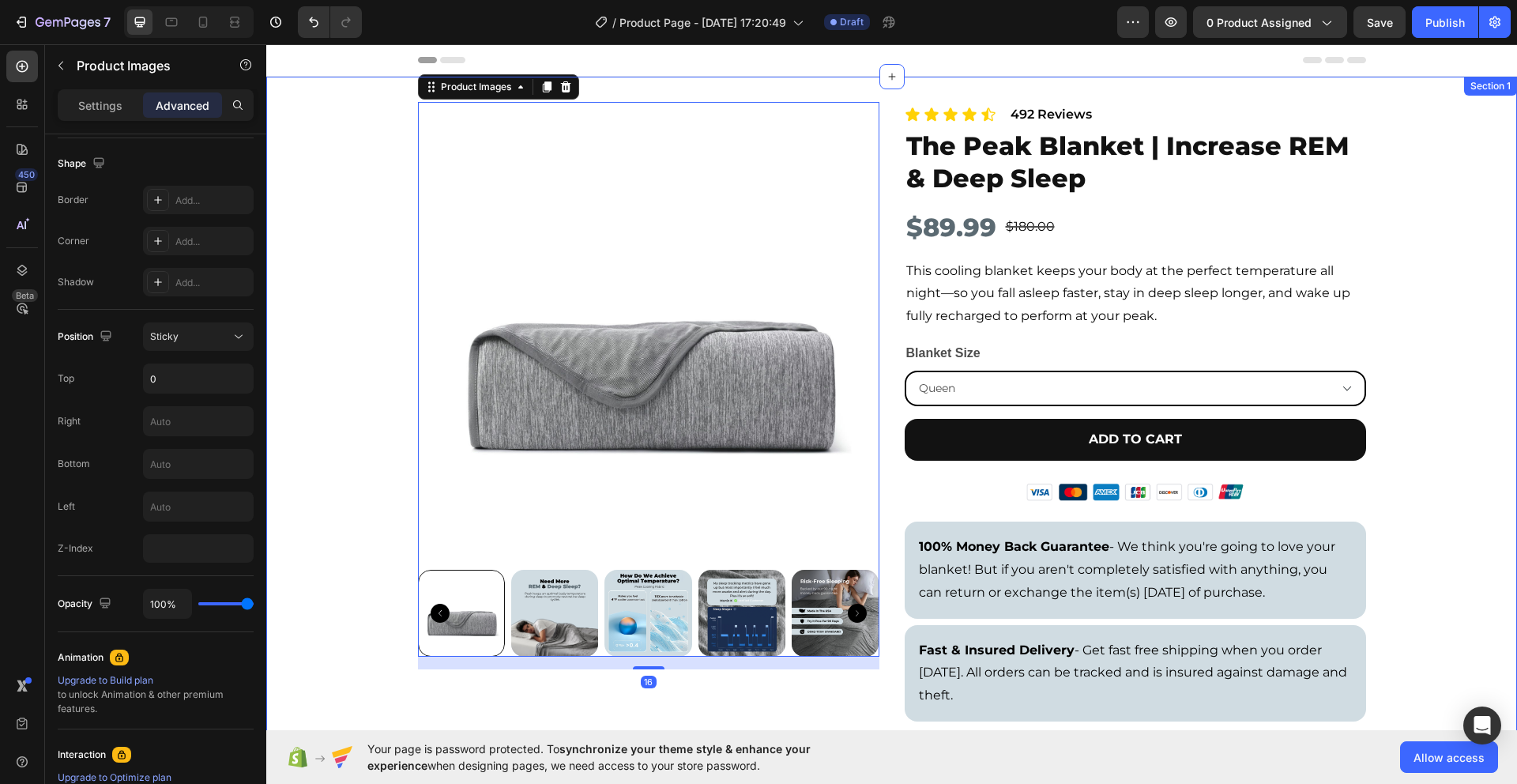
click at [352, 335] on div "Product Images 16 Icon Icon Icon Icon Icon Icon List 492 Reviews Text Block Row…" at bounding box center [892, 489] width 1251 height 774
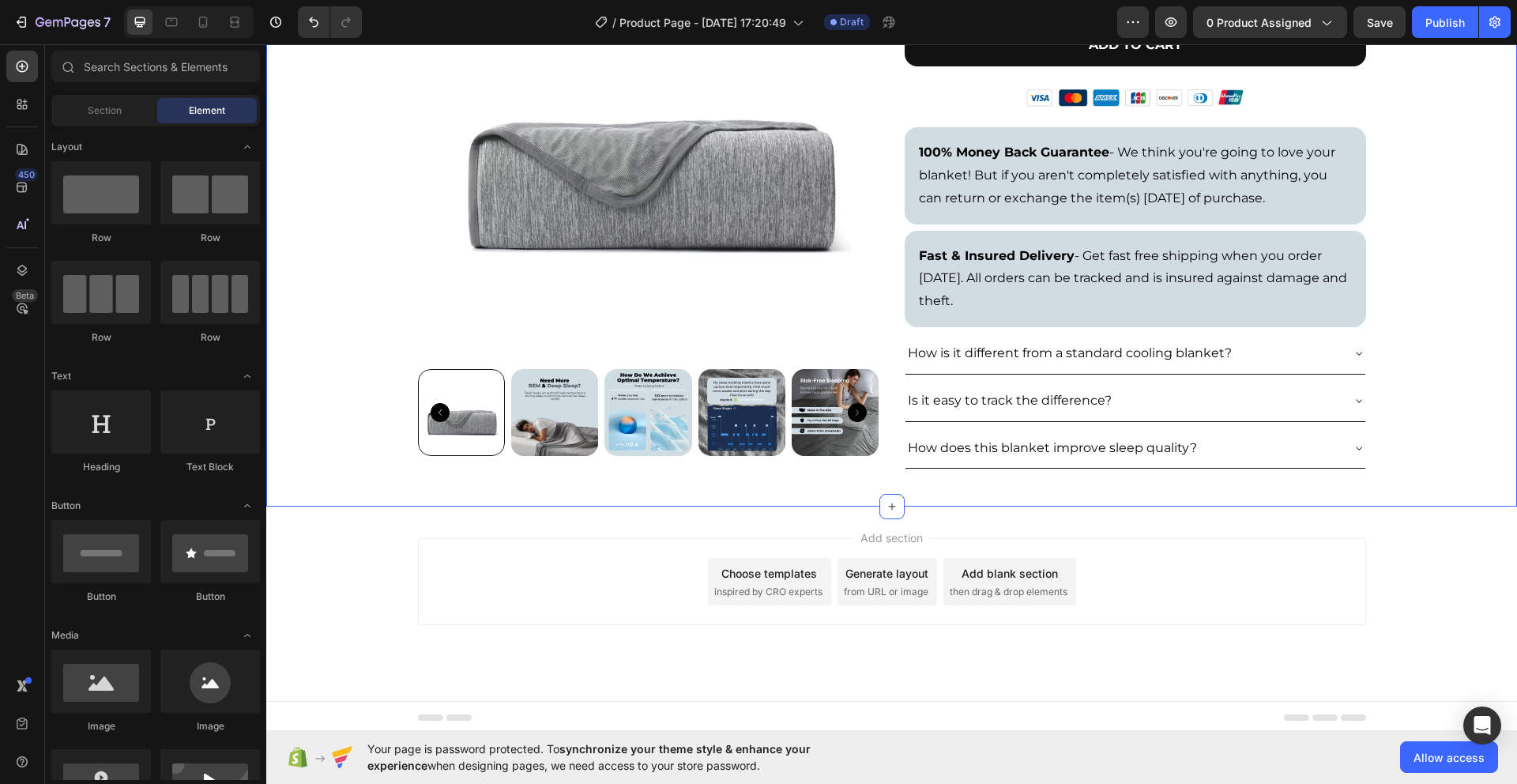
scroll to position [398, 0]
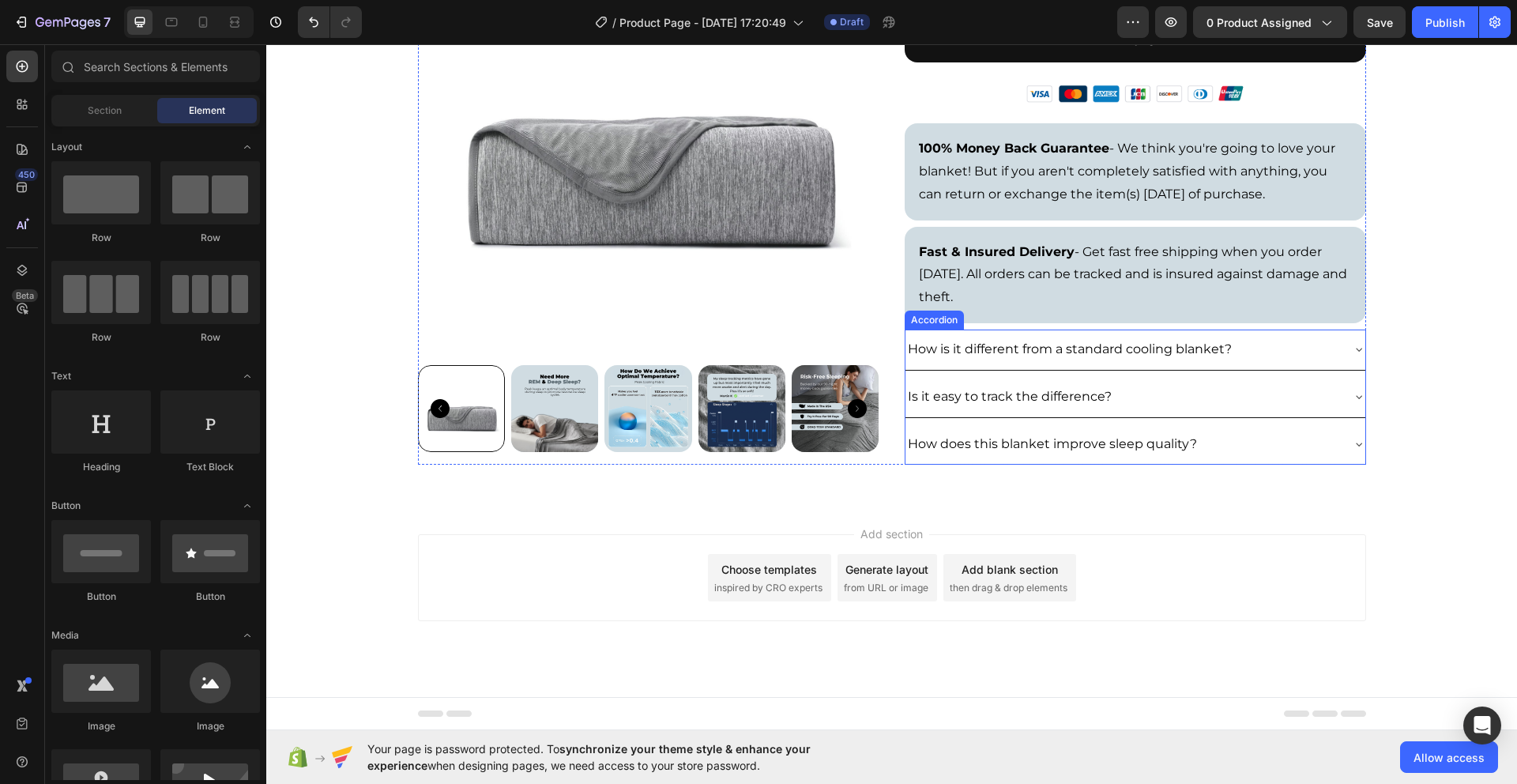
click at [1296, 360] on div "How is it different from a standard cooling blanket?" at bounding box center [1123, 349] width 435 height 28
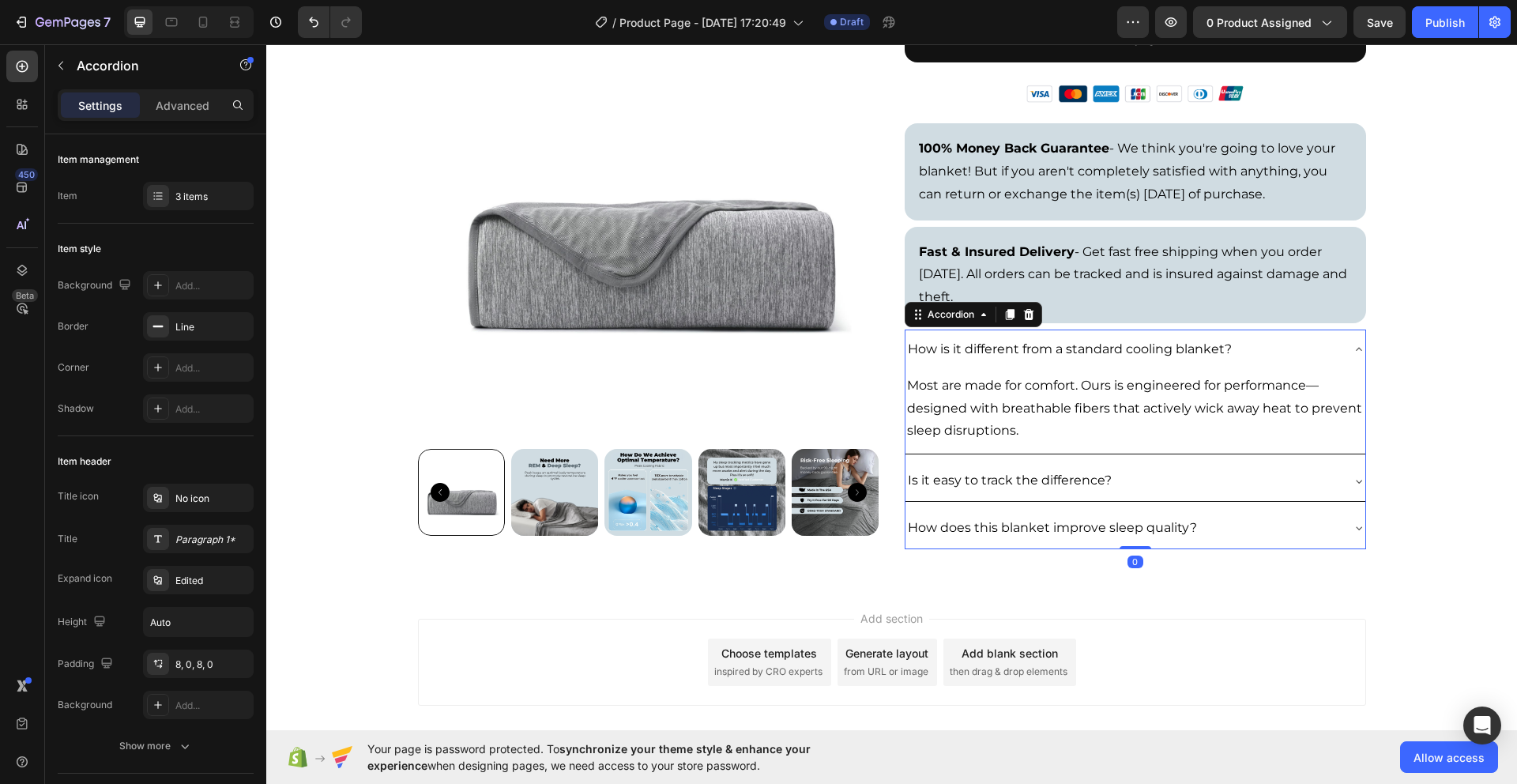
click at [1296, 360] on div "How is it different from a standard cooling blanket?" at bounding box center [1123, 349] width 435 height 28
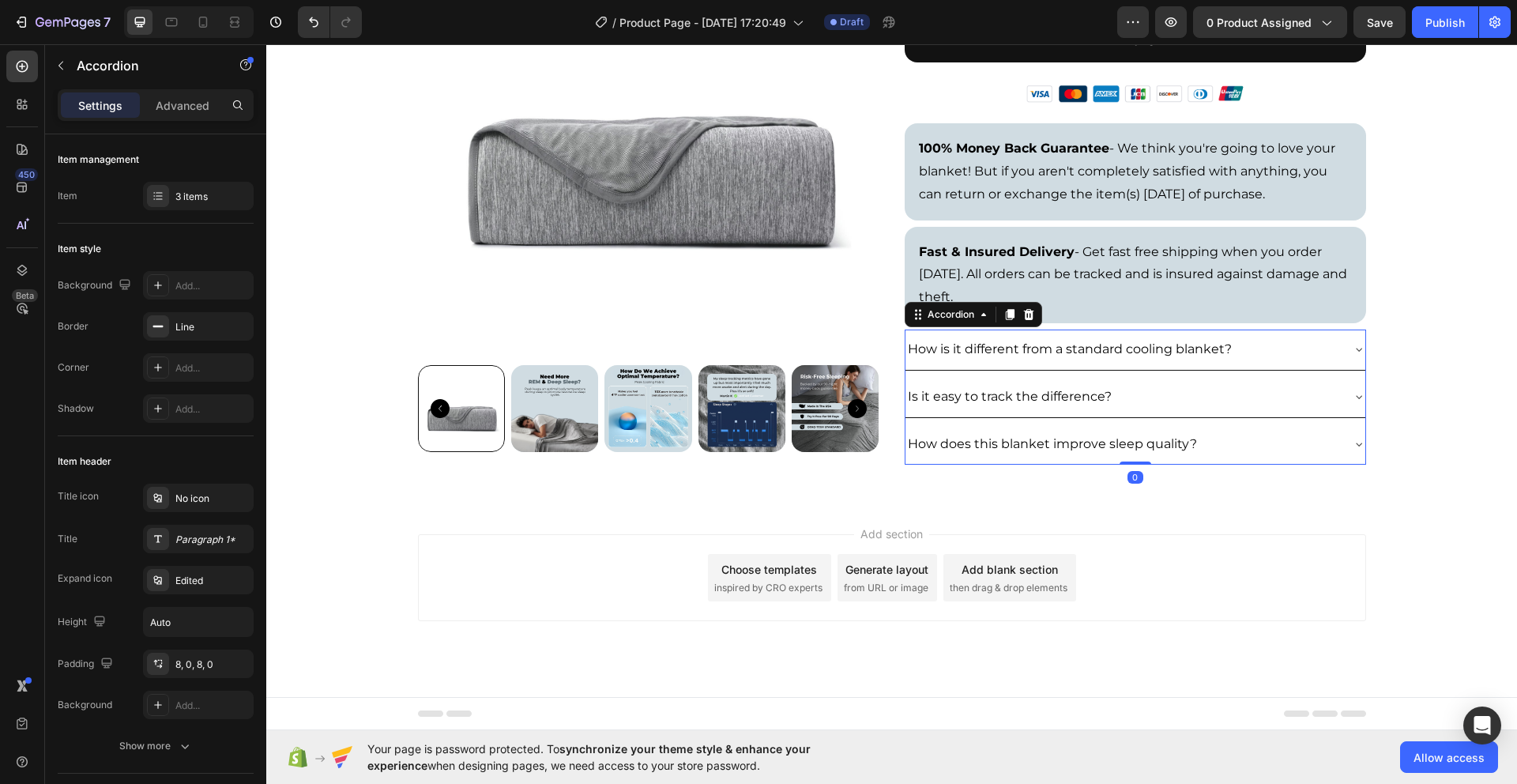
click at [1291, 403] on div "Is it easy to track the difference?" at bounding box center [1123, 397] width 435 height 28
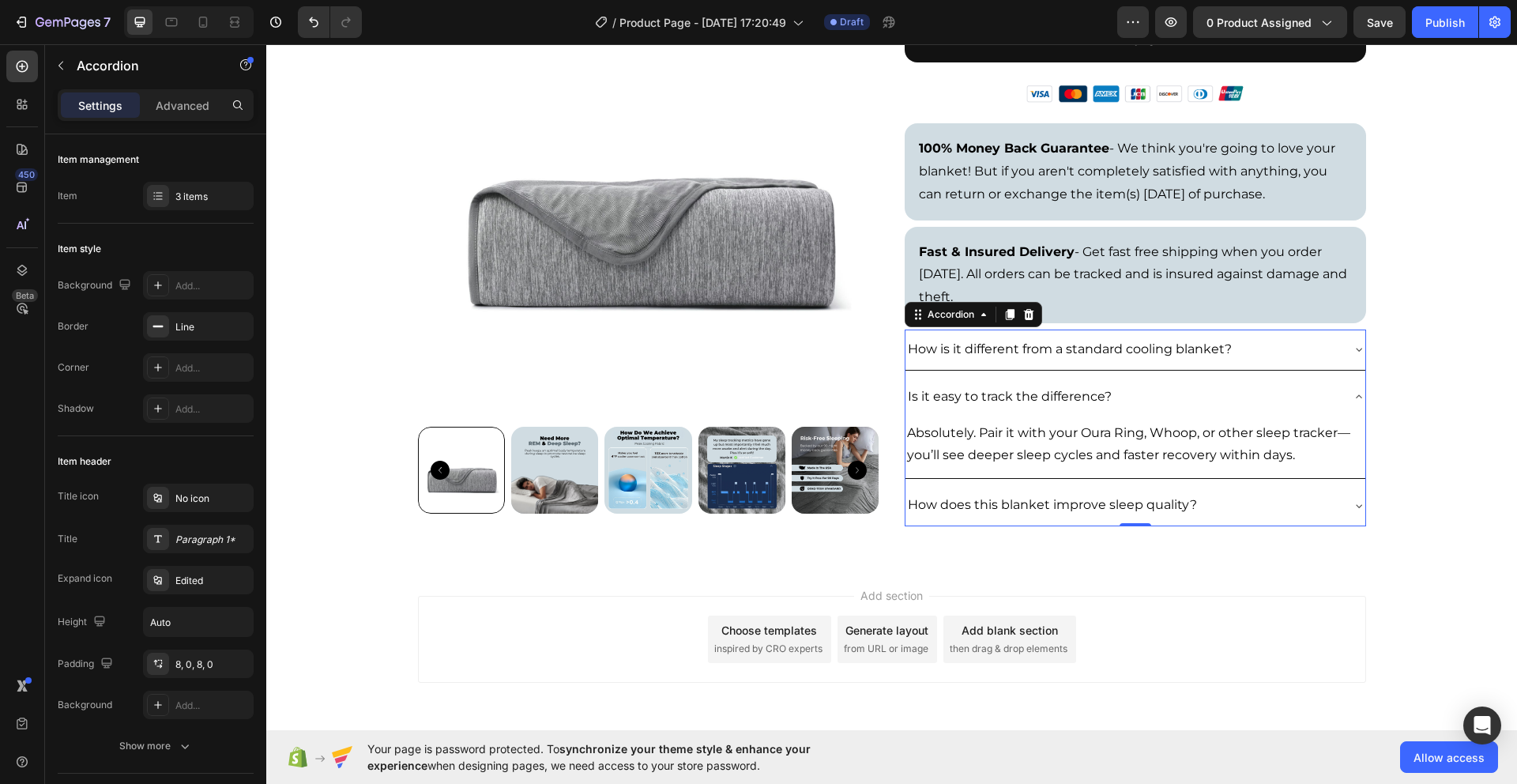
click at [1291, 403] on div "Is it easy to track the difference?" at bounding box center [1123, 397] width 435 height 28
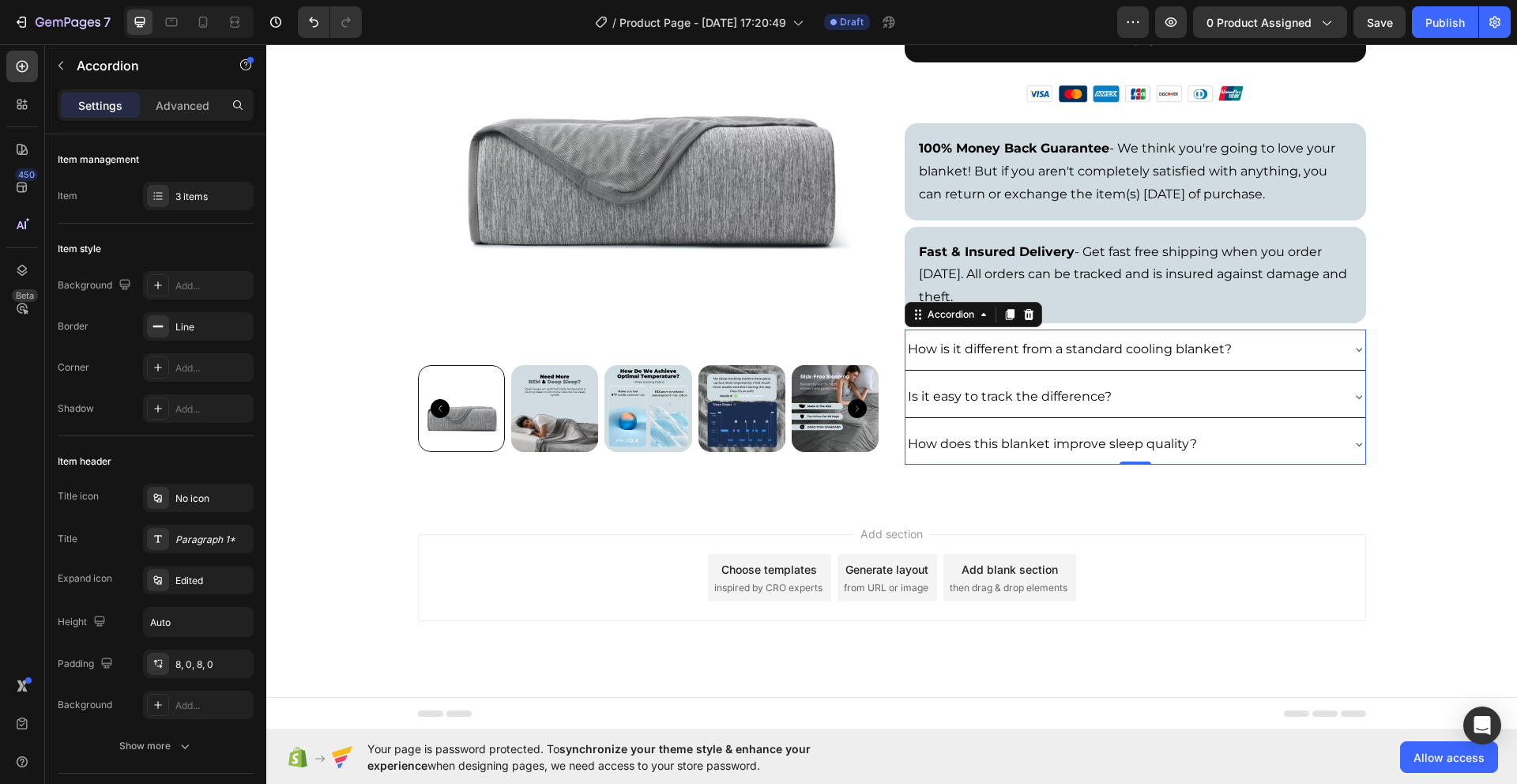
click at [1286, 443] on div "How does this blanket improve sleep quality?" at bounding box center [1123, 445] width 435 height 28
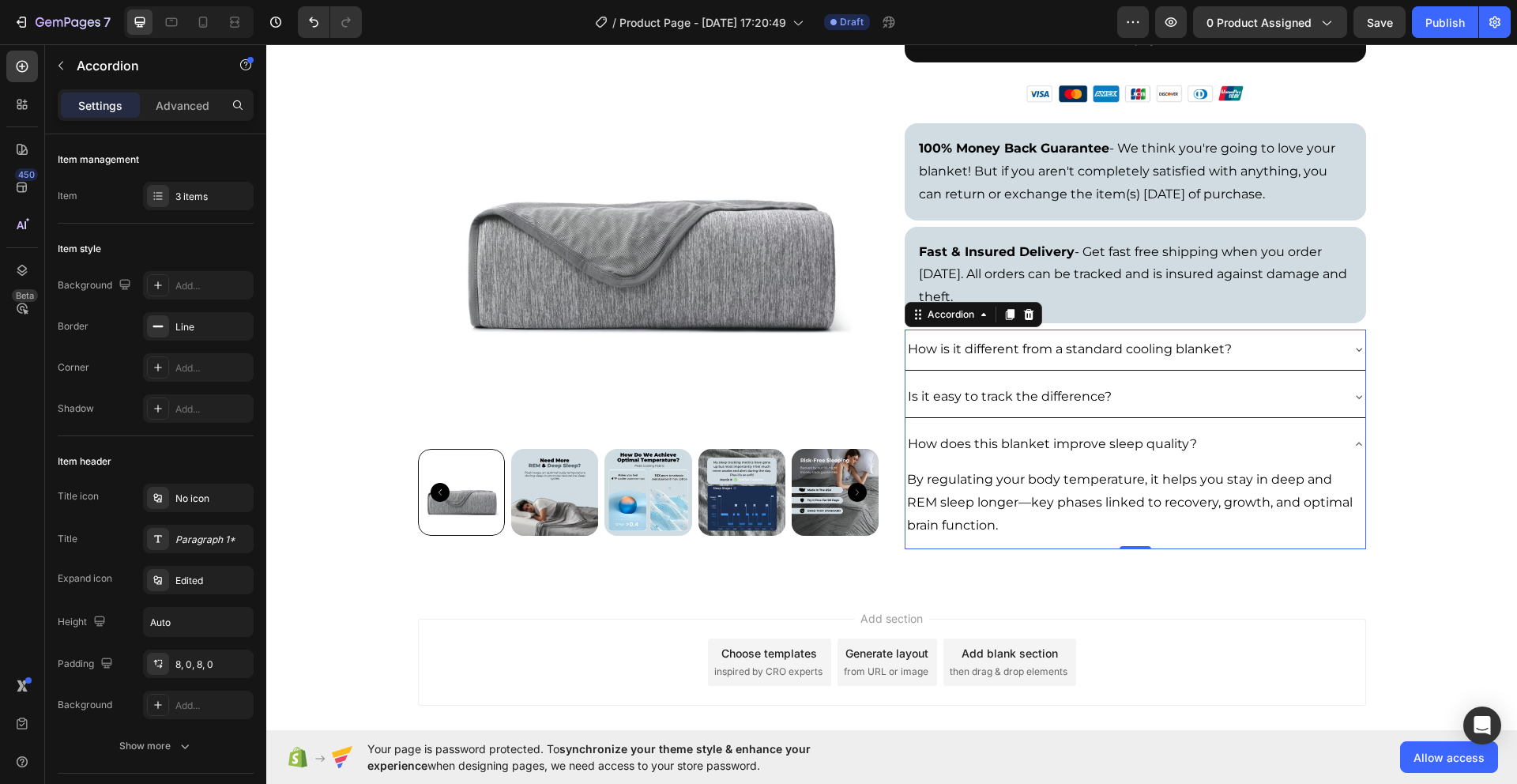
click at [1284, 446] on div "How does this blanket improve sleep quality?" at bounding box center [1123, 445] width 435 height 28
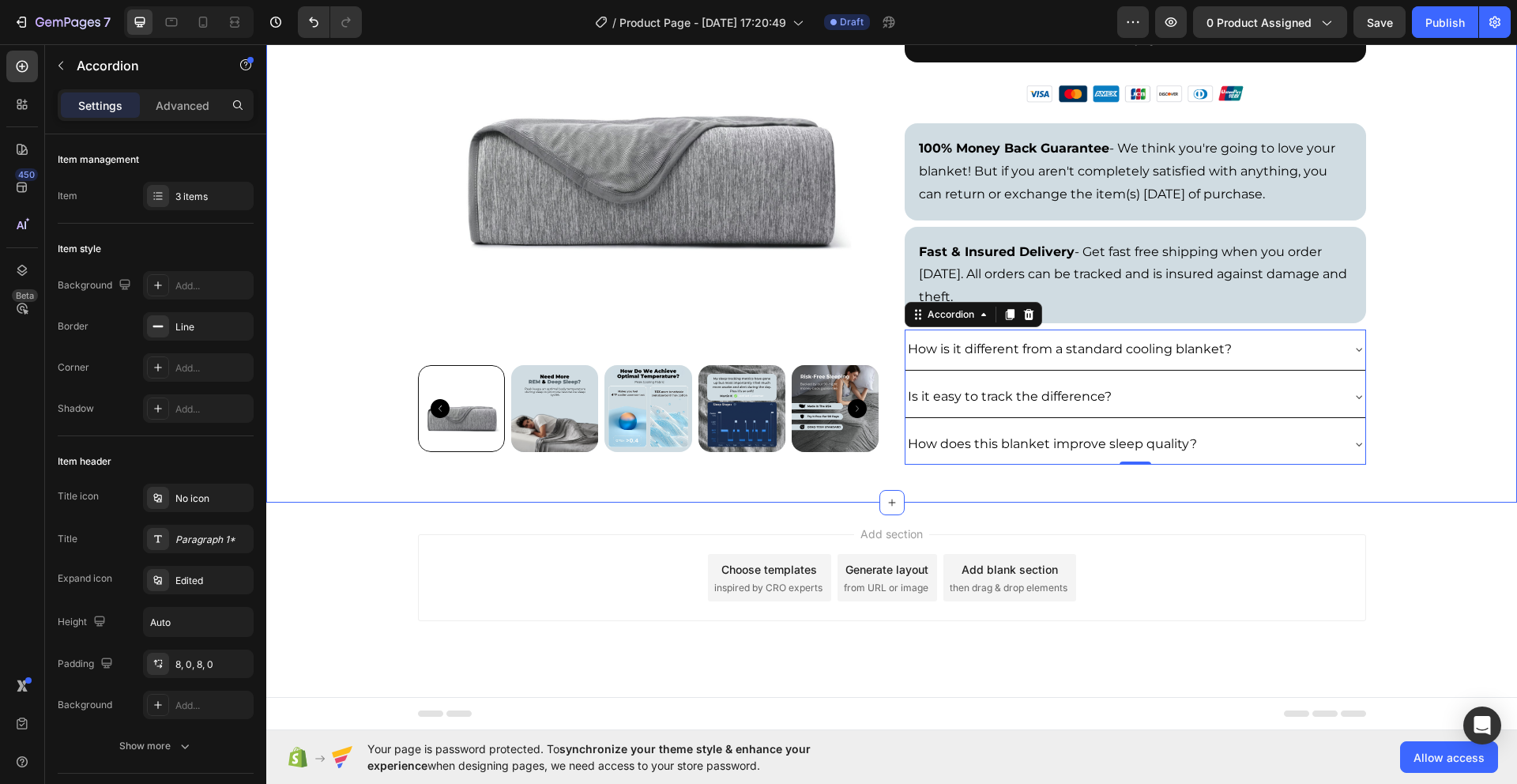
click at [1447, 373] on div "Product Images Icon Icon Icon Icon Icon Icon List 492 Reviews Text Block Row Th…" at bounding box center [892, 90] width 1251 height 774
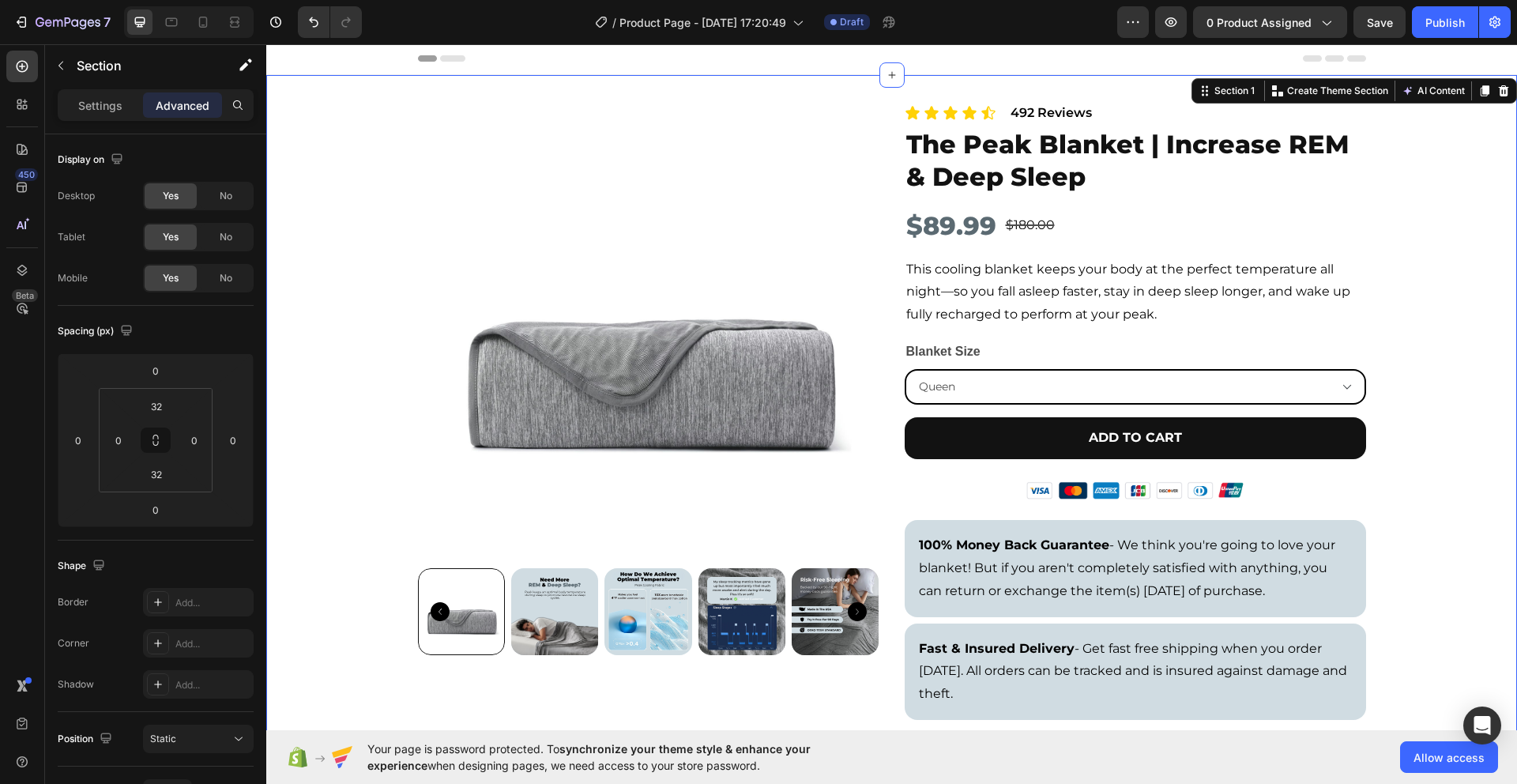
scroll to position [0, 0]
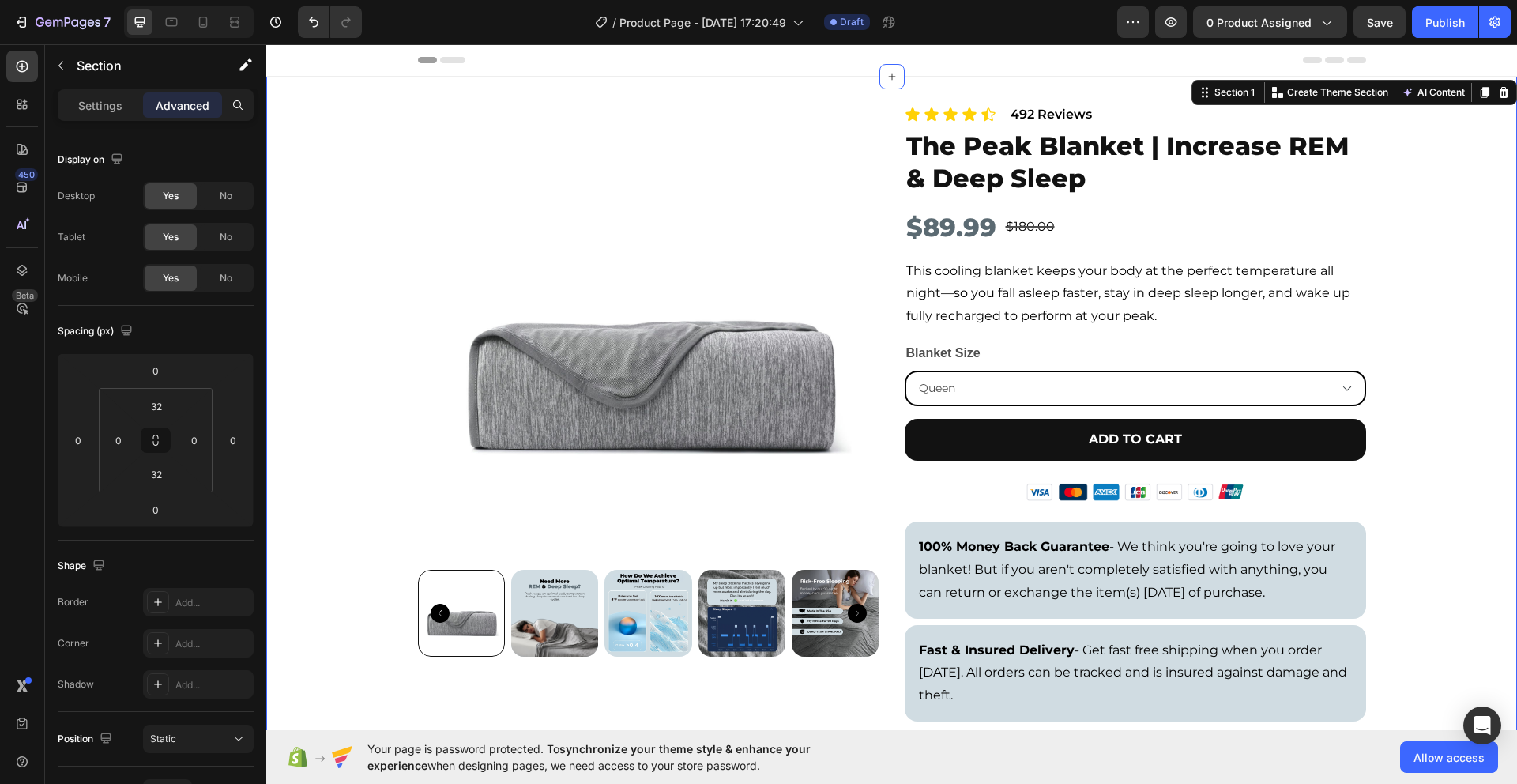
click at [452, 30] on div "/ Product Page - Aug 27, 17:20:49 Draft" at bounding box center [746, 22] width 743 height 31
click at [12, 421] on div "450 Beta" at bounding box center [22, 360] width 31 height 620
click at [203, 29] on icon at bounding box center [203, 22] width 16 height 16
type input "16"
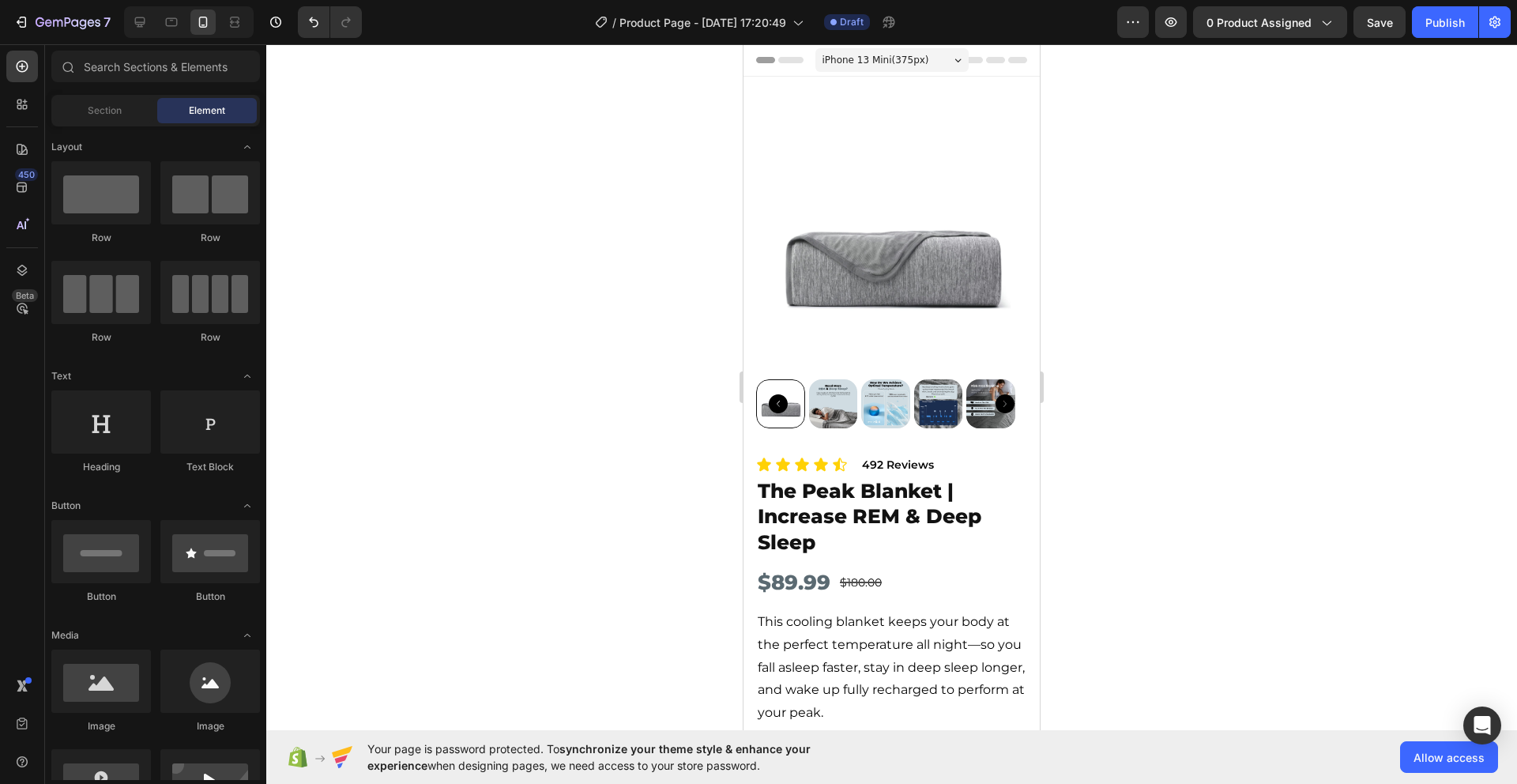
drag, startPoint x: 1033, startPoint y: 476, endPoint x: 1792, endPoint y: 177, distance: 815.8
click at [145, 18] on icon at bounding box center [140, 23] width 10 height 10
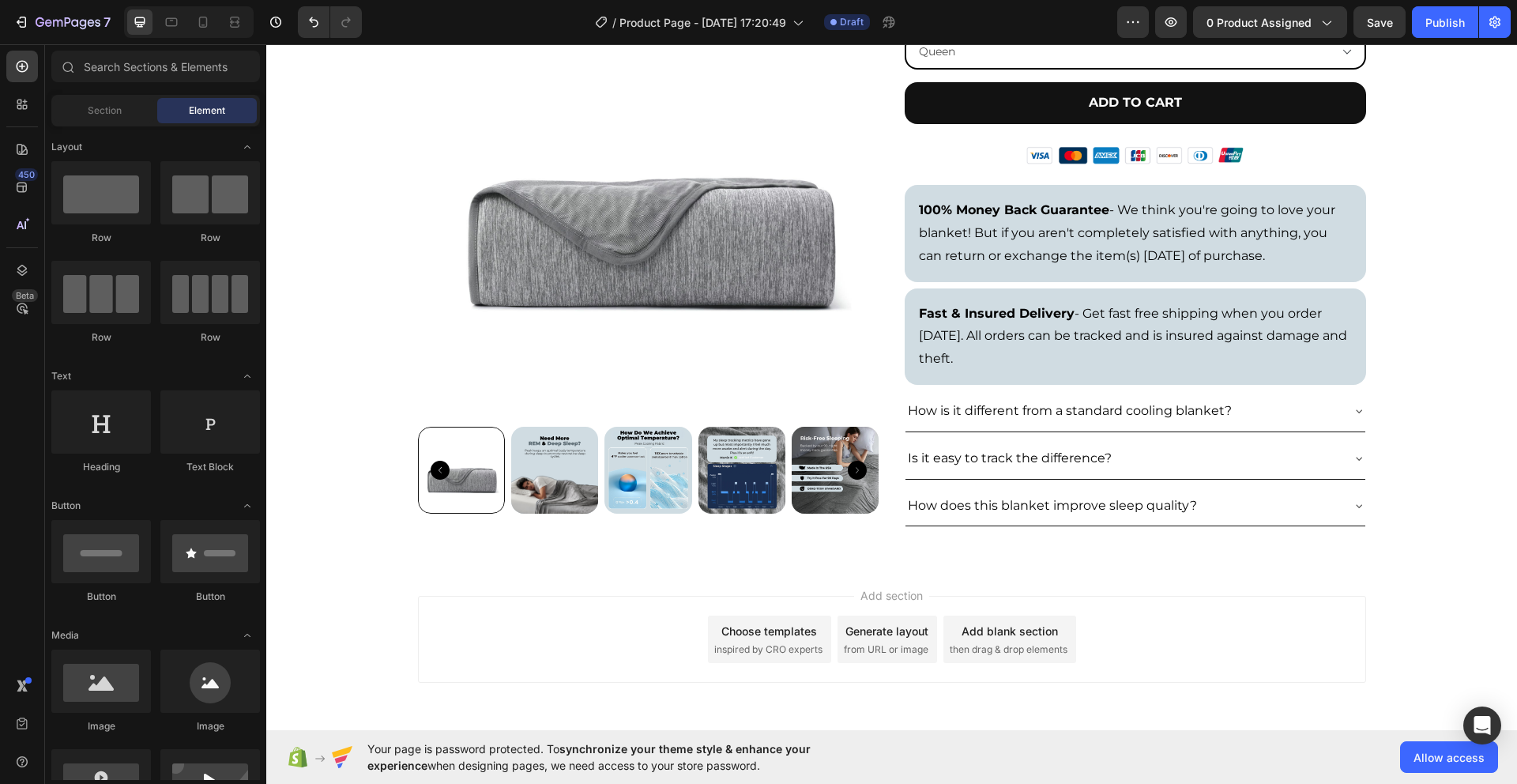
scroll to position [268, 0]
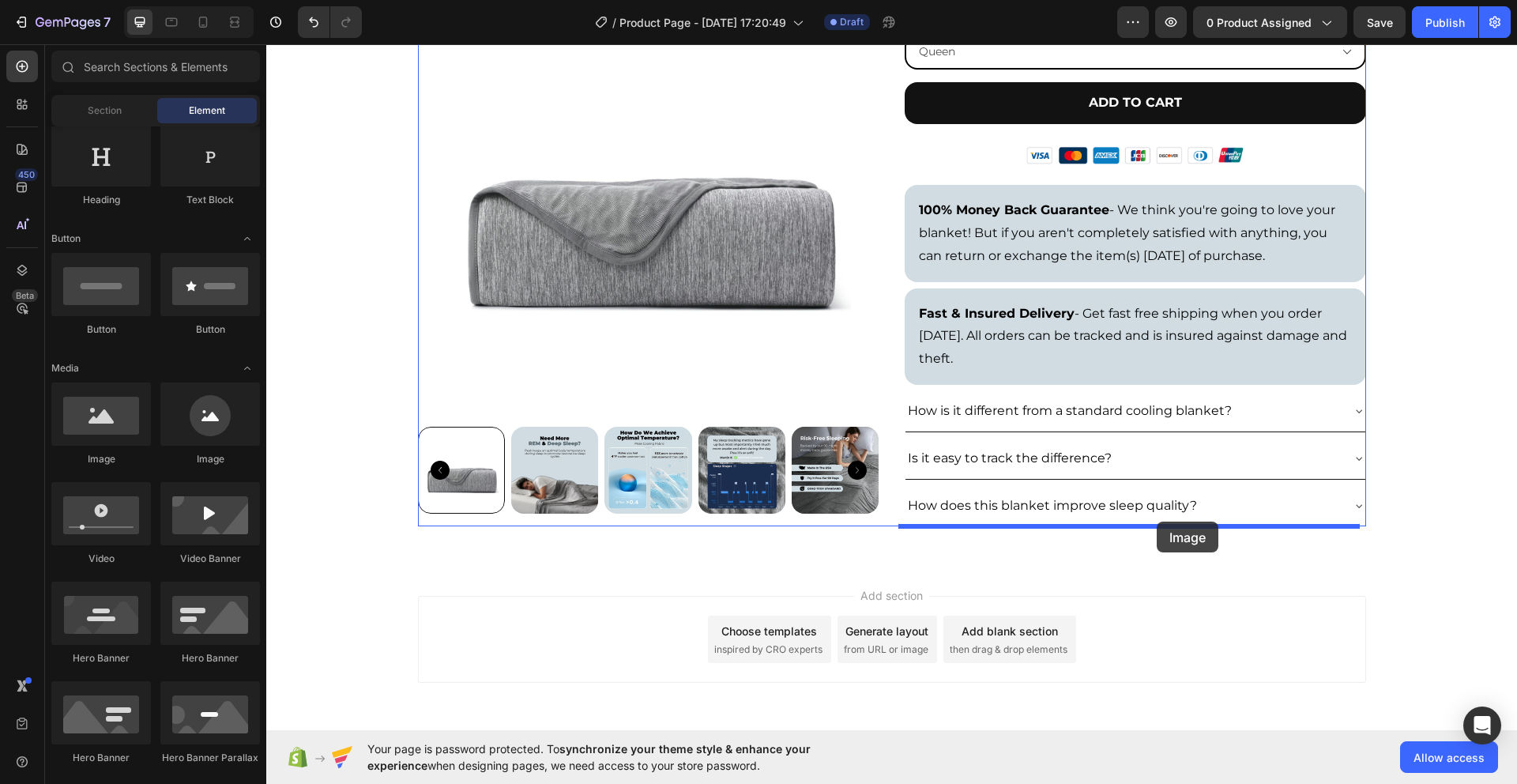
drag, startPoint x: 357, startPoint y: 465, endPoint x: 1157, endPoint y: 521, distance: 802.0
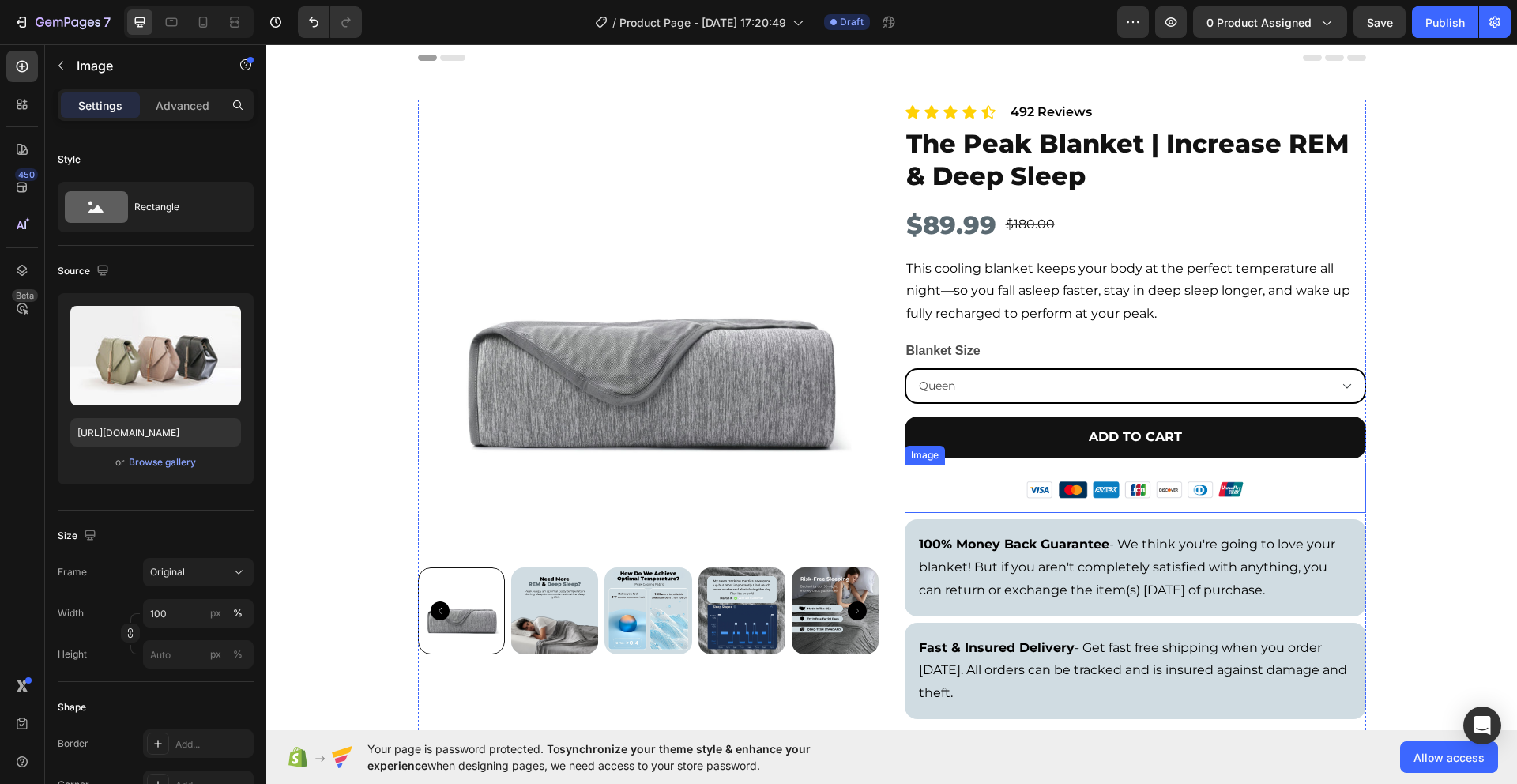
scroll to position [0, 0]
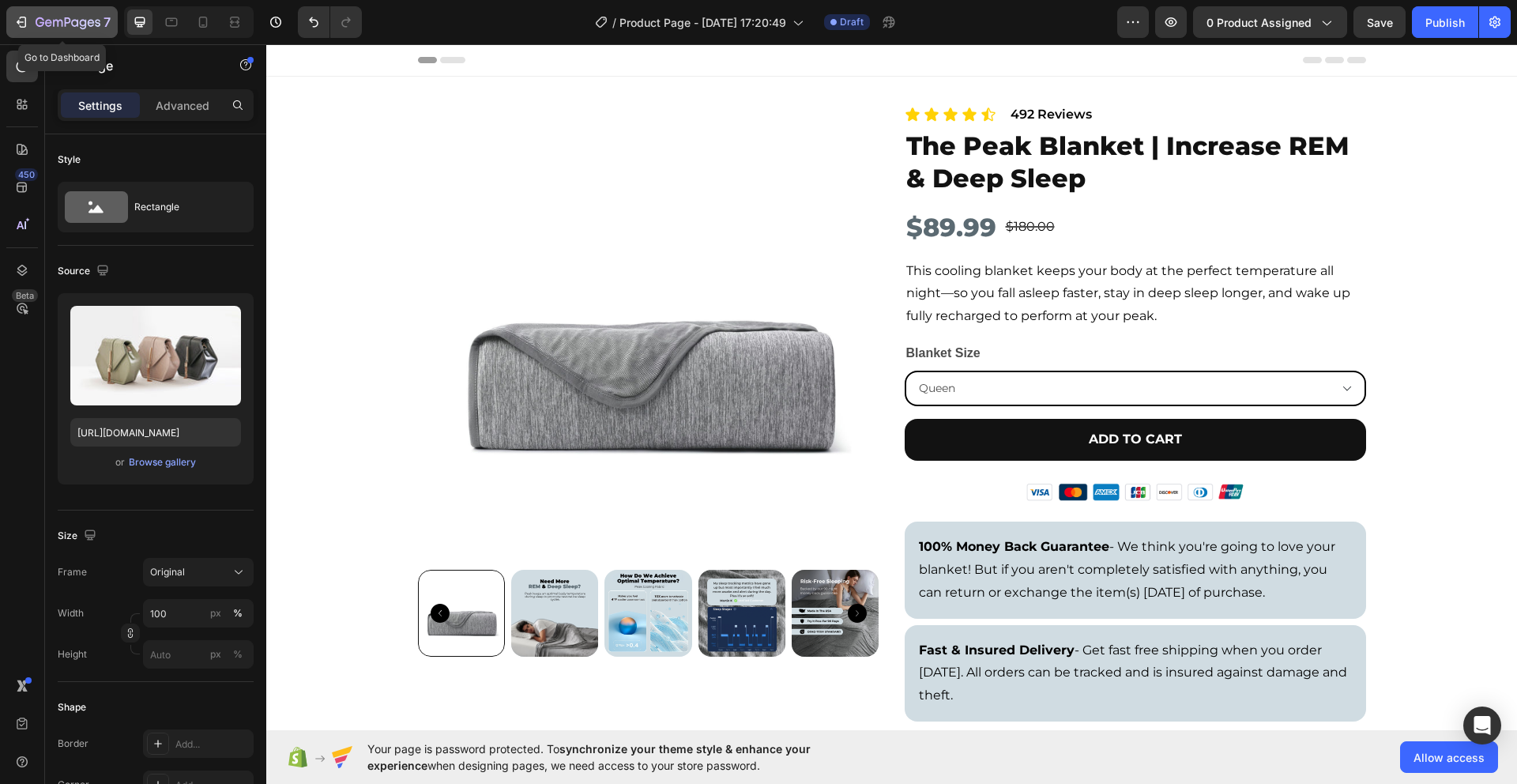
click at [25, 22] on icon "button" at bounding box center [23, 22] width 7 height 11
